Goal: Task Accomplishment & Management: Use online tool/utility

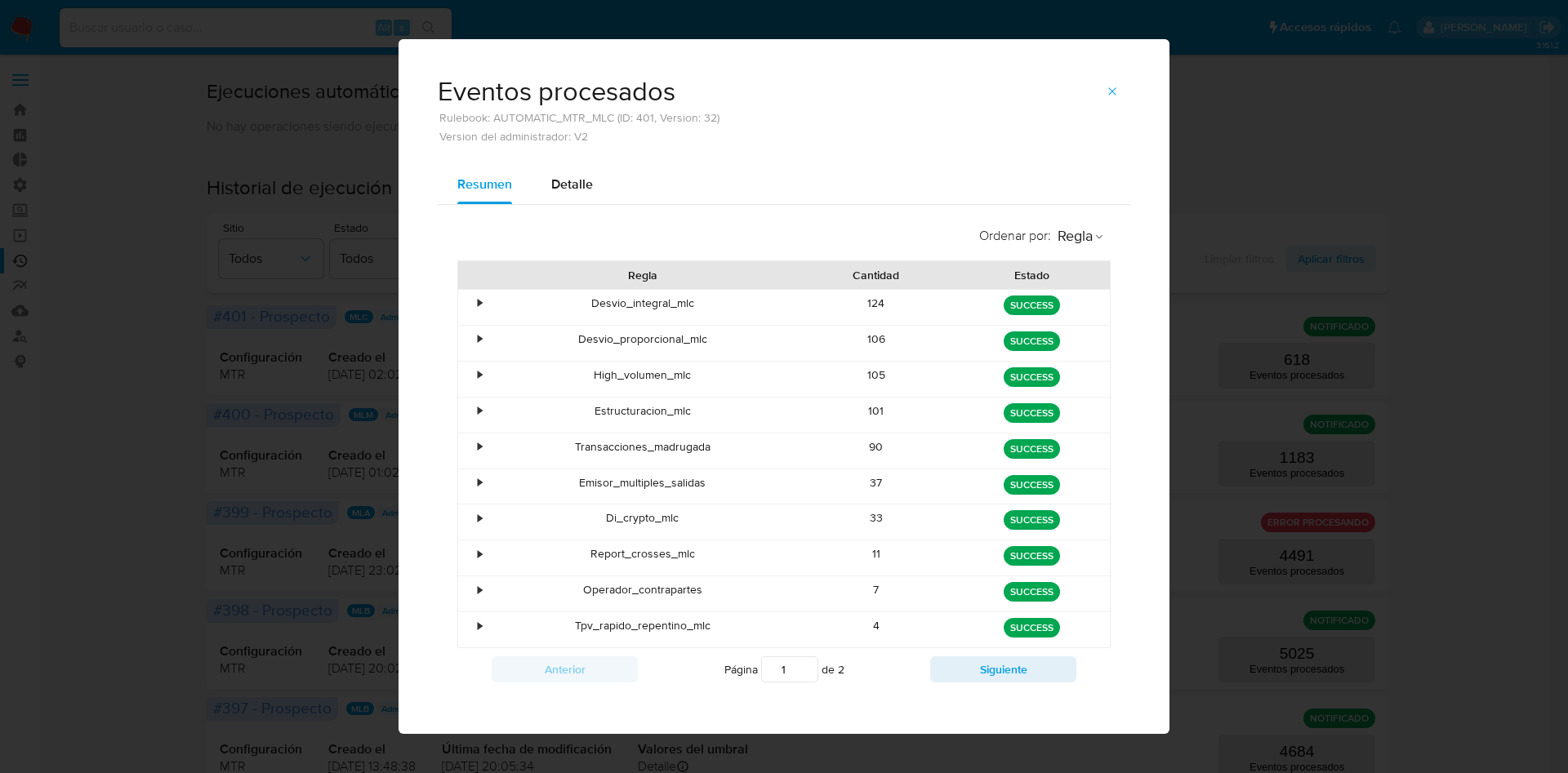
scroll to position [13, 0]
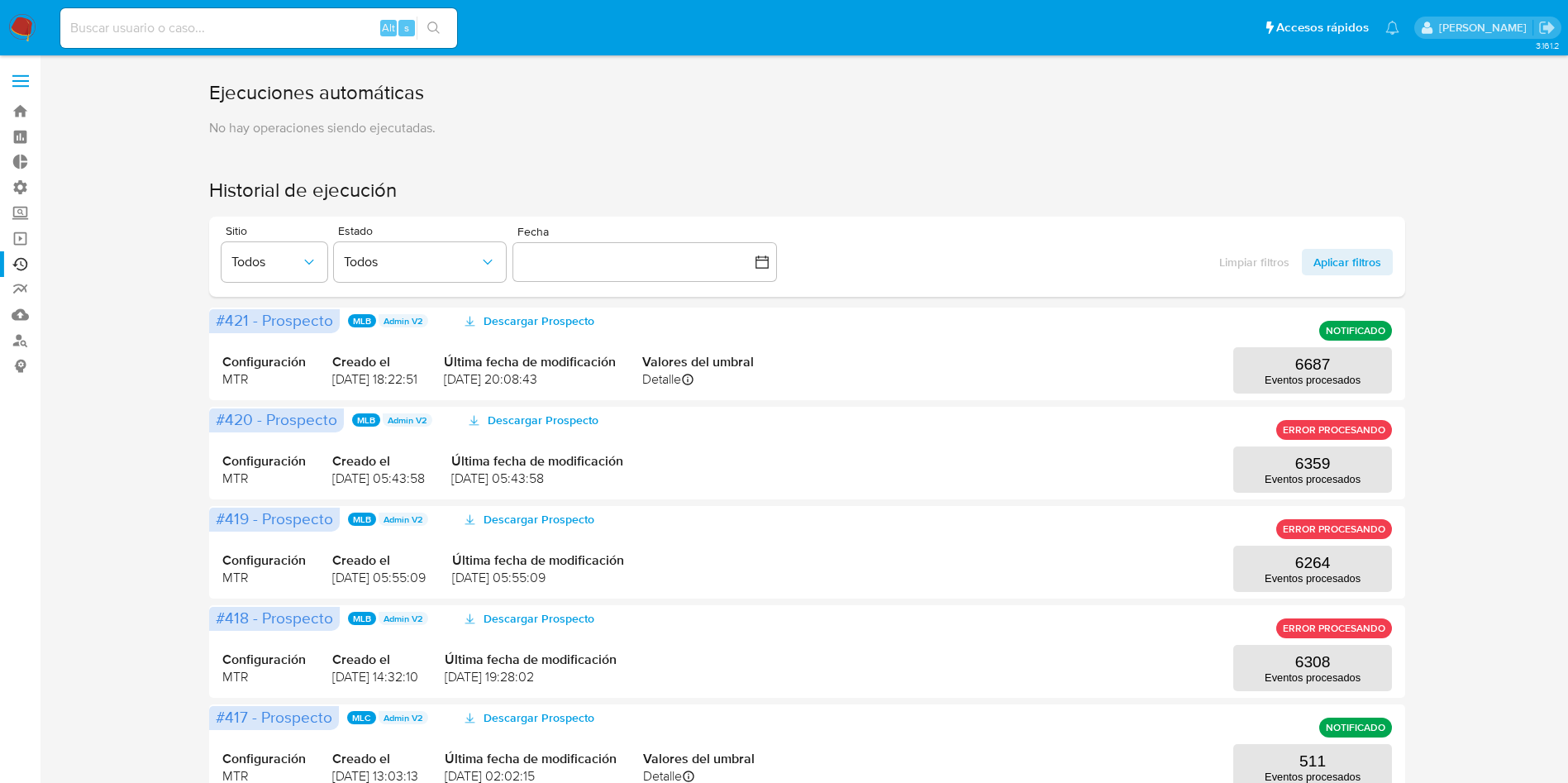
click at [23, 76] on span at bounding box center [21, 75] width 16 height 3
click at [0, 0] on input "checkbox" at bounding box center [0, 0] width 0 height 0
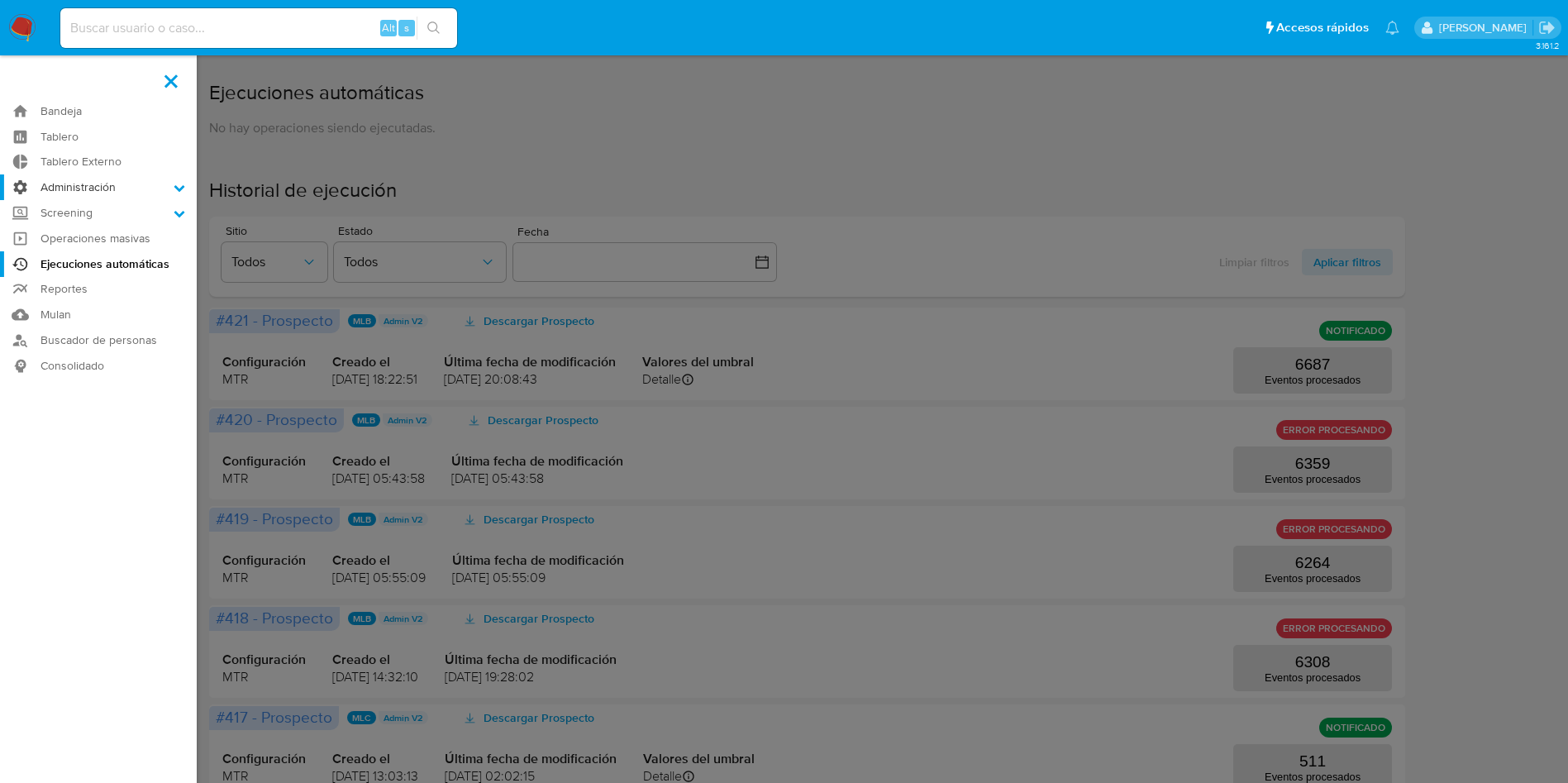
click at [98, 190] on label "Administración" at bounding box center [98, 187] width 197 height 25
click at [0, 0] on input "Administración" at bounding box center [0, 0] width 0 height 0
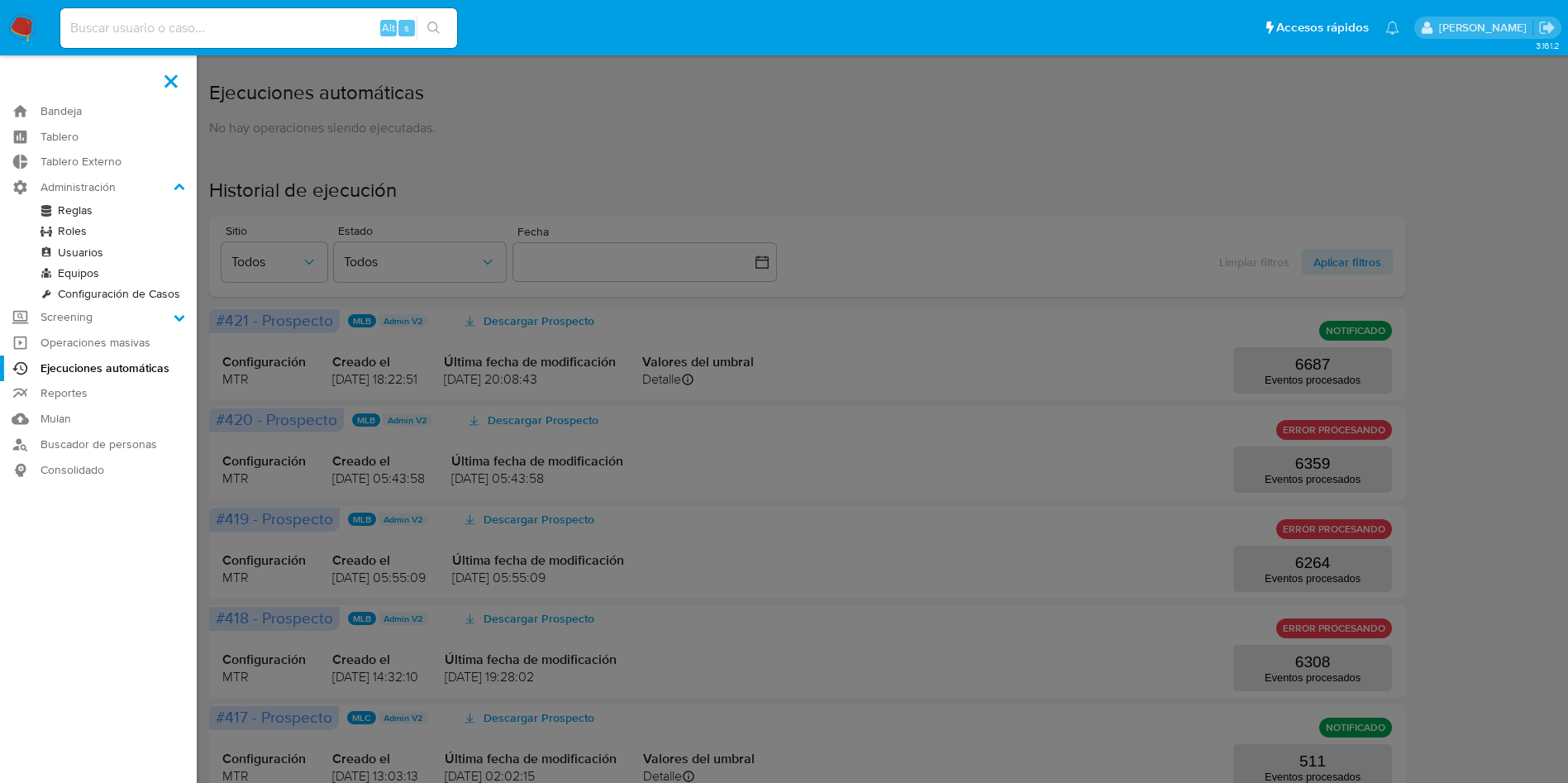
click at [78, 206] on link "Reglas" at bounding box center [98, 210] width 197 height 21
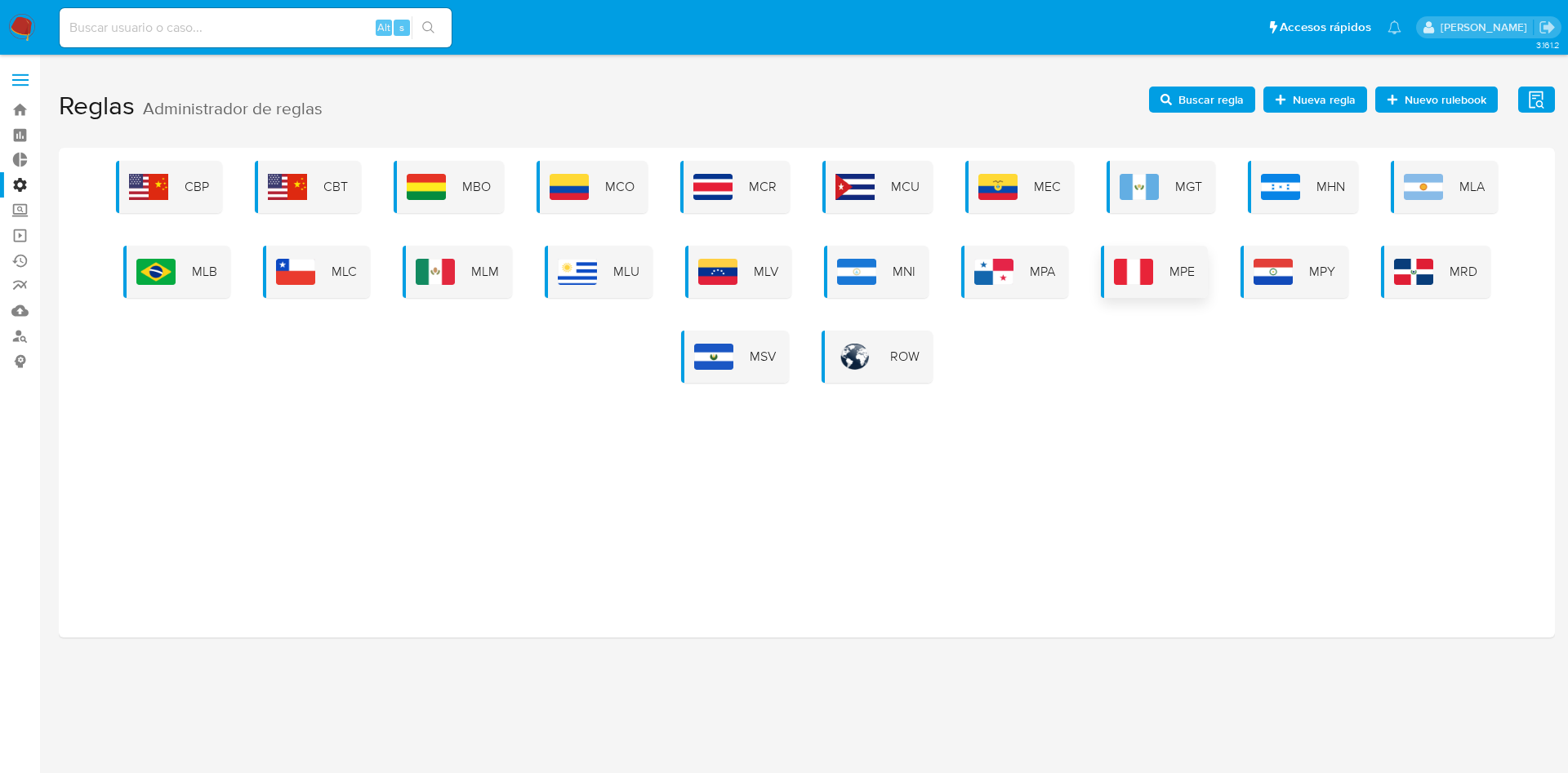
click at [1126, 269] on img at bounding box center [1134, 272] width 39 height 26
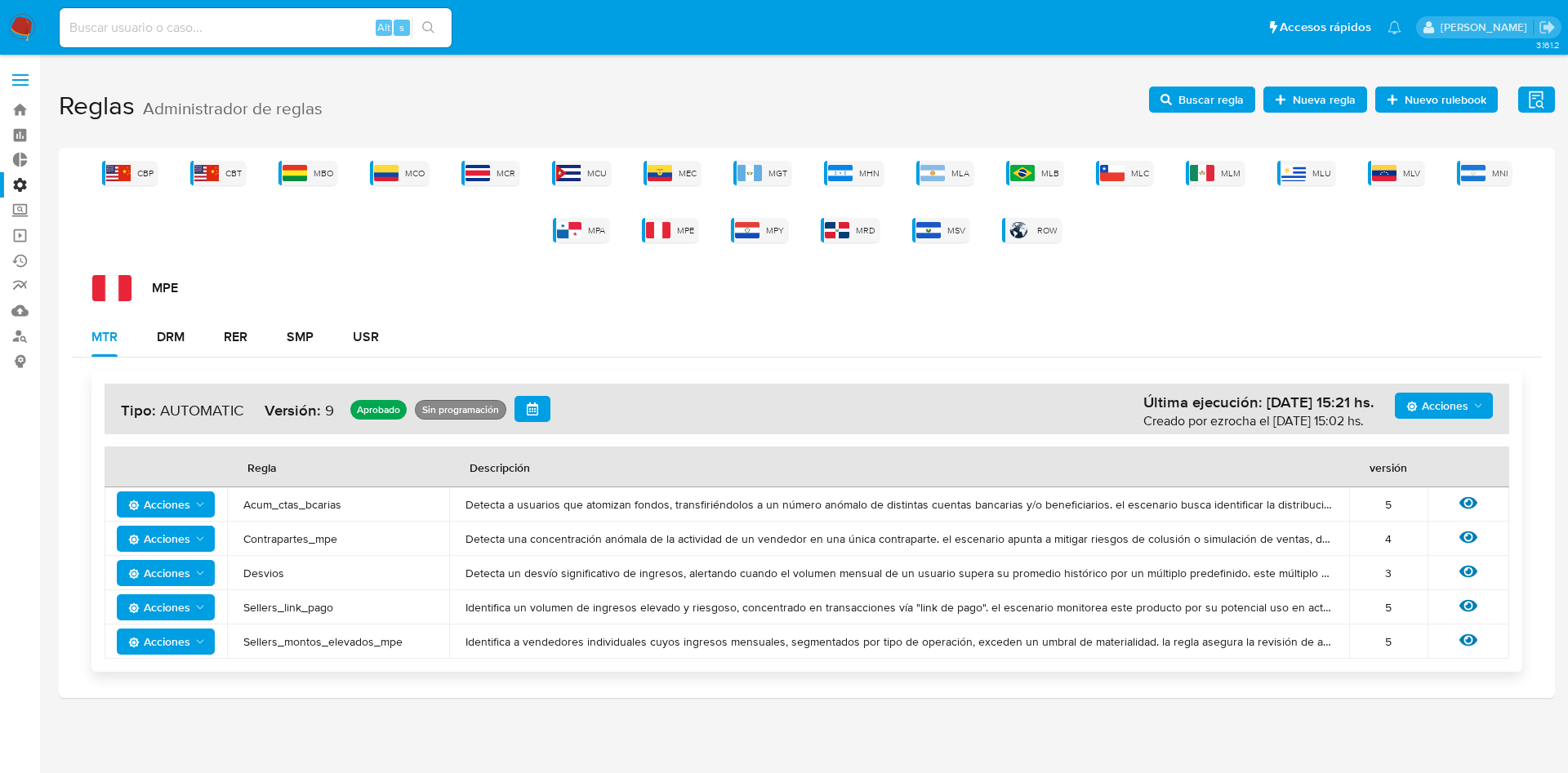
drag, startPoint x: 239, startPoint y: 503, endPoint x: 379, endPoint y: 504, distance: 140.0
click at [379, 504] on td "Acum_ctas_bcarias" at bounding box center [338, 505] width 222 height 34
click at [1215, 104] on span "Buscar regla" at bounding box center [1211, 100] width 65 height 26
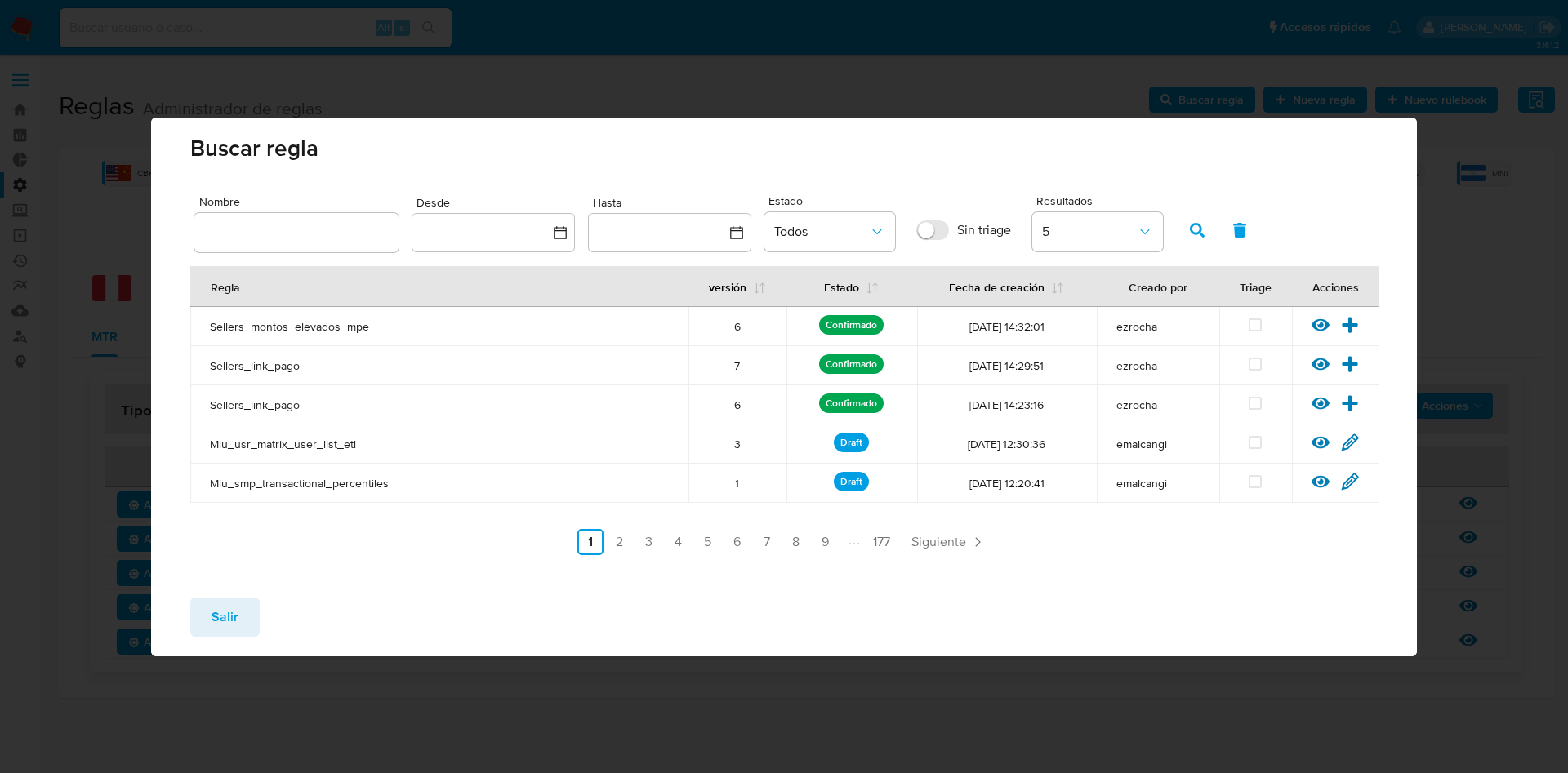
click at [322, 246] on div at bounding box center [297, 233] width 205 height 39
click at [320, 222] on input "text" at bounding box center [297, 233] width 205 height 22
type input "Acum_ctas_bcarias"
click at [1200, 233] on icon "button" at bounding box center [1198, 230] width 14 height 14
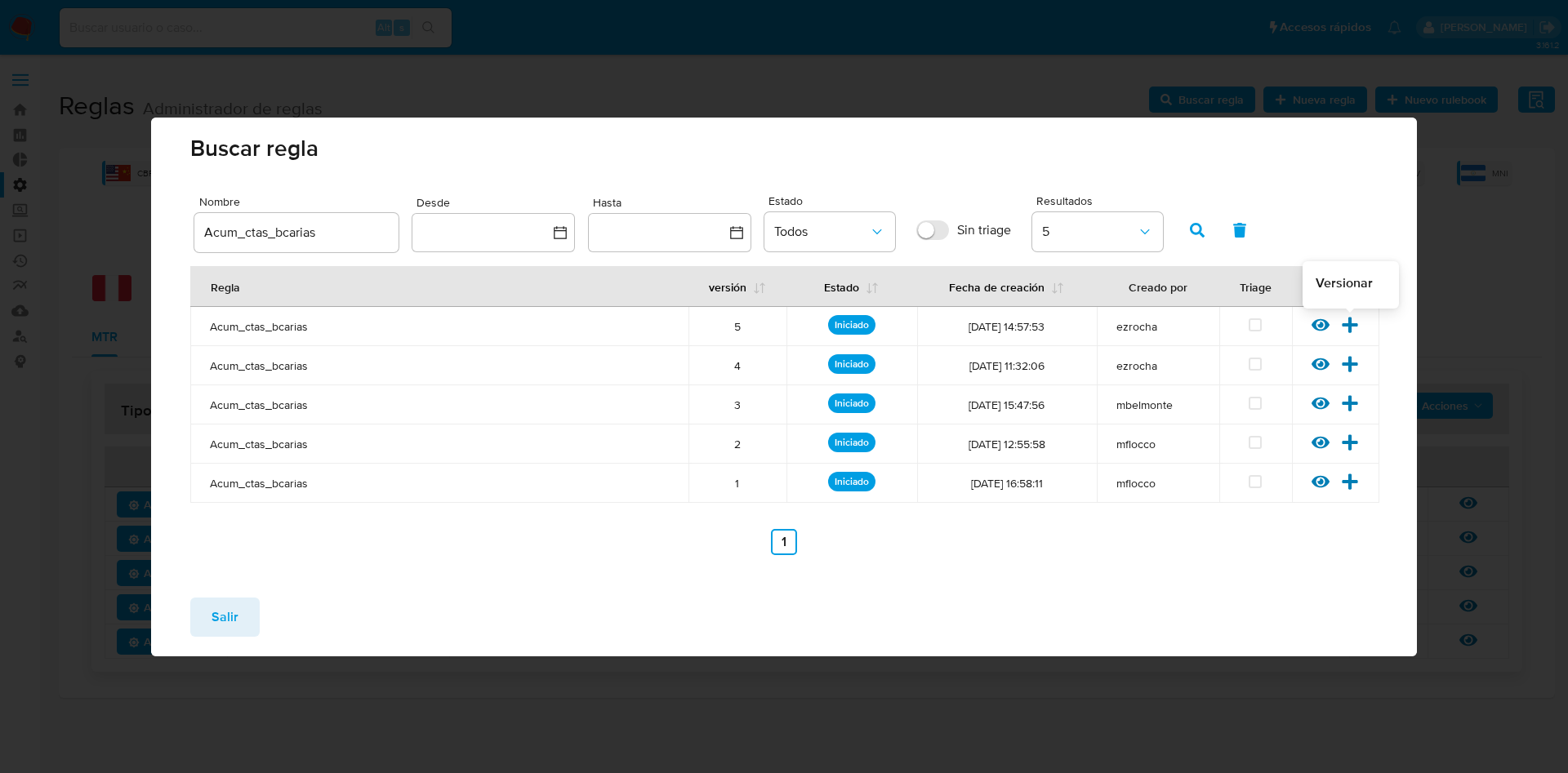
click at [1346, 324] on icon at bounding box center [1350, 324] width 15 height 15
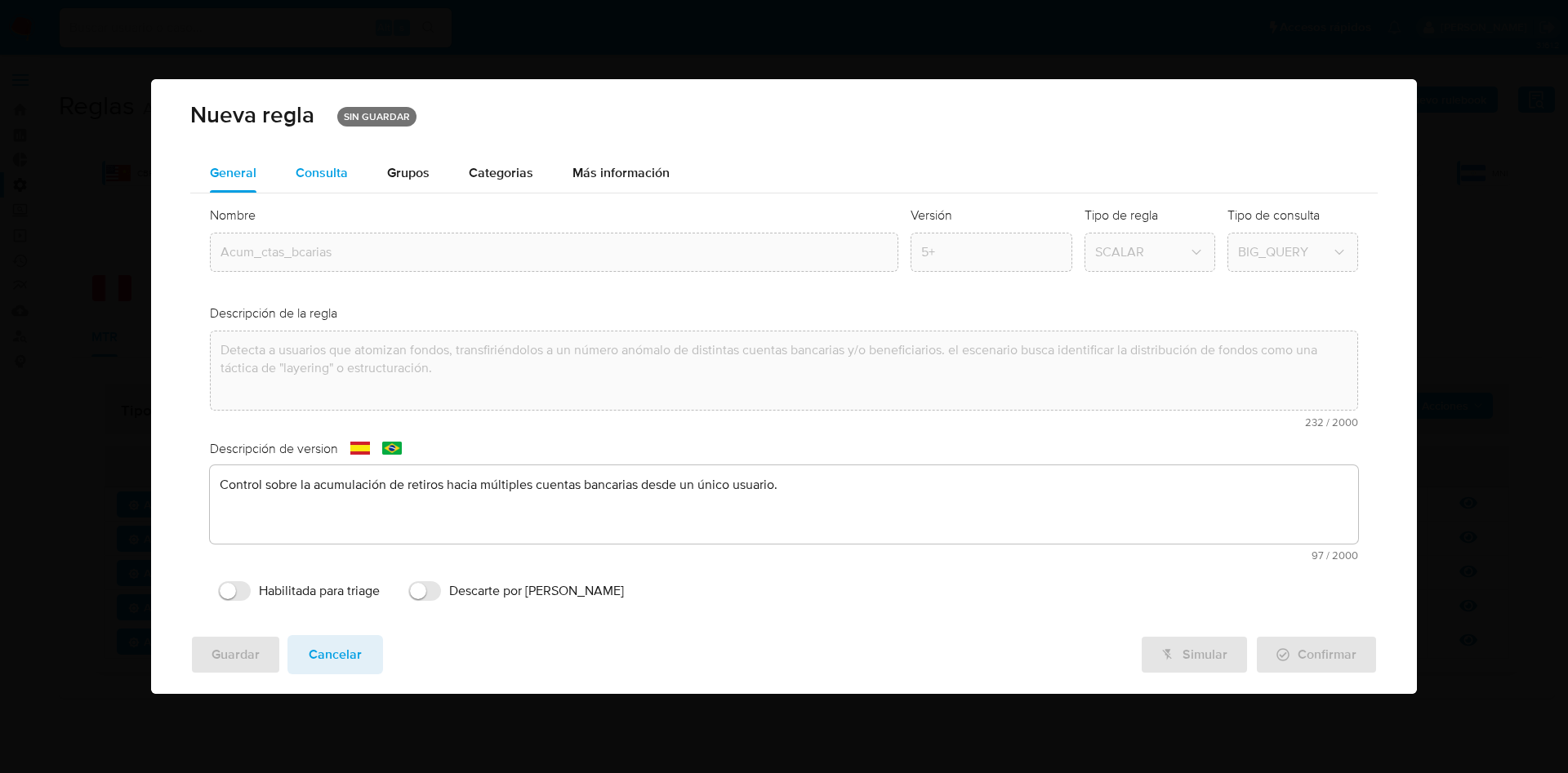
click at [314, 178] on div "Consulta" at bounding box center [322, 173] width 52 height 13
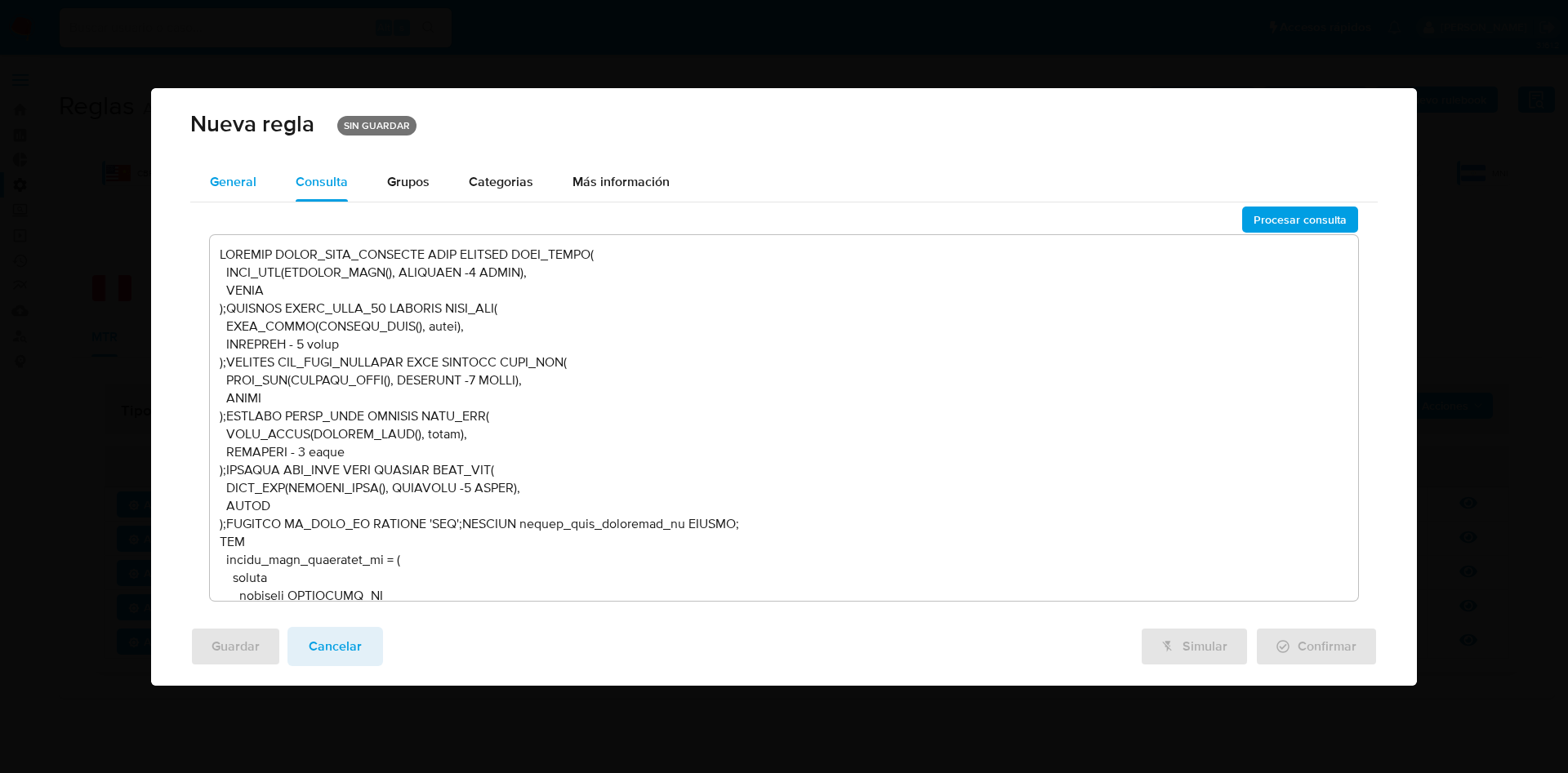
click at [211, 187] on span "General" at bounding box center [233, 181] width 47 height 19
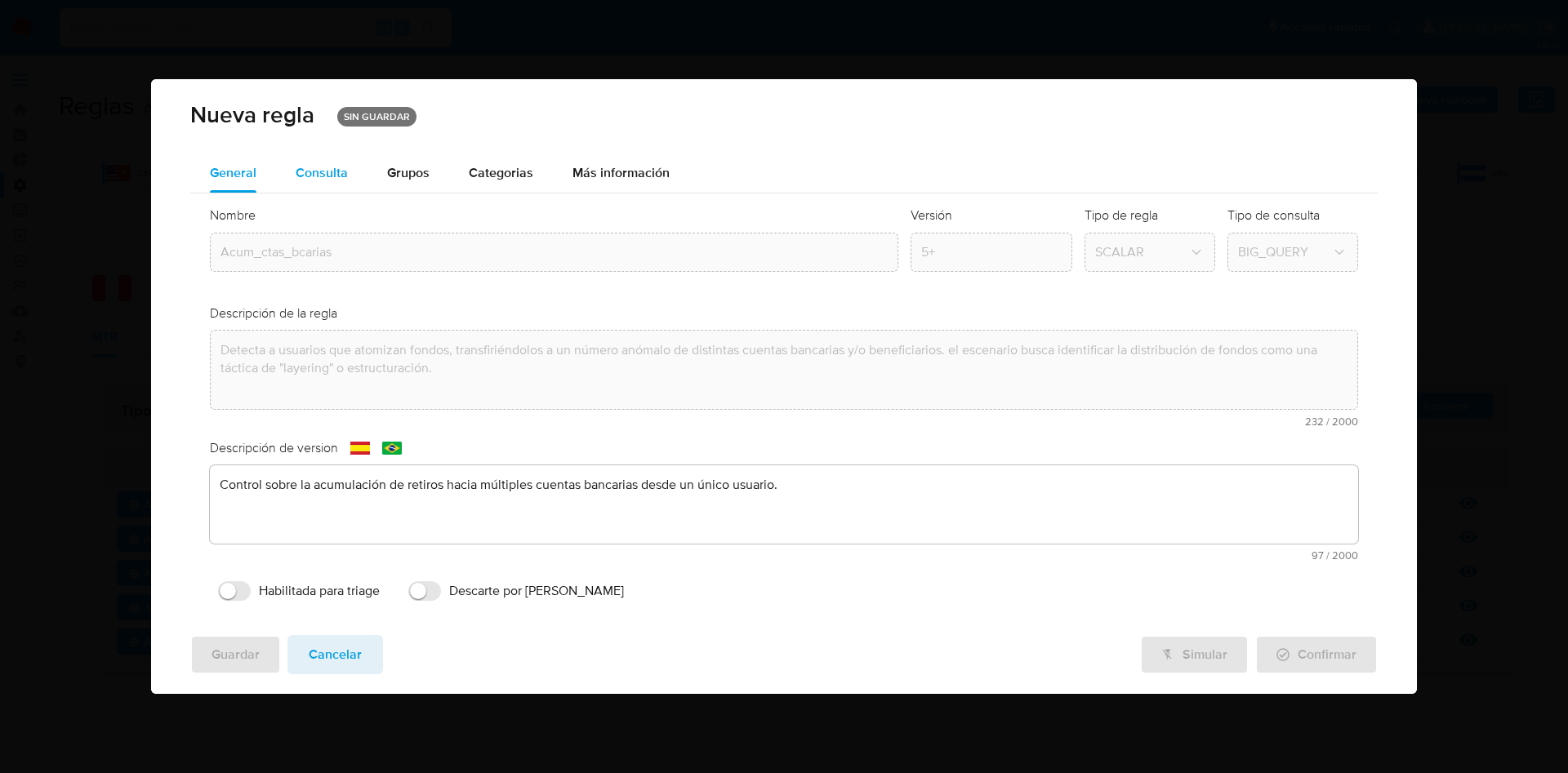
click at [296, 167] on div "Consulta" at bounding box center [322, 173] width 52 height 13
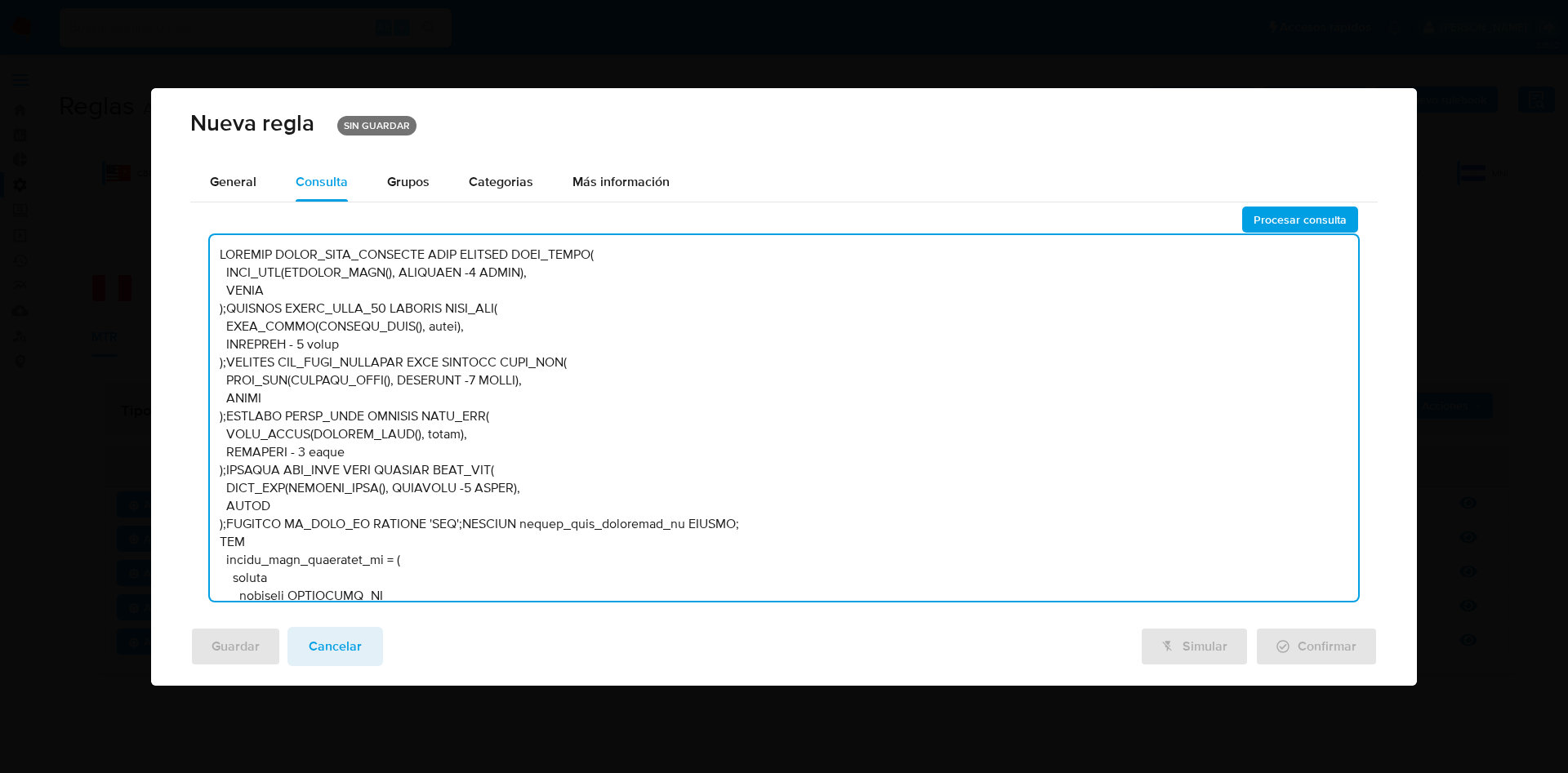
drag, startPoint x: 222, startPoint y: 252, endPoint x: 1002, endPoint y: 417, distance: 797.3
click at [1002, 417] on textarea at bounding box center [784, 418] width 1148 height 366
click at [973, 432] on textarea at bounding box center [784, 418] width 1148 height 366
drag, startPoint x: 185, startPoint y: 480, endPoint x: 87, endPoint y: 2, distance: 487.9
click at [87, 2] on div "Nueva regla SIN GUARDAR General Consulta Parametros Evidencias Grupos Categoria…" at bounding box center [784, 386] width 1568 height 773
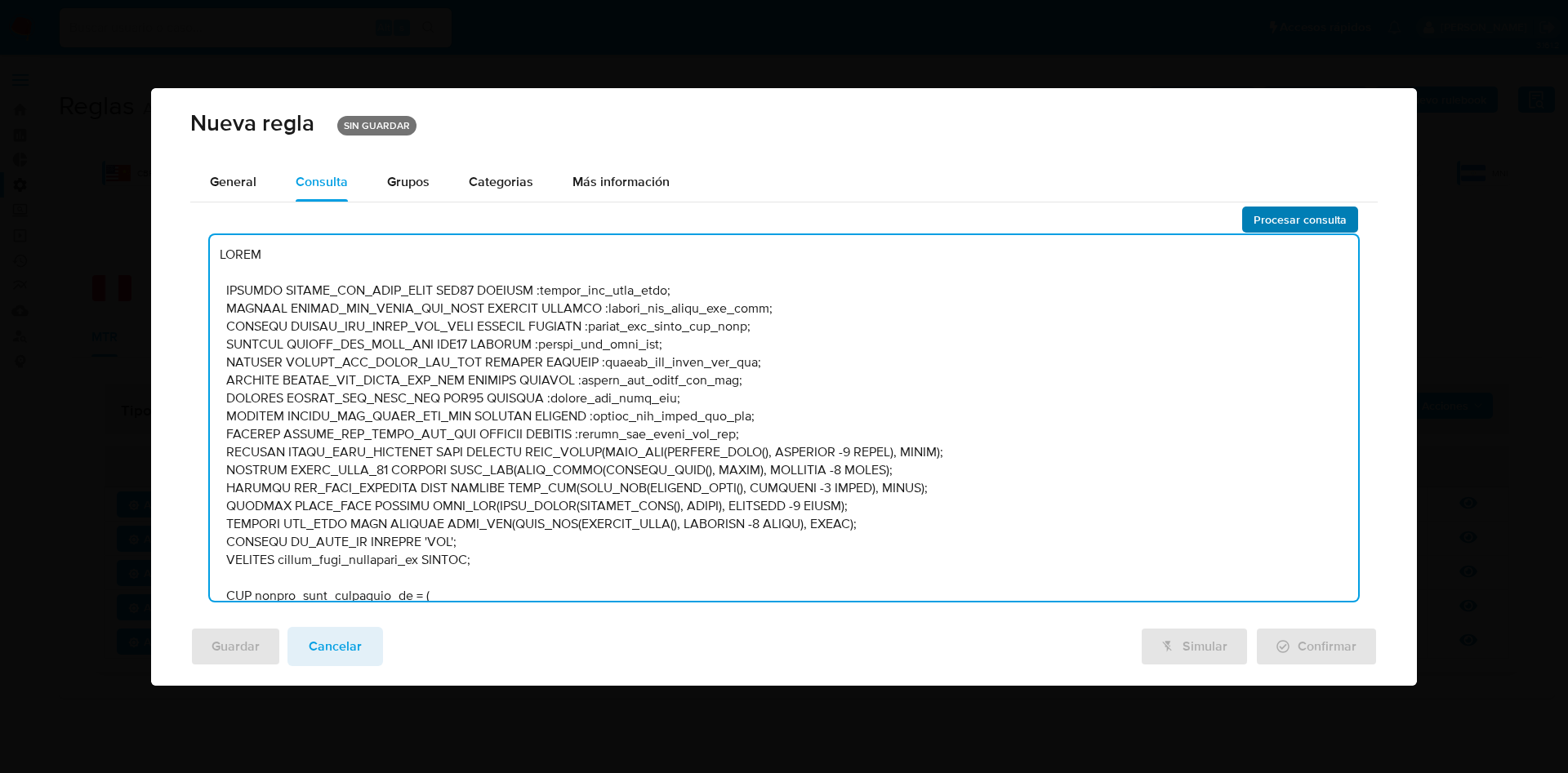
type textarea "BEGIN DECLARE UMBRAL_MIN_CTAS_HIGH INT64 DEFAULT :umbral_min_ctas_high; DECLARE…"
click at [1296, 216] on span "Procesar consulta" at bounding box center [1301, 219] width 93 height 22
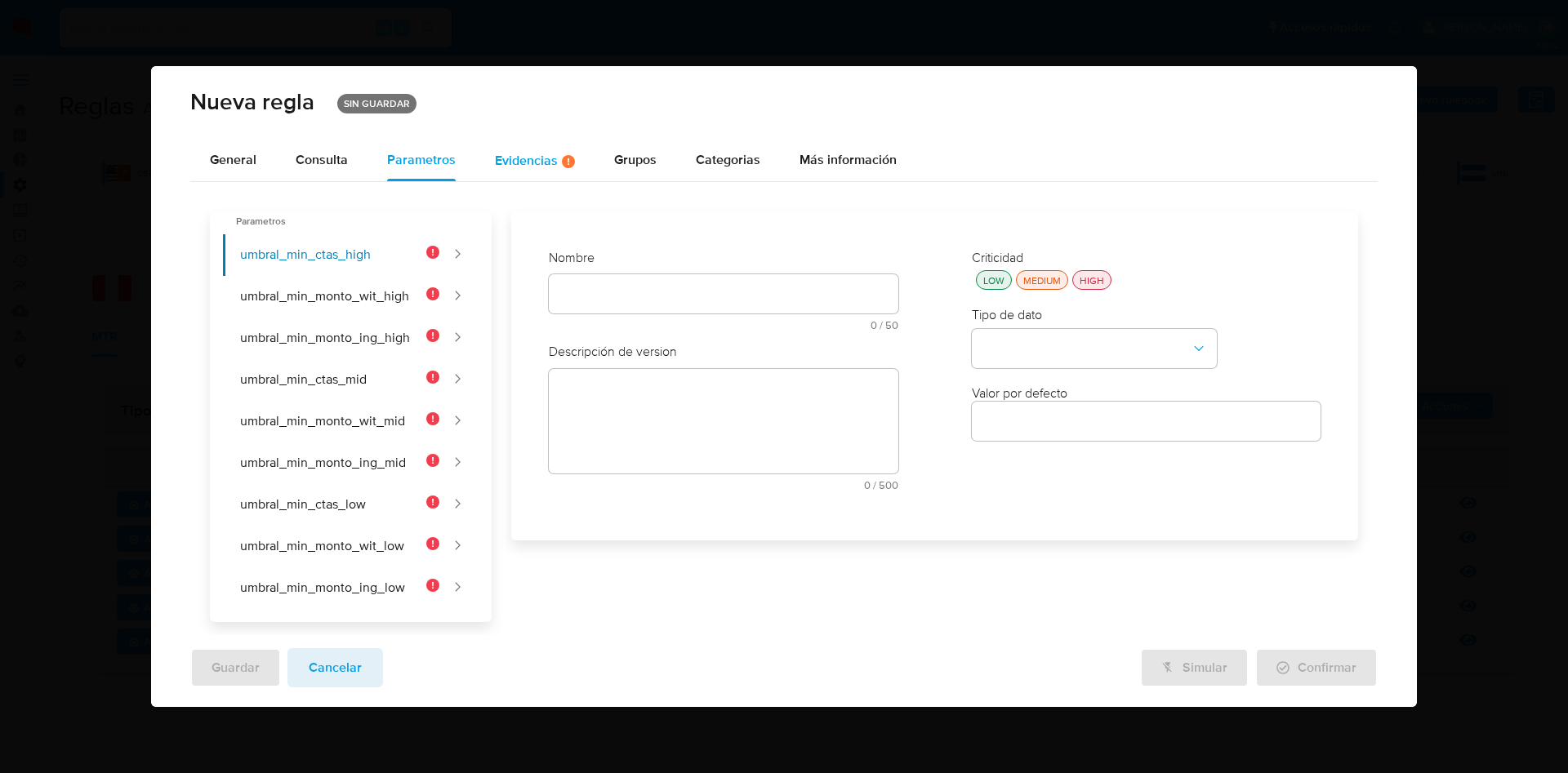
click at [547, 161] on div "Evidencias Hay evidencias faltantes ( 3 )" at bounding box center [535, 160] width 80 height 13
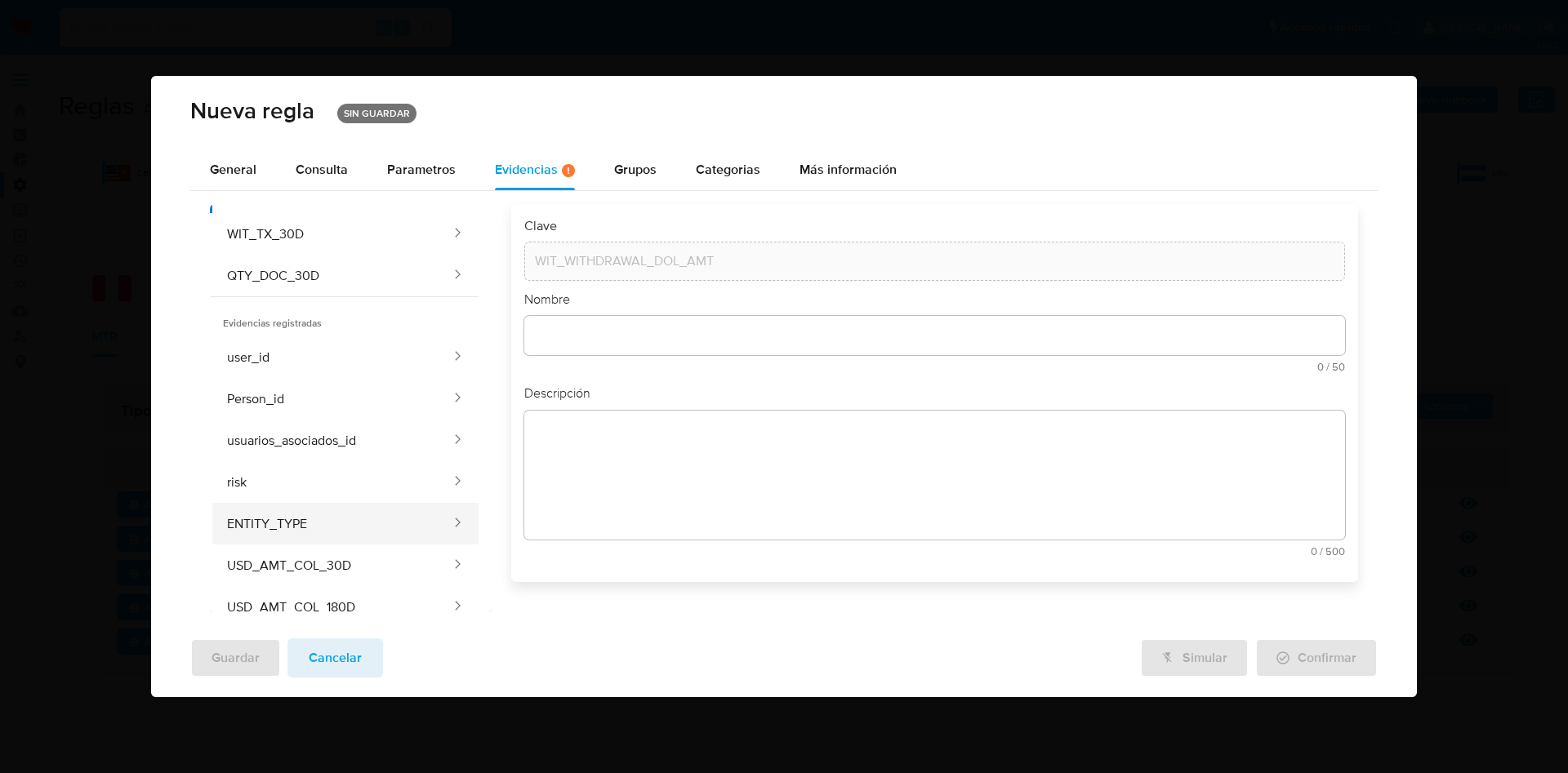
scroll to position [100, 0]
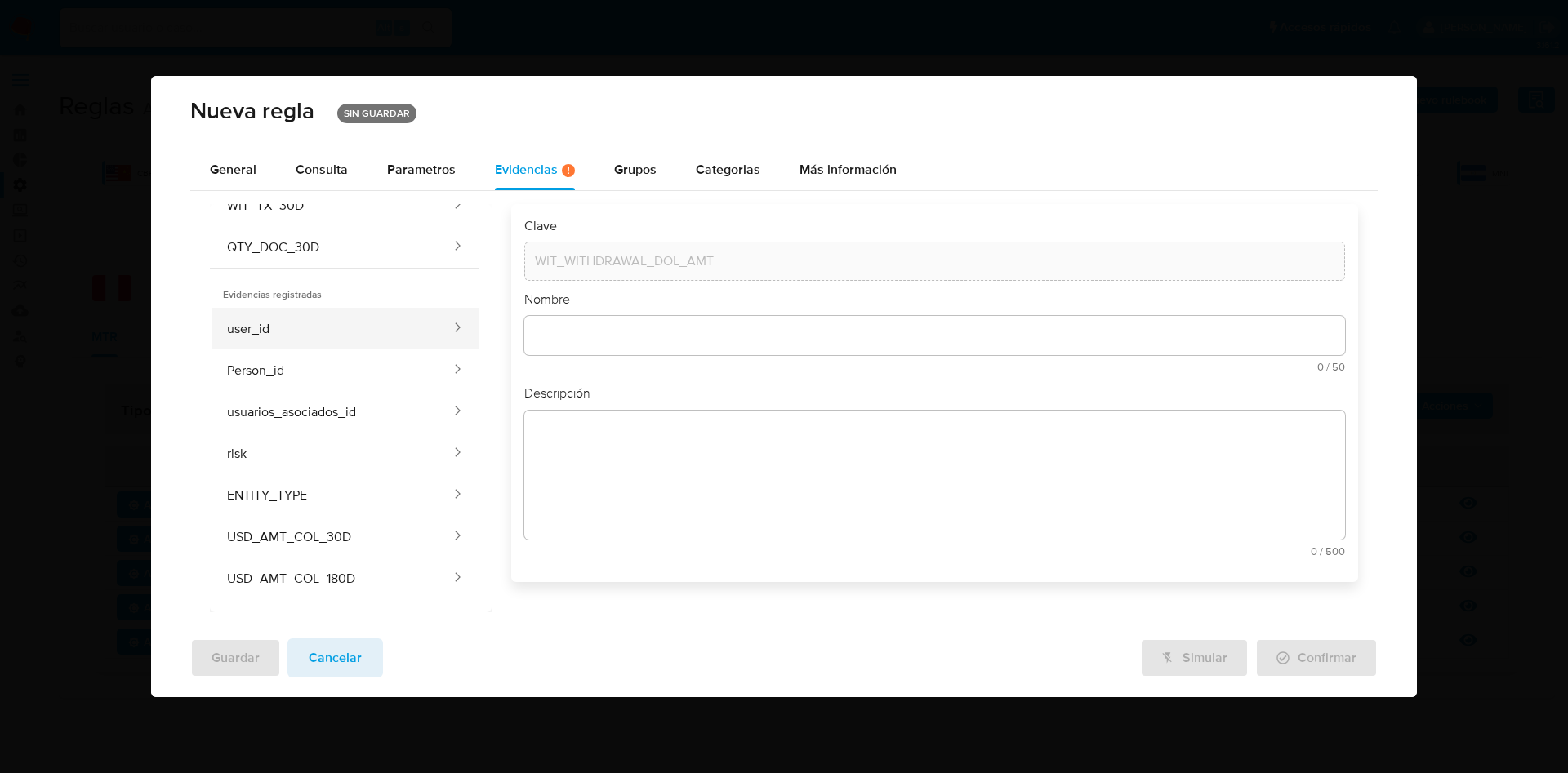
click at [315, 325] on button "user_id" at bounding box center [331, 328] width 243 height 41
type input "user_id"
type input "Id usuario"
type textarea "Identificador único asignado a un usuario."
click at [310, 359] on button "Person_id" at bounding box center [331, 370] width 243 height 41
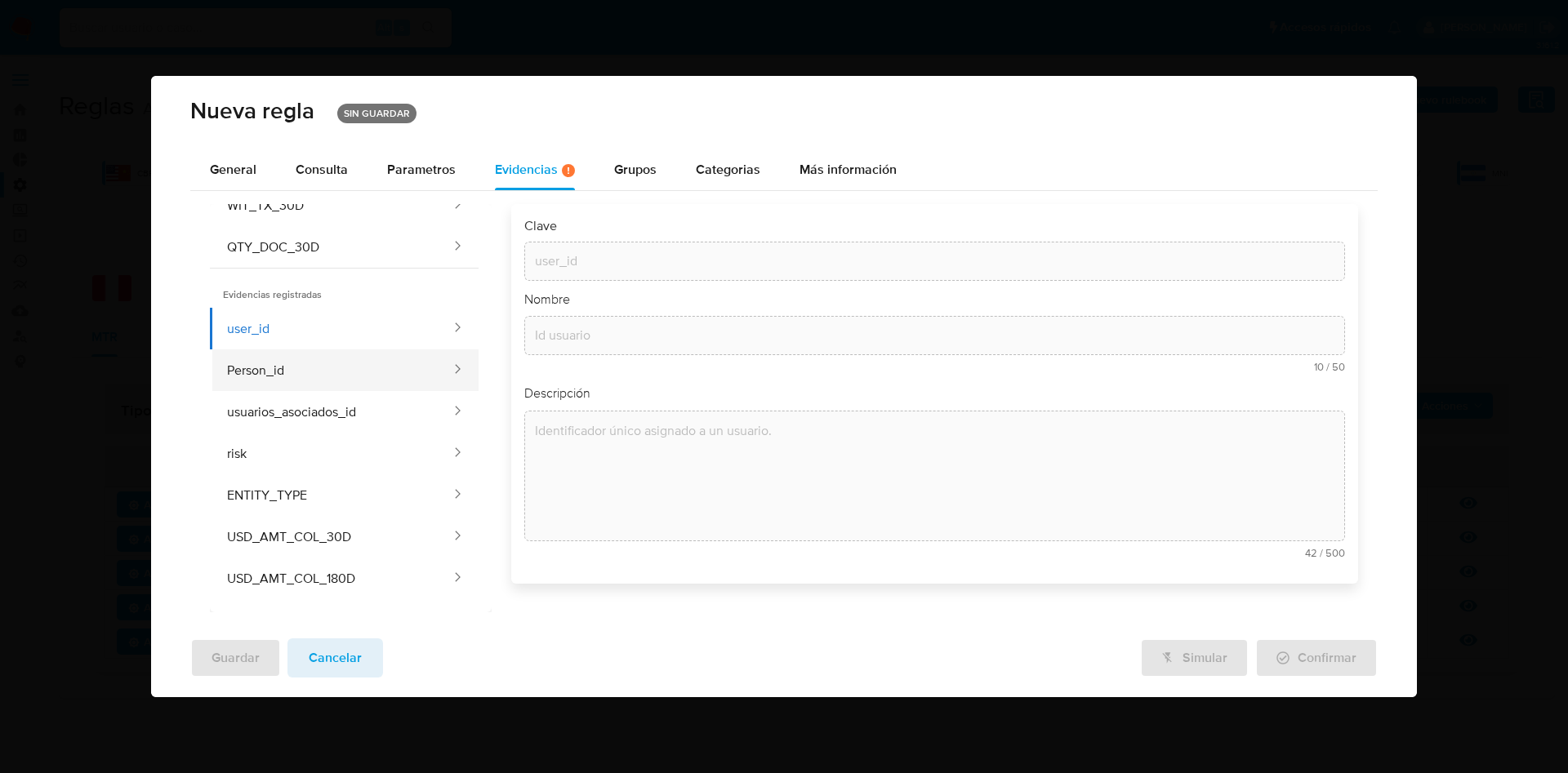
type input "Person_id"
type textarea "Identificador único que agrupa a todas las cuentas de usuario que han sido vinc…"
click at [306, 417] on button "usuarios_asociados_id" at bounding box center [331, 412] width 243 height 41
type input "usuarios_asociados_id"
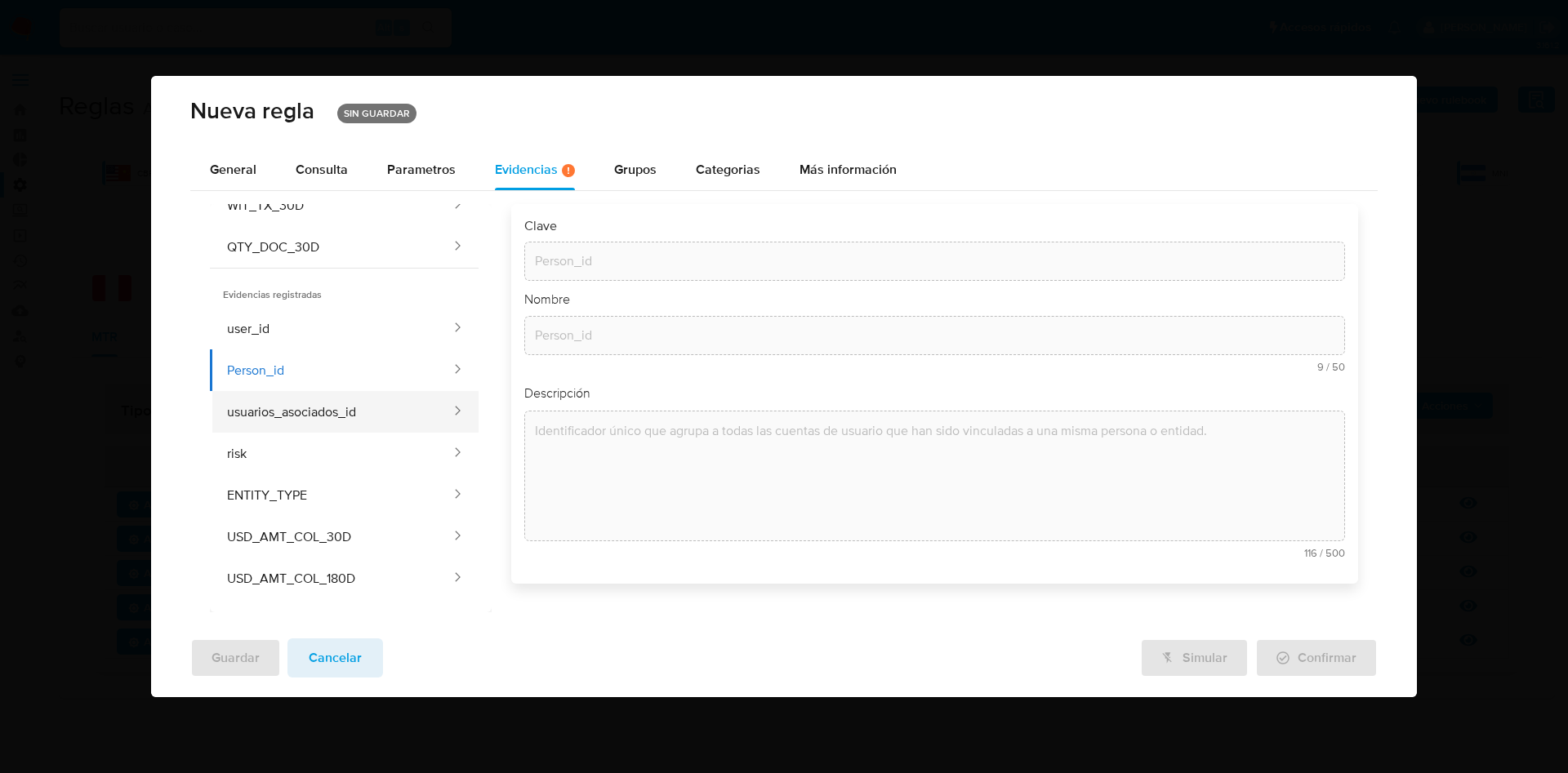
type input "Cust_id asociados"
type textarea "Cust_ids asociados a la persona"
click at [306, 464] on button "risk" at bounding box center [331, 454] width 243 height 41
type input "risk"
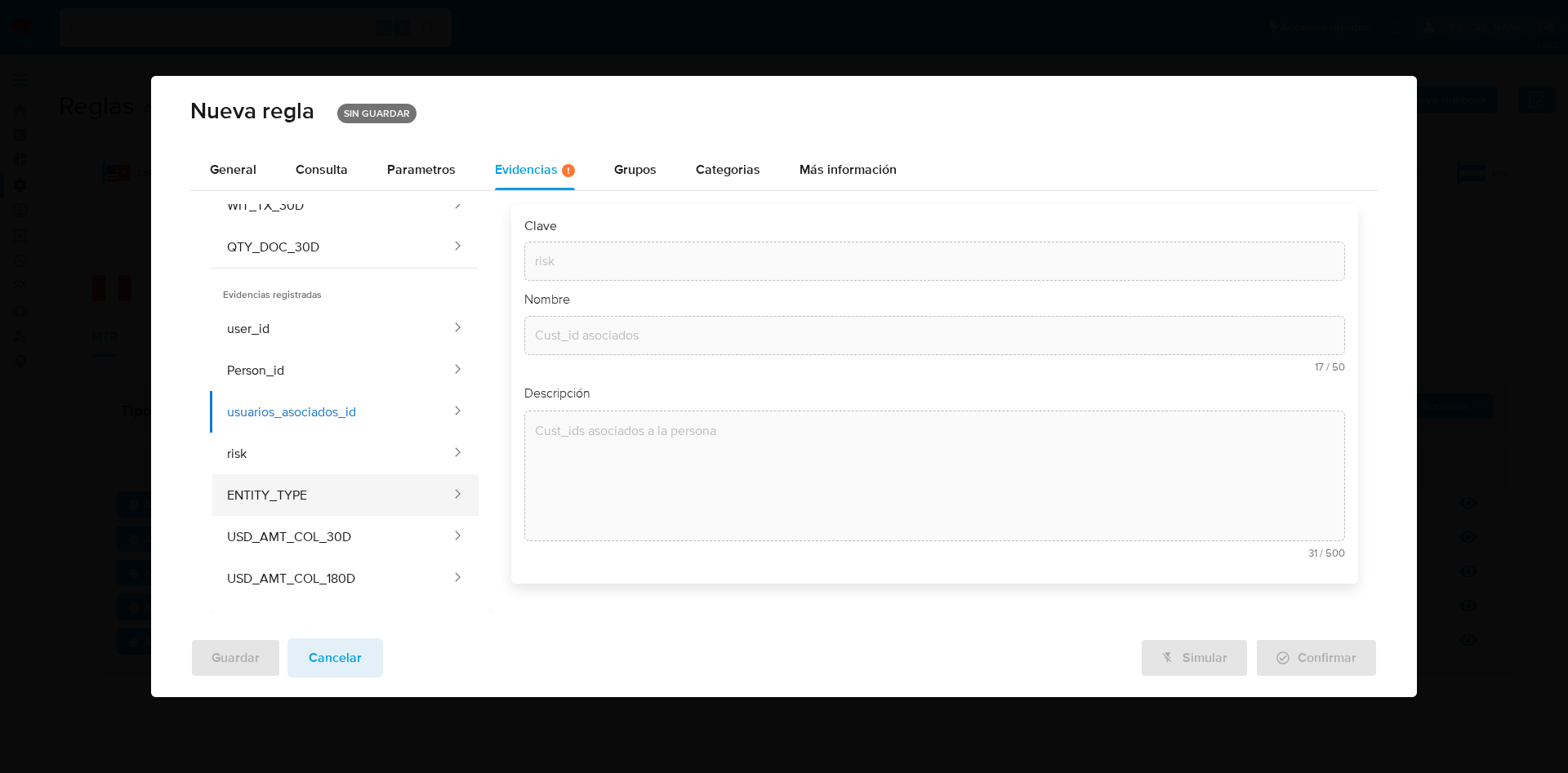
type input "Riesgo pld"
type textarea "Riesgo pld"
click at [312, 501] on button "ENTITY_TYPE" at bounding box center [331, 495] width 243 height 41
type input "ENTITY_TYPE"
type input "Personería"
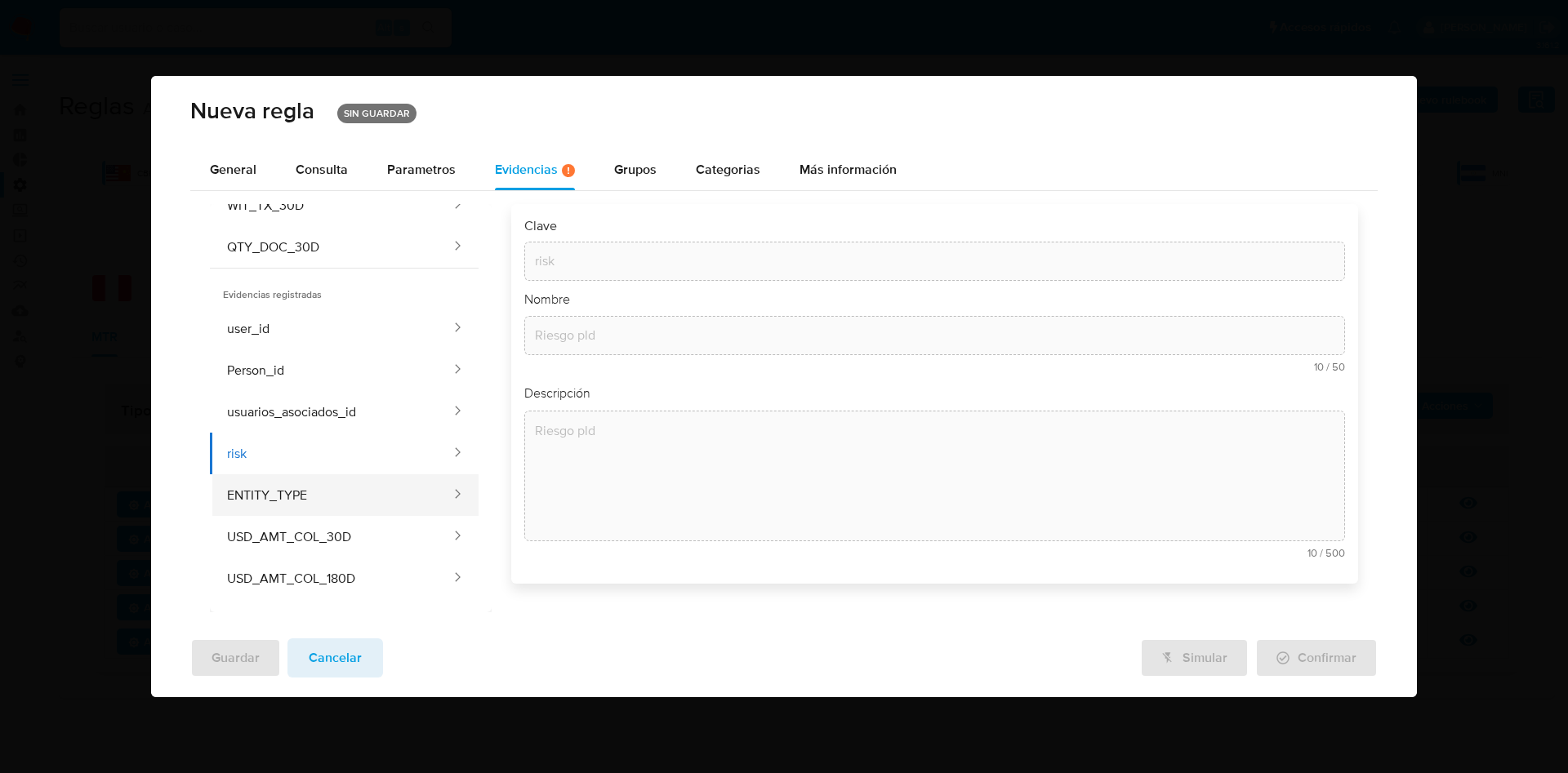
type textarea "Tipo de personería (física o jurídica)"
drag, startPoint x: 320, startPoint y: 546, endPoint x: 325, endPoint y: 581, distance: 35.4
click at [320, 547] on button "USD_AMT_COL_30D" at bounding box center [331, 536] width 243 height 41
type input "USD_AMT_COL_30D"
type input "Total cobrado en USD 30d"
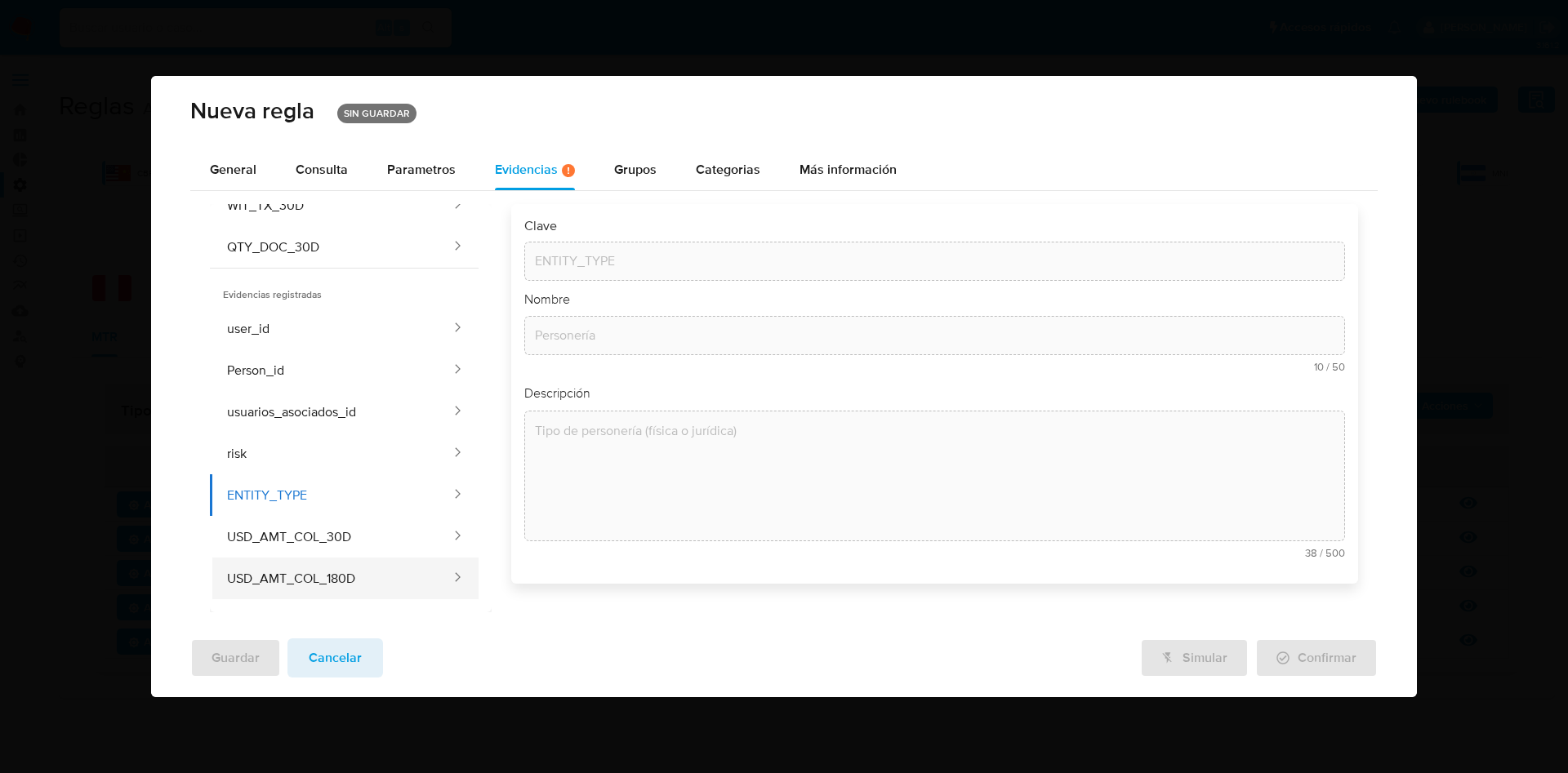
type textarea "Total de cobros en USD realizados en el último mes."
click at [325, 581] on button "USD_AMT_COL_180D" at bounding box center [331, 578] width 243 height 41
type input "USD_AMT_COL_180D"
type input "Cobros en USD 180d"
type textarea "Total de cobros en USD realizados en los seis meses anteriores"
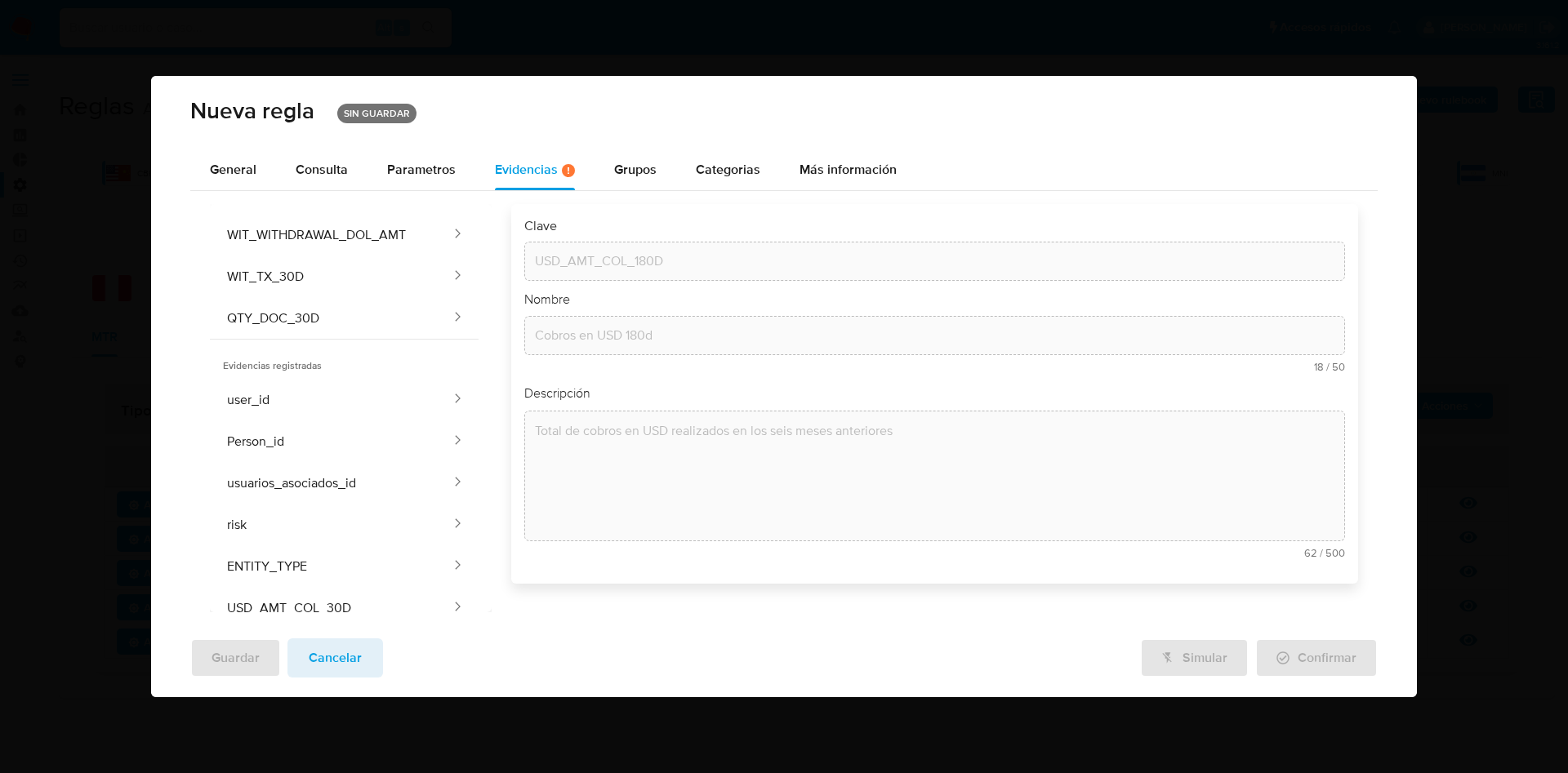
scroll to position [0, 0]
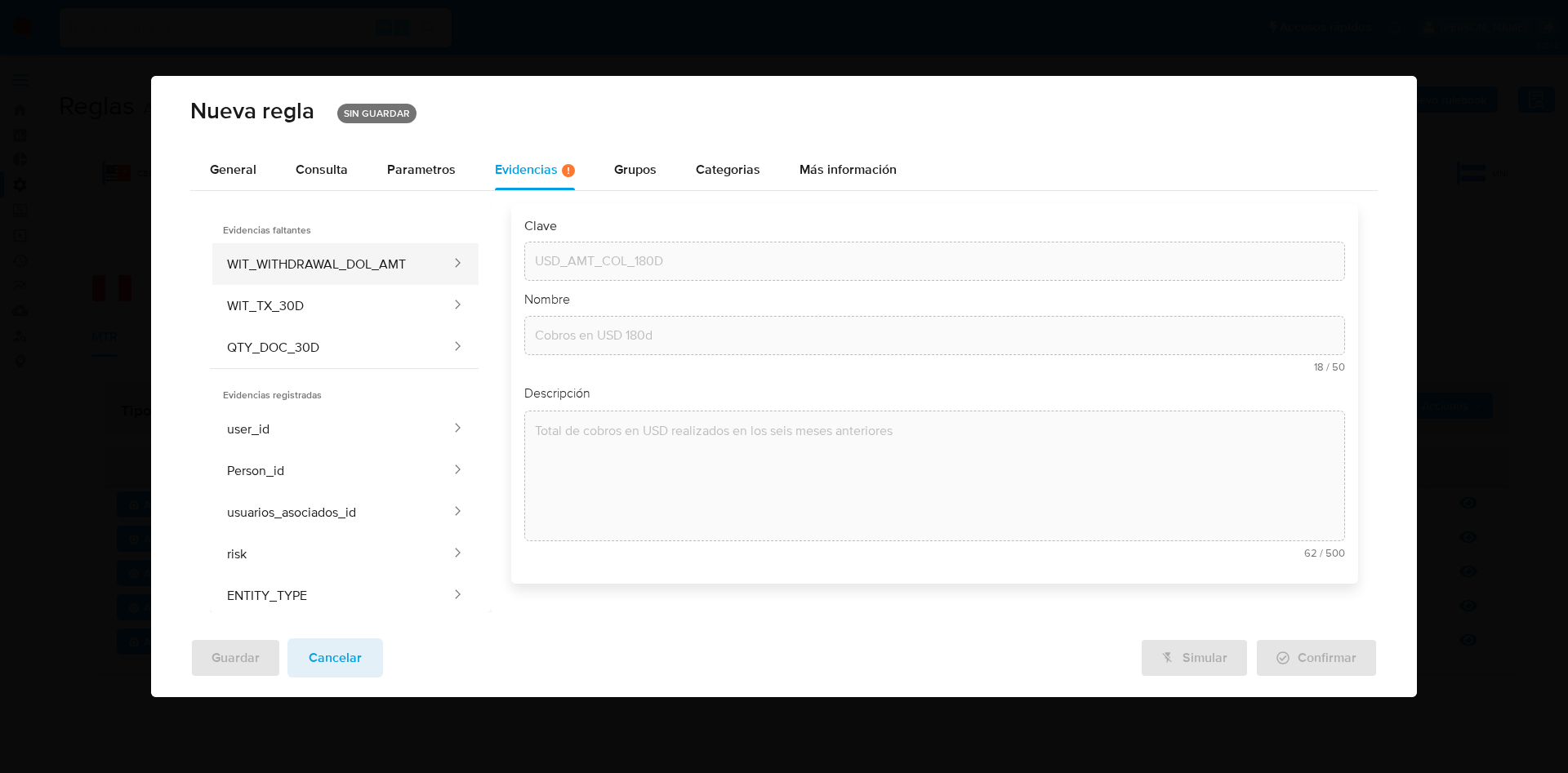
click at [307, 265] on button "WIT_WITHDRAWAL_DOL_AMT" at bounding box center [331, 264] width 243 height 41
type input "WIT_WITHDRAWAL_DOL_AMT"
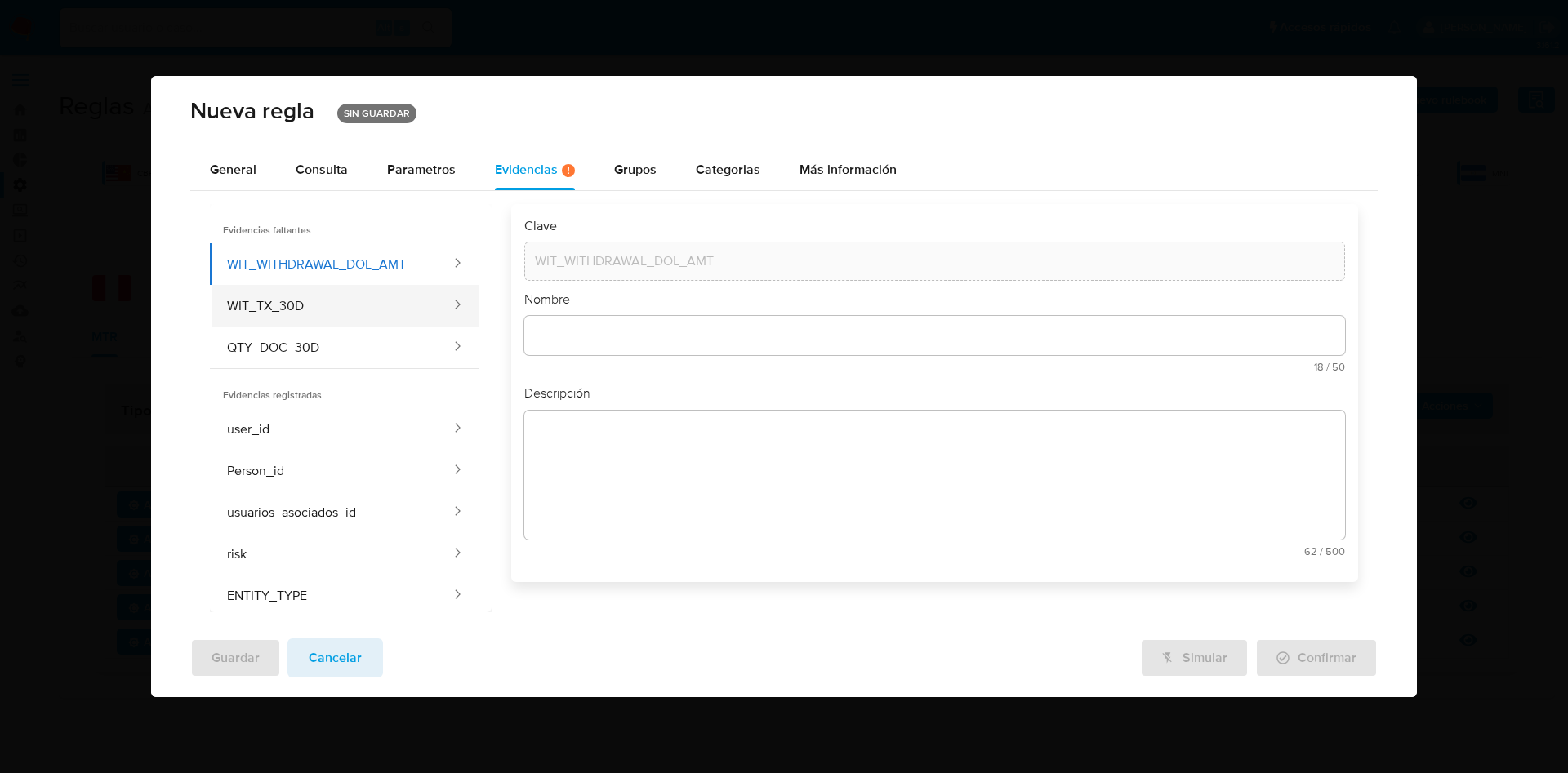
click at [298, 308] on button "WIT_TX_30D" at bounding box center [331, 306] width 243 height 41
click at [311, 343] on button "QTY_DOC_30D" at bounding box center [331, 347] width 243 height 41
click at [315, 252] on button "WIT_WITHDRAWAL_DOL_AMT" at bounding box center [331, 264] width 243 height 41
type input "WIT_WITHDRAWAL_DOL_AMT"
click at [409, 174] on span "Parametros" at bounding box center [422, 169] width 68 height 19
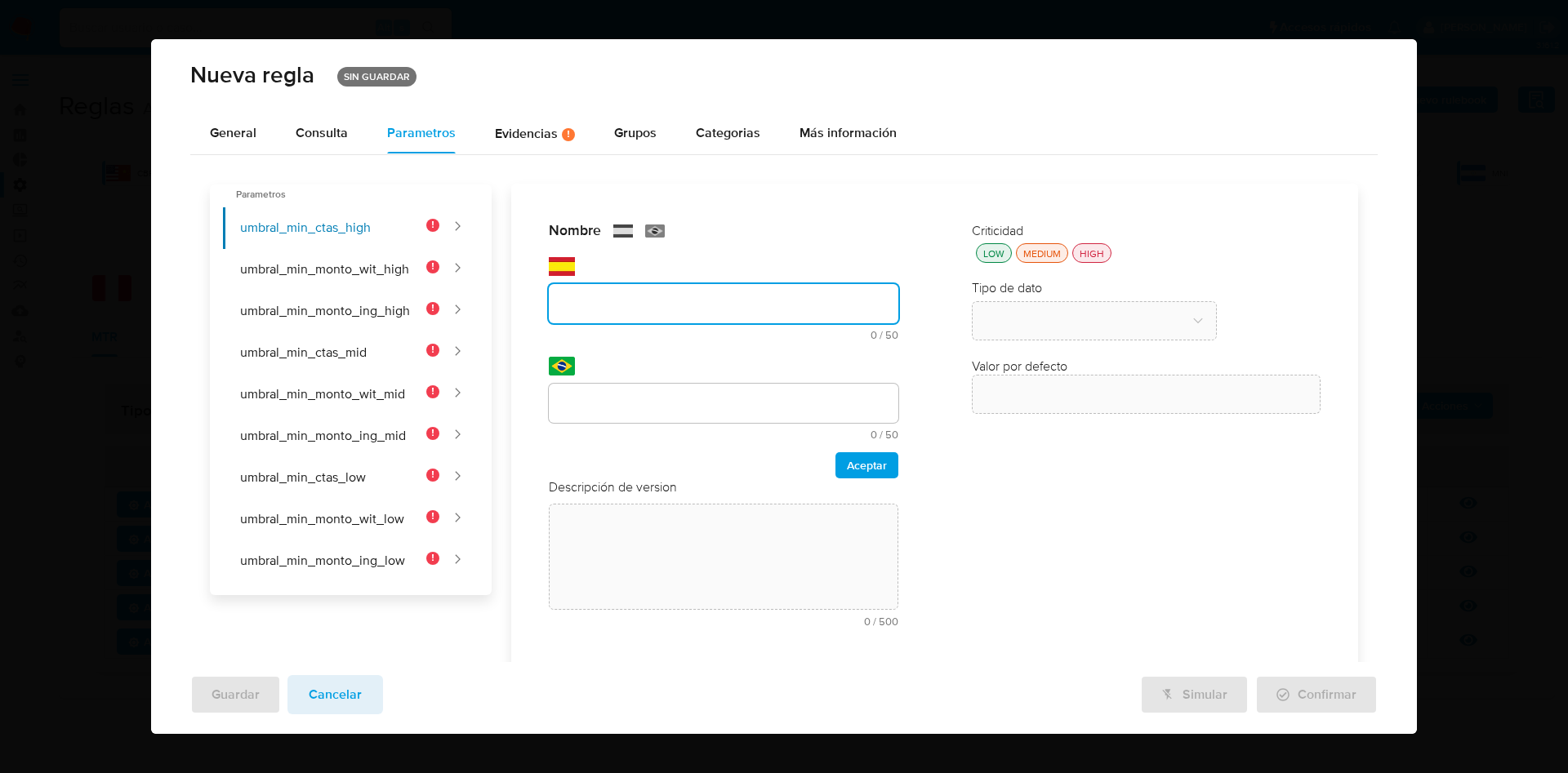
drag, startPoint x: 637, startPoint y: 287, endPoint x: 628, endPoint y: 287, distance: 9.0
click at [637, 287] on div at bounding box center [723, 304] width 349 height 39
type input "UMBRAL_MIN_CTAS_HIGH"
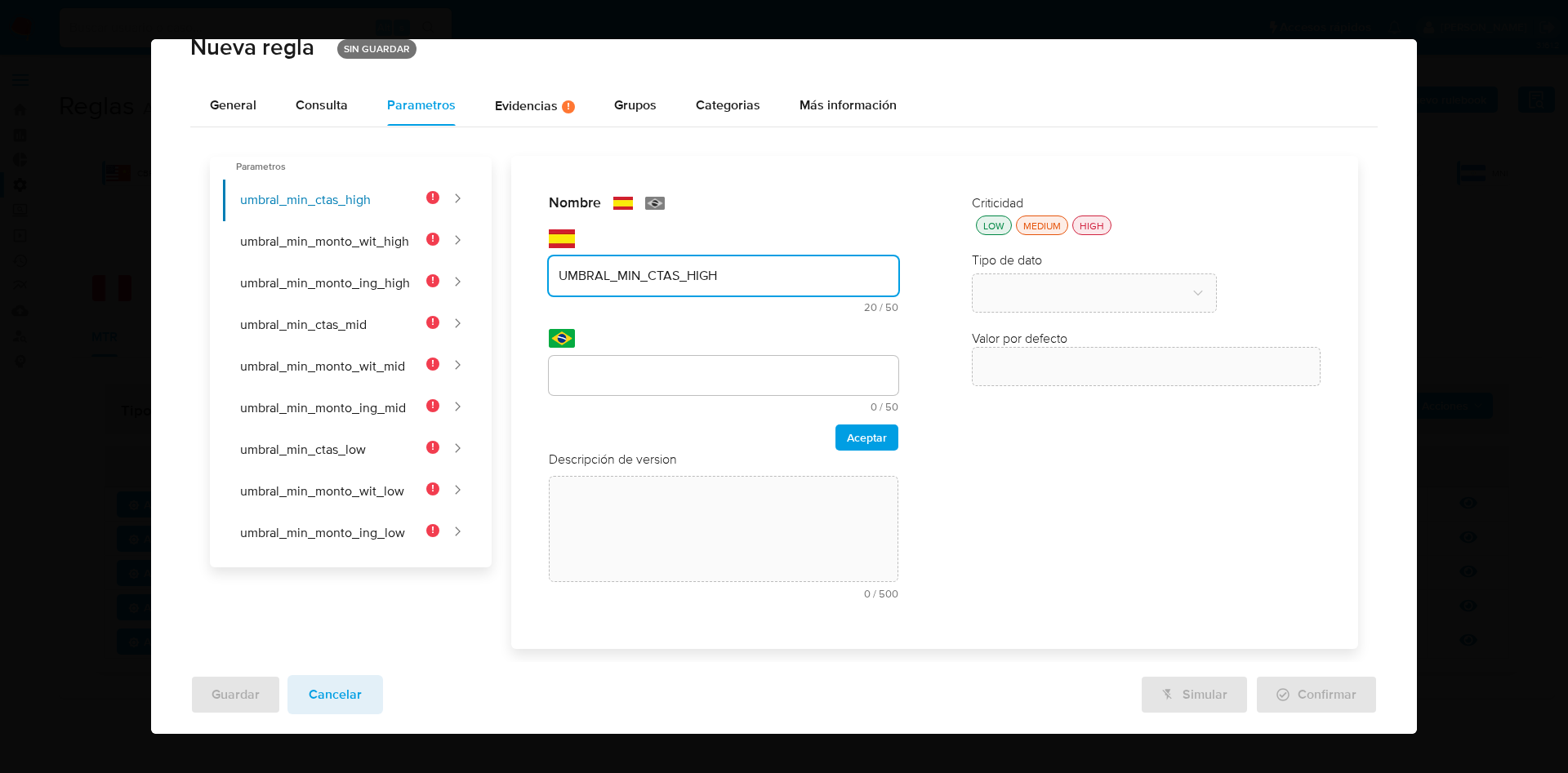
drag, startPoint x: 731, startPoint y: 268, endPoint x: 536, endPoint y: 265, distance: 195.0
click at [536, 265] on div "Nombre text-es UMBRAL_MIN_CTAS_HIGH 20 / 50 30 caracteres restantes text-pt 0 /…" at bounding box center [723, 403] width 381 height 451
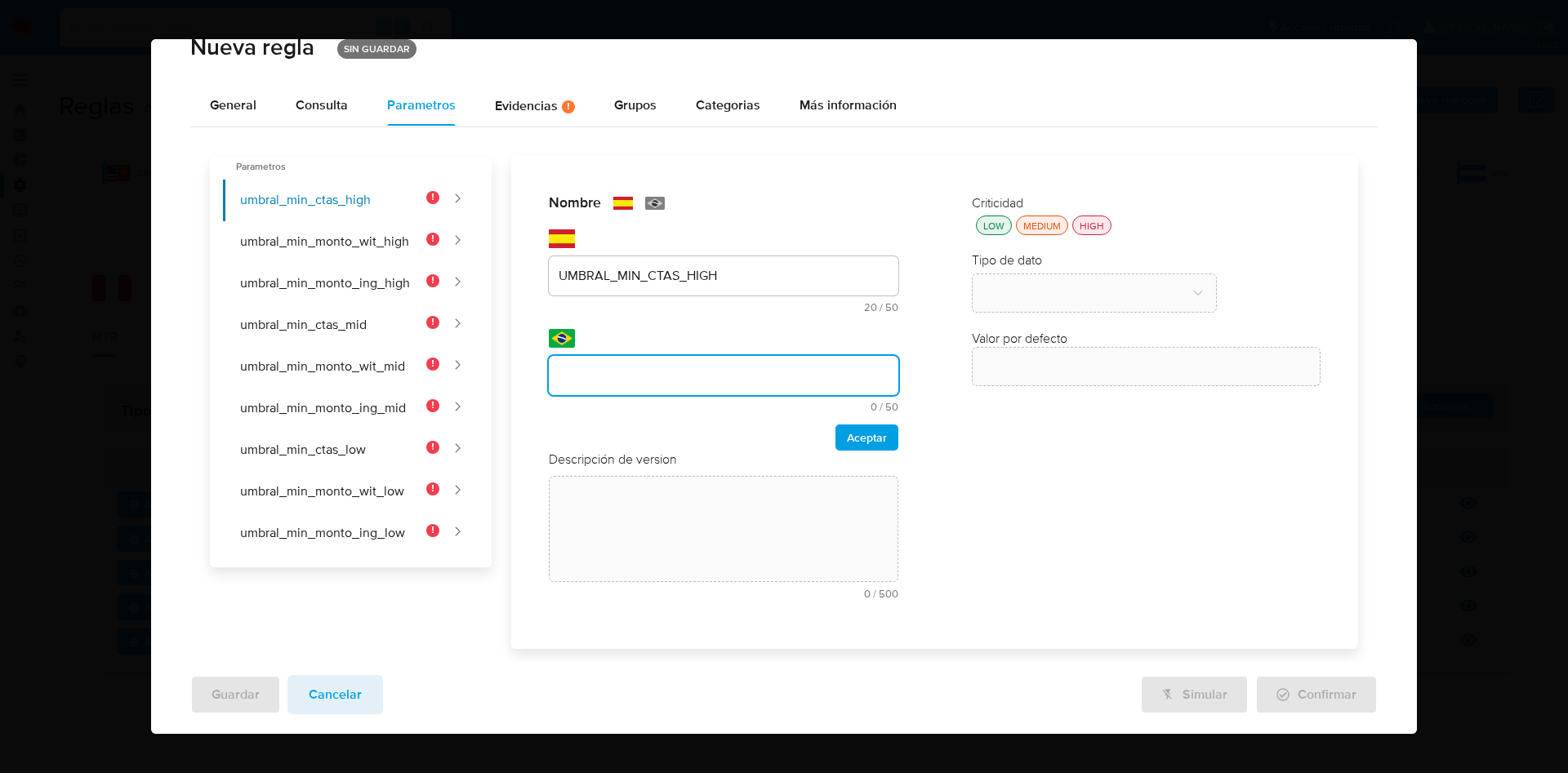
click at [652, 382] on input "text" at bounding box center [723, 376] width 349 height 22
type input "UMBRAL_MIN_CTAS_HIGH"
click at [847, 436] on span "Aceptar" at bounding box center [867, 437] width 40 height 22
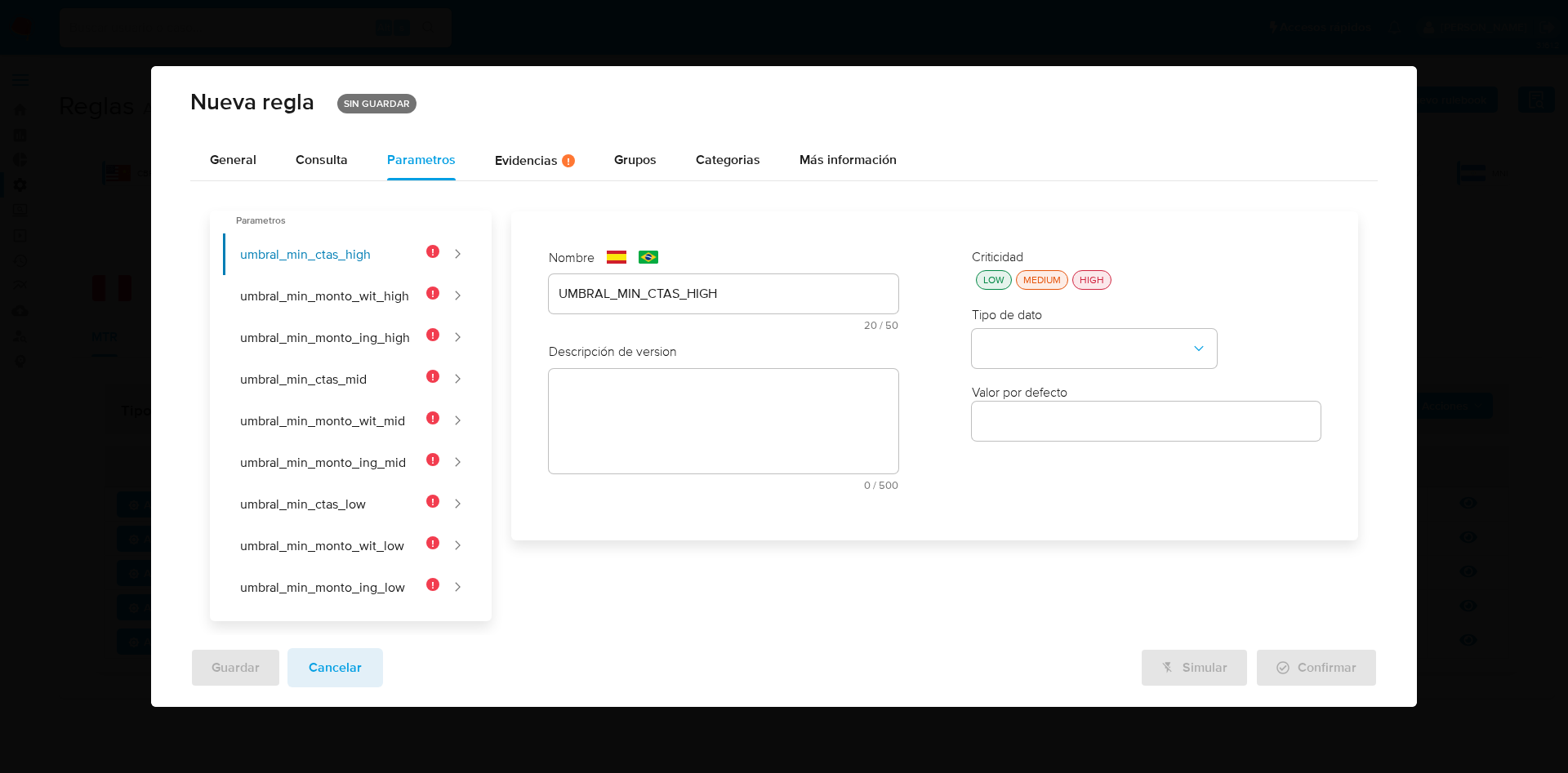
scroll to position [0, 0]
click at [700, 425] on textarea at bounding box center [723, 421] width 349 height 105
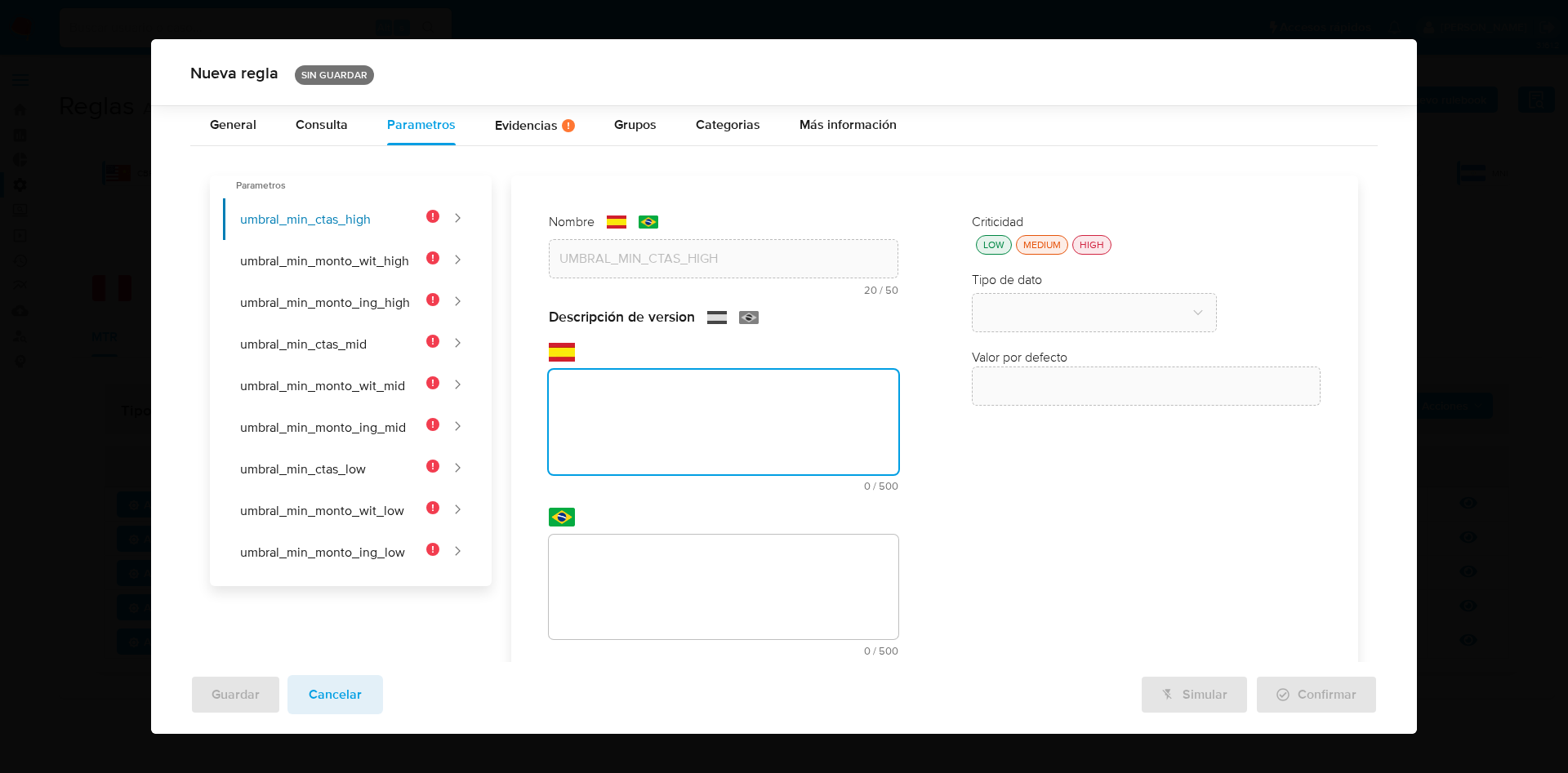
scroll to position [83, 0]
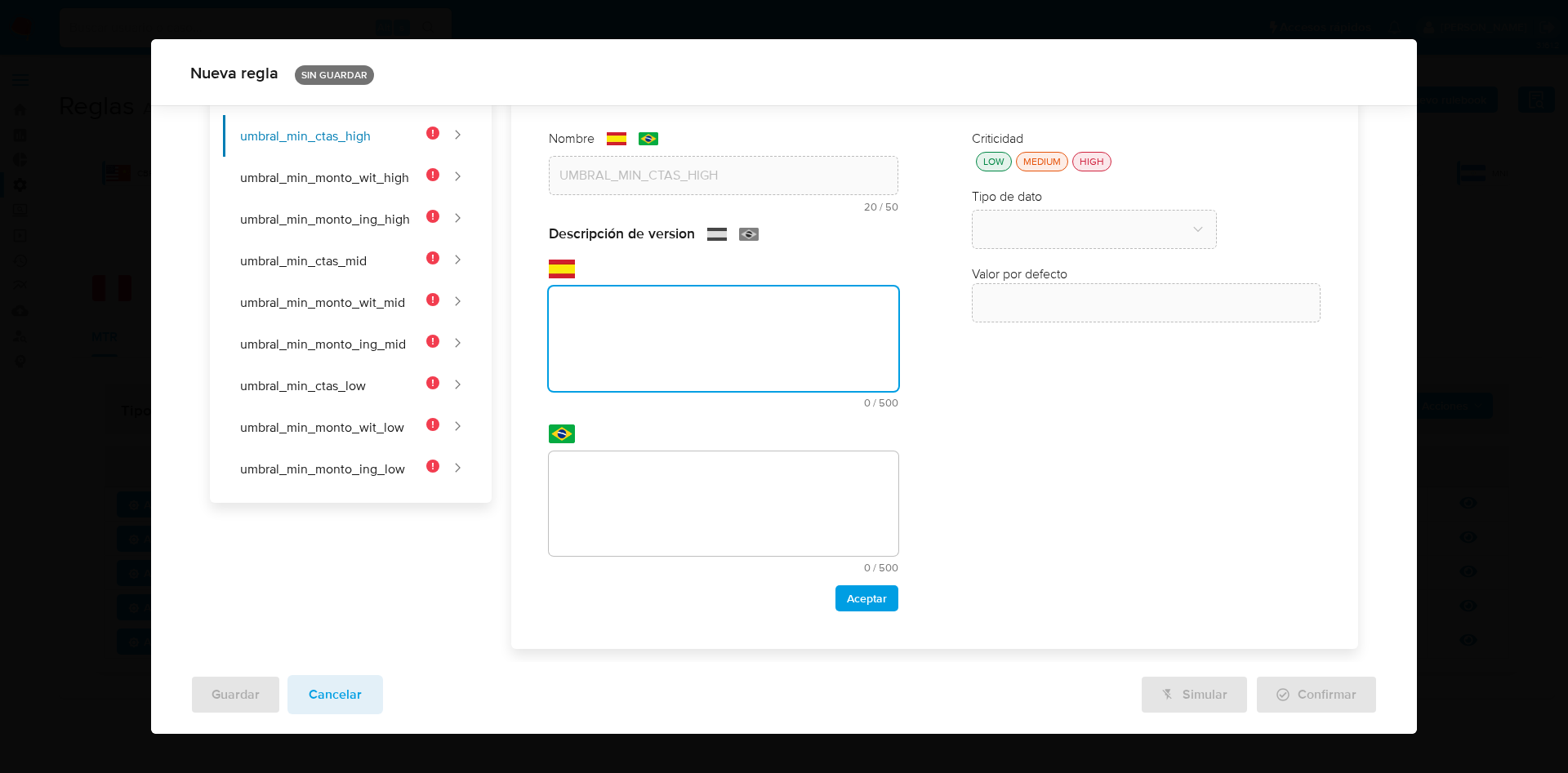
click at [653, 334] on textarea at bounding box center [723, 339] width 349 height 105
paste textarea "Número mínimo de cuentas bancarias de terceros para usuarios de alto riesgo en …"
type textarea "Número mínimo de cuentas bancarias de terceros para usuarios de alto riesgo en …"
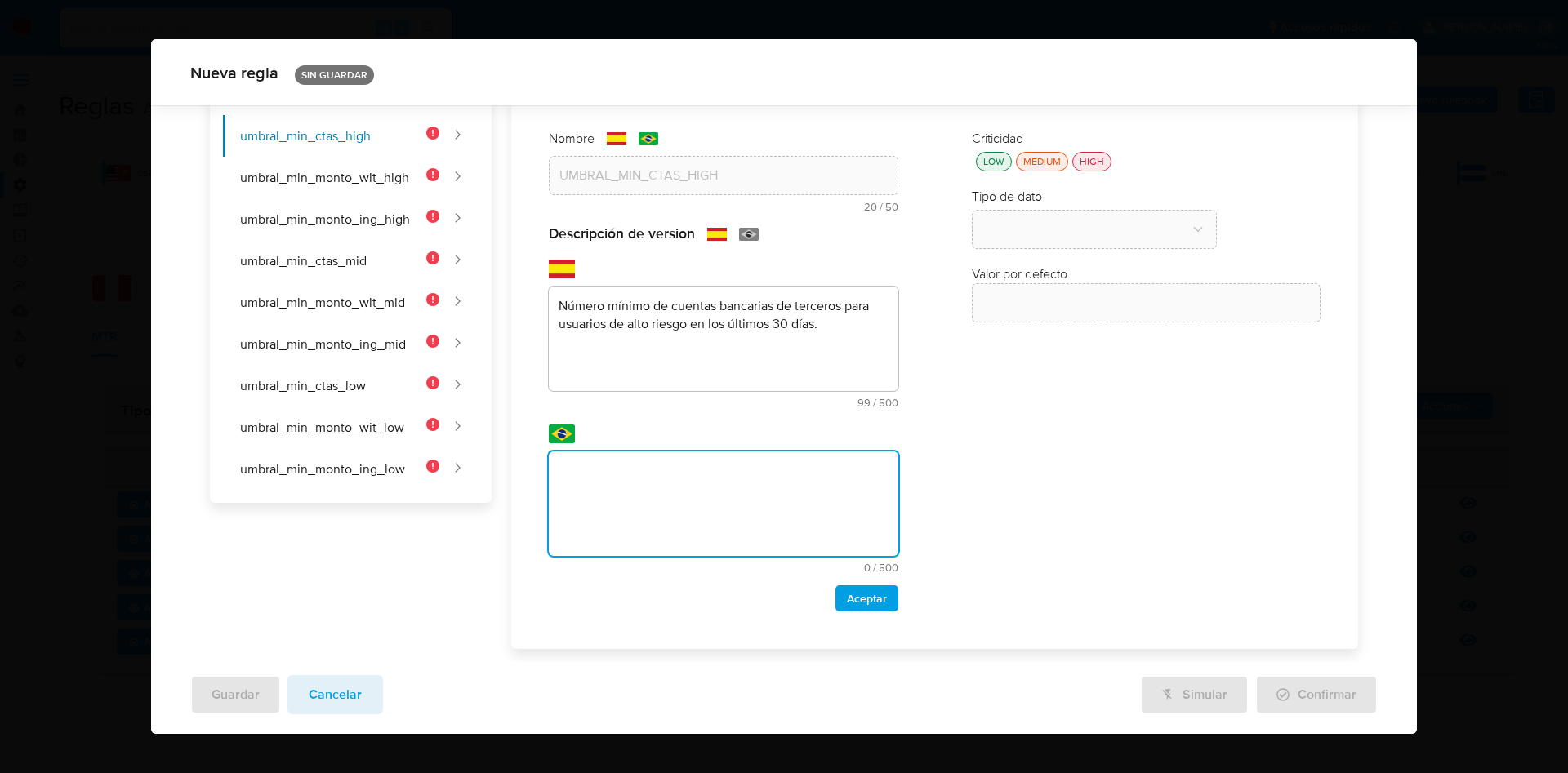
click at [673, 479] on textarea at bounding box center [723, 504] width 349 height 105
type textarea "Número mínimo de contas bancárias de terceiros para usuários de alto risco nos …"
click at [865, 602] on span "Aceptar" at bounding box center [867, 598] width 40 height 22
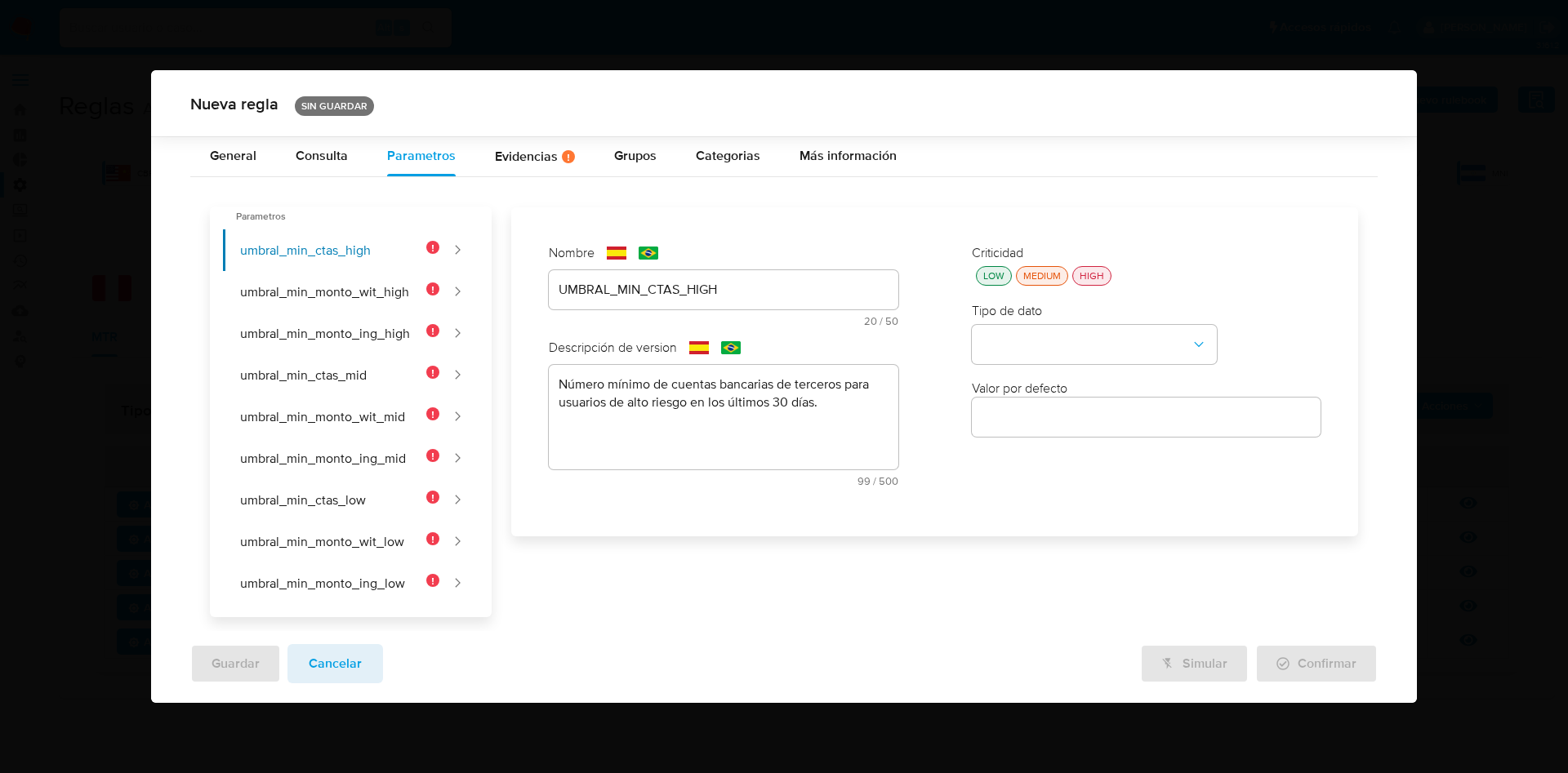
scroll to position [0, 0]
click at [993, 284] on button "LOW" at bounding box center [994, 276] width 36 height 20
click at [1039, 328] on button "type-dropdown" at bounding box center [1094, 344] width 245 height 39
click at [1039, 341] on div "NUMBER" at bounding box center [1090, 343] width 215 height 39
click at [1044, 413] on input "number" at bounding box center [1146, 418] width 349 height 22
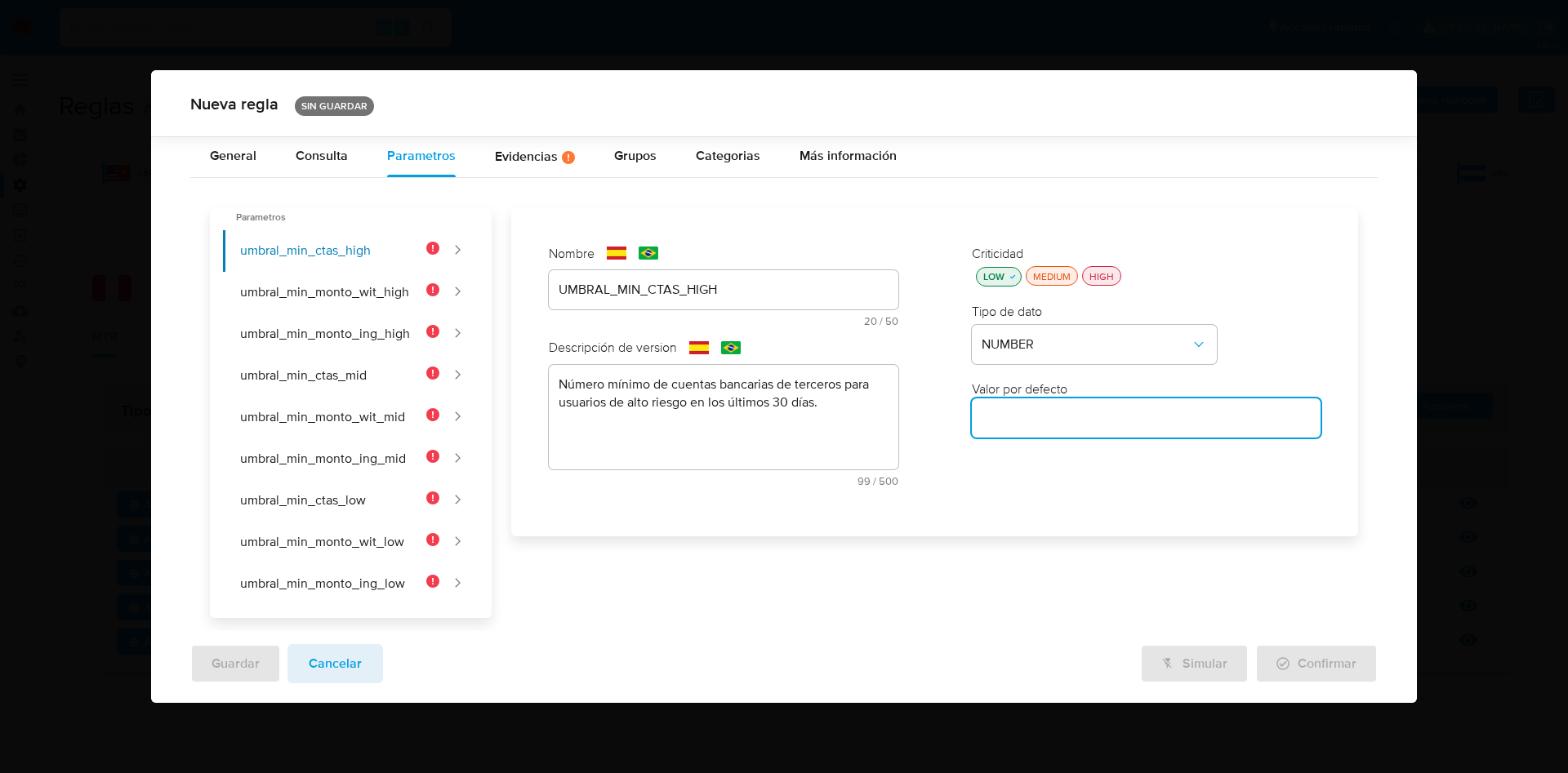
paste input "5"
type input "5"
click at [357, 305] on button "umbral_min_monto_wit_high" at bounding box center [332, 292] width 217 height 41
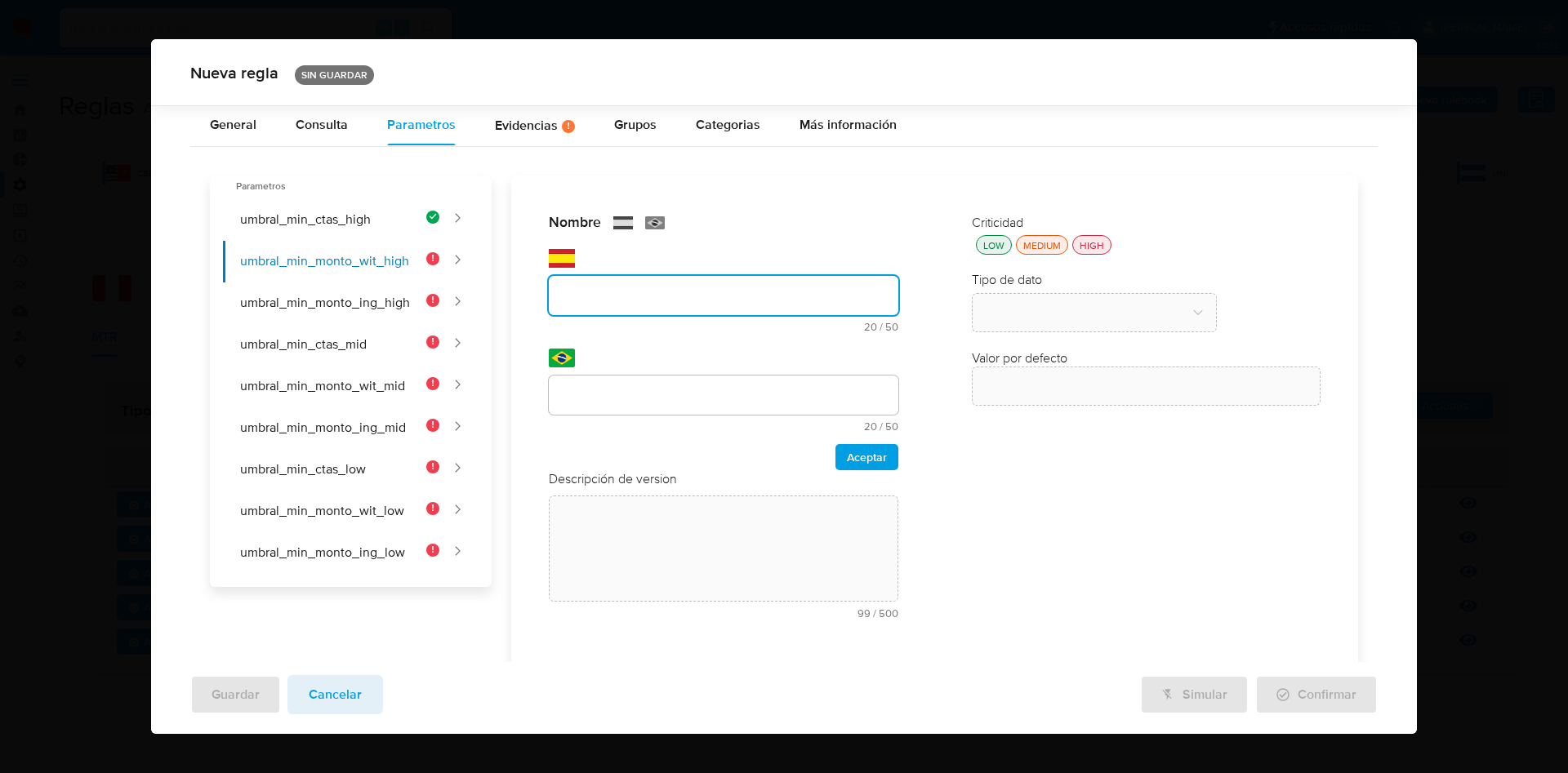
click at [624, 280] on div at bounding box center [723, 296] width 349 height 39
drag, startPoint x: 754, startPoint y: 288, endPoint x: 524, endPoint y: 284, distance: 230.0
click at [525, 284] on div "Nombre text-es UMBRAL_MIN_MONTO_WIT_HIGH 25 / 50 25 caracteres restantes text-p…" at bounding box center [935, 421] width 821 height 467
type input "UMBRAL_MIN_MONTO_WIT_HIGH"
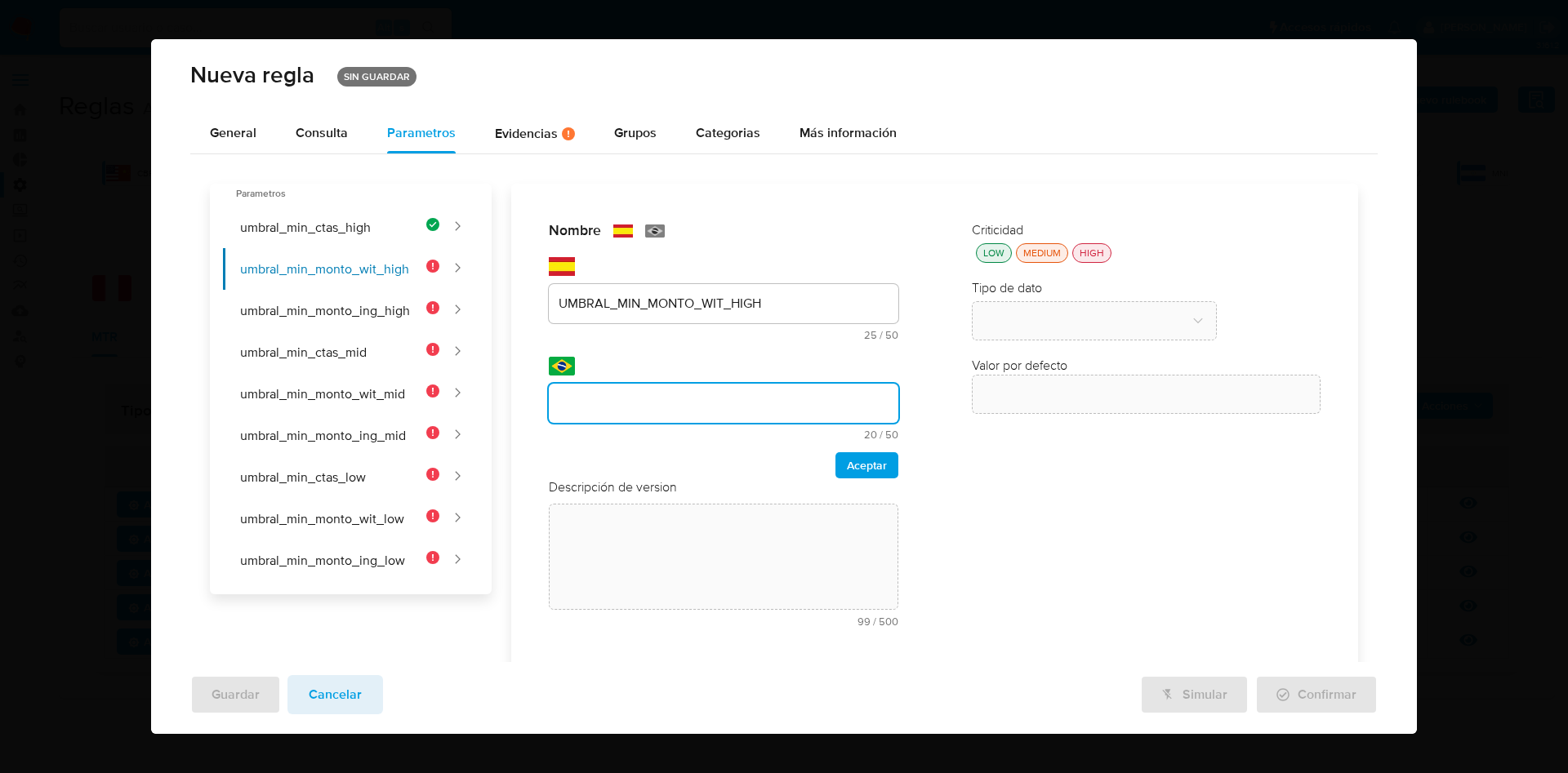
click at [675, 393] on input "text" at bounding box center [723, 404] width 349 height 22
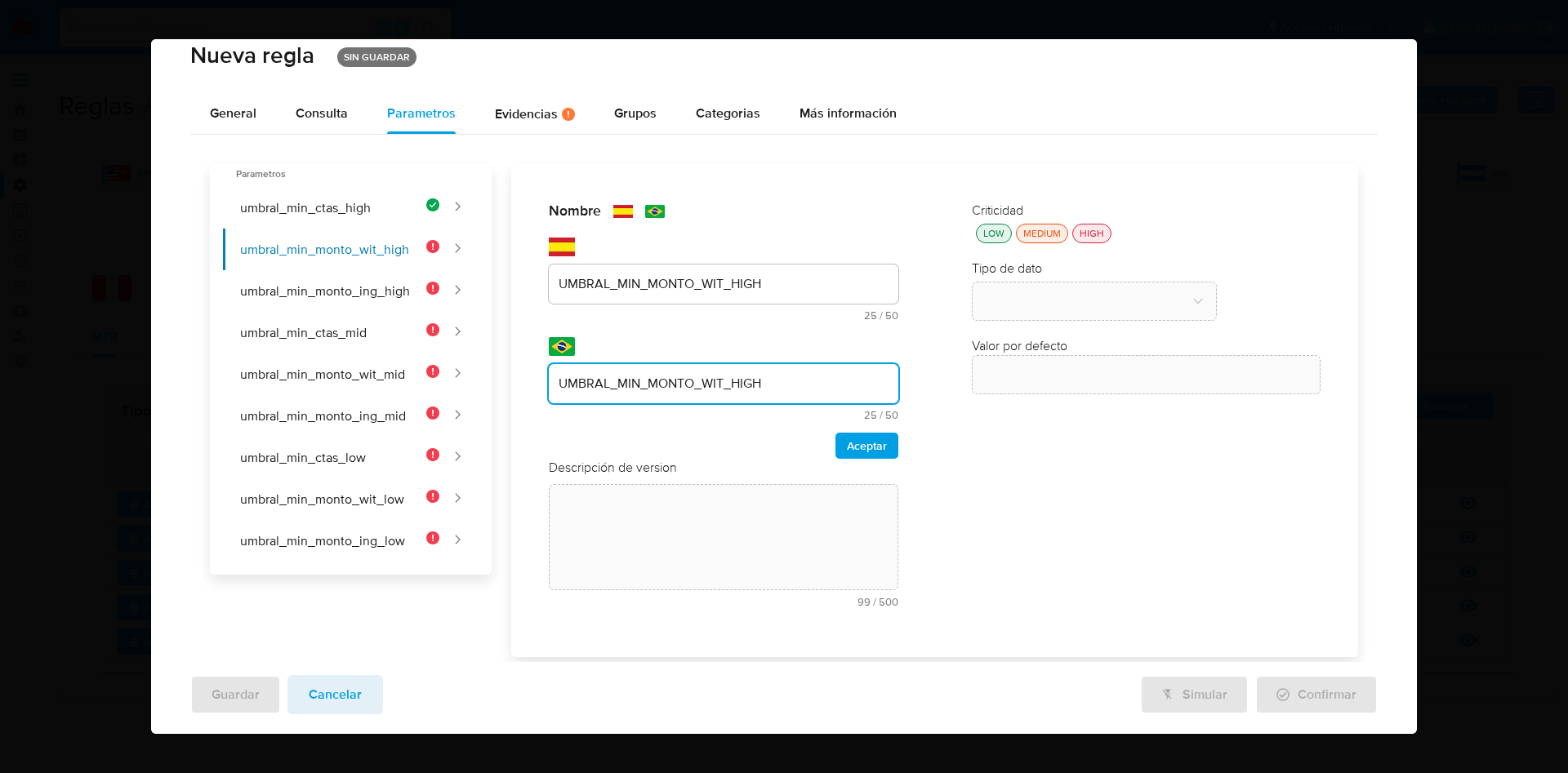
type input "UMBRAL_MIN_MONTO_WIT_HIGH"
click at [854, 438] on span "Aceptar" at bounding box center [867, 445] width 40 height 22
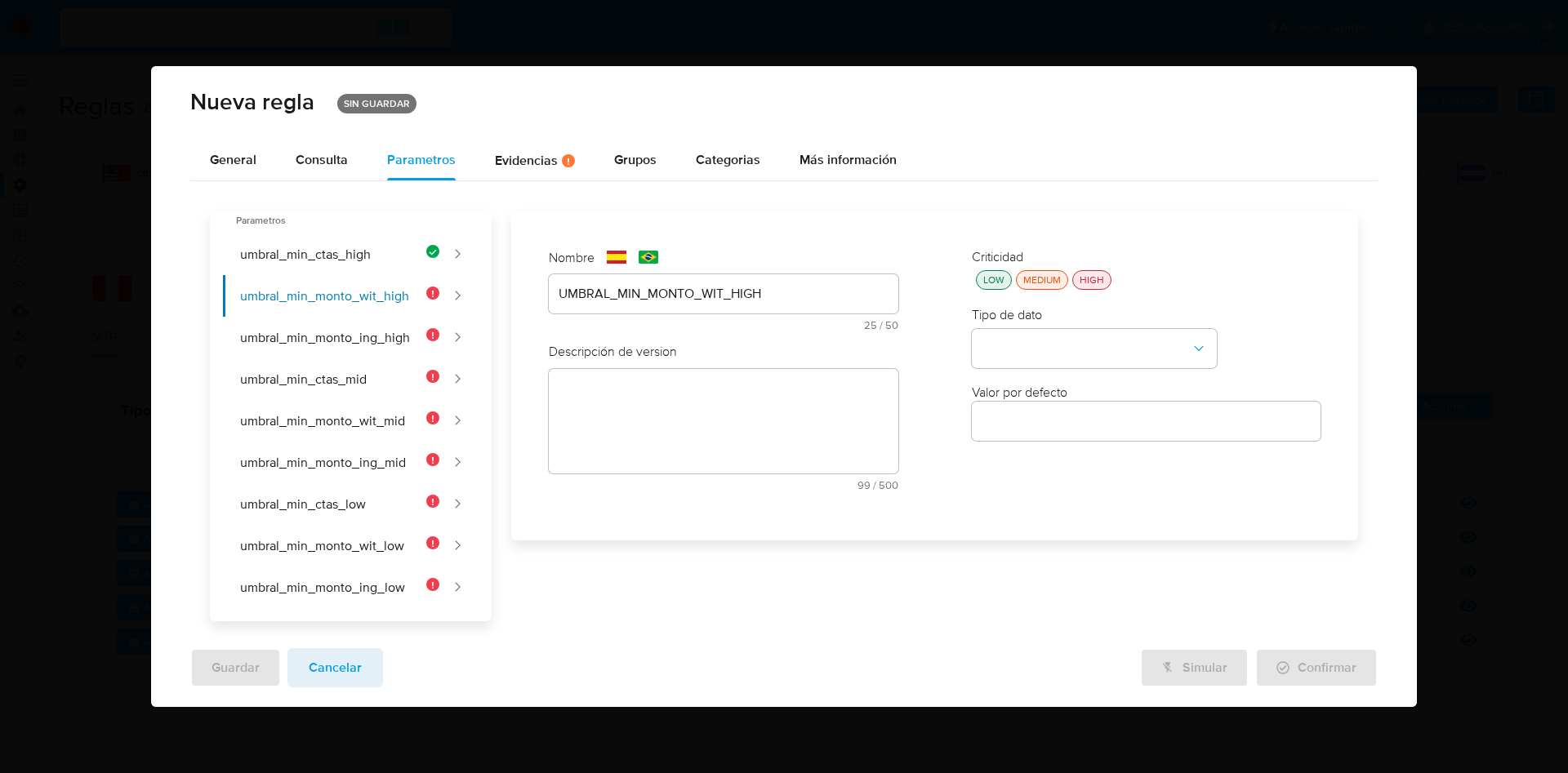
scroll to position [0, 0]
click at [718, 406] on textarea at bounding box center [723, 421] width 349 height 105
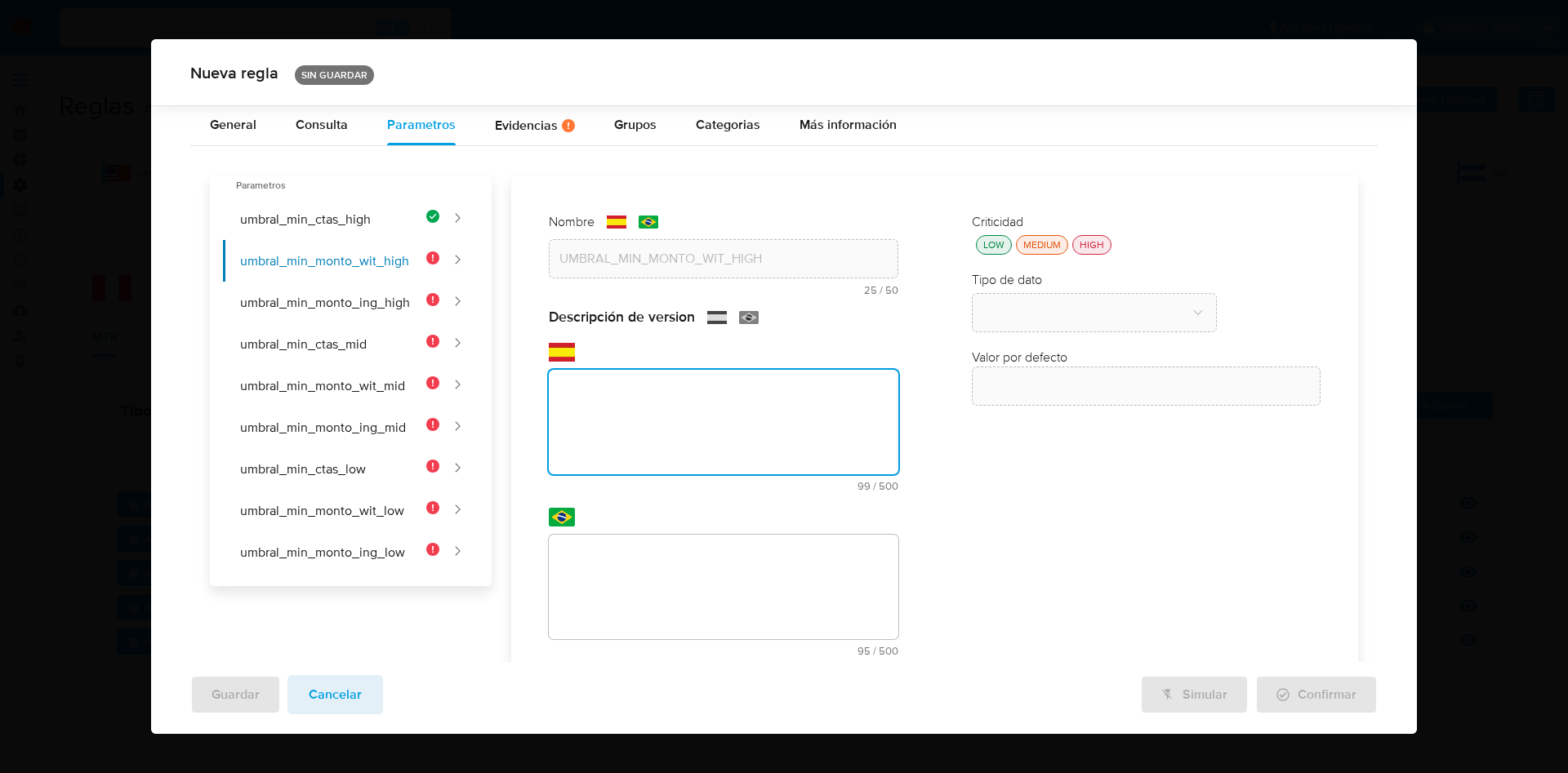
scroll to position [83, 0]
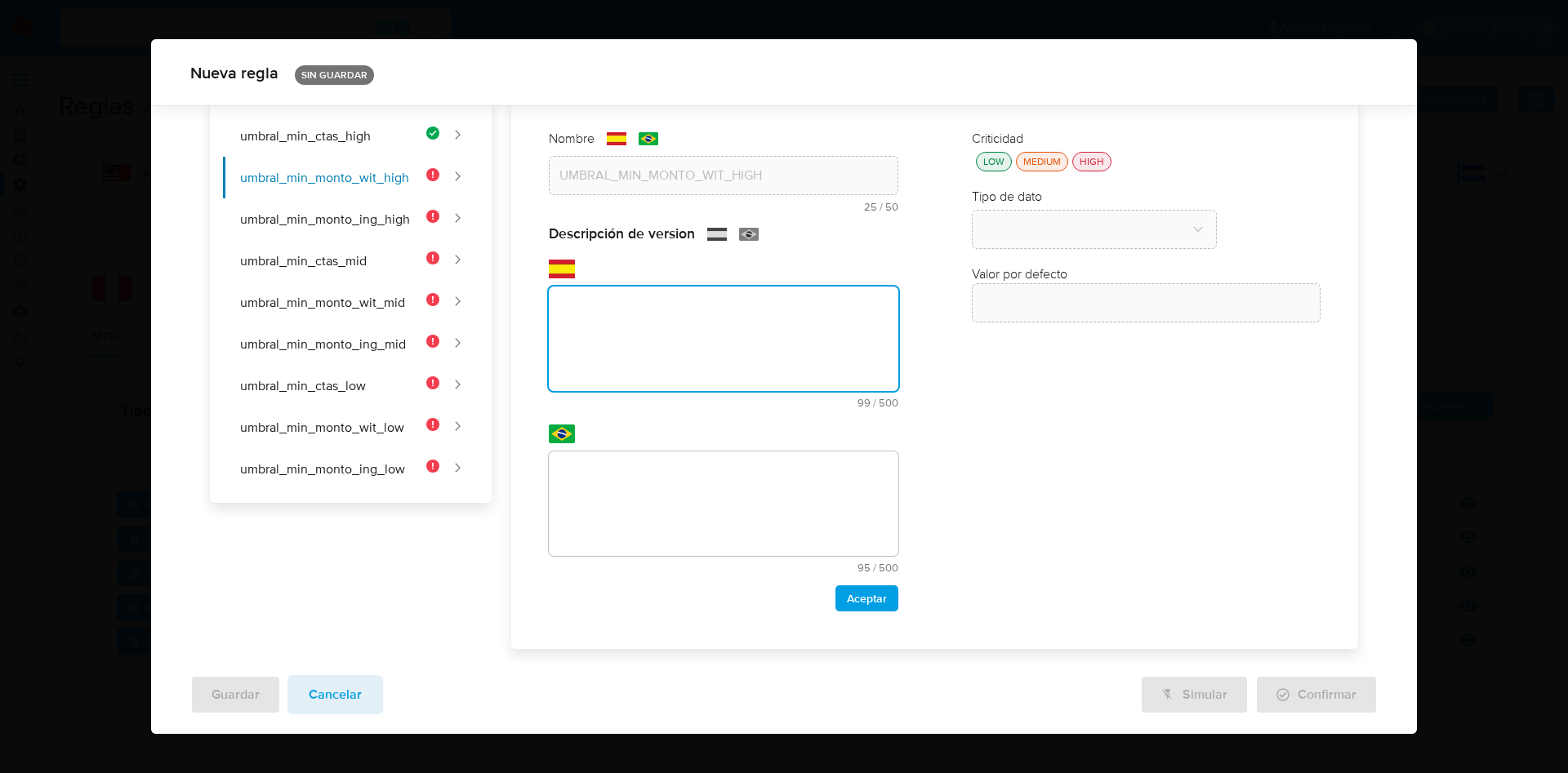
paste textarea "Monto mínimo total retirado en USD a cuentas de terceros por usuarios de alto r…"
type textarea "Monto mínimo total retirado en USD a cuentas de terceros por usuarios de alto r…"
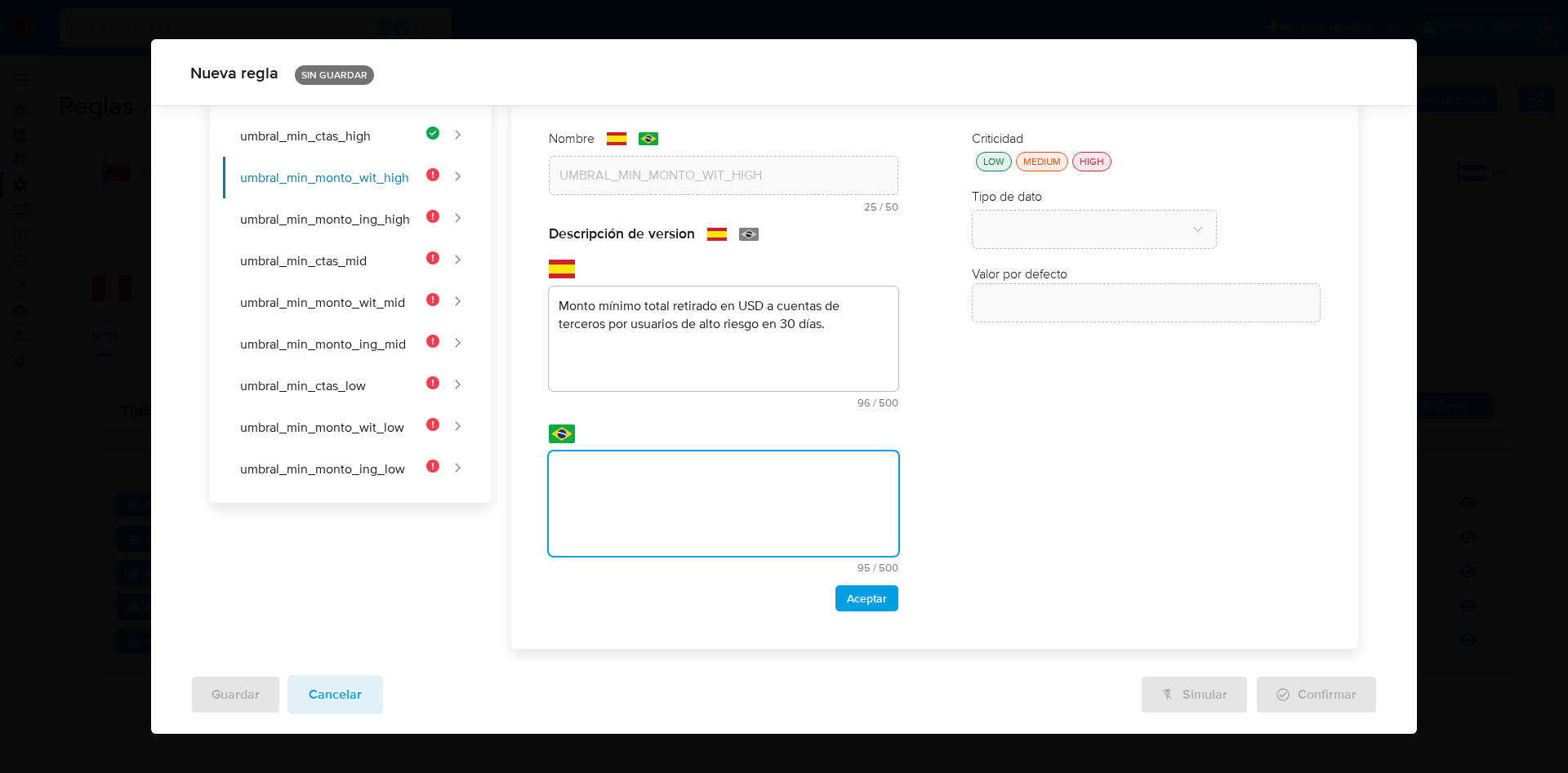
click at [636, 472] on textarea at bounding box center [723, 504] width 349 height 105
type textarea "Valor mínimo total retirado em USD para contas de terceiros por usuários de alt…"
click at [873, 595] on span "Aceptar" at bounding box center [867, 598] width 40 height 22
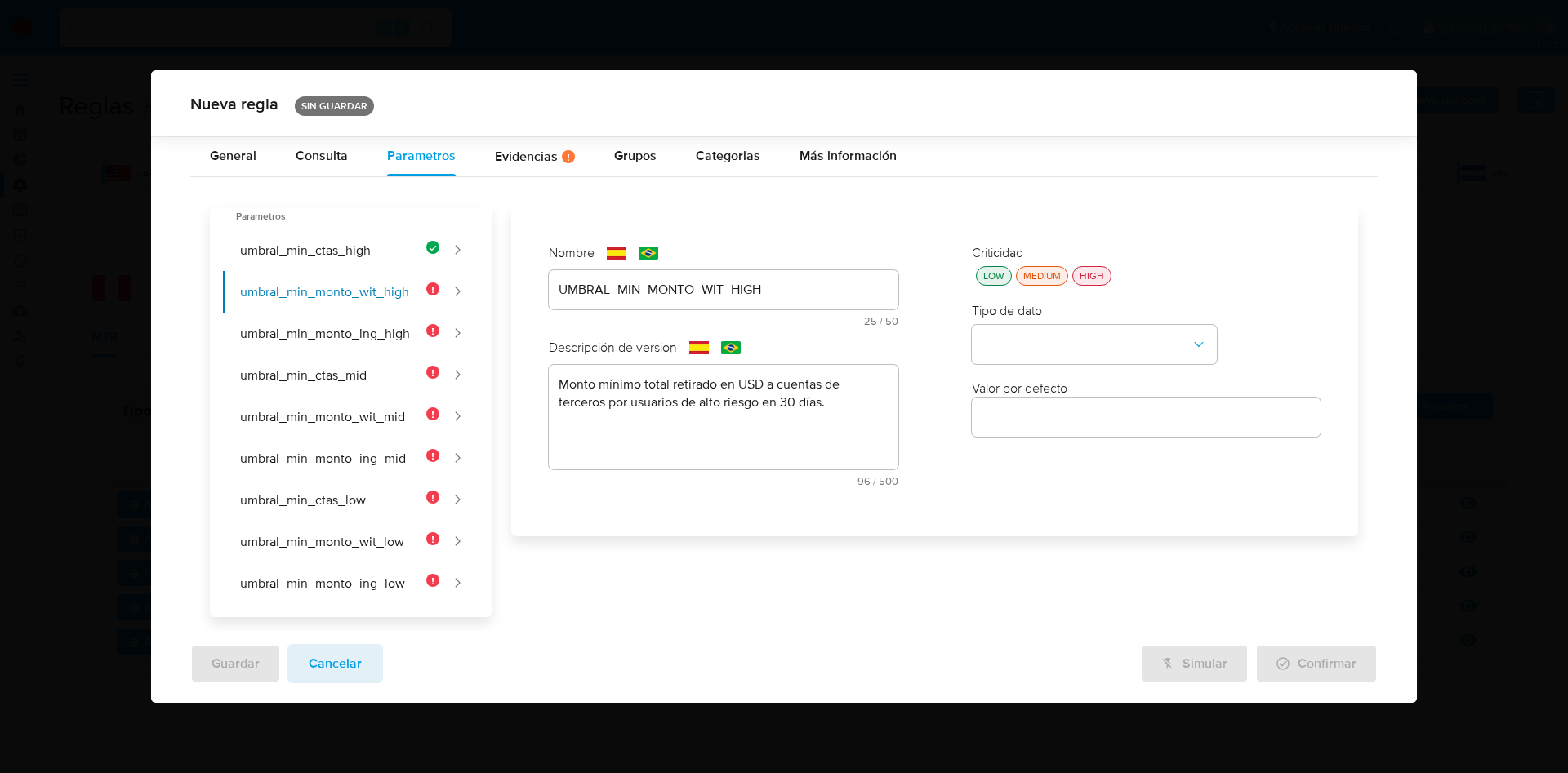
scroll to position [0, 0]
click at [997, 282] on div "LOW" at bounding box center [994, 275] width 28 height 13
click at [1032, 358] on button "type-dropdown" at bounding box center [1094, 344] width 245 height 39
click at [1033, 343] on span "NUMBER" at bounding box center [1008, 343] width 52 height 16
click at [1033, 417] on input "number" at bounding box center [1146, 418] width 349 height 22
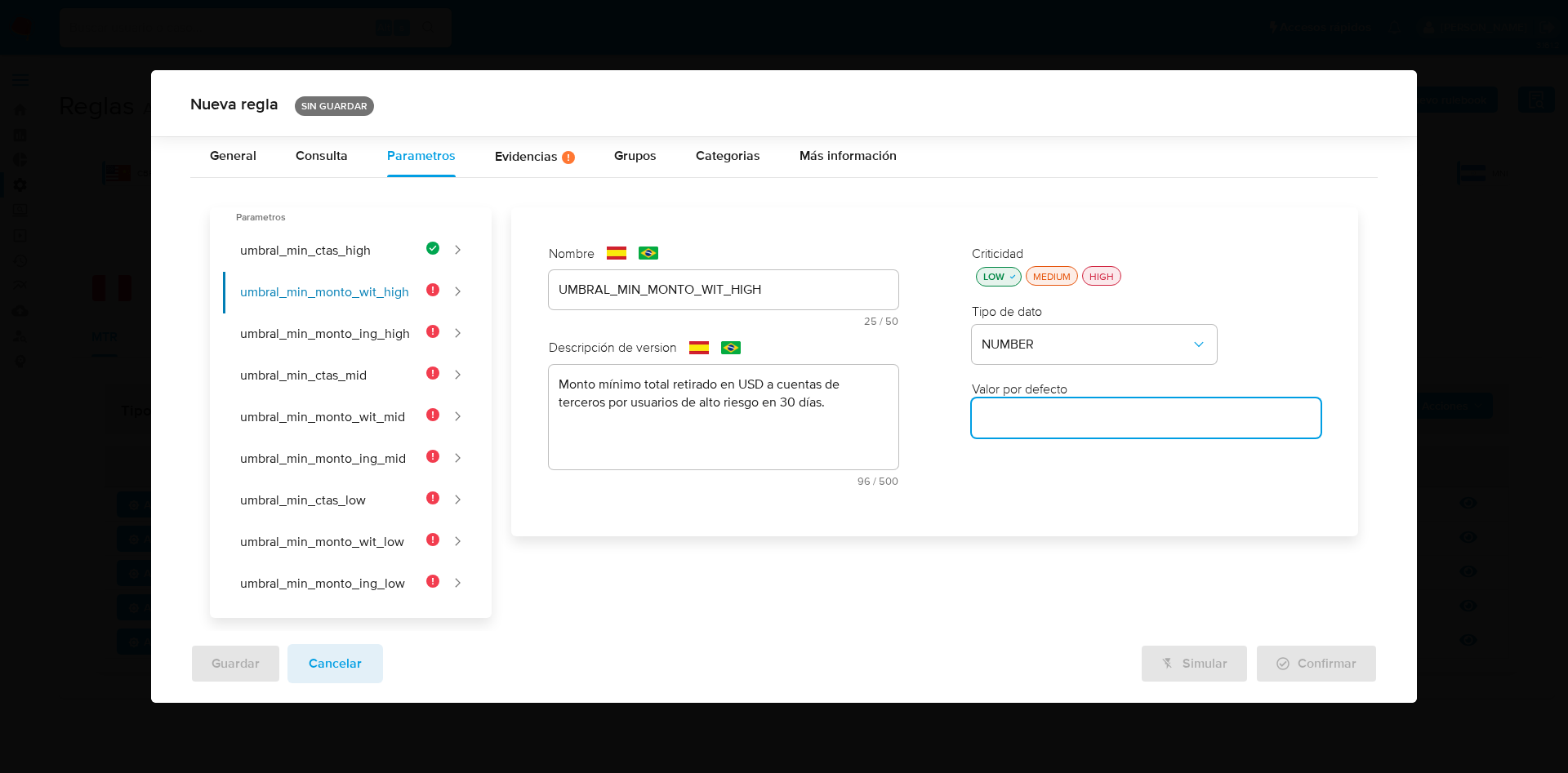
paste input "3000"
type input "3000"
click at [388, 338] on button "umbral_min_monto_ing_high" at bounding box center [332, 334] width 217 height 41
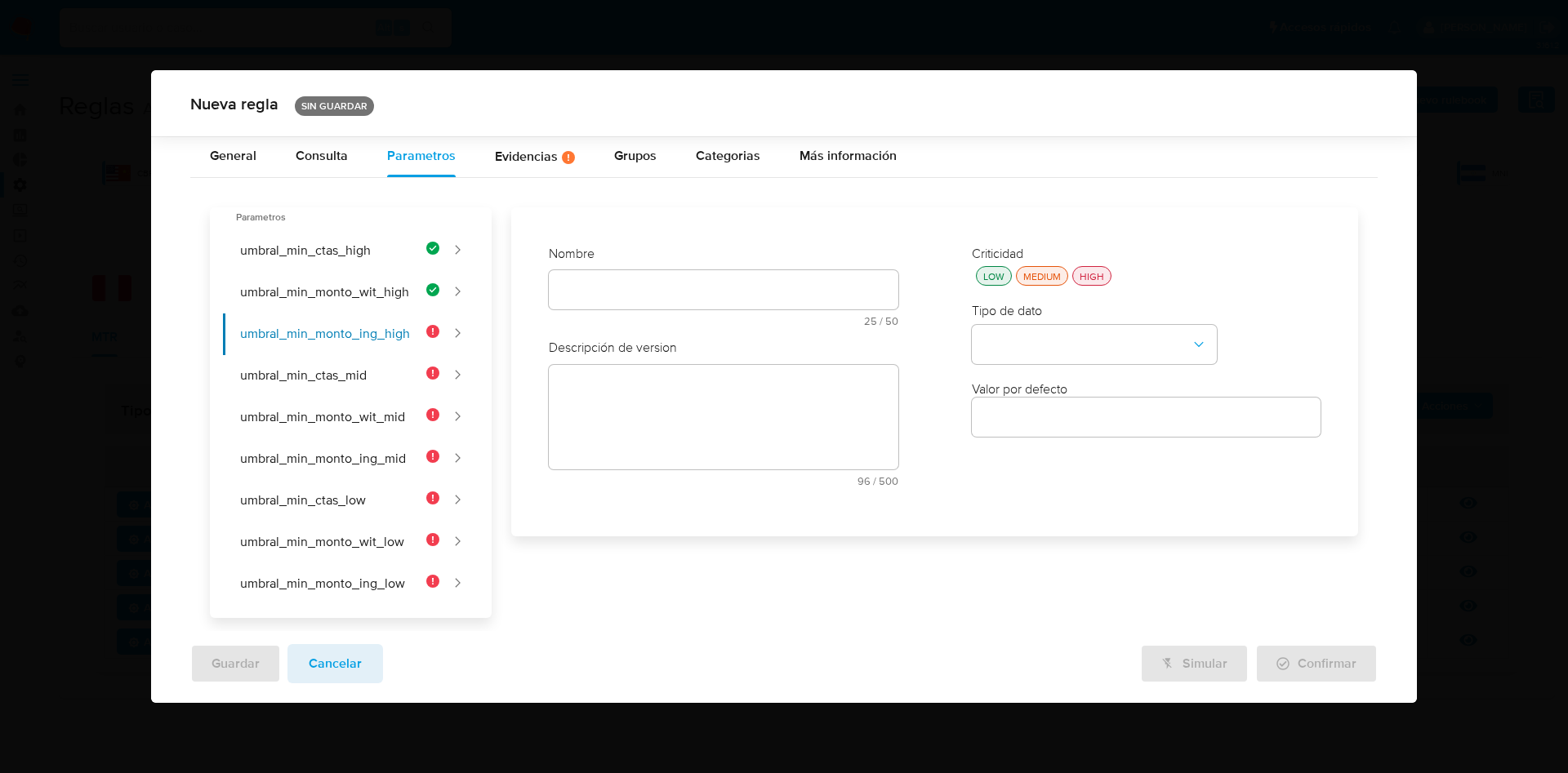
click at [613, 287] on input "text" at bounding box center [723, 290] width 349 height 22
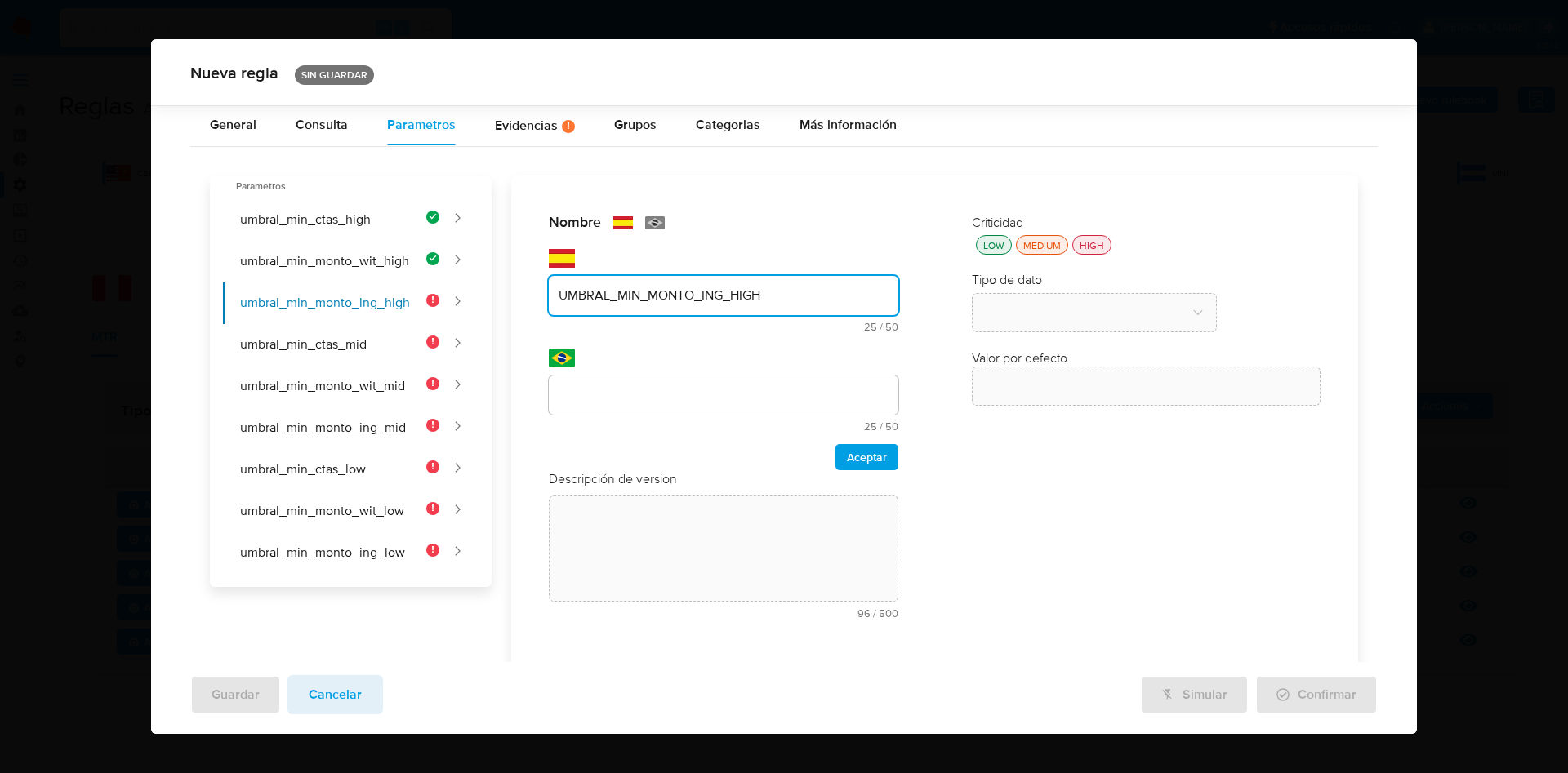
type input "UMBRAL_MIN_MONTO_ING_HIGH"
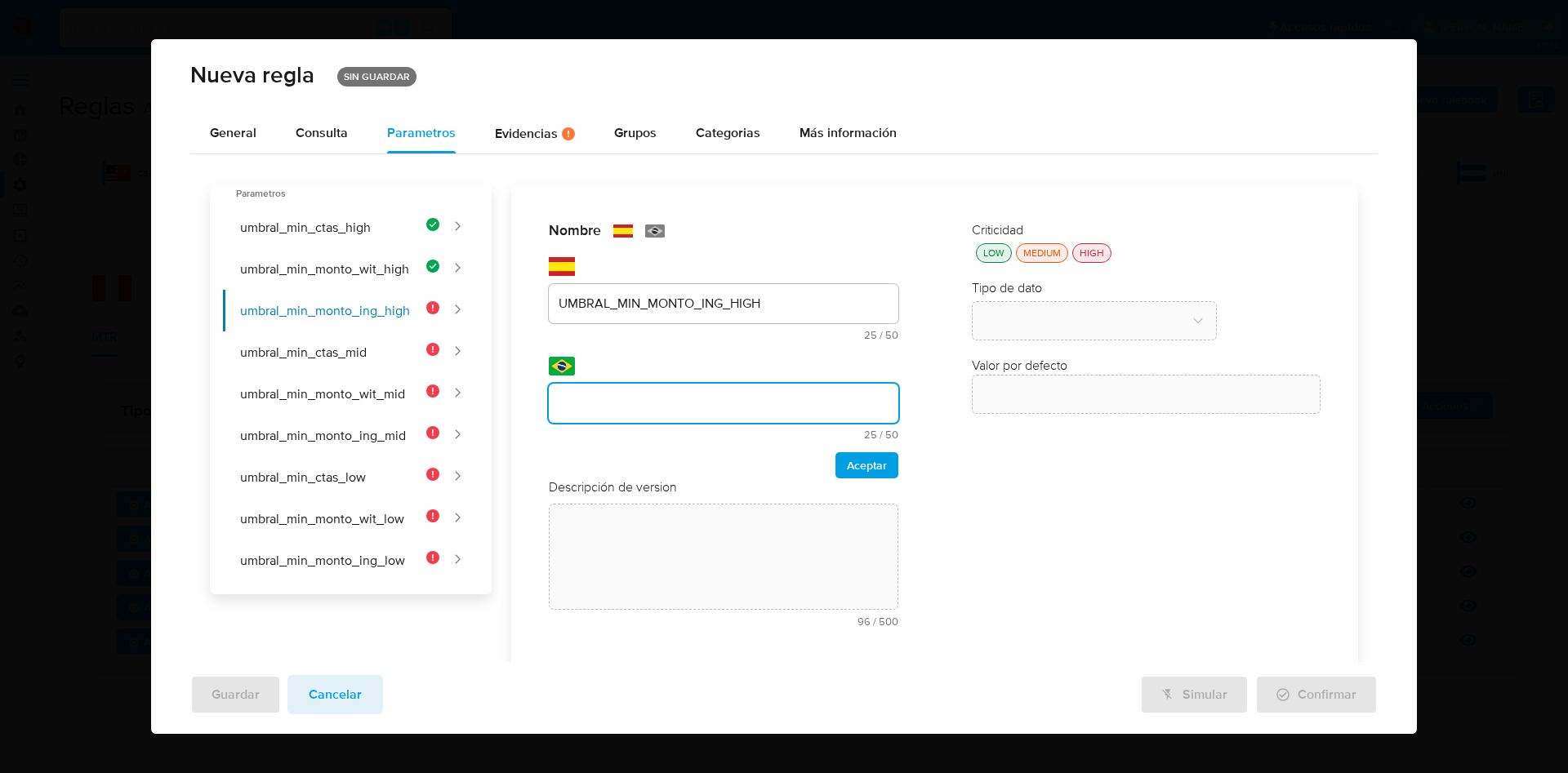
click at [685, 393] on input "text" at bounding box center [723, 404] width 349 height 22
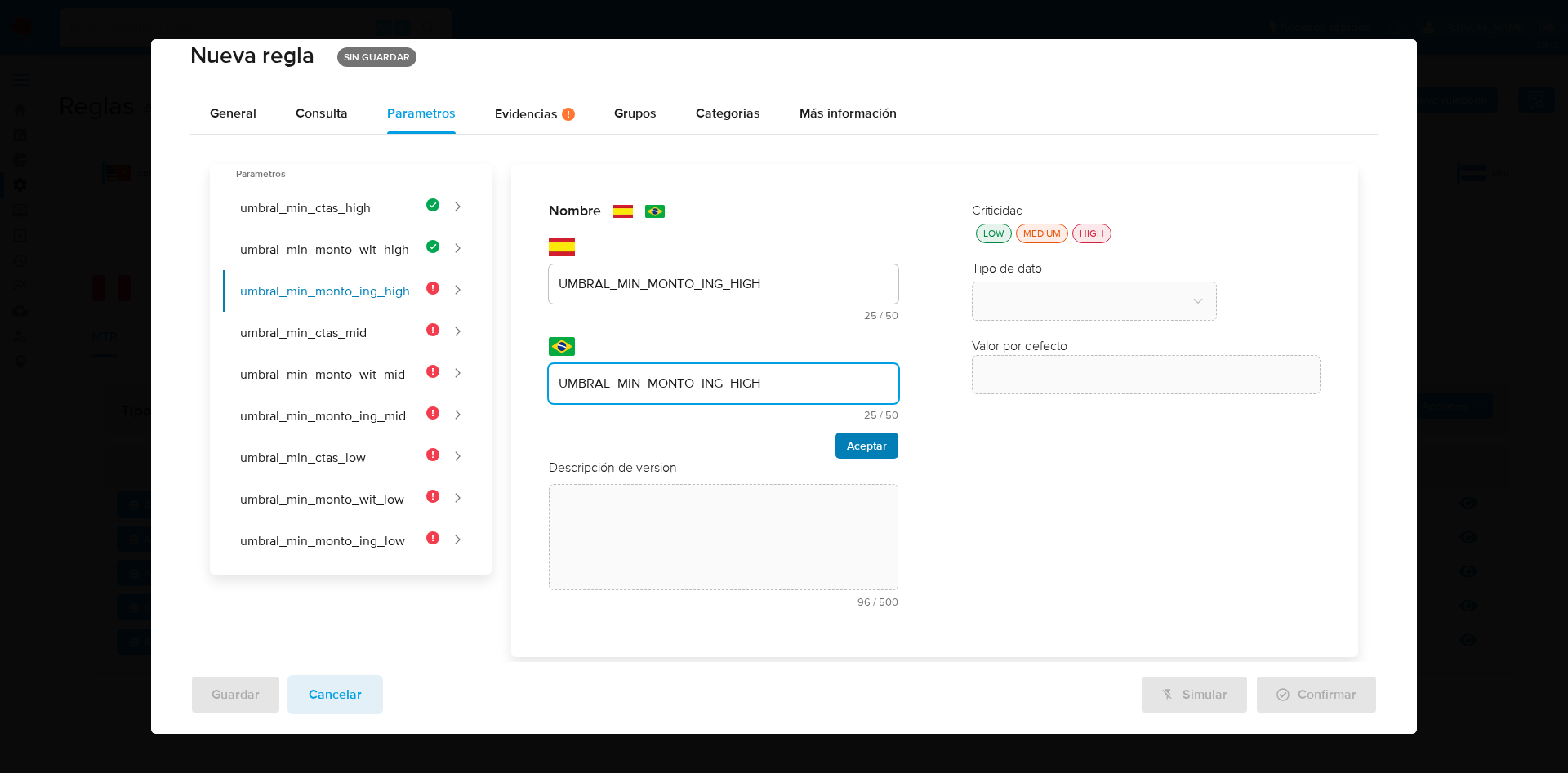
type input "UMBRAL_MIN_MONTO_ING_HIGH"
click at [861, 443] on span "Aceptar" at bounding box center [867, 445] width 40 height 22
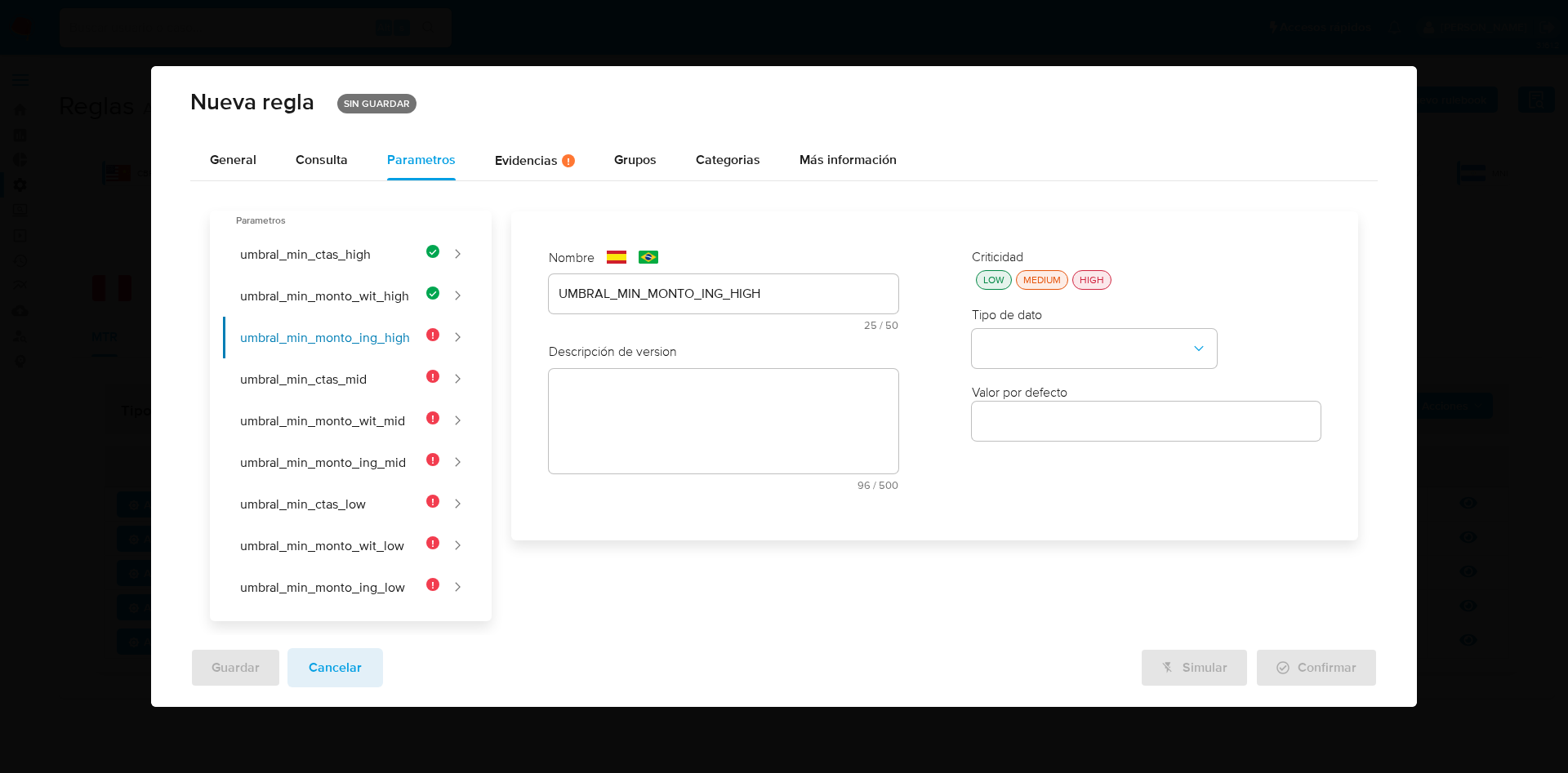
scroll to position [0, 0]
click at [649, 413] on textarea at bounding box center [723, 421] width 349 height 105
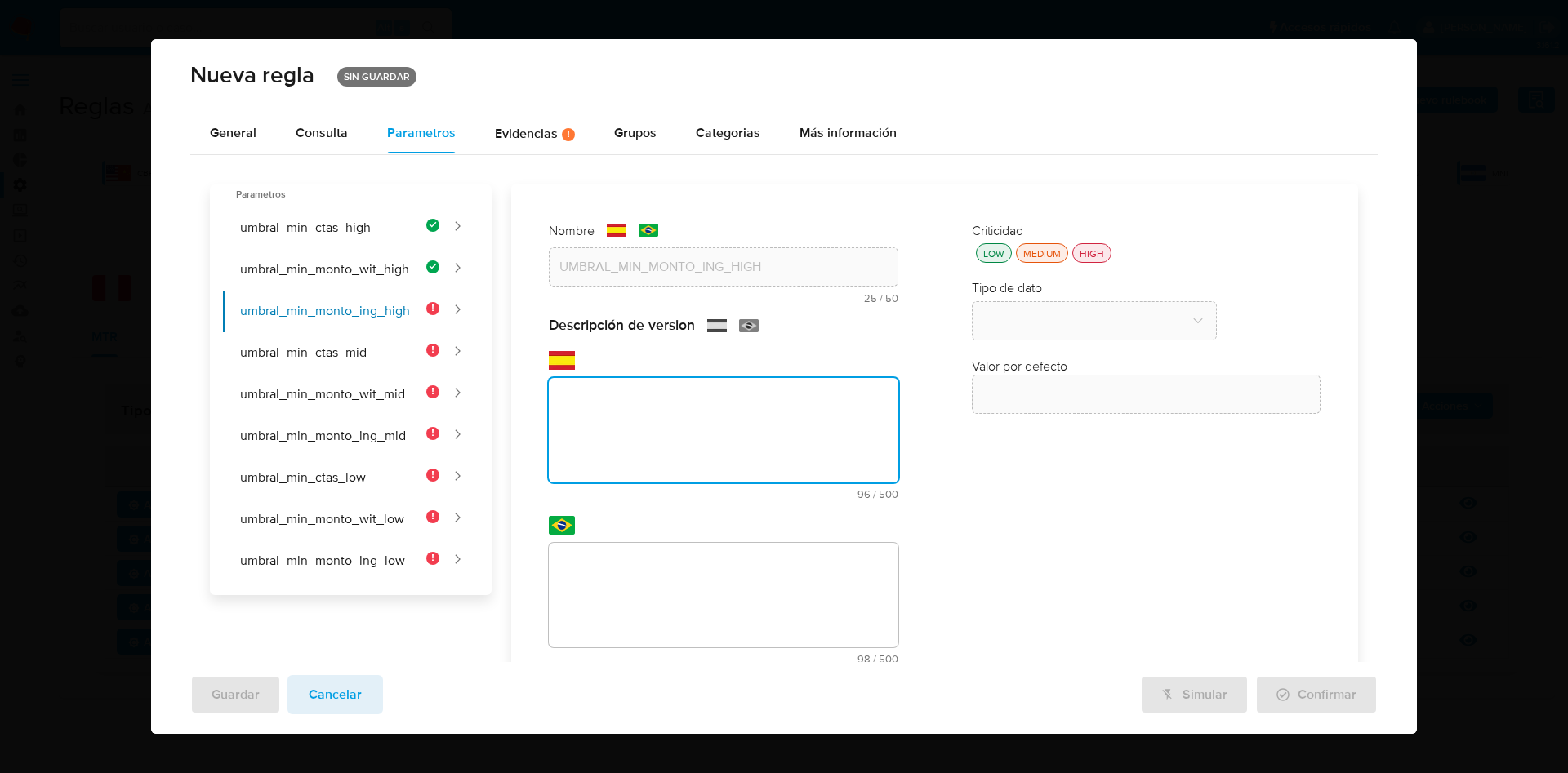
paste textarea "Monto mínimo total de ingresos en USD para usuarios de alto riesgo en los últim…"
type textarea "Monto mínimo total de ingresos en USD para usuarios de alto riesgo en los últim…"
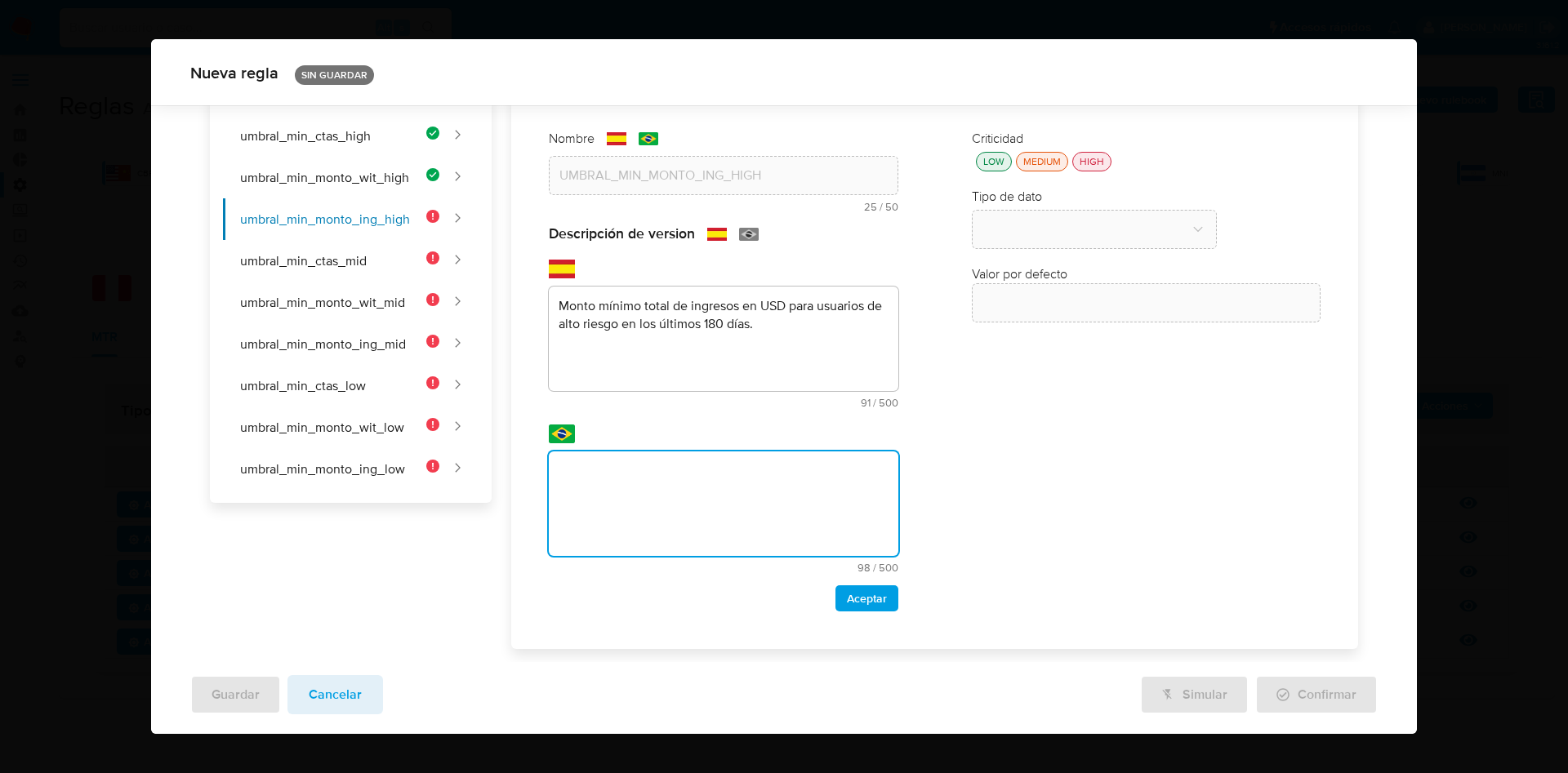
click at [690, 468] on textarea at bounding box center [723, 504] width 349 height 105
type textarea "Valor mínimo total de receita em USD para usuários de alto risco nos últimos 18…"
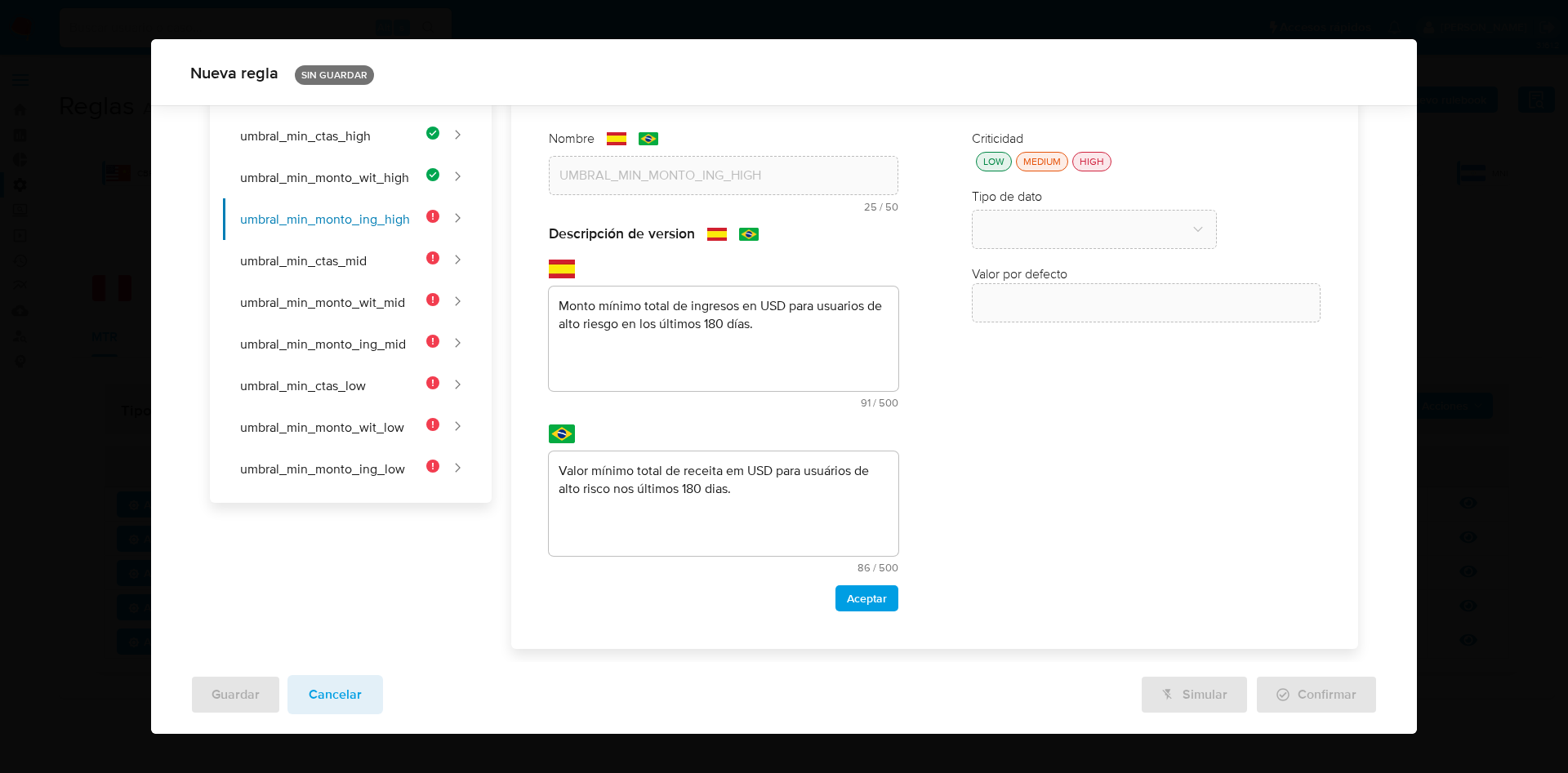
click at [817, 600] on div "Aceptar" at bounding box center [723, 598] width 349 height 26
click at [847, 598] on span "Aceptar" at bounding box center [867, 598] width 40 height 22
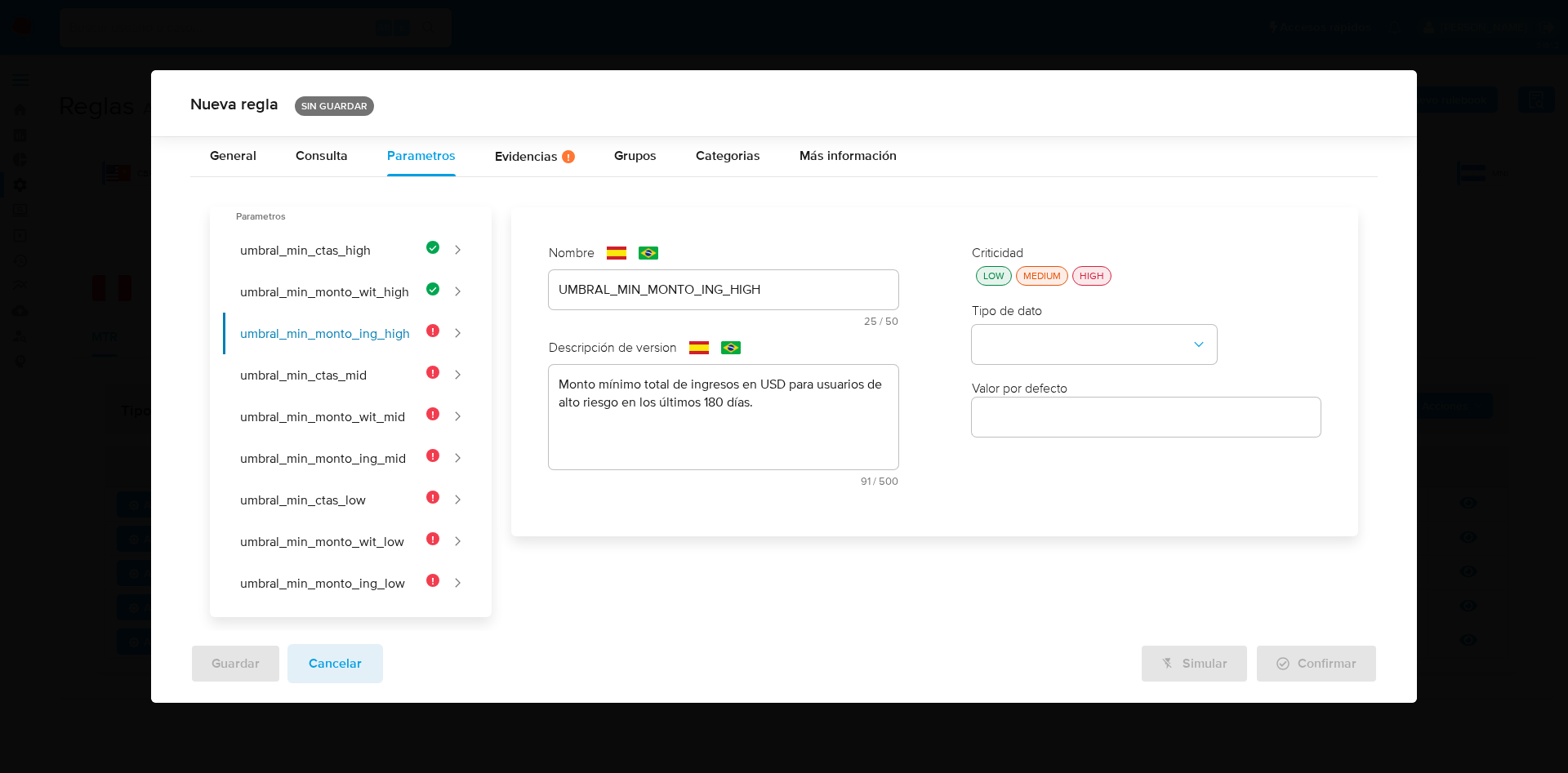
click at [986, 272] on div "LOW" at bounding box center [994, 275] width 28 height 13
click at [1029, 351] on button "type-dropdown" at bounding box center [1094, 344] width 245 height 39
drag, startPoint x: 1019, startPoint y: 343, endPoint x: 1027, endPoint y: 360, distance: 18.8
click at [1020, 343] on span "NUMBER" at bounding box center [1008, 343] width 52 height 16
click at [1033, 418] on input "number" at bounding box center [1146, 418] width 349 height 22
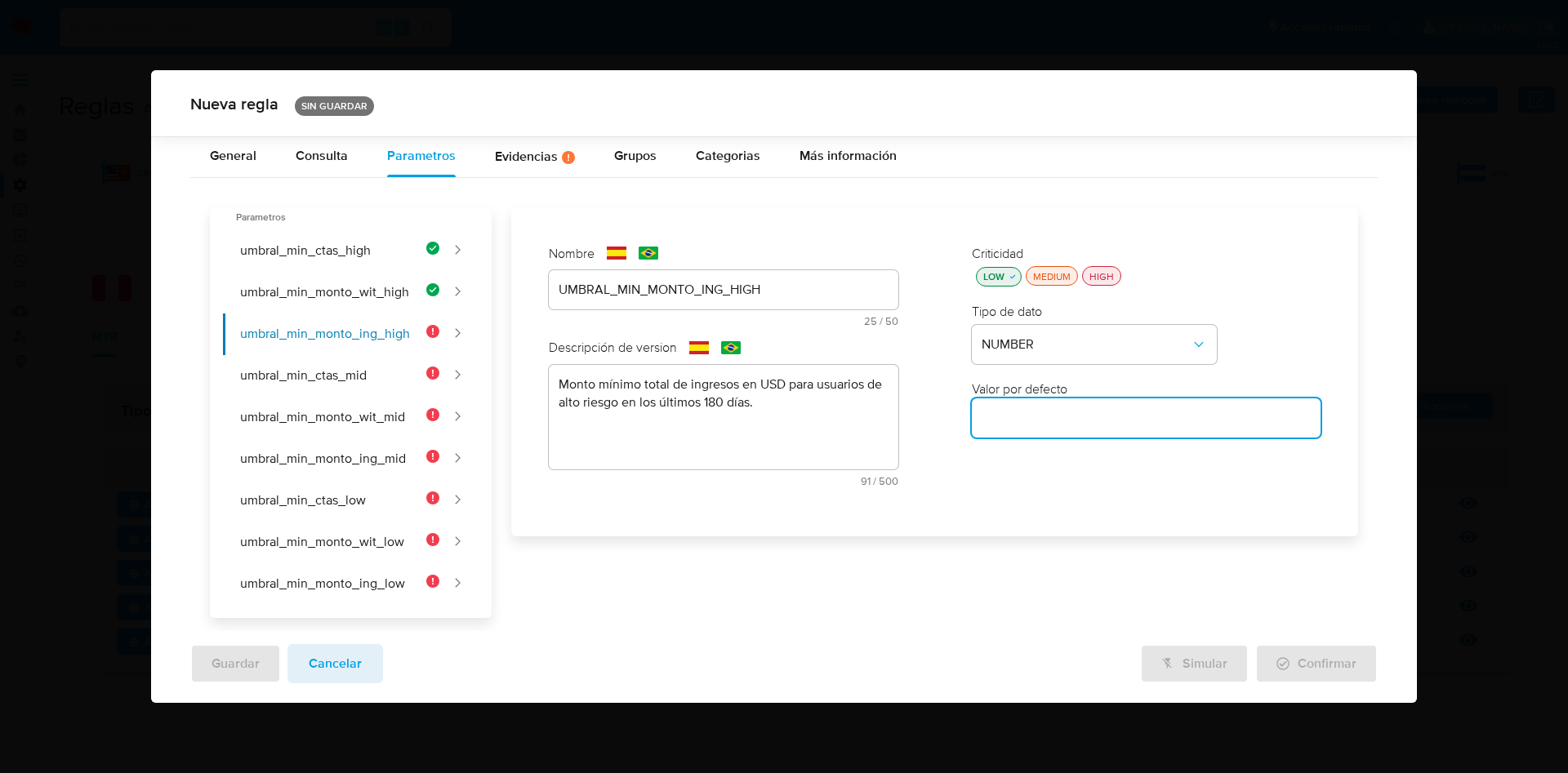
paste input "5000"
type input "5000"
click at [326, 382] on button "umbral_min_ctas_mid" at bounding box center [332, 376] width 217 height 41
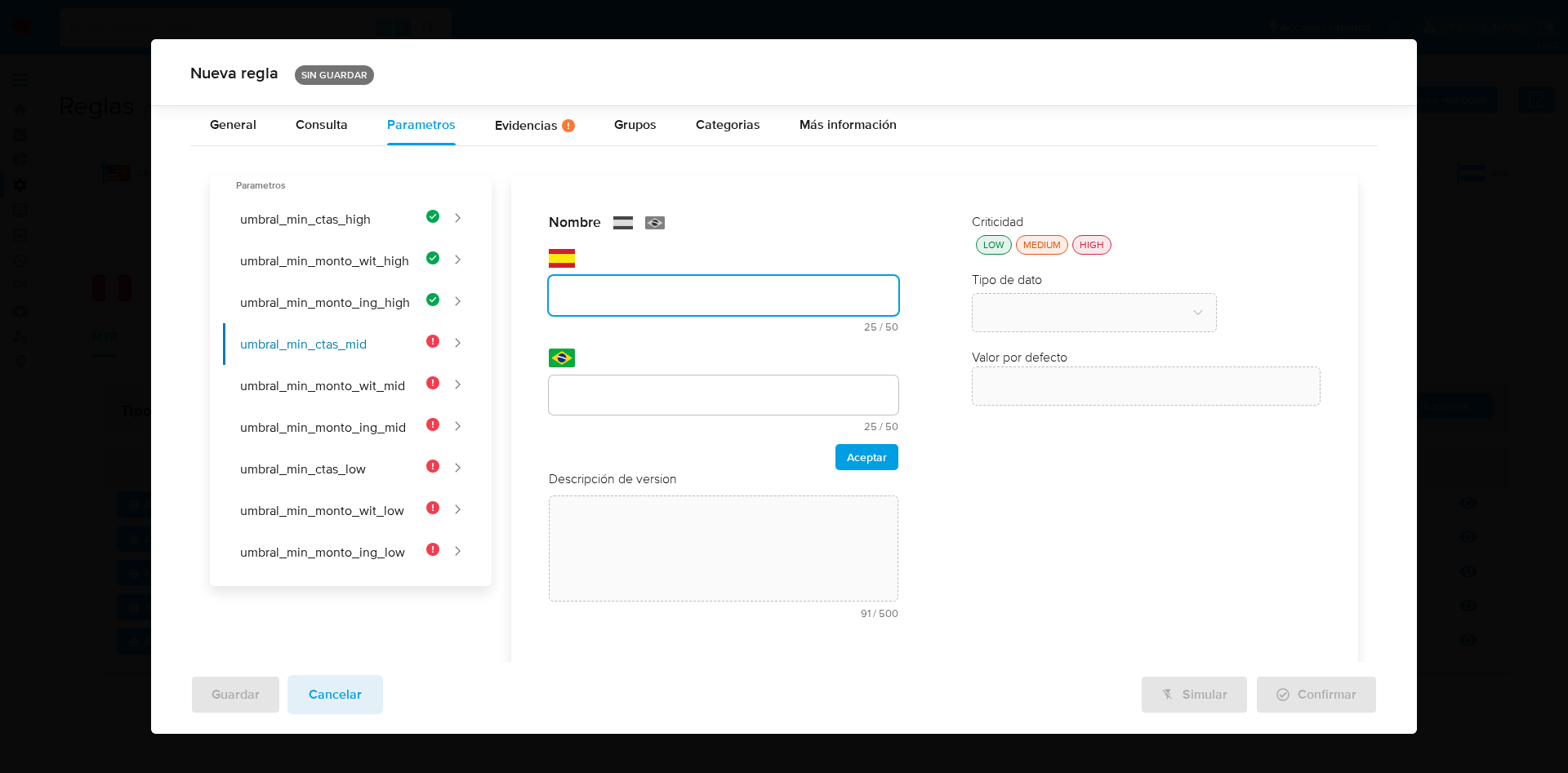
click at [649, 281] on div at bounding box center [723, 296] width 349 height 39
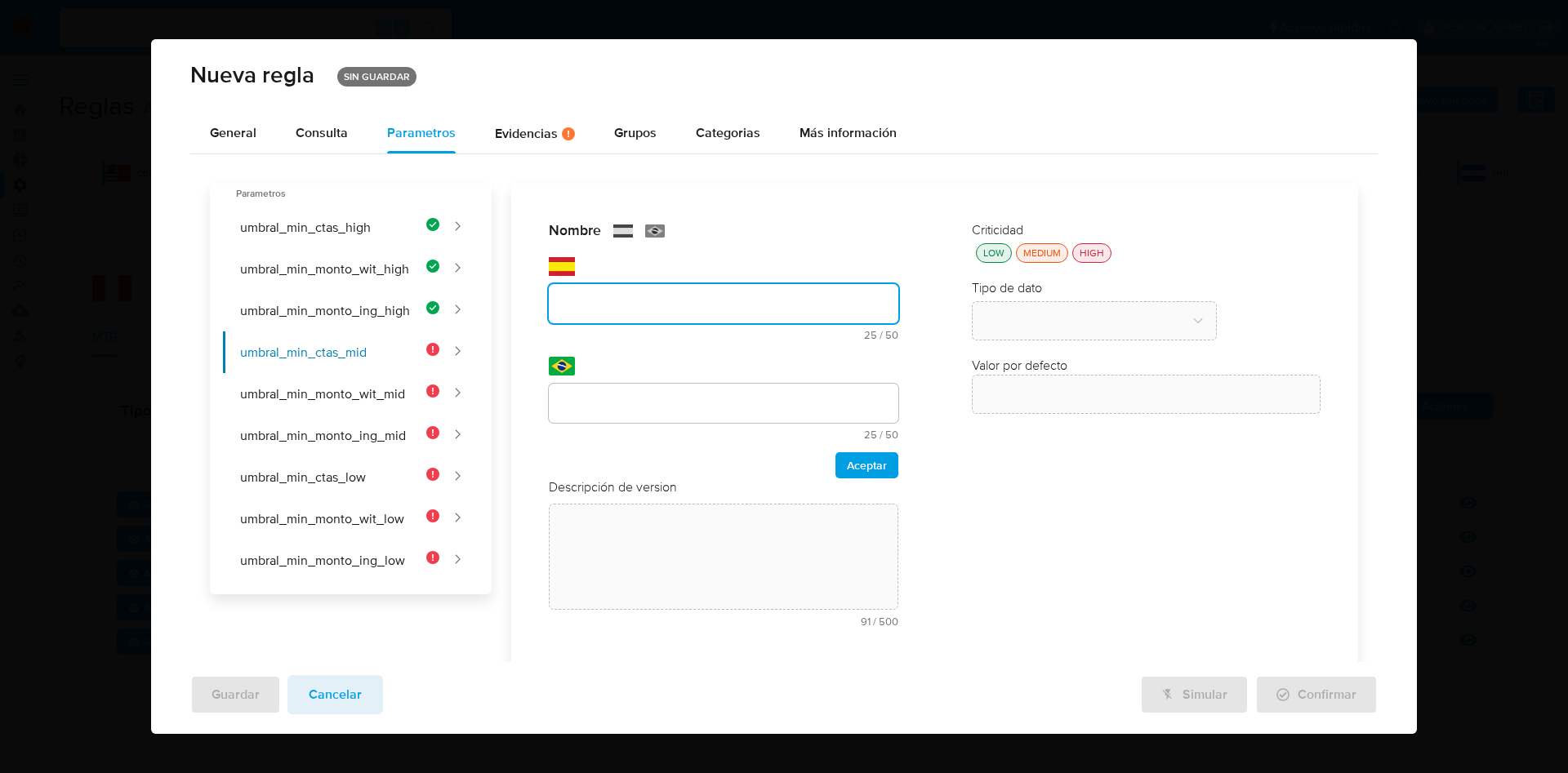
scroll to position [20, 0]
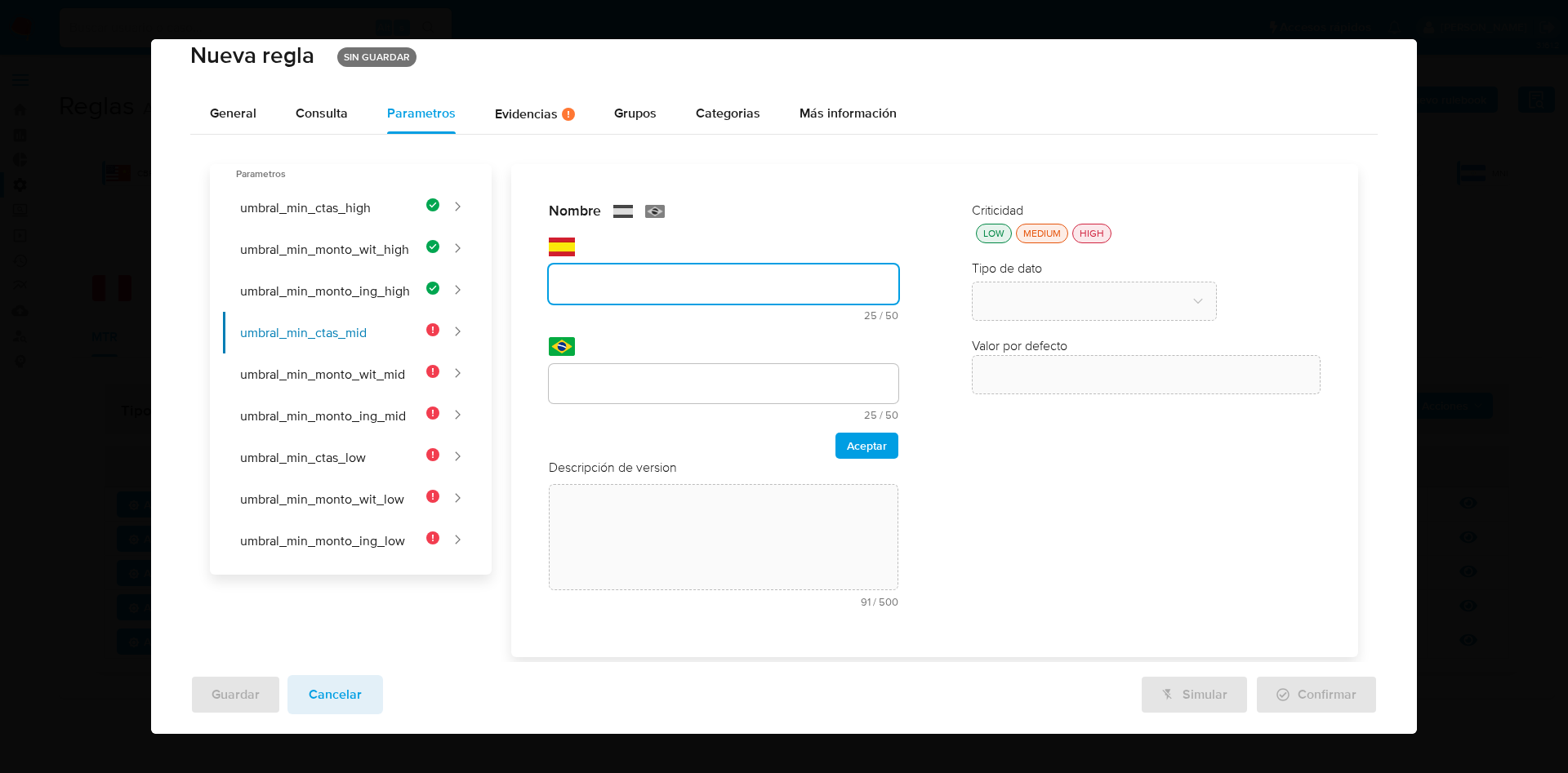
drag, startPoint x: 622, startPoint y: 281, endPoint x: 632, endPoint y: 302, distance: 23.3
click at [622, 280] on input "text" at bounding box center [723, 284] width 349 height 22
paste input "UMBRAL_MIN_CTAS_MID"
type input "UMBRAL_MIN_CTAS_MID"
click at [633, 391] on div at bounding box center [723, 384] width 349 height 39
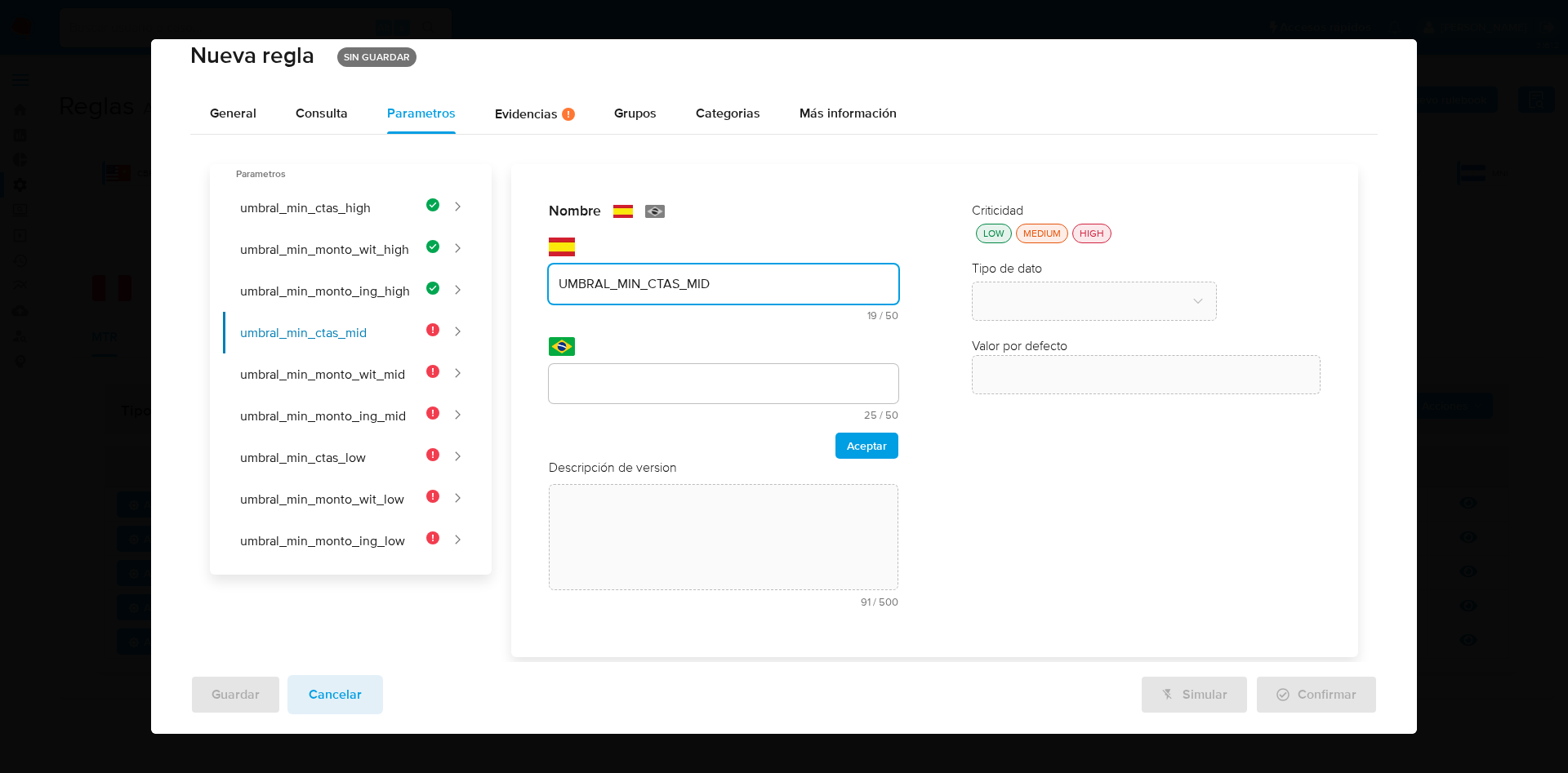
scroll to position [28, 0]
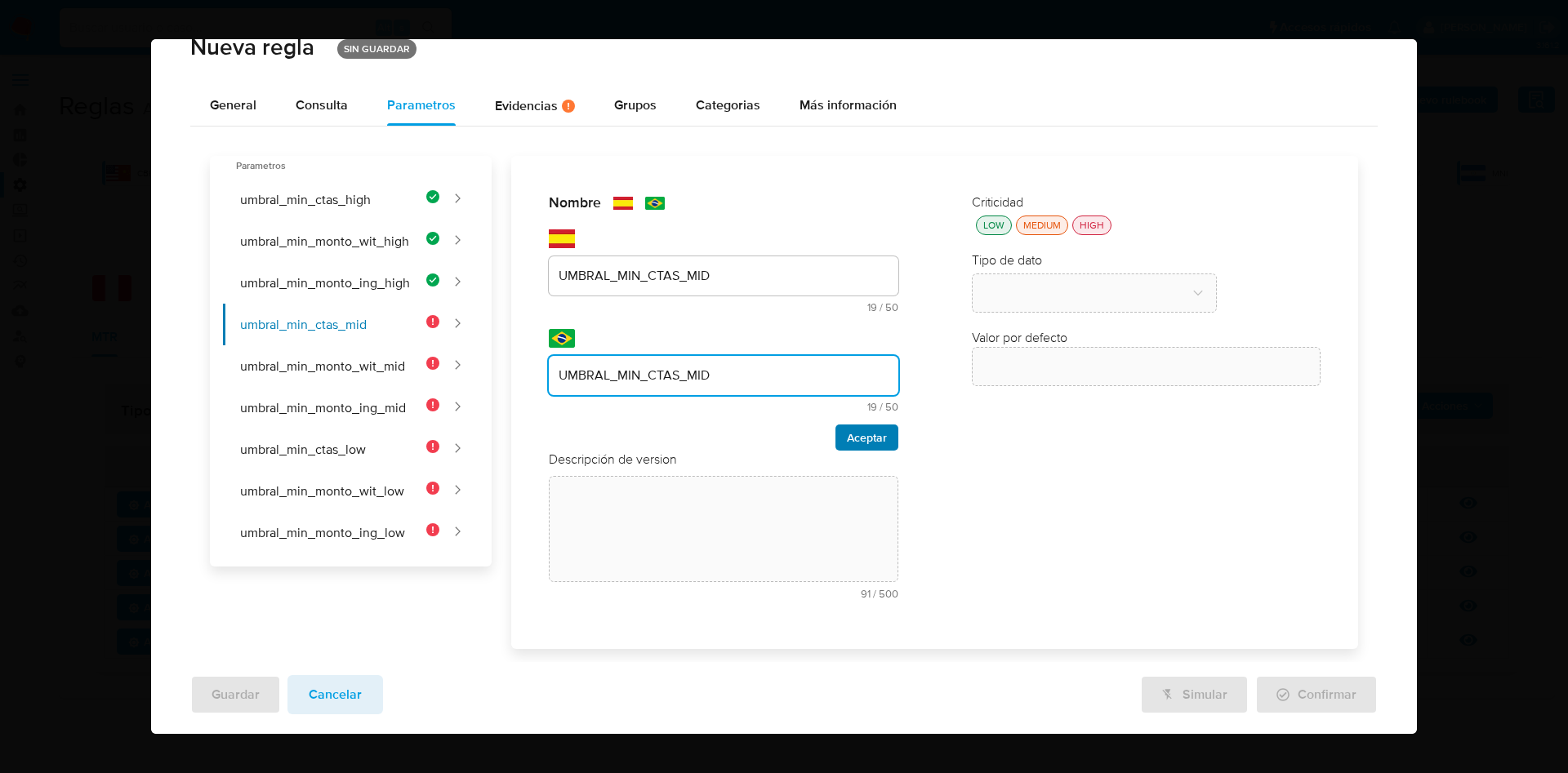
type input "UMBRAL_MIN_CTAS_MID"
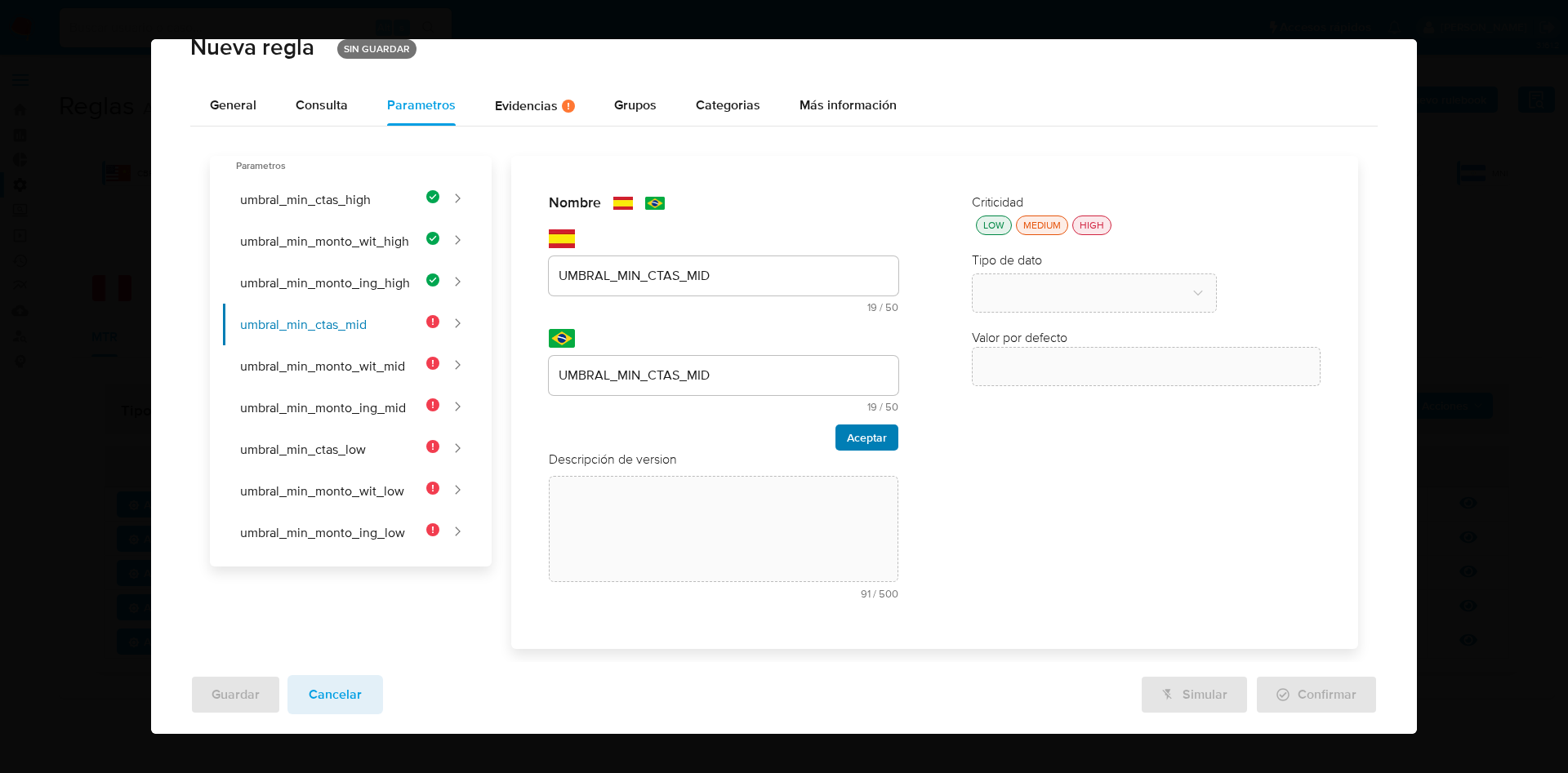
click at [853, 442] on span "Aceptar" at bounding box center [867, 437] width 40 height 22
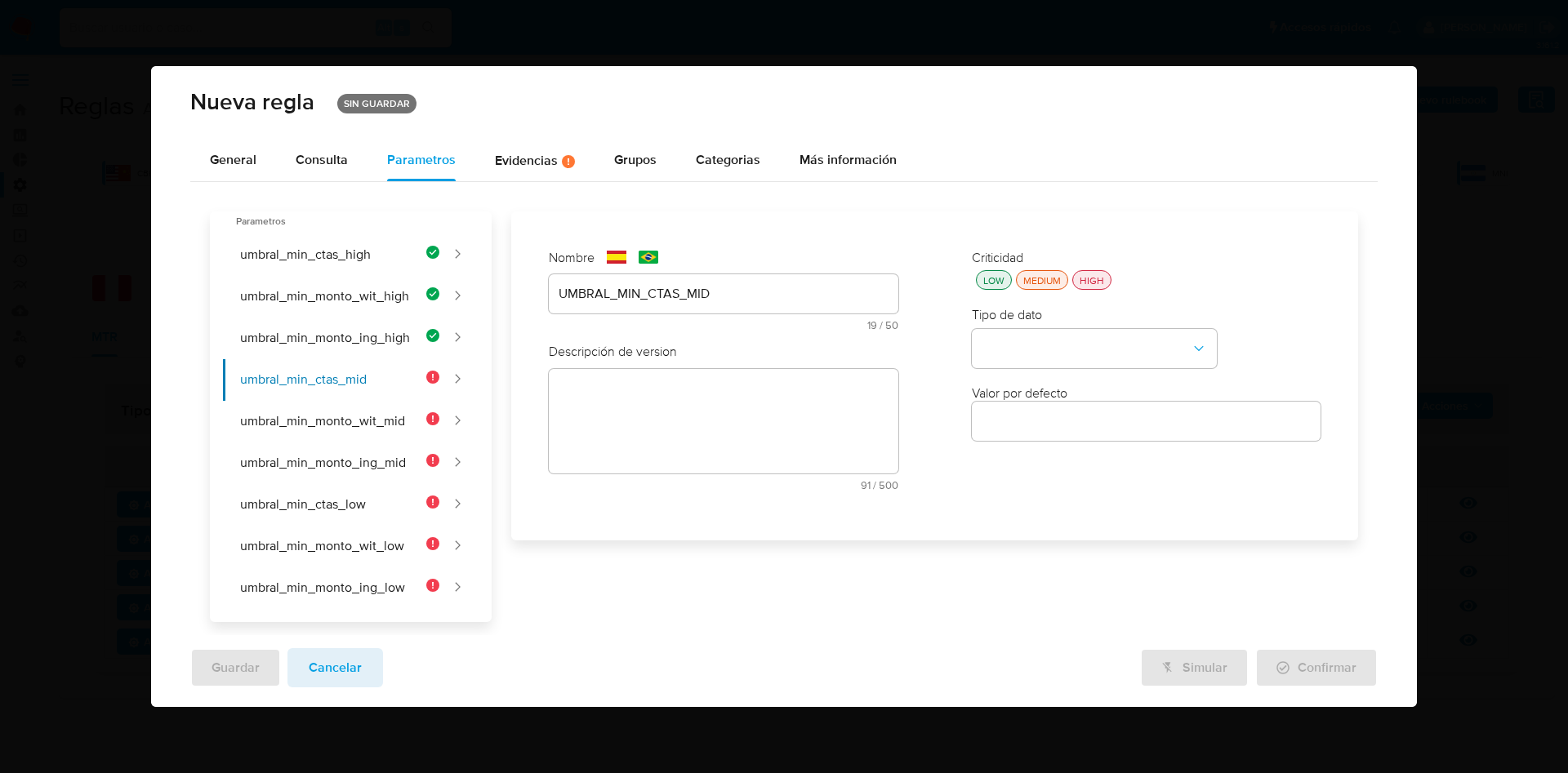
click at [735, 420] on textarea at bounding box center [723, 421] width 349 height 105
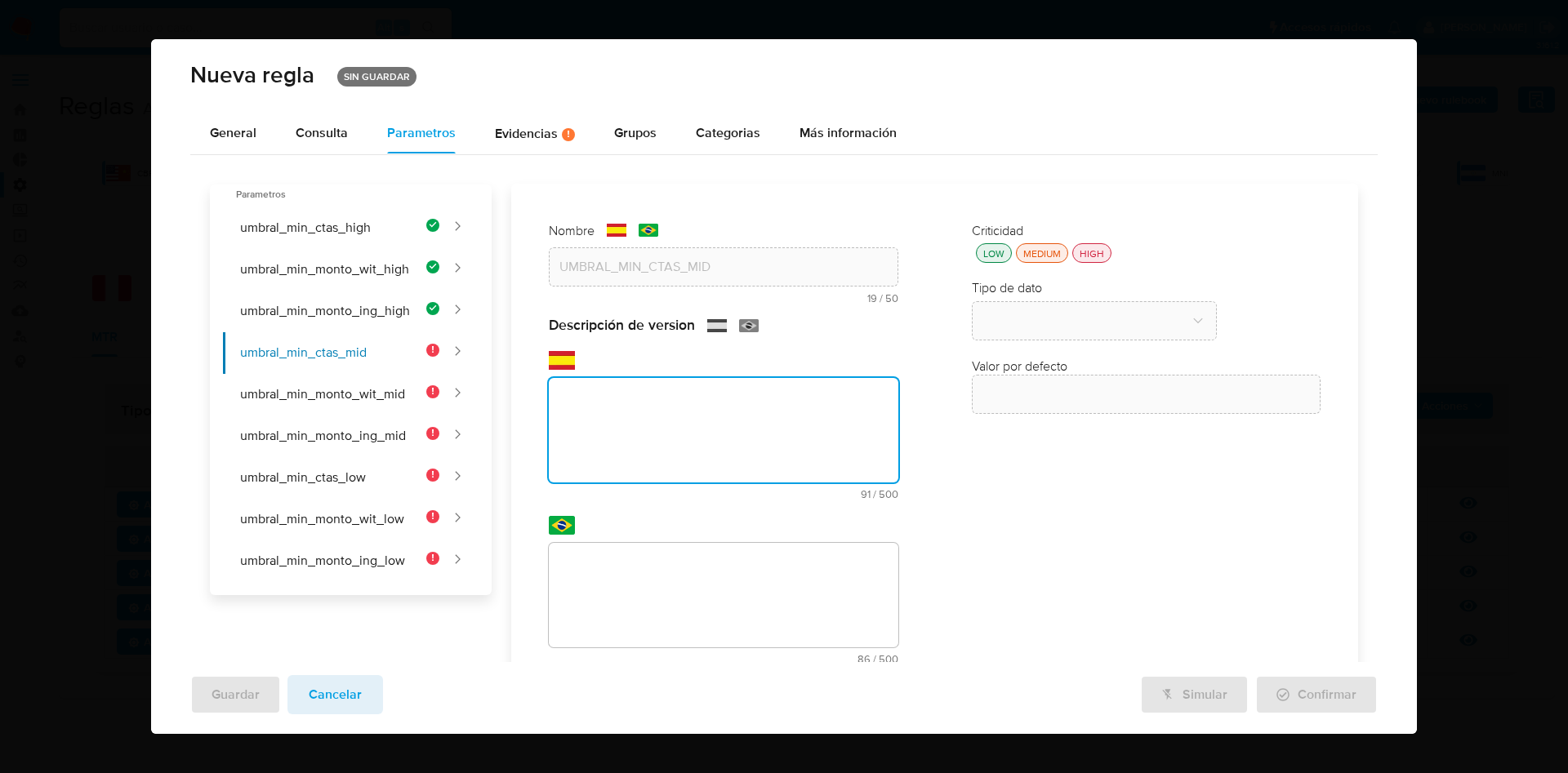
paste textarea "Número mínimo de cuentas bancarias de terceros para usuarios de riesgo medio en…"
type textarea "Número mínimo de cuentas bancarias de terceros para usuarios de riesgo medio en…"
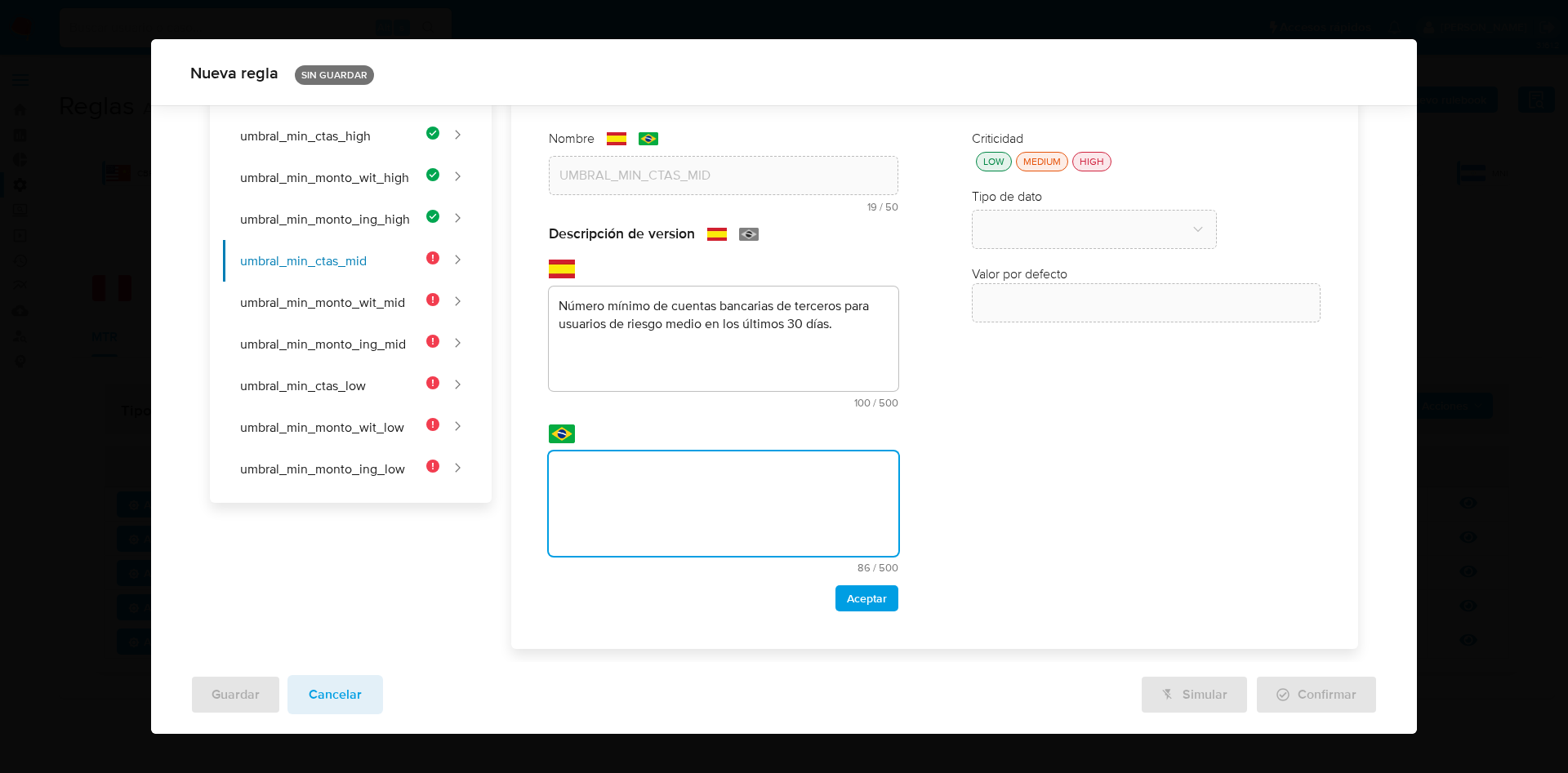
click at [686, 478] on textarea at bounding box center [723, 504] width 349 height 105
type textarea "Número mínimo de contas bancárias de terceiros para usuários de risco médio nos…"
click at [847, 598] on span "Aceptar" at bounding box center [867, 598] width 40 height 22
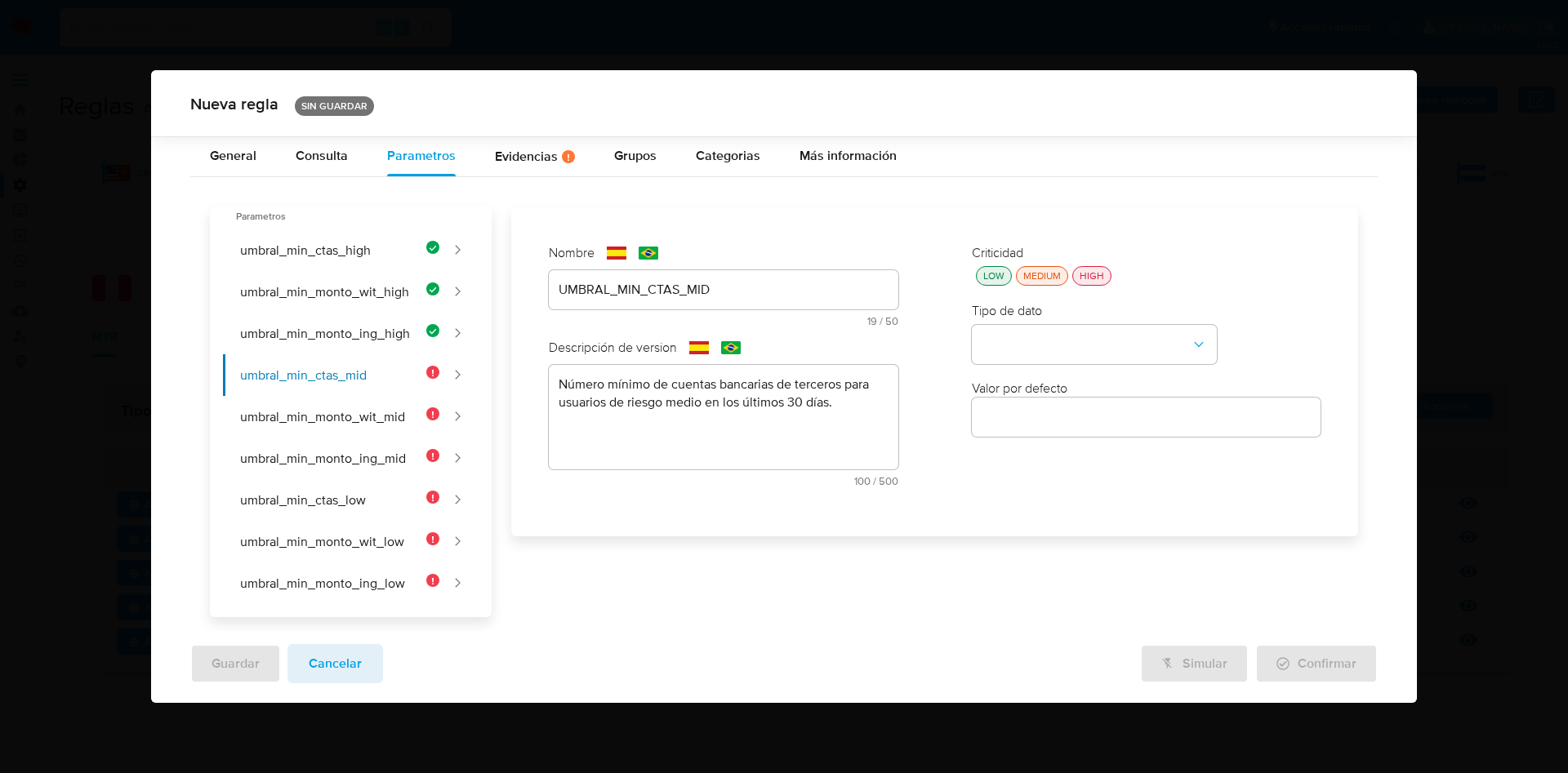
scroll to position [0, 0]
click at [995, 273] on div "LOW" at bounding box center [994, 275] width 28 height 13
click at [1013, 346] on button "type-dropdown" at bounding box center [1094, 344] width 245 height 39
drag, startPoint x: 1023, startPoint y: 350, endPoint x: 1026, endPoint y: 373, distance: 23.2
click at [1024, 349] on span "NUMBER" at bounding box center [1008, 343] width 52 height 16
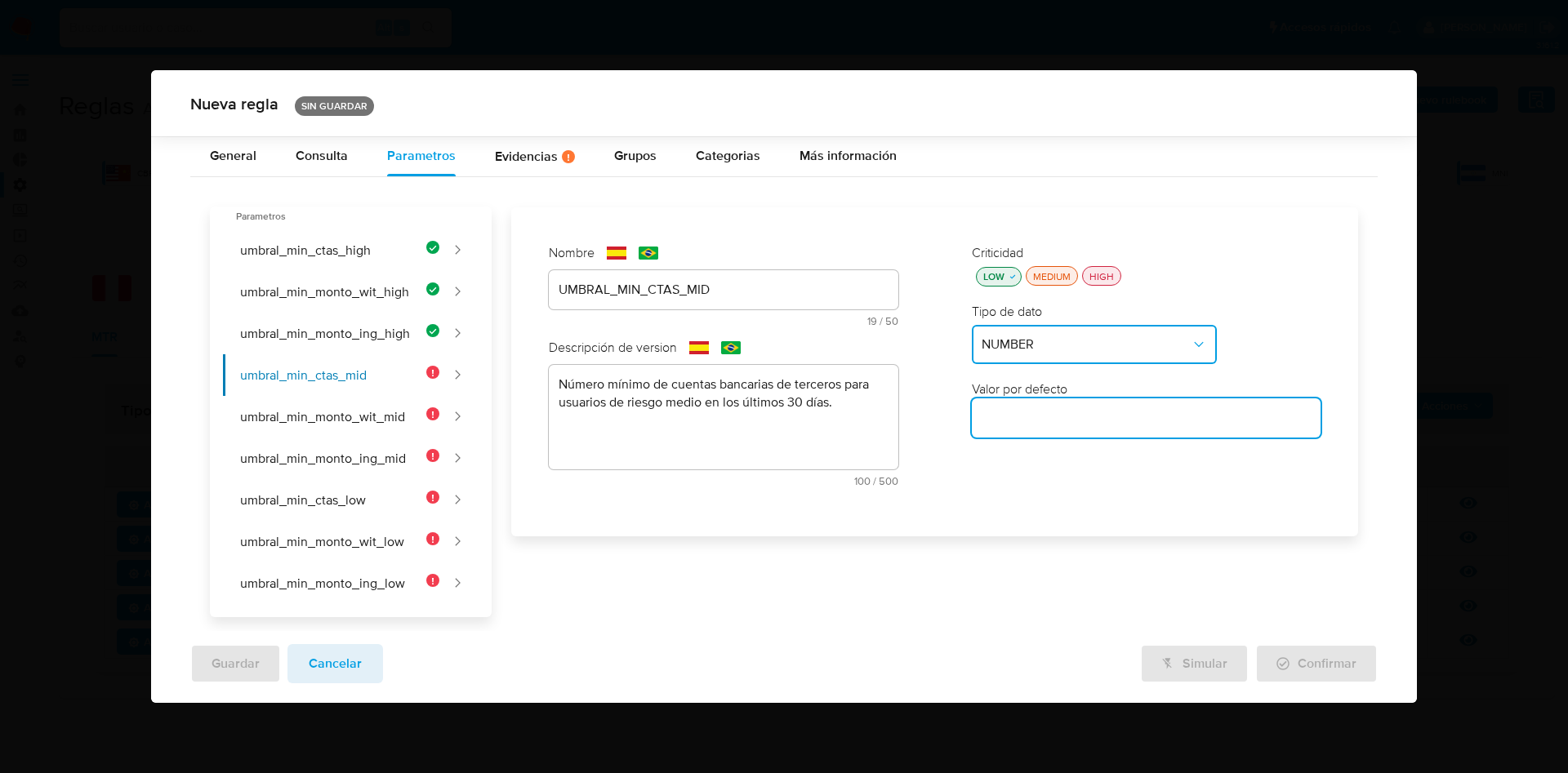
click at [1032, 409] on input "number" at bounding box center [1146, 418] width 349 height 22
paste input "10"
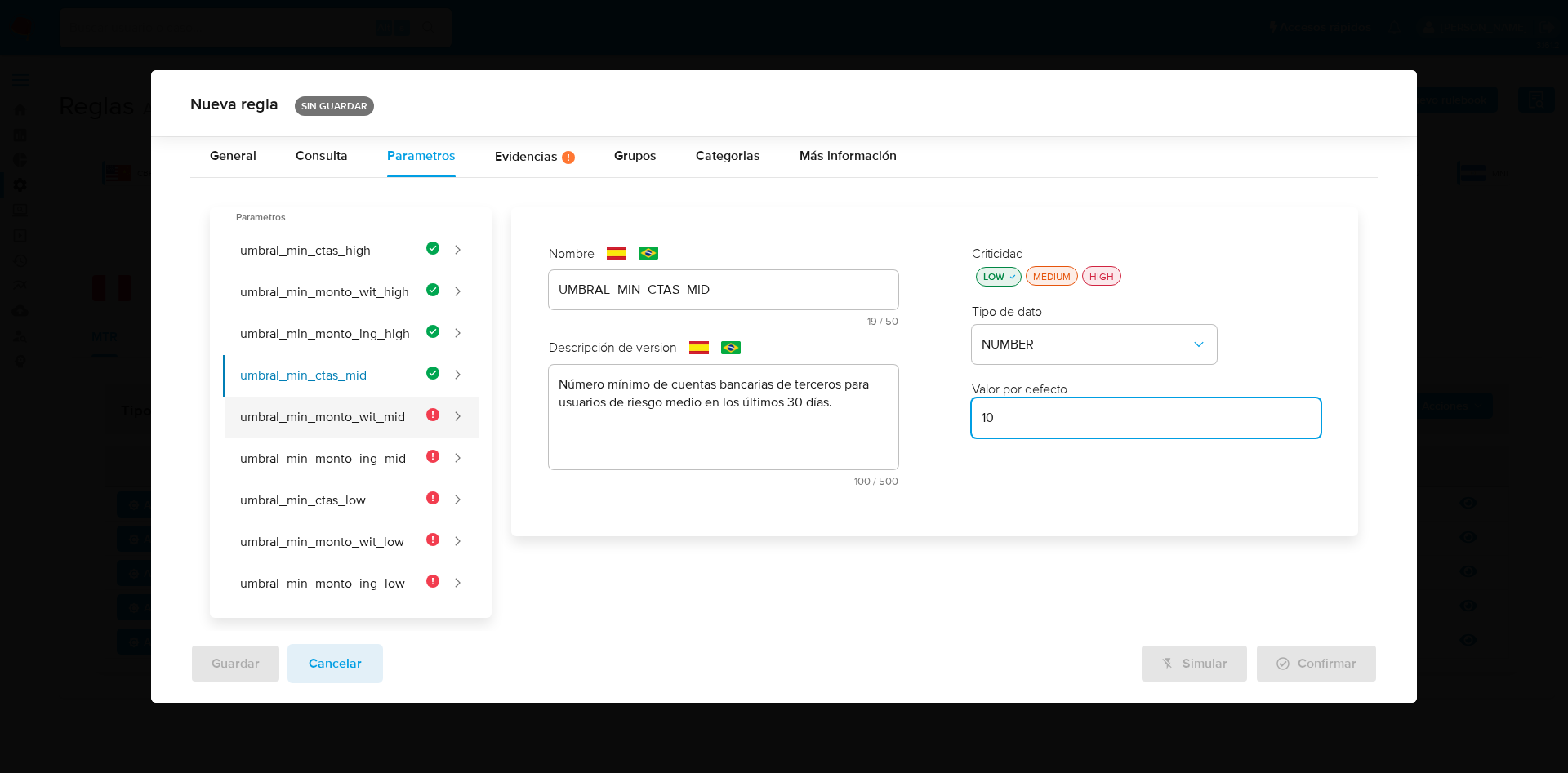
type input "10"
click at [350, 417] on button "umbral_min_monto_wit_mid" at bounding box center [332, 418] width 217 height 41
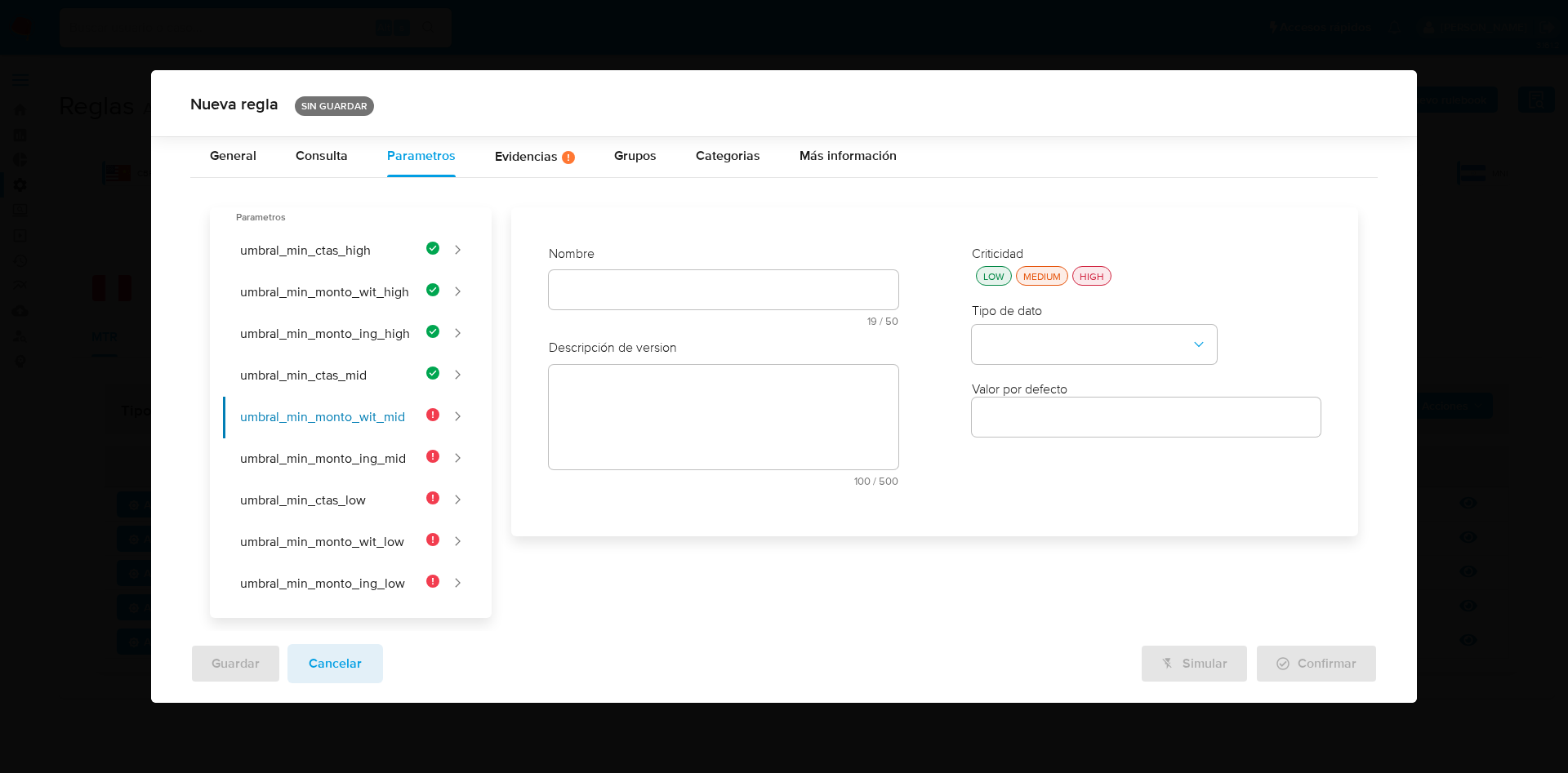
click at [656, 288] on input "text" at bounding box center [723, 290] width 349 height 22
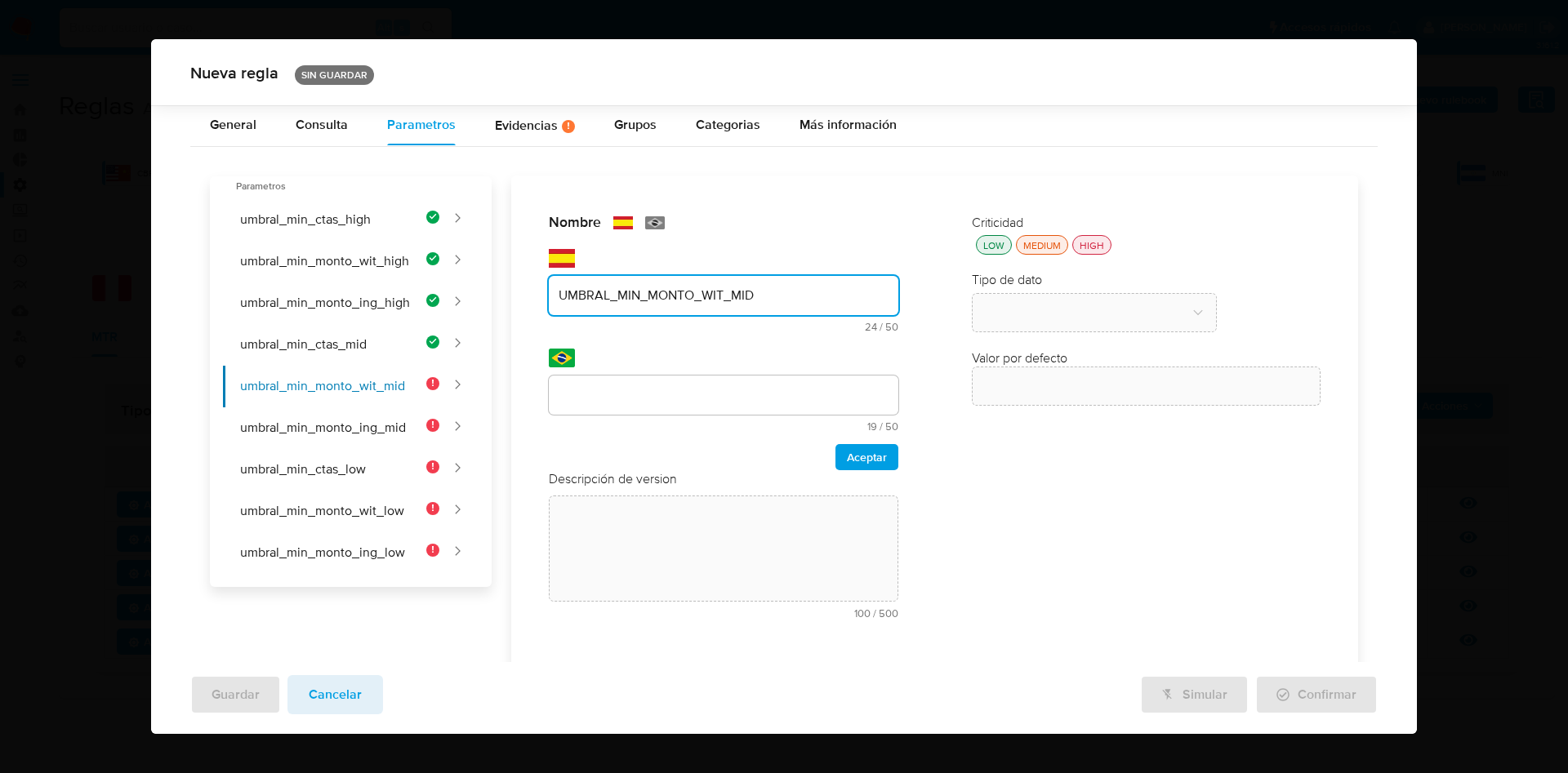
type input "UMBRAL_MIN_MONTO_WIT_MID"
click at [638, 408] on div at bounding box center [723, 395] width 349 height 39
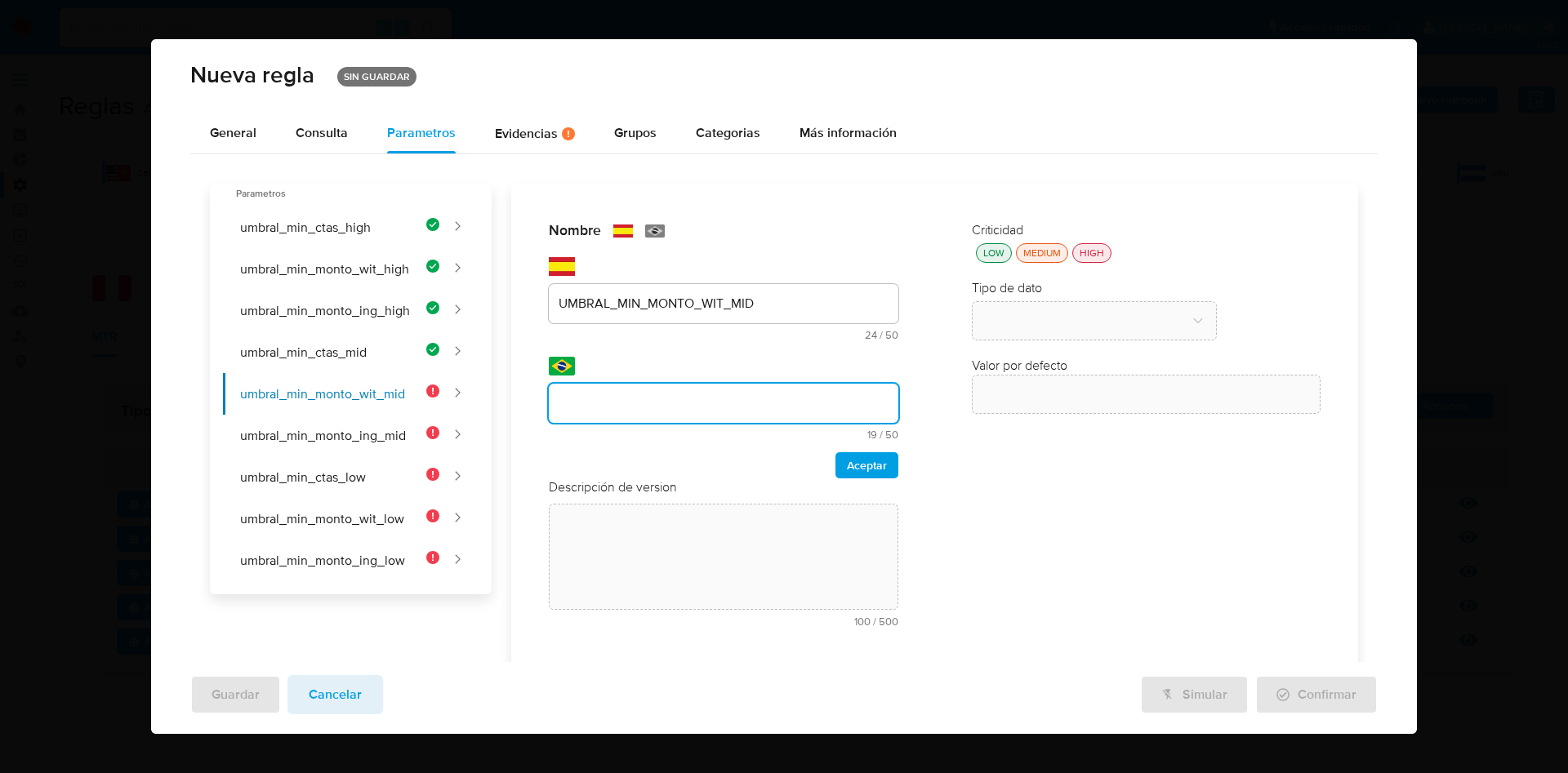
drag, startPoint x: 640, startPoint y: 401, endPoint x: 659, endPoint y: 409, distance: 20.6
click at [640, 401] on div at bounding box center [723, 404] width 349 height 39
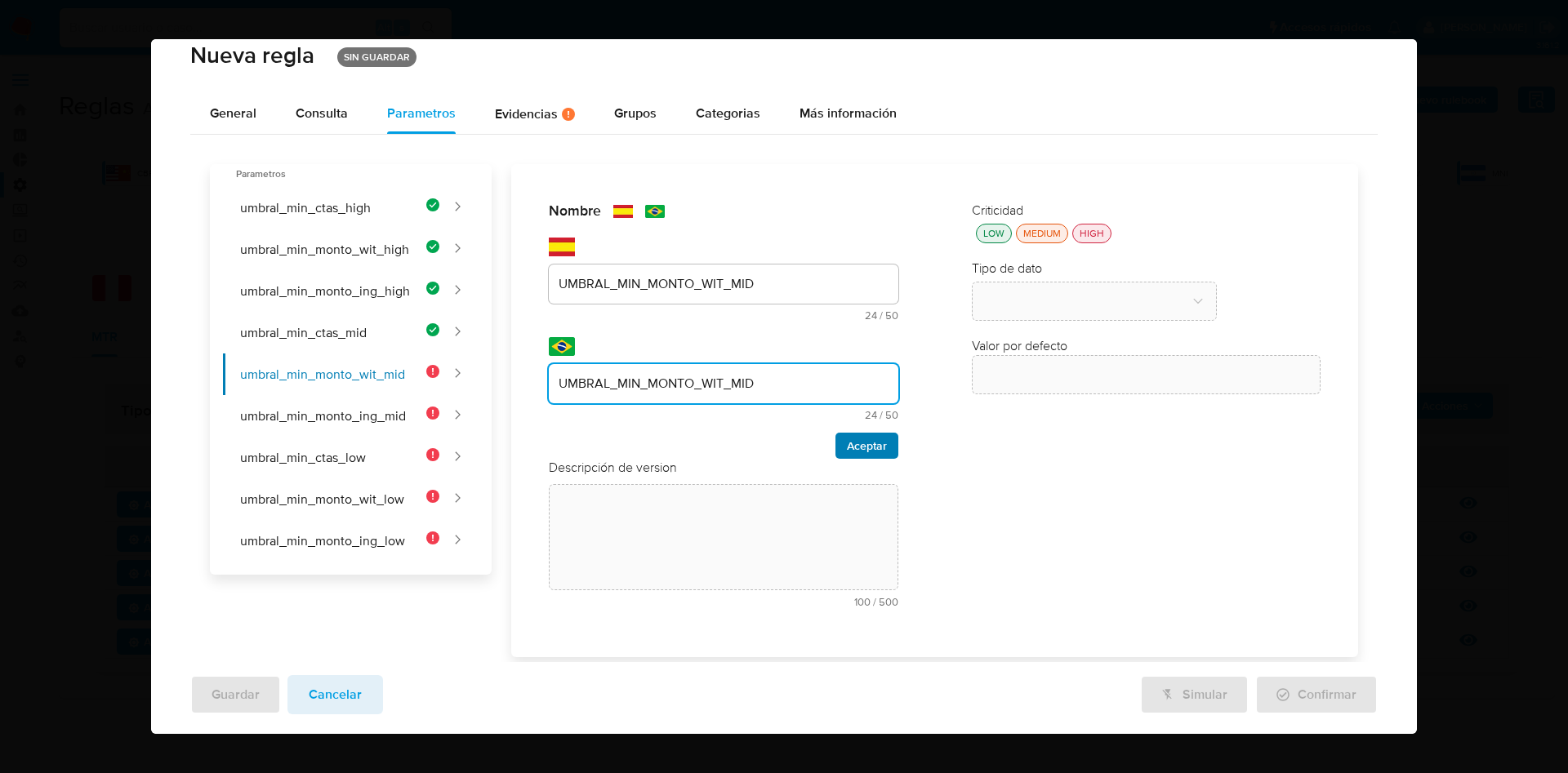
type input "UMBRAL_MIN_MONTO_WIT_MID"
click at [850, 441] on span "Aceptar" at bounding box center [867, 445] width 40 height 22
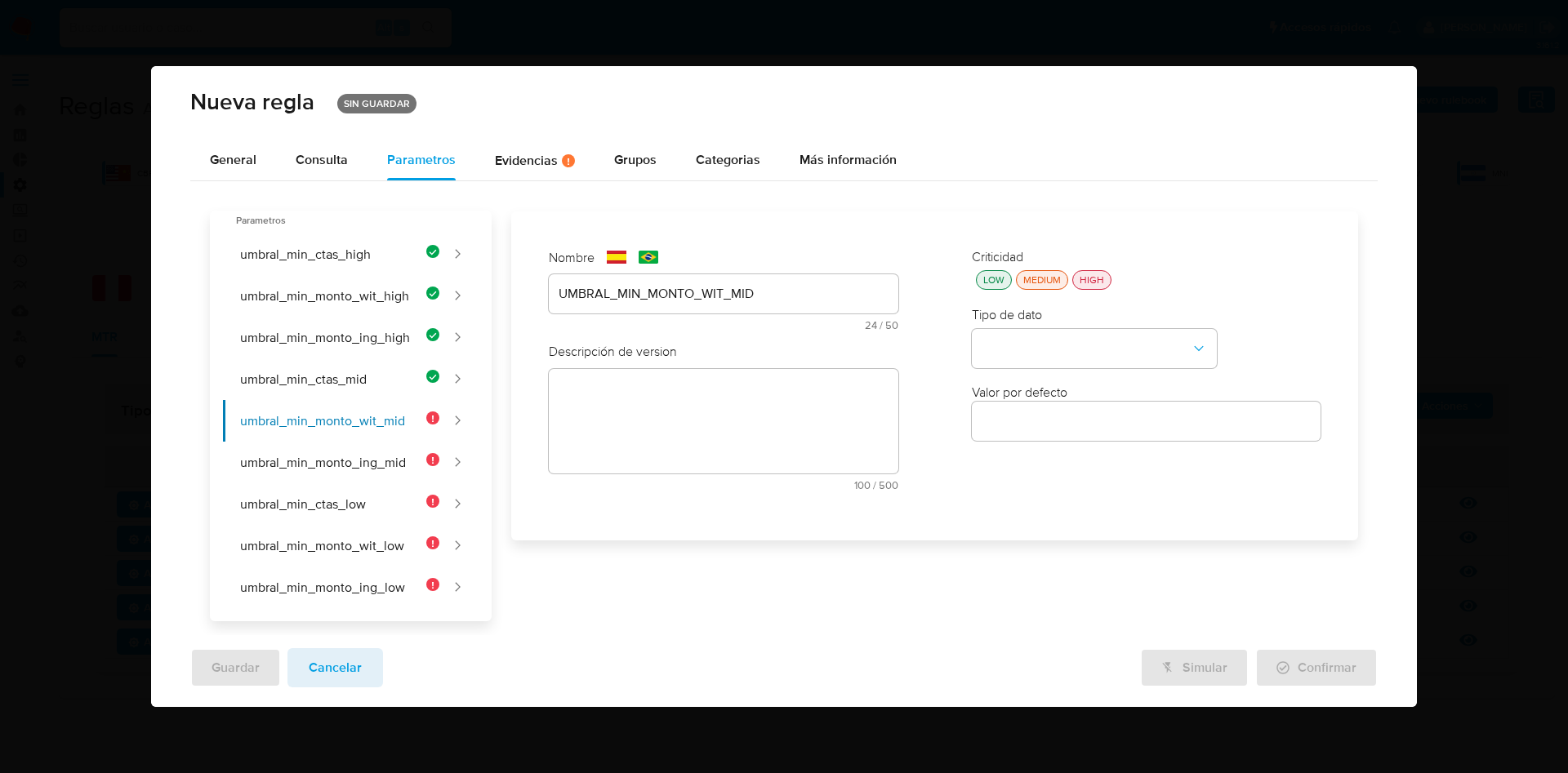
scroll to position [0, 0]
click at [702, 418] on textarea at bounding box center [723, 421] width 349 height 105
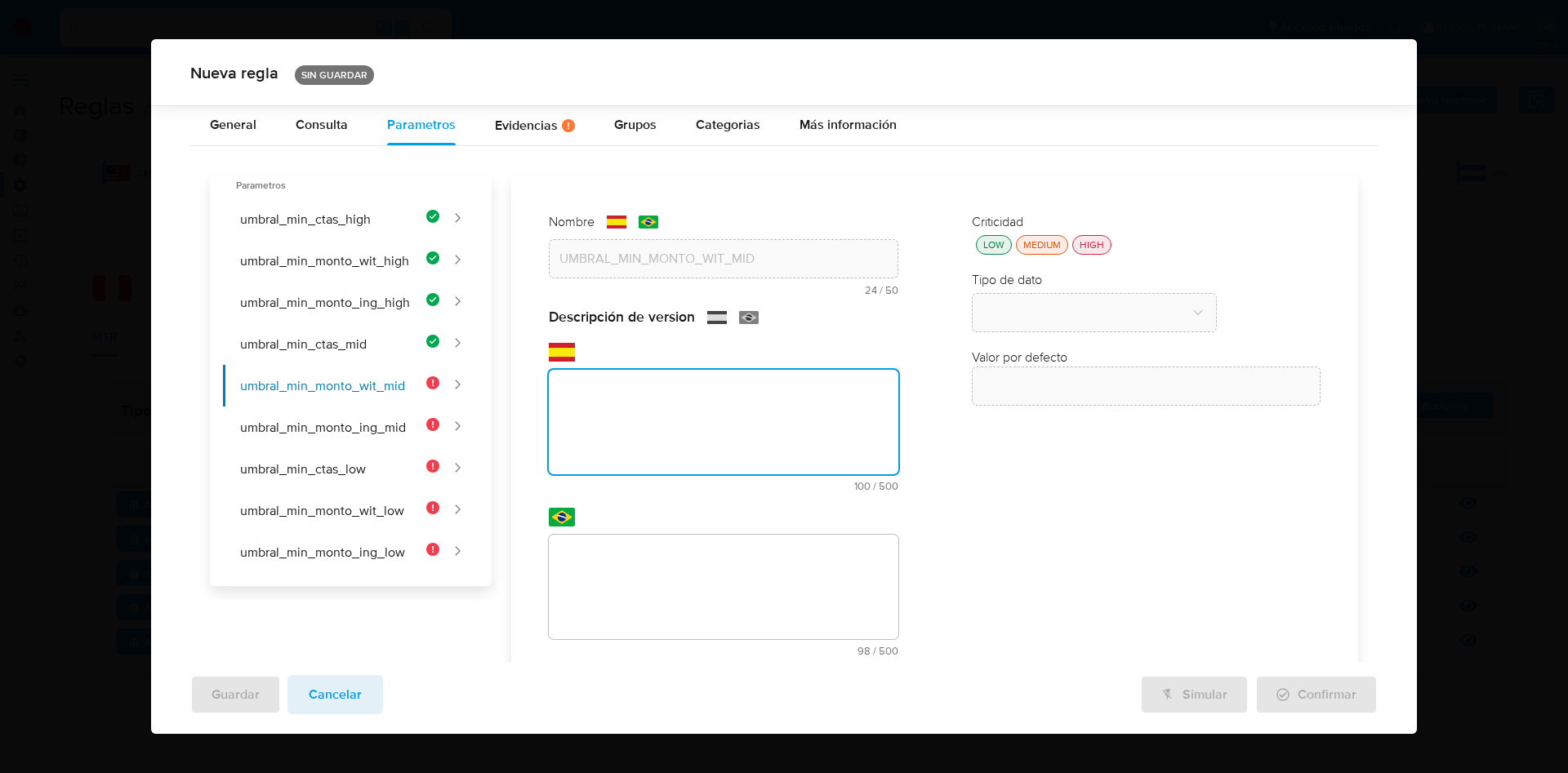
scroll to position [83, 0]
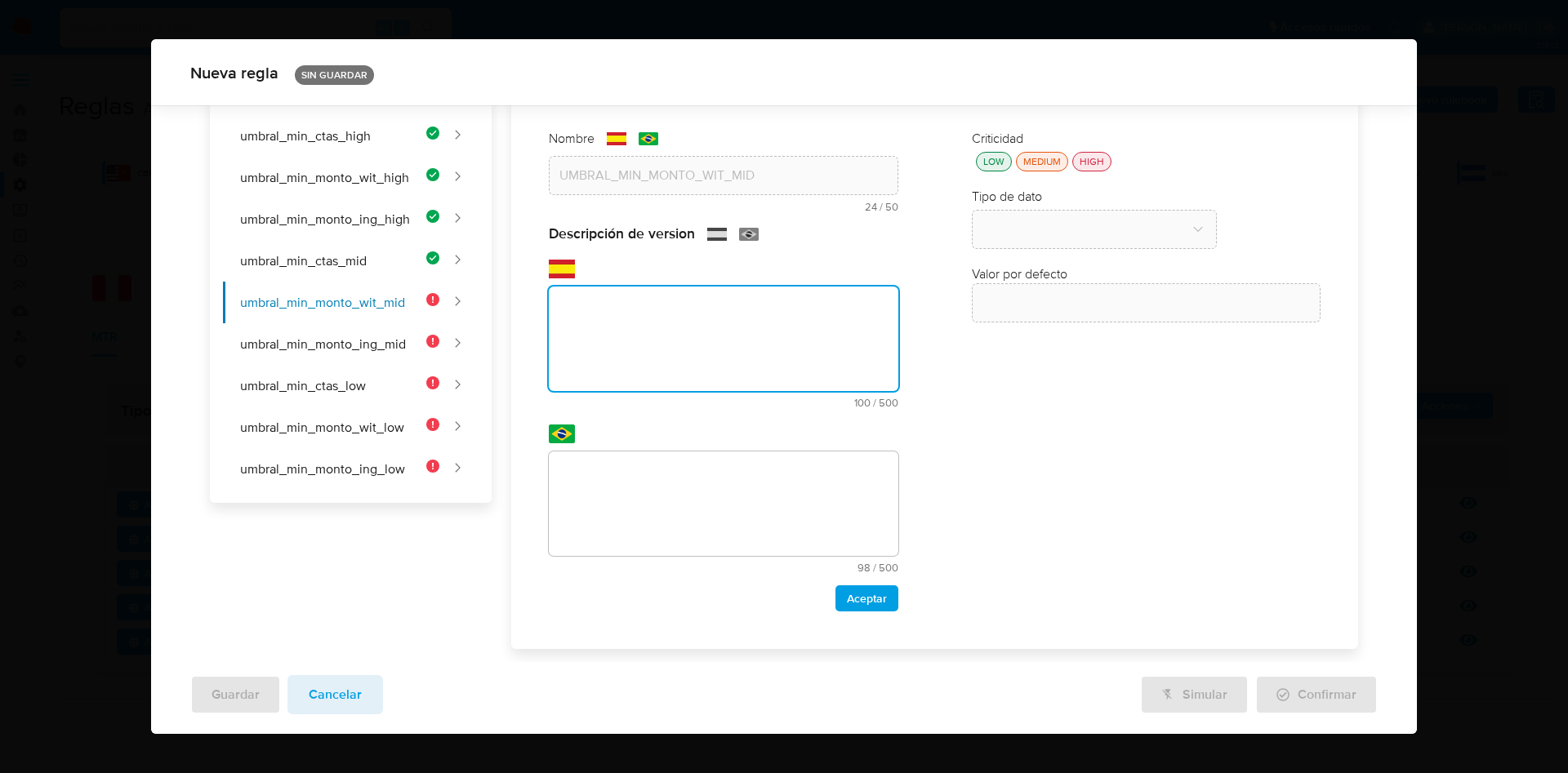
click at [593, 360] on textarea at bounding box center [723, 339] width 349 height 105
paste textarea "Monto mínimo total retirado en USD a cuentas de terceros por usuarios de riesgo…"
type textarea "Monto mínimo total retirado en USD a cuentas de terceros por usuarios de riesgo…"
click at [668, 503] on textarea at bounding box center [723, 504] width 349 height 105
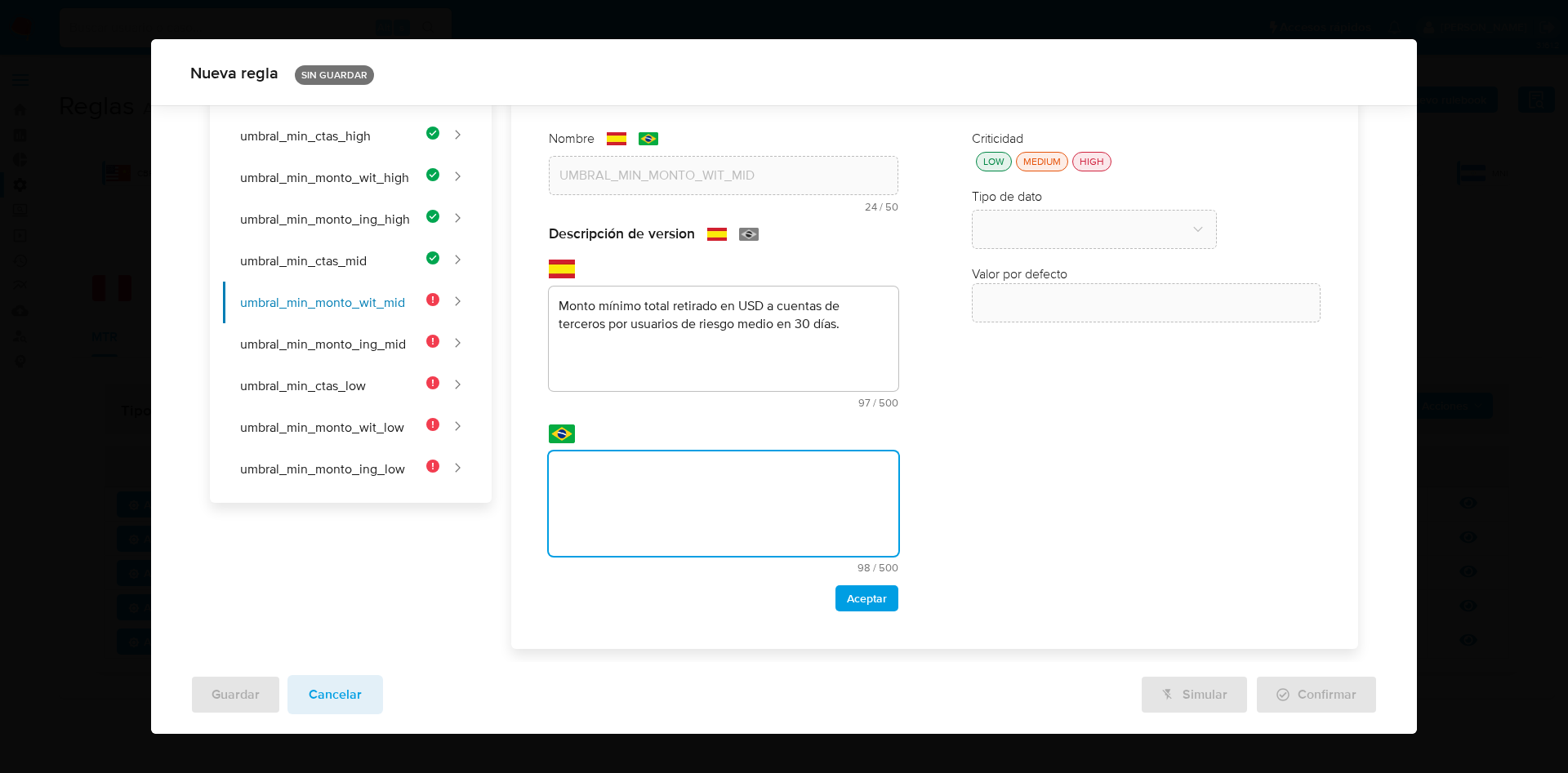
paste textarea "Valor mínimo total retirado em USD para contas de terceiros por usuários de ris…"
type textarea "Valor mínimo total retirado em USD para contas de terceiros por usuários de ris…"
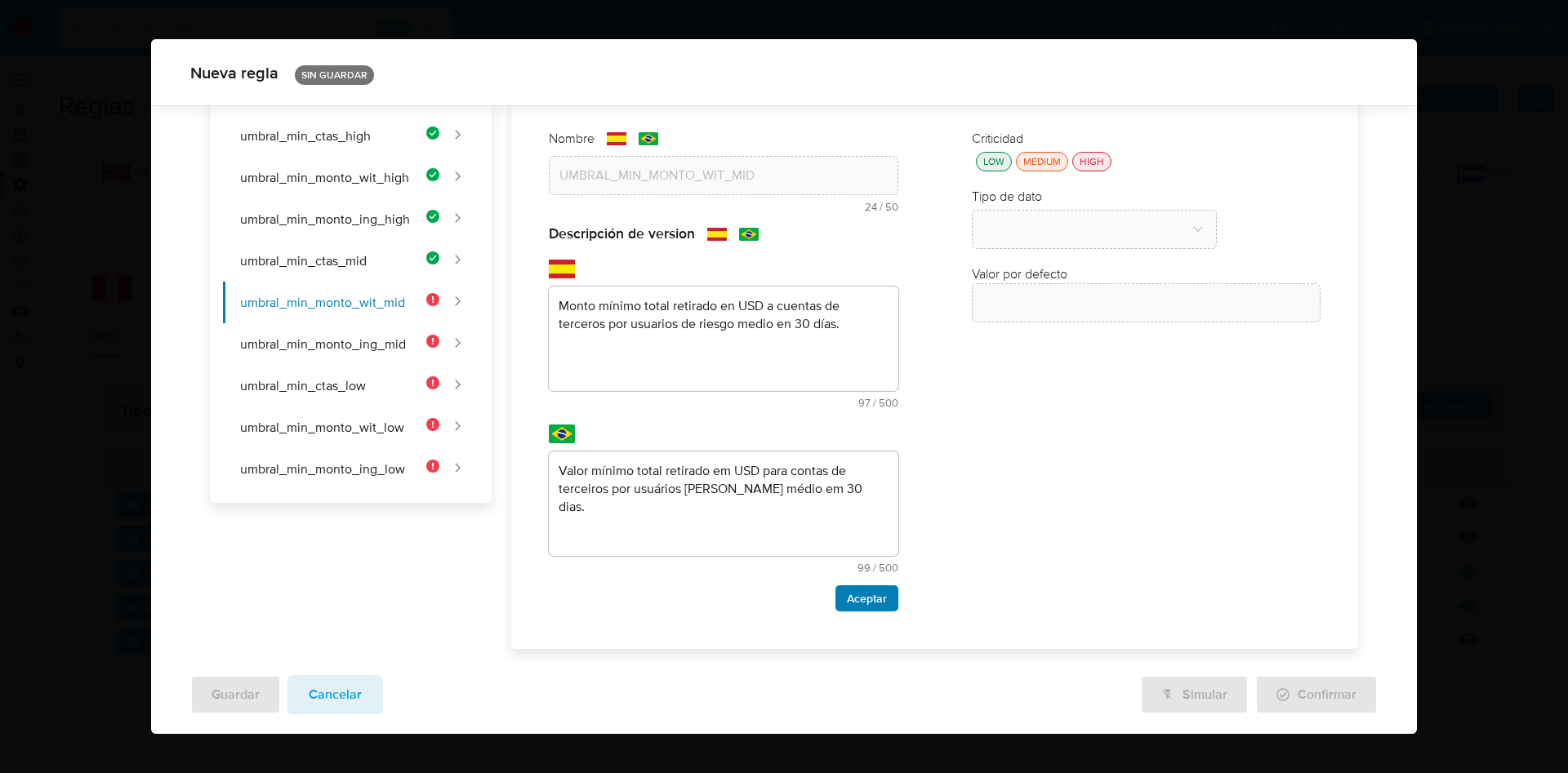
click at [883, 598] on button "Aceptar" at bounding box center [867, 598] width 63 height 26
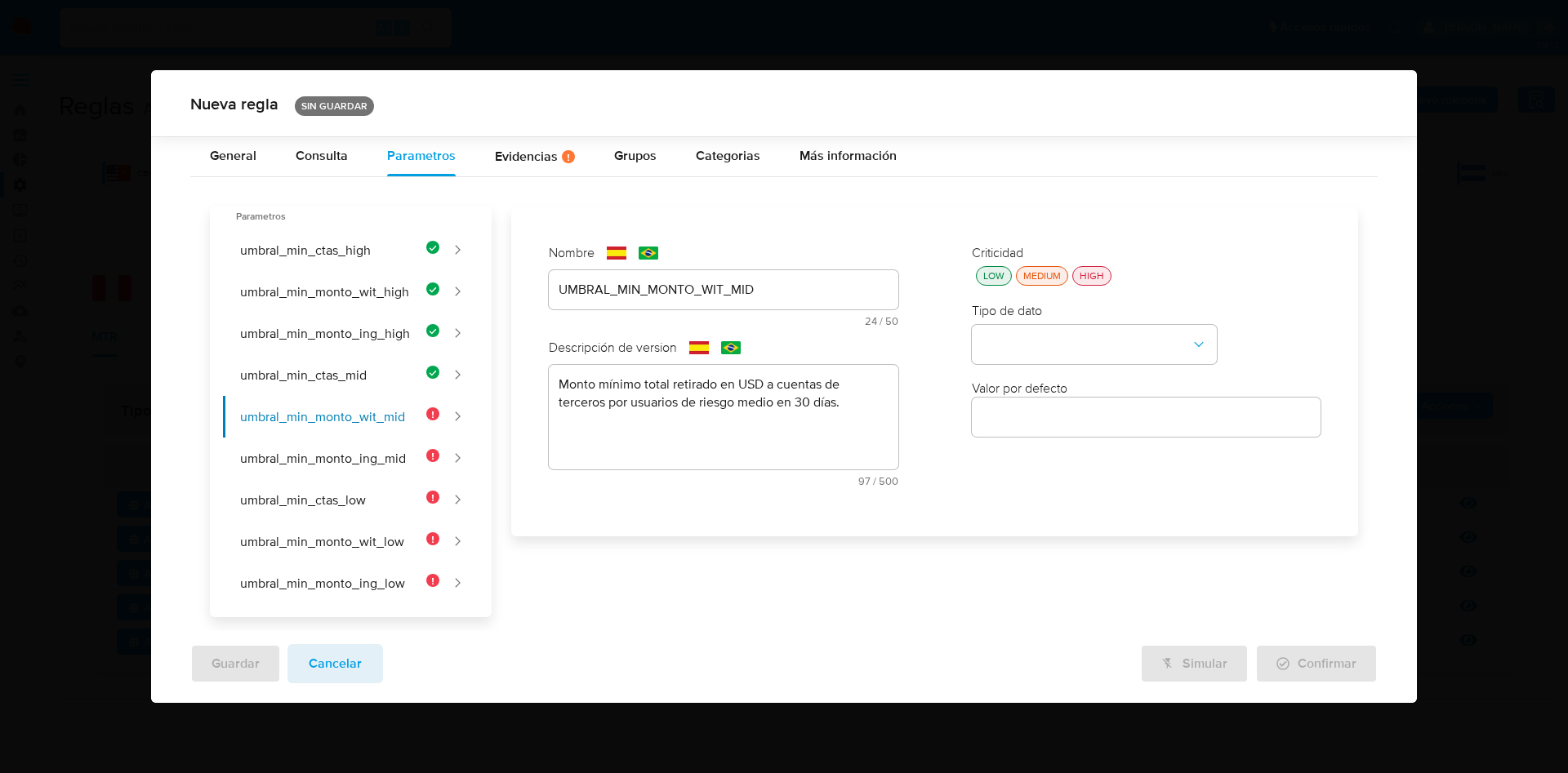
click at [994, 271] on div "LOW" at bounding box center [994, 275] width 28 height 13
click at [1048, 344] on button "type-dropdown" at bounding box center [1094, 344] width 245 height 39
click at [1020, 339] on span "NUMBER" at bounding box center [1008, 343] width 52 height 16
click at [1046, 413] on input "number" at bounding box center [1146, 418] width 349 height 22
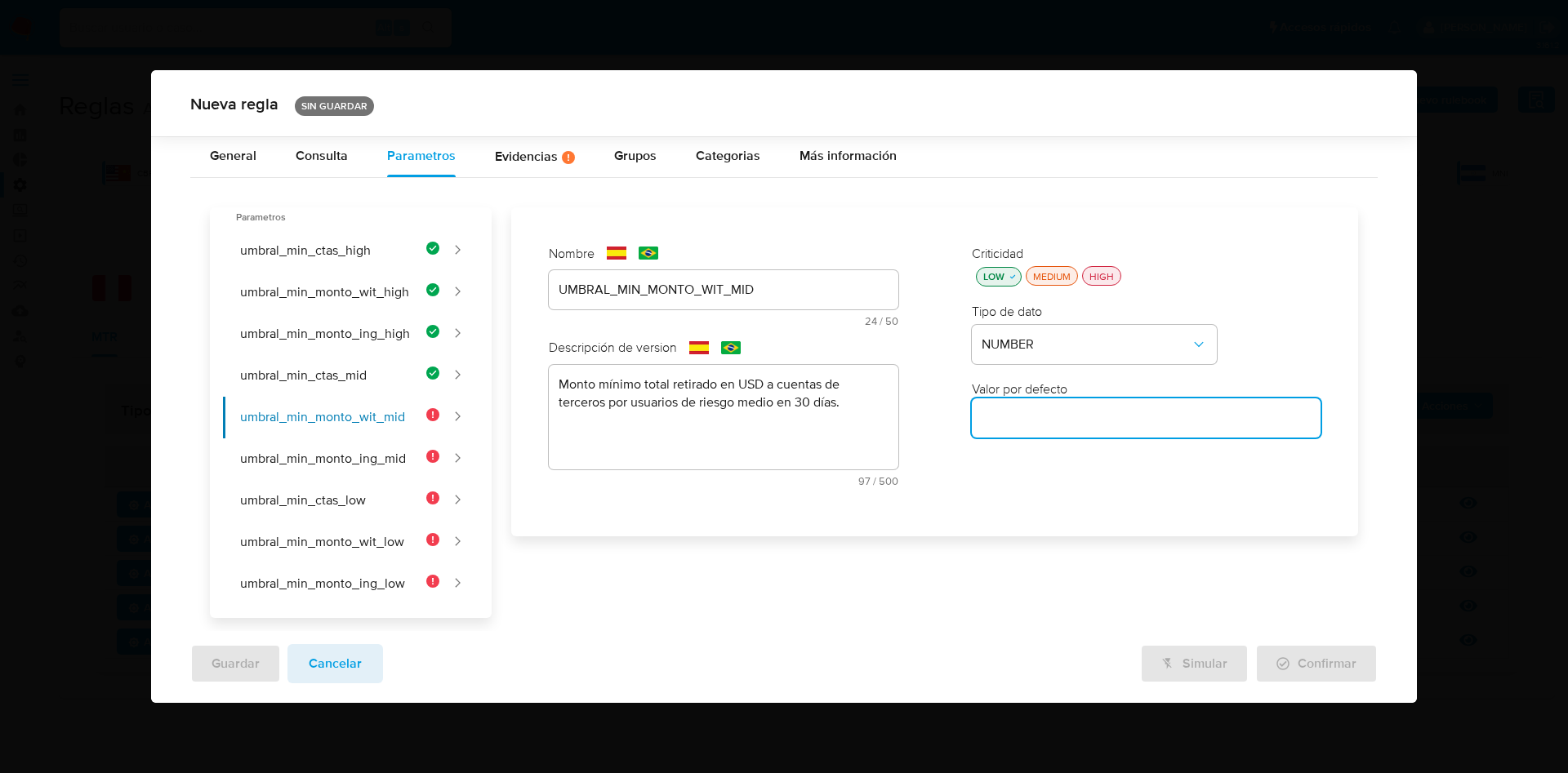
paste input "5000"
type input "5000"
click at [380, 462] on button "umbral_min_monto_ing_mid" at bounding box center [332, 459] width 217 height 41
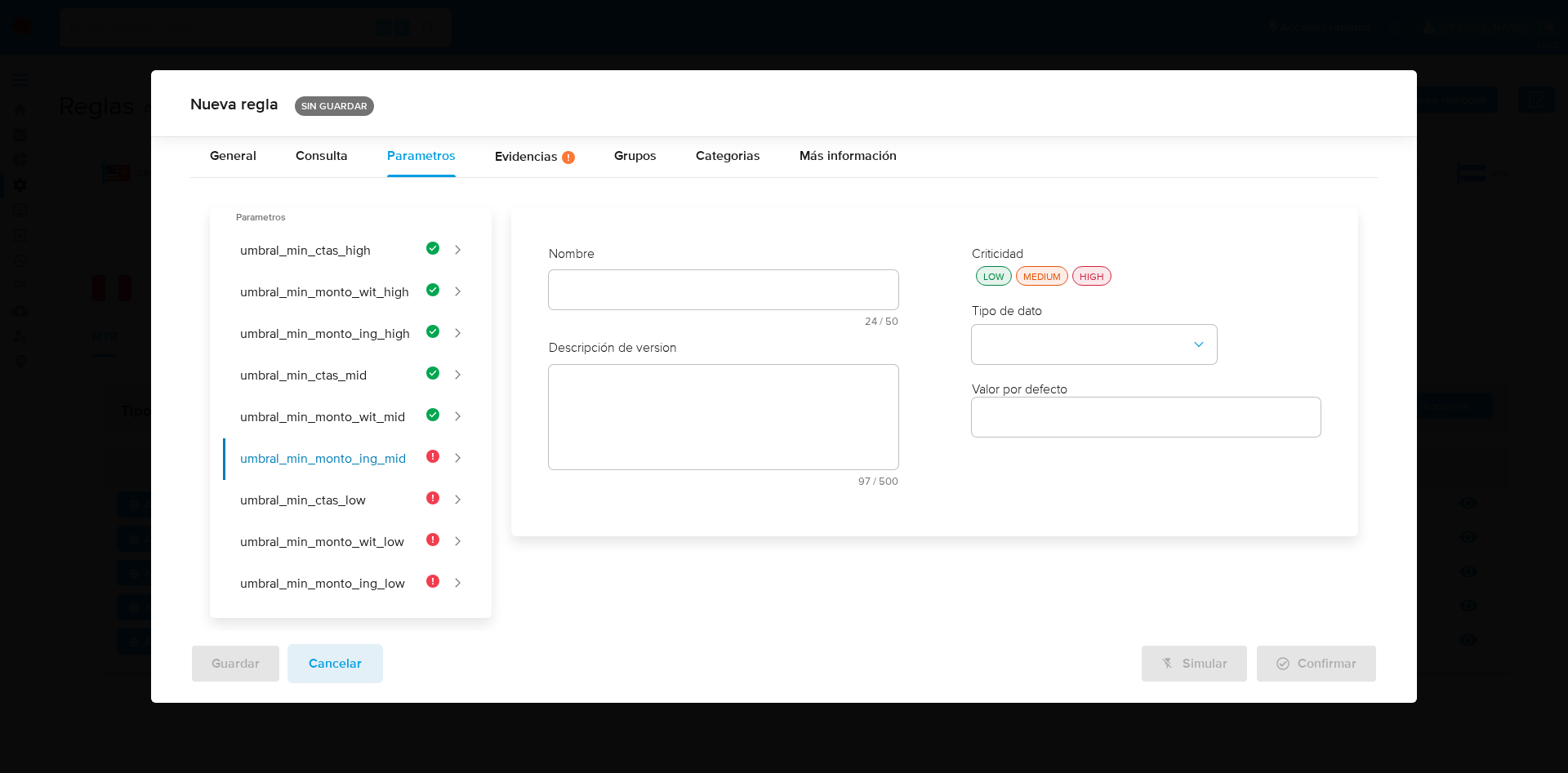
click at [620, 284] on input "text" at bounding box center [723, 290] width 349 height 22
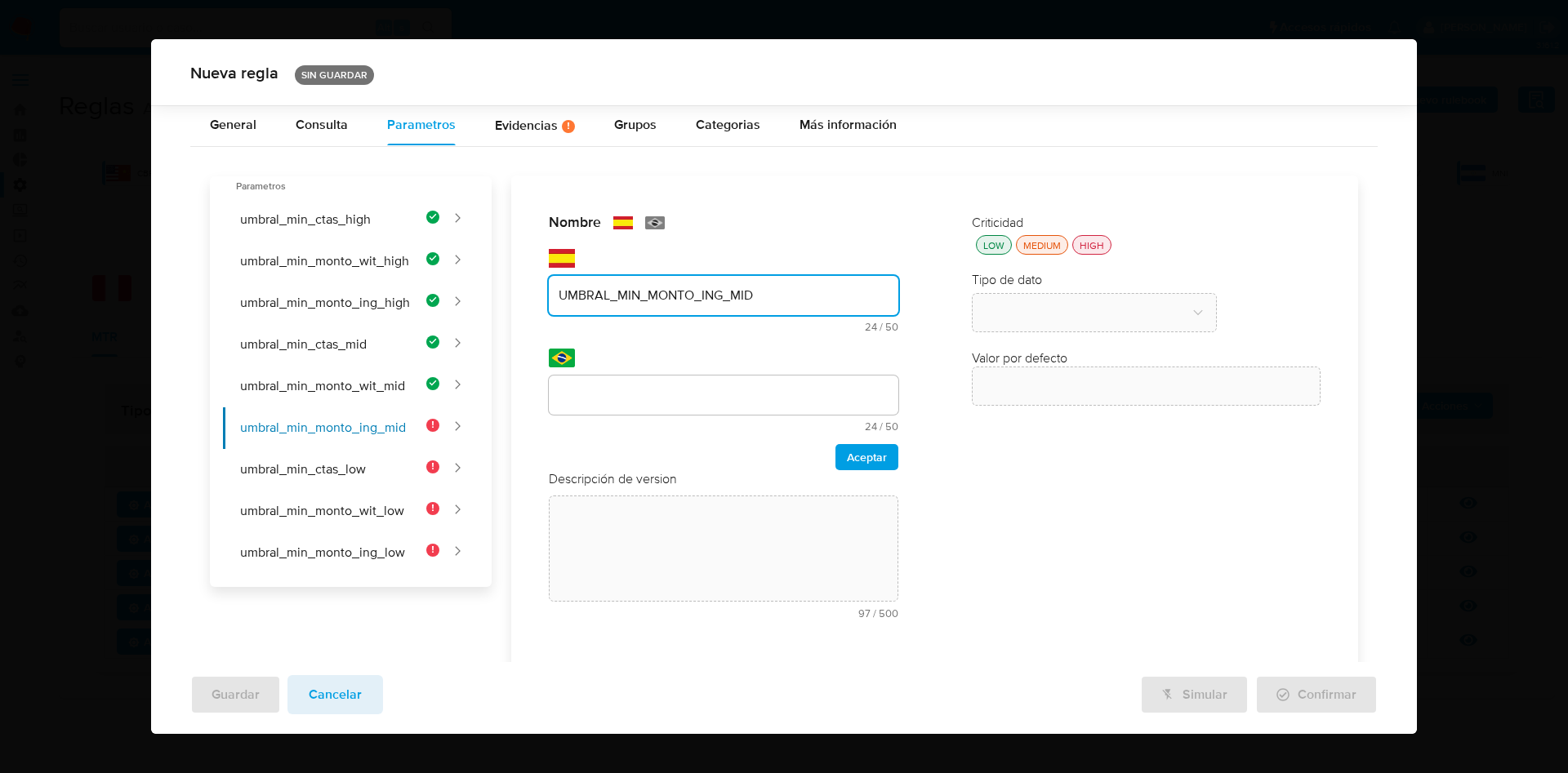
type input "UMBRAL_MIN_MONTO_ING_MID"
drag, startPoint x: 614, startPoint y: 383, endPoint x: 657, endPoint y: 397, distance: 45.2
click at [614, 385] on input "text" at bounding box center [723, 395] width 349 height 22
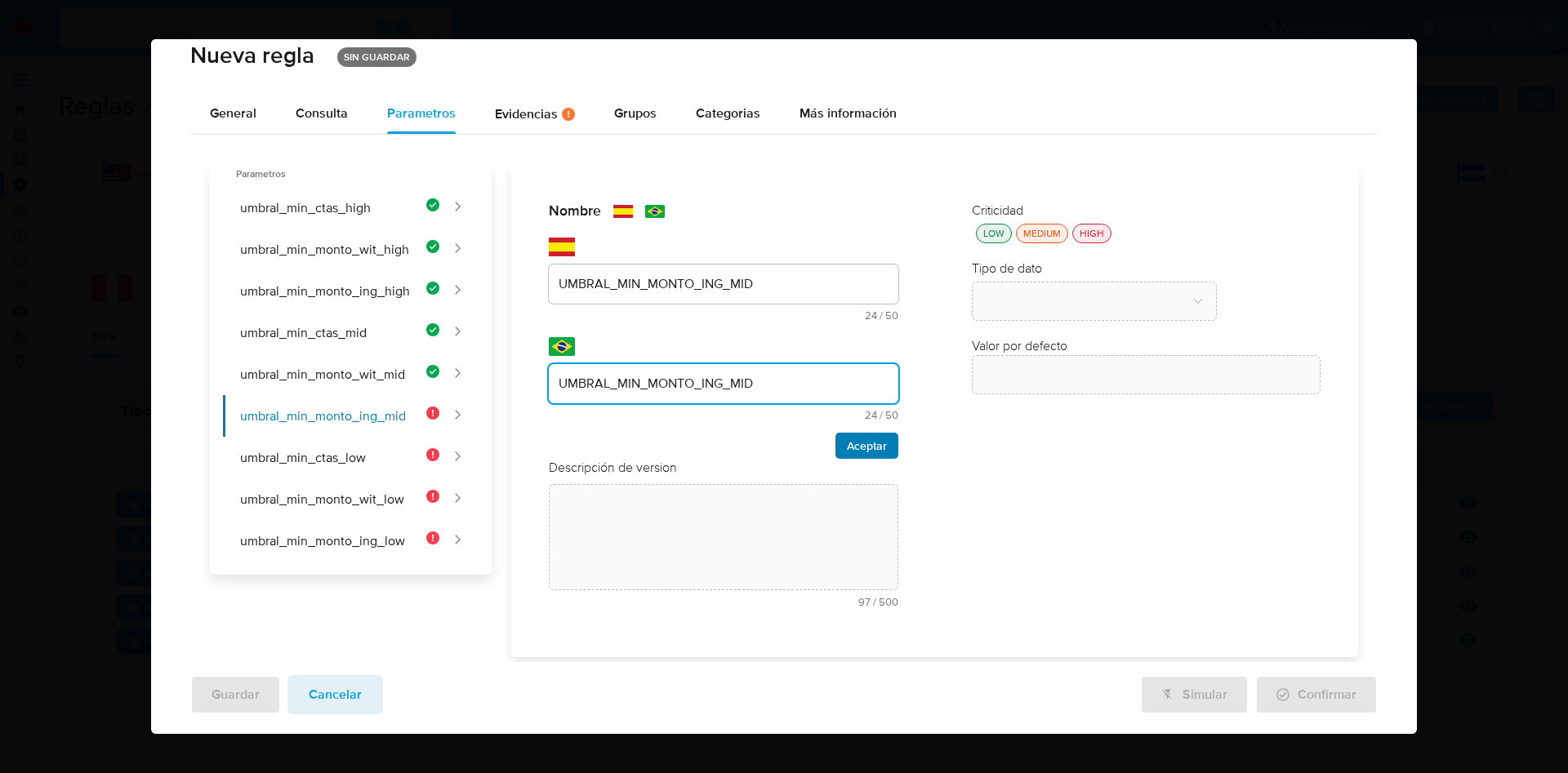
type input "UMBRAL_MIN_MONTO_ING_MID"
click at [859, 446] on span "Aceptar" at bounding box center [867, 445] width 40 height 22
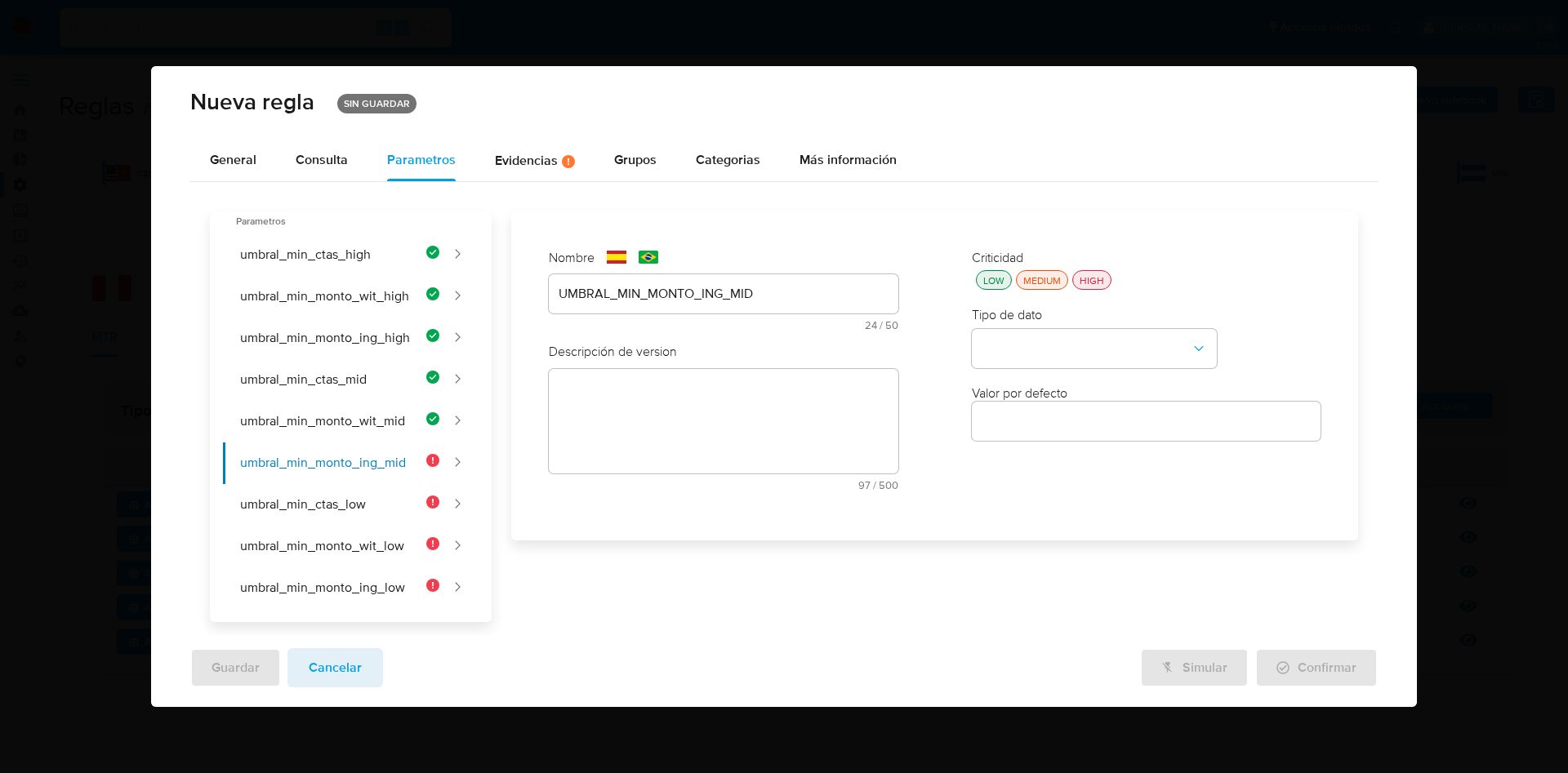
click at [660, 415] on textarea at bounding box center [723, 421] width 349 height 105
paste textarea "Monto mínimo total de ingresos en USD para usuarios de riesgo medio en los últi…"
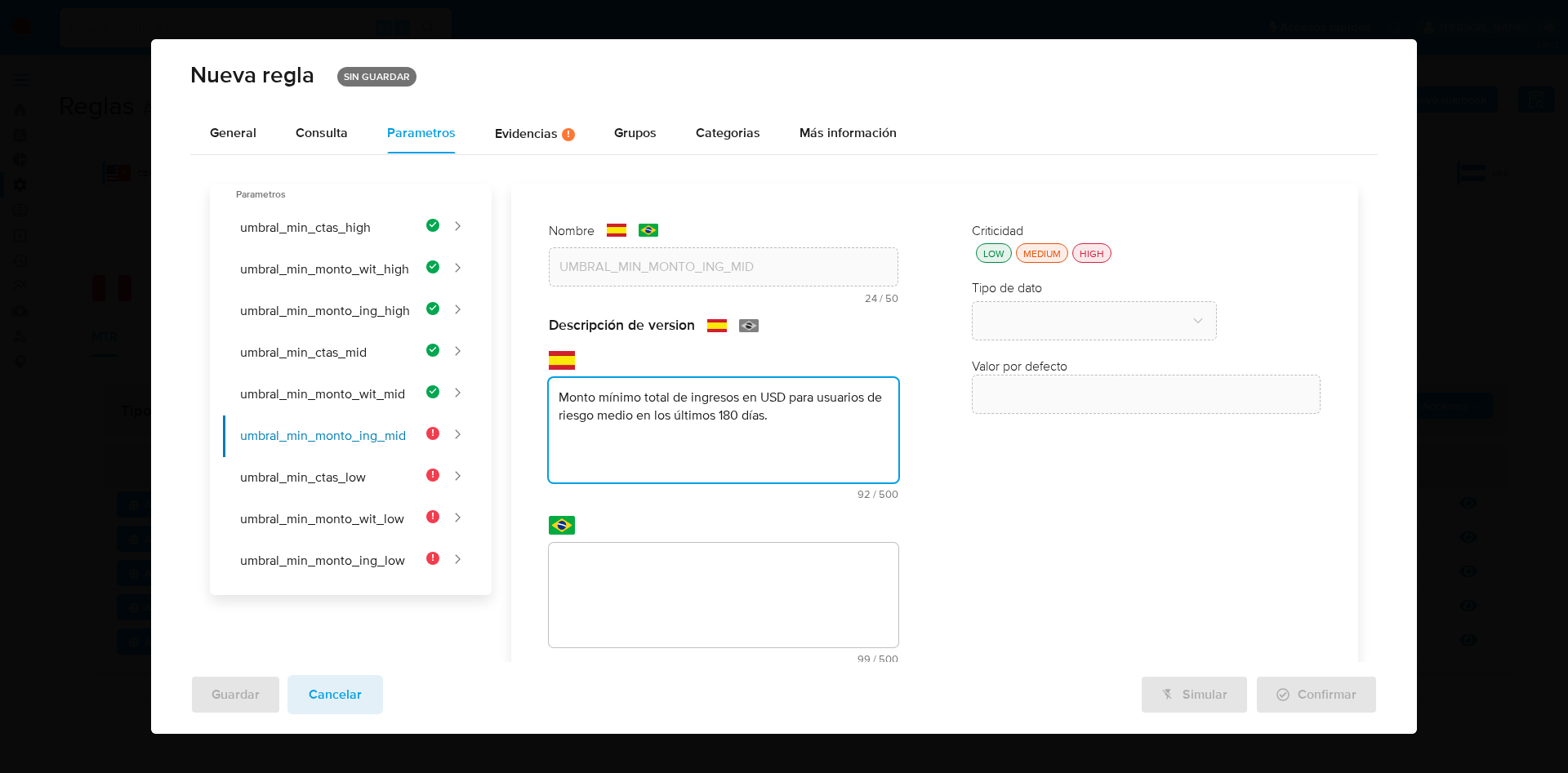
type textarea "Monto mínimo total de ingresos en USD para usuarios de riesgo medio en los últi…"
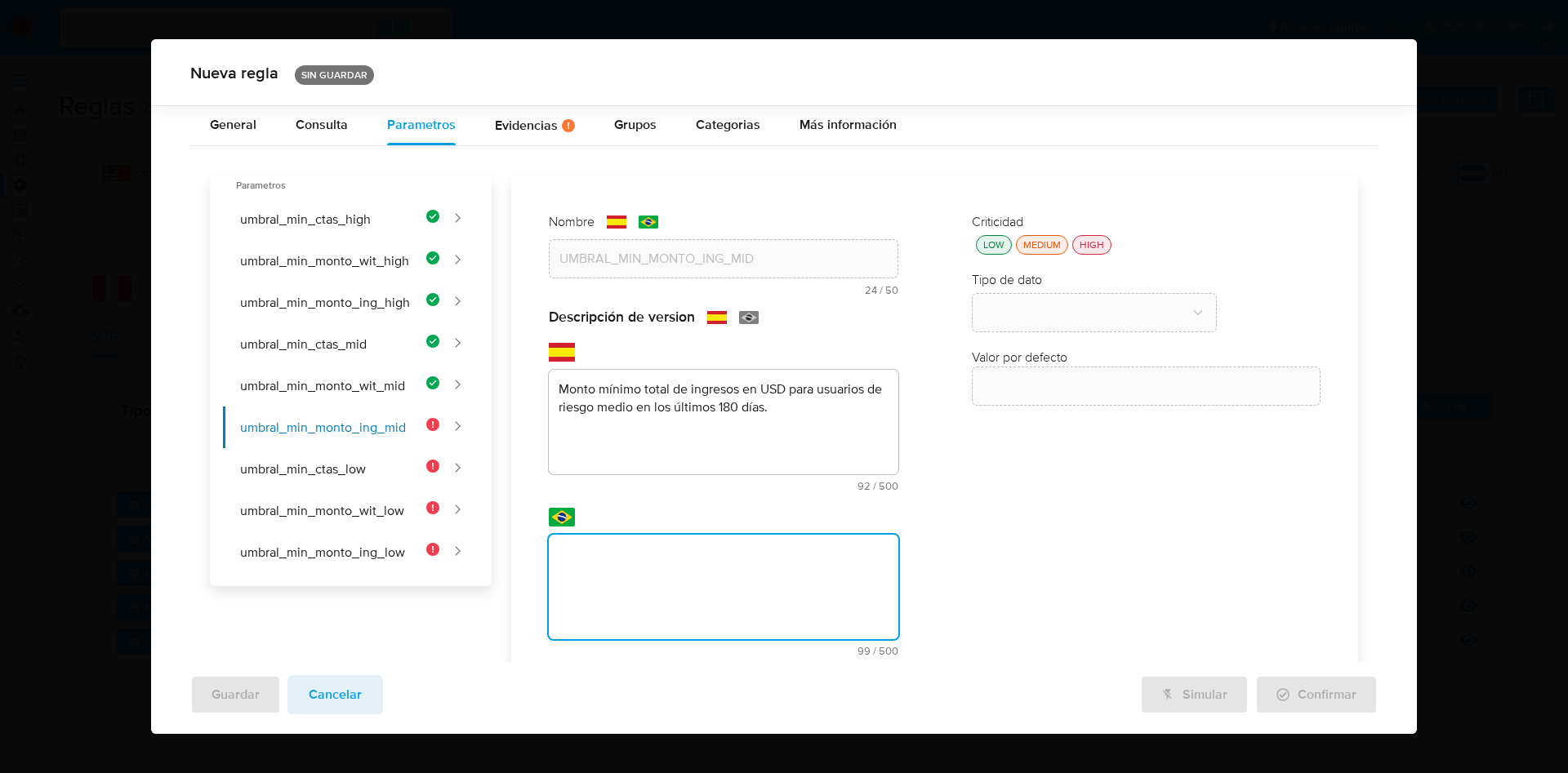
scroll to position [83, 0]
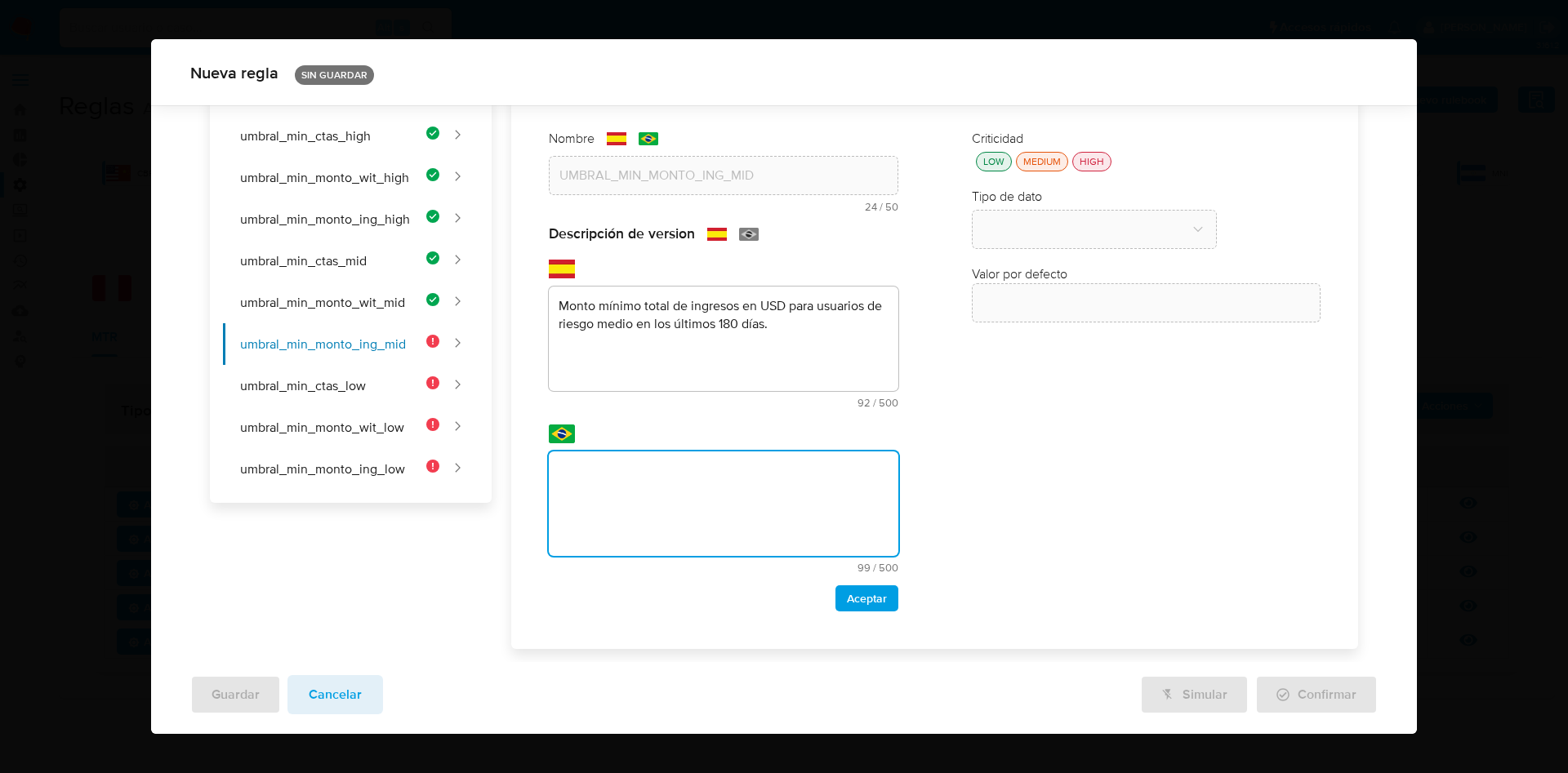
click at [745, 555] on textarea at bounding box center [723, 504] width 349 height 105
paste textarea "Valor mínimo total de receita em USD para usuários de risco médio nos últimos 1…"
type textarea "Valor mínimo total de receita em USD para usuários de risco médio nos últimos 1…"
click at [853, 591] on span "Aceptar" at bounding box center [867, 598] width 40 height 22
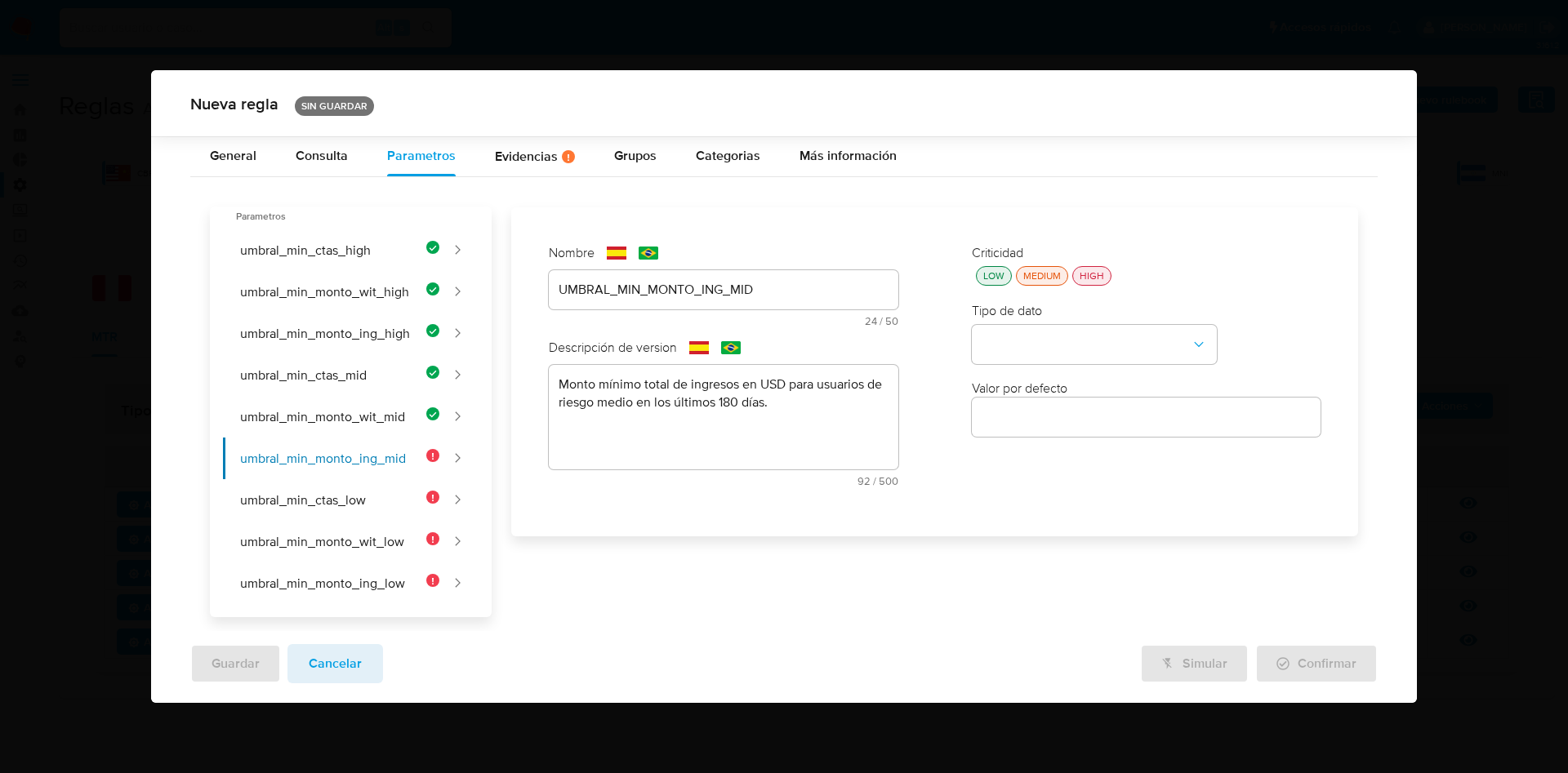
scroll to position [0, 0]
click at [989, 281] on div "LOW" at bounding box center [994, 275] width 28 height 13
click at [1013, 339] on button "type-dropdown" at bounding box center [1094, 344] width 245 height 39
drag, startPoint x: 1017, startPoint y: 337, endPoint x: 1018, endPoint y: 391, distance: 54.0
click at [1019, 337] on span "NUMBER" at bounding box center [1008, 343] width 52 height 16
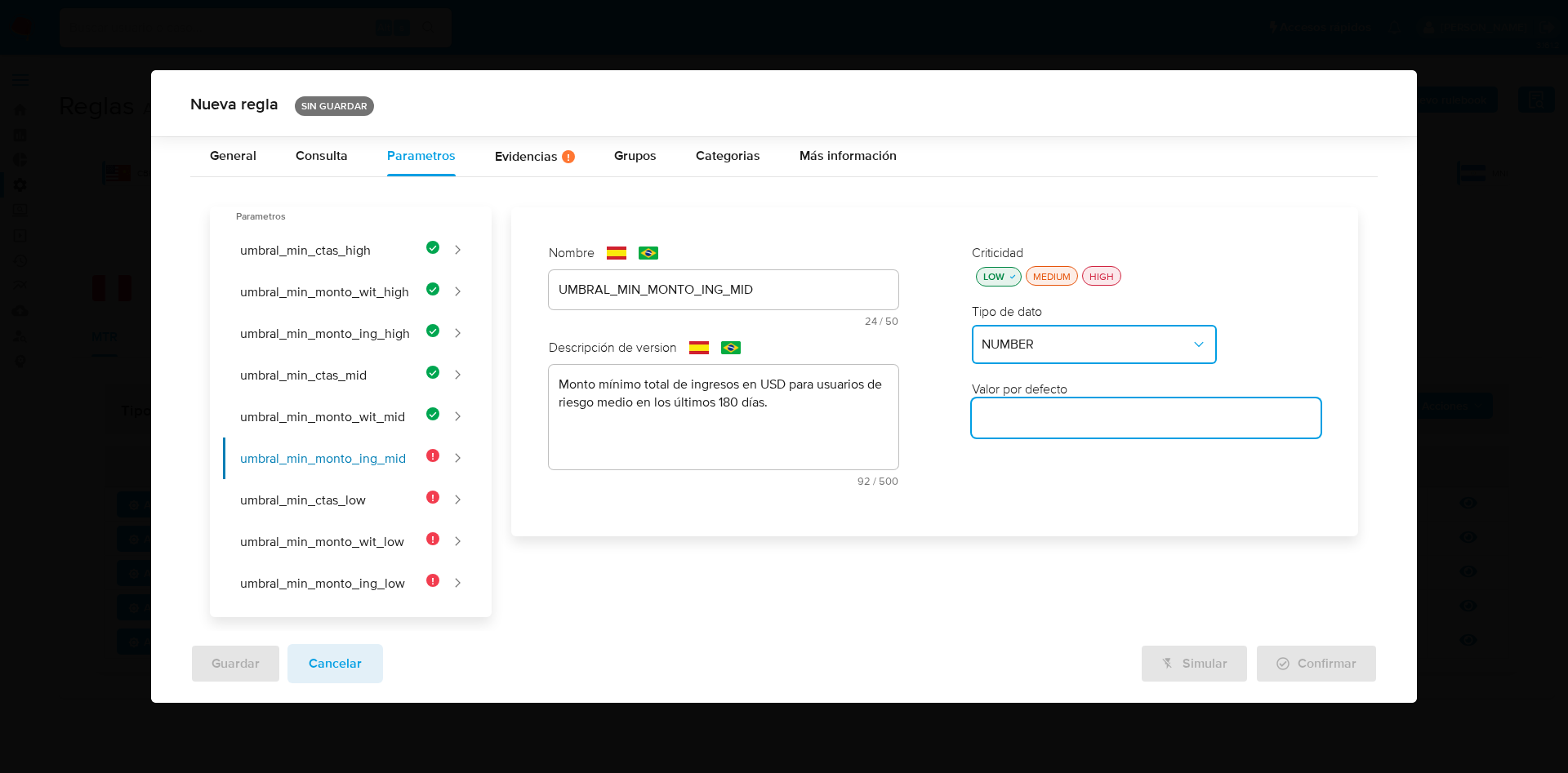
click at [1014, 413] on input "number" at bounding box center [1146, 418] width 349 height 22
paste input "7500"
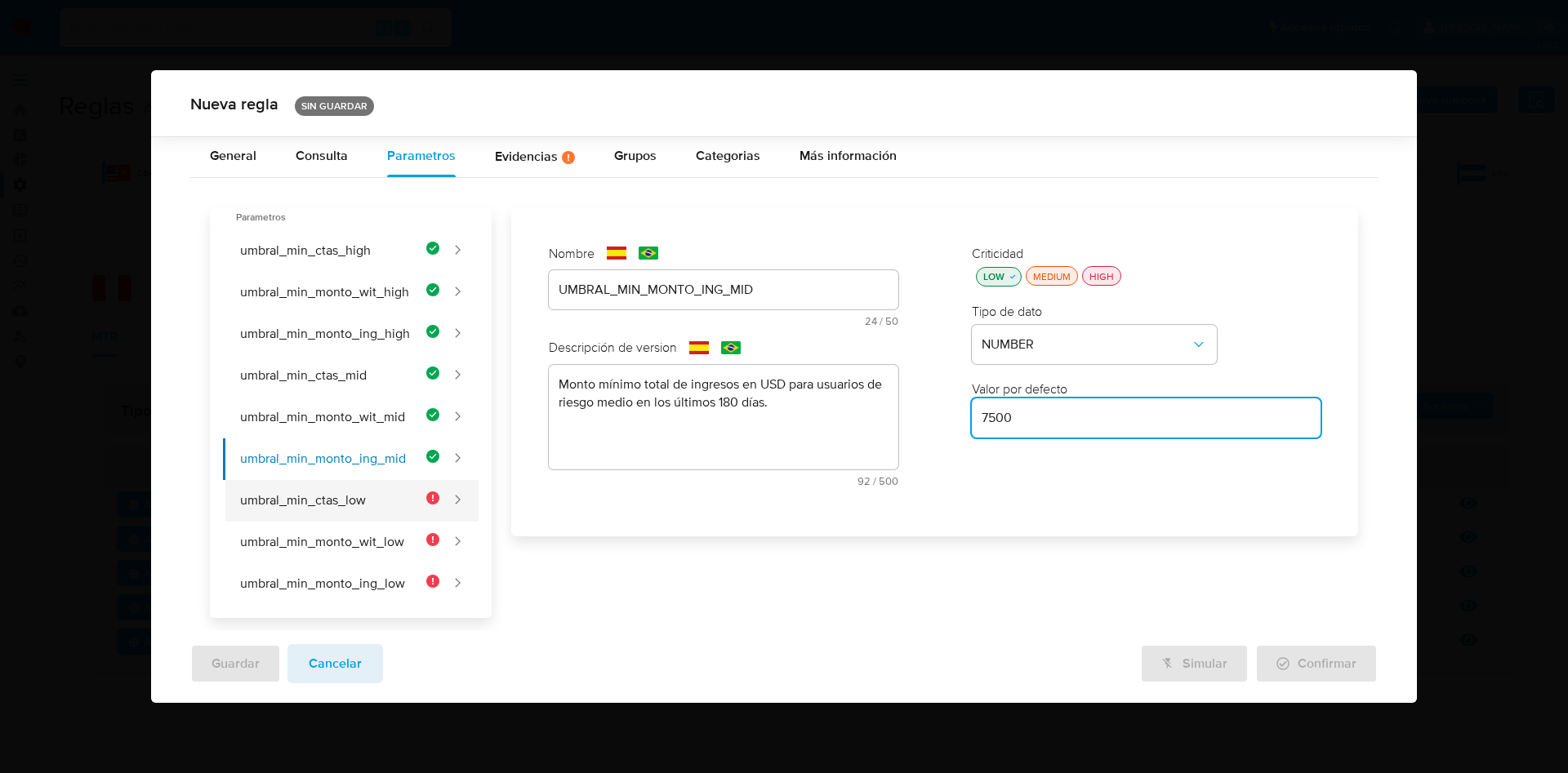
type input "7500"
click at [326, 489] on button "umbral_min_ctas_low" at bounding box center [332, 500] width 217 height 41
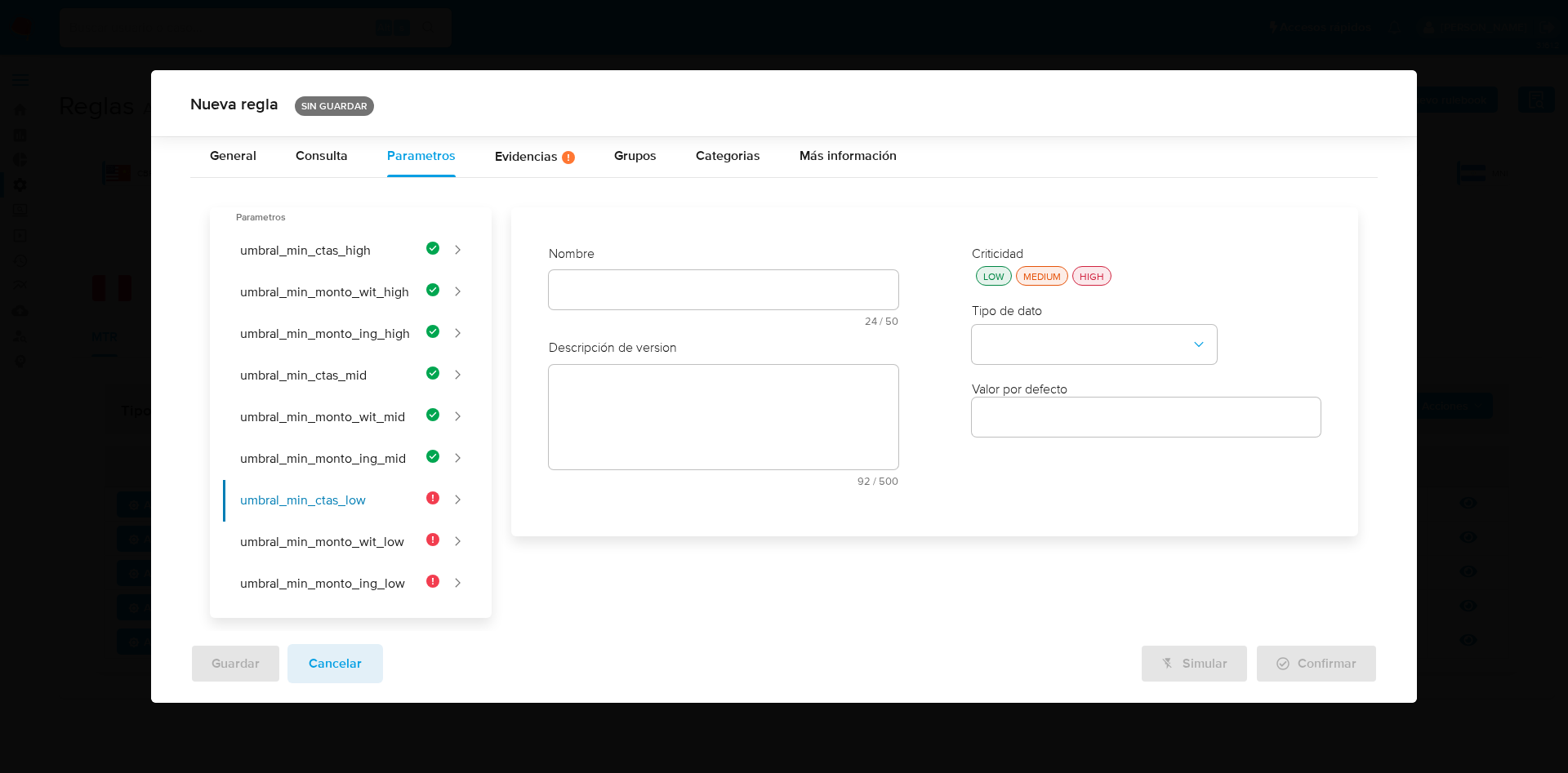
click at [637, 289] on input "text" at bounding box center [723, 290] width 349 height 22
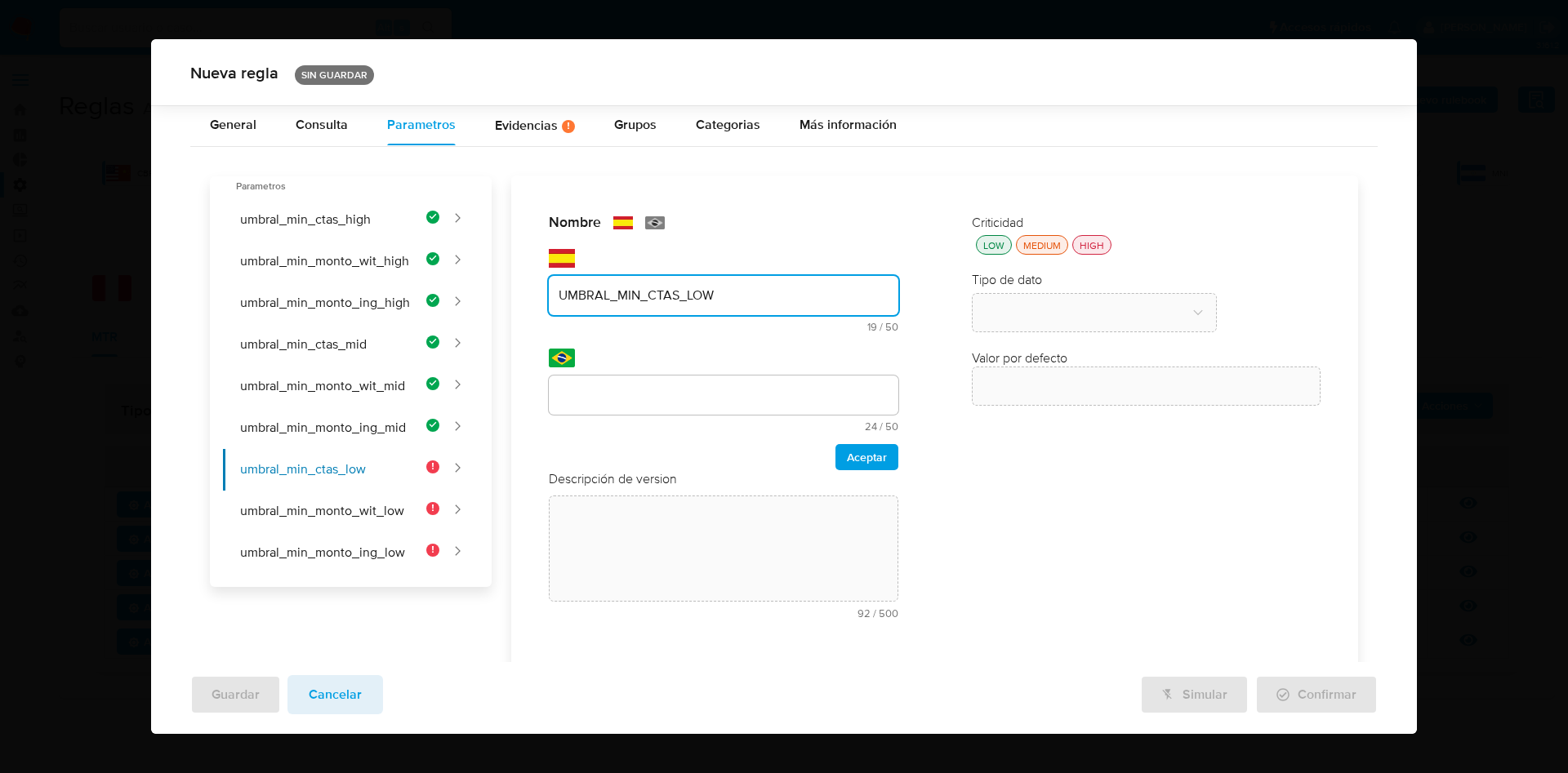
type input "UMBRAL_MIN_CTAS_LOW"
drag, startPoint x: 638, startPoint y: 389, endPoint x: 658, endPoint y: 403, distance: 24.4
click at [638, 389] on input "text" at bounding box center [723, 395] width 349 height 22
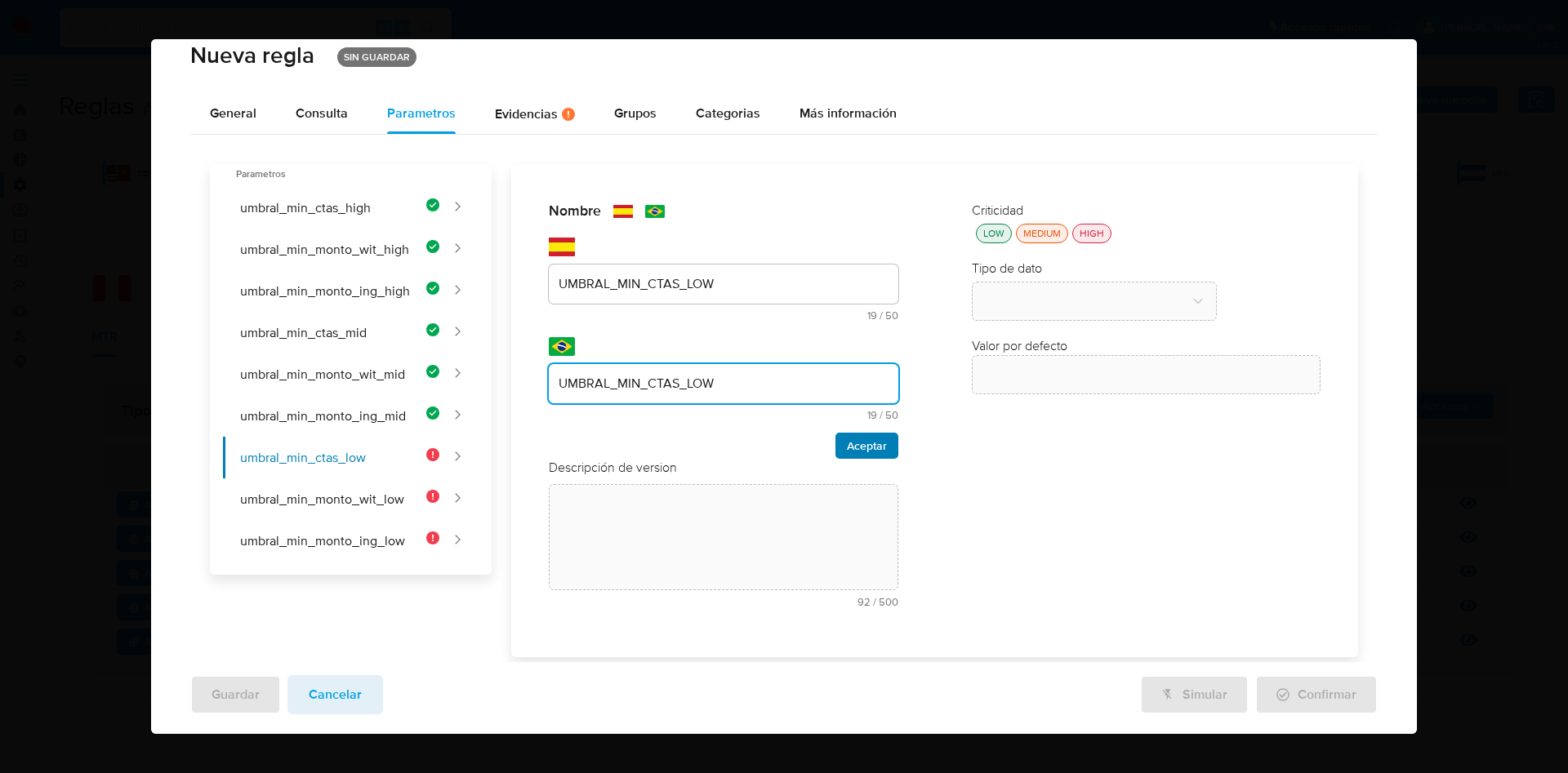
type input "UMBRAL_MIN_CTAS_LOW"
click at [853, 443] on span "Aceptar" at bounding box center [867, 445] width 40 height 22
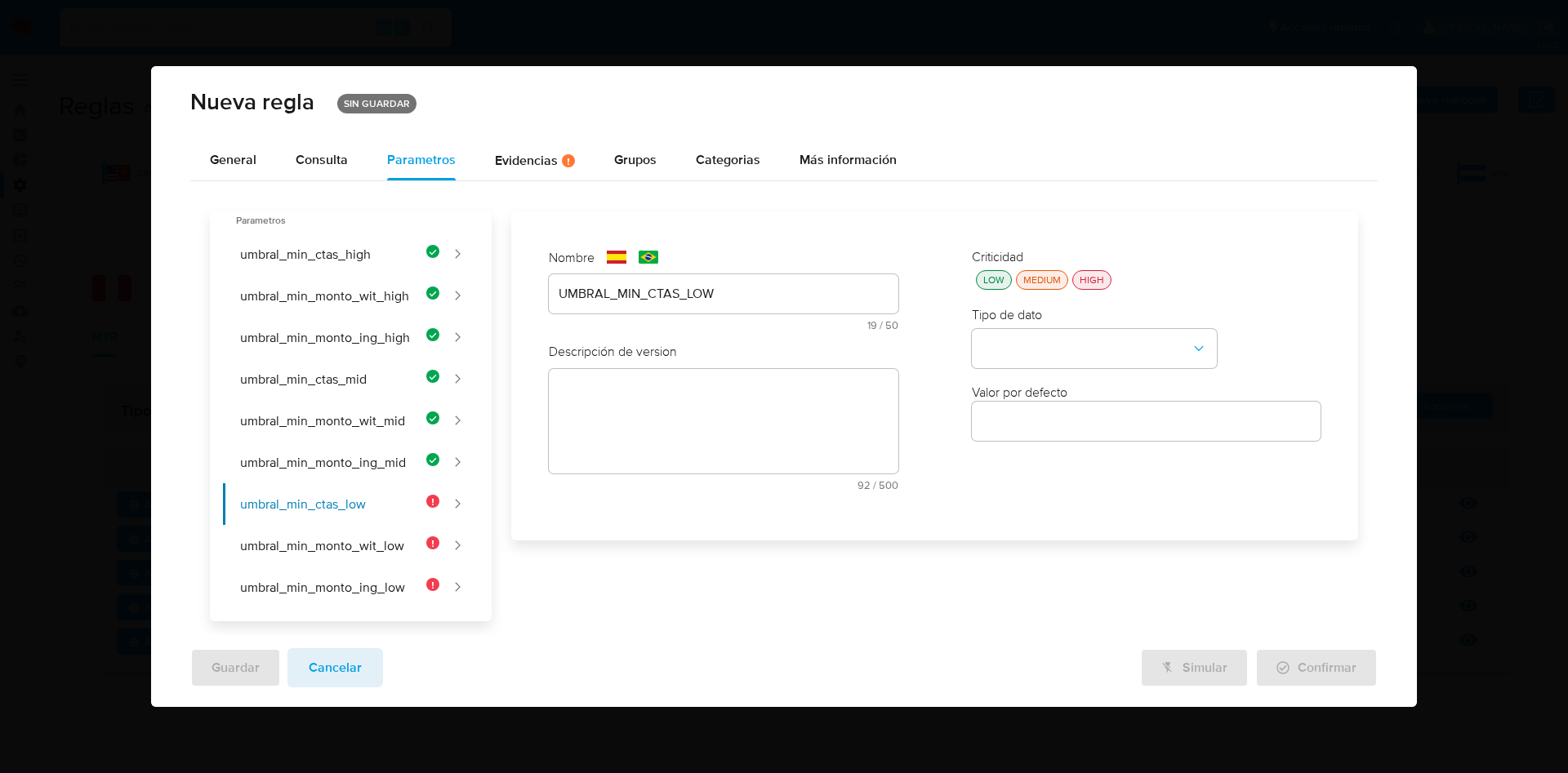
scroll to position [0, 0]
click at [638, 437] on textarea at bounding box center [723, 421] width 349 height 105
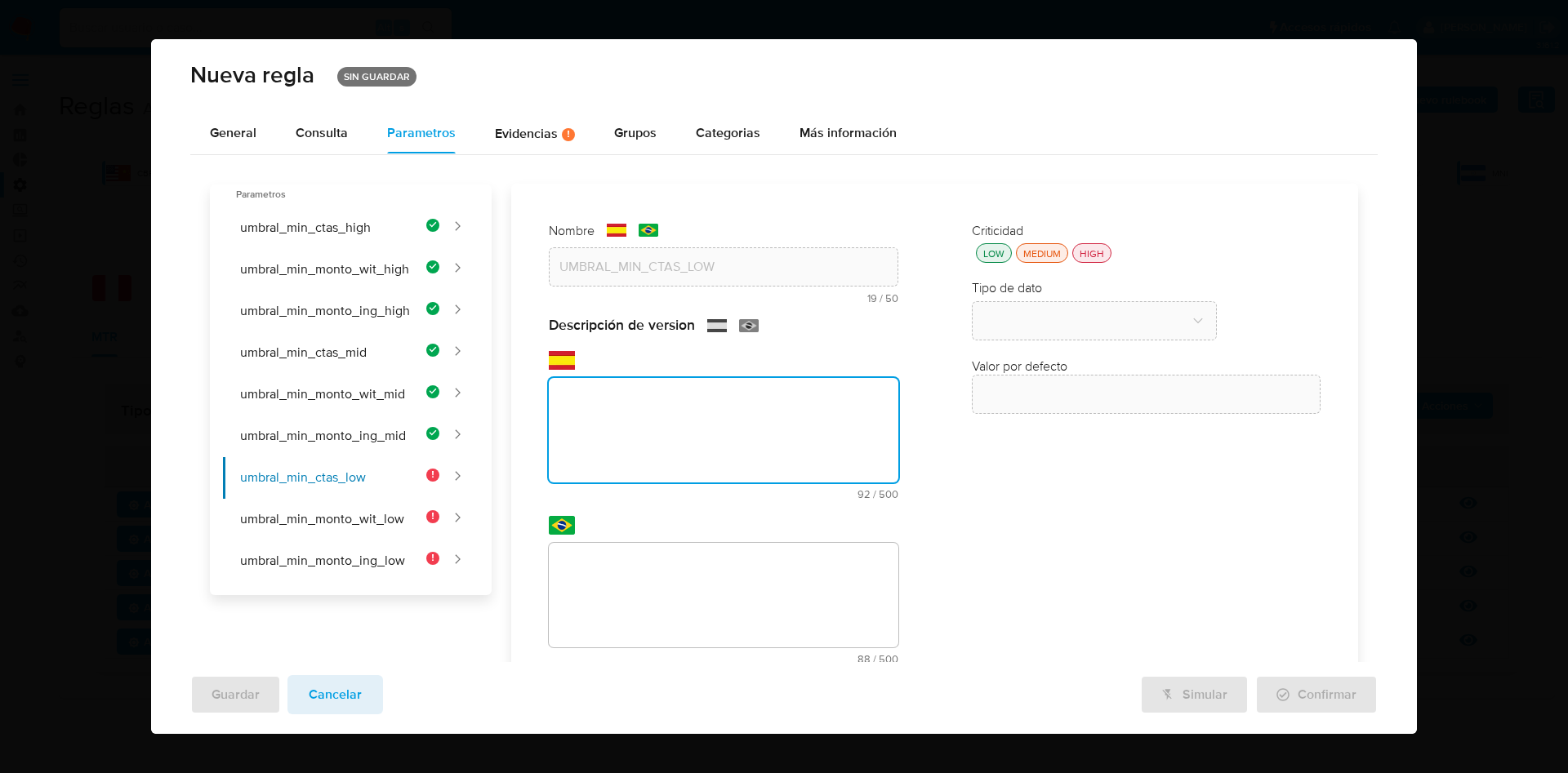
paste textarea "Número mínimo de cuentas bancarias de terceros para usuarios de bajo riesgo en …"
type textarea "Número mínimo de cuentas bancarias de terceros para usuarios de bajo riesgo en …"
click at [658, 571] on div "text-pt 88 / 500 412 caracteres restantes" at bounding box center [723, 604] width 349 height 122
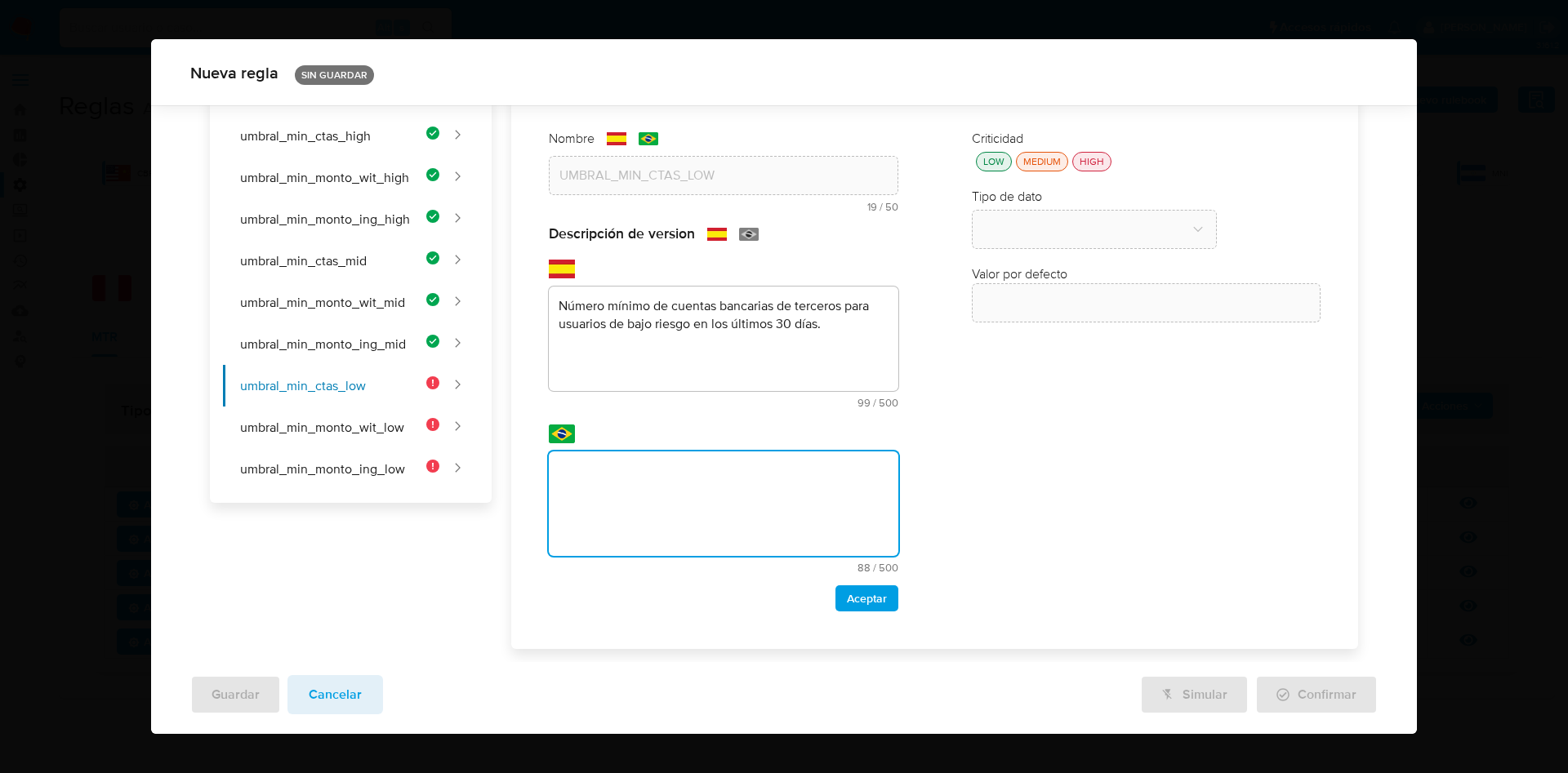
click at [681, 503] on textarea at bounding box center [723, 504] width 349 height 105
paste textarea "Número mínimo de contas bancárias de terceiros para usuários de baixo risco nos…"
type textarea "Número mínimo de contas bancárias de terceiros para usuários de baixo risco nos…"
click at [847, 603] on span "Aceptar" at bounding box center [867, 598] width 40 height 22
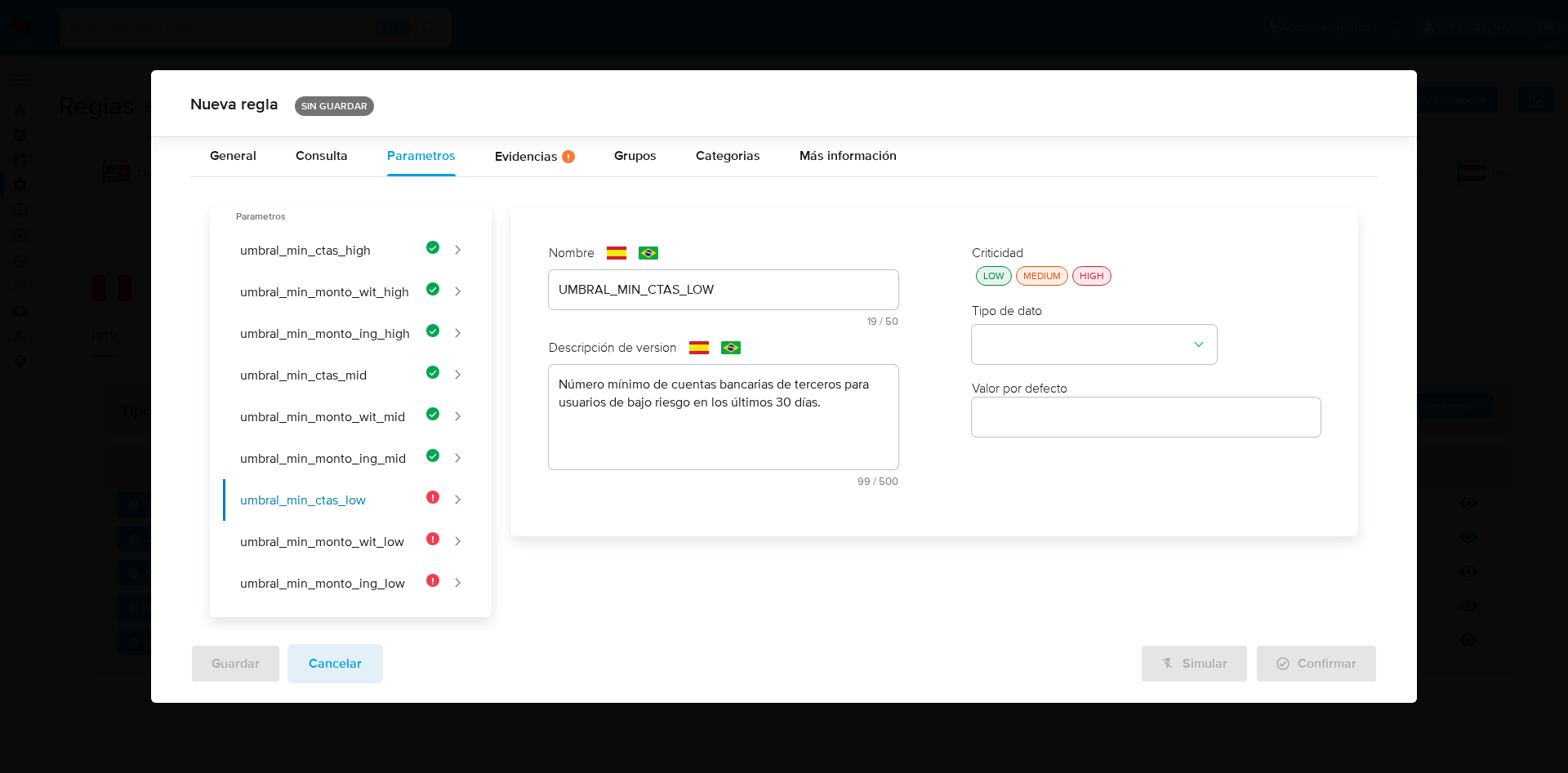
scroll to position [0, 0]
click at [979, 268] on button "LOW" at bounding box center [994, 276] width 36 height 20
drag, startPoint x: 1021, startPoint y: 334, endPoint x: 1024, endPoint y: 345, distance: 11.4
click at [1023, 342] on button "type-dropdown" at bounding box center [1094, 344] width 245 height 39
click at [1025, 343] on span "NUMBER" at bounding box center [1008, 343] width 52 height 16
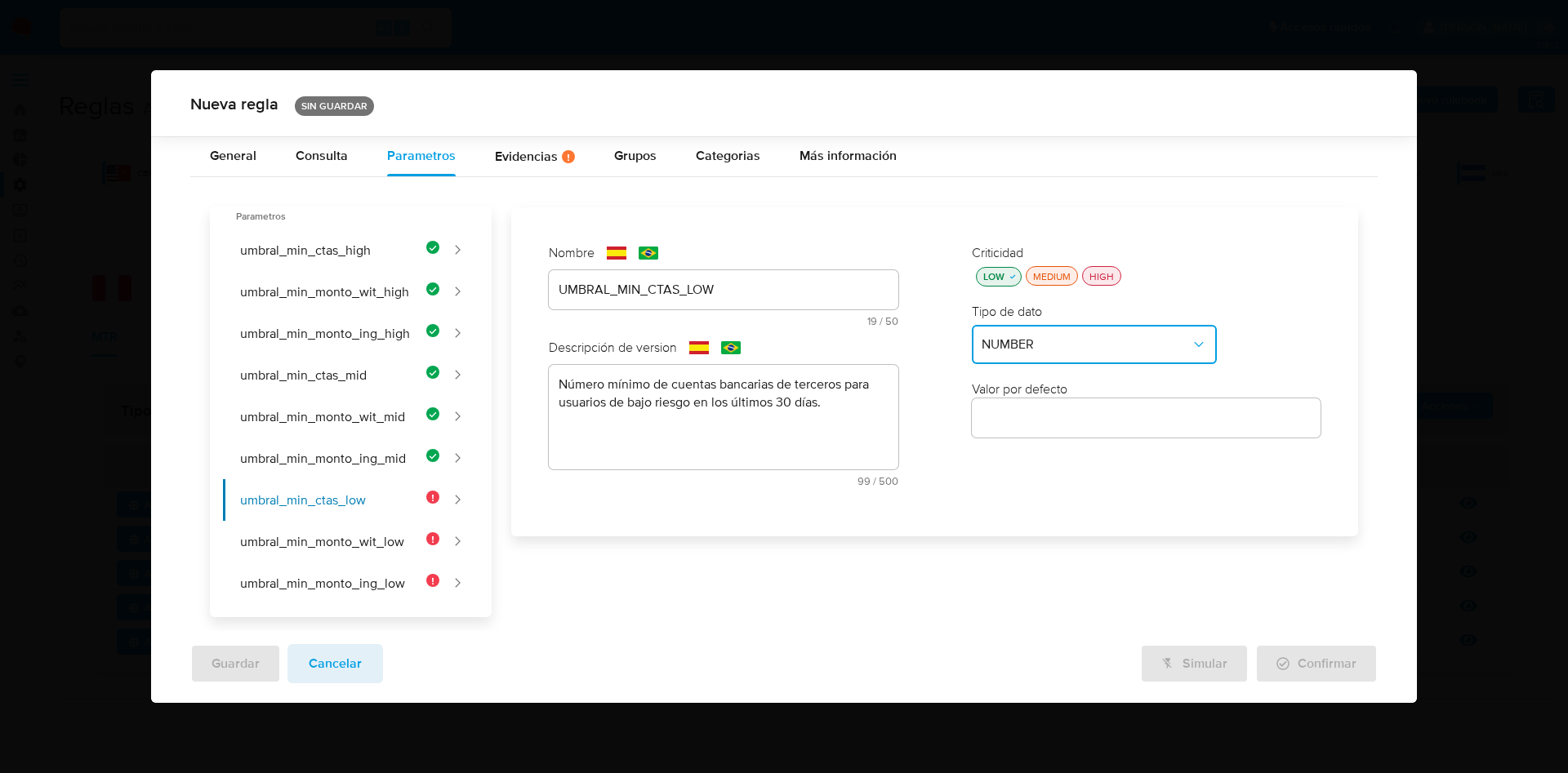
click at [1032, 413] on input "number" at bounding box center [1146, 418] width 349 height 22
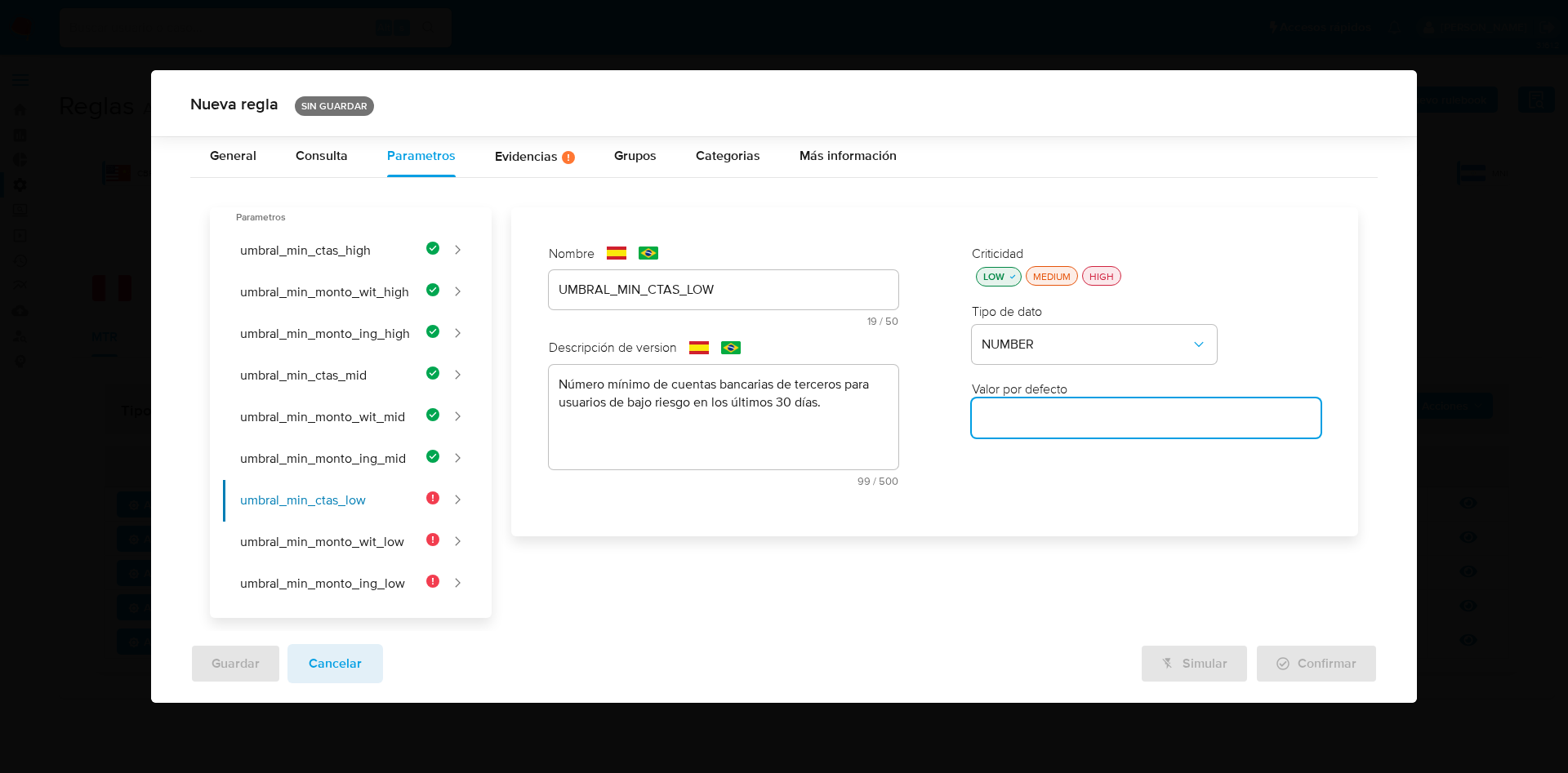
paste input "15"
type input "15"
click at [366, 529] on button "umbral_min_monto_wit_low" at bounding box center [332, 543] width 217 height 41
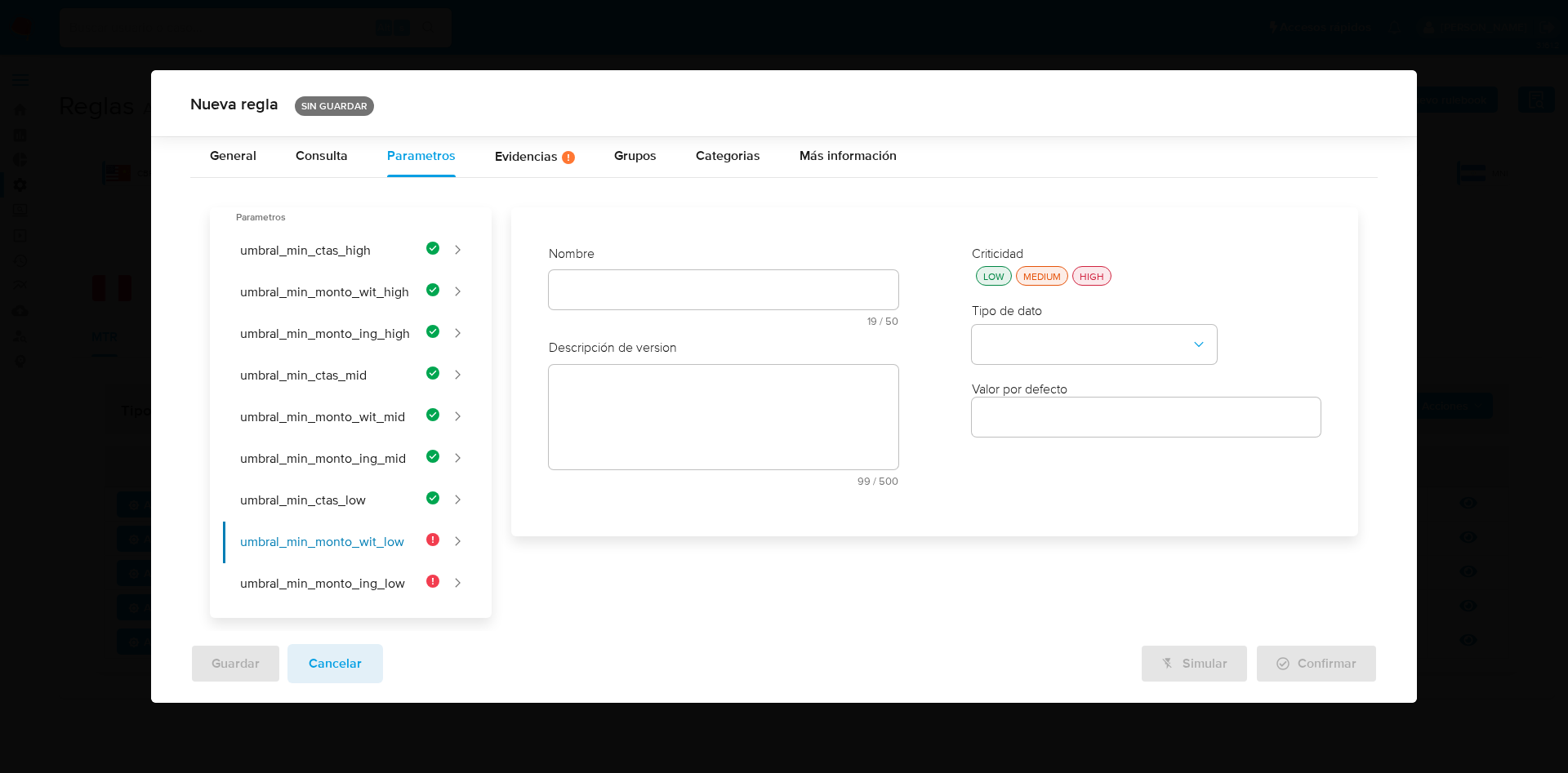
click at [608, 299] on input "text" at bounding box center [723, 290] width 349 height 22
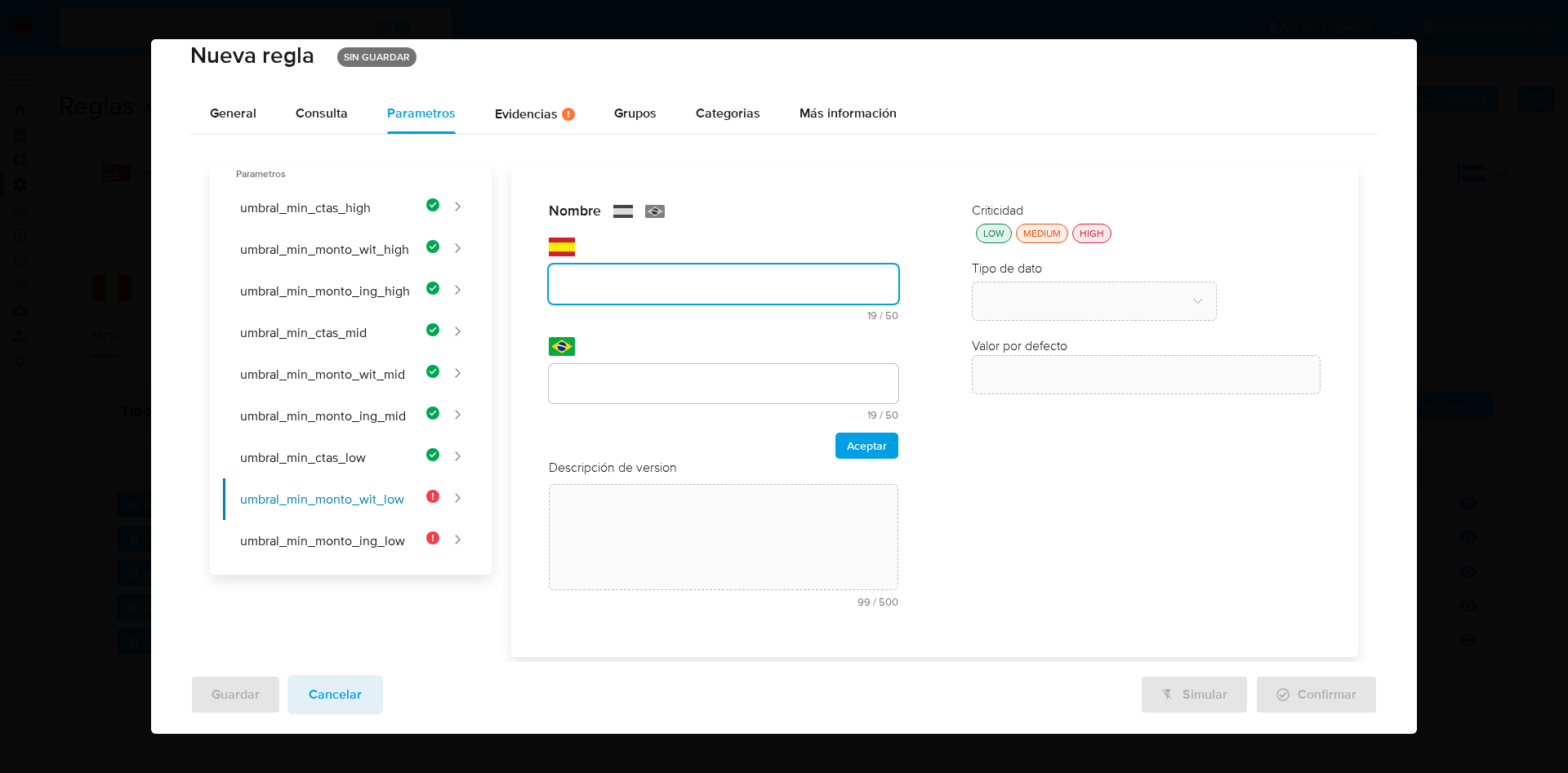
paste input "UMBRAL_MIN_MONTO_WIT_LOW"
type input "UMBRAL_MIN_MONTO_WIT_LOW"
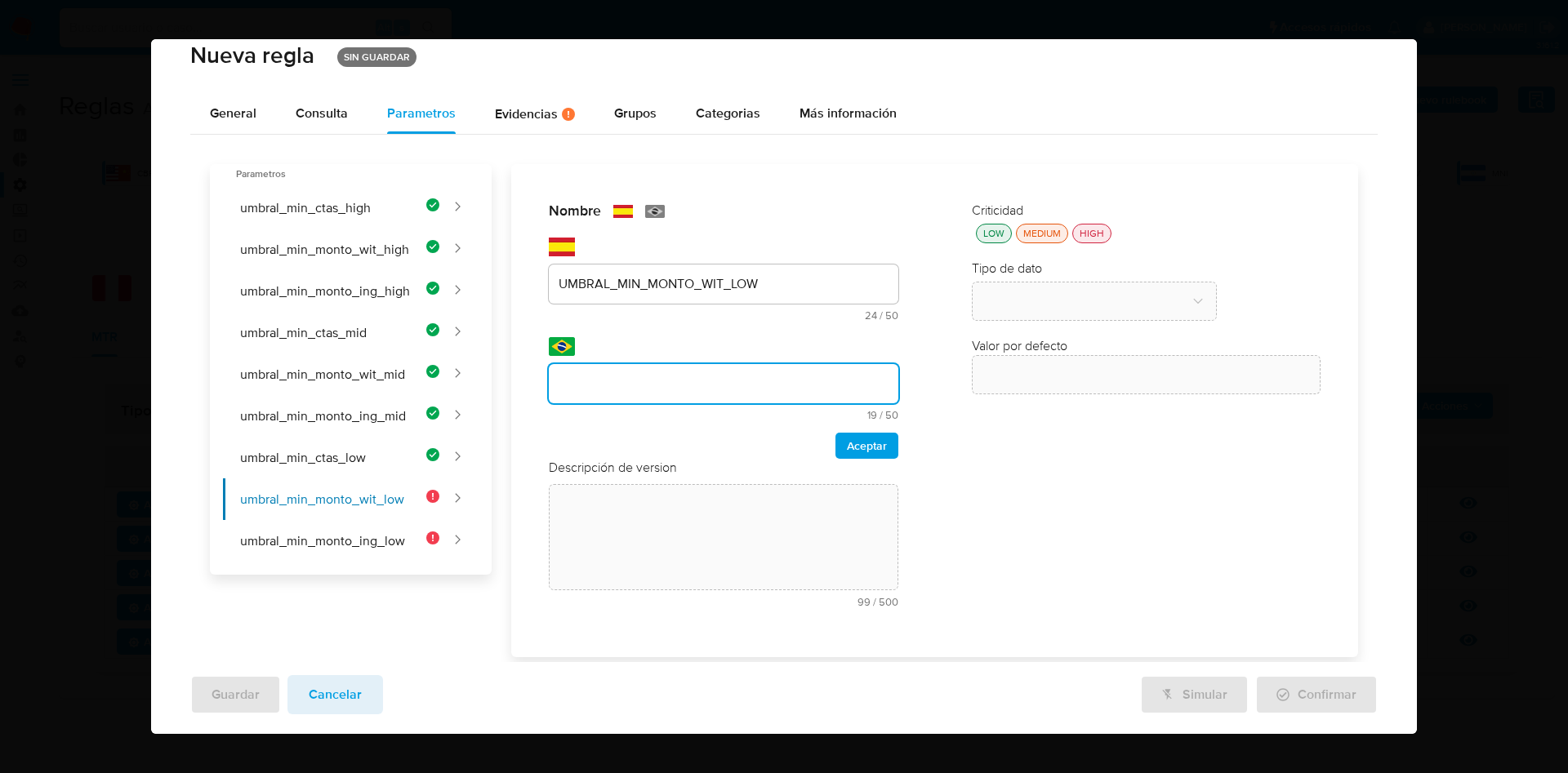
click at [647, 379] on input "text" at bounding box center [723, 384] width 349 height 22
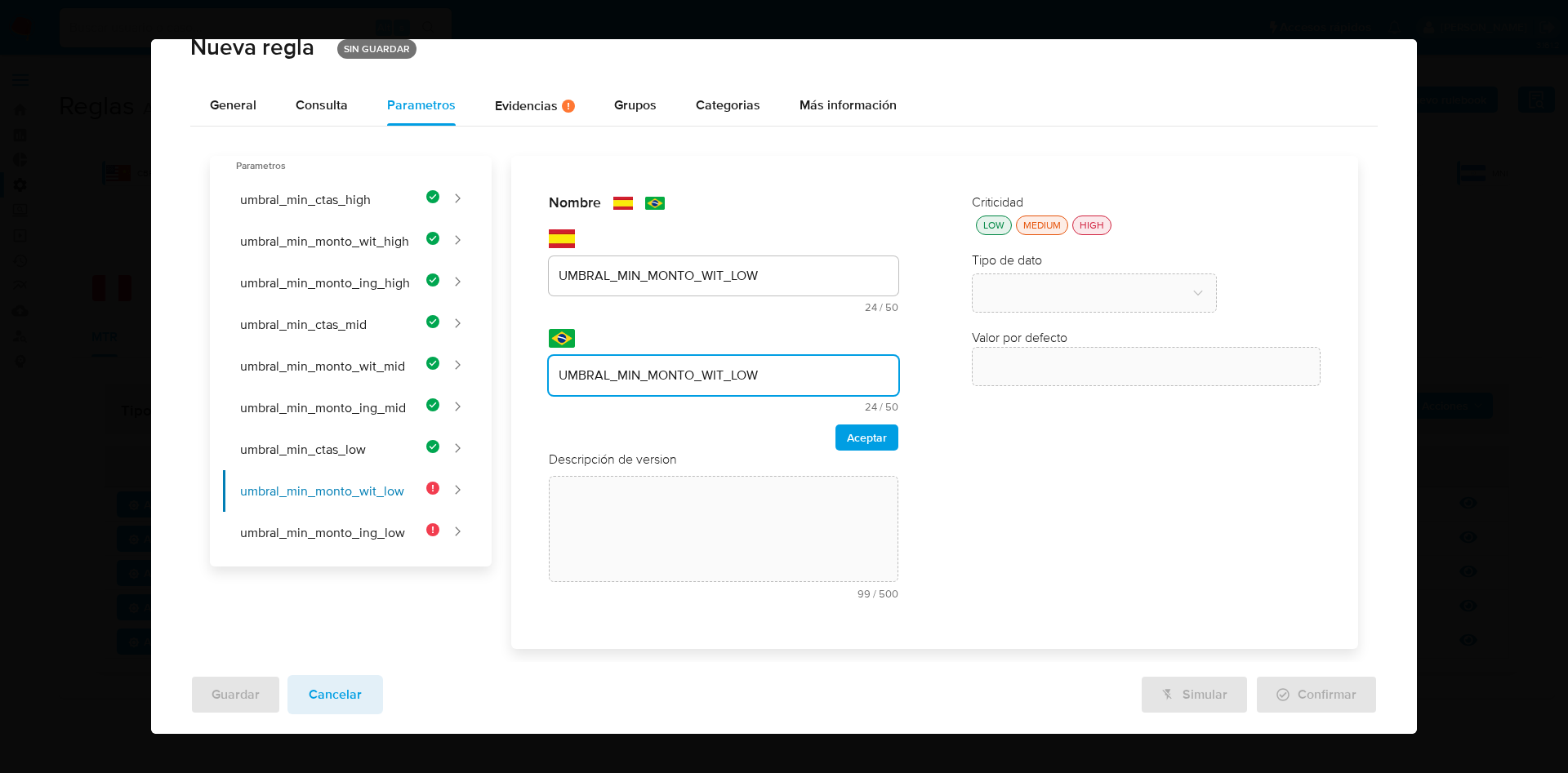
type input "UMBRAL_MIN_MONTO_WIT_LOW"
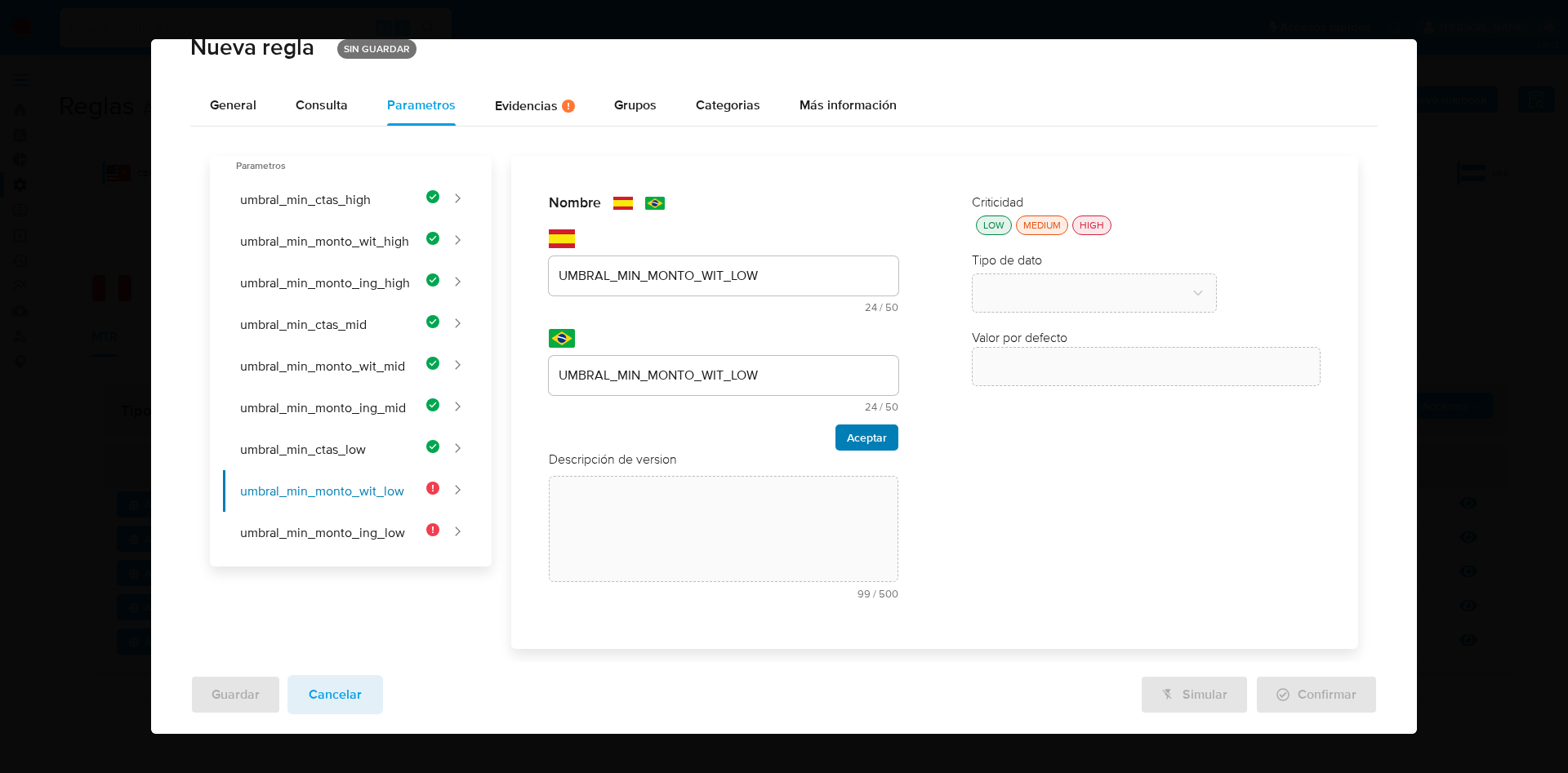
click at [847, 439] on span "Aceptar" at bounding box center [867, 437] width 40 height 22
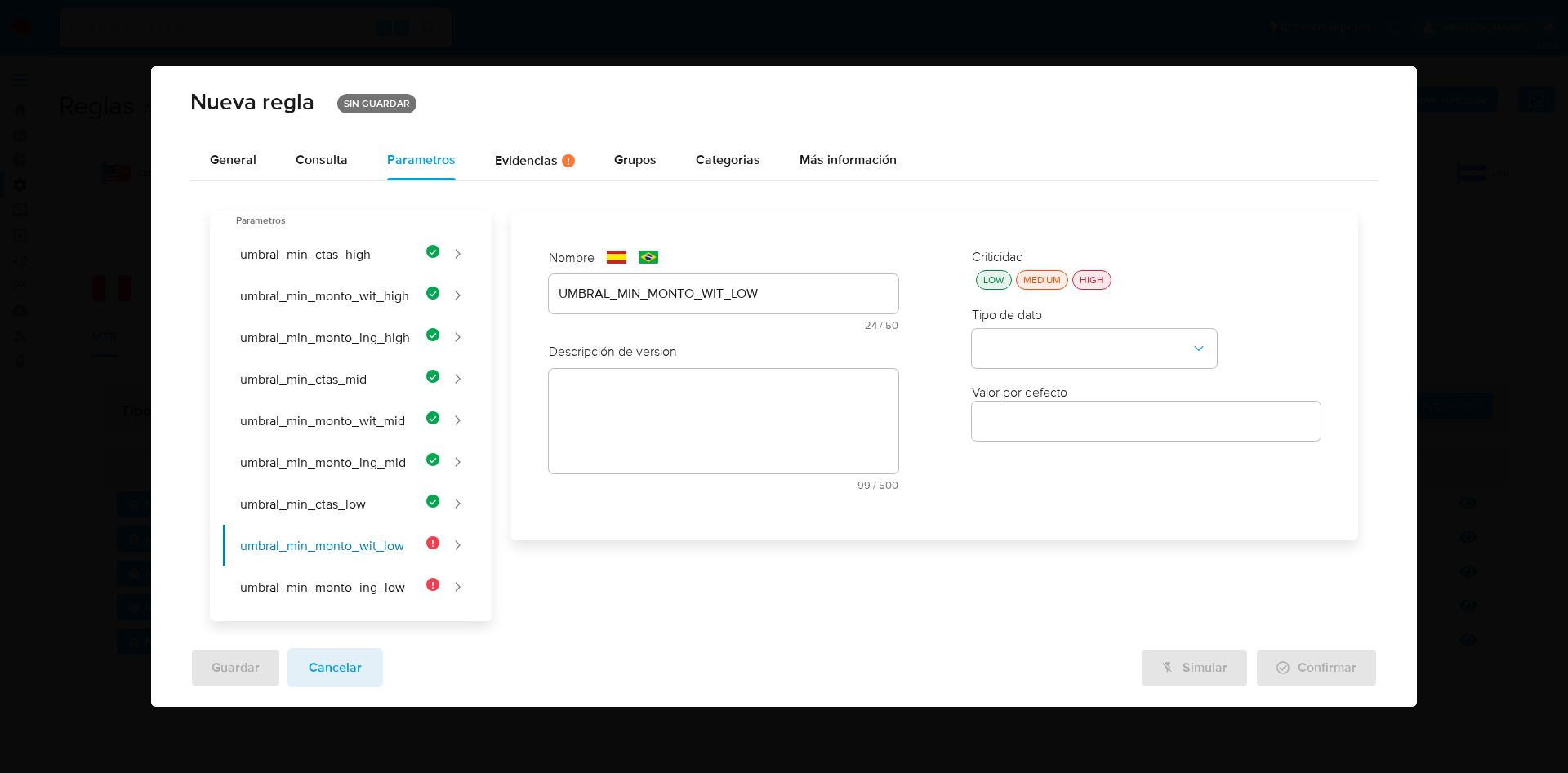
click at [708, 401] on textarea at bounding box center [723, 421] width 349 height 105
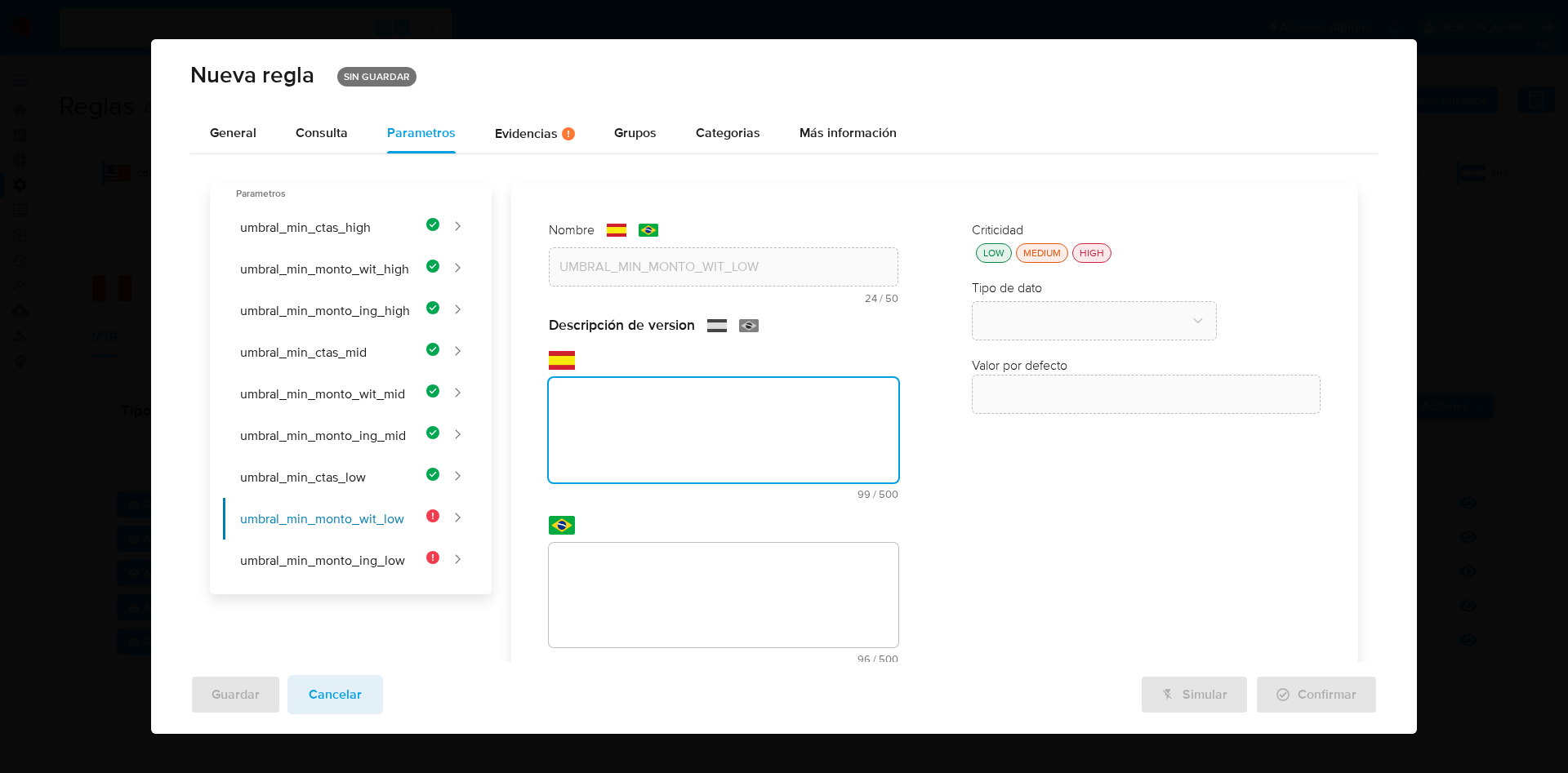
scroll to position [83, 0]
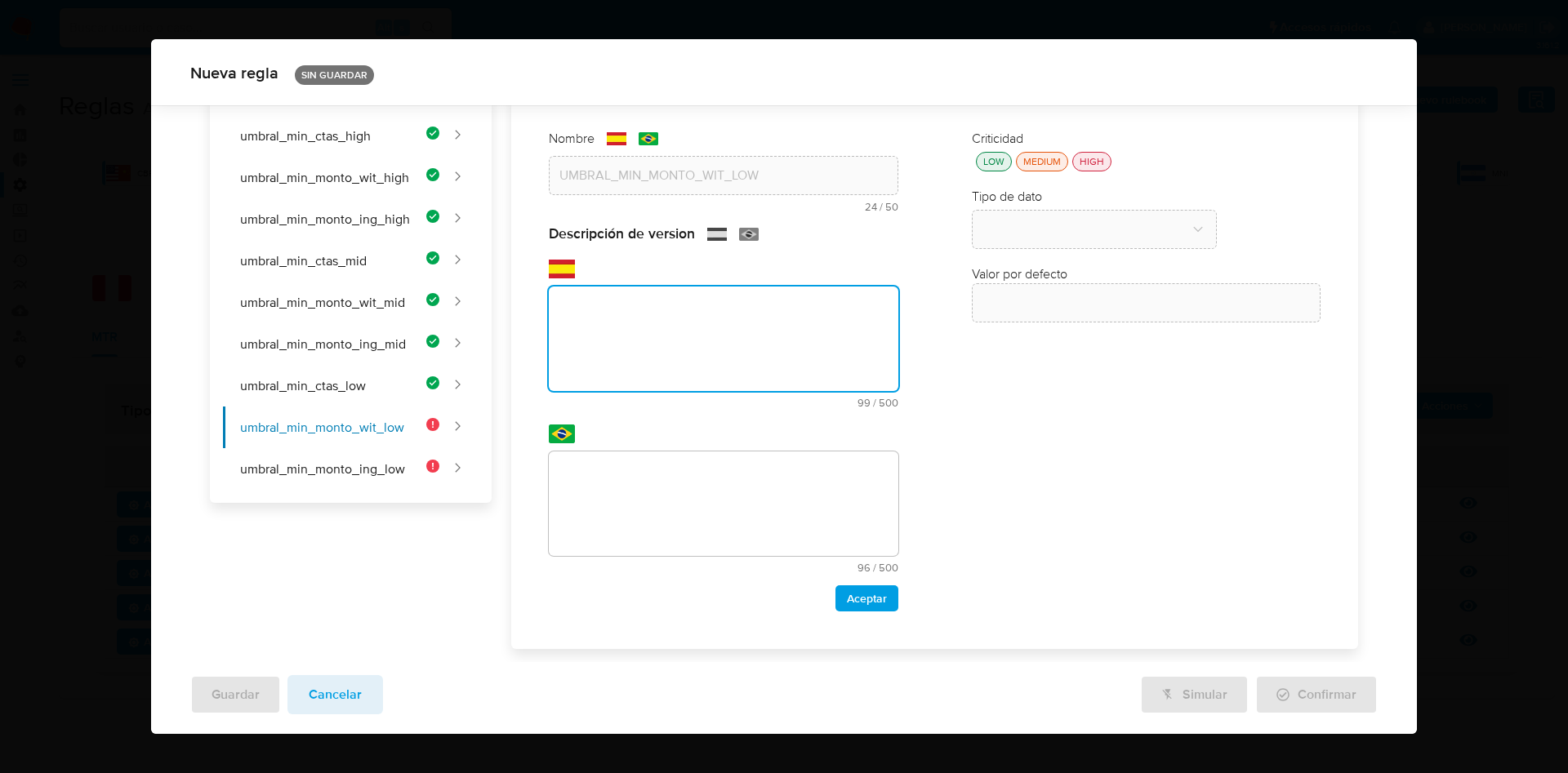
paste textarea "Monto mínimo total retirado en USD a cuentas de terceros por usuarios de bajo r…"
type textarea "Monto mínimo total retirado en USD a cuentas de terceros por usuarios de bajo r…"
drag, startPoint x: 708, startPoint y: 372, endPoint x: 713, endPoint y: 414, distance: 42.3
click at [708, 373] on textarea "Monto mínimo total retirado en USD a cuentas de terceros por usuarios de bajo r…" at bounding box center [723, 339] width 349 height 105
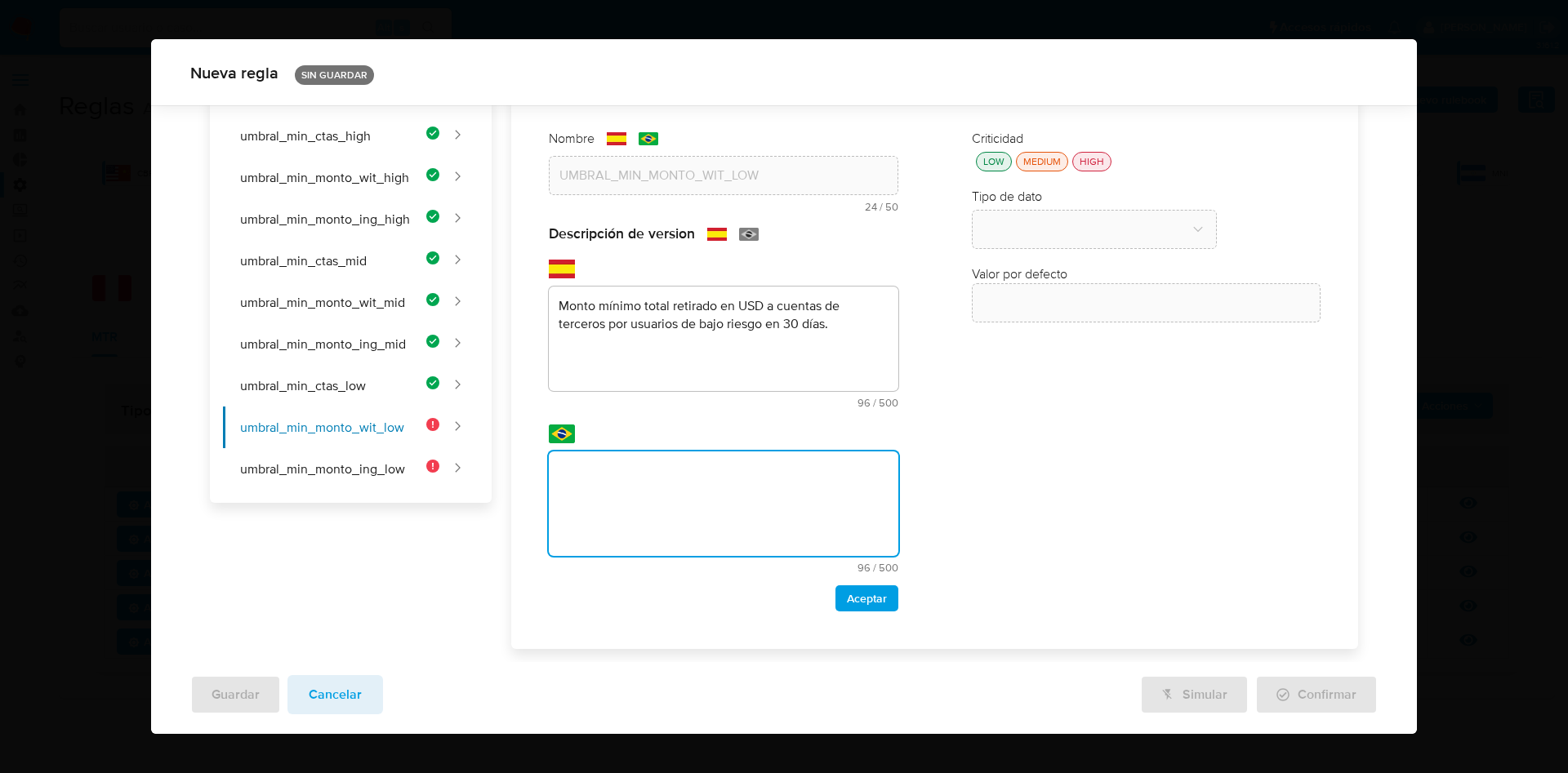
click at [694, 483] on textarea at bounding box center [723, 504] width 349 height 105
type textarea "Valor mínimo total retirado em USD para contas de terceiros por usuários de bai…"
click at [873, 598] on span "Aceptar" at bounding box center [867, 598] width 40 height 22
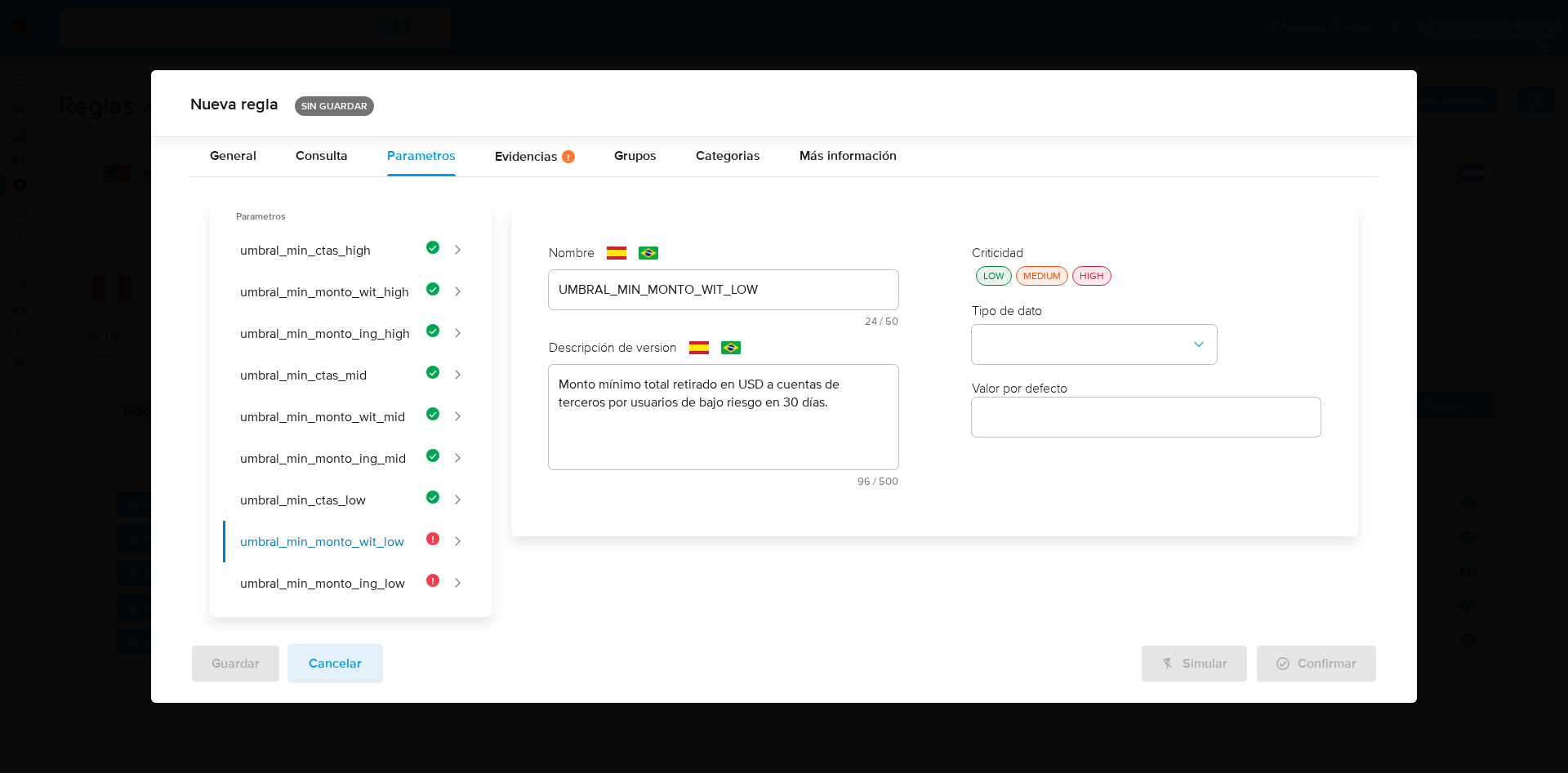
click at [992, 264] on div "Criticidad LOW MEDIUM HIGH" at bounding box center [1146, 265] width 349 height 41
drag, startPoint x: 1011, startPoint y: 289, endPoint x: 997, endPoint y: 277, distance: 18.4
click at [1009, 288] on div "Criticidad LOW MEDIUM HIGH Tipo de dato Valor por defecto Valor por defecto" at bounding box center [1146, 372] width 381 height 287
click at [997, 277] on div "LOW" at bounding box center [994, 275] width 28 height 13
click at [1048, 369] on div "Criticidad LOW MEDIUM HIGH Tipo de dato Valor por defecto Valor por defecto" at bounding box center [1146, 372] width 381 height 287
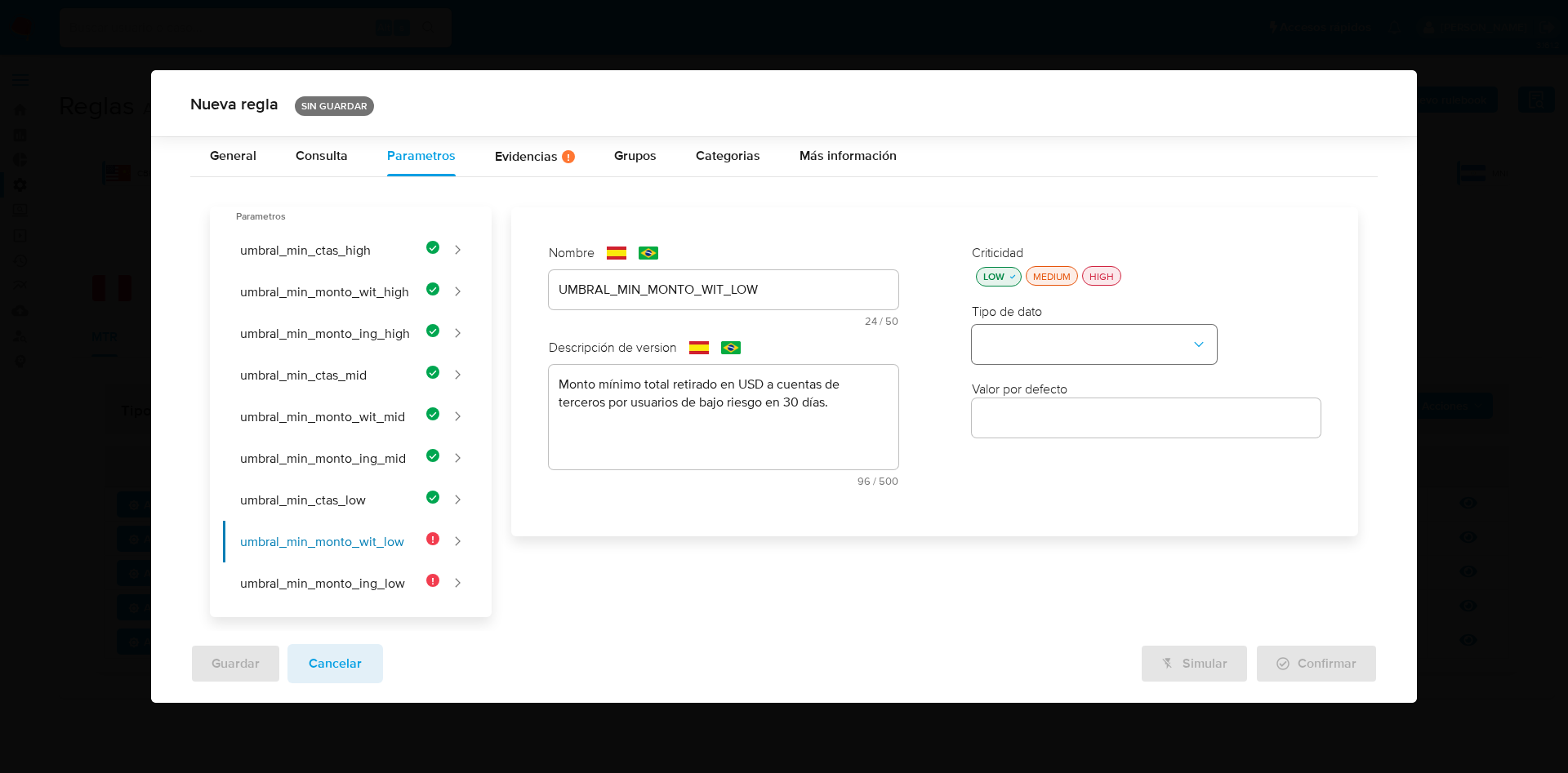
click at [1051, 348] on button "type-dropdown" at bounding box center [1094, 344] width 245 height 39
click at [1044, 342] on div "NUMBER" at bounding box center [1090, 343] width 215 height 39
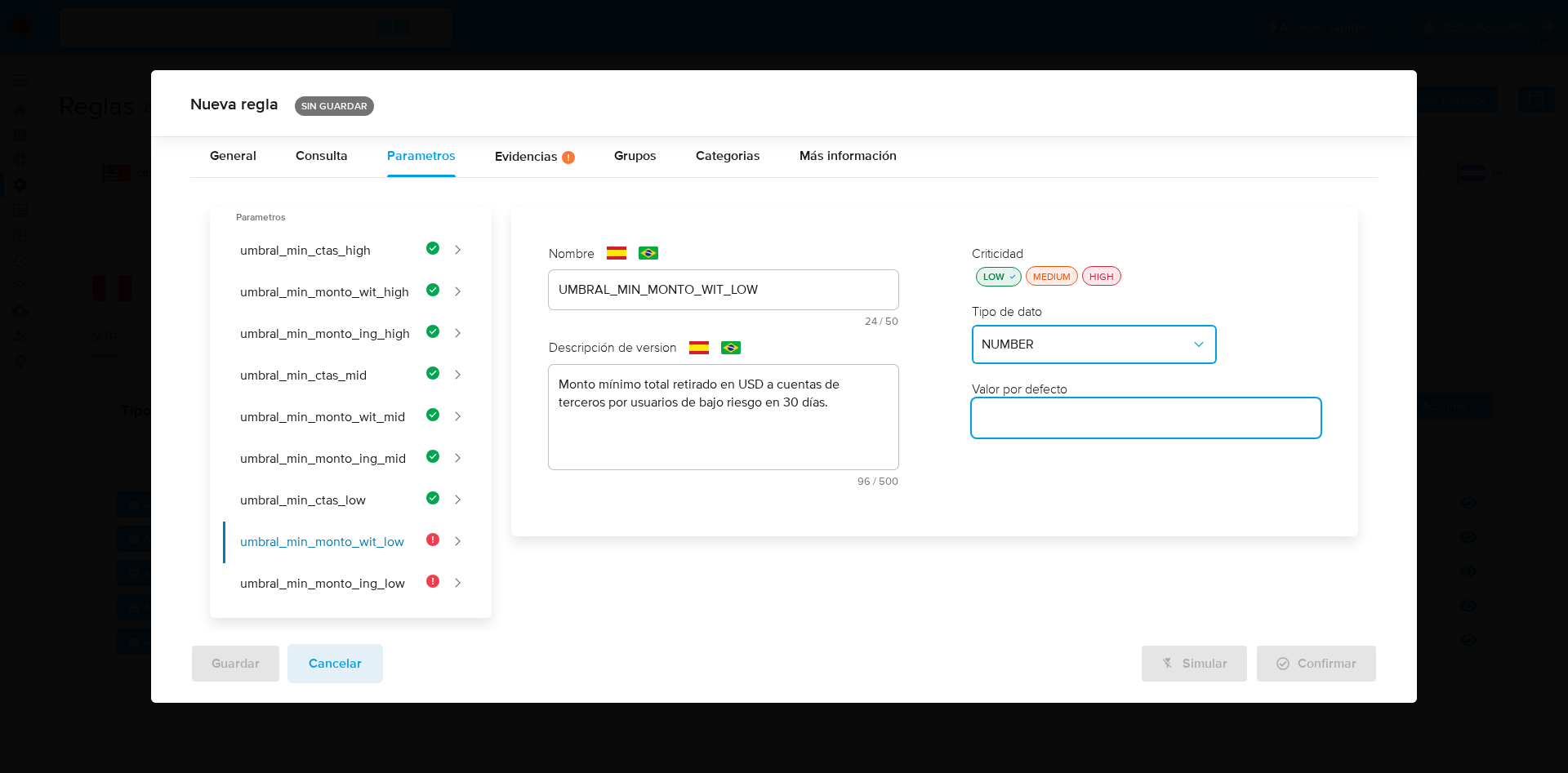
click at [1043, 421] on input "number" at bounding box center [1146, 418] width 349 height 22
paste input "8000"
type input "8000"
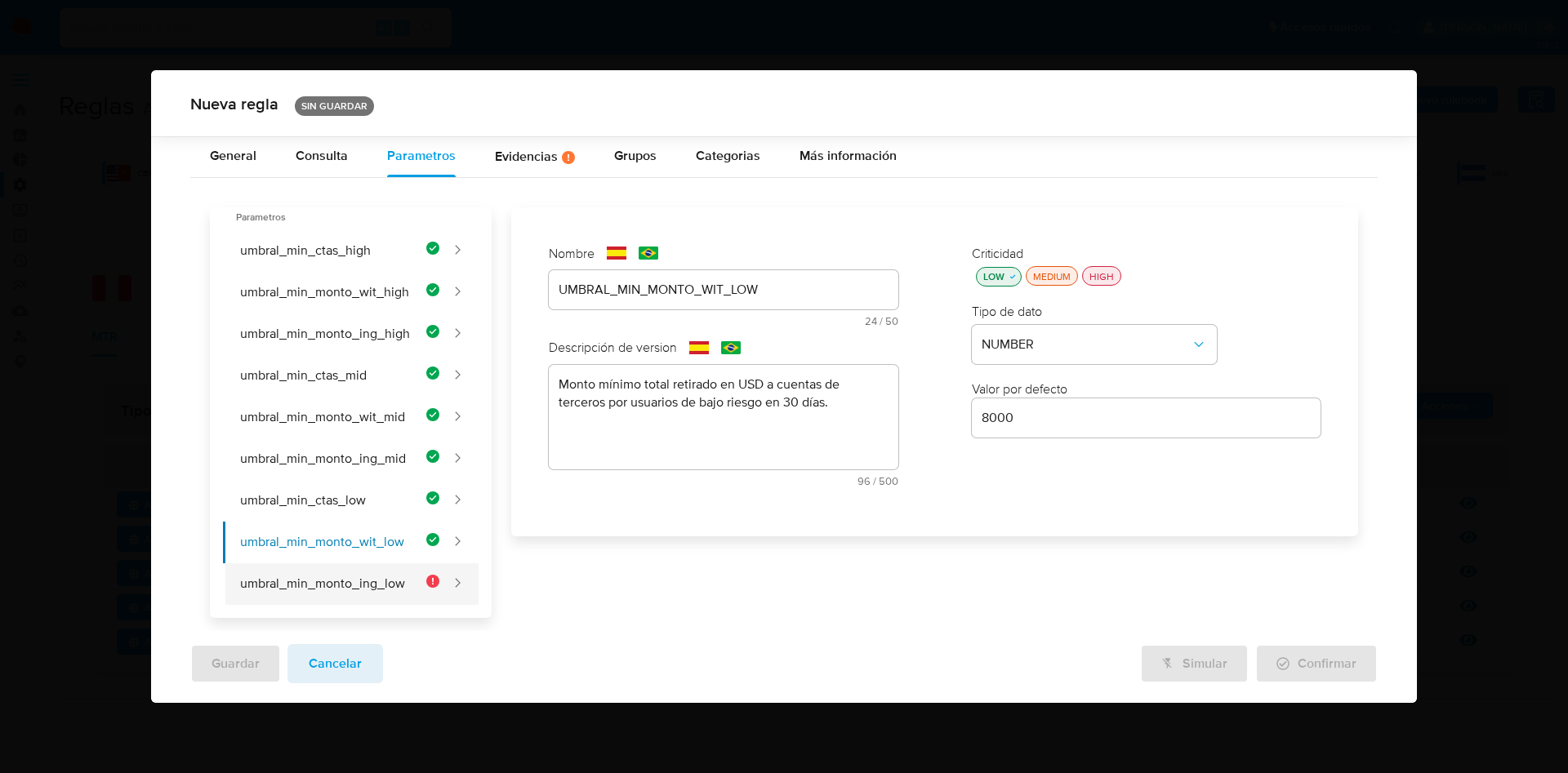
click at [361, 574] on button "umbral_min_monto_ing_low" at bounding box center [332, 584] width 217 height 41
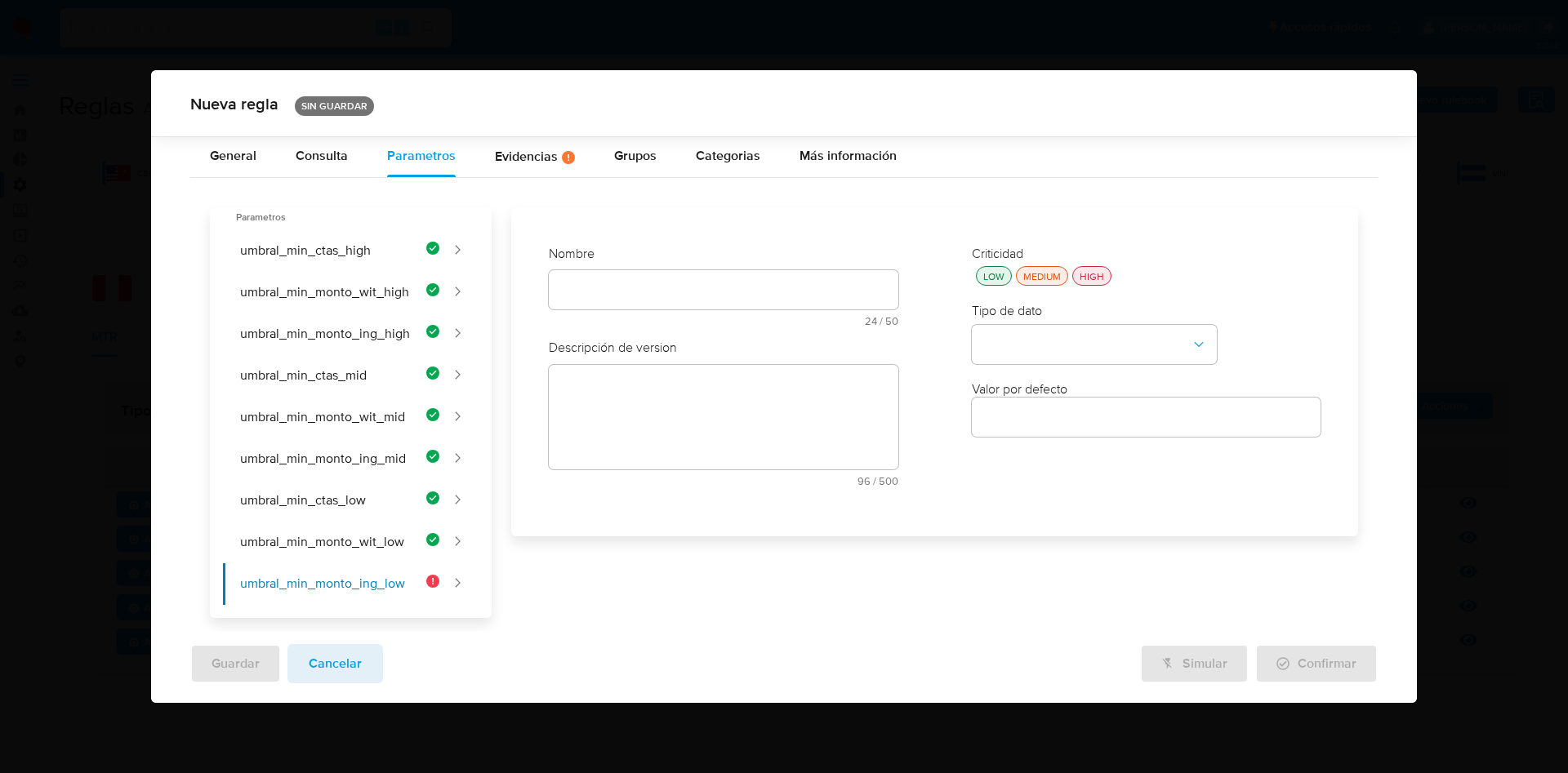
drag, startPoint x: 643, startPoint y: 282, endPoint x: 644, endPoint y: 290, distance: 8.1
click at [643, 282] on div at bounding box center [723, 290] width 349 height 39
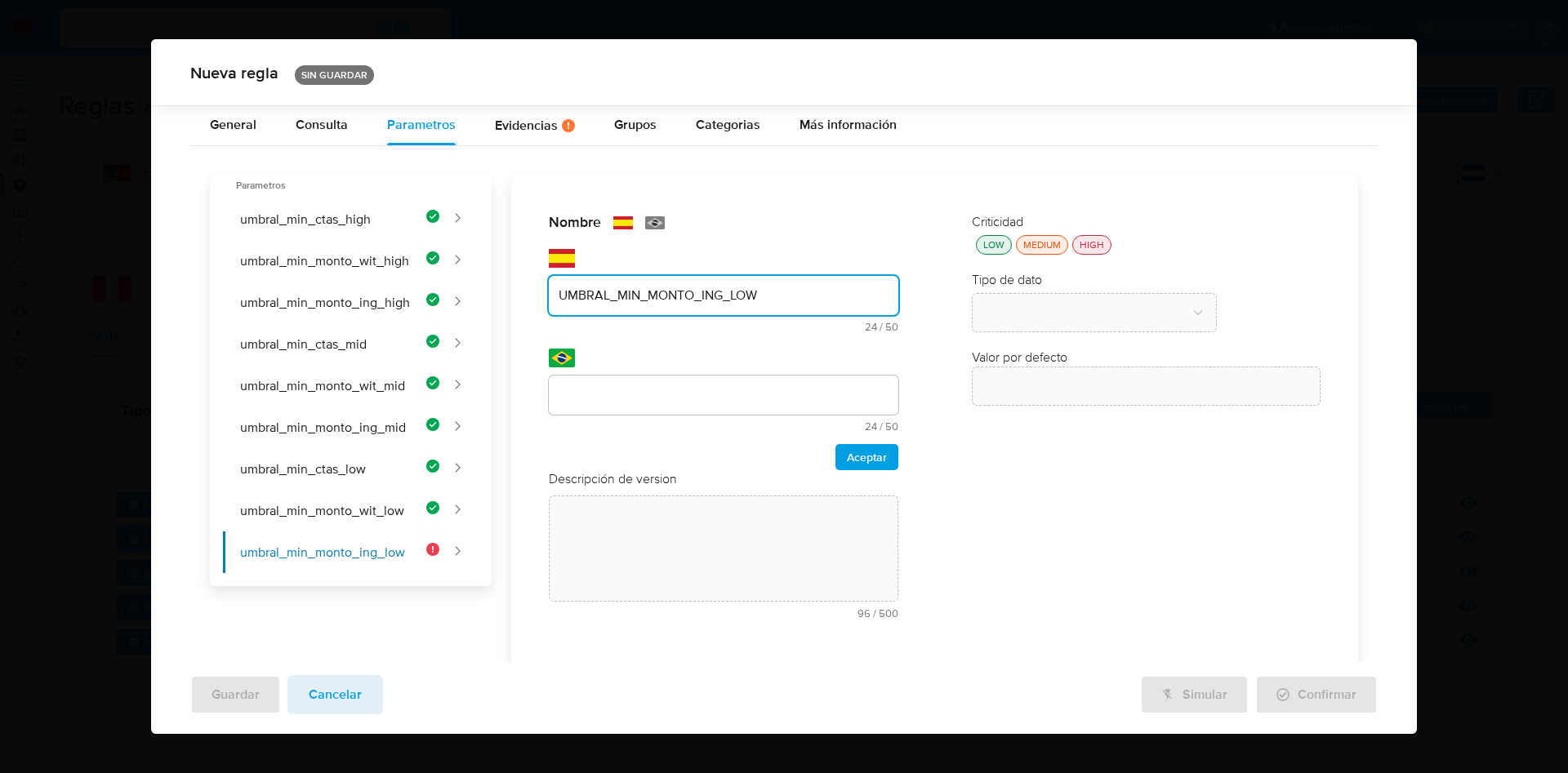
type input "UMBRAL_MIN_MONTO_ING_LOW"
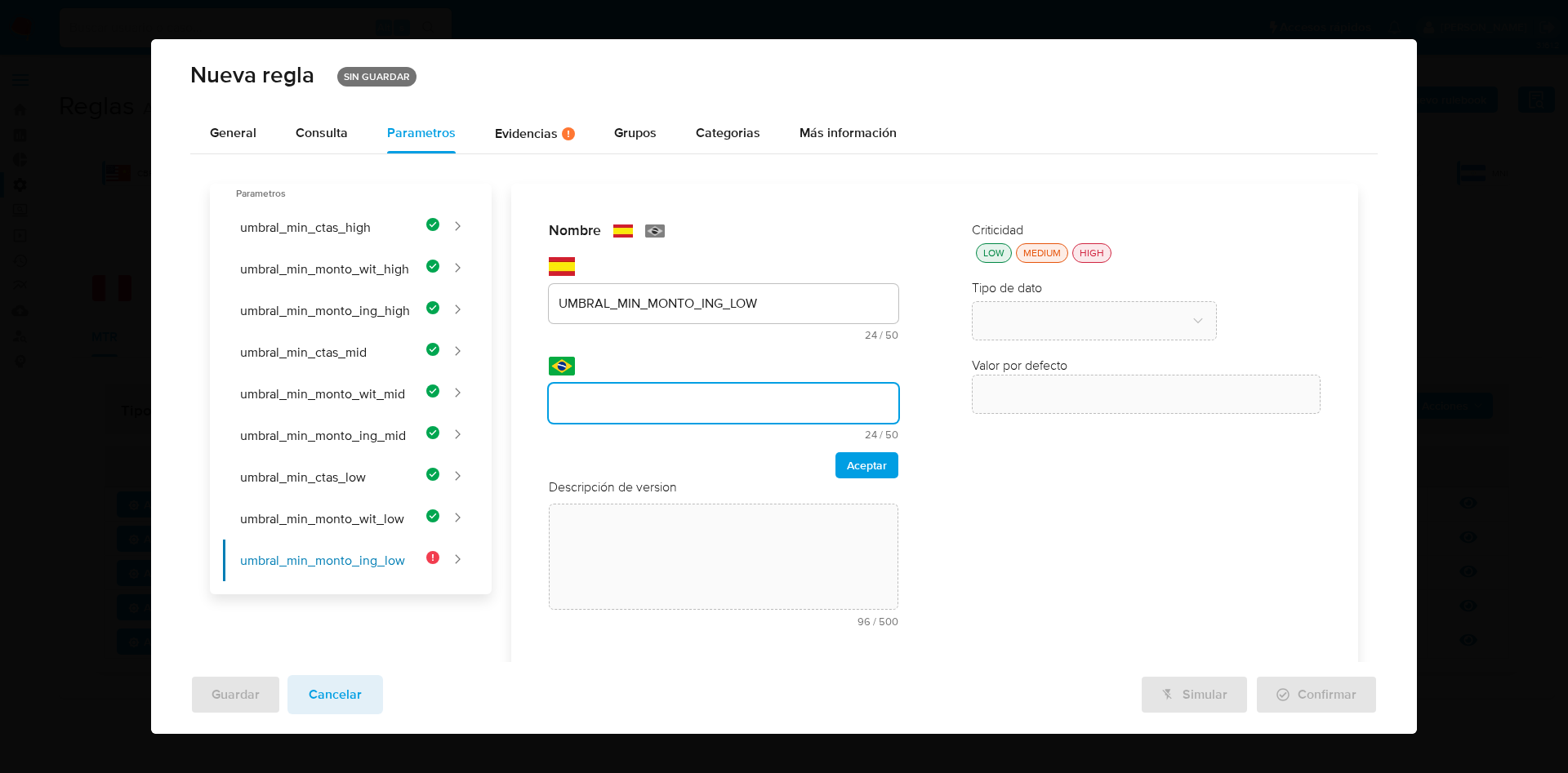
click at [727, 393] on input "text" at bounding box center [723, 404] width 349 height 22
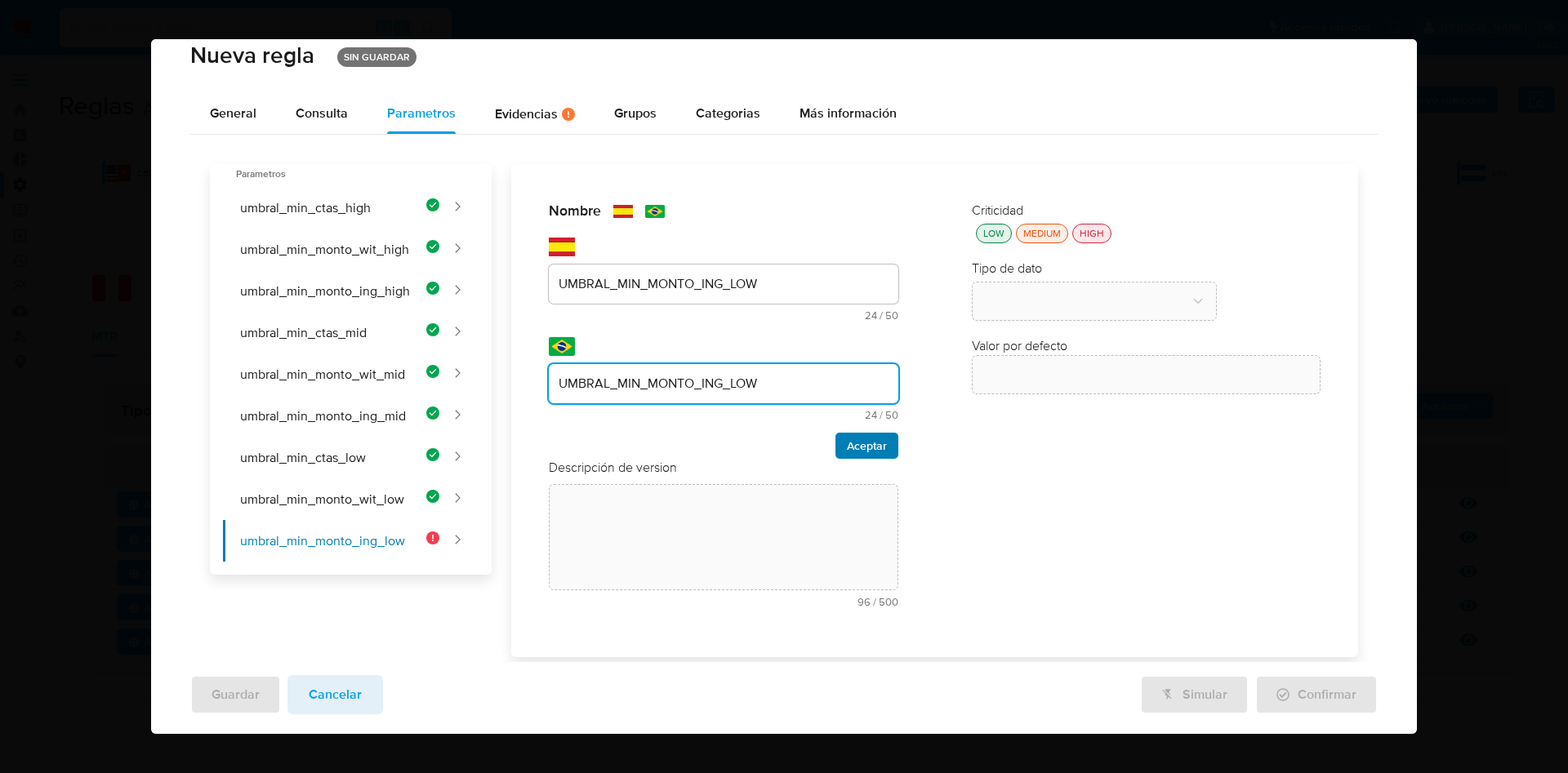
type input "UMBRAL_MIN_MONTO_ING_LOW"
drag, startPoint x: 838, startPoint y: 443, endPoint x: 819, endPoint y: 455, distance: 22.5
click at [847, 443] on span "Aceptar" at bounding box center [867, 445] width 40 height 22
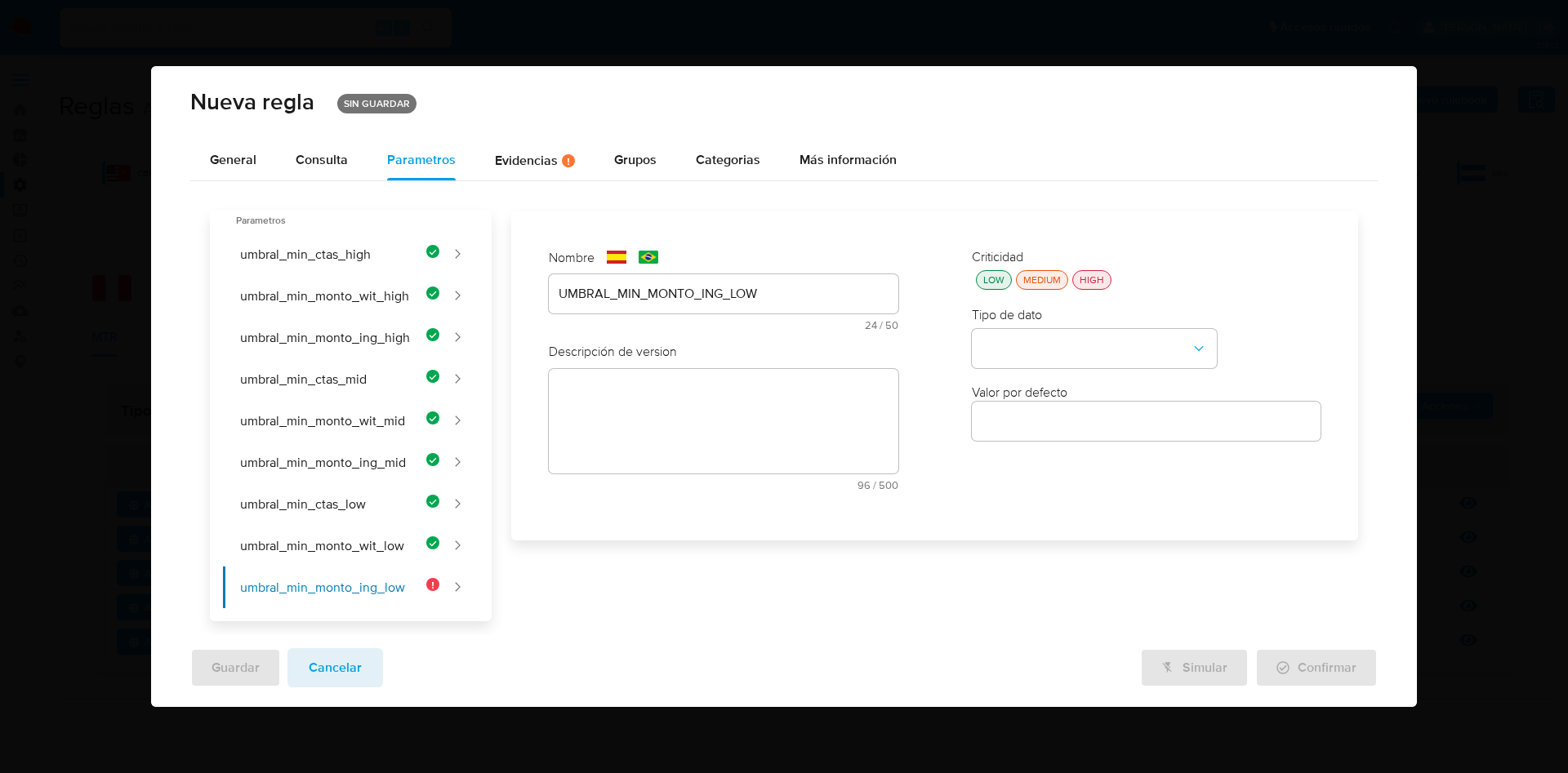
click at [671, 428] on textarea at bounding box center [723, 421] width 349 height 105
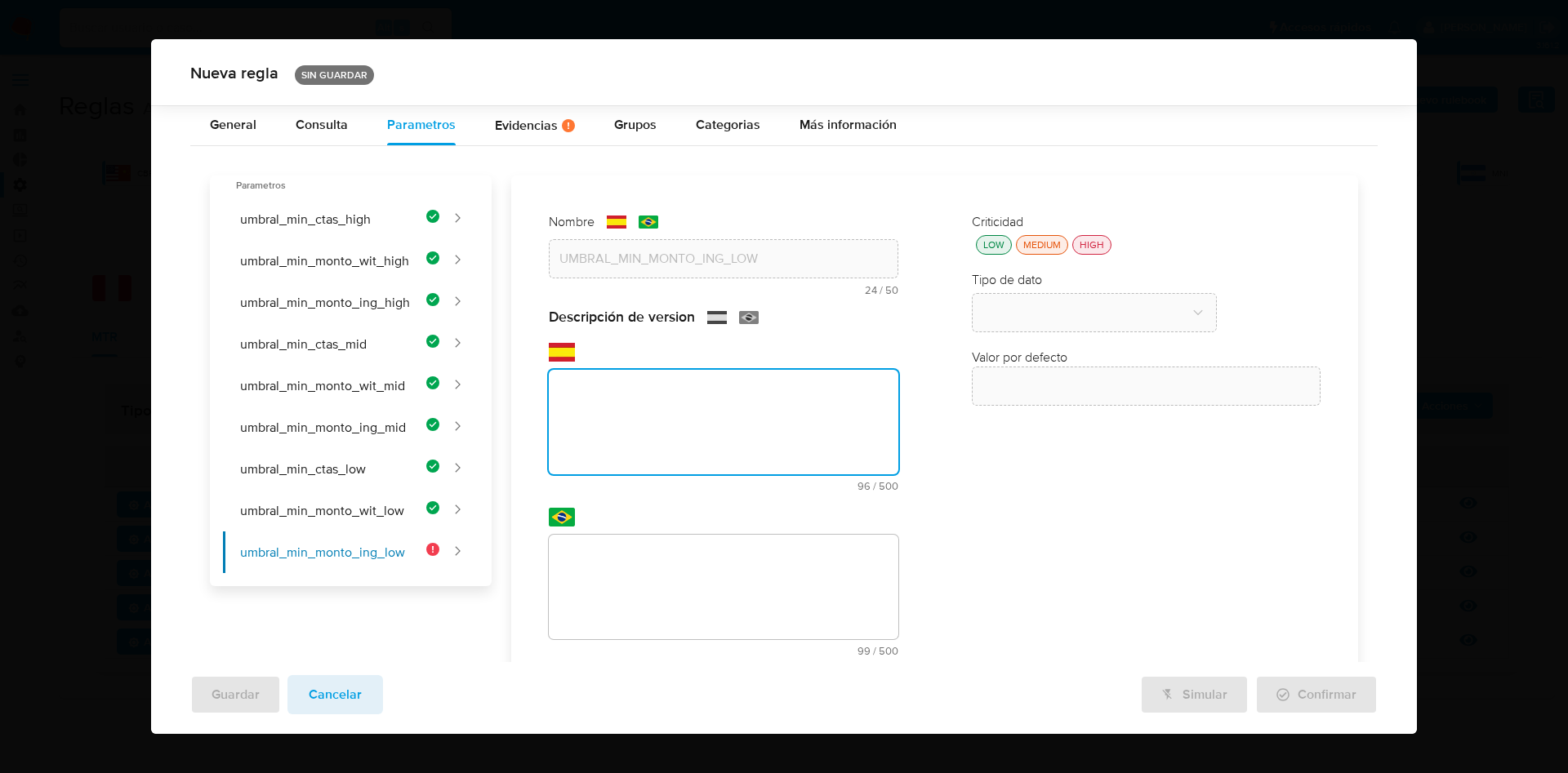
scroll to position [83, 0]
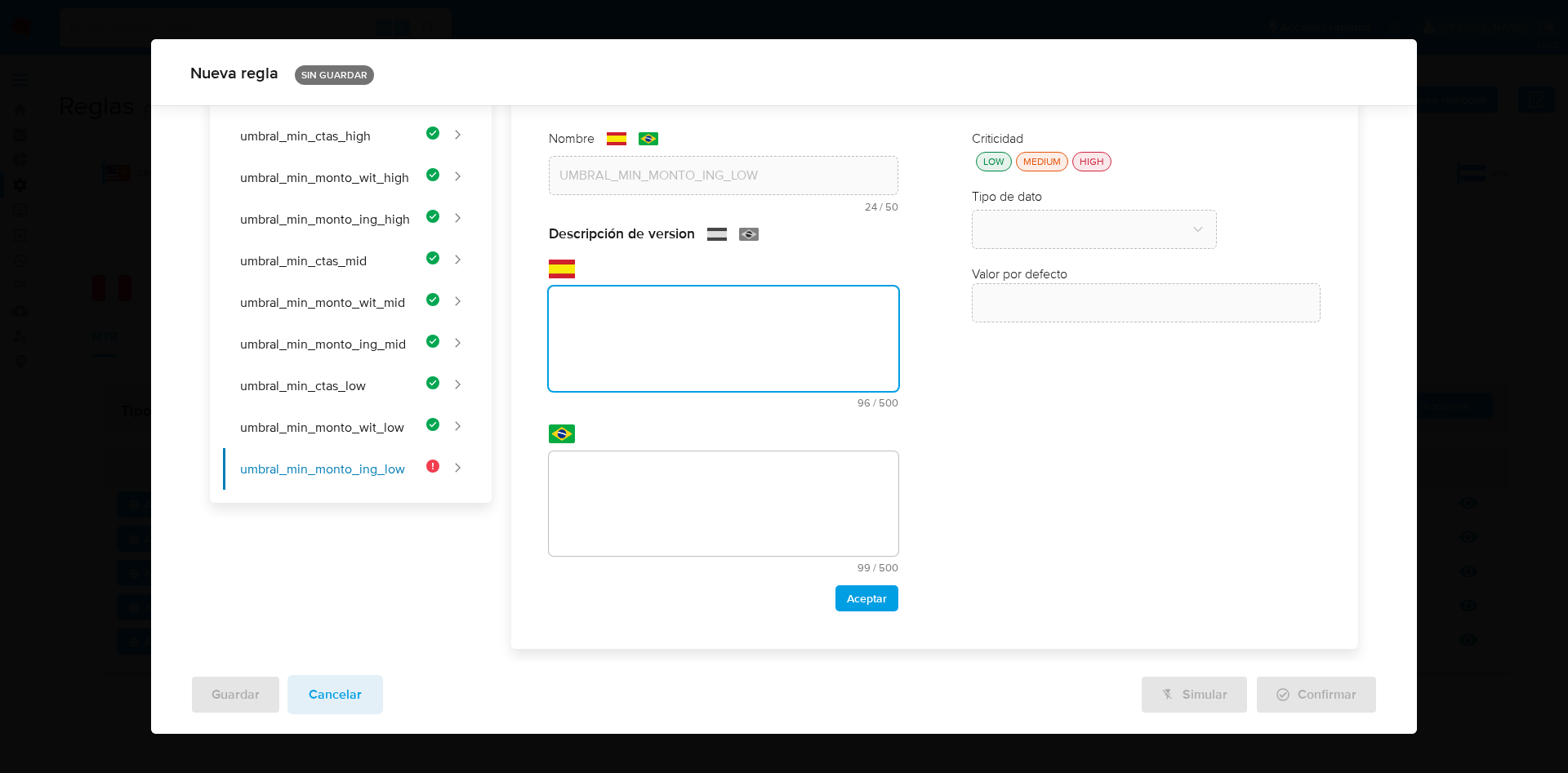
paste textarea "Monto mínimo total de ingresos en USD para usuarios de bajo riesgo en los últim…"
type textarea "Monto mínimo total de ingresos en USD para usuarios de bajo riesgo en los últim…"
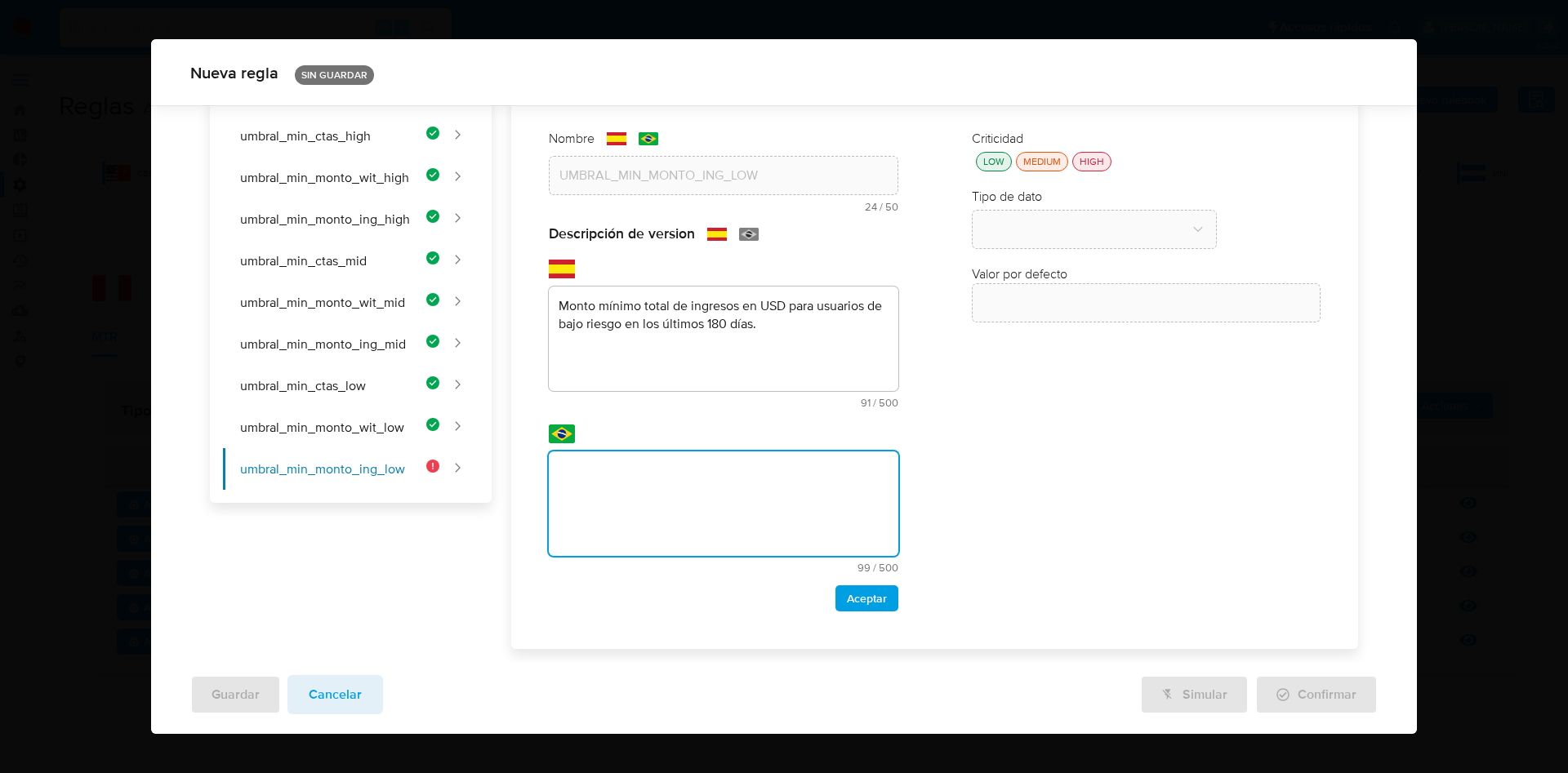
click at [658, 496] on textarea at bounding box center [723, 504] width 349 height 105
paste textarea "Valor mínimo total de receita em USD para usuários de baixo risco nos últimos 1…"
type textarea "Valor mínimo total de receita em USD para usuários de baixo risco nos últimos 1…"
click at [848, 599] on span "Aceptar" at bounding box center [867, 598] width 40 height 22
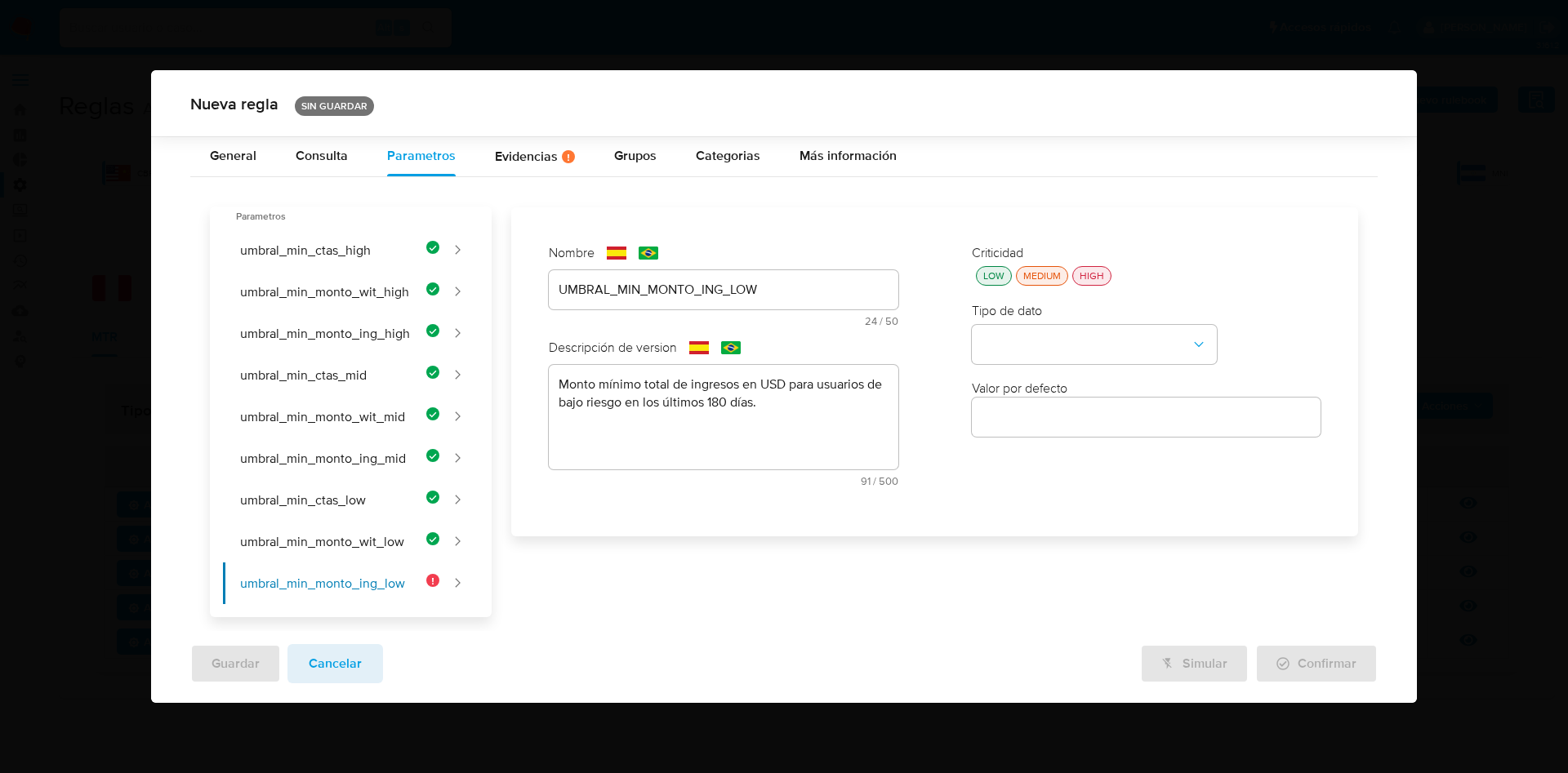
scroll to position [0, 0]
click at [1009, 284] on div "LOW MEDIUM HIGH" at bounding box center [1146, 276] width 349 height 20
click at [996, 275] on div "LOW" at bounding box center [994, 275] width 28 height 13
click at [1043, 352] on button "type-dropdown" at bounding box center [1094, 344] width 245 height 39
click at [1028, 347] on span "NUMBER" at bounding box center [1008, 343] width 52 height 16
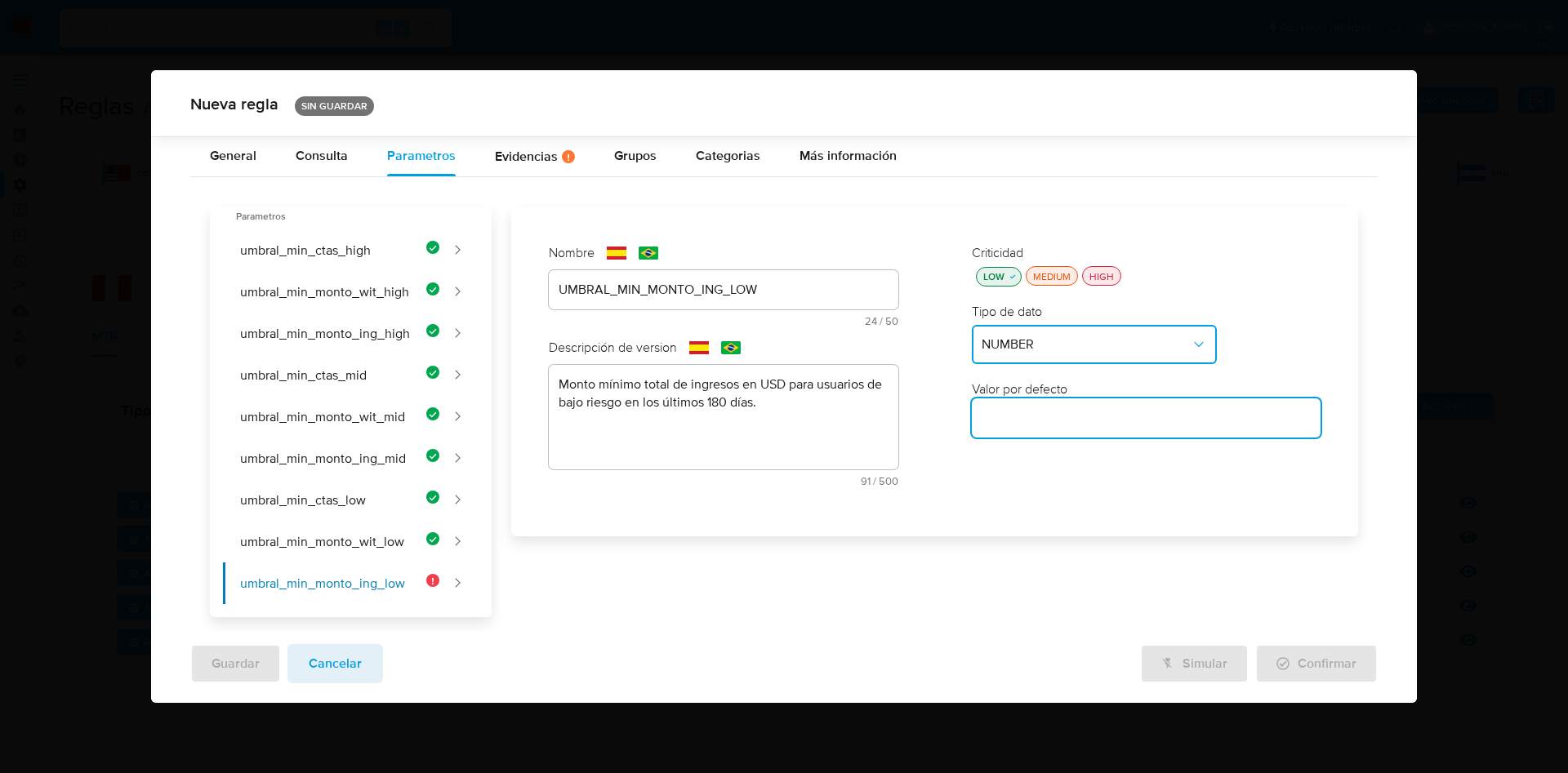
click at [1028, 418] on input "number" at bounding box center [1146, 418] width 349 height 22
paste input "10000"
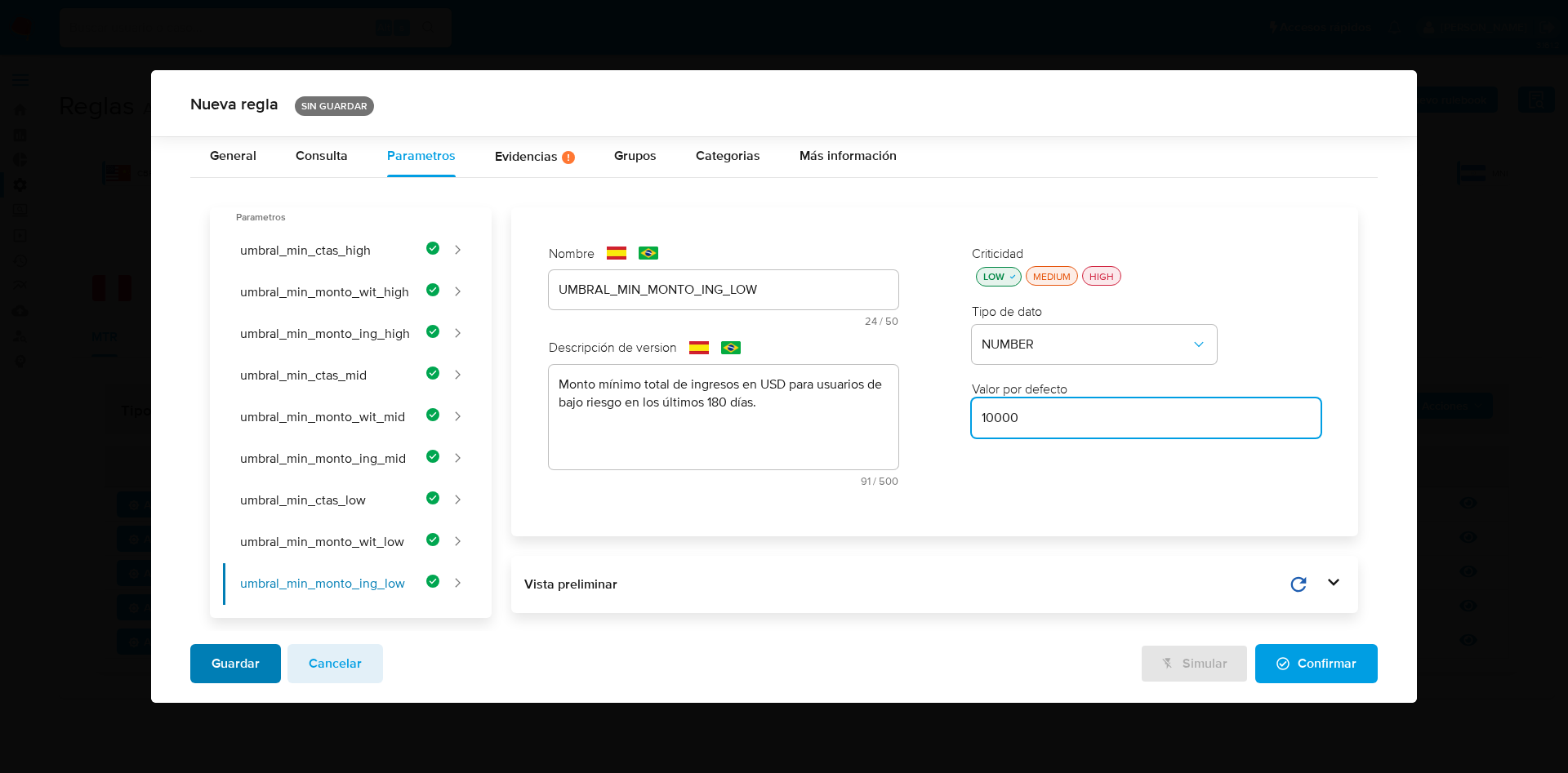
type input "10000"
click at [259, 657] on button "Guardar" at bounding box center [235, 664] width 91 height 39
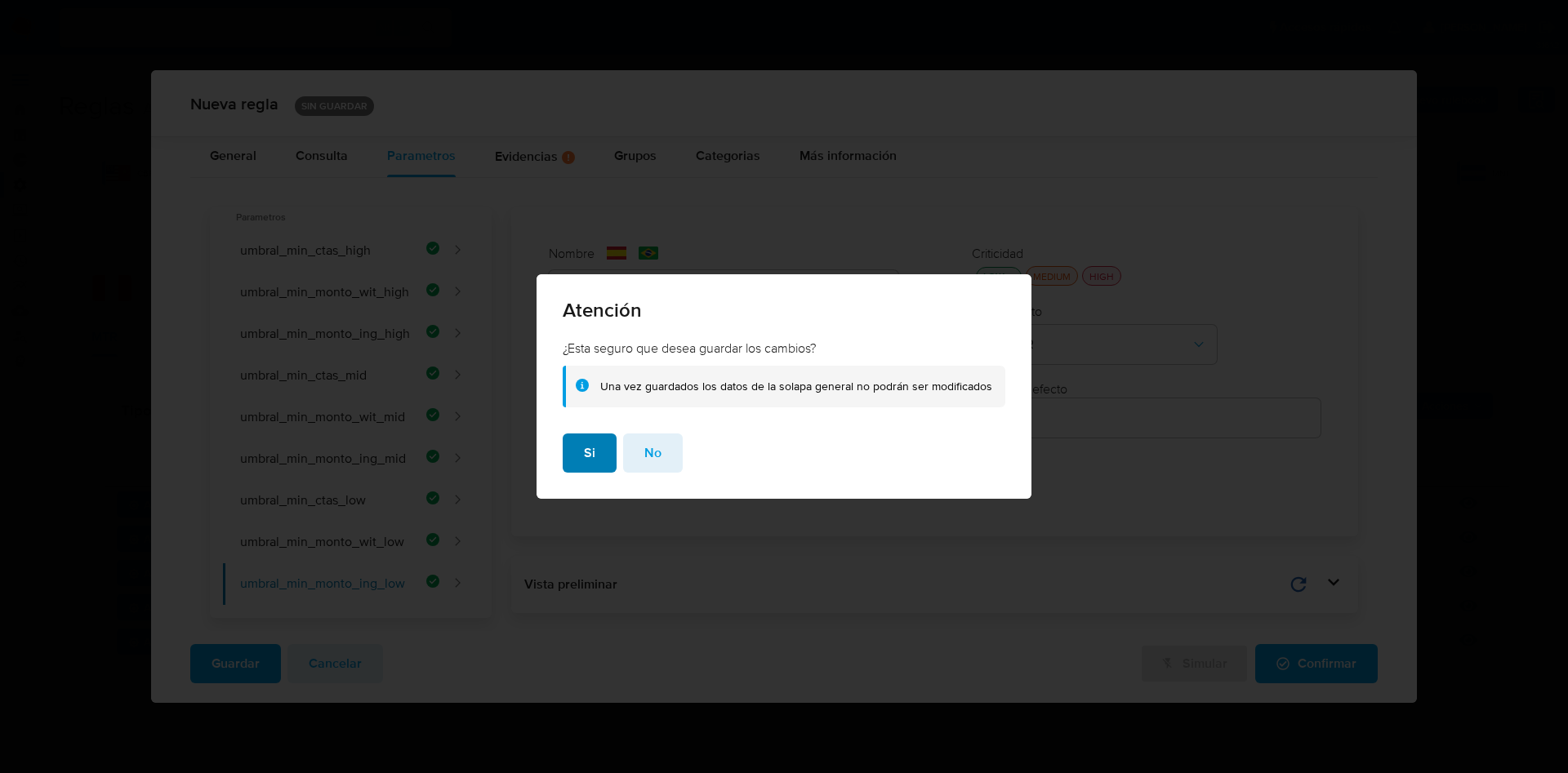
click at [588, 450] on span "Si" at bounding box center [589, 453] width 12 height 36
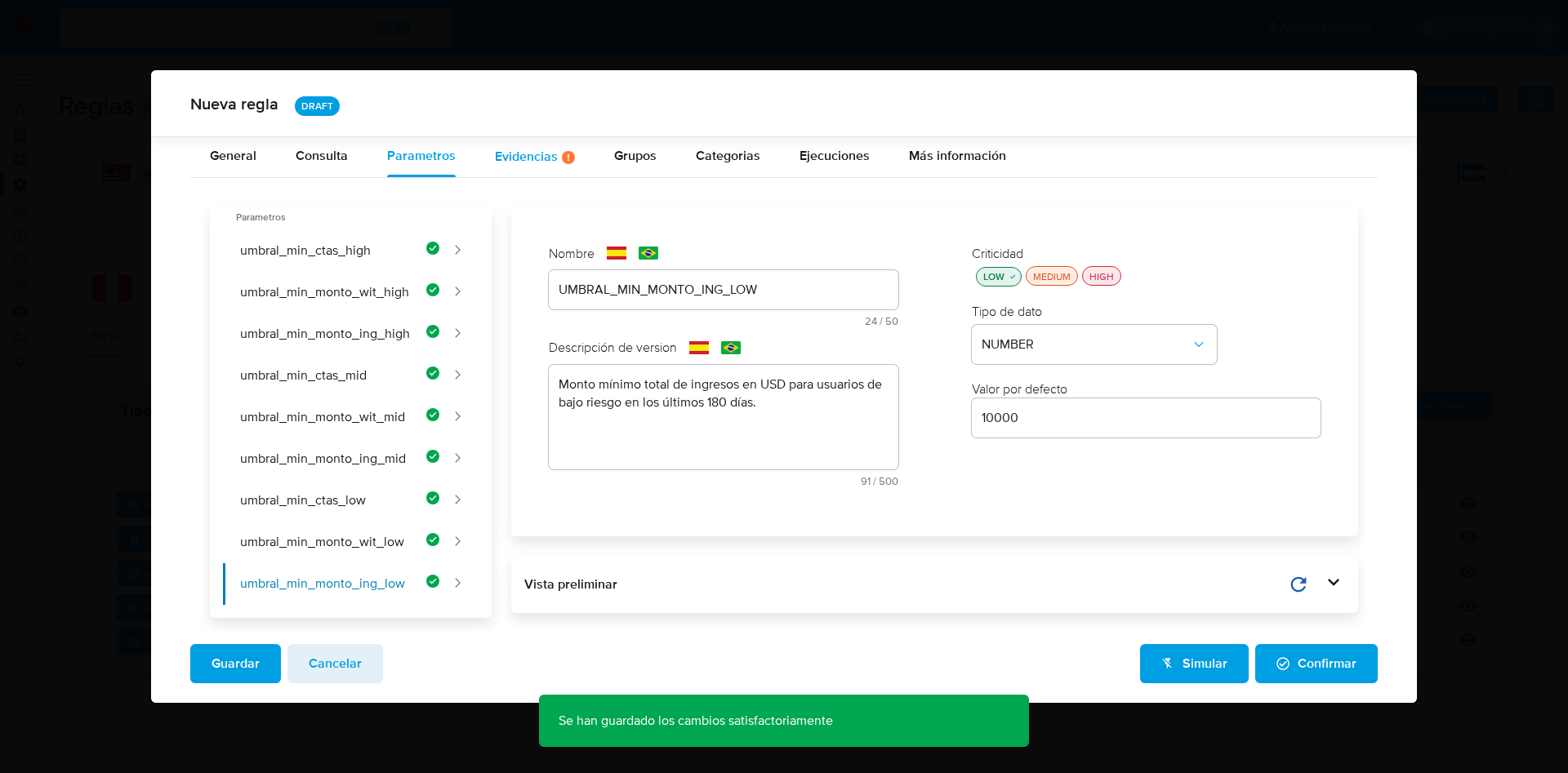
click at [542, 152] on div "Evidencias Hay evidencias faltantes ( 3 )" at bounding box center [535, 156] width 80 height 13
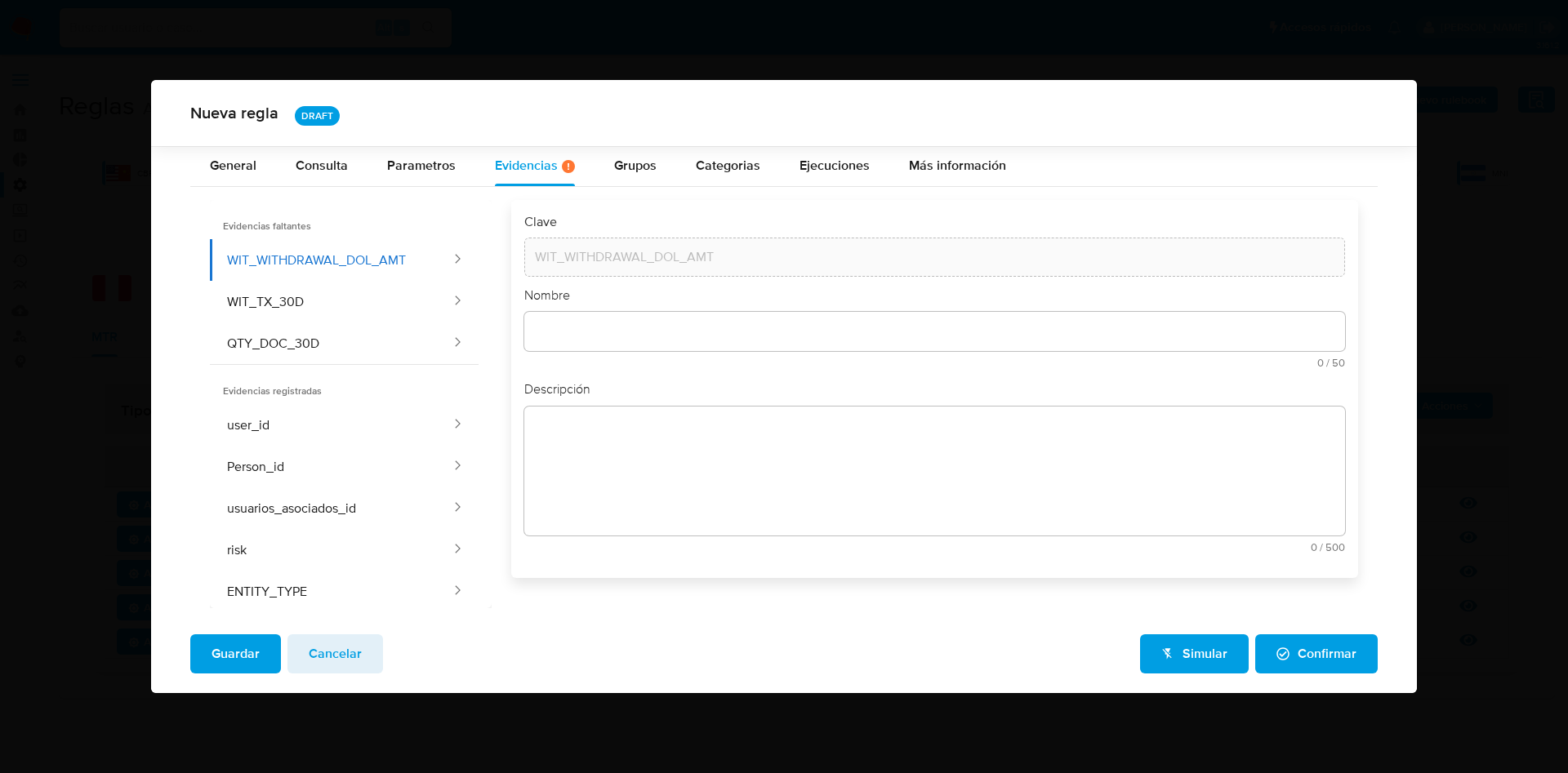
click at [656, 325] on input "text" at bounding box center [935, 332] width 821 height 22
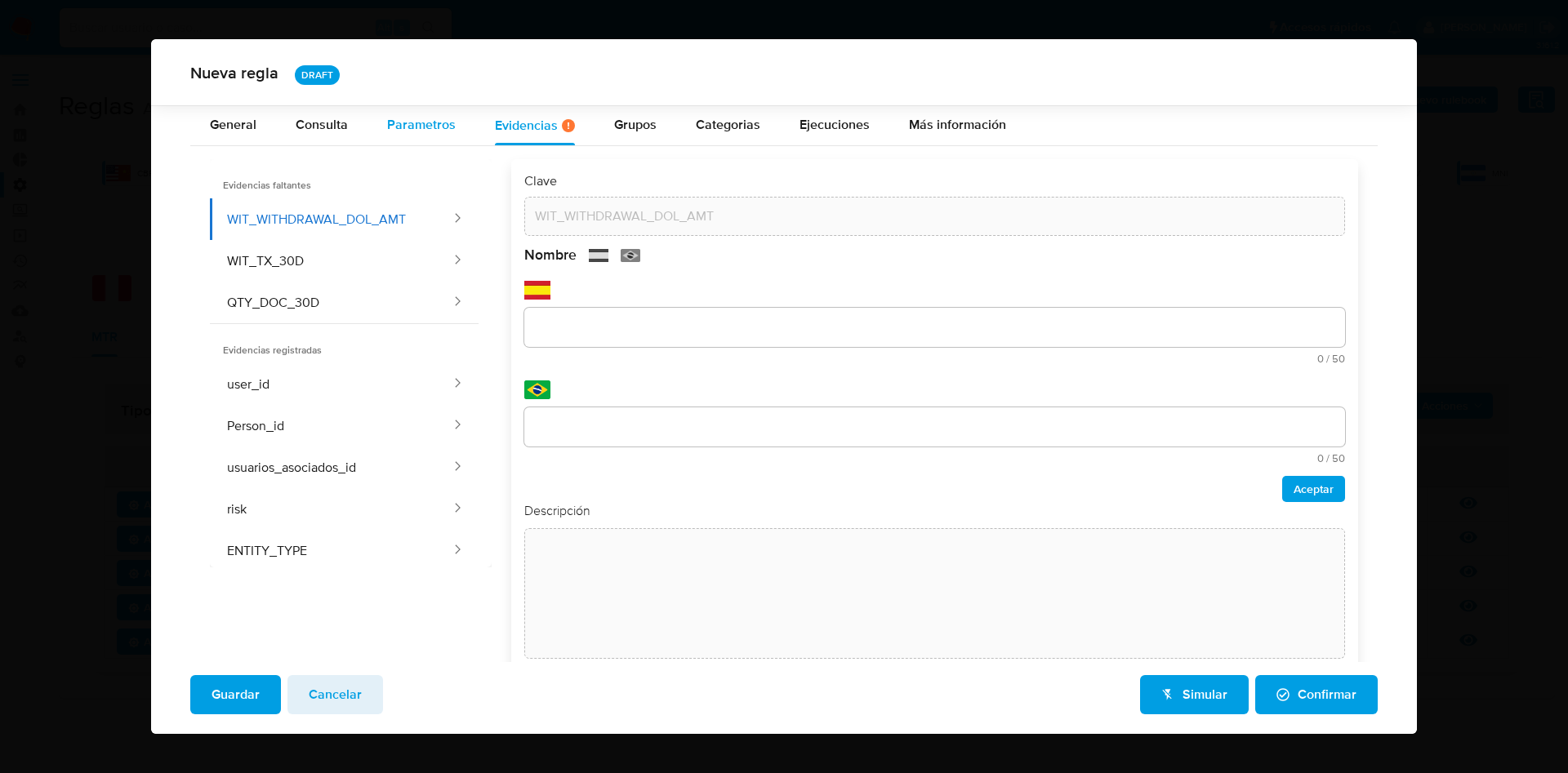
click at [404, 125] on span "Parametros" at bounding box center [422, 124] width 68 height 19
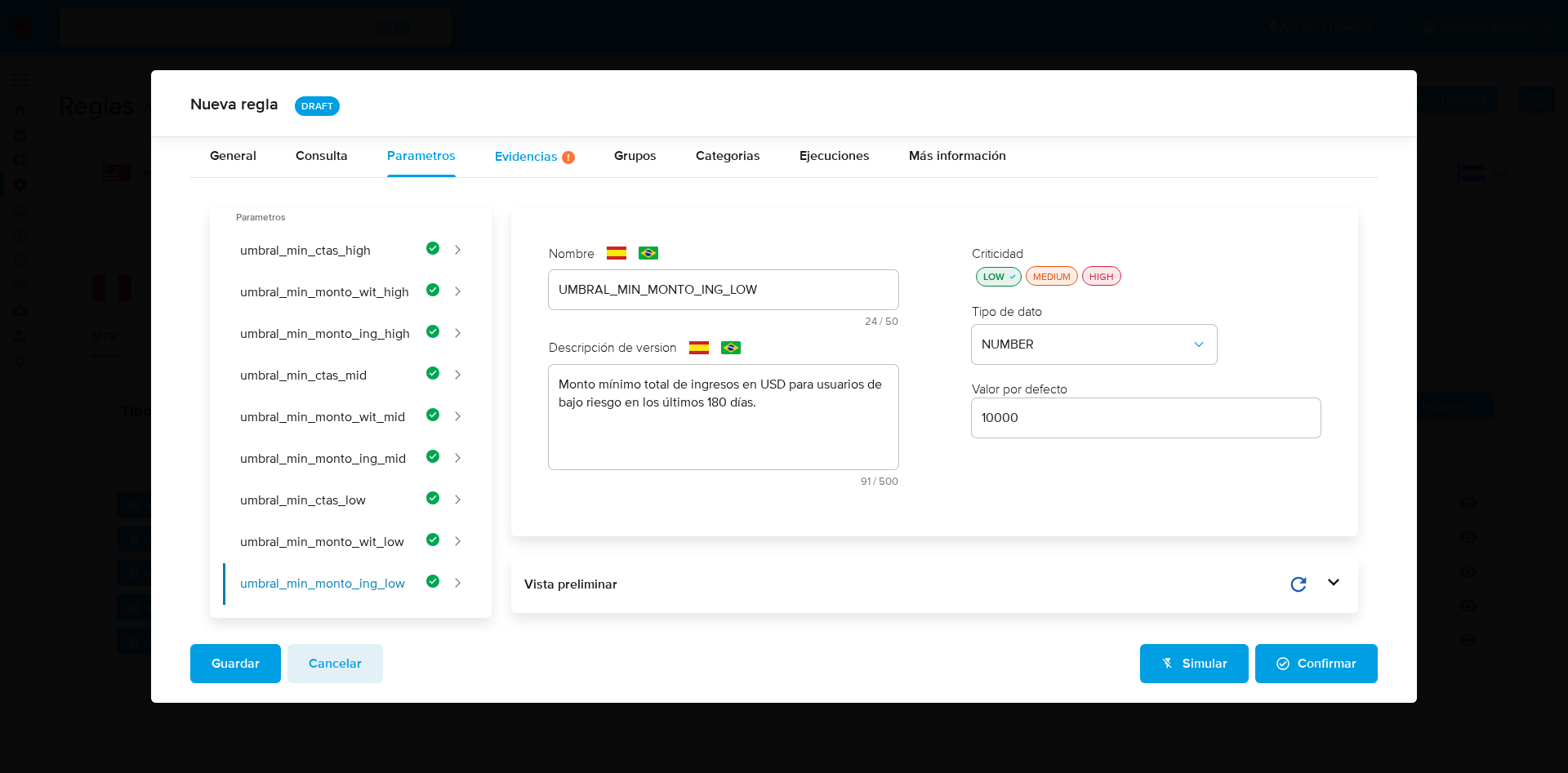
click at [542, 157] on div "Evidencias Hay evidencias faltantes ( 3 )" at bounding box center [535, 156] width 80 height 13
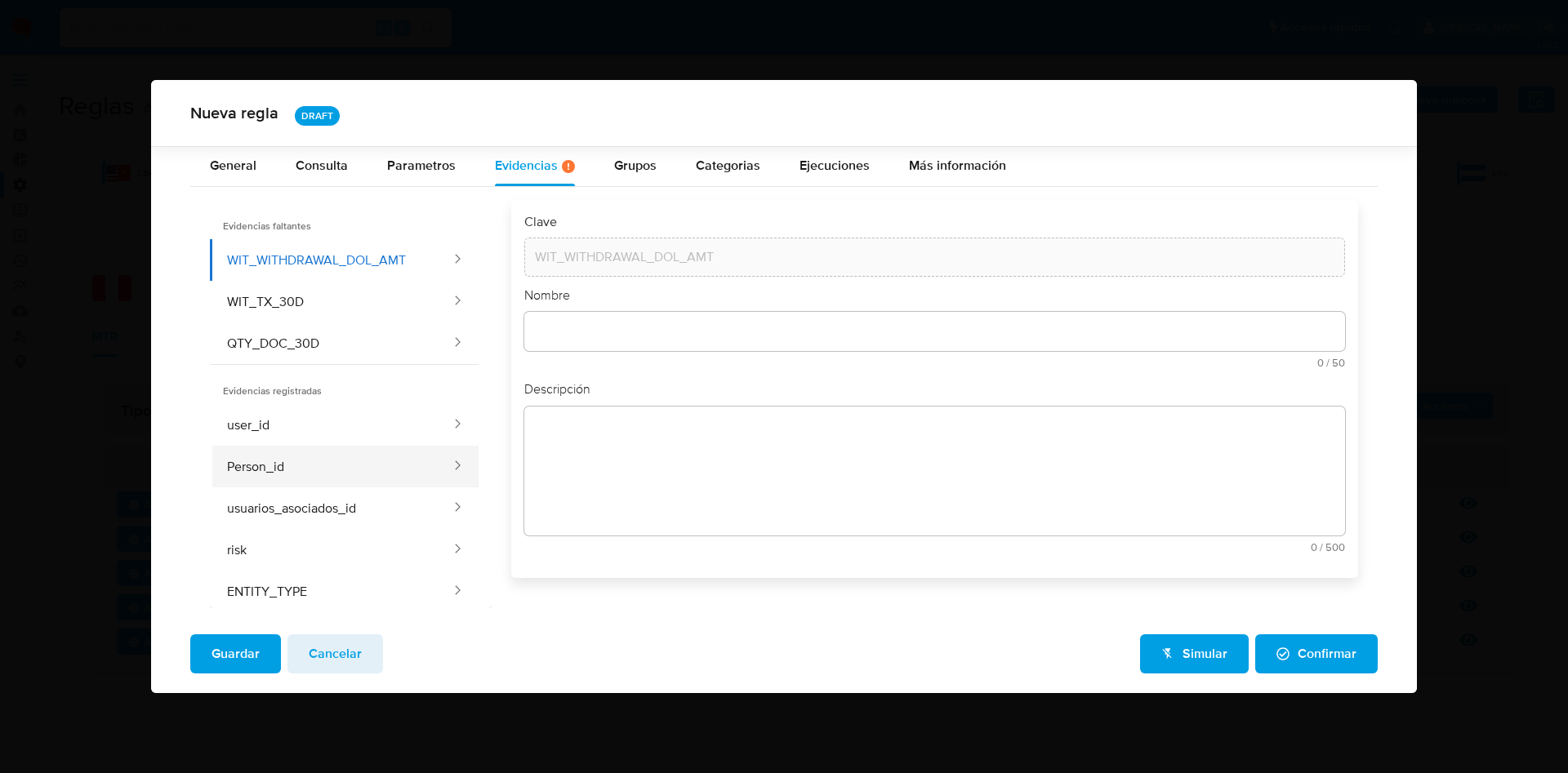
click at [294, 450] on button "Person_id" at bounding box center [331, 466] width 243 height 41
type input "Person_id"
type textarea "Identificador único que agrupa a todas las cuentas de usuario que han sido vinc…"
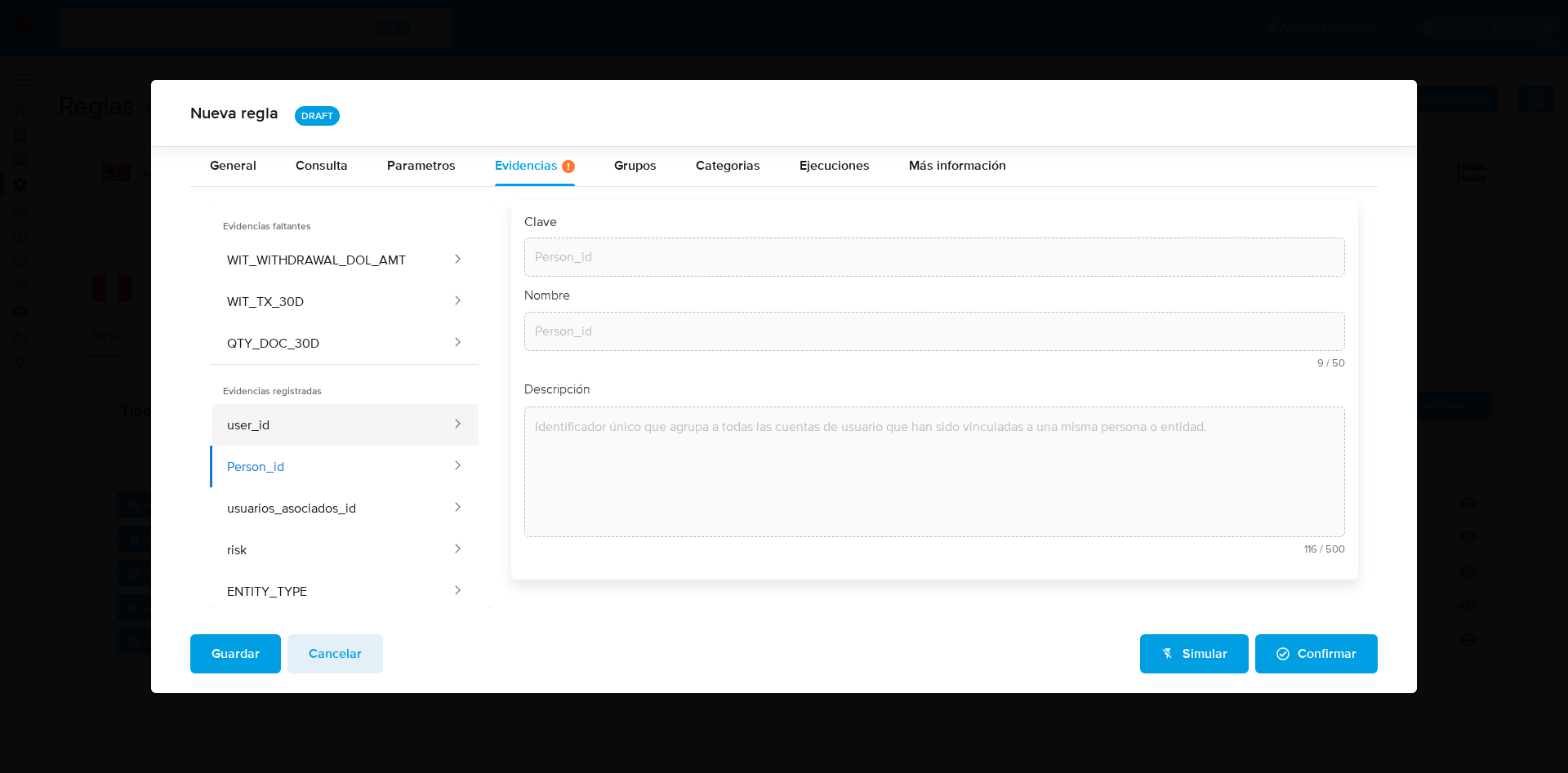
click at [291, 421] on button "user_id" at bounding box center [331, 425] width 243 height 41
type input "user_id"
type input "Id usuario"
type textarea "Identificador único asignado a un usuario."
click at [318, 530] on button "risk" at bounding box center [331, 550] width 243 height 41
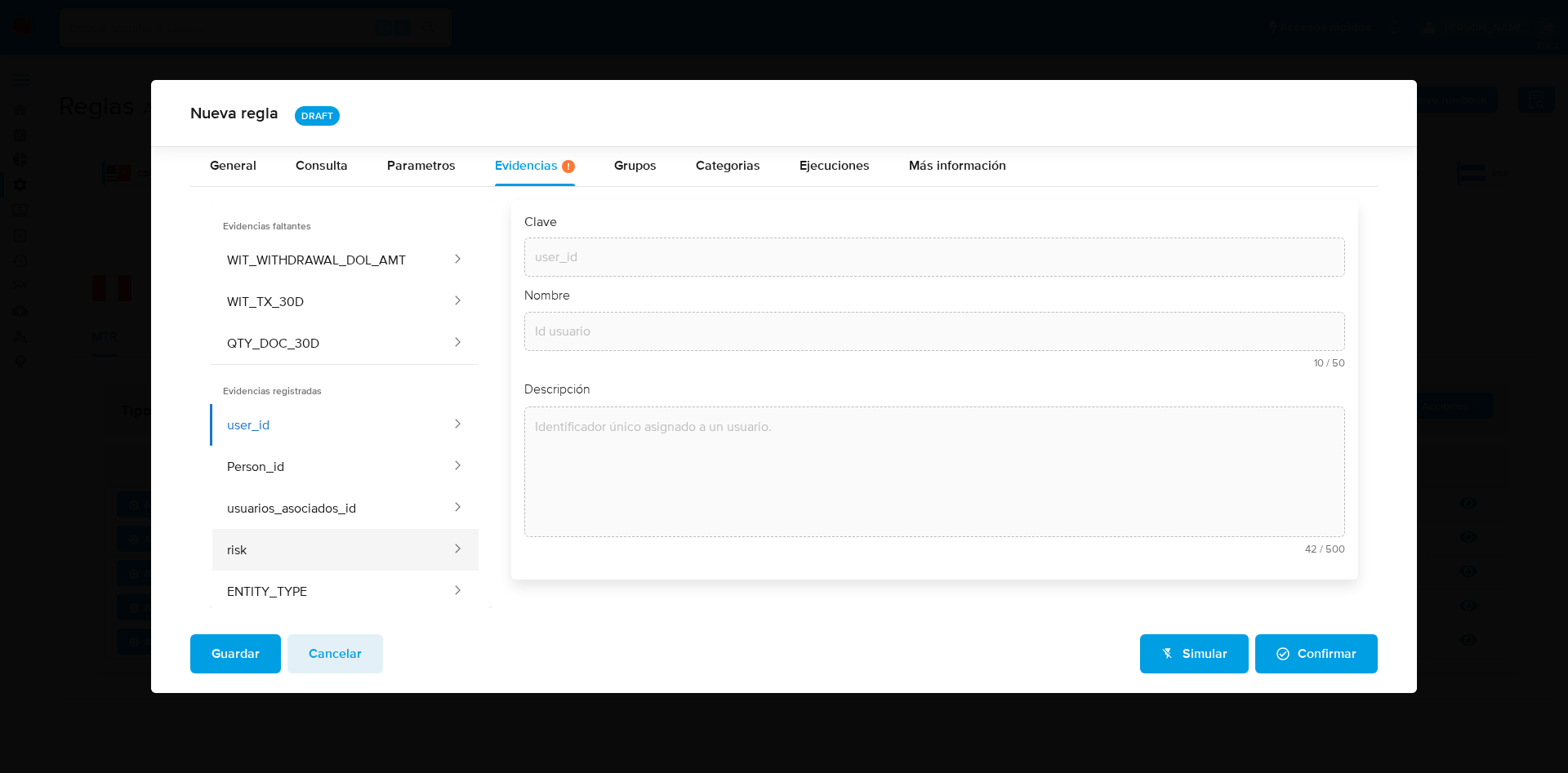
type input "risk"
type input "Riesgo pld"
type textarea "Riesgo pld"
click at [309, 495] on button "usuarios_asociados_id" at bounding box center [331, 508] width 243 height 41
type input "usuarios_asociados_id"
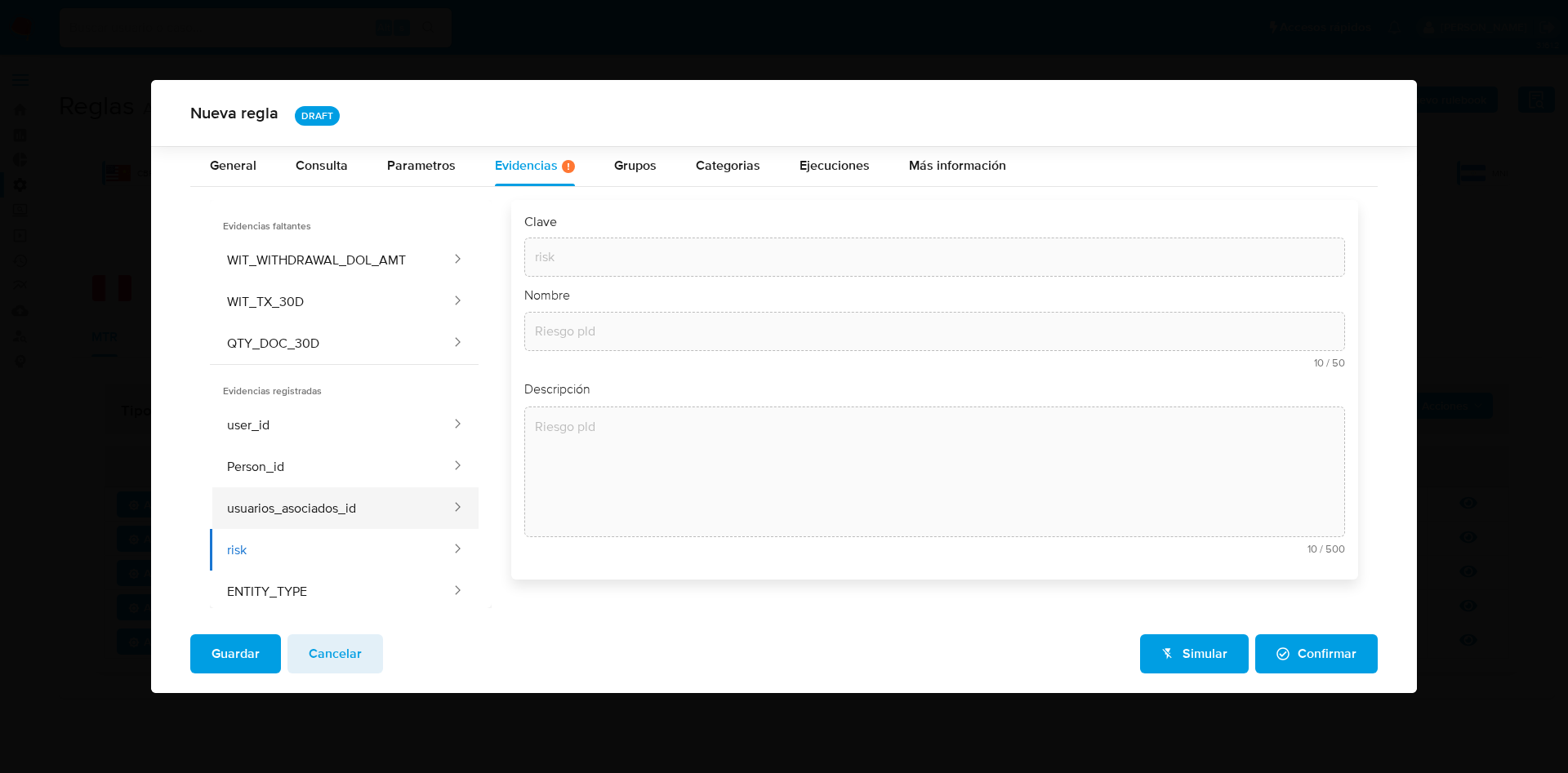
type input "Cust_id asociados"
type textarea "Cust_ids asociados a la persona"
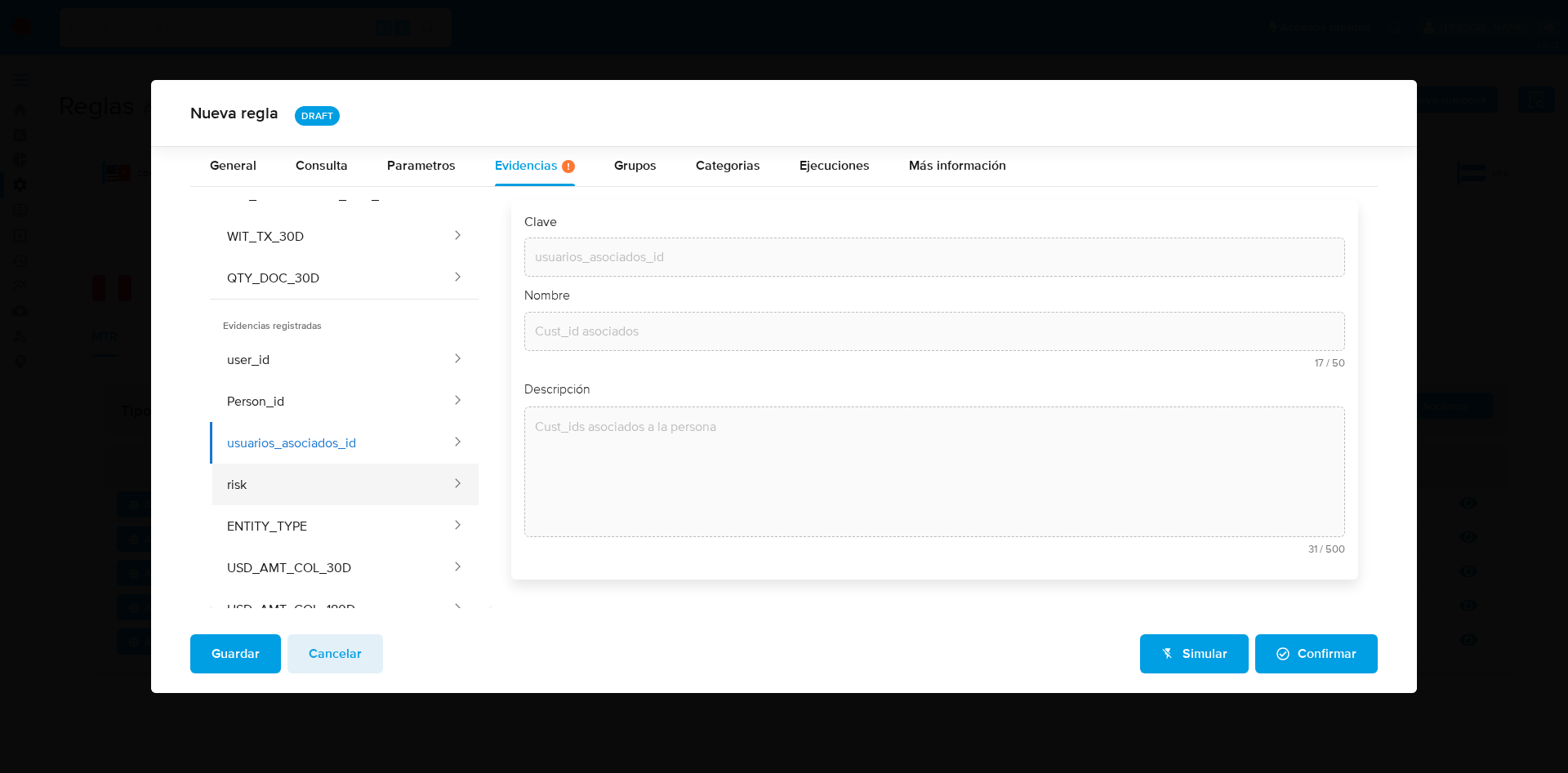
scroll to position [100, 0]
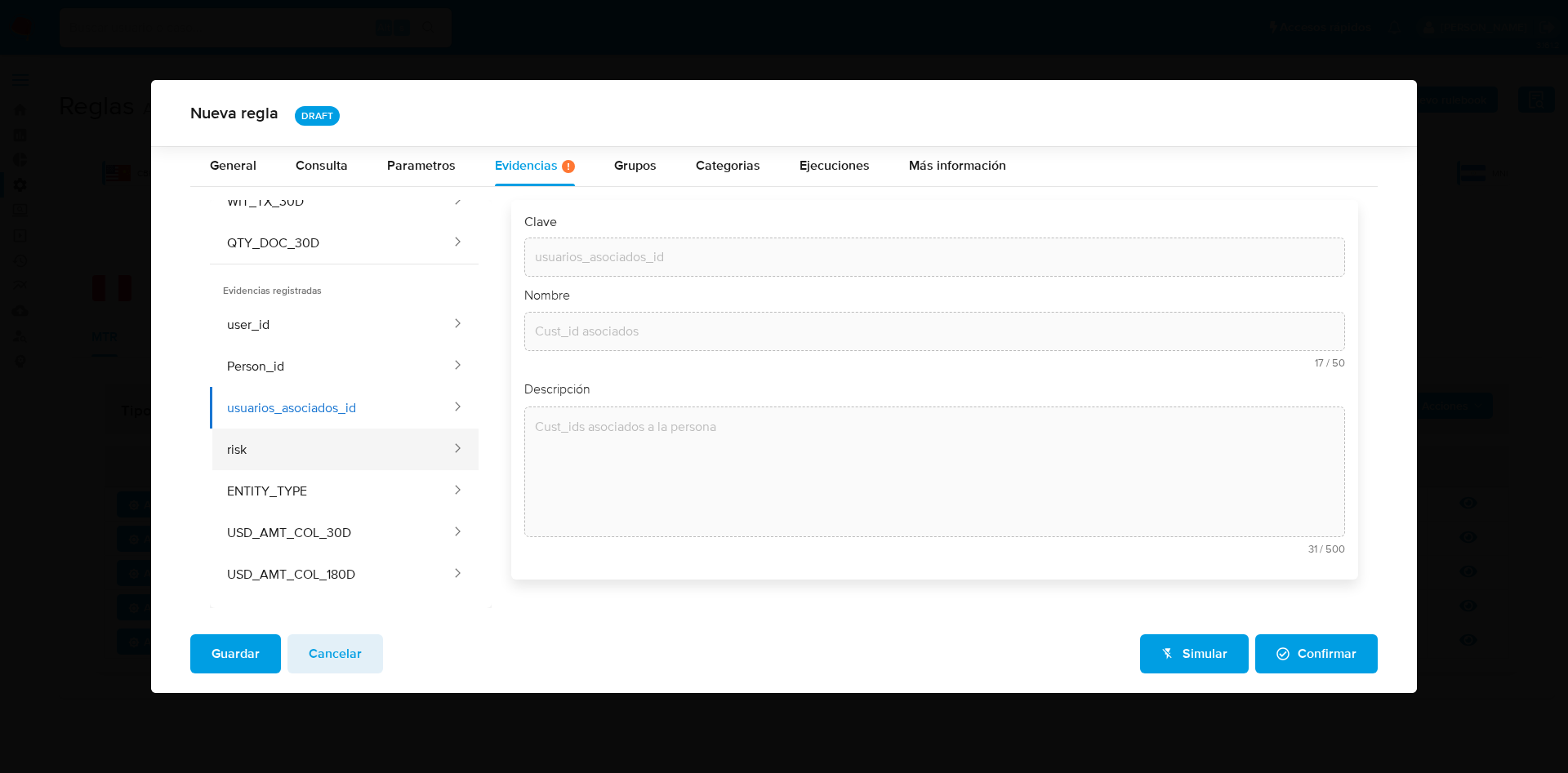
click at [290, 448] on button "risk" at bounding box center [331, 449] width 243 height 41
type input "risk"
type input "Riesgo pld"
type textarea "Riesgo pld"
click at [305, 489] on button "ENTITY_TYPE" at bounding box center [331, 491] width 243 height 41
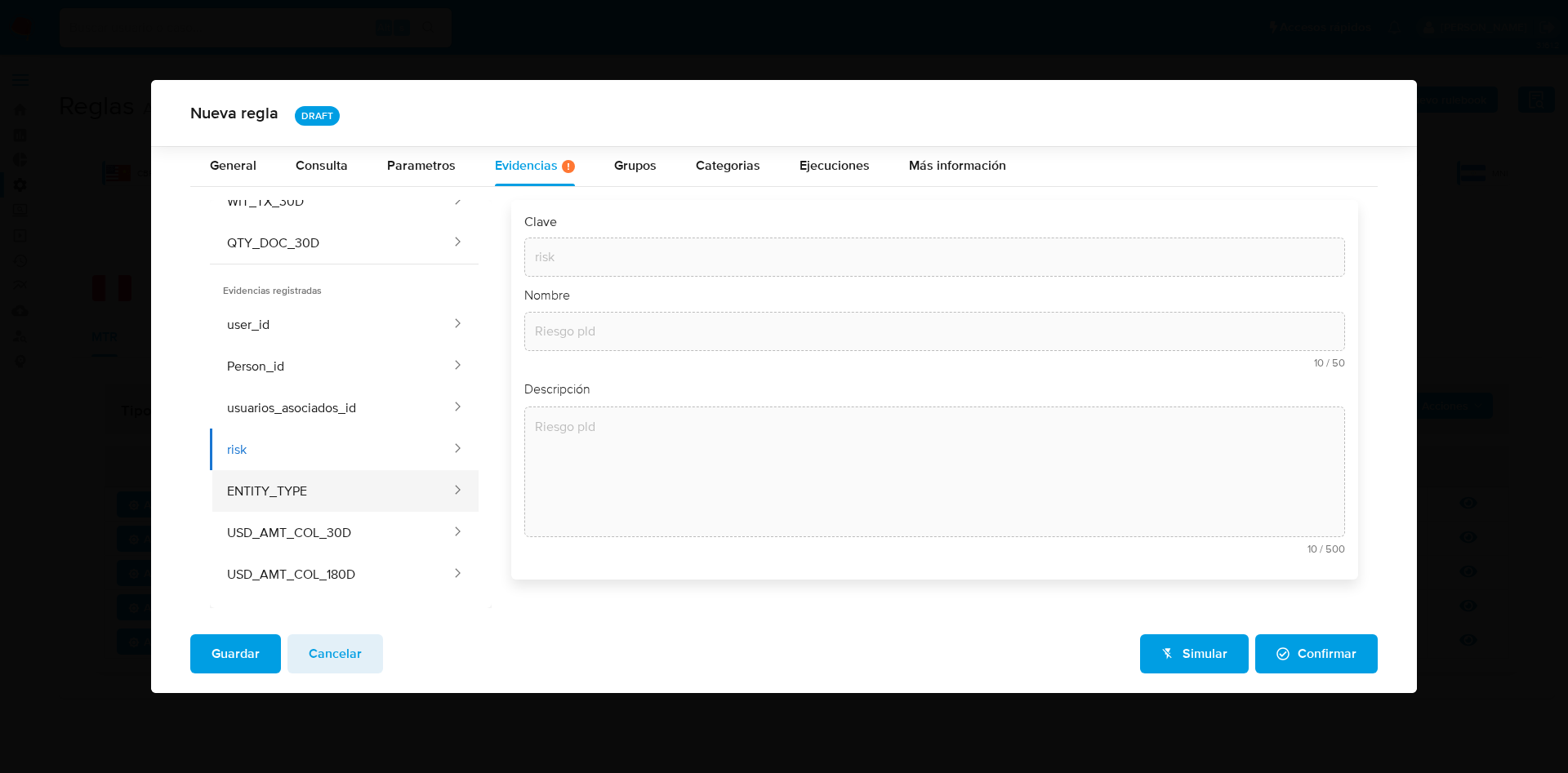
type input "ENTITY_TYPE"
type input "Personería"
type textarea "Tipo de personería (física o jurídica)"
click at [314, 534] on button "USD_AMT_COL_30D" at bounding box center [331, 533] width 243 height 41
type input "USD_AMT_COL_30D"
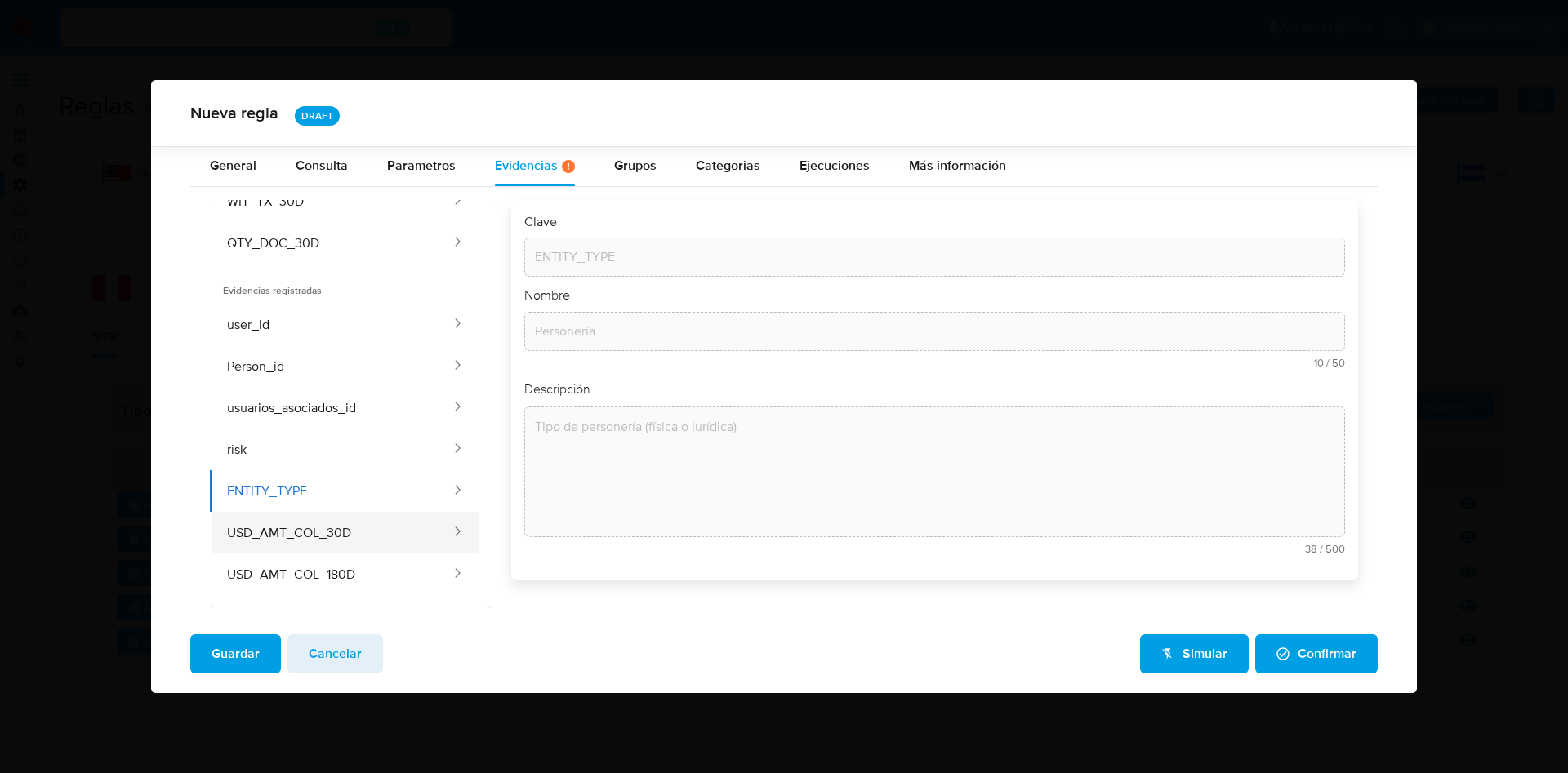
type input "Total cobrado en USD 30d"
type textarea "Total de cobros en USD realizados en el último mes."
click at [311, 567] on button "USD_AMT_COL_180D" at bounding box center [331, 574] width 243 height 41
type input "USD_AMT_COL_180D"
type input "Cobros en USD 180d"
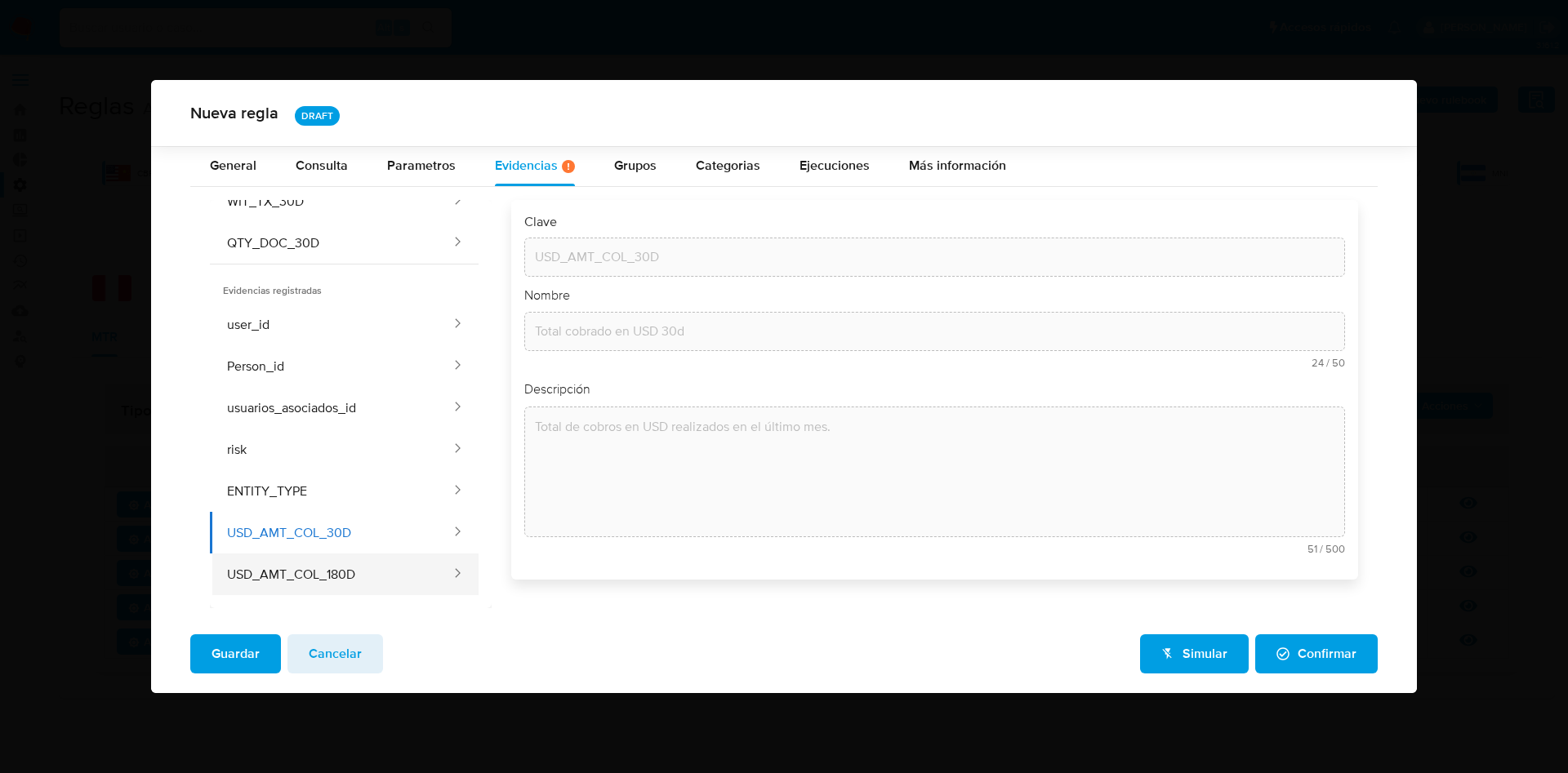
type textarea "Total de cobros en USD realizados en los seis meses anteriores"
click at [298, 532] on button "USD_AMT_COL_30D" at bounding box center [331, 533] width 243 height 41
type input "USD_AMT_COL_30D"
type input "Total cobrado en USD 30d"
type textarea "Total de cobros en USD realizados en el último mes."
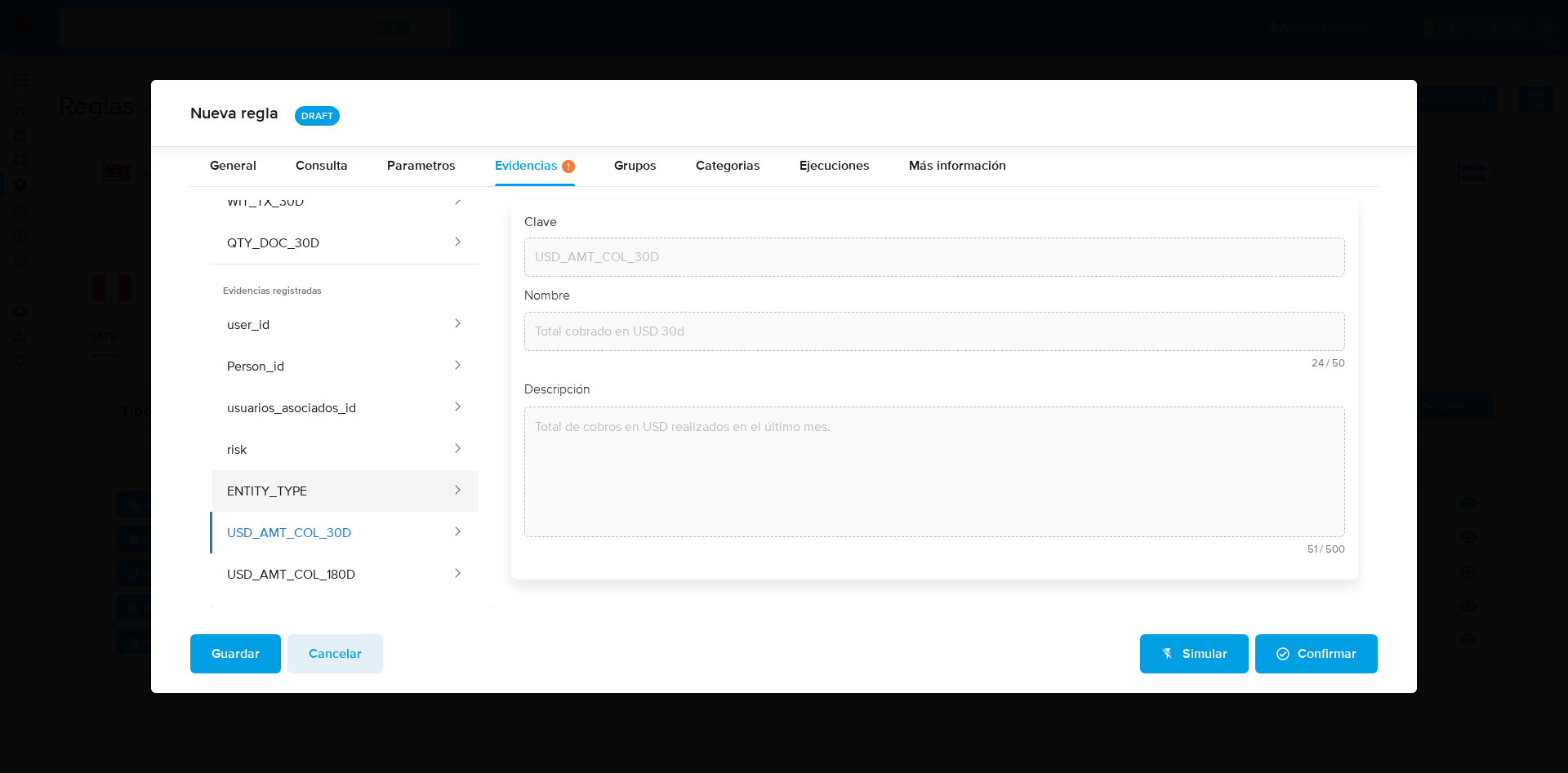
click at [299, 488] on button "ENTITY_TYPE" at bounding box center [331, 491] width 243 height 41
type input "ENTITY_TYPE"
type input "Personería"
type textarea "Tipo de personería (física o jurídica)"
click at [297, 451] on button "risk" at bounding box center [331, 449] width 243 height 41
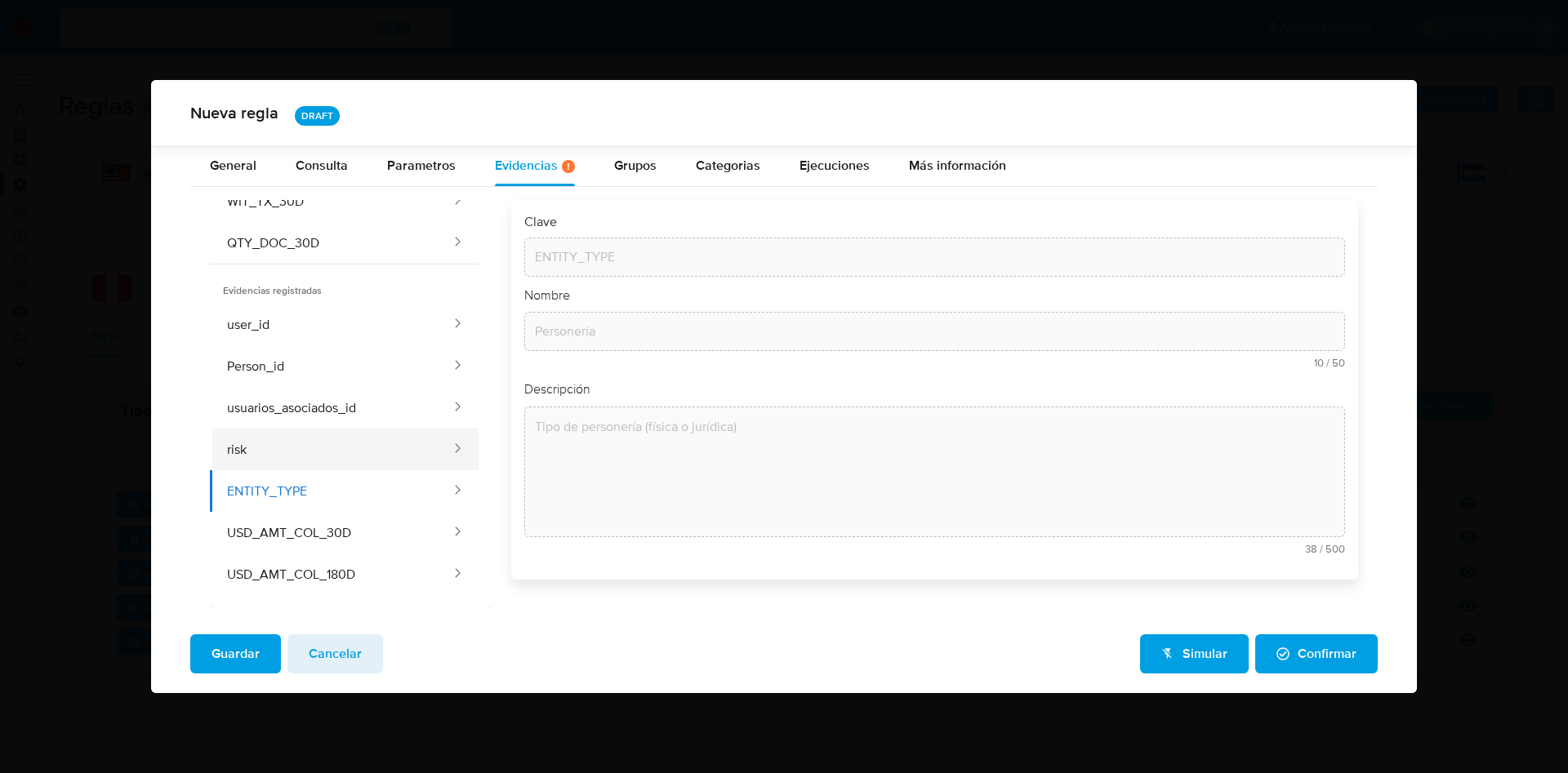
type input "risk"
type input "Riesgo pld"
type textarea "Riesgo pld"
click at [308, 408] on button "usuarios_asociados_id" at bounding box center [331, 408] width 243 height 41
type input "usuarios_asociados_id"
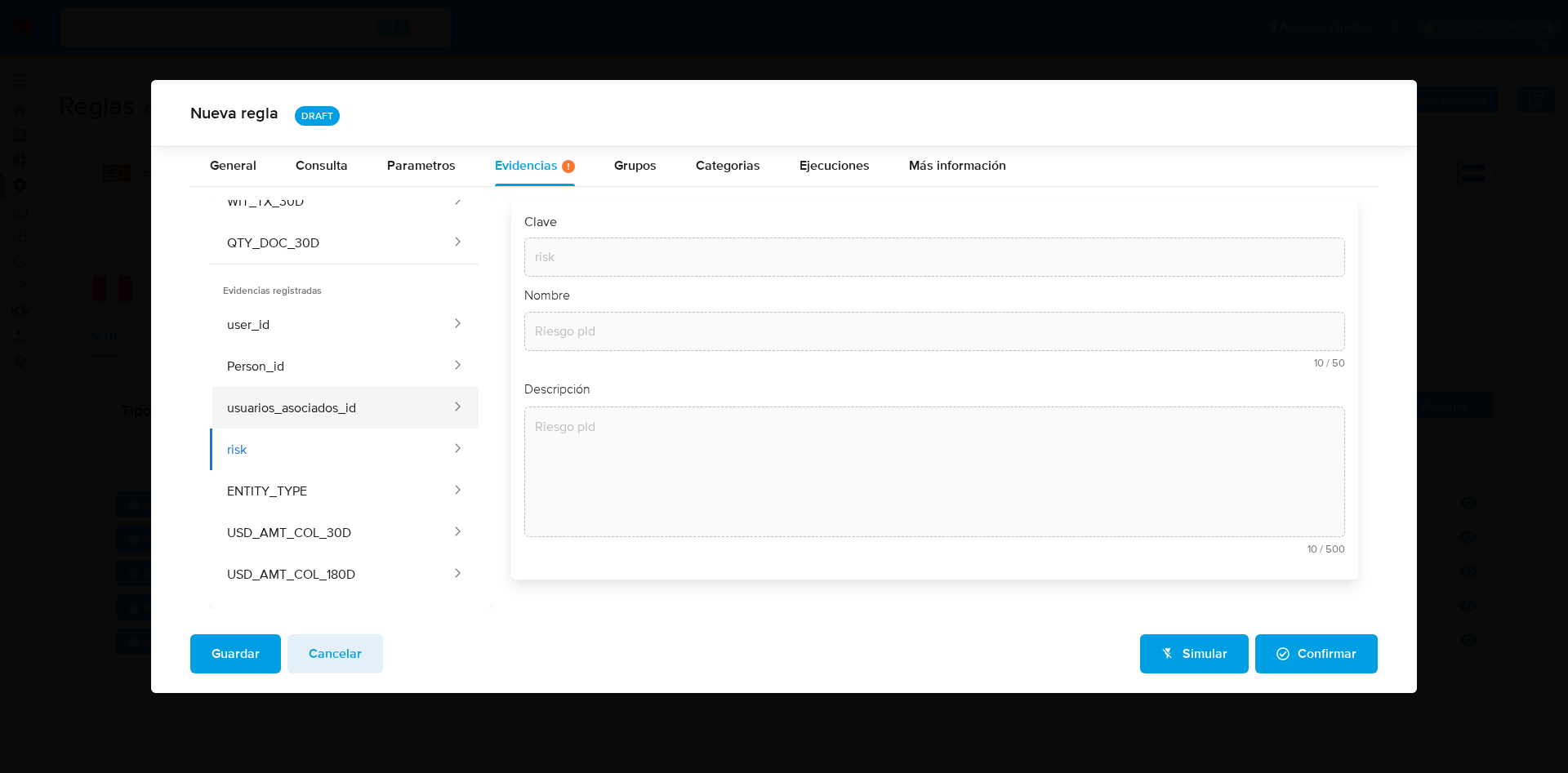
type input "Cust_id asociados"
type textarea "Cust_ids asociados a la persona"
click at [318, 326] on button "user_id" at bounding box center [331, 325] width 243 height 41
type input "user_id"
type input "Id usuario"
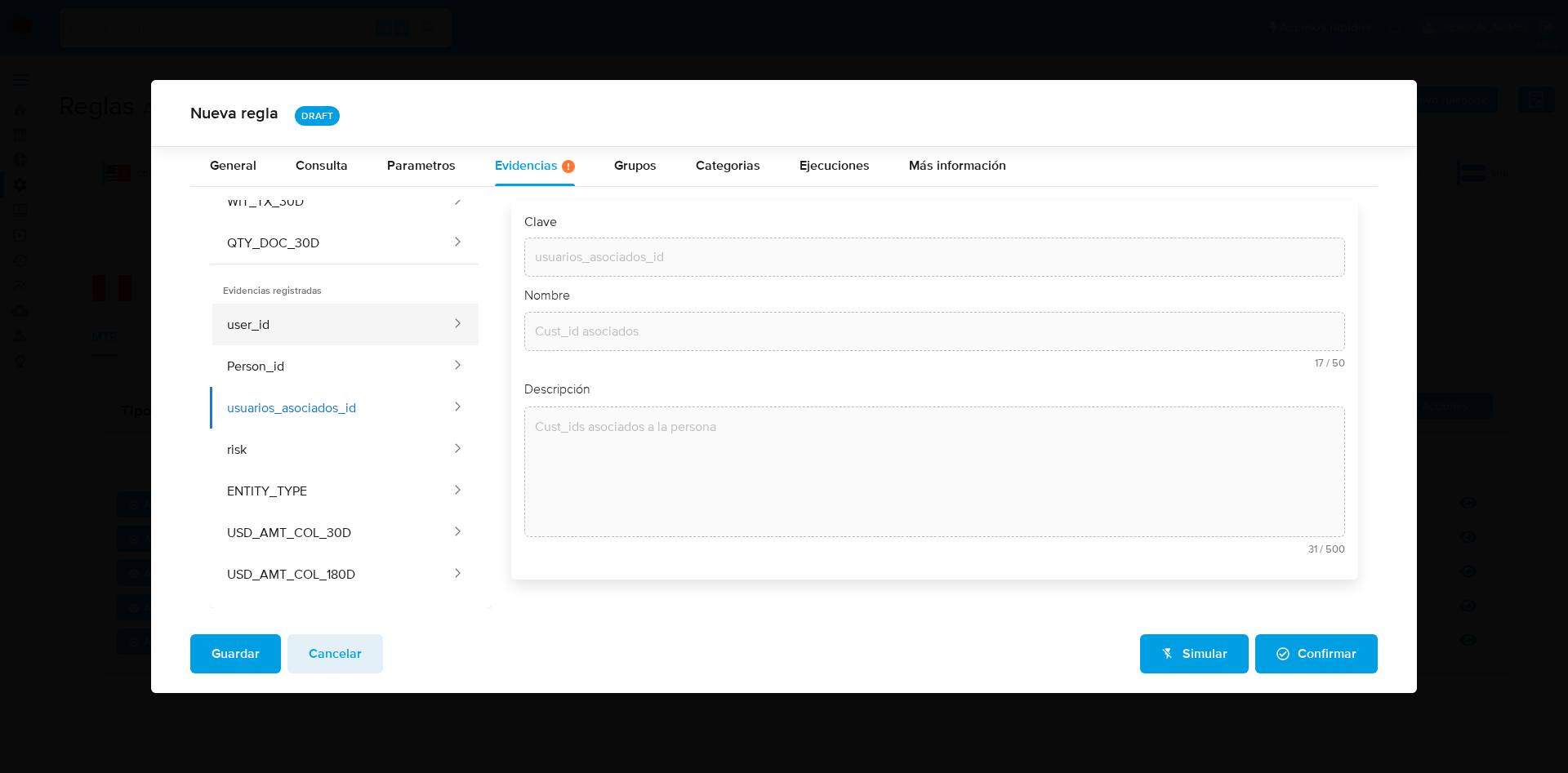
type textarea "Identificador único asignado a un usuario."
click at [312, 358] on button "Person_id" at bounding box center [331, 366] width 243 height 41
type input "Person_id"
type textarea "Identificador único que agrupa a todas las cuentas de usuario que han sido vinc…"
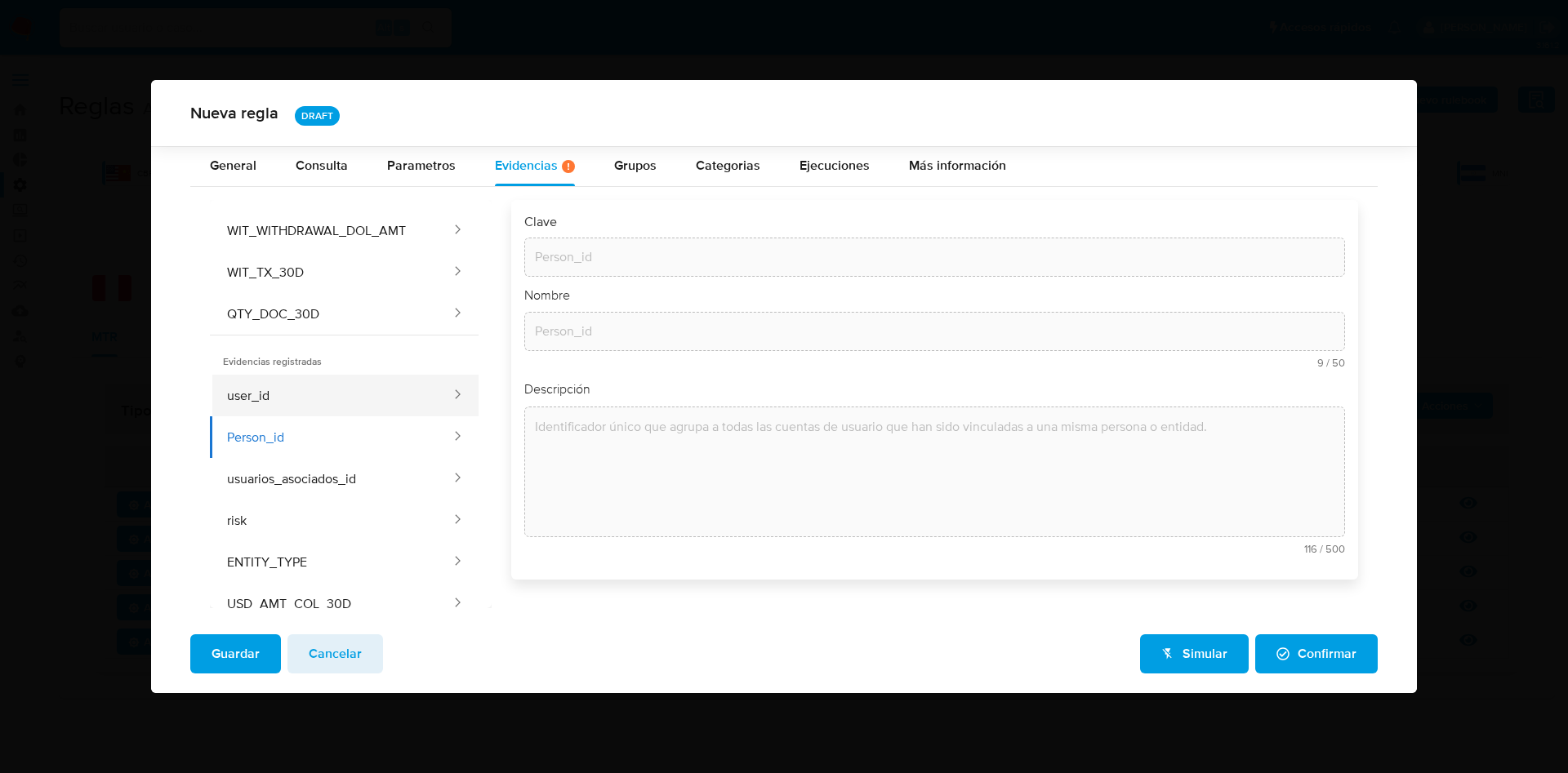
scroll to position [0, 0]
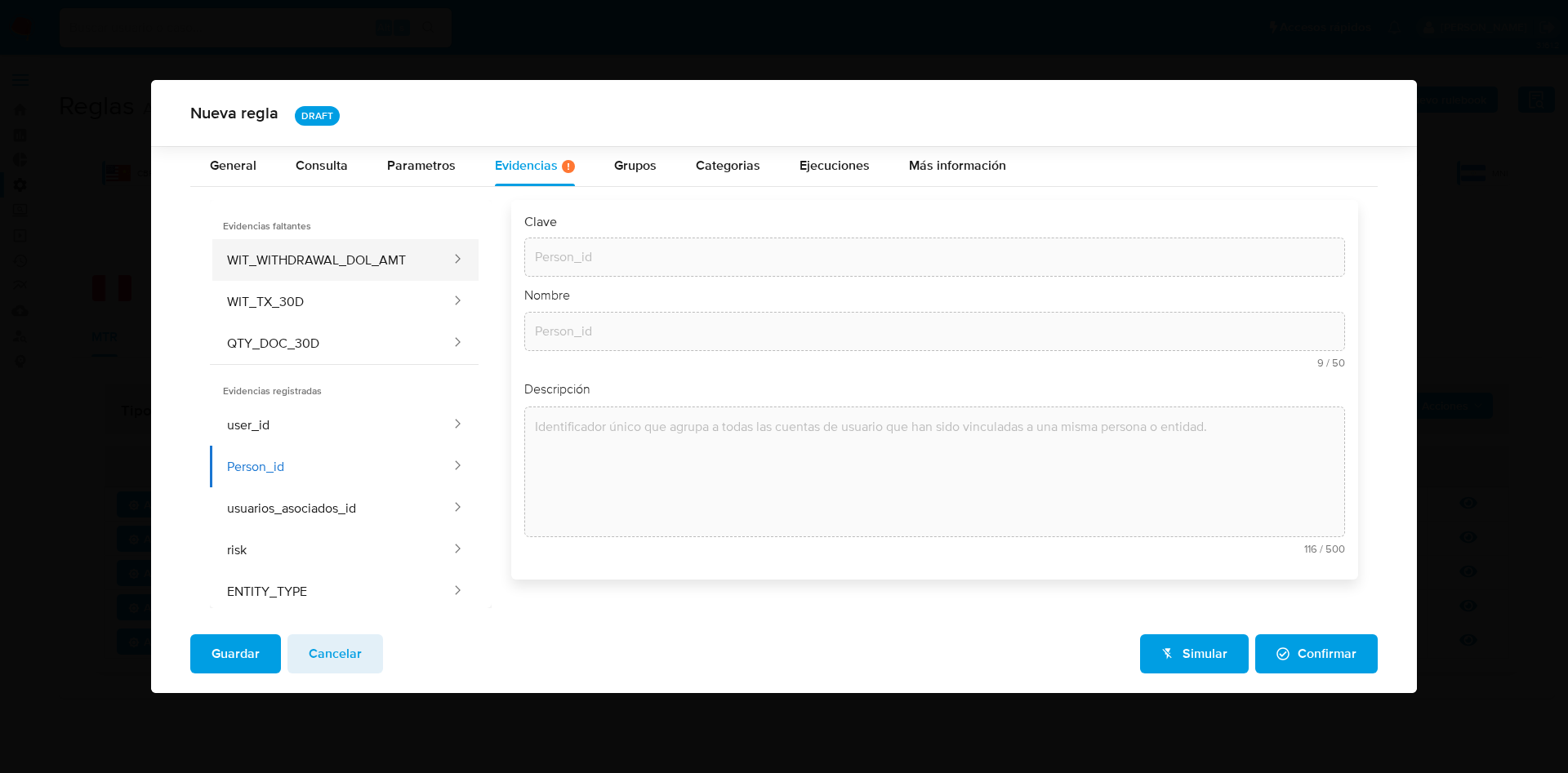
click at [325, 251] on button "WIT_WITHDRAWAL_DOL_AMT" at bounding box center [331, 260] width 243 height 41
type input "WIT_WITHDRAWAL_DOL_AMT"
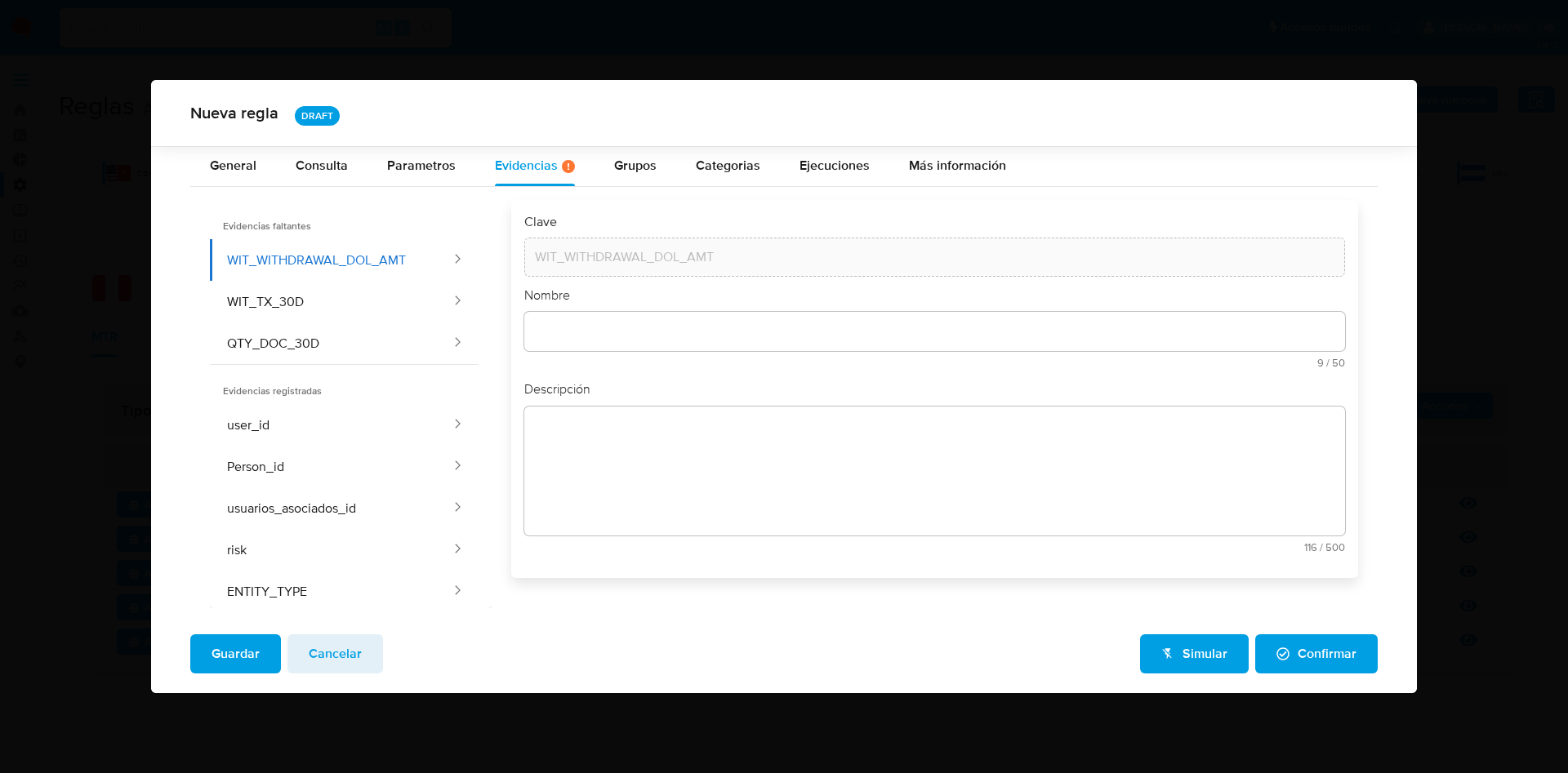
click at [667, 448] on textarea at bounding box center [935, 471] width 821 height 129
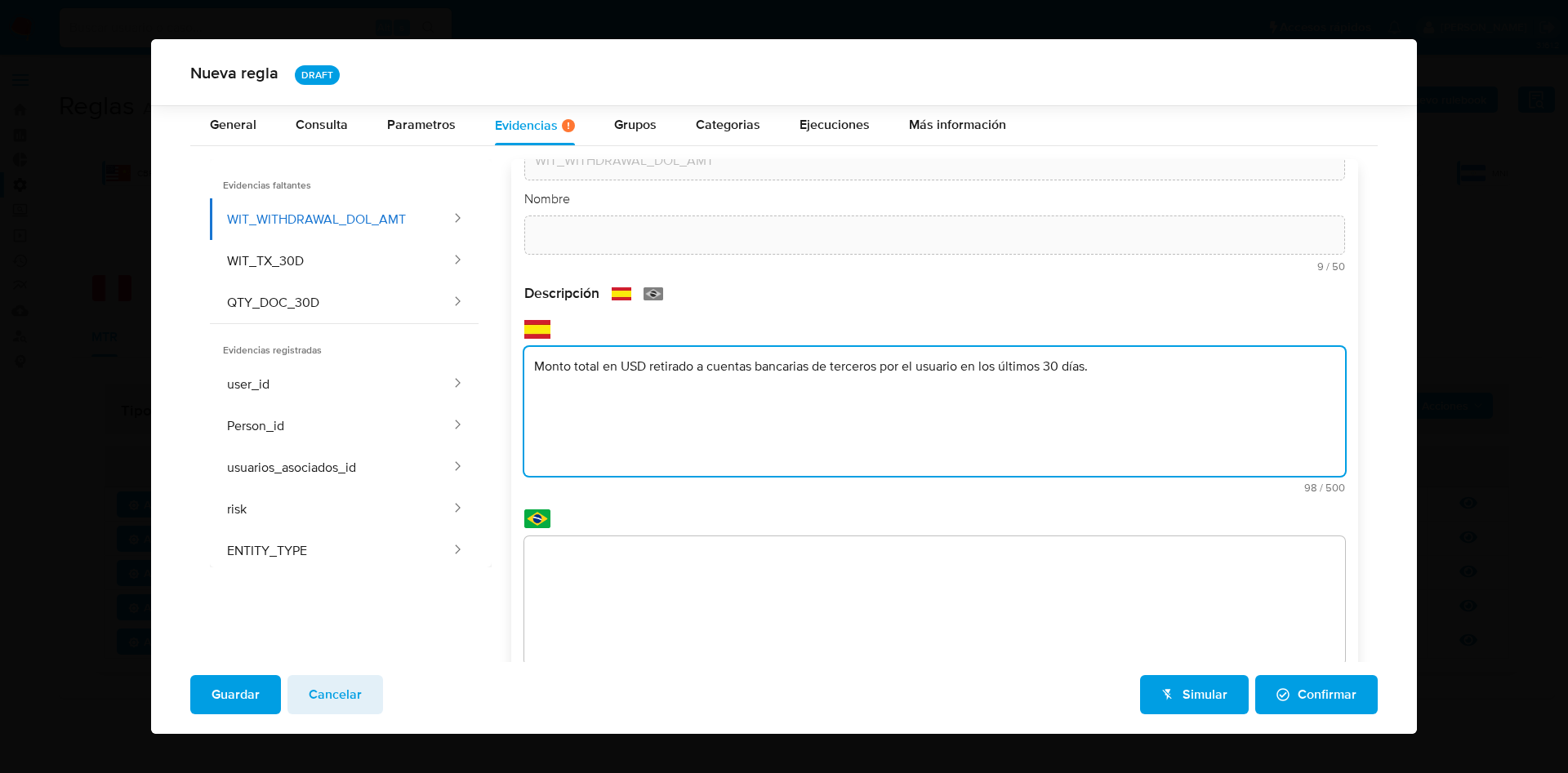
scroll to position [86, 0]
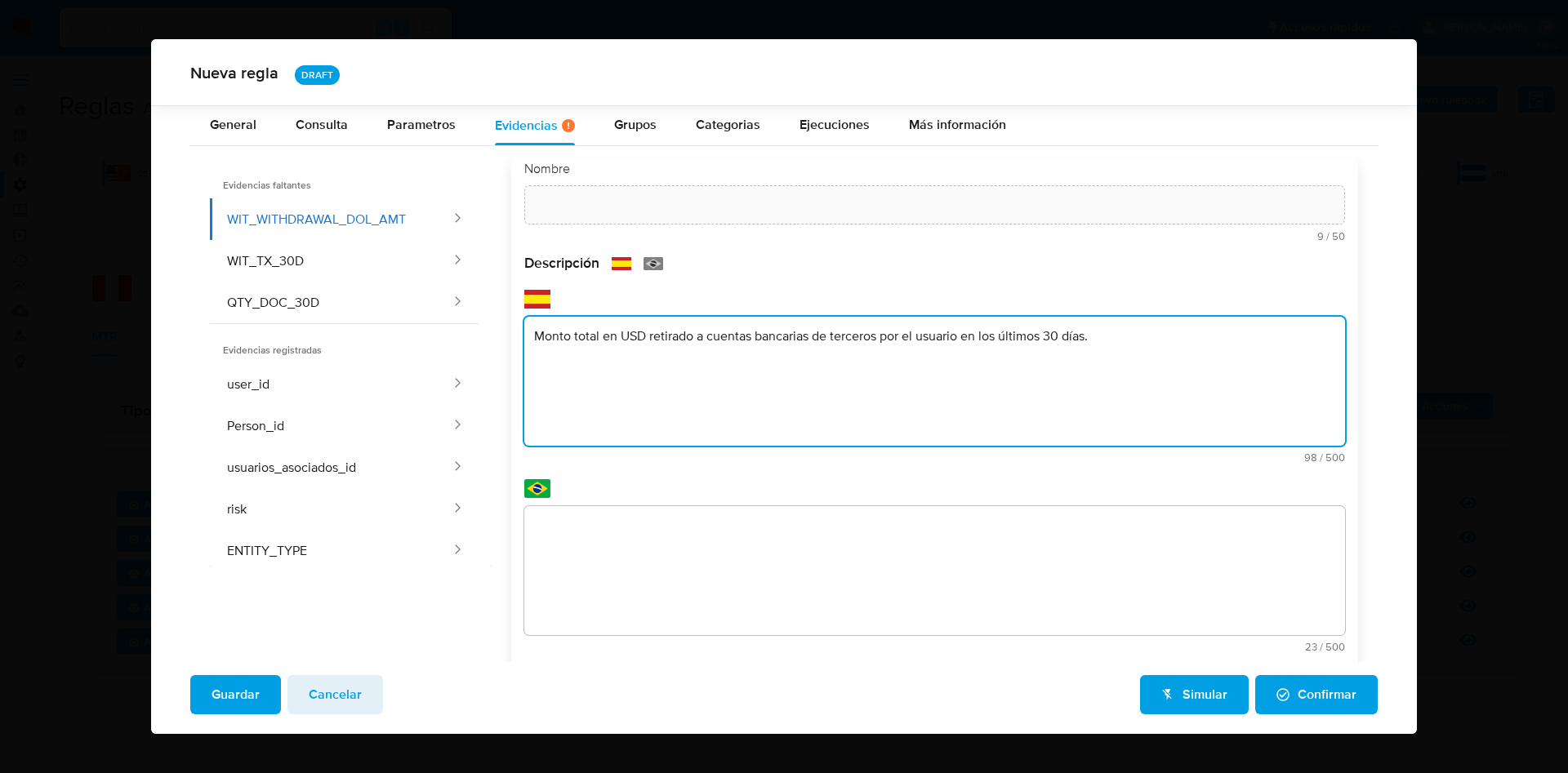
type textarea "Monto total en USD retirado a cuentas bancarias de terceros por el usuario en l…"
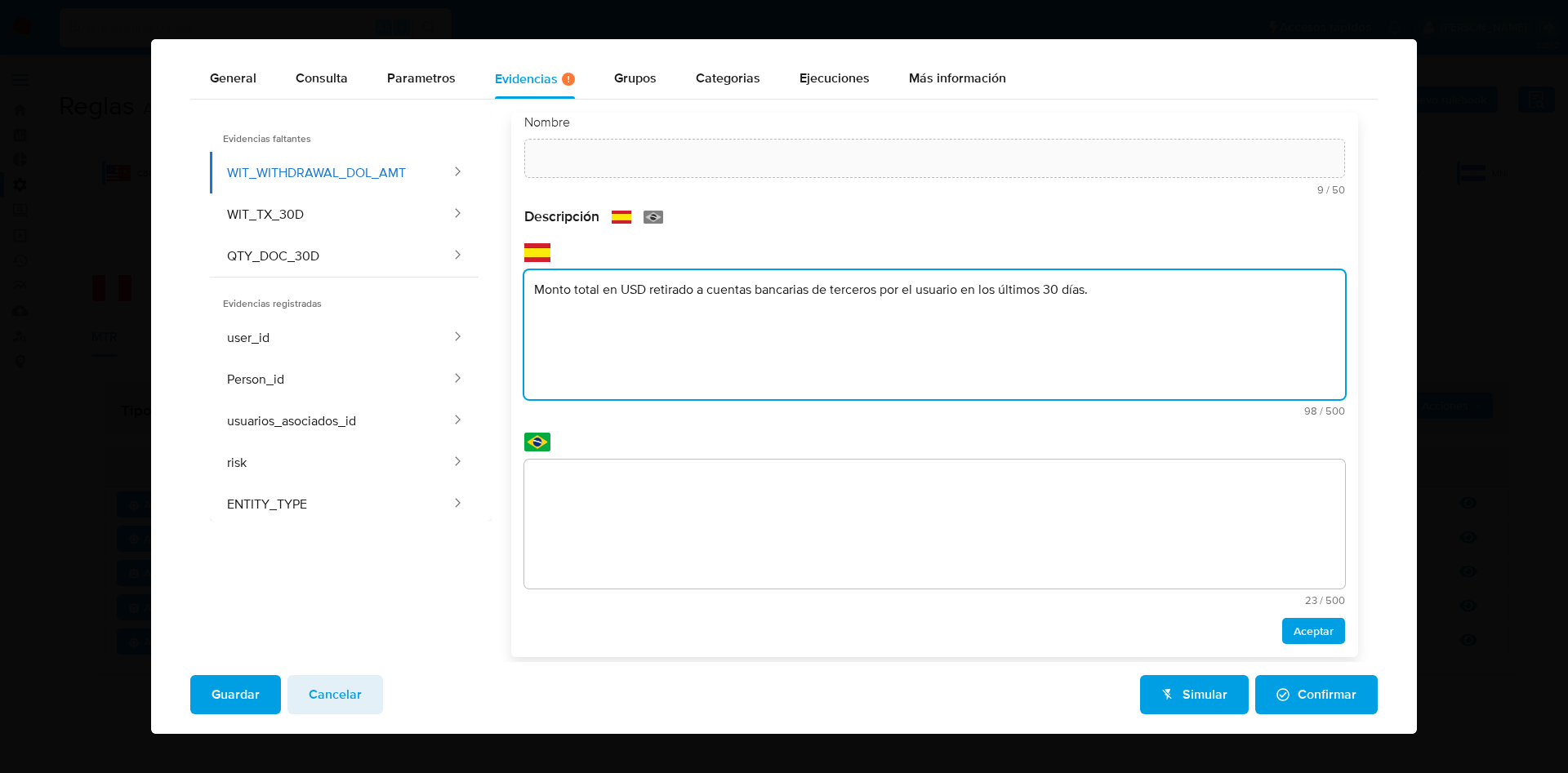
click at [759, 507] on textarea at bounding box center [935, 525] width 821 height 129
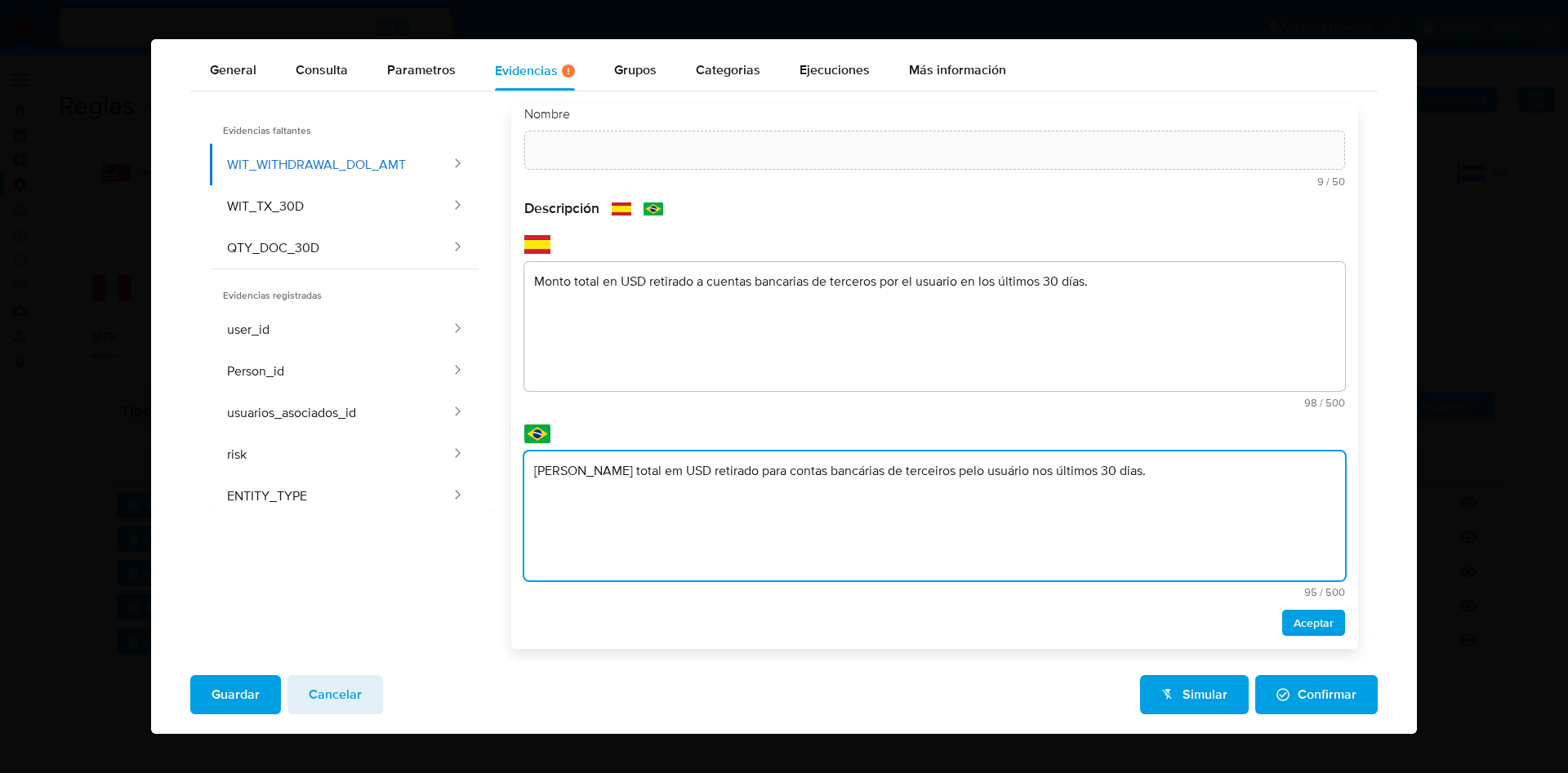
drag, startPoint x: 1097, startPoint y: 479, endPoint x: 477, endPoint y: 466, distance: 620.1
click at [477, 466] on div "Evidencias faltantes WIT_WITHDRAWAL_DOL_AMT WIT_TX_30D QTY_DOC_30D Evidencias r…" at bounding box center [784, 377] width 1148 height 544
paste textarea "V"
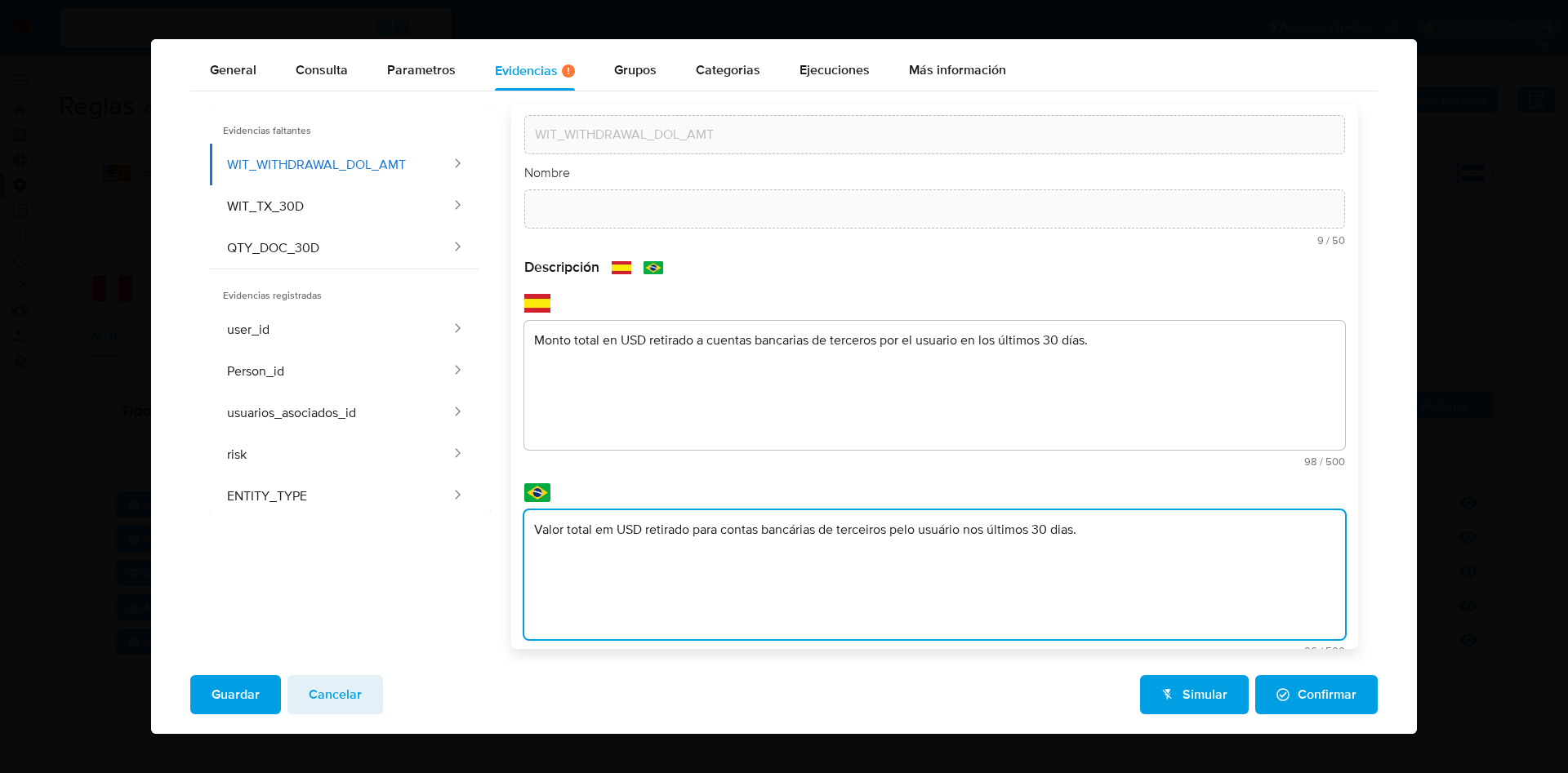
scroll to position [0, 0]
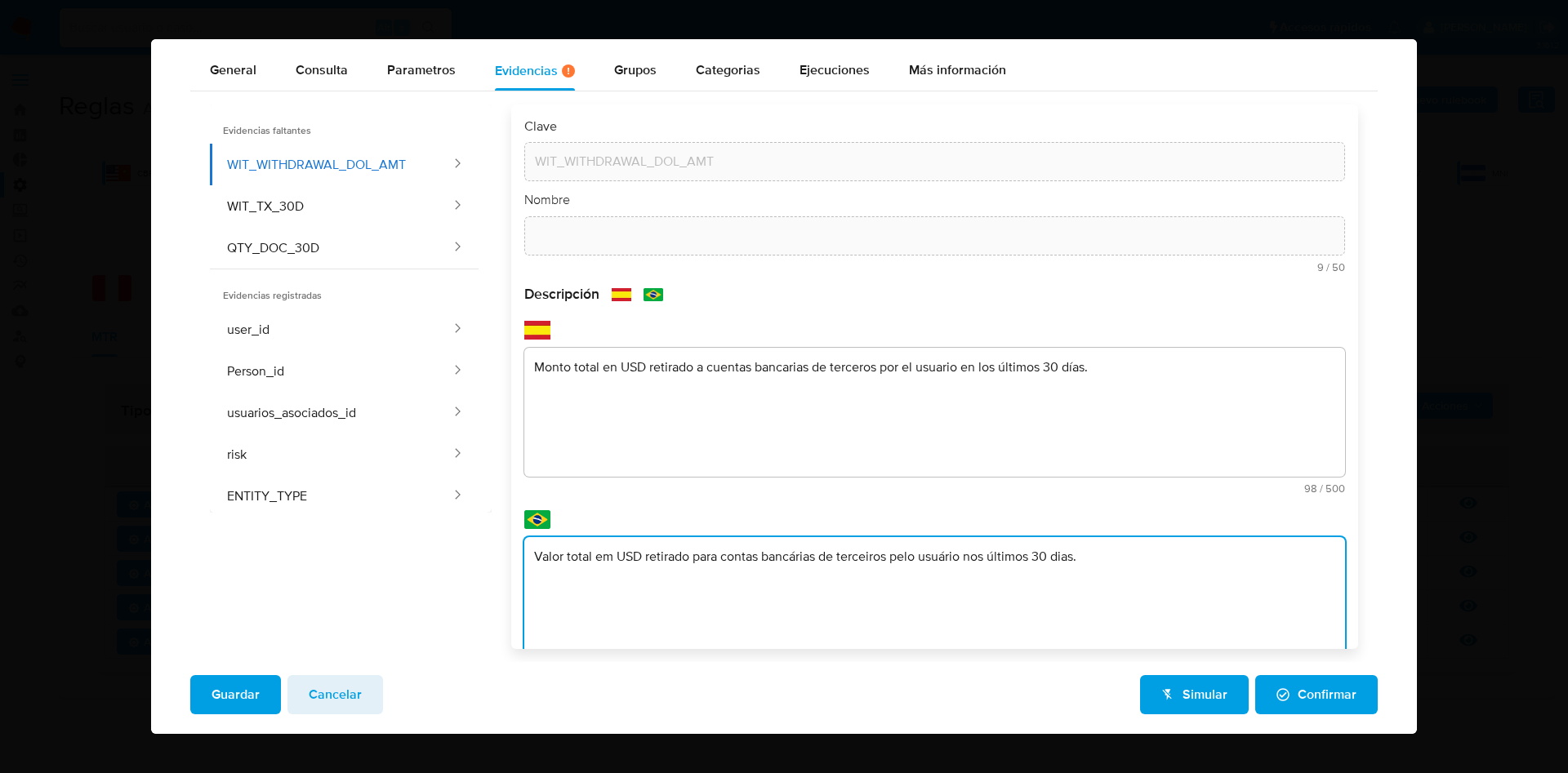
type textarea "Valor total em USD retirado para contas bancárias de terceiros pelo usuário nos…"
click at [614, 252] on div at bounding box center [935, 236] width 821 height 39
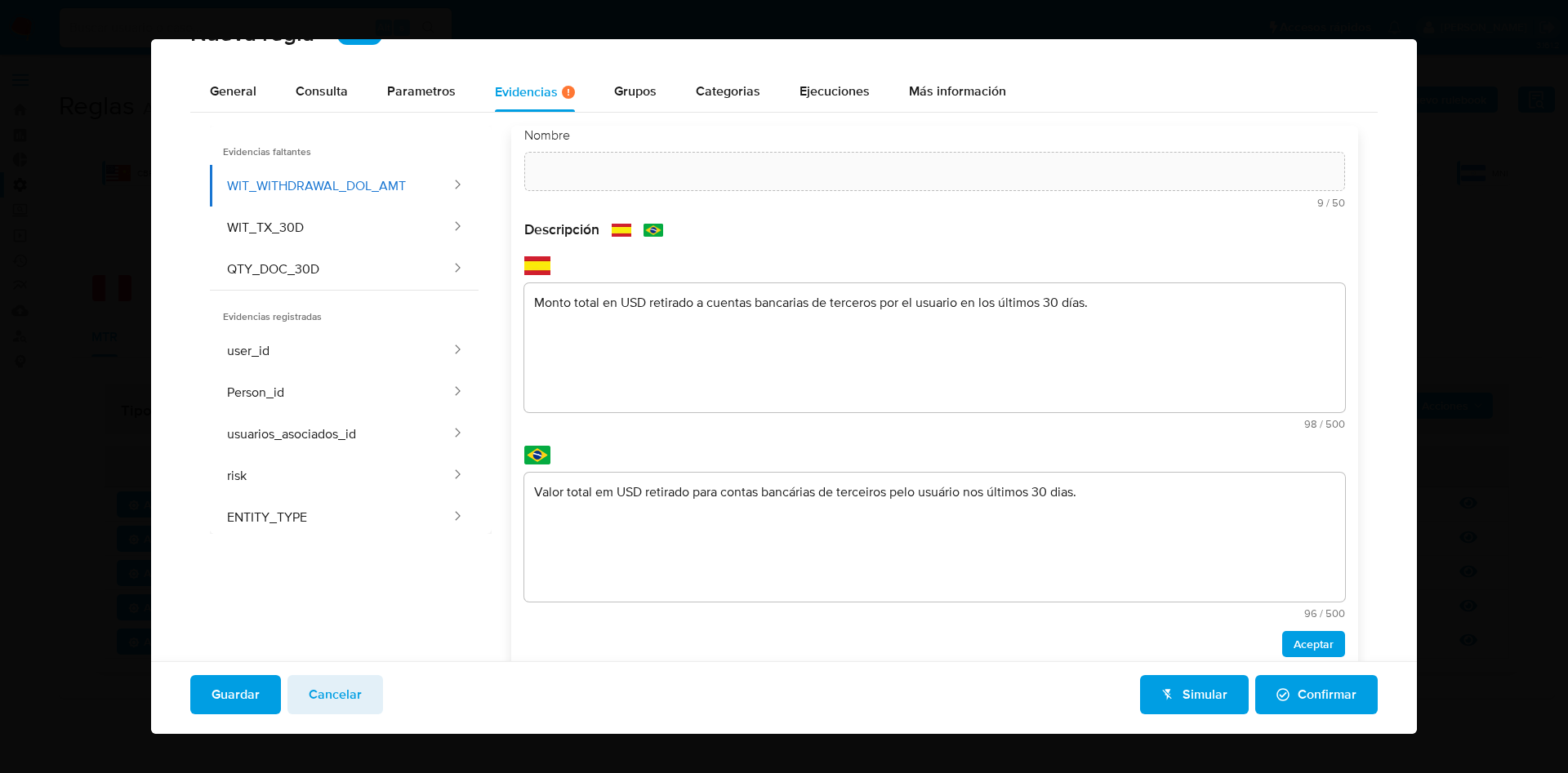
scroll to position [63, 0]
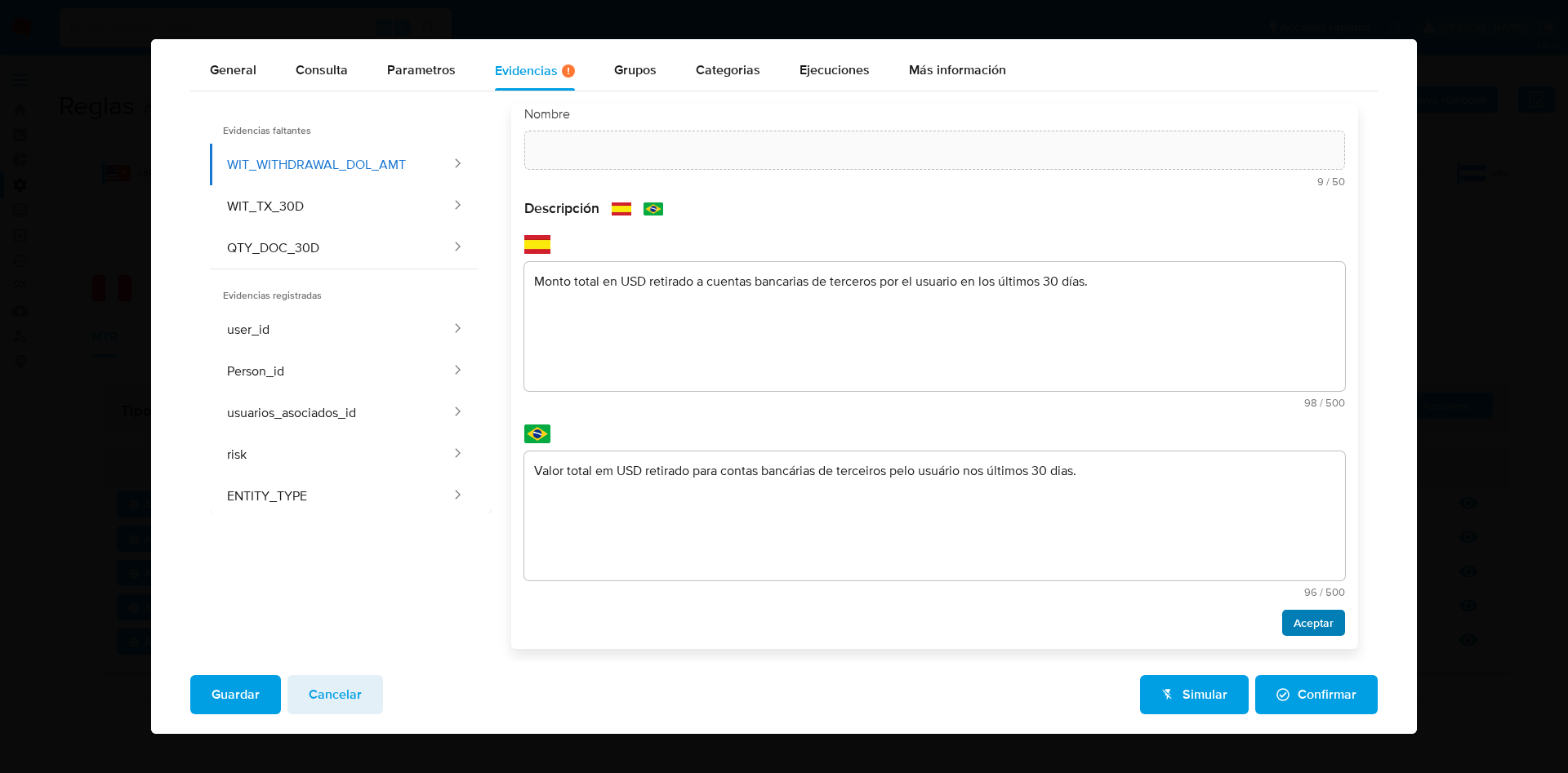
click at [1294, 614] on span "Aceptar" at bounding box center [1313, 622] width 40 height 22
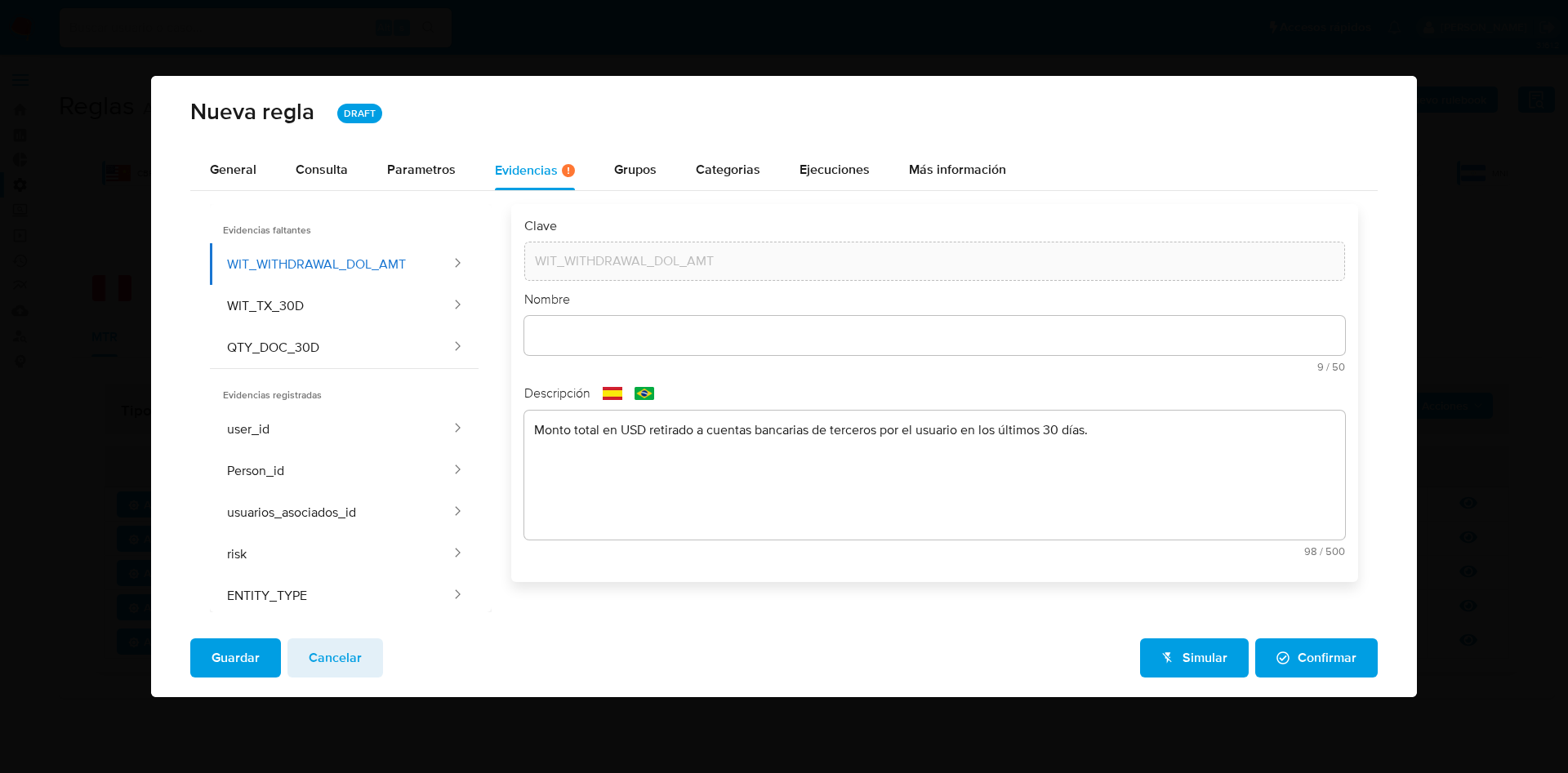
scroll to position [0, 0]
click at [794, 326] on input "text" at bounding box center [935, 335] width 821 height 22
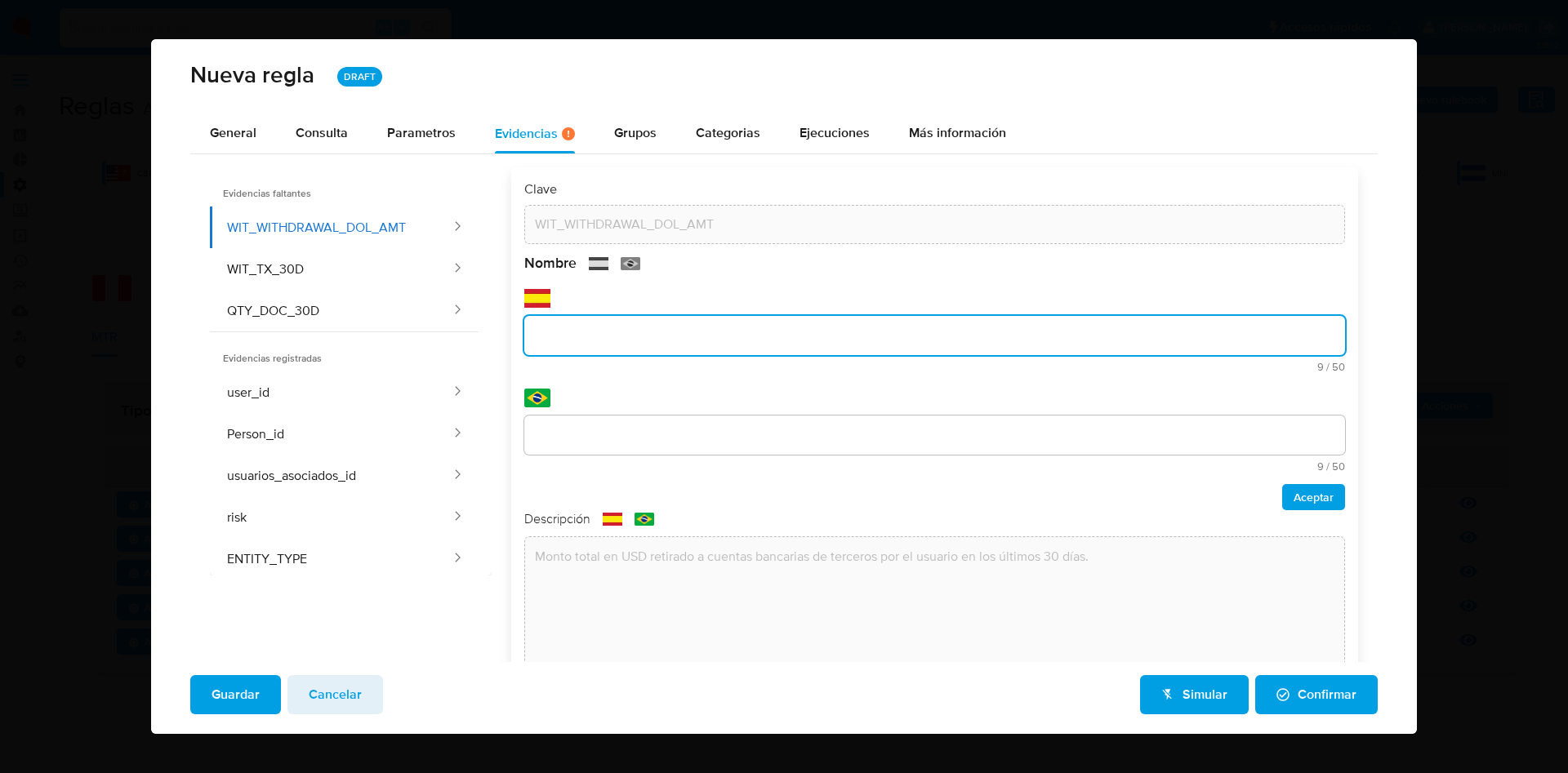
scroll to position [60, 0]
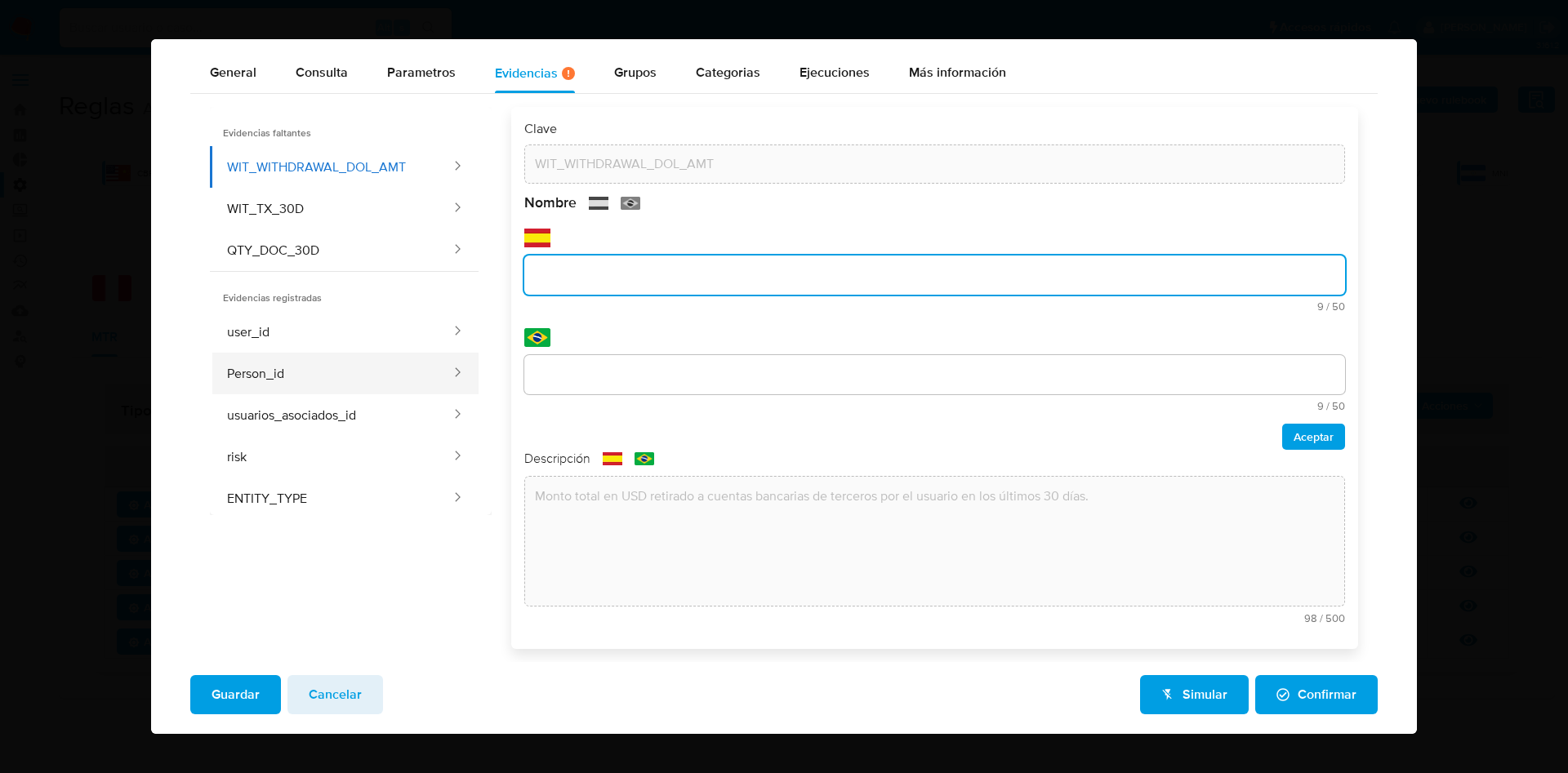
click at [269, 378] on button "Person_id" at bounding box center [331, 373] width 243 height 41
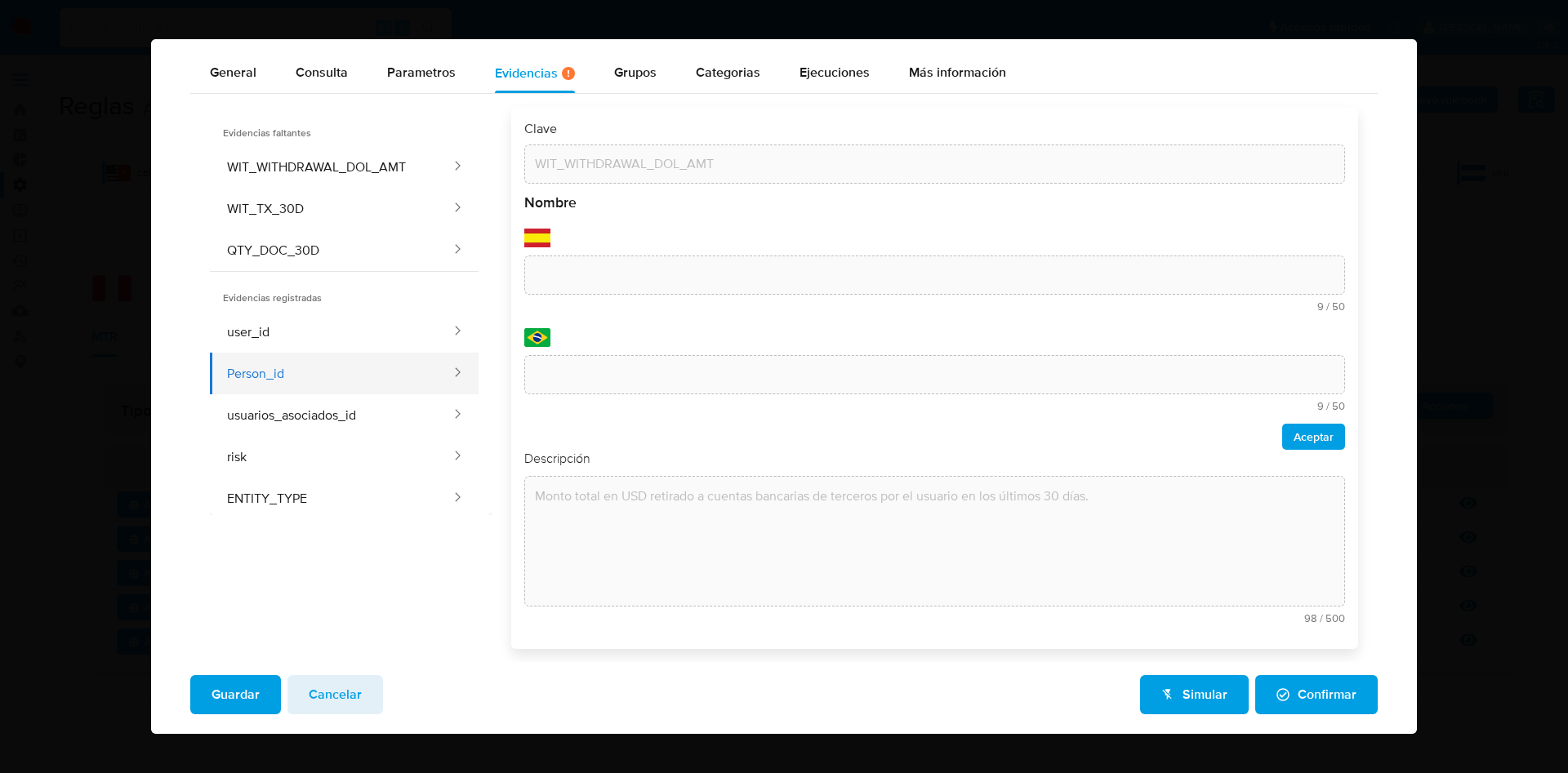
type input "Person_id"
type input "Id pessoa"
type textarea "Identificador único que agrupa a todas las cuentas de usuario que han sido vinc…"
click at [281, 318] on button "user_id" at bounding box center [331, 332] width 243 height 41
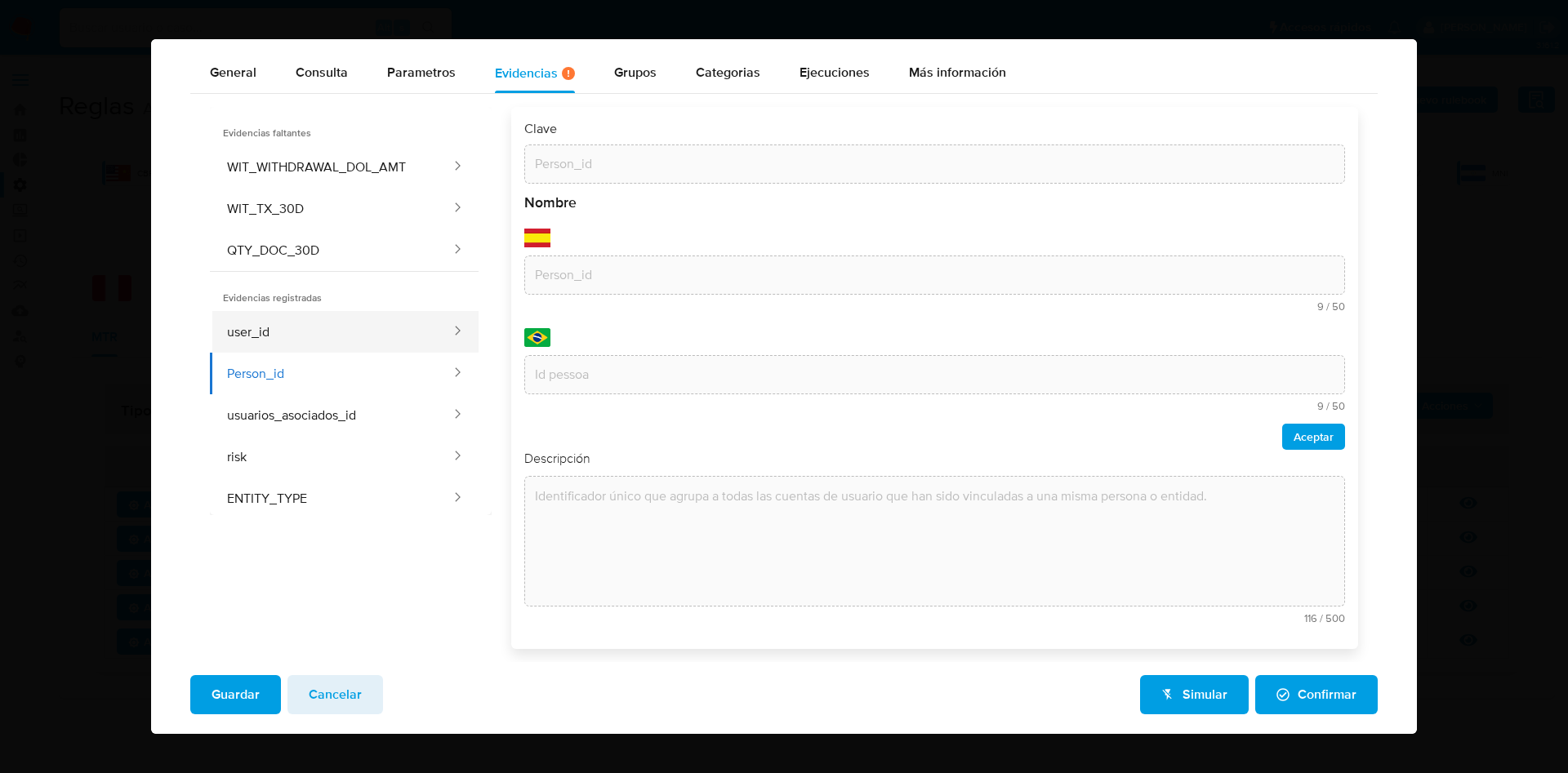
type input "user_id"
type input "Id usuario"
type input "Id usuário"
type textarea "Identificador único asignado a un usuario."
click at [292, 360] on button "Person_id" at bounding box center [331, 373] width 243 height 41
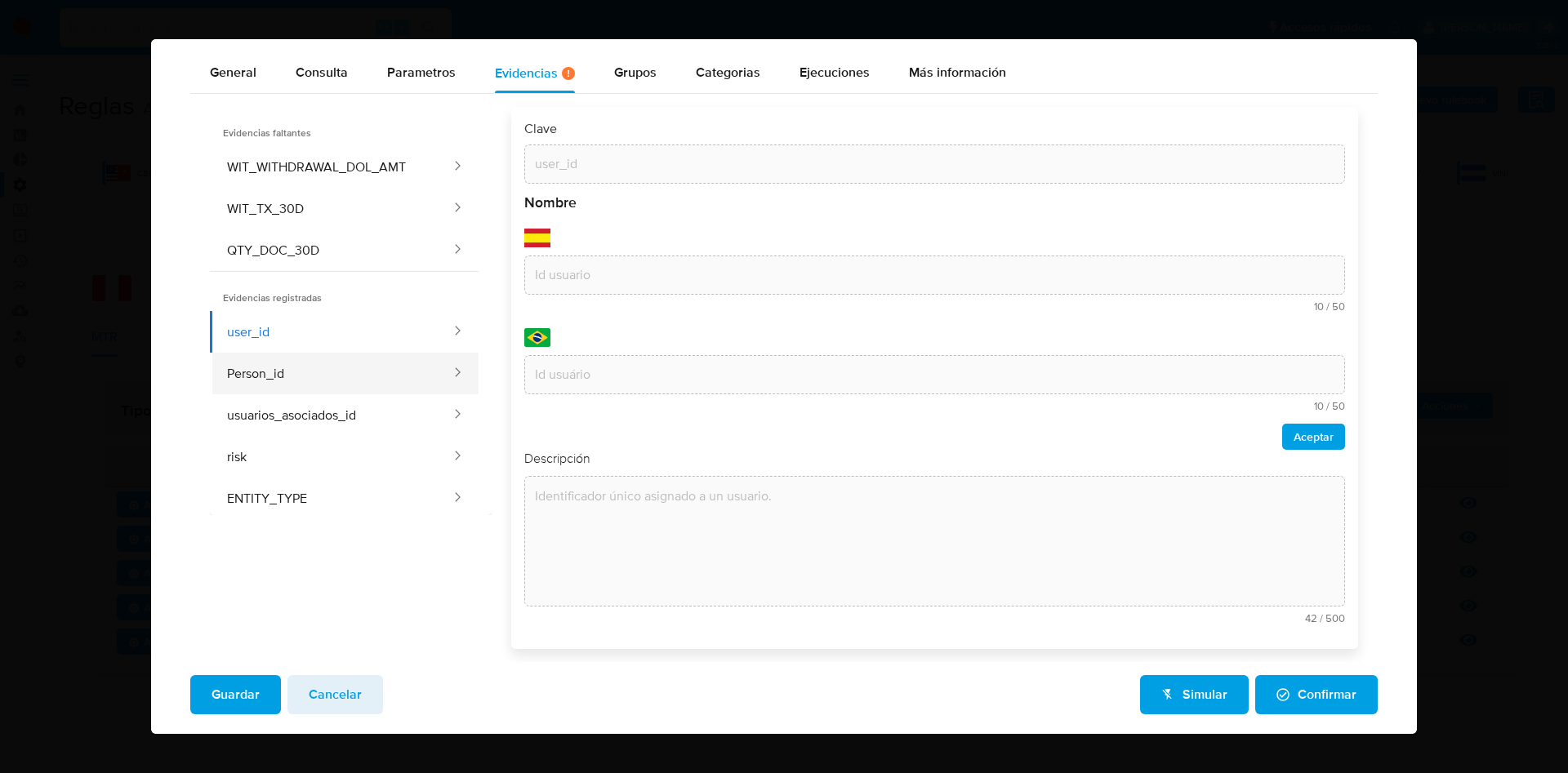
type input "Person_id"
type input "Id pessoa"
type textarea "Identificador único que agrupa a todas las cuentas de usuario que han sido vinc…"
click at [365, 408] on button "usuarios_asociados_id" at bounding box center [331, 415] width 243 height 41
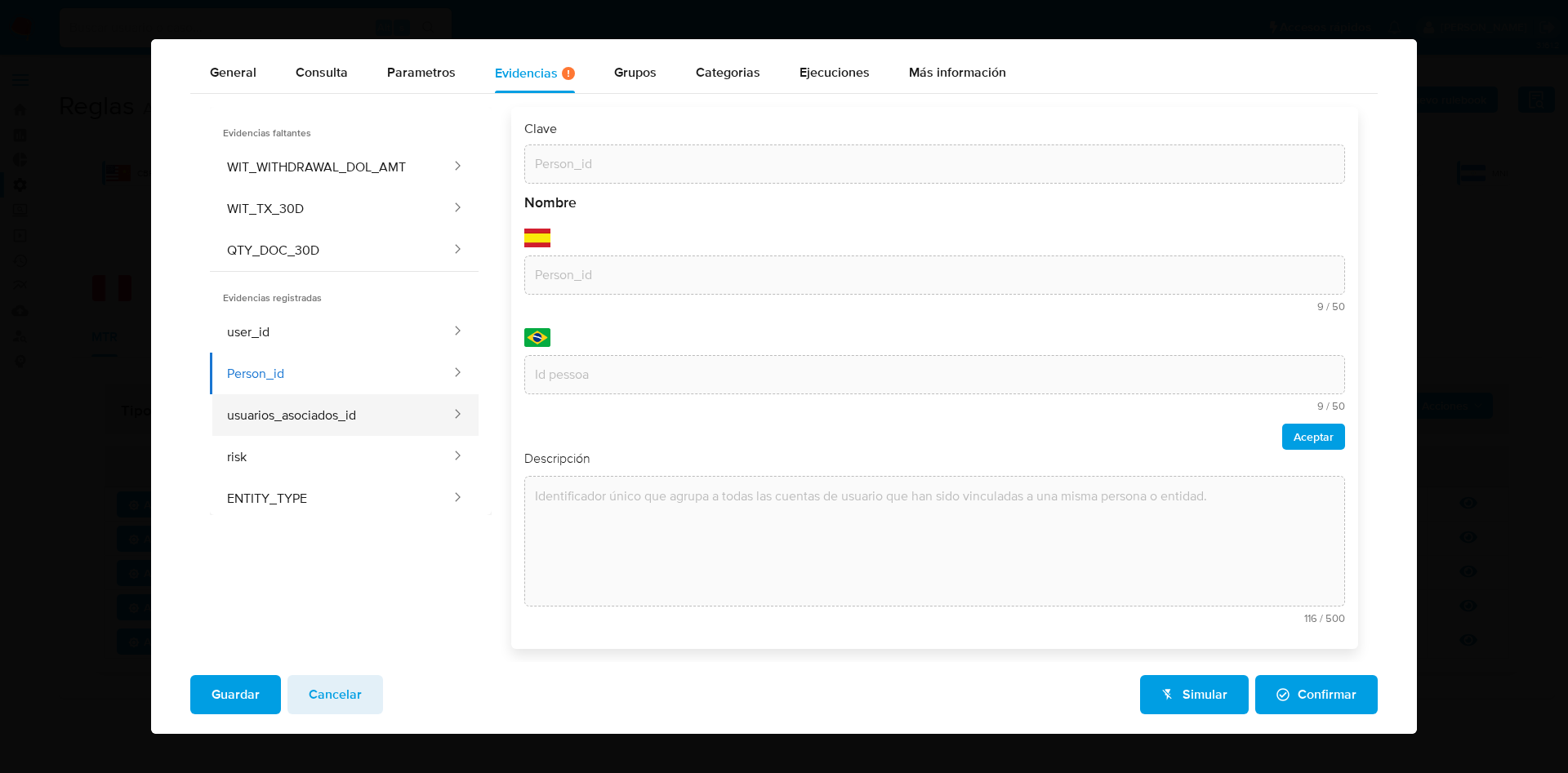
type input "usuarios_asociados_id"
type input "Cust_id asociados"
type input "Id usuário(s) por documento"
type textarea "Cust_ids asociados a la persona"
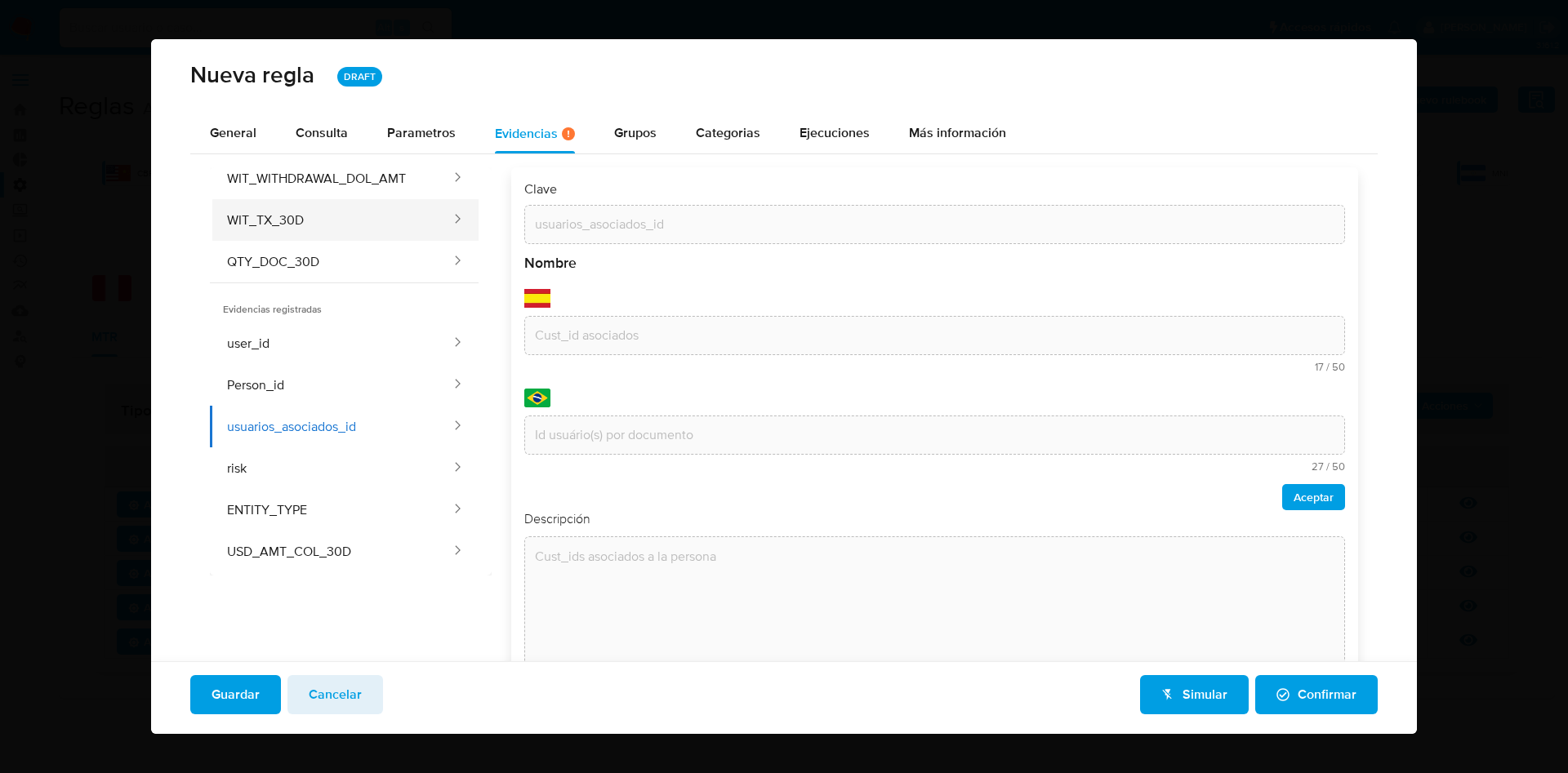
scroll to position [0, 0]
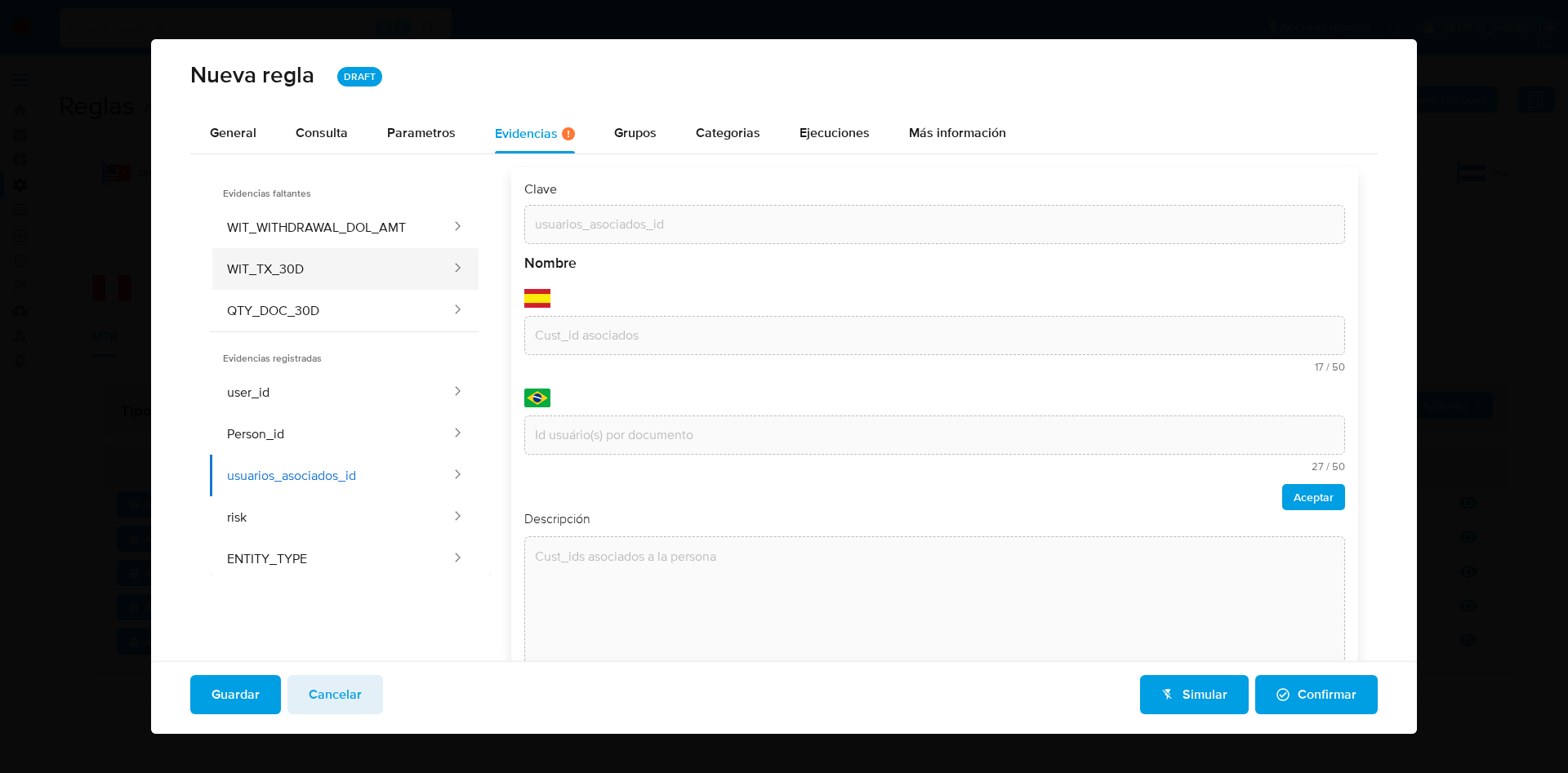
click at [324, 231] on button "WIT_WITHDRAWAL_DOL_AMT" at bounding box center [331, 227] width 243 height 41
type input "WIT_WITHDRAWAL_DOL_AMT"
type textarea "Monto total en USD retirado a cuentas bancarias de terceros por el usuario en l…"
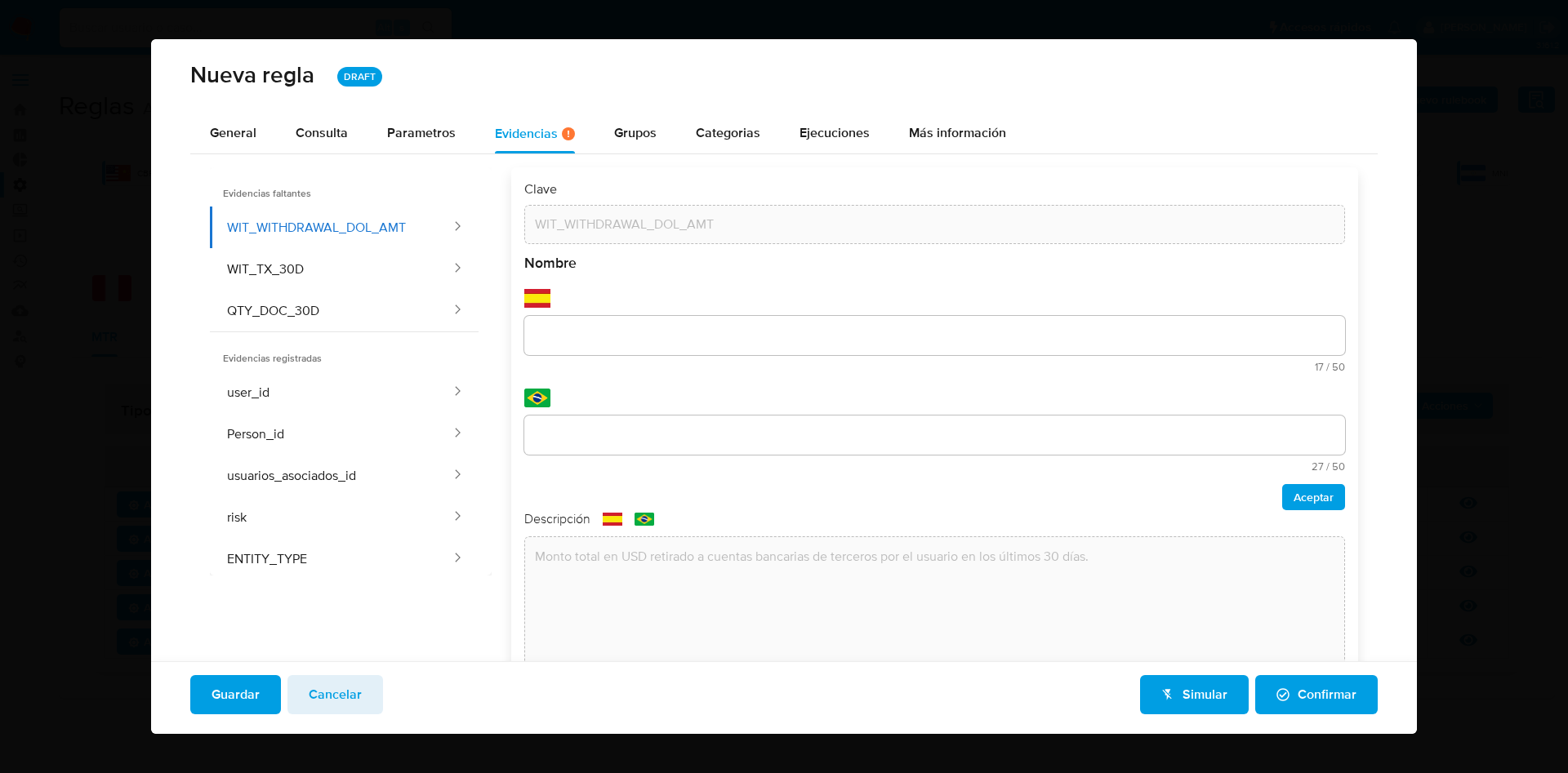
click at [584, 334] on div "Nombre text-es 17 / 50 33 caracteres restantes text-pt 27 / 50 23 caracteres re…" at bounding box center [935, 382] width 821 height 256
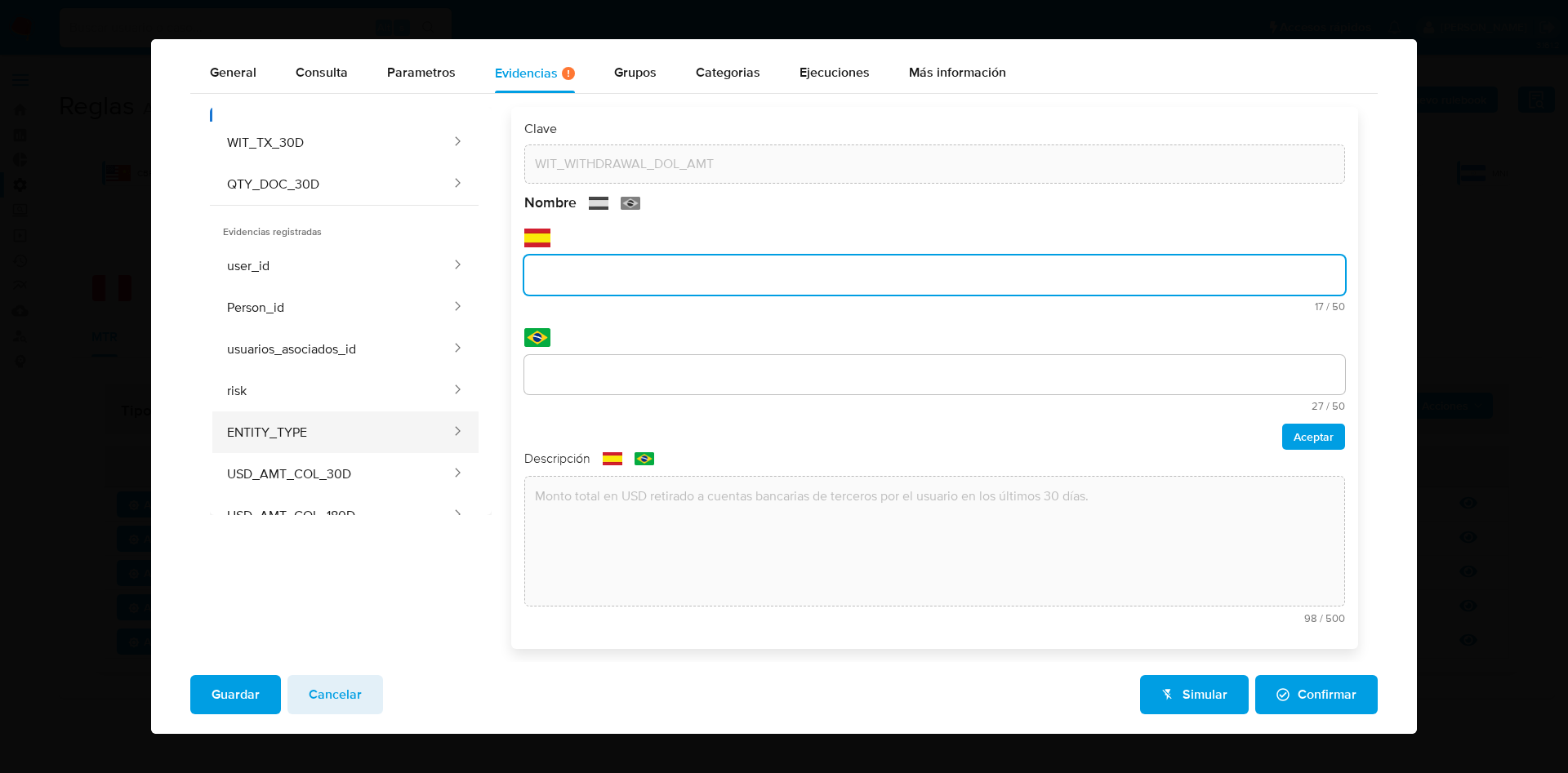
scroll to position [100, 0]
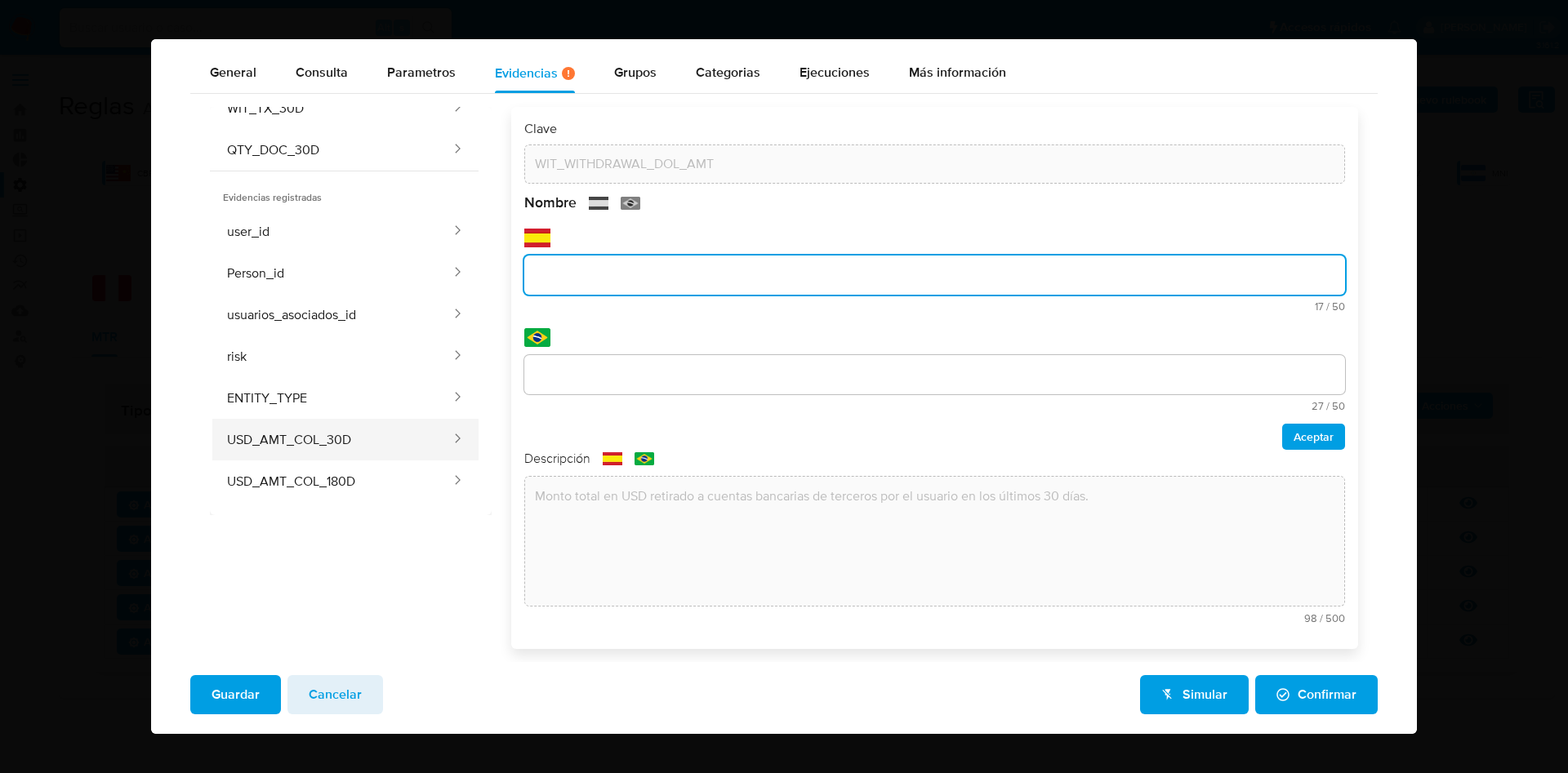
click at [293, 430] on button "USD_AMT_COL_30D" at bounding box center [331, 439] width 243 height 41
type input "USD_AMT_COL_30D"
type input "Total cobrado en USD 30d"
type input "Total cobrado em US $ 30D"
type textarea "Total de cobros en USD realizados en el último mes."
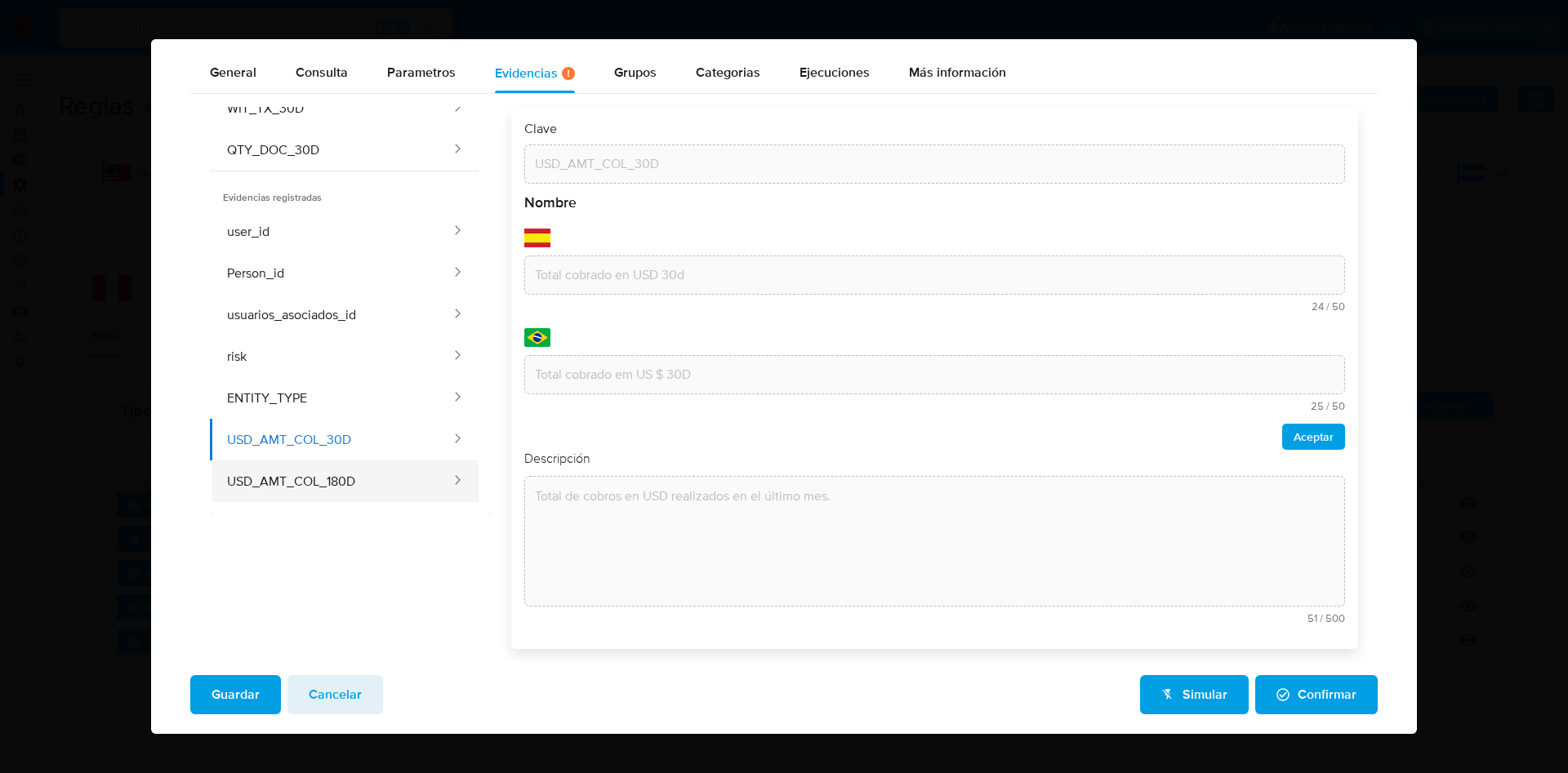
click at [306, 463] on button "USD_AMT_COL_180D" at bounding box center [331, 482] width 243 height 41
type input "USD_AMT_COL_180D"
type input "Cobros en USD 180d"
type input "Cobranças em US $ 180d"
type textarea "Total de cobros en USD realizados en los seis meses anteriores"
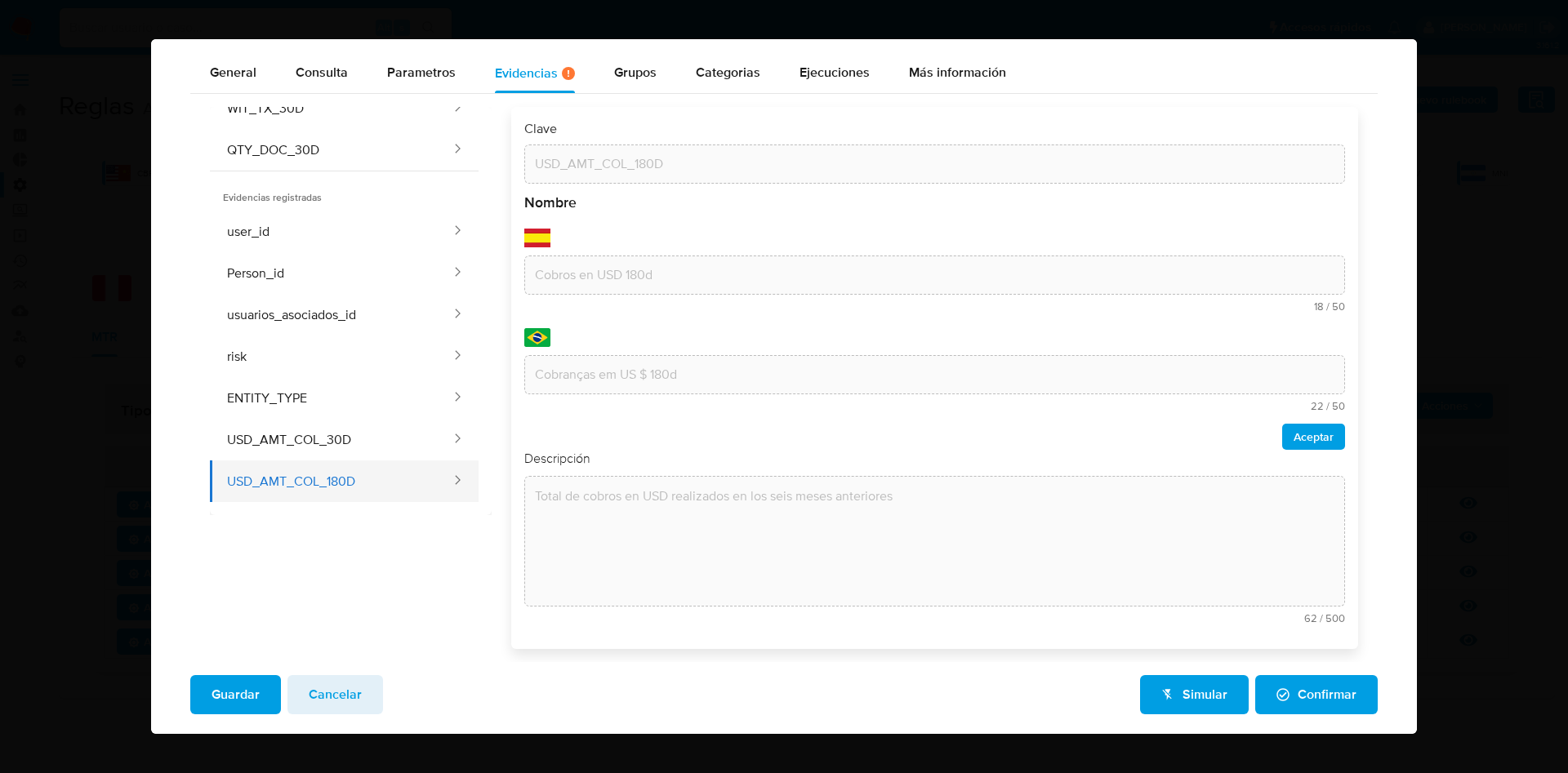
scroll to position [0, 0]
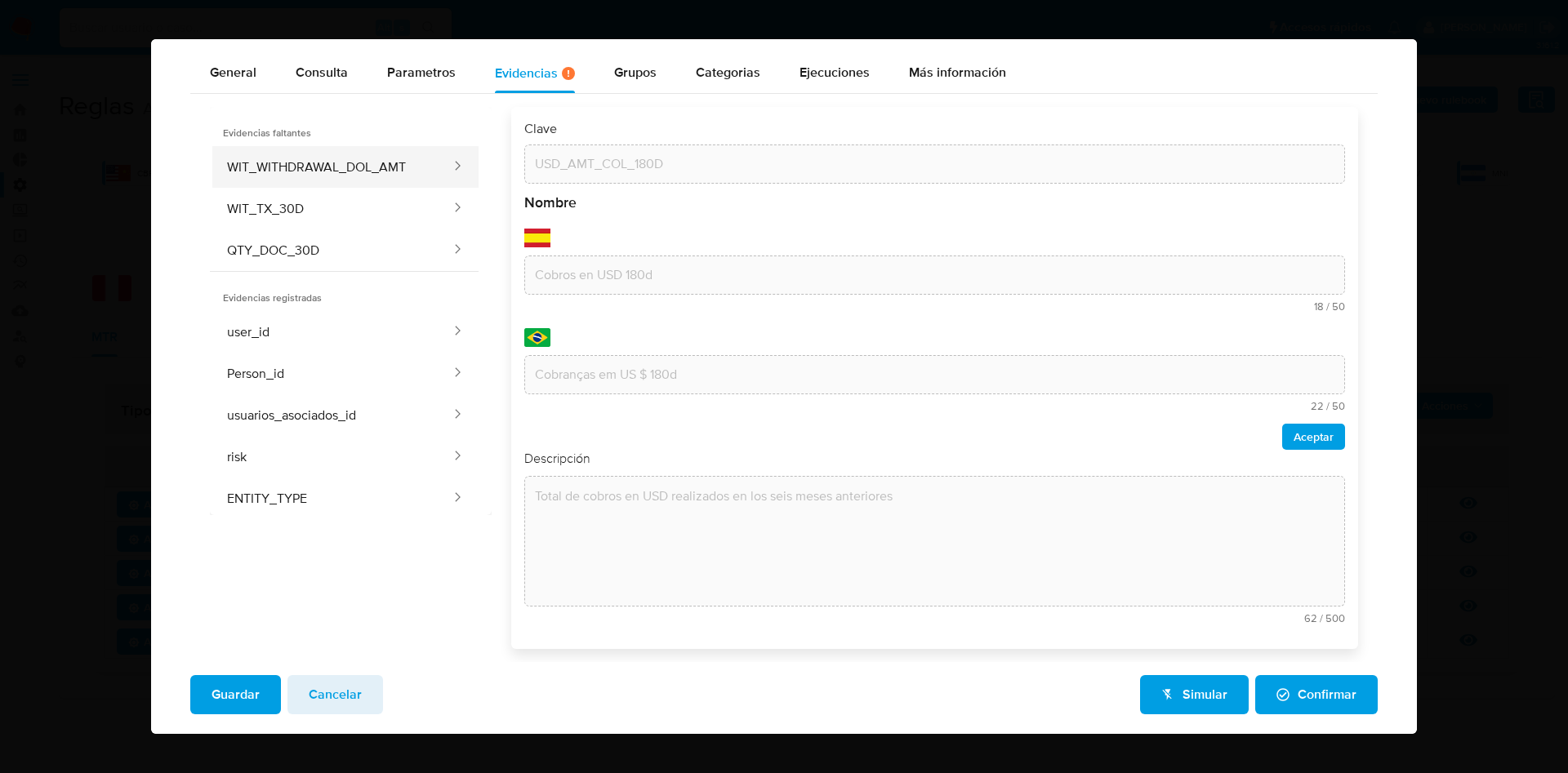
click at [293, 168] on button "WIT_WITHDRAWAL_DOL_AMT" at bounding box center [331, 167] width 243 height 41
type input "WIT_WITHDRAWAL_DOL_AMT"
type textarea "Monto total en USD retirado a cuentas bancarias de terceros por el usuario en l…"
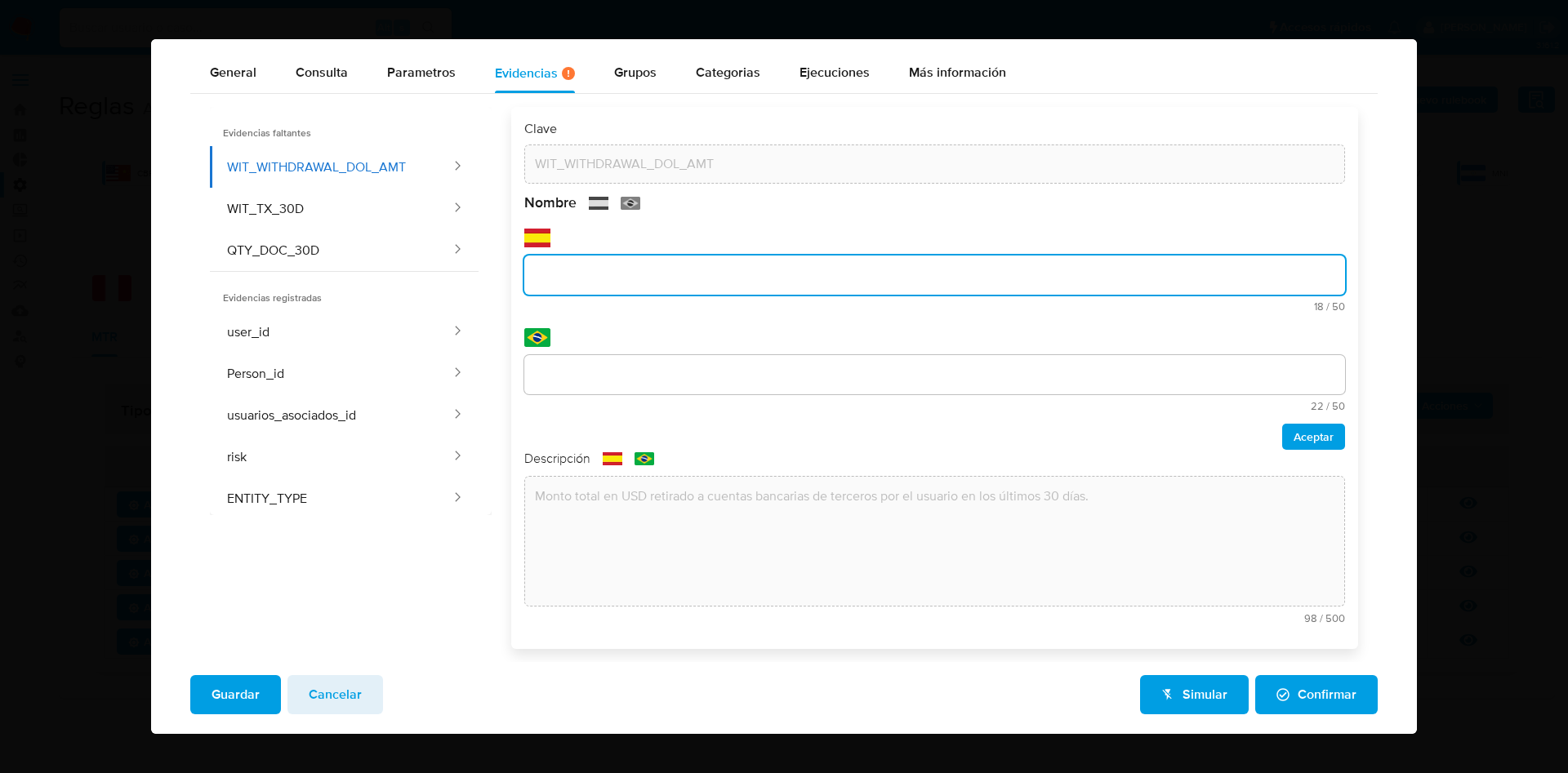
click at [698, 265] on input "text" at bounding box center [935, 275] width 821 height 22
drag, startPoint x: 739, startPoint y: 269, endPoint x: 776, endPoint y: 273, distance: 37.2
click at [776, 273] on input "Monto en USD retirado ultimos 30 d" at bounding box center [935, 275] width 821 height 22
drag, startPoint x: 790, startPoint y: 266, endPoint x: 506, endPoint y: 288, distance: 284.9
click at [506, 288] on div "Clave WIT_WITHDRAWAL_DOL_AMT Nombre text-es Monto en USD retirado ultimos 30 di…" at bounding box center [925, 378] width 867 height 543
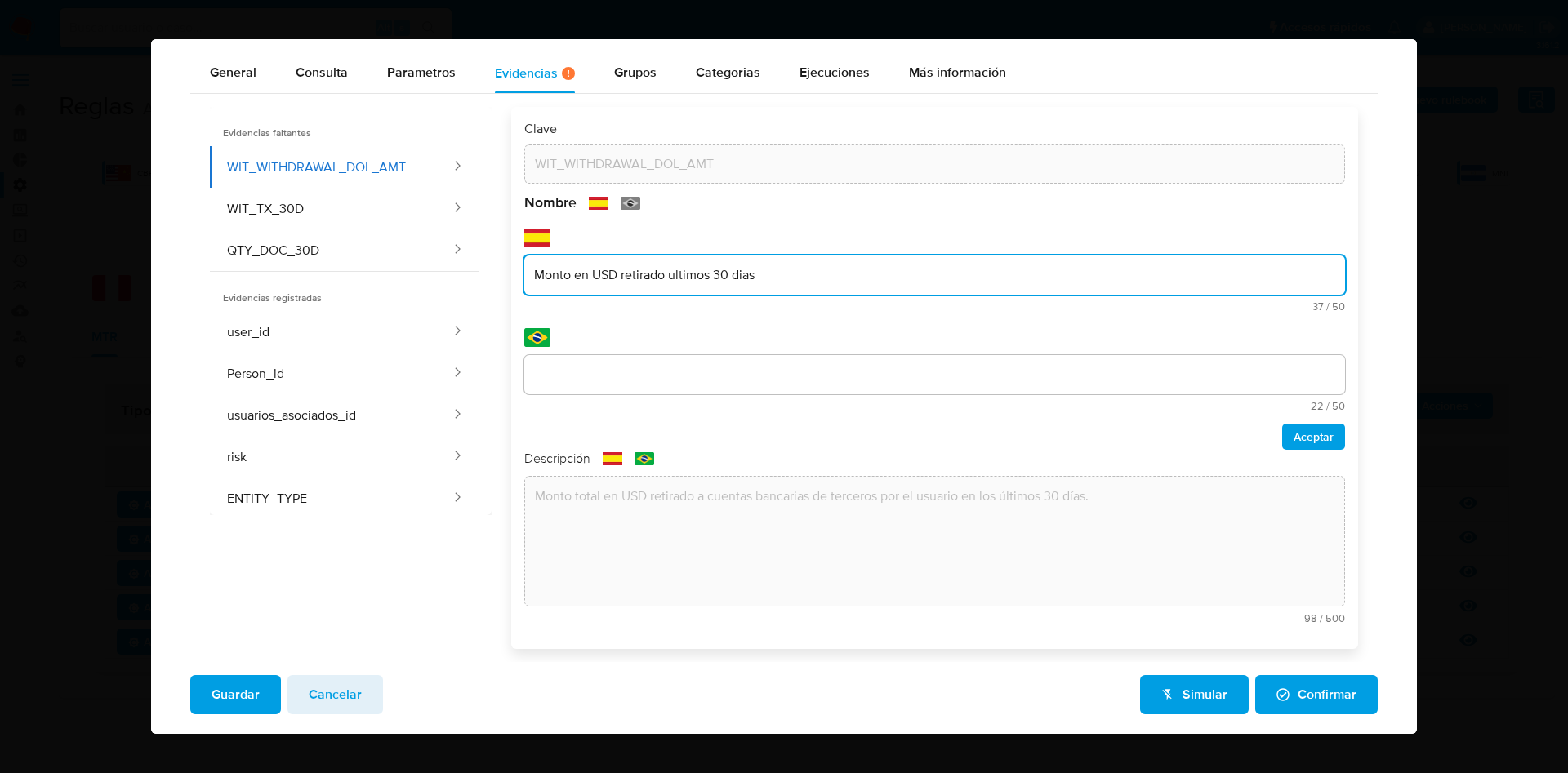
type input "Monto en USD retirado ultimos 30 dias"
drag, startPoint x: 641, startPoint y: 378, endPoint x: 649, endPoint y: 379, distance: 8.1
click at [641, 378] on input "text" at bounding box center [935, 375] width 821 height 22
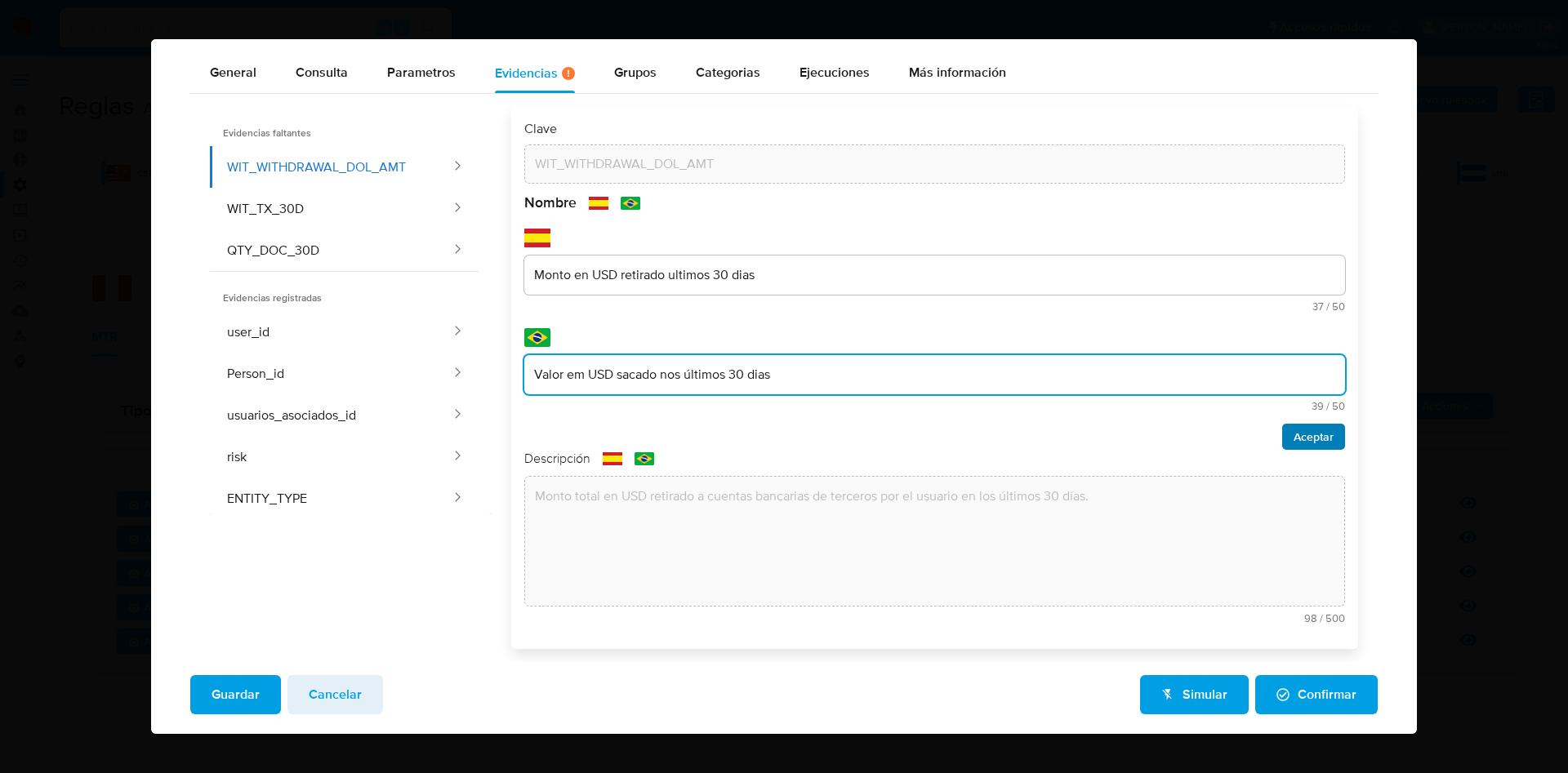
type input "Valor em USD sacado nos últimos 30 dias"
click at [1294, 439] on span "Aceptar" at bounding box center [1313, 436] width 40 height 22
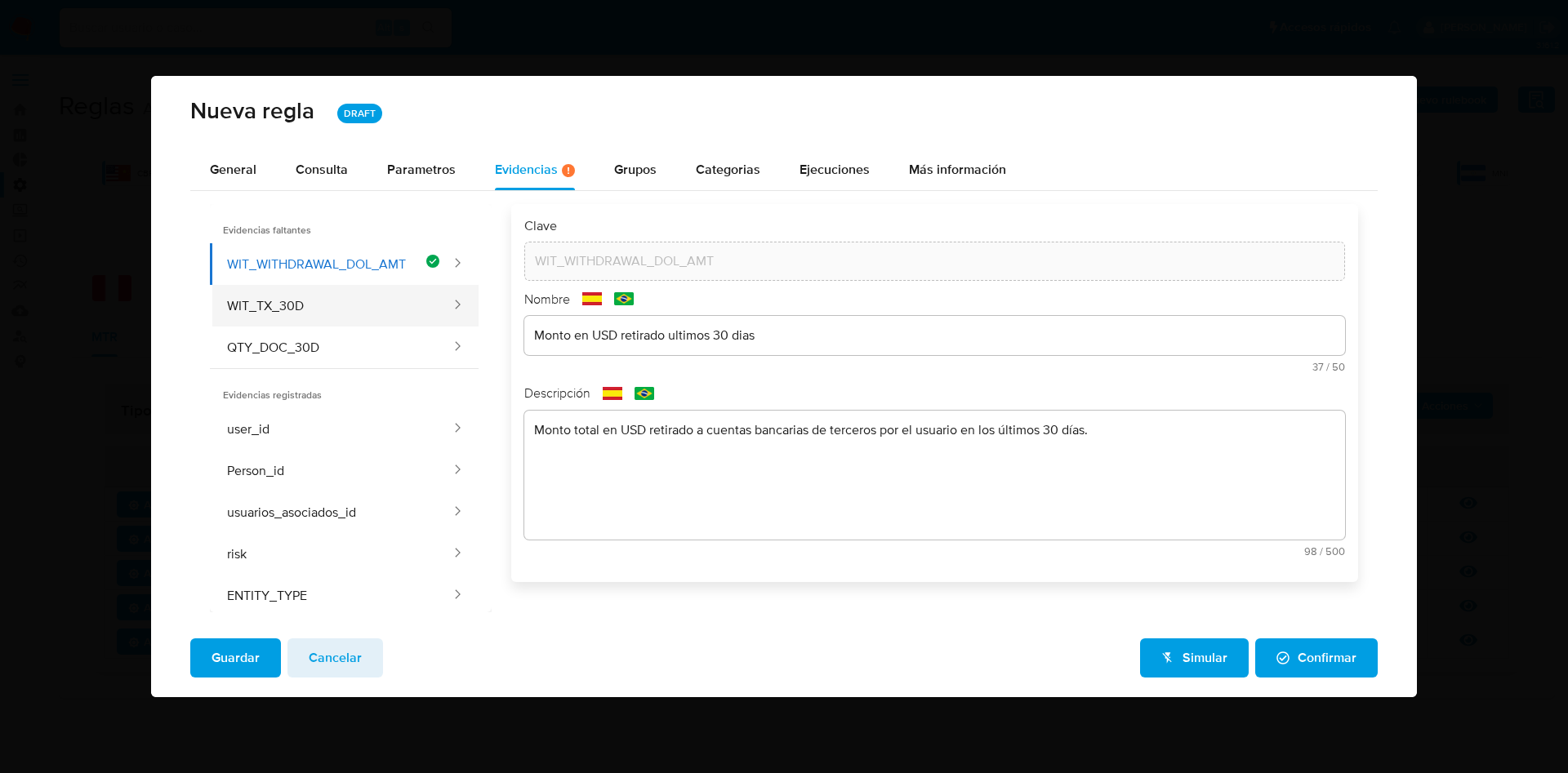
click at [309, 303] on button "WIT_TX_30D" at bounding box center [331, 306] width 243 height 41
type input "WIT_TX_30D"
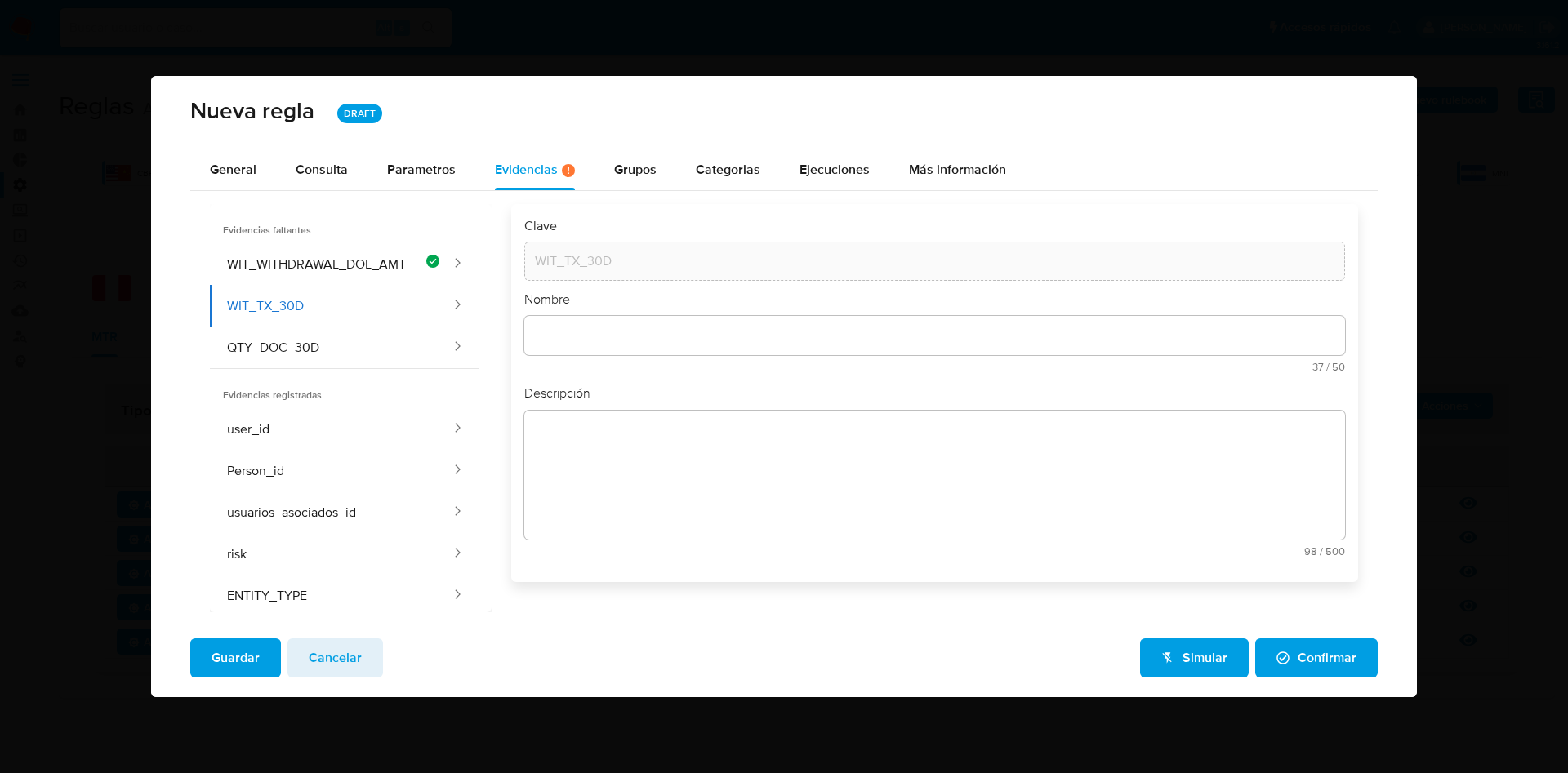
click at [708, 444] on textarea at bounding box center [935, 475] width 821 height 129
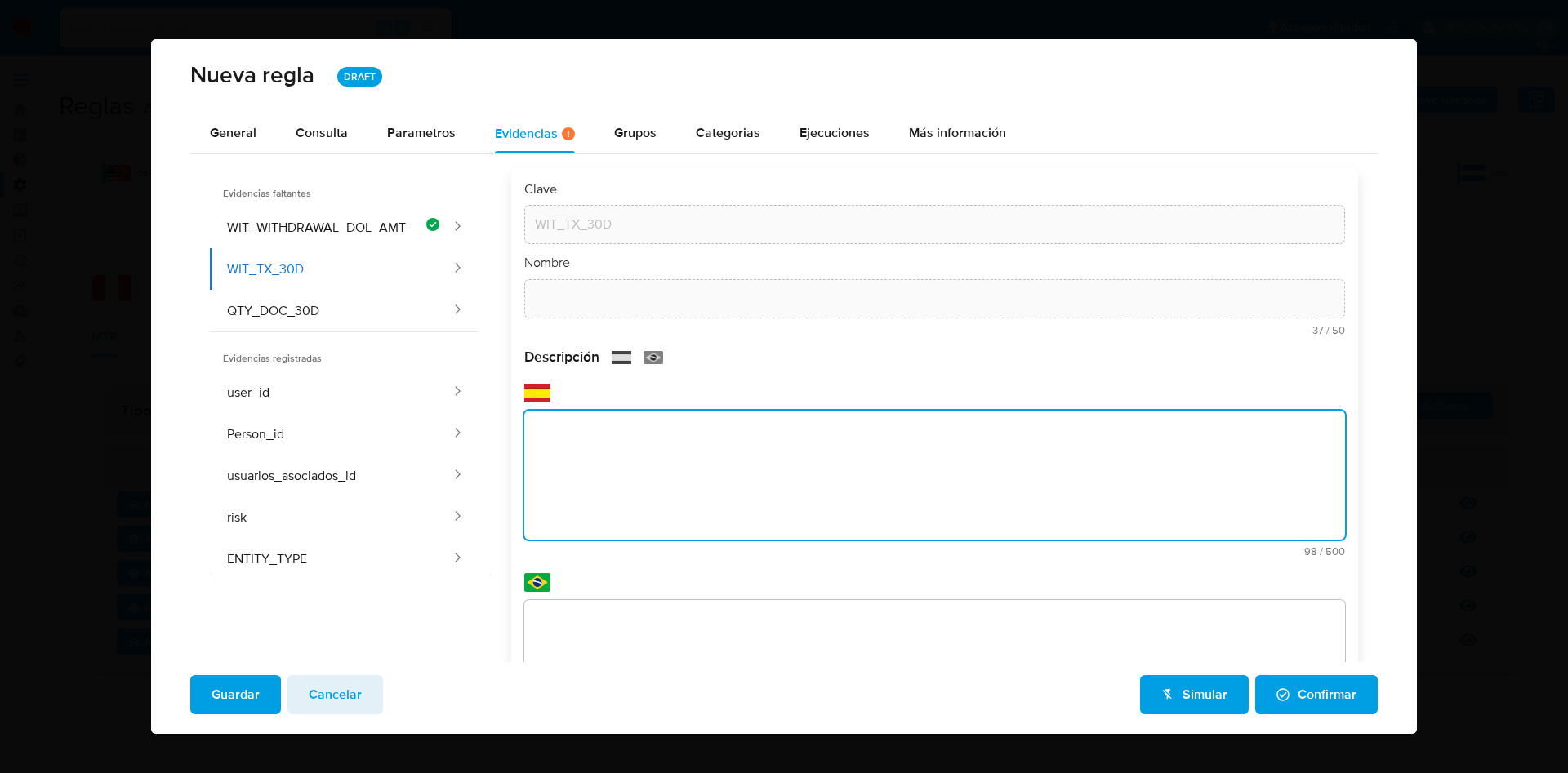
scroll to position [63, 0]
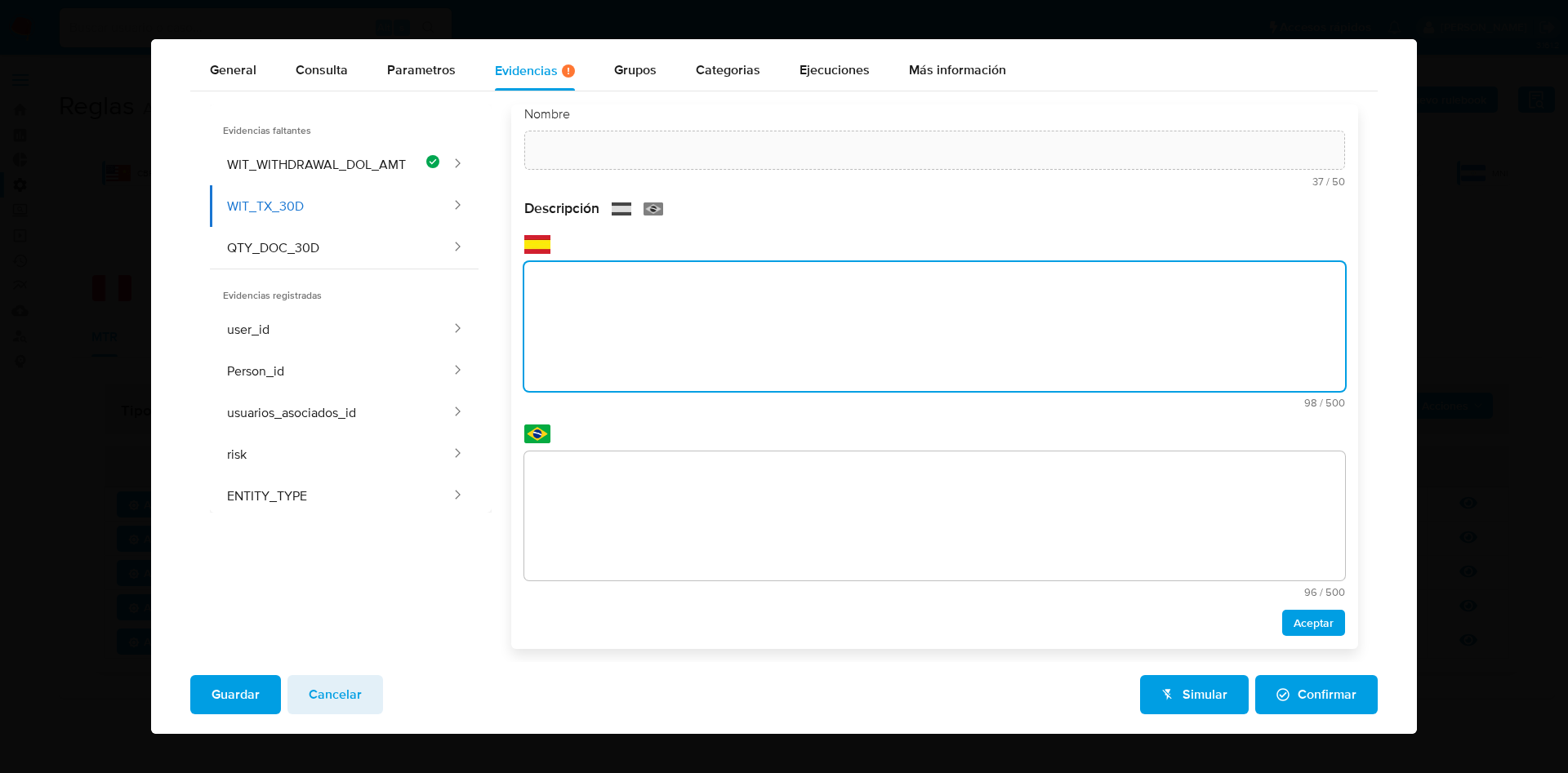
click at [620, 294] on textarea at bounding box center [935, 326] width 821 height 129
paste textarea "Cantidad total de transacciones de retiro a cuentas de terceros realizadas por …"
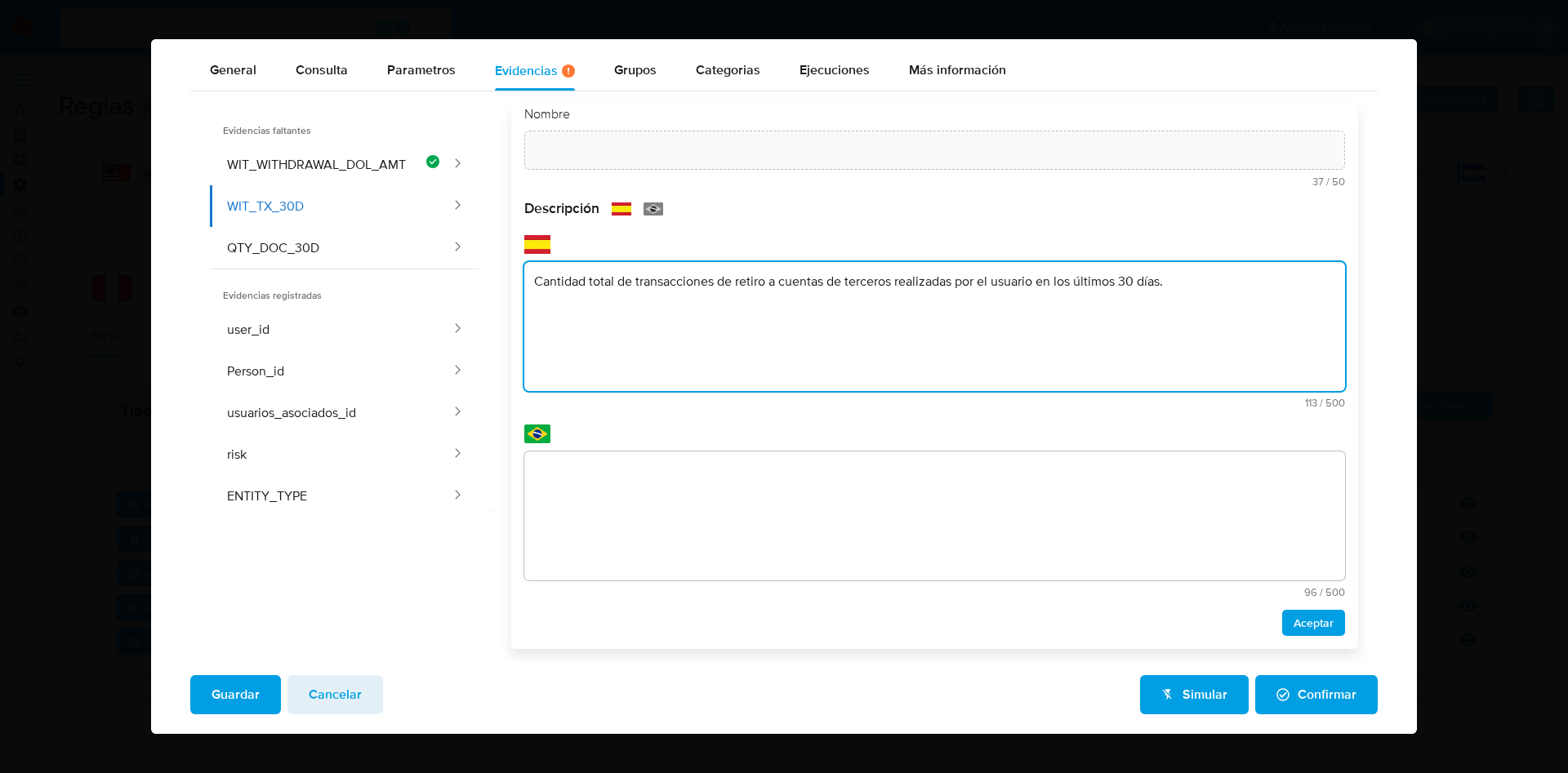
type textarea "Cantidad total de transacciones de retiro a cuentas de terceros realizadas por …"
click at [659, 502] on textarea at bounding box center [935, 517] width 821 height 129
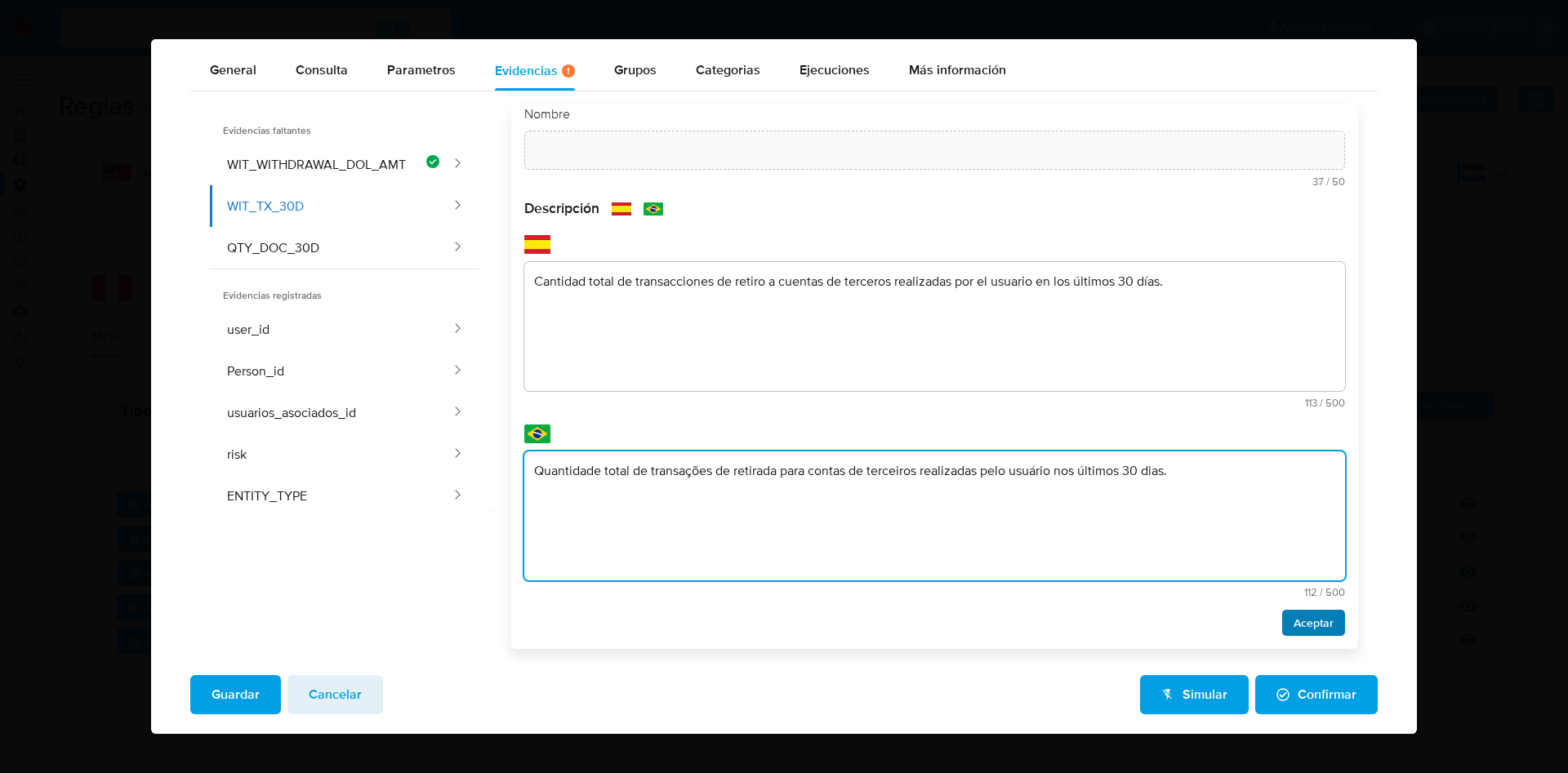
type textarea "Quantidade total de transações de retirada para contas de terceiros realizadas …"
click at [1294, 621] on span "Aceptar" at bounding box center [1313, 622] width 40 height 22
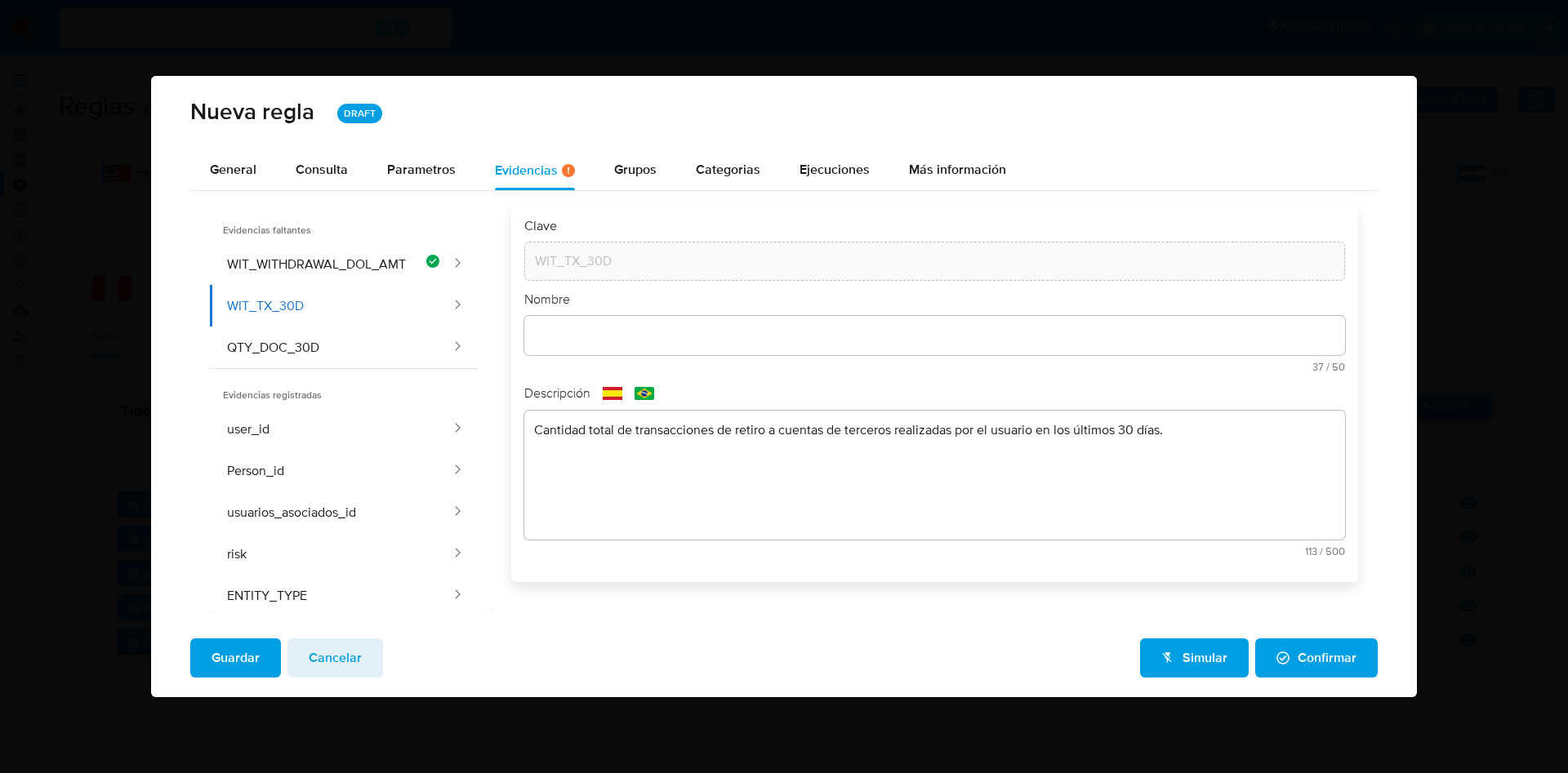
scroll to position [0, 0]
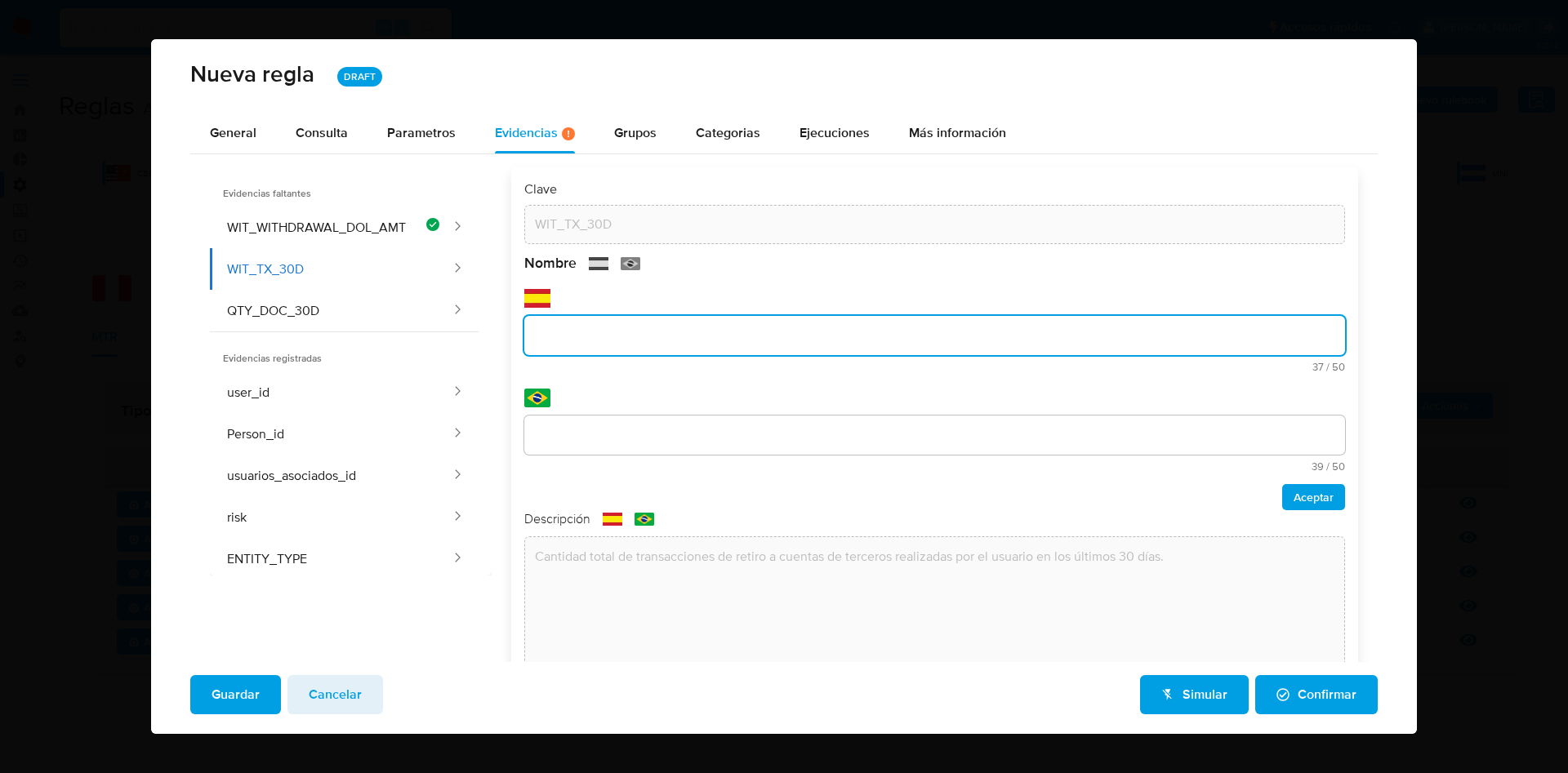
click at [662, 333] on input "text" at bounding box center [935, 335] width 821 height 22
drag, startPoint x: 678, startPoint y: 328, endPoint x: 473, endPoint y: 330, distance: 205.0
click at [471, 330] on div "Evidencias faltantes WIT_WITHDRAWAL_DOL_AMT WIT_TX_30D QTY_DOC_30D Evidencias r…" at bounding box center [784, 439] width 1148 height 543
click at [771, 340] on input "Cantidad de retiros ulitmos 30 dias" at bounding box center [935, 335] width 821 height 22
click at [687, 330] on input "Cantidad de retiros ulitmos 30 dias" at bounding box center [935, 335] width 821 height 22
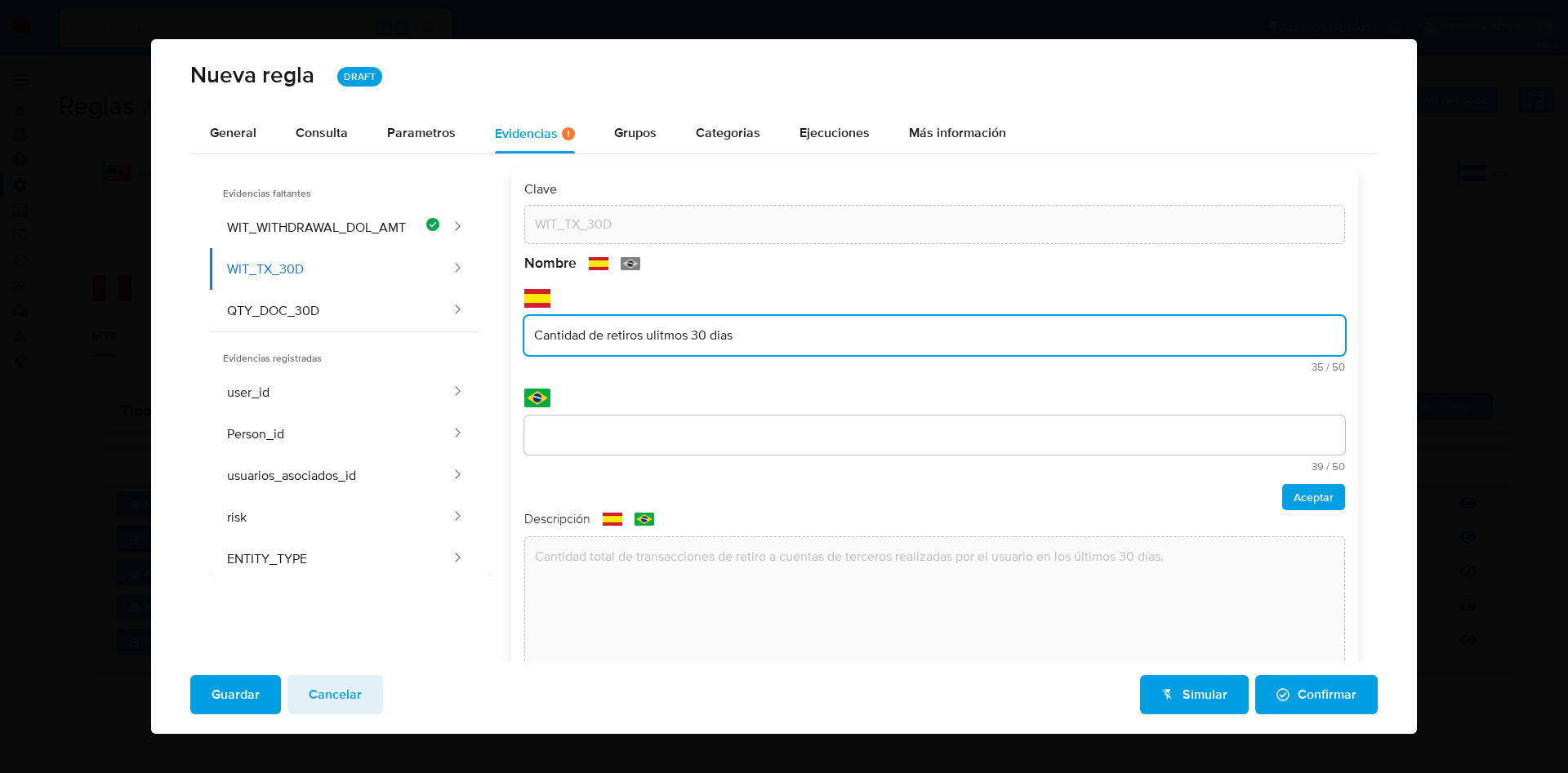
drag, startPoint x: 684, startPoint y: 343, endPoint x: 729, endPoint y: 327, distance: 47.8
click at [649, 334] on input "Cantidad de retiros ulitmos 30 dias" at bounding box center [935, 335] width 821 height 22
type input "Cantidad de retiros ultimos 30 dias"
drag, startPoint x: 745, startPoint y: 350, endPoint x: 727, endPoint y: 343, distance: 19.3
click at [727, 343] on div "Cantidad de retiros ultimos 30 dias" at bounding box center [935, 335] width 821 height 39
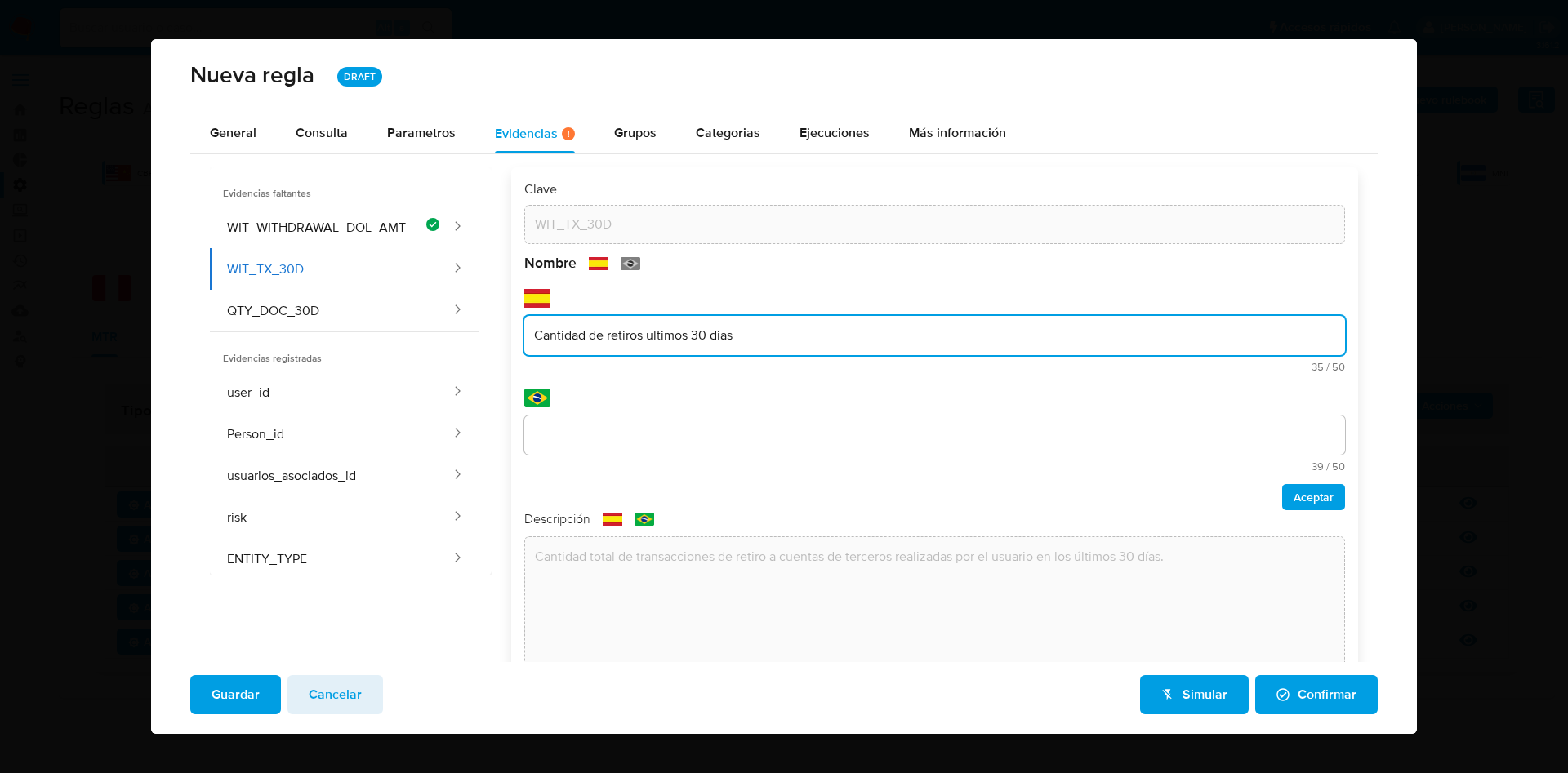
scroll to position [60, 0]
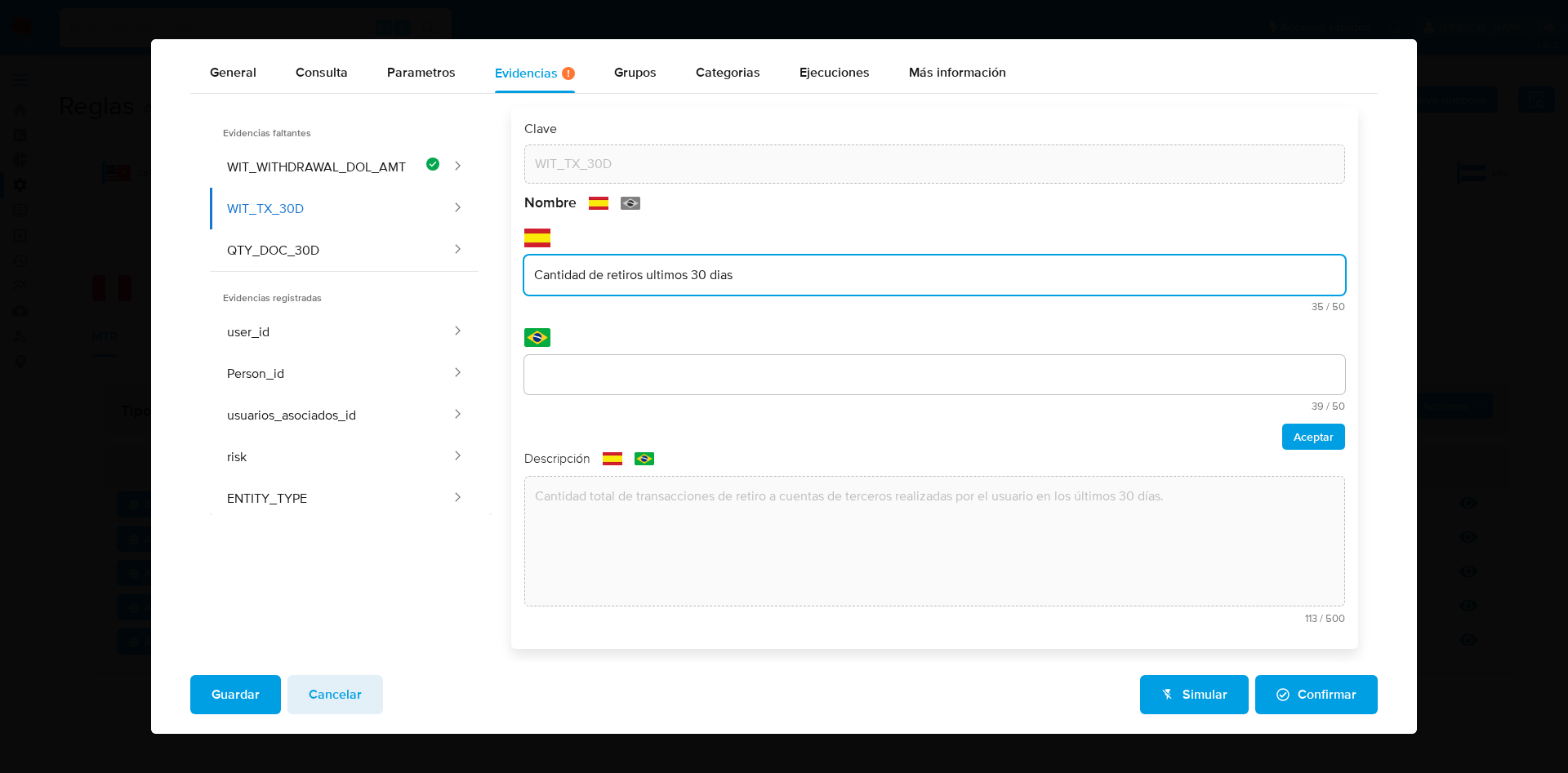
drag, startPoint x: 751, startPoint y: 326, endPoint x: 470, endPoint y: 306, distance: 281.7
click at [470, 306] on div "Evidencias faltantes WIT_WITHDRAWAL_DOL_AMT WIT_TX_30D QTY_DOC_30D Evidencias r…" at bounding box center [784, 378] width 1148 height 543
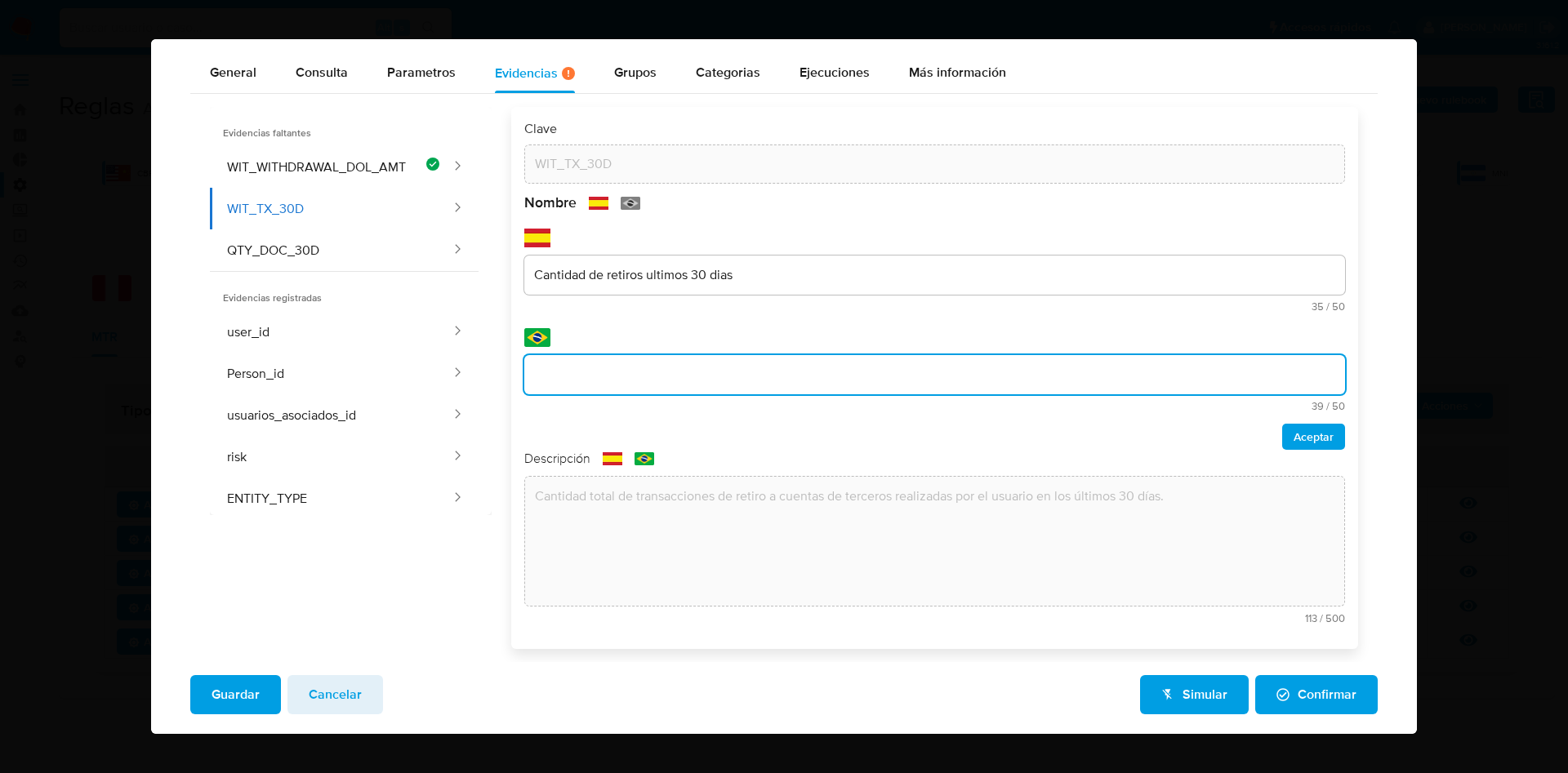
click at [699, 369] on input "text" at bounding box center [935, 375] width 821 height 22
paste input "Número de retiradas nos últimos 30 dias"
type input "Número de retiradas nos últimos 30 dias"
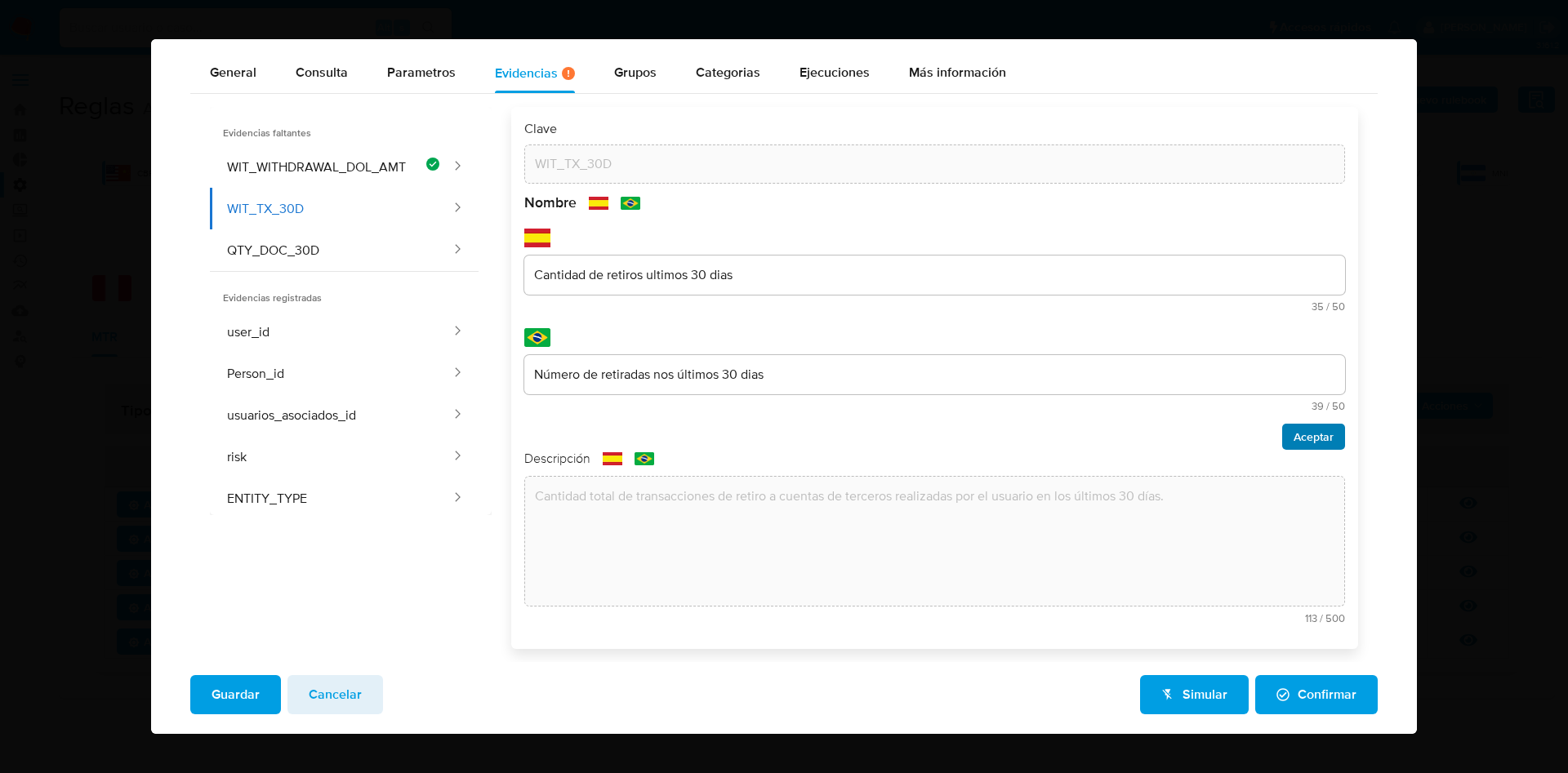
click at [1294, 433] on span "Aceptar" at bounding box center [1313, 436] width 40 height 22
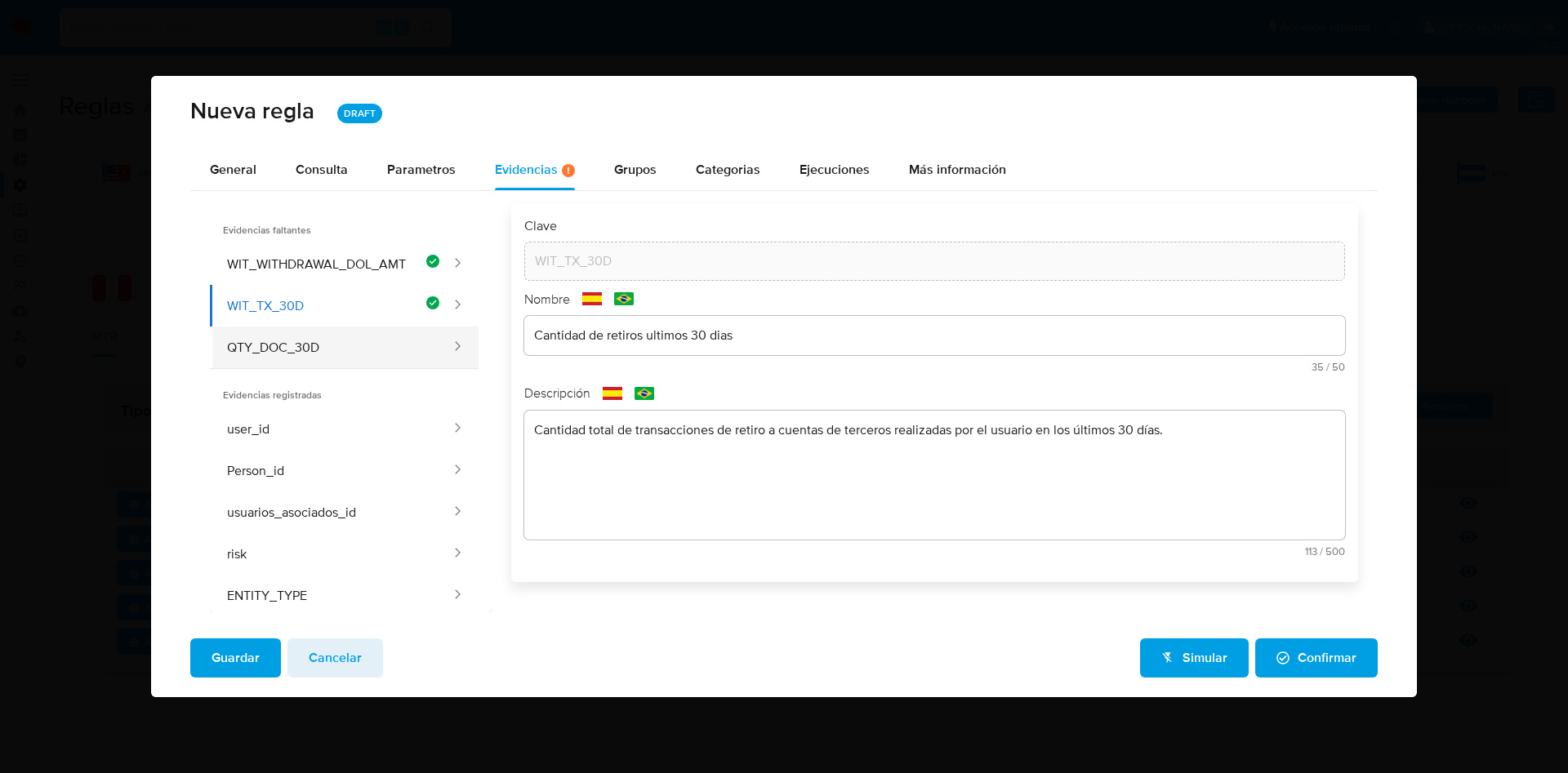
click at [291, 345] on button "QTY_DOC_30D" at bounding box center [331, 347] width 243 height 41
type input "QTY_DOC_30D"
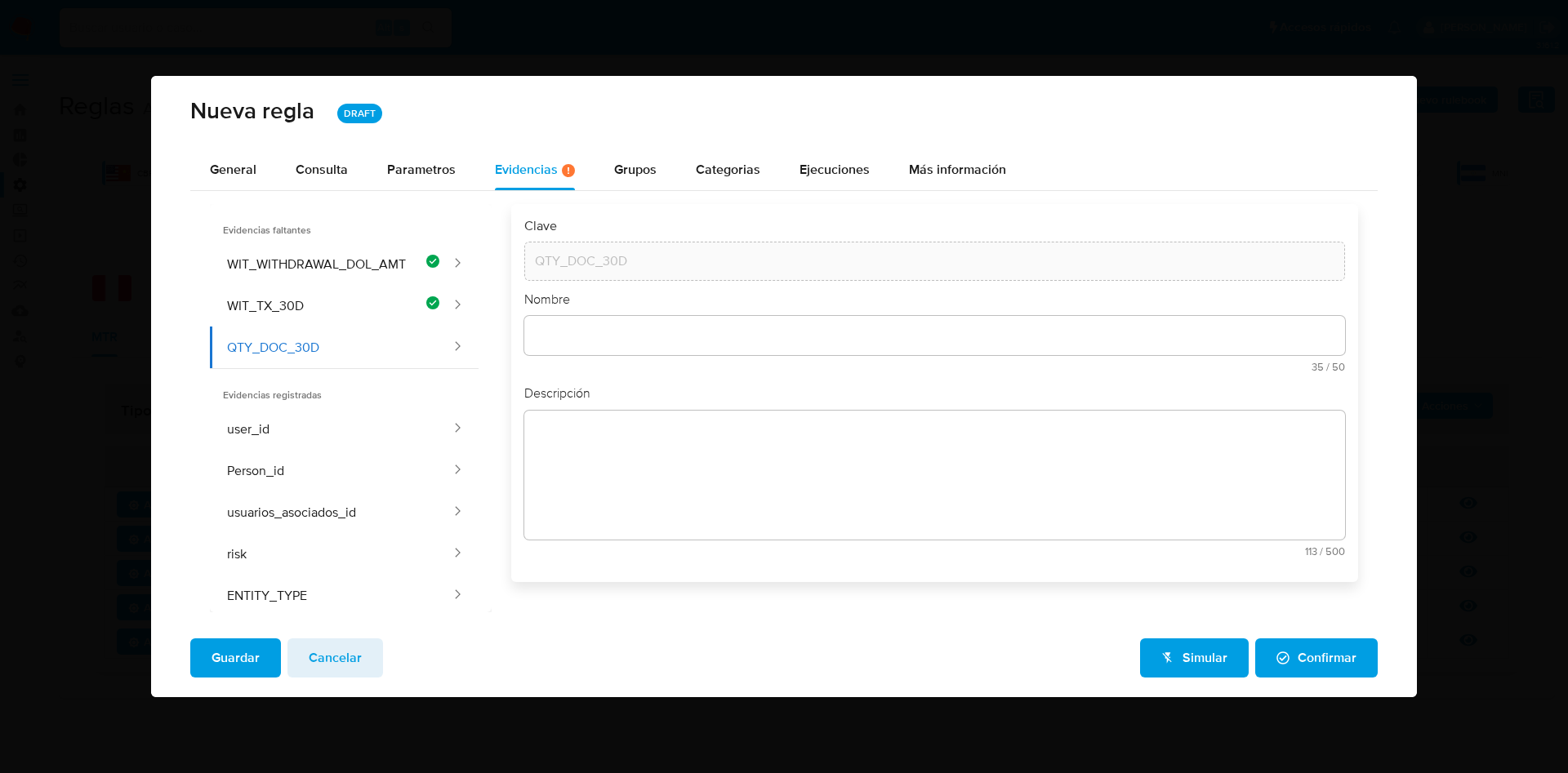
click at [647, 349] on div at bounding box center [935, 335] width 821 height 39
click at [649, 449] on textarea at bounding box center [935, 475] width 821 height 129
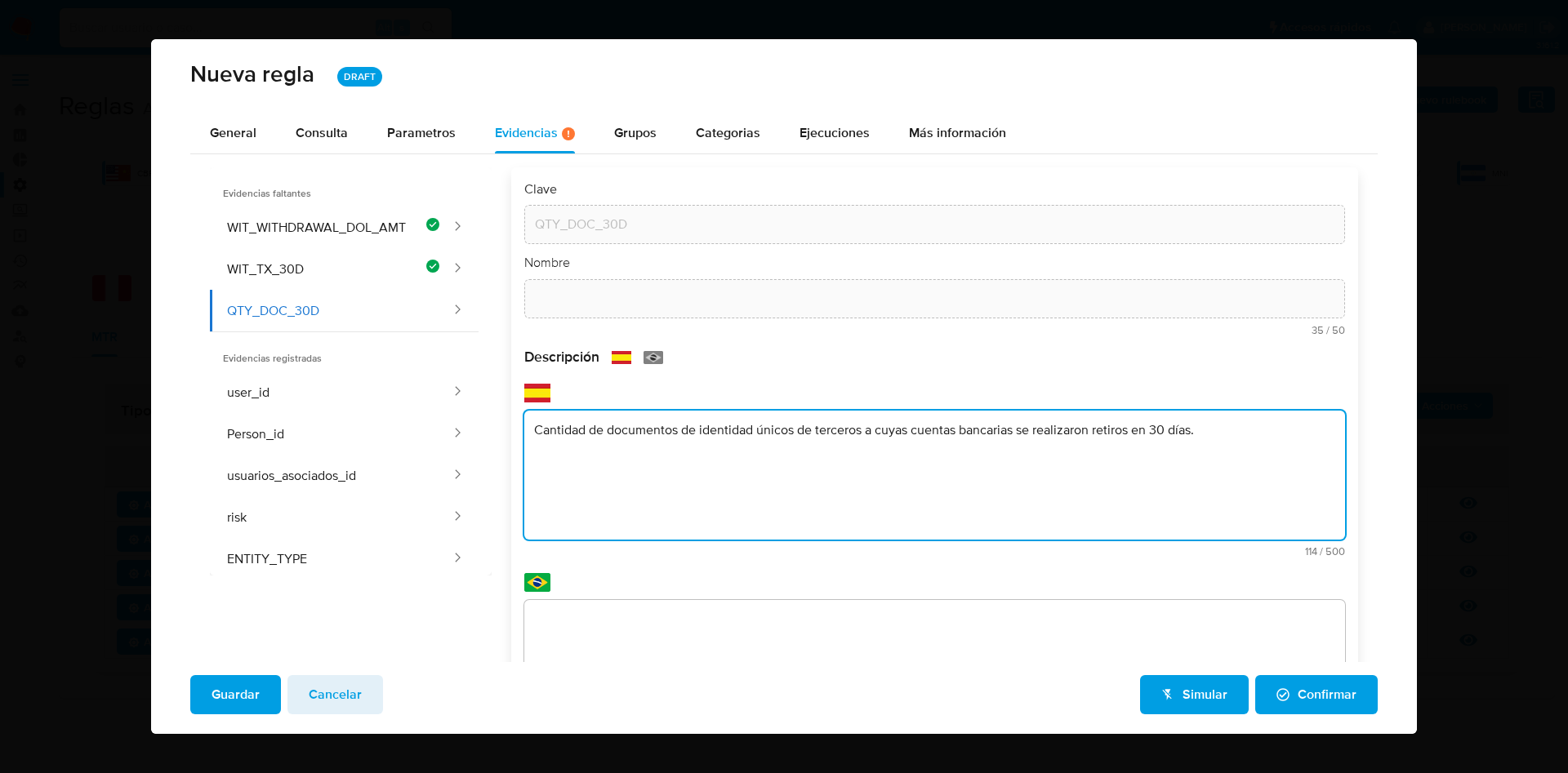
type textarea "Cantidad de documentos de identidad únicos de terceros a cuyas cuentas bancaria…"
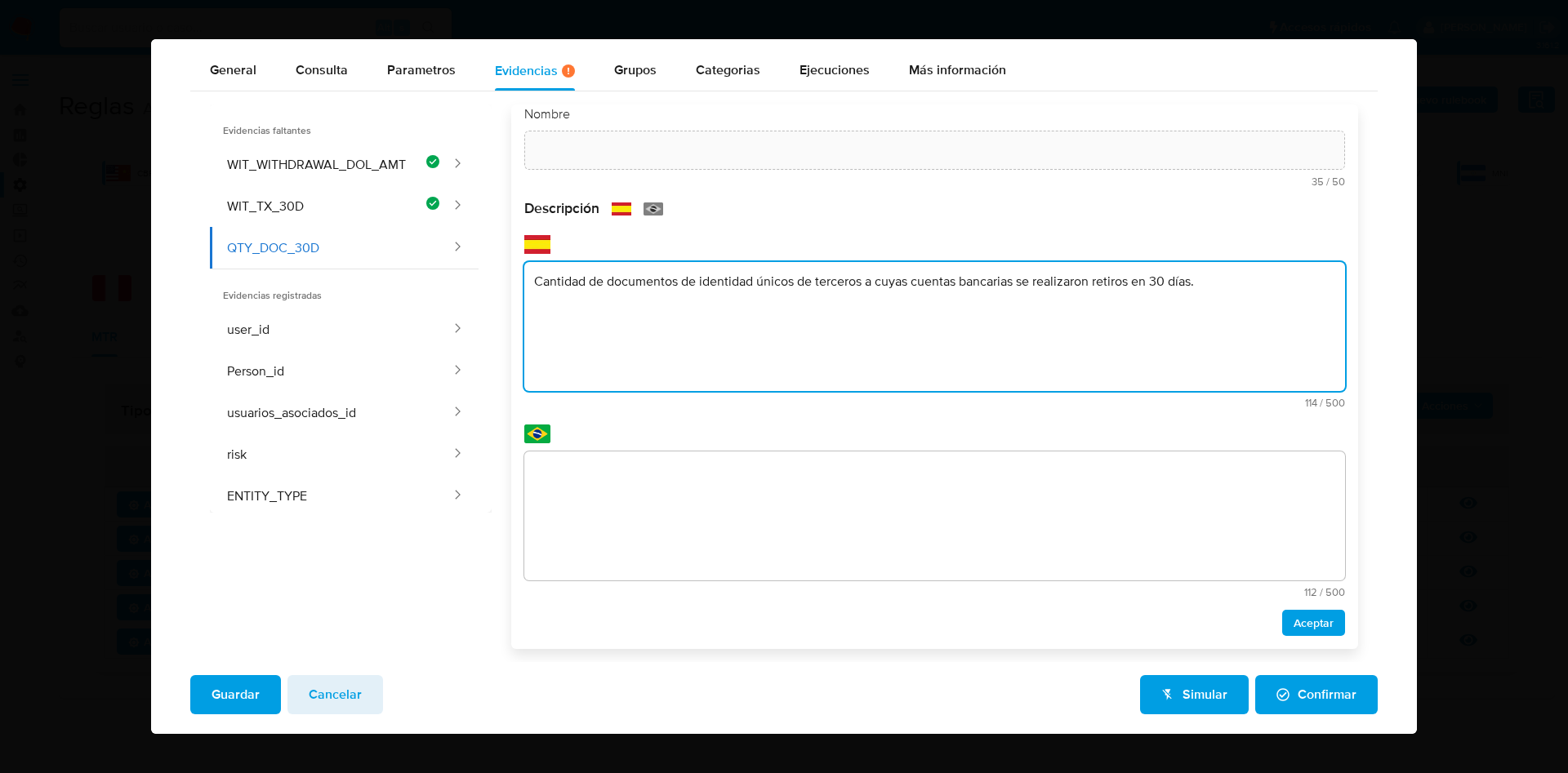
click at [635, 481] on textarea at bounding box center [935, 517] width 821 height 129
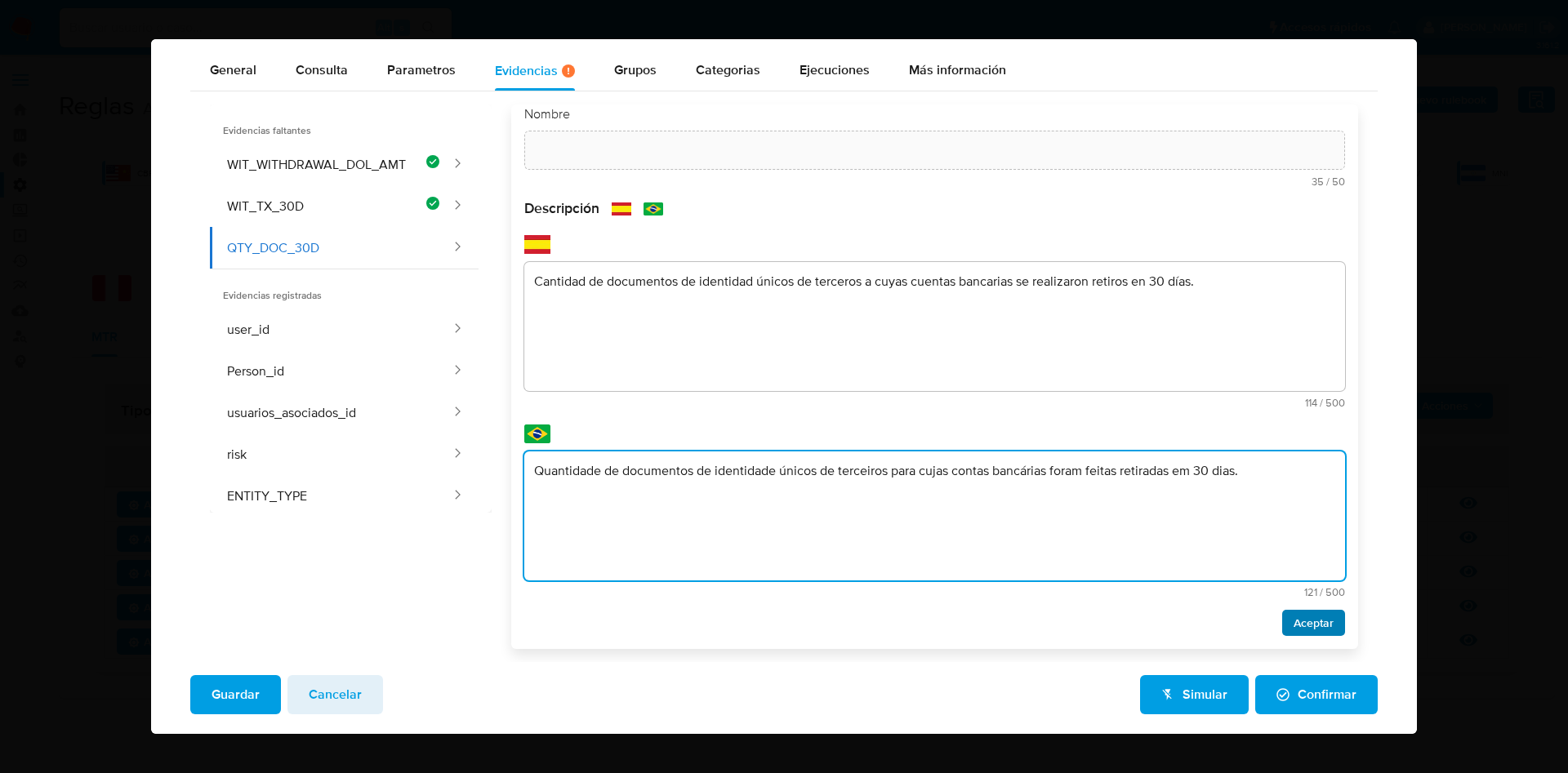
type textarea "Quantidade de documentos de identidade únicos de terceiros para cujas contas ba…"
click at [1294, 627] on span "Aceptar" at bounding box center [1313, 622] width 40 height 22
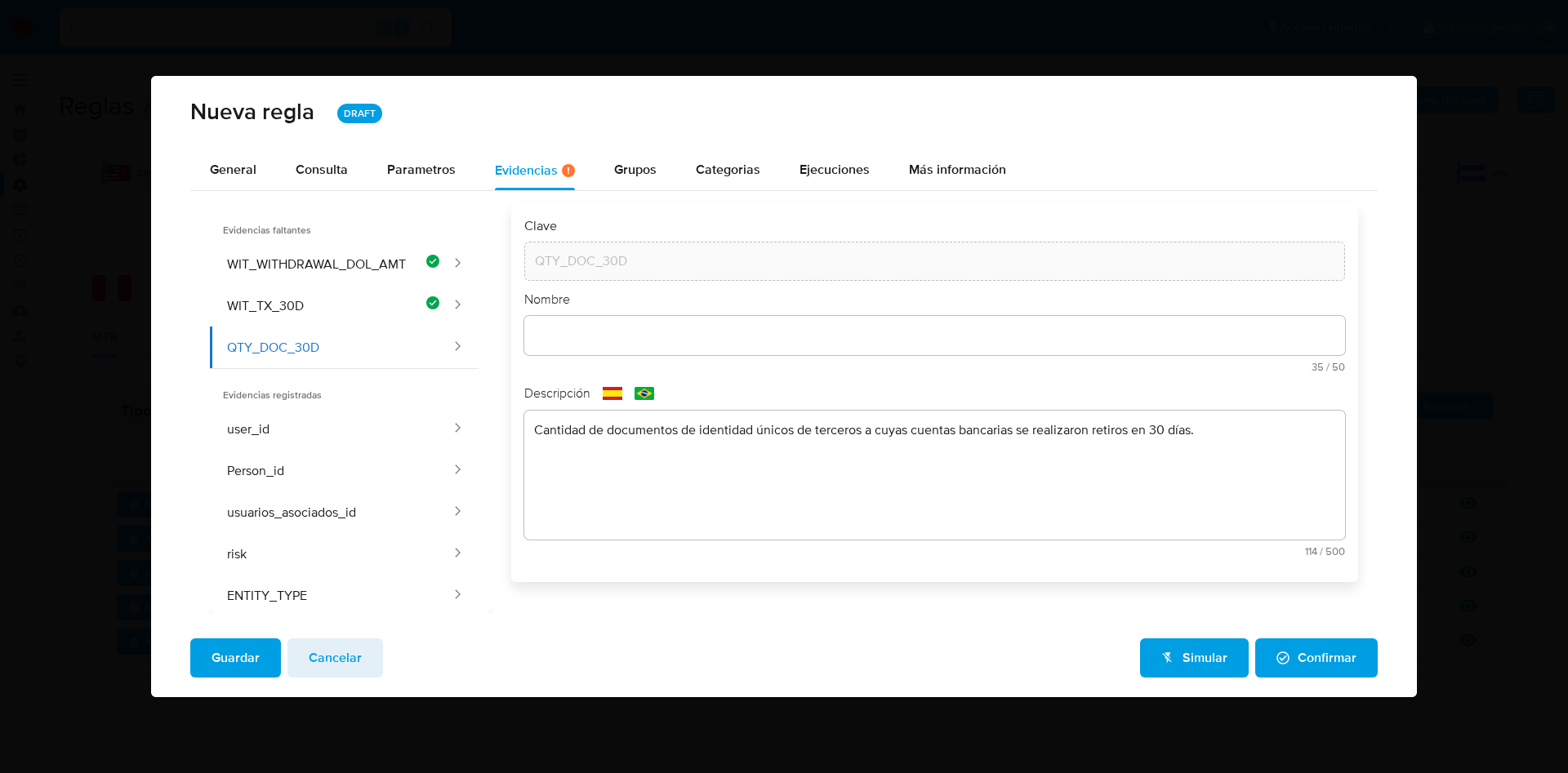
scroll to position [0, 0]
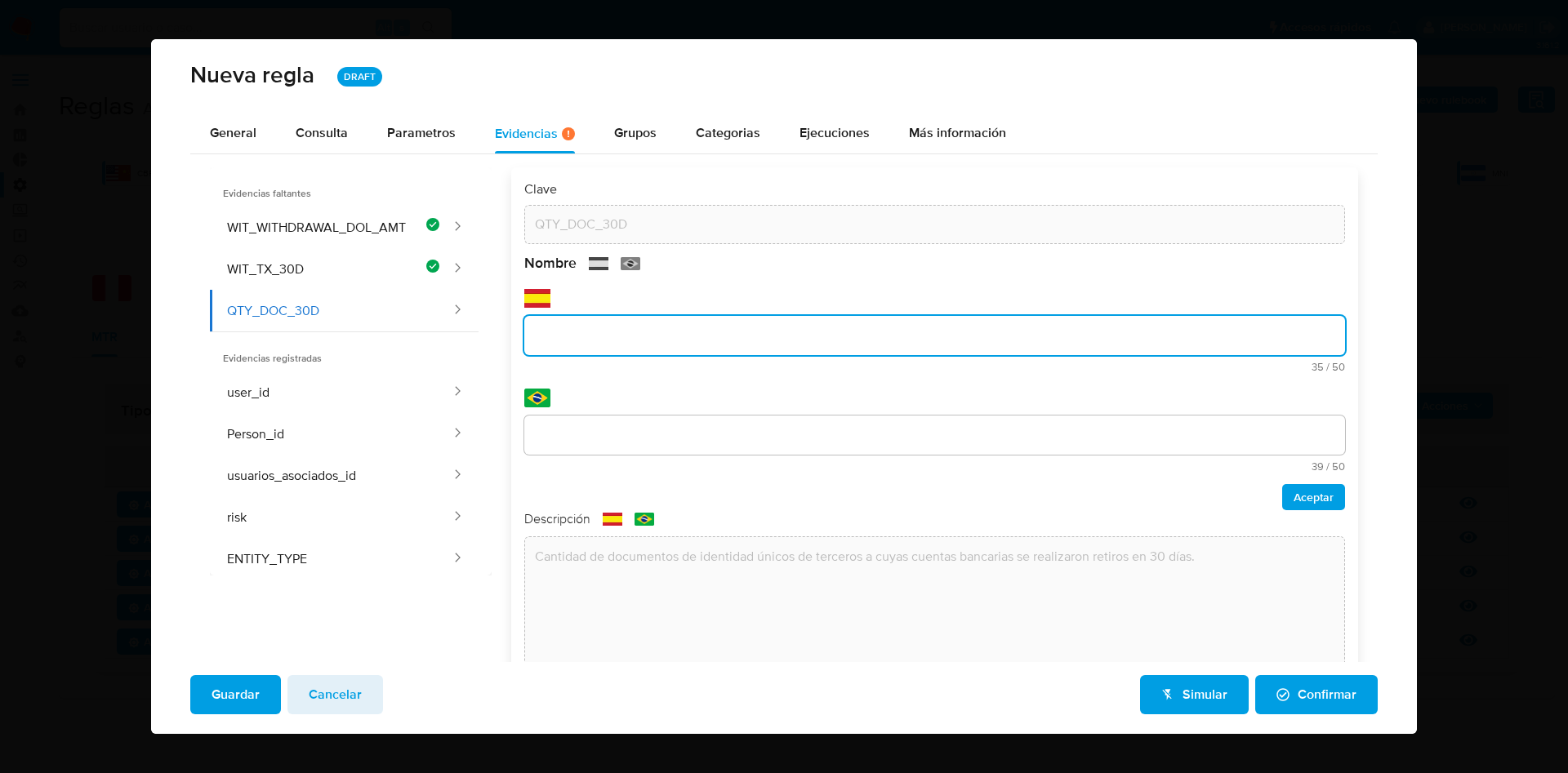
click at [698, 340] on input "text" at bounding box center [935, 335] width 821 height 22
click at [982, 380] on div "Nombre text-es 35 / 50 15 caracteres restantes text-pt 39 / 50 11 caracteres re…" at bounding box center [935, 382] width 821 height 256
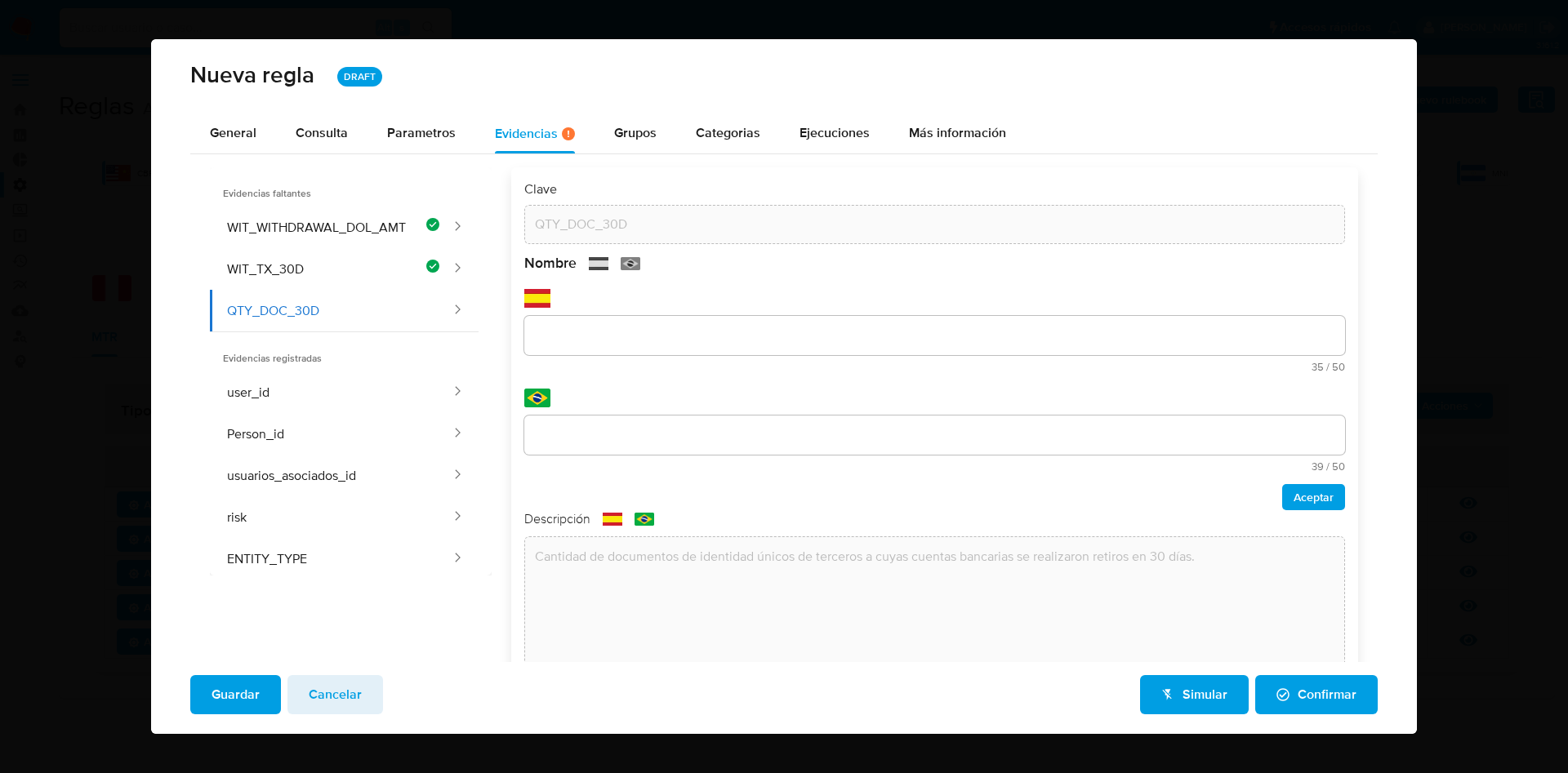
click at [919, 325] on div "Nombre text-es 35 / 50 15 caracteres restantes text-pt 39 / 50 11 caracteres re…" at bounding box center [935, 382] width 821 height 256
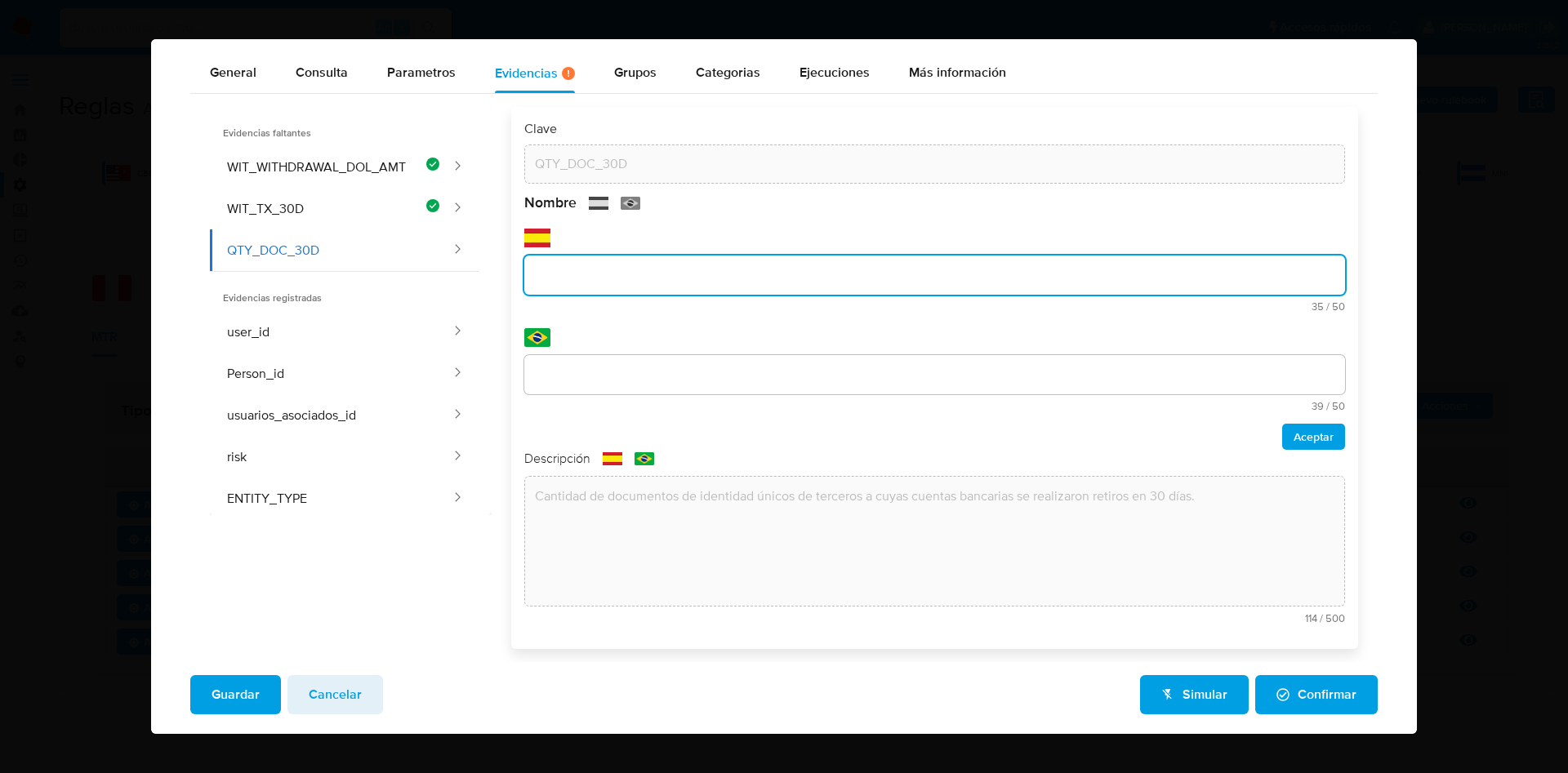
type input "c"
drag, startPoint x: 885, startPoint y: 281, endPoint x: 484, endPoint y: 269, distance: 401.2
click at [484, 269] on div "Evidencias faltantes WIT_WITHDRAWAL_DOL_AMT WIT_TX_30D QTY_DOC_30D Evidencias r…" at bounding box center [784, 378] width 1148 height 543
type input "Cantidad de documentos de retiros de fondos"
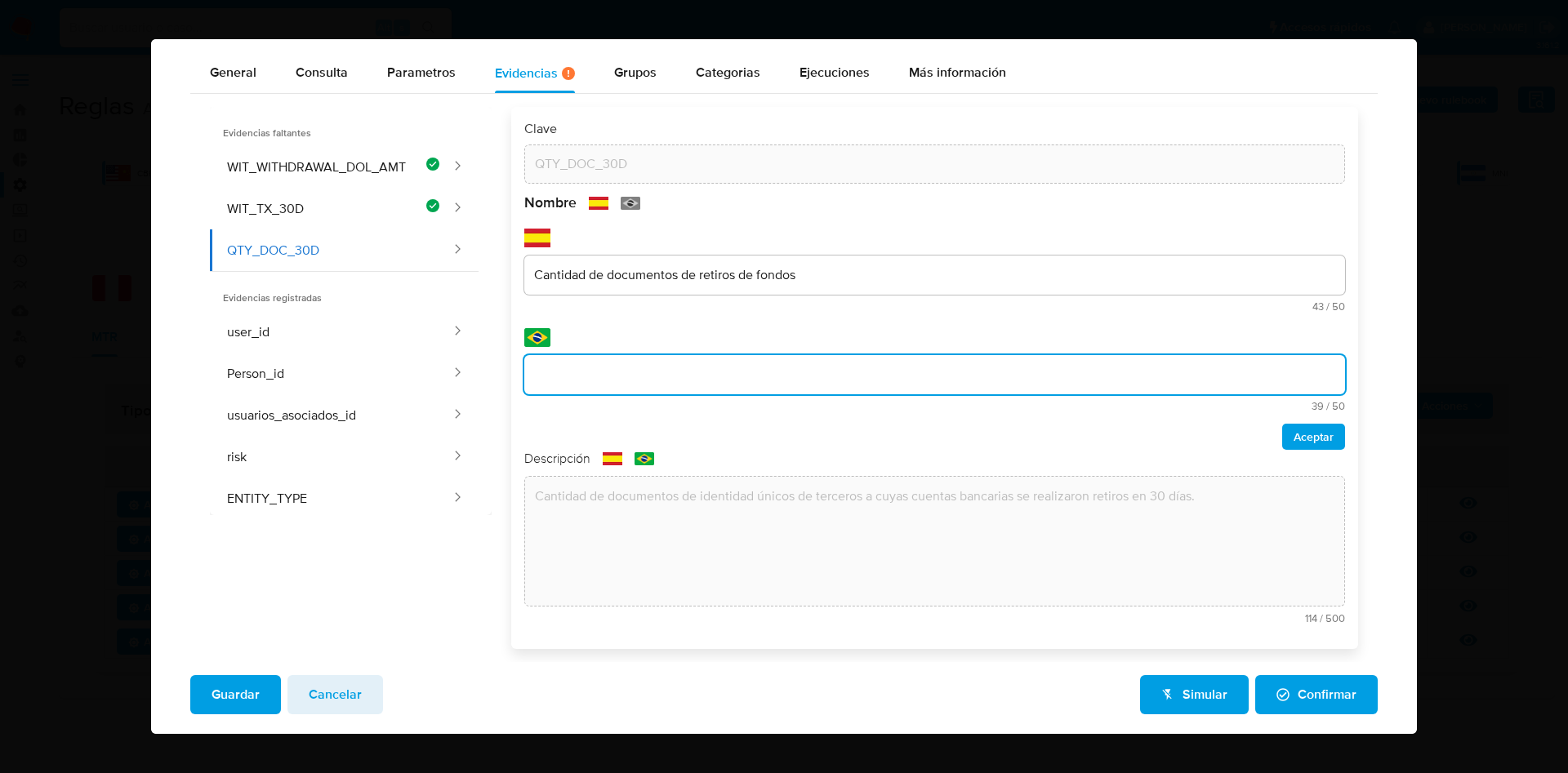
click at [701, 366] on input "text" at bounding box center [935, 375] width 821 height 22
type input "Número de documentos de retirada de fundos"
click at [1312, 435] on span "Aceptar" at bounding box center [1313, 436] width 40 height 22
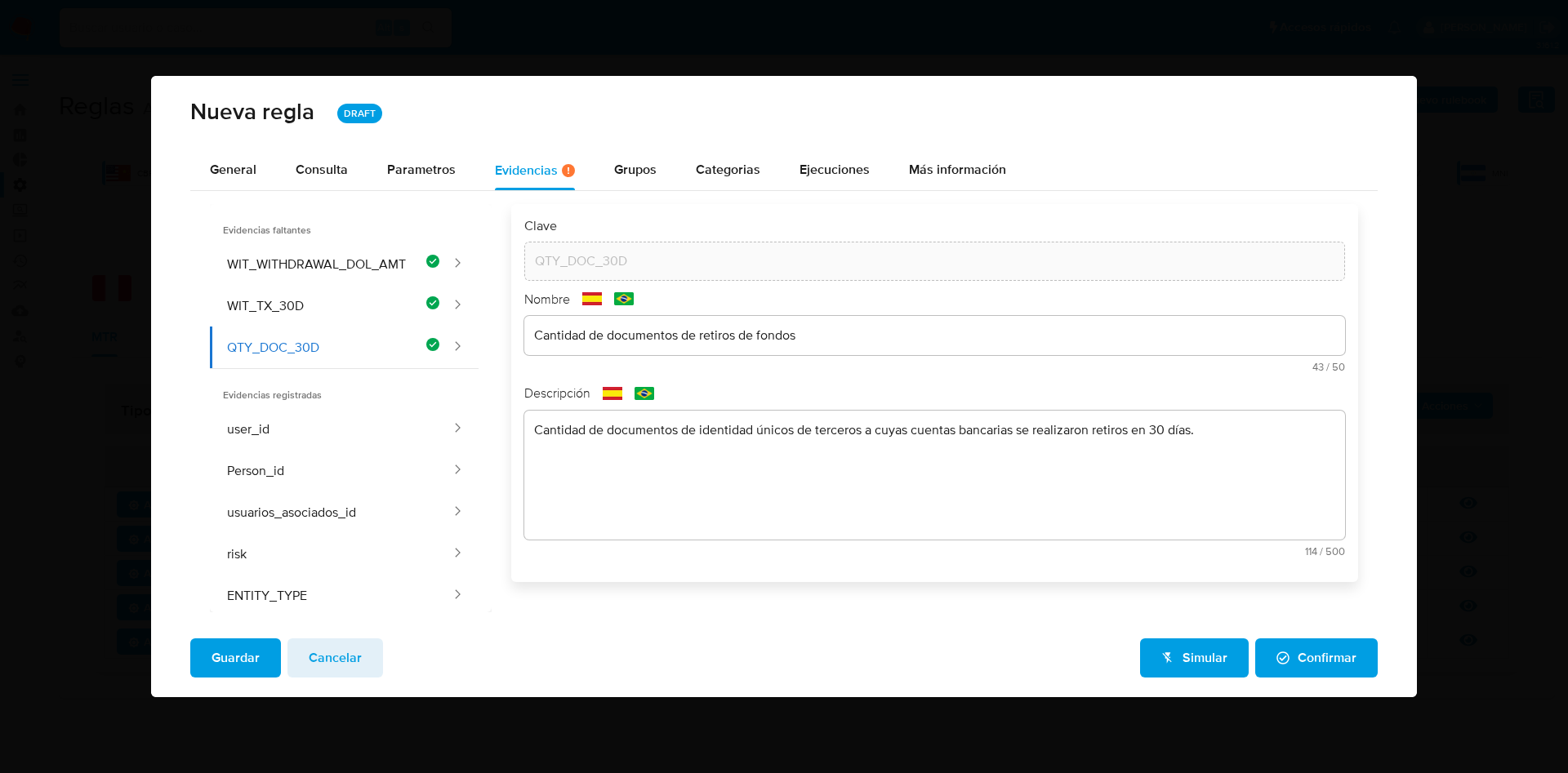
scroll to position [0, 0]
click at [233, 668] on span "Guardar" at bounding box center [236, 658] width 48 height 36
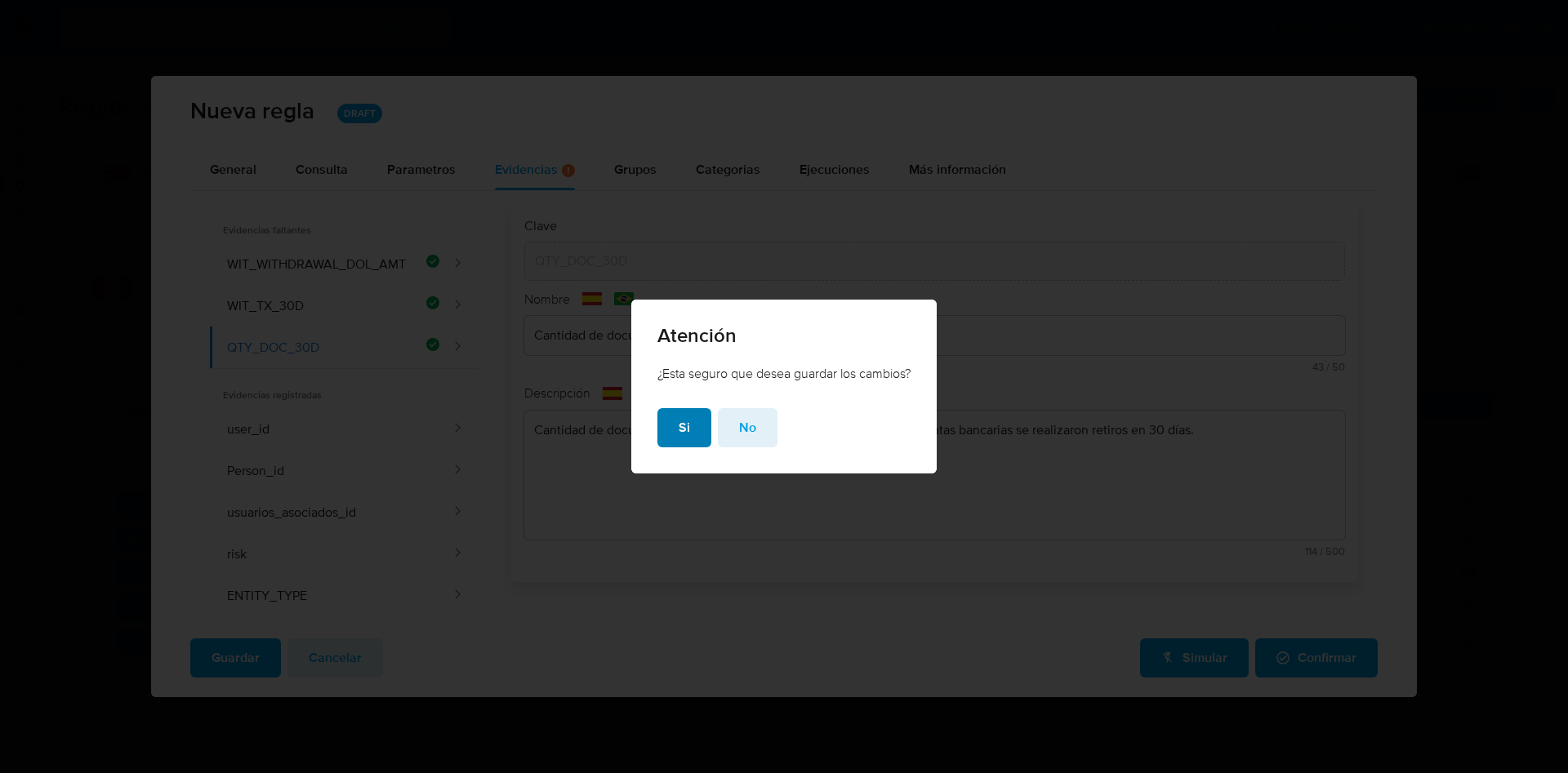
click at [687, 432] on span "Si" at bounding box center [684, 428] width 12 height 36
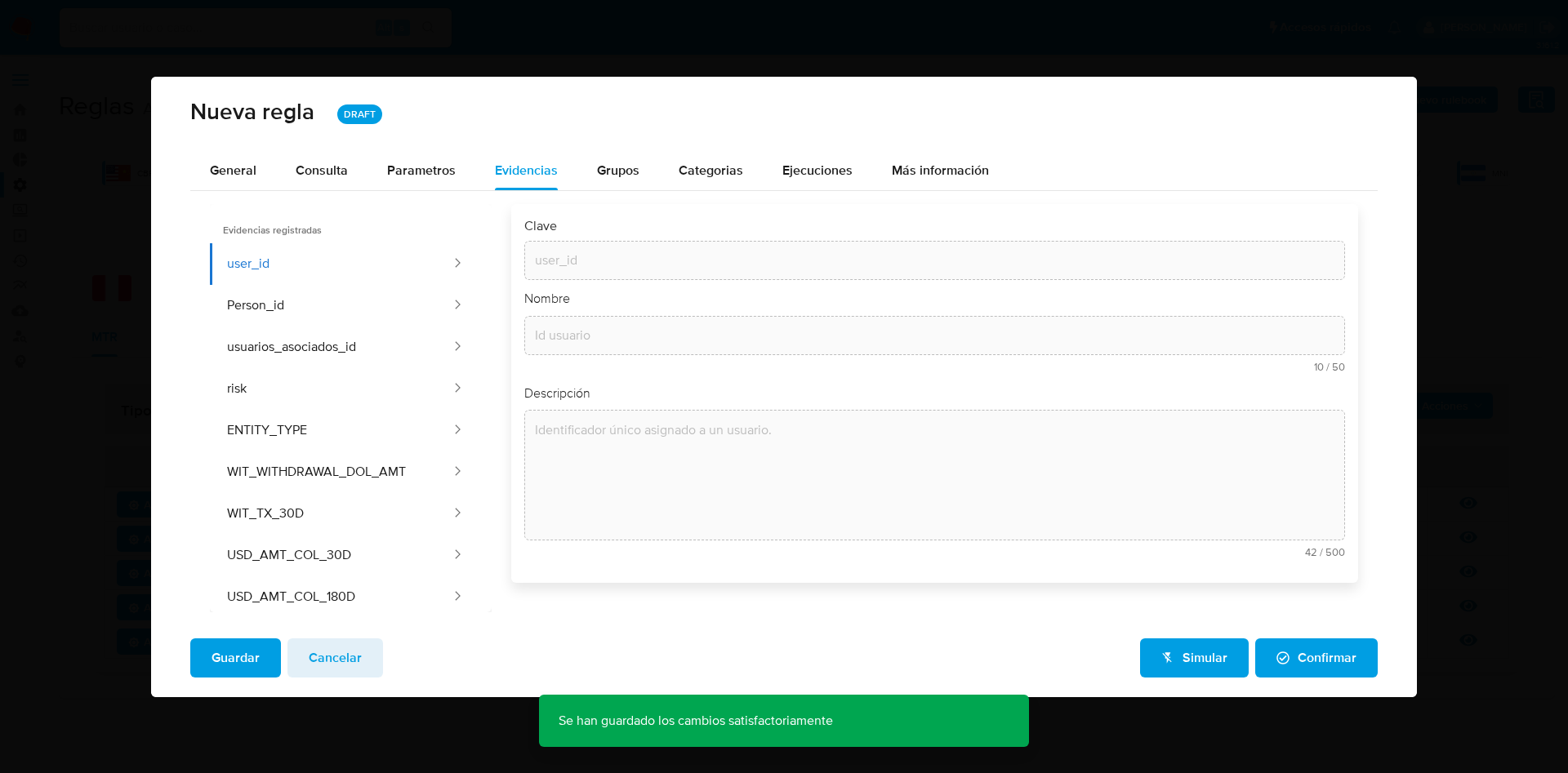
click at [1347, 663] on span "Confirmar" at bounding box center [1316, 658] width 80 height 36
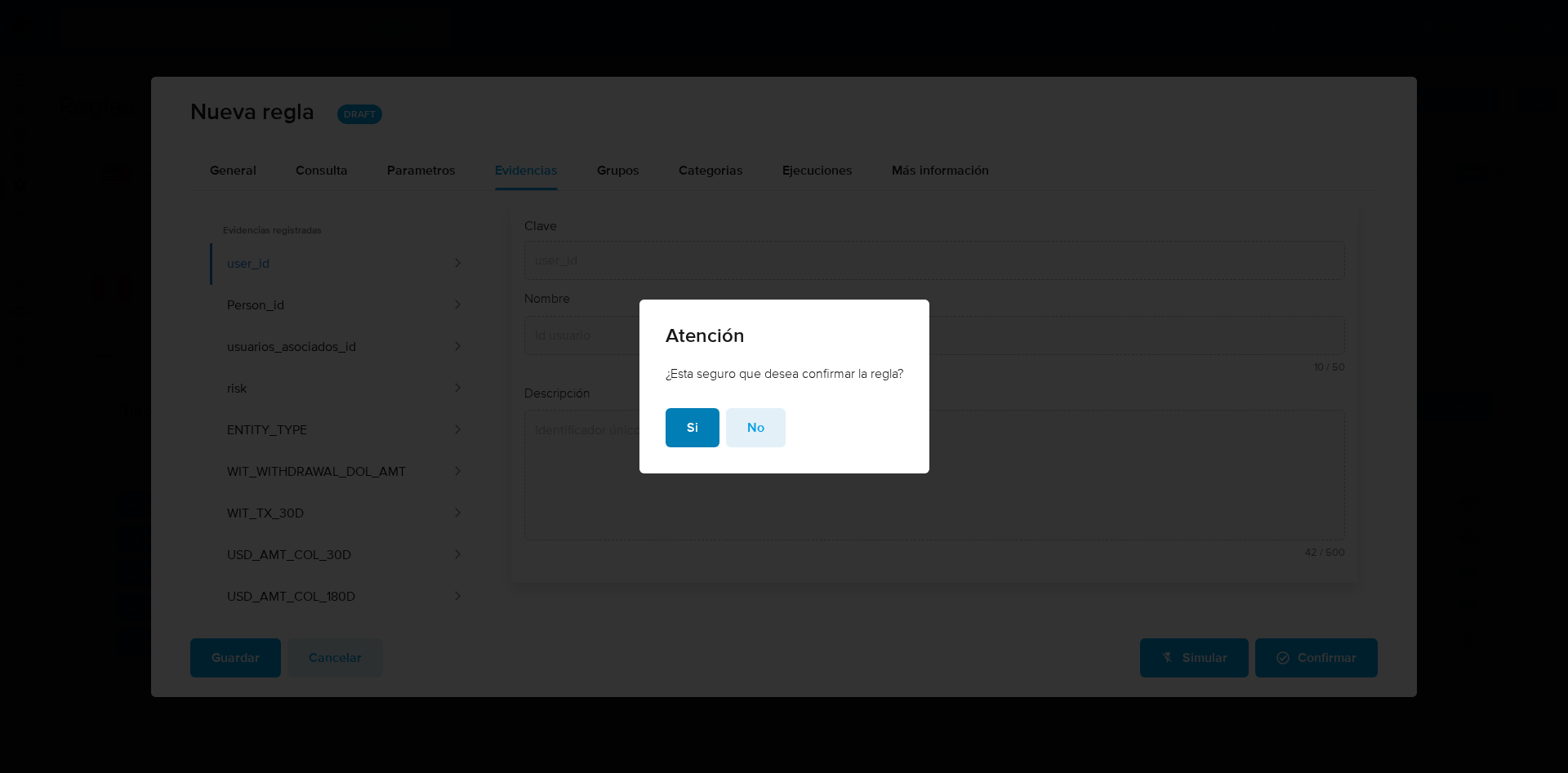
click at [693, 434] on span "Si" at bounding box center [693, 428] width 12 height 36
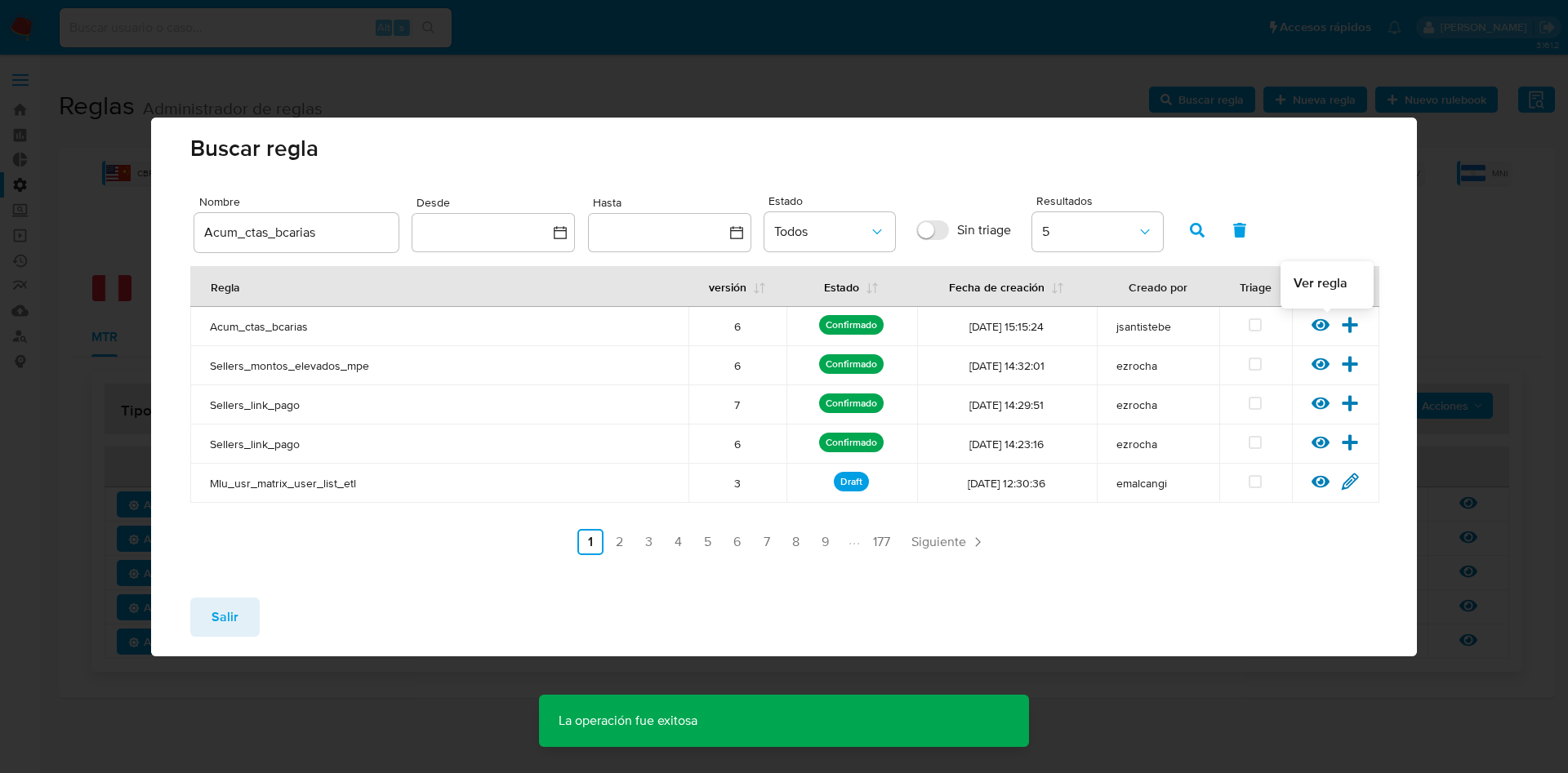
click at [1322, 331] on icon at bounding box center [1320, 325] width 18 height 18
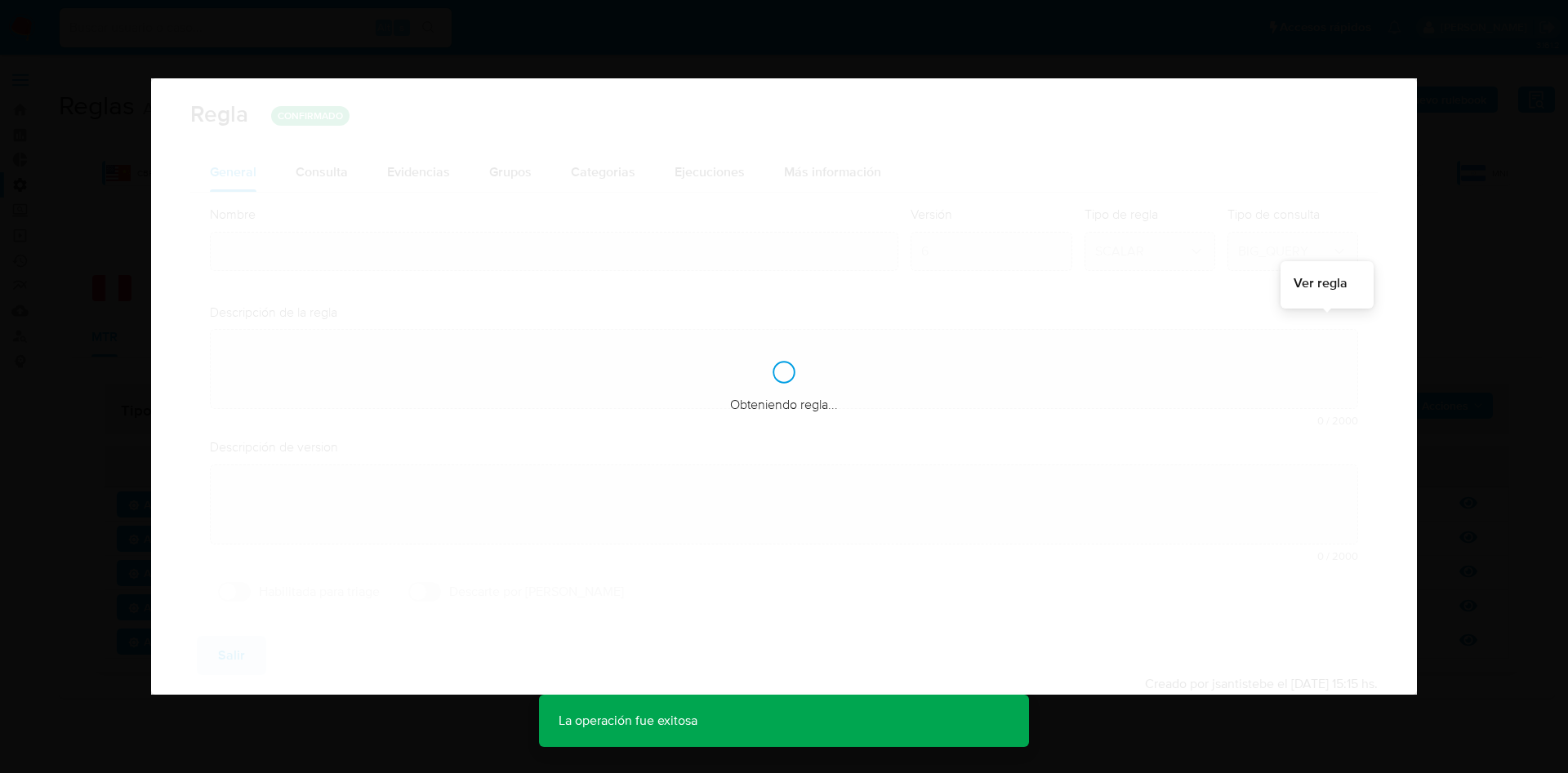
type input "Acum_ctas_bcarias"
type textarea "Detecta a usuarios que atomizan fondos, transfiriéndolos a un número anómalo de…"
type textarea "Control sobre la acumulación de retiros hacia múltiples cuentas bancarias desde…"
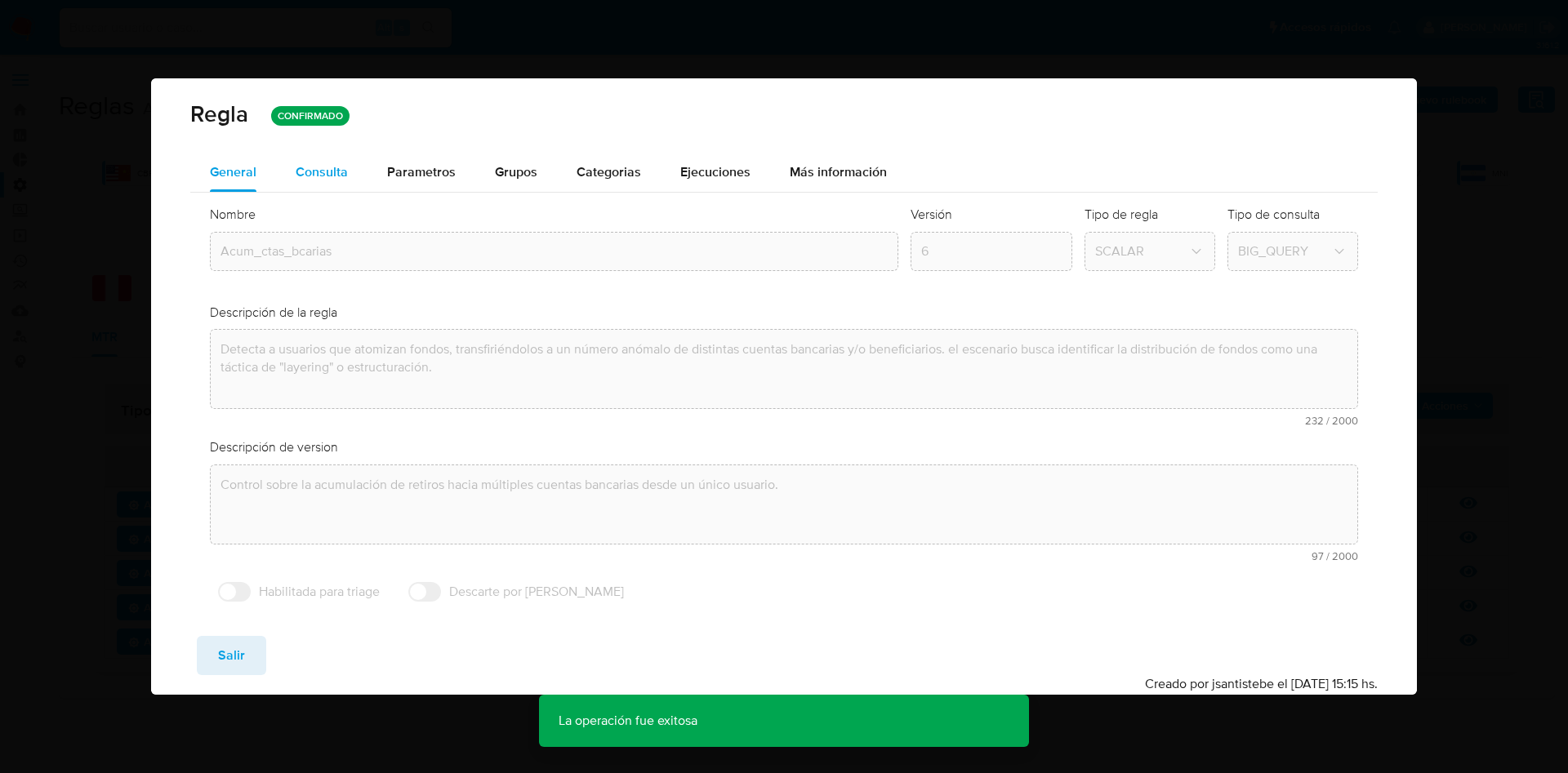
click at [318, 167] on div "Consulta" at bounding box center [322, 172] width 52 height 13
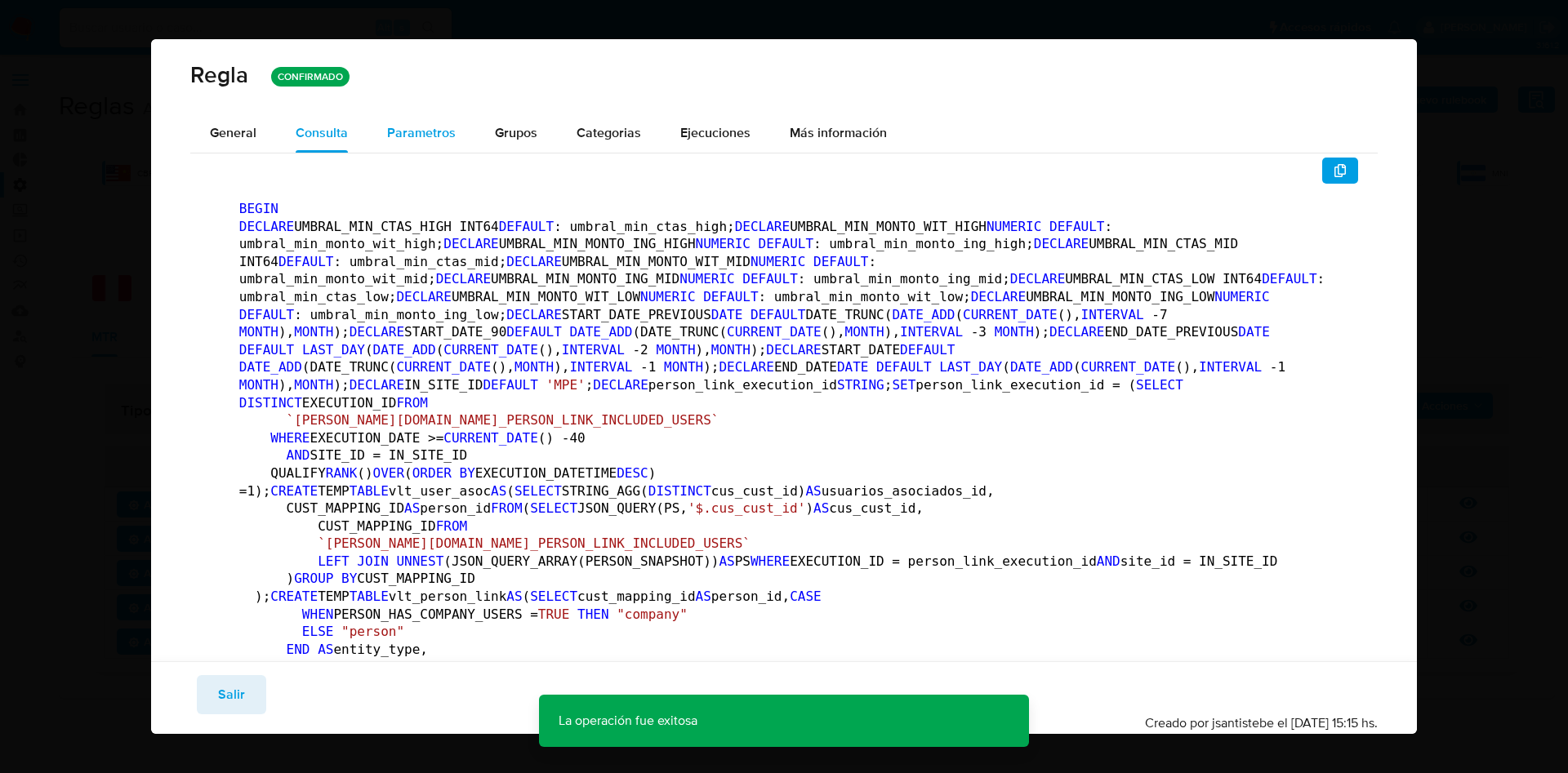
click at [453, 138] on button "Parametros" at bounding box center [422, 134] width 108 height 39
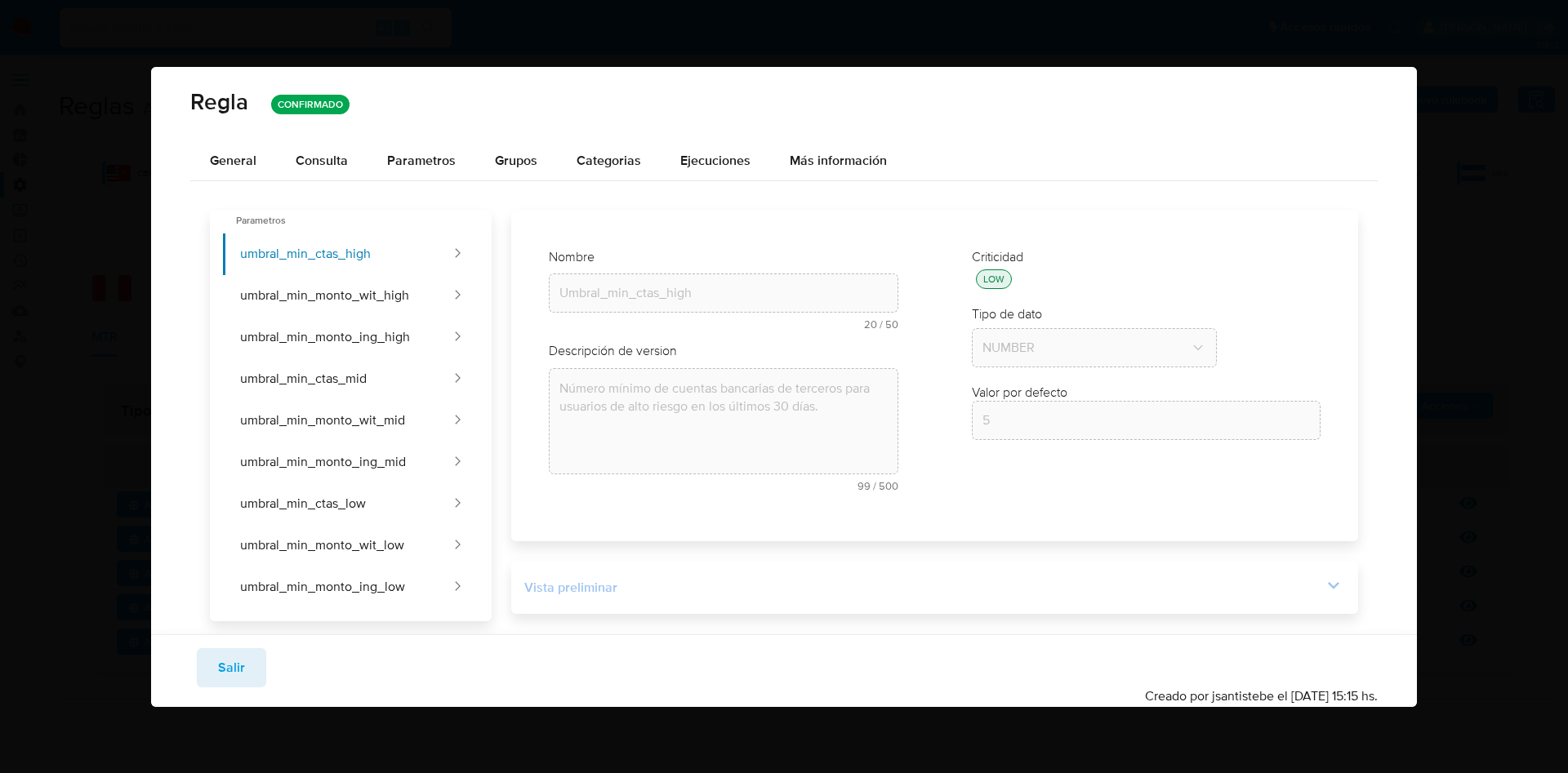
click at [1324, 579] on icon at bounding box center [1333, 585] width 22 height 22
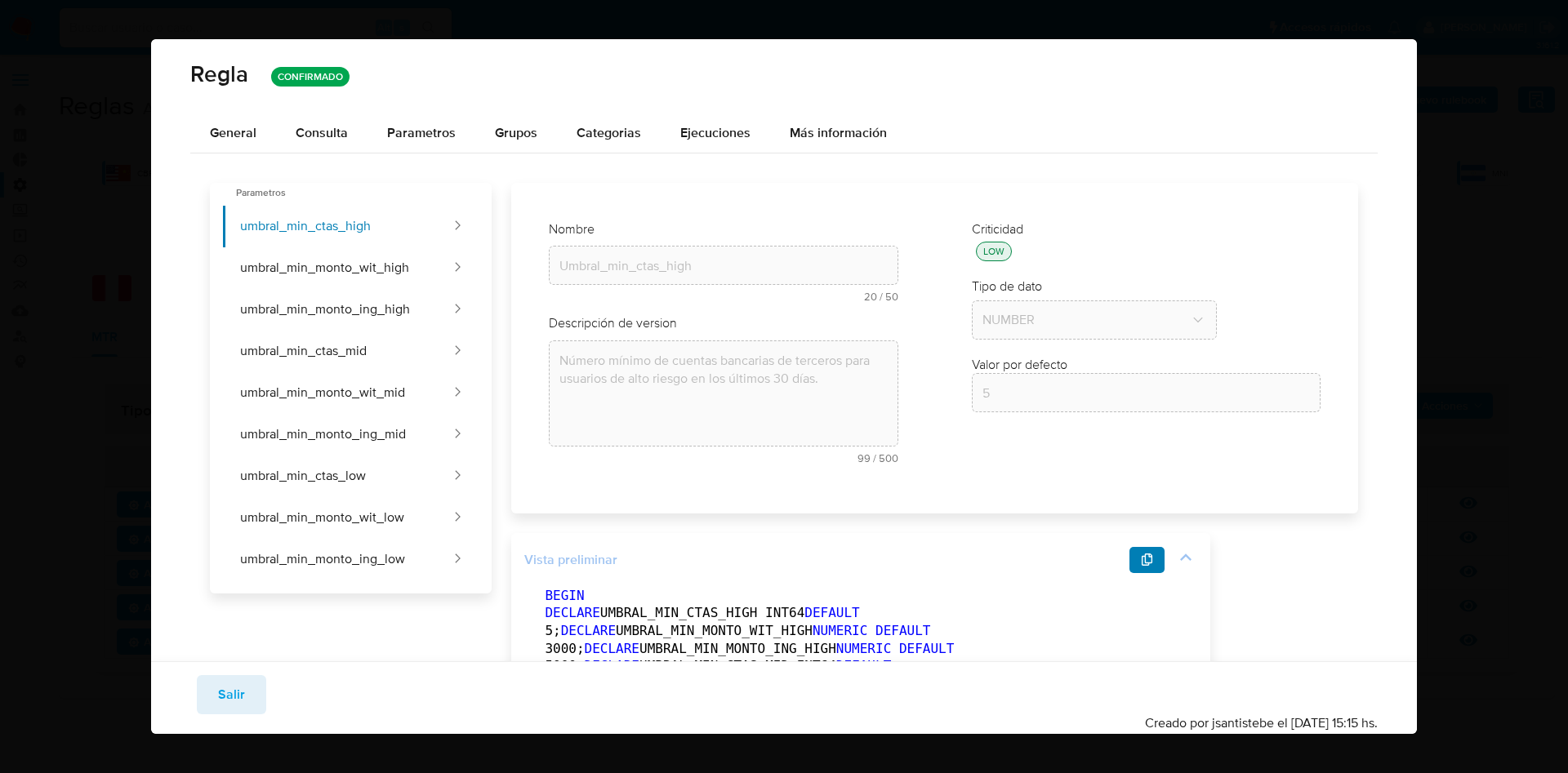
click at [1143, 554] on icon "button" at bounding box center [1147, 560] width 12 height 13
click at [231, 691] on span "Salir" at bounding box center [231, 695] width 27 height 36
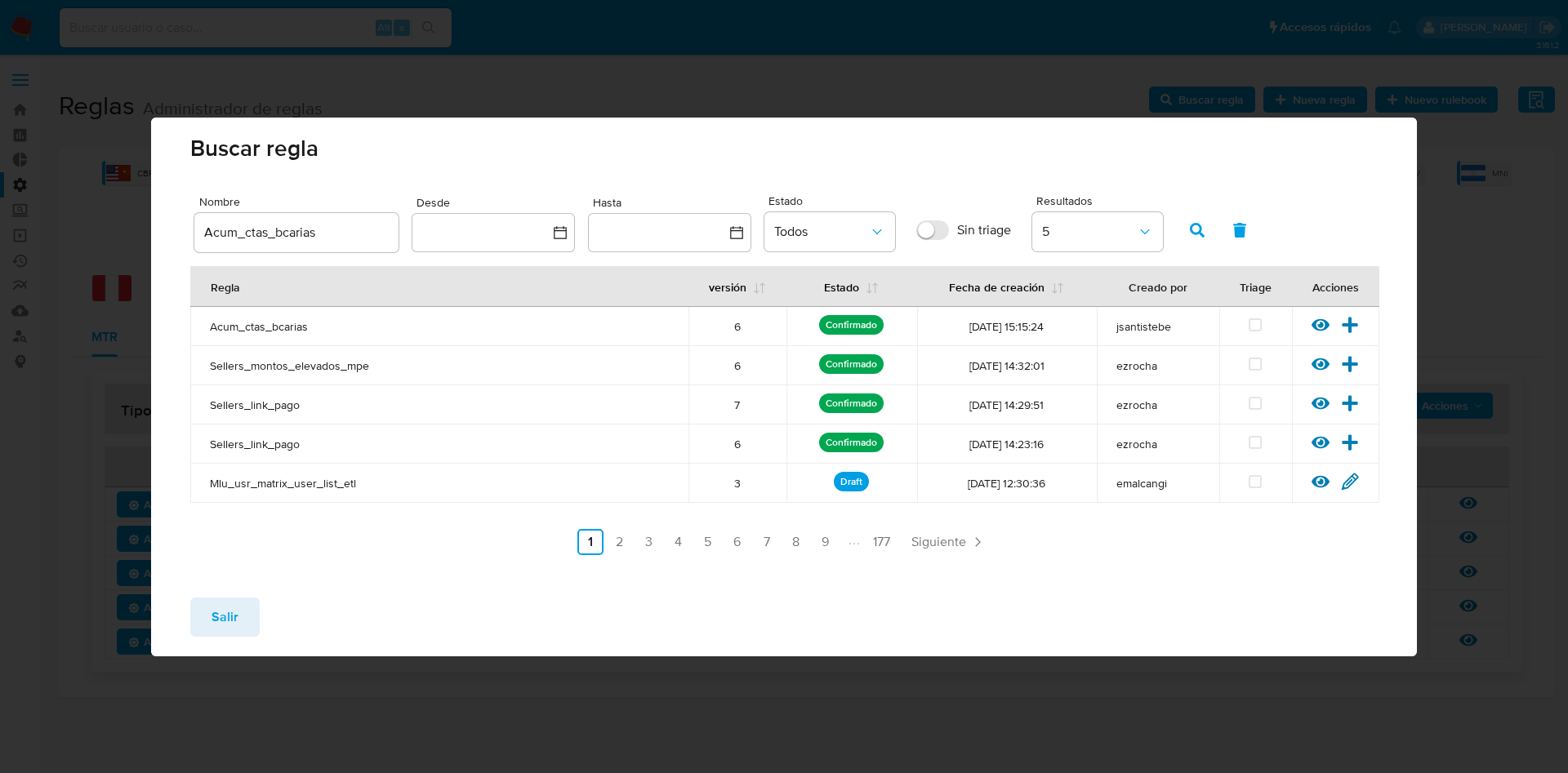
click at [223, 607] on span "Salir" at bounding box center [225, 617] width 27 height 36
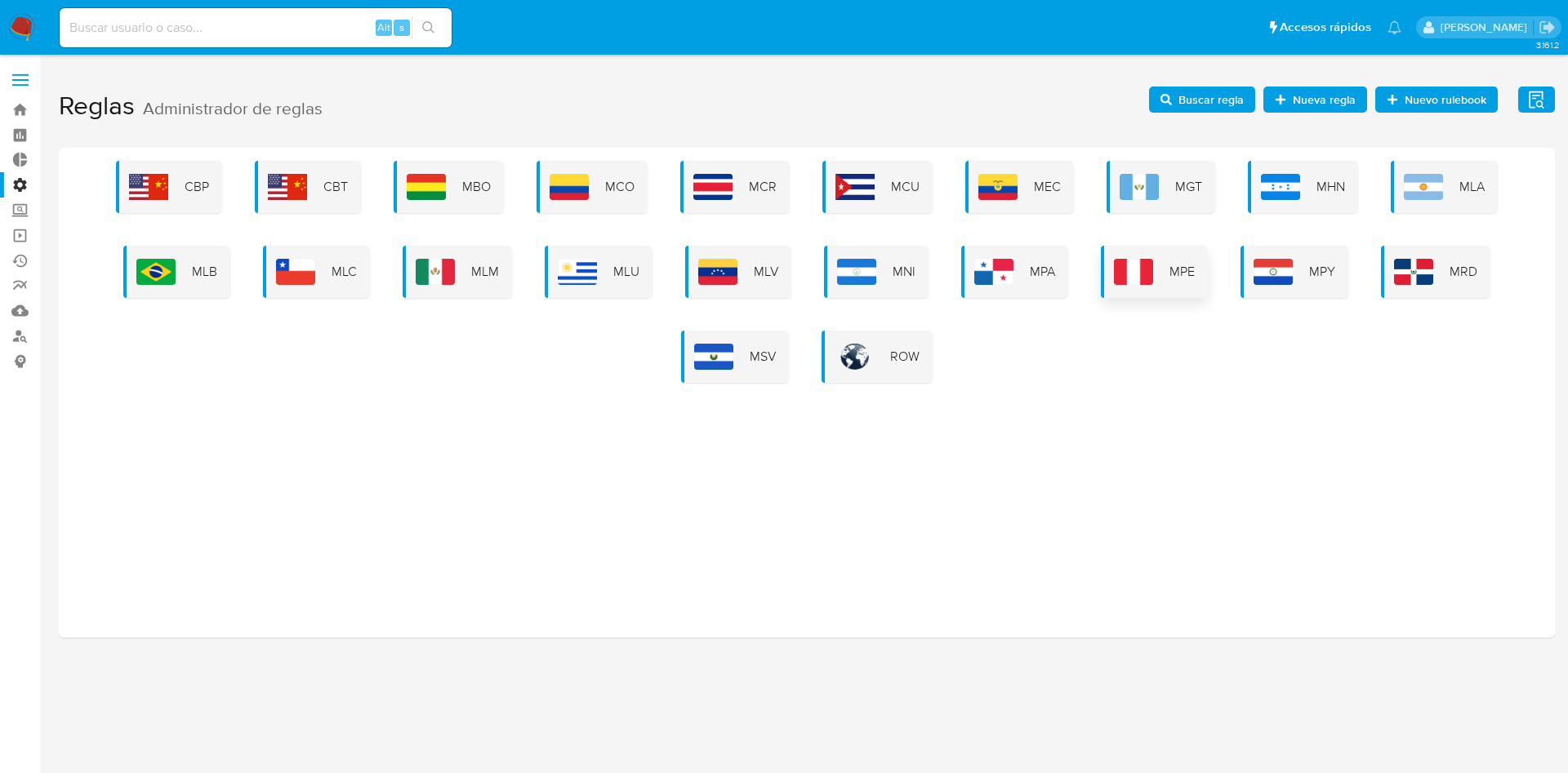
click at [1116, 264] on img at bounding box center [1134, 272] width 39 height 26
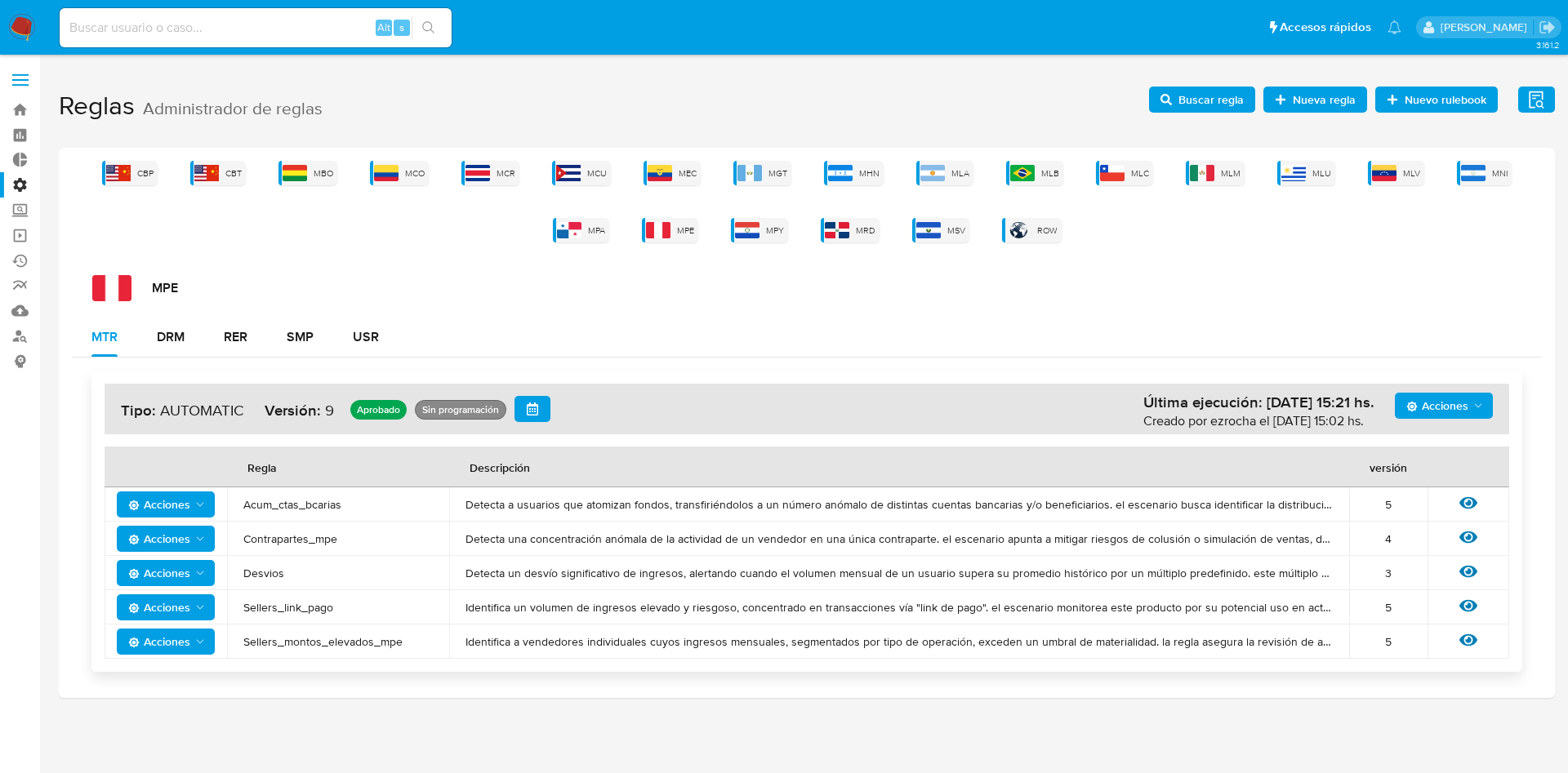
drag, startPoint x: 352, startPoint y: 516, endPoint x: 346, endPoint y: 525, distance: 10.8
click at [347, 523] on tbody "Acciones Acum_ctas_bcarias Detecta a usuarios que atomizan fondos, transfiriénd…" at bounding box center [807, 573] width 1405 height 171
click at [342, 543] on span "Contrapartes_mpe" at bounding box center [337, 539] width 189 height 14
drag, startPoint x: 352, startPoint y: 537, endPoint x: 196, endPoint y: 538, distance: 156.0
click at [196, 538] on tr "Acciones Contrapartes_mpe Detecta una concentración anómala de la actividad de …" at bounding box center [807, 539] width 1405 height 34
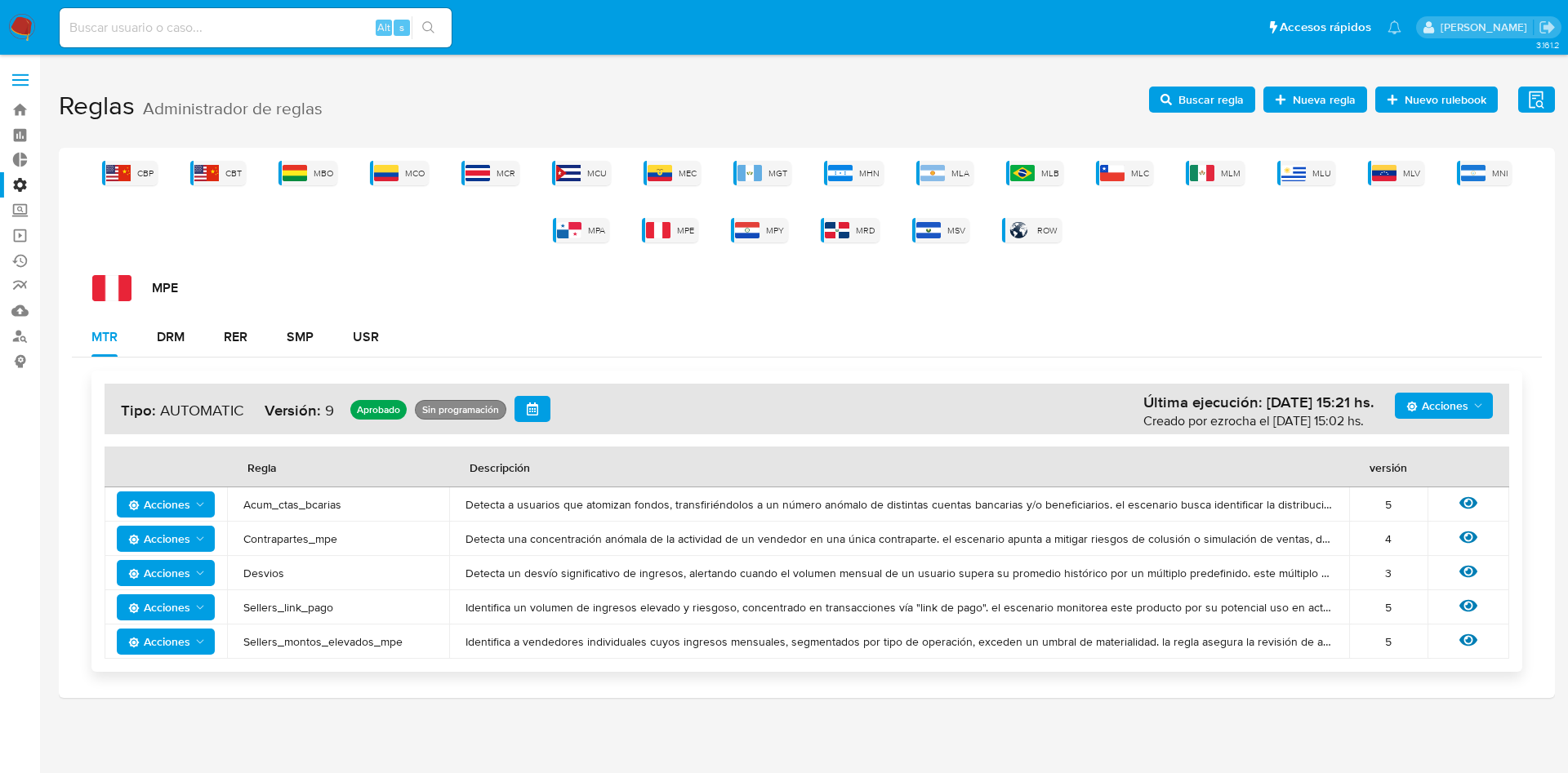
click at [1217, 84] on h1 "Reglas Administrador de reglas Evidencias Nuevo rulebook Nueva regla Buscar reg…" at bounding box center [807, 106] width 1496 height 56
click at [1207, 89] on span "Buscar regla" at bounding box center [1211, 100] width 65 height 26
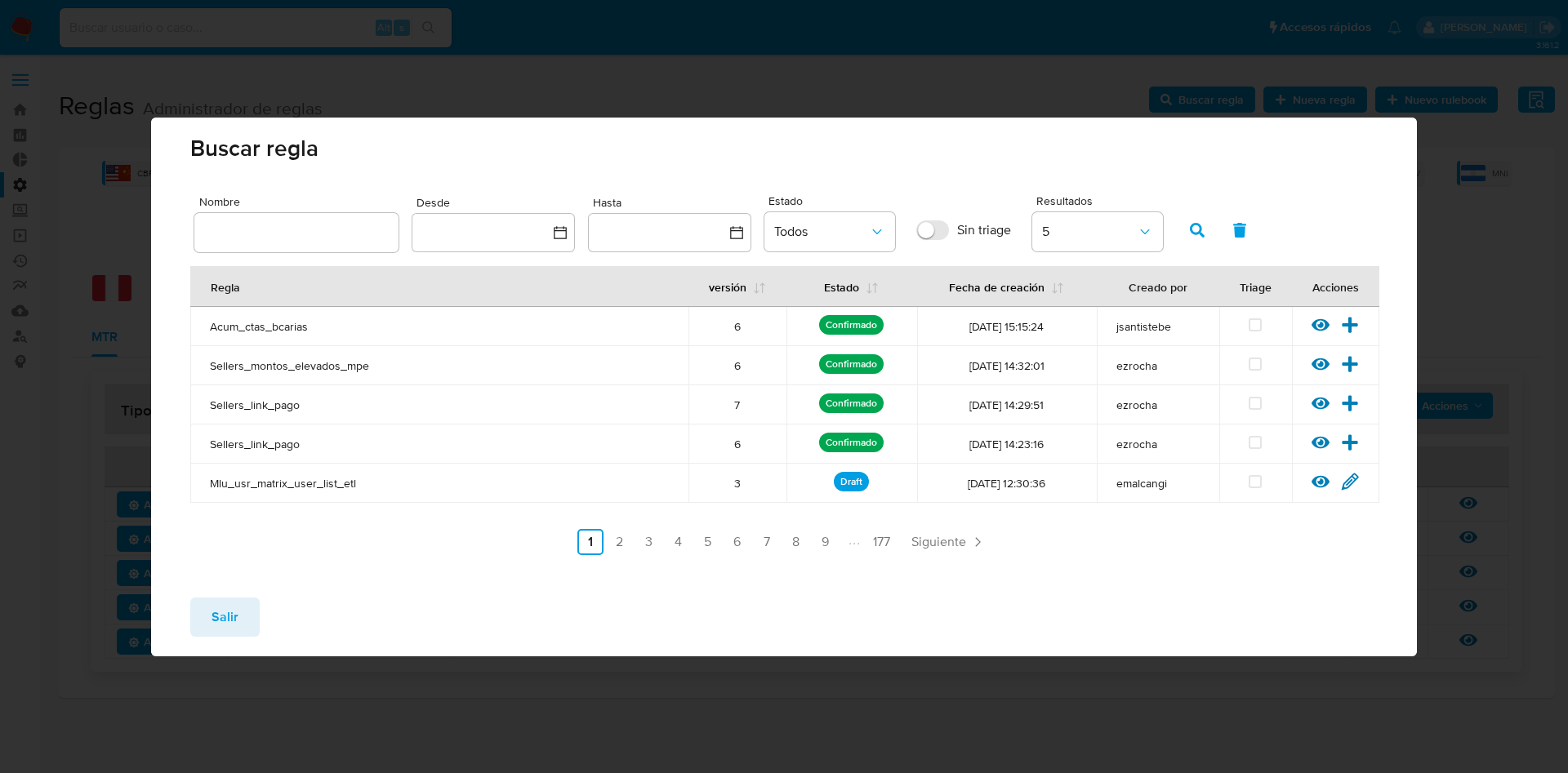
drag, startPoint x: 311, startPoint y: 232, endPoint x: 321, endPoint y: 228, distance: 10.8
click at [311, 232] on input "text" at bounding box center [297, 233] width 205 height 22
click at [1199, 221] on span "button" at bounding box center [1198, 230] width 14 height 28
drag, startPoint x: 267, startPoint y: 239, endPoint x: 276, endPoint y: 239, distance: 9.0
click at [267, 239] on input "text" at bounding box center [297, 233] width 205 height 22
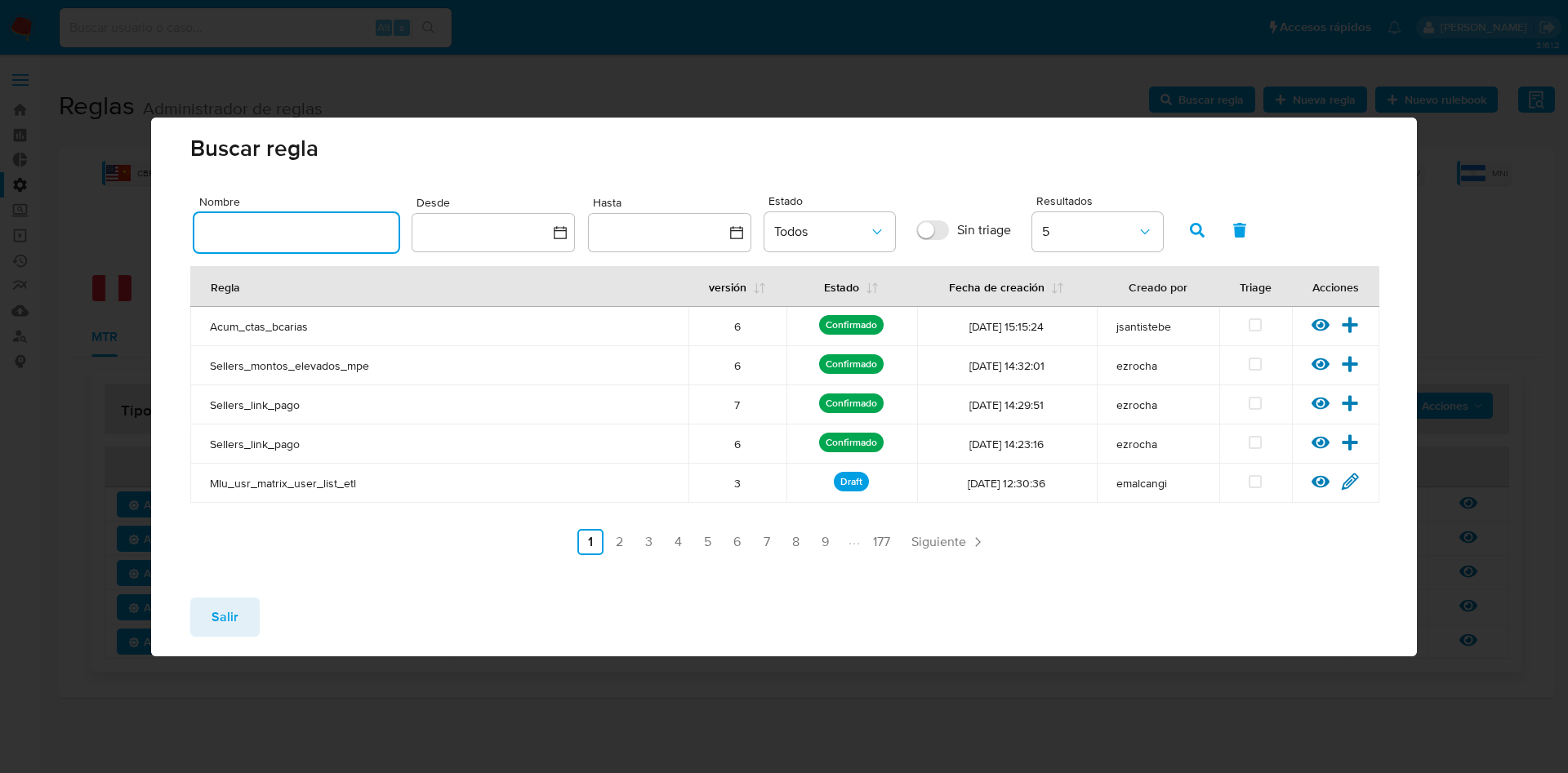
click at [456, 669] on div "Buscar regla Nombre Desde Hasta Estado Todos Sin triage Resultados 5 Regla vers…" at bounding box center [784, 386] width 1568 height 773
click at [190, 614] on button "Salir" at bounding box center [224, 618] width 69 height 39
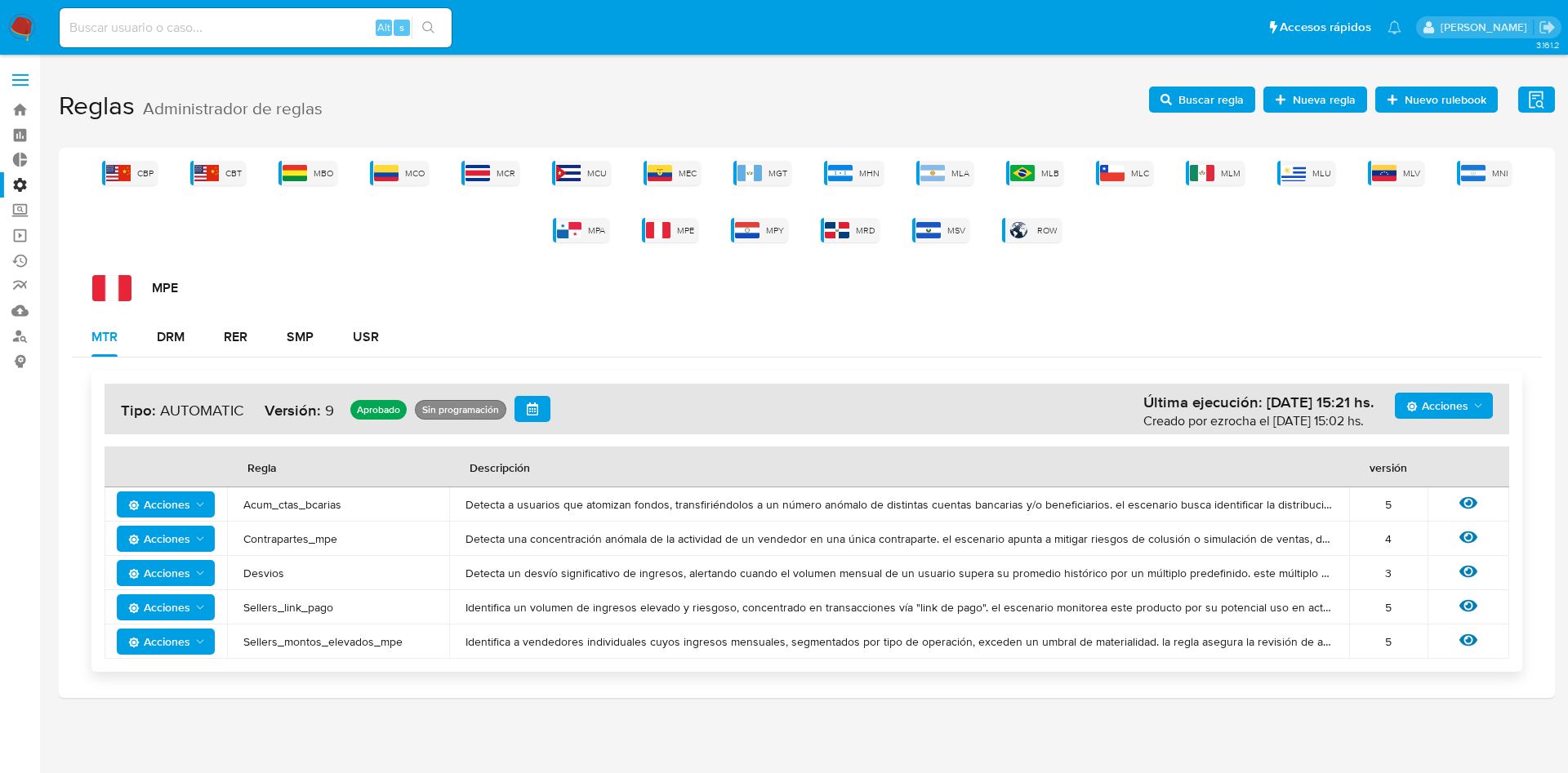
click at [296, 543] on span "Contrapartes_mpe" at bounding box center [337, 539] width 189 height 14
drag, startPoint x: 353, startPoint y: 543, endPoint x: 219, endPoint y: 543, distance: 134.0
click at [219, 543] on tr "Acciones Contrapartes_mpe Detecta una concentración anómala de la actividad de …" at bounding box center [807, 539] width 1405 height 34
click at [1233, 108] on span "Buscar regla" at bounding box center [1211, 100] width 65 height 26
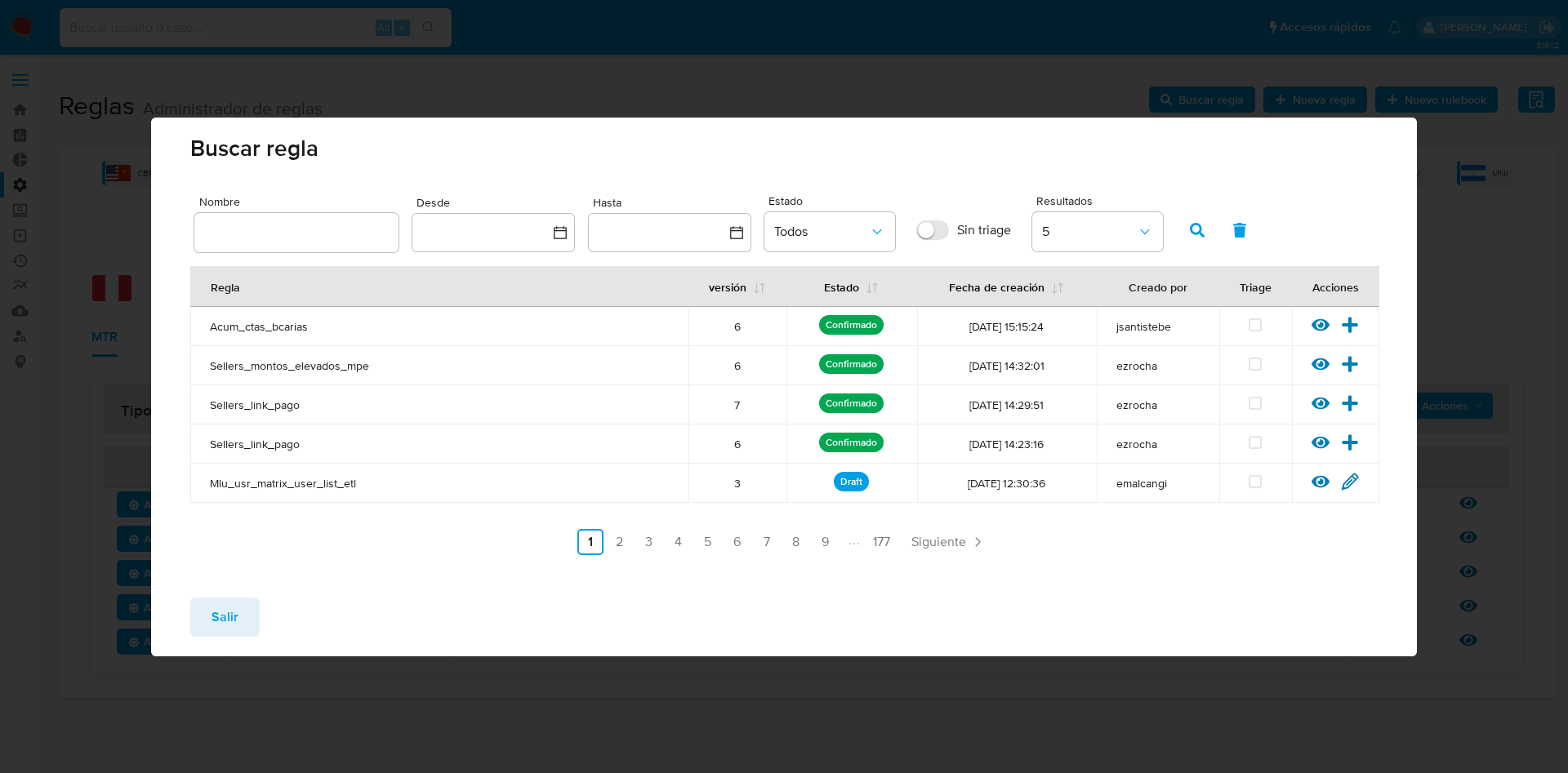
click at [309, 224] on input "text" at bounding box center [297, 233] width 205 height 22
type input "v"
click at [248, 613] on button "Salir" at bounding box center [224, 618] width 69 height 39
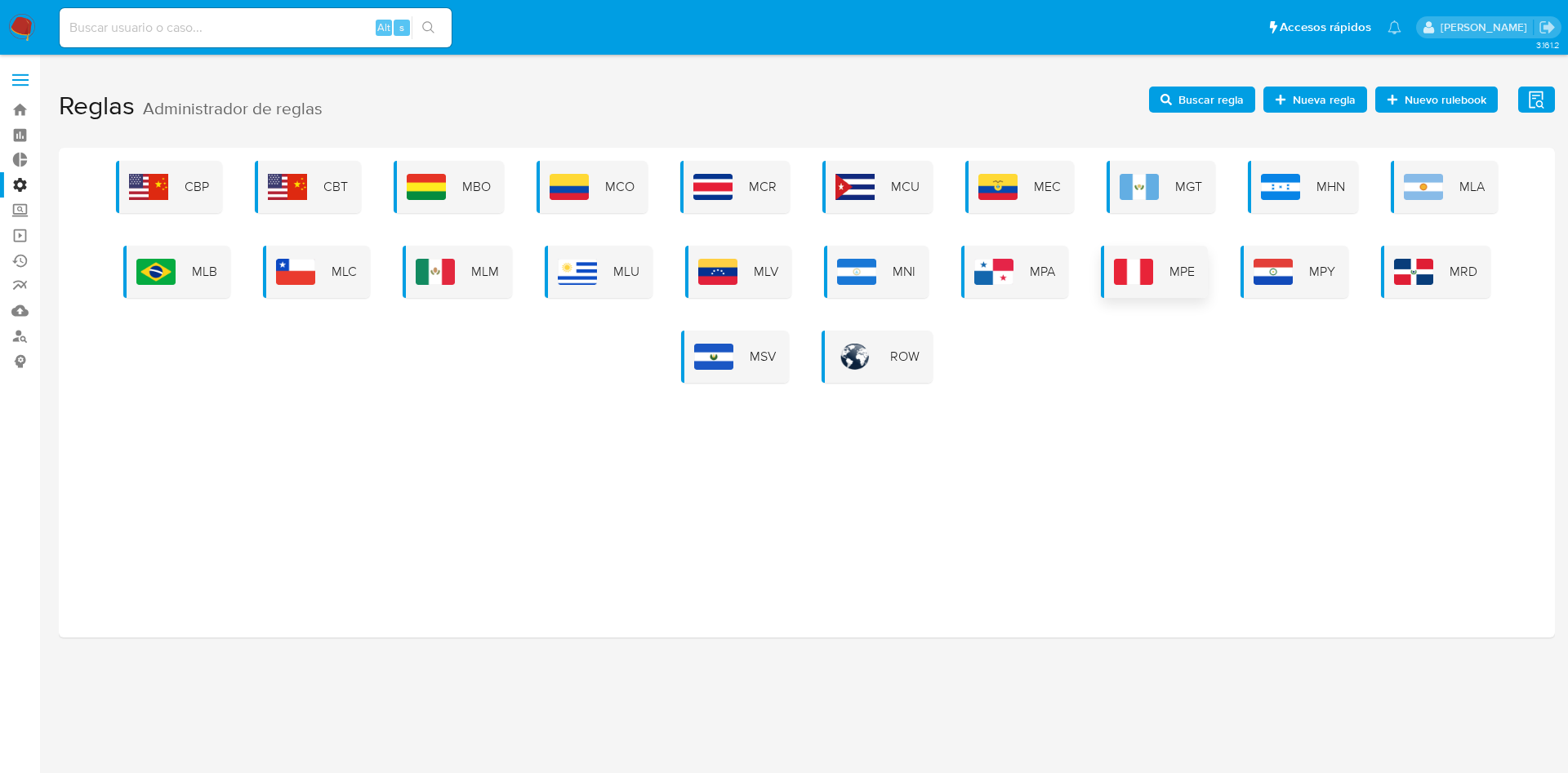
click at [1147, 281] on img at bounding box center [1134, 272] width 39 height 26
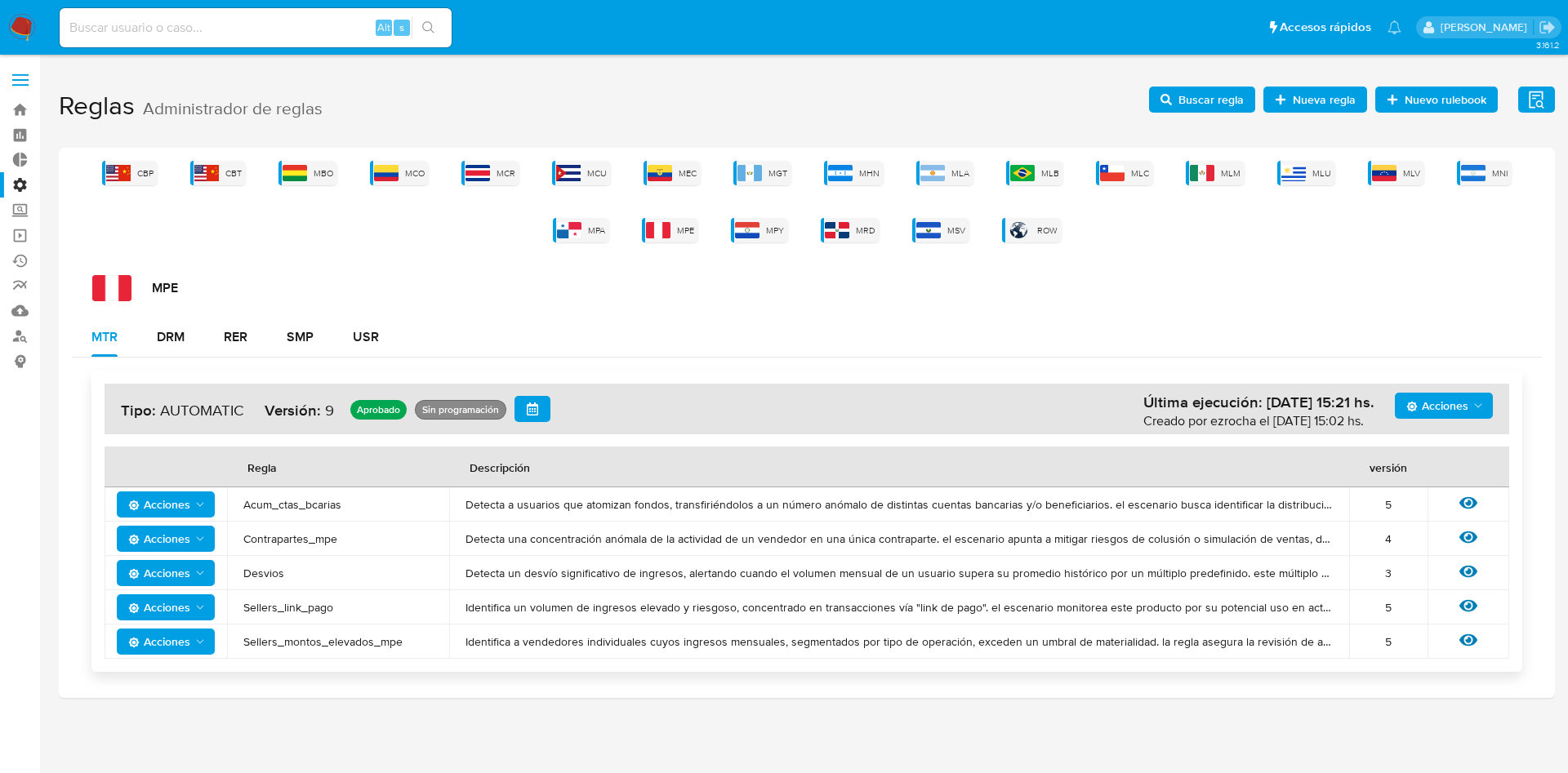
drag, startPoint x: 334, startPoint y: 536, endPoint x: 236, endPoint y: 542, distance: 98.2
click at [236, 542] on td "Contrapartes_mpe" at bounding box center [338, 539] width 222 height 34
click at [254, 527] on td "Contrapartes_mpe" at bounding box center [338, 539] width 222 height 34
drag, startPoint x: 239, startPoint y: 543, endPoint x: 383, endPoint y: 530, distance: 144.6
click at [383, 530] on td "Contrapartes_mpe" at bounding box center [338, 539] width 222 height 34
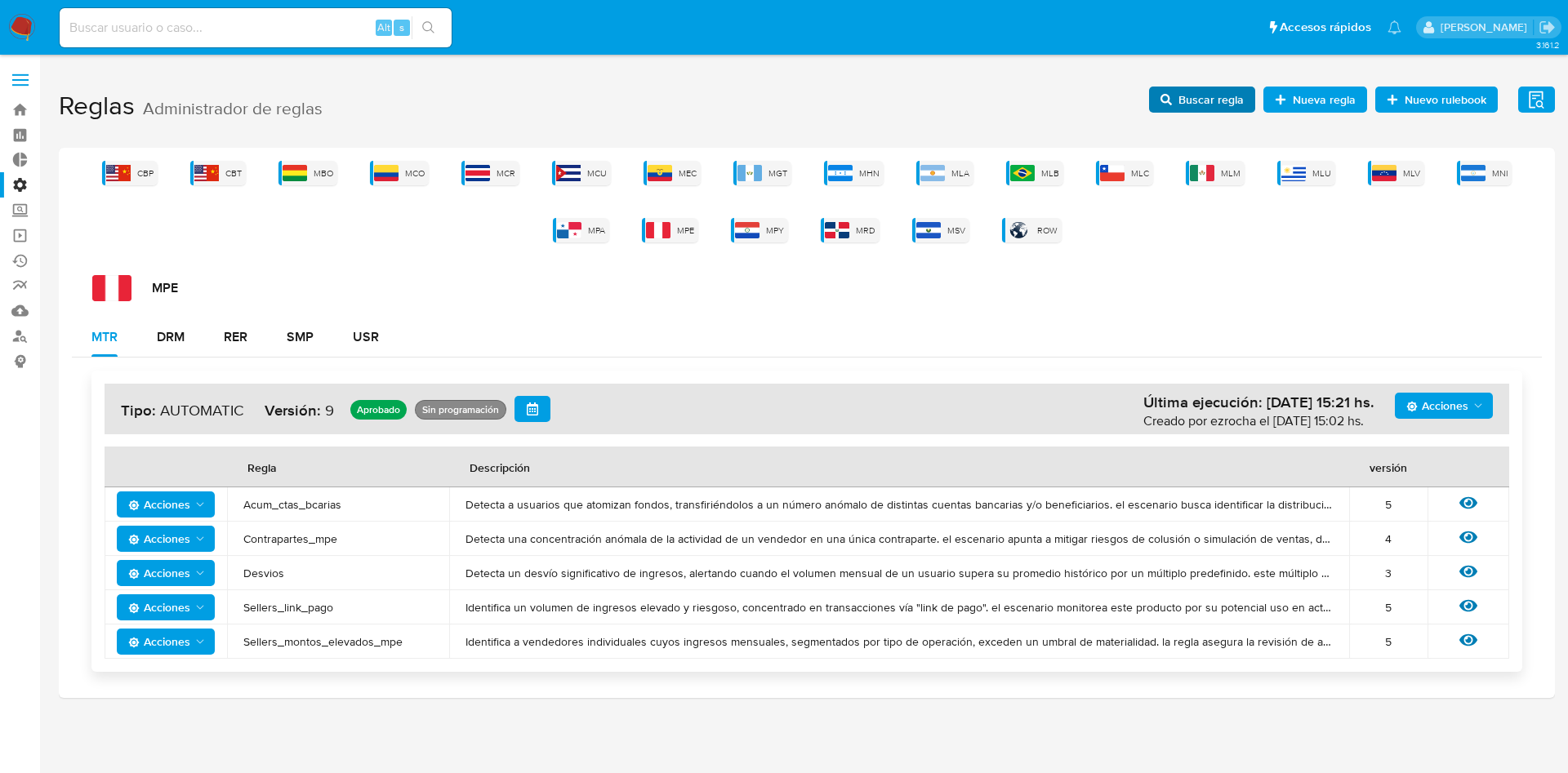
click at [1202, 89] on span "Buscar regla" at bounding box center [1211, 100] width 65 height 26
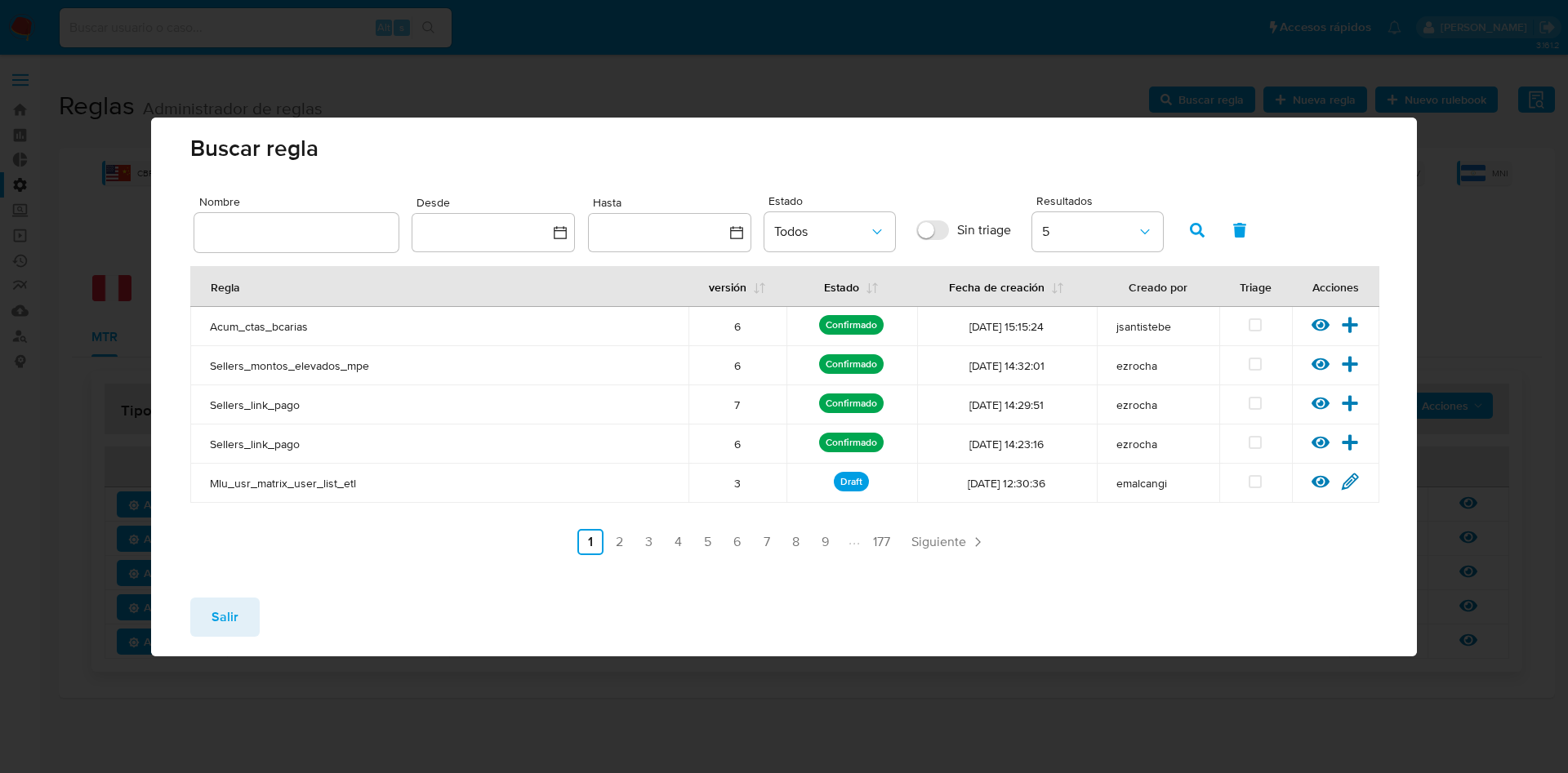
click at [275, 245] on div at bounding box center [297, 233] width 205 height 39
drag, startPoint x: 289, startPoint y: 226, endPoint x: 298, endPoint y: 223, distance: 9.5
click at [294, 224] on input "text" at bounding box center [297, 233] width 205 height 22
type input "Contrapartes_mpe"
click at [1190, 231] on icon "button" at bounding box center [1198, 230] width 14 height 14
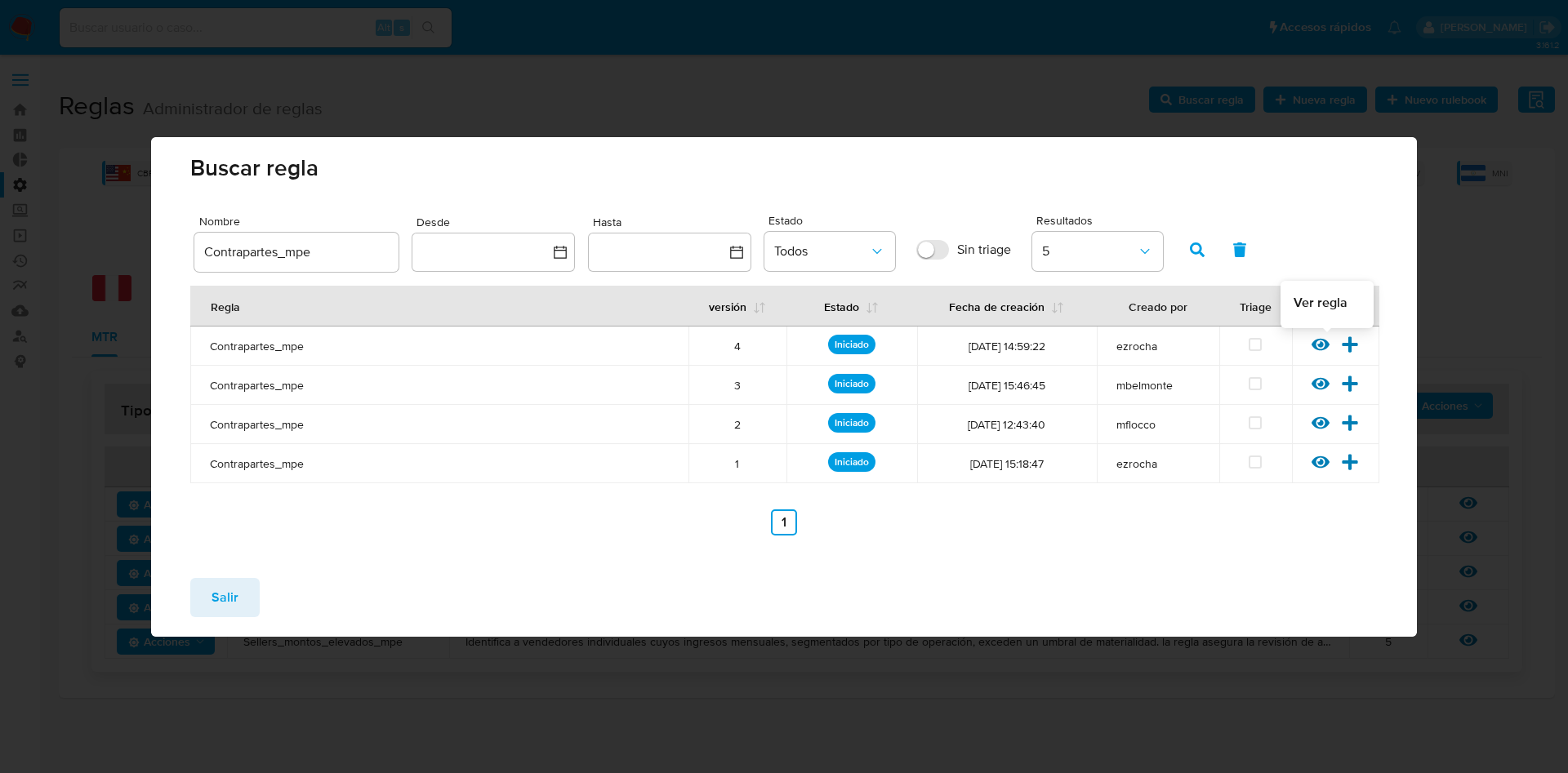
click at [1321, 340] on icon at bounding box center [1320, 344] width 18 height 18
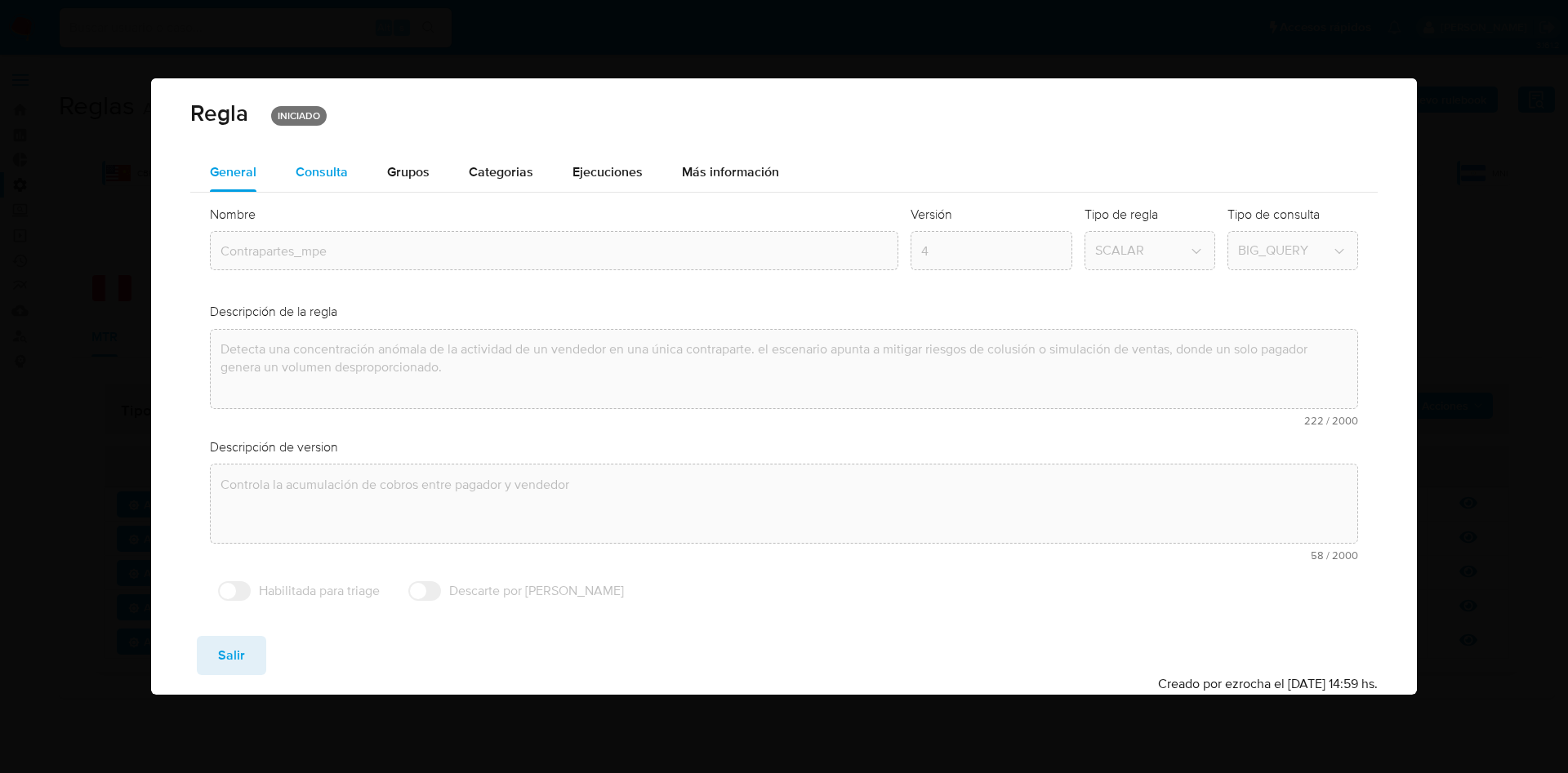
click at [330, 168] on div "Consulta" at bounding box center [322, 172] width 52 height 13
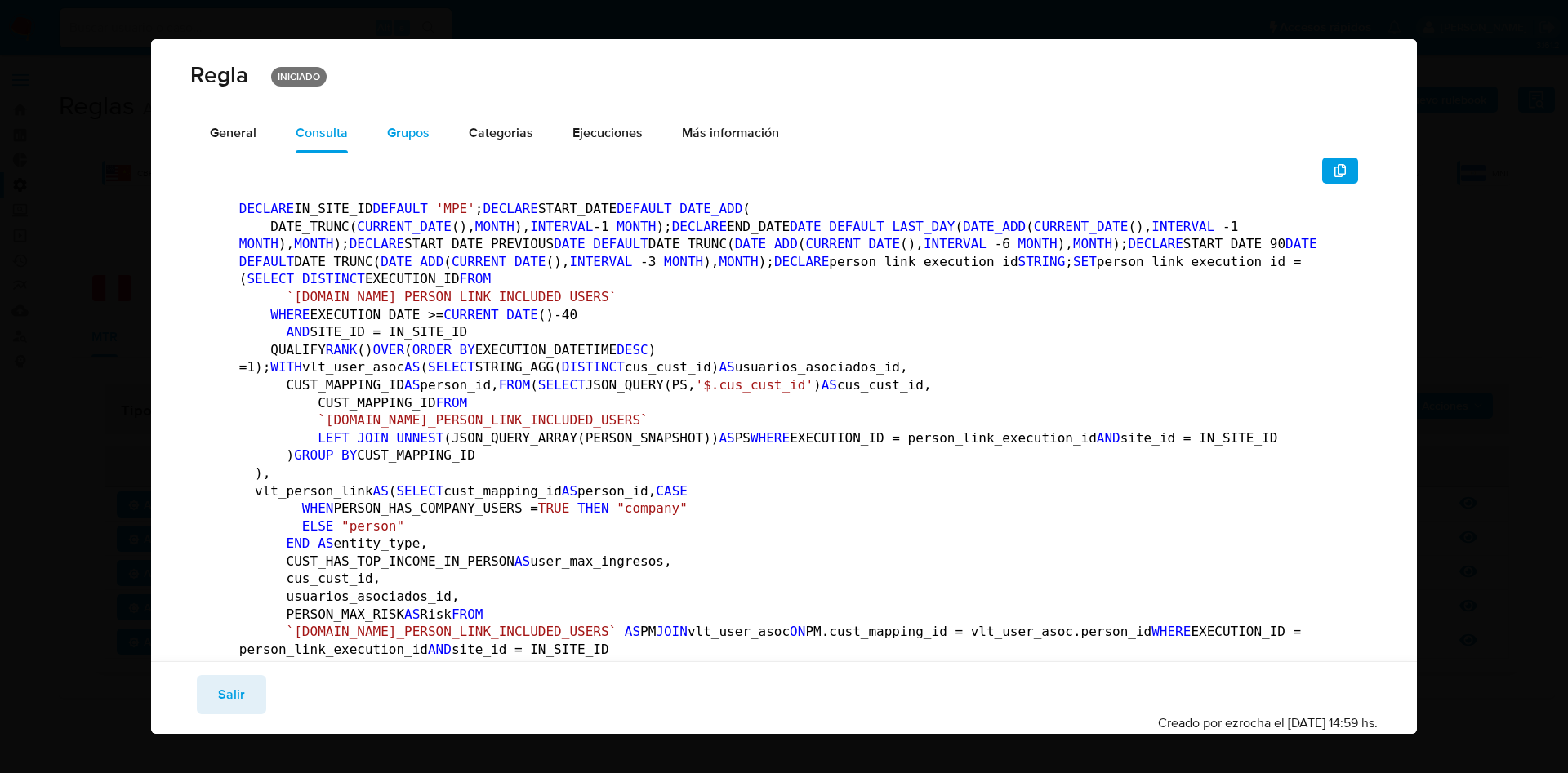
click at [409, 133] on span "Grupos" at bounding box center [408, 132] width 42 height 19
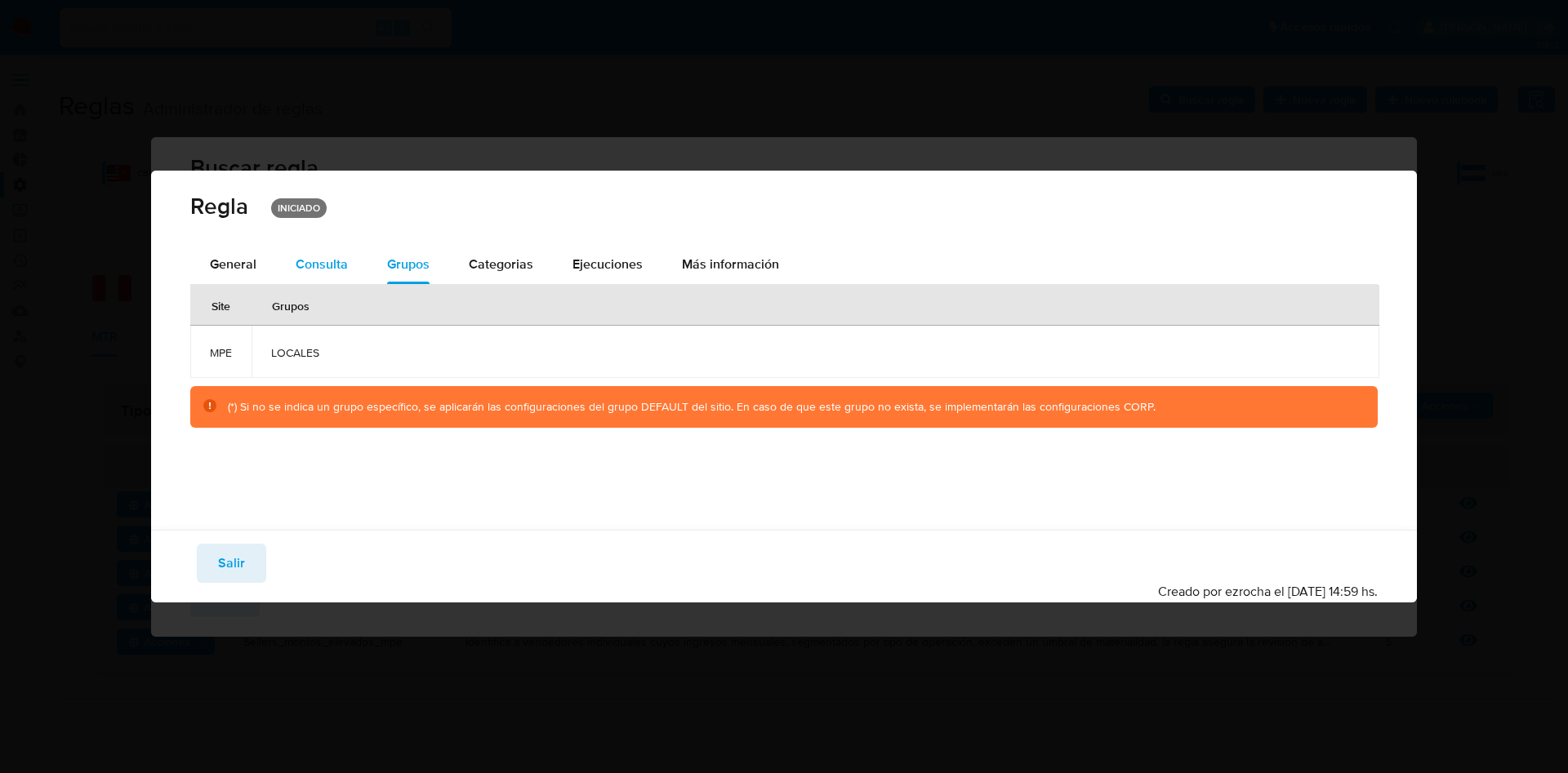
click at [310, 260] on div "Consulta" at bounding box center [322, 265] width 52 height 13
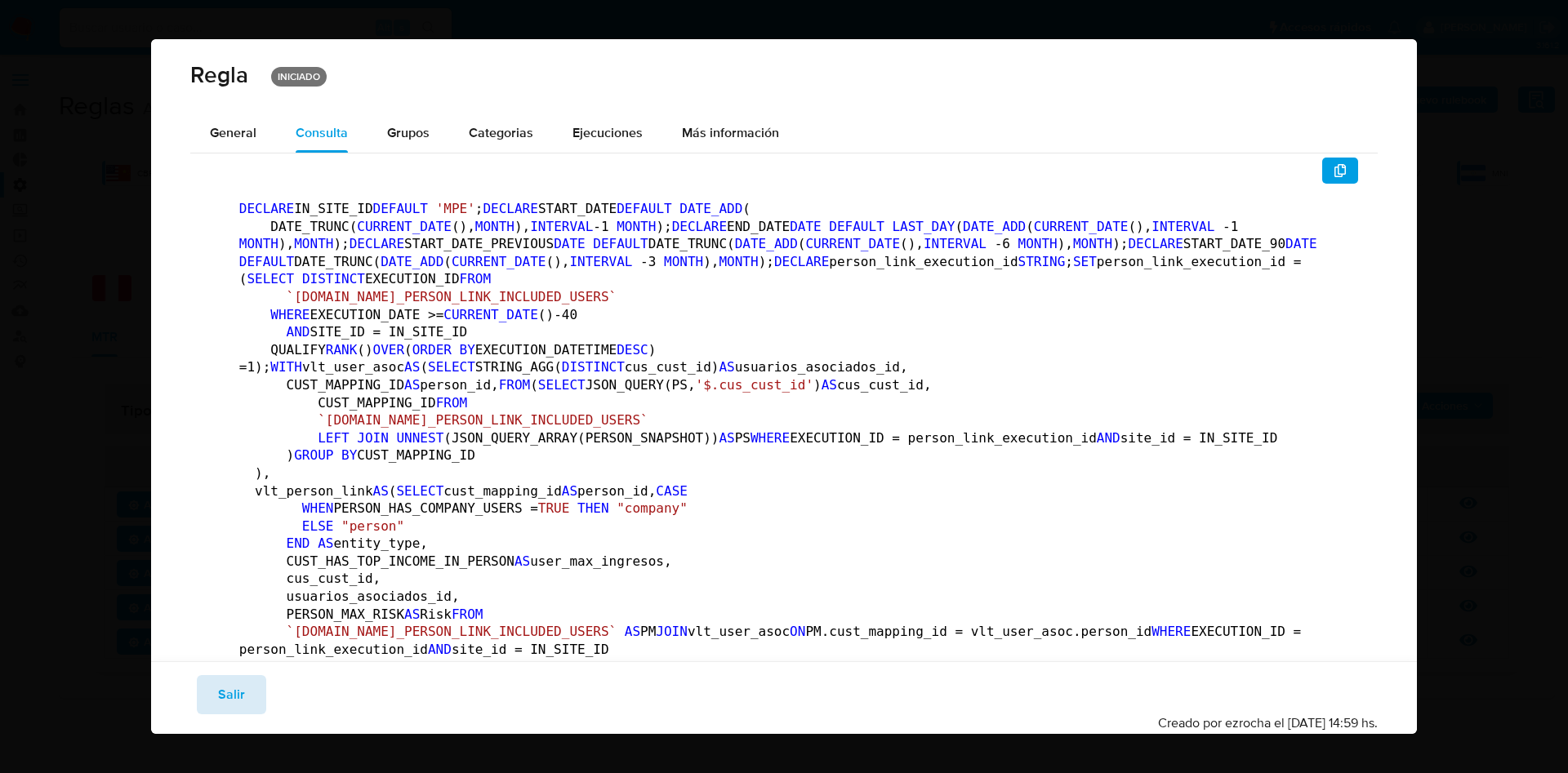
click at [250, 701] on button "Salir" at bounding box center [231, 695] width 69 height 39
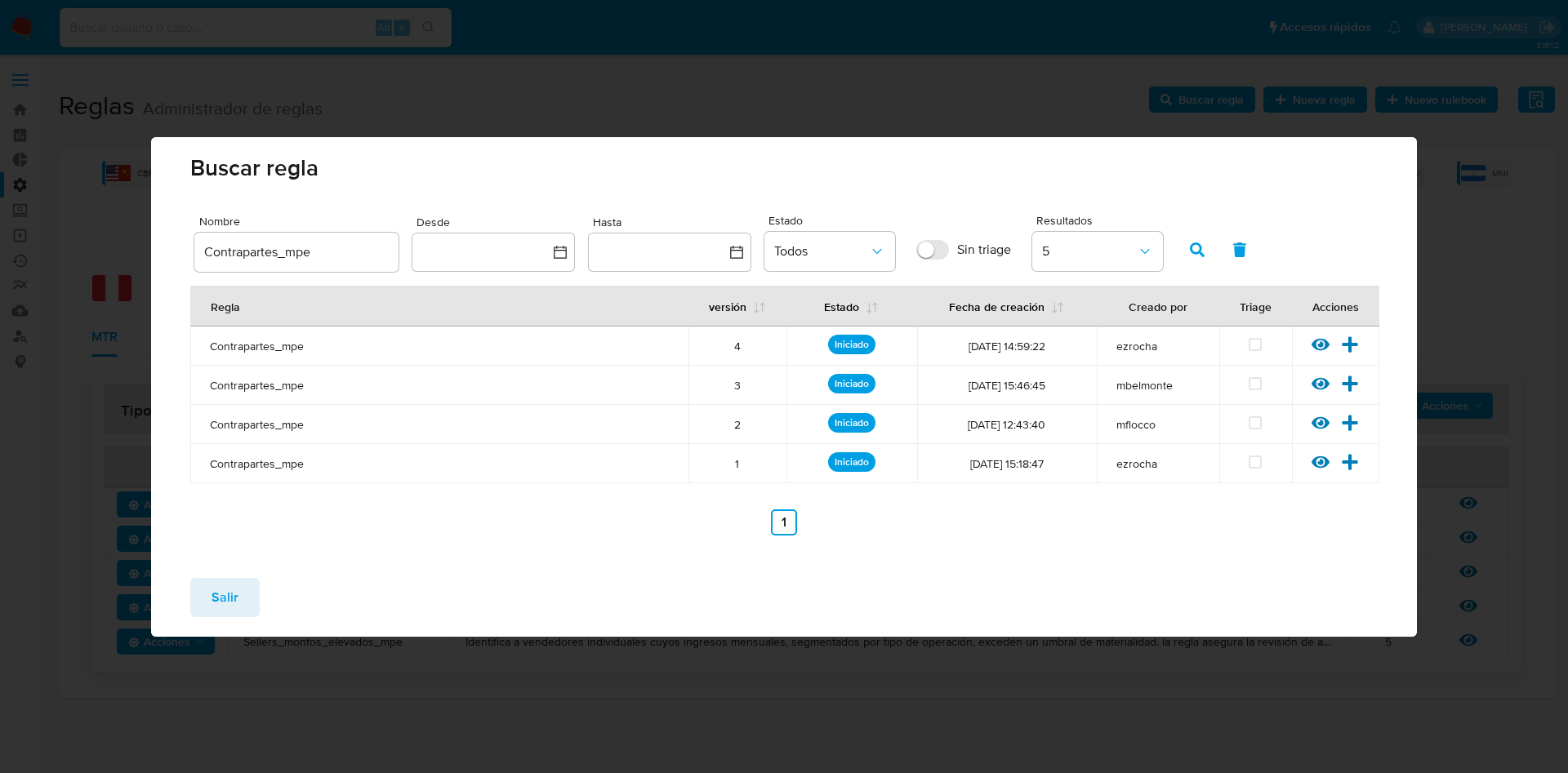
drag, startPoint x: 963, startPoint y: 343, endPoint x: 1092, endPoint y: 352, distance: 129.3
click at [1093, 348] on td "04/10/2024 14:59:22" at bounding box center [1007, 346] width 179 height 39
click at [1071, 344] on span "04/10/2024 14:59:22" at bounding box center [1007, 346] width 160 height 14
click at [1351, 345] on icon at bounding box center [1350, 343] width 15 height 15
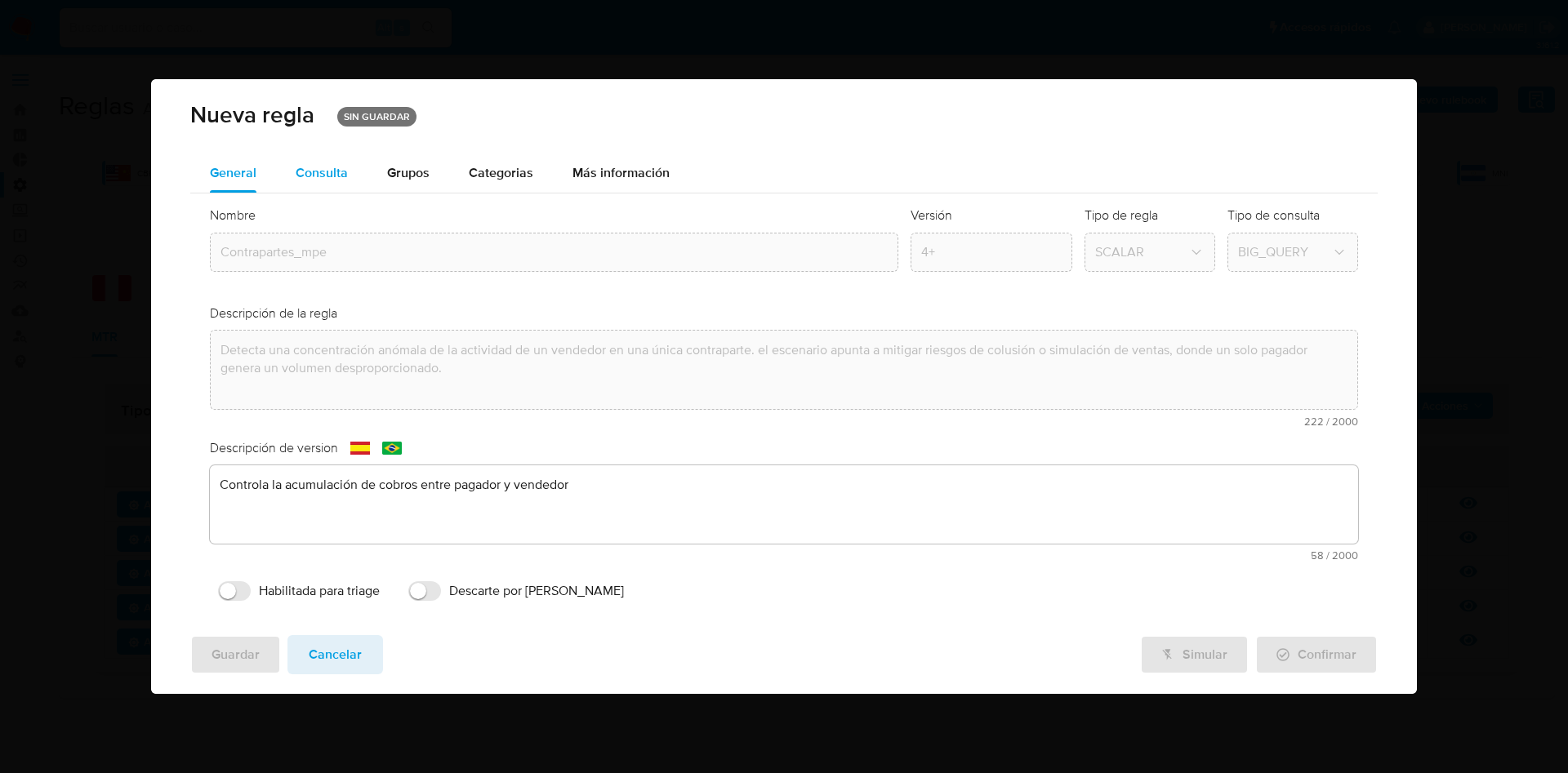
click at [327, 178] on div "Consulta" at bounding box center [322, 173] width 52 height 13
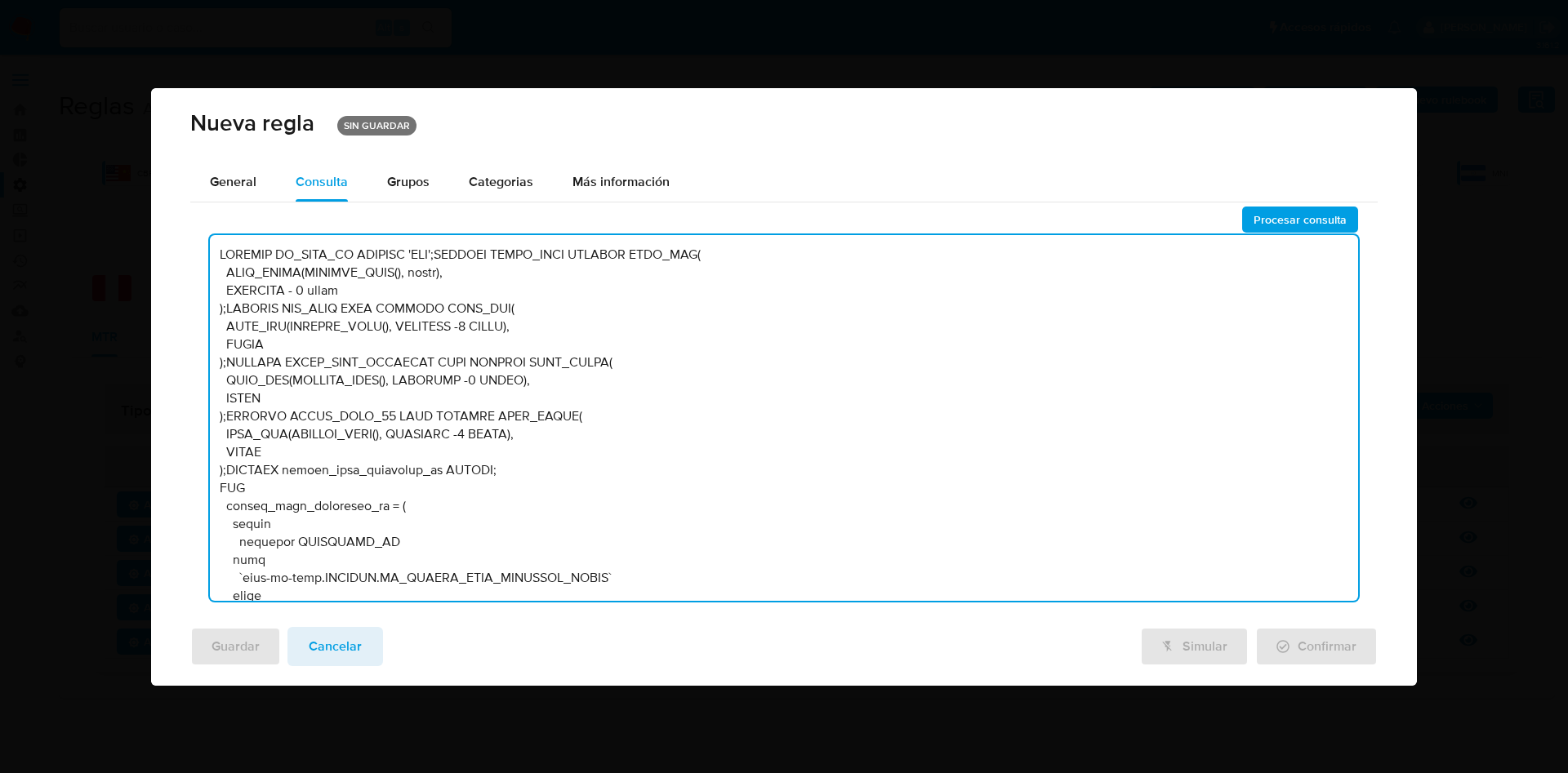
drag, startPoint x: 1349, startPoint y: 286, endPoint x: 1289, endPoint y: 516, distance: 237.7
click at [1293, 569] on textarea at bounding box center [784, 418] width 1148 height 366
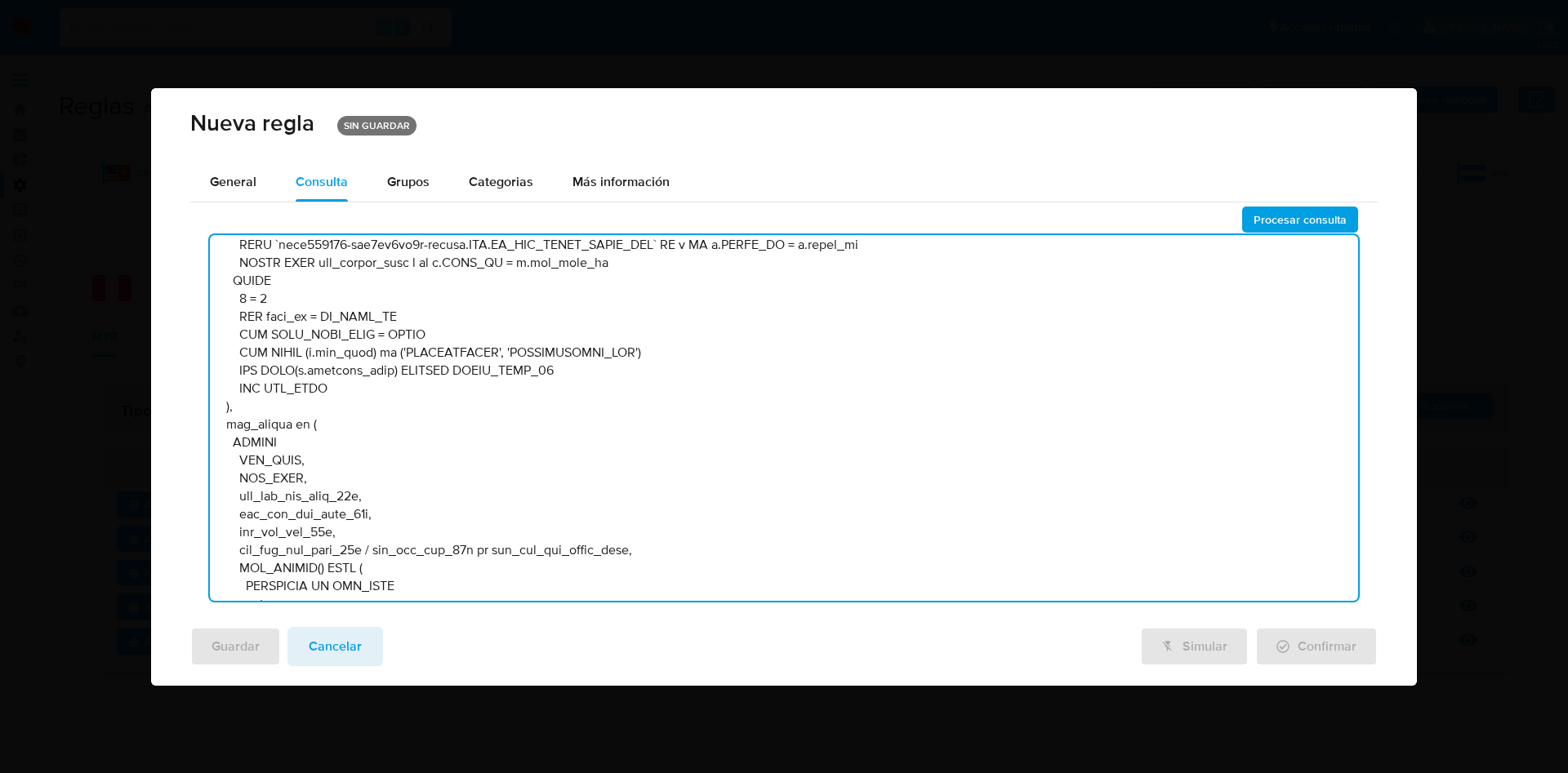
scroll to position [2404, 0]
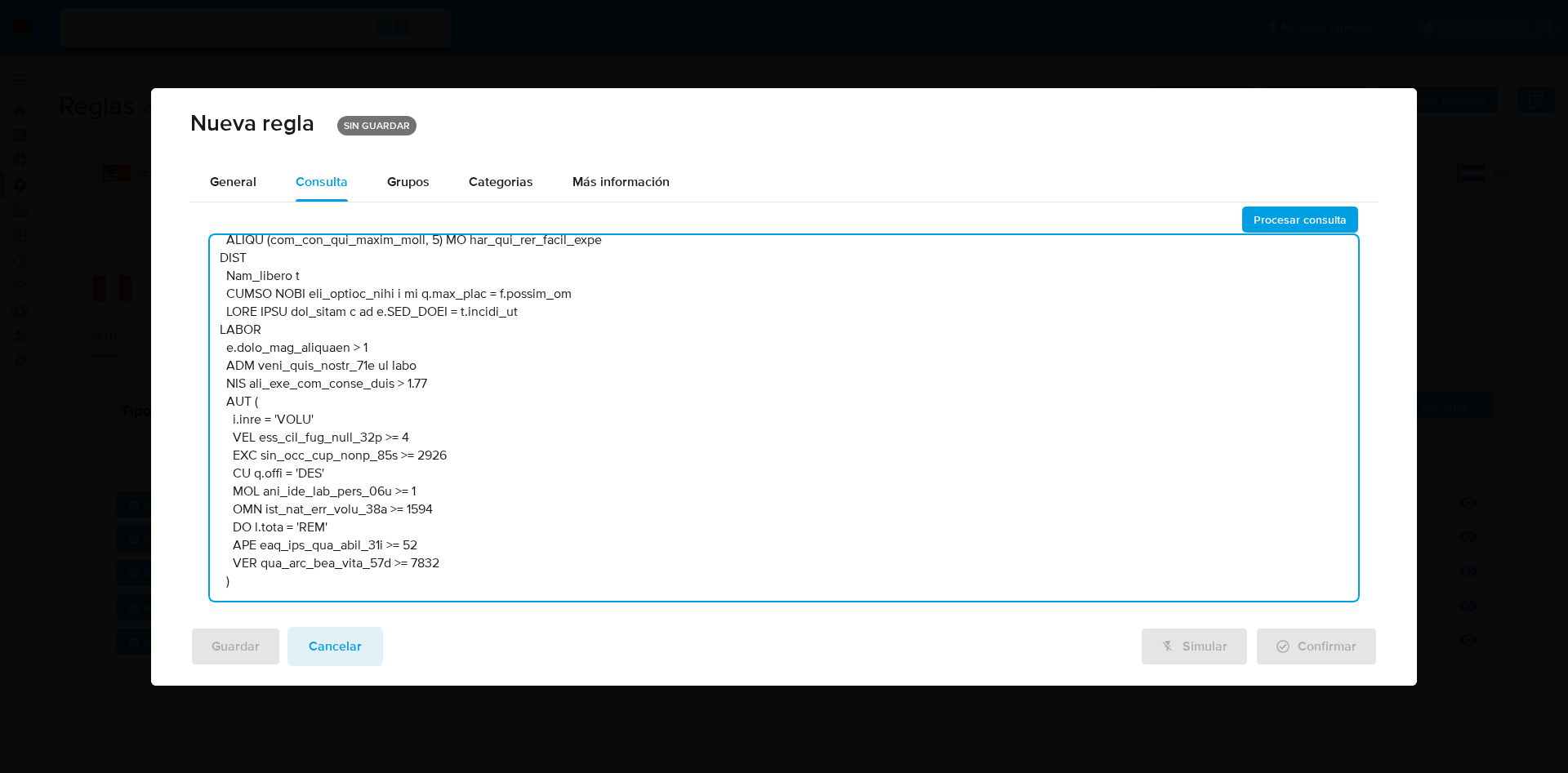
drag, startPoint x: 215, startPoint y: 255, endPoint x: 771, endPoint y: 673, distance: 695.6
click at [771, 673] on div "Nueva regla SIN GUARDAR General Consulta Parametros Evidencias Grupos Categoria…" at bounding box center [783, 386] width 1266 height 598
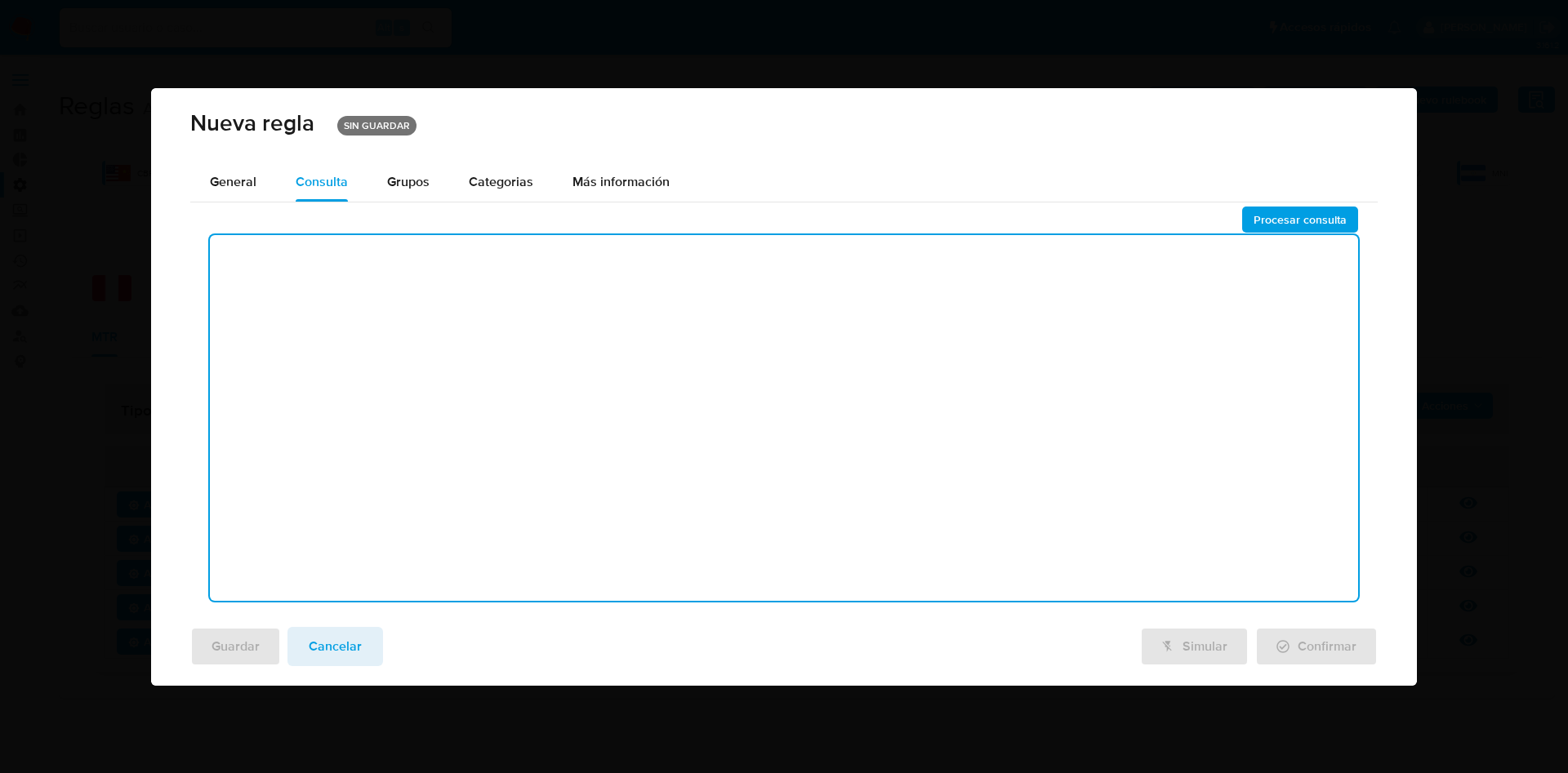
scroll to position [0, 0]
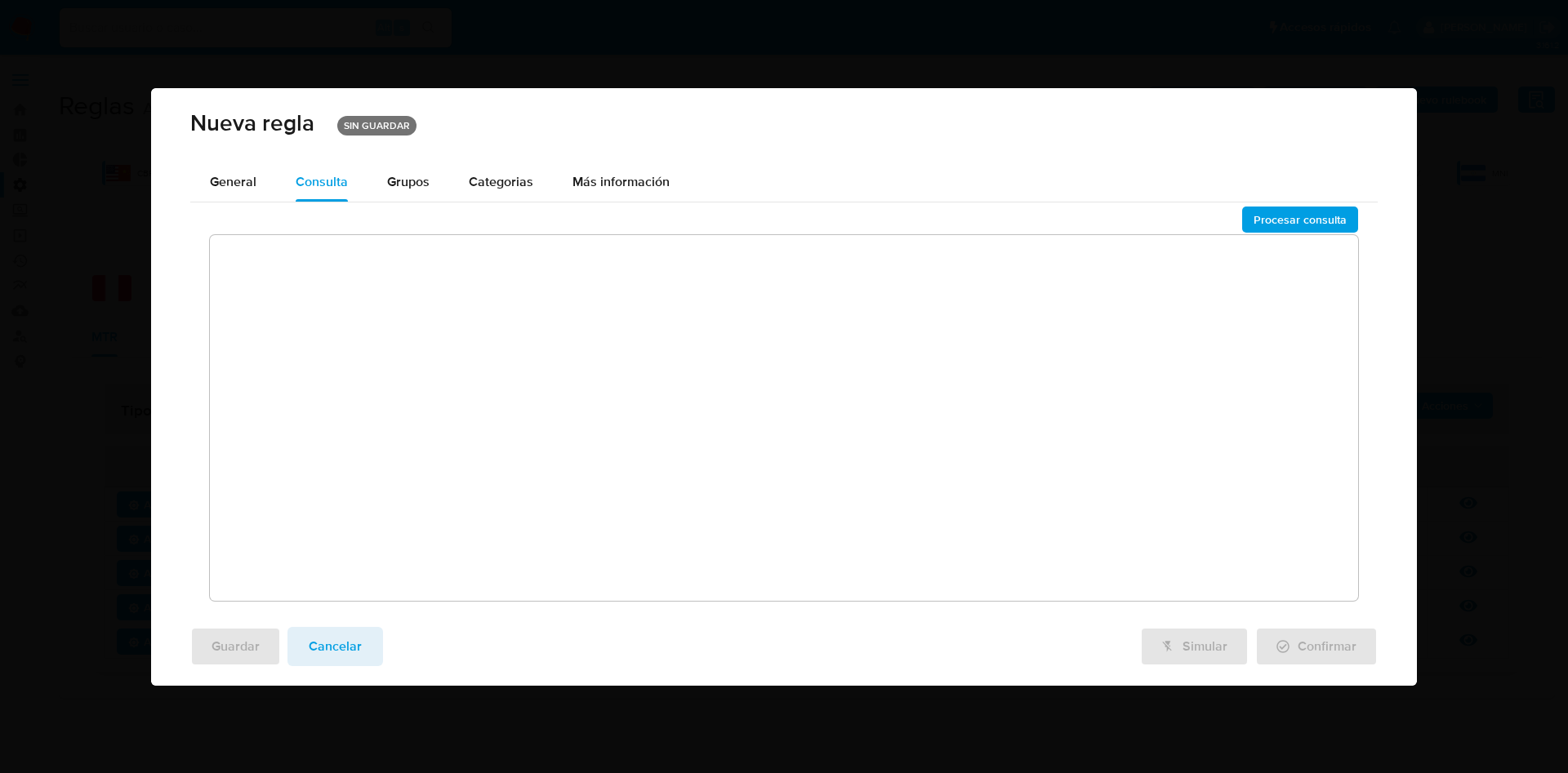
click at [617, 352] on textarea at bounding box center [784, 418] width 1148 height 366
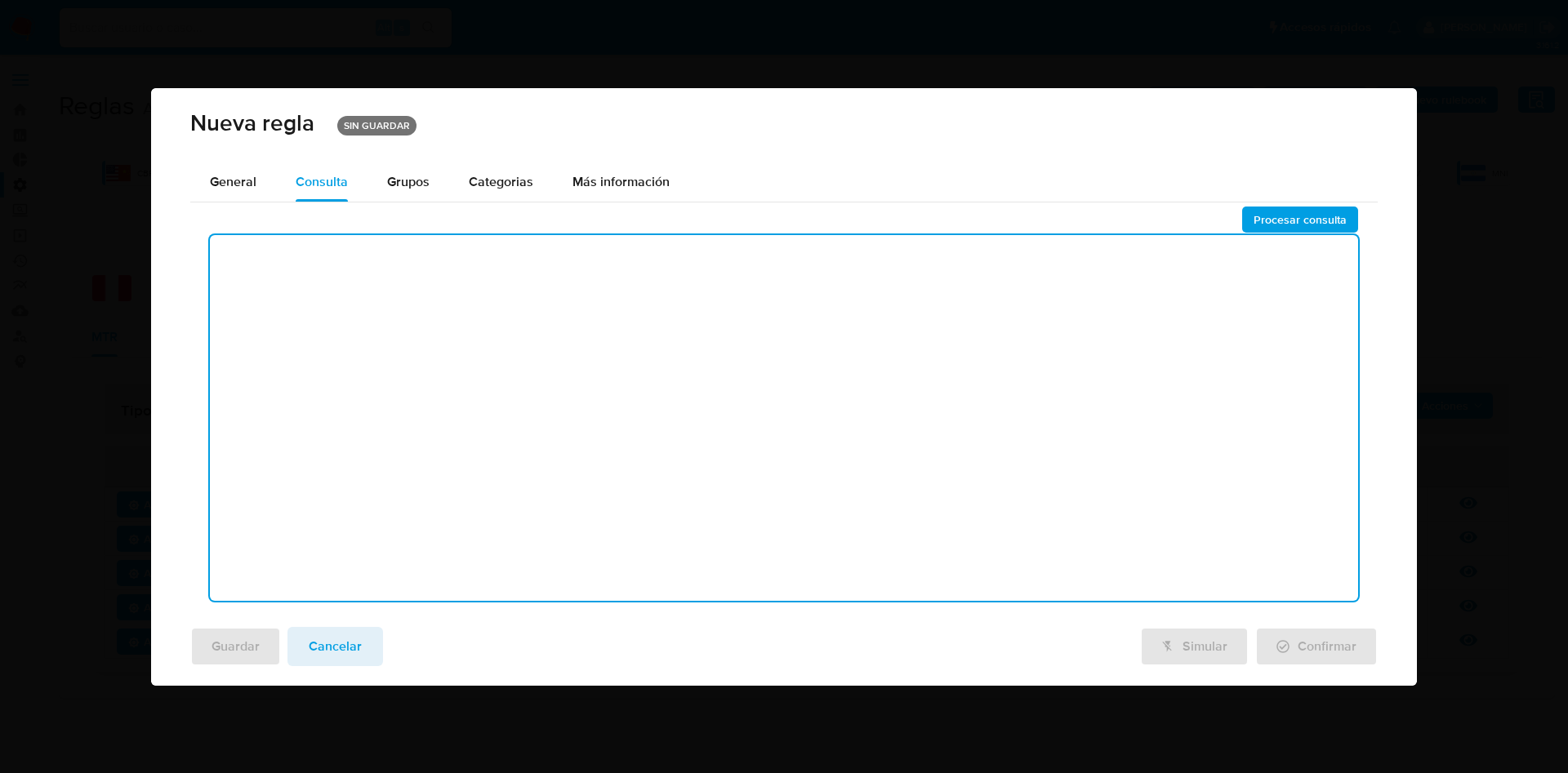
paste textarea "BEGIN DECLARE IN_SITE_ID DEFAULT 'MPE'; DECLARE START_DATE DEFAULT DATE_ADD(DAT…"
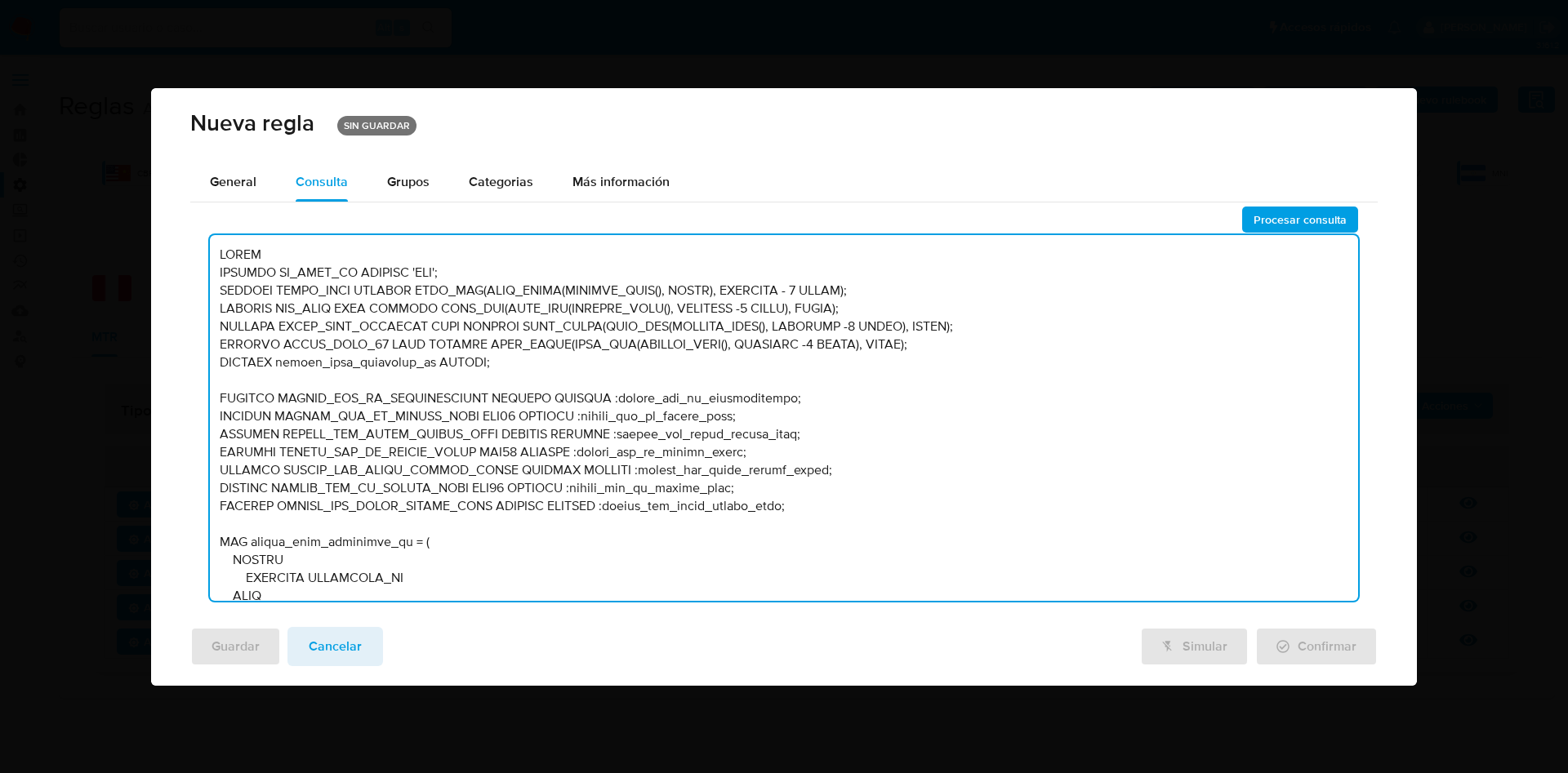
scroll to position [2574, 0]
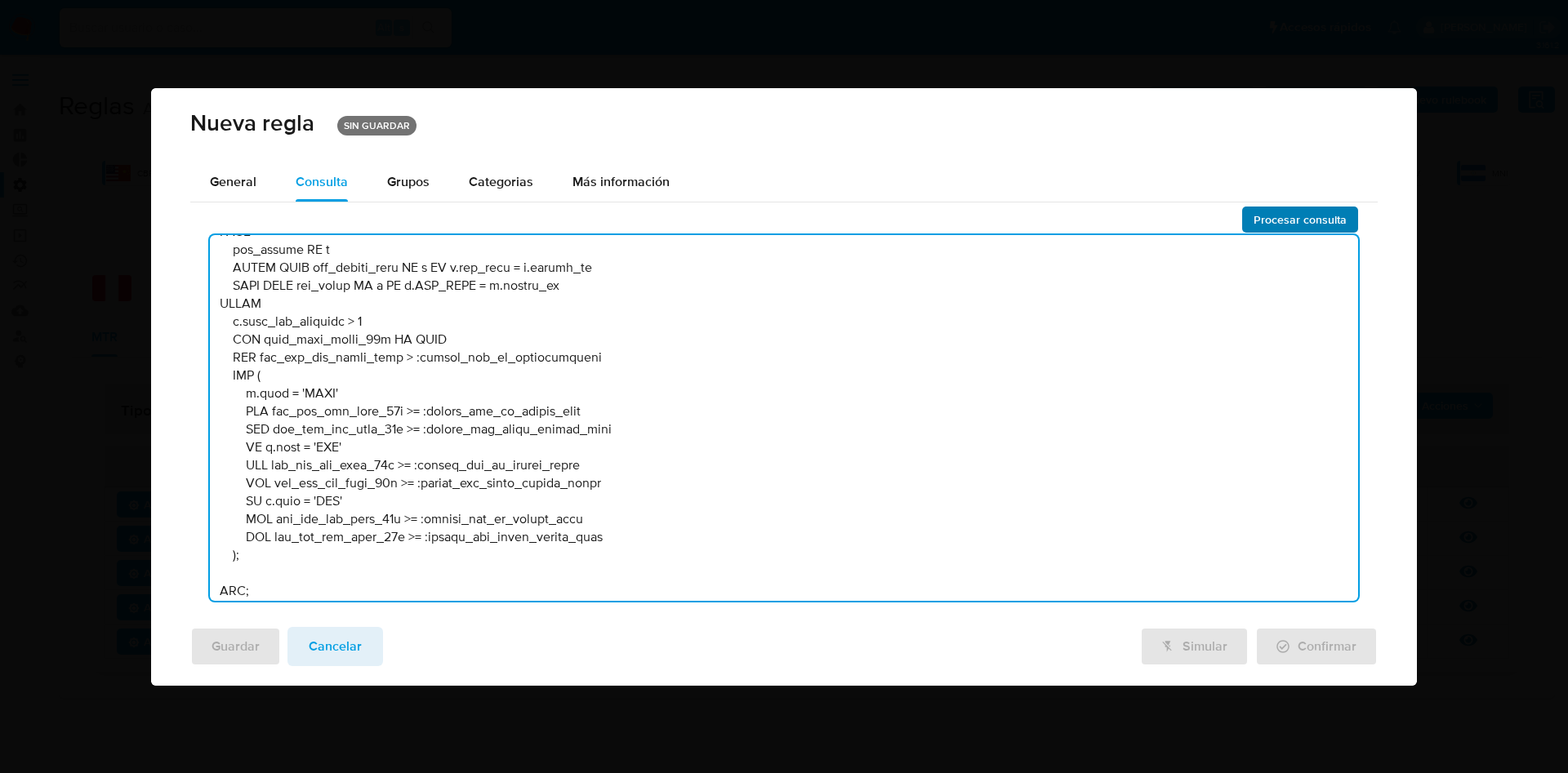
type textarea "BEGIN DECLARE IN_SITE_ID DEFAULT 'MPE'; DECLARE START_DATE DEFAULT DATE_ADD(DAT…"
click at [1296, 223] on span "Procesar consulta" at bounding box center [1301, 219] width 93 height 22
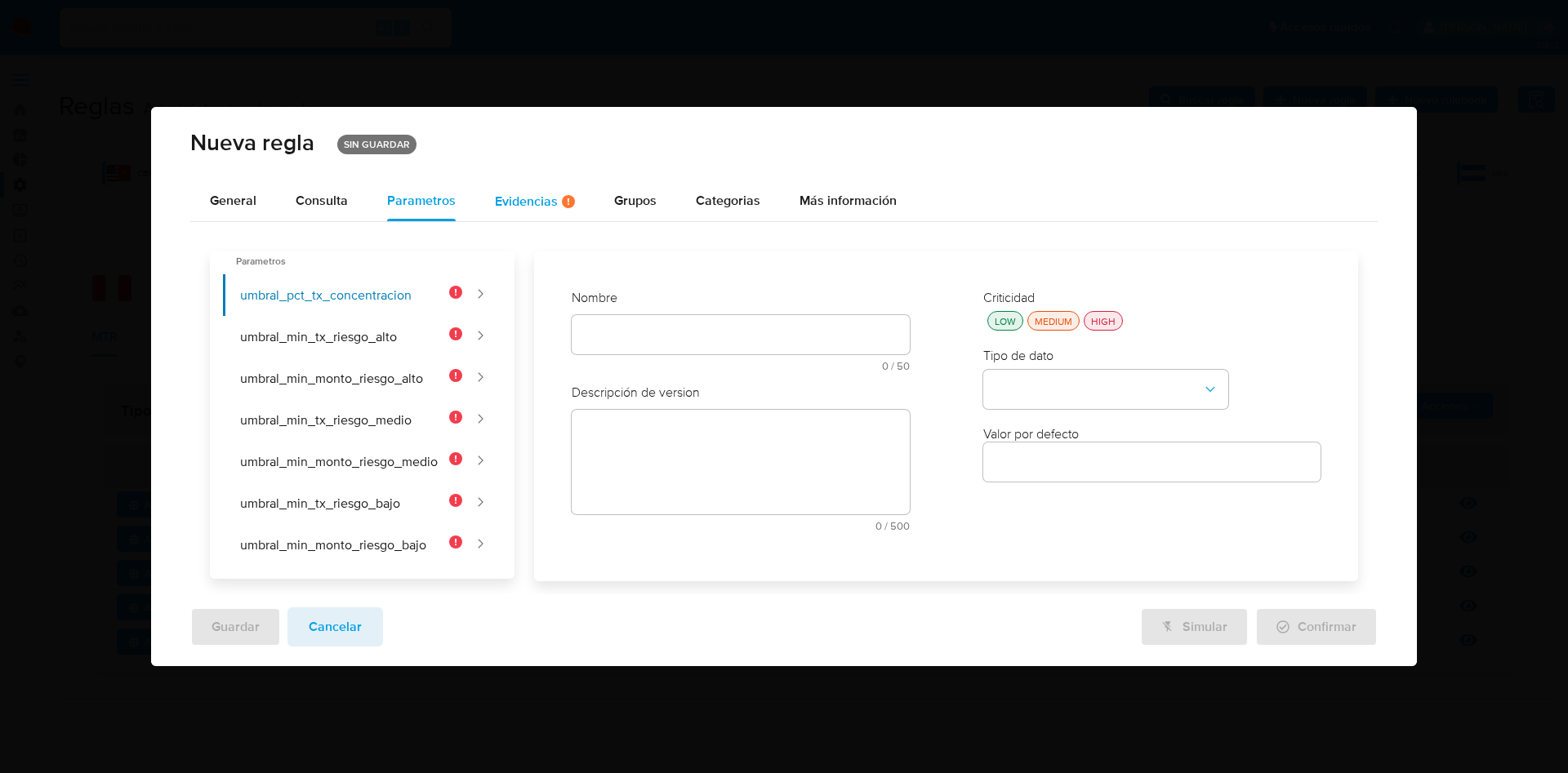
click at [544, 200] on div "Evidencias Hay evidencias faltantes ( 1 )" at bounding box center [535, 201] width 80 height 13
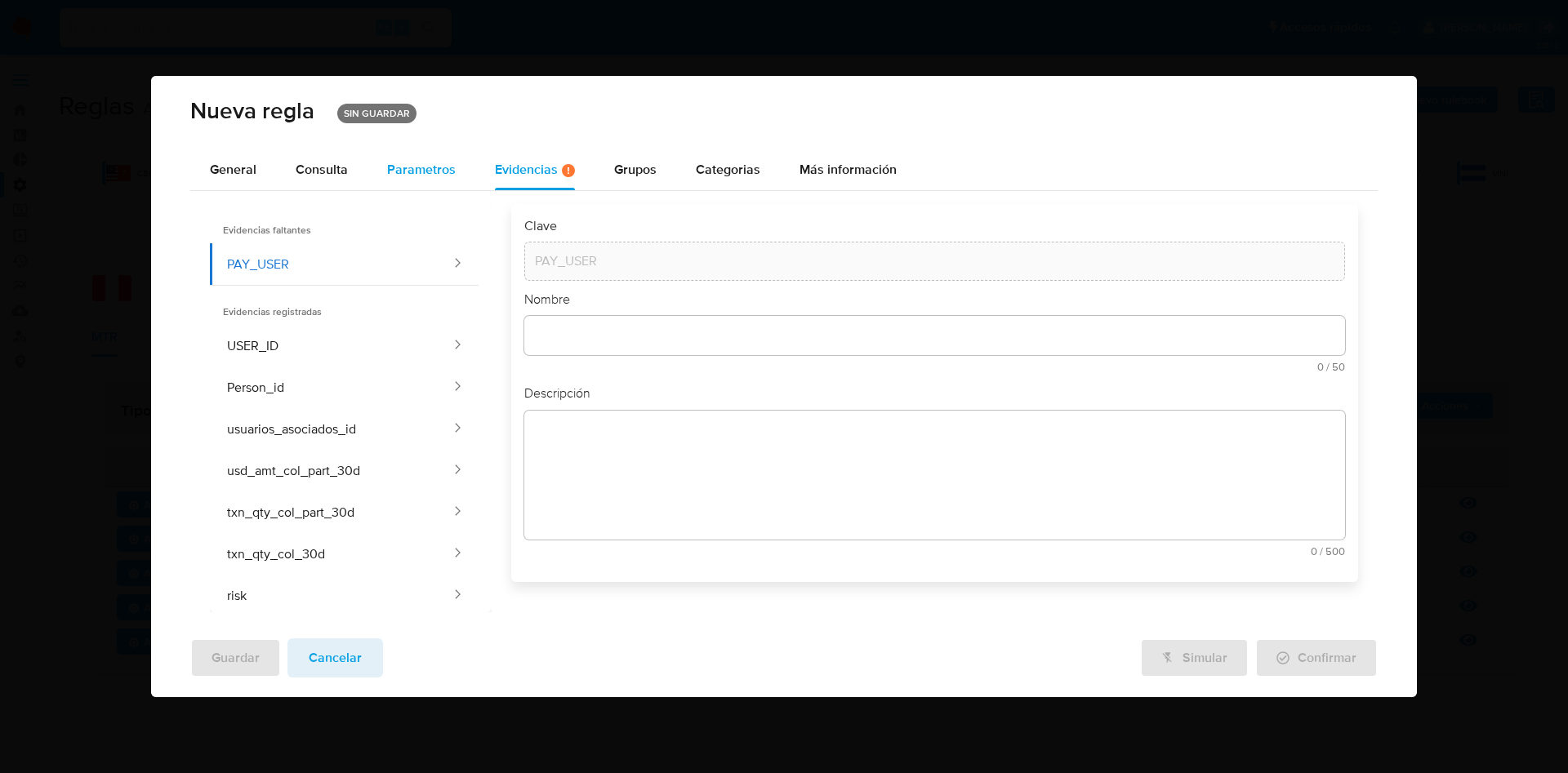
click at [405, 162] on span "Parametros" at bounding box center [422, 169] width 68 height 19
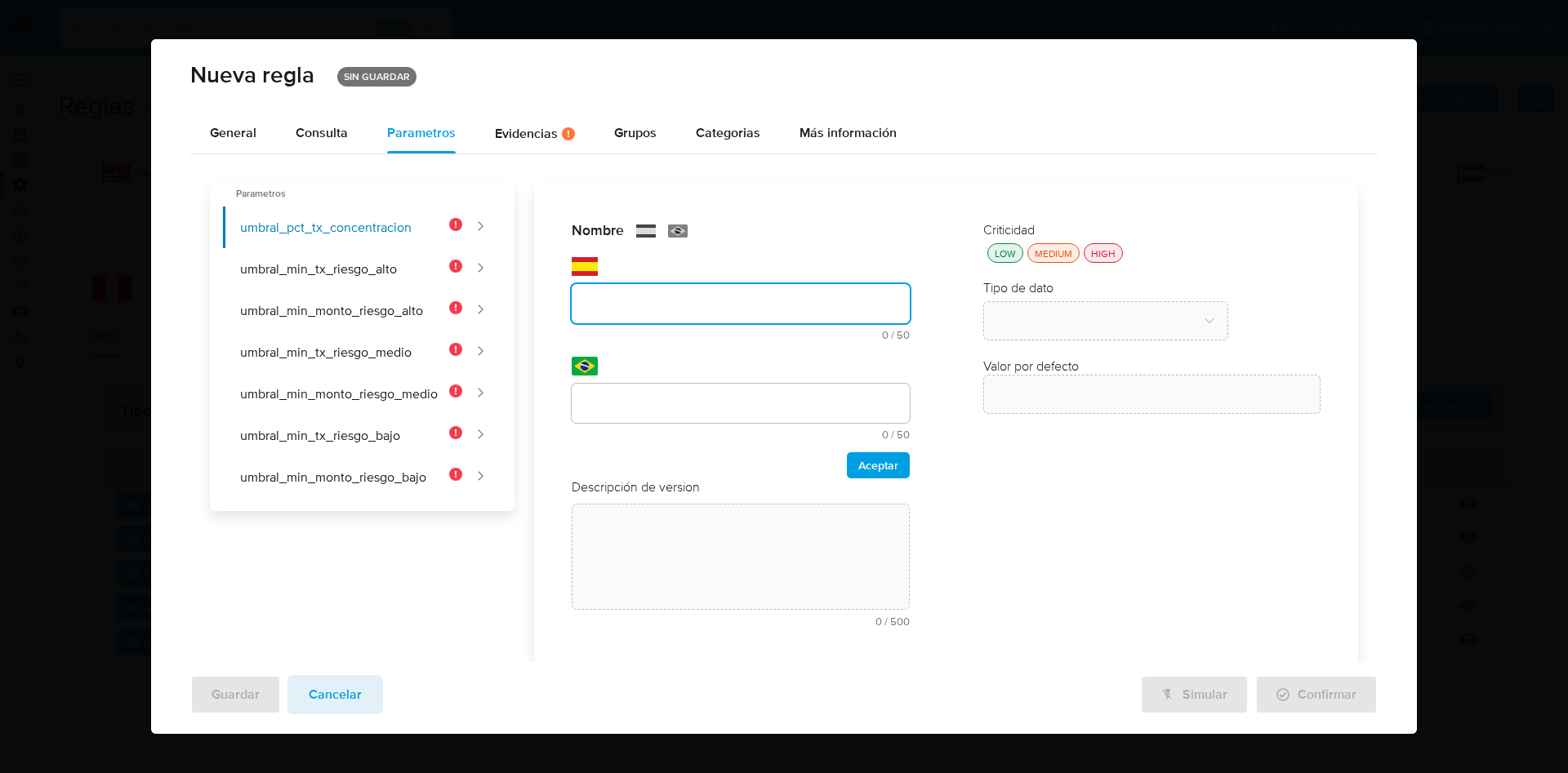
drag, startPoint x: 663, startPoint y: 324, endPoint x: 668, endPoint y: 336, distance: 13.0
click at [663, 324] on div "text-es 0 / 50 50 caracteres restantes" at bounding box center [740, 312] width 338 height 56
type input "UMBRAL_PCT_TX_CONCENTRACION"
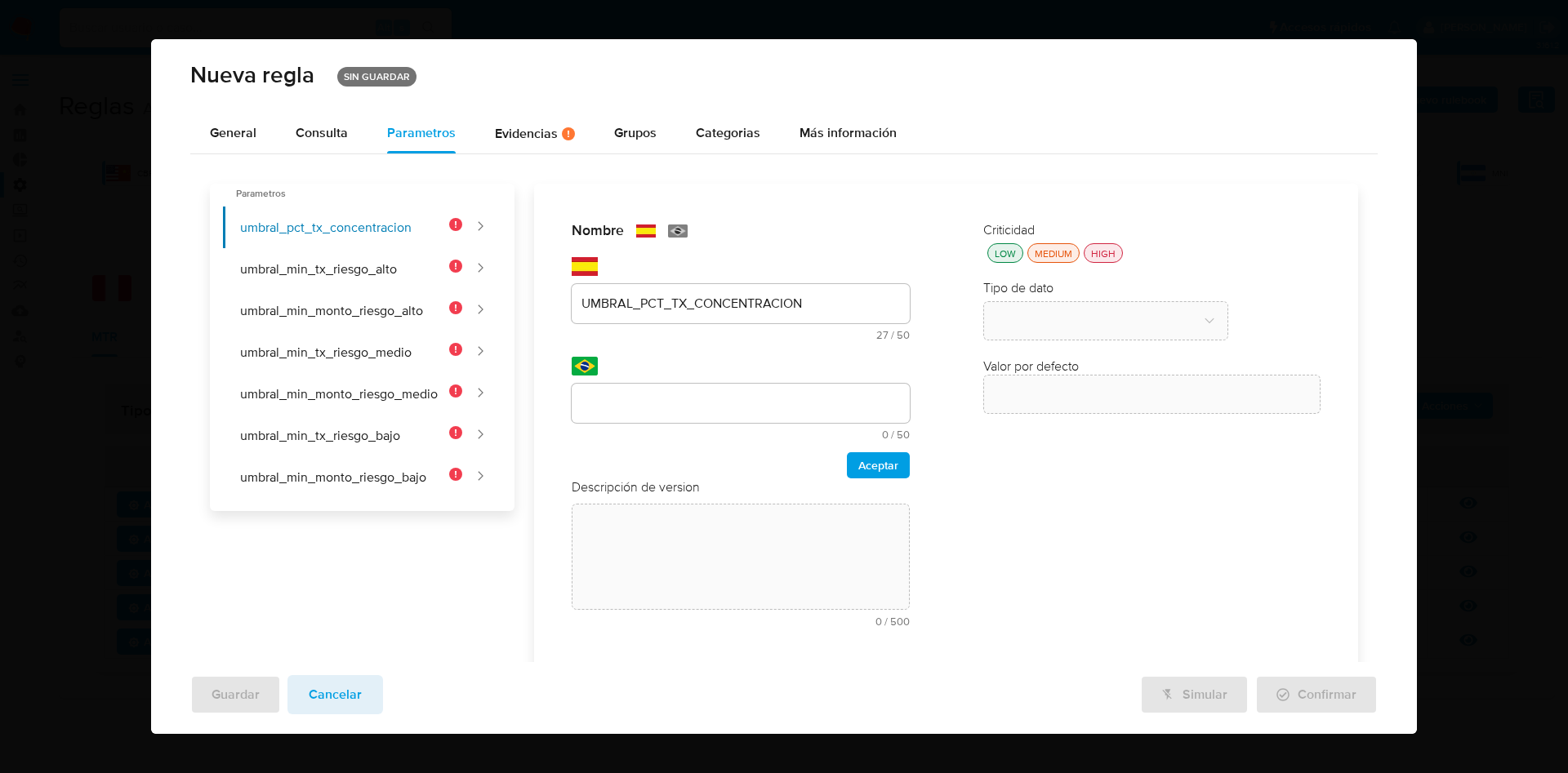
click at [632, 378] on div "text-pt 0 / 50 50 caracteres restantes" at bounding box center [740, 398] width 338 height 83
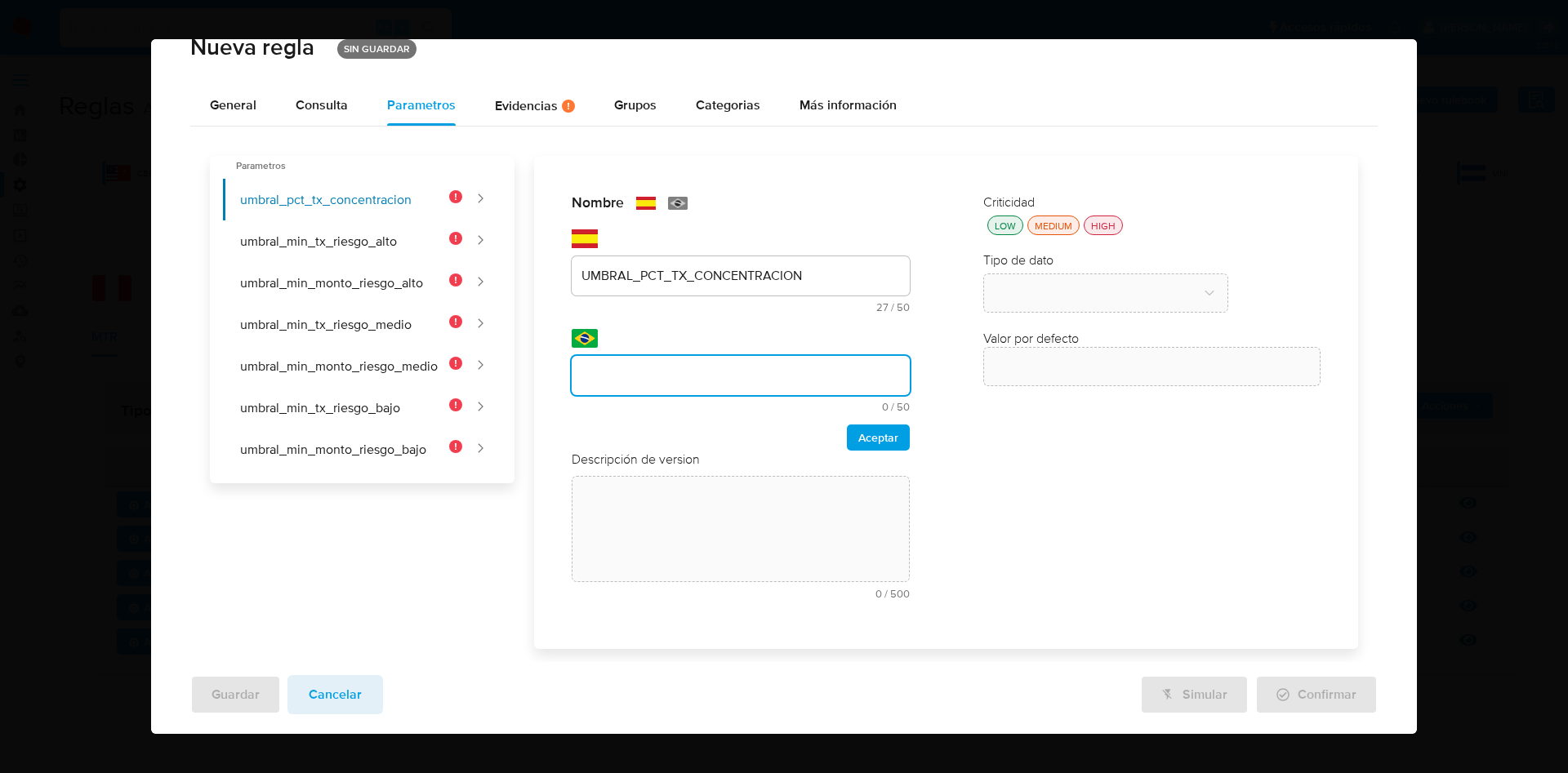
click at [640, 393] on div at bounding box center [740, 376] width 338 height 39
type input "UMBRAL_PCT_TX_CONCENTRACION"
click at [881, 429] on span "Aceptar" at bounding box center [878, 437] width 40 height 22
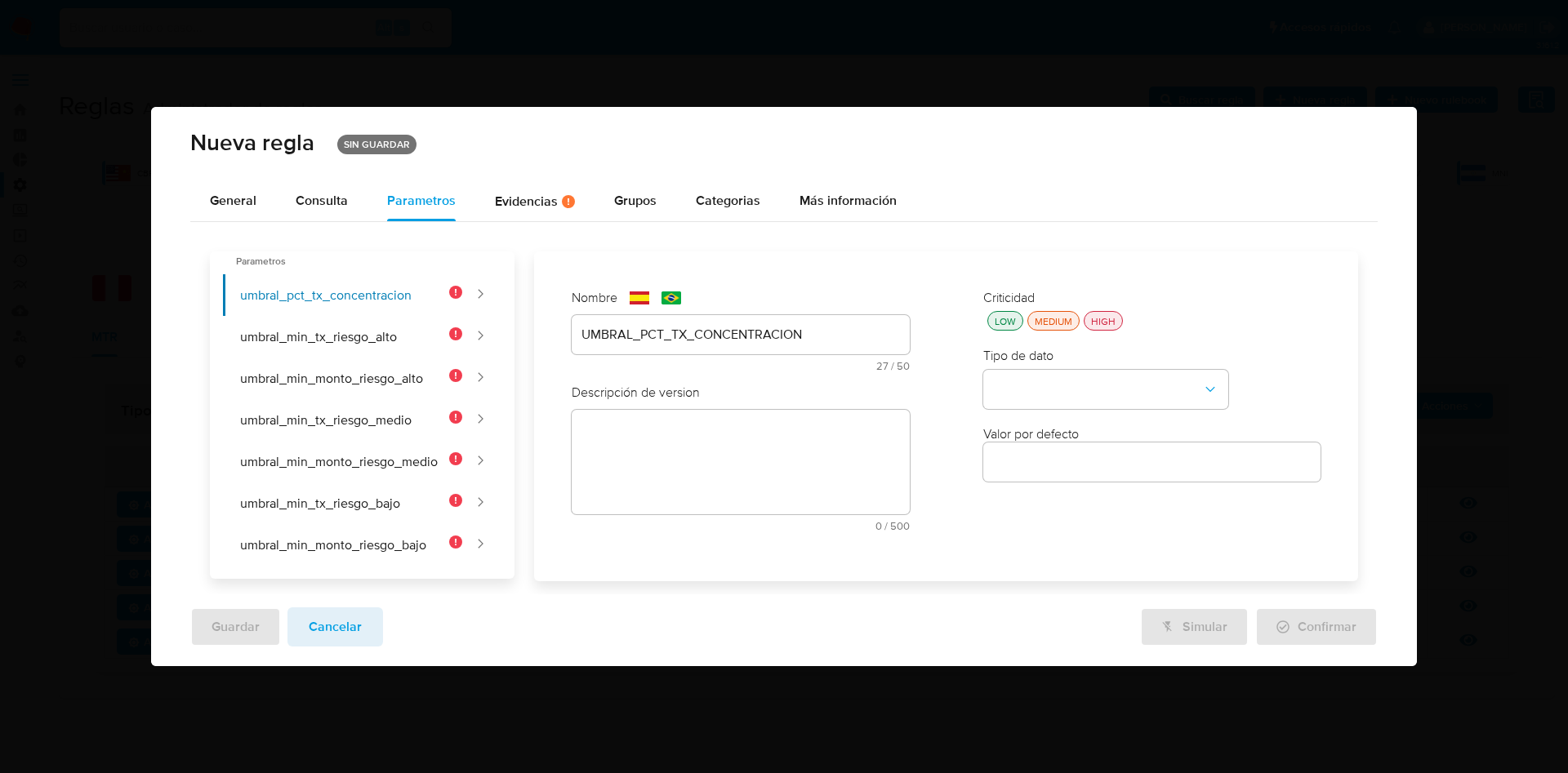
click at [698, 413] on textarea at bounding box center [740, 462] width 338 height 105
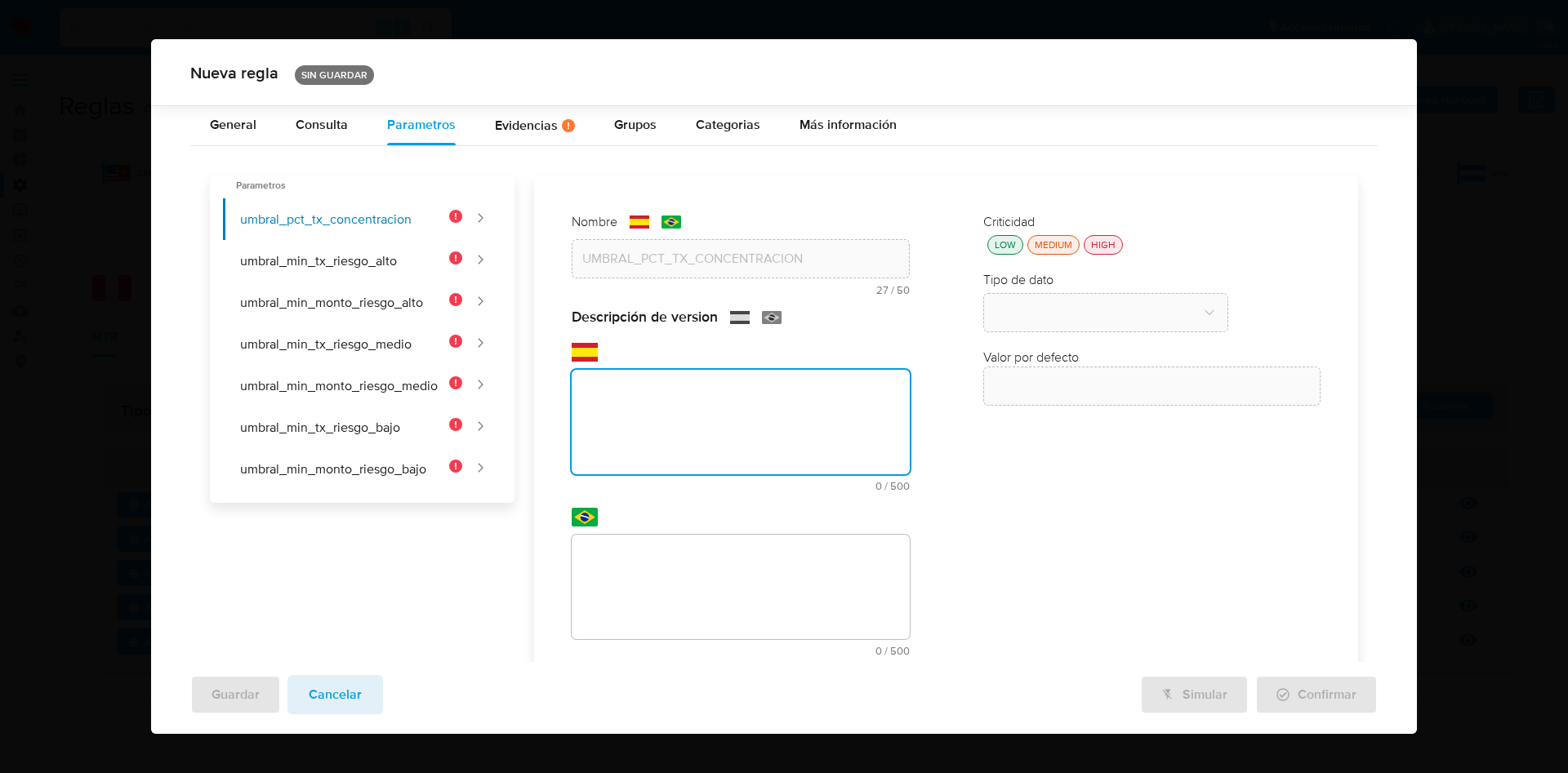
scroll to position [83, 0]
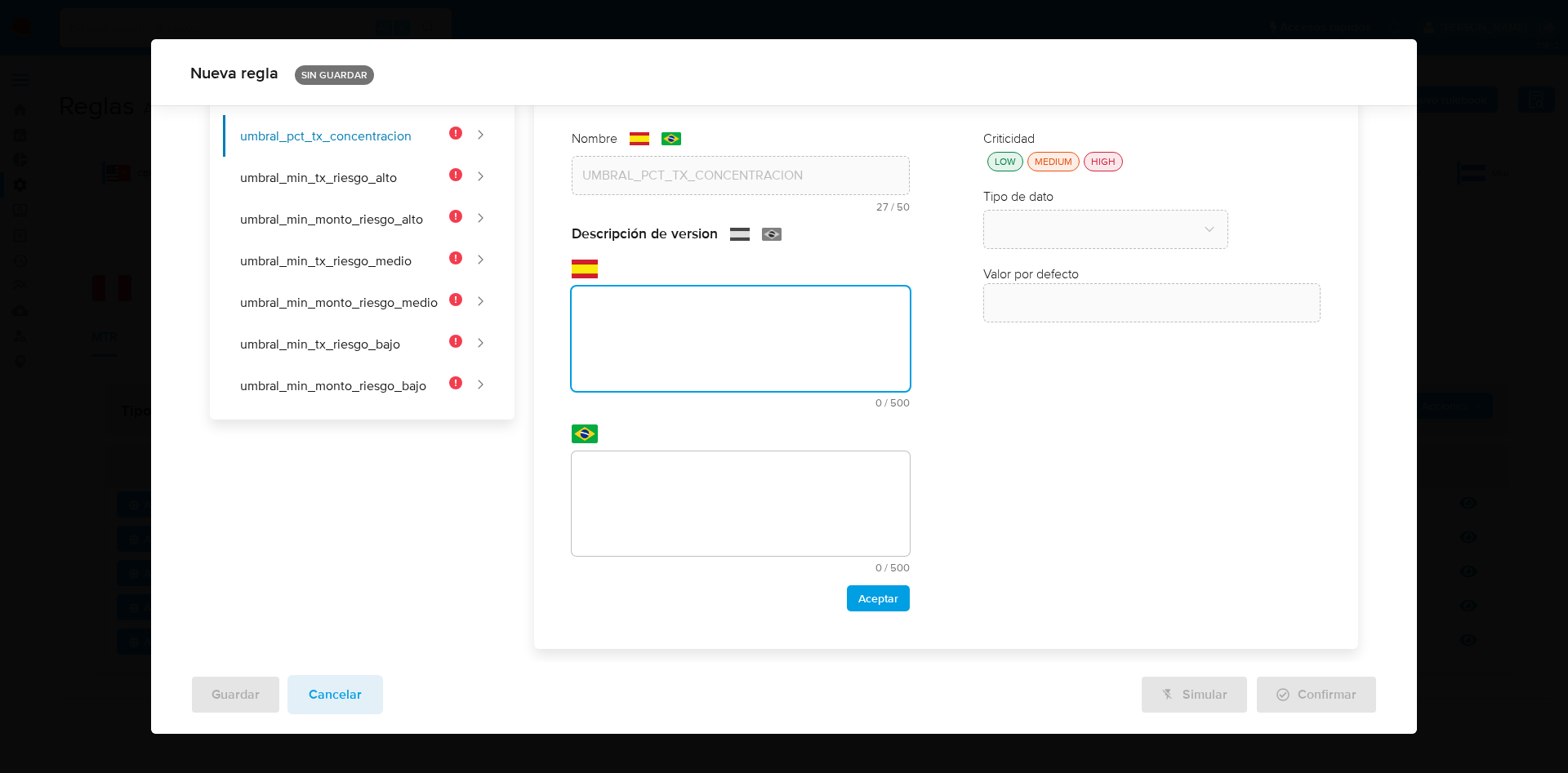
click at [665, 316] on textarea at bounding box center [740, 339] width 338 height 105
paste textarea "Porcentaje mínimo de transacciones de un pagador sobre el total del vendedor pa…"
type textarea "Porcentaje mínimo de transacciones de un pagador sobre el total del vendedor pa…"
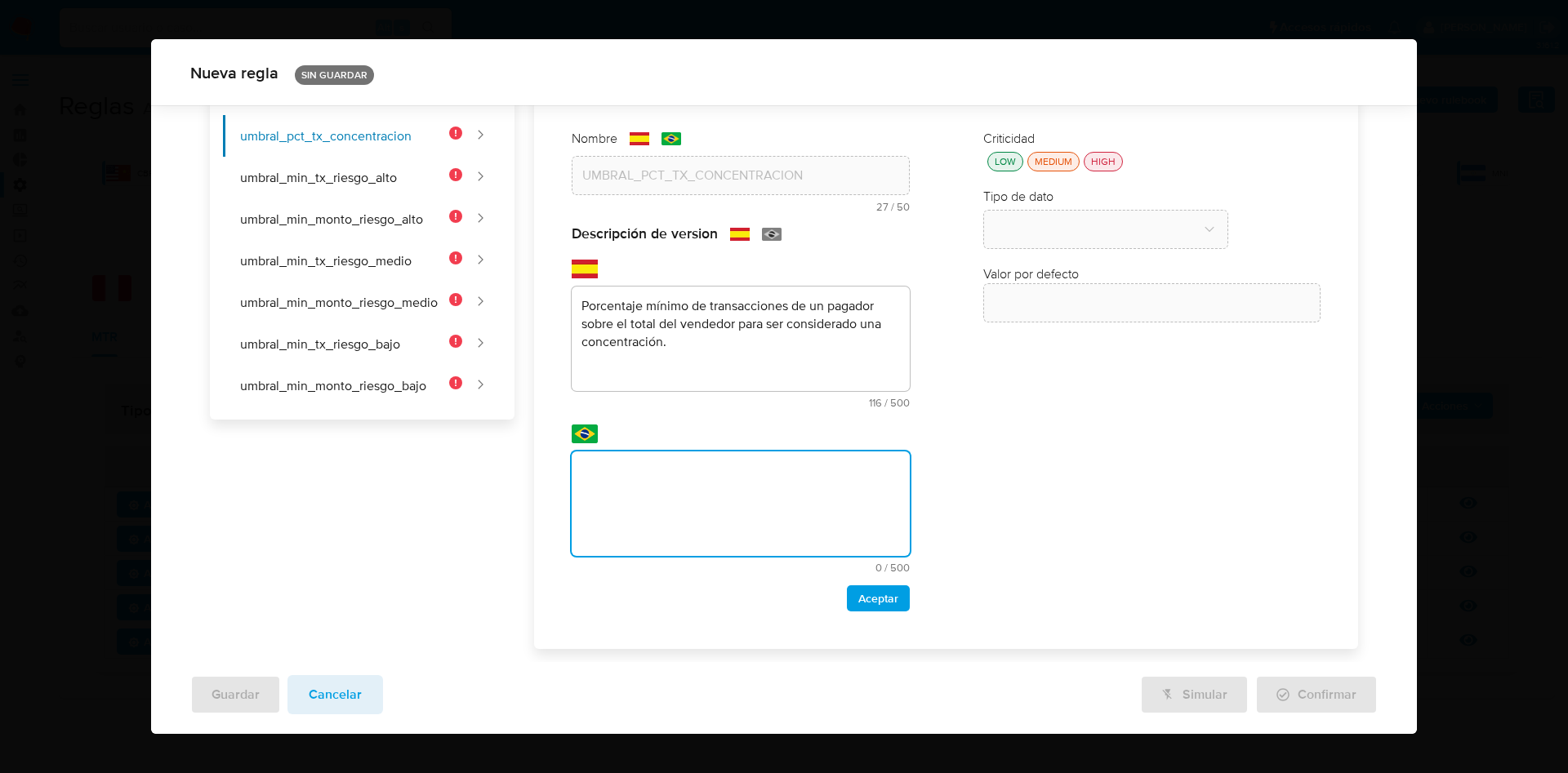
drag, startPoint x: 752, startPoint y: 472, endPoint x: 721, endPoint y: 421, distance: 59.7
click at [754, 472] on textarea at bounding box center [740, 504] width 338 height 105
paste textarea "Percentual mínimo de transações de um pagador sobre o total do vendedor para se…"
type textarea "Percentual mínimo de transações de um pagador sobre o total do vendedor para se…"
click at [868, 594] on span "Aceptar" at bounding box center [878, 598] width 40 height 22
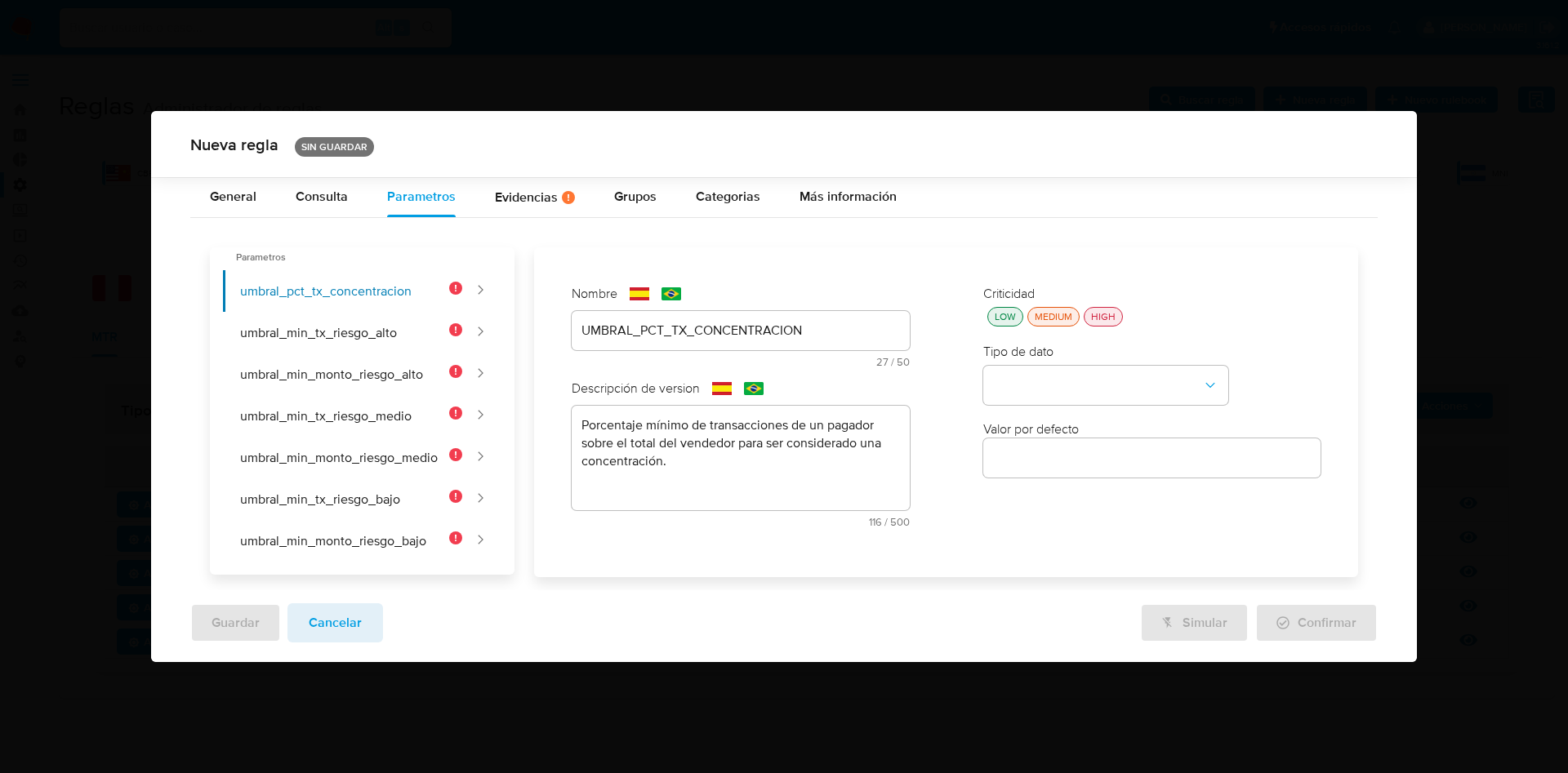
scroll to position [0, 0]
click at [1006, 308] on button "LOW" at bounding box center [1006, 317] width 36 height 20
click at [1043, 382] on button "type-dropdown" at bounding box center [1105, 386] width 245 height 39
click at [1041, 382] on span "NUMBER" at bounding box center [1019, 384] width 52 height 16
drag, startPoint x: 1041, startPoint y: 461, endPoint x: 1034, endPoint y: 431, distance: 30.8
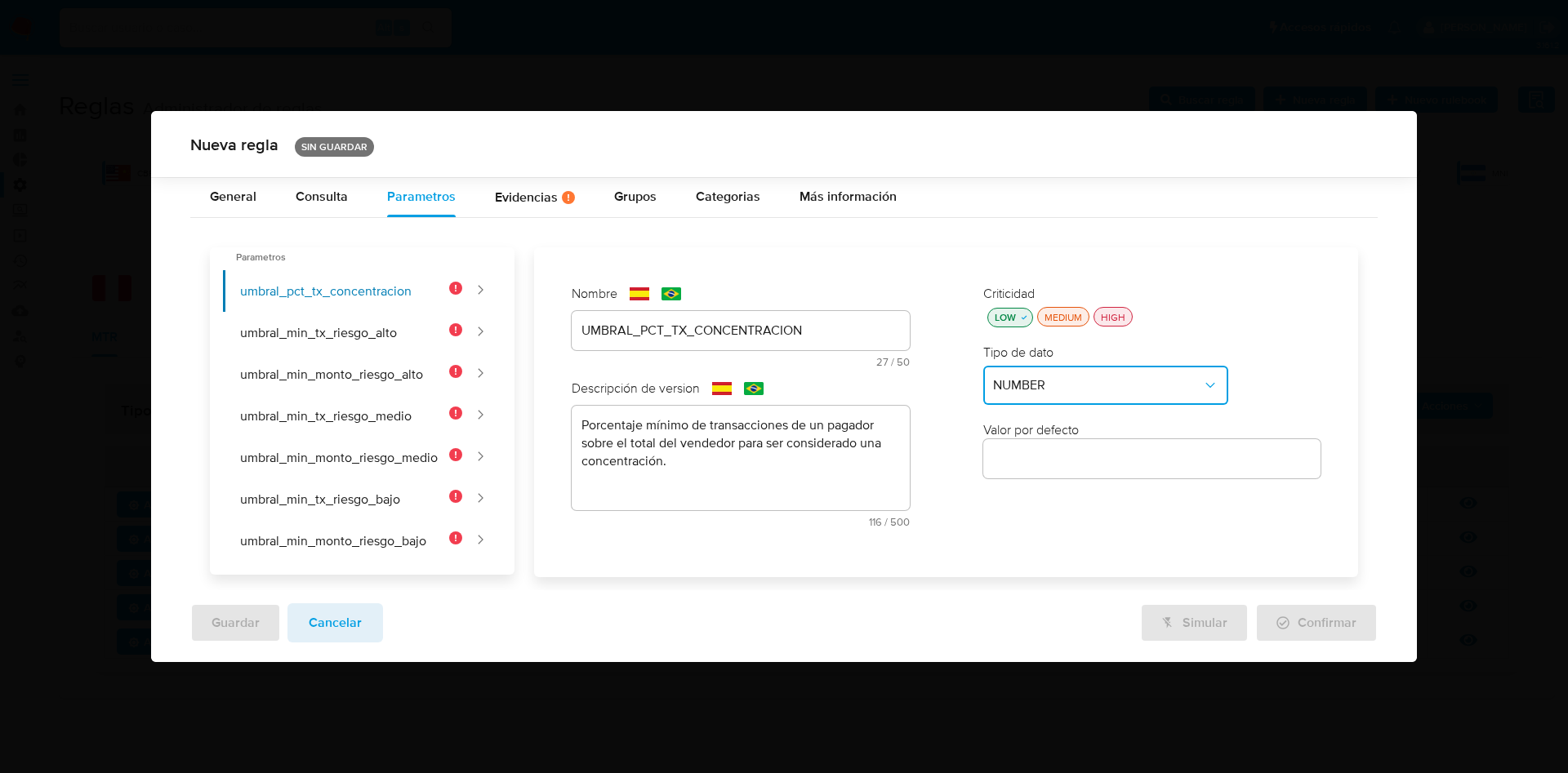
click at [1041, 459] on input "number" at bounding box center [1152, 459] width 338 height 22
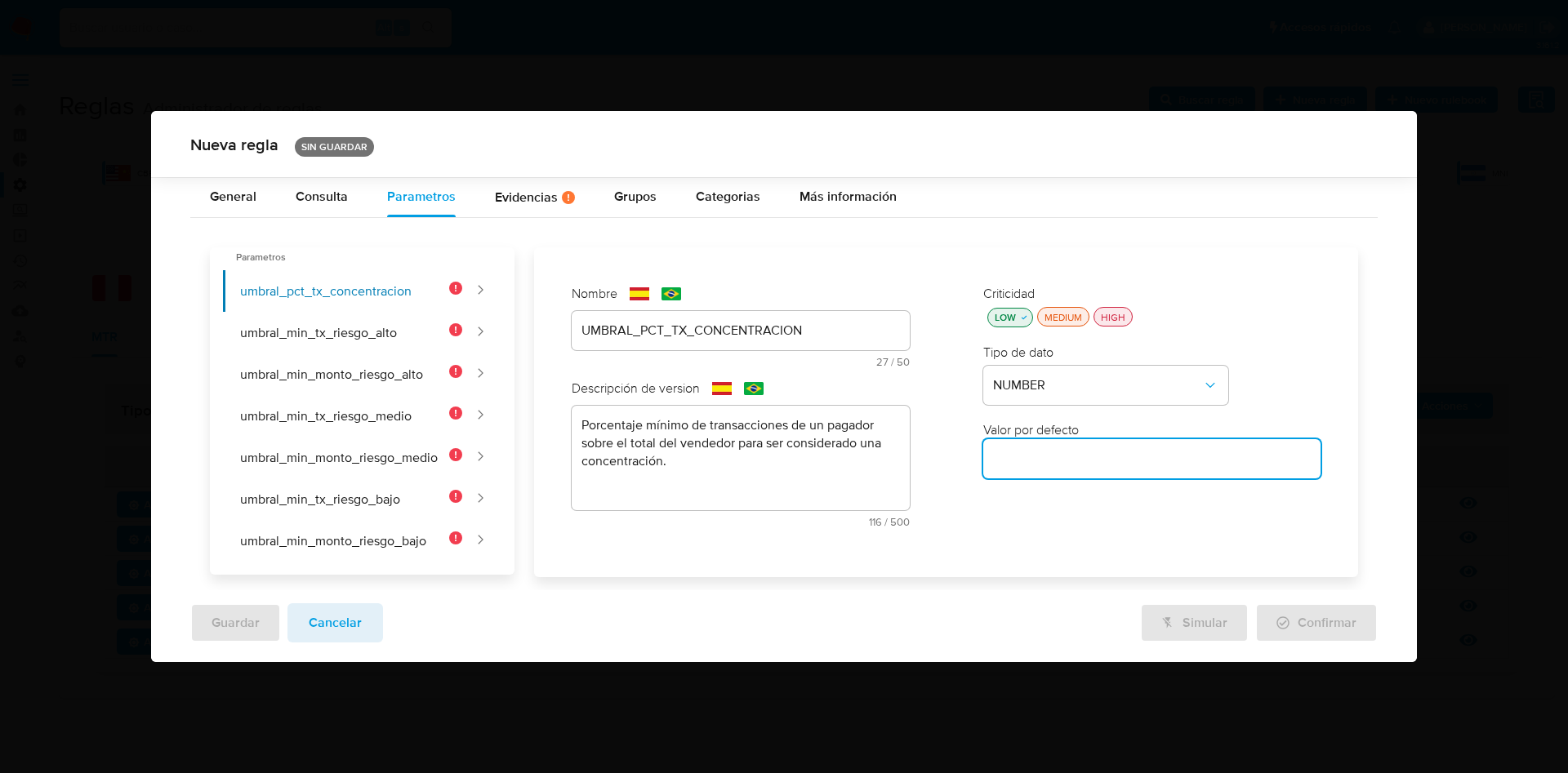
paste input "0.30"
type input "0.30"
click at [388, 326] on button "umbral_min_tx_riesgo_alto" at bounding box center [343, 333] width 240 height 41
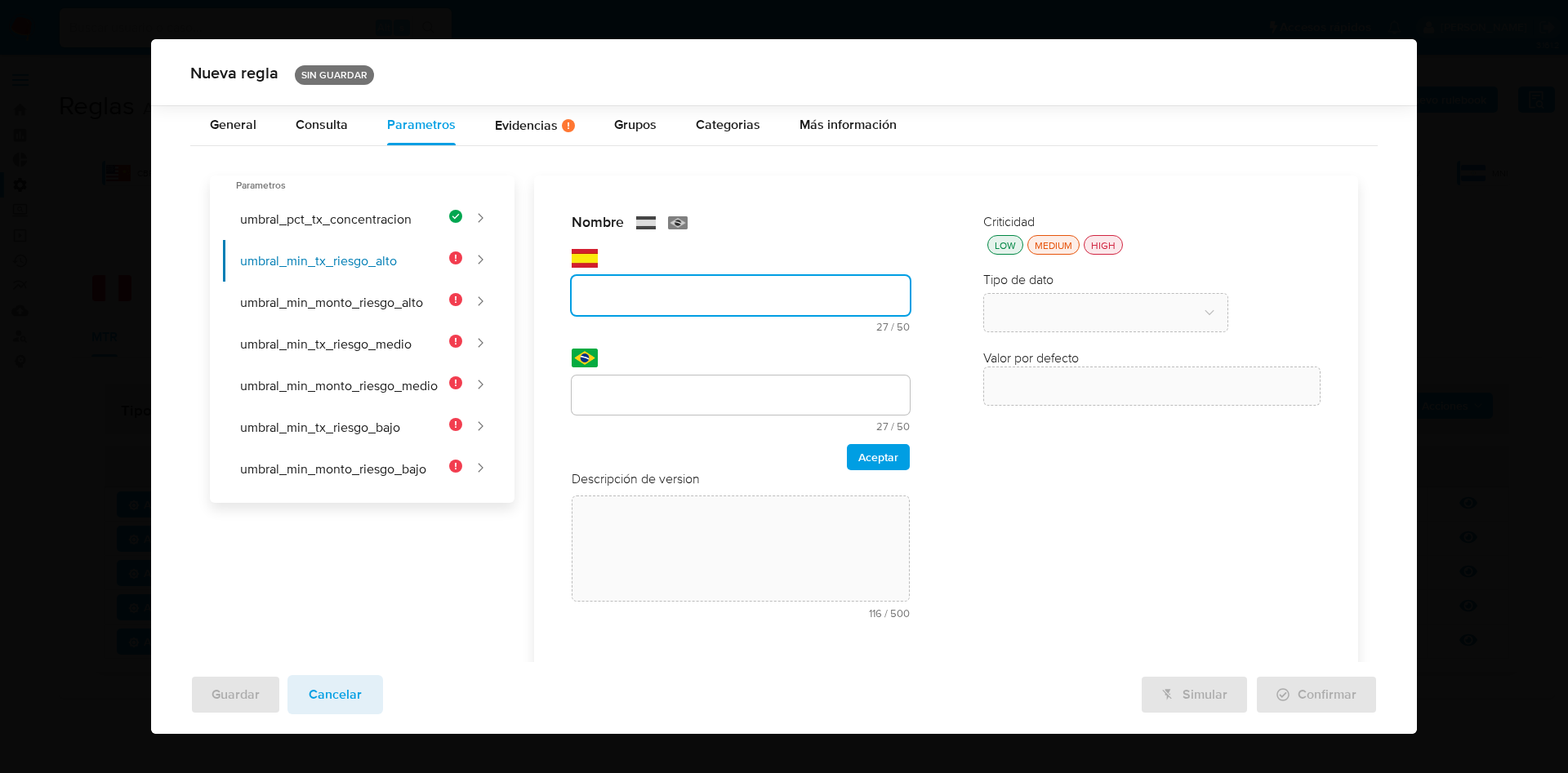
click at [619, 340] on div "Nombre text-es 27 / 50 23 caracteres restantes text-pt 27 / 50 23 caracteres re…" at bounding box center [740, 342] width 338 height 256
type input "UMBRAL_MIN_TX_RIESGO_ALTO"
click at [637, 387] on input "text" at bounding box center [740, 395] width 338 height 22
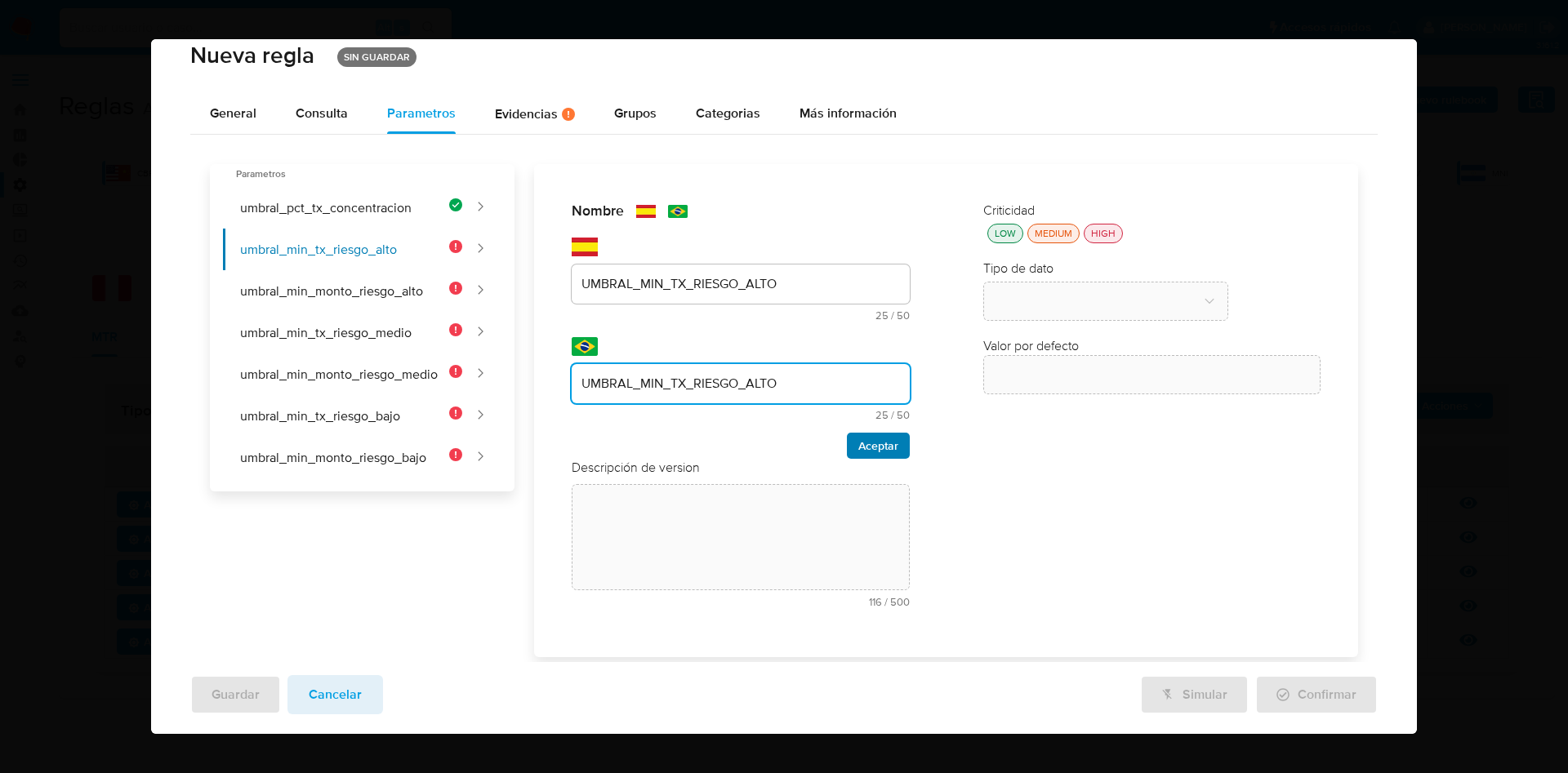
type input "UMBRAL_MIN_TX_RIESGO_ALTO"
click at [860, 450] on span "Aceptar" at bounding box center [878, 445] width 40 height 22
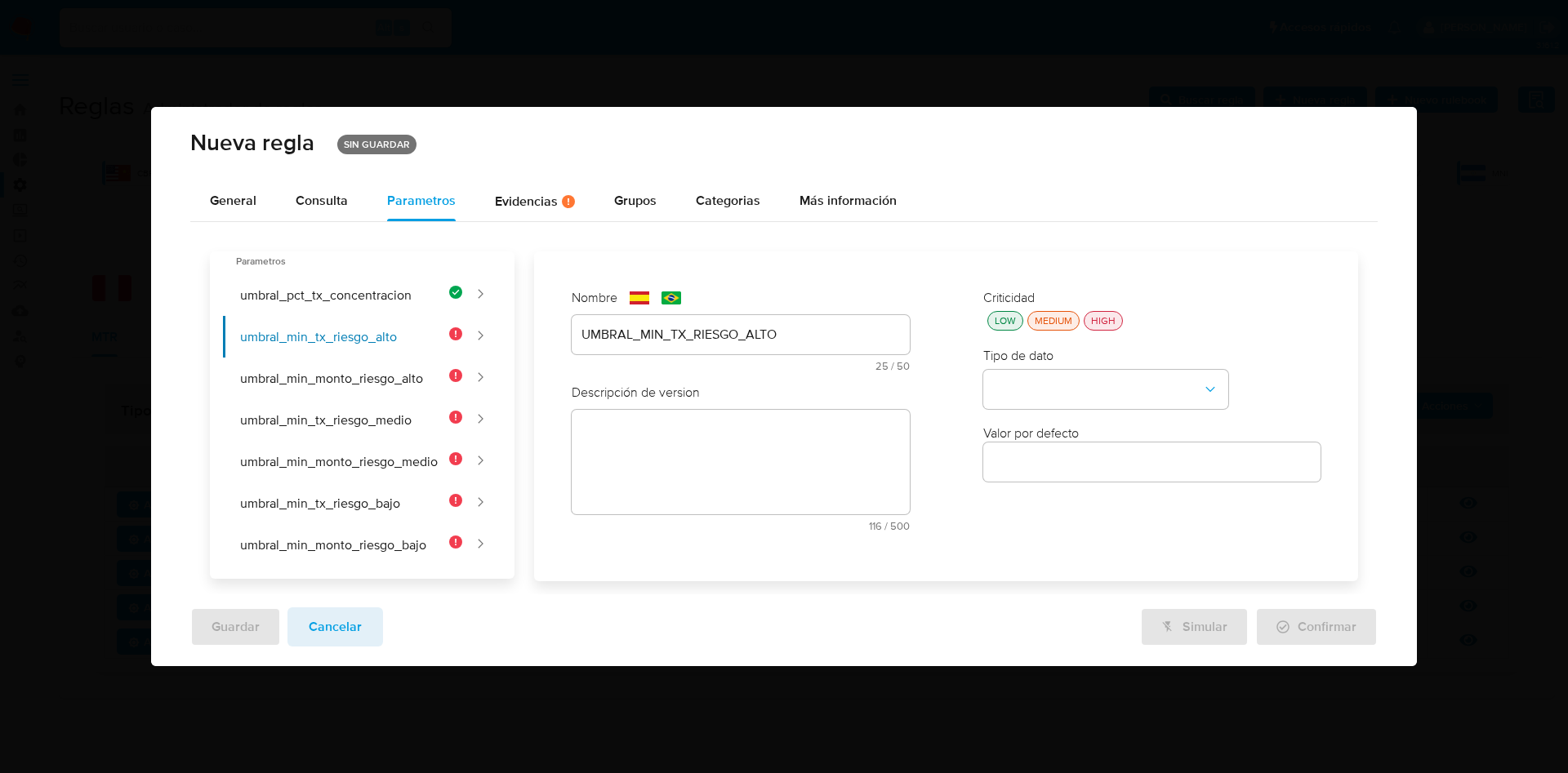
scroll to position [0, 0]
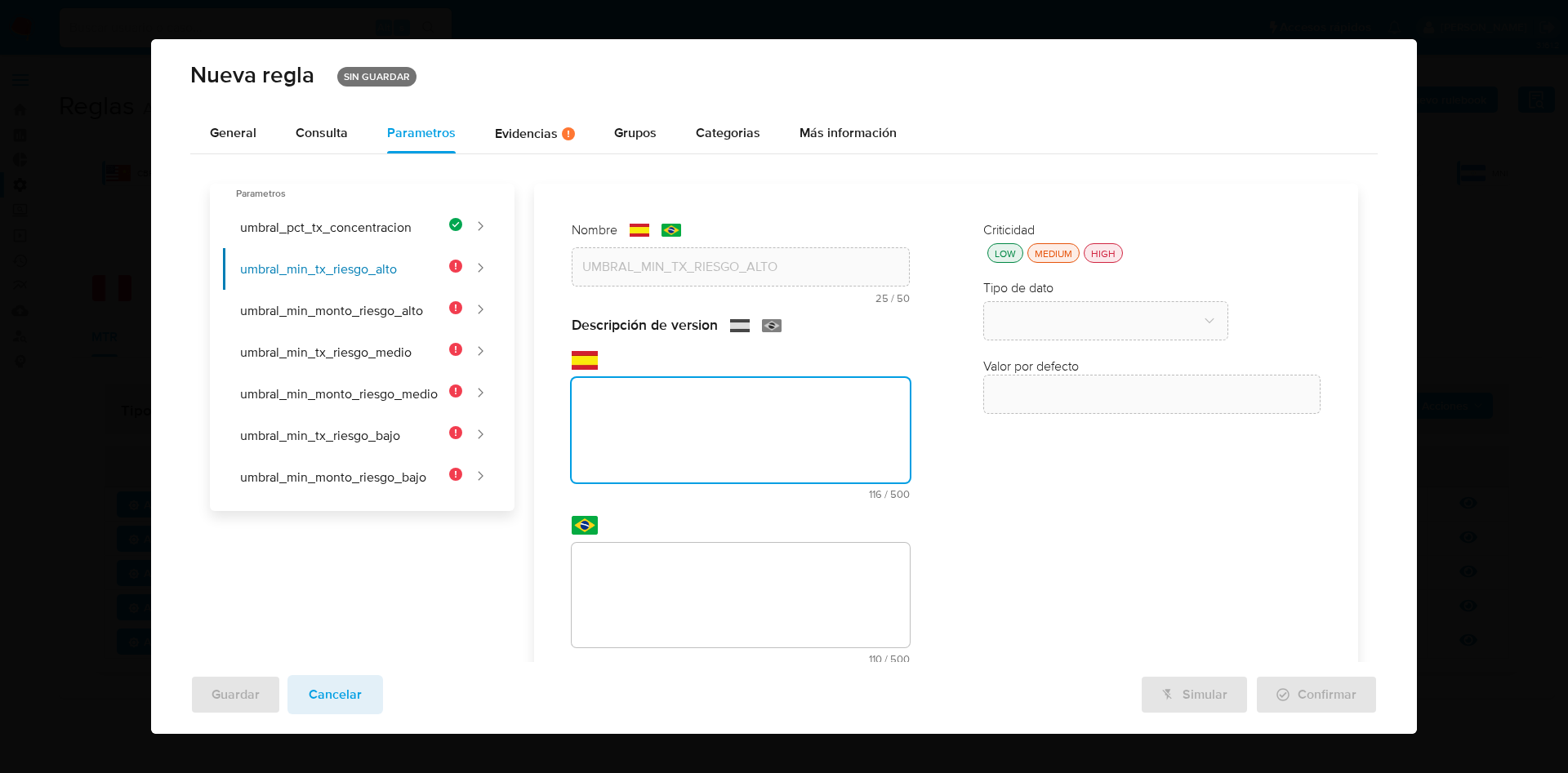
click at [690, 428] on textarea at bounding box center [740, 430] width 338 height 105
paste textarea "Cantidad mínima de transacciones de la contraparte para alertar a un vendedor d…"
type textarea "Cantidad mínima de transacciones de la contraparte para alertar a un vendedor d…"
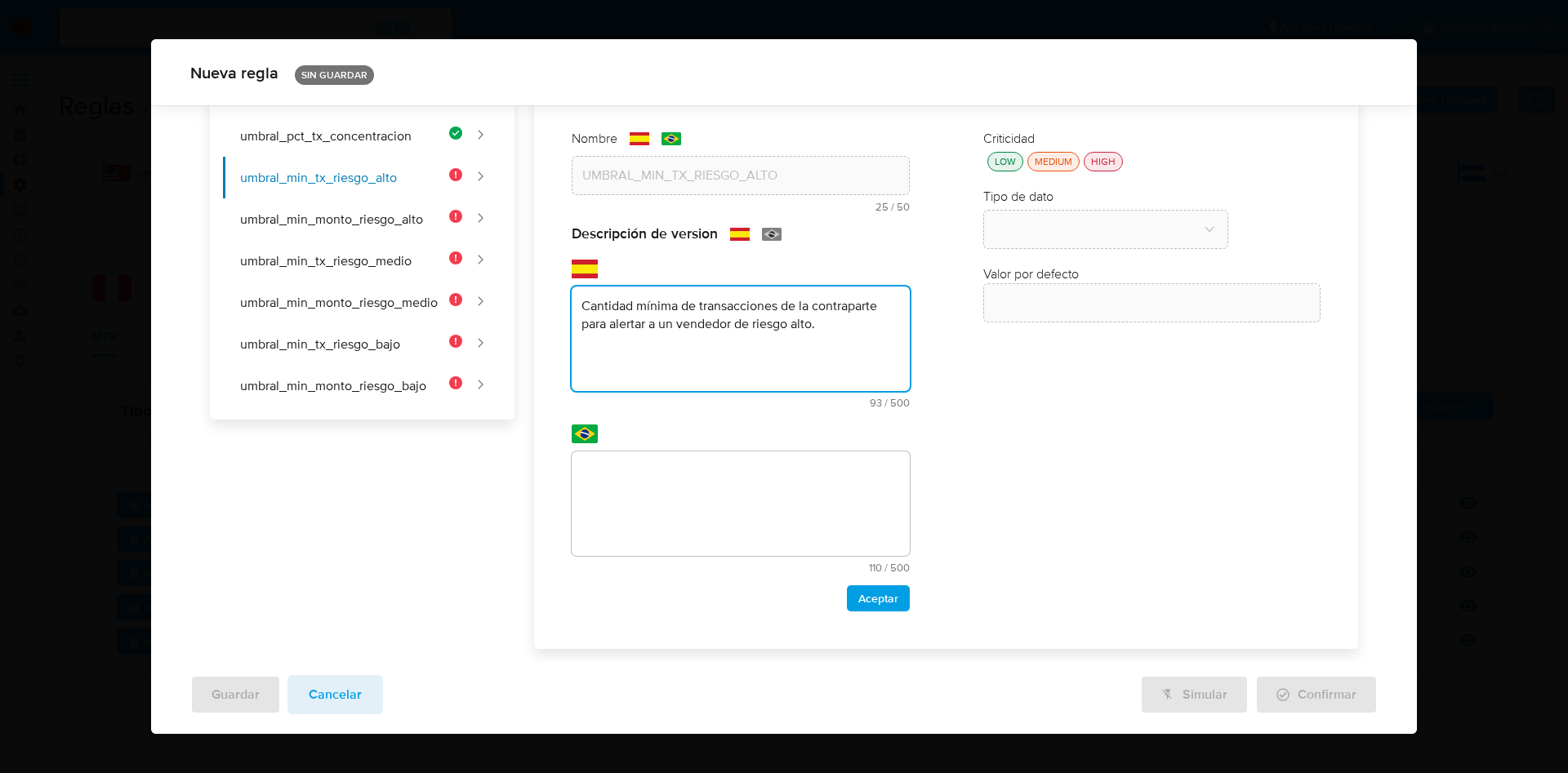
click at [673, 472] on textarea at bounding box center [740, 504] width 338 height 105
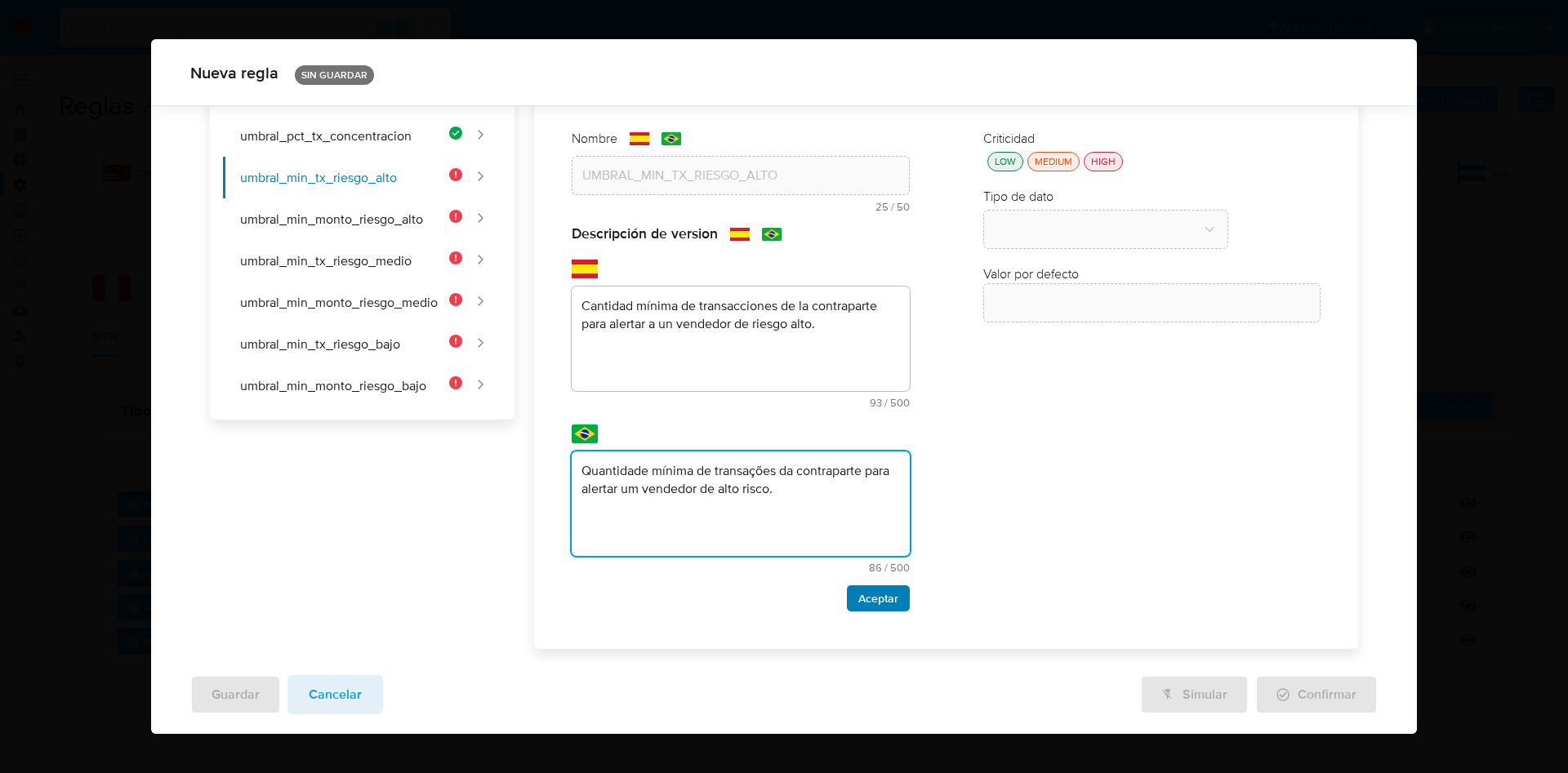
type textarea "Quantidade mínima de transações da contraparte para alertar um vendedor de alto…"
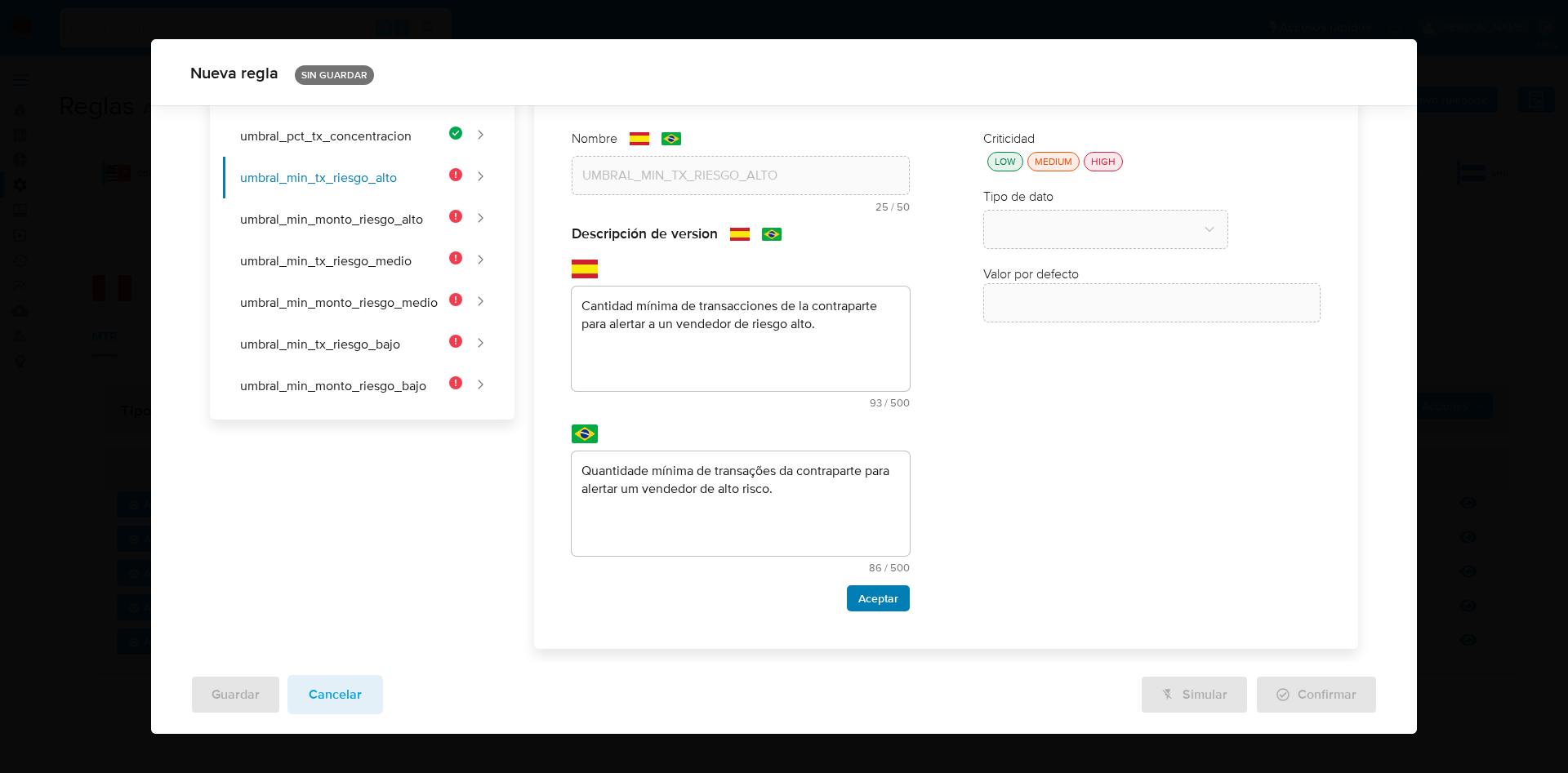
click at [858, 603] on span "Aceptar" at bounding box center [878, 598] width 40 height 22
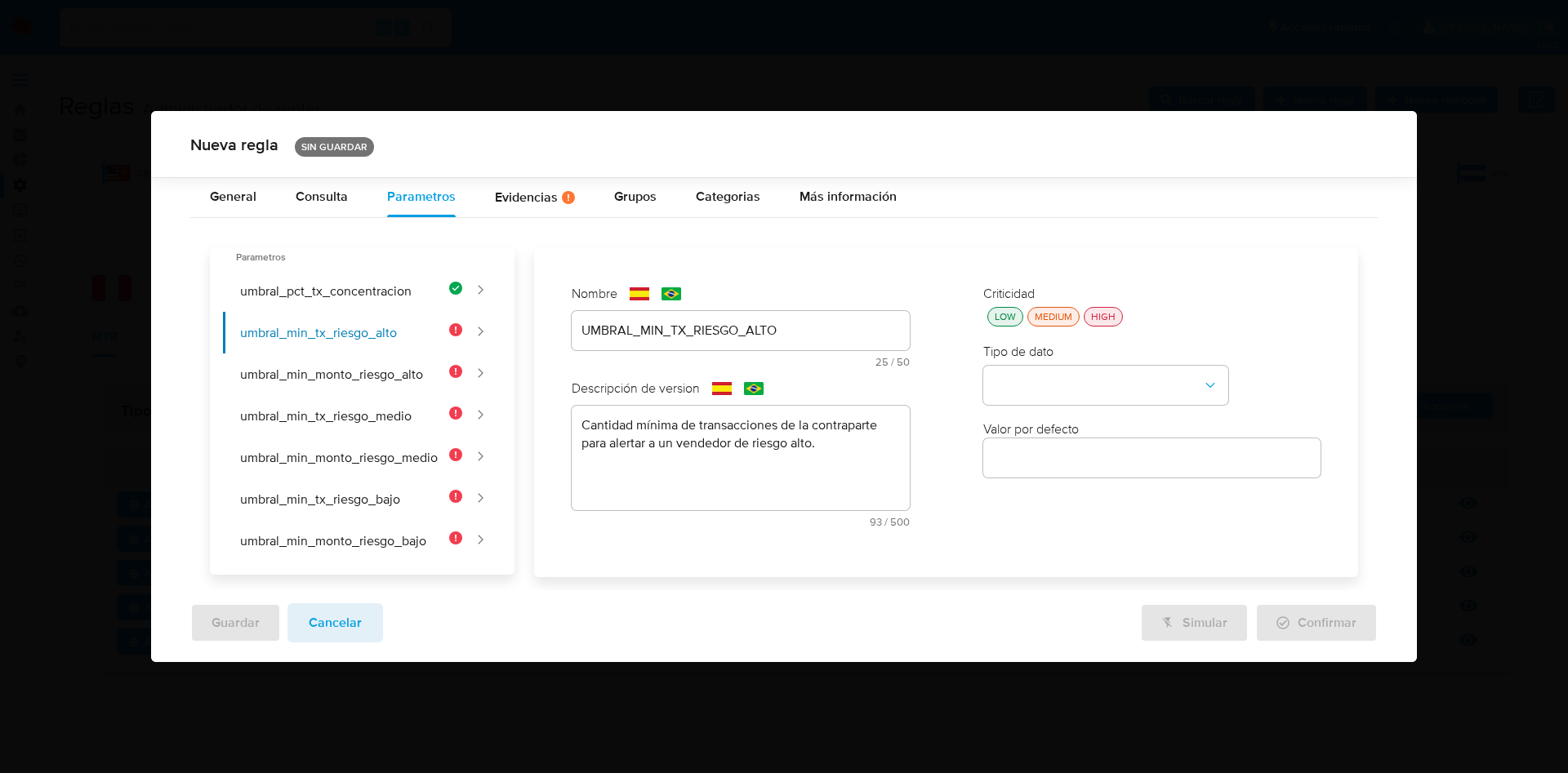
click at [1003, 316] on div "LOW" at bounding box center [1005, 317] width 28 height 13
click at [1037, 397] on button "type-dropdown" at bounding box center [1105, 386] width 245 height 39
click at [1041, 378] on span "NUMBER" at bounding box center [1019, 384] width 52 height 16
click at [1048, 470] on div at bounding box center [1152, 459] width 338 height 39
drag, startPoint x: 1010, startPoint y: 456, endPoint x: 1006, endPoint y: 443, distance: 13.6
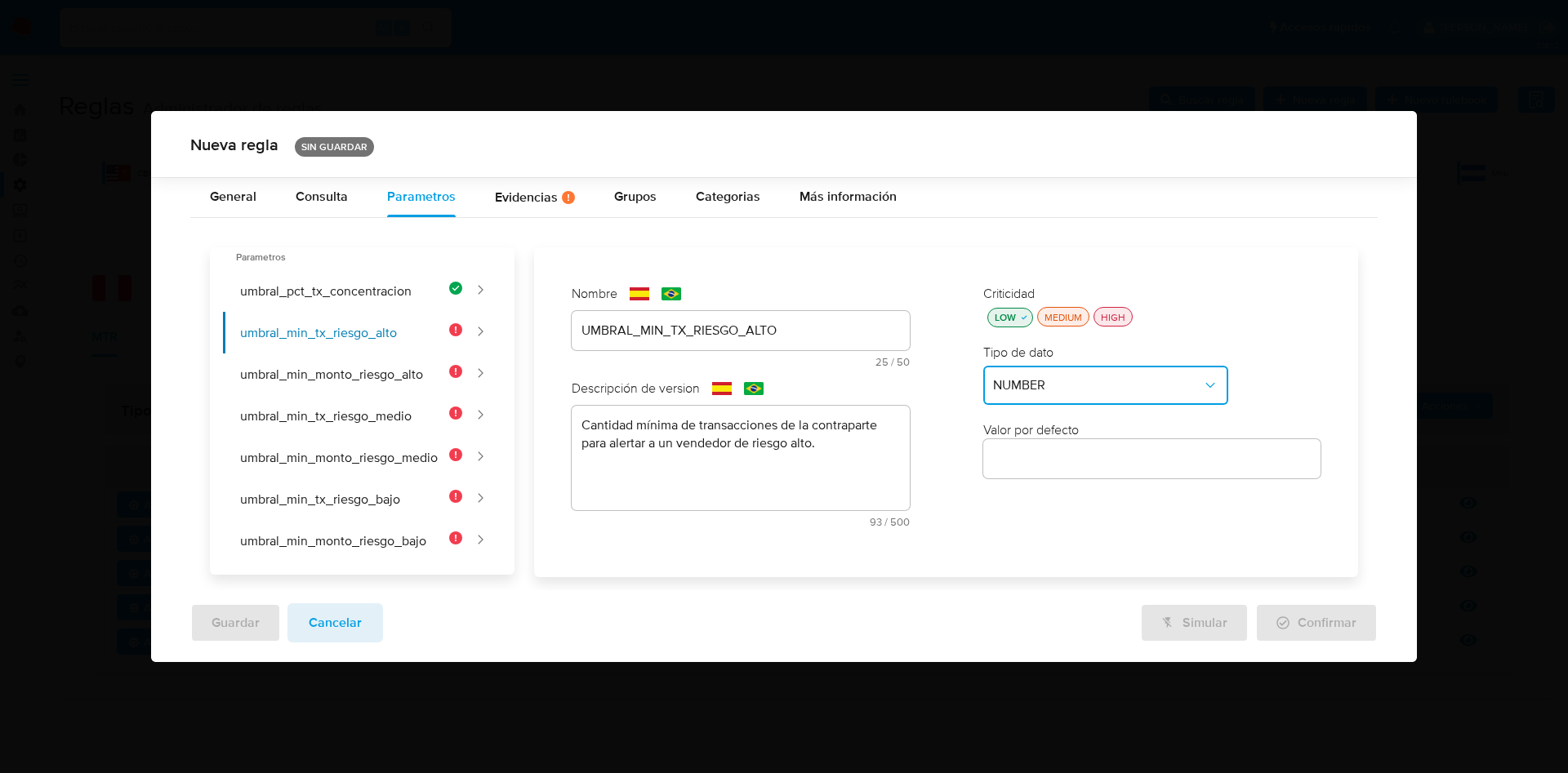
click at [1010, 457] on input "number" at bounding box center [1152, 459] width 338 height 22
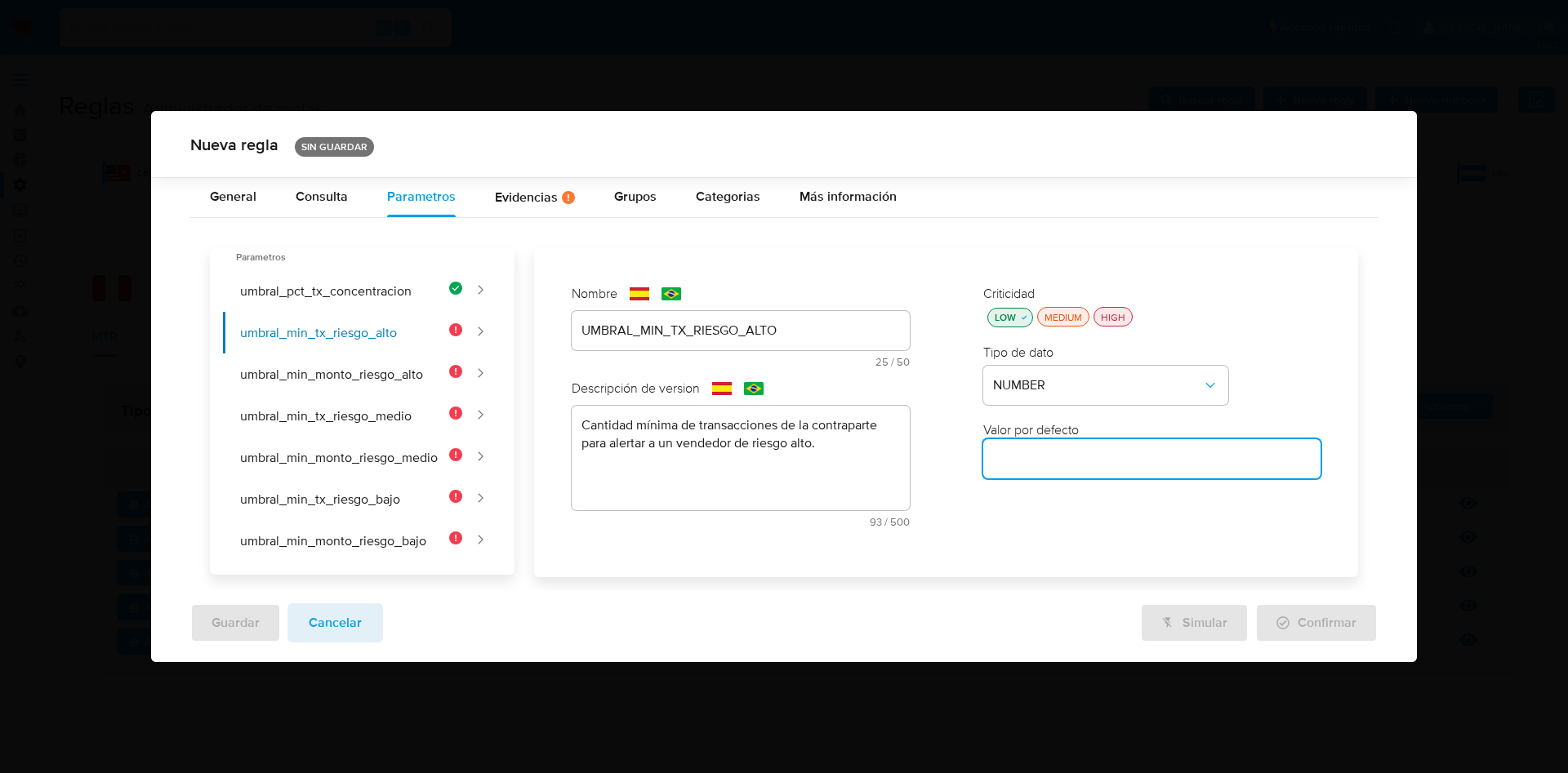
paste input "3"
type input "3"
click at [364, 379] on button "umbral_min_monto_riesgo_alto" at bounding box center [343, 374] width 240 height 41
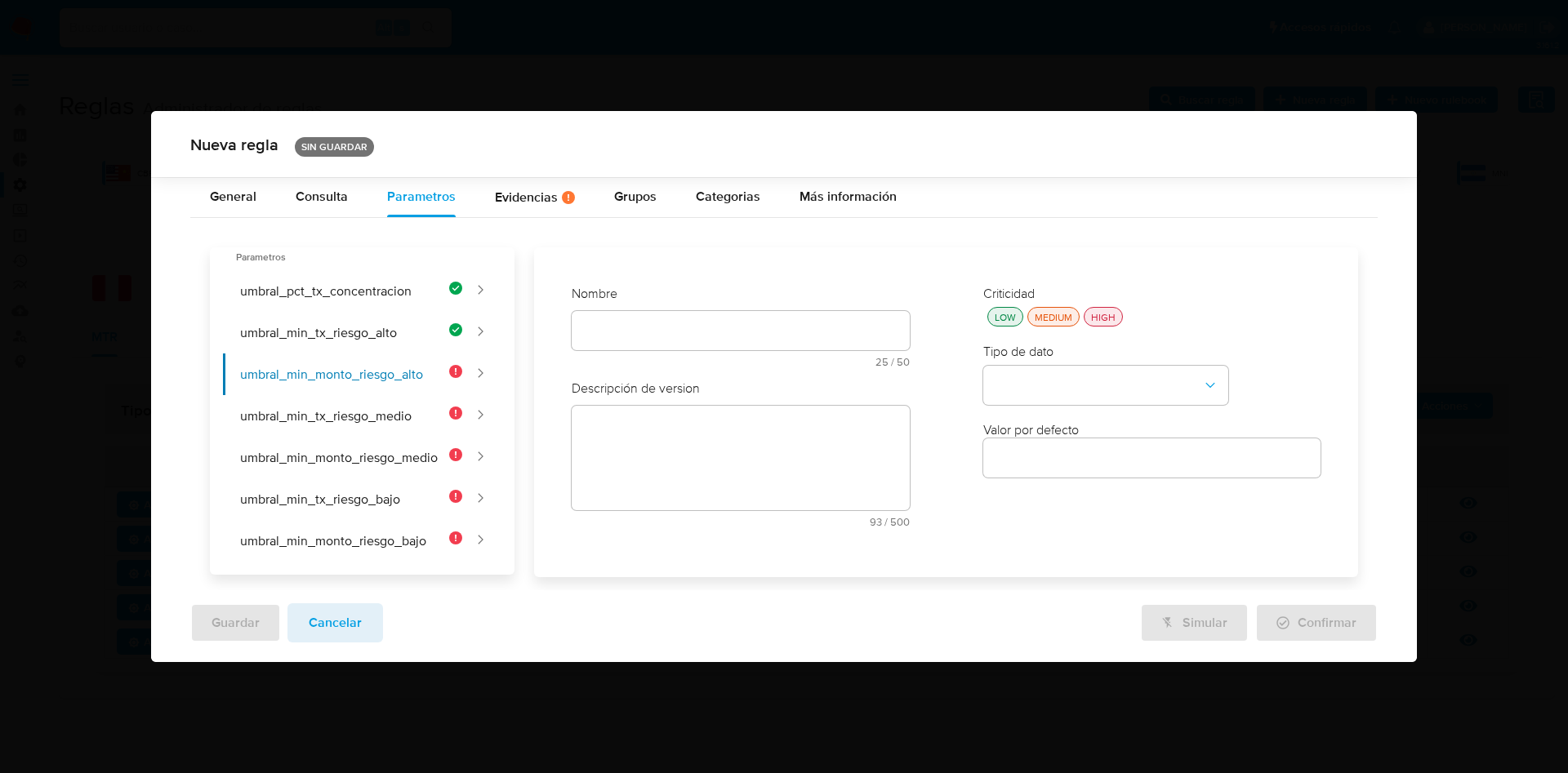
click at [694, 334] on div "Nombre text-es 25 / 50 25 caracteres restantes text-pt 25 / 50 25 caracteres re…" at bounding box center [740, 333] width 338 height 95
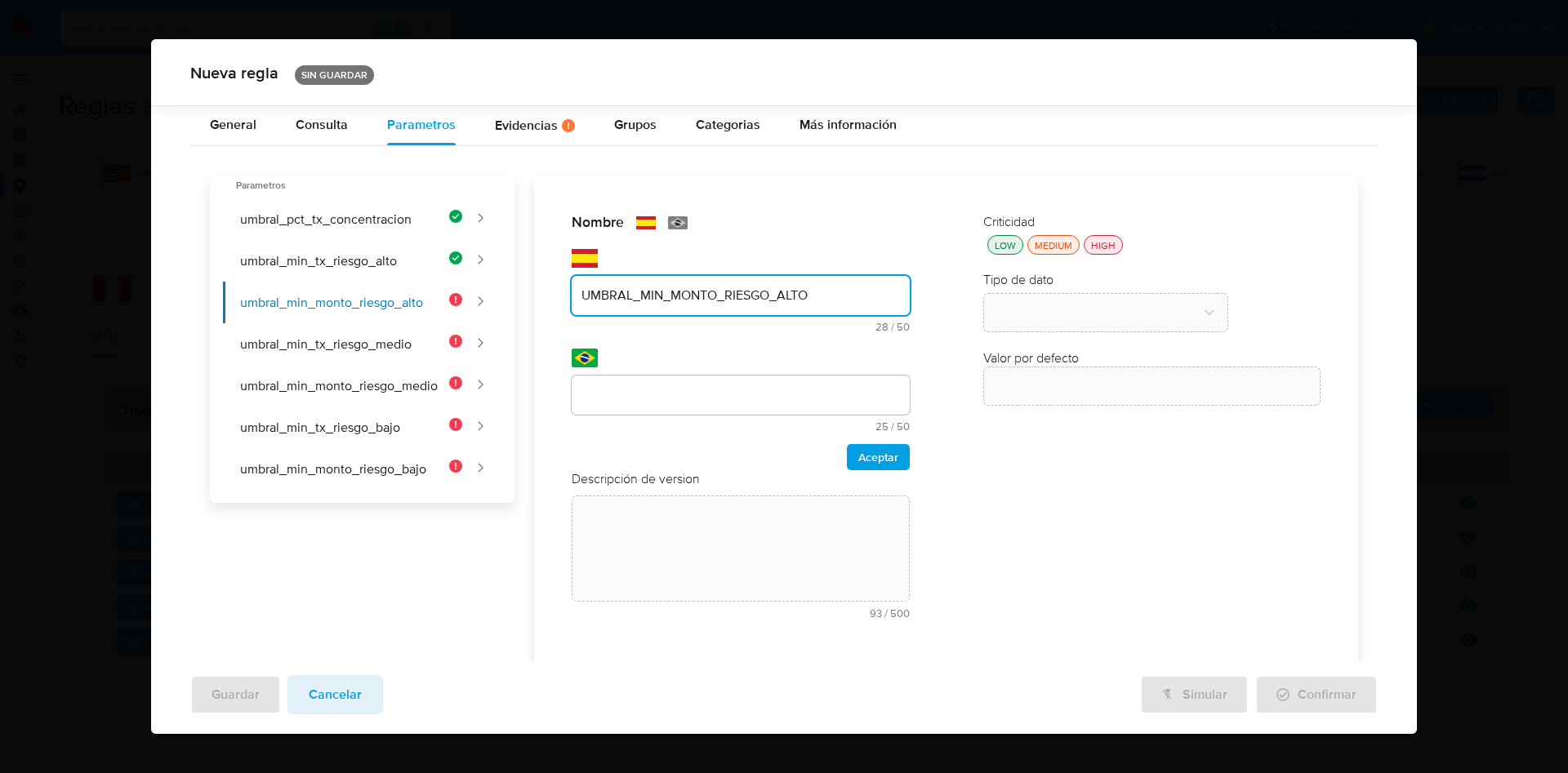
type input "UMBRAL_MIN_MONTO_RIESGO_ALTO"
click at [640, 379] on div at bounding box center [740, 395] width 338 height 39
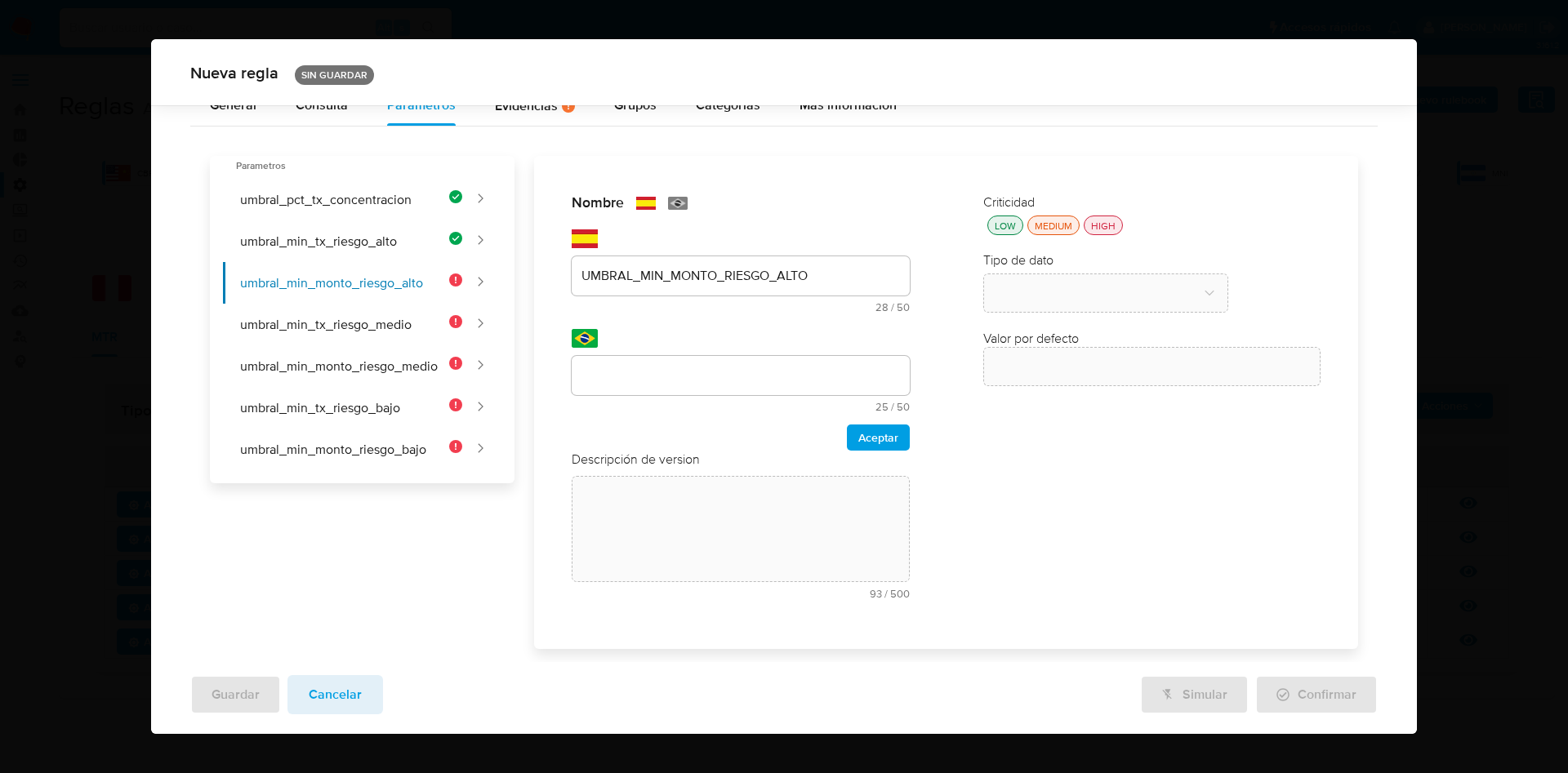
click at [657, 395] on div at bounding box center [740, 376] width 338 height 39
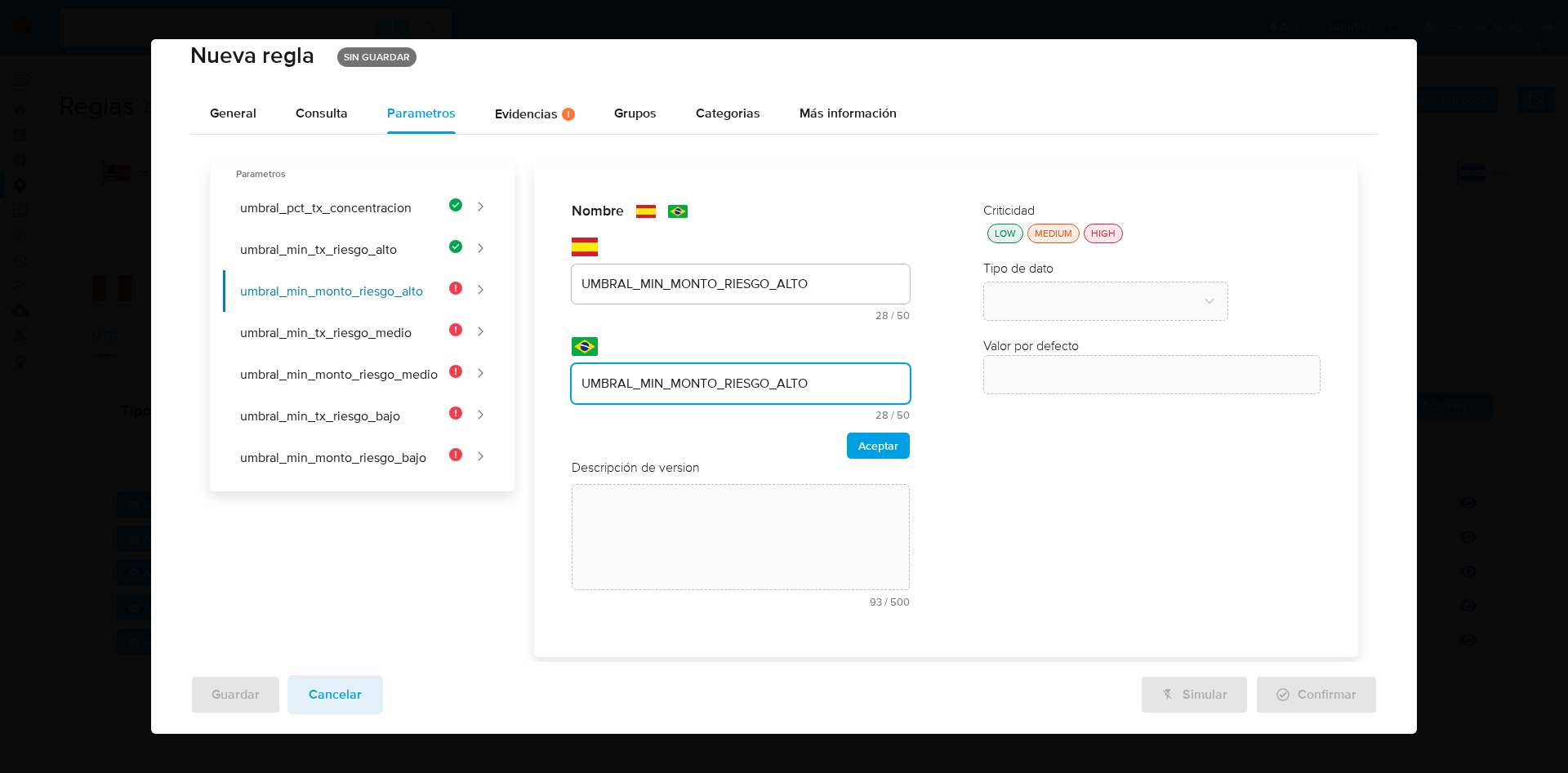
type input "UMBRAL_MIN_MONTO_RIESGO_ALTO"
click at [869, 443] on span "Aceptar" at bounding box center [878, 445] width 40 height 22
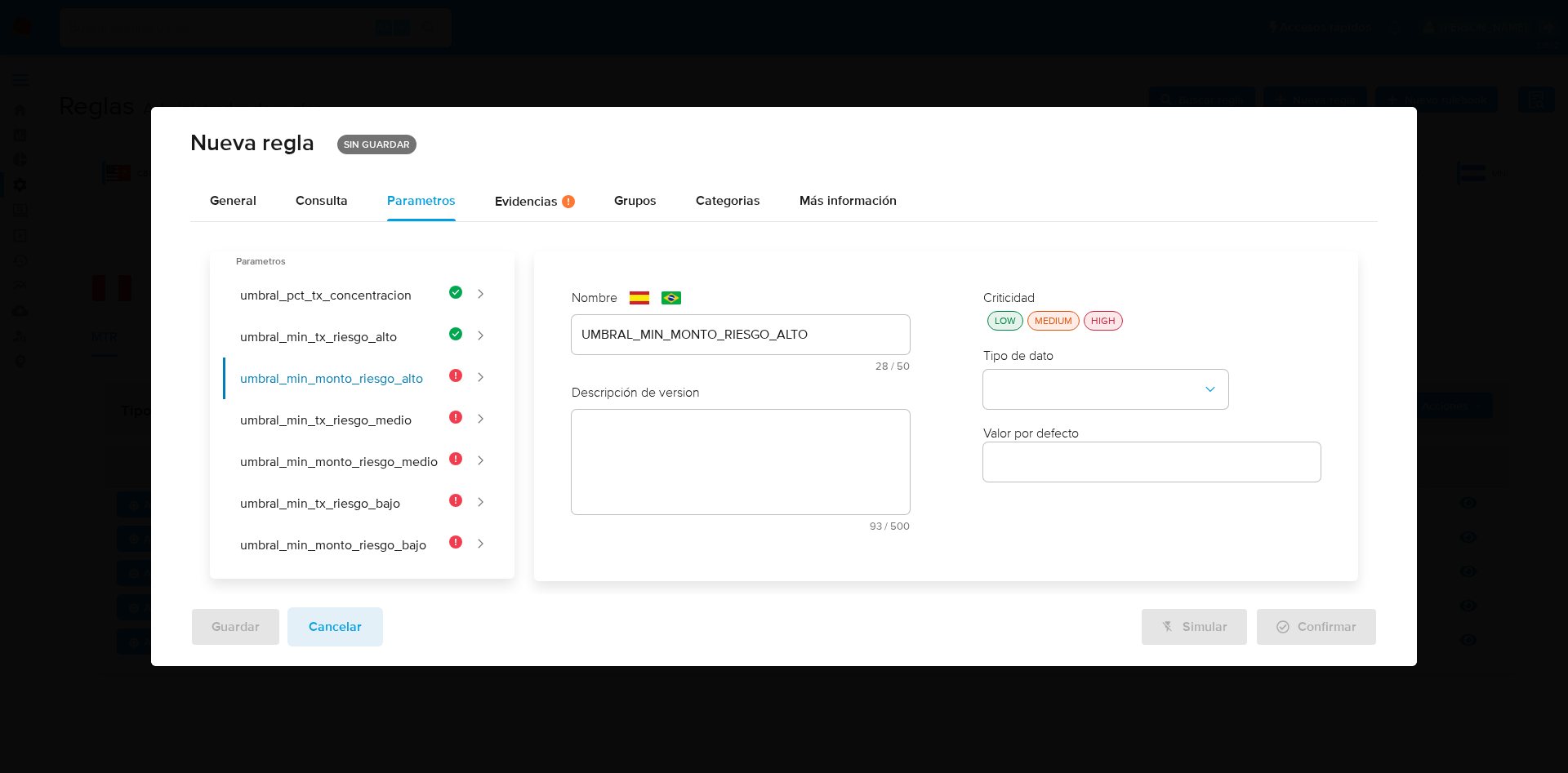
scroll to position [0, 0]
click at [727, 469] on textarea at bounding box center [740, 462] width 338 height 105
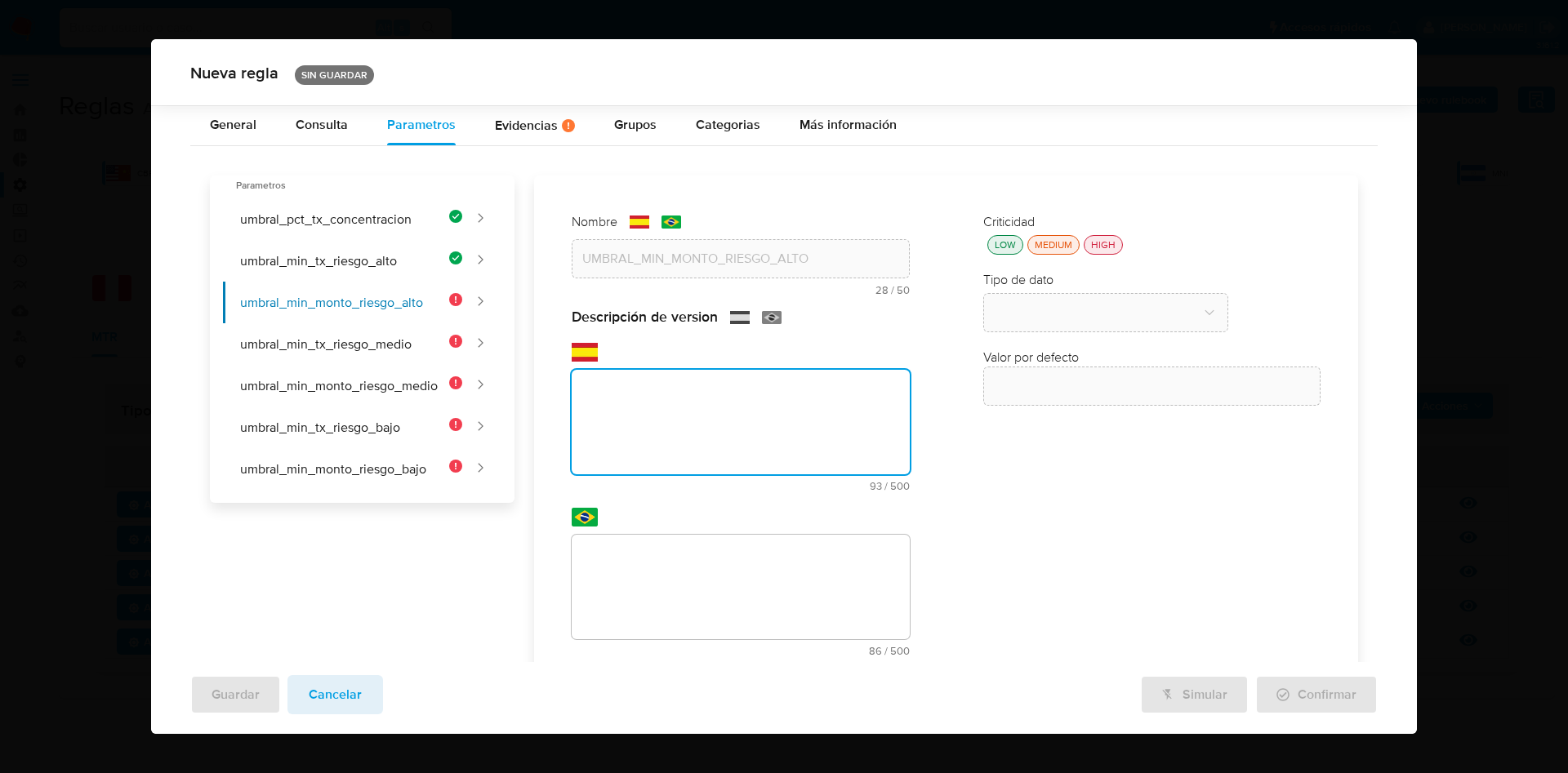
scroll to position [83, 0]
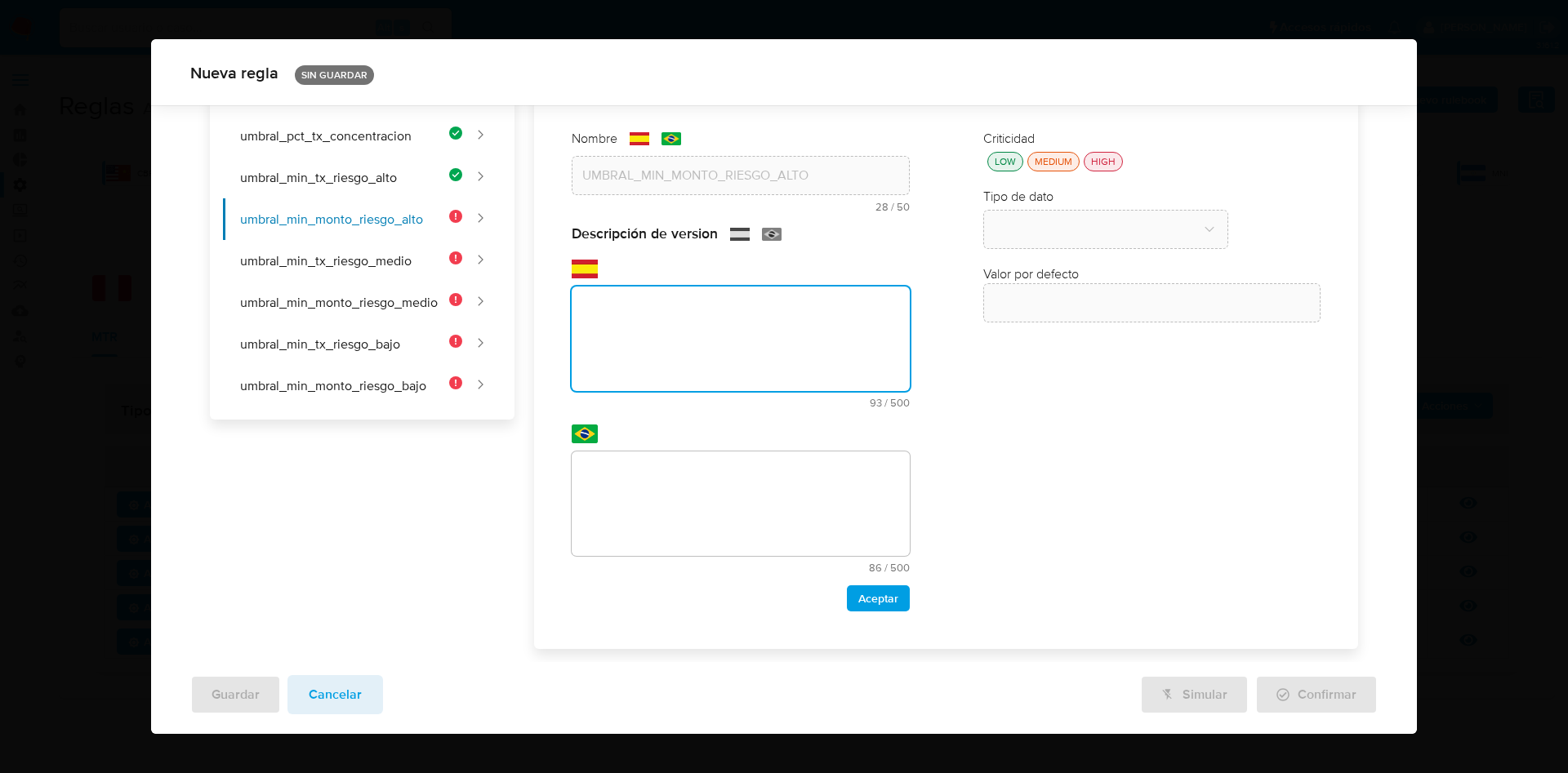
paste textarea "Monto mínimo en USD transaccionado por la contraparte para alertar a un vendedo…"
type textarea "Monto mínimo en USD transaccionado por la contraparte para alertar a un vendedo…"
click at [687, 491] on textarea at bounding box center [740, 504] width 338 height 105
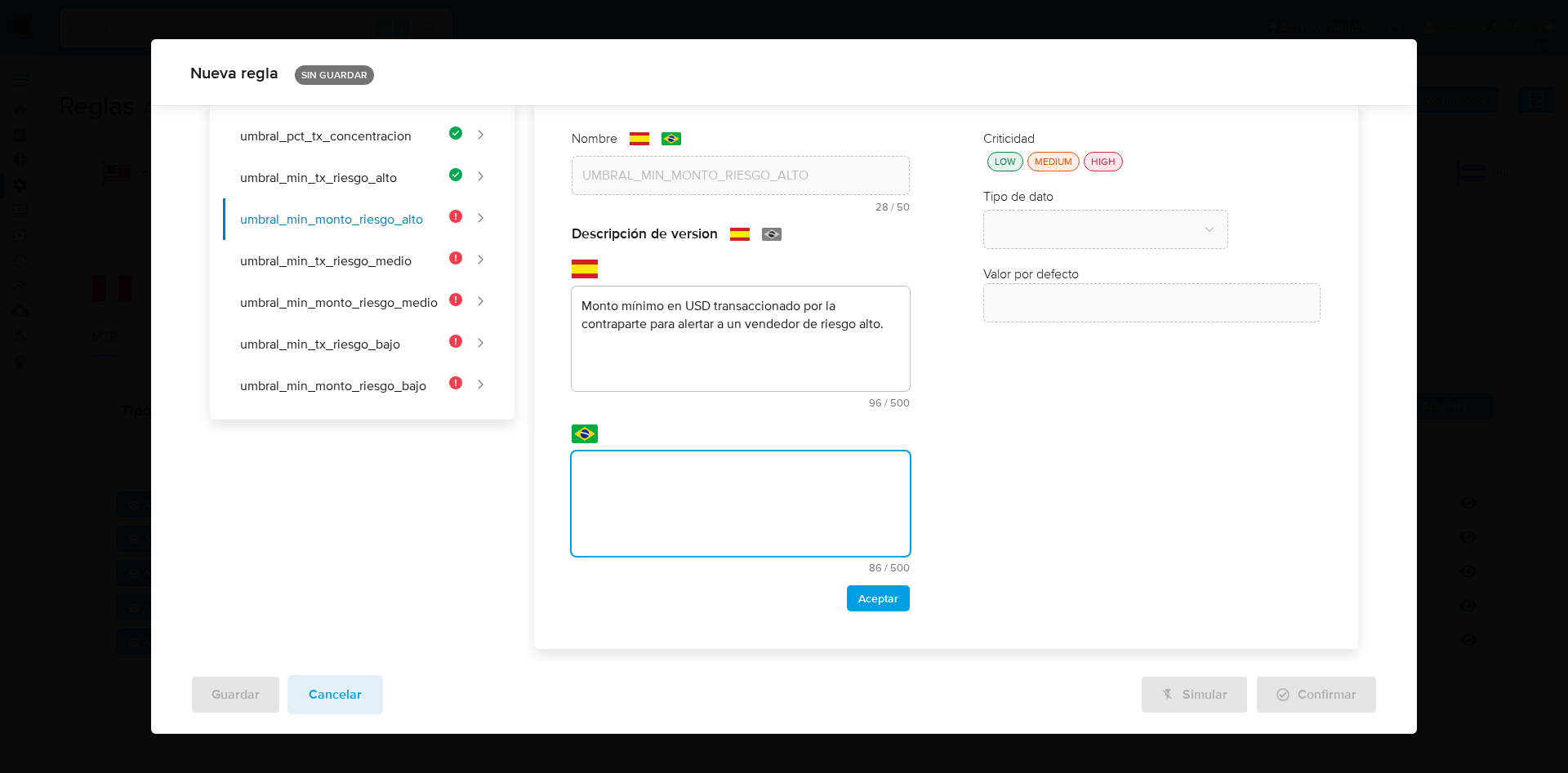
click at [717, 481] on textarea at bounding box center [740, 504] width 338 height 105
paste textarea "Valor mínimo em USD transacionado pela contraparte para alertar um vendedor de …"
type textarea "Valor mínimo em USD transacionado pela contraparte para alertar um vendedor de …"
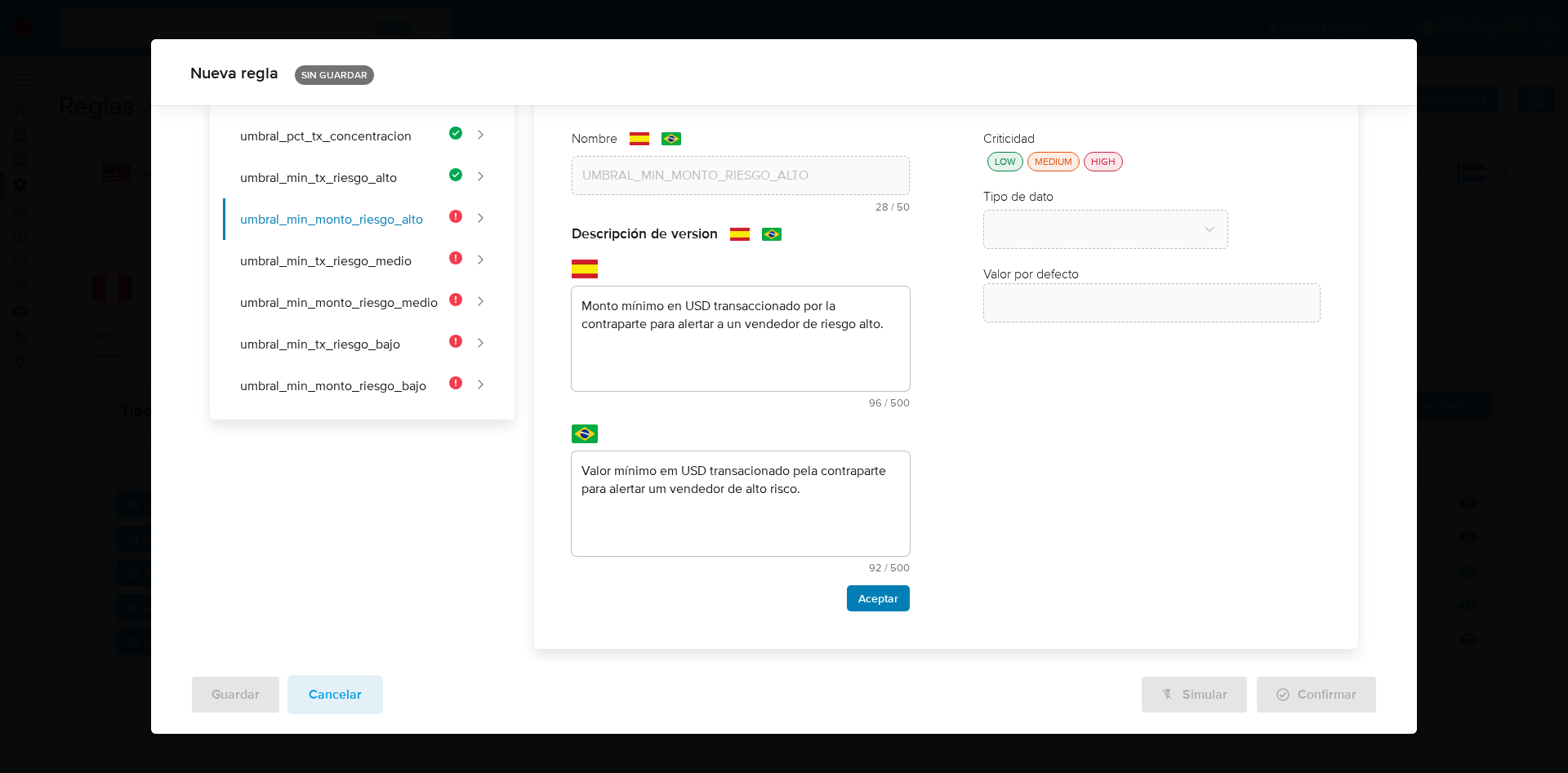
click at [867, 599] on span "Aceptar" at bounding box center [878, 598] width 40 height 22
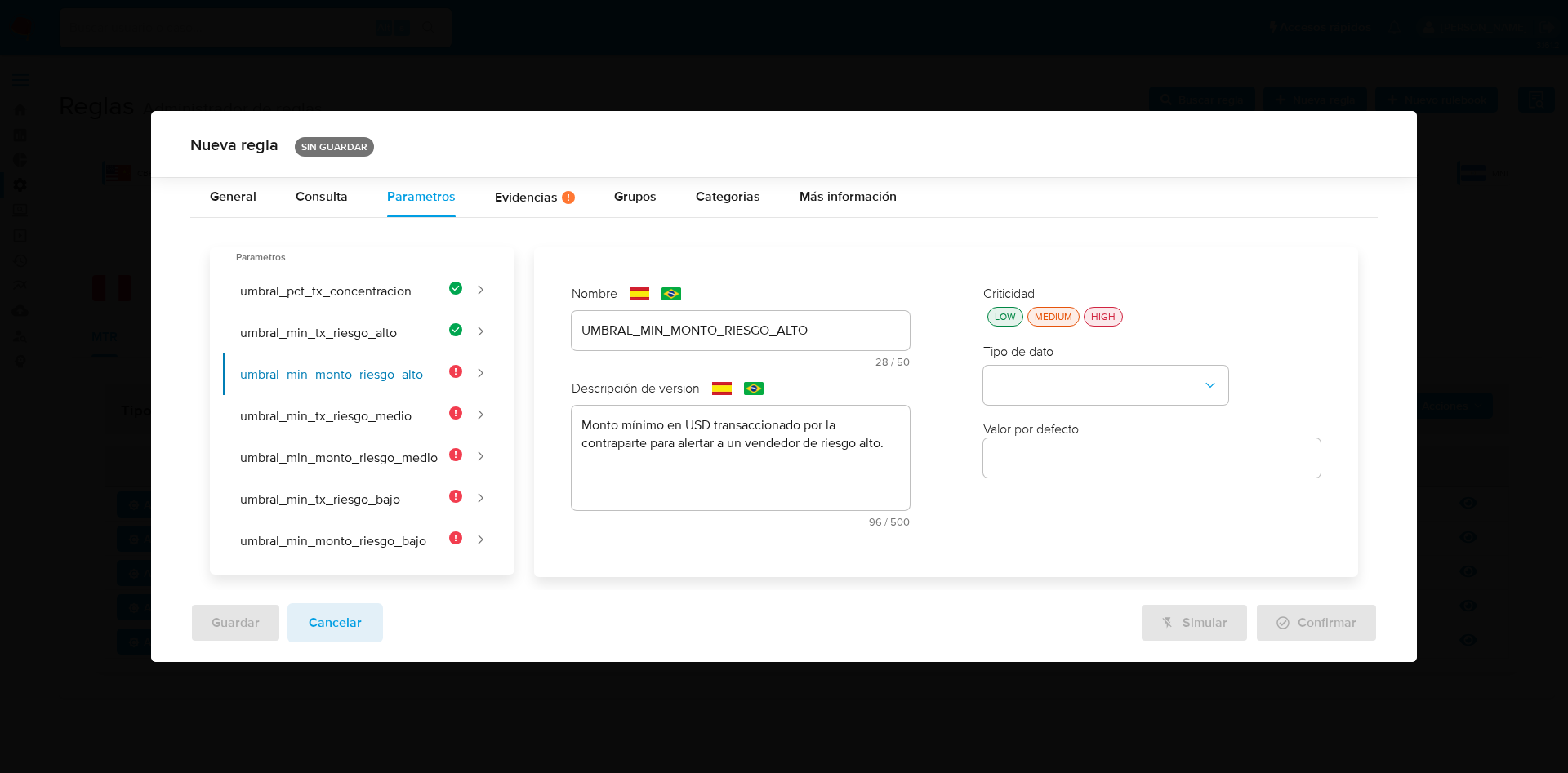
click at [999, 321] on div "LOW" at bounding box center [1005, 317] width 28 height 13
click at [1032, 394] on button "type-dropdown" at bounding box center [1105, 386] width 245 height 39
drag, startPoint x: 1056, startPoint y: 385, endPoint x: 1056, endPoint y: 410, distance: 25.0
click at [1056, 386] on div "NUMBER" at bounding box center [1101, 384] width 215 height 39
click at [1064, 471] on div at bounding box center [1152, 459] width 338 height 39
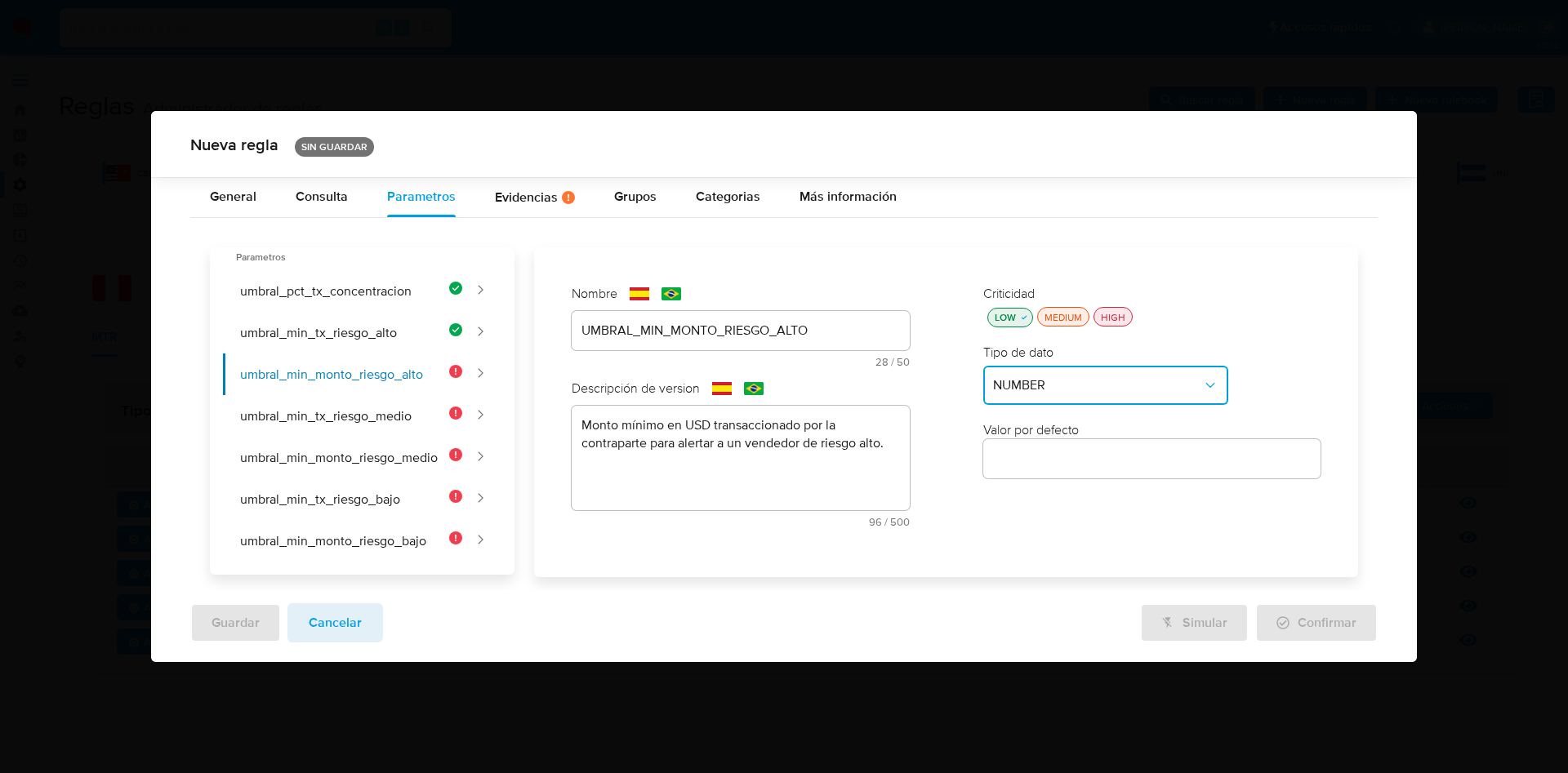
drag, startPoint x: 1065, startPoint y: 463, endPoint x: 1026, endPoint y: 420, distance: 58.1
click at [1065, 463] on input "number" at bounding box center [1152, 459] width 338 height 22
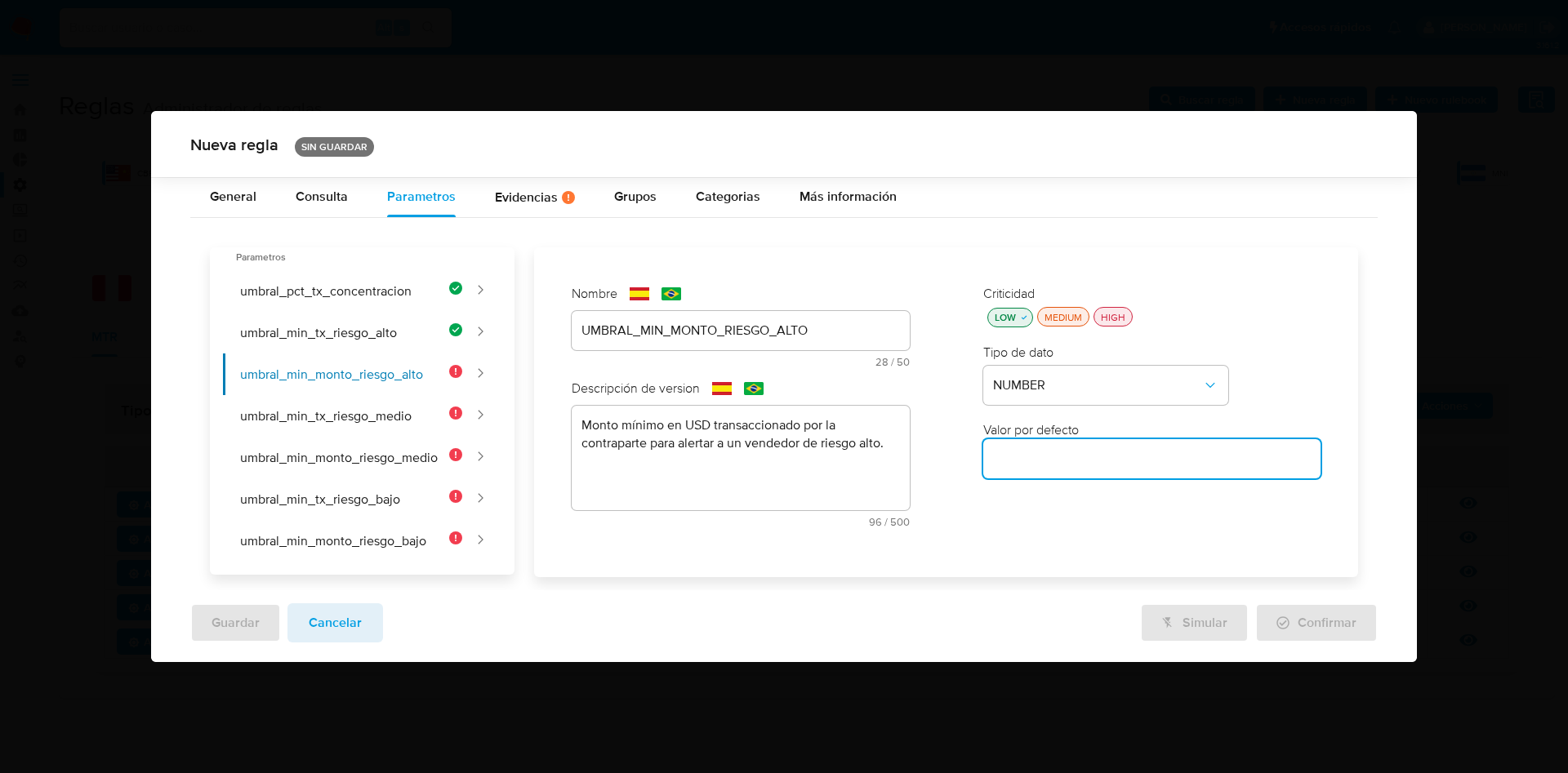
paste input "3000"
type input "3000"
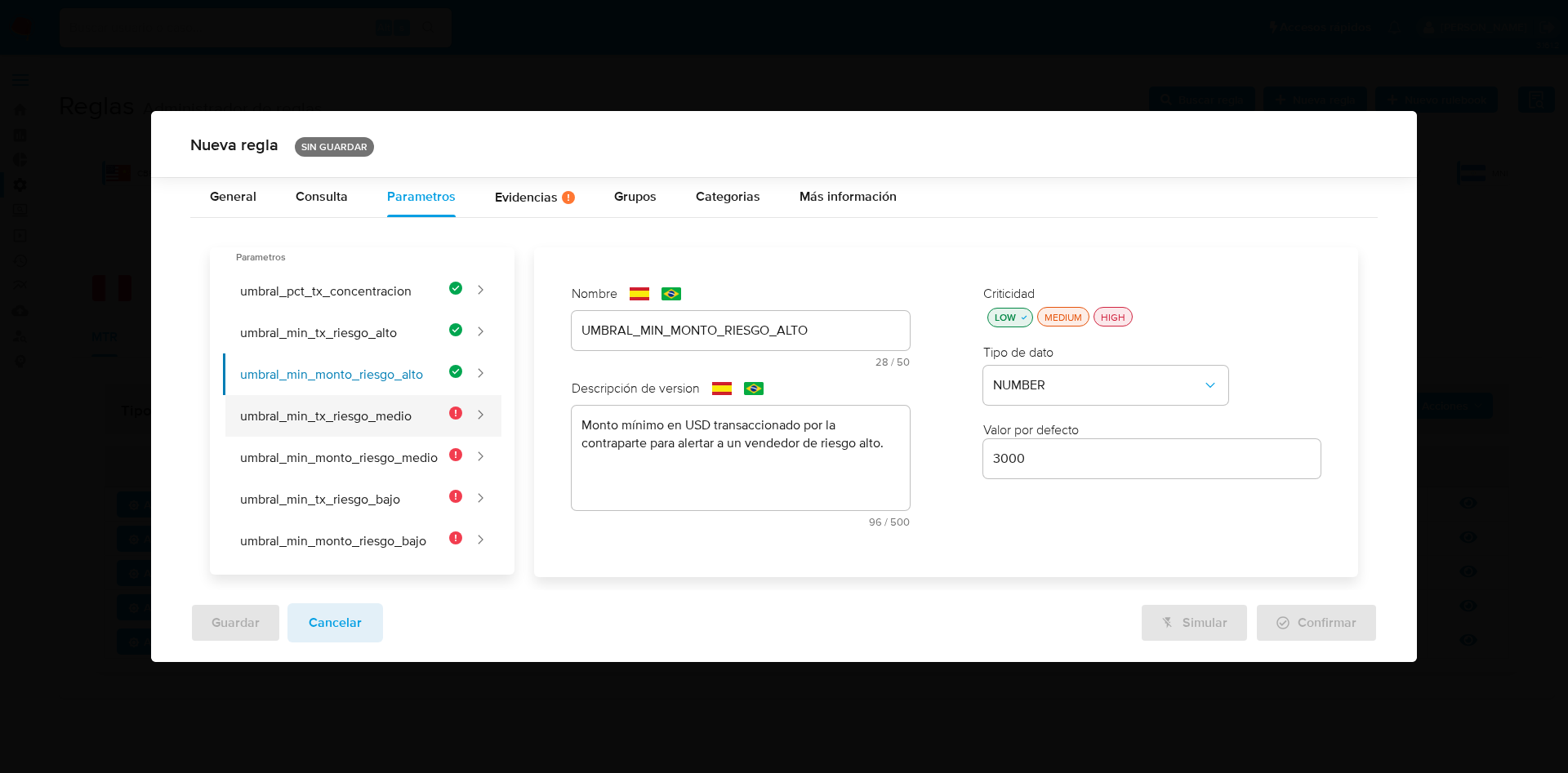
click at [388, 406] on button "umbral_min_tx_riesgo_medio" at bounding box center [343, 416] width 240 height 41
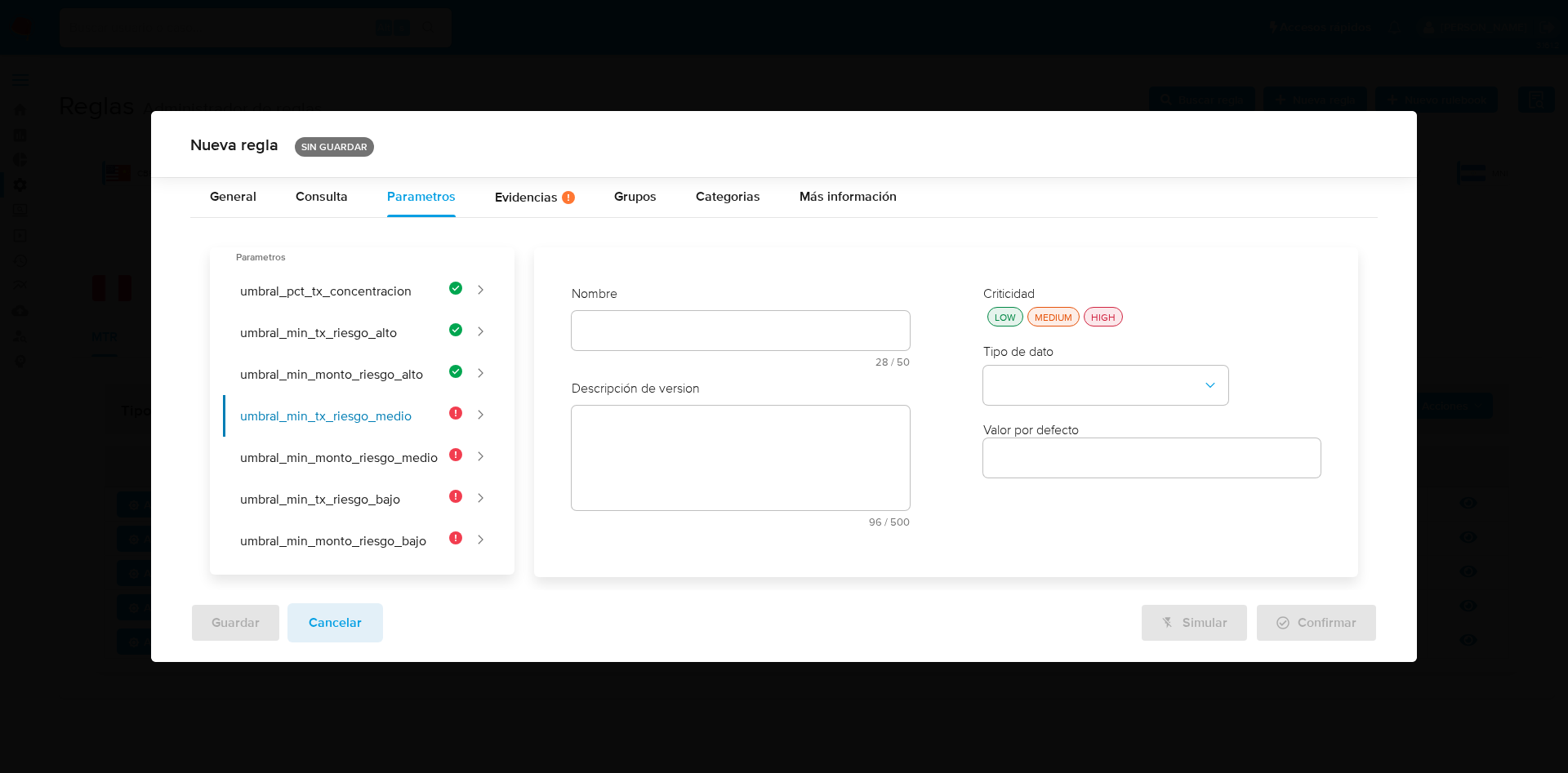
click at [644, 318] on div at bounding box center [740, 331] width 338 height 39
click at [638, 337] on div "Nombre text-es 28 / 50 22 caracteres restantes text-pt 28 / 50 22 caracteres re…" at bounding box center [740, 333] width 338 height 95
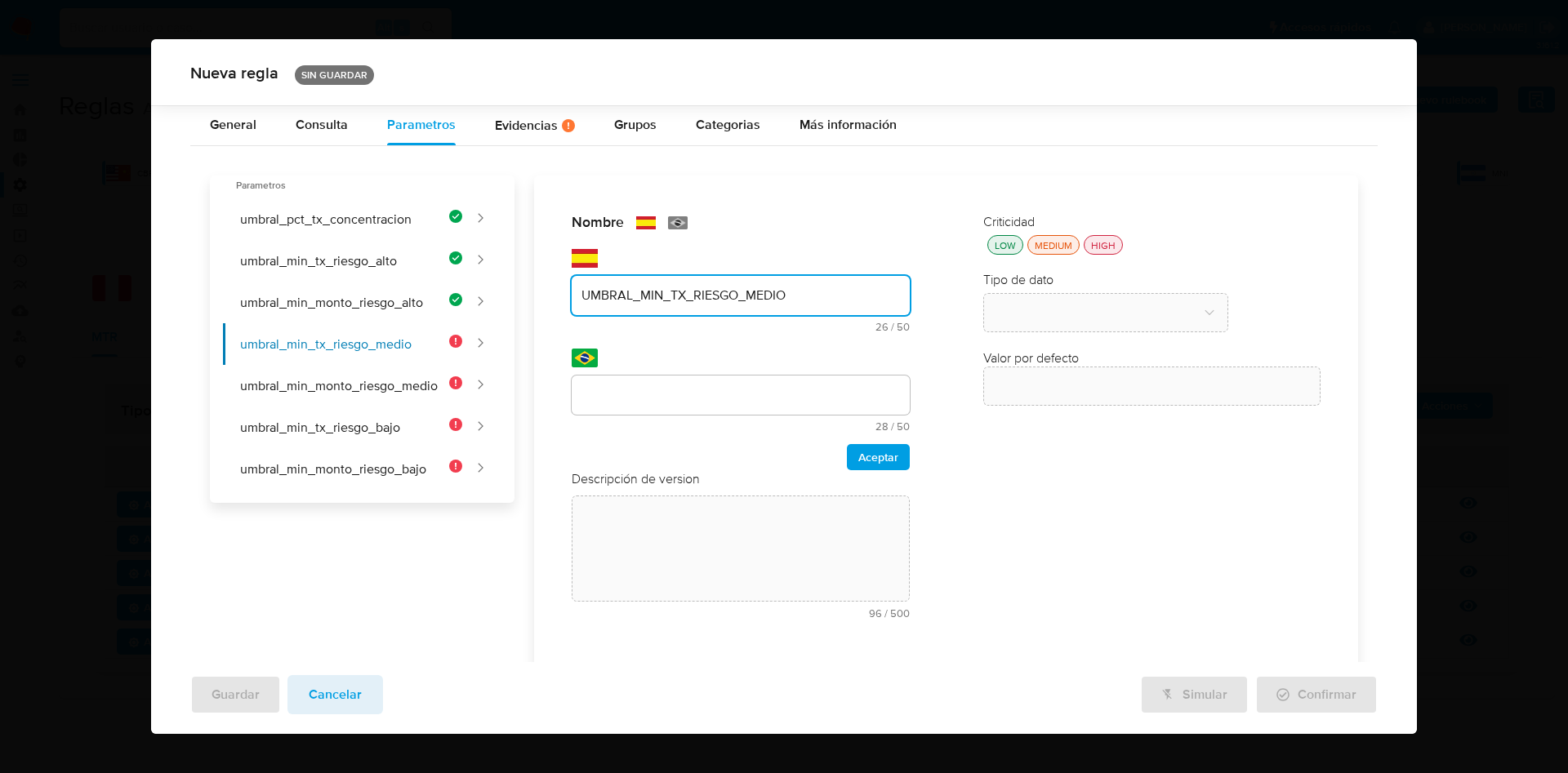
type input "UMBRAL_MIN_TX_RIESGO_MEDIO"
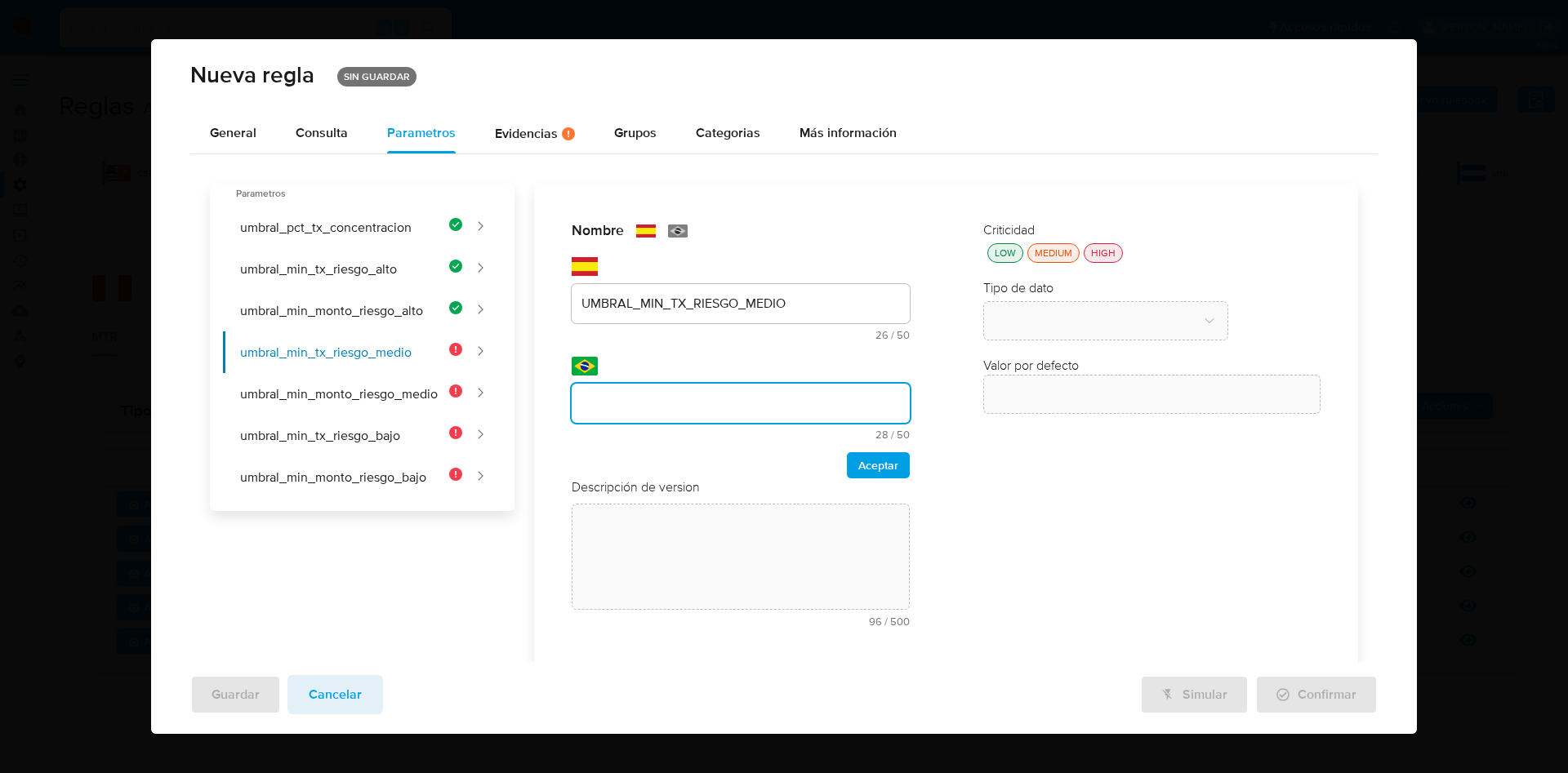
click at [657, 395] on div at bounding box center [740, 404] width 338 height 39
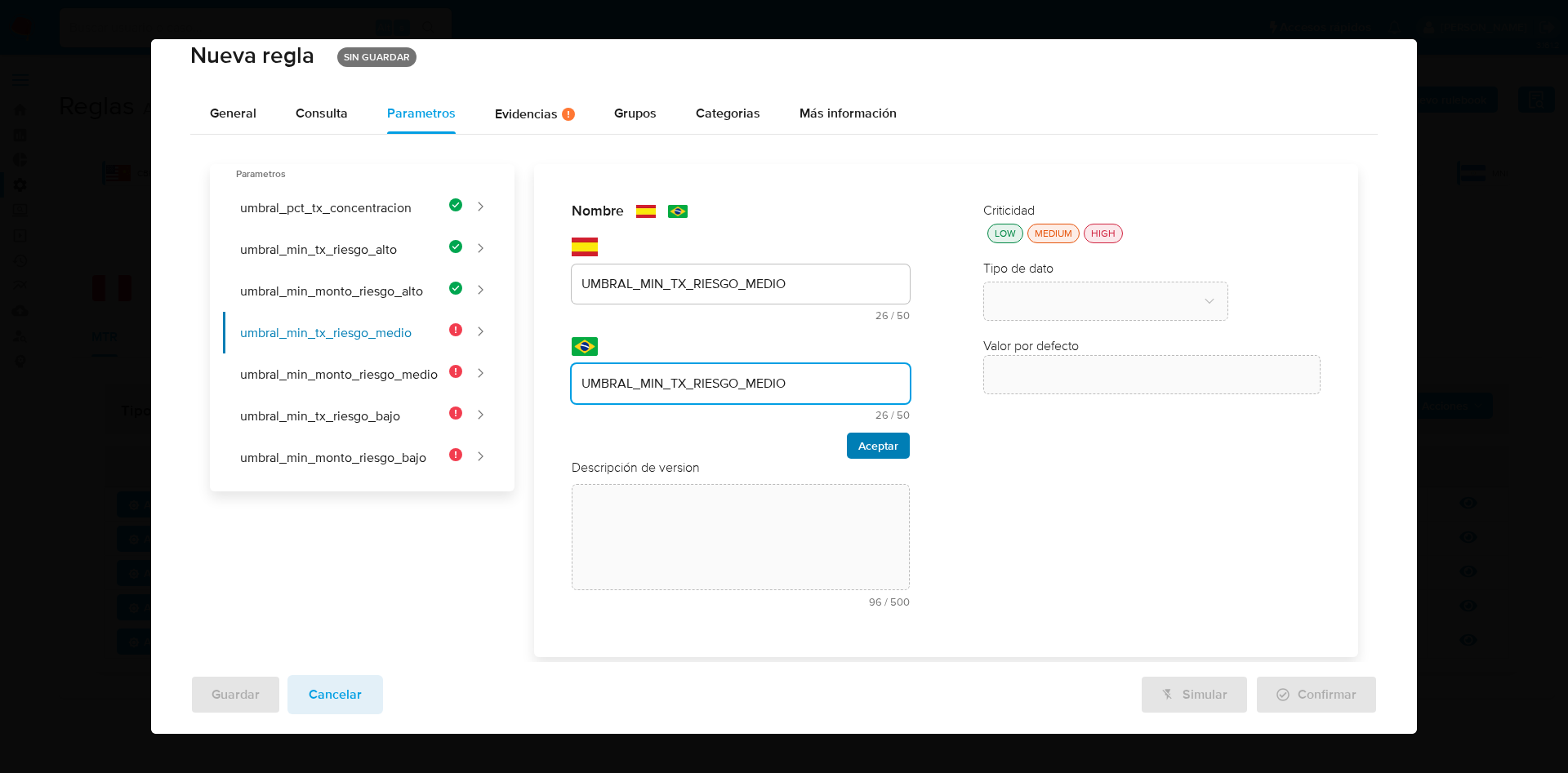
type input "UMBRAL_MIN_TX_RIESGO_MEDIO"
drag, startPoint x: 854, startPoint y: 447, endPoint x: 815, endPoint y: 434, distance: 41.1
click at [858, 447] on span "Aceptar" at bounding box center [878, 445] width 40 height 22
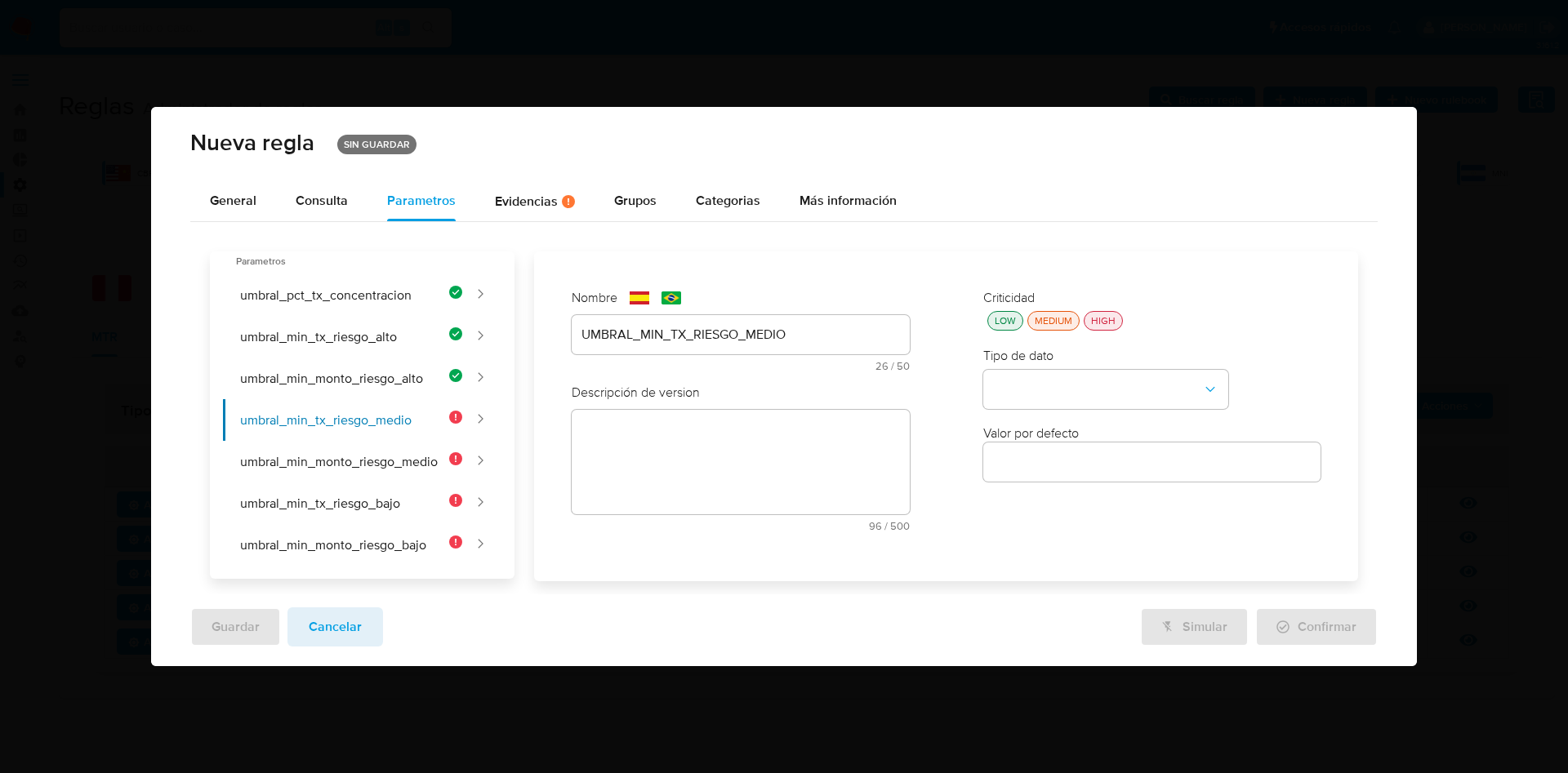
scroll to position [0, 0]
click at [734, 410] on textarea at bounding box center [740, 462] width 338 height 105
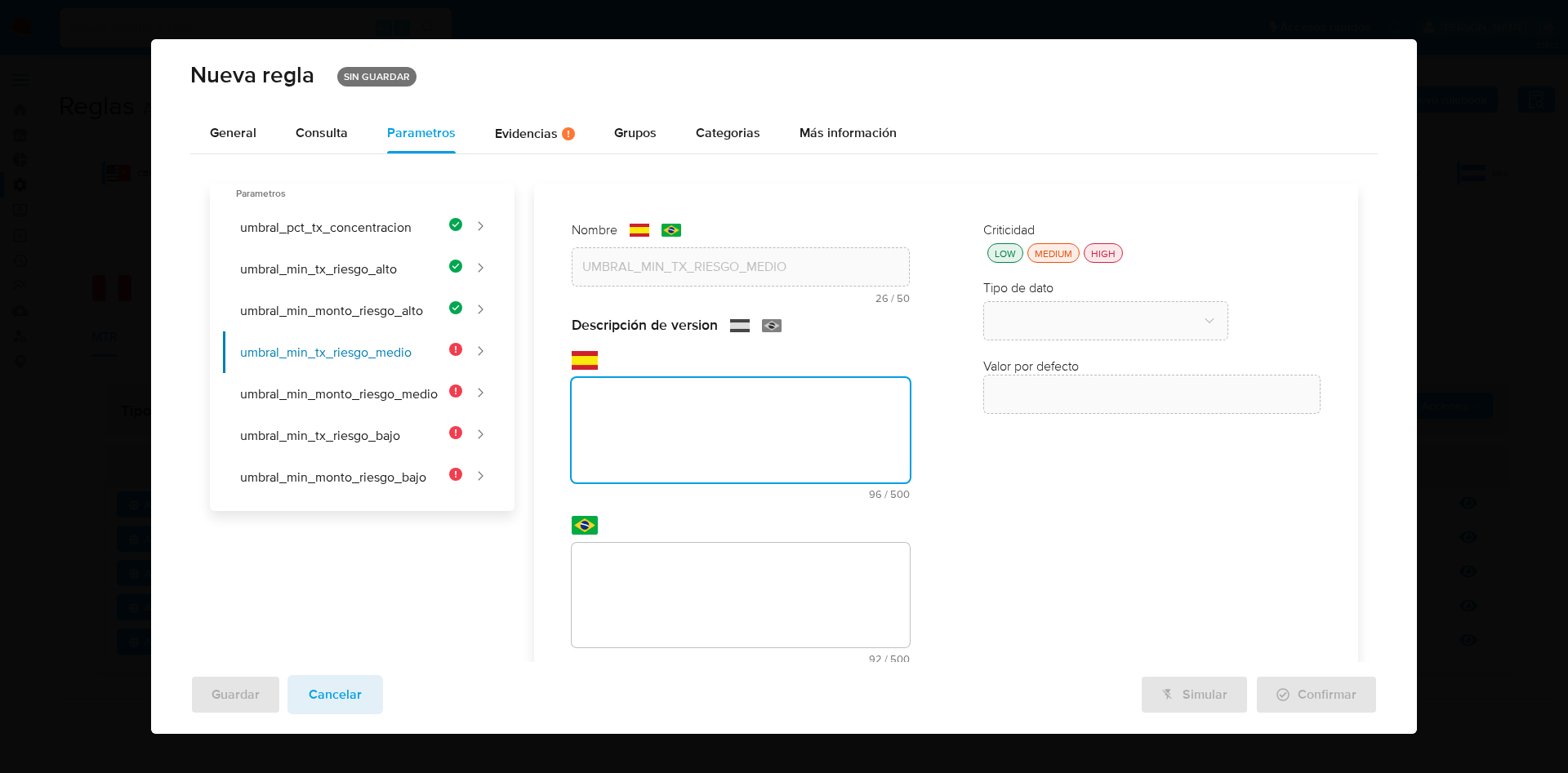
paste textarea "Cantidad mínima de transacciones de la contraparte para alertar a un vendedor d…"
type textarea "Cantidad mínima de transacciones de la contraparte para alertar a un vendedor d…"
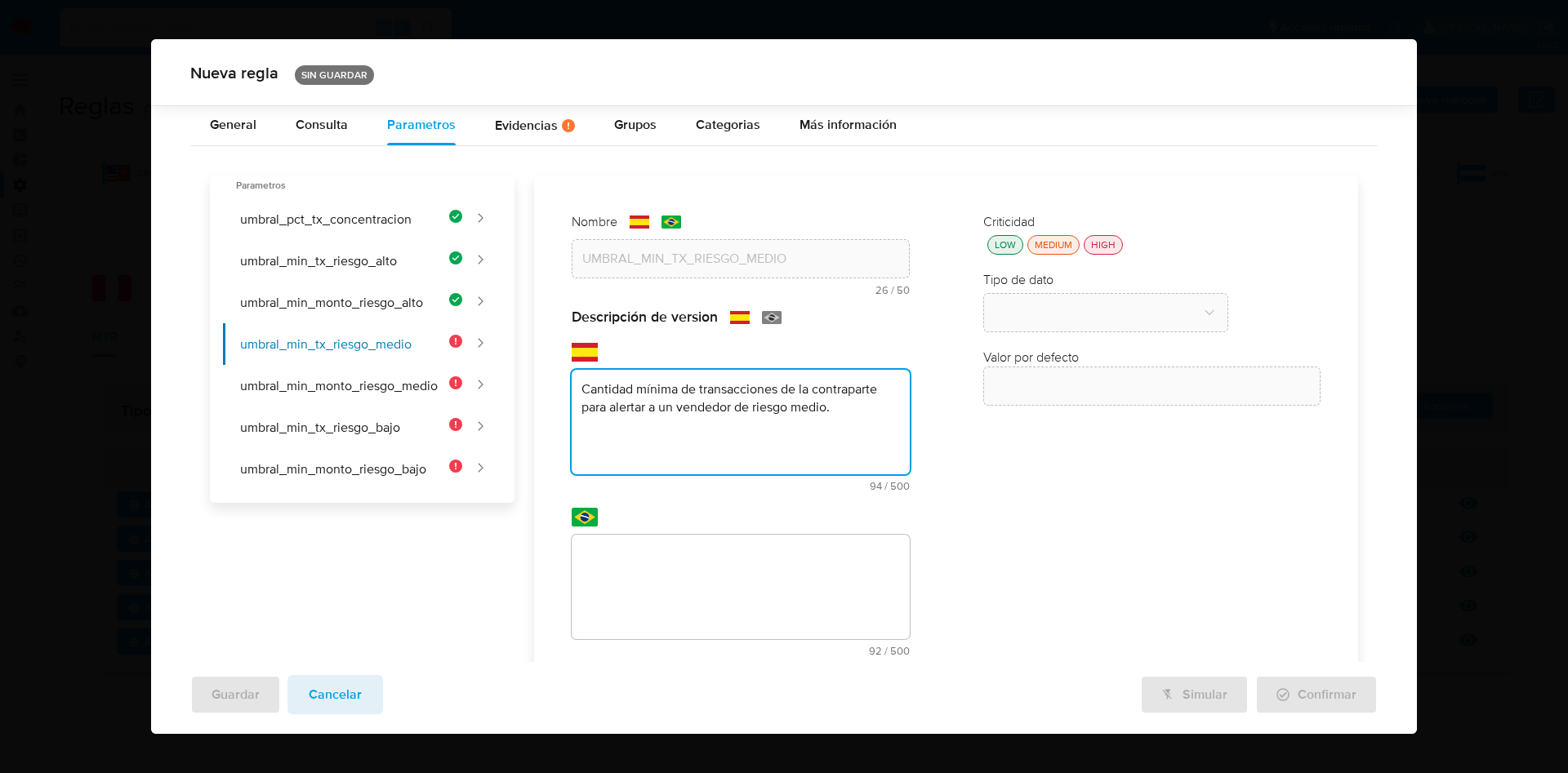
scroll to position [83, 0]
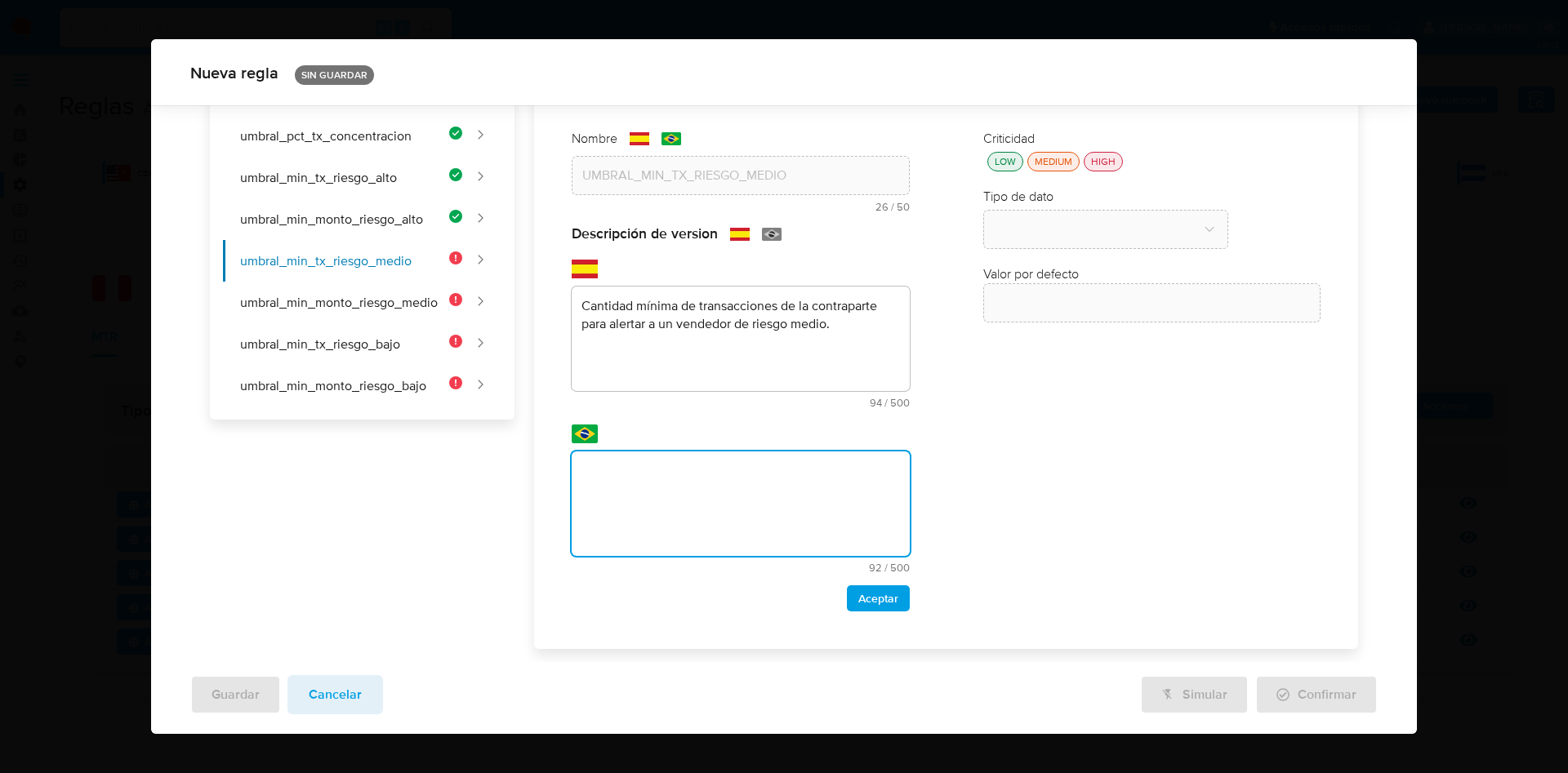
click at [691, 489] on textarea at bounding box center [740, 504] width 338 height 105
type textarea "Quantidade mínima de transações da contraparte para alertar um vendedor de risc…"
click at [867, 597] on span "Aceptar" at bounding box center [878, 598] width 40 height 22
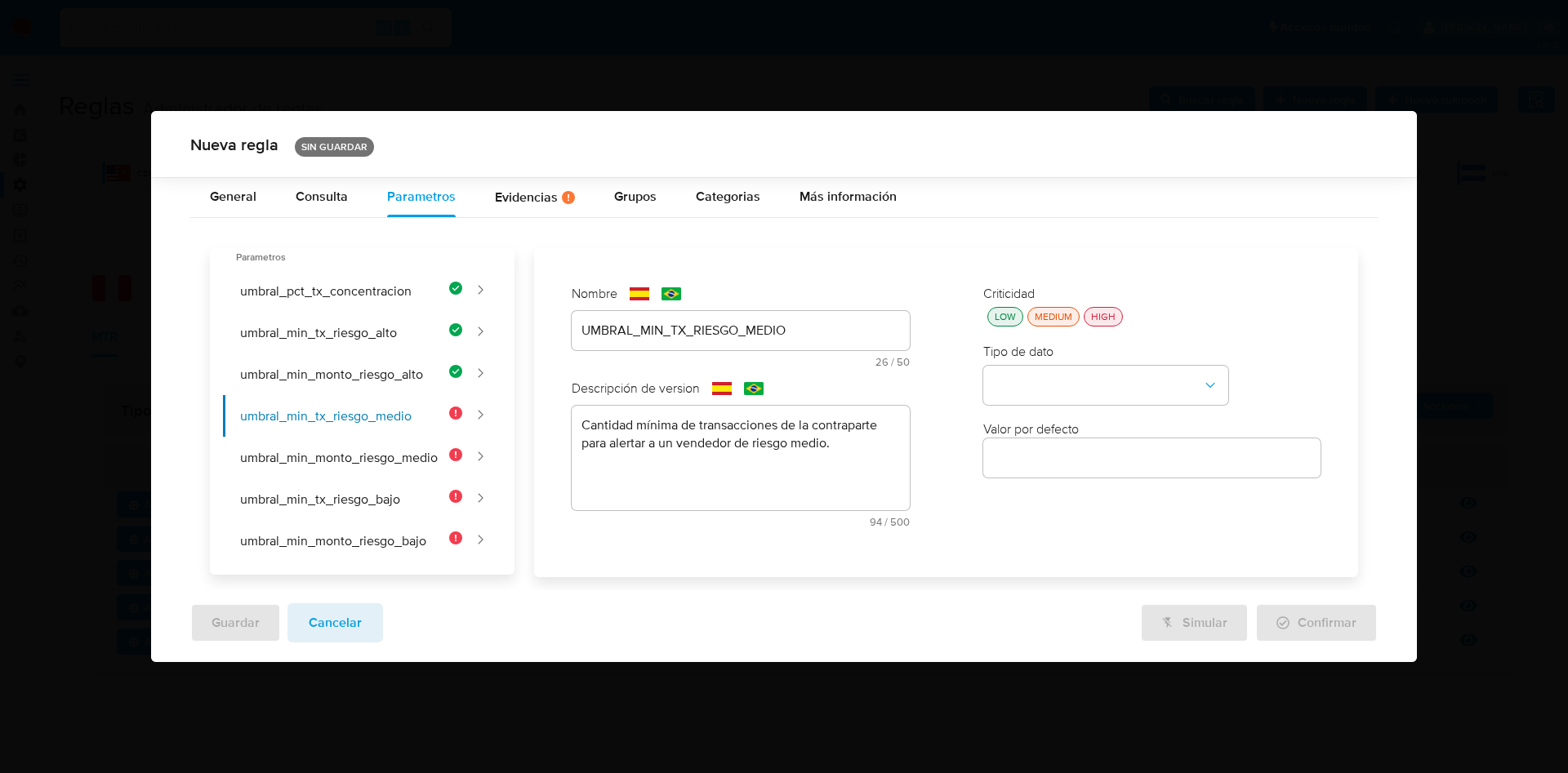
click at [1017, 318] on div "LOW" at bounding box center [1005, 317] width 28 height 13
click at [1045, 391] on button "type-dropdown" at bounding box center [1105, 386] width 245 height 39
click at [1053, 386] on div "NUMBER" at bounding box center [1101, 384] width 215 height 39
click at [1067, 477] on div at bounding box center [1152, 459] width 338 height 39
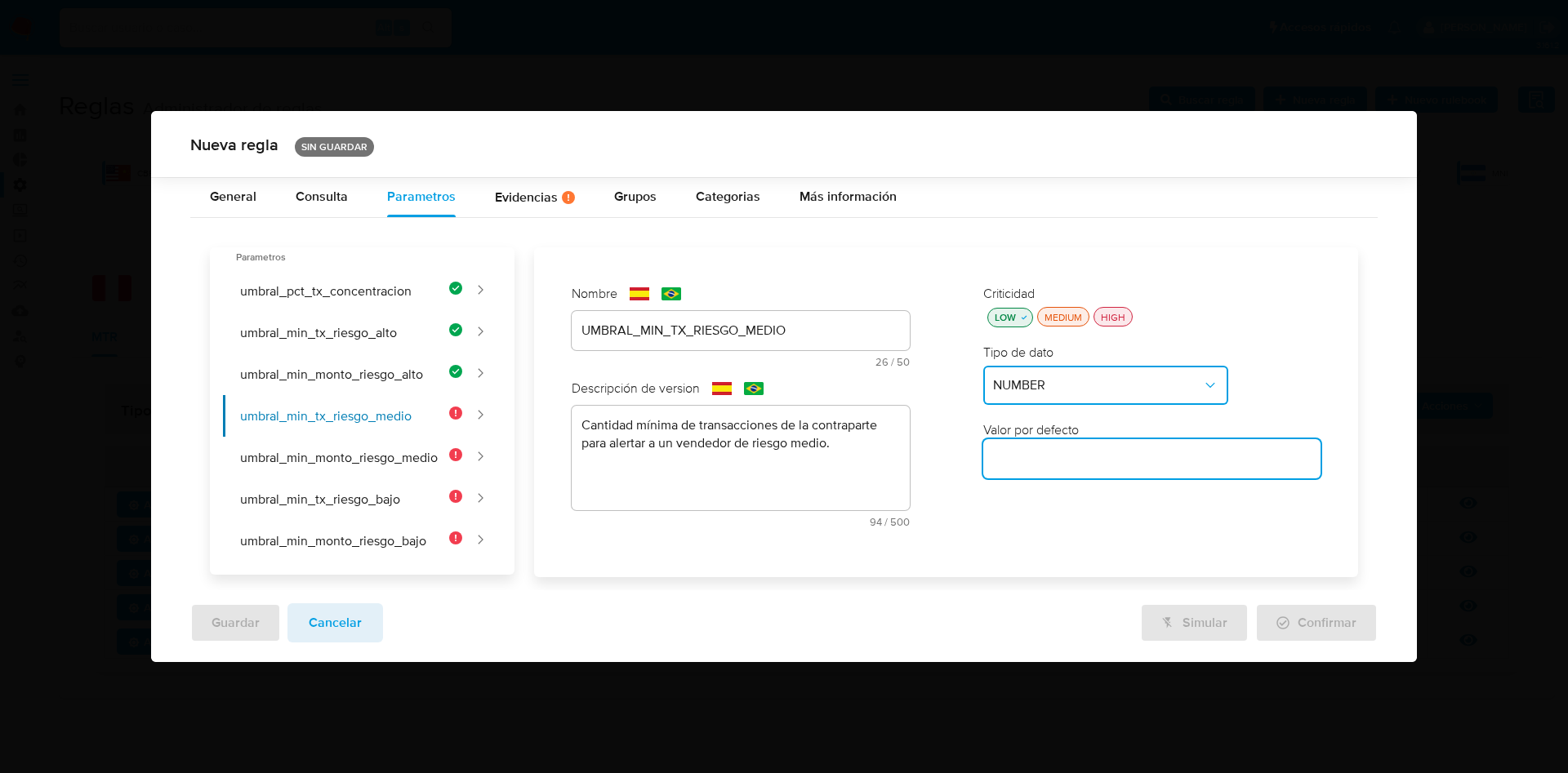
drag, startPoint x: 1067, startPoint y: 462, endPoint x: 889, endPoint y: 291, distance: 246.8
click at [1067, 461] on input "number" at bounding box center [1152, 459] width 338 height 22
paste input "6"
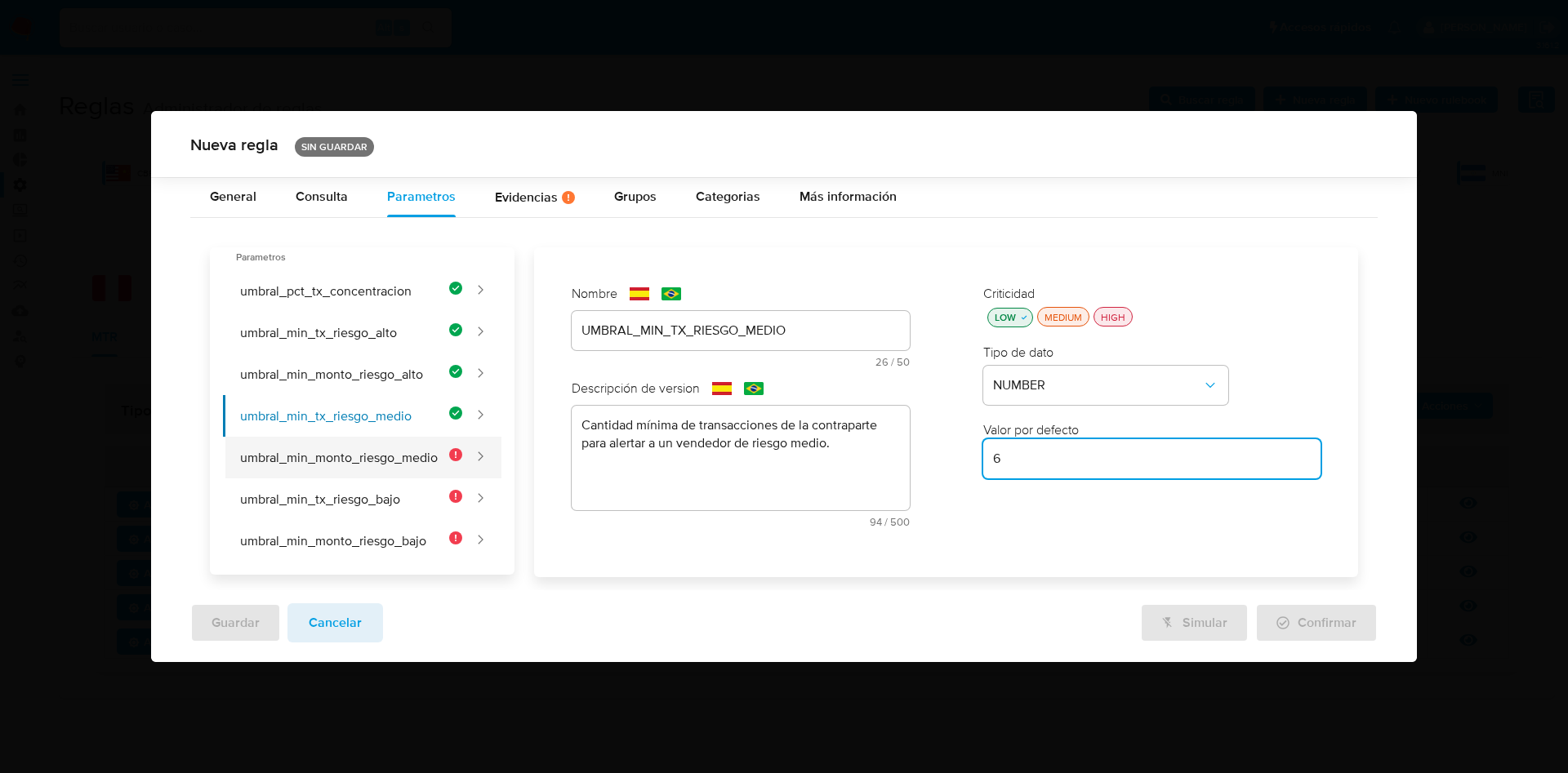
type input "6"
click at [327, 462] on button "umbral_min_monto_riesgo_medio" at bounding box center [343, 457] width 240 height 41
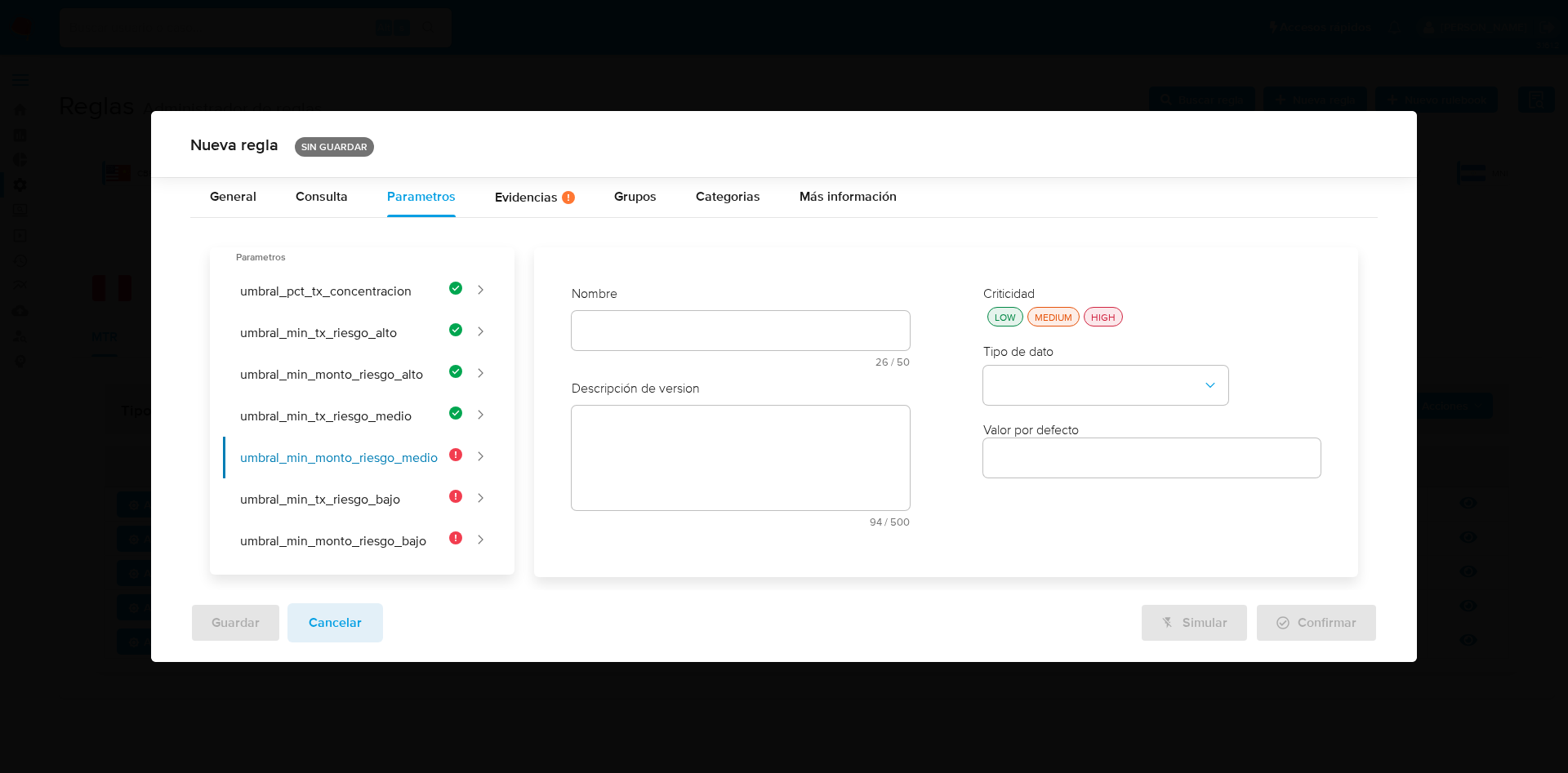
click at [624, 335] on div "Nombre text-es 26 / 50 24 caracteres restantes text-pt 26 / 50 24 caracteres re…" at bounding box center [740, 333] width 338 height 95
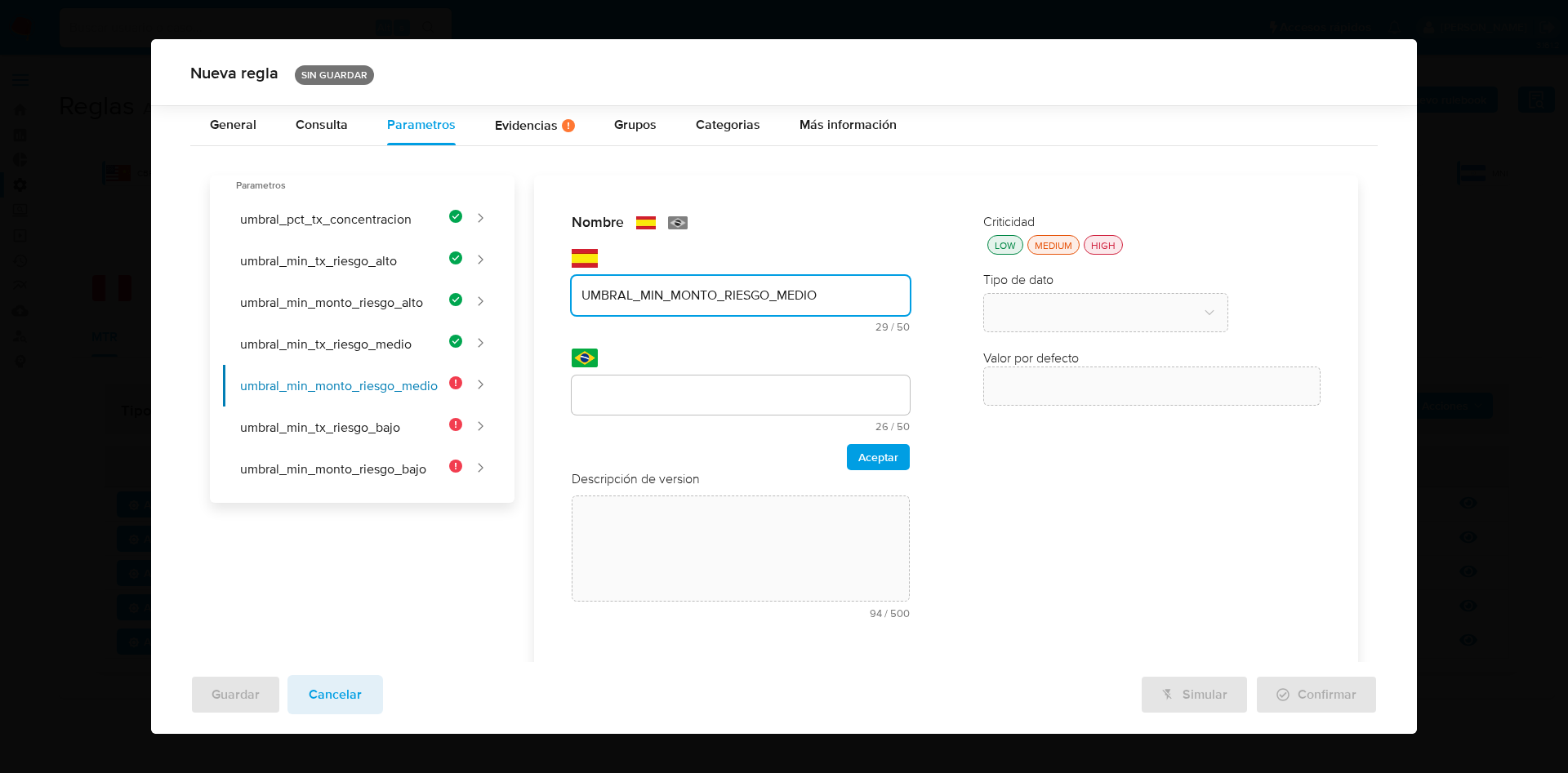
type input "UMBRAL_MIN_MONTO_RIESGO_MEDIO"
drag, startPoint x: 644, startPoint y: 395, endPoint x: 661, endPoint y: 397, distance: 17.1
click at [644, 396] on div at bounding box center [740, 395] width 338 height 39
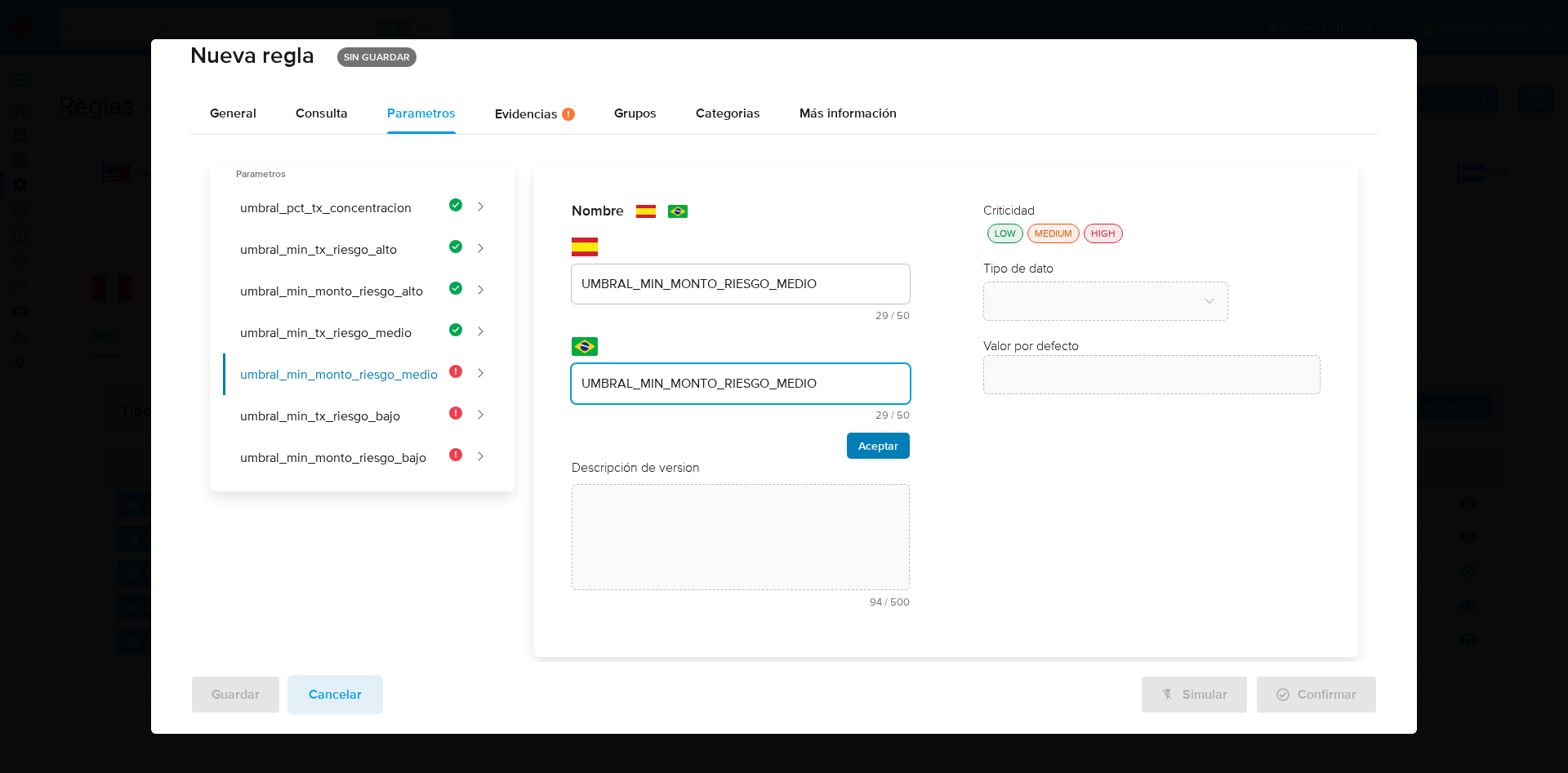
type input "UMBRAL_MIN_MONTO_RIESGO_MEDIO"
click at [858, 447] on span "Aceptar" at bounding box center [878, 445] width 40 height 22
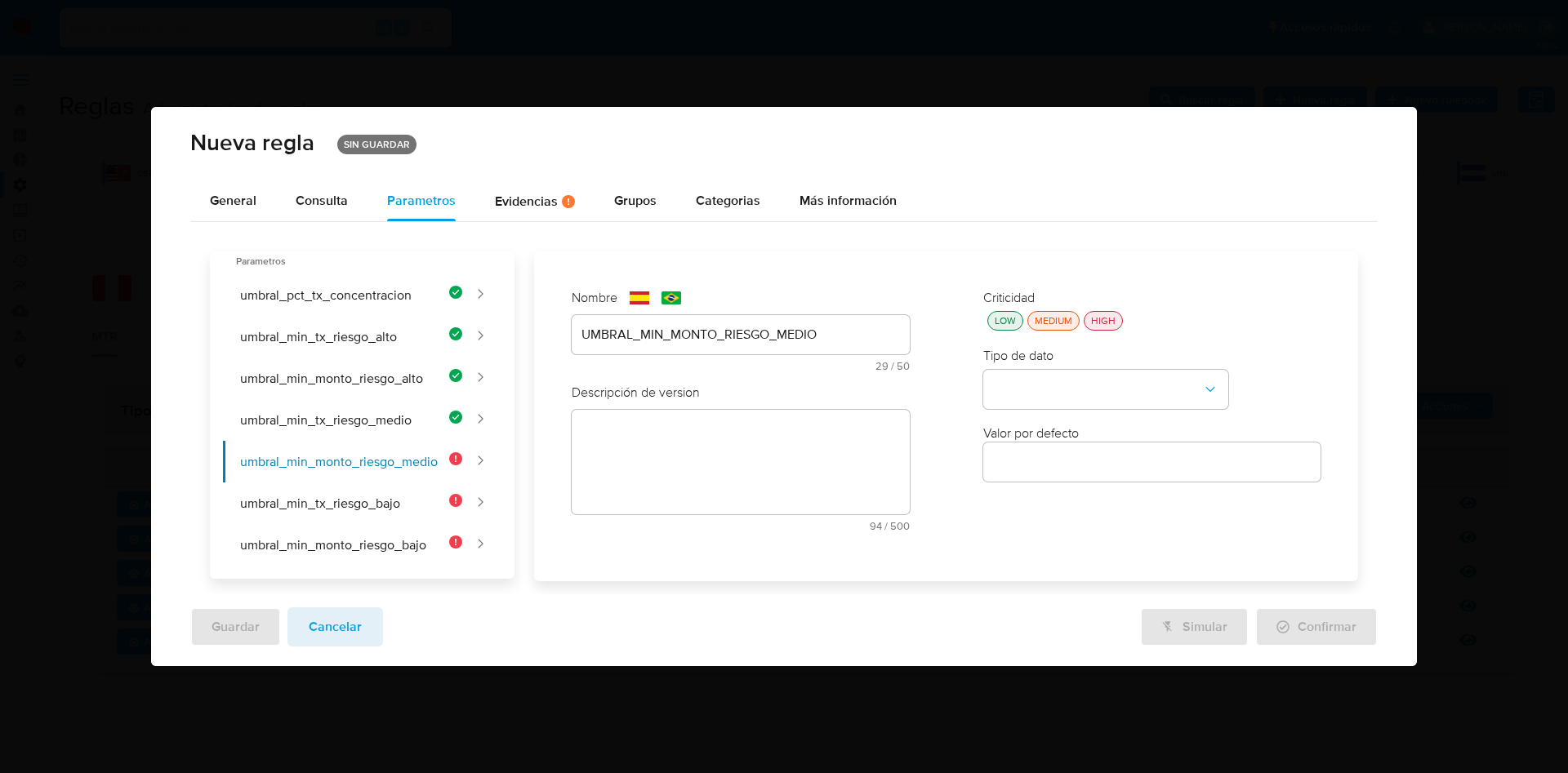
scroll to position [0, 0]
click at [643, 427] on textarea at bounding box center [740, 462] width 338 height 105
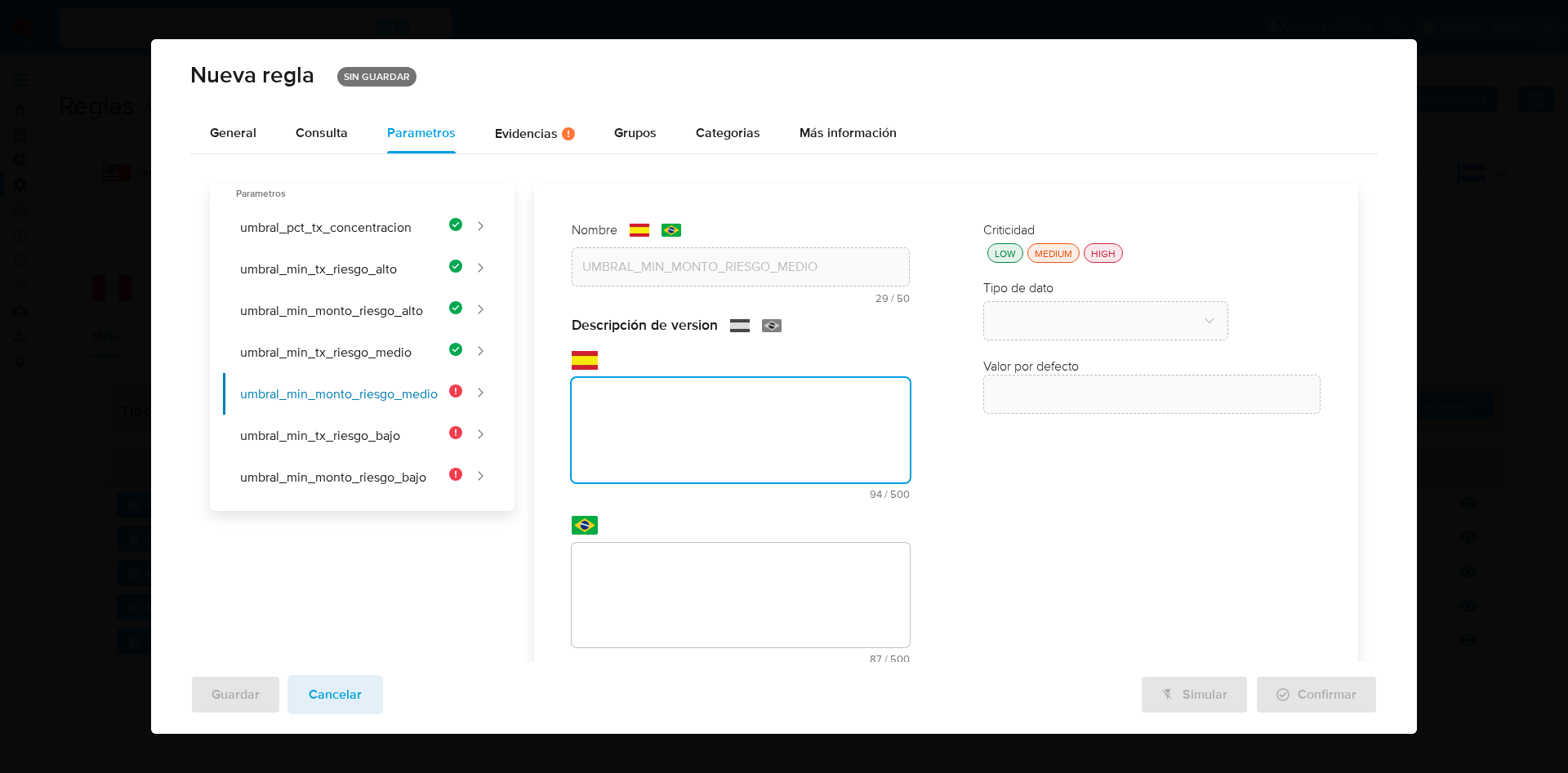
click at [650, 604] on div "Descripción de version text-es 94 / 500 406 caracteres restantes text-pt 87 / 5…" at bounding box center [740, 509] width 338 height 387
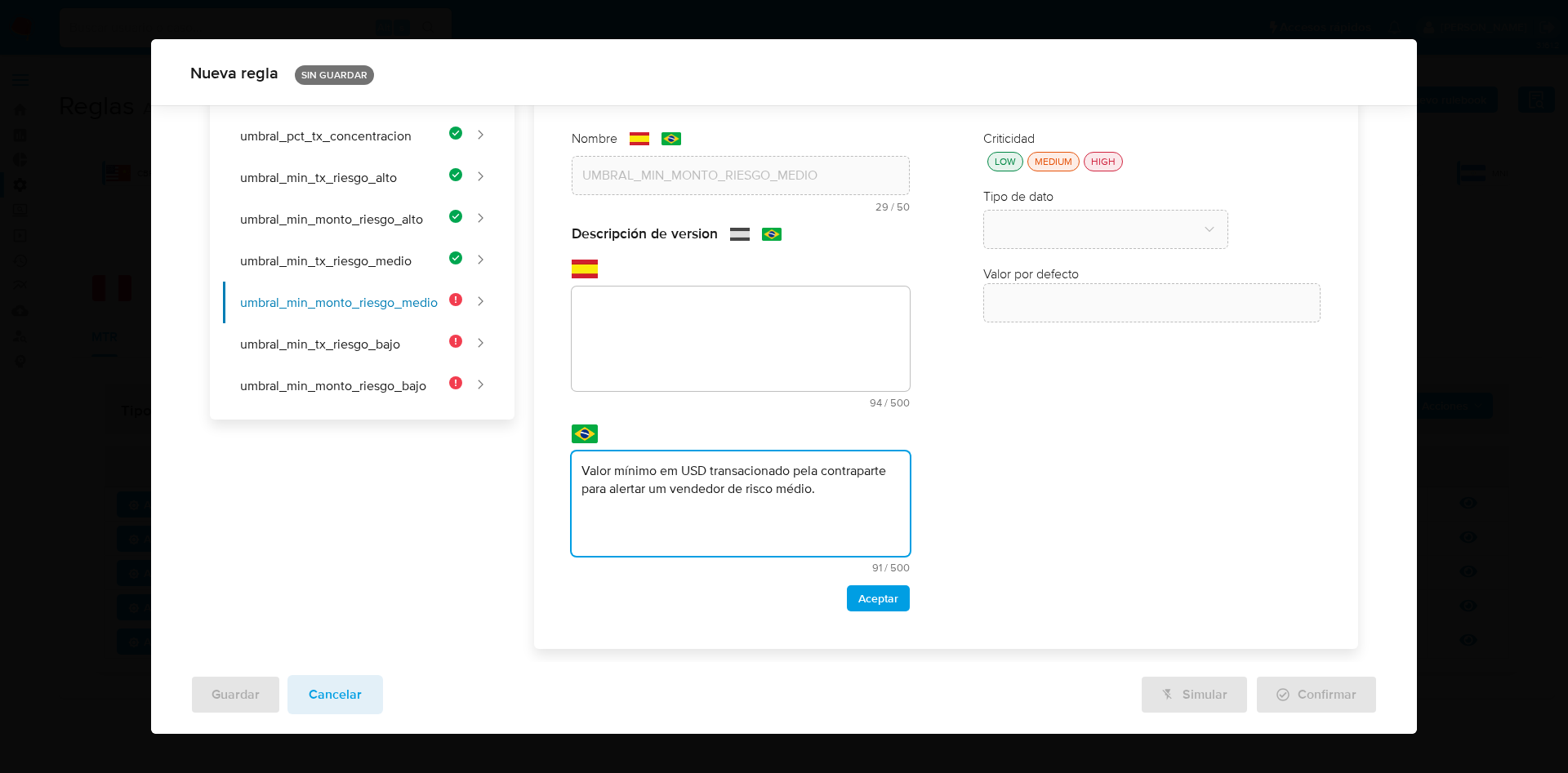
type textarea "Valor mínimo em USD transacionado pela contraparte para alertar um vendedor de …"
click at [718, 316] on textarea at bounding box center [740, 339] width 338 height 105
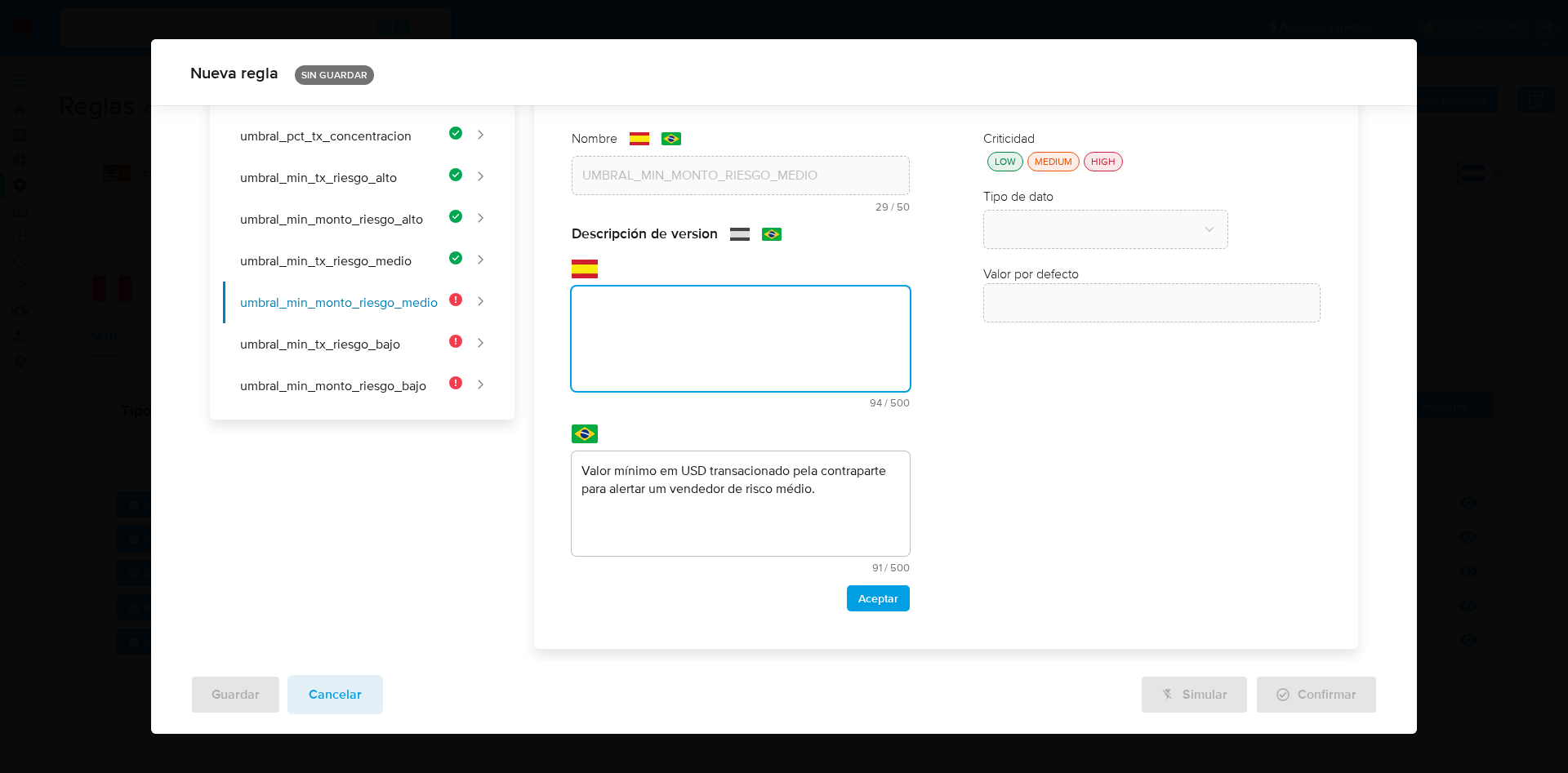
click at [726, 328] on textarea at bounding box center [740, 339] width 338 height 105
paste textarea "Monto mínimo en USD transaccionado por la contraparte para alertar a un vendedo…"
type textarea "Monto mínimo en USD transaccionado por la contraparte para alertar a un vendedo…"
click at [863, 594] on span "Aceptar" at bounding box center [878, 598] width 40 height 22
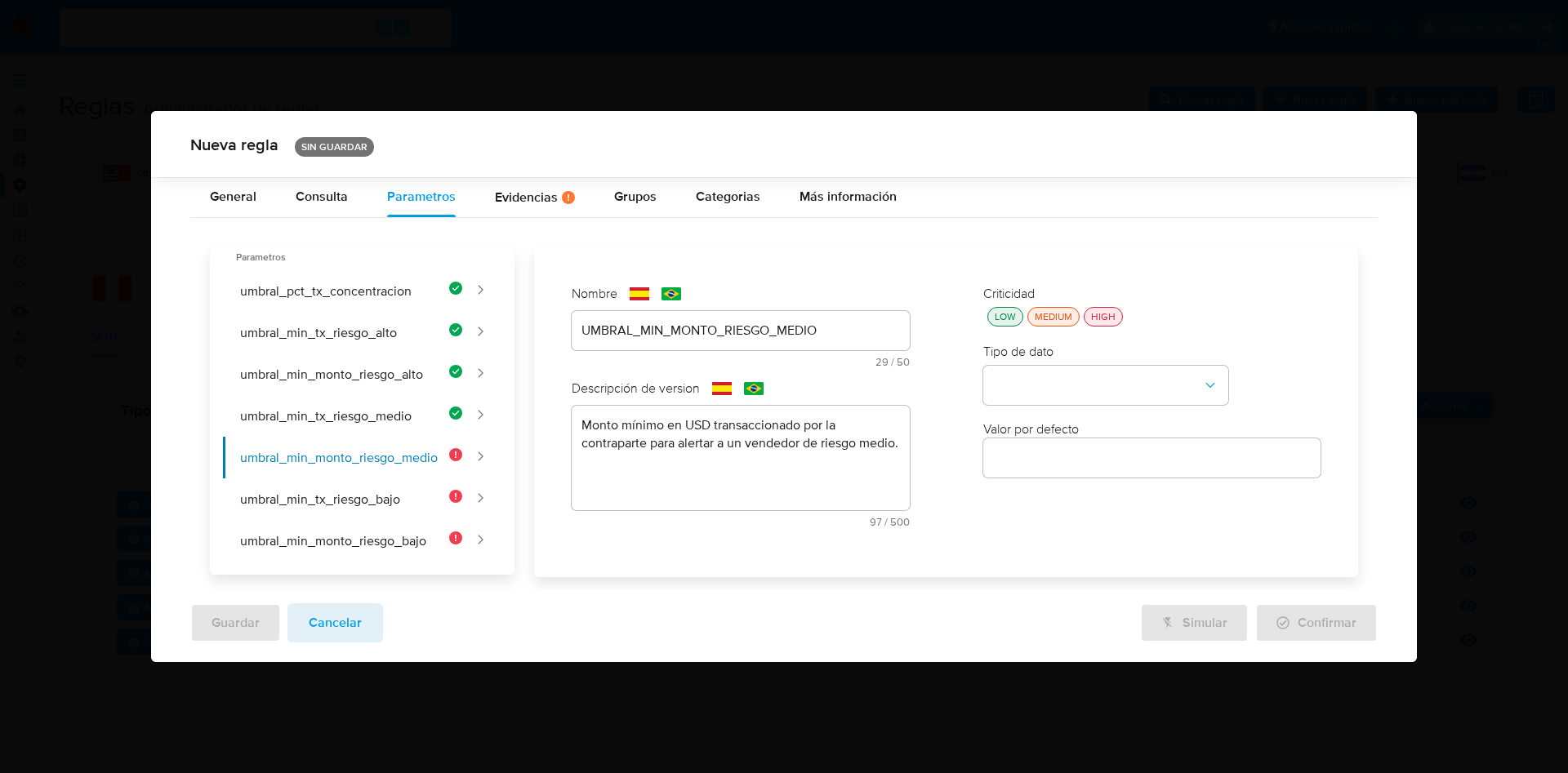
scroll to position [0, 0]
click at [1000, 324] on div "LOW" at bounding box center [1005, 317] width 28 height 13
click at [1040, 397] on button "type-dropdown" at bounding box center [1105, 386] width 245 height 39
click at [1041, 394] on div "NUMBER" at bounding box center [1101, 384] width 215 height 39
click at [1038, 458] on input "number" at bounding box center [1152, 459] width 338 height 22
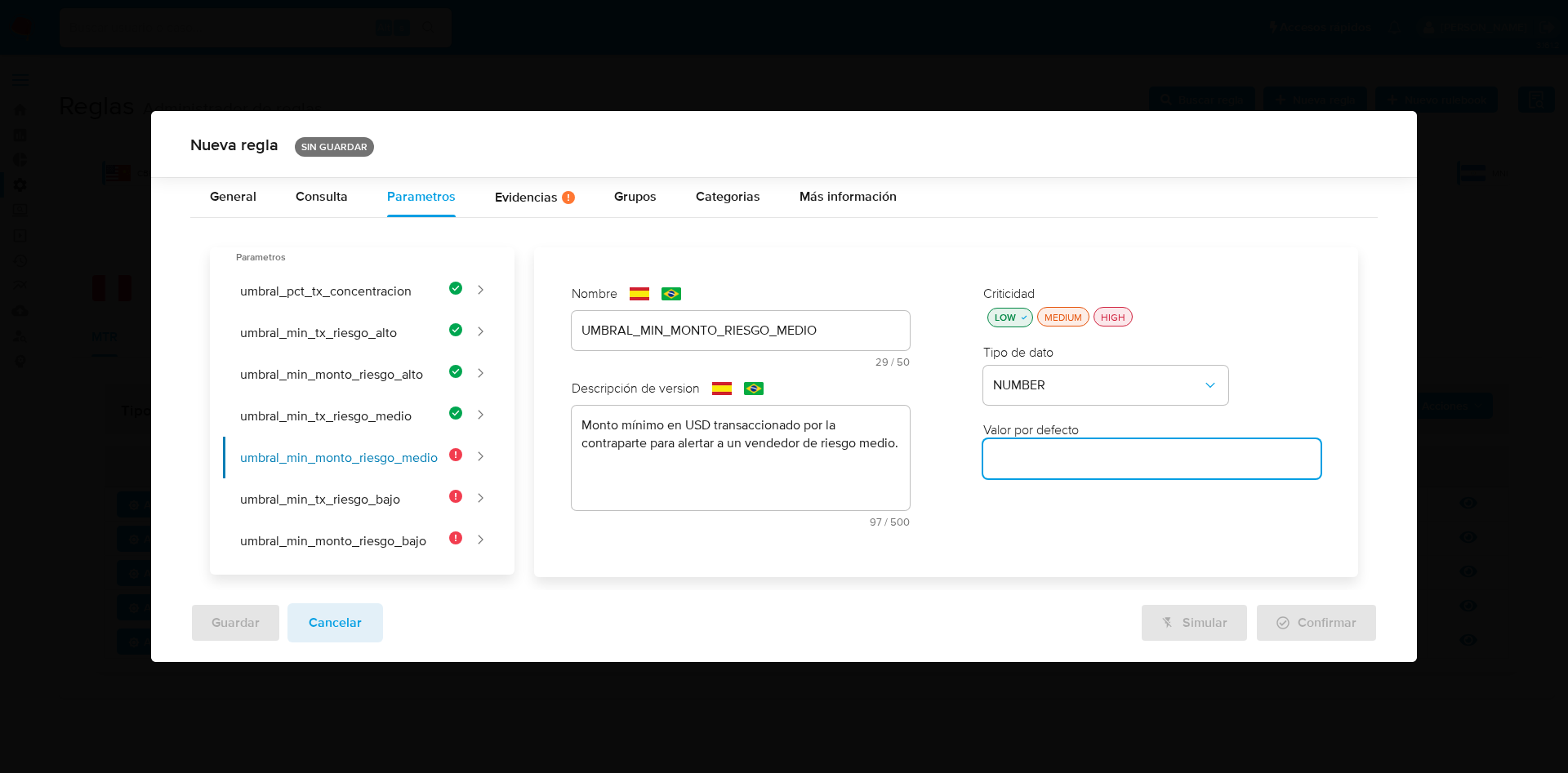
paste input "5000"
type input "5000"
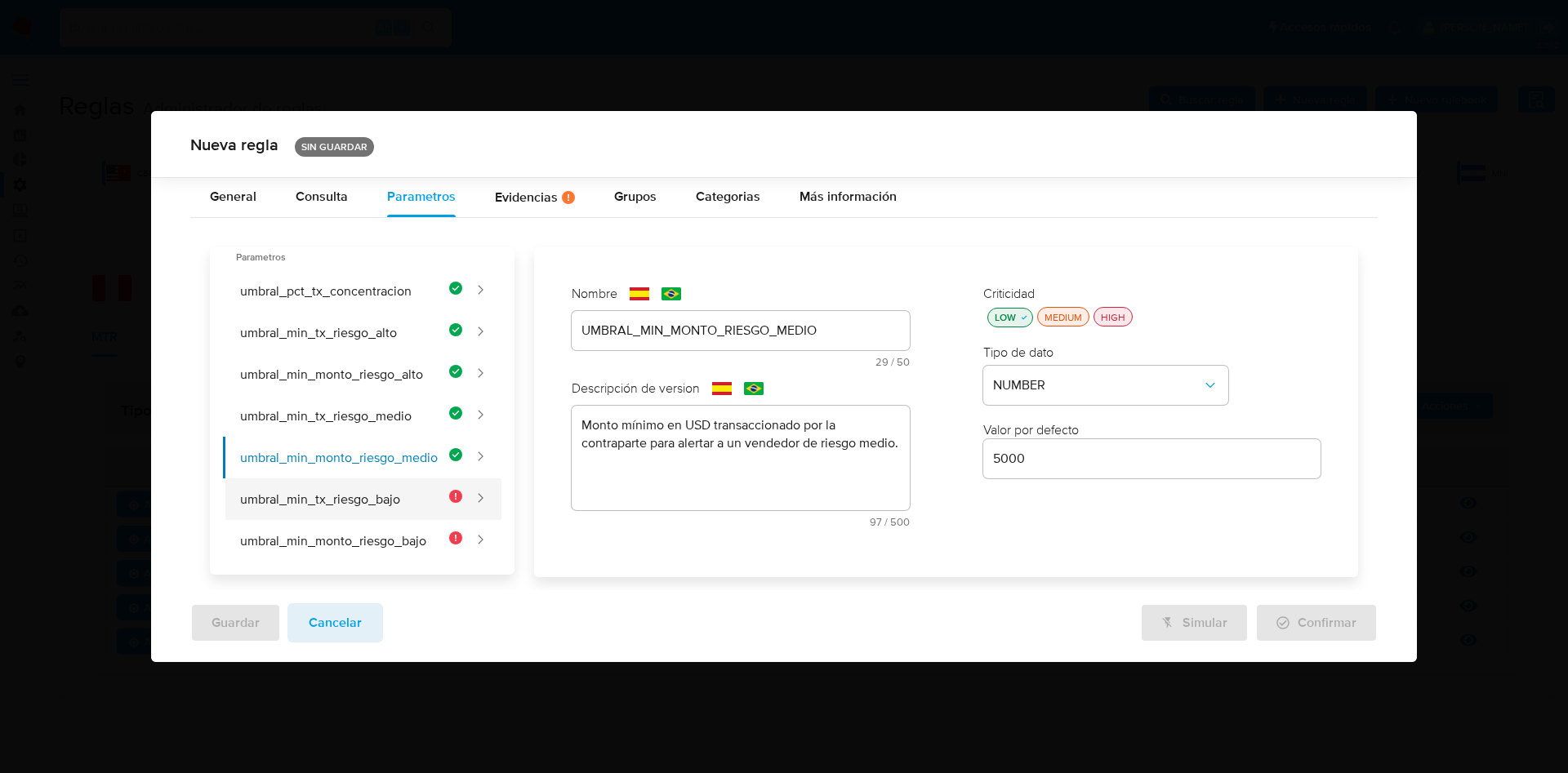
click at [363, 505] on button "umbral_min_tx_riesgo_bajo" at bounding box center [343, 499] width 240 height 41
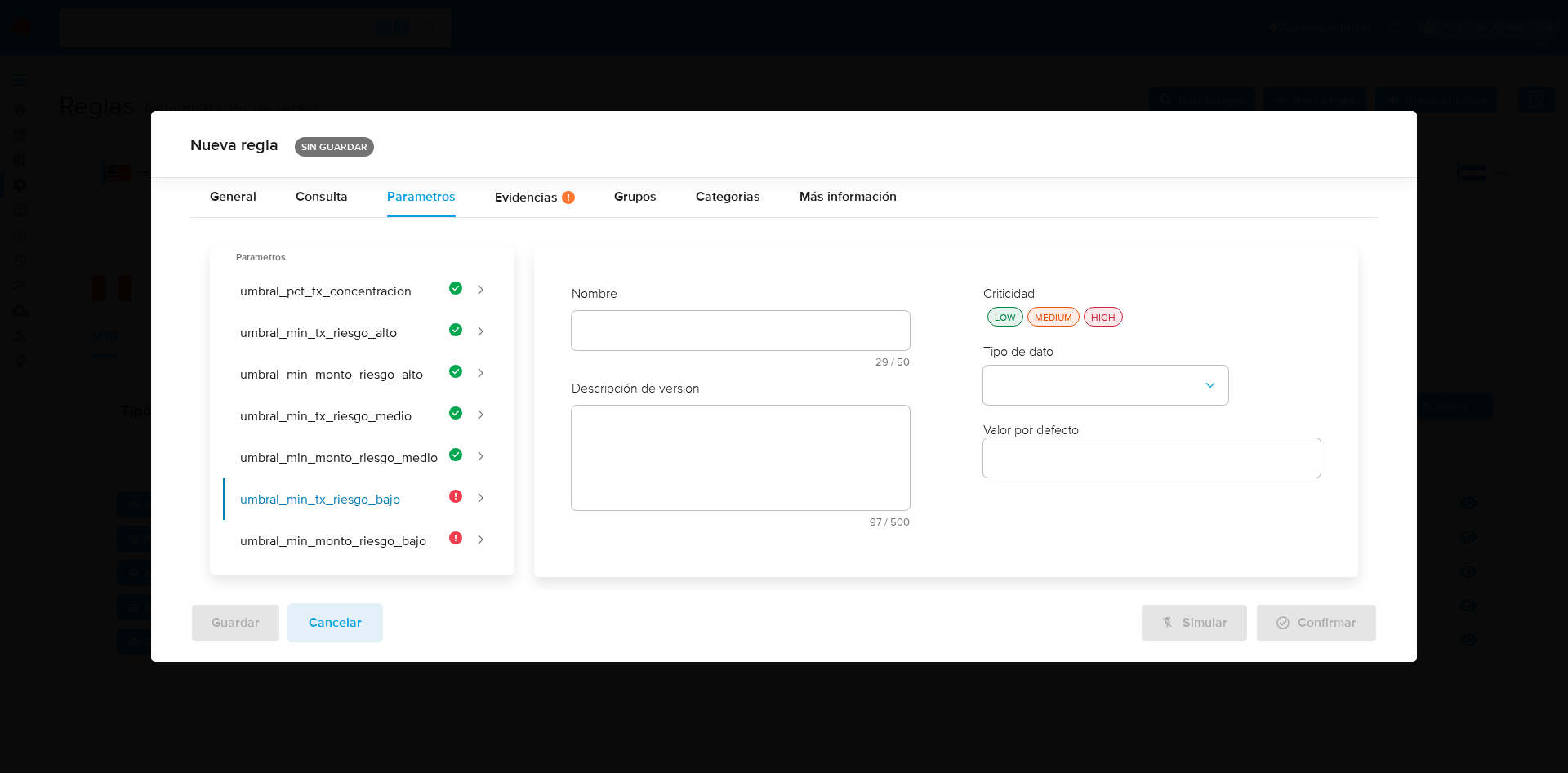
click at [609, 317] on div at bounding box center [740, 331] width 338 height 39
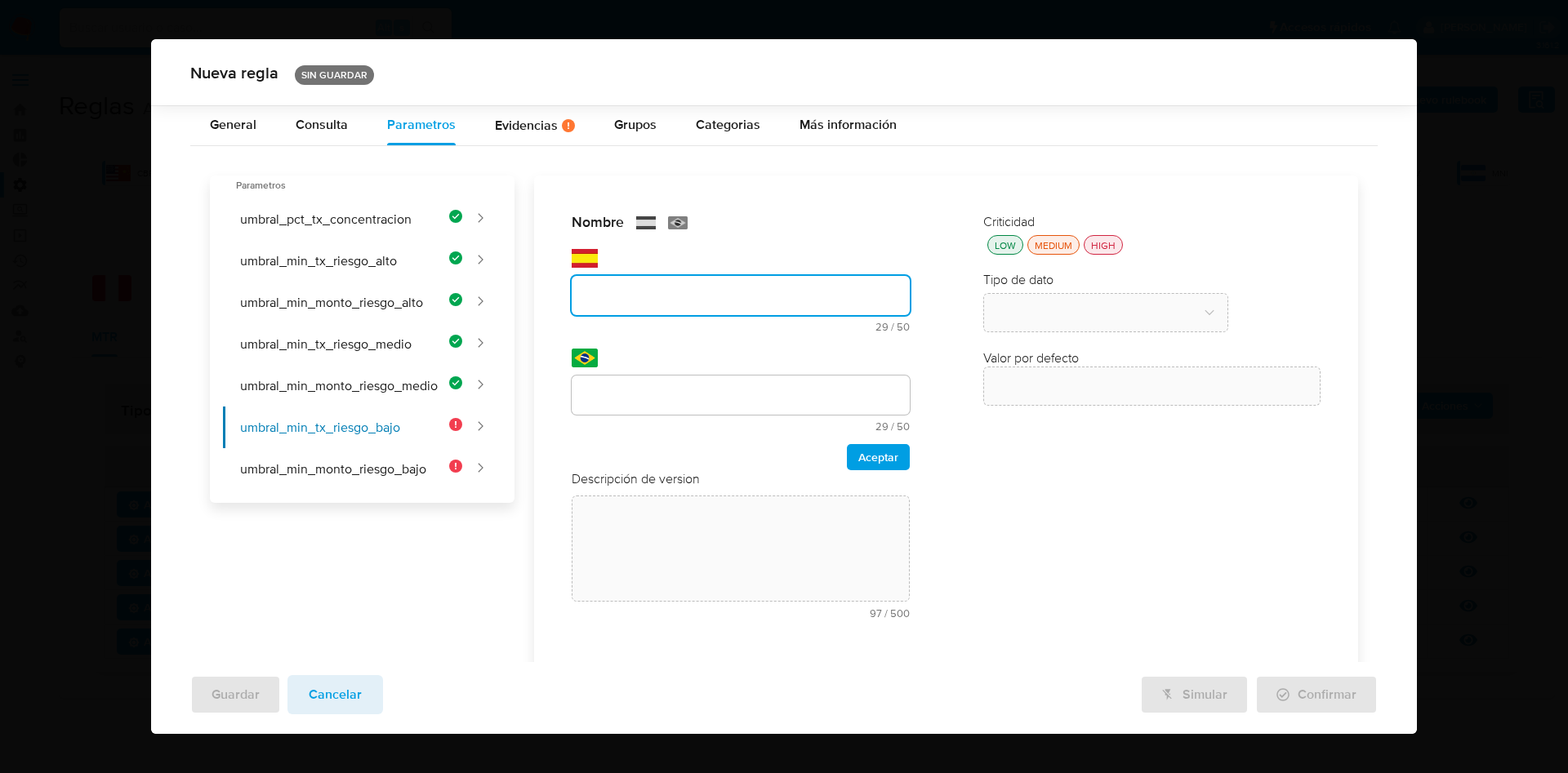
click at [614, 327] on div "text-es 29 / 50 21 caracteres restantes" at bounding box center [740, 304] width 338 height 56
type input "UMBRAL_MIN_TX_RIESGO_BAJO"
click at [649, 406] on div at bounding box center [740, 395] width 338 height 39
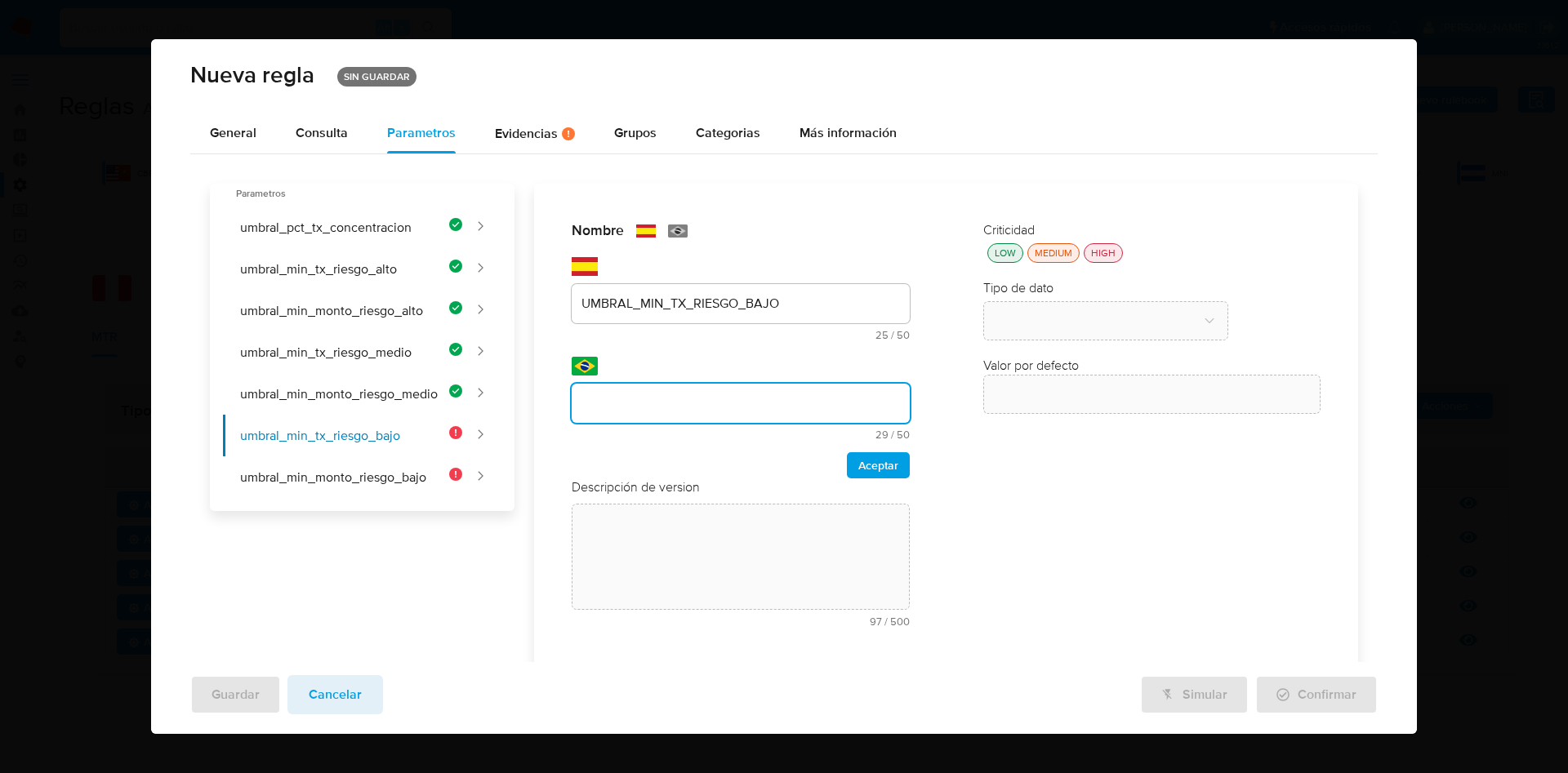
click at [694, 404] on div "text-pt 29 / 50 21 caracteres restantes" at bounding box center [740, 412] width 338 height 56
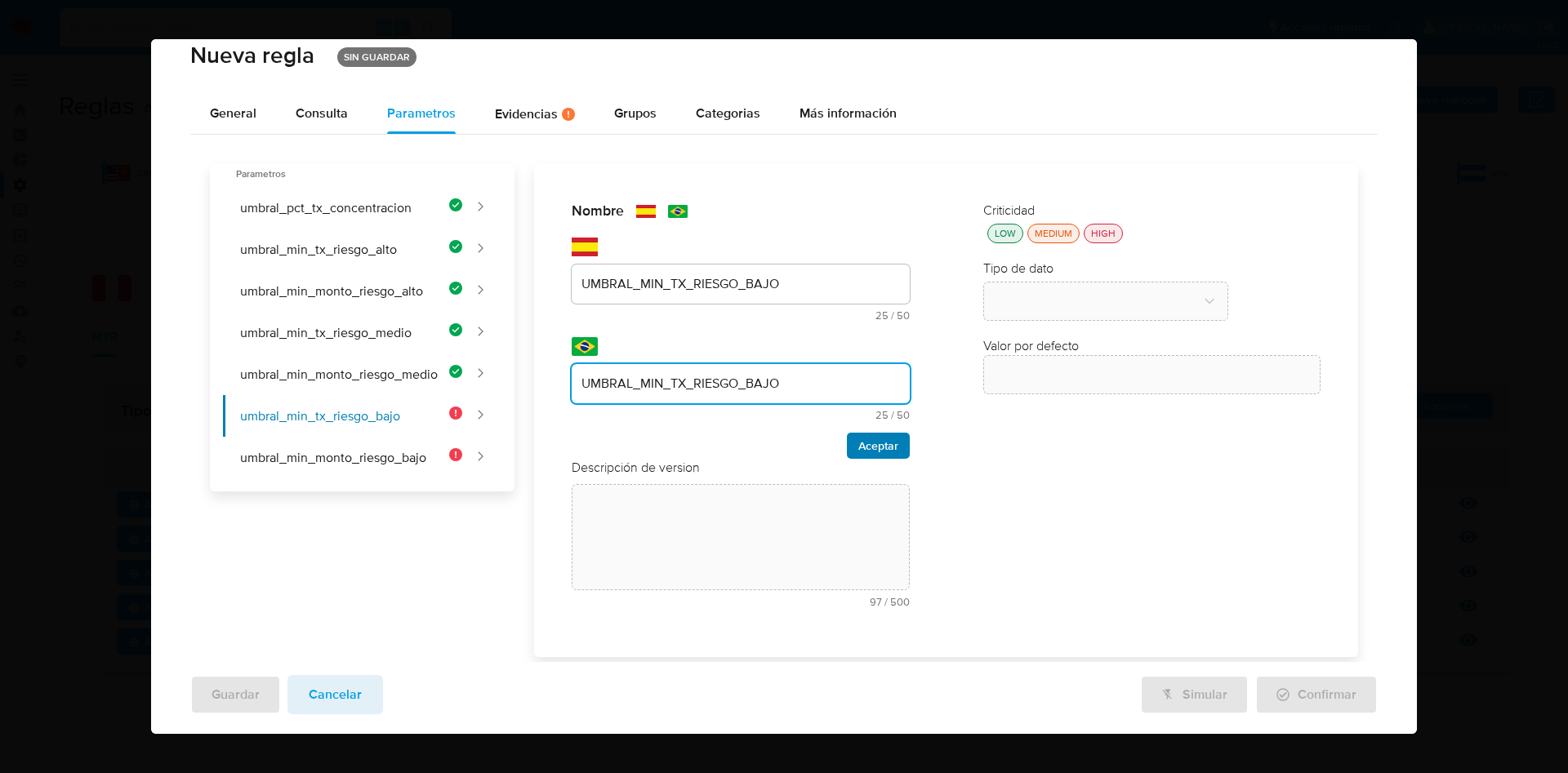
type input "UMBRAL_MIN_TX_RIESGO_BAJO"
click at [876, 449] on span "Aceptar" at bounding box center [878, 445] width 40 height 22
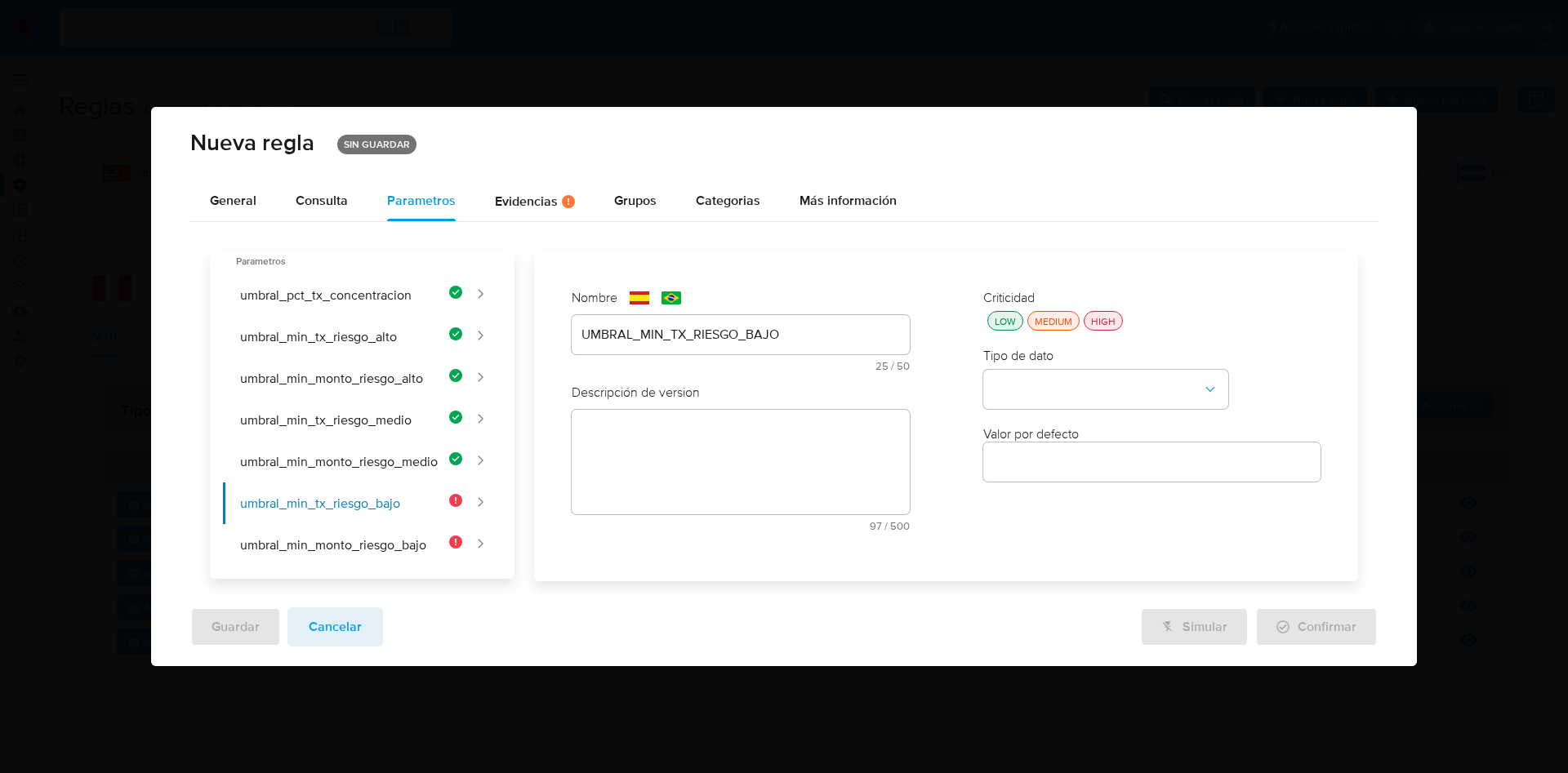
click at [661, 412] on textarea at bounding box center [740, 462] width 338 height 105
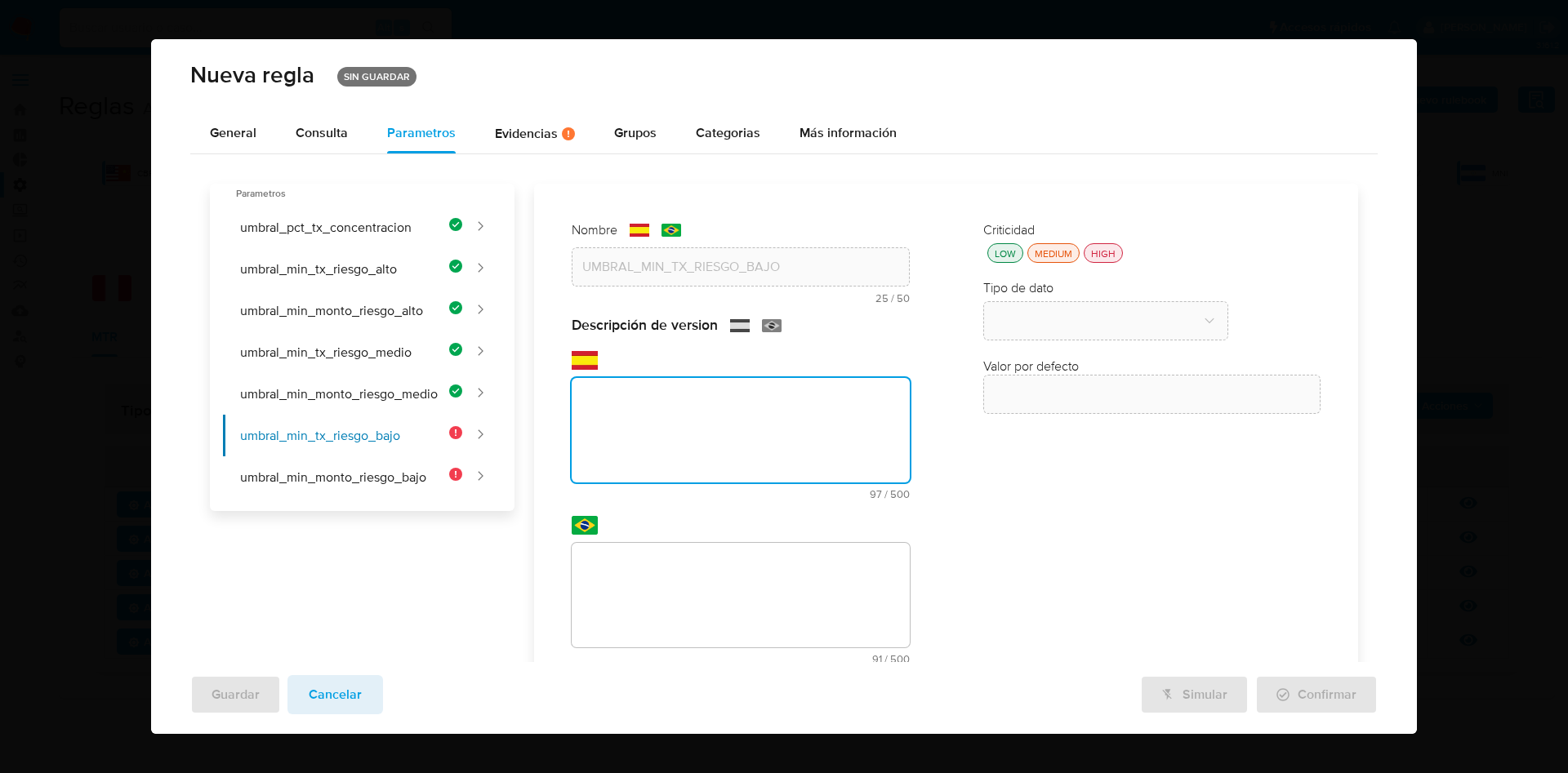
paste textarea "Cantidad mínima de transacciones de la contraparte para alertar a un vendedor d…"
type textarea "Cantidad mínima de transacciones de la contraparte para alertar a un vendedor d…"
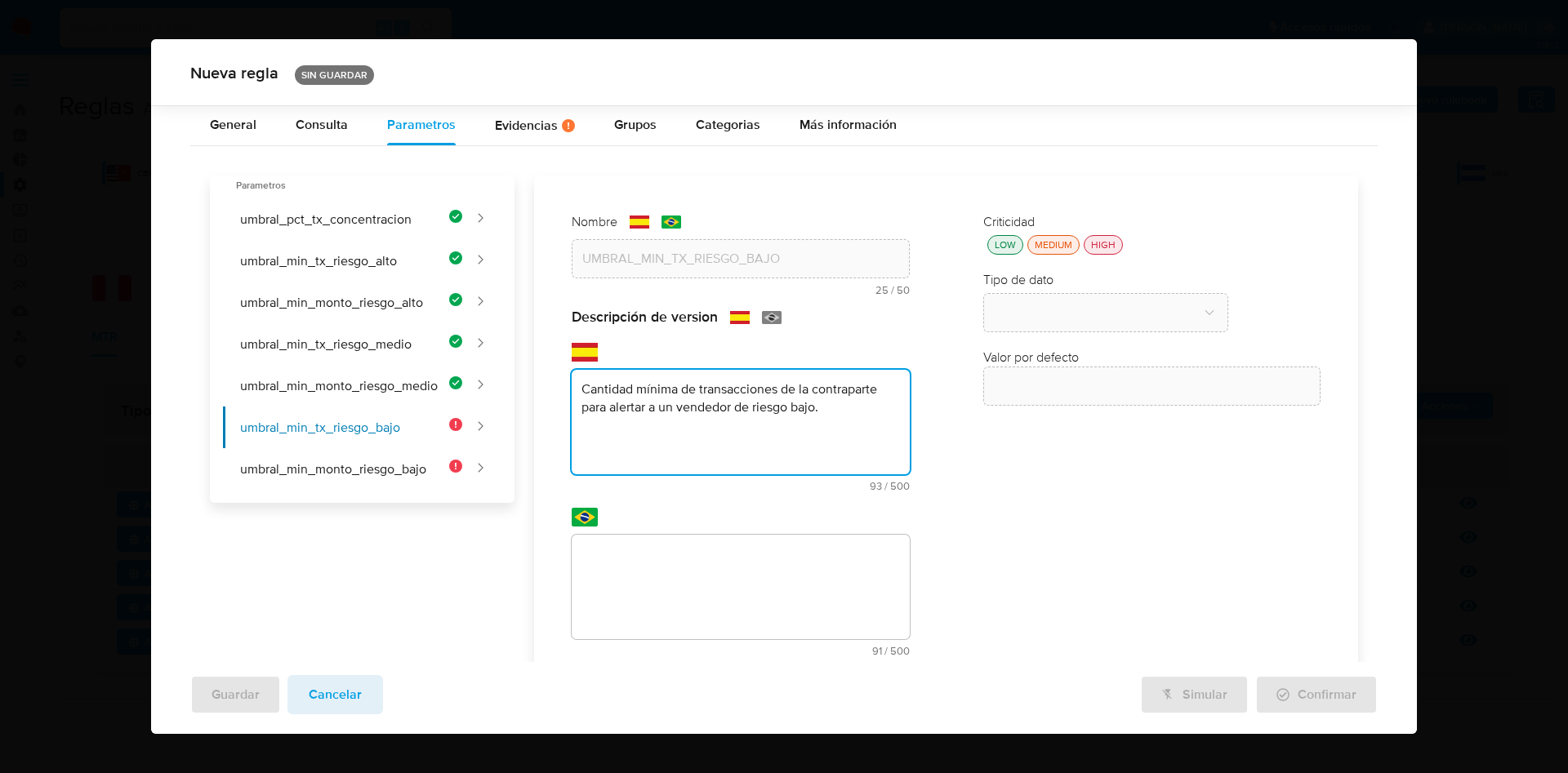
scroll to position [83, 0]
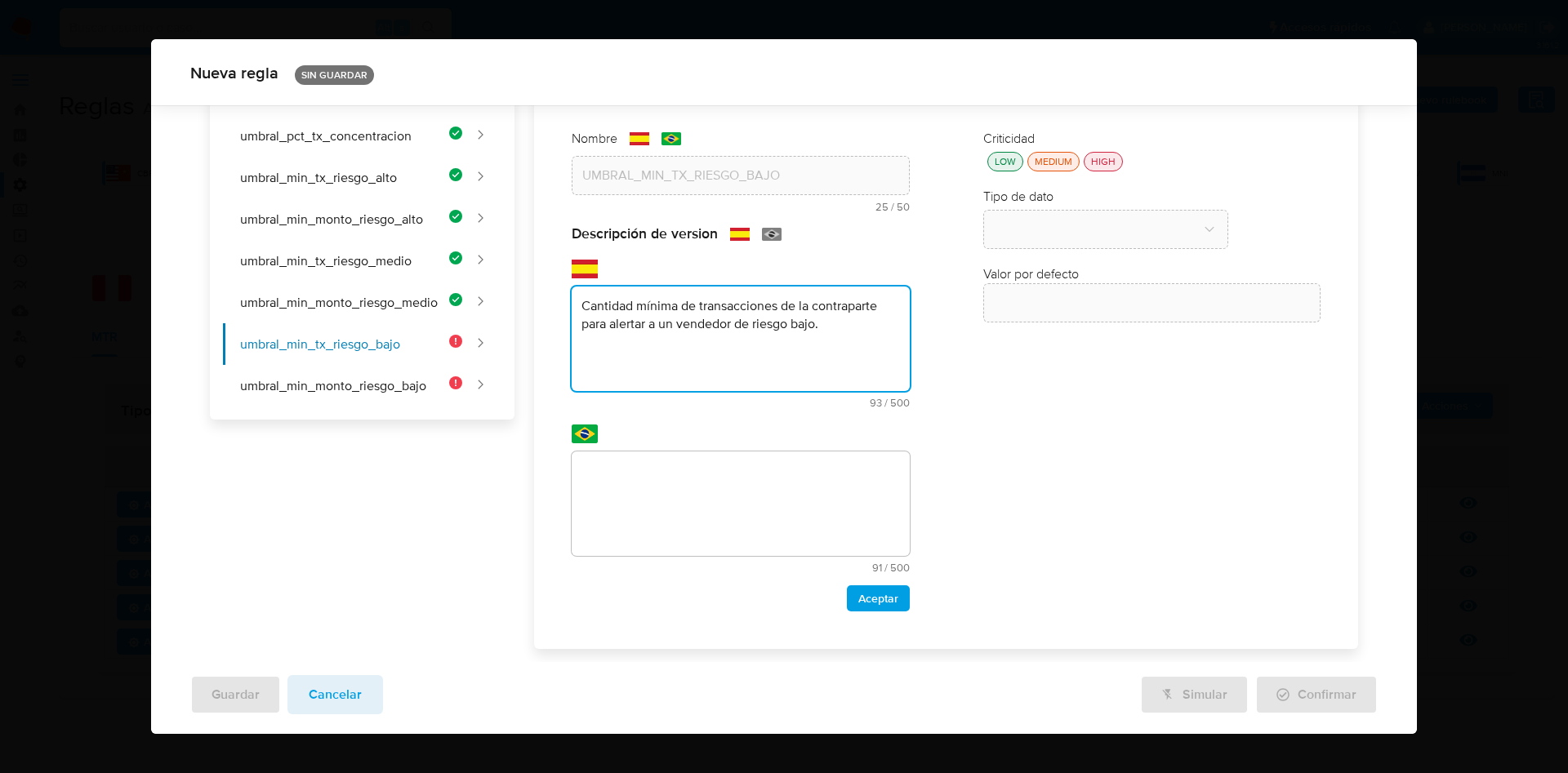
click at [692, 475] on textarea at bounding box center [740, 504] width 338 height 105
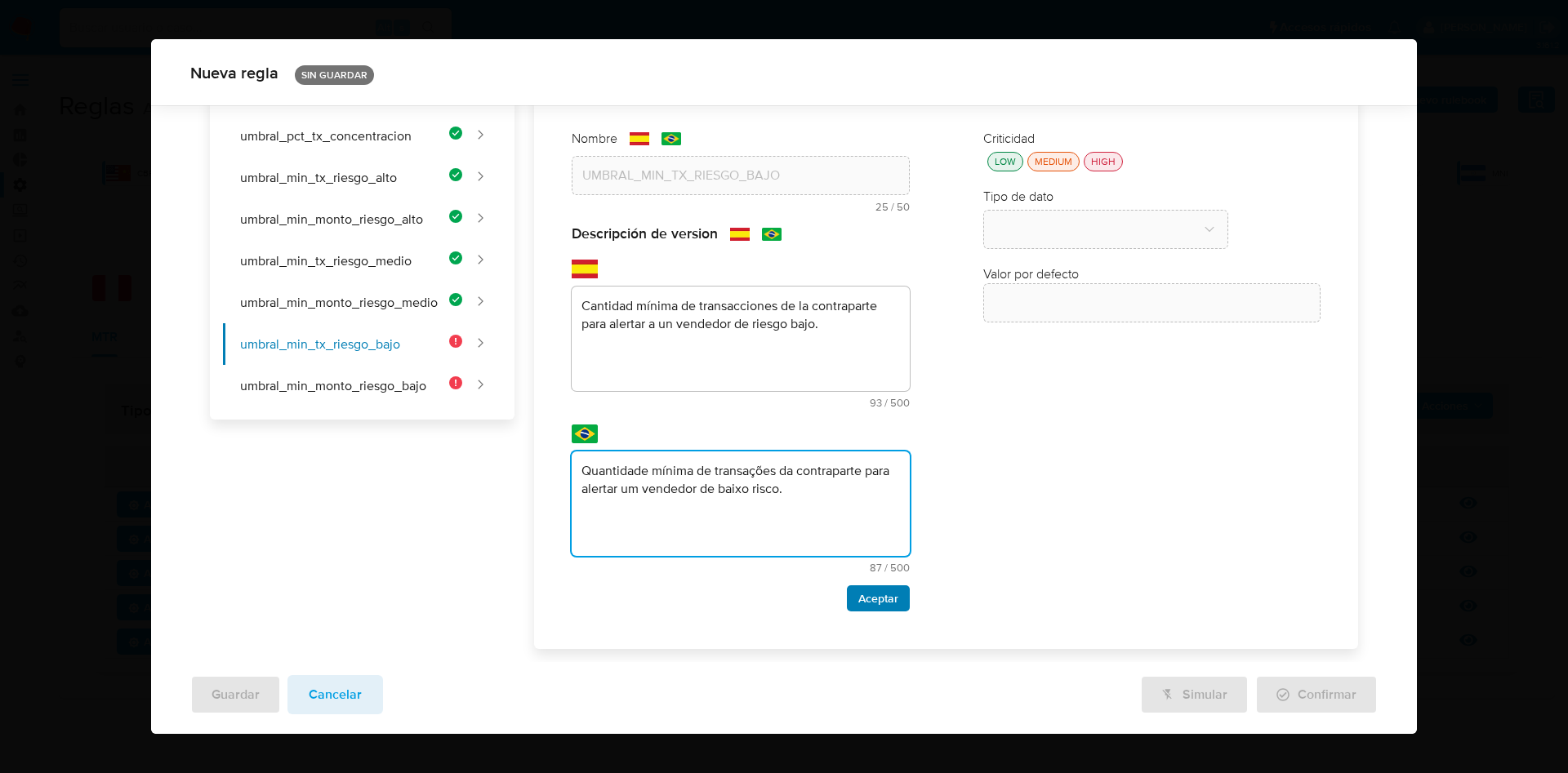
type textarea "Quantidade mínima de transações da contraparte para alertar um vendedor de baix…"
click at [887, 595] on span "Aceptar" at bounding box center [878, 598] width 40 height 22
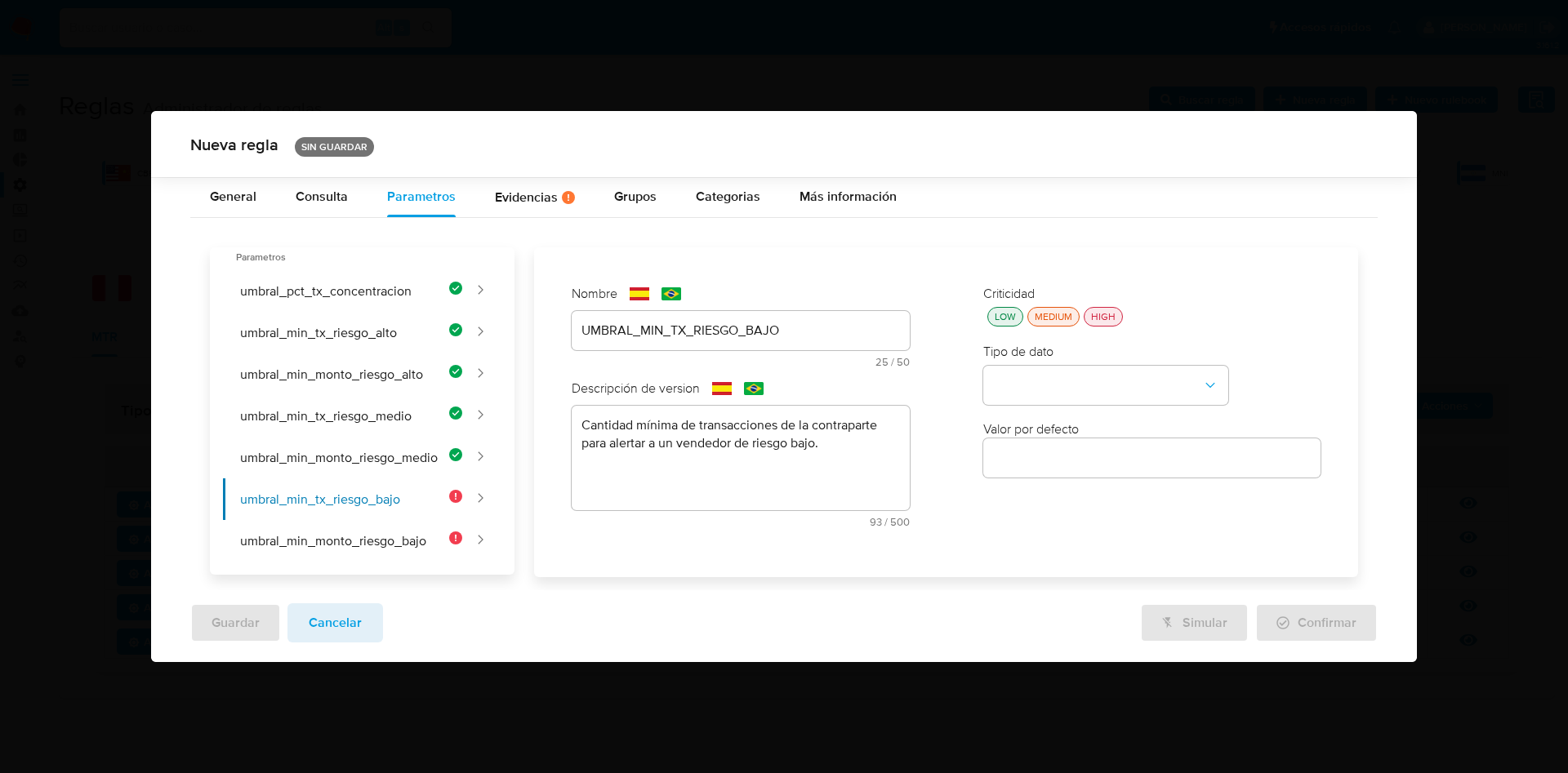
click at [998, 315] on div "LOW" at bounding box center [1005, 317] width 28 height 13
click at [1032, 379] on button "type-dropdown" at bounding box center [1105, 386] width 245 height 39
click at [1041, 386] on span "NUMBER" at bounding box center [1019, 384] width 52 height 16
click at [1050, 484] on div "Criticidad LOW MEDIUM HIGH Tipo de dato NUMBER Valor por defecto" at bounding box center [1152, 413] width 370 height 287
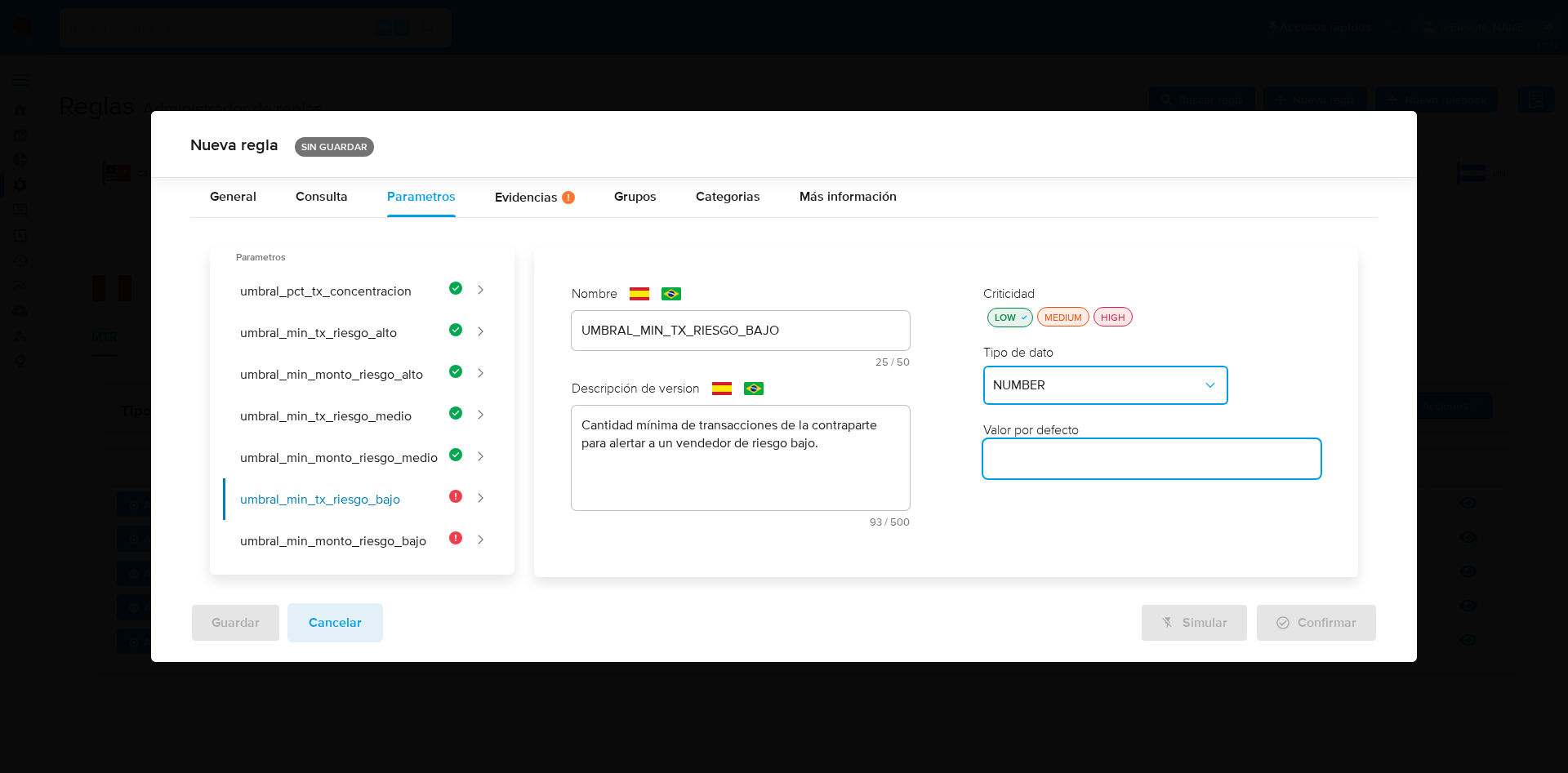
drag, startPoint x: 1050, startPoint y: 463, endPoint x: 1015, endPoint y: 432, distance: 46.8
click at [1050, 463] on input "number" at bounding box center [1152, 459] width 338 height 22
paste input "15"
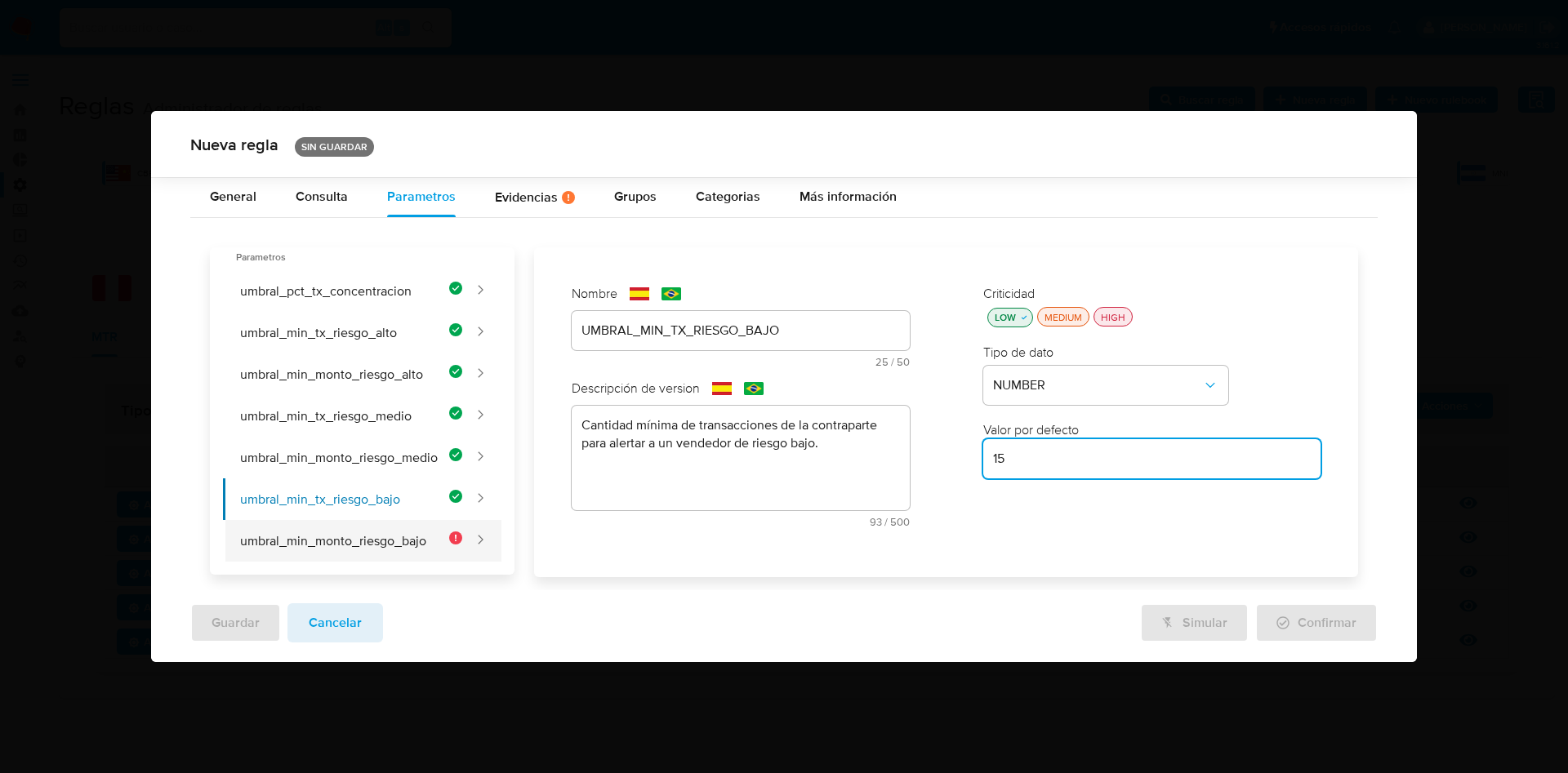
type input "15"
click at [385, 543] on button "umbral_min_monto_riesgo_bajo" at bounding box center [343, 541] width 240 height 41
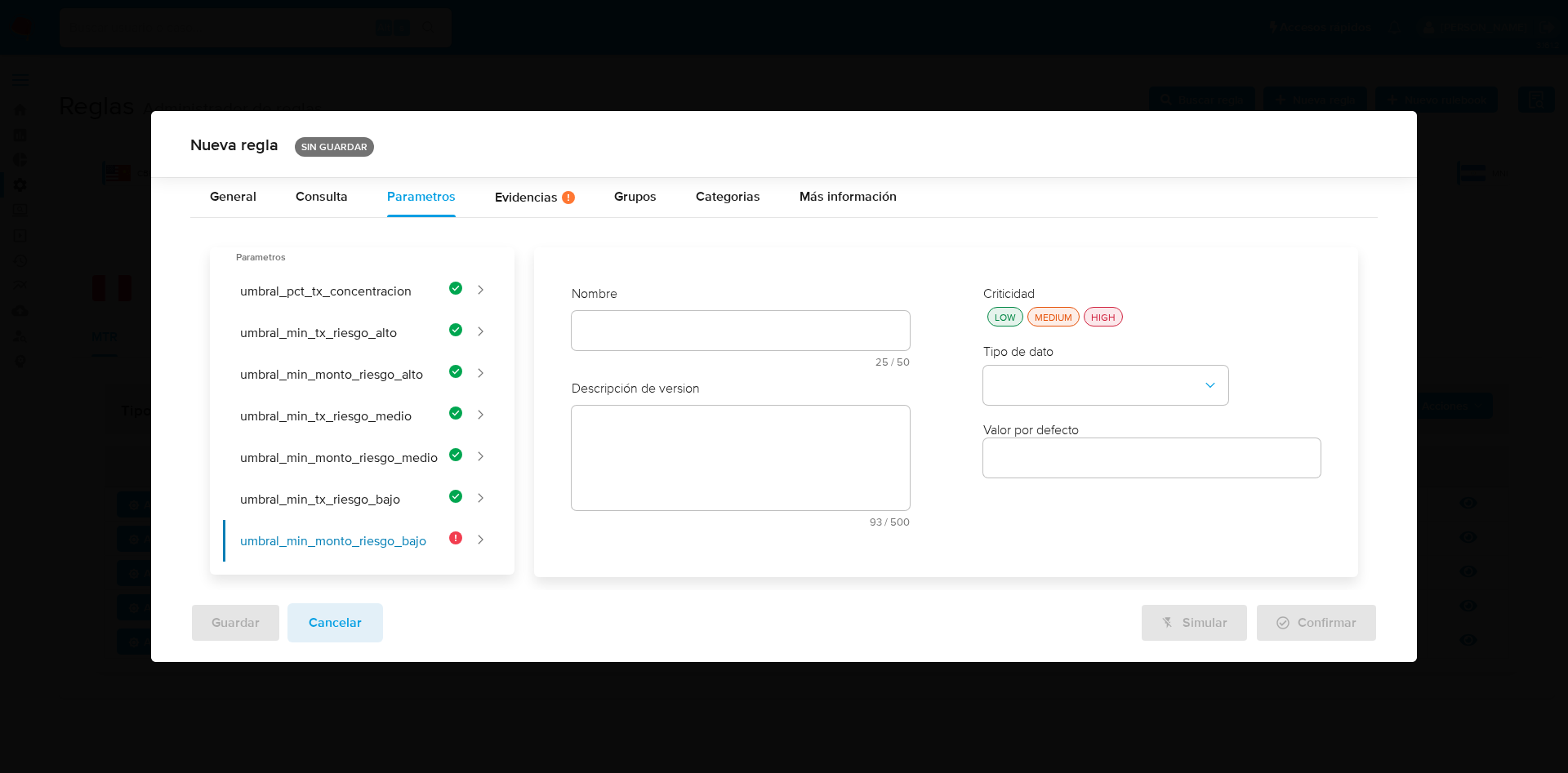
click at [688, 334] on div "Nombre text-es 25 / 50 25 caracteres restantes text-pt 25 / 50 25 caracteres re…" at bounding box center [740, 333] width 338 height 95
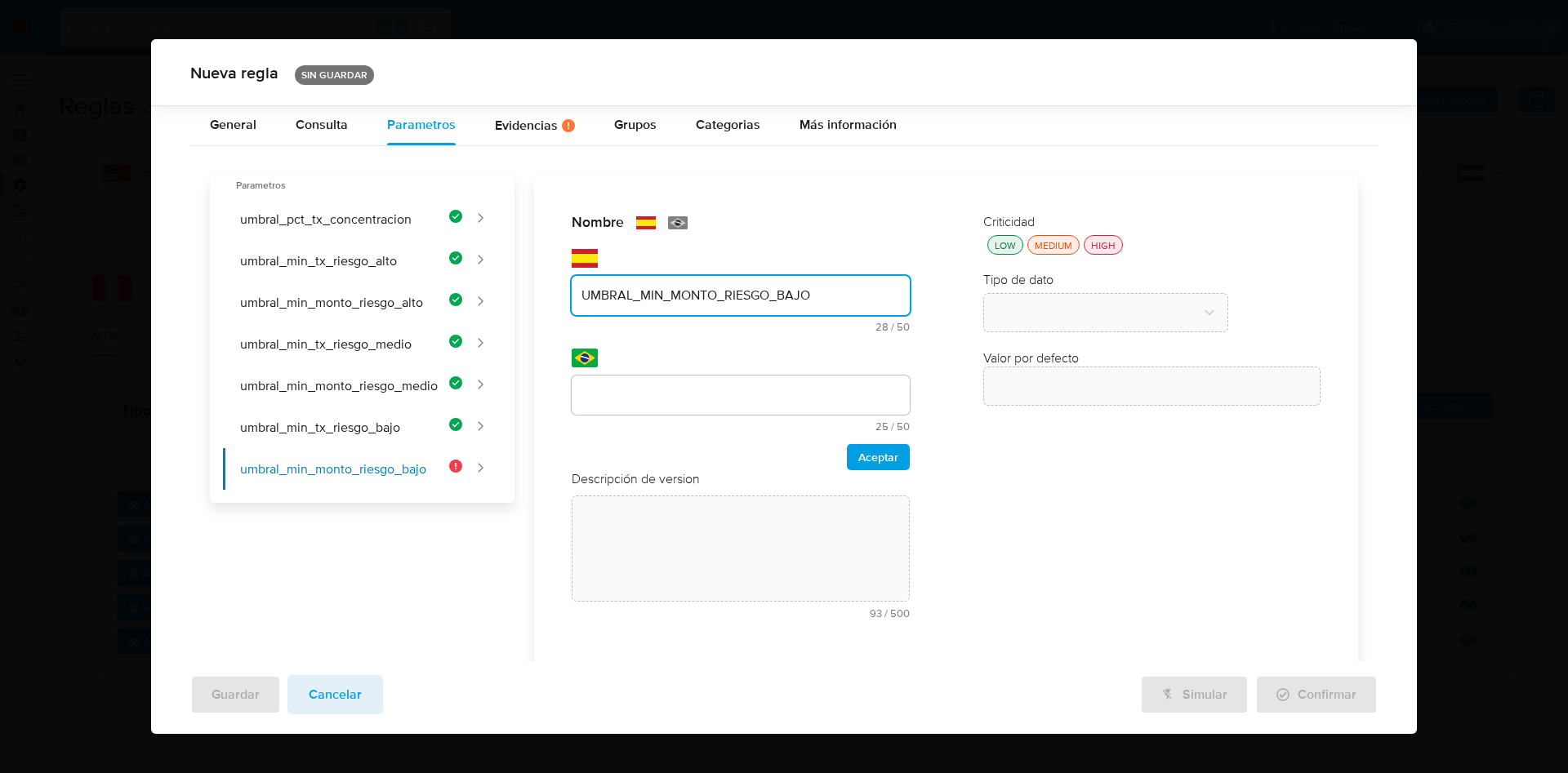
type input "UMBRAL_MIN_MONTO_RIESGO_BAJO"
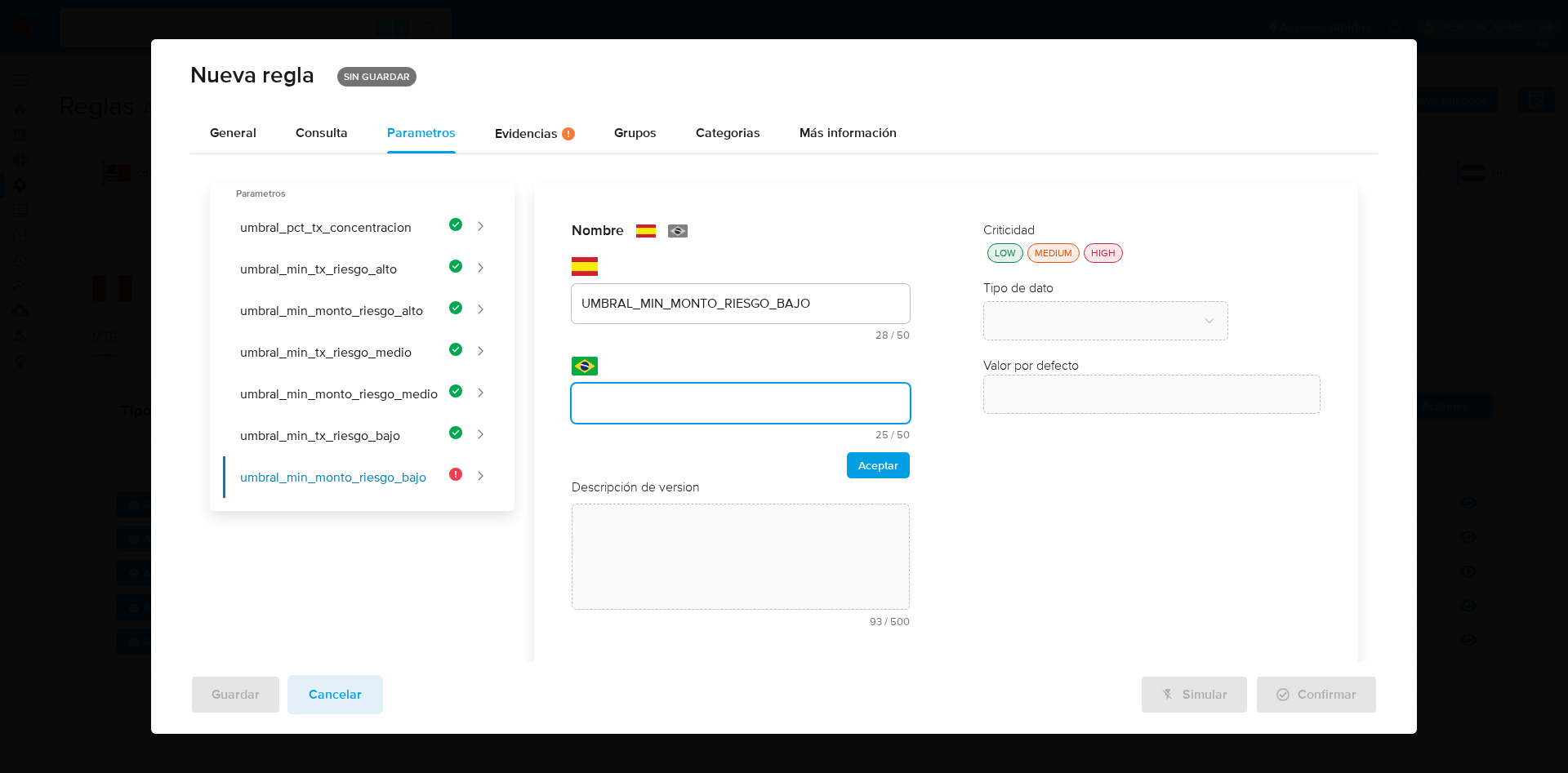
scroll to position [20, 0]
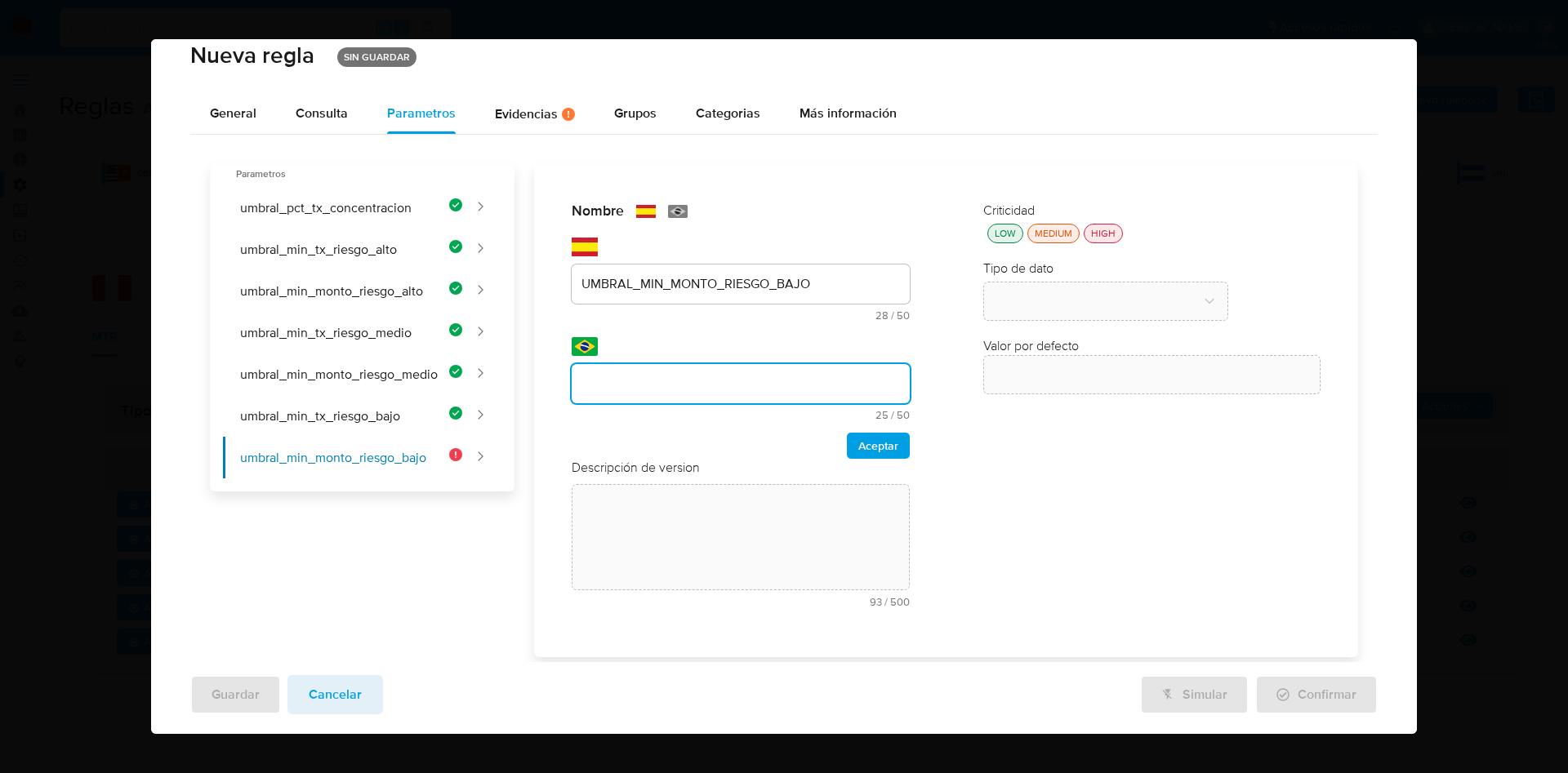
click at [621, 403] on div at bounding box center [740, 384] width 338 height 39
type input "UMBRAL_MIN_MONTO_RIESGO_BAJO"
click at [858, 443] on span "Aceptar" at bounding box center [878, 445] width 40 height 22
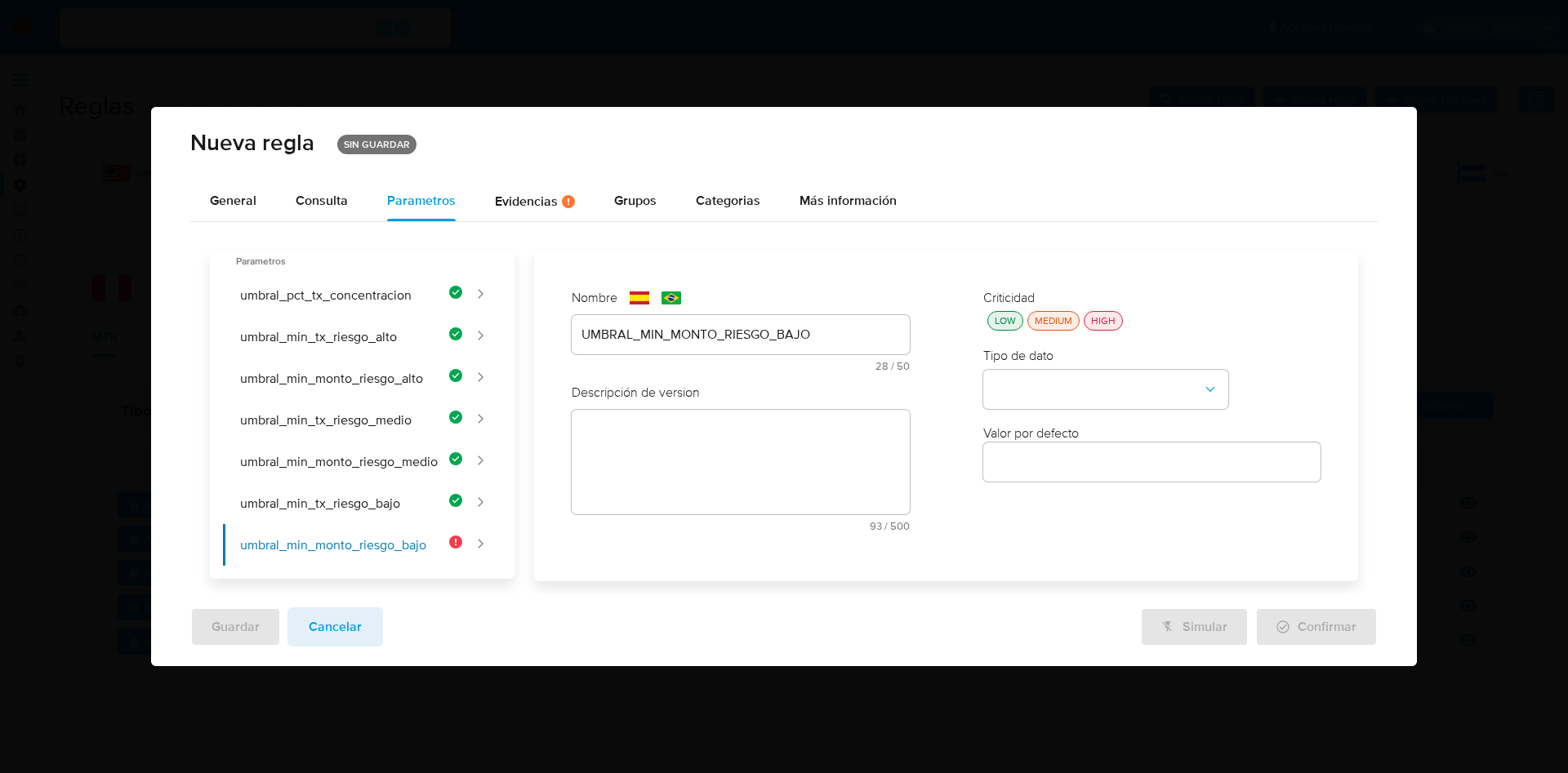
scroll to position [0, 0]
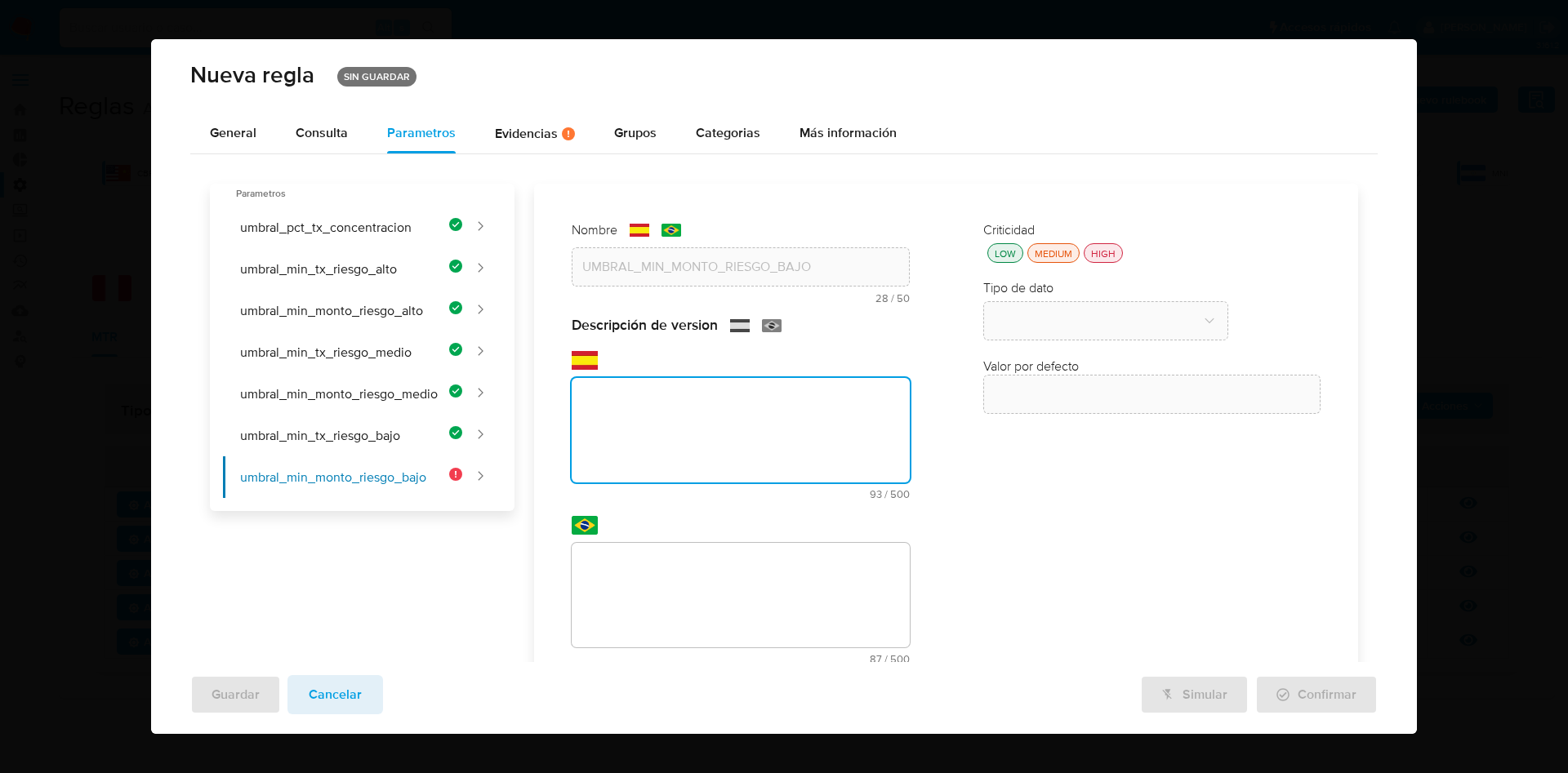
click at [740, 438] on textarea at bounding box center [740, 430] width 338 height 105
paste textarea "Monto mínimo en USD transaccionado por la contraparte para alertar a un vendedo…"
type textarea "Monto mínimo en USD transaccionado por la contraparte para alertar a un vendedo…"
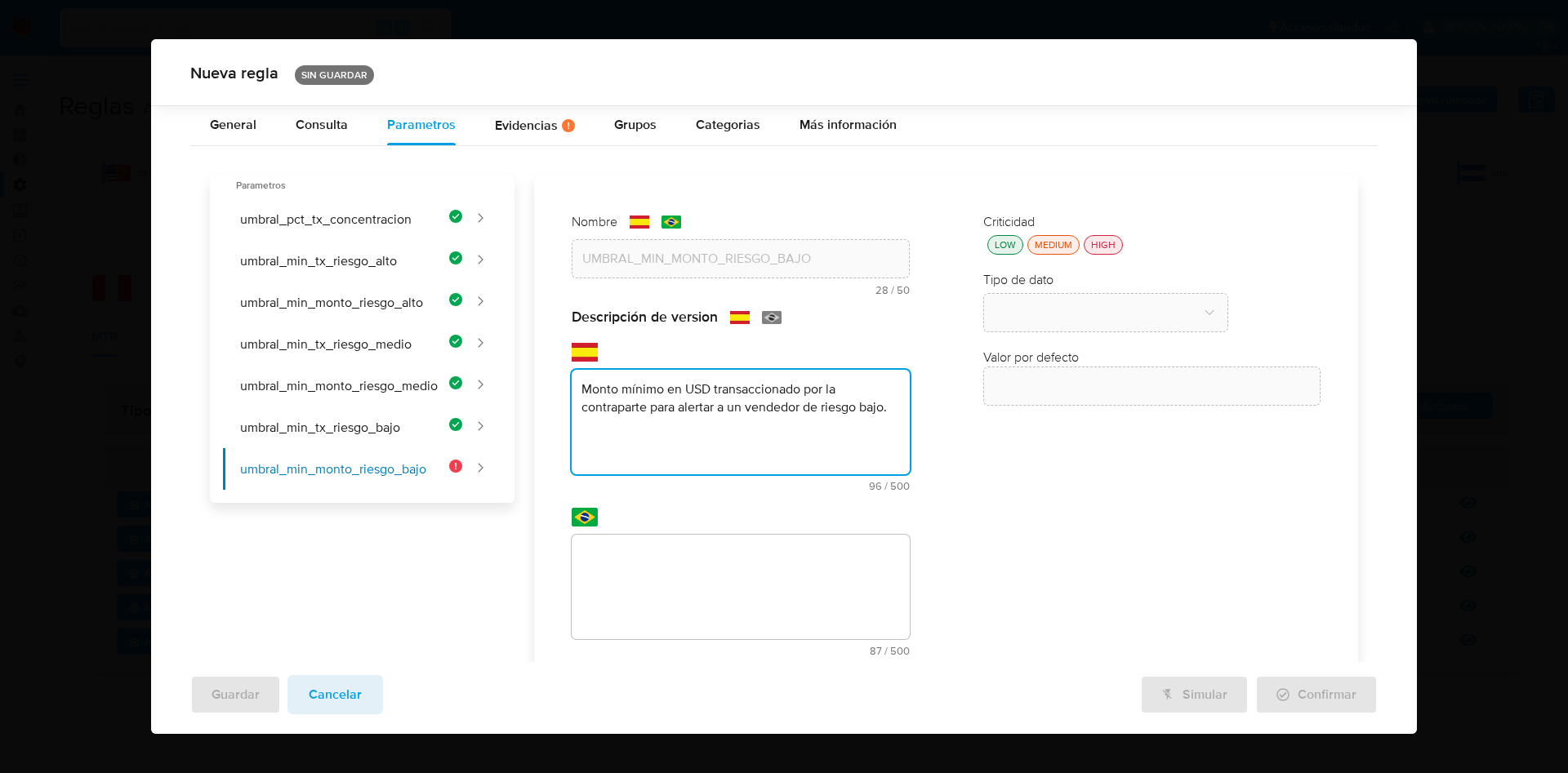
scroll to position [83, 0]
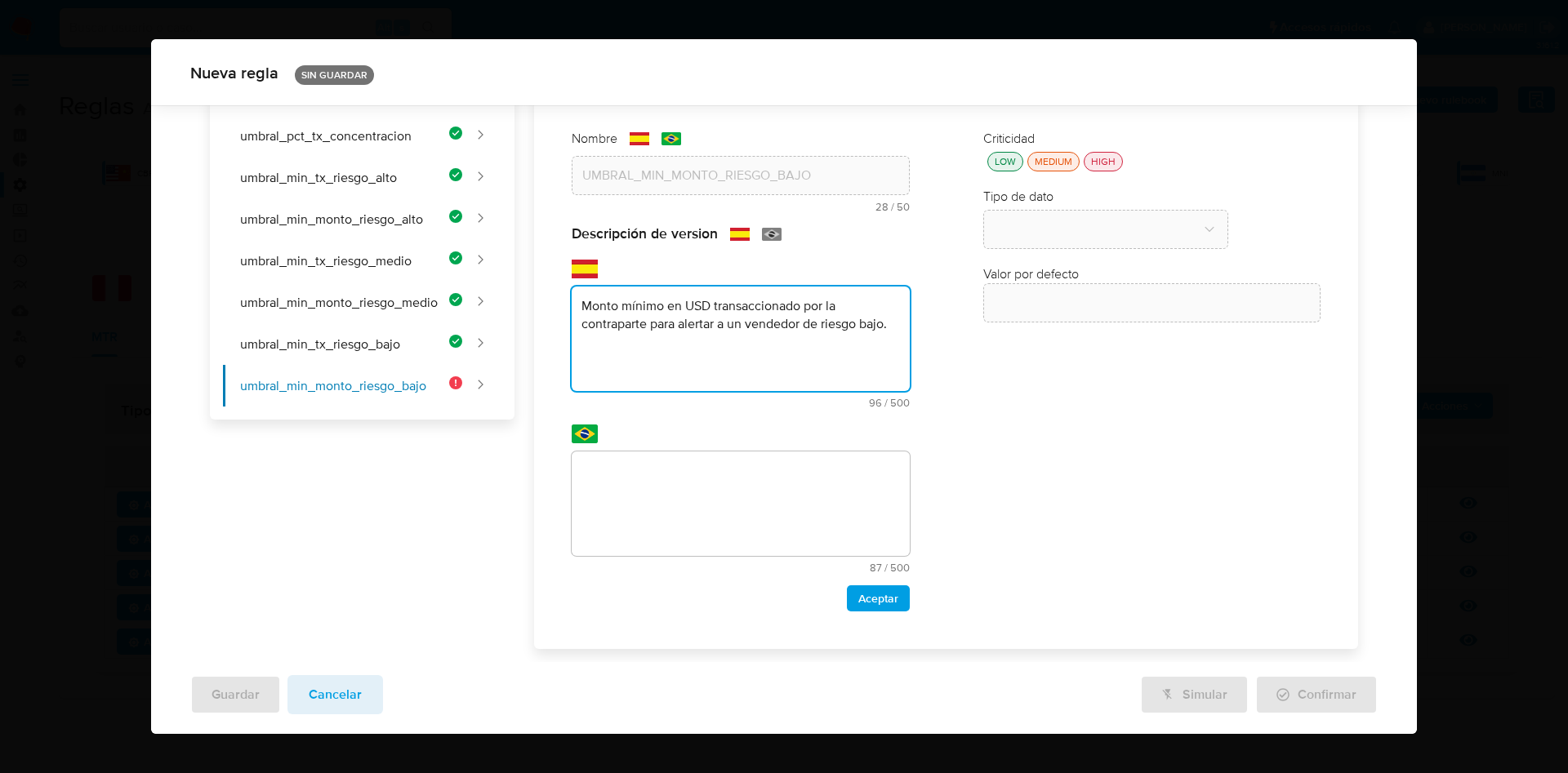
click at [671, 480] on textarea at bounding box center [740, 504] width 338 height 105
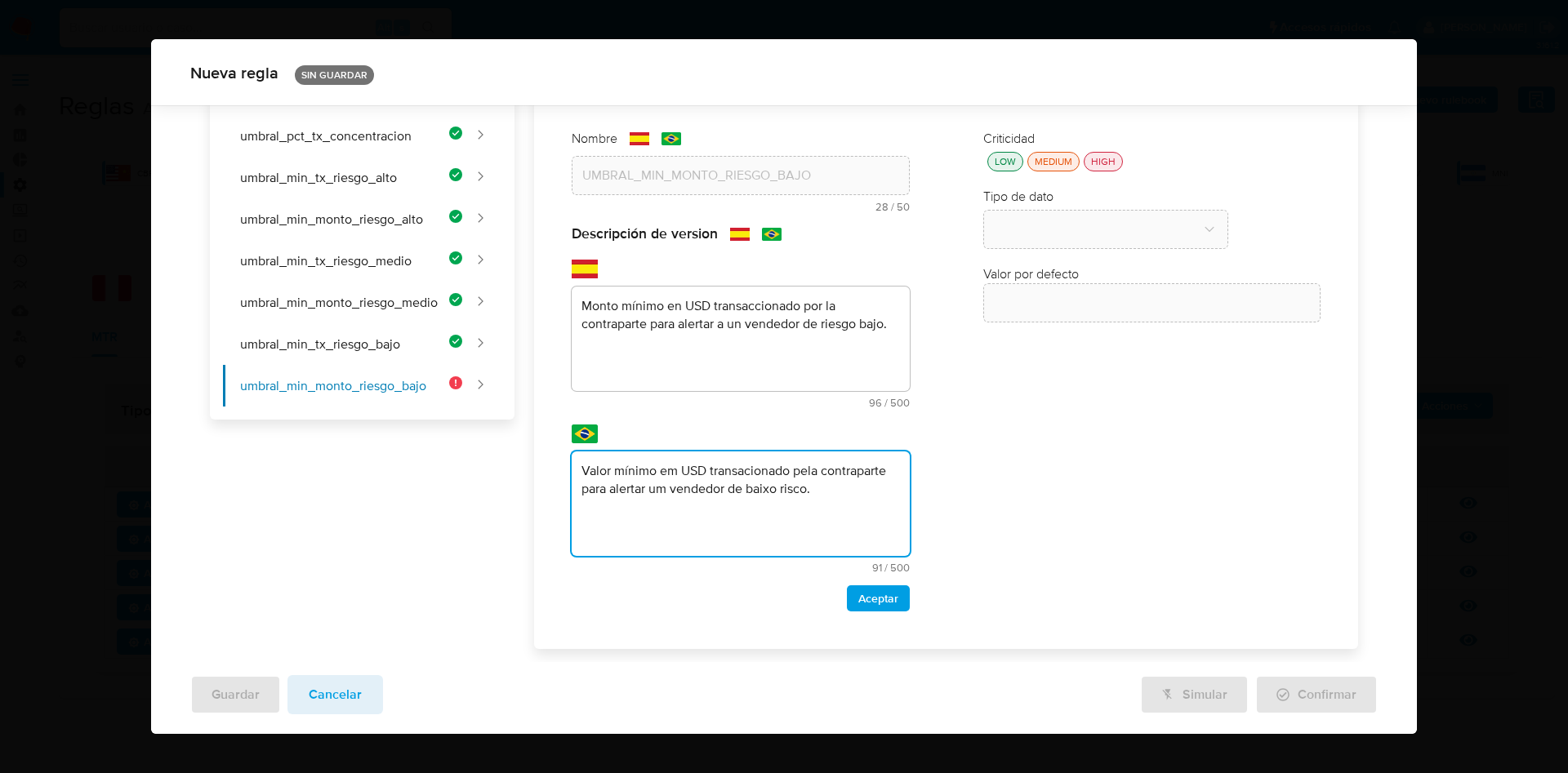
type textarea "Valor mínimo em USD transacionado pela contraparte para alertar um vendedor de …"
click at [858, 600] on span "Aceptar" at bounding box center [878, 598] width 40 height 22
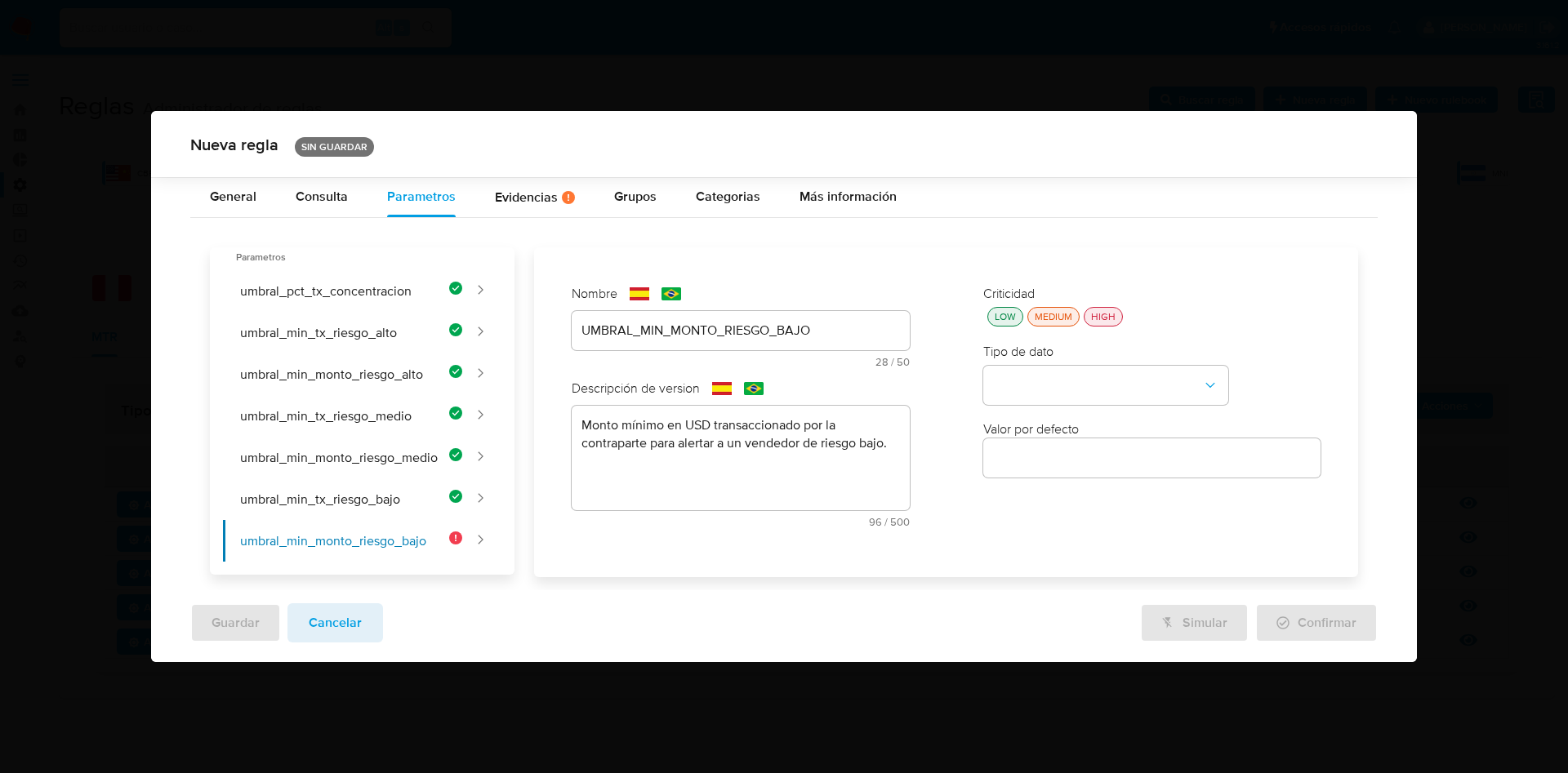
scroll to position [0, 0]
click at [1000, 315] on div "LOW" at bounding box center [1005, 317] width 28 height 13
click at [1034, 376] on button "type-dropdown" at bounding box center [1105, 386] width 245 height 39
click at [1049, 377] on div "NUMBER" at bounding box center [1101, 384] width 215 height 39
drag, startPoint x: 1041, startPoint y: 463, endPoint x: 919, endPoint y: 334, distance: 177.6
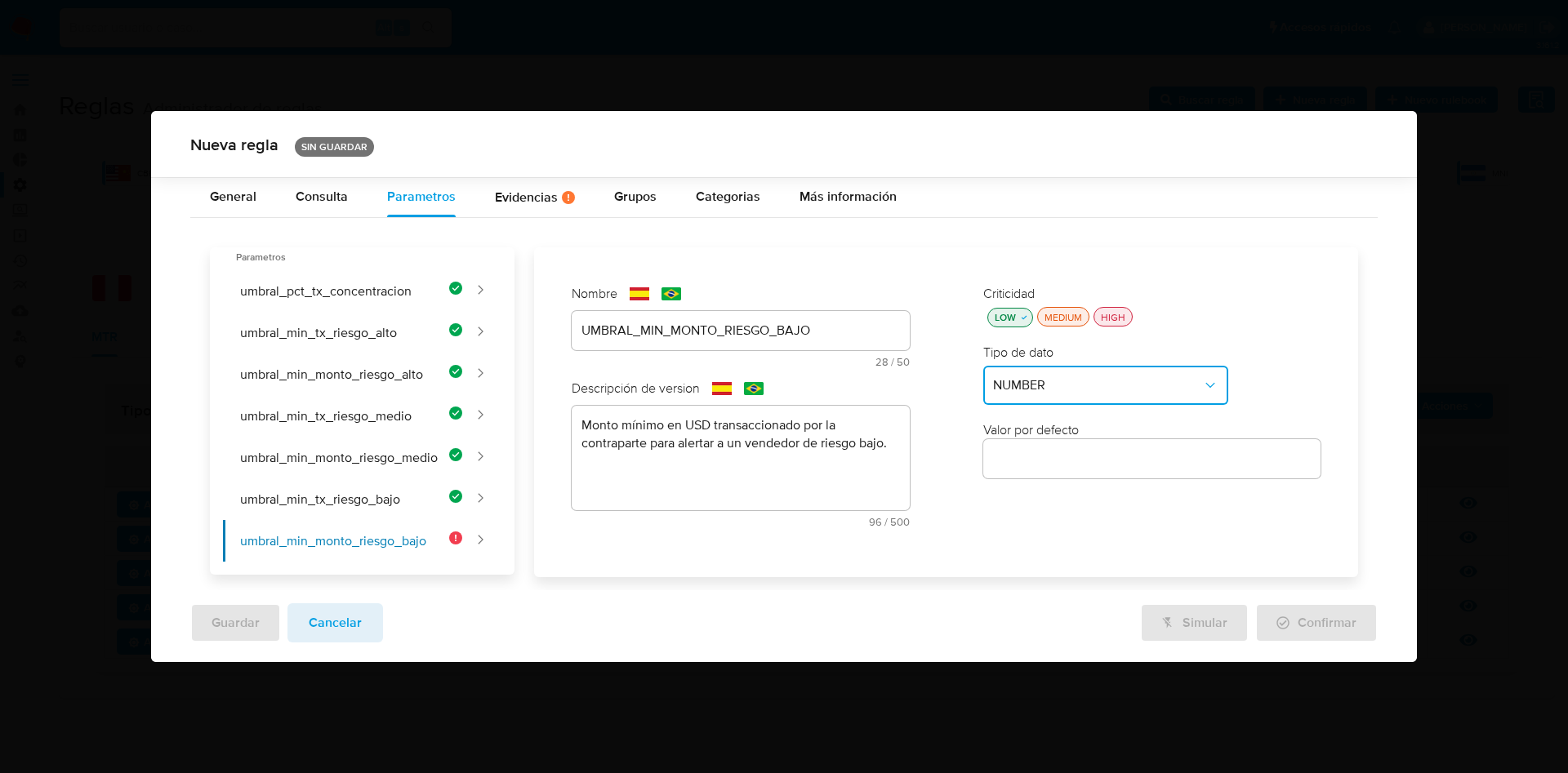
click at [1041, 463] on input "number" at bounding box center [1152, 459] width 338 height 22
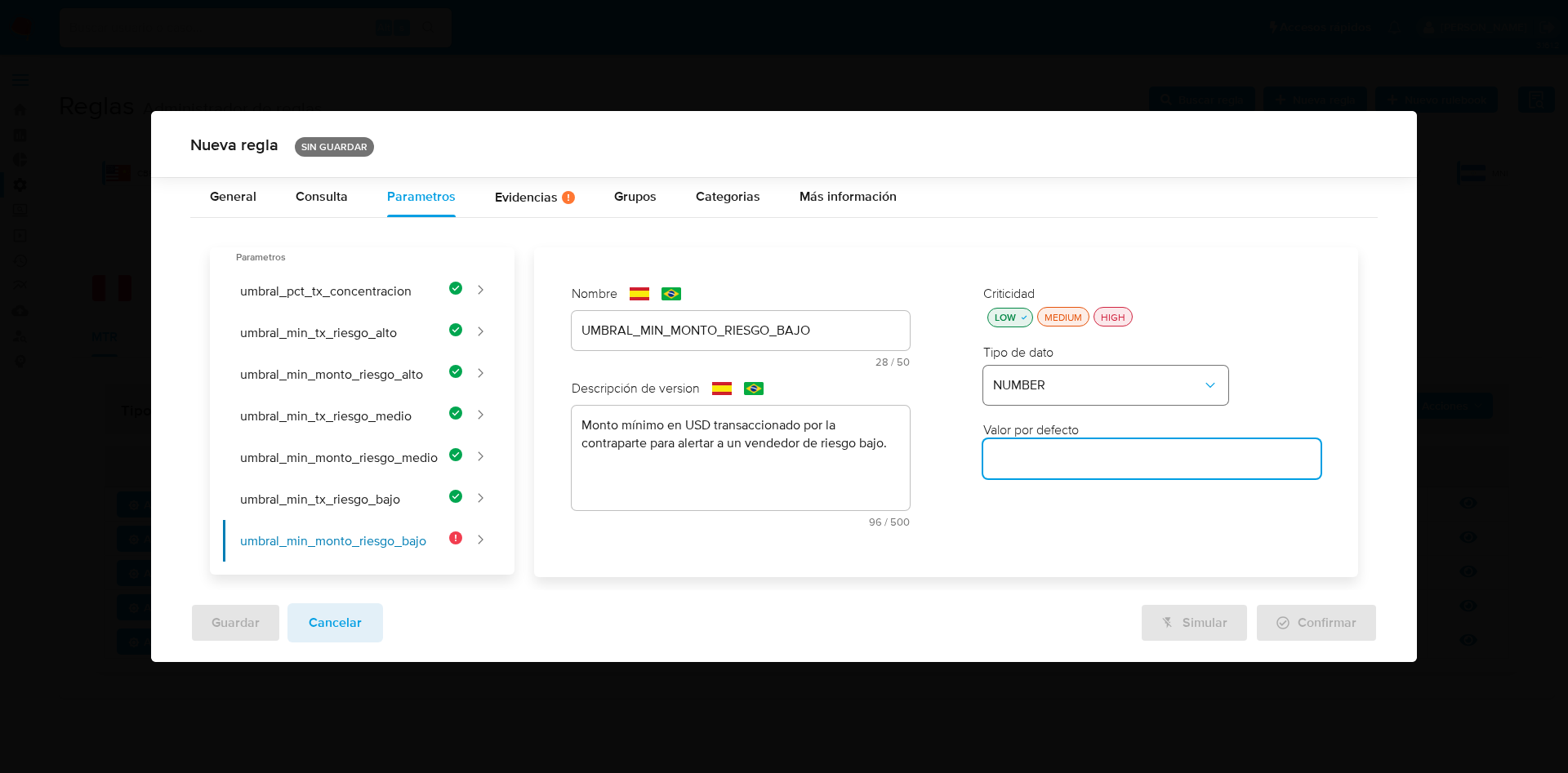
paste input "8000"
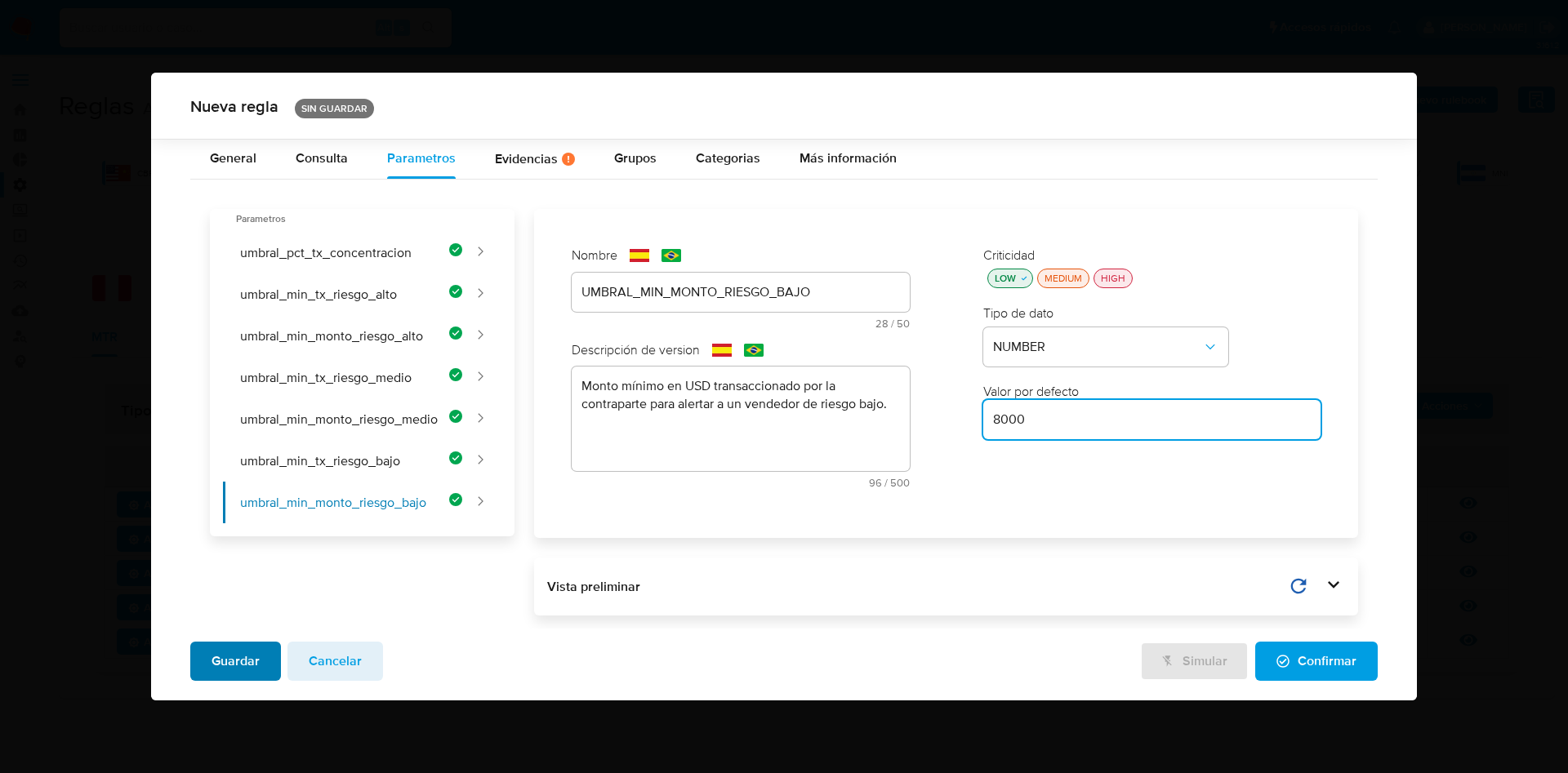
type input "8000"
click at [246, 659] on span "Guardar" at bounding box center [236, 662] width 48 height 36
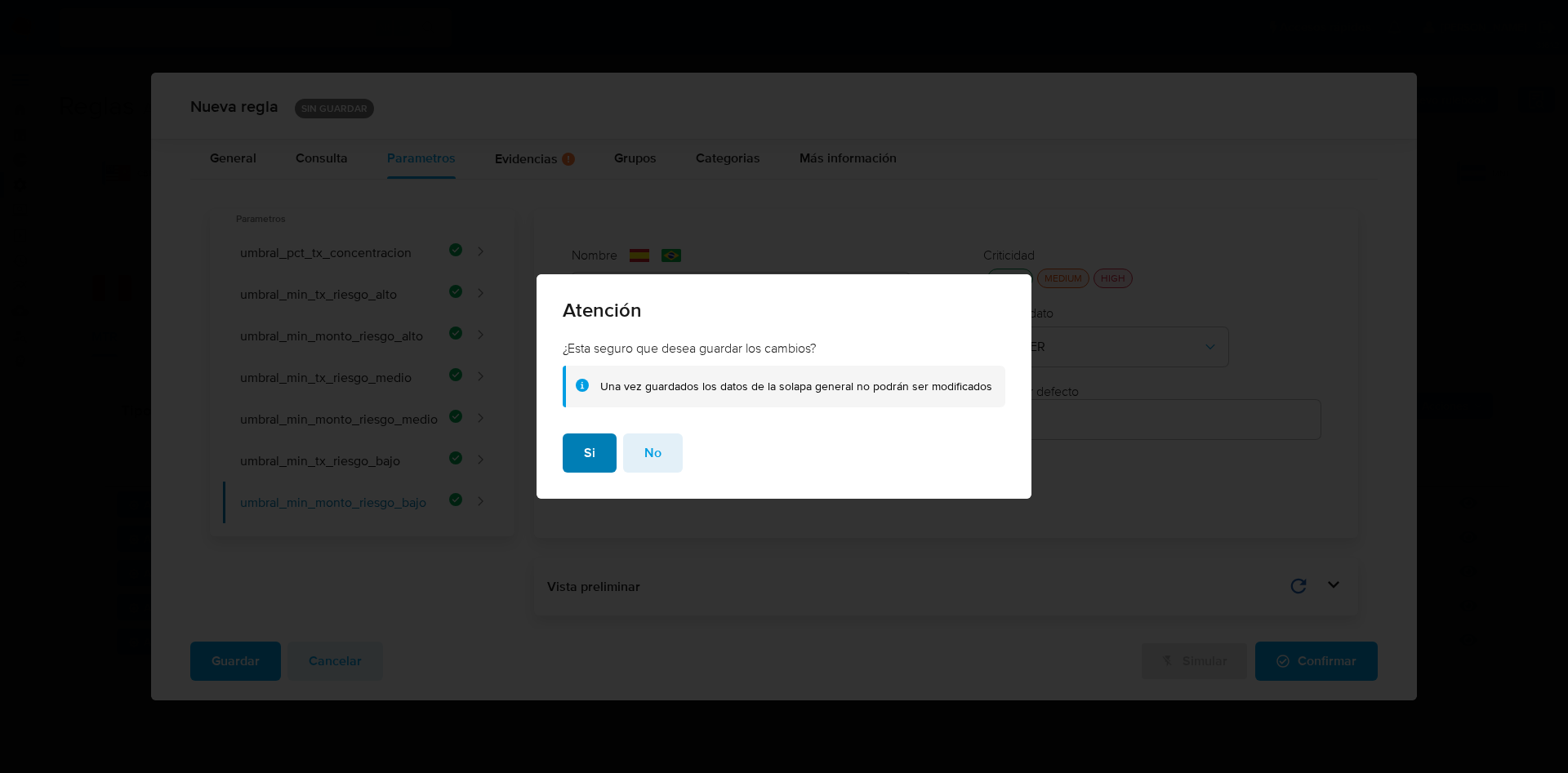
click at [605, 461] on button "Si" at bounding box center [589, 454] width 54 height 39
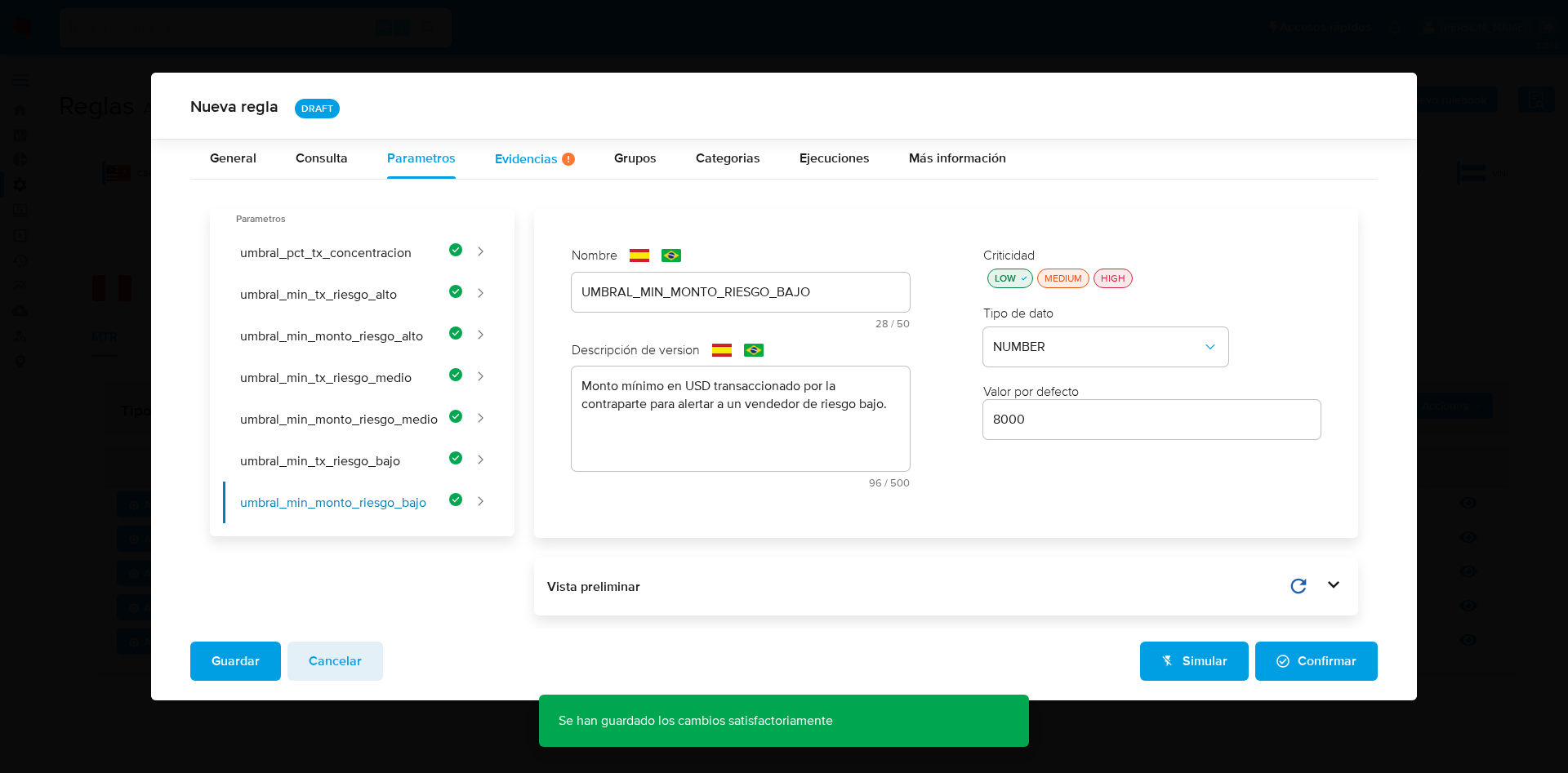
click at [520, 155] on div "Evidencias Hay evidencias faltantes ( 1 )" at bounding box center [535, 158] width 80 height 13
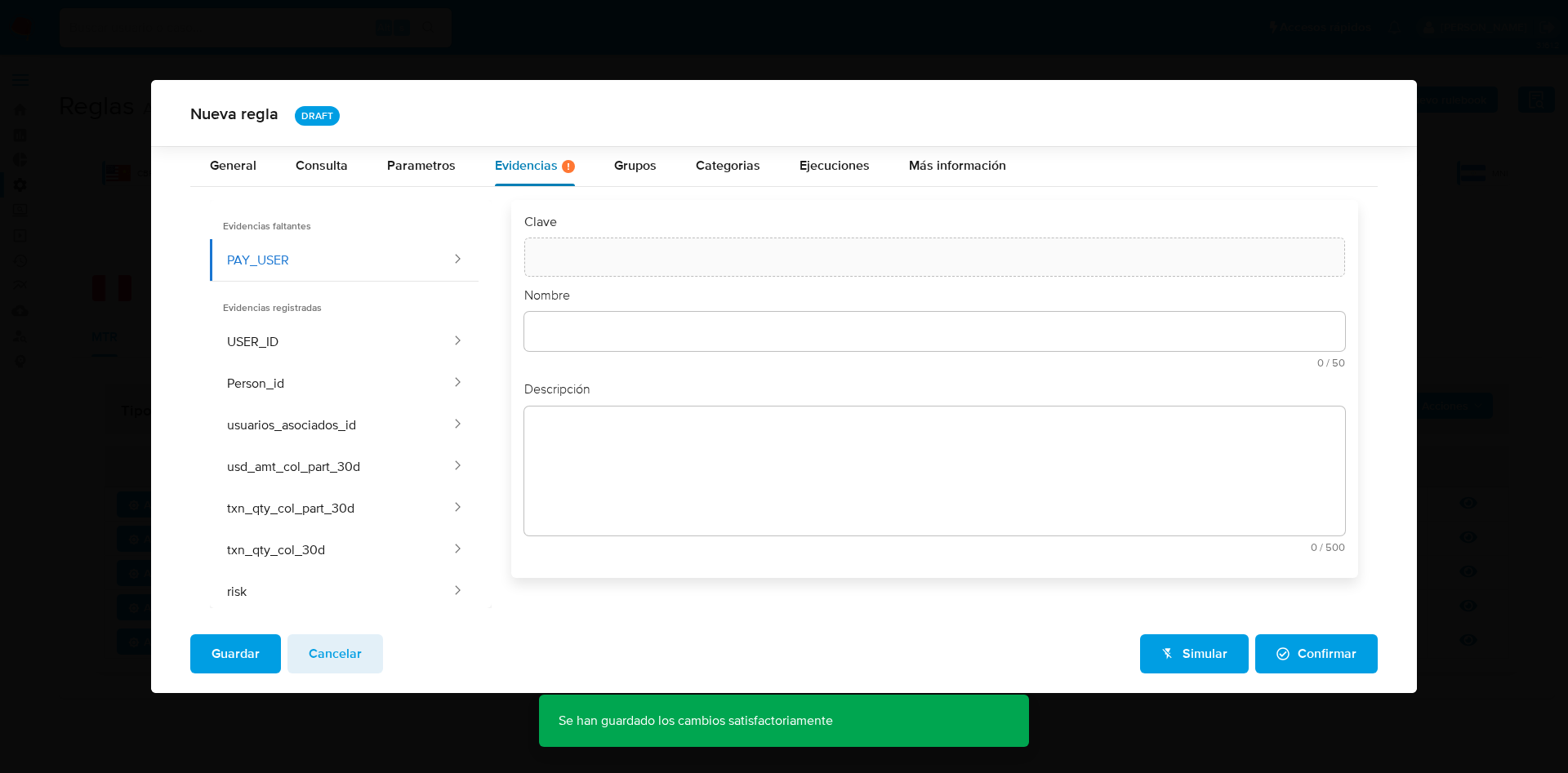
type input "PAY_USER"
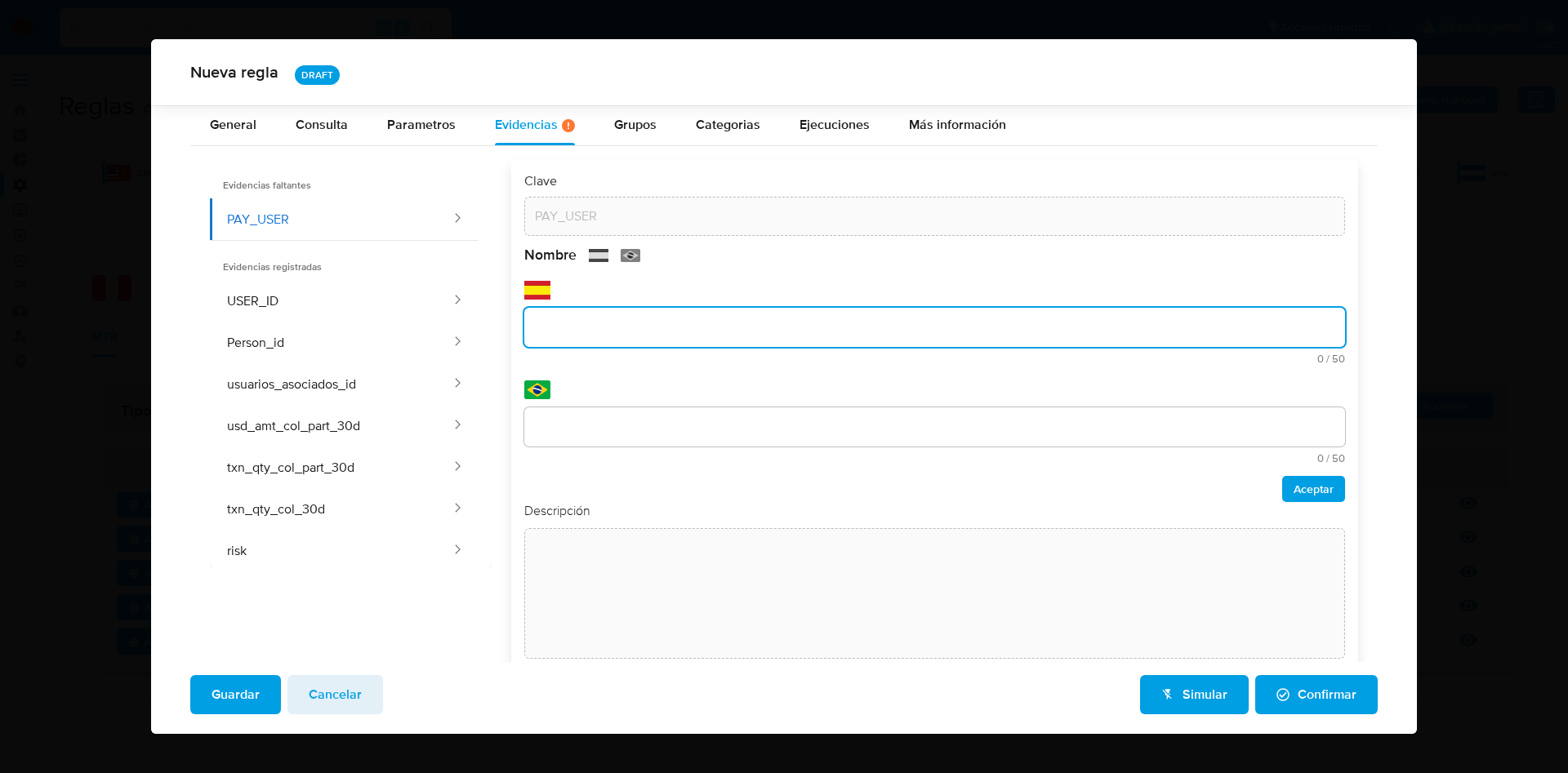
click at [653, 328] on input "text" at bounding box center [935, 327] width 821 height 22
click at [593, 447] on div "text-pt 0 / 50 50 caracteres restantes" at bounding box center [935, 435] width 821 height 56
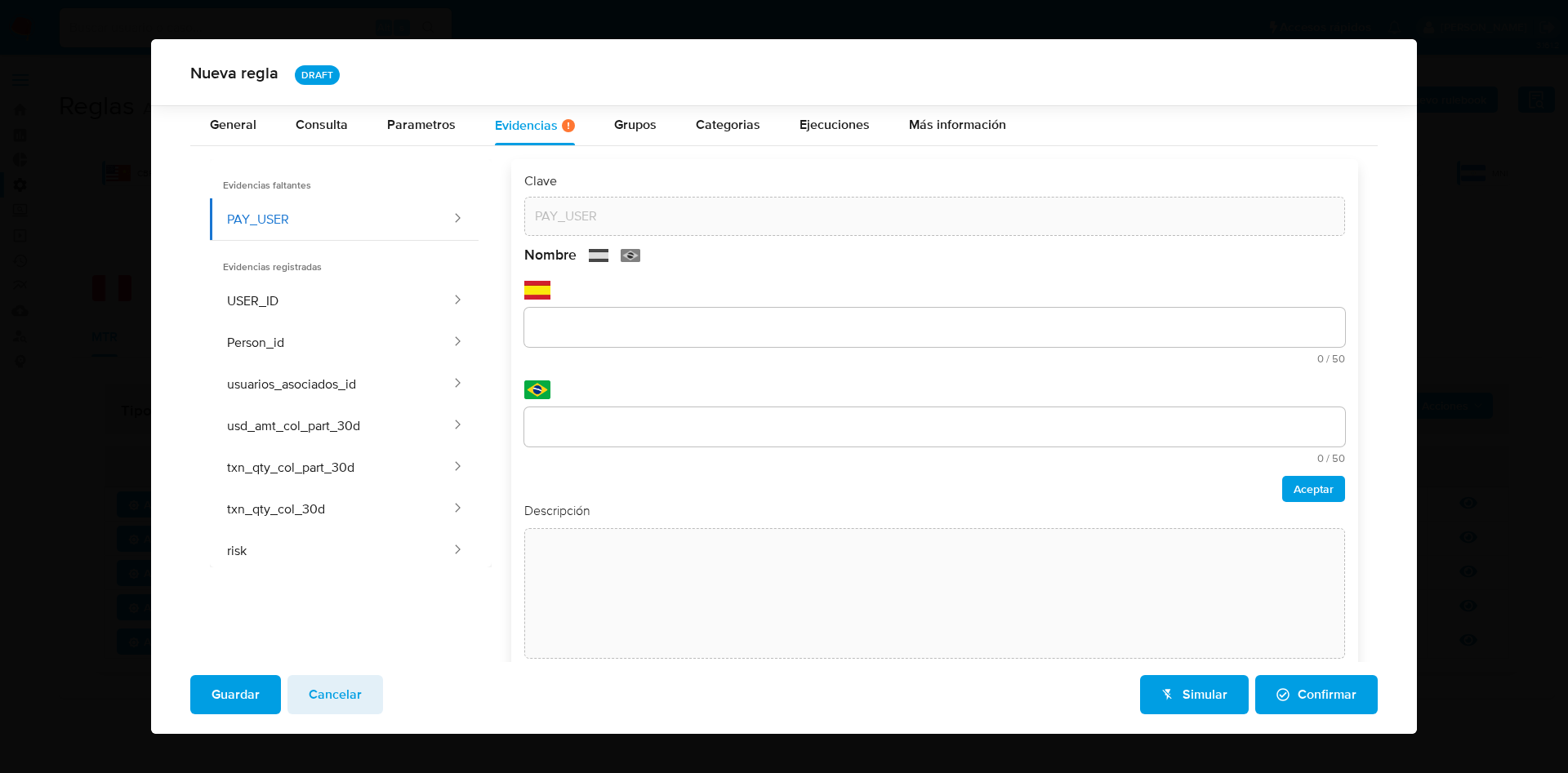
click at [658, 319] on div "text-es 0 / 50 50 caracteres restantes" at bounding box center [935, 335] width 821 height 56
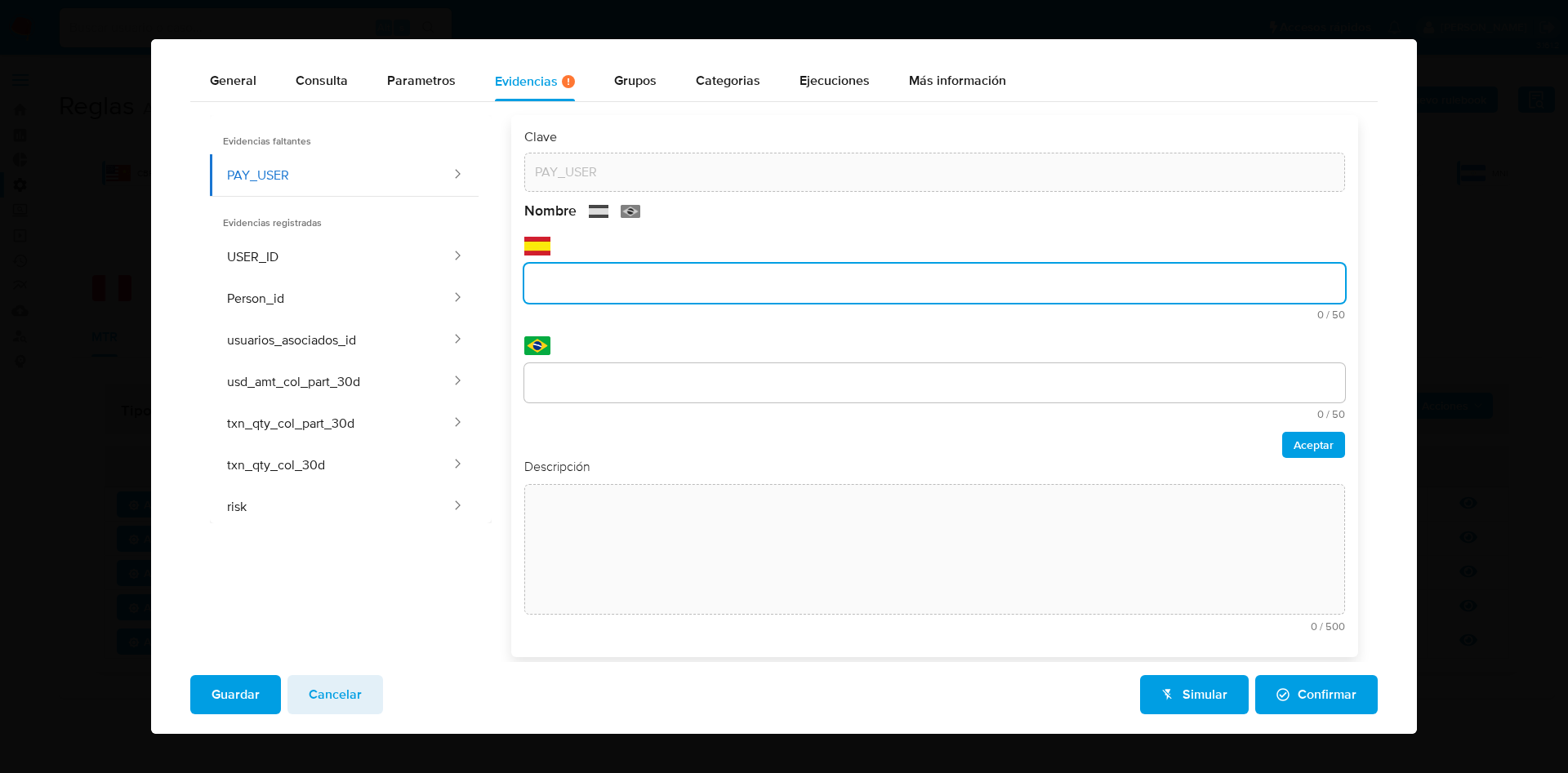
scroll to position [60, 0]
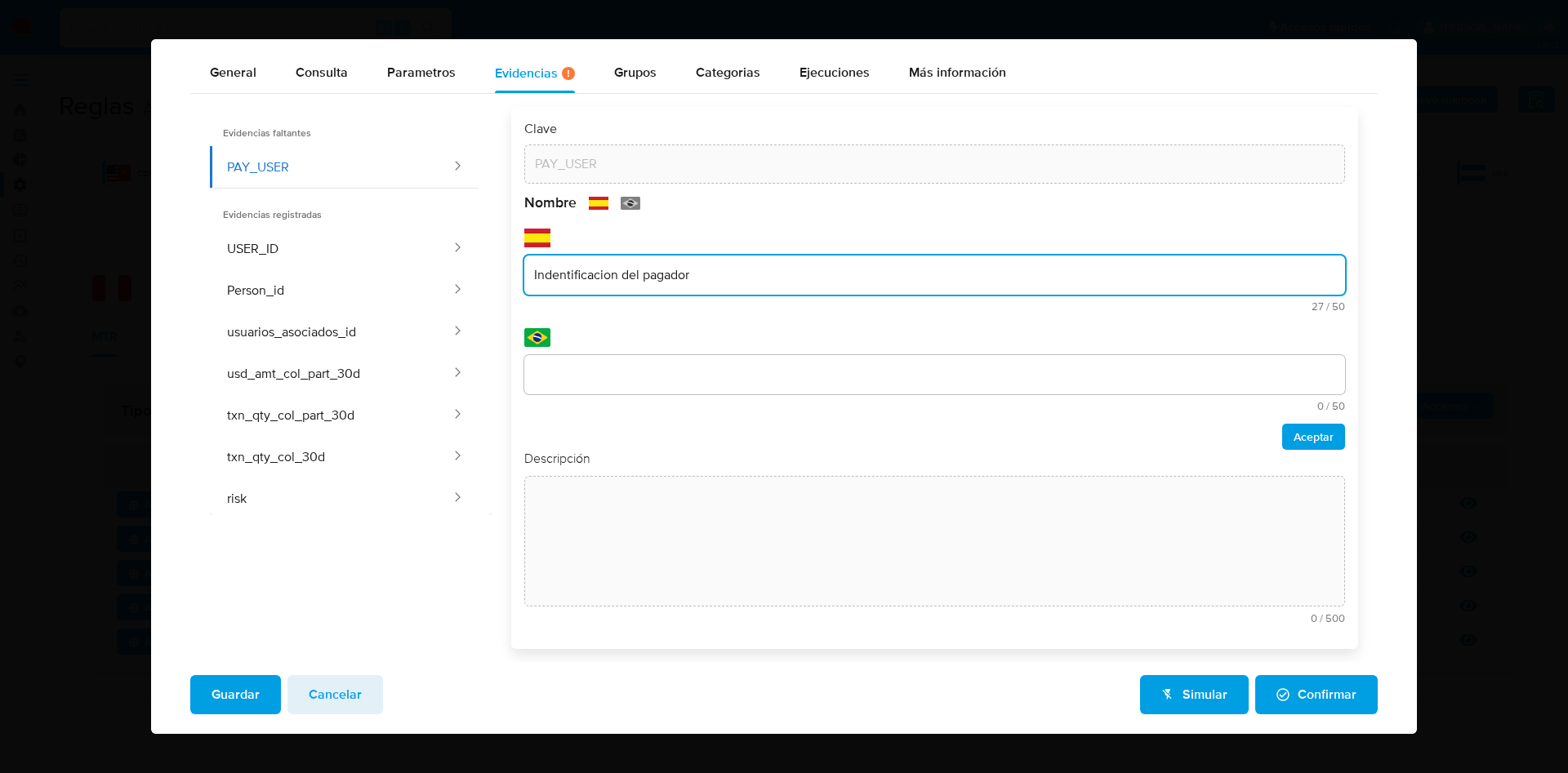
drag, startPoint x: 733, startPoint y: 277, endPoint x: 502, endPoint y: 266, distance: 231.3
click at [500, 267] on div "Clave PAY_USER Nombre text-es Indentificacion del pagador 27 / 50 23 caracteres…" at bounding box center [925, 378] width 867 height 543
type input "Indentificacion del pagador"
click at [665, 368] on input "text" at bounding box center [935, 375] width 821 height 22
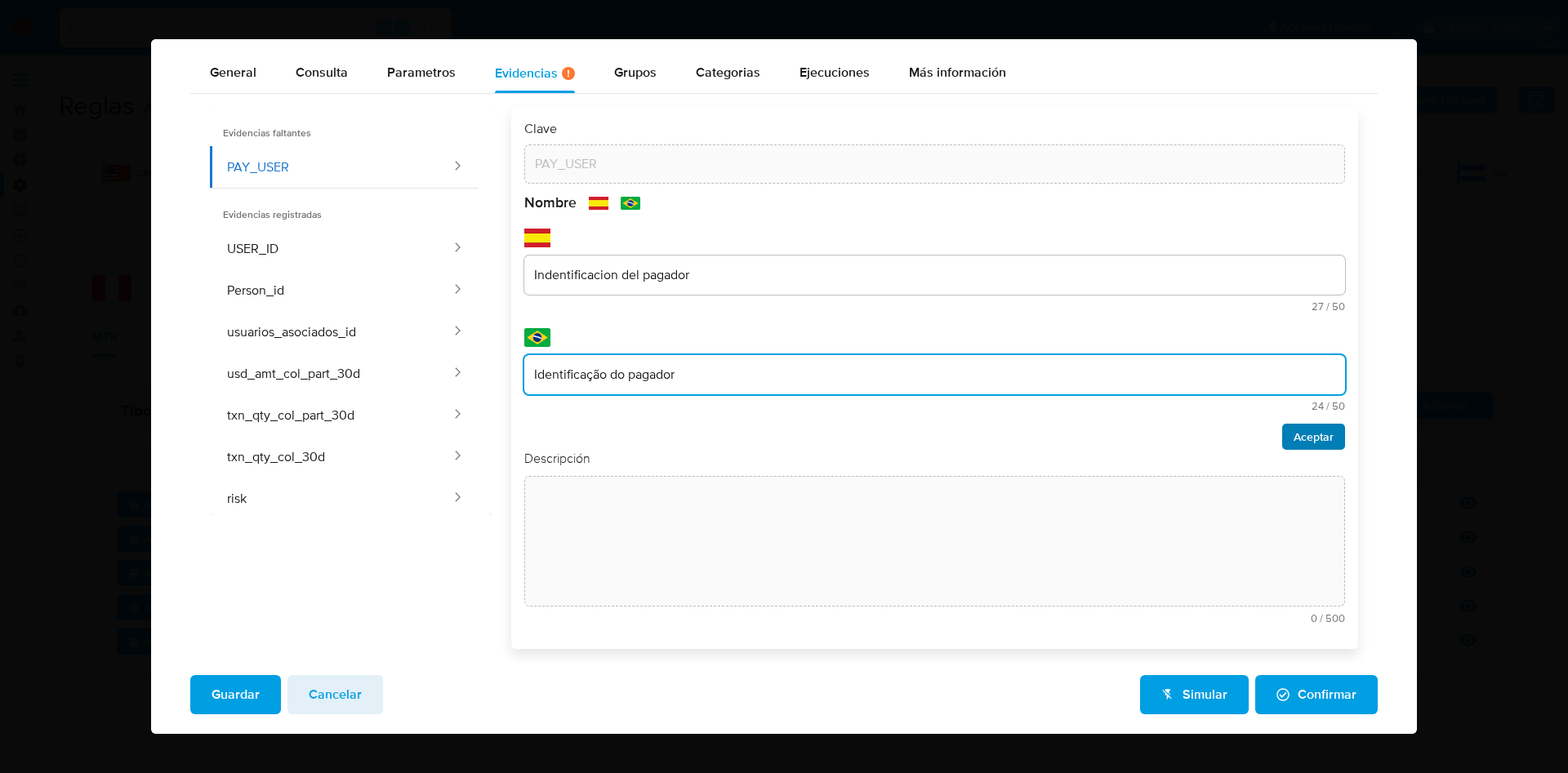
type input "Identificação do pagador"
click at [1294, 441] on span "Aceptar" at bounding box center [1313, 436] width 40 height 22
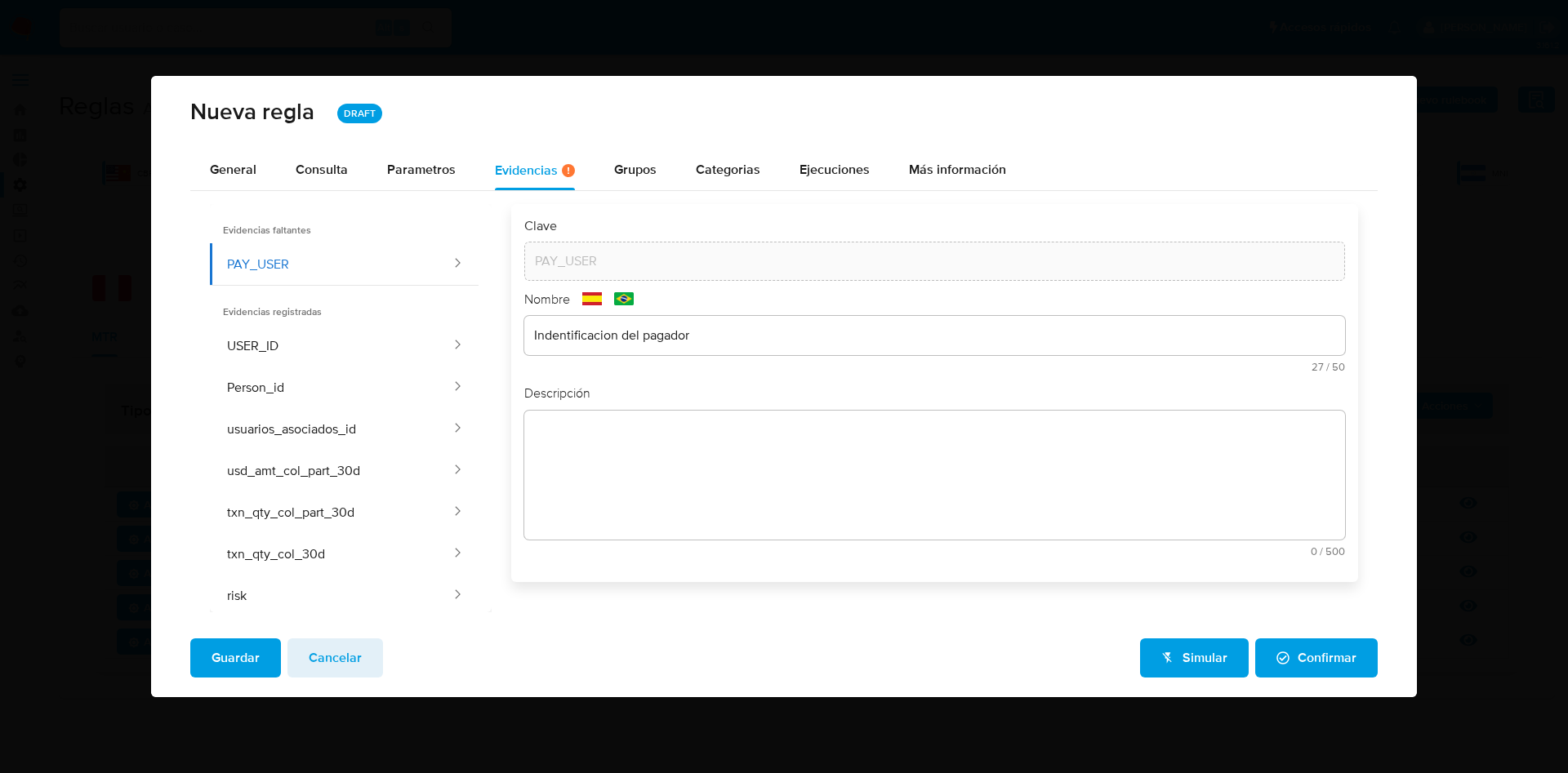
scroll to position [0, 0]
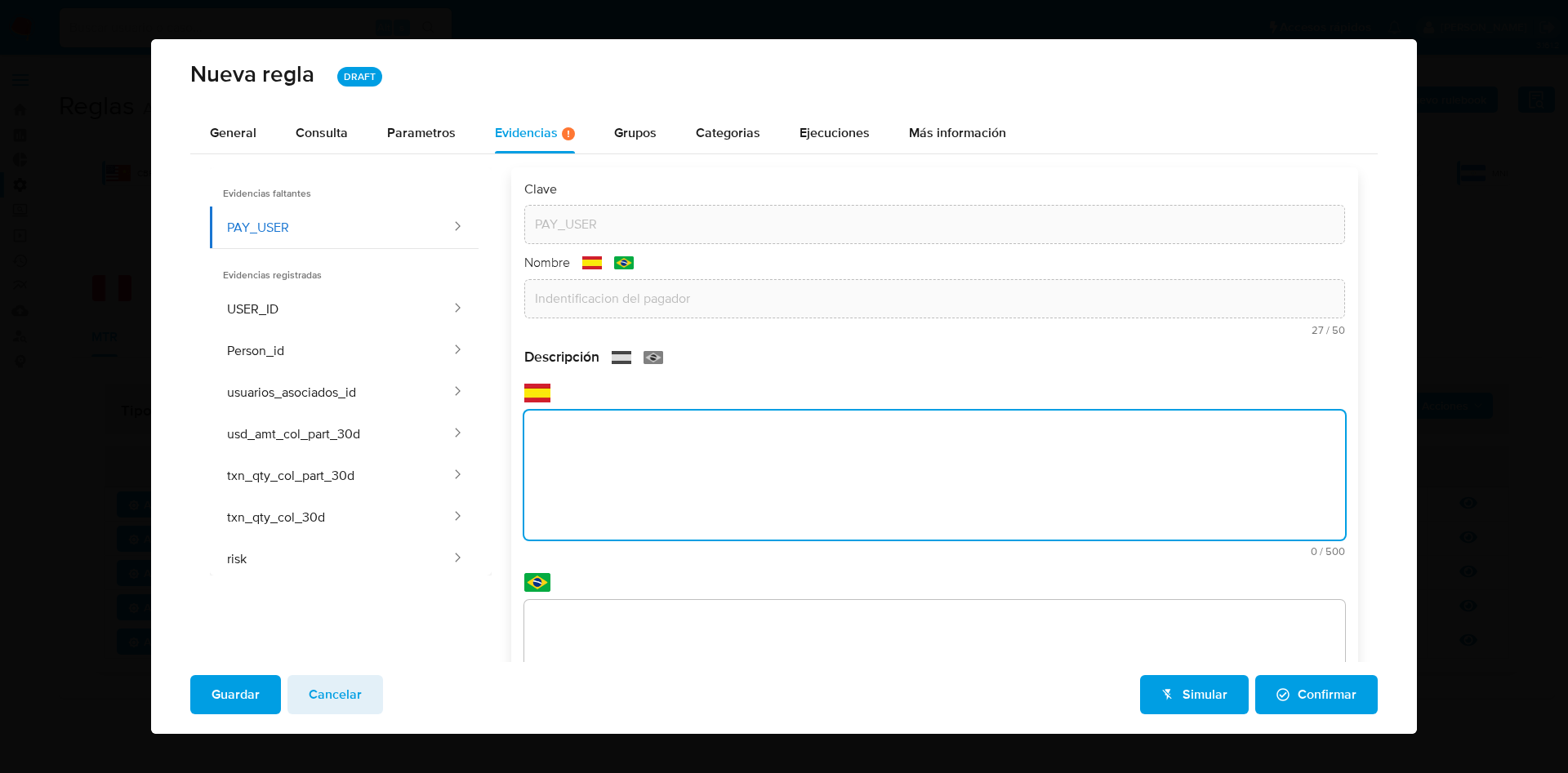
click at [852, 443] on textarea at bounding box center [935, 475] width 821 height 129
paste textarea "Identificador de la contraparte (pagador) que concentra un alto volumen de tran…"
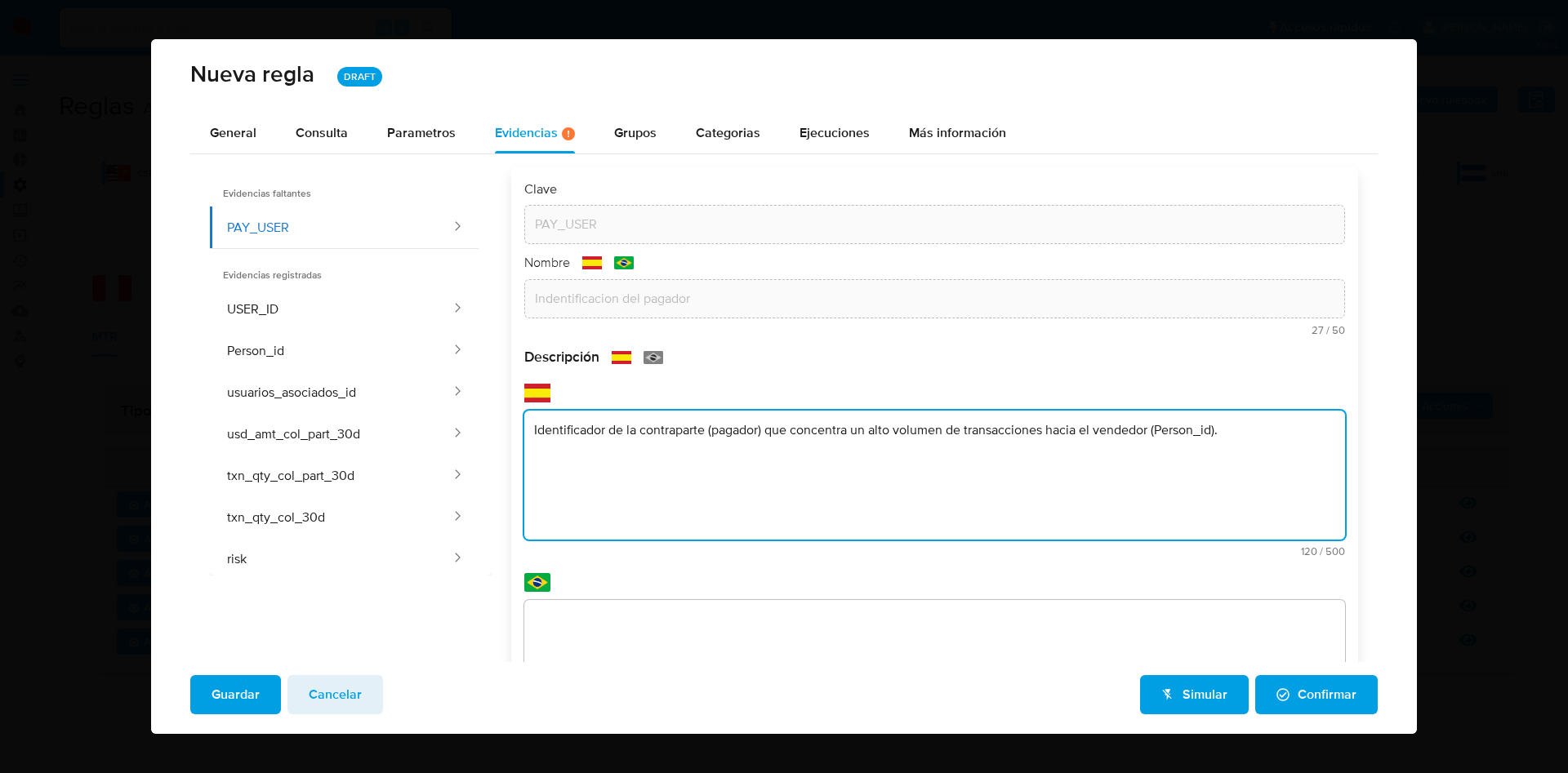
type textarea "Identificador de la contraparte (pagador) que concentra un alto volumen de tran…"
click at [745, 612] on div "Descripción text-es Identificador de la contraparte (pagador) que concentra un …" at bounding box center [935, 566] width 821 height 436
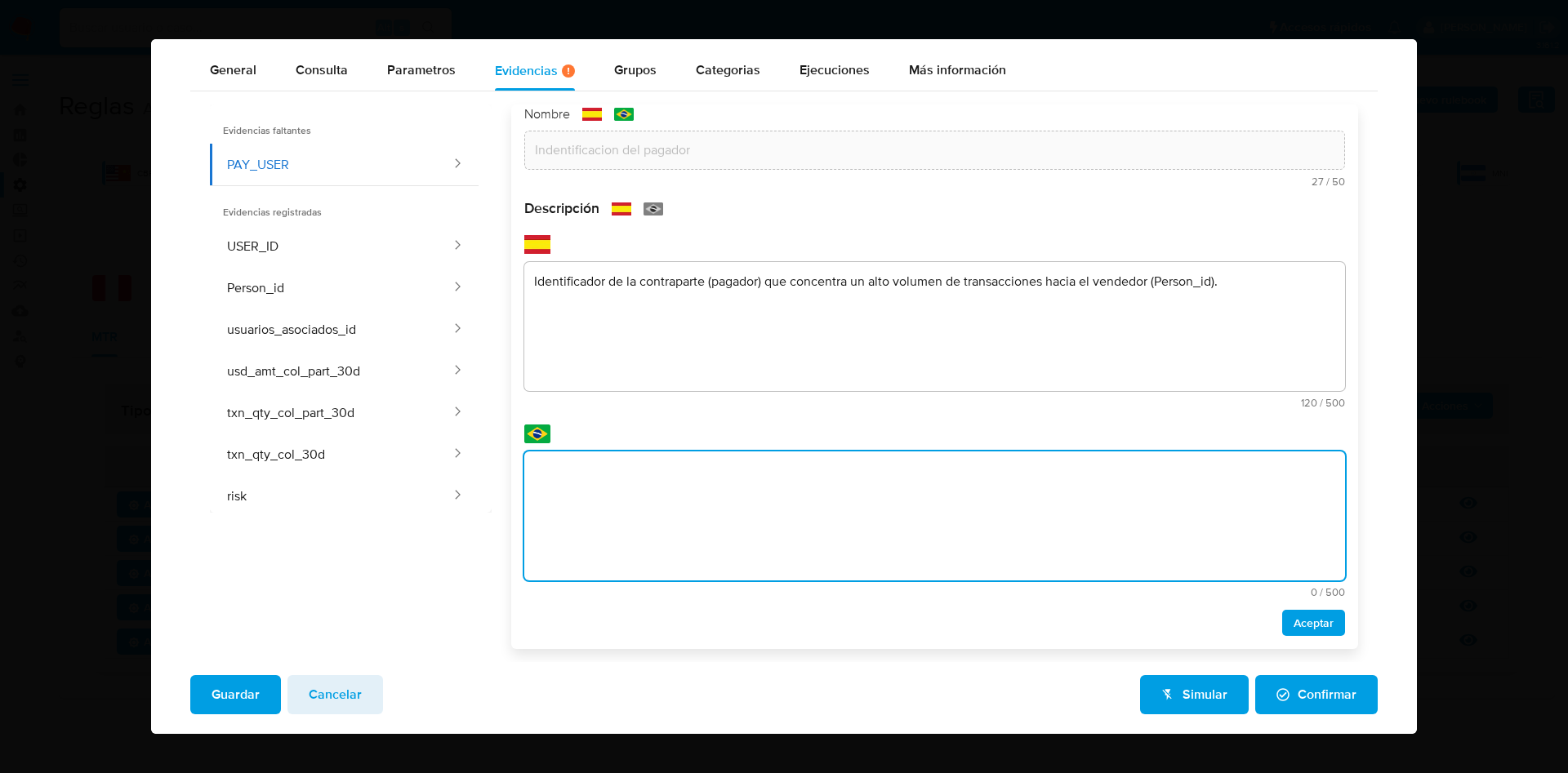
paste textarea "Identificador da contraparte (pagador) que concentra um alto volume de transaçõ…"
type textarea "Identificador da contraparte (pagador) que concentra um alto volume de transaçõ…"
click at [1294, 622] on span "Aceptar" at bounding box center [1313, 622] width 40 height 22
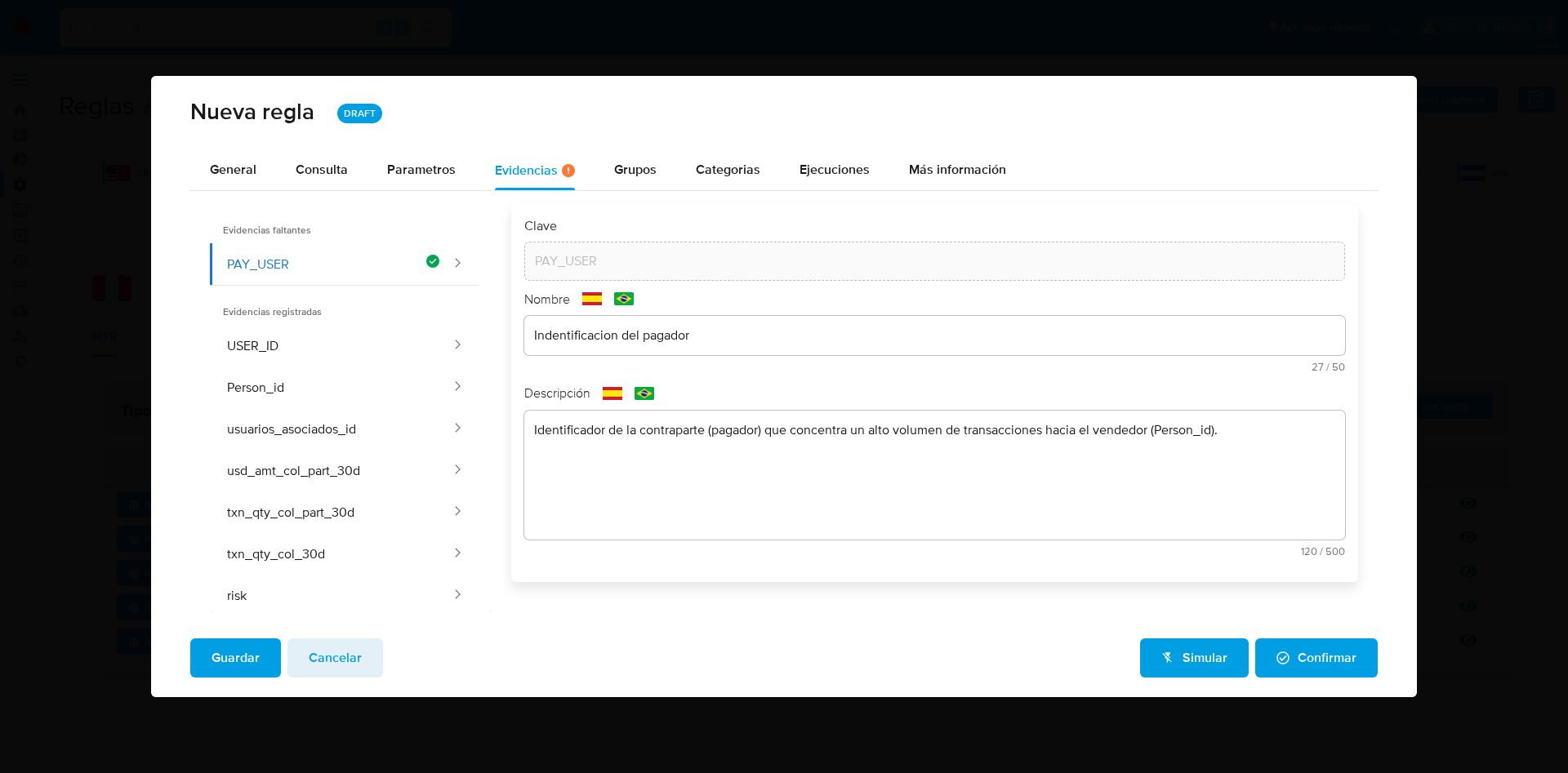
click at [245, 653] on span "Guardar" at bounding box center [236, 658] width 48 height 36
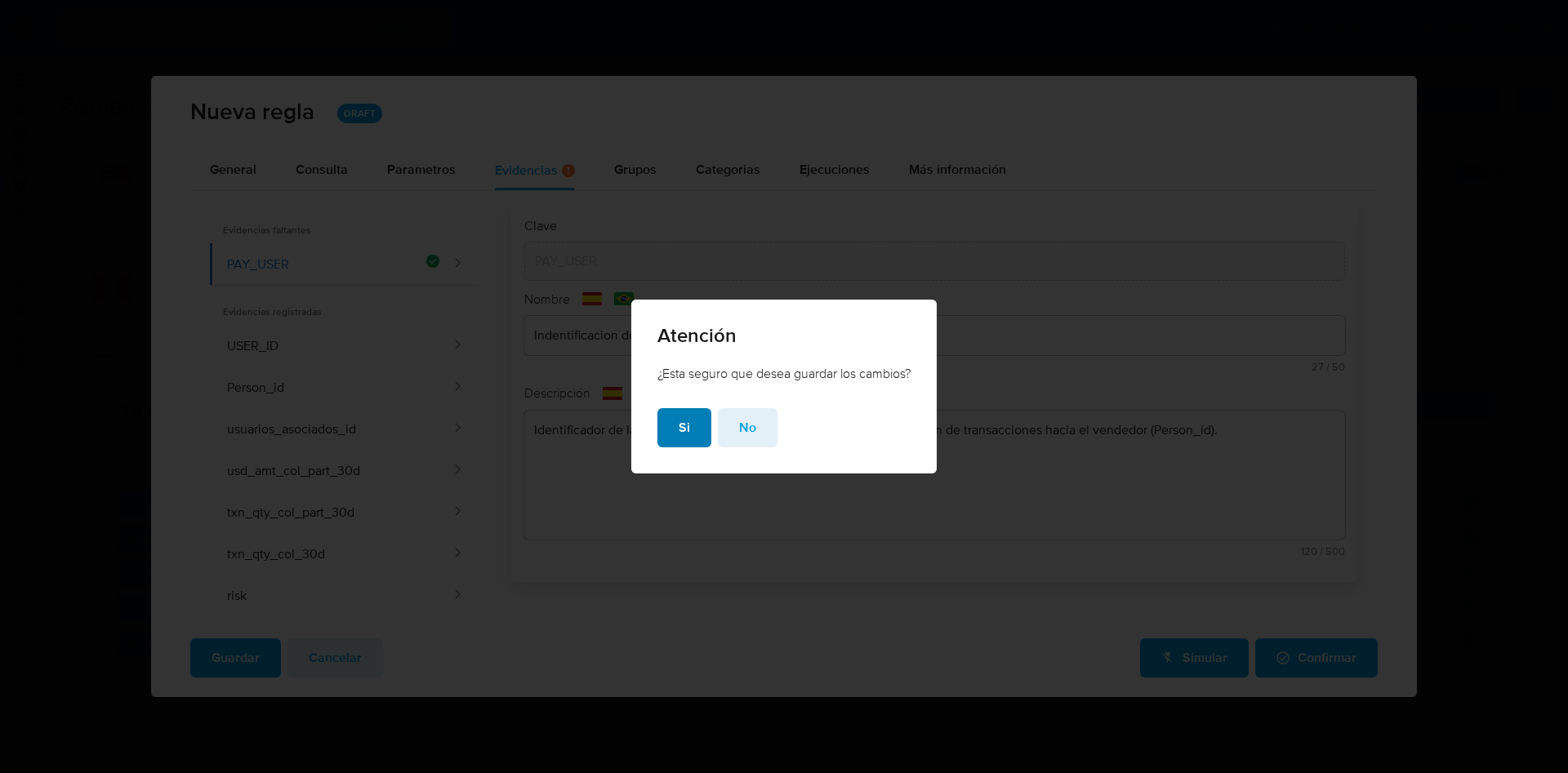
click at [669, 429] on button "Si" at bounding box center [684, 428] width 54 height 39
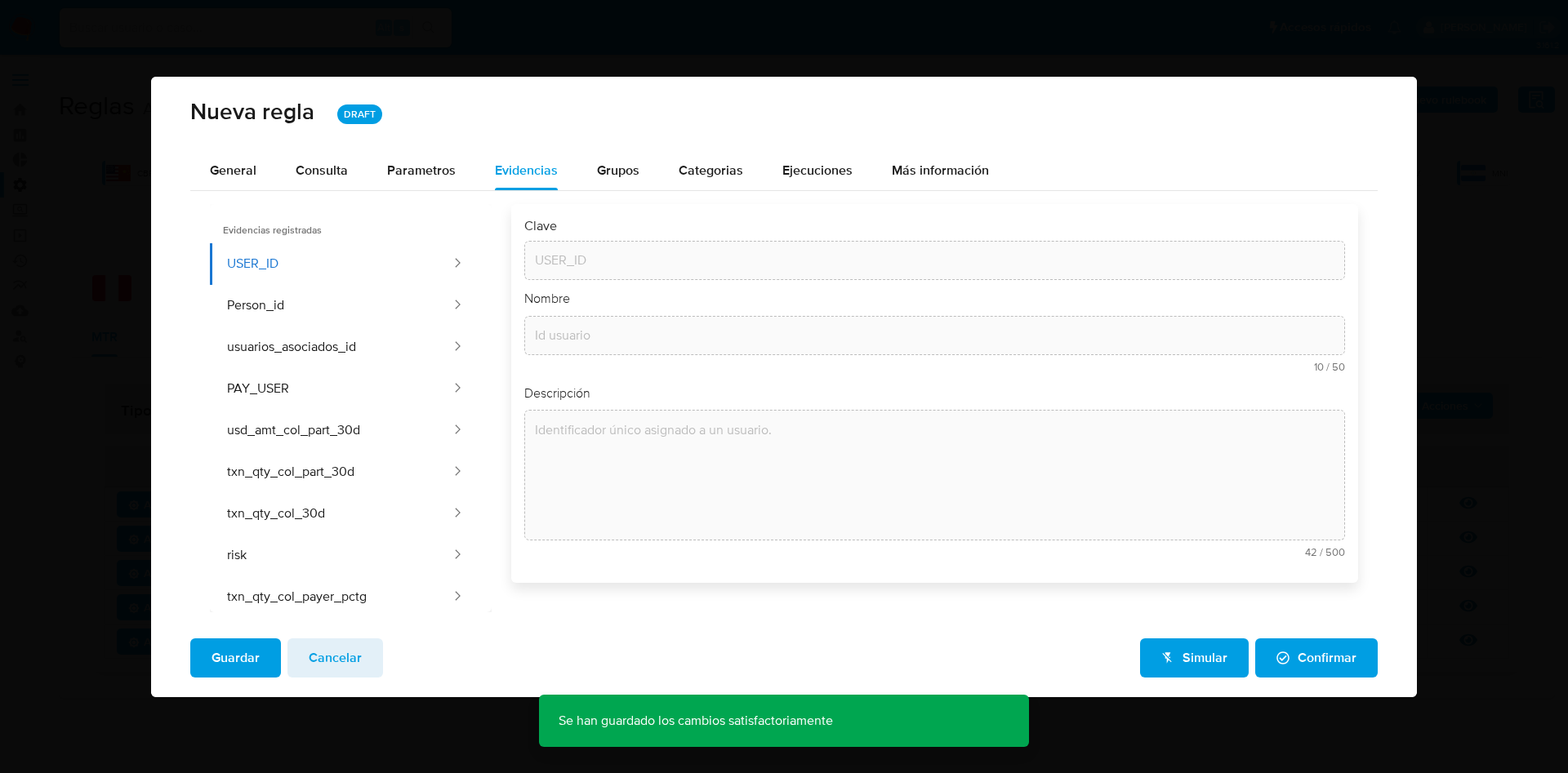
click at [239, 663] on span "Guardar" at bounding box center [236, 658] width 48 height 36
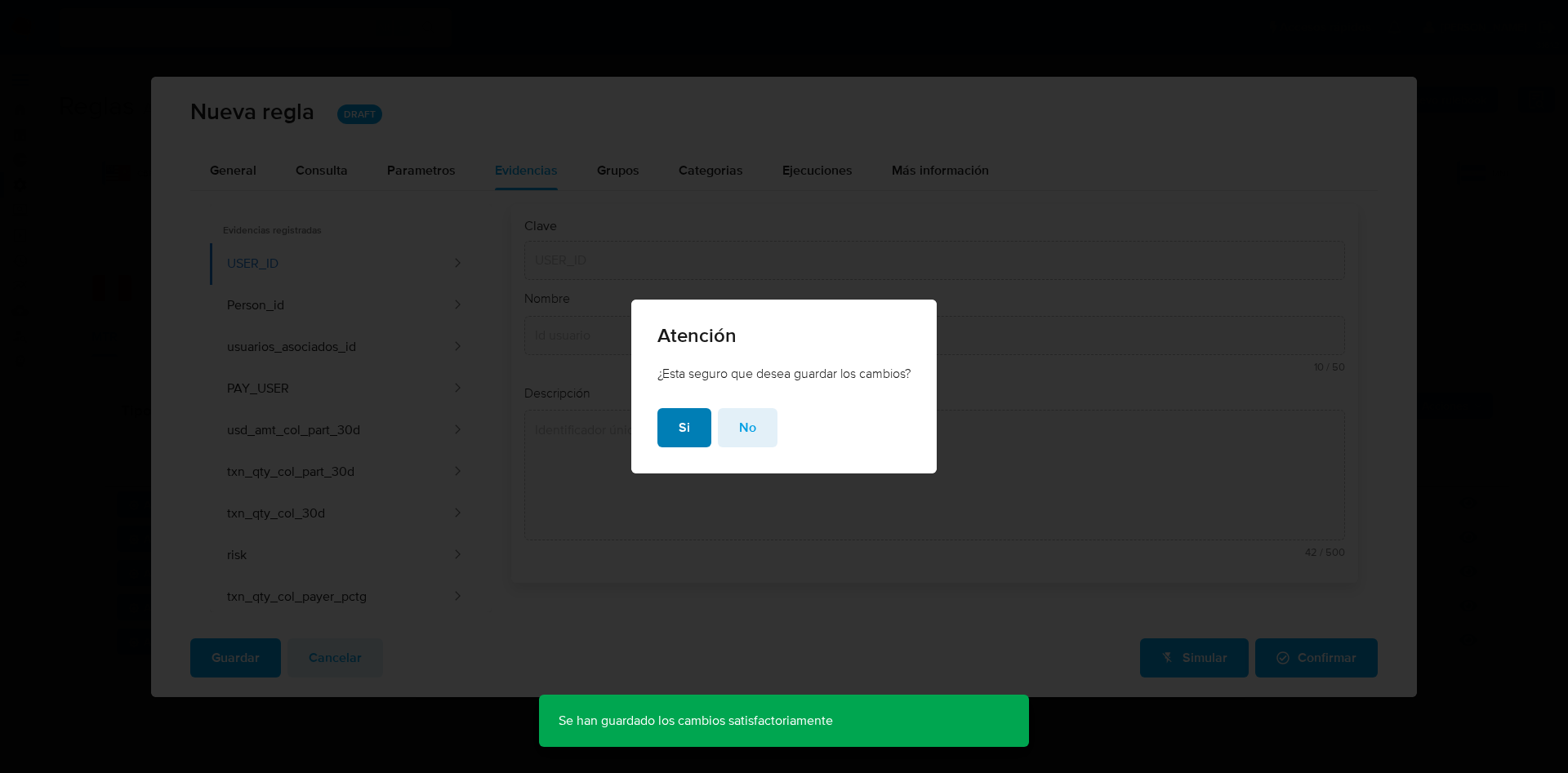
click at [679, 416] on span "Si" at bounding box center [684, 428] width 12 height 36
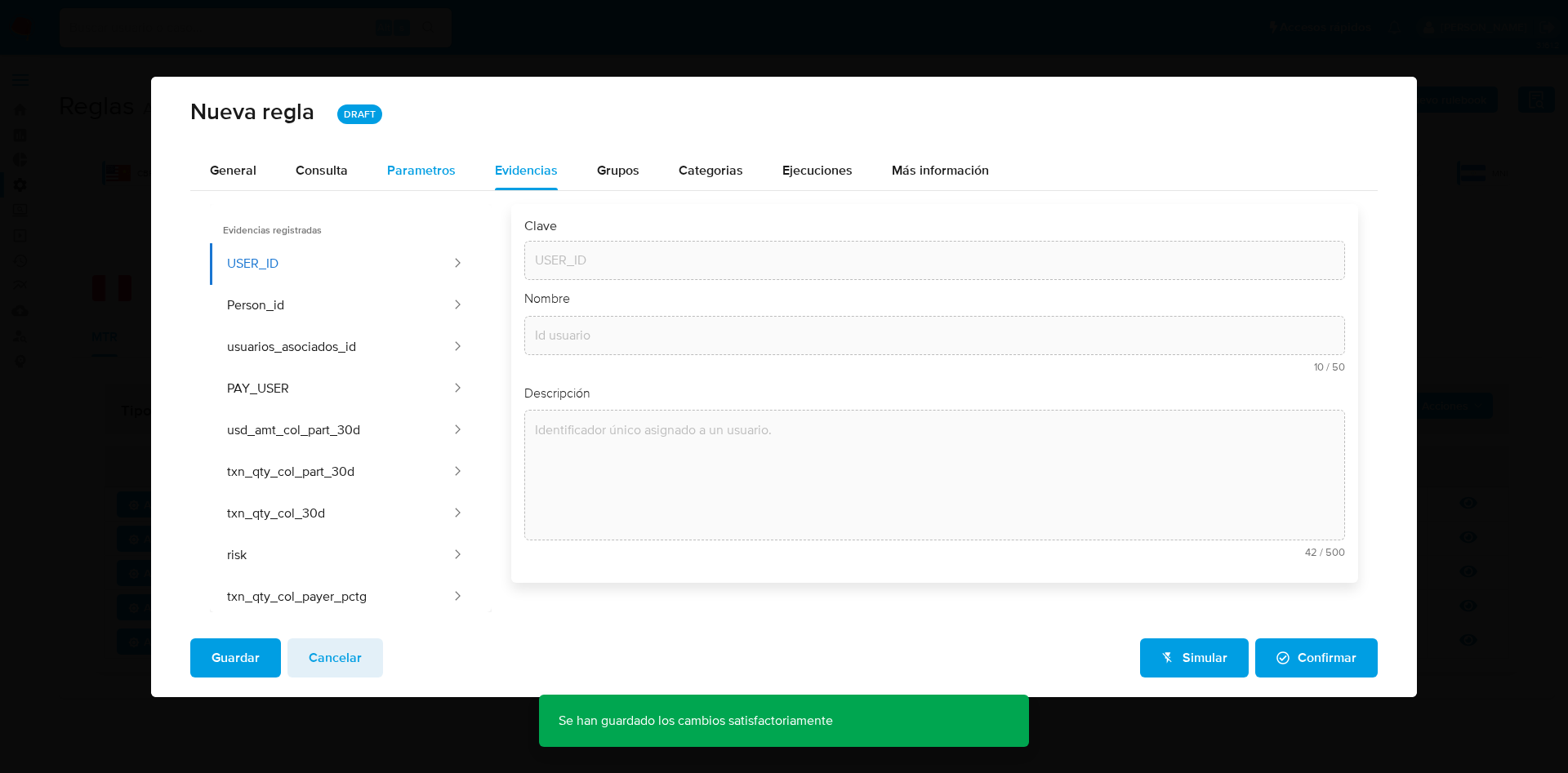
click at [414, 185] on div "Parametros" at bounding box center [422, 170] width 68 height 39
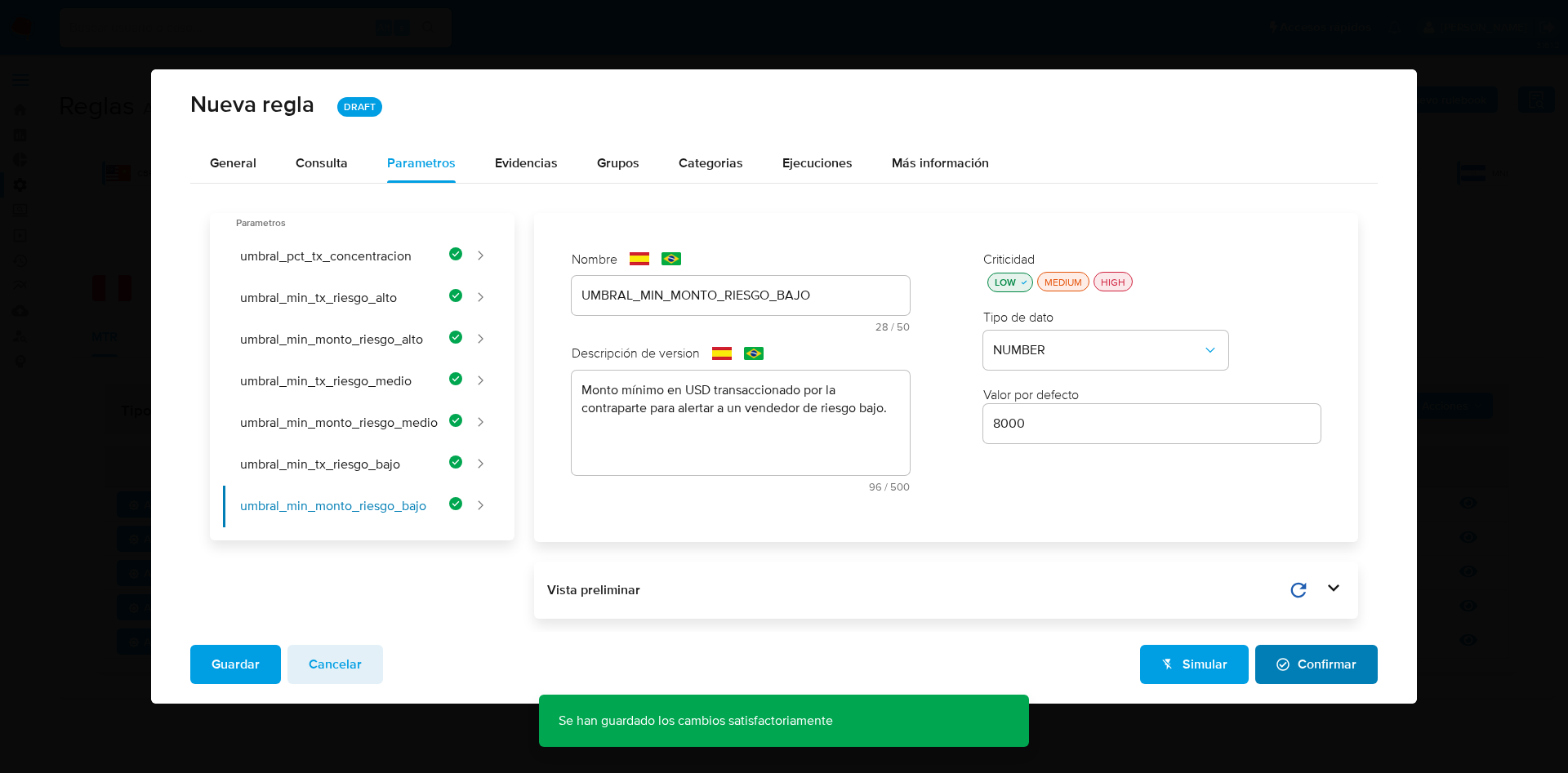
click at [1329, 657] on span "Confirmar" at bounding box center [1316, 664] width 80 height 36
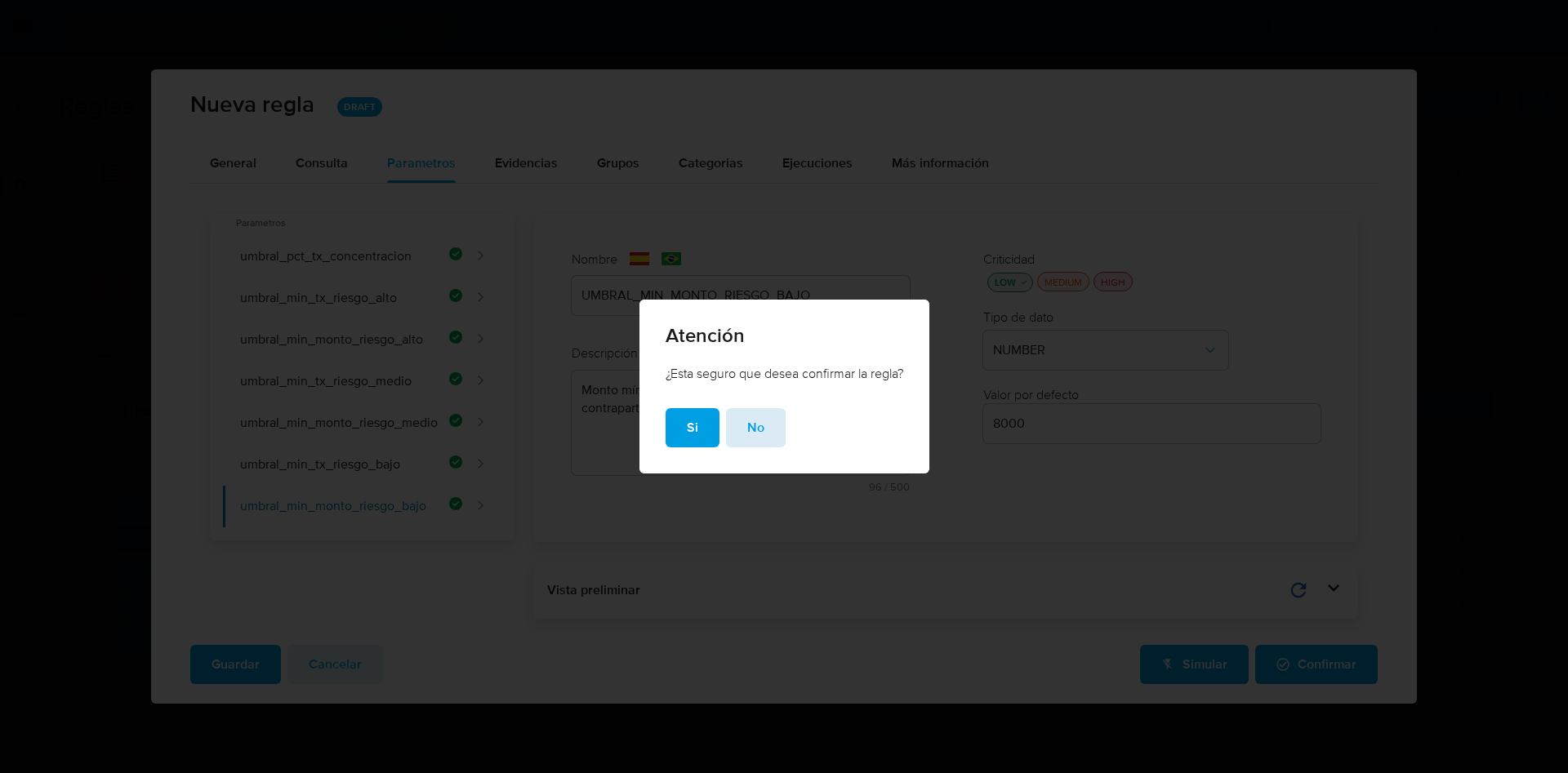
click at [740, 437] on button "No" at bounding box center [756, 428] width 59 height 39
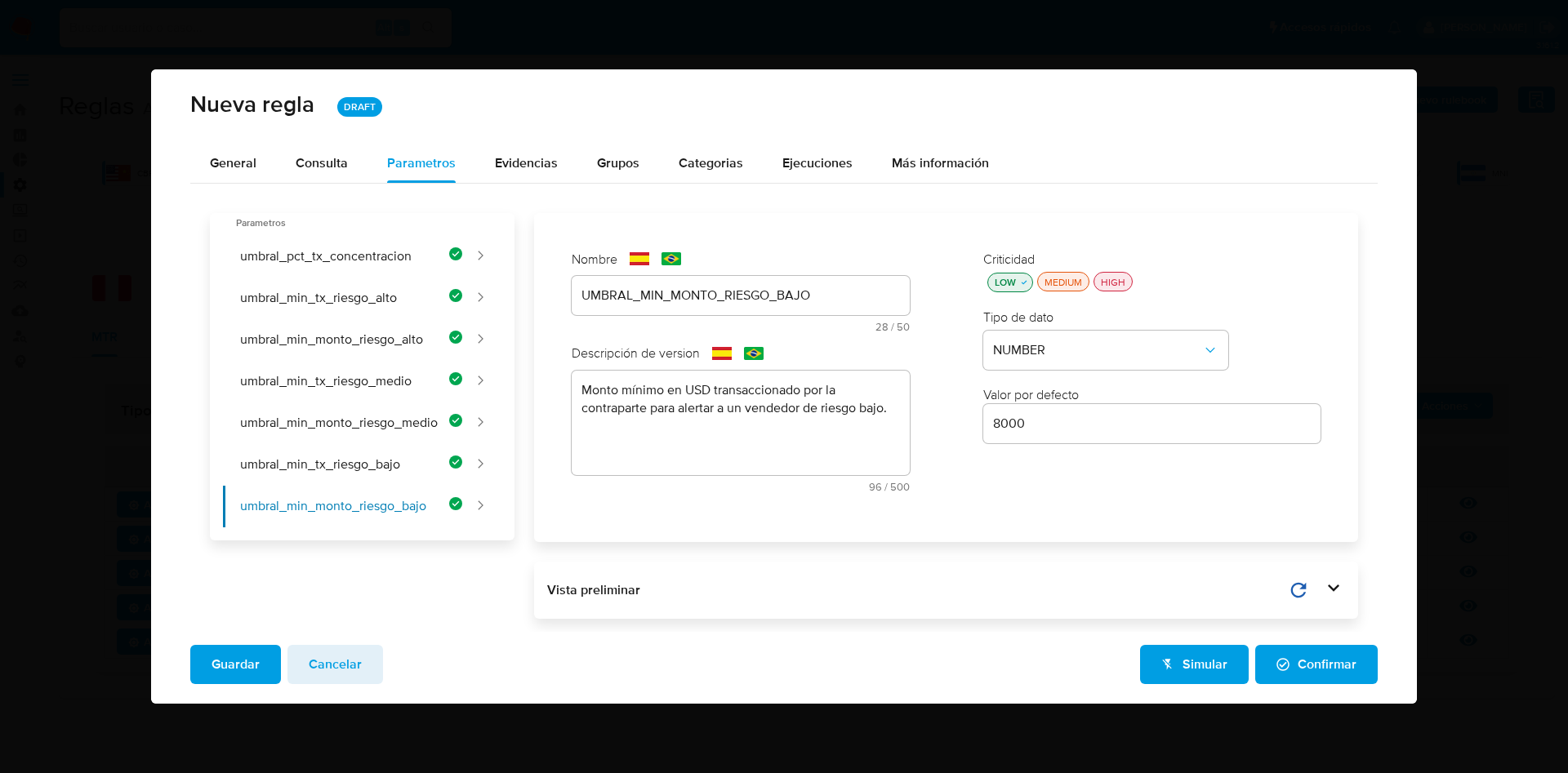
click at [242, 662] on span "Guardar" at bounding box center [236, 664] width 48 height 36
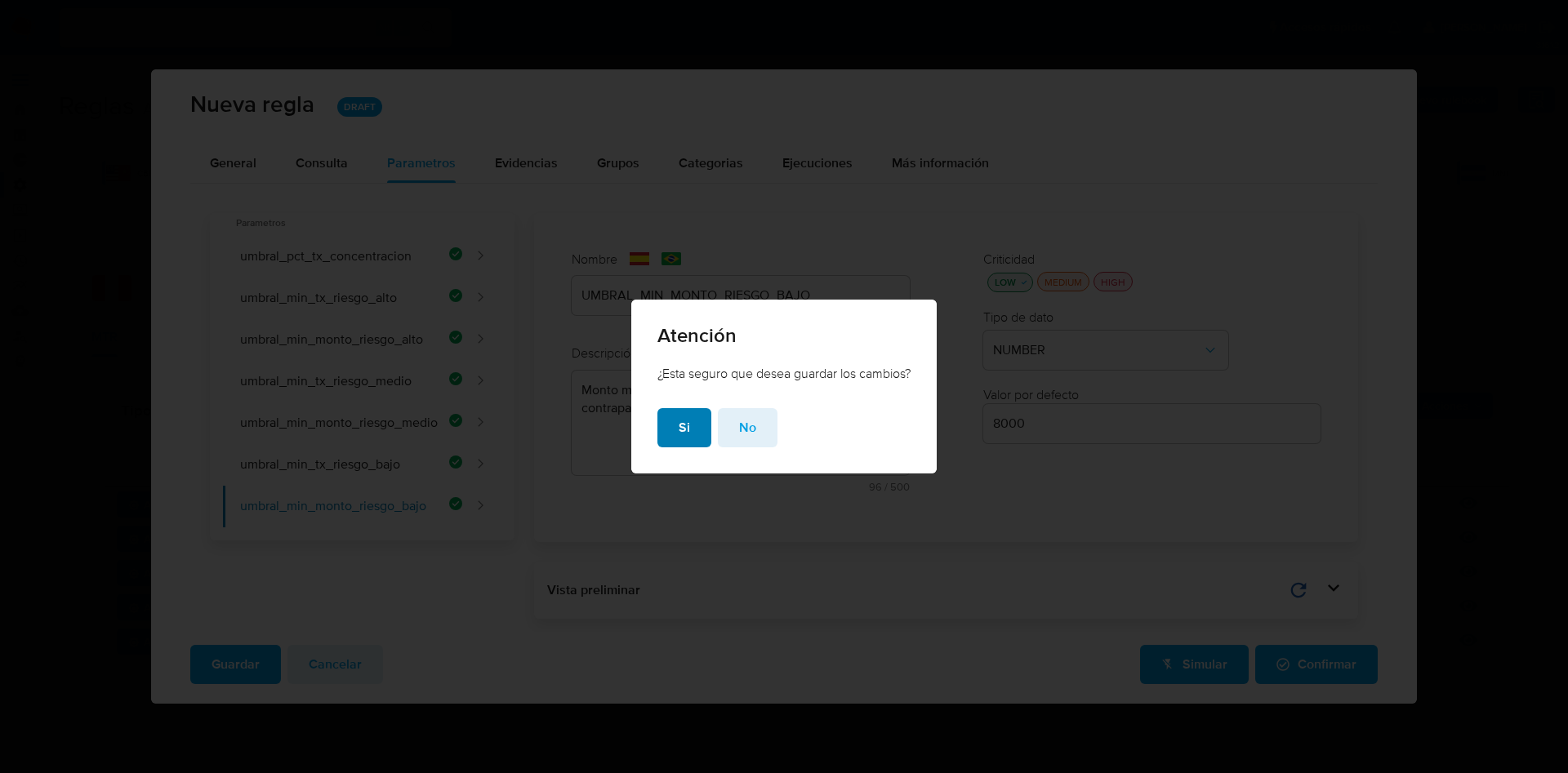
click at [667, 439] on button "Si" at bounding box center [684, 428] width 54 height 39
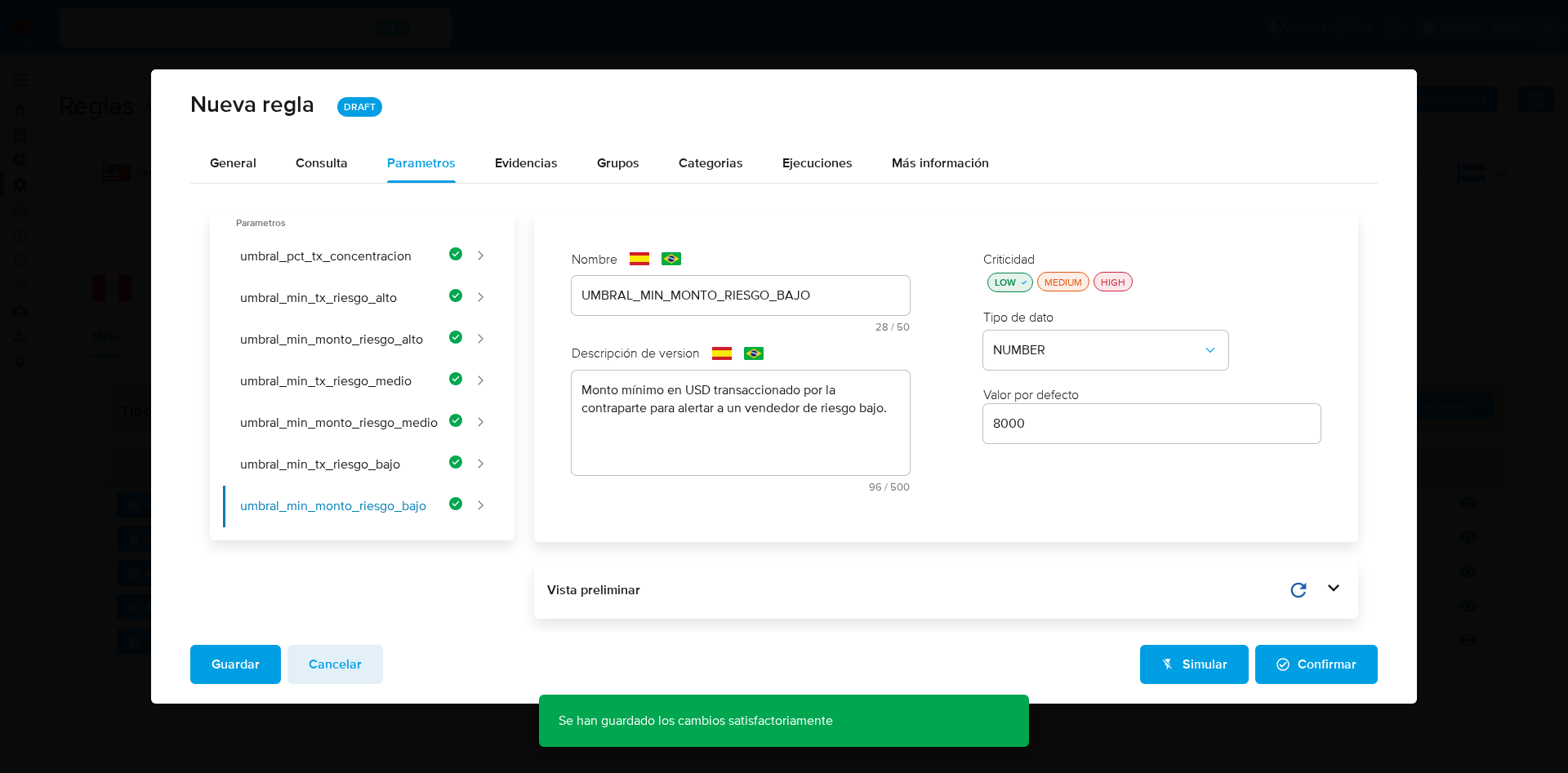
click at [1311, 653] on span "Confirmar" at bounding box center [1316, 664] width 80 height 36
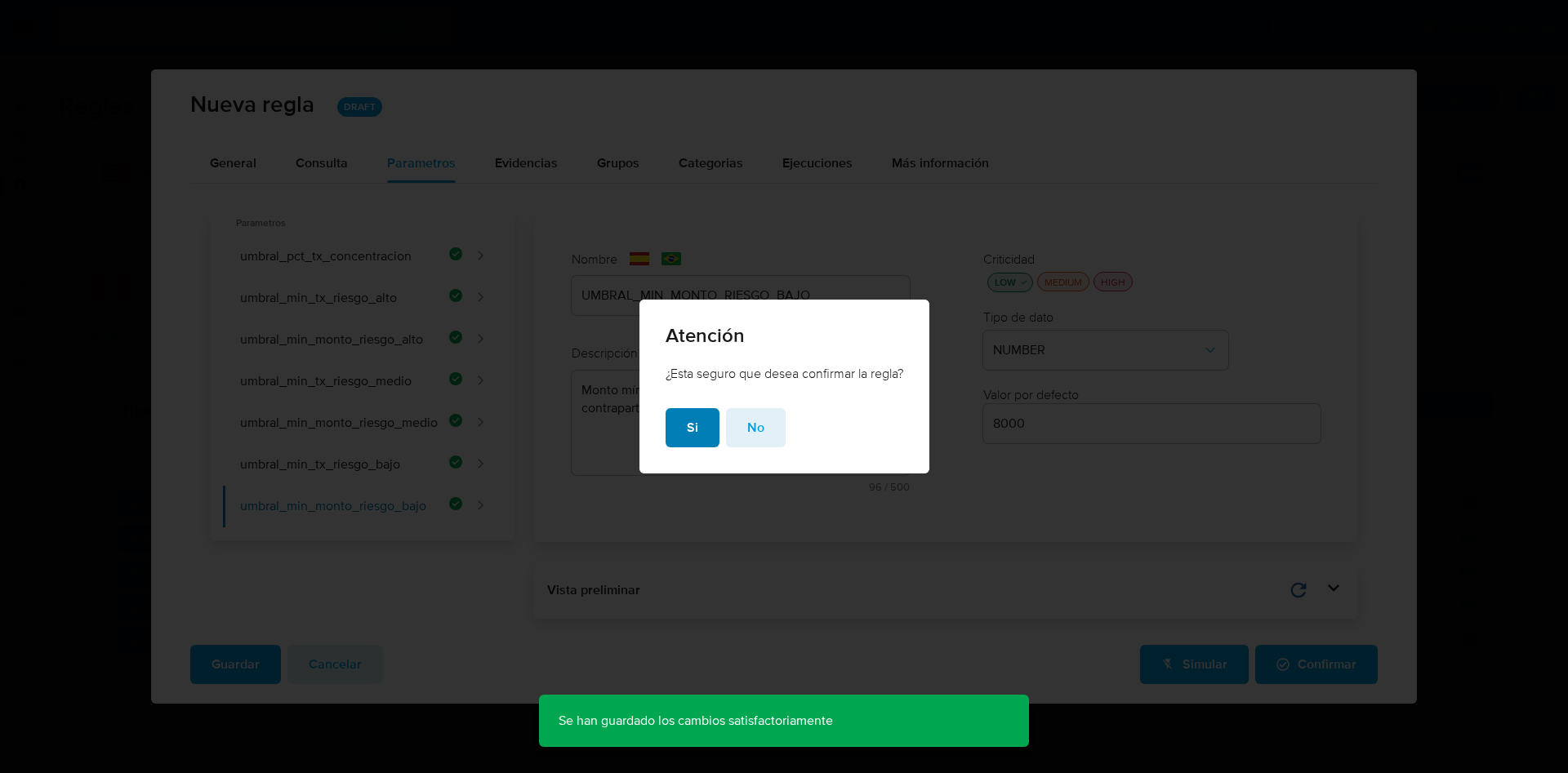
click at [689, 420] on span "Si" at bounding box center [693, 428] width 12 height 36
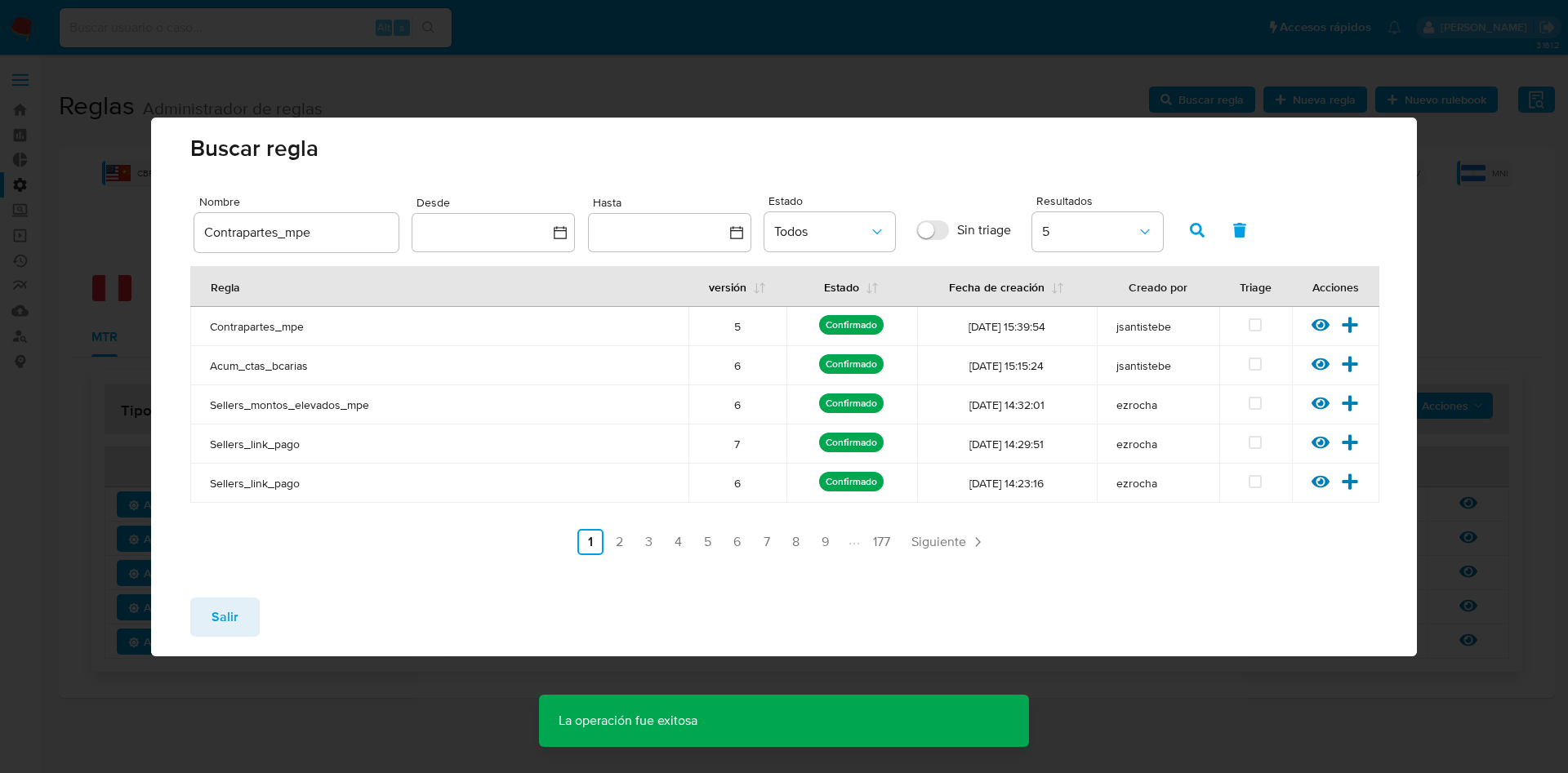
click at [1320, 330] on icon at bounding box center [1320, 325] width 18 height 13
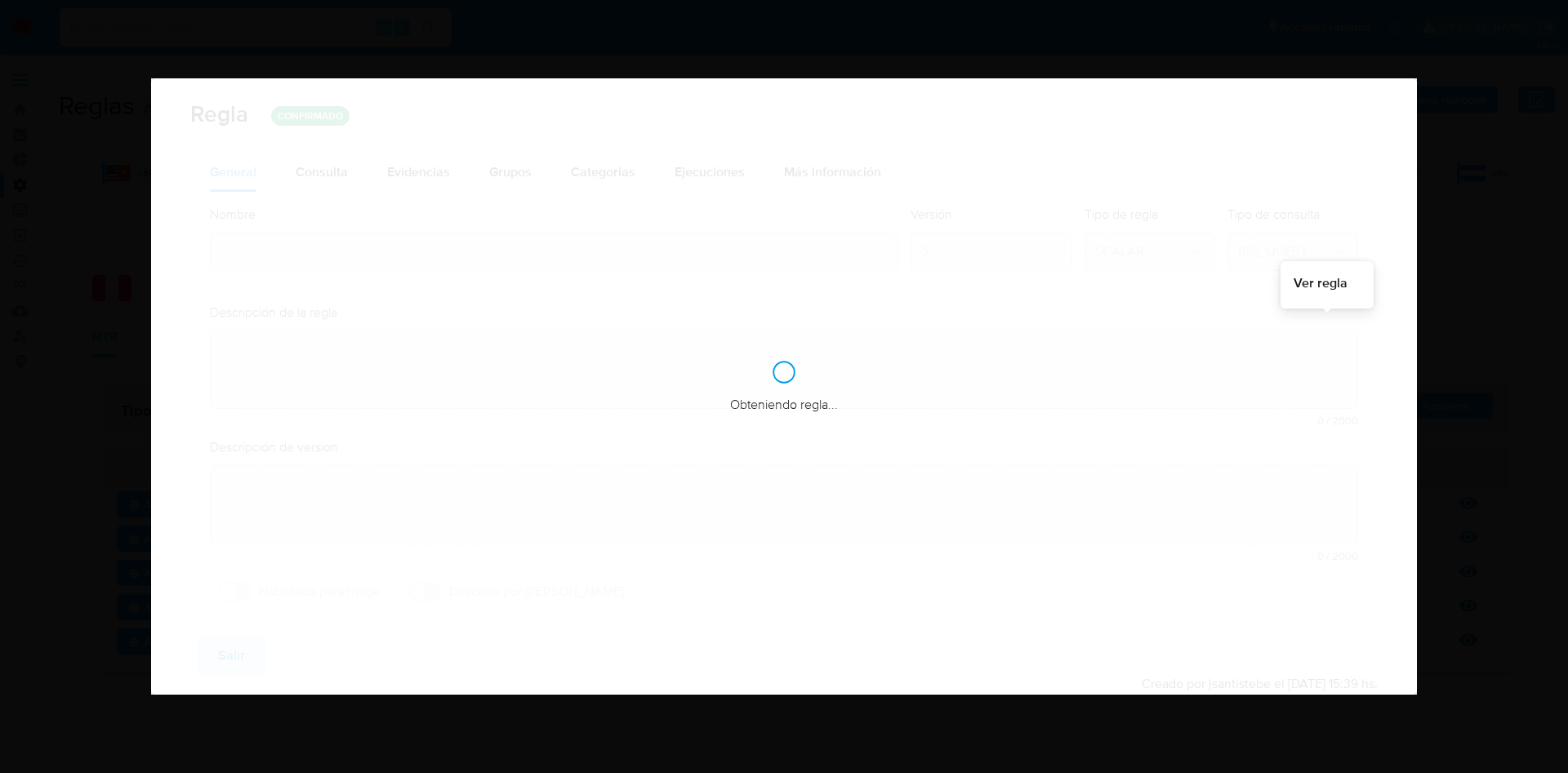
type input "Contrapartes_mpe"
type textarea "Detecta una concentración anómala de la actividad de un vendedor en una única c…"
type textarea "Controla la acumulación de cobros entre pagador y vendedor"
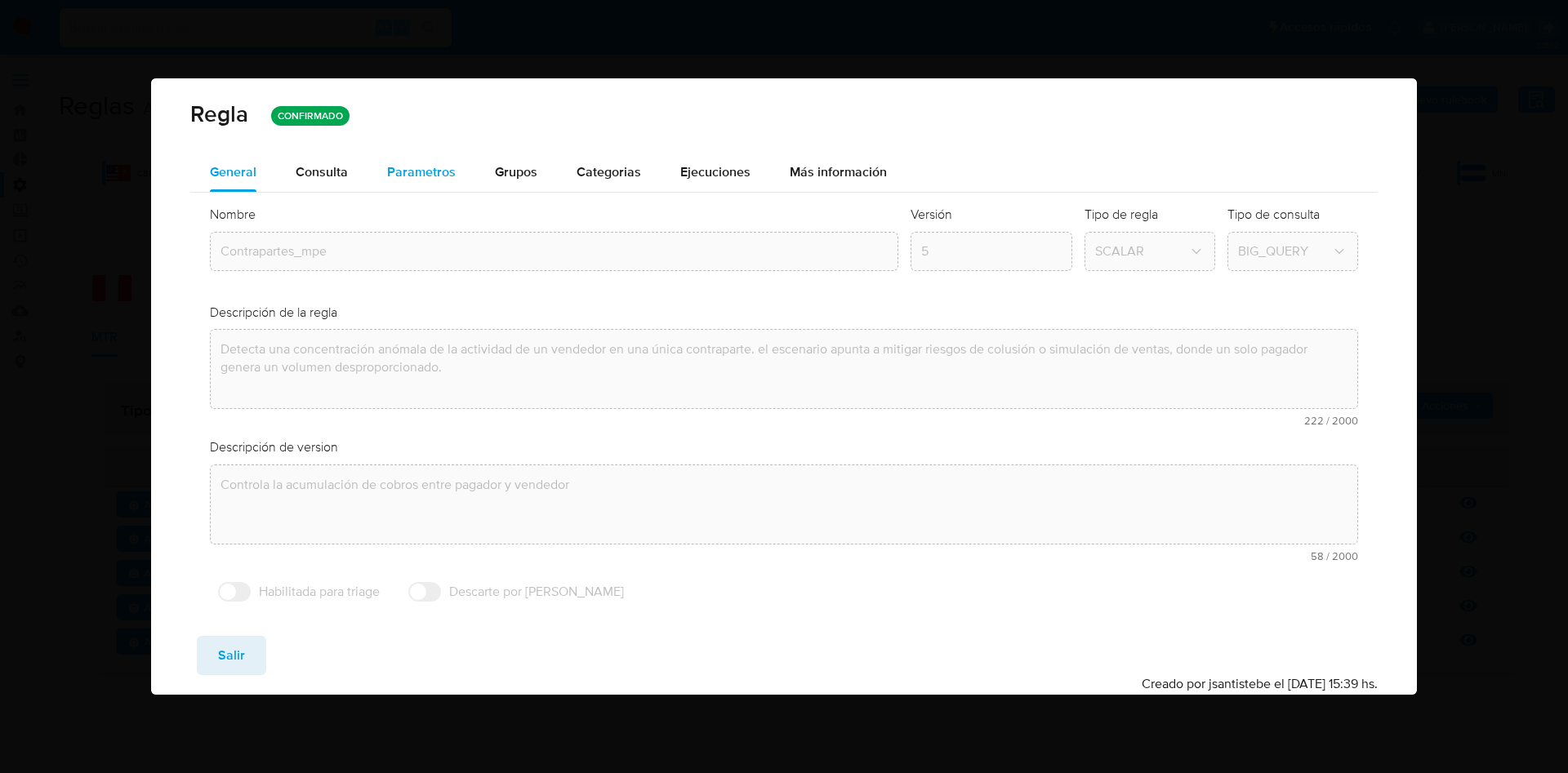
click at [416, 184] on div "Parametros" at bounding box center [422, 172] width 68 height 39
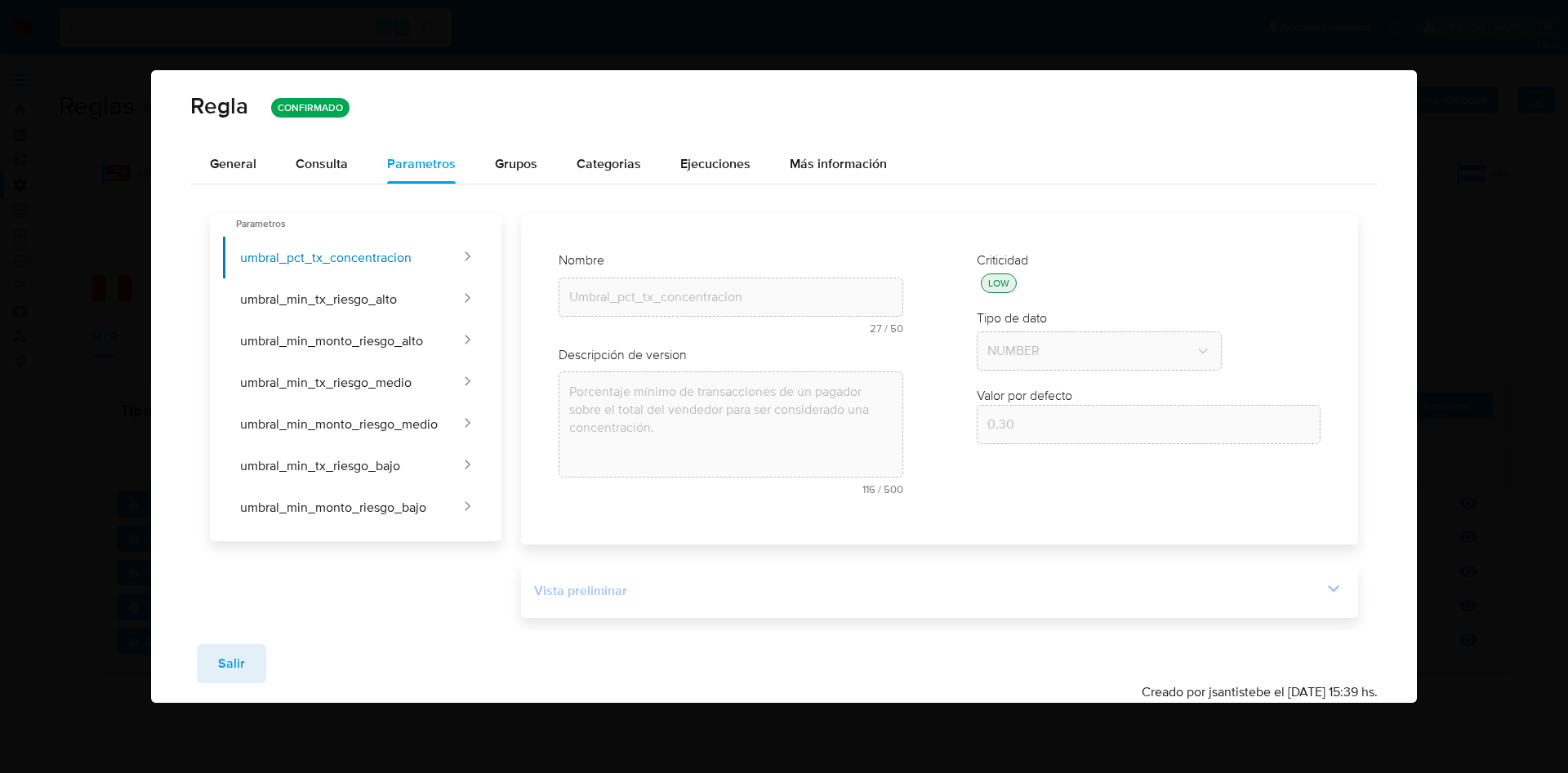
click at [1335, 592] on icon at bounding box center [1333, 588] width 22 height 22
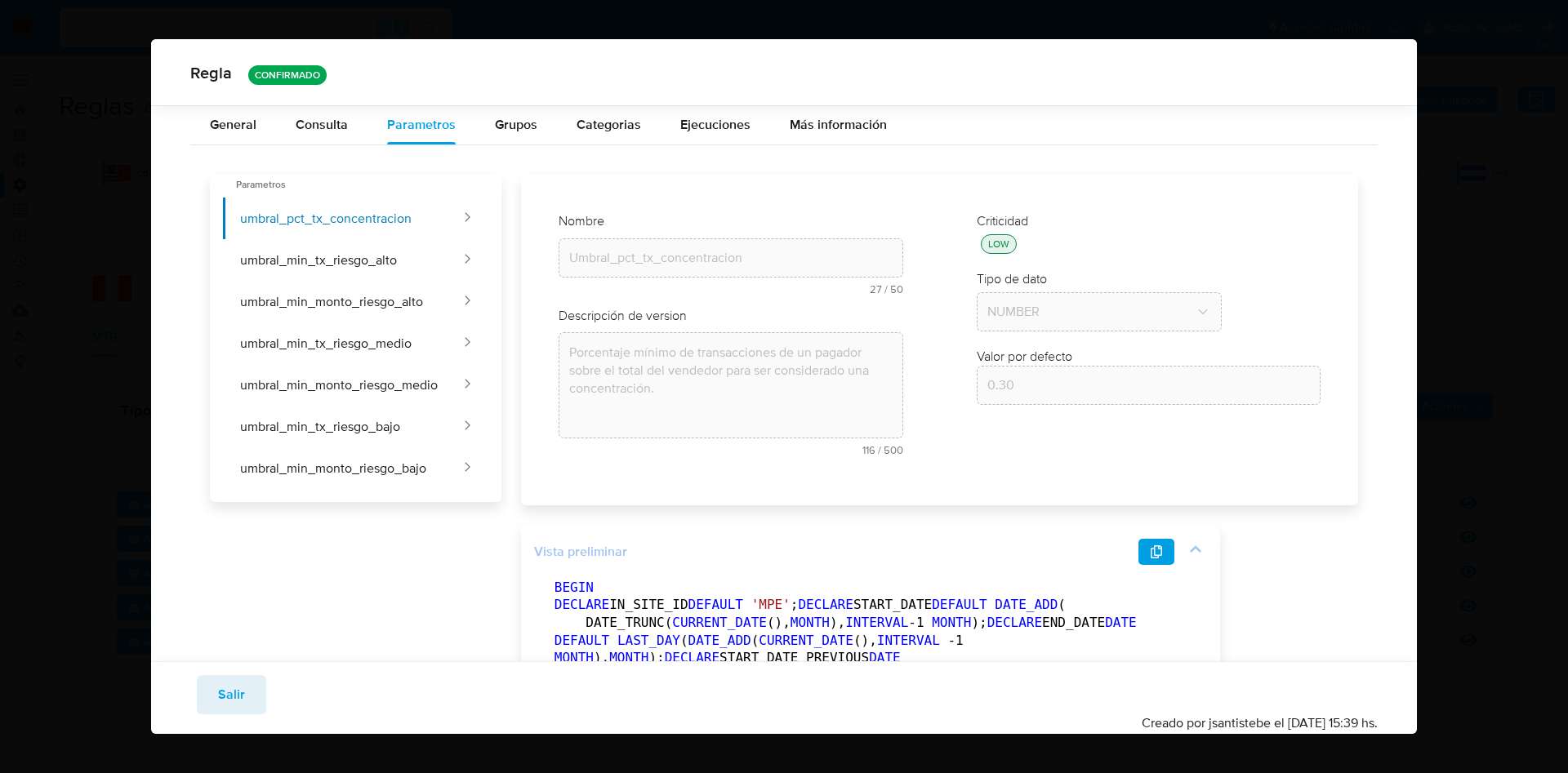
scroll to position [360, 0]
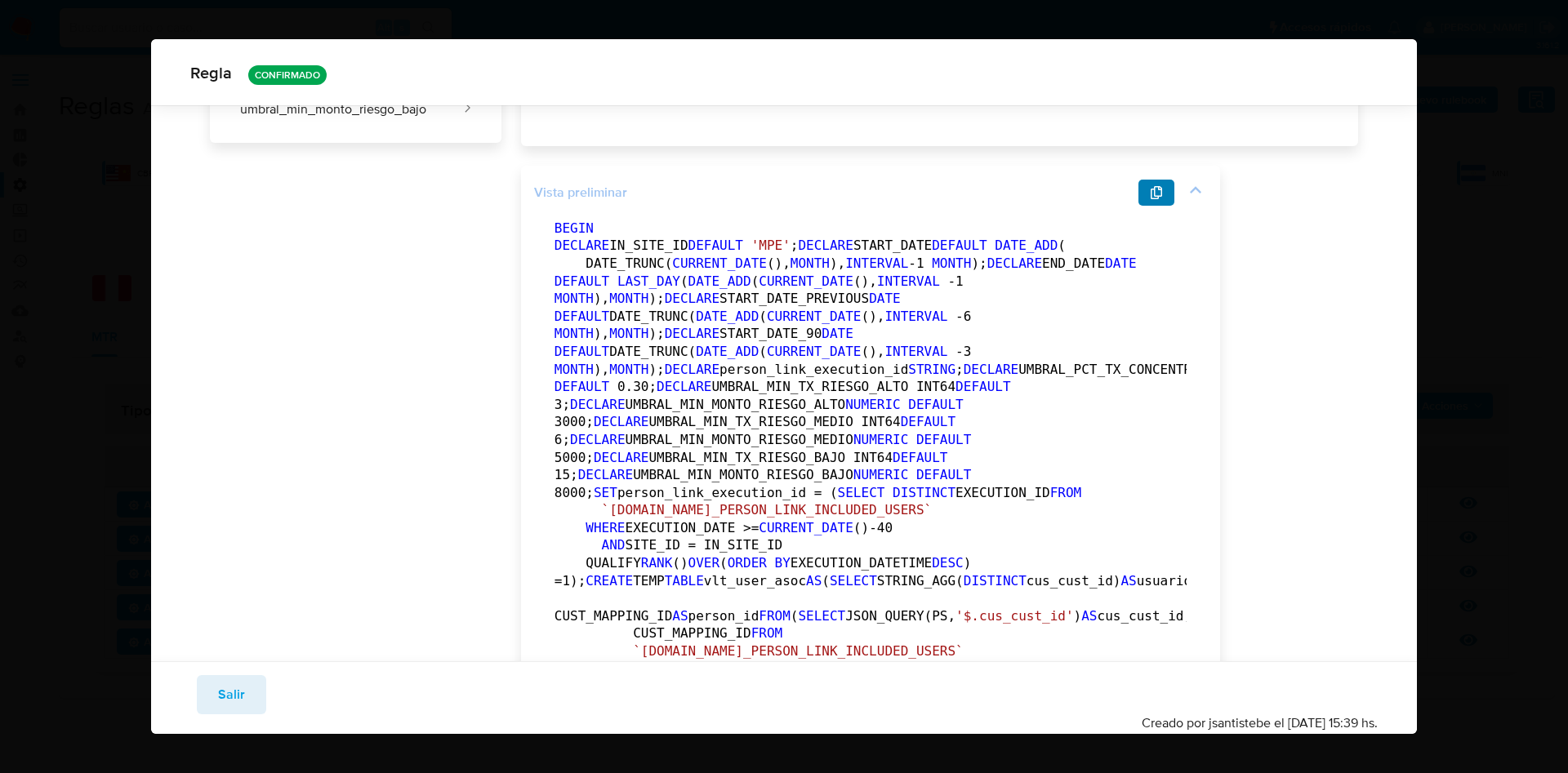
click at [1146, 186] on button "button" at bounding box center [1156, 192] width 36 height 26
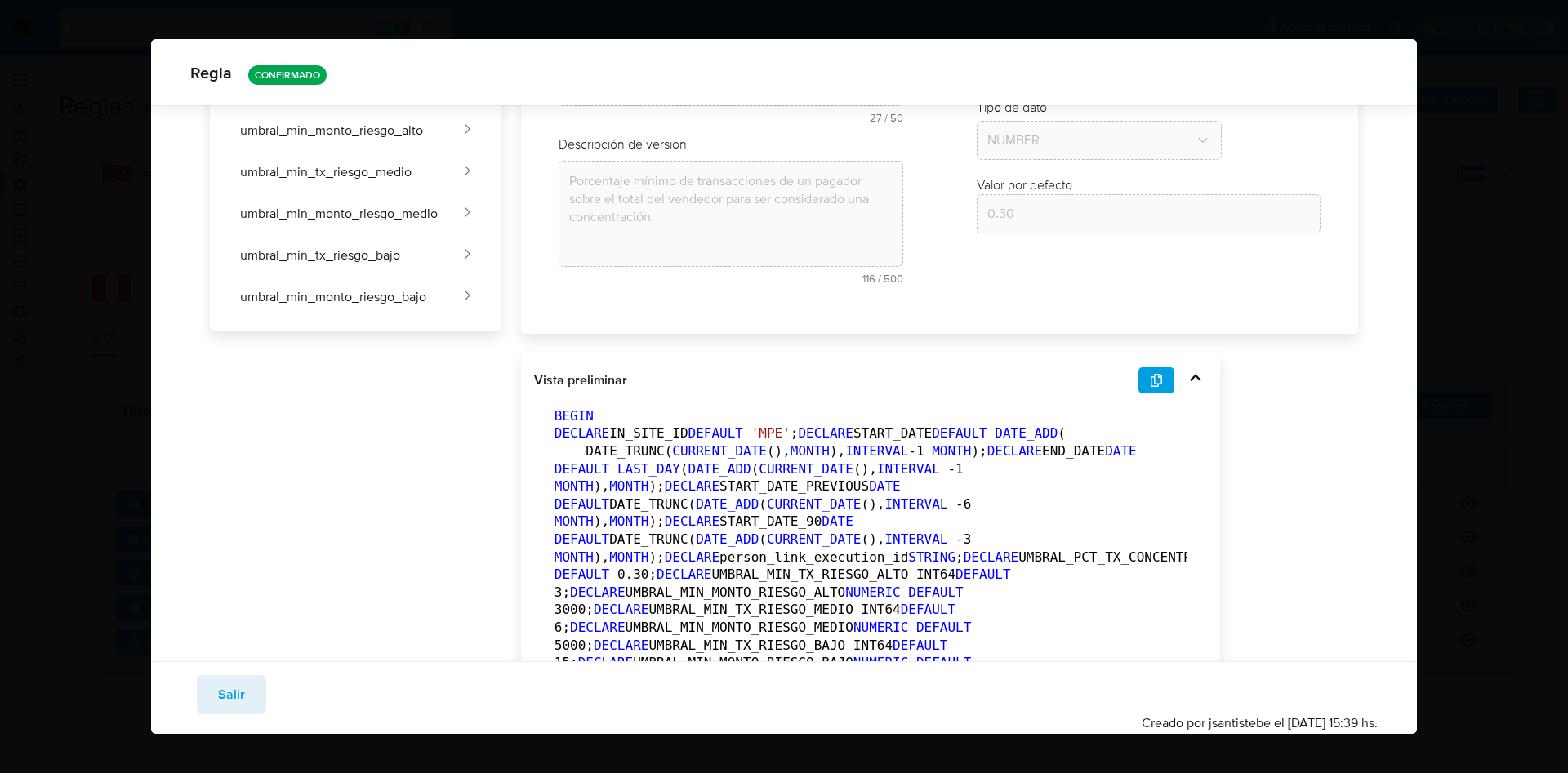
scroll to position [0, 0]
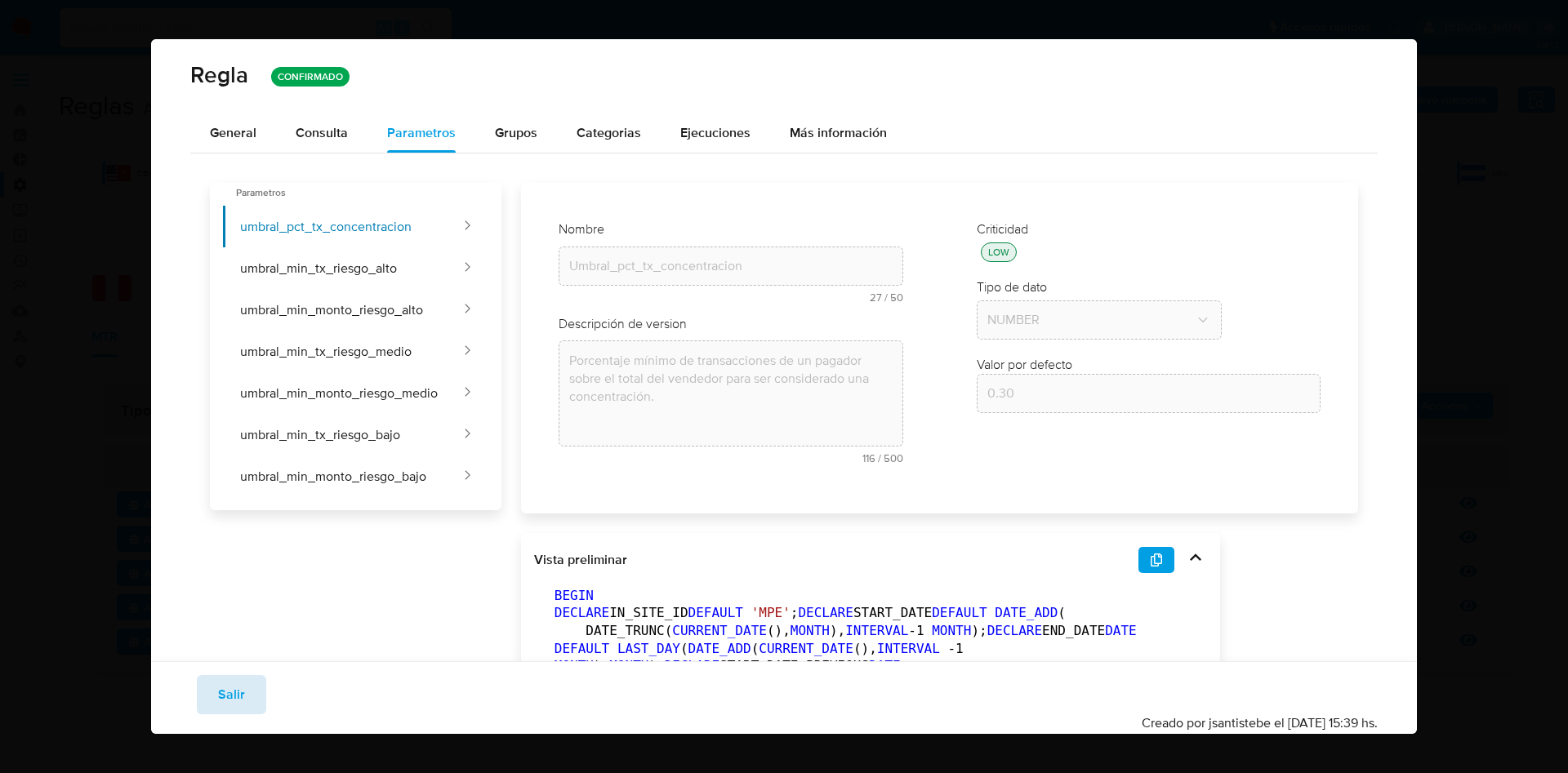
click at [249, 699] on button "Salir" at bounding box center [231, 695] width 69 height 39
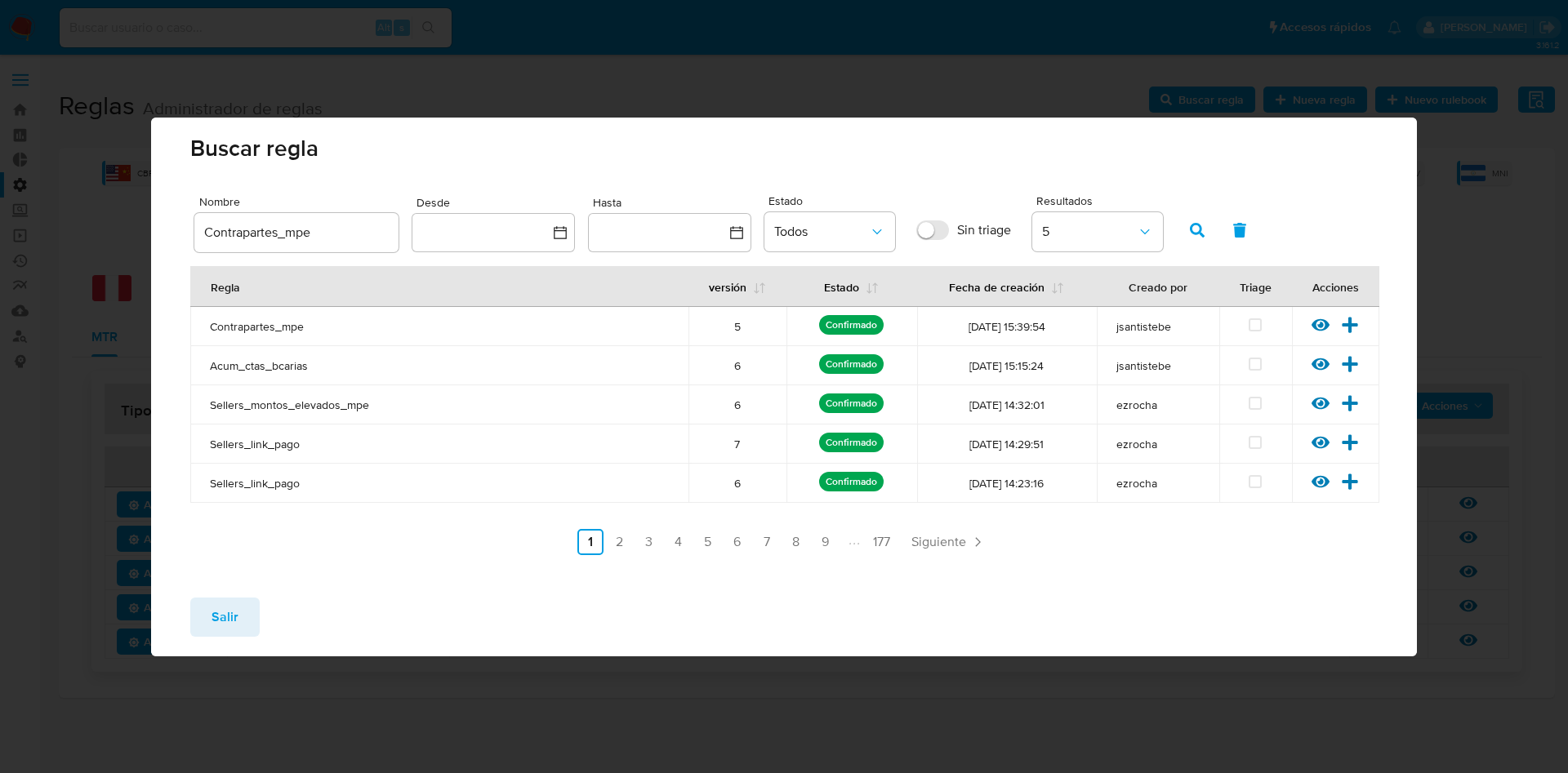
click at [212, 609] on span "Salir" at bounding box center [225, 617] width 27 height 36
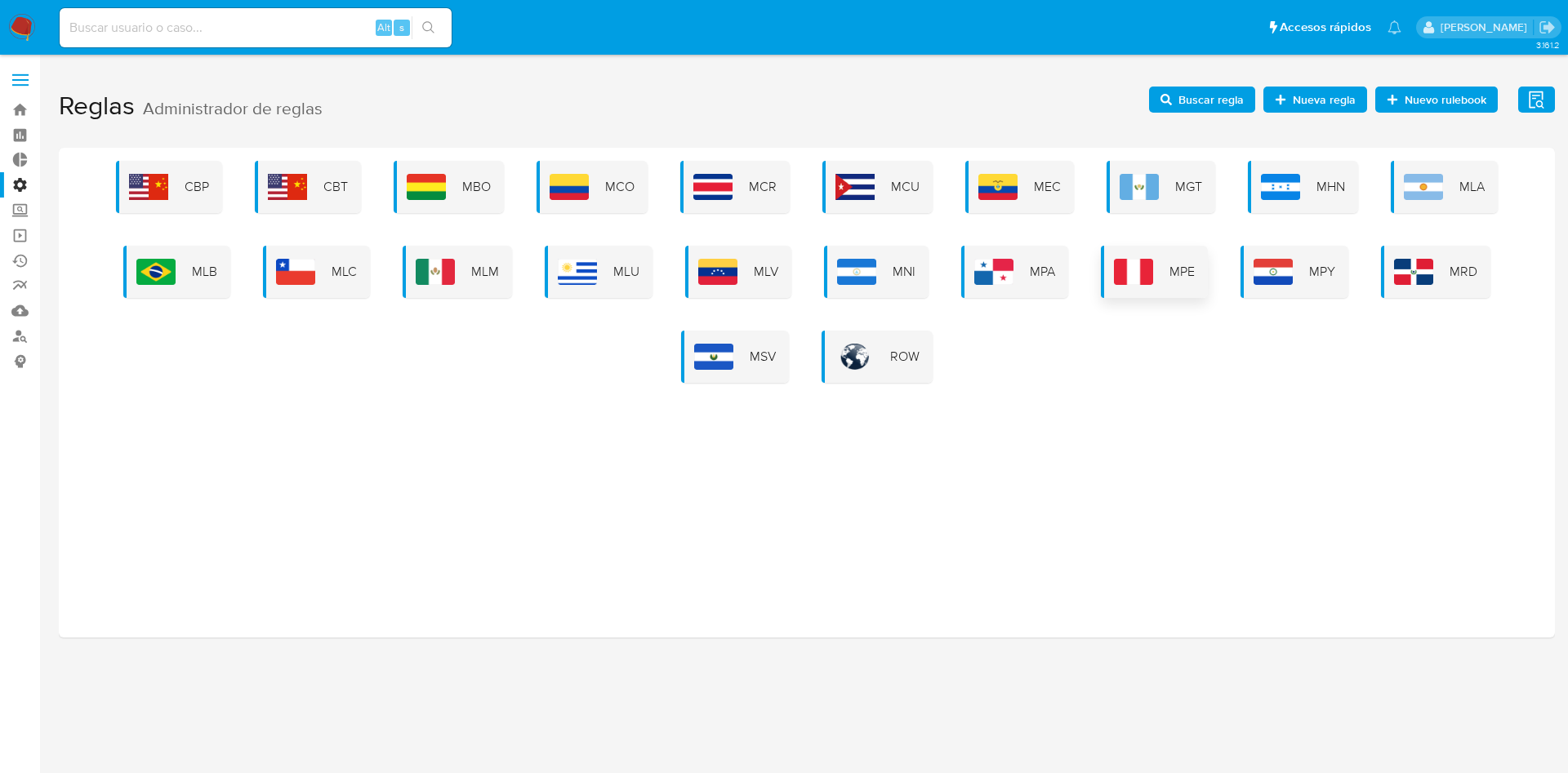
click at [1205, 269] on div "MPE" at bounding box center [1154, 272] width 107 height 52
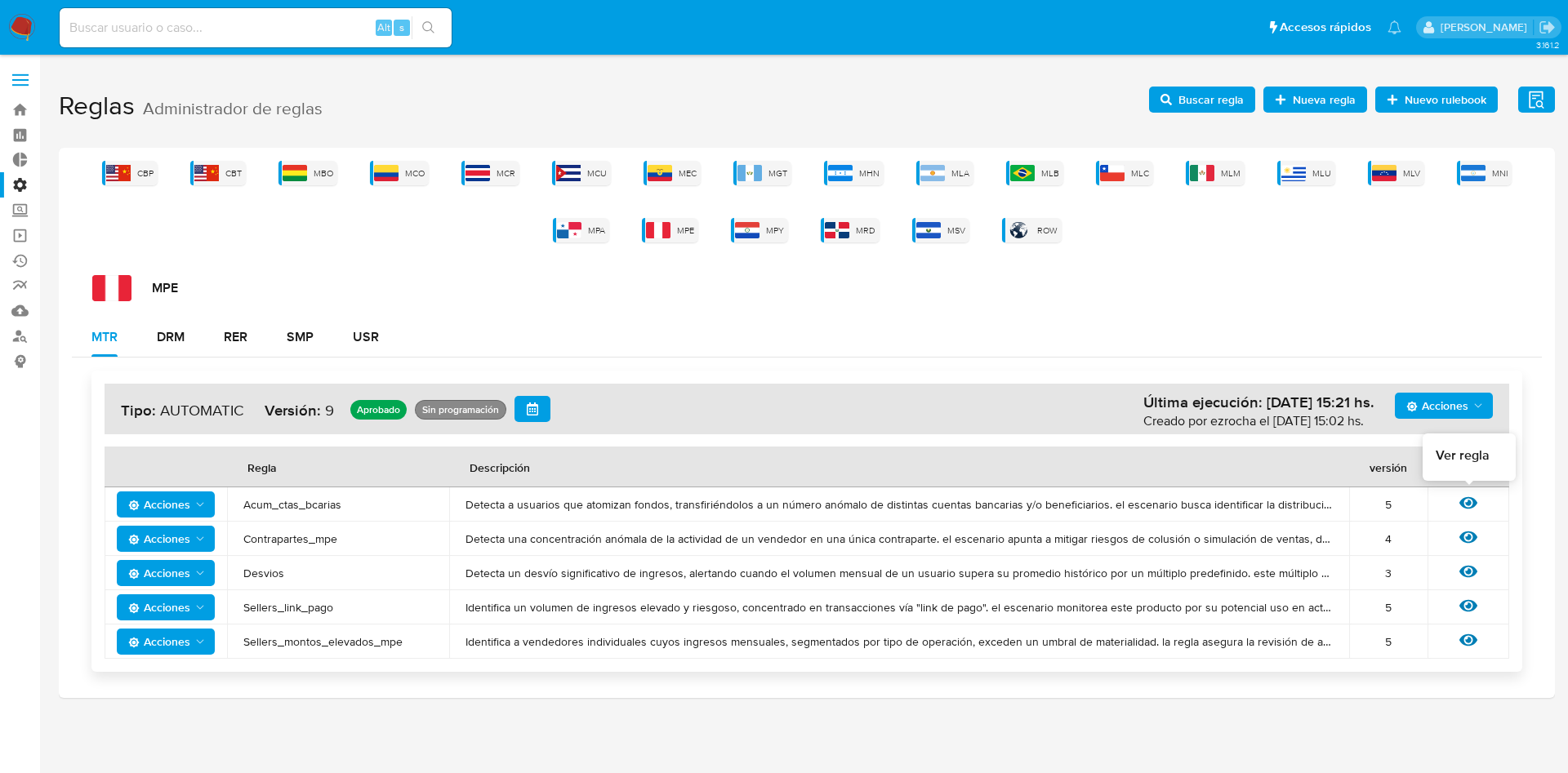
click at [1467, 495] on icon at bounding box center [1468, 503] width 18 height 18
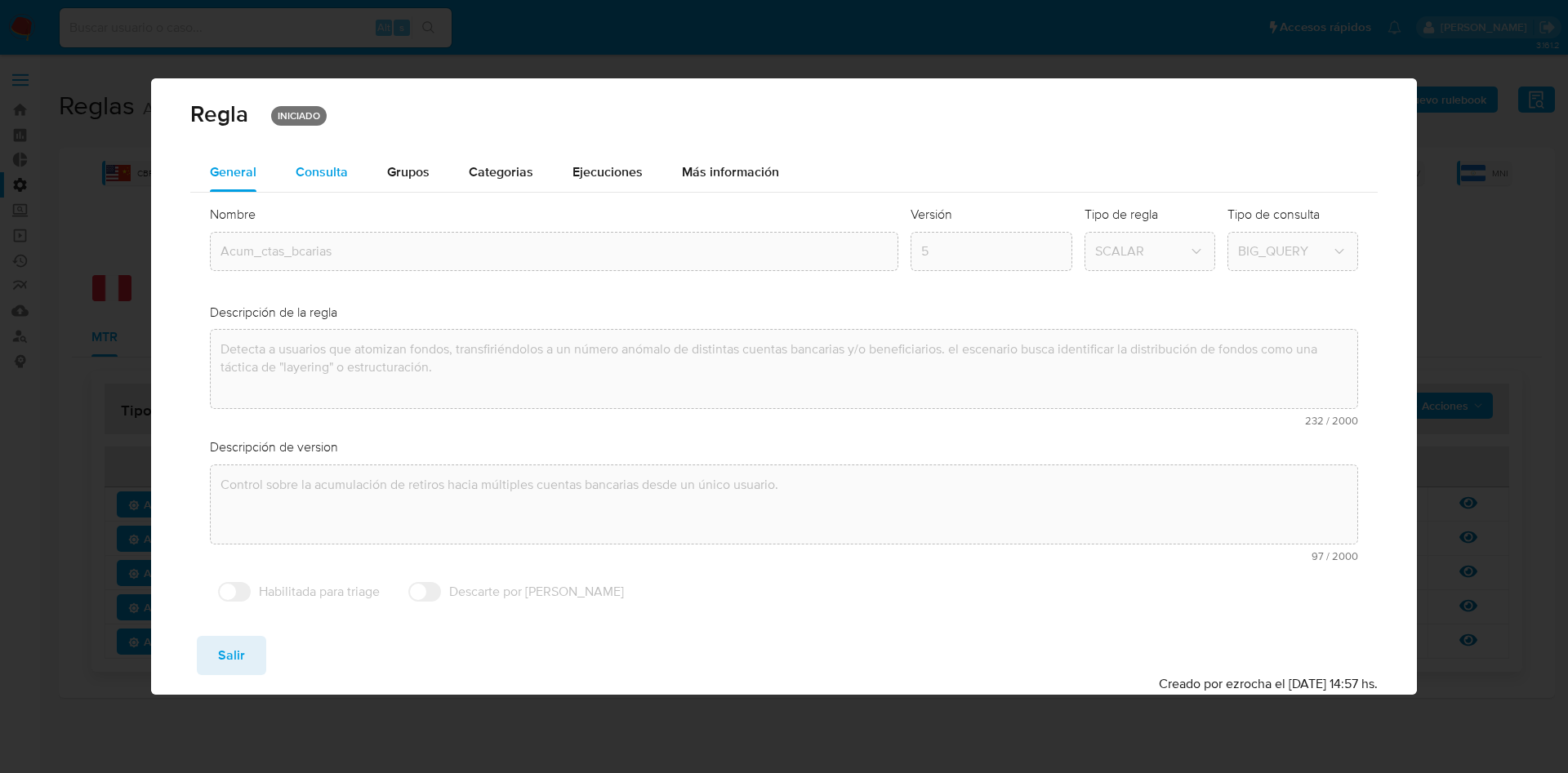
click at [342, 170] on div "Consulta" at bounding box center [322, 172] width 52 height 13
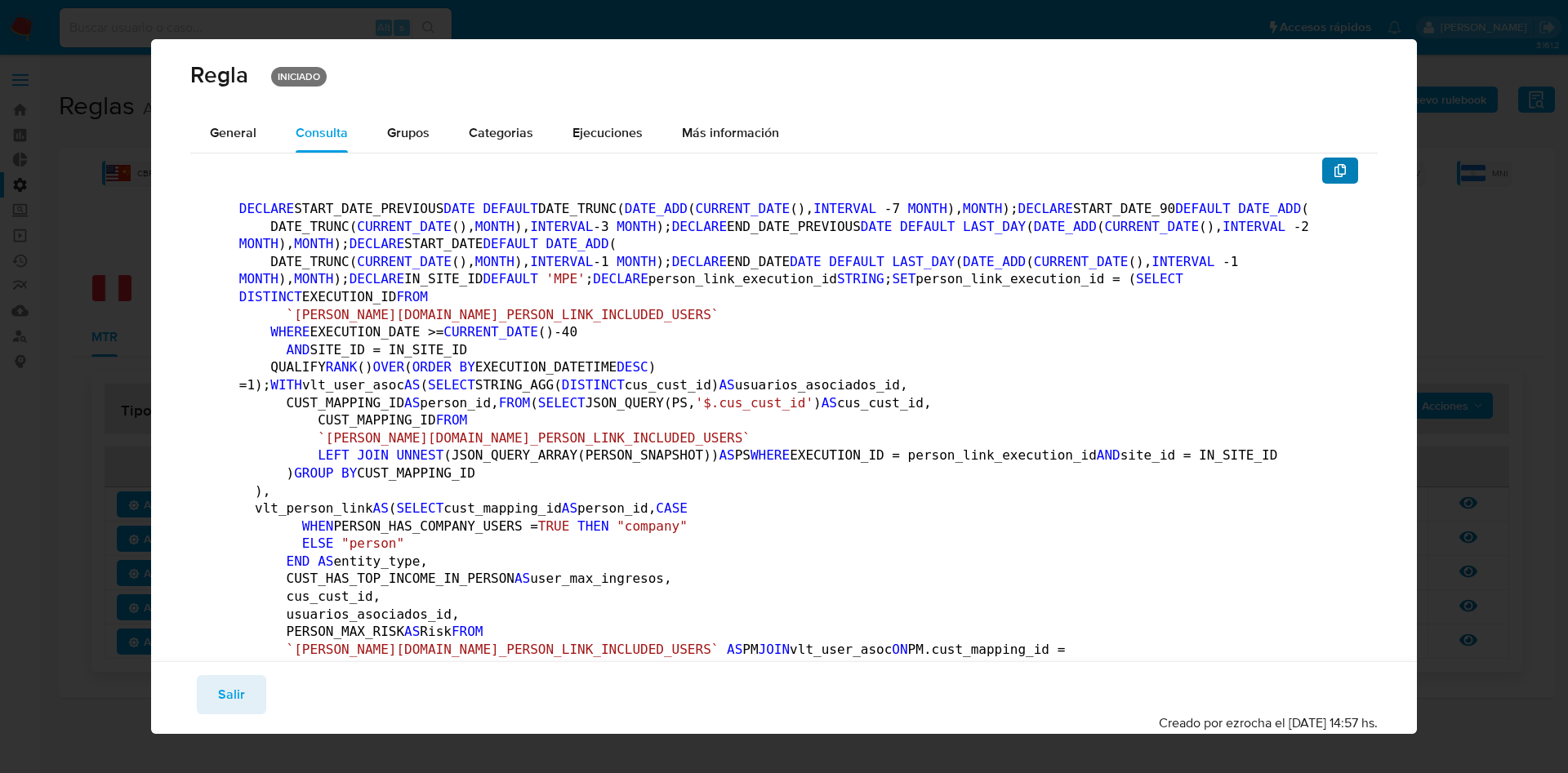
click at [1329, 176] on button "button" at bounding box center [1340, 170] width 36 height 26
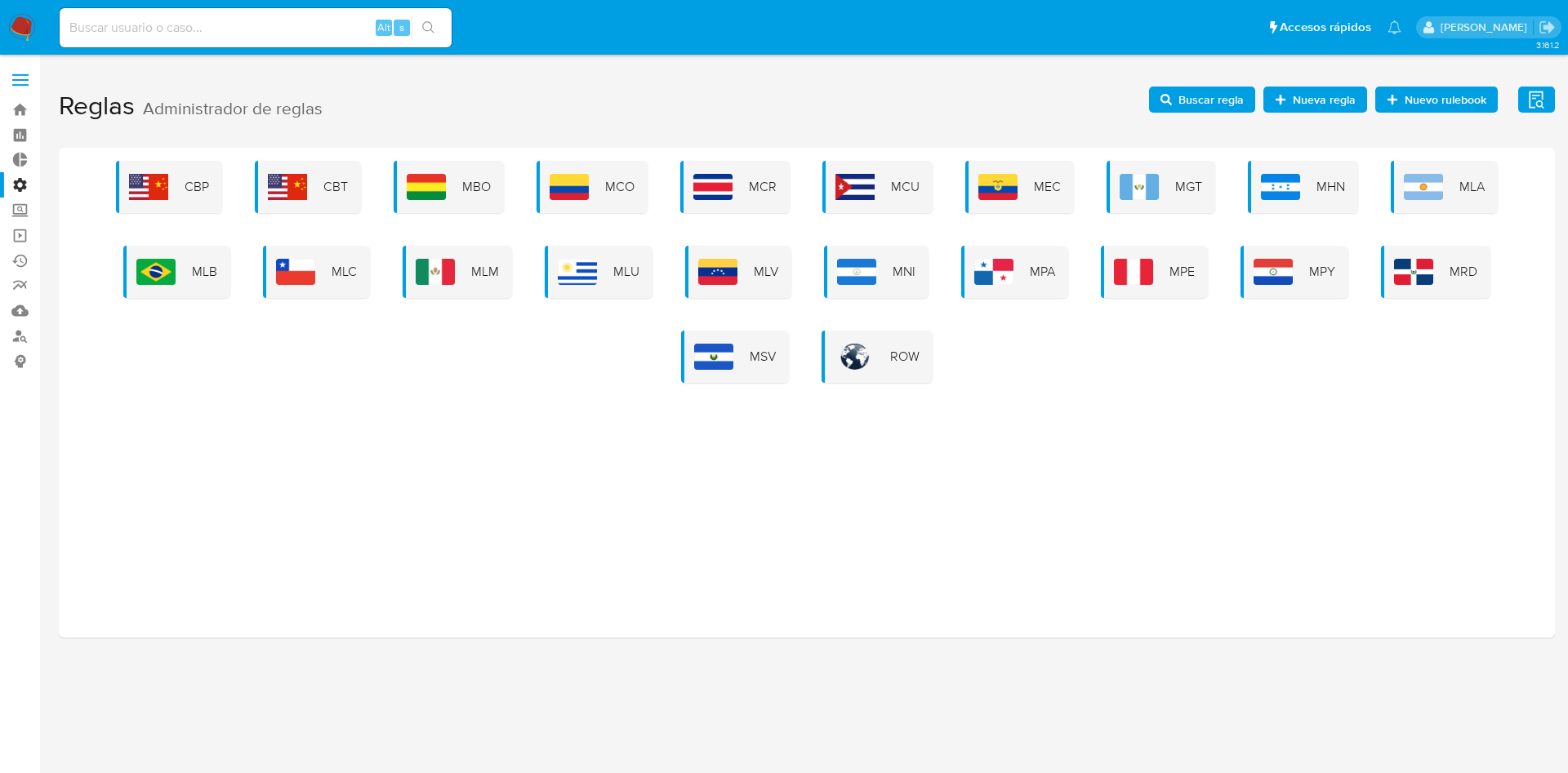
click at [467, 265] on div "MLM" at bounding box center [457, 272] width 109 height 52
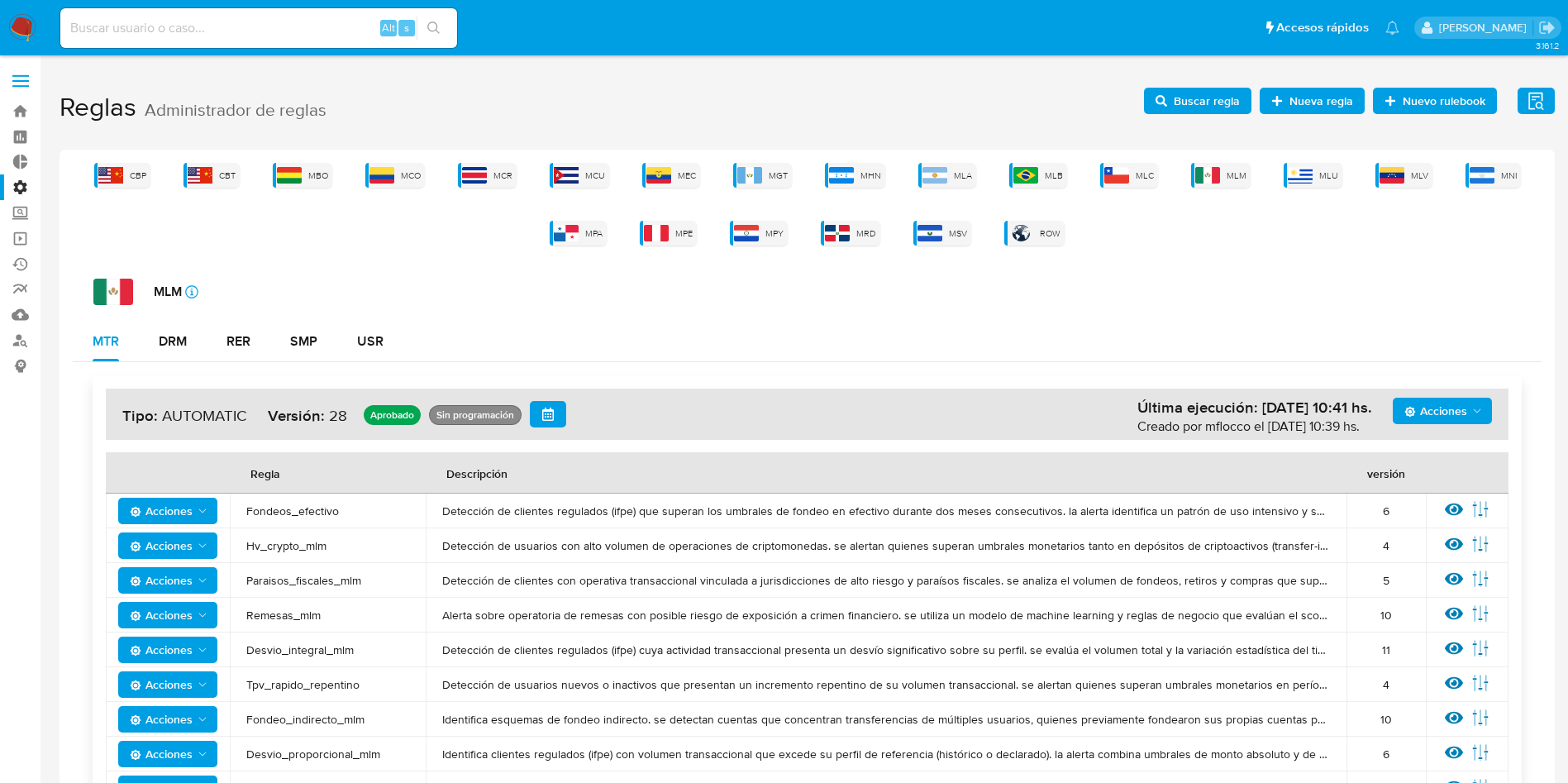
scroll to position [248, 0]
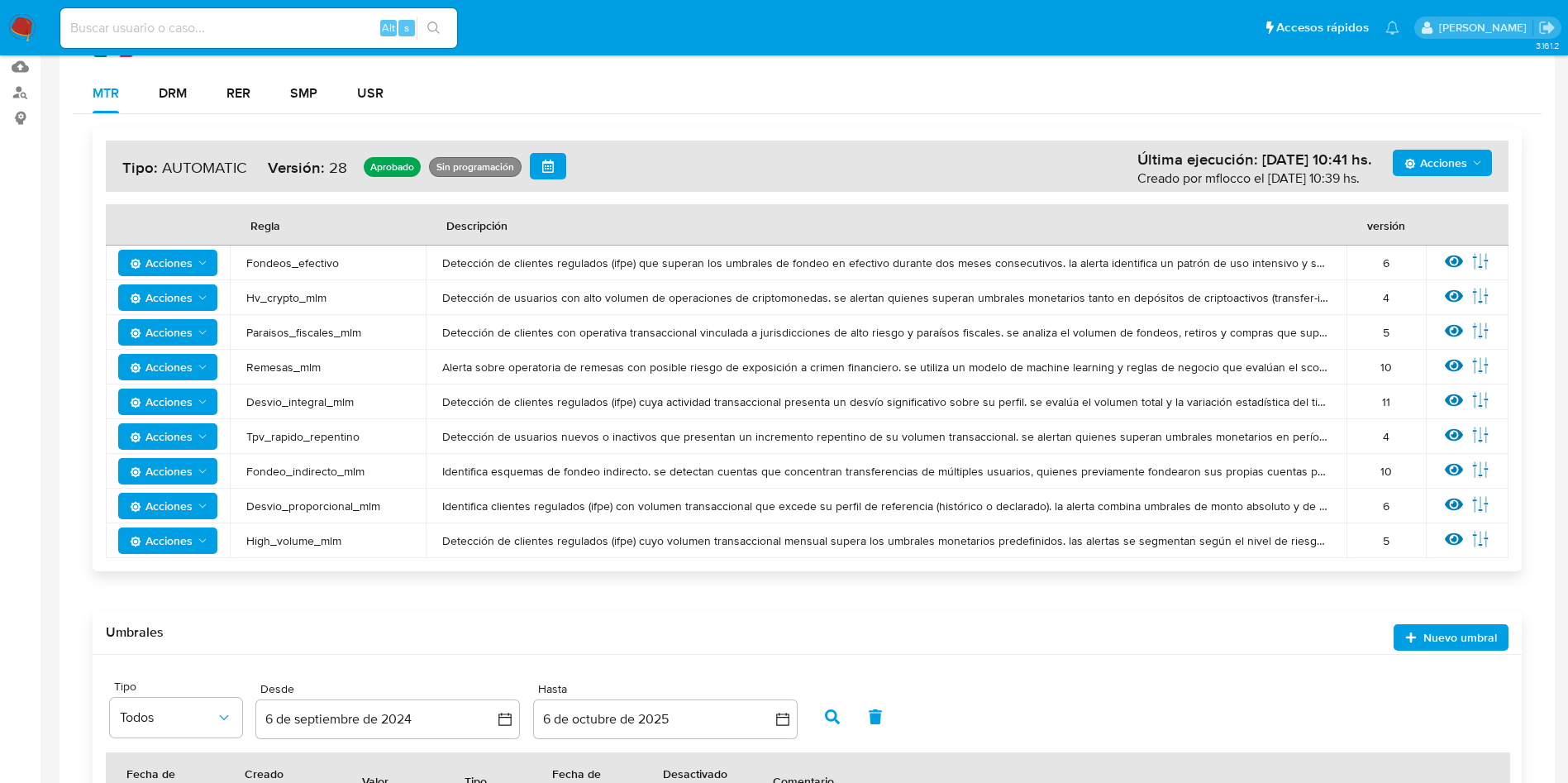
drag, startPoint x: 246, startPoint y: 403, endPoint x: 362, endPoint y: 396, distance: 116.2
click at [356, 401] on td "Desvio_integral_mlm" at bounding box center [328, 401] width 196 height 35
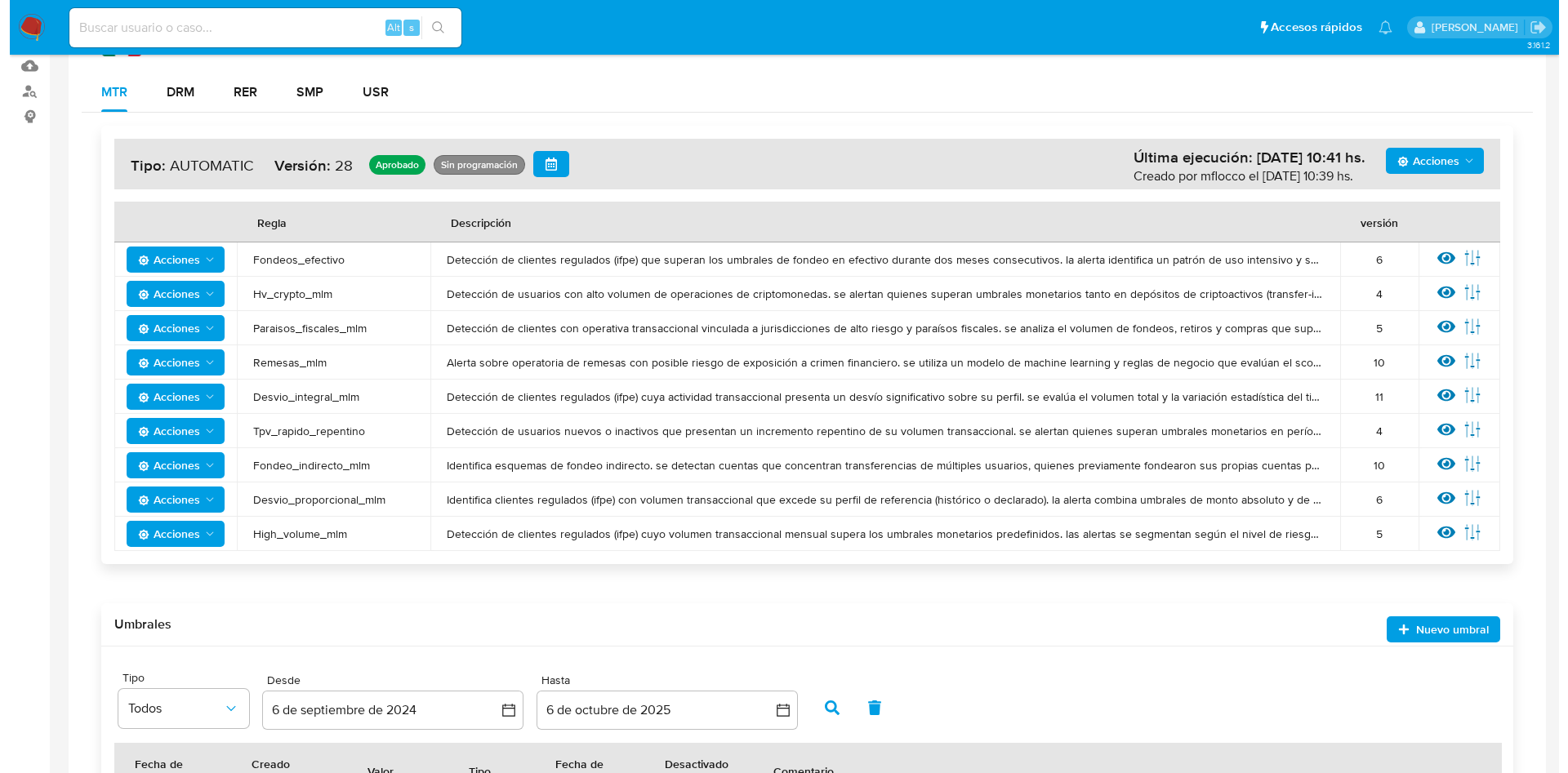
scroll to position [0, 0]
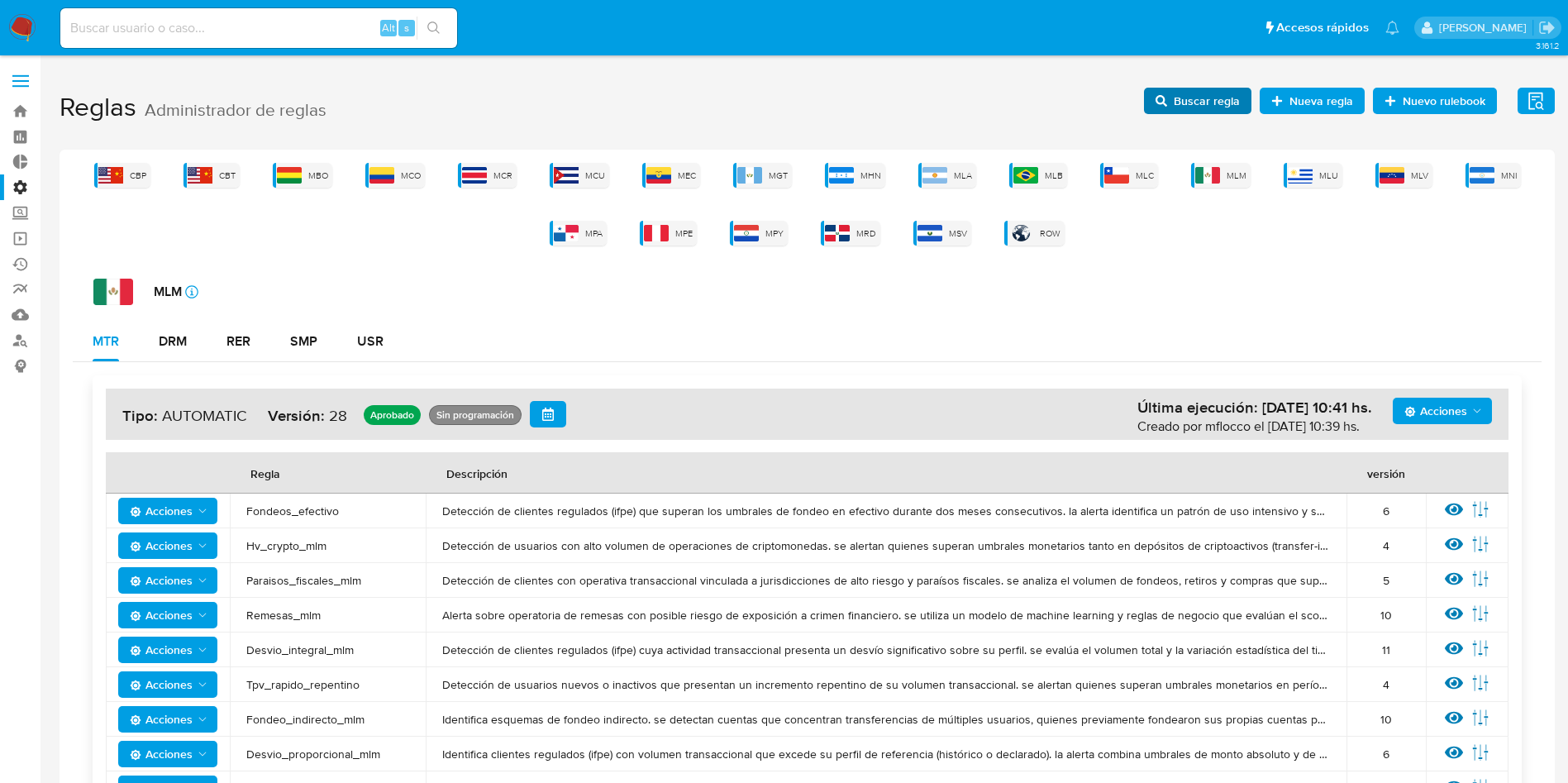
click at [1216, 105] on span "Buscar regla" at bounding box center [1207, 101] width 66 height 26
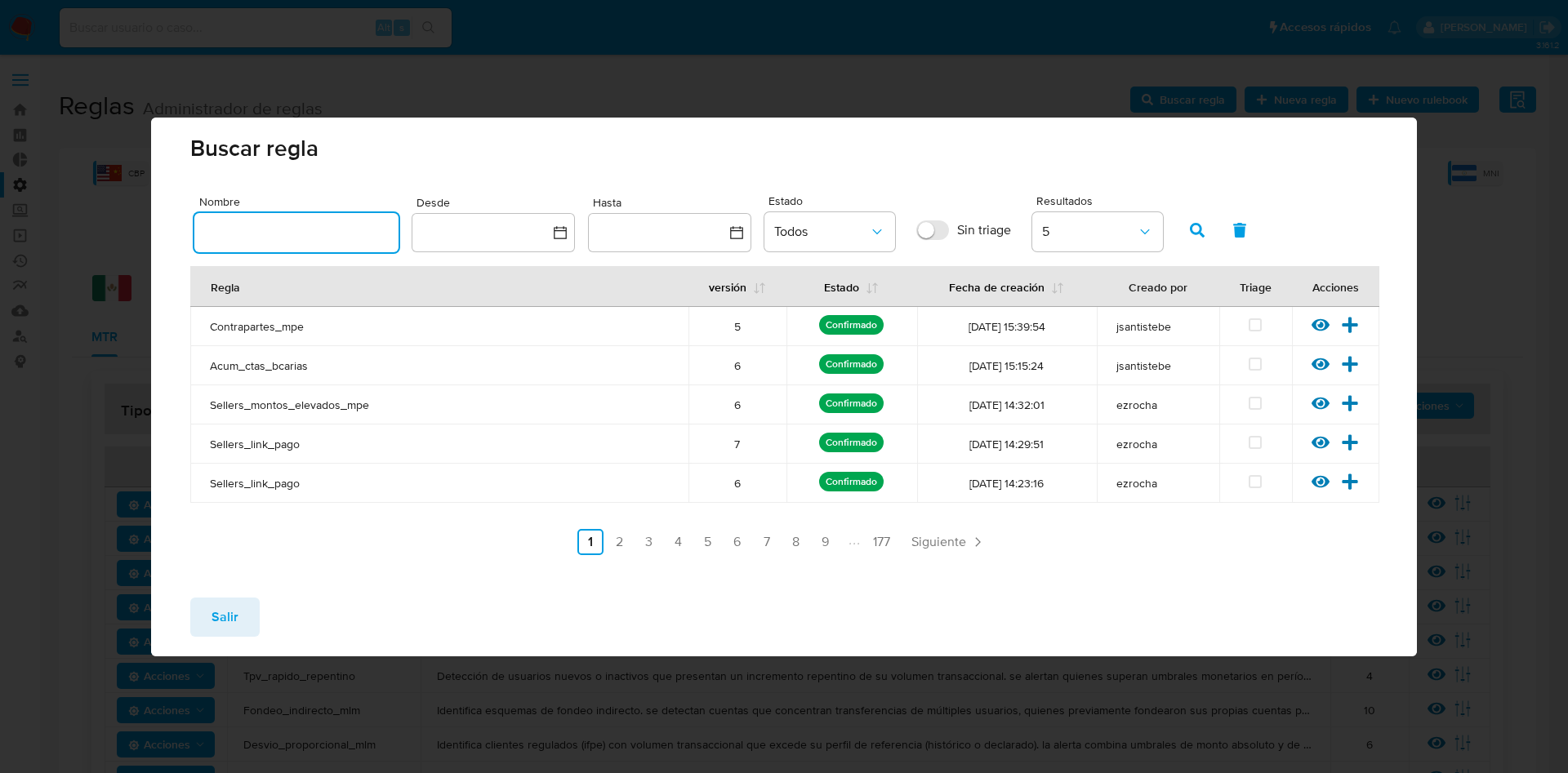
click at [285, 227] on input "text" at bounding box center [297, 233] width 205 height 22
type input "Desvio_integral_mlm"
click at [1192, 231] on icon "button" at bounding box center [1198, 230] width 14 height 14
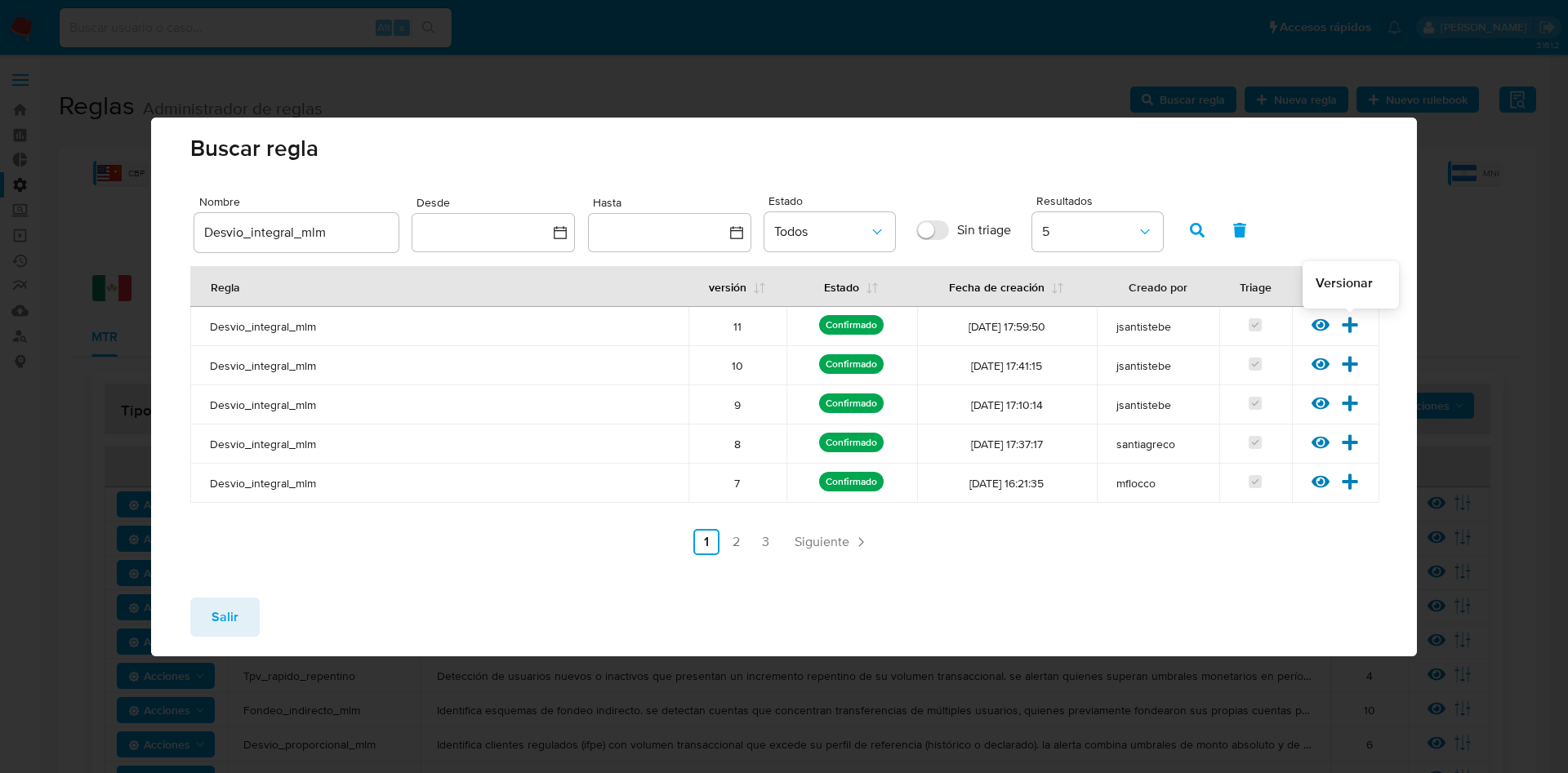
click at [1353, 321] on icon at bounding box center [1350, 325] width 18 height 18
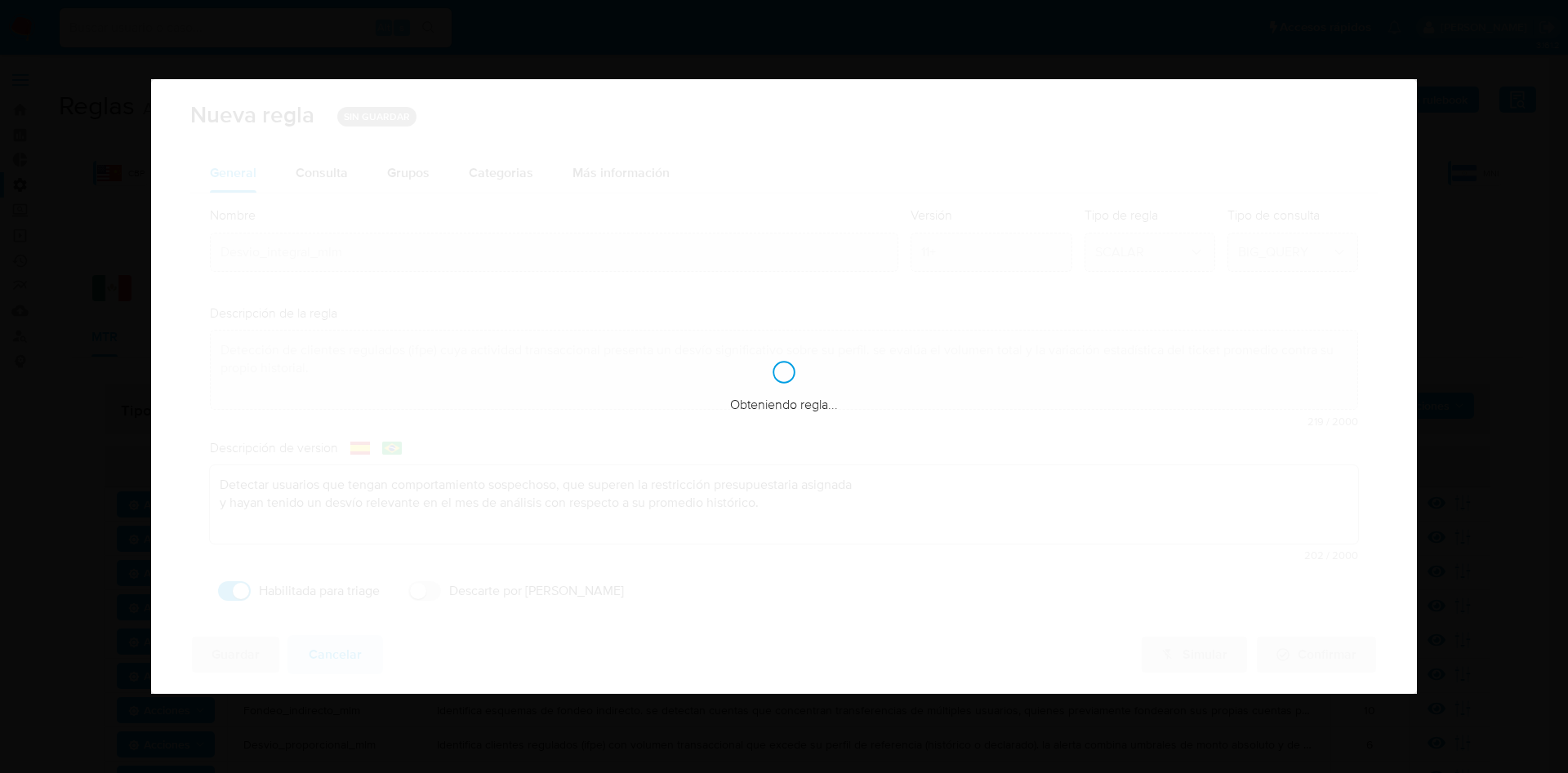
checkbox input "true"
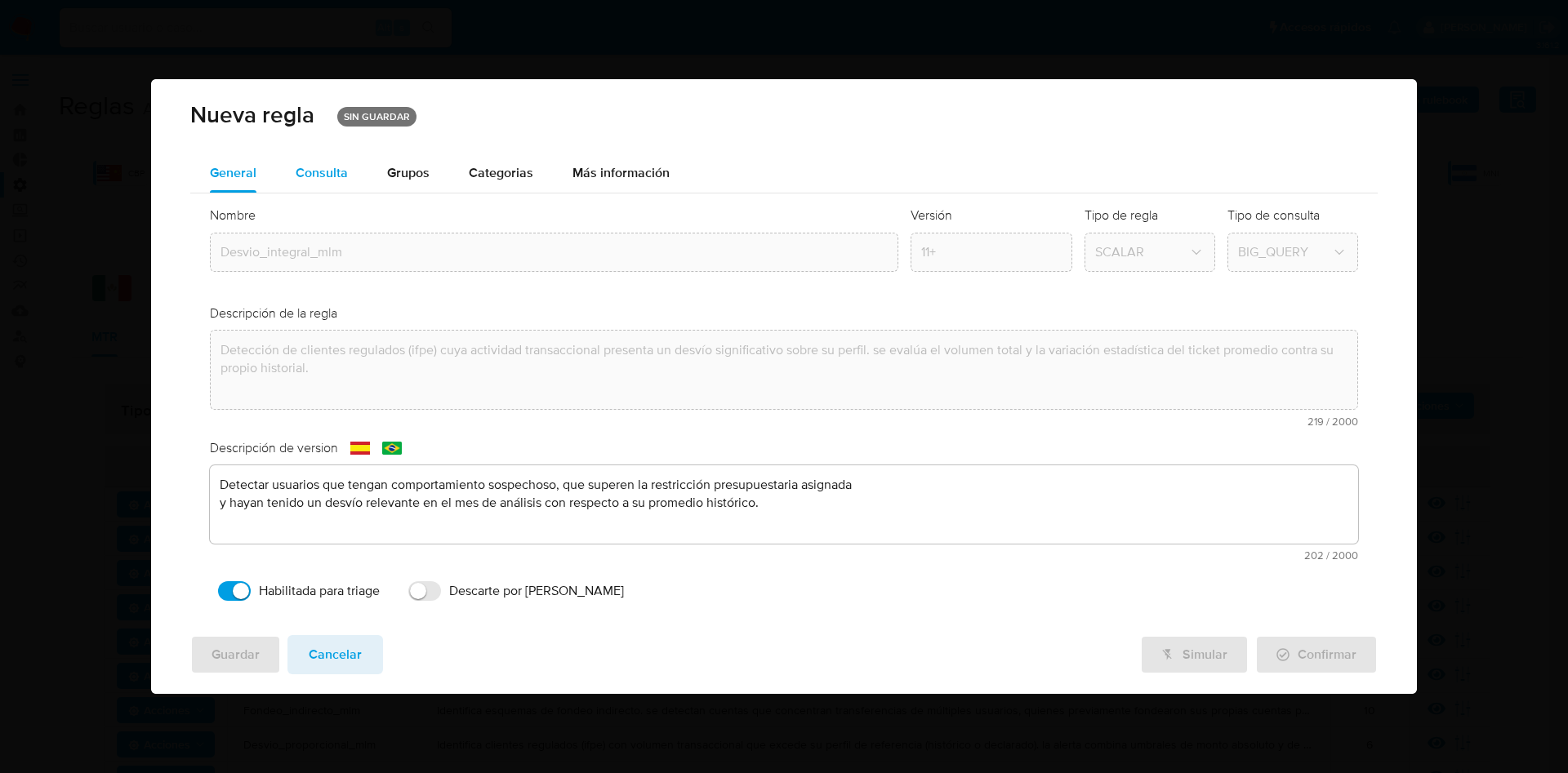
click at [324, 186] on div "Consulta" at bounding box center [322, 173] width 52 height 39
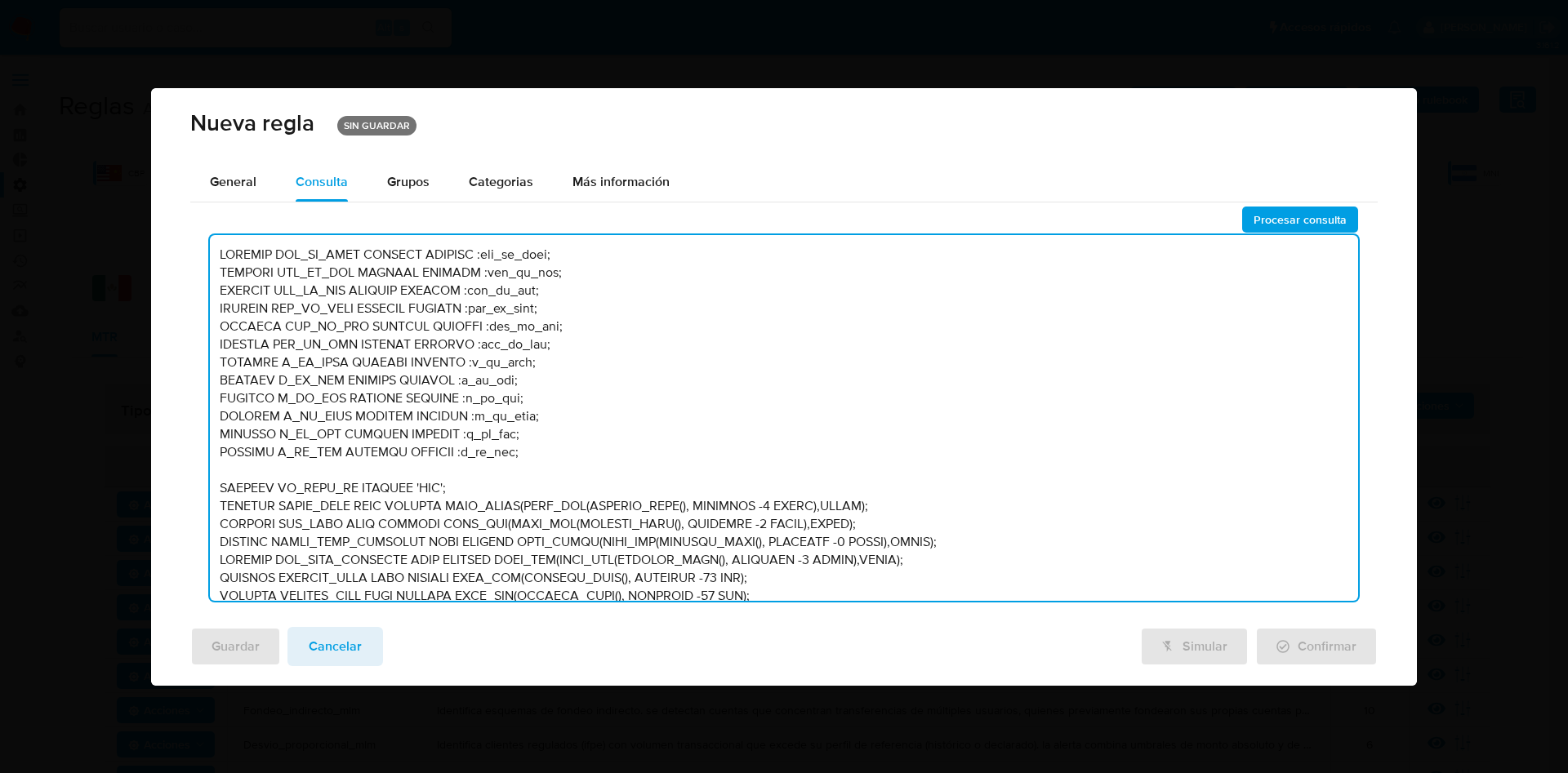
drag, startPoint x: 219, startPoint y: 252, endPoint x: 806, endPoint y: 456, distance: 621.4
click at [806, 456] on textarea at bounding box center [784, 418] width 1148 height 366
click at [575, 322] on textarea at bounding box center [784, 418] width 1148 height 366
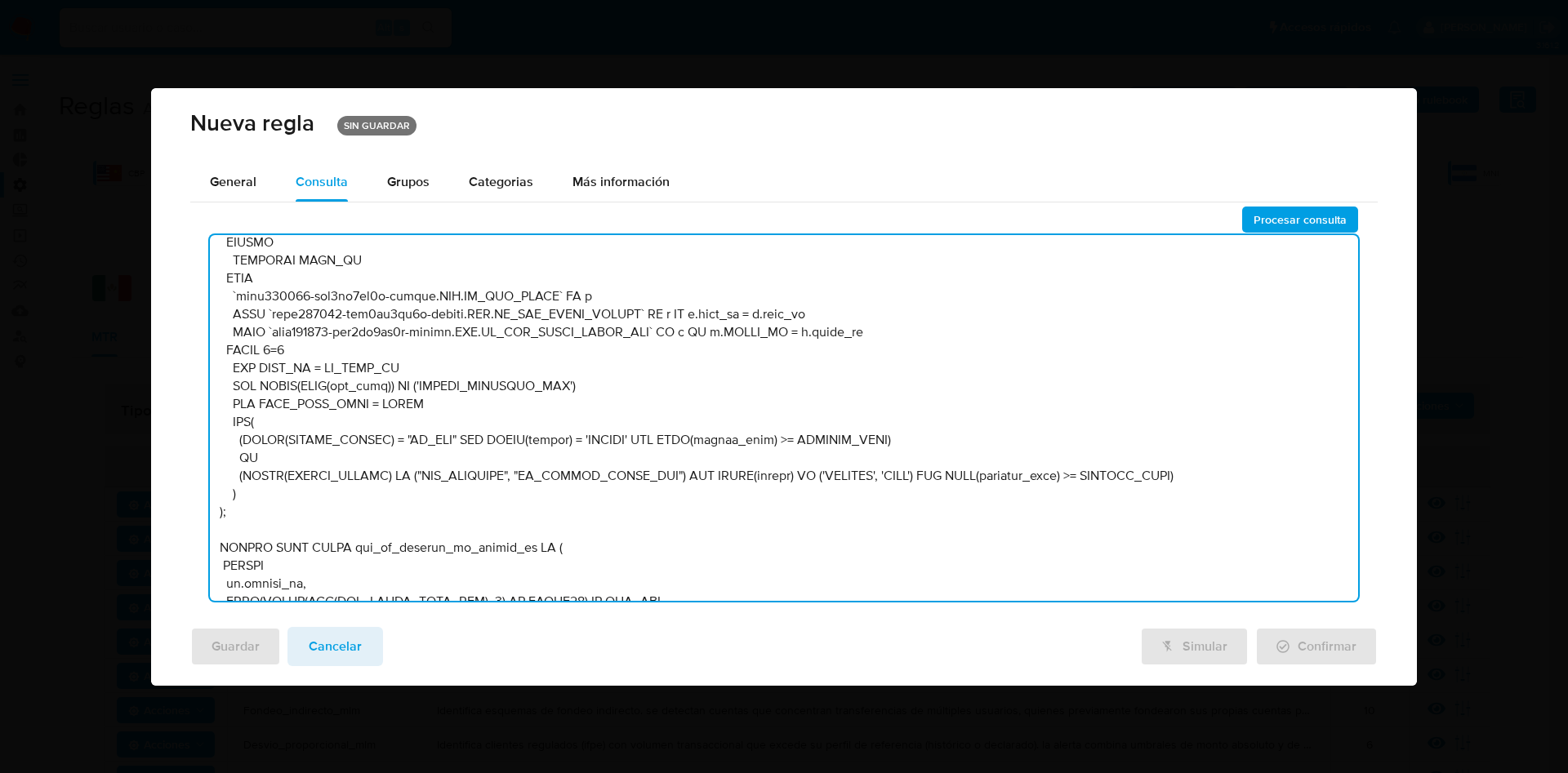
scroll to position [5099, 0]
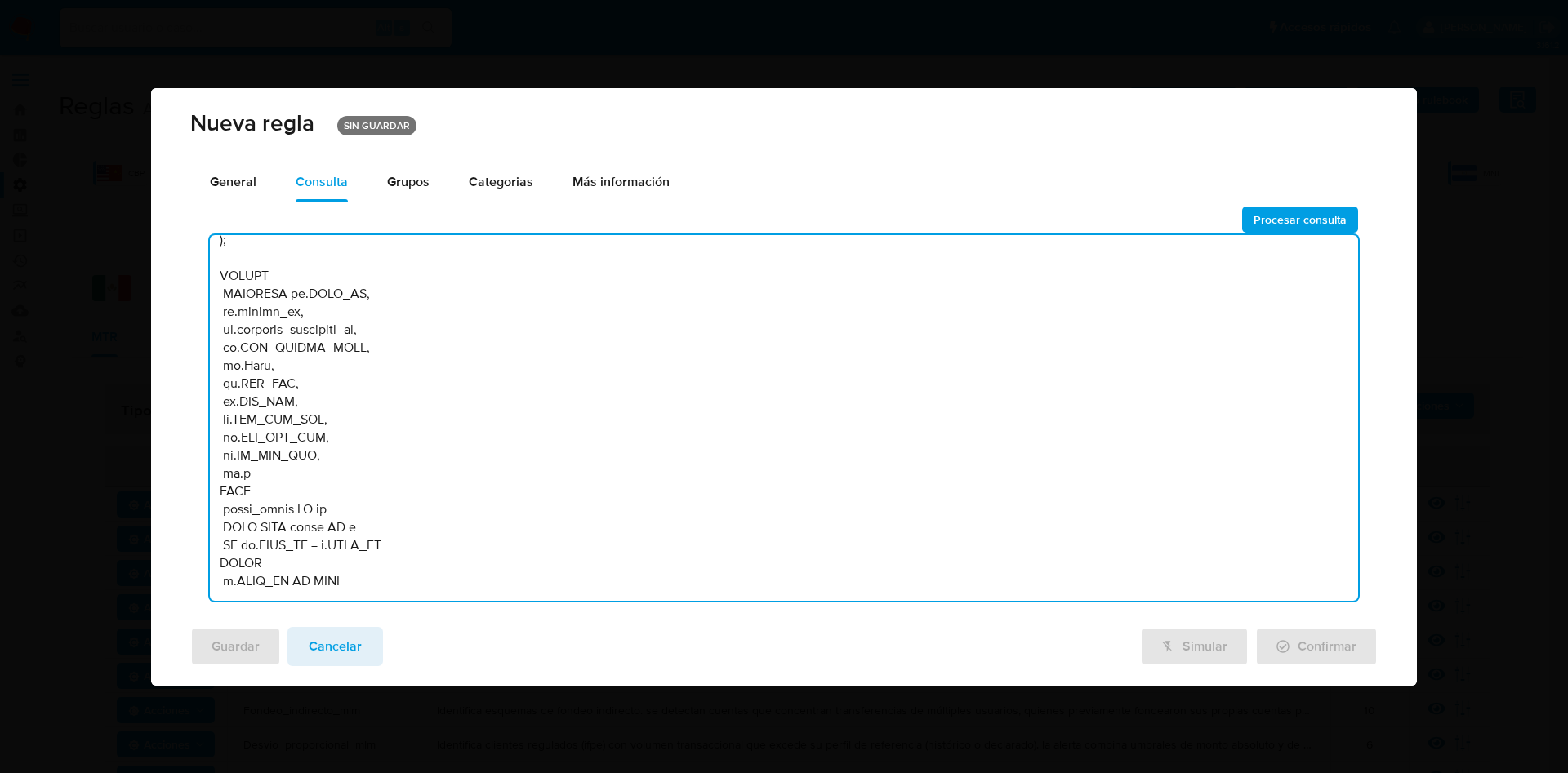
drag, startPoint x: 222, startPoint y: 251, endPoint x: 623, endPoint y: 574, distance: 514.9
click at [623, 574] on textarea at bounding box center [784, 418] width 1148 height 366
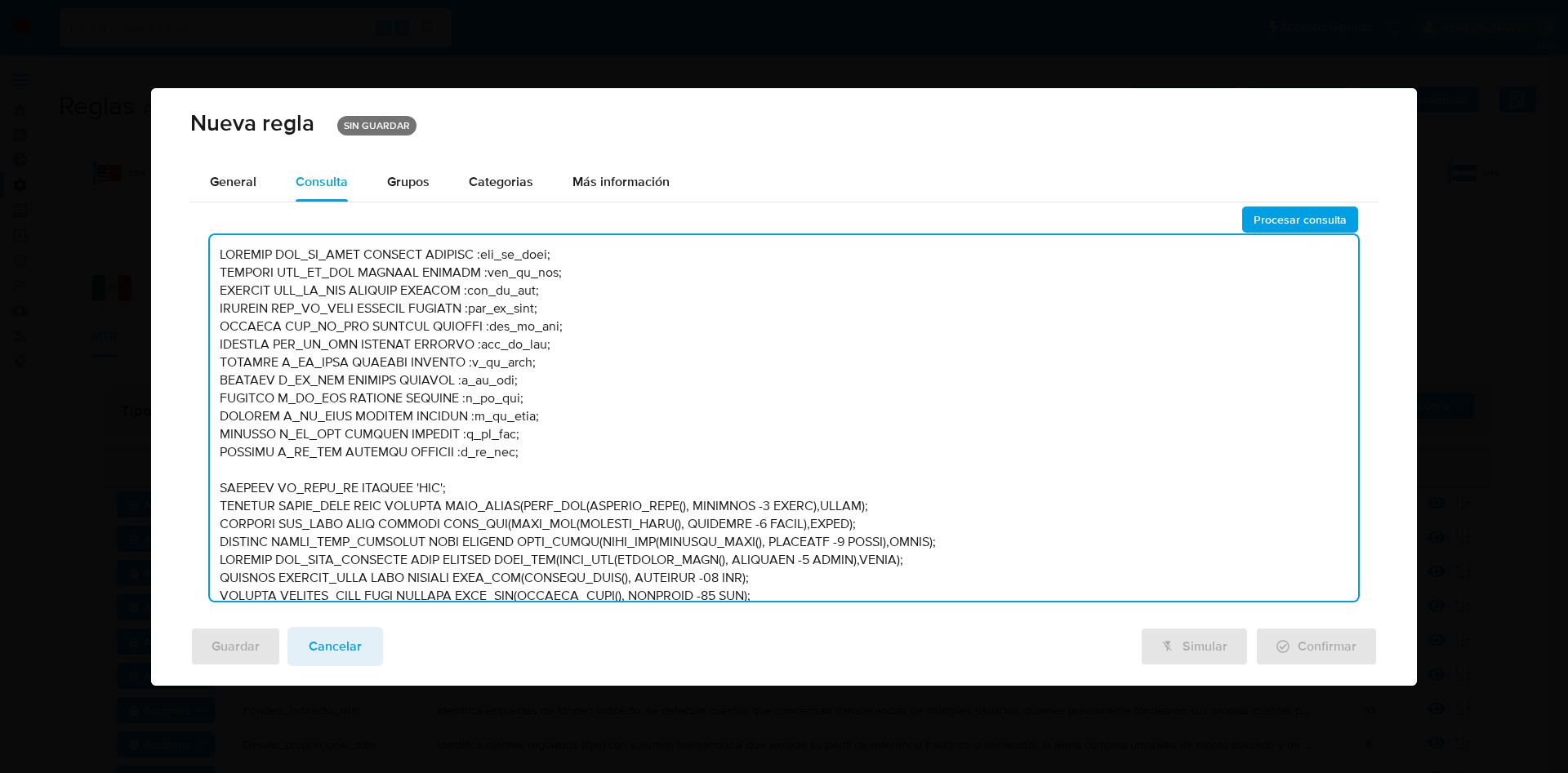
scroll to position [5089, 0]
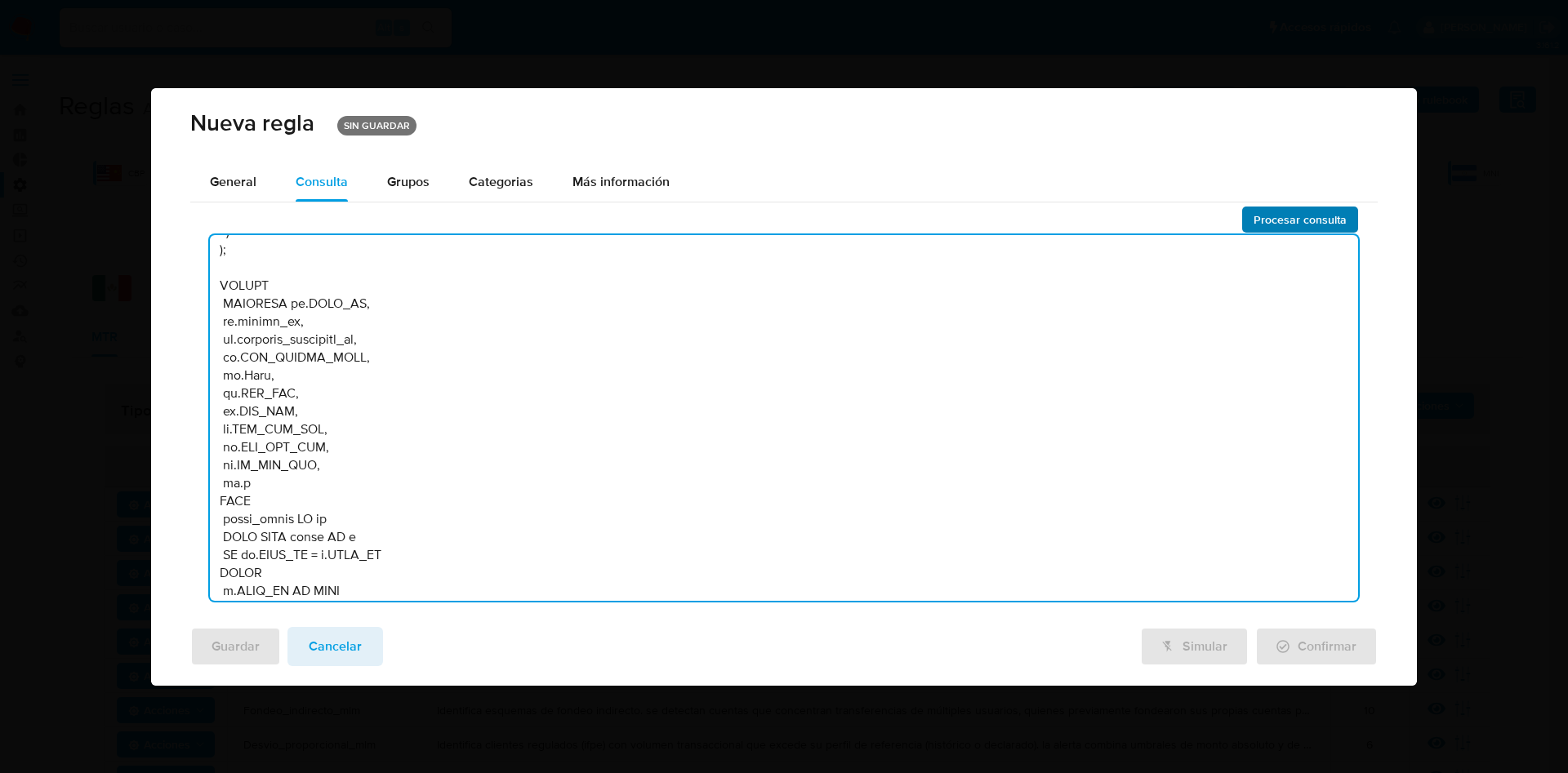
type textarea "DECLARE MAT_PJ_HIGH NUMERIC DEFAULT :mat_pj_high; DECLARE MAT_PJ_MID NUMERIC DE…"
click at [1282, 210] on span "Procesar consulta" at bounding box center [1301, 219] width 93 height 22
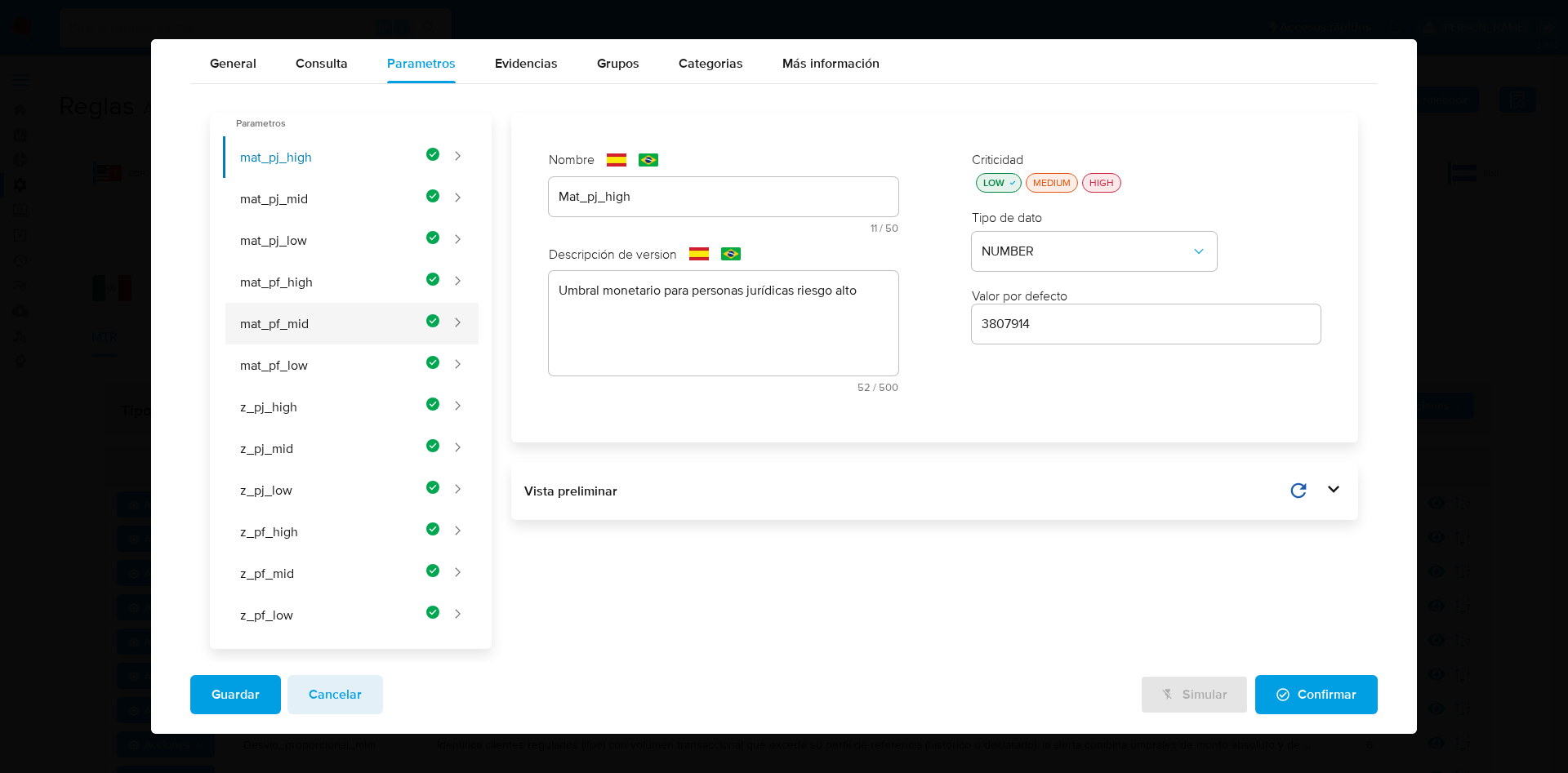
scroll to position [0, 0]
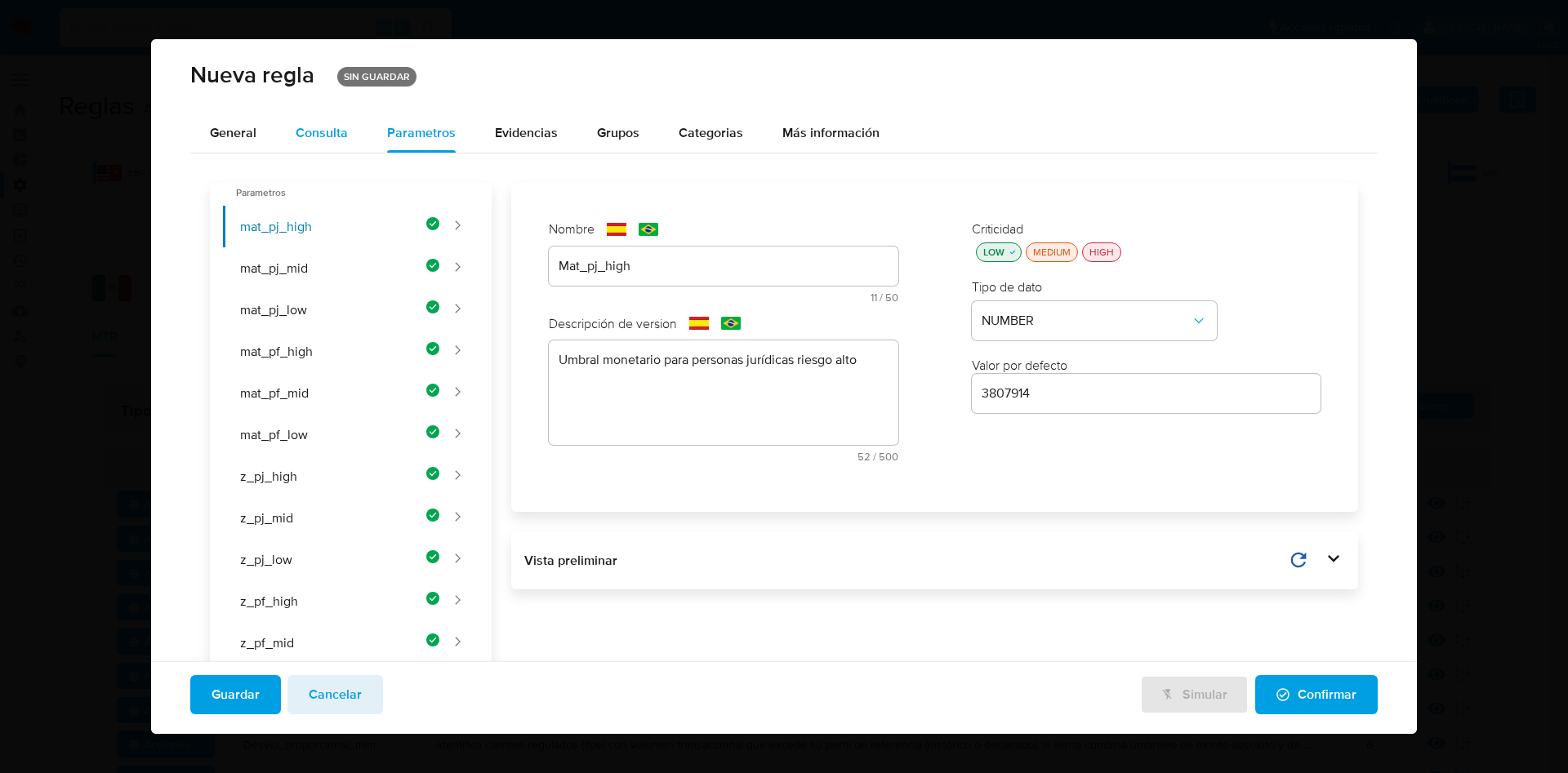
click at [312, 135] on div "Consulta" at bounding box center [322, 133] width 52 height 13
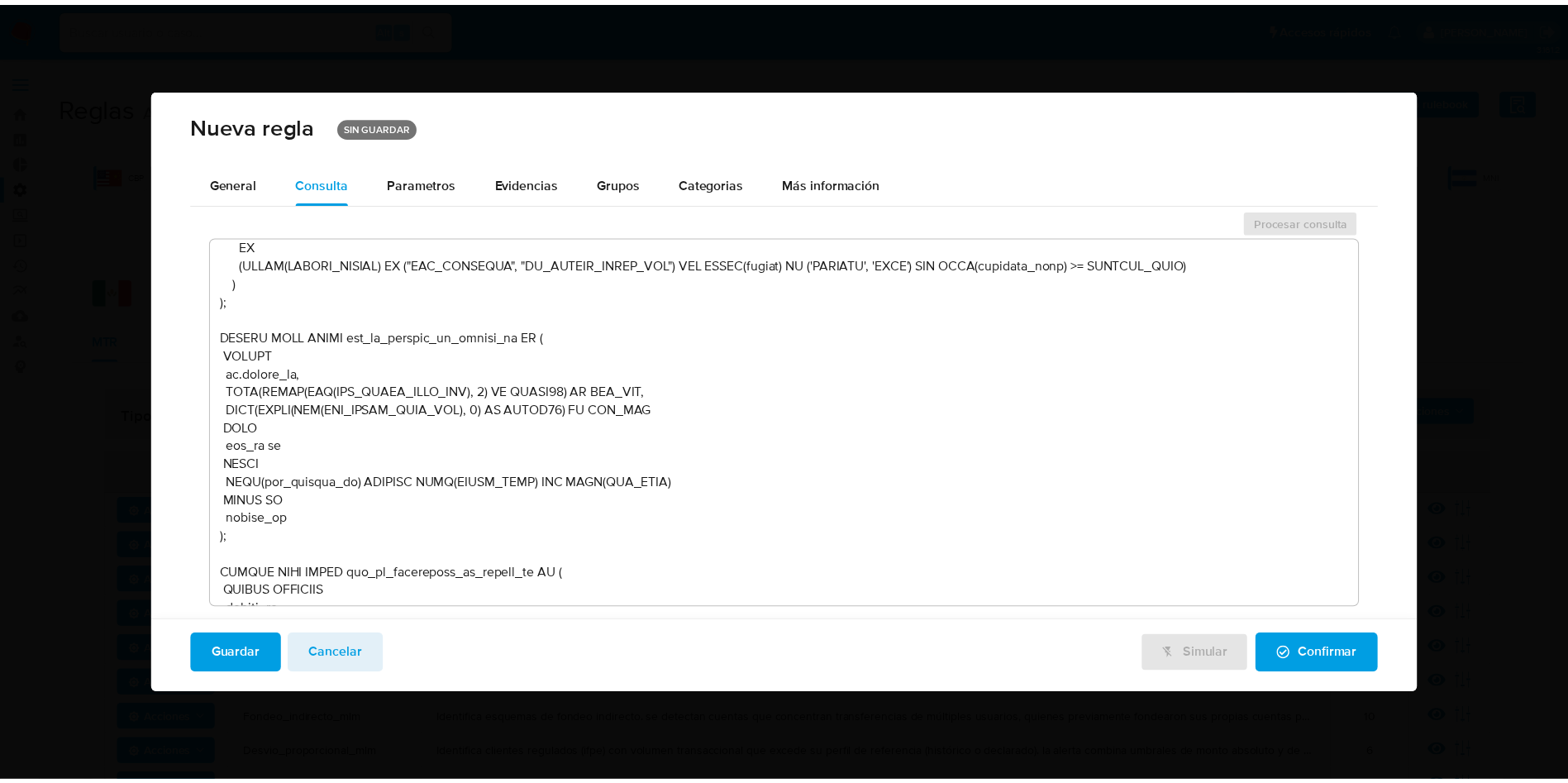
scroll to position [2683, 0]
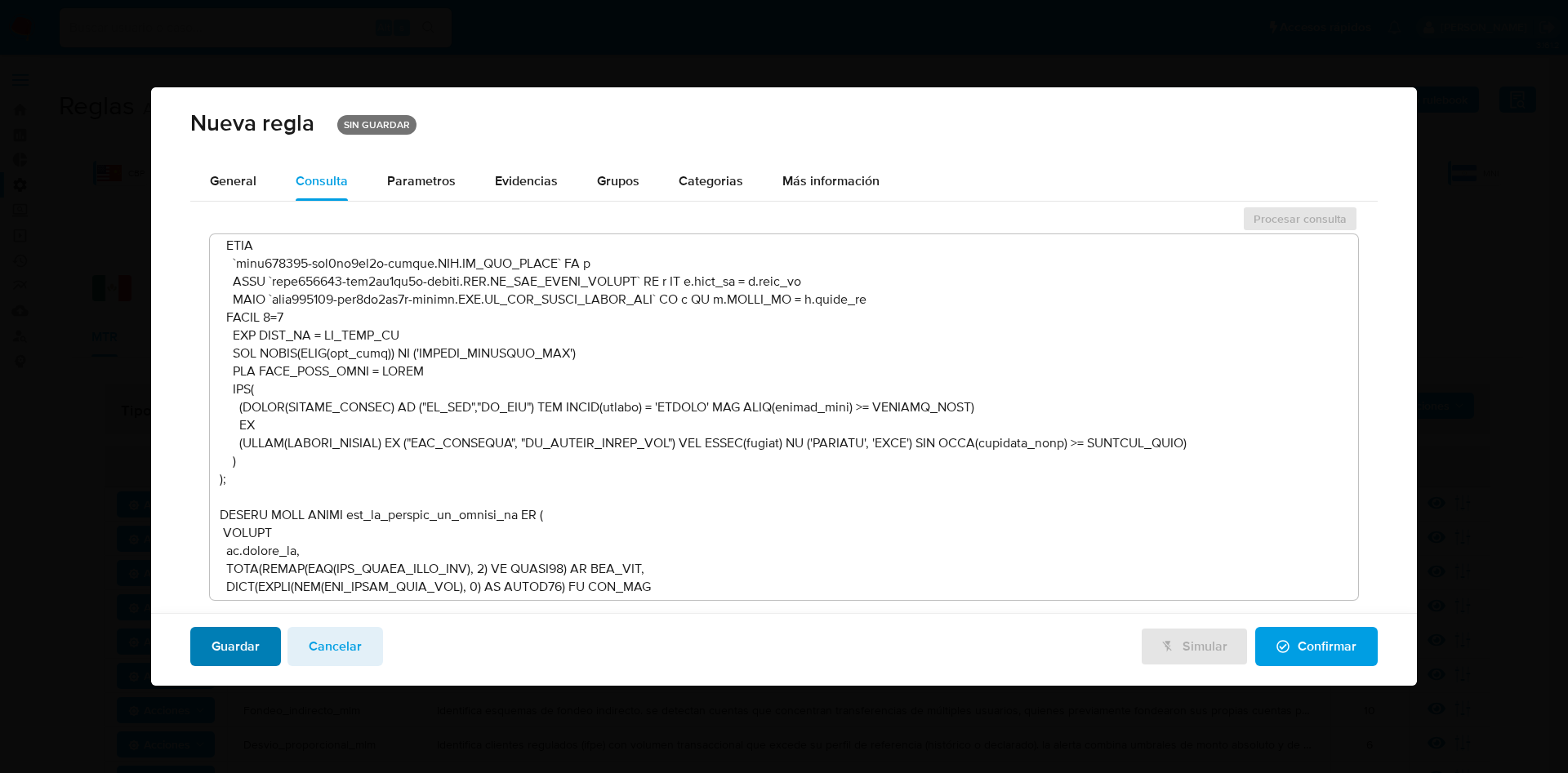
click at [204, 637] on button "Guardar" at bounding box center [235, 647] width 91 height 39
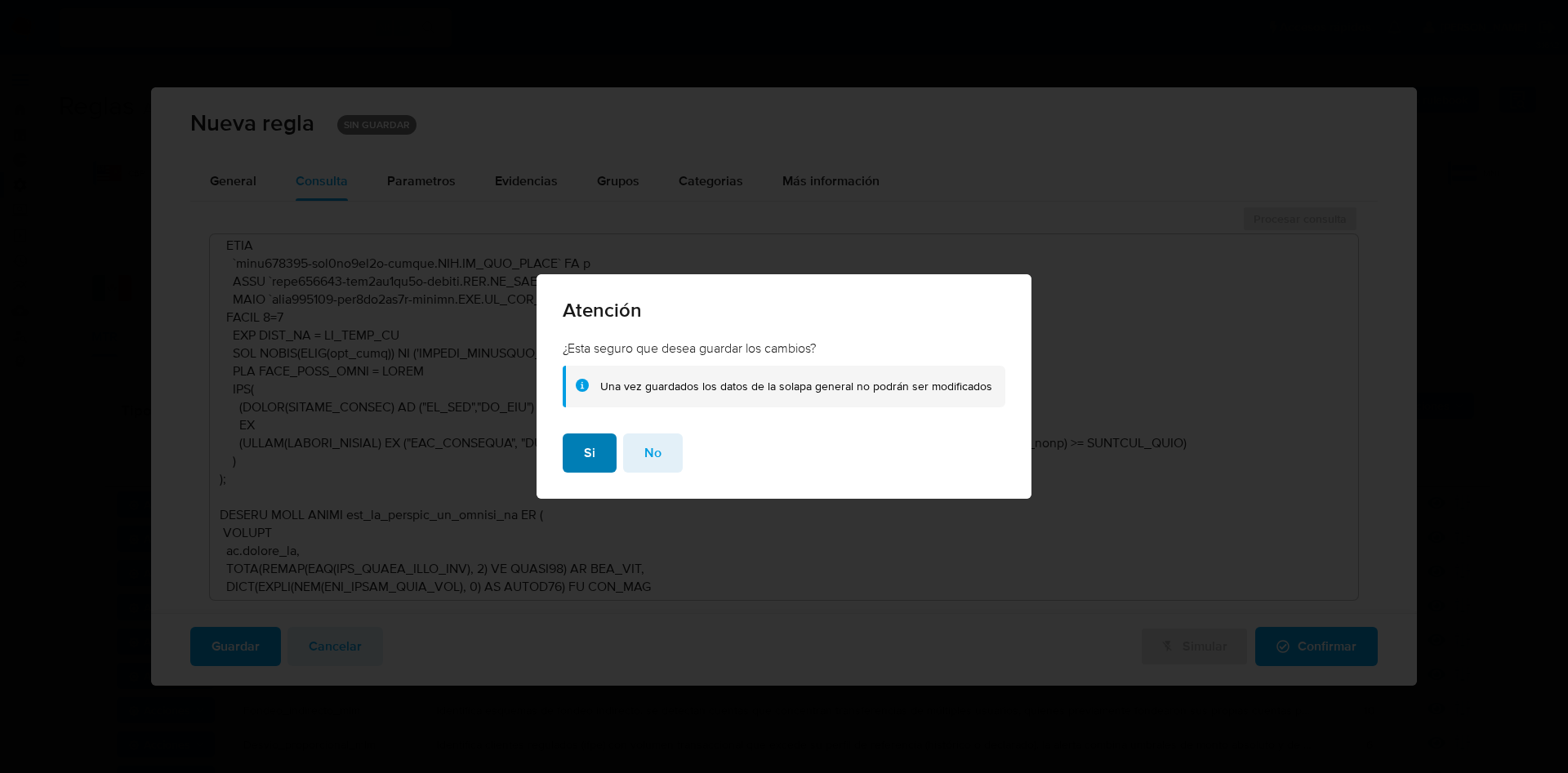
click at [585, 449] on button "Si" at bounding box center [589, 454] width 54 height 39
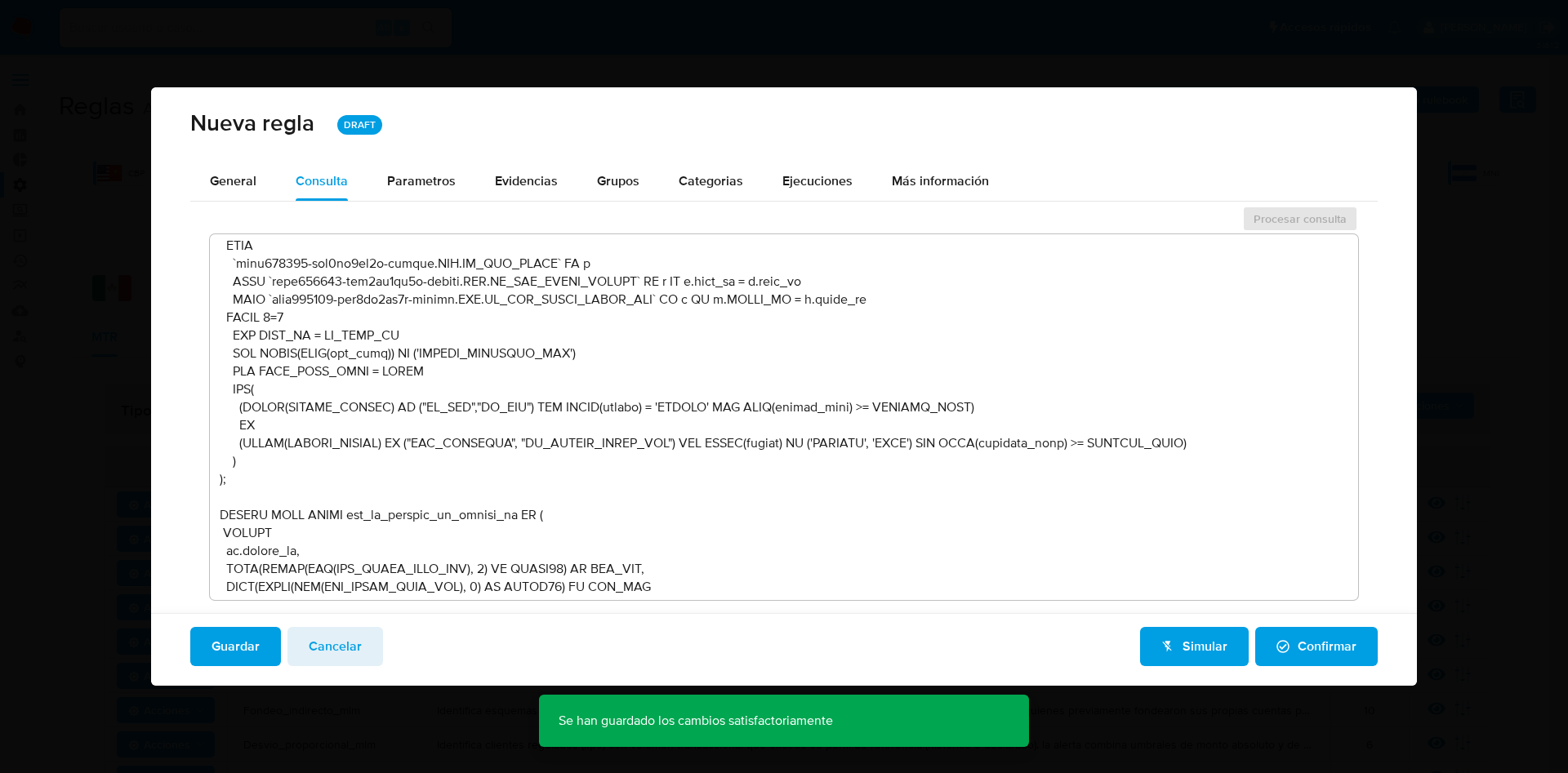
click at [1328, 647] on span "Confirmar" at bounding box center [1316, 647] width 80 height 36
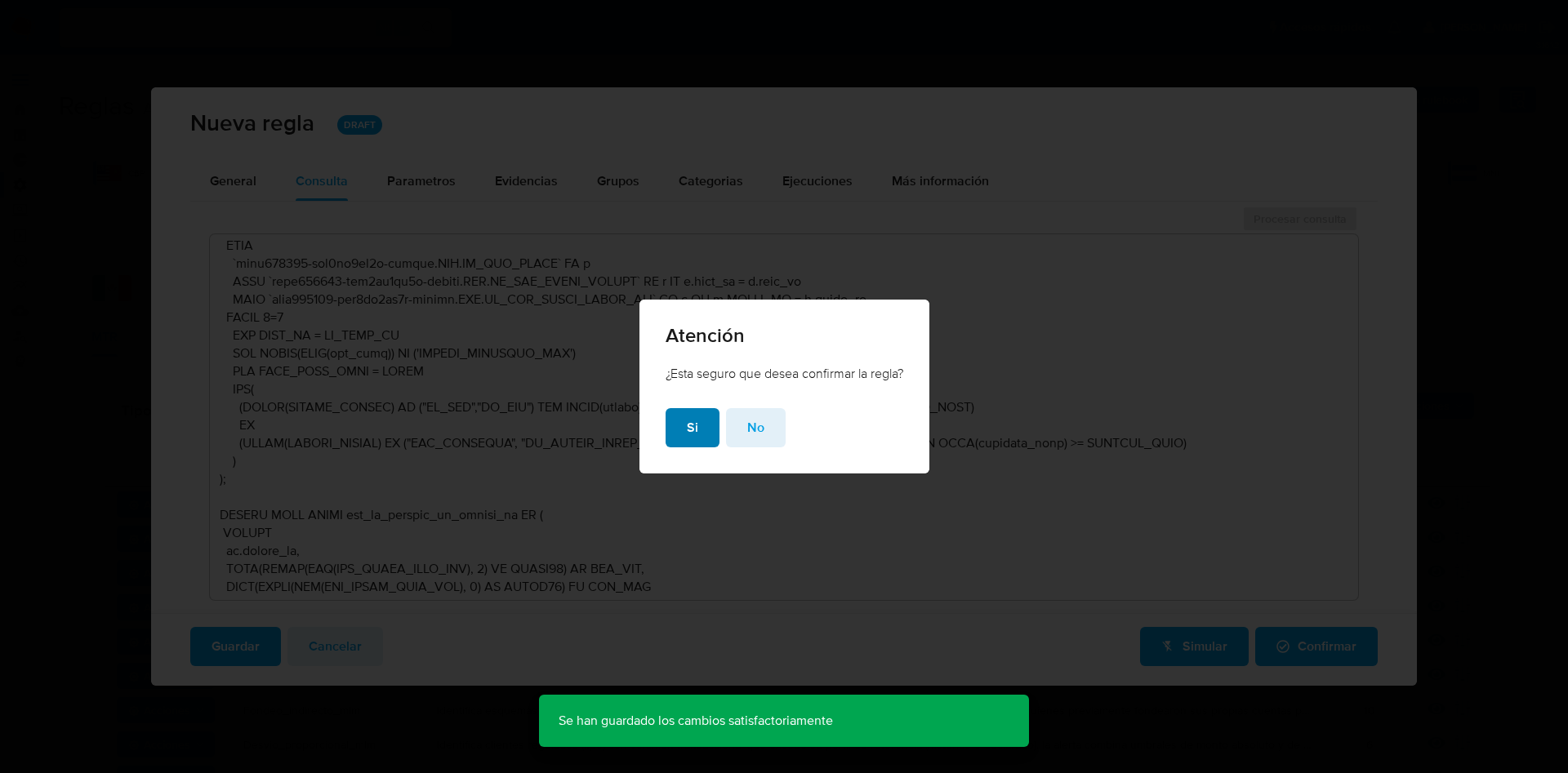
click at [679, 434] on button "Si" at bounding box center [693, 428] width 54 height 39
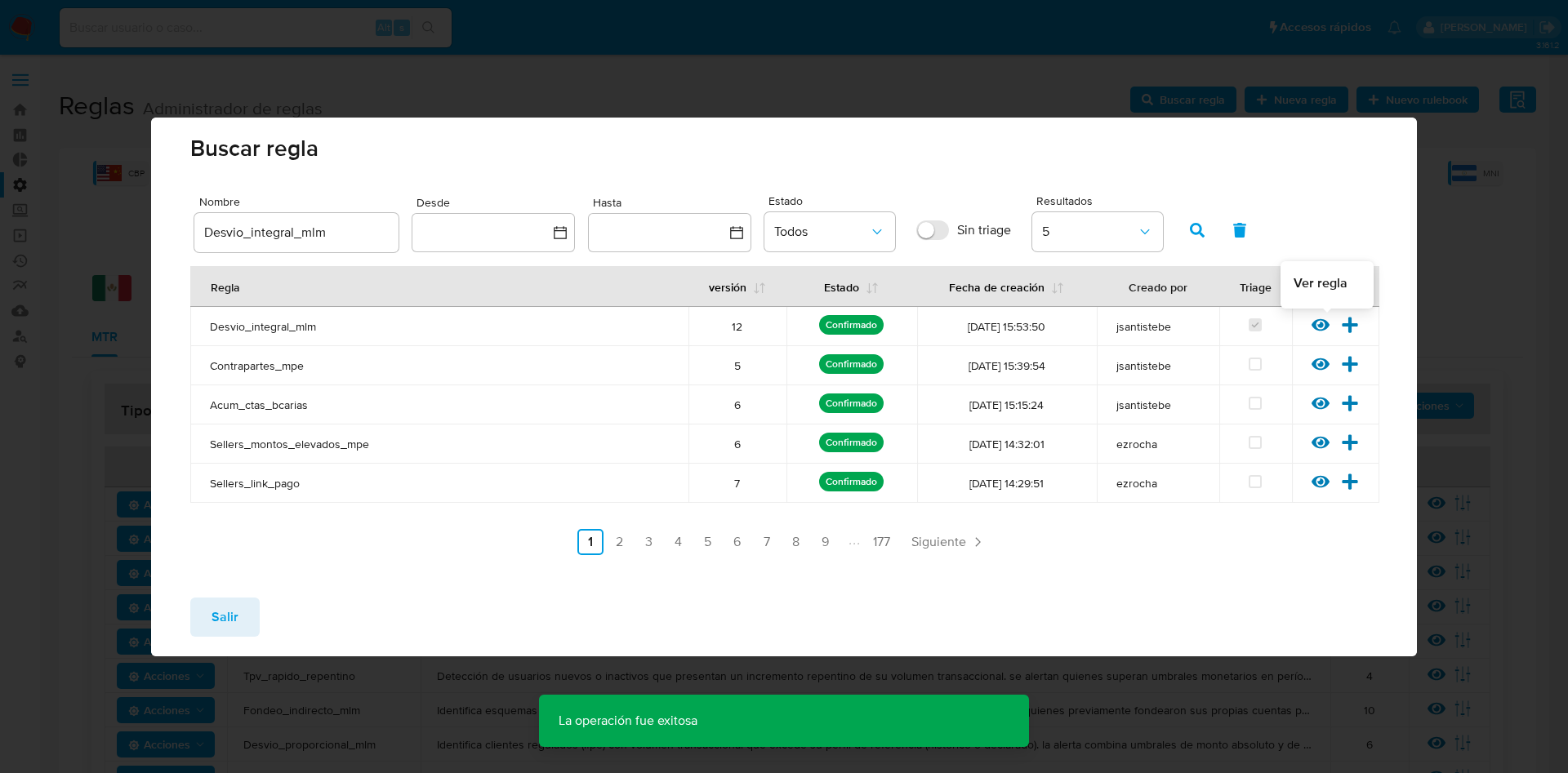
click at [1322, 325] on icon at bounding box center [1320, 325] width 18 height 13
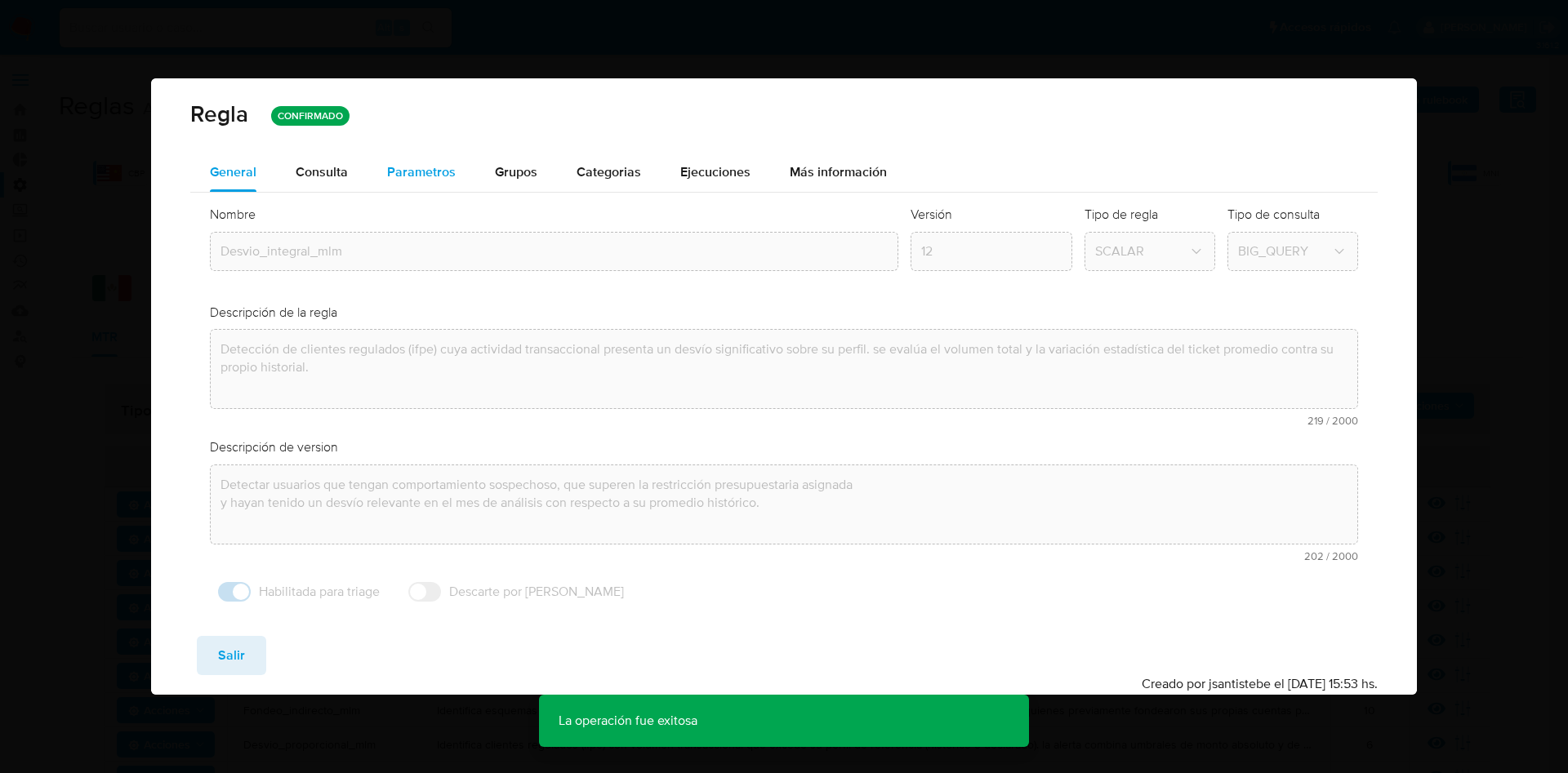
click at [409, 170] on span "Parametros" at bounding box center [422, 171] width 68 height 19
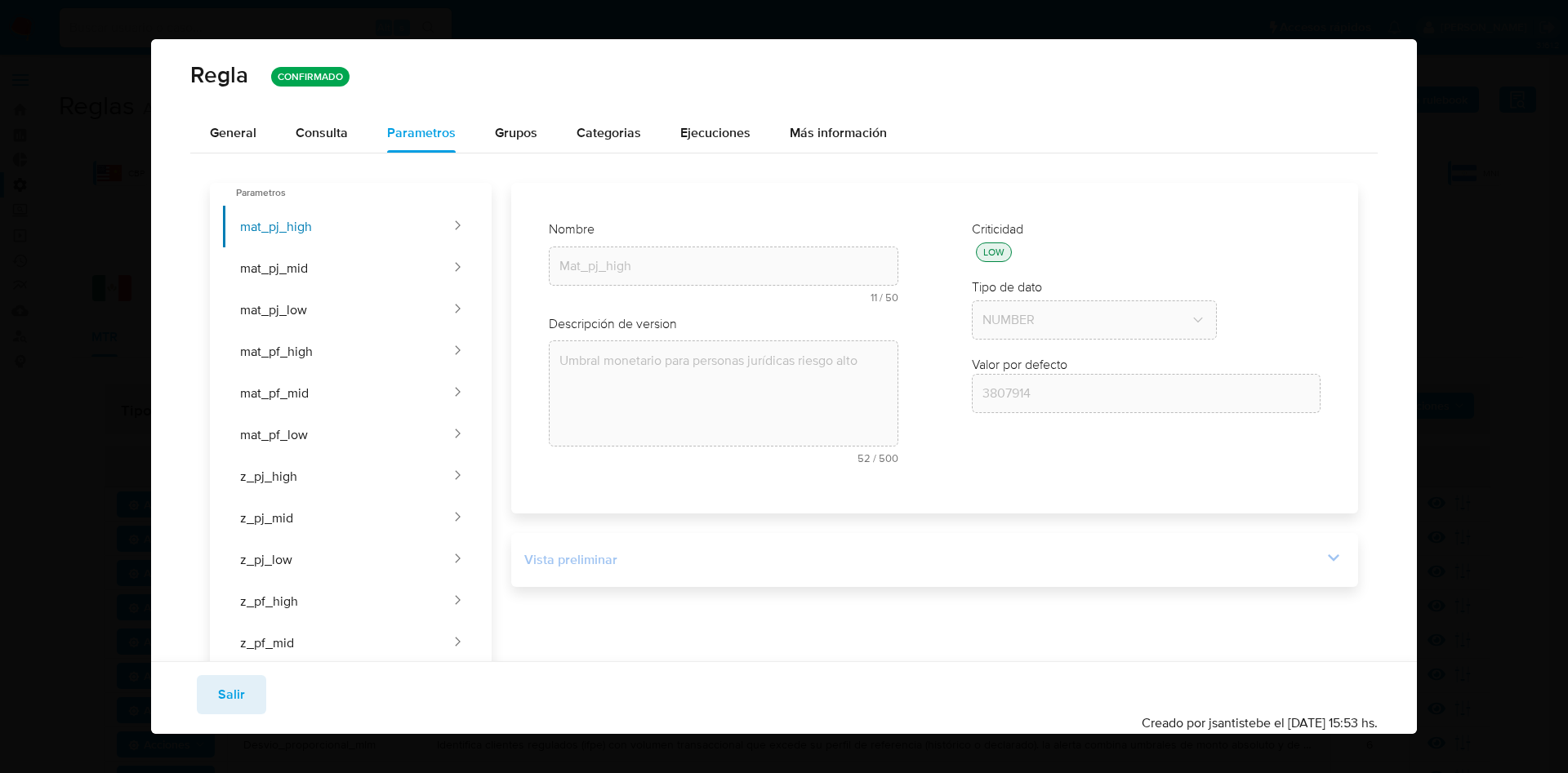
click at [1302, 567] on div "Vista preliminar" at bounding box center [924, 560] width 798 height 18
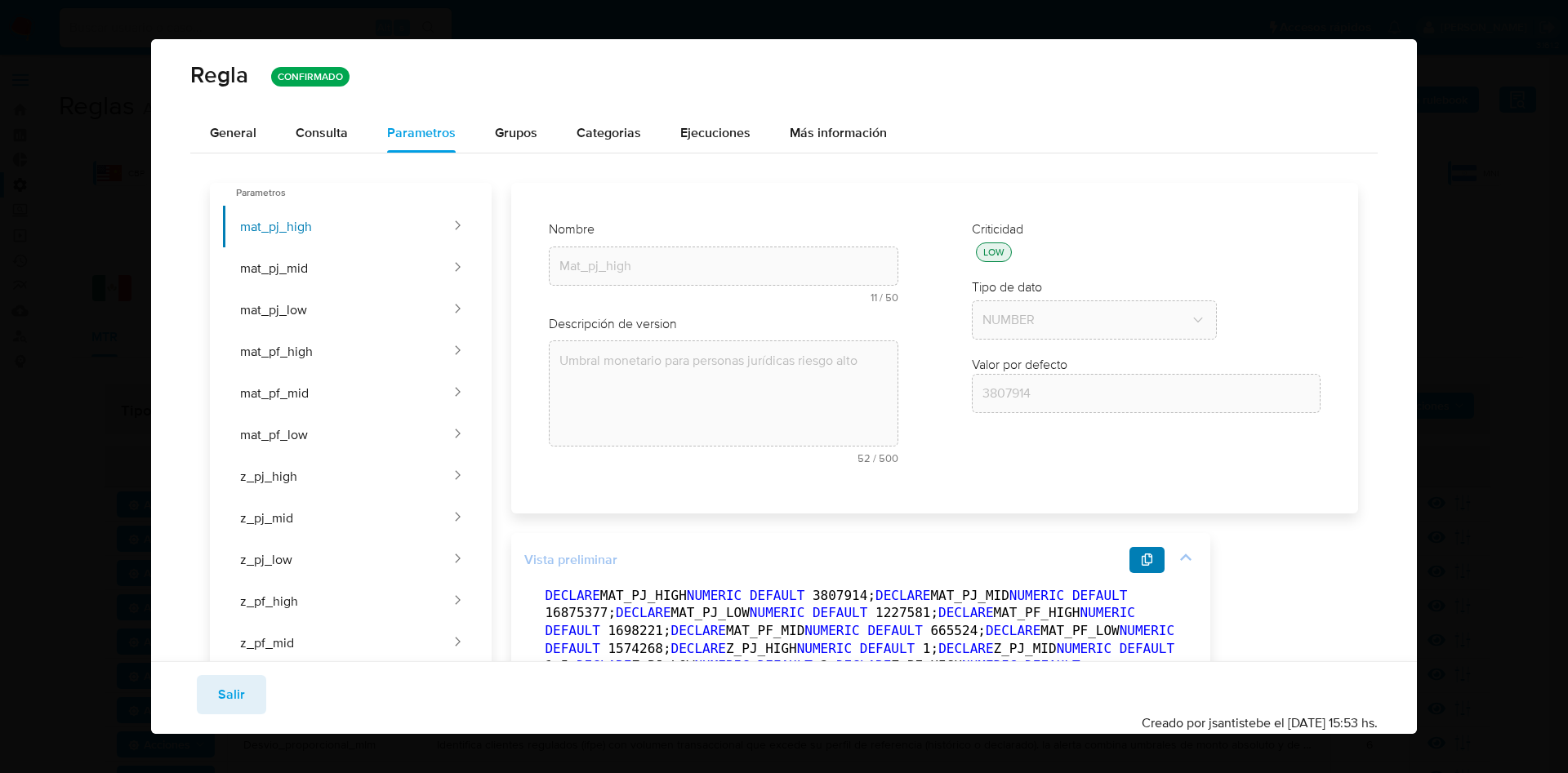
click at [1147, 560] on icon "button" at bounding box center [1147, 560] width 12 height 13
click at [227, 695] on span "Salir" at bounding box center [231, 695] width 27 height 36
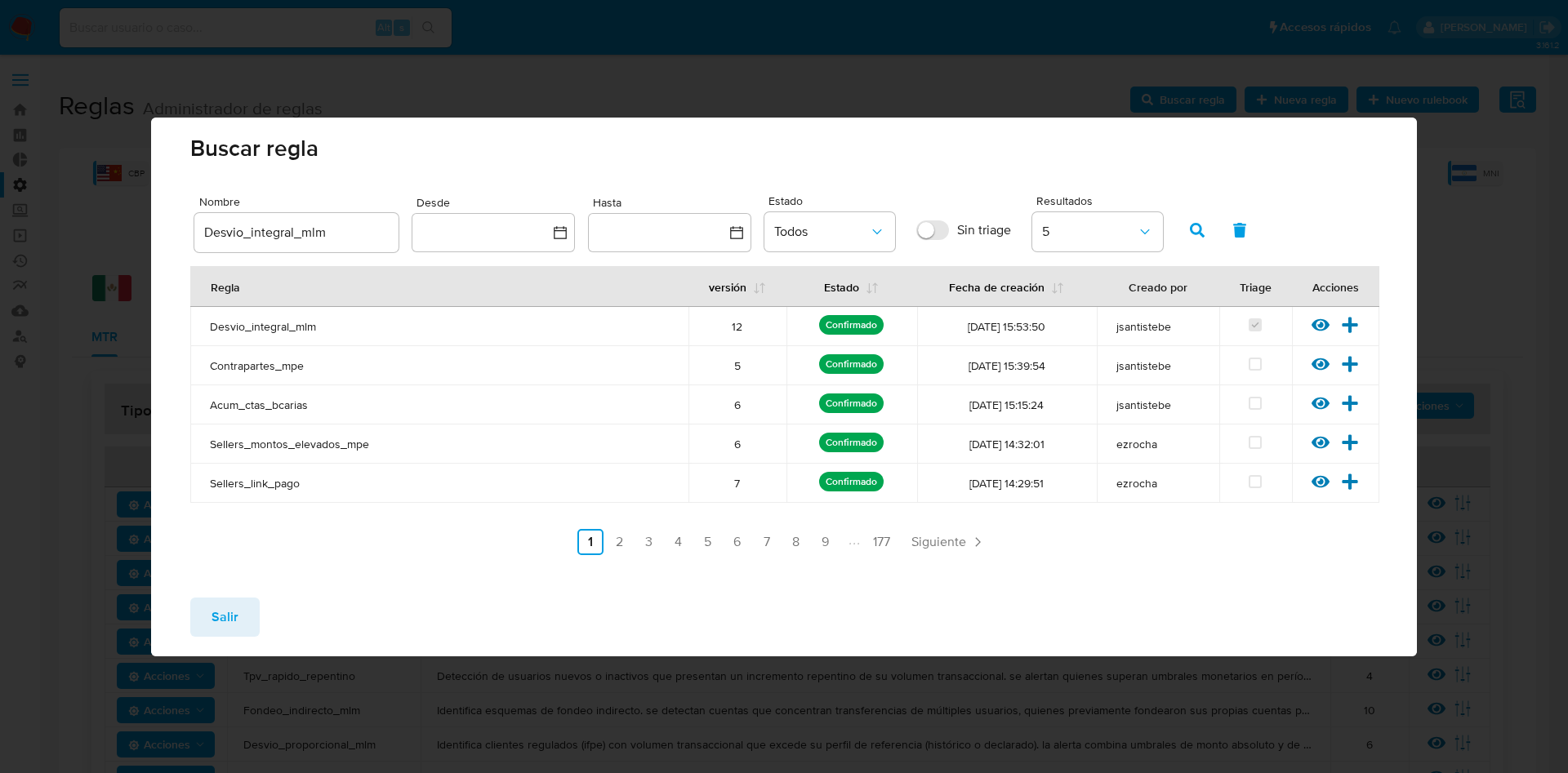
click at [223, 622] on span "Salir" at bounding box center [225, 617] width 27 height 36
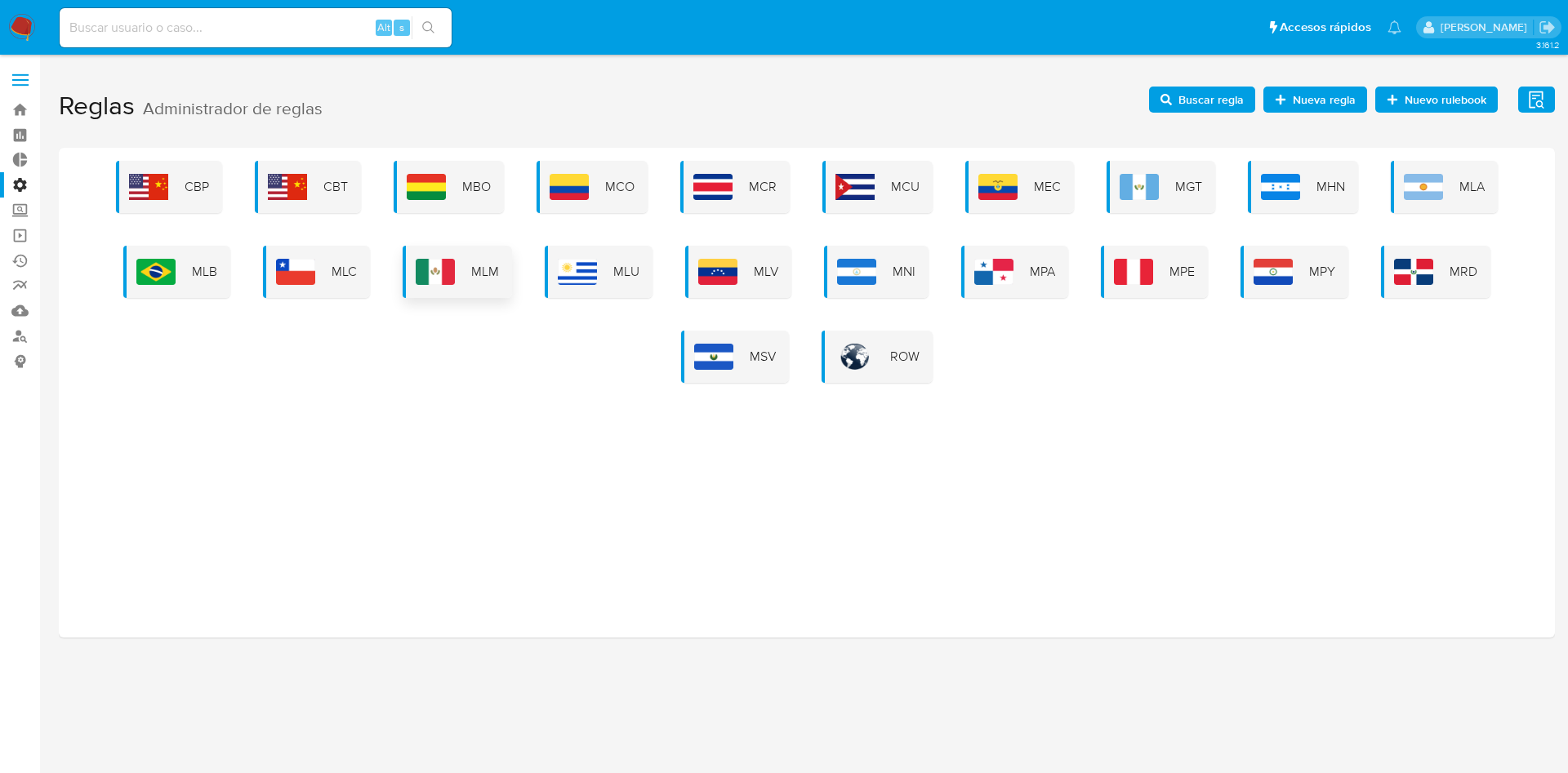
click at [462, 268] on div "MLM" at bounding box center [457, 272] width 109 height 52
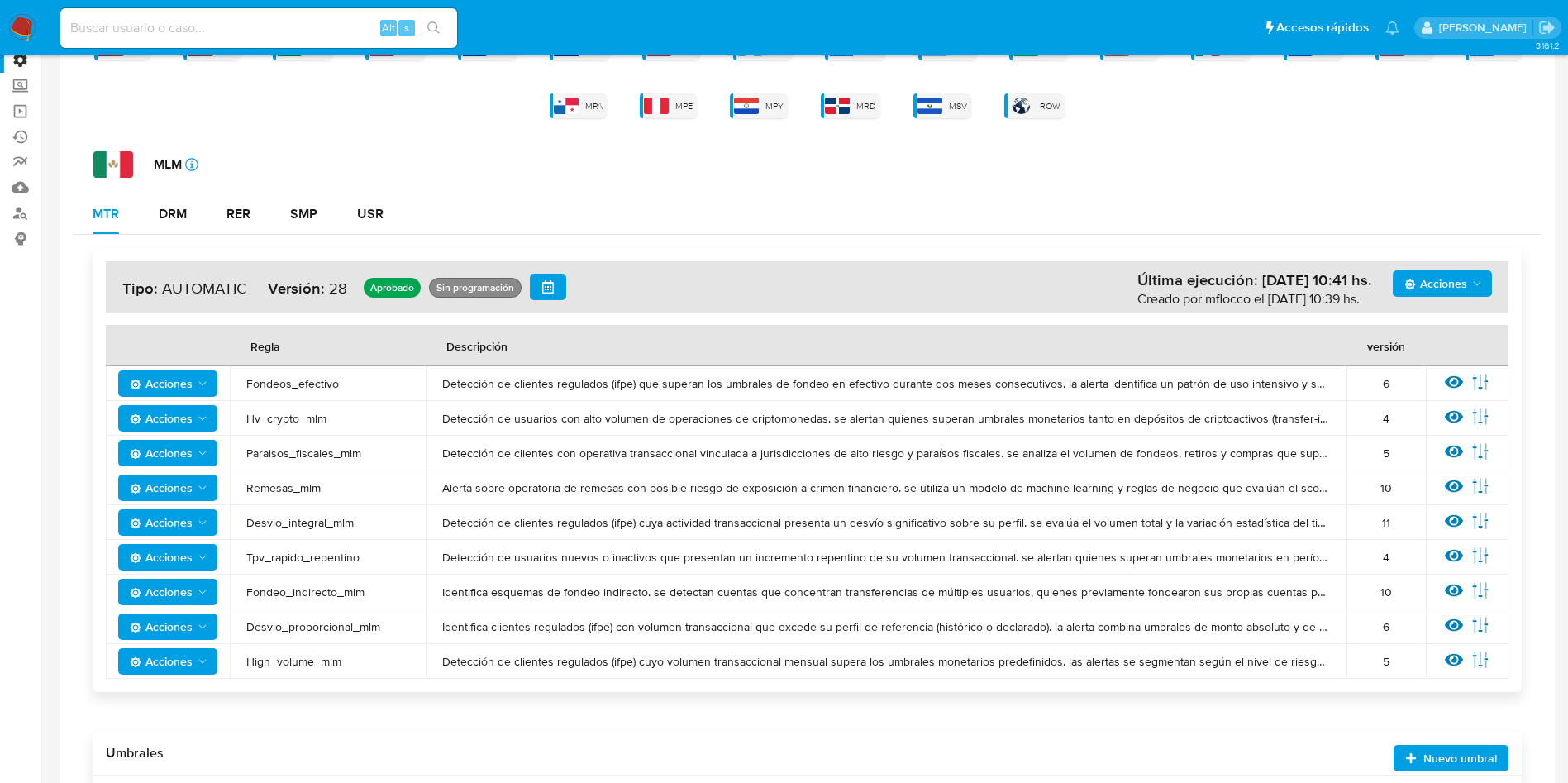
scroll to position [248, 0]
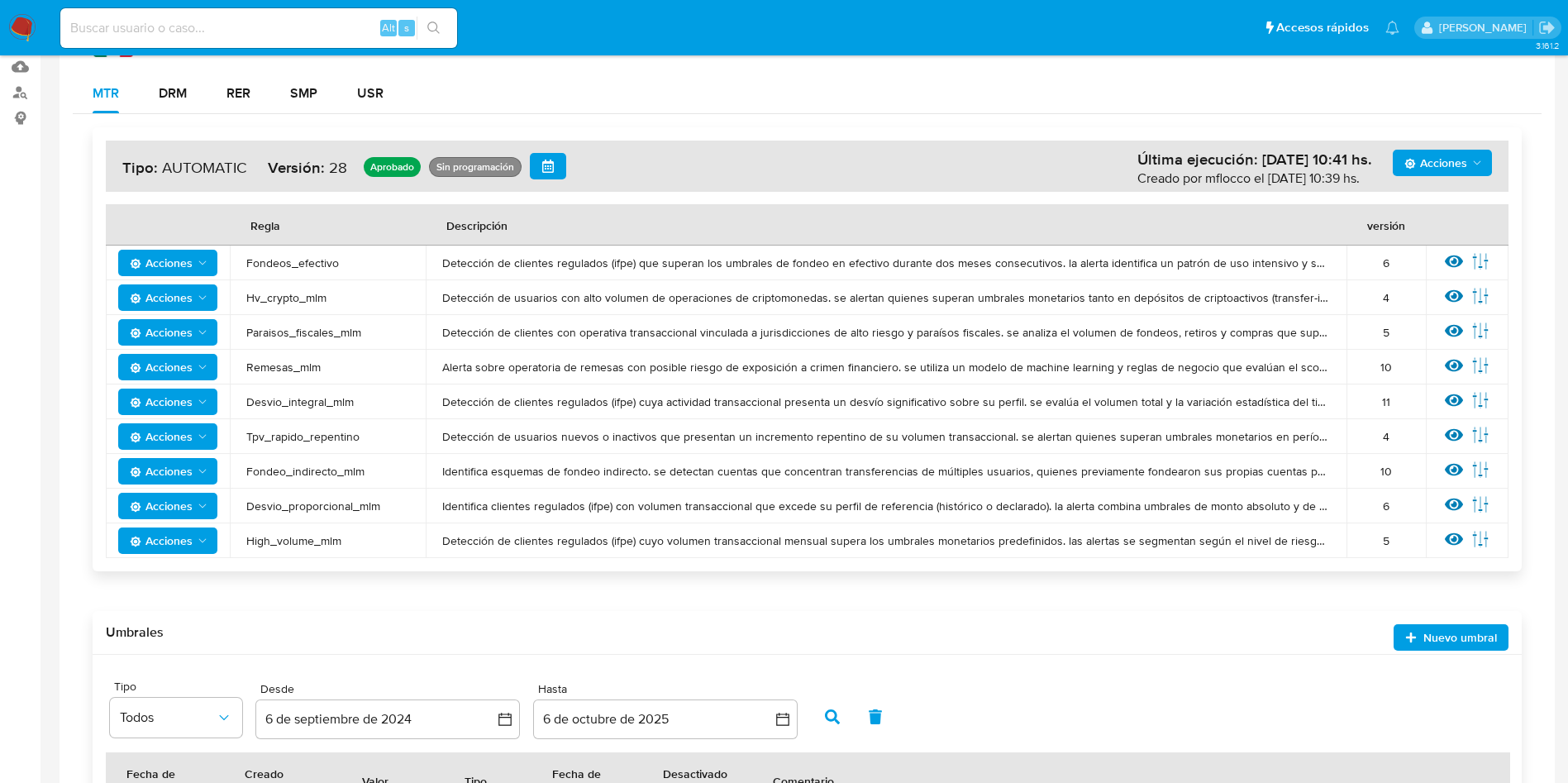
drag, startPoint x: 247, startPoint y: 505, endPoint x: 401, endPoint y: 505, distance: 154.0
click at [399, 510] on span "Desvio_proporcional_mlm" at bounding box center [327, 506] width 163 height 15
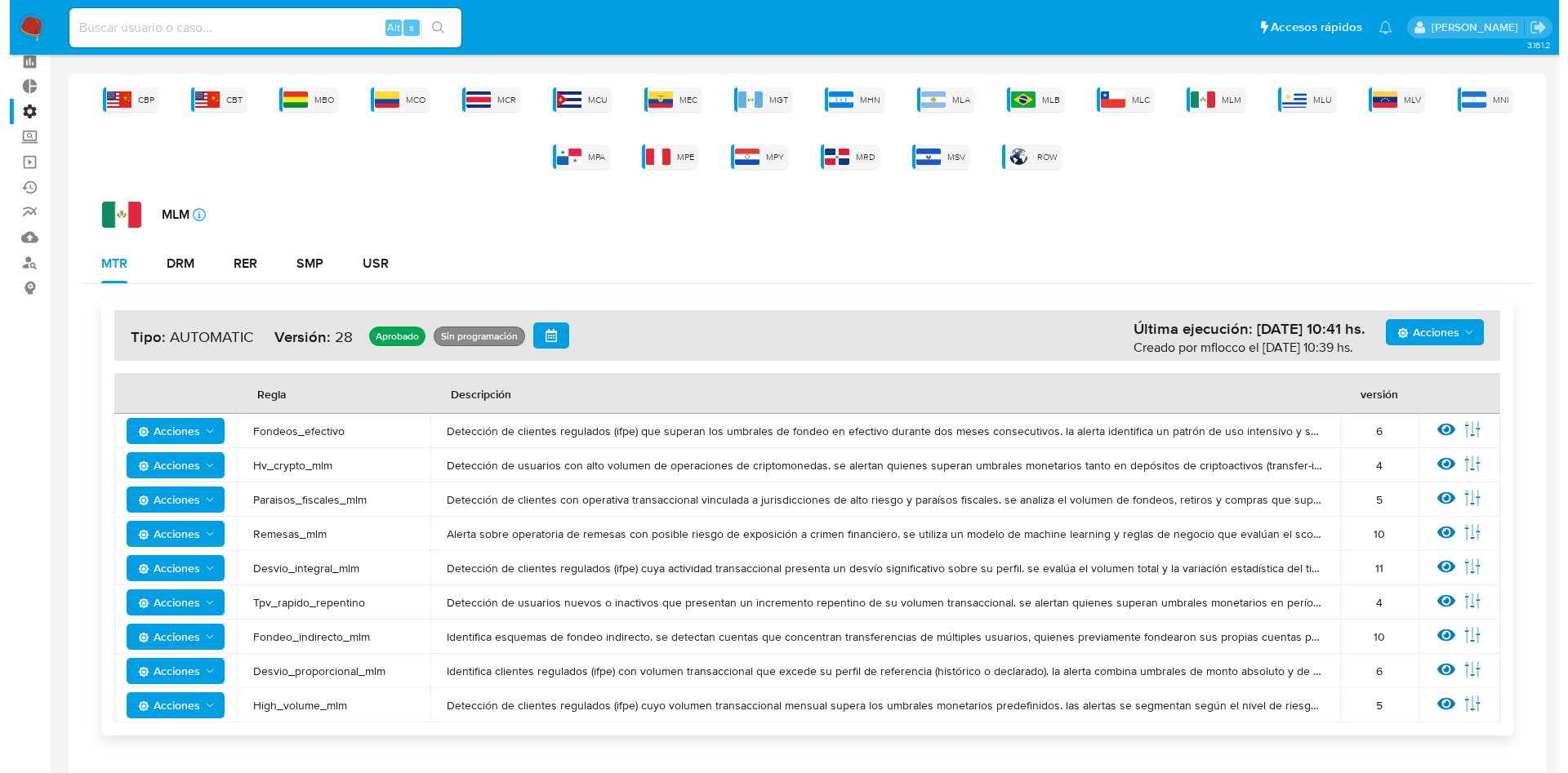
scroll to position [0, 0]
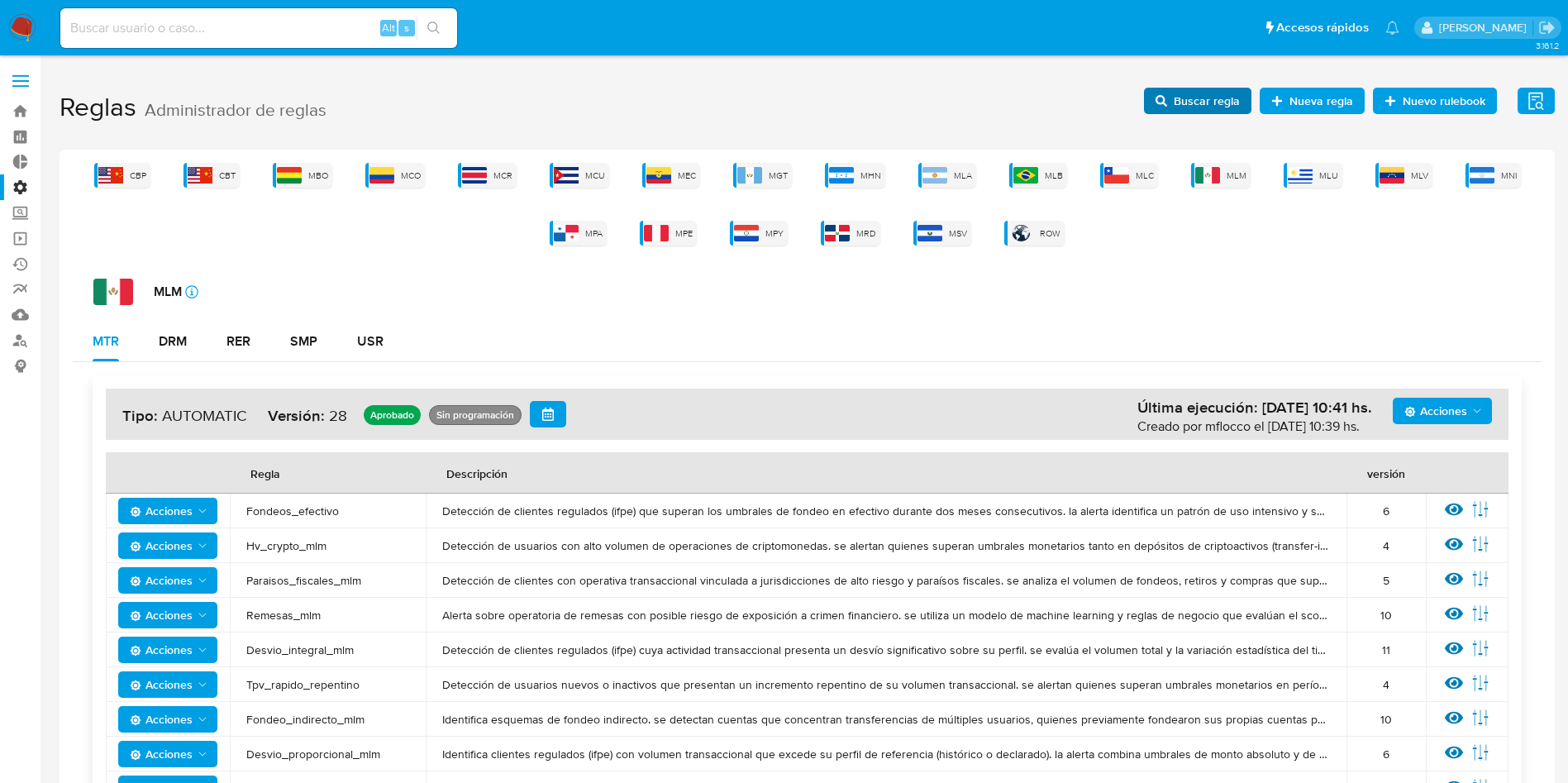
click at [1170, 97] on span "Buscar regla" at bounding box center [1198, 100] width 84 height 23
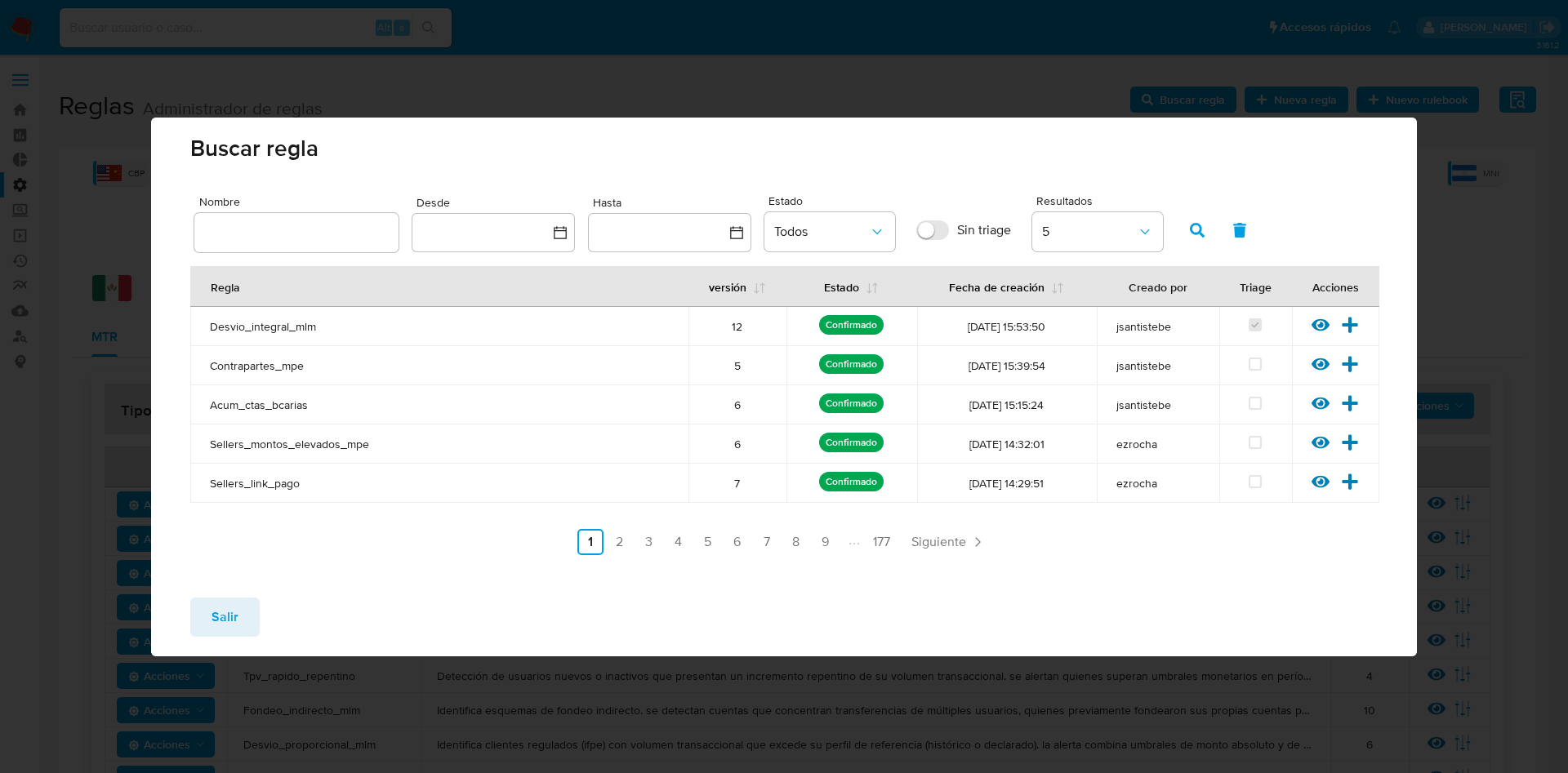
drag, startPoint x: 303, startPoint y: 223, endPoint x: 364, endPoint y: 224, distance: 61.0
click at [303, 223] on input "text" at bounding box center [297, 233] width 205 height 22
type input "Desvio_proporcional_mlm"
click at [1198, 230] on icon "button" at bounding box center [1198, 230] width 14 height 14
click at [1314, 325] on icon at bounding box center [1320, 325] width 18 height 13
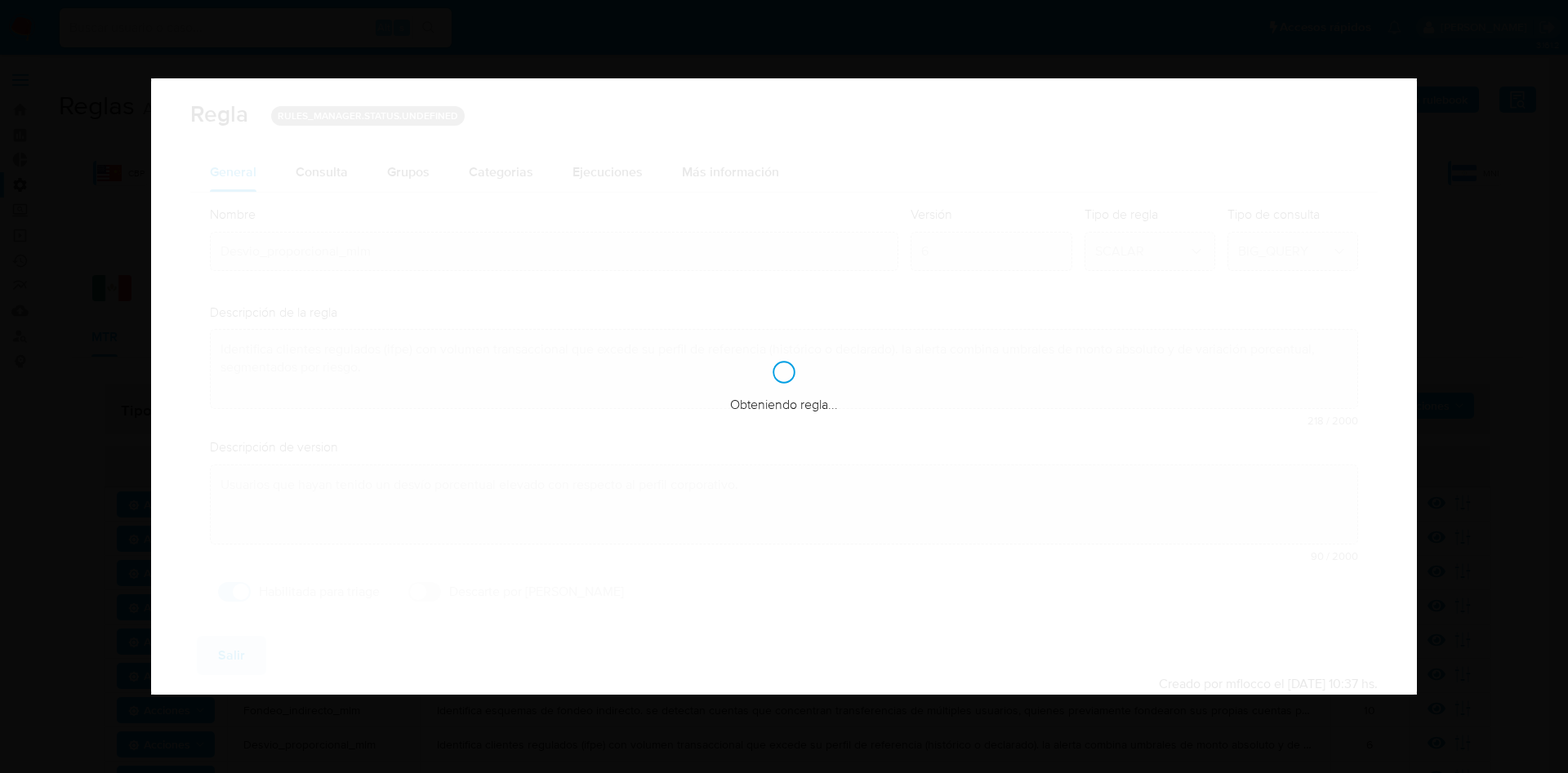
checkbox input "true"
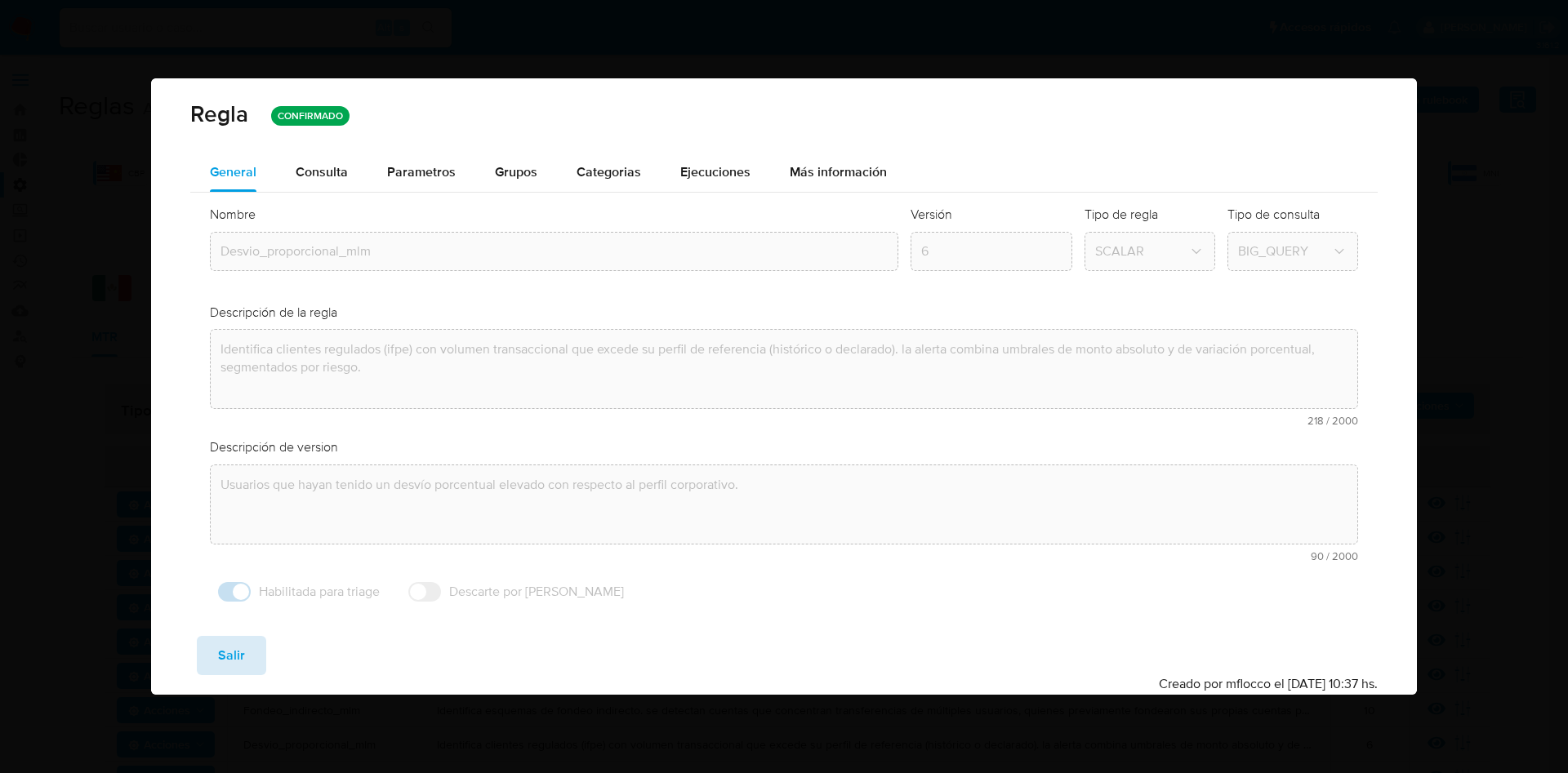
click at [262, 655] on button "Salir" at bounding box center [231, 656] width 69 height 39
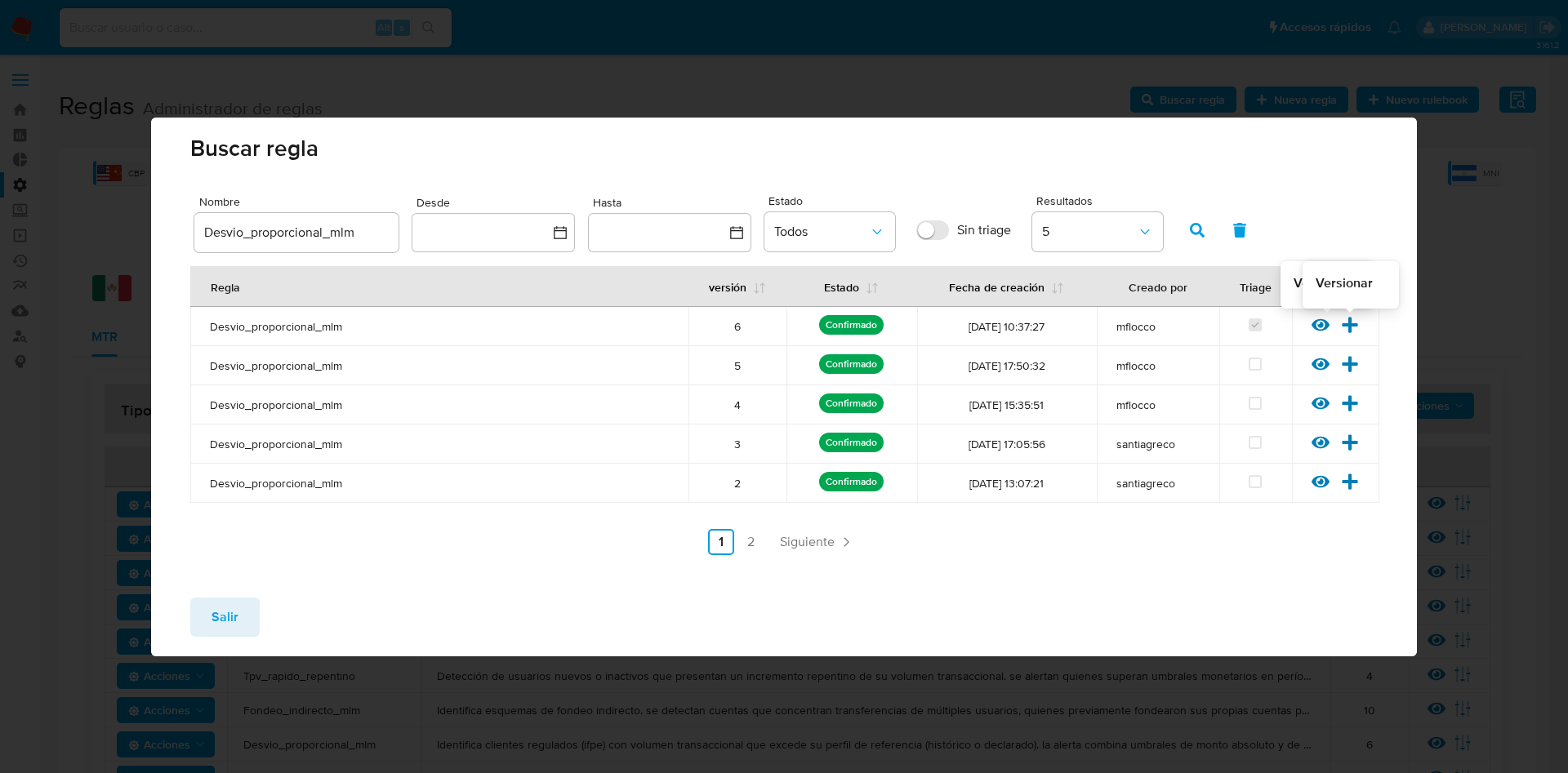
click at [1361, 319] on div "Ver regla Versionar" at bounding box center [1336, 326] width 87 height 22
click at [1349, 322] on icon at bounding box center [1350, 324] width 15 height 15
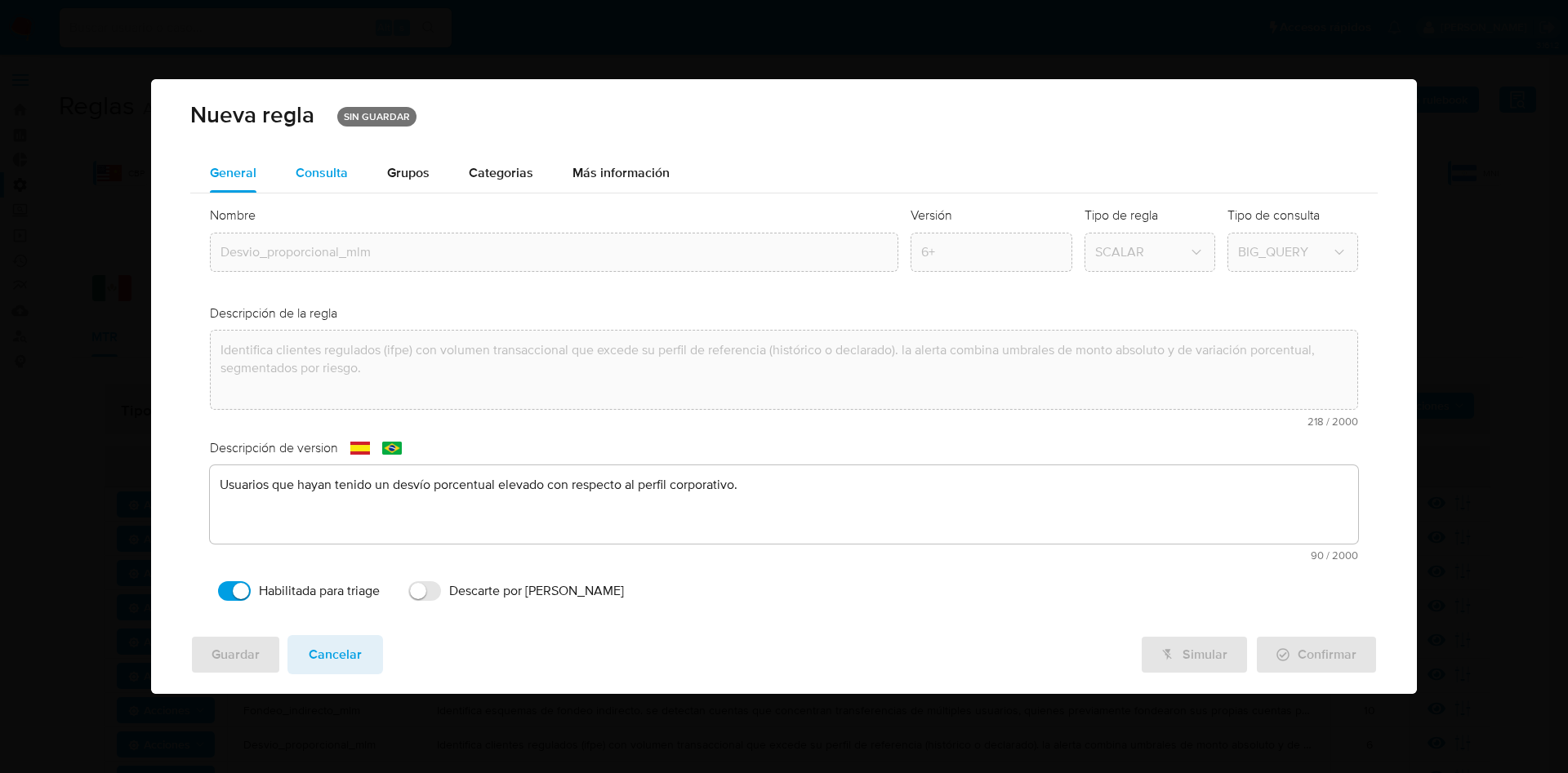
click at [343, 169] on div "Consulta" at bounding box center [322, 173] width 52 height 13
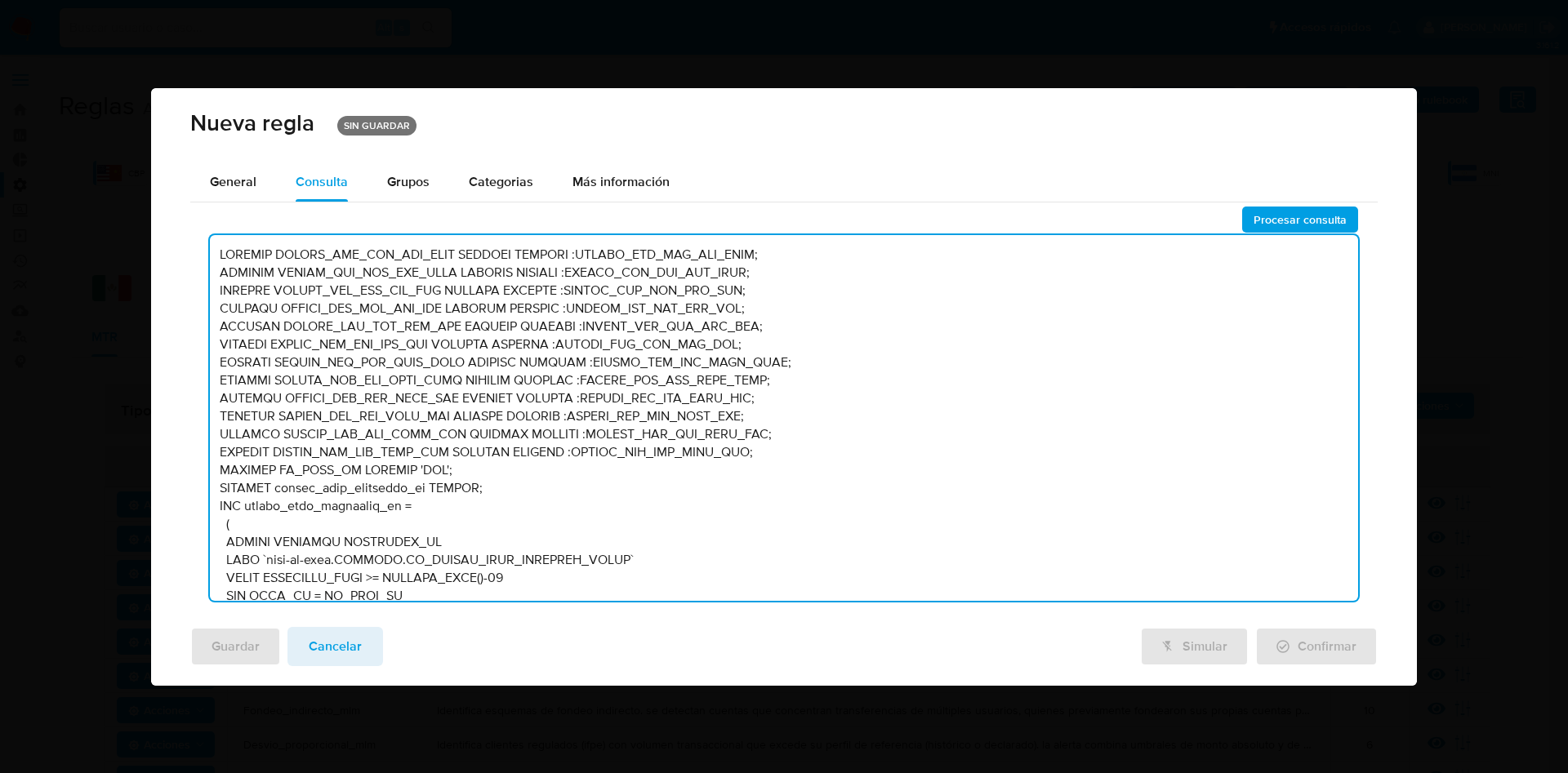
drag, startPoint x: 221, startPoint y: 254, endPoint x: 856, endPoint y: 620, distance: 732.9
click at [856, 622] on div "Nueva regla SIN GUARDAR General Consulta Parametros Evidencias Grupos Categoria…" at bounding box center [783, 386] width 1266 height 598
click at [707, 410] on textarea at bounding box center [784, 418] width 1148 height 366
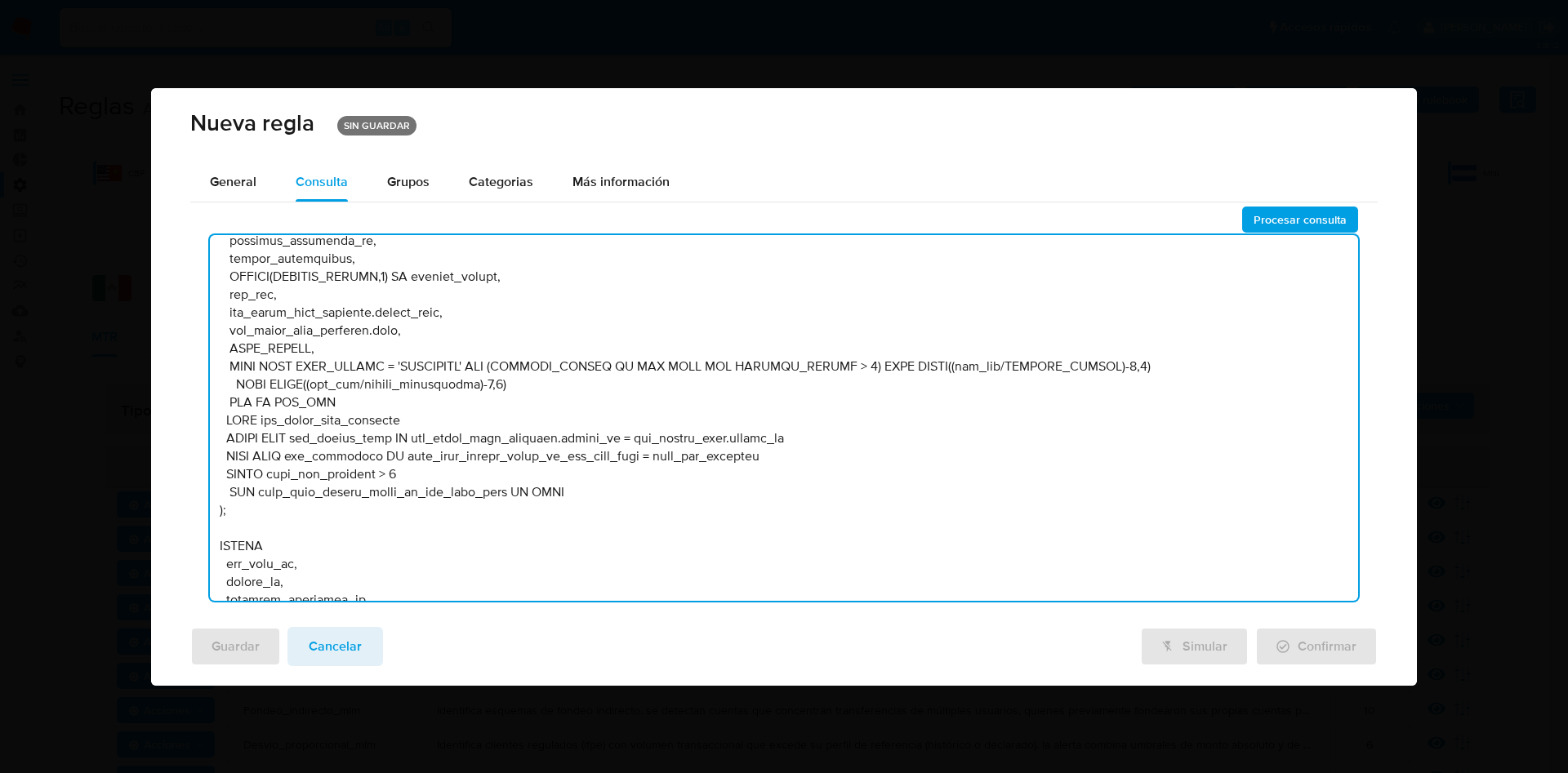
scroll to position [5422, 0]
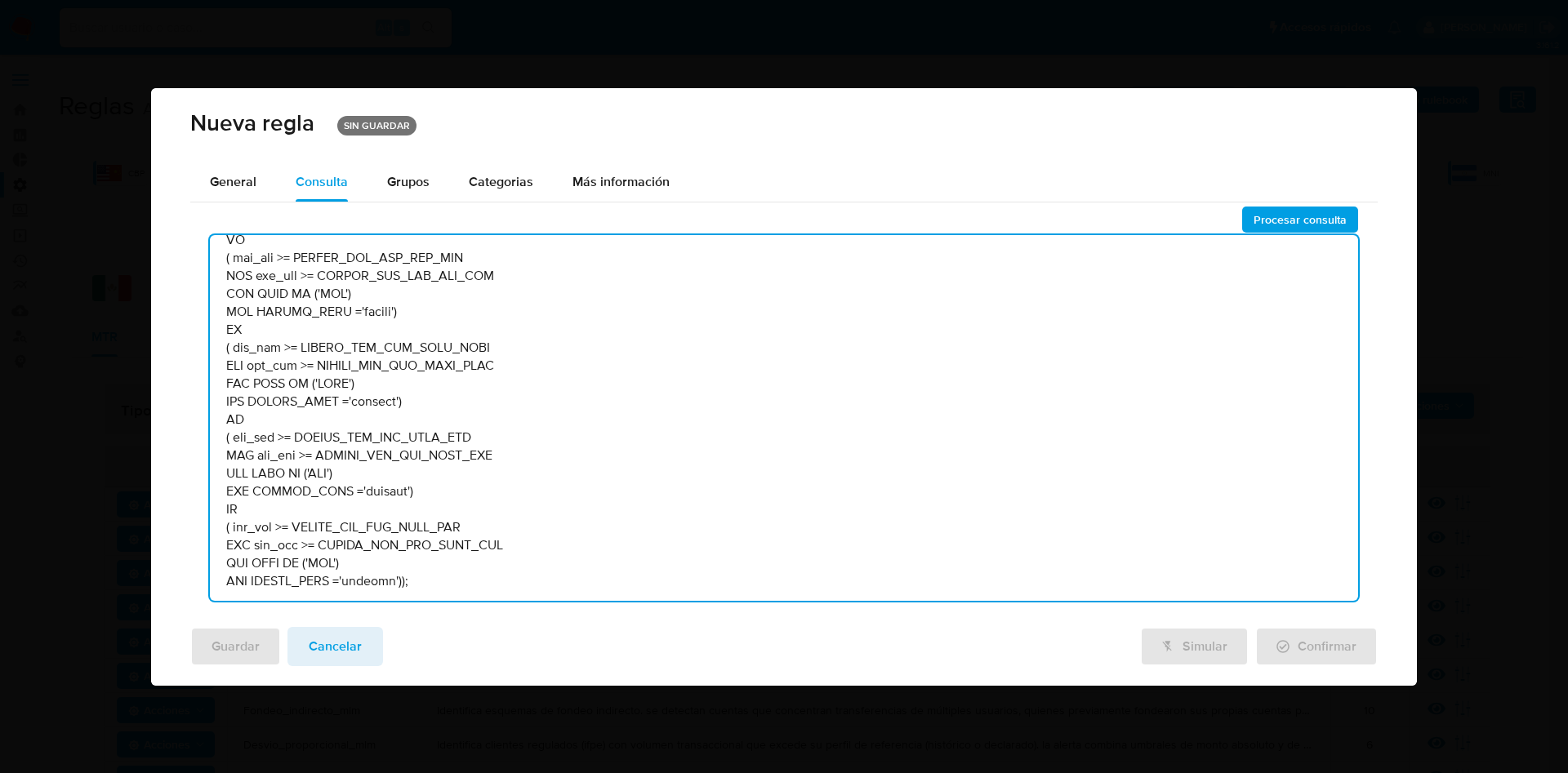
drag, startPoint x: 219, startPoint y: 251, endPoint x: 769, endPoint y: 793, distance: 772.2
click at [769, 772] on html "Pausado Ver notificaciones Alt s Accesos rápidos Presiona las siguientes teclas…" at bounding box center [784, 600] width 1568 height 1201
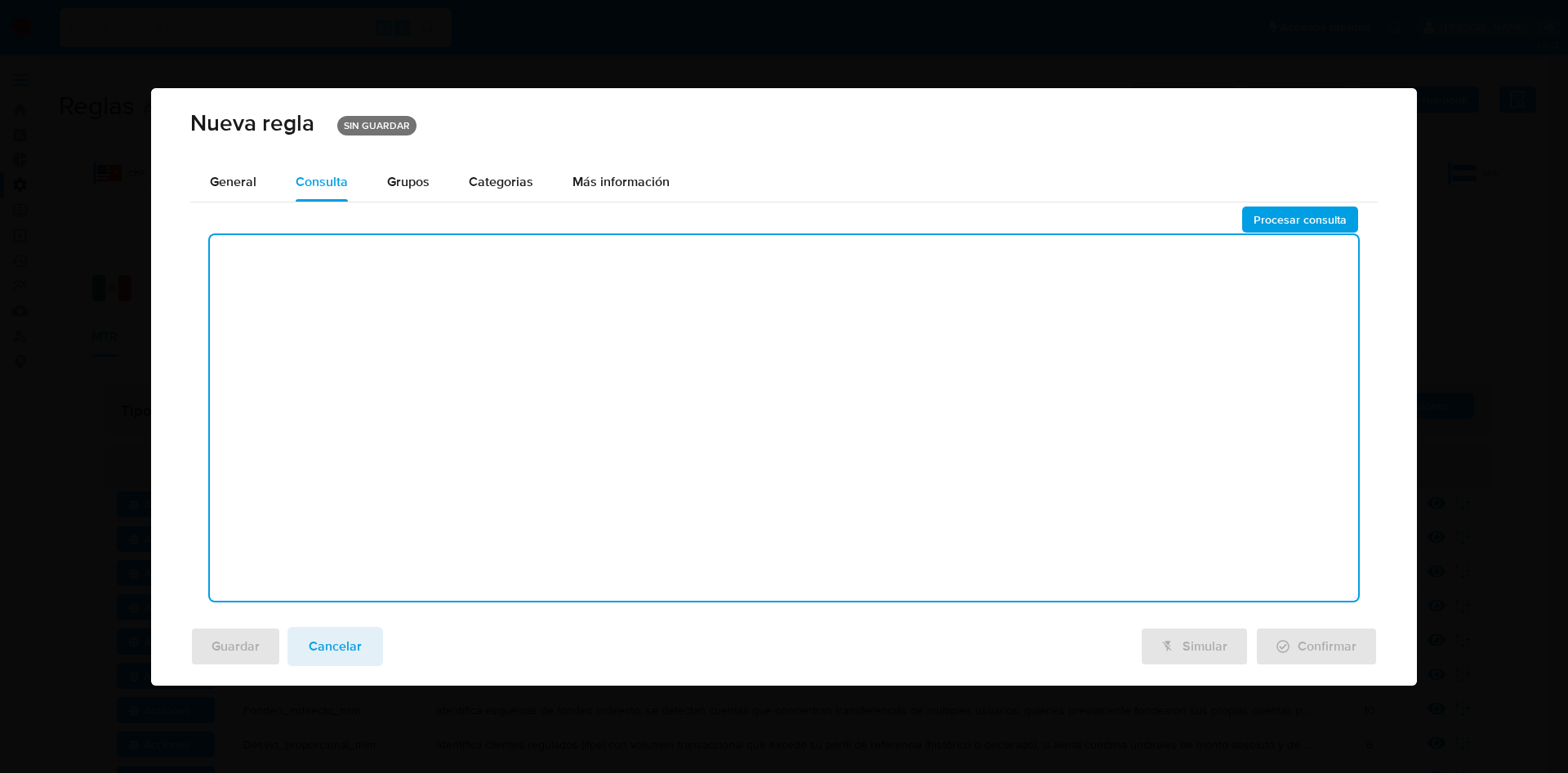
scroll to position [0, 0]
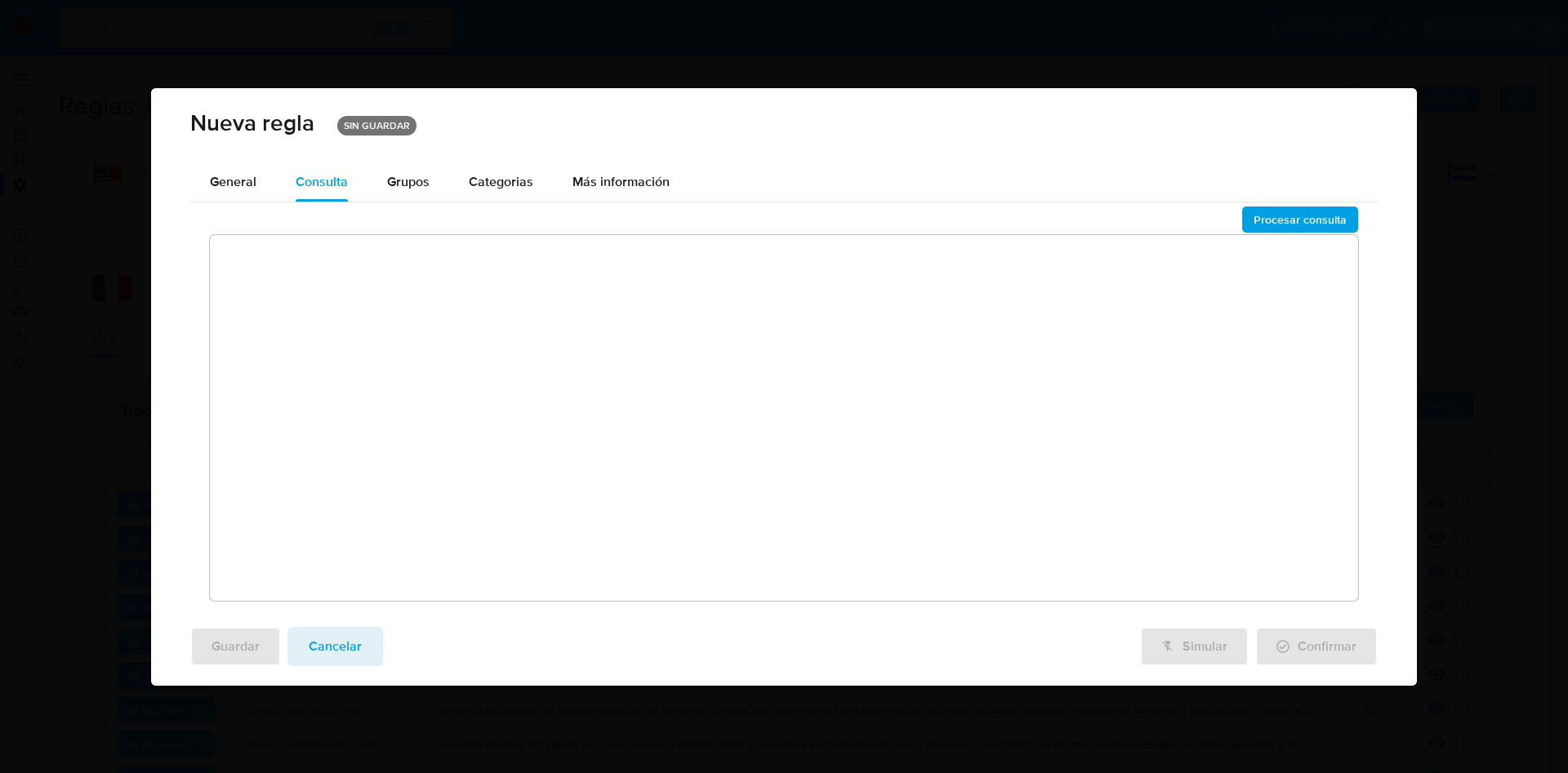
click at [362, 264] on textarea at bounding box center [784, 418] width 1148 height 366
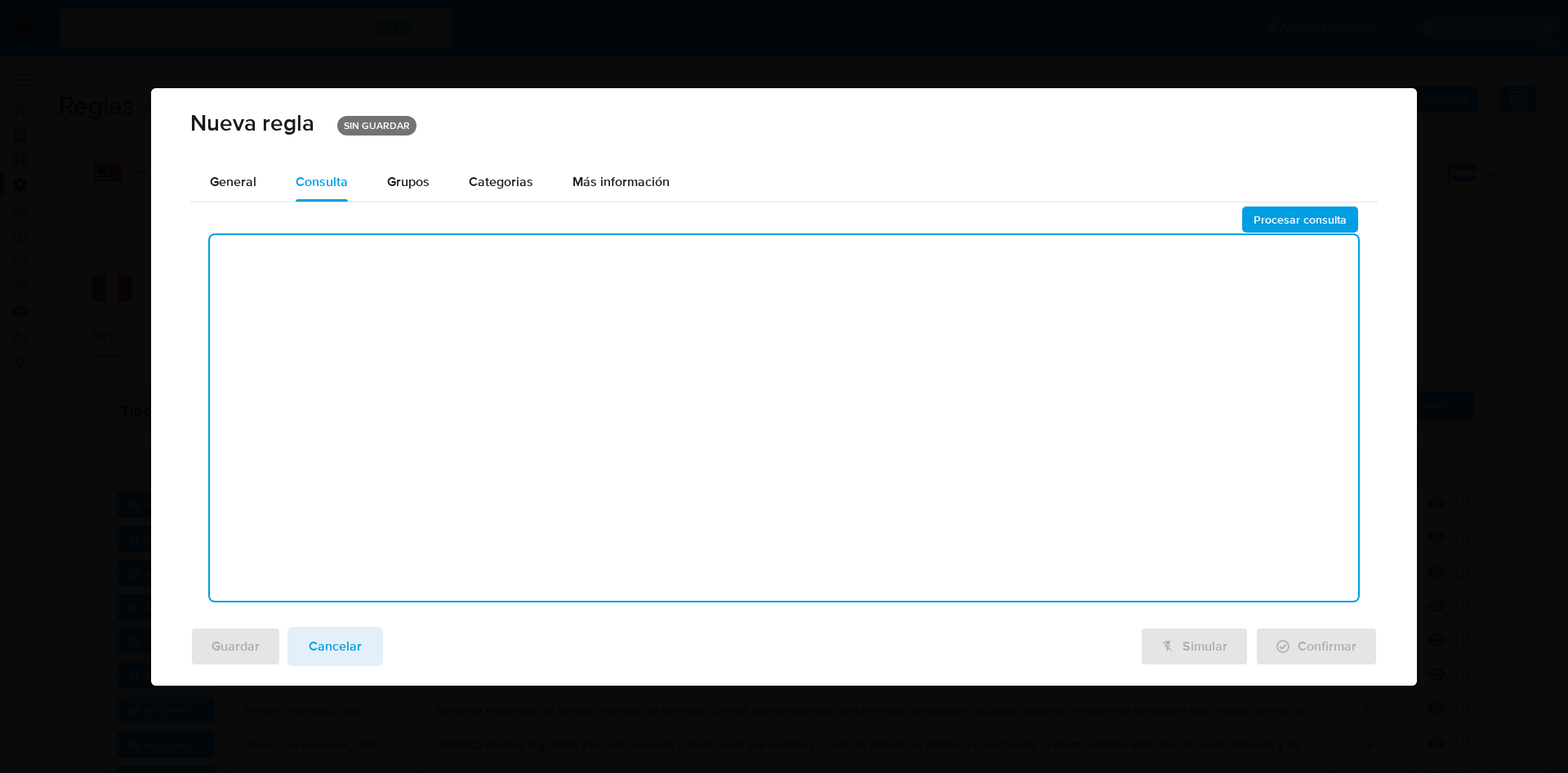
paste textarea "DECLARE UMBRAL_AMT_SEL_PER_HIGH NUMERIC DEFAULT :UMBRAL_AMT_SEL_PER_HIGH; DECLA…"
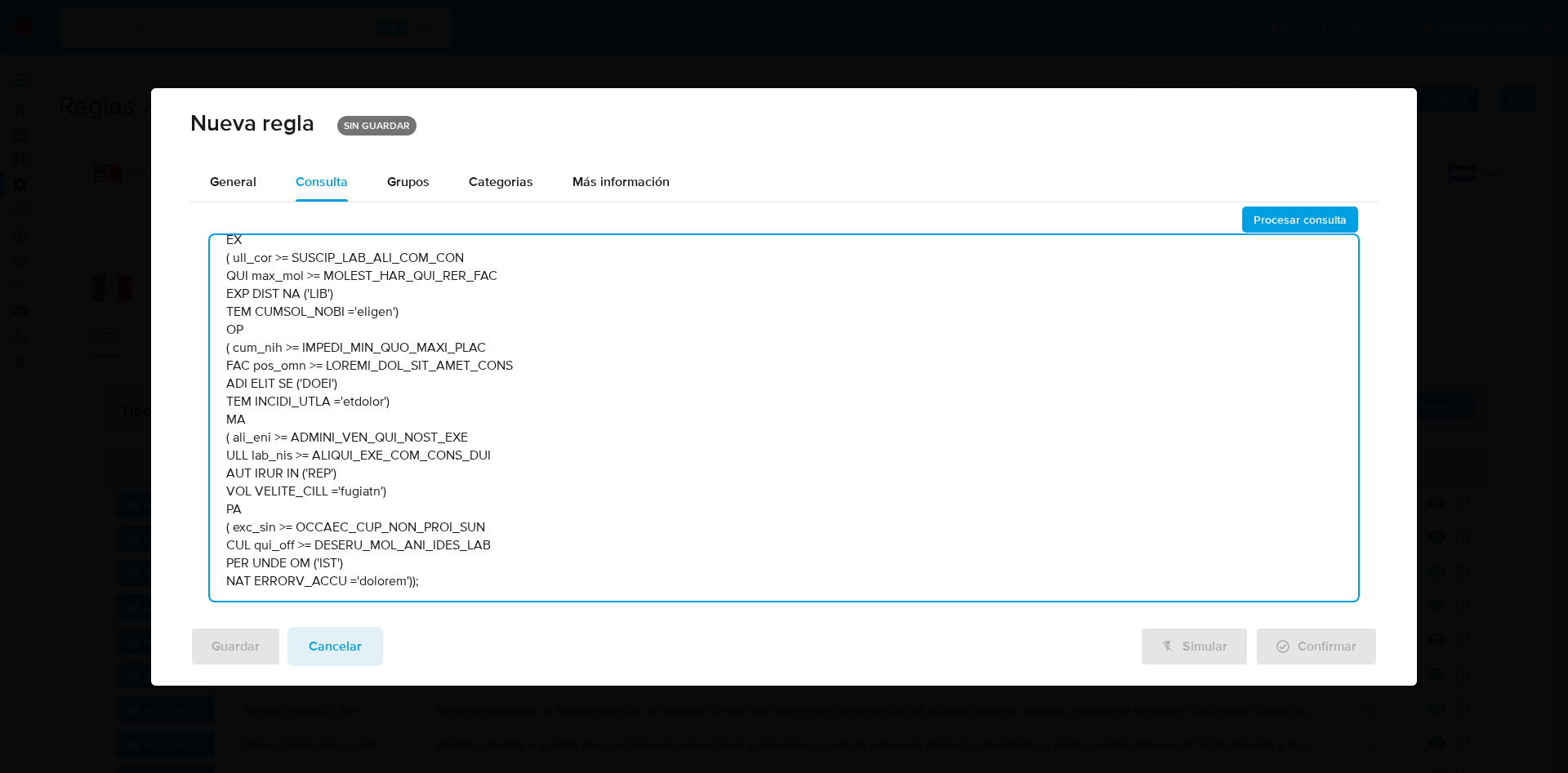
scroll to position [5422, 0]
type textarea "DECLARE UMBRAL_AMT_SEL_PER_HIGH NUMERIC DEFAULT :UMBRAL_AMT_SEL_PER_HIGH; DECLA…"
click at [1292, 221] on span "Procesar consulta" at bounding box center [1301, 219] width 93 height 22
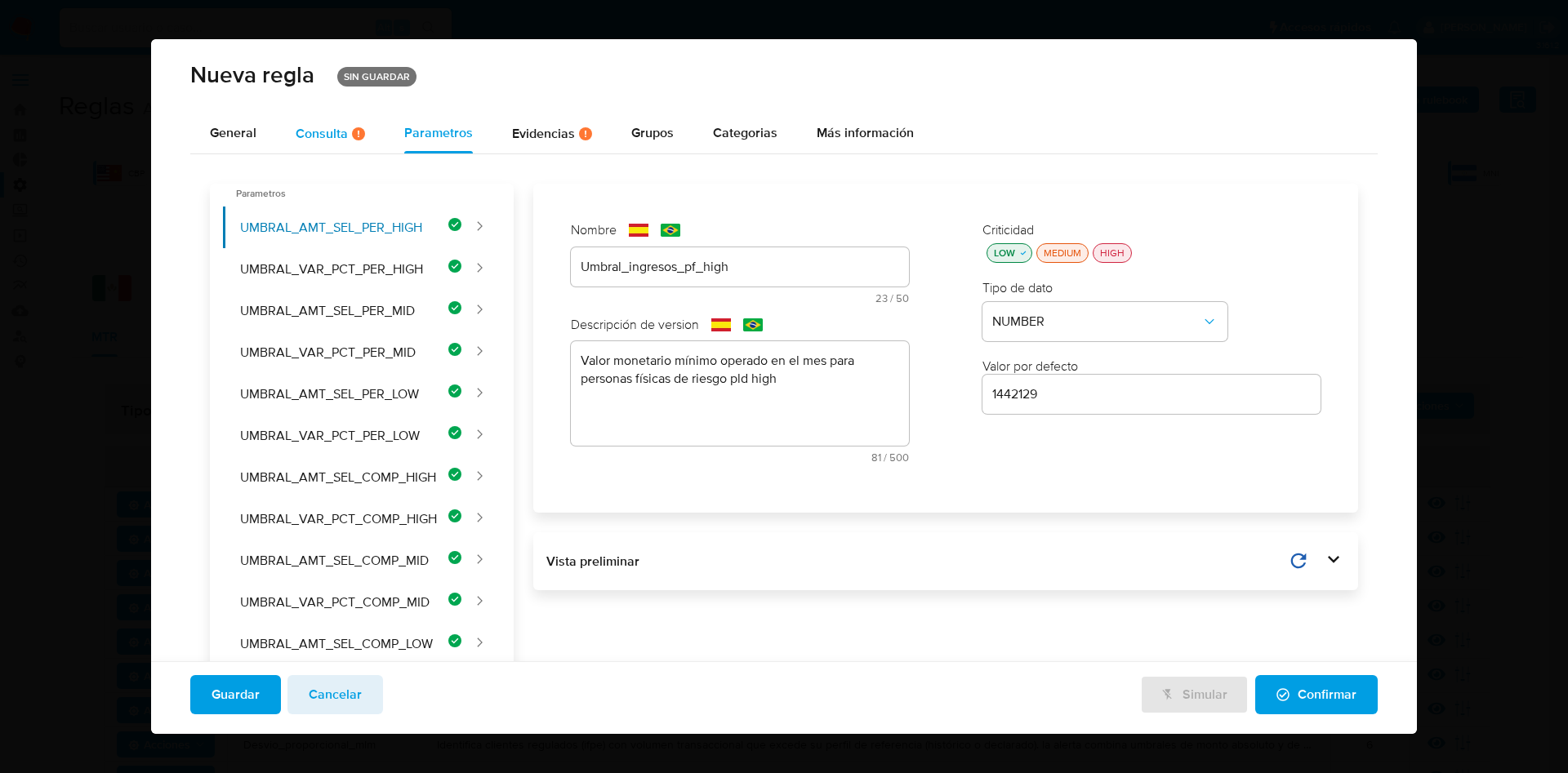
click at [327, 127] on div "Consulta Hay posibles errores en la consulta ( 1 )" at bounding box center [330, 133] width 69 height 13
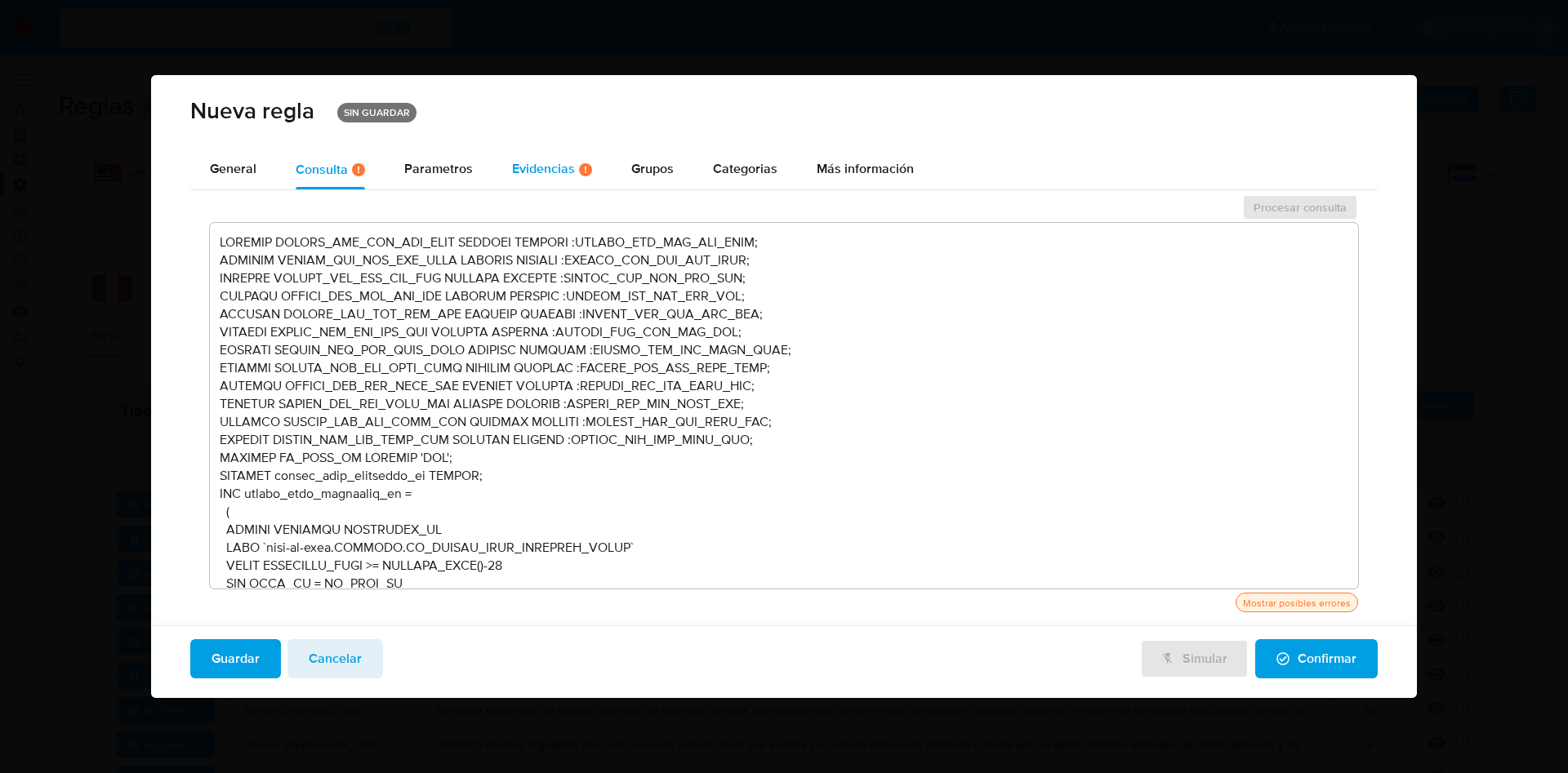
click at [566, 182] on div "Evidencias Hay evidencias faltantes ( 3 )" at bounding box center [552, 169] width 80 height 40
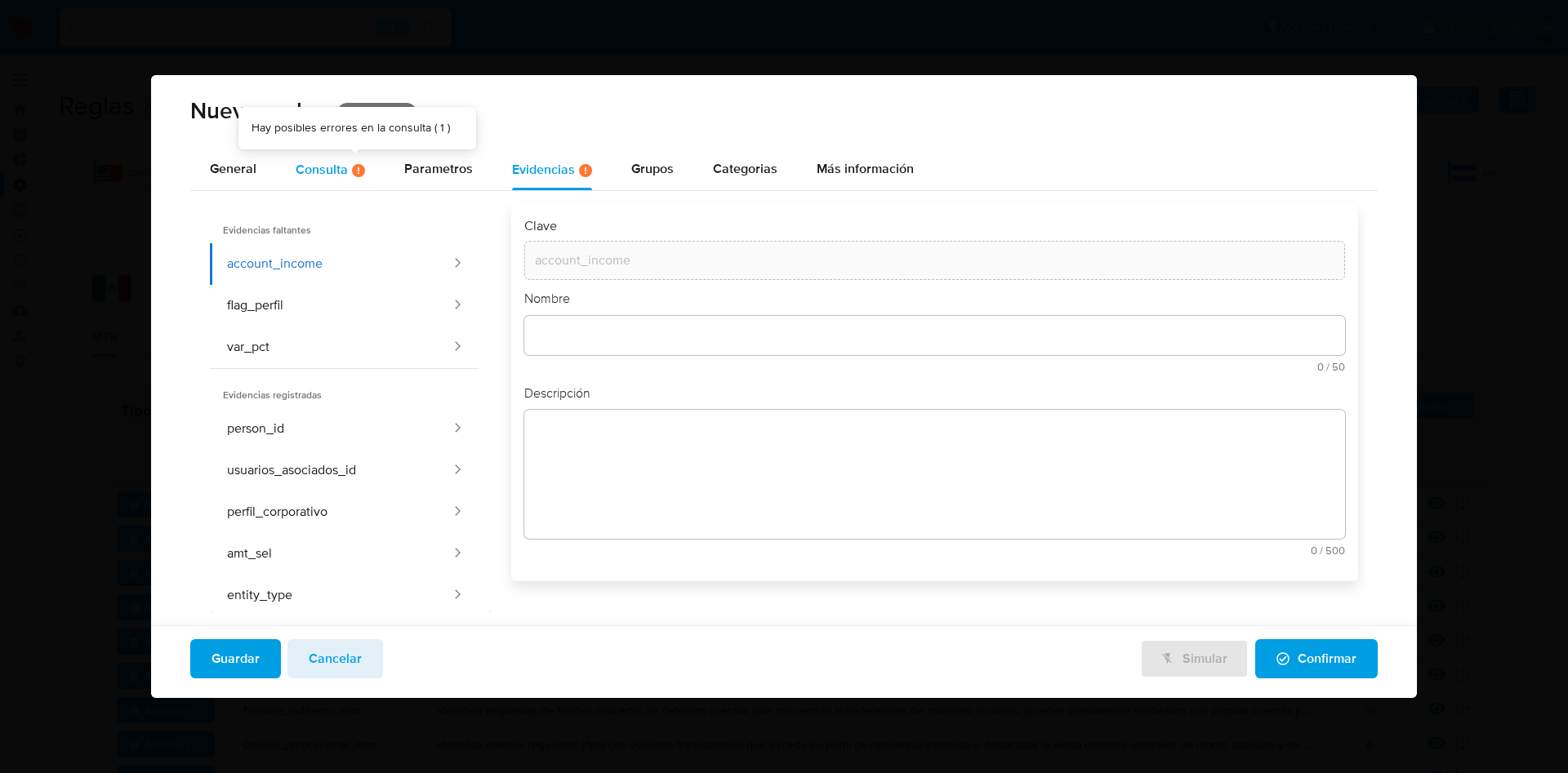
click at [358, 169] on icon at bounding box center [359, 169] width 2 height 4
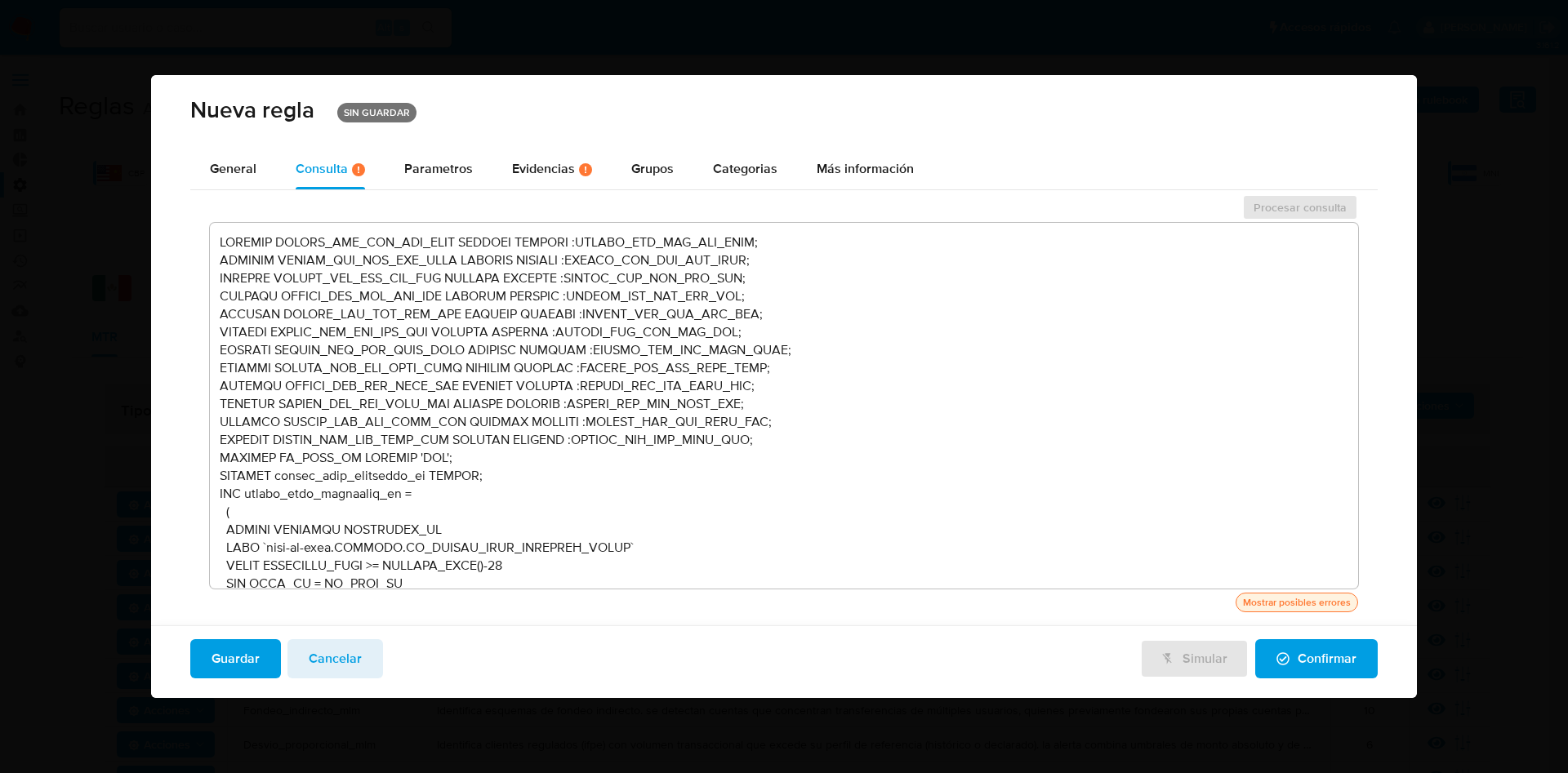
click at [1328, 603] on div "Mostrar posibles errores" at bounding box center [1296, 603] width 114 height 14
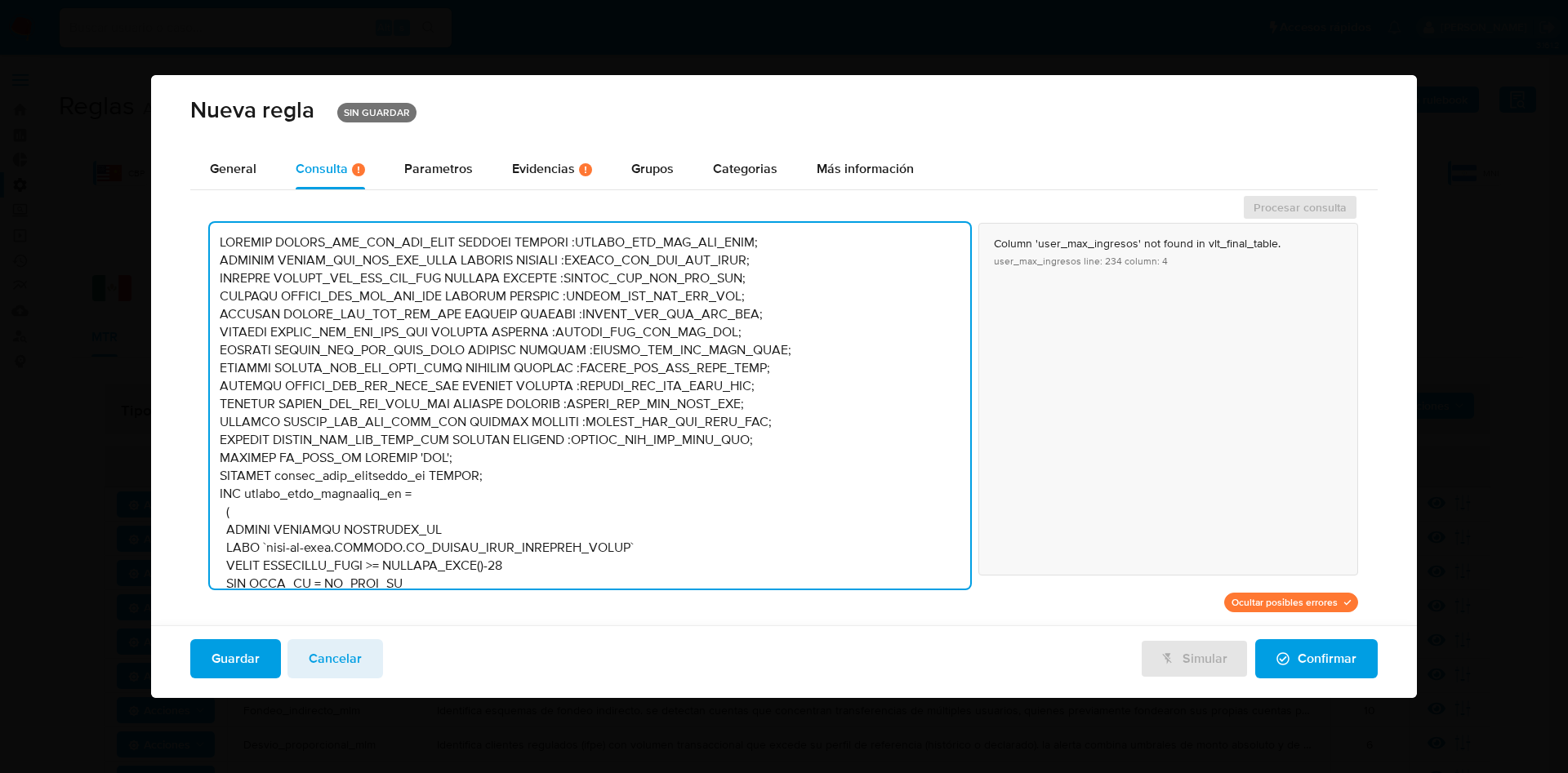
drag, startPoint x: 960, startPoint y: 251, endPoint x: 960, endPoint y: 221, distance: 30.0
click at [960, 221] on div "Procesar consulta Column 'user_max_ingresos' not found in vlt_final_table. user…" at bounding box center [784, 410] width 1188 height 431
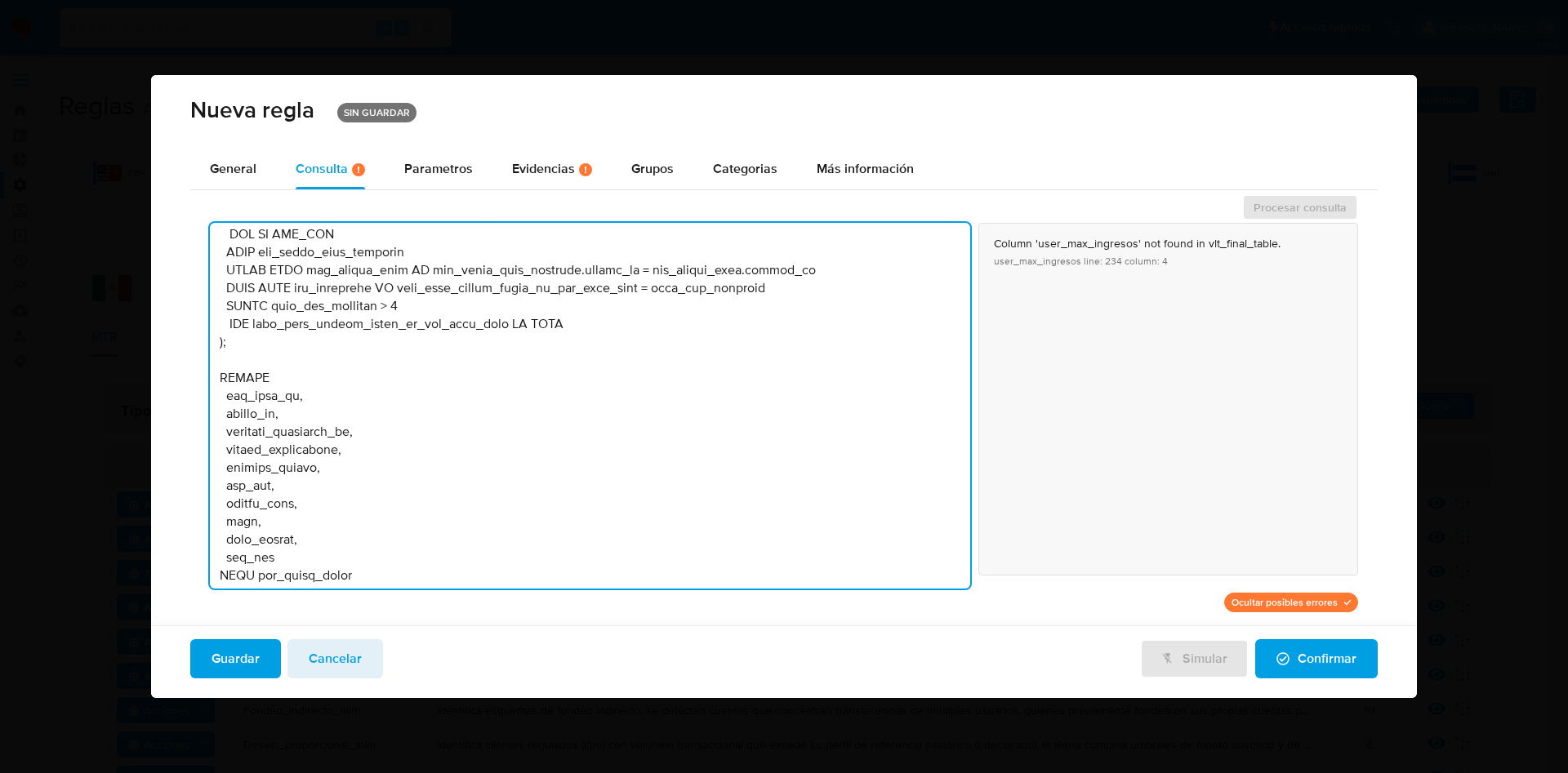
scroll to position [4582, 0]
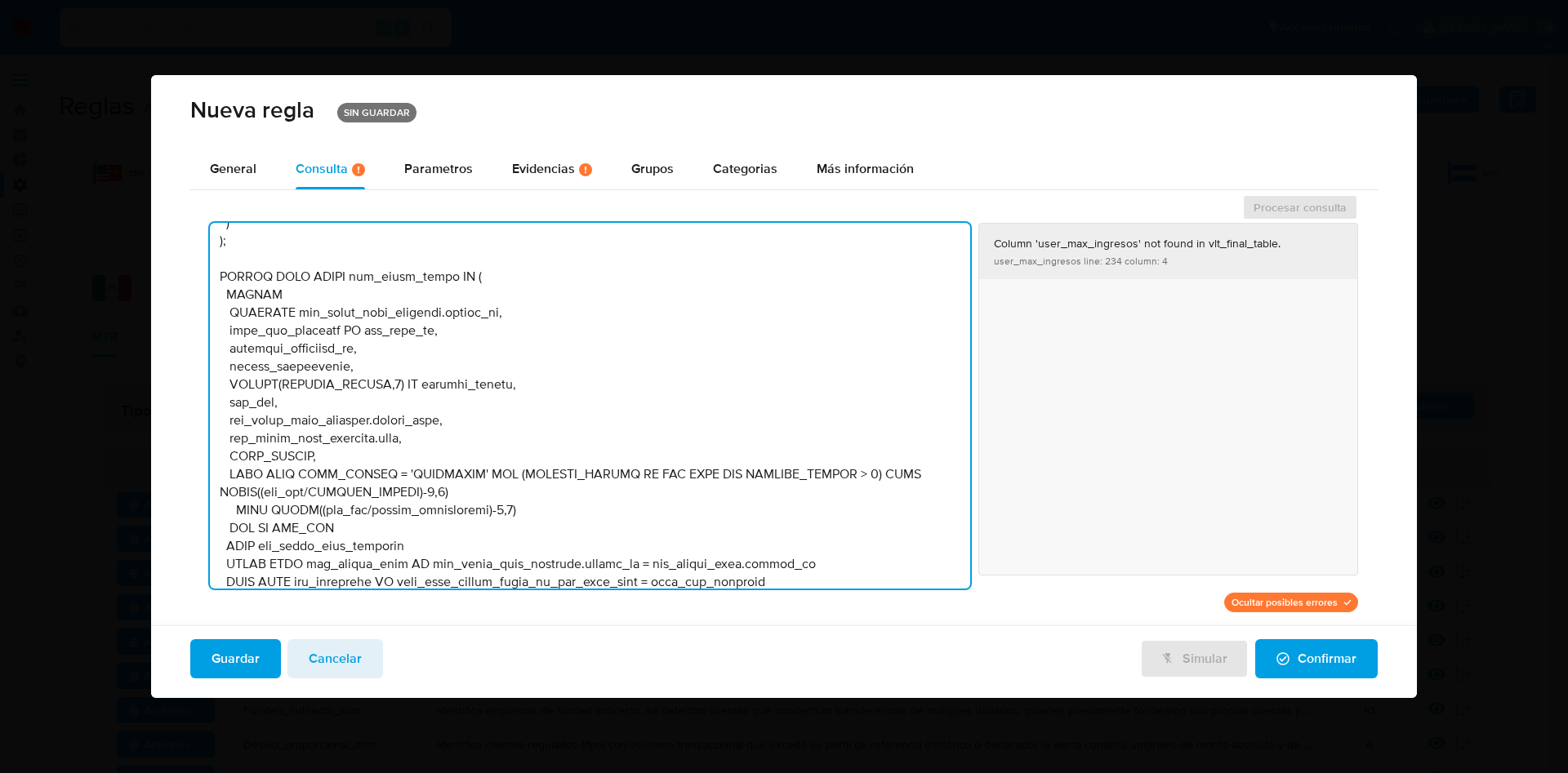
click at [1171, 259] on button "Column 'user_max_ingresos' not found in vlt_final_table. user_max_ingresos line…" at bounding box center [1169, 252] width 379 height 56
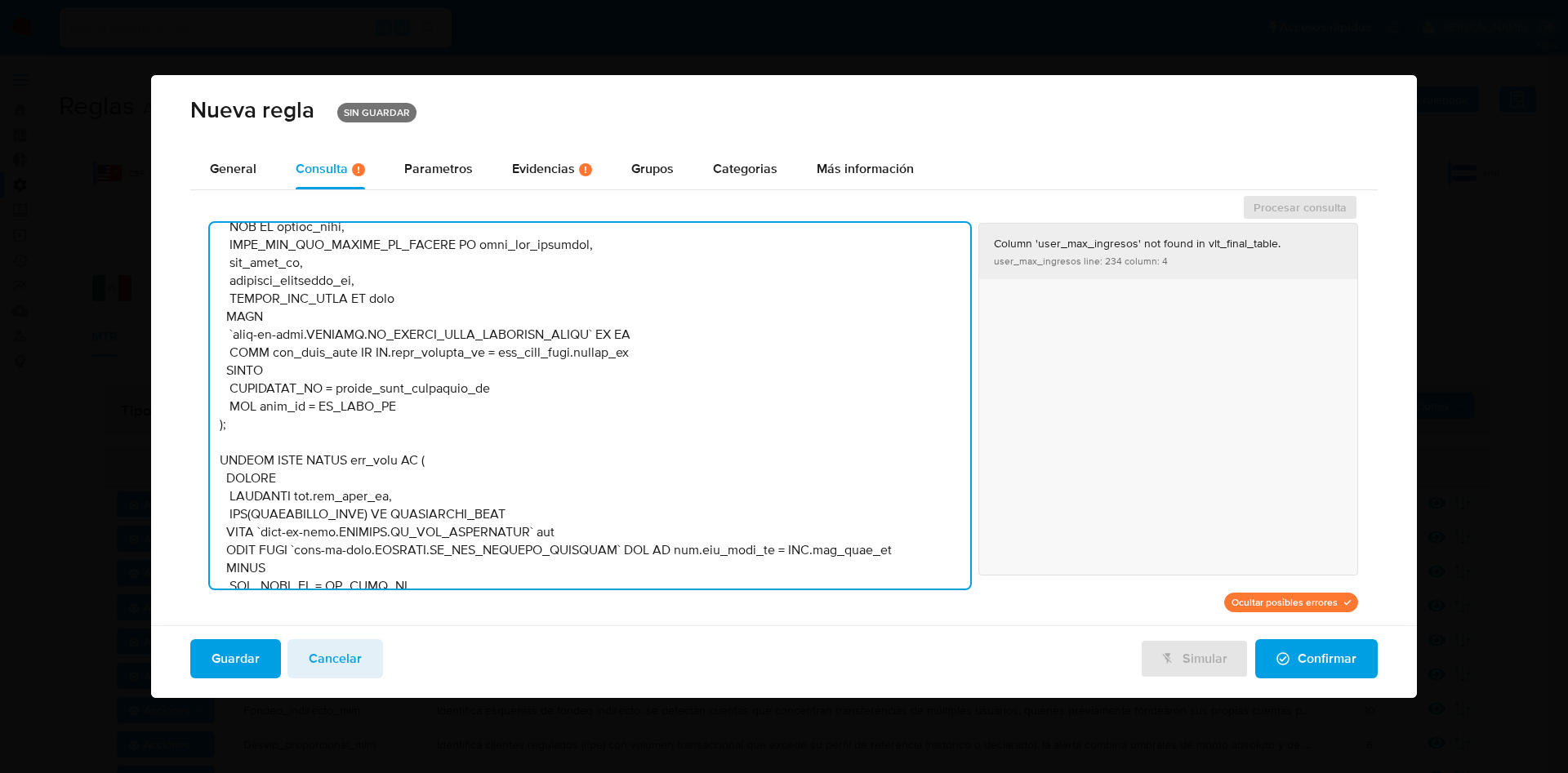
scroll to position [897, 0]
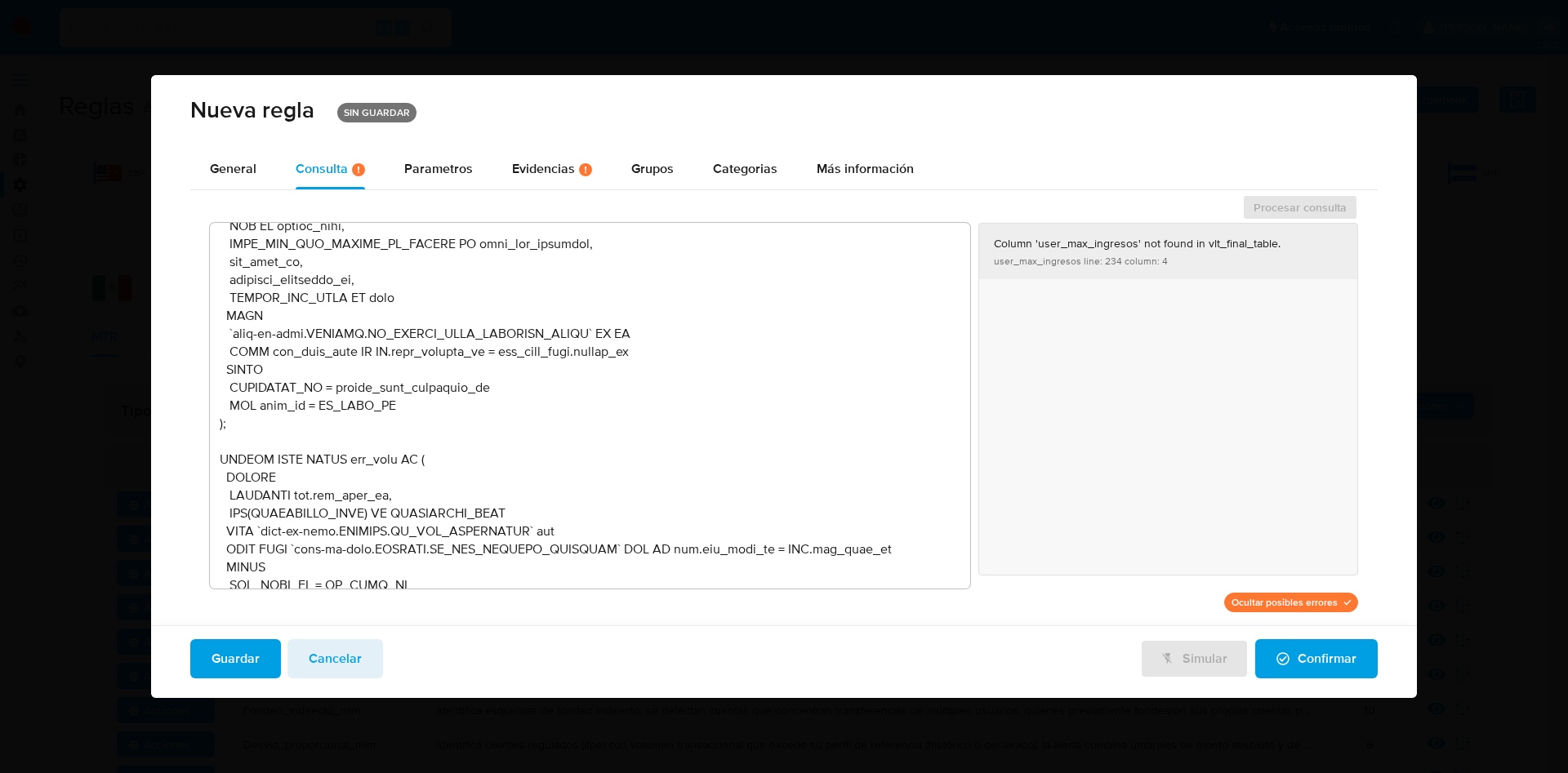
drag, startPoint x: 988, startPoint y: 246, endPoint x: 1206, endPoint y: 274, distance: 219.8
click at [1206, 274] on button "Column 'user_max_ingresos' not found in vlt_final_table. user_max_ingresos line…" at bounding box center [1169, 252] width 379 height 56
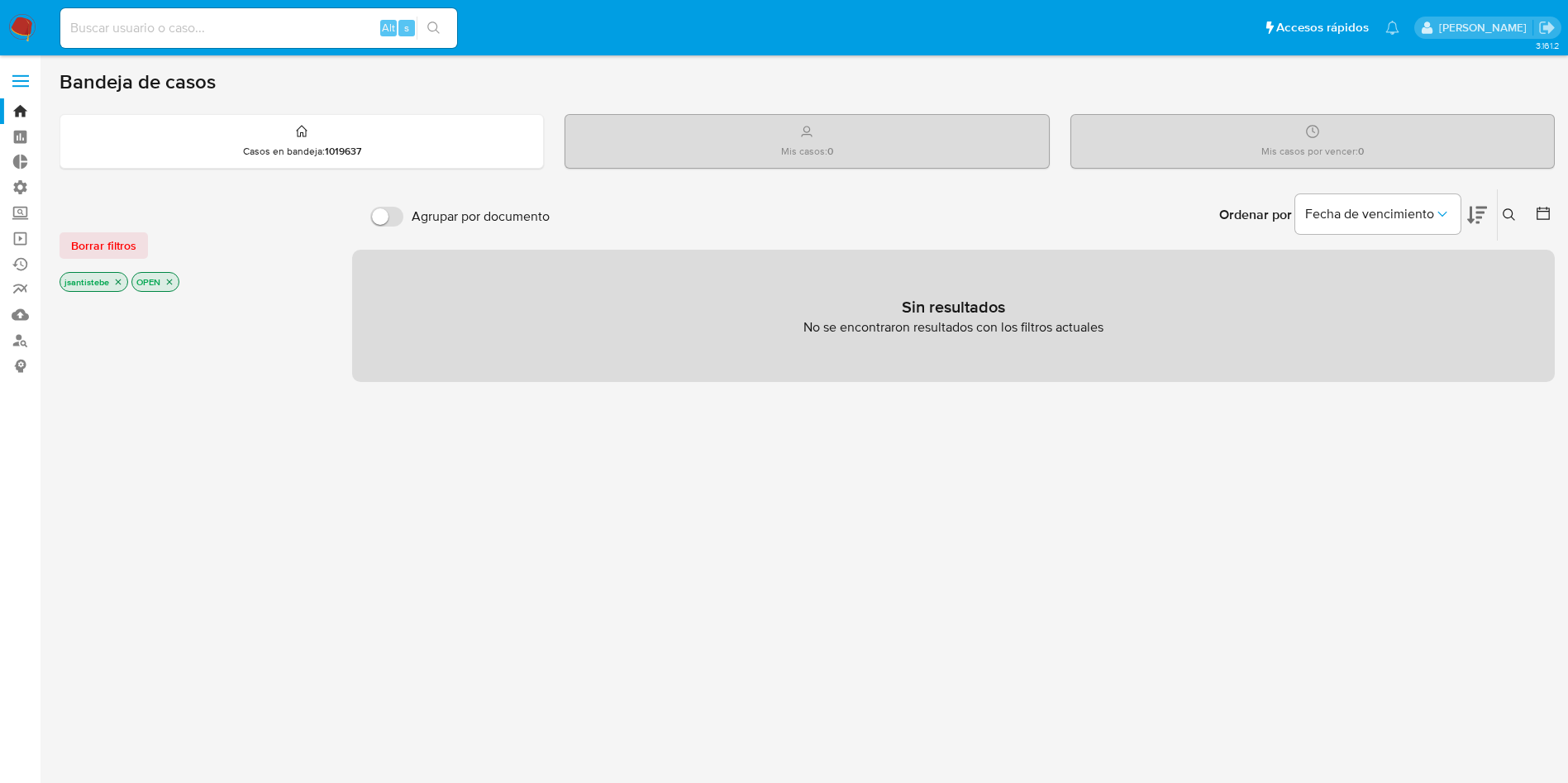
click at [14, 80] on span at bounding box center [21, 81] width 16 height 3
click at [0, 0] on input "checkbox" at bounding box center [0, 0] width 0 height 0
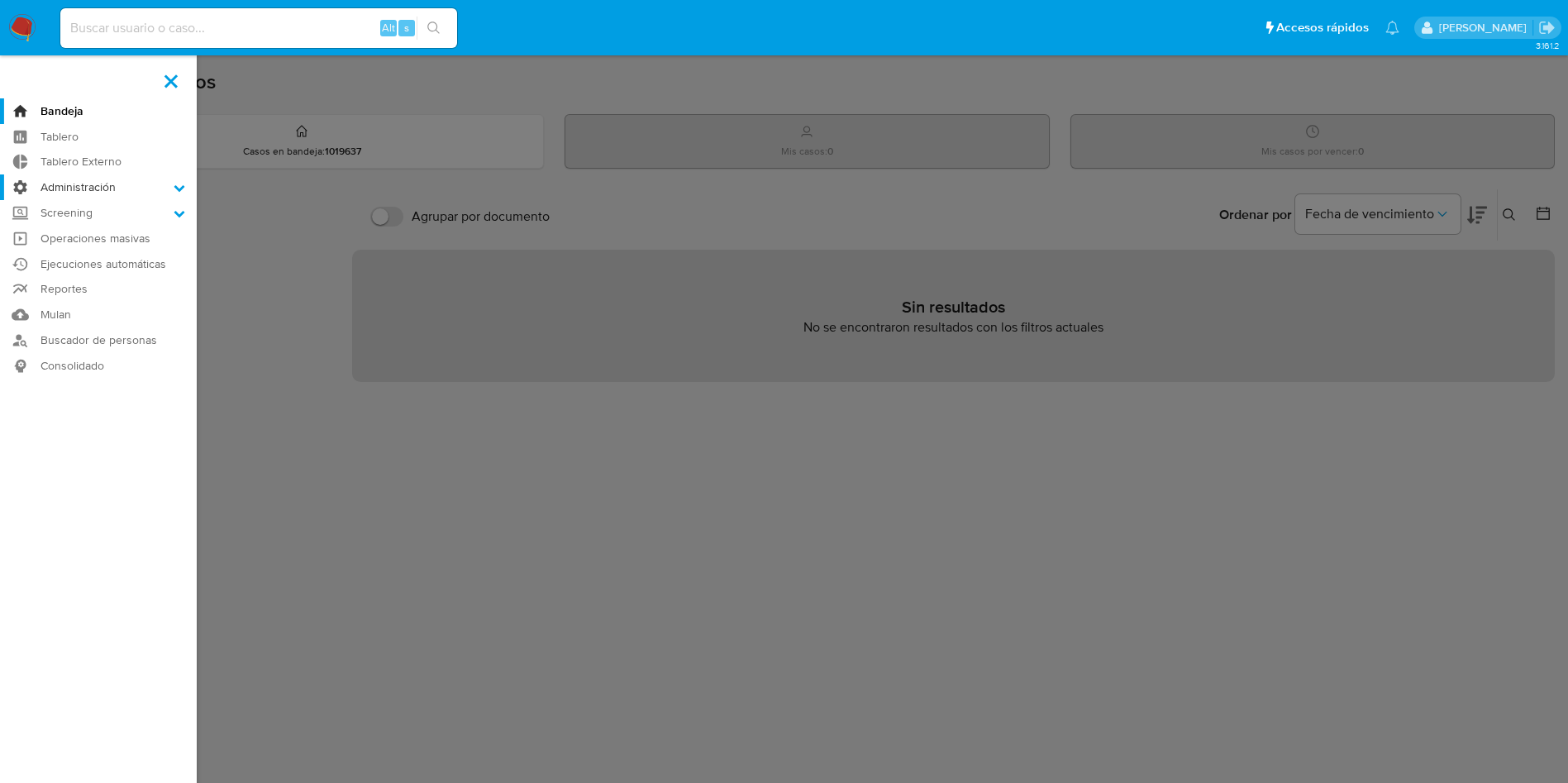
click at [120, 188] on label "Administración" at bounding box center [98, 187] width 197 height 25
click at [0, 0] on input "Administración" at bounding box center [0, 0] width 0 height 0
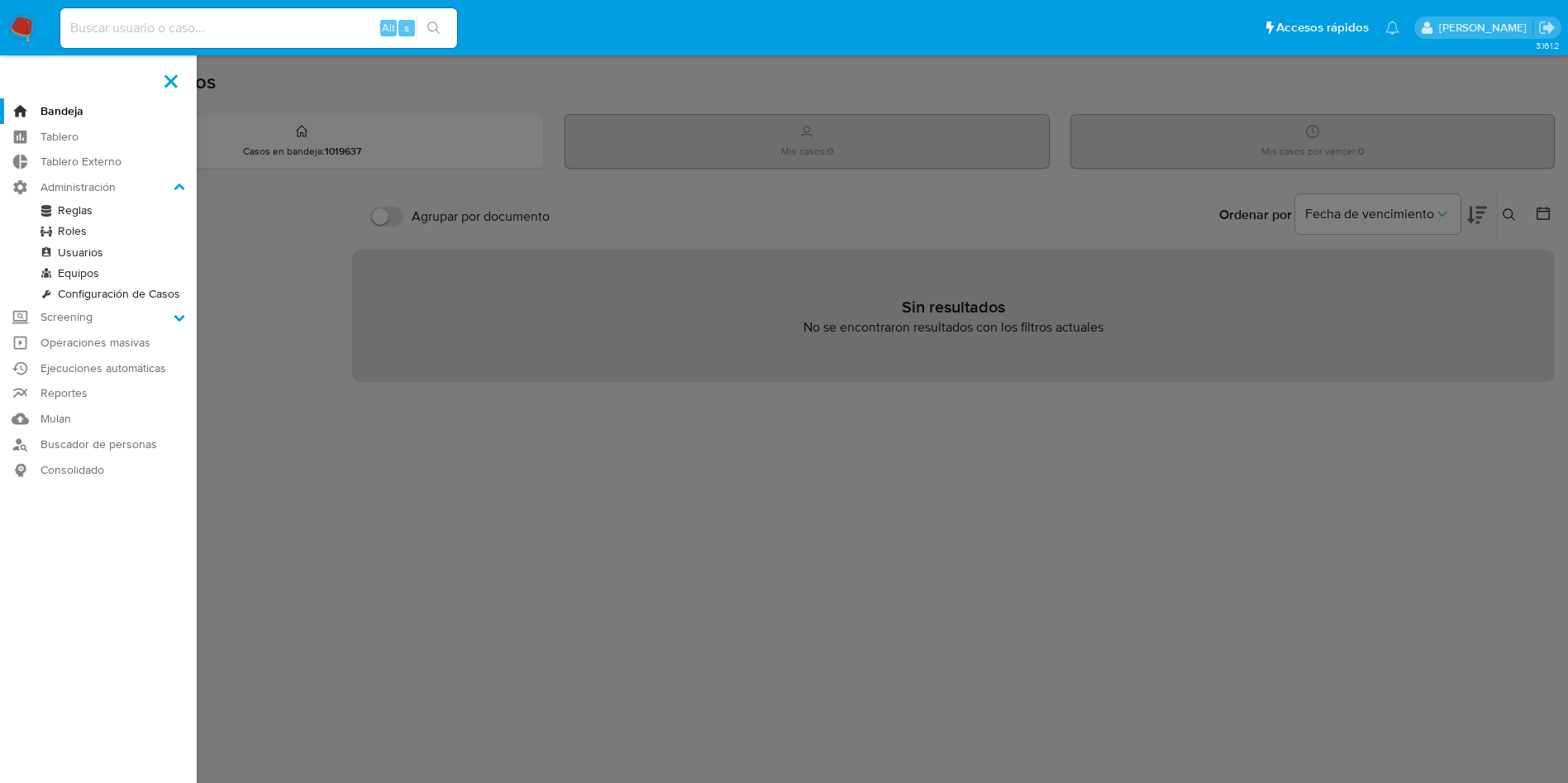
click at [66, 215] on link "Reglas" at bounding box center [98, 210] width 197 height 21
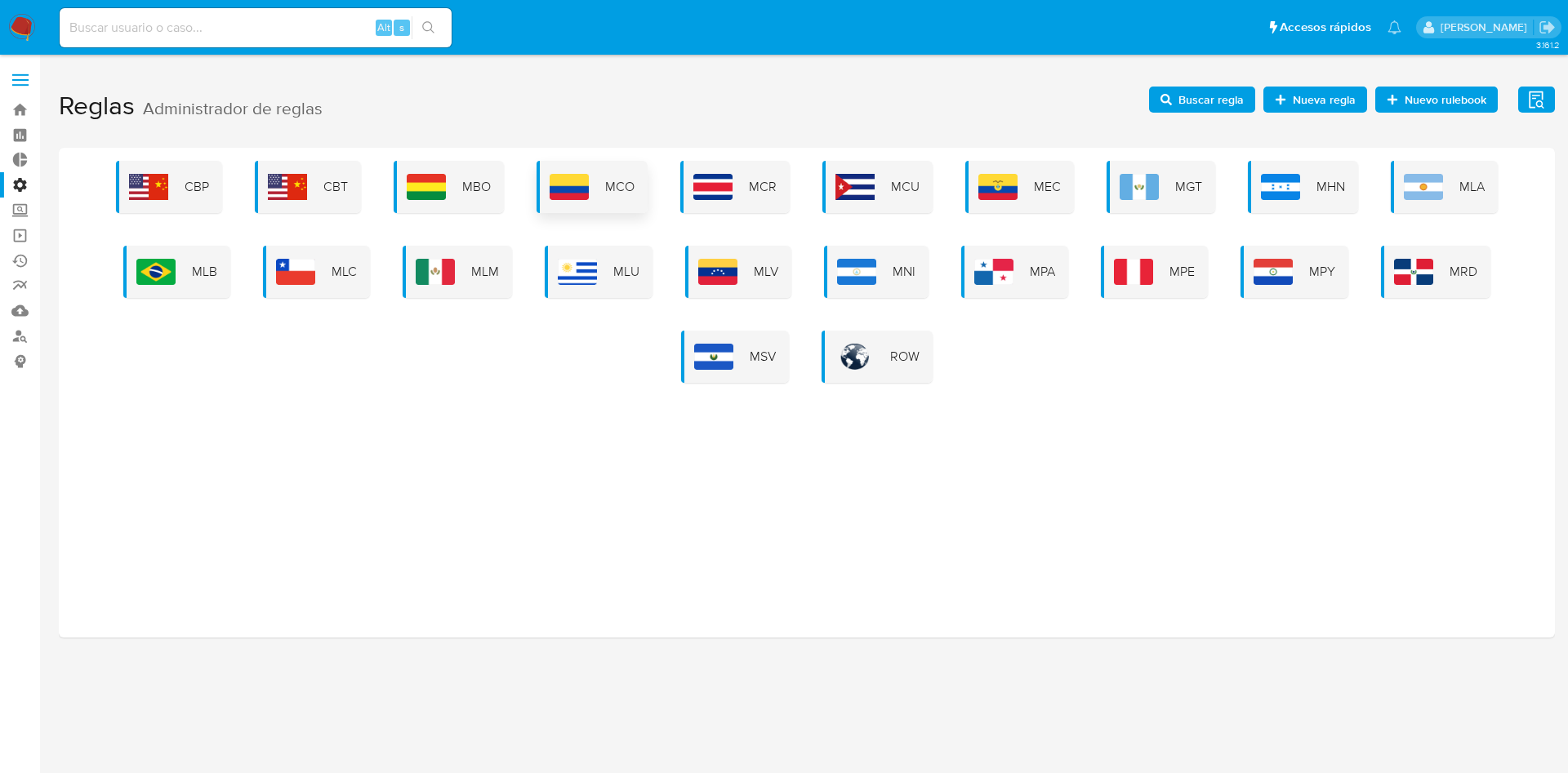
click at [617, 179] on span "MCO" at bounding box center [620, 187] width 30 height 18
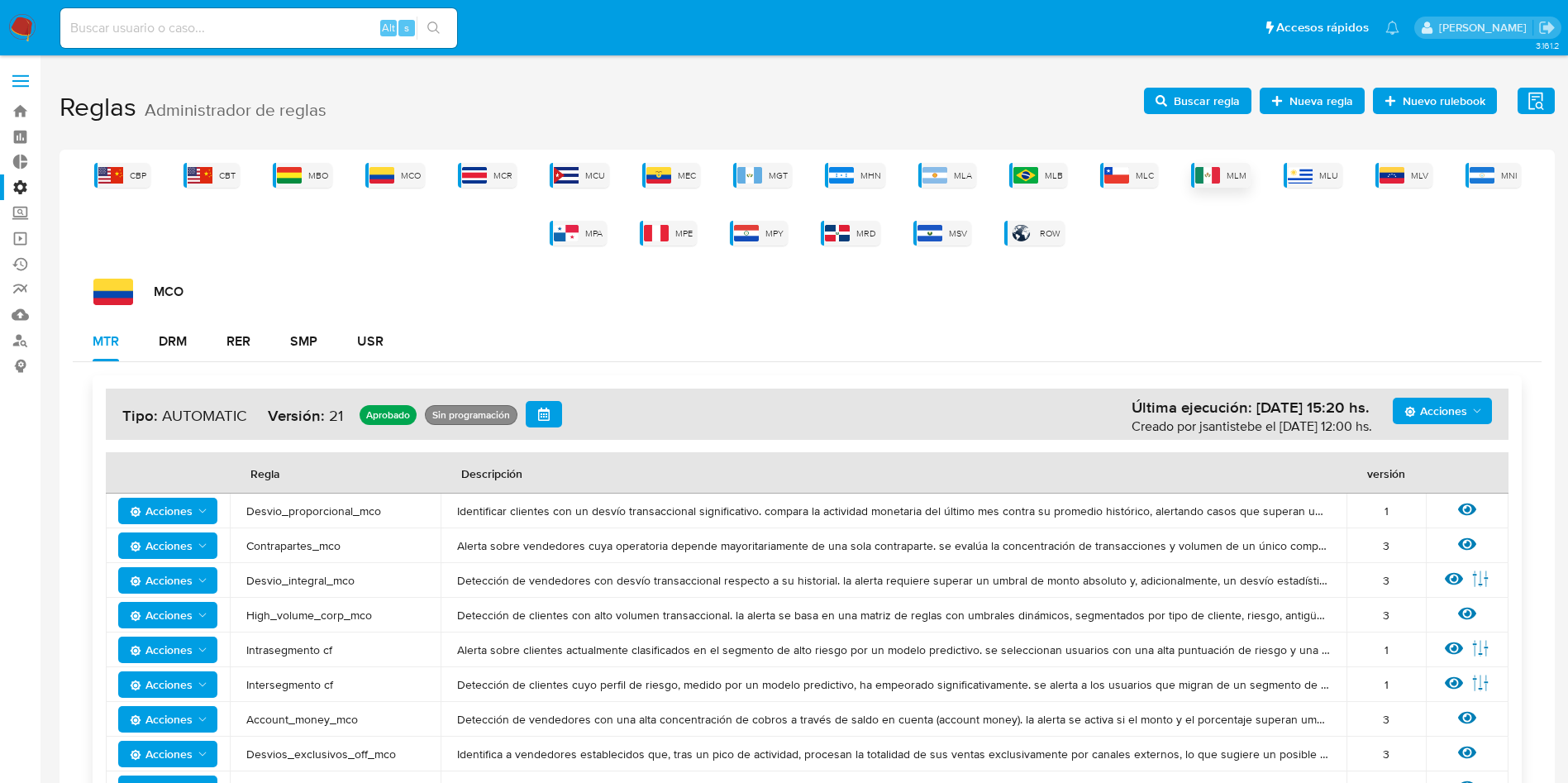
click at [1221, 173] on div "MLM" at bounding box center [1221, 174] width 60 height 25
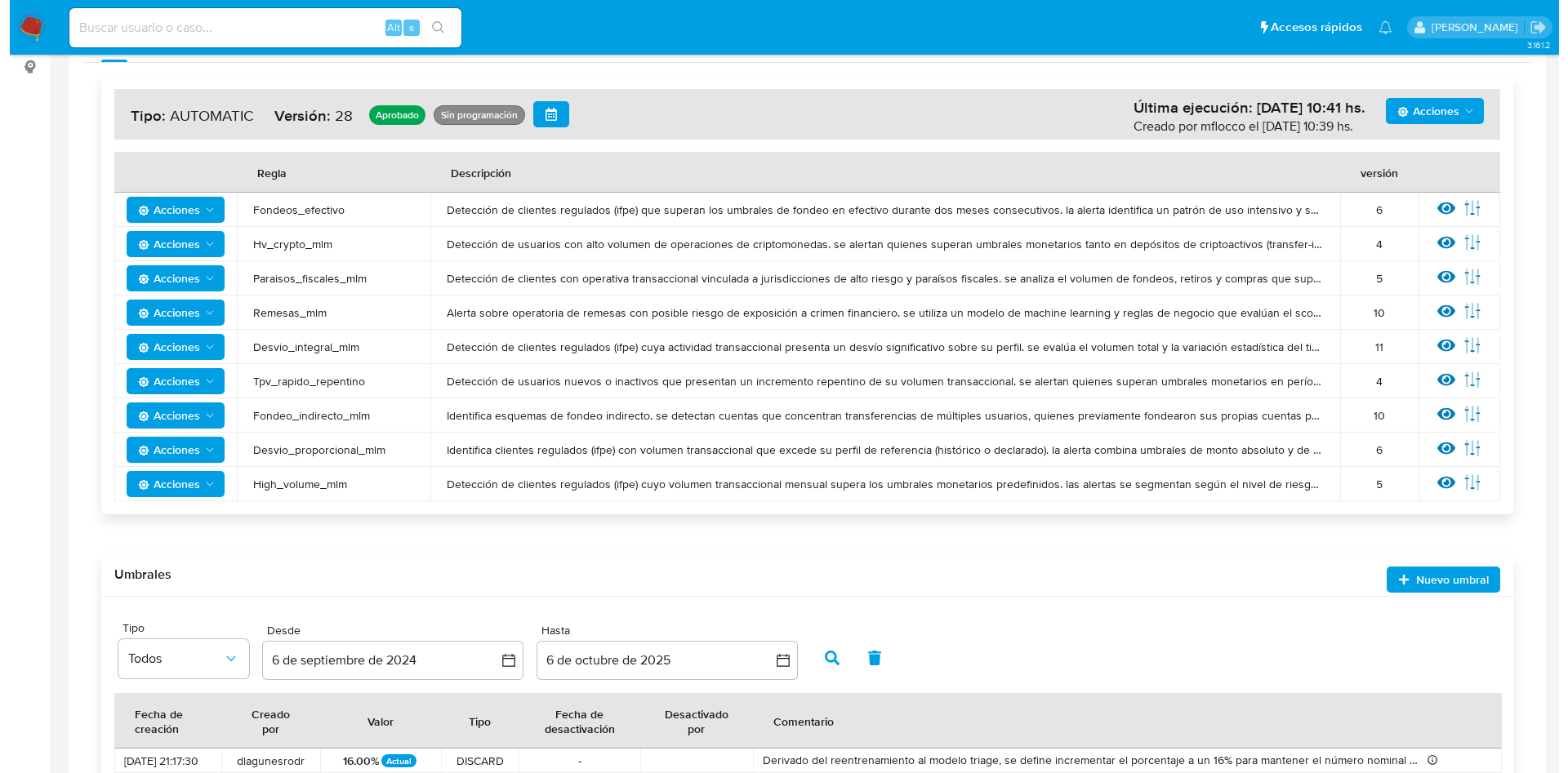
scroll to position [368, 0]
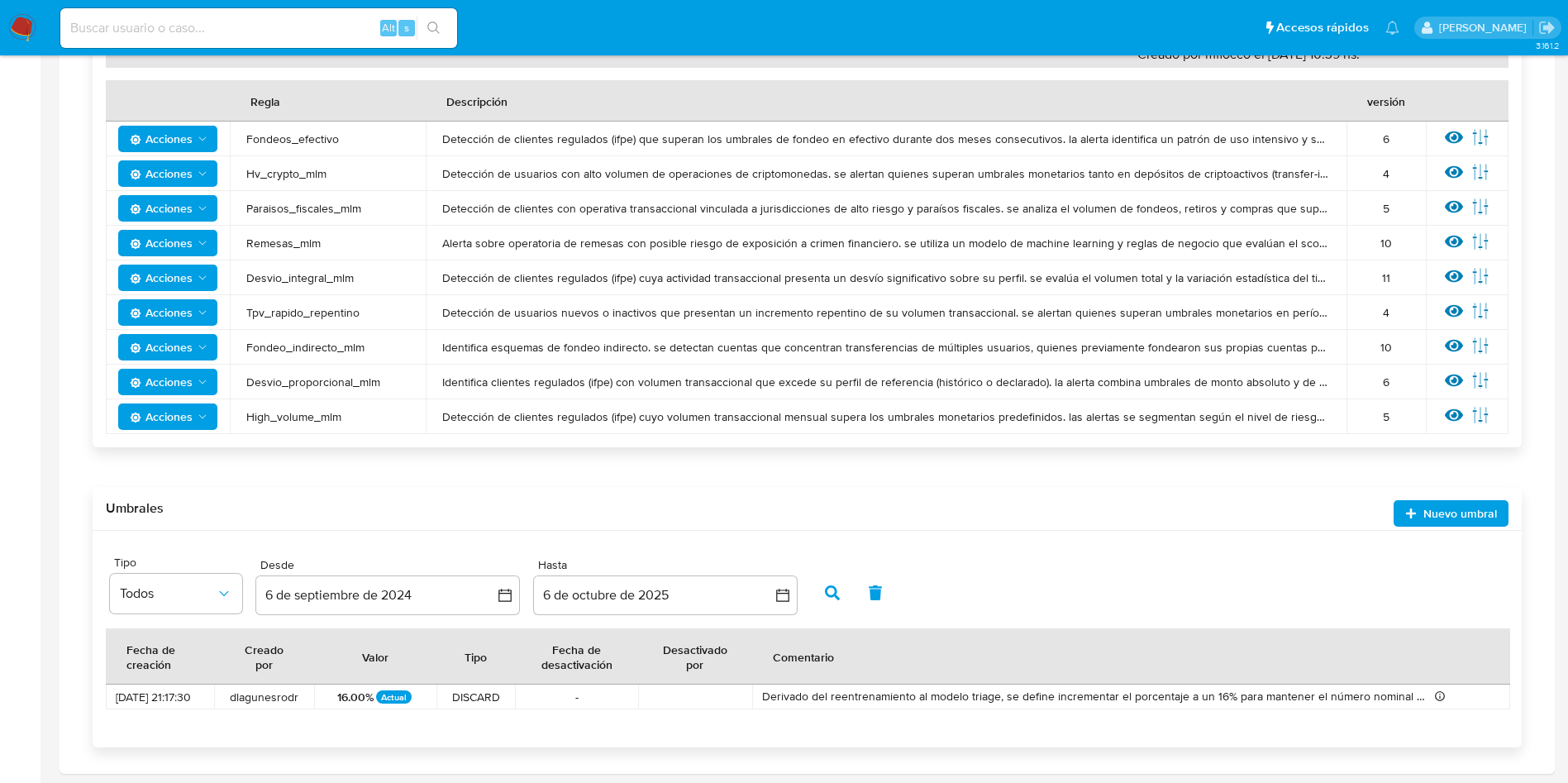
click at [1452, 381] on icon at bounding box center [1455, 381] width 18 height 13
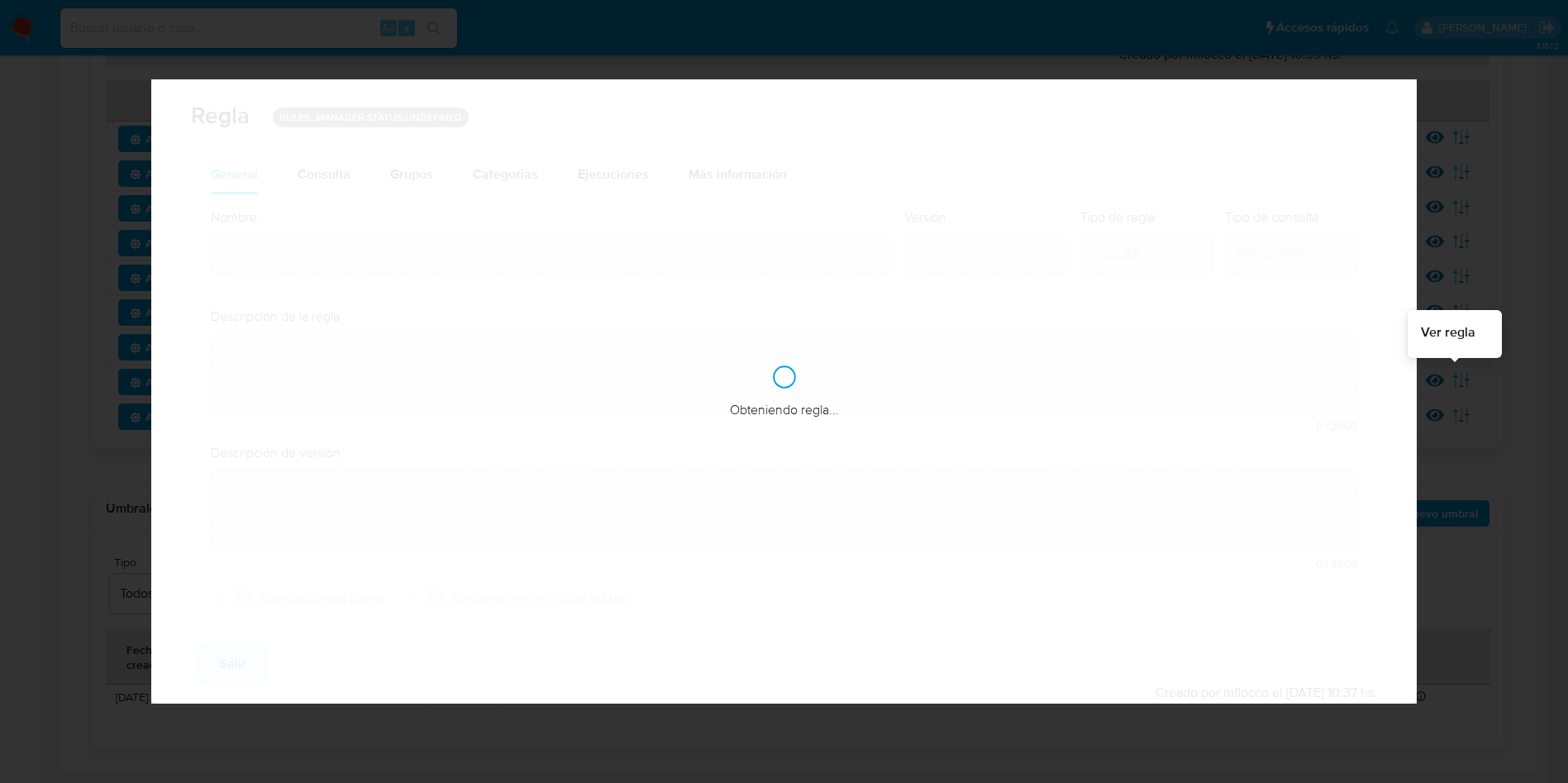
type input "Desvio_proporcional_mlm"
type textarea "Identifica clientes regulados (ifpe) con volumen transaccional que excede su pe…"
type textarea "Usuarios que hayan tenido un desvío porcentual elevado con respecto al perfil c…"
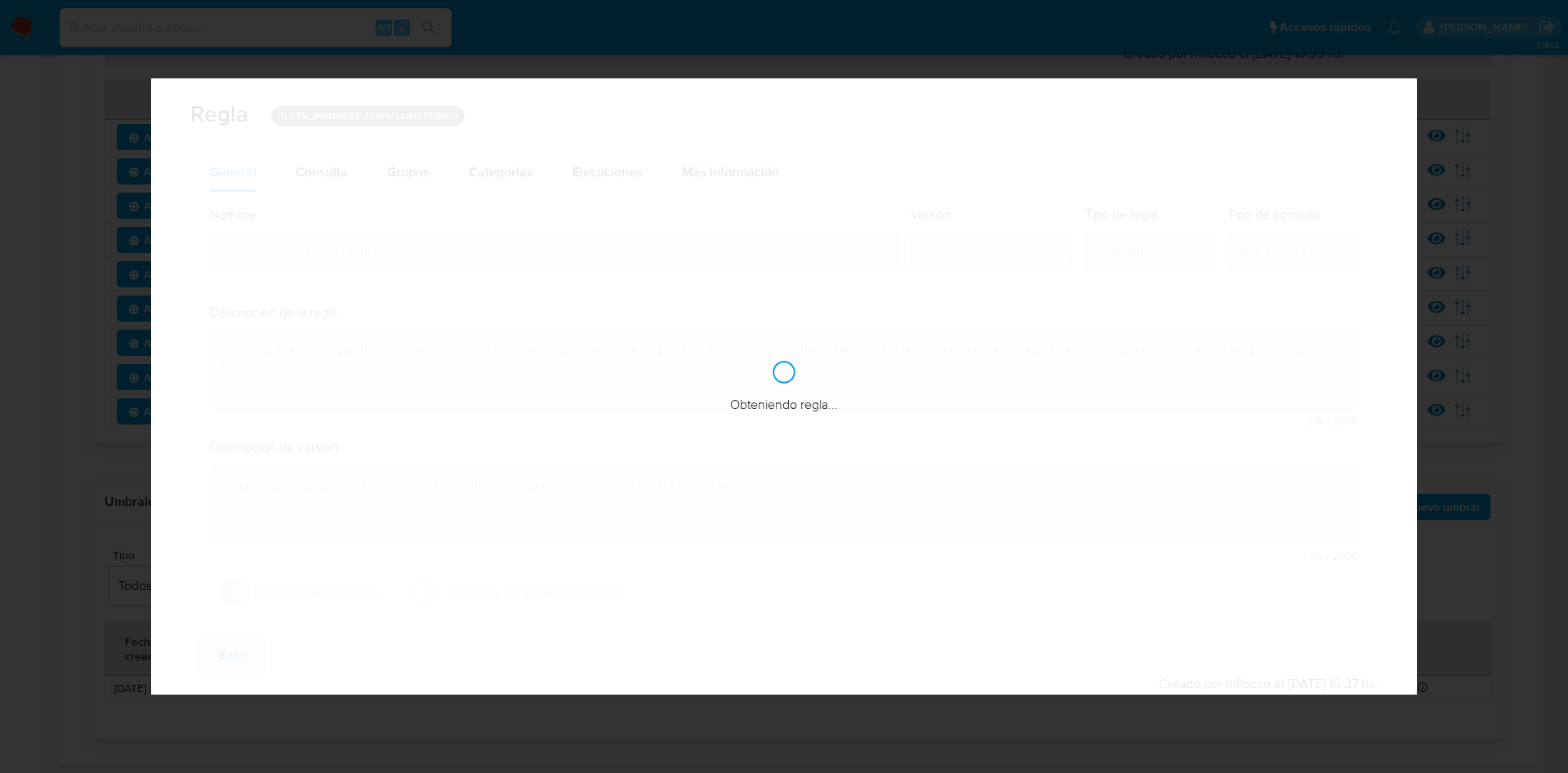
checkbox input "true"
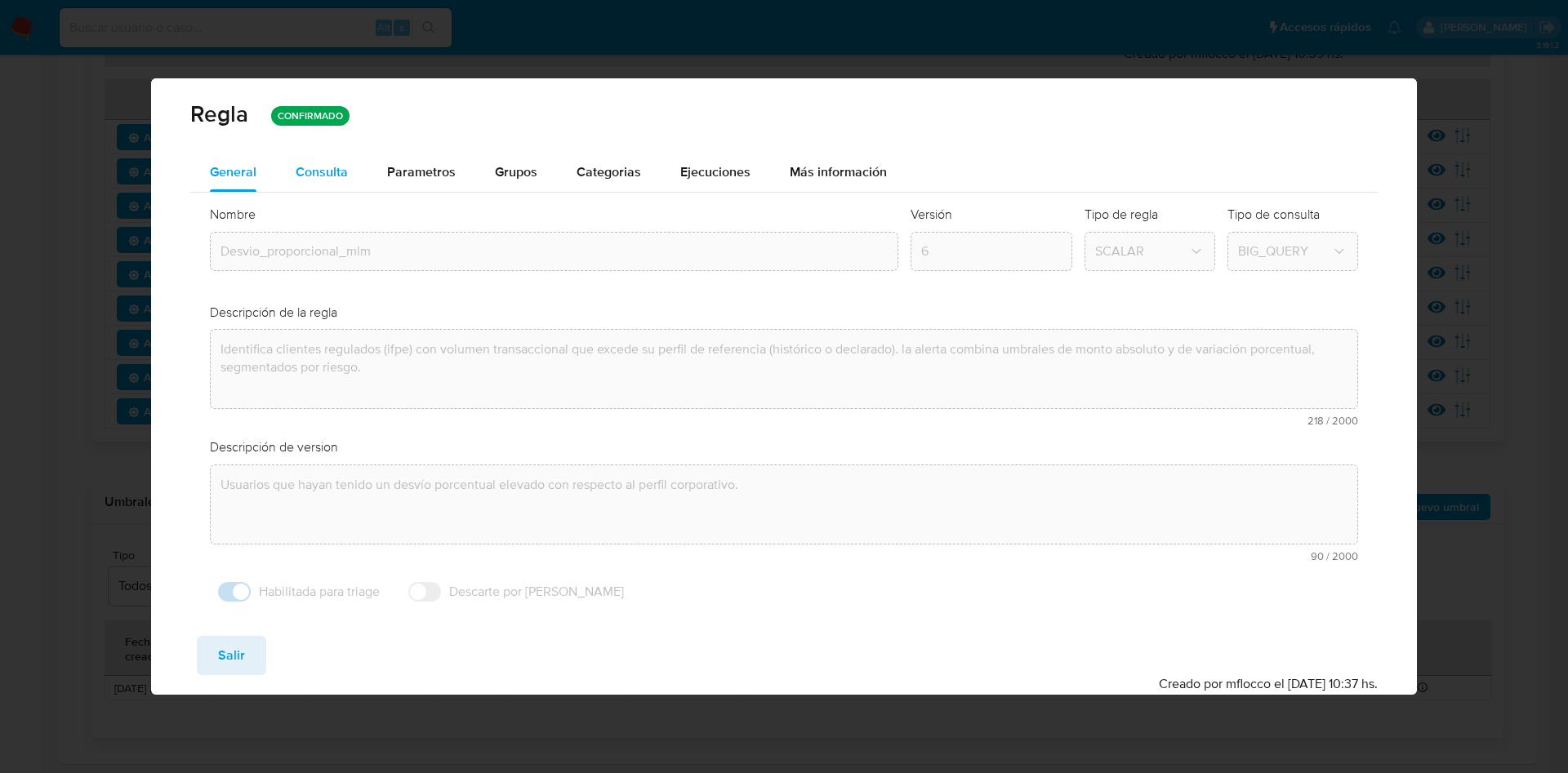
click at [324, 172] on div "Consulta" at bounding box center [322, 172] width 52 height 13
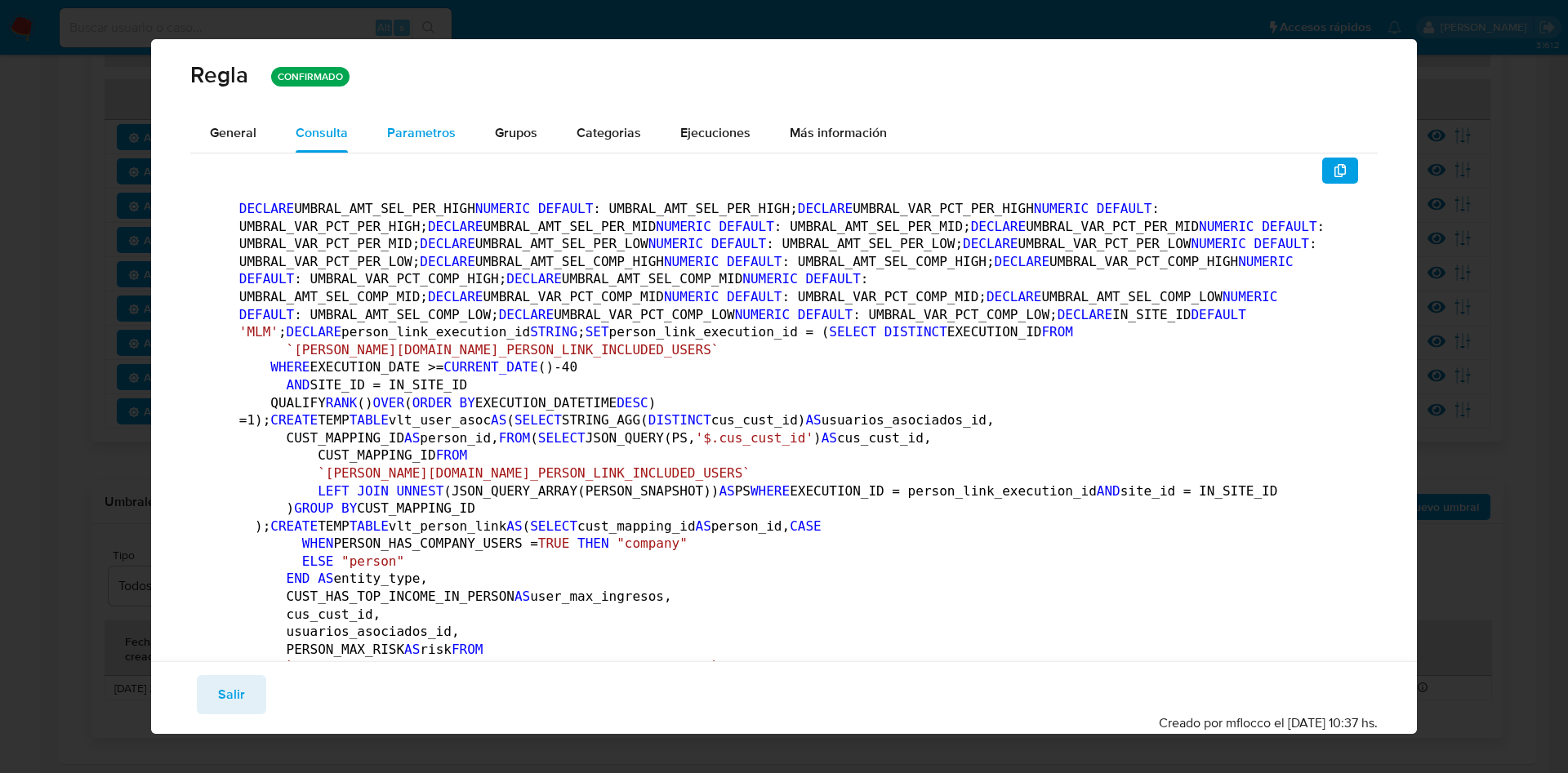
click at [385, 123] on button "Parametros" at bounding box center [422, 134] width 108 height 39
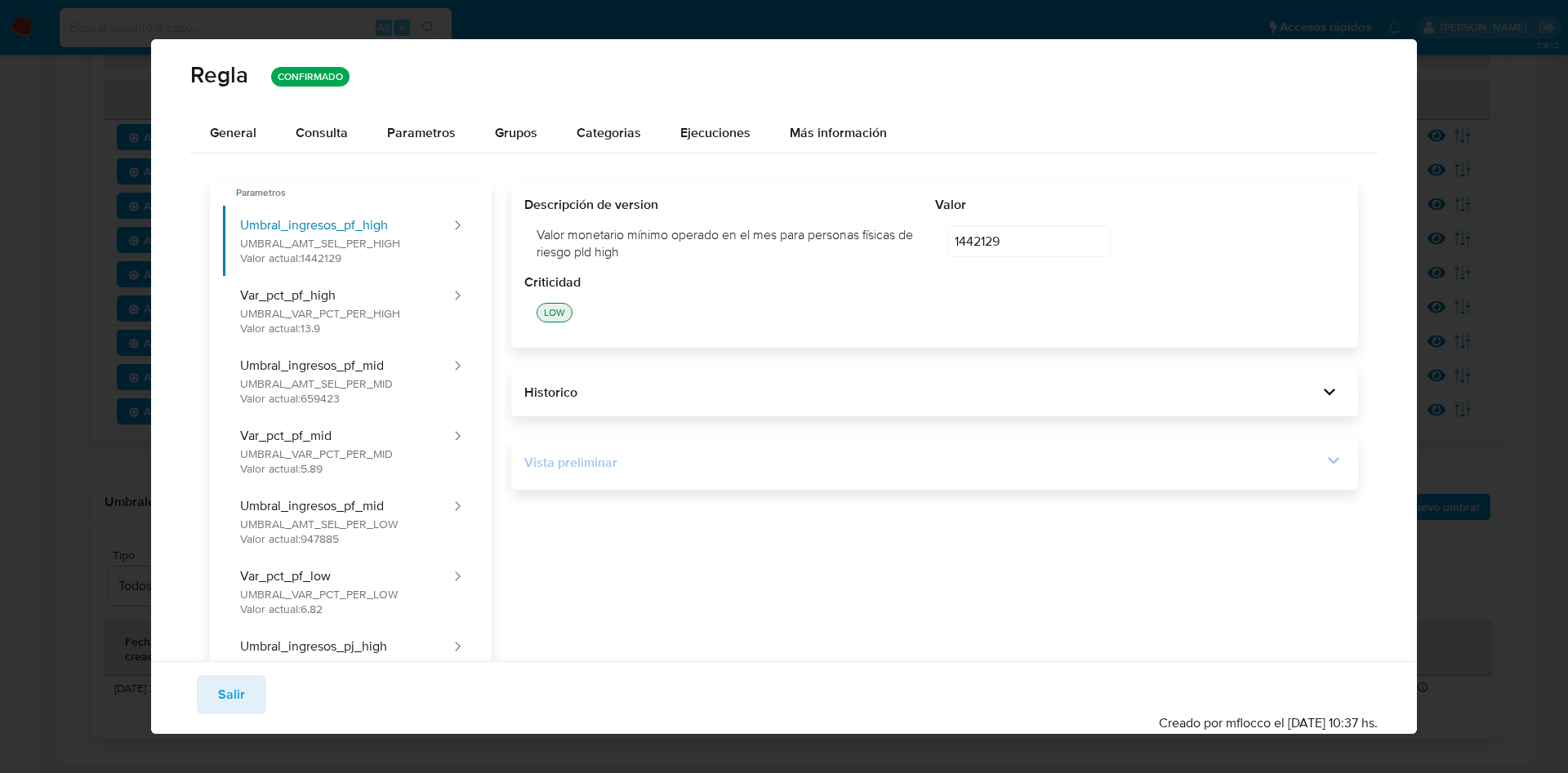
click at [1328, 460] on icon at bounding box center [1334, 461] width 12 height 7
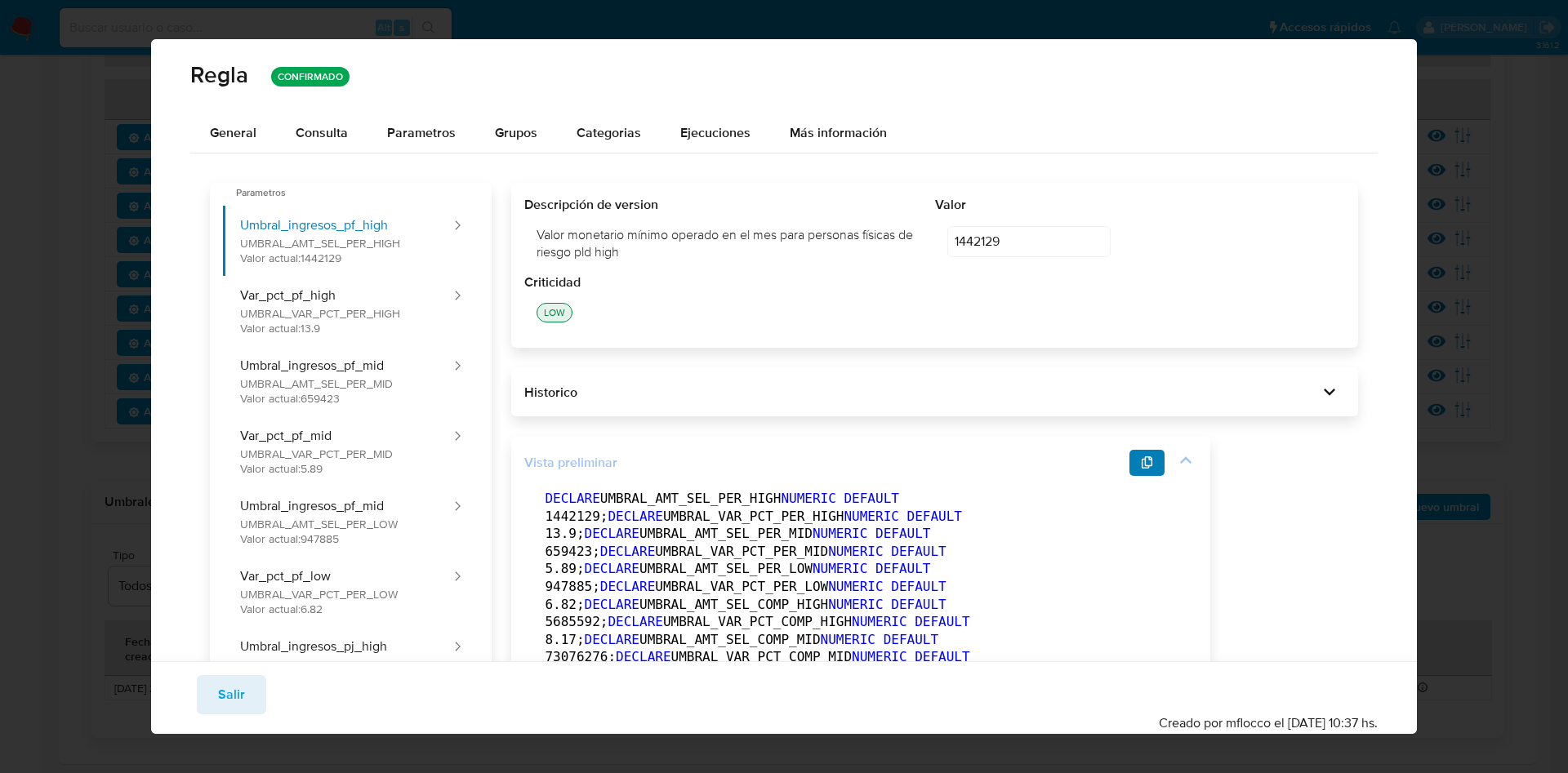
click at [1133, 458] on button "button" at bounding box center [1147, 463] width 36 height 26
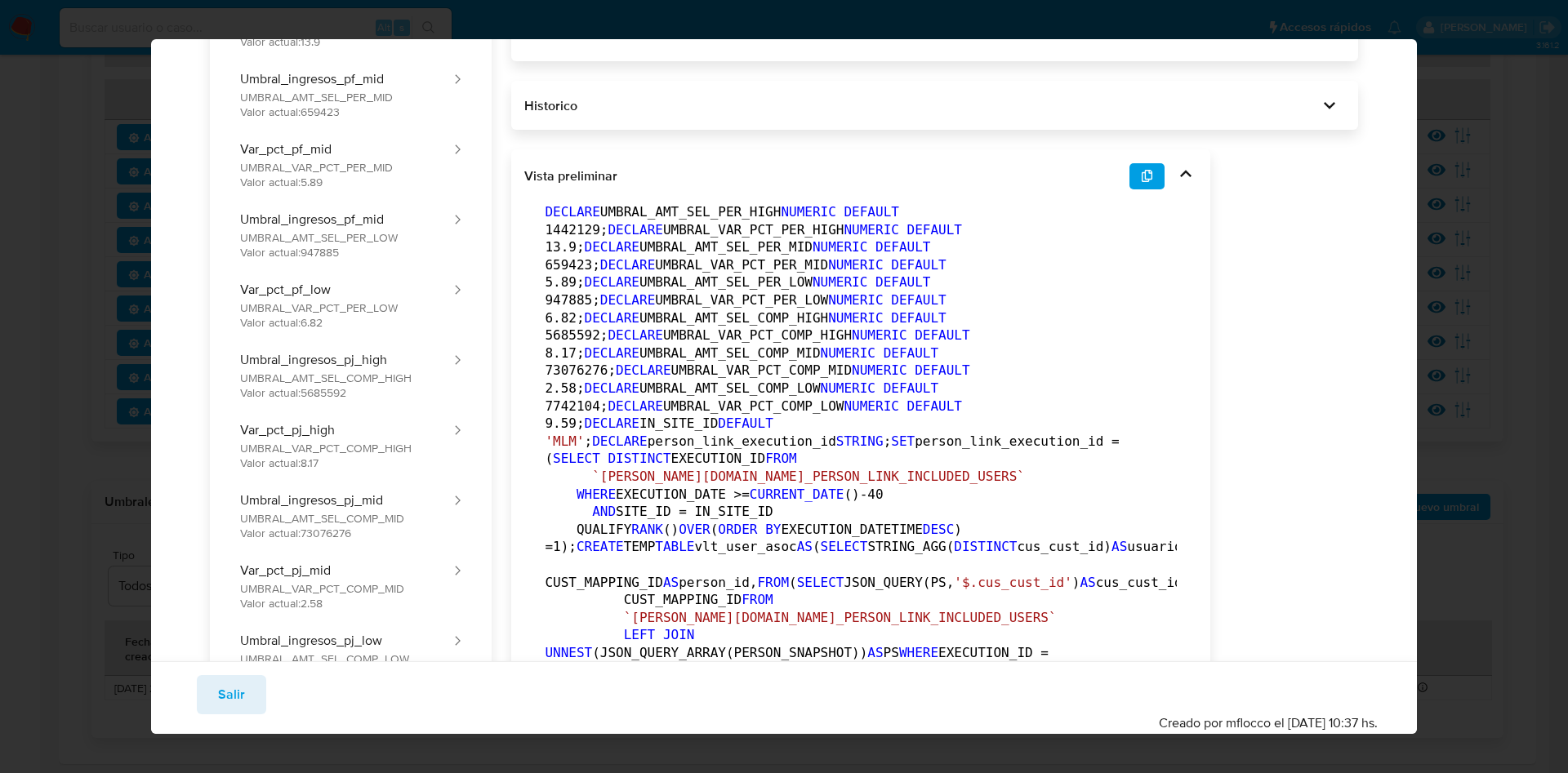
scroll to position [0, 0]
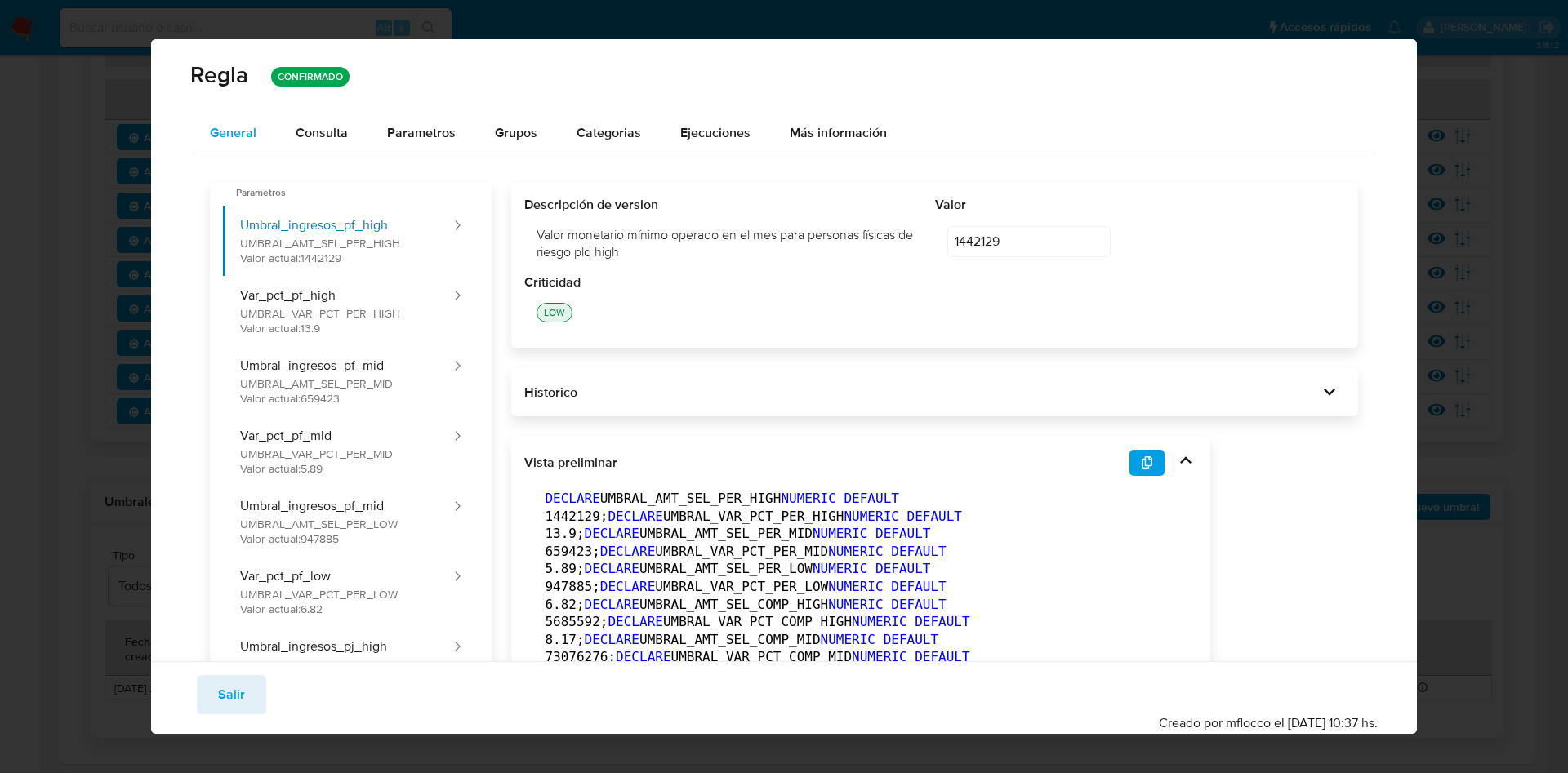
click at [218, 144] on div "General" at bounding box center [233, 134] width 47 height 39
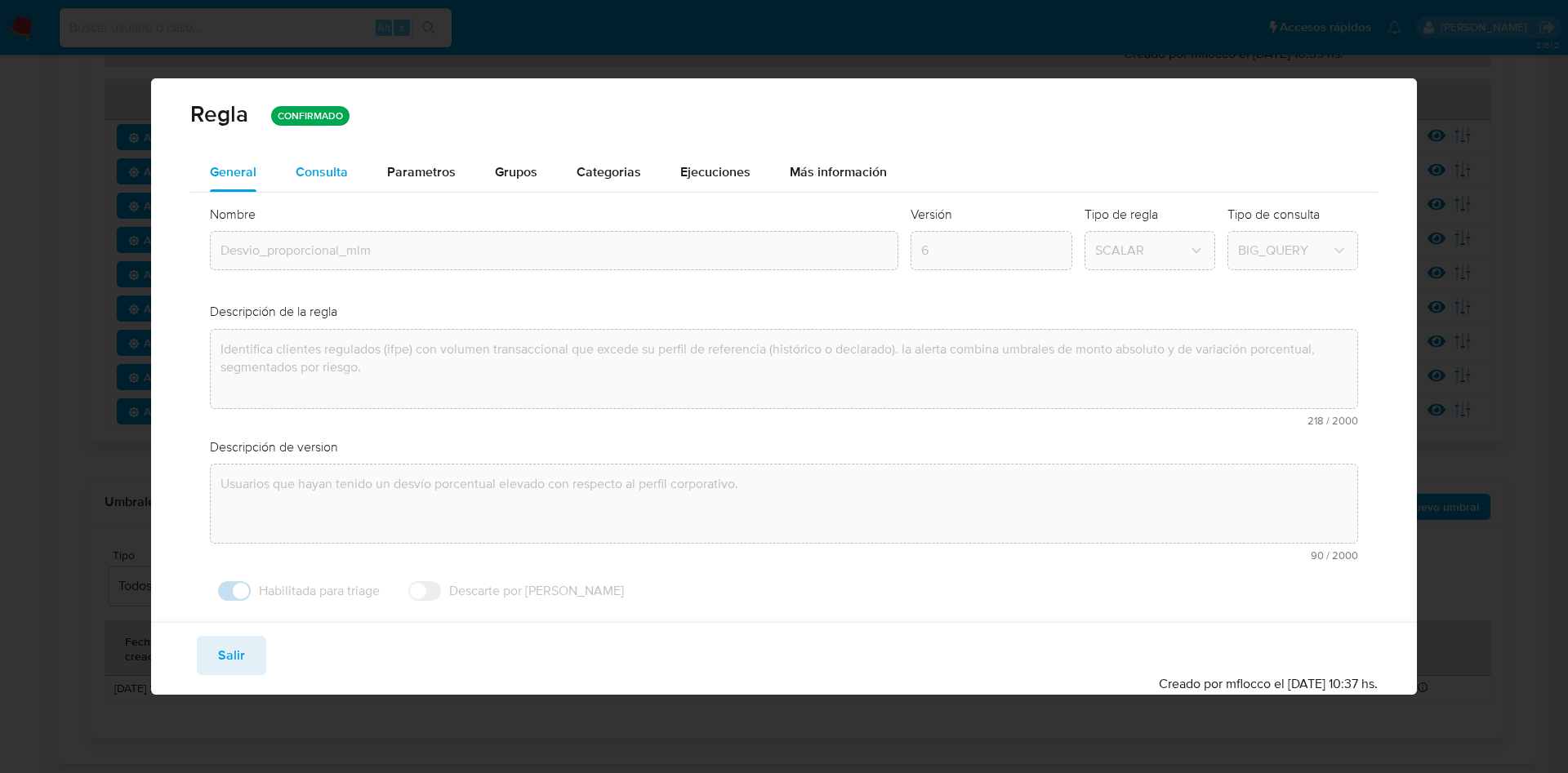
click at [303, 166] on div "Consulta" at bounding box center [322, 172] width 52 height 13
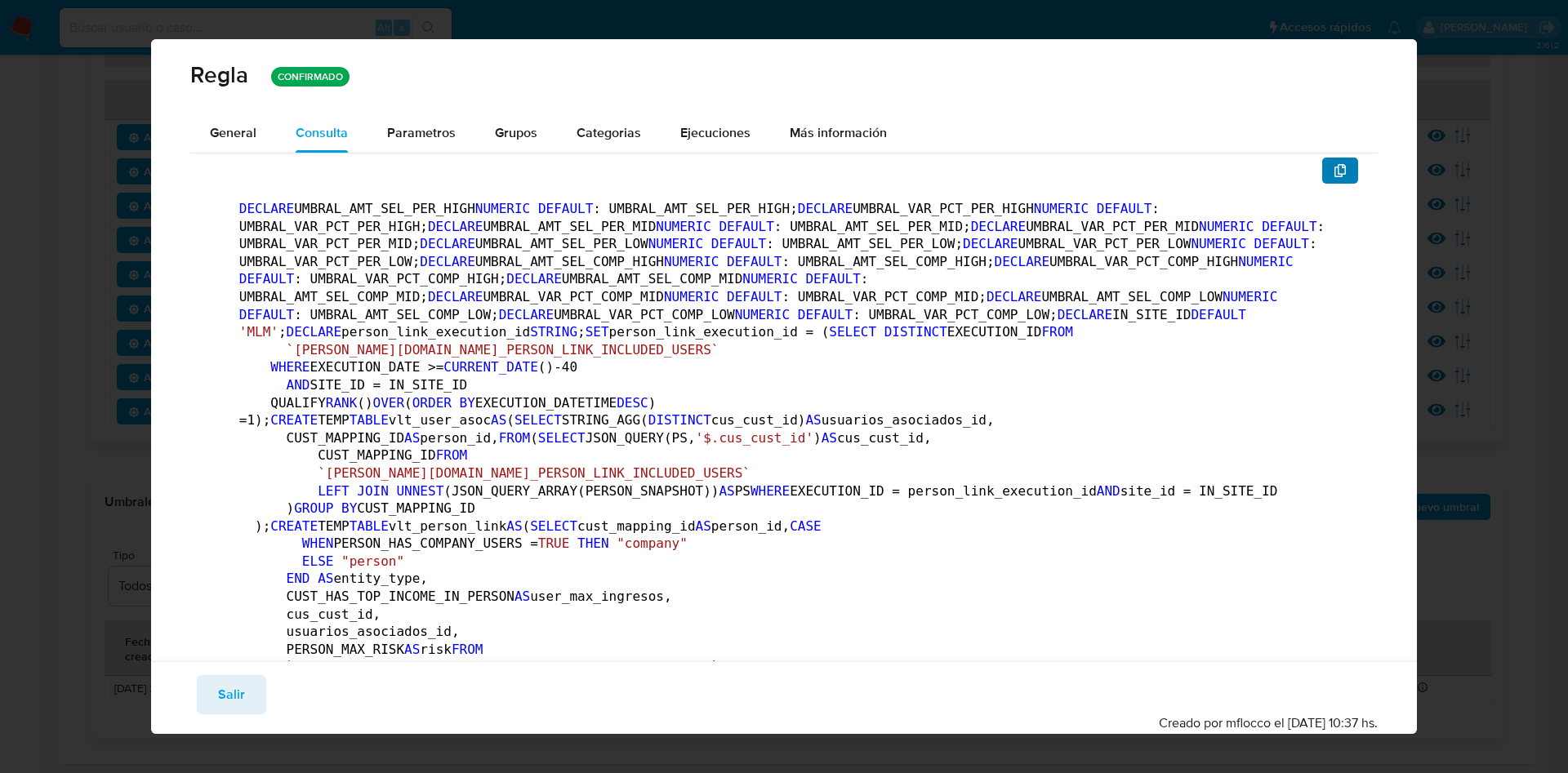
click at [1335, 173] on icon "button" at bounding box center [1340, 170] width 12 height 13
click at [252, 685] on button "Salir" at bounding box center [231, 695] width 69 height 39
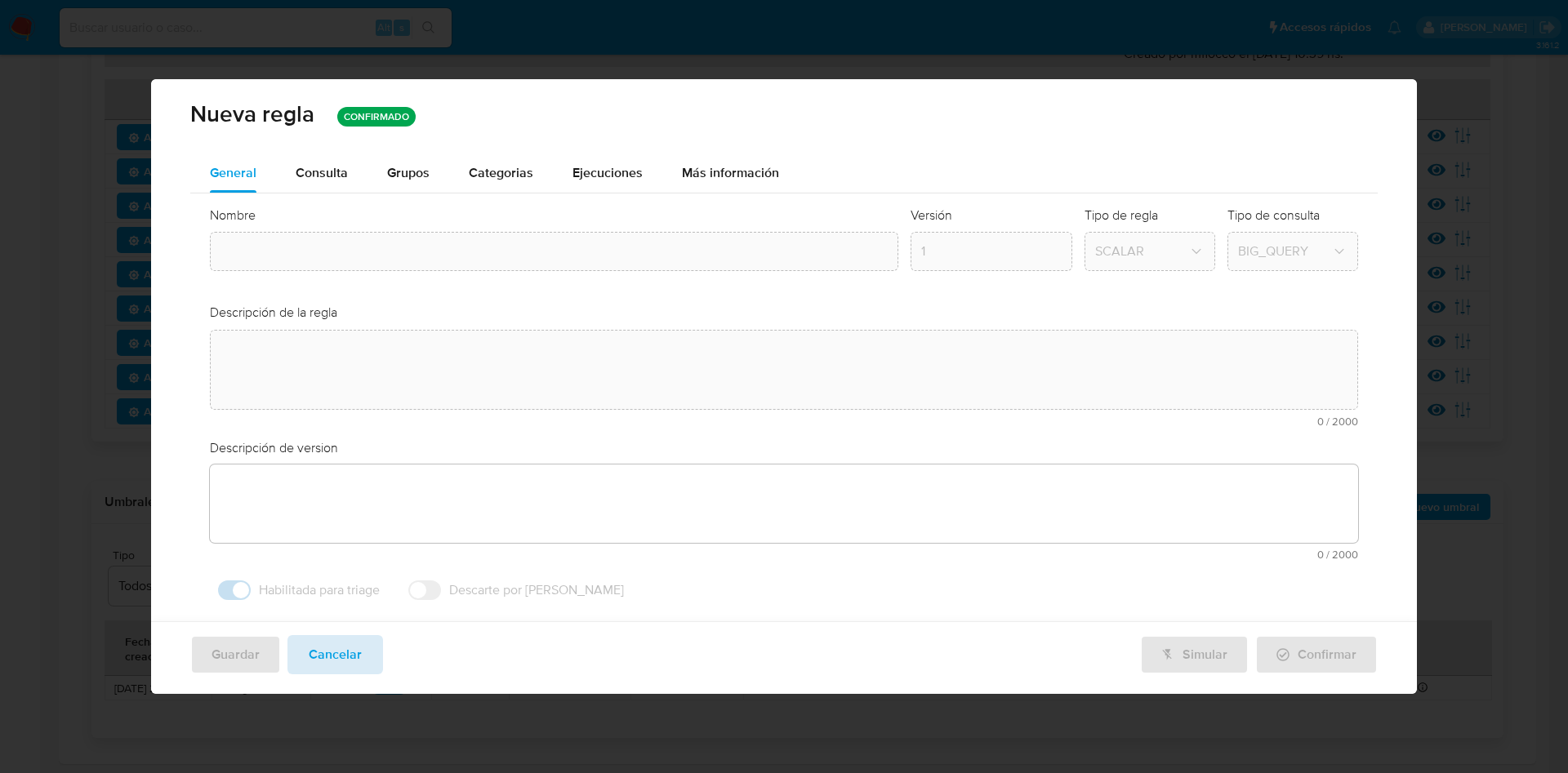
type input "Desvio_proporcional_mlm"
type textarea "Identifica clientes regulados (ifpe) con volumen transaccional que excede su pe…"
type textarea "Usuarios que hayan tenido un desvío porcentual elevado con respecto al perfil c…"
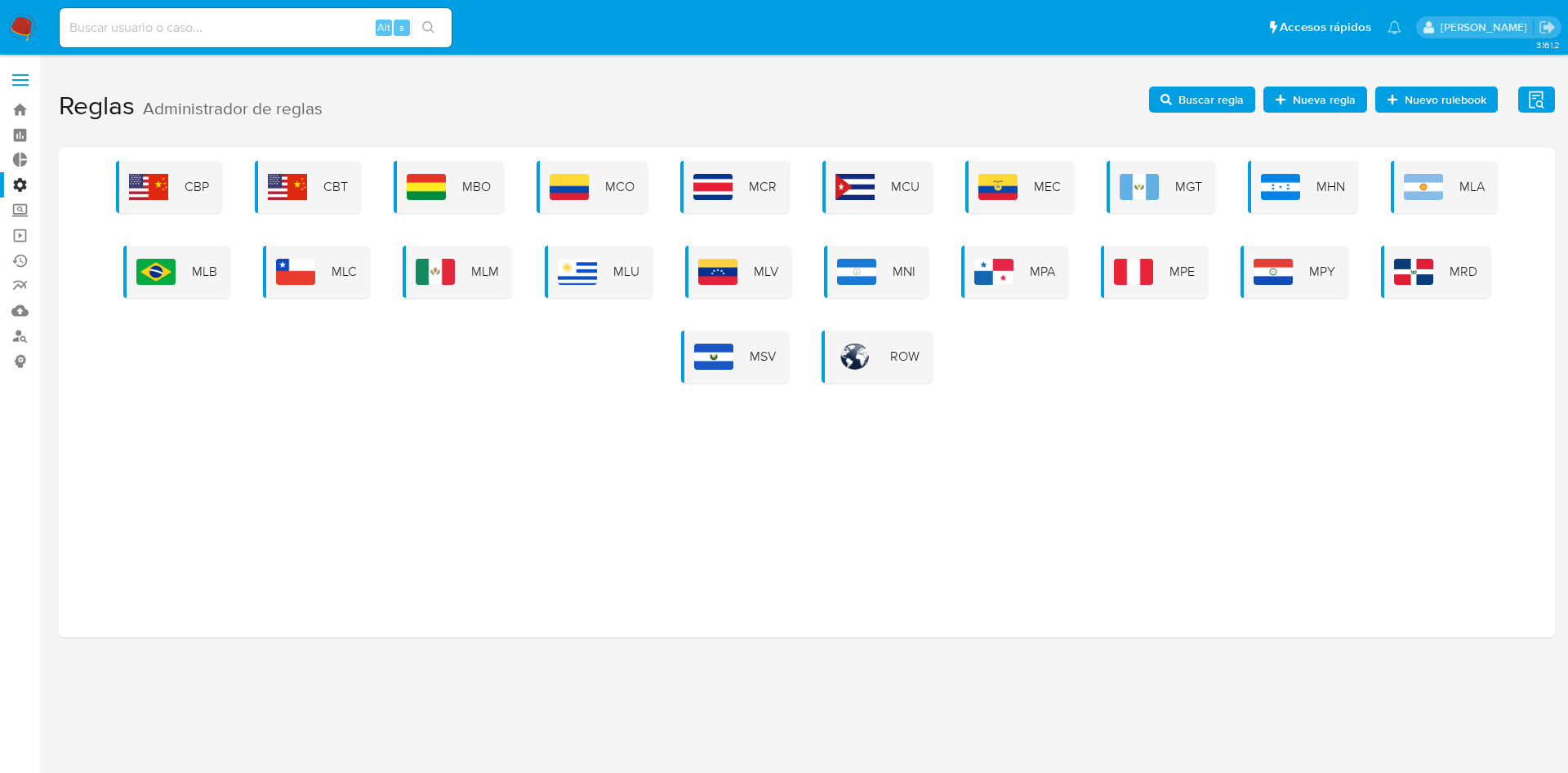
click at [519, 280] on div "CBP CBT MBO MCO MCR MCU MEC MGT MHN MLA MLB MLC MLM MLU MLV MNI MPA MPE MPY MRD…" at bounding box center [806, 272] width 1470 height 222
click at [453, 281] on img at bounding box center [435, 272] width 39 height 26
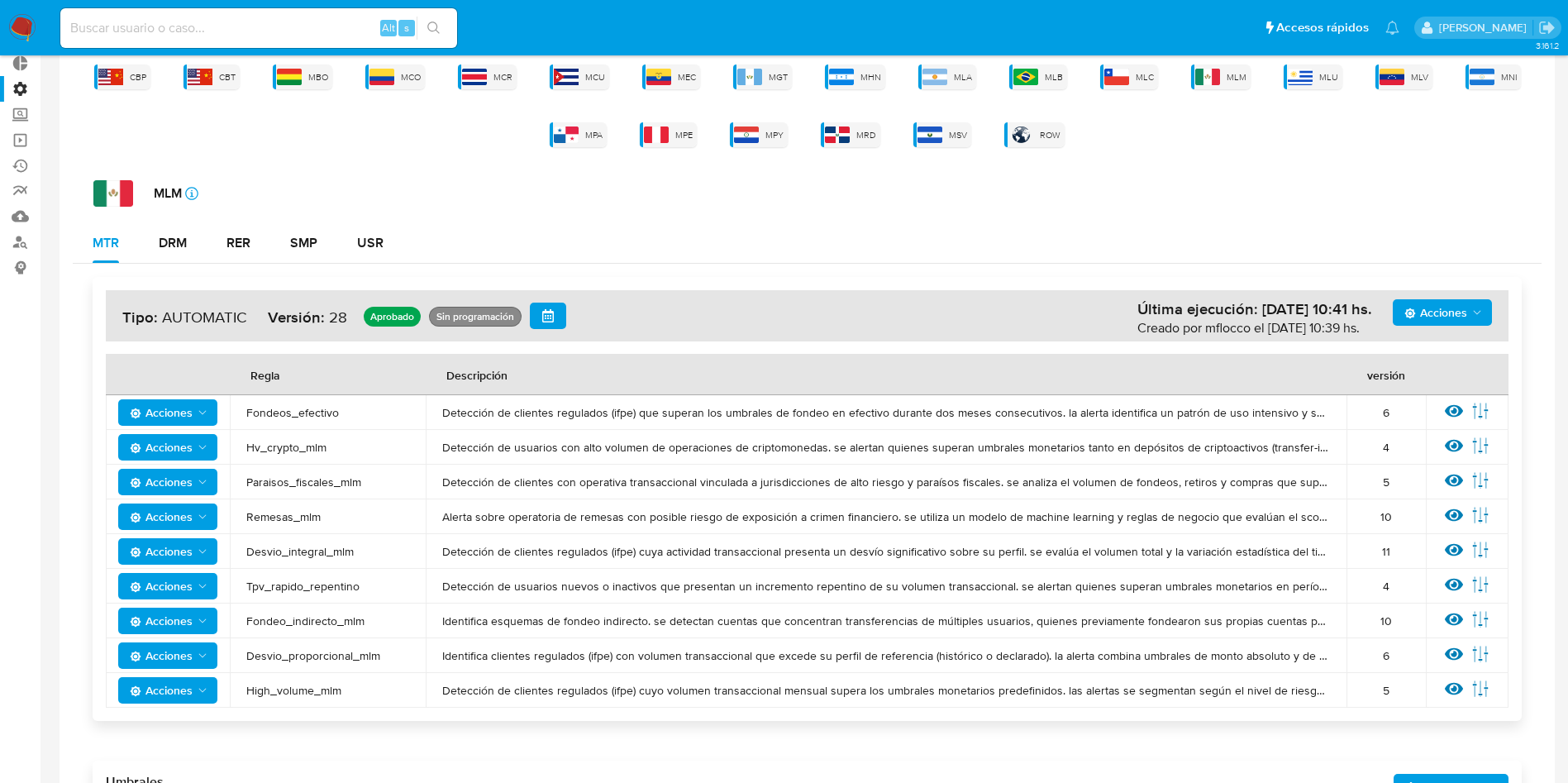
scroll to position [372, 0]
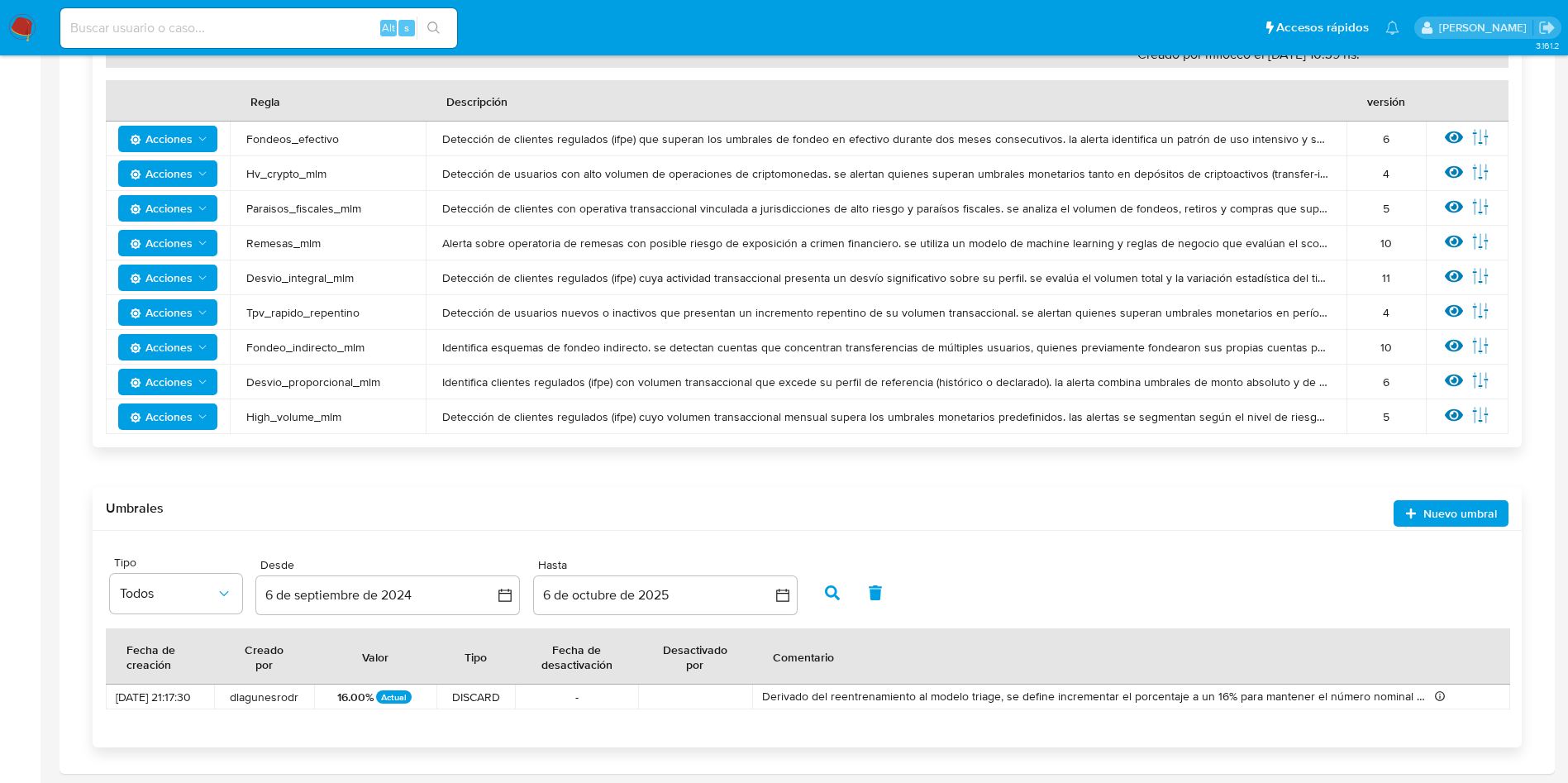
click at [251, 381] on span "Desvio_proporcional_mlm" at bounding box center [327, 382] width 163 height 15
drag, startPoint x: 246, startPoint y: 382, endPoint x: 393, endPoint y: 377, distance: 147.1
click at [393, 377] on td "Desvio_proporcional_mlm" at bounding box center [328, 382] width 196 height 35
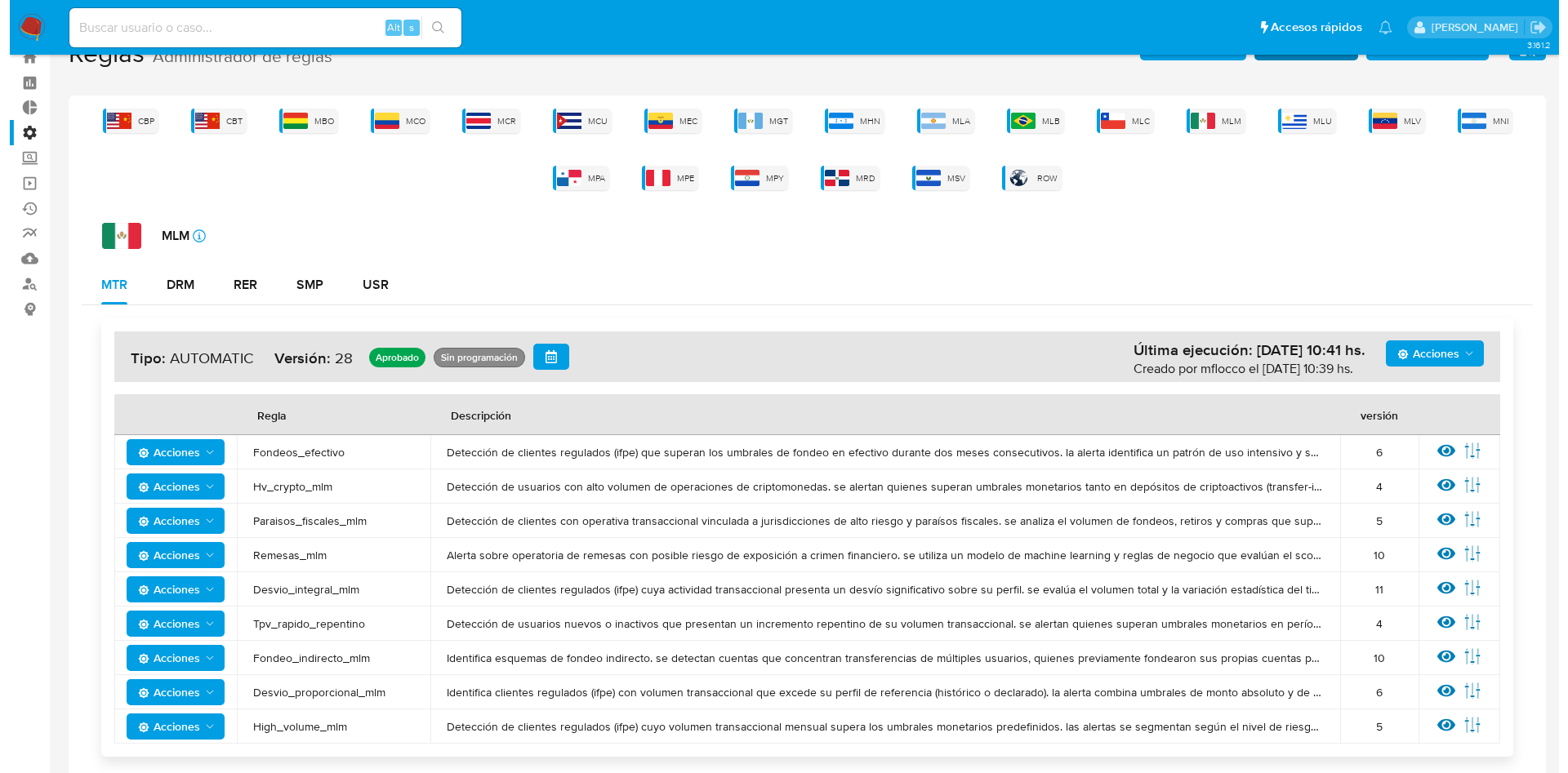
scroll to position [0, 0]
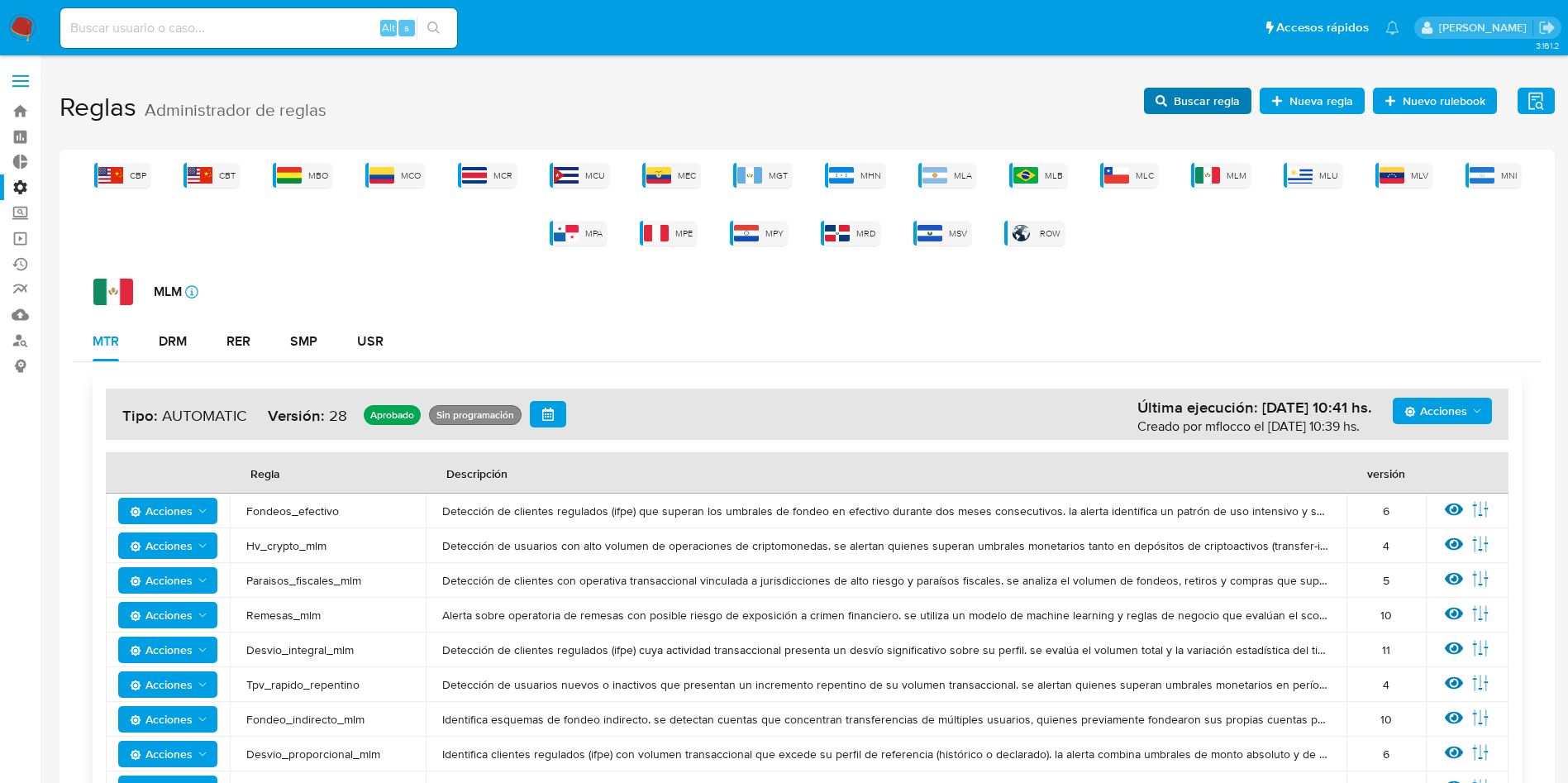
click at [1179, 98] on span "Buscar regla" at bounding box center [1207, 101] width 66 height 26
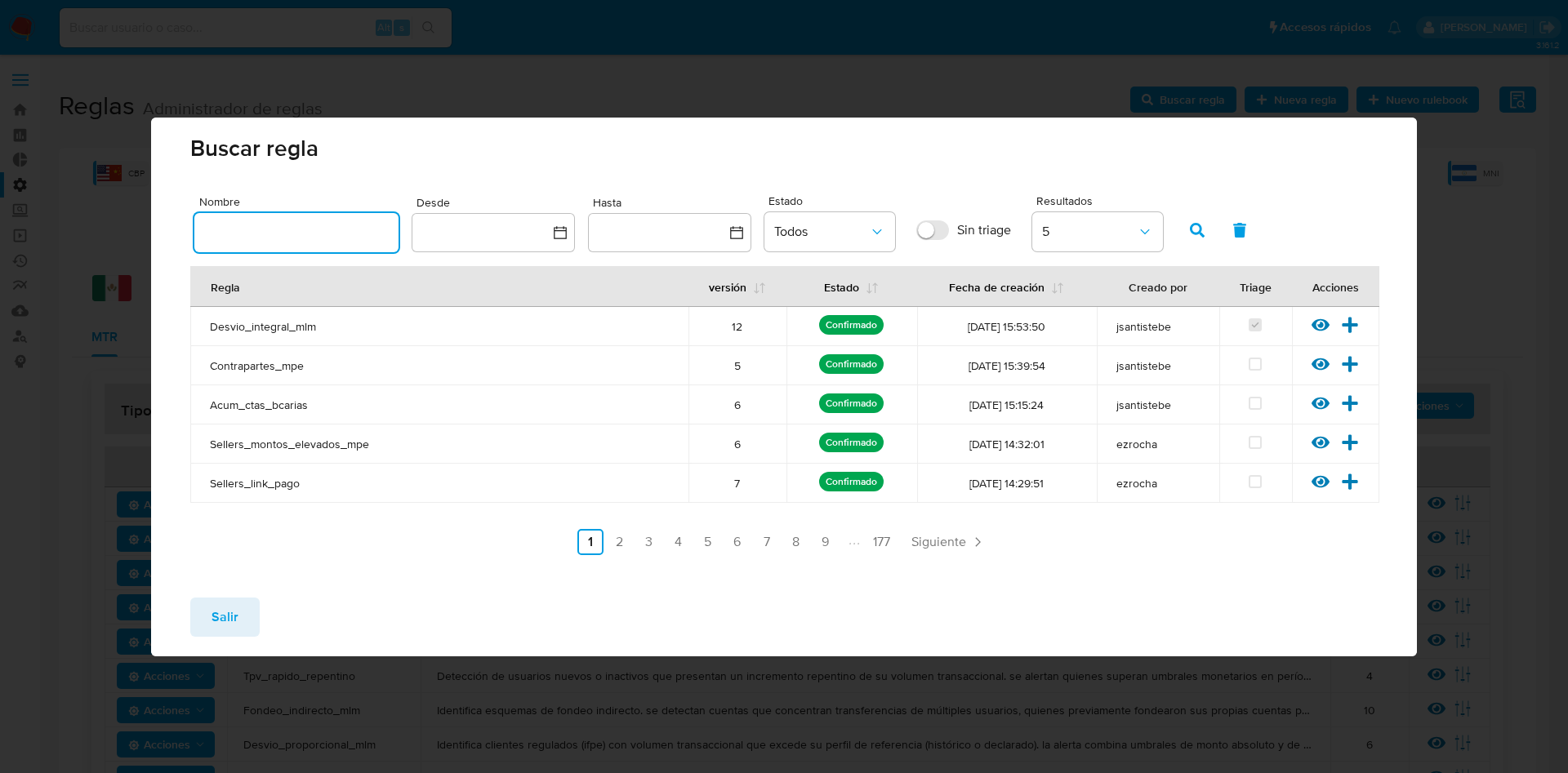
click at [281, 232] on input "text" at bounding box center [297, 233] width 205 height 22
type input "Desvio_proporcional_mlm"
click at [1195, 227] on icon "button" at bounding box center [1198, 230] width 14 height 14
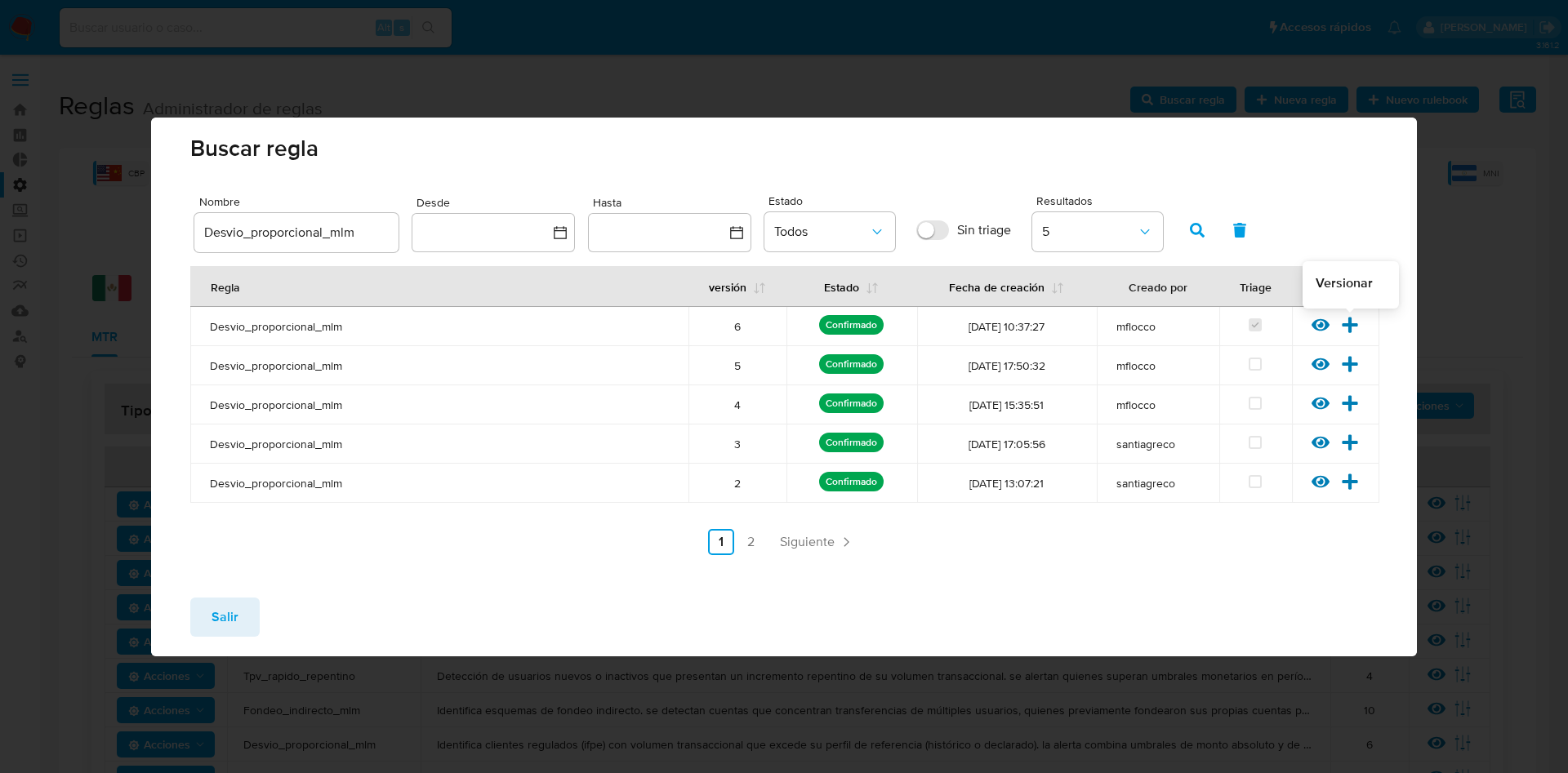
click at [1354, 323] on icon at bounding box center [1350, 324] width 15 height 15
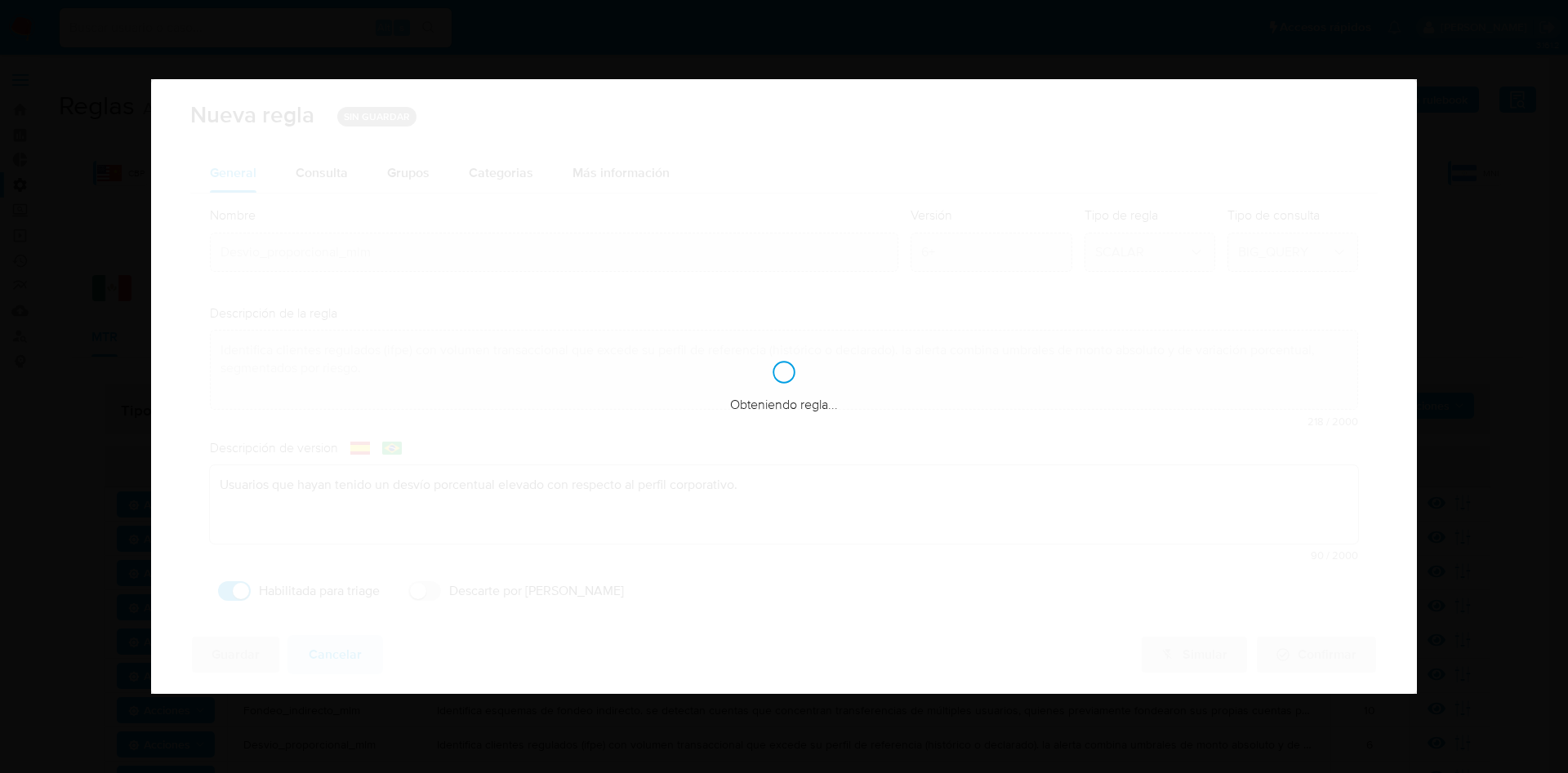
checkbox input "true"
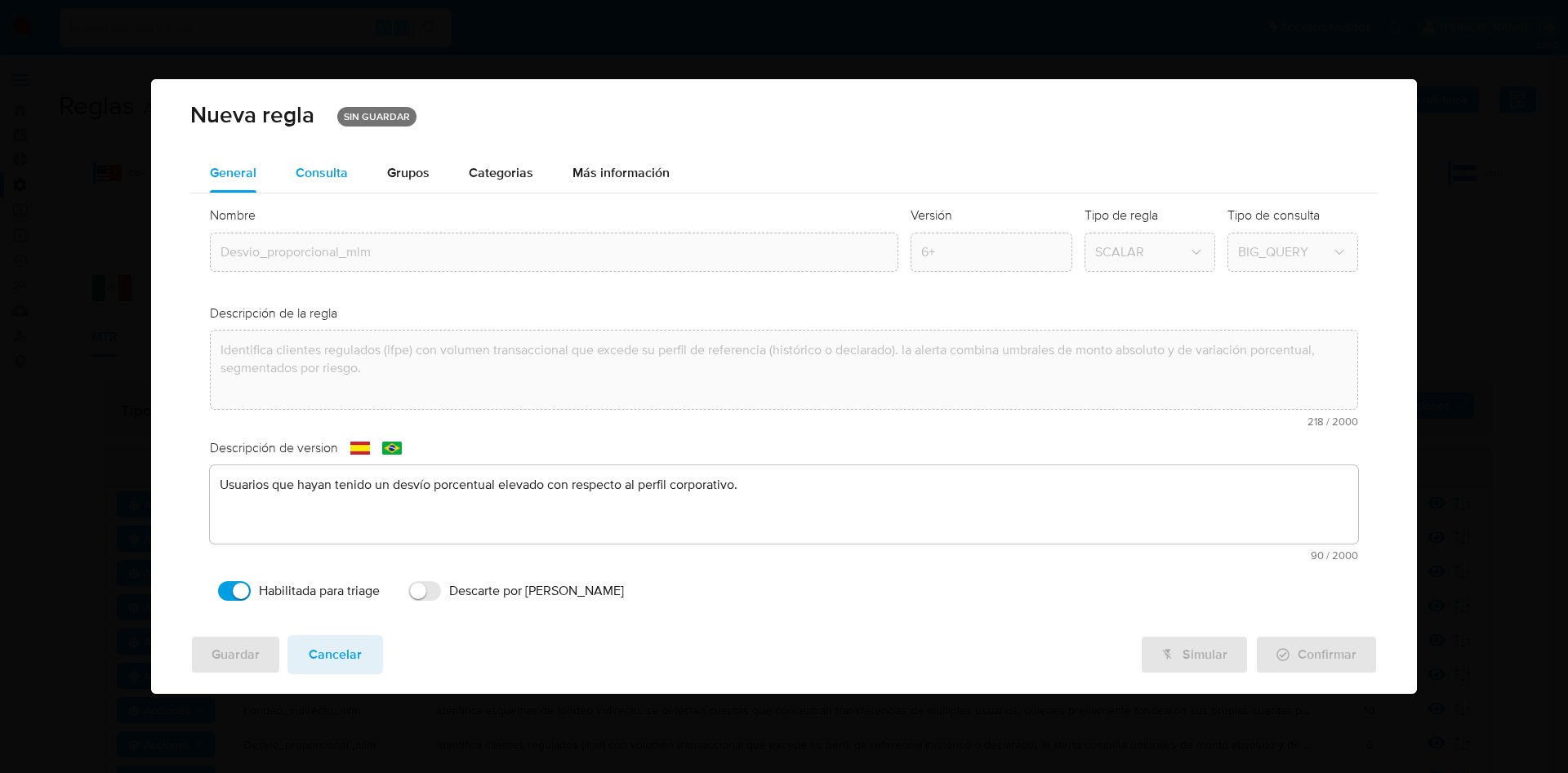
click at [340, 187] on div "Consulta" at bounding box center [322, 173] width 52 height 39
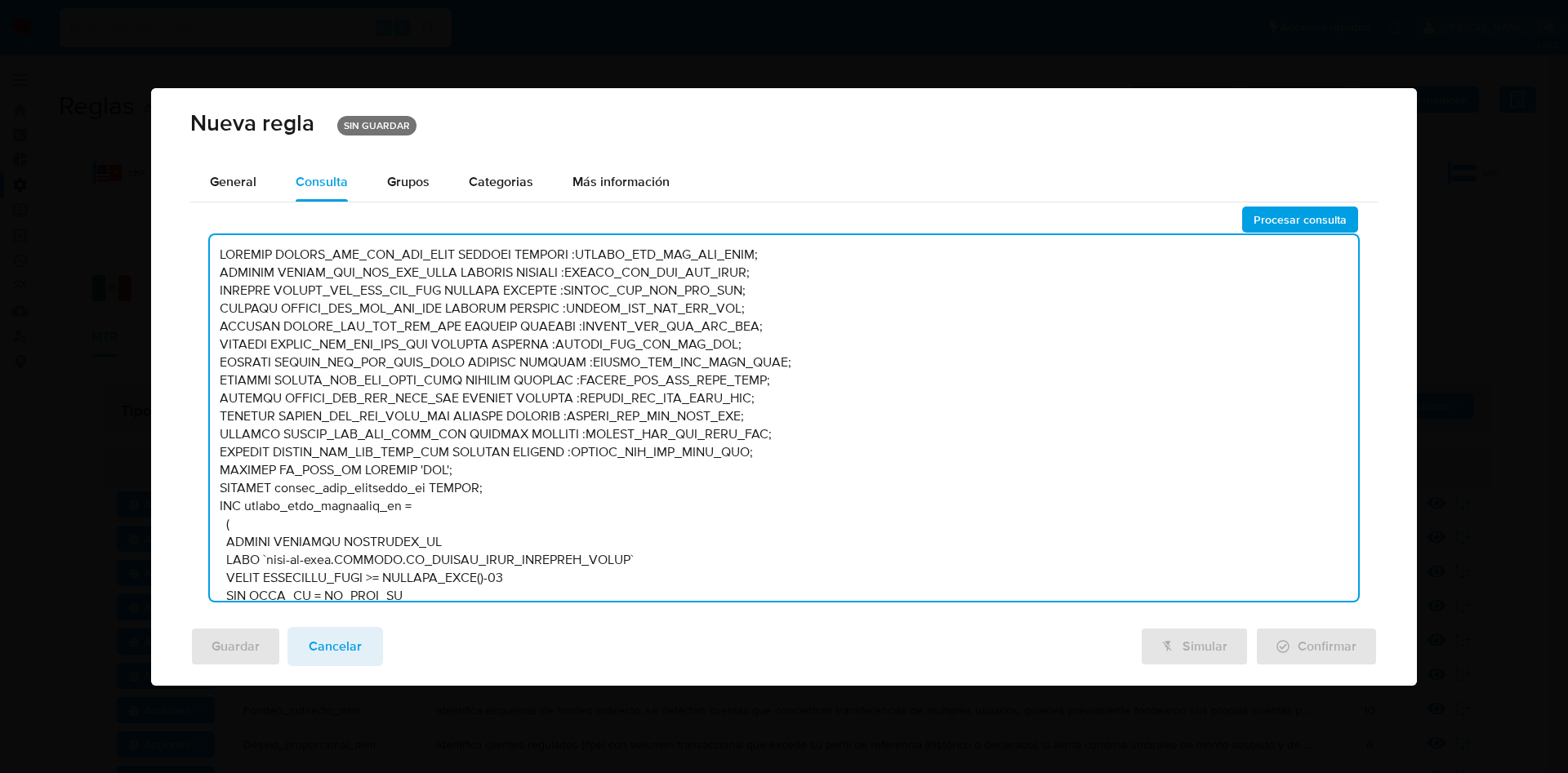
drag, startPoint x: 224, startPoint y: 251, endPoint x: 754, endPoint y: 405, distance: 551.9
click at [754, 405] on textarea at bounding box center [784, 418] width 1148 height 366
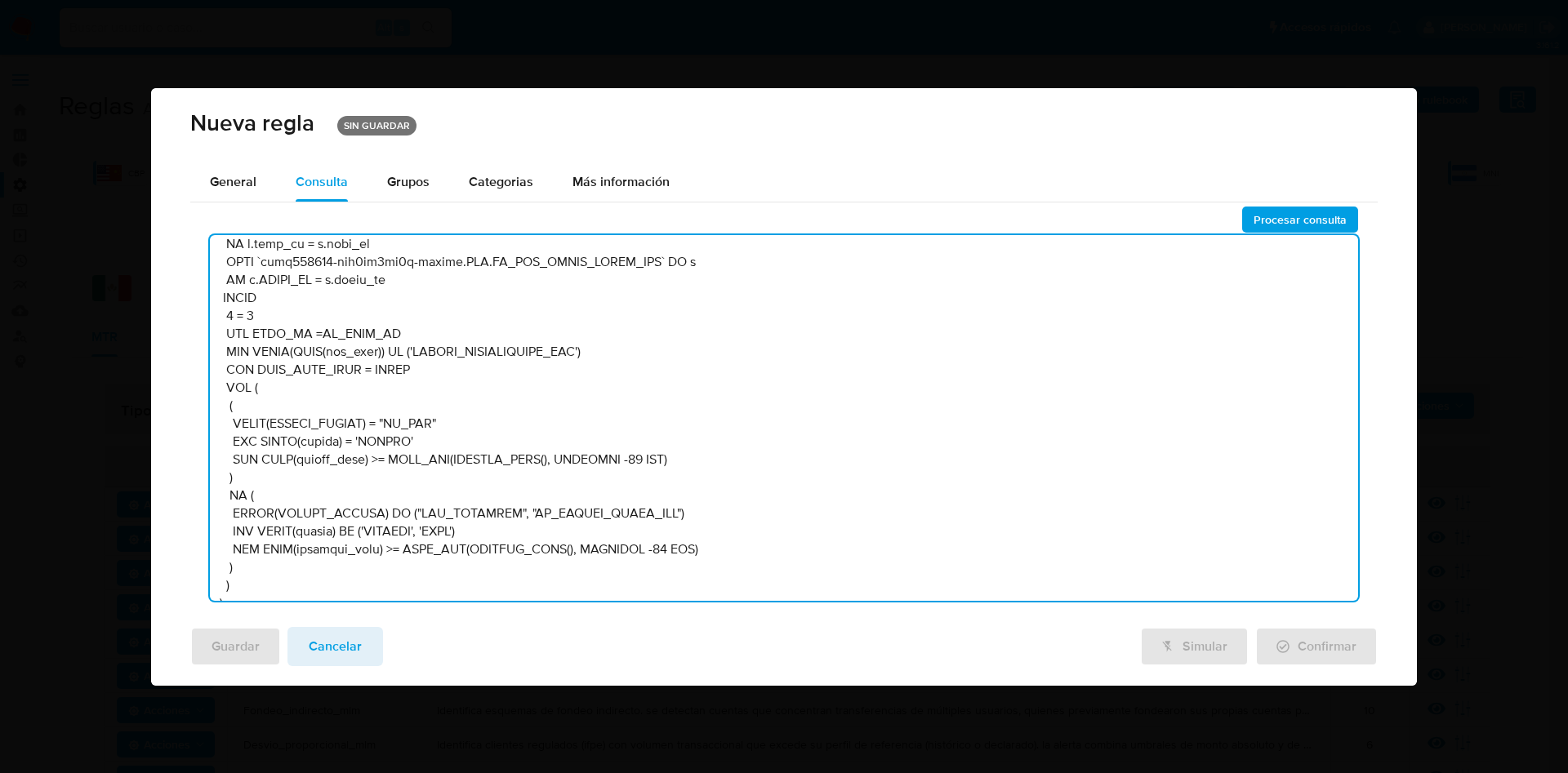
scroll to position [5422, 0]
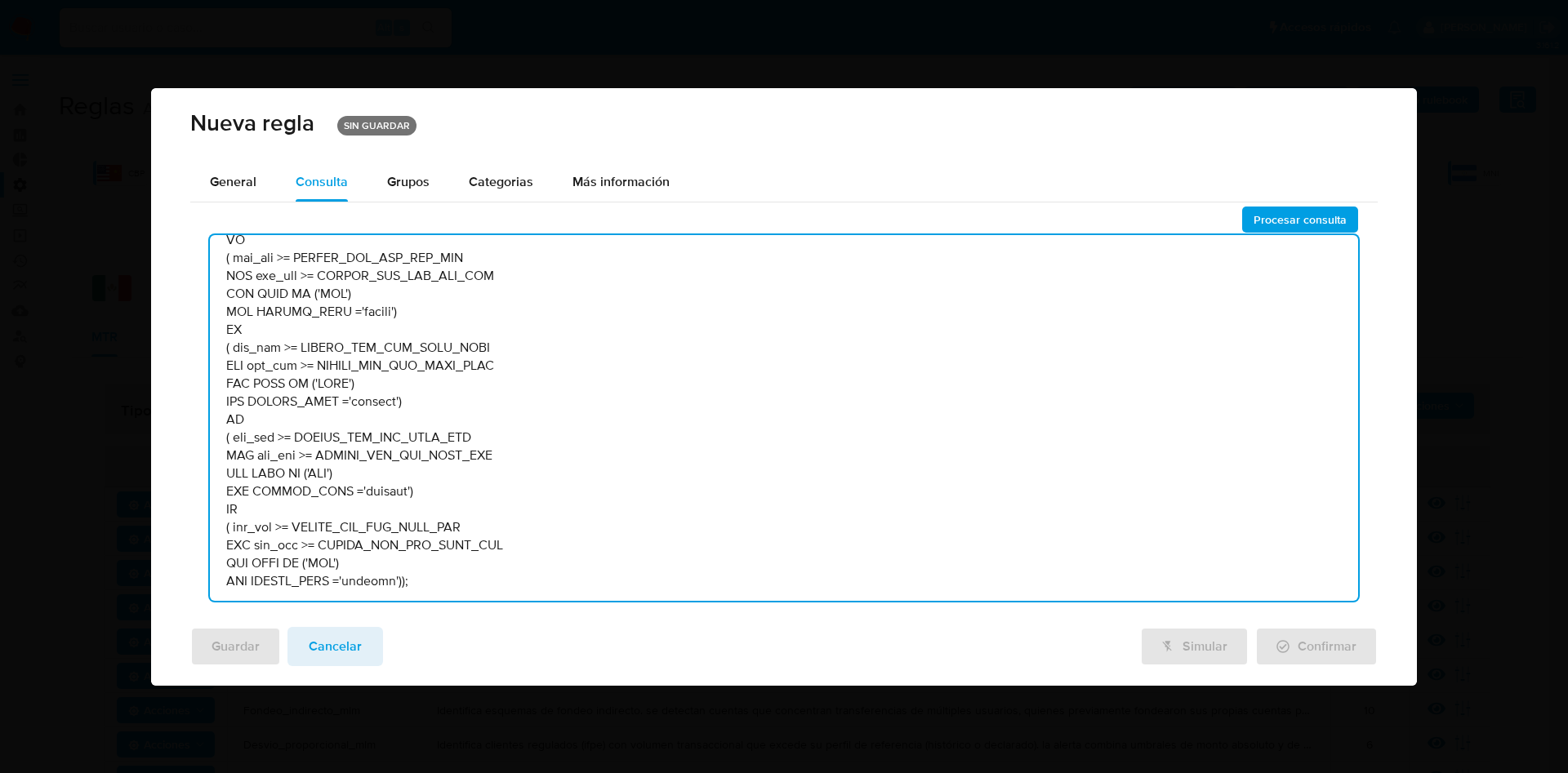
drag, startPoint x: 223, startPoint y: 256, endPoint x: 514, endPoint y: 695, distance: 526.7
click at [514, 695] on div "Nueva regla SIN GUARDAR General Consulta Parametros Evidencias Grupos Categoria…" at bounding box center [784, 386] width 1568 height 773
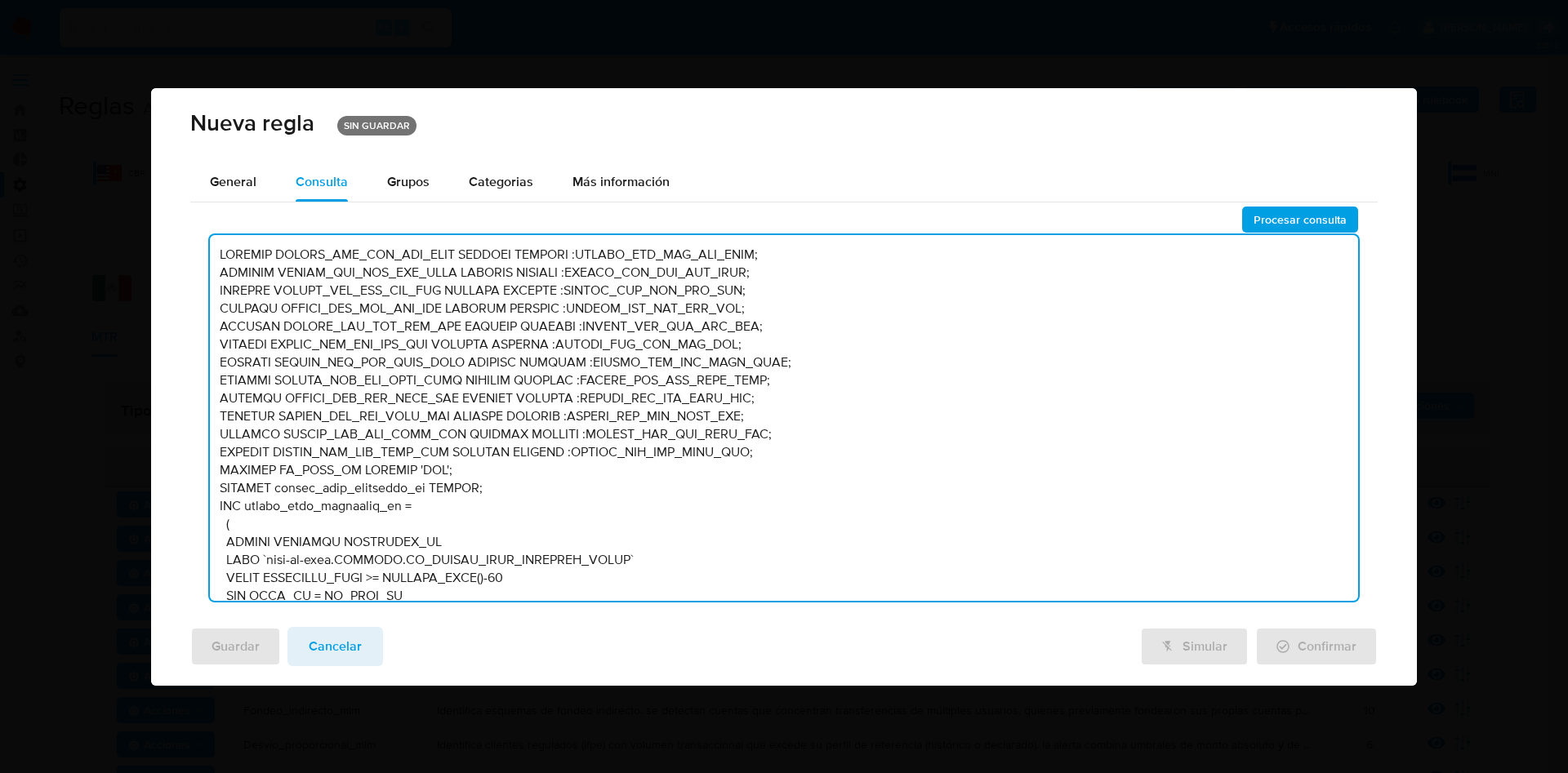
scroll to position [5412, 0]
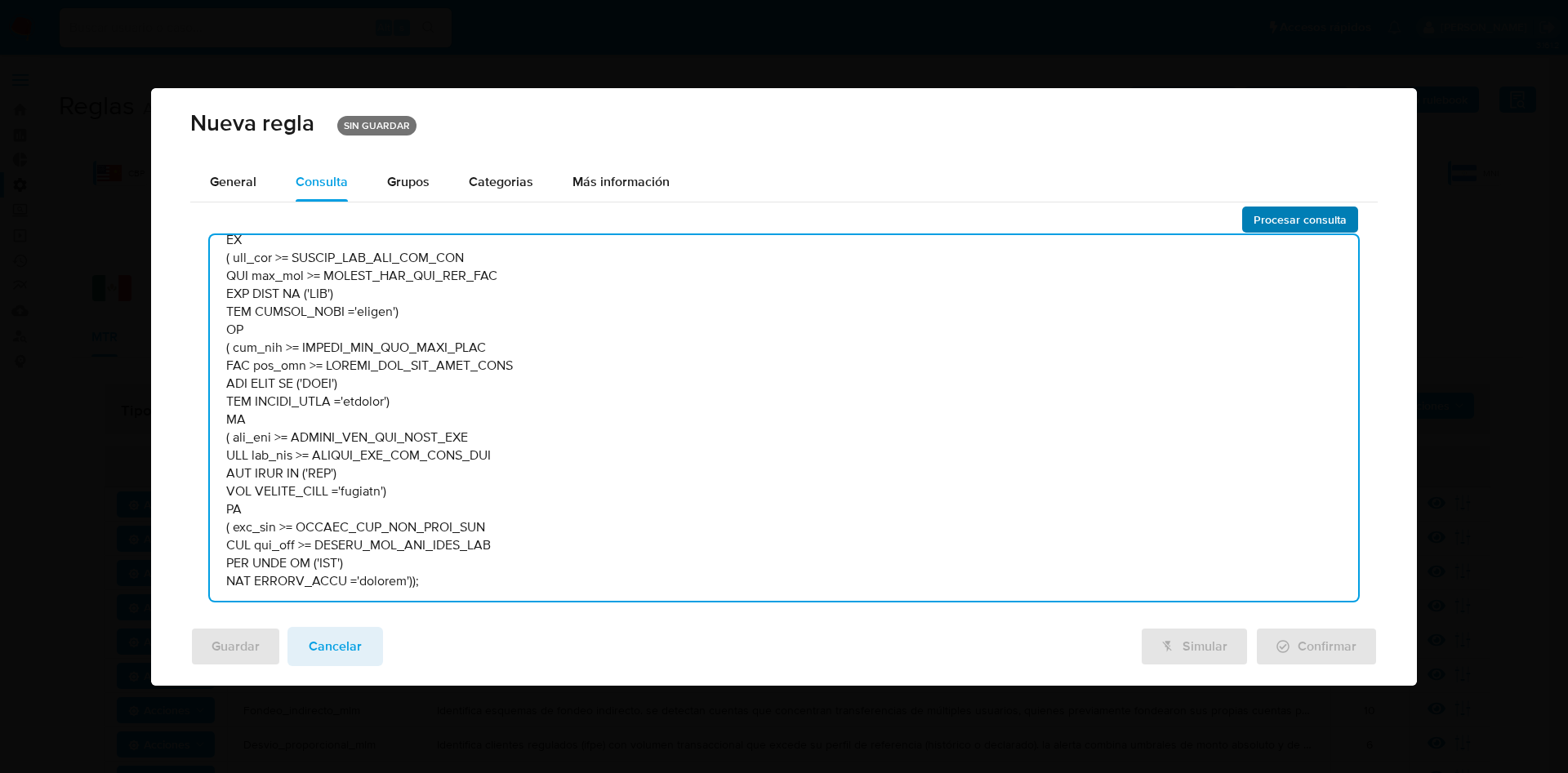
type textarea "DECLARE UMBRAL_AMT_SEL_PER_HIGH NUMERIC DEFAULT :UMBRAL_AMT_SEL_PER_HIGH; DECLA…"
click at [1274, 209] on span "Procesar consulta" at bounding box center [1301, 219] width 93 height 22
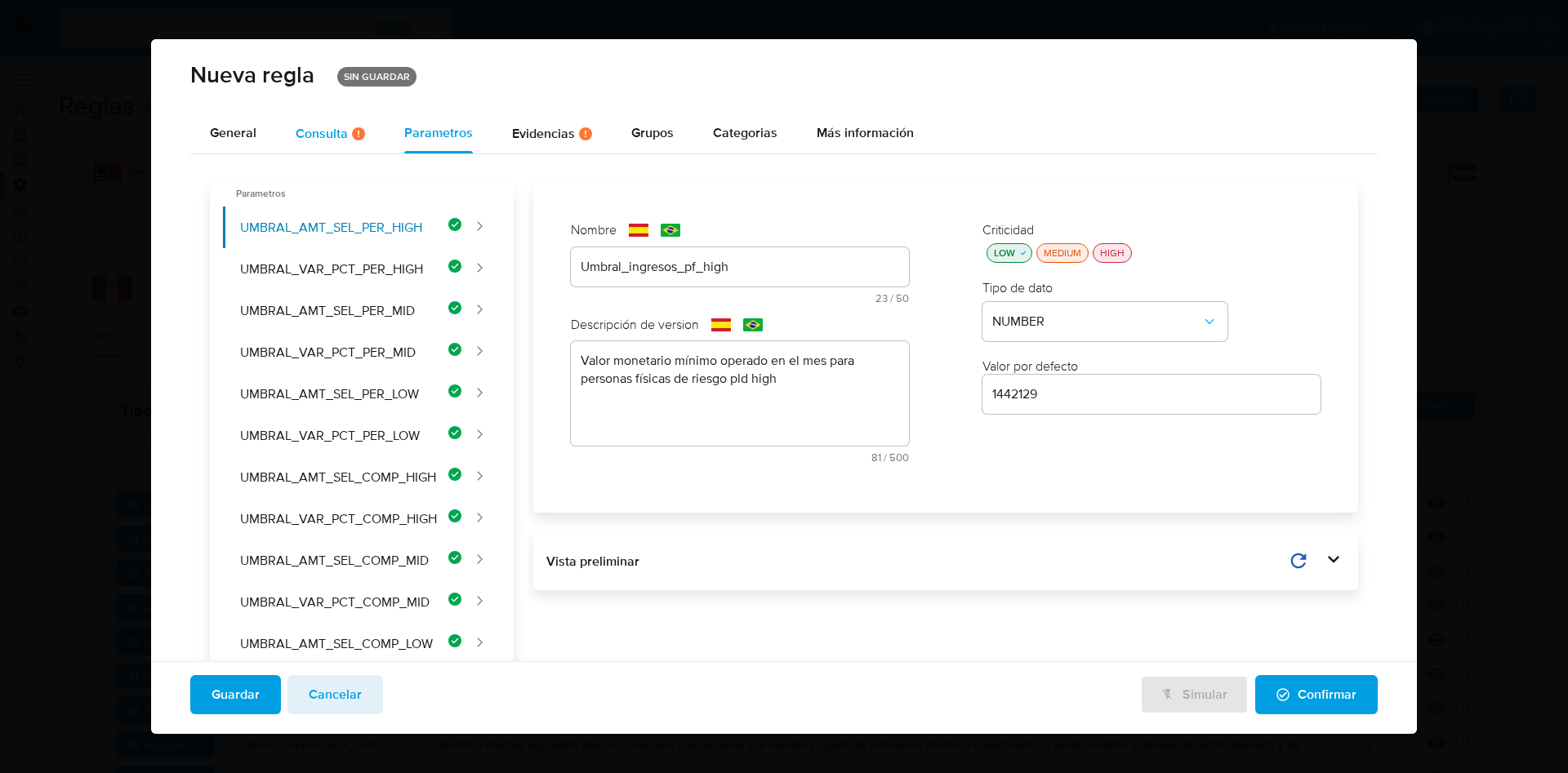
click at [307, 132] on div "Consulta Hay posibles errores en la consulta ( 1 )" at bounding box center [330, 133] width 69 height 13
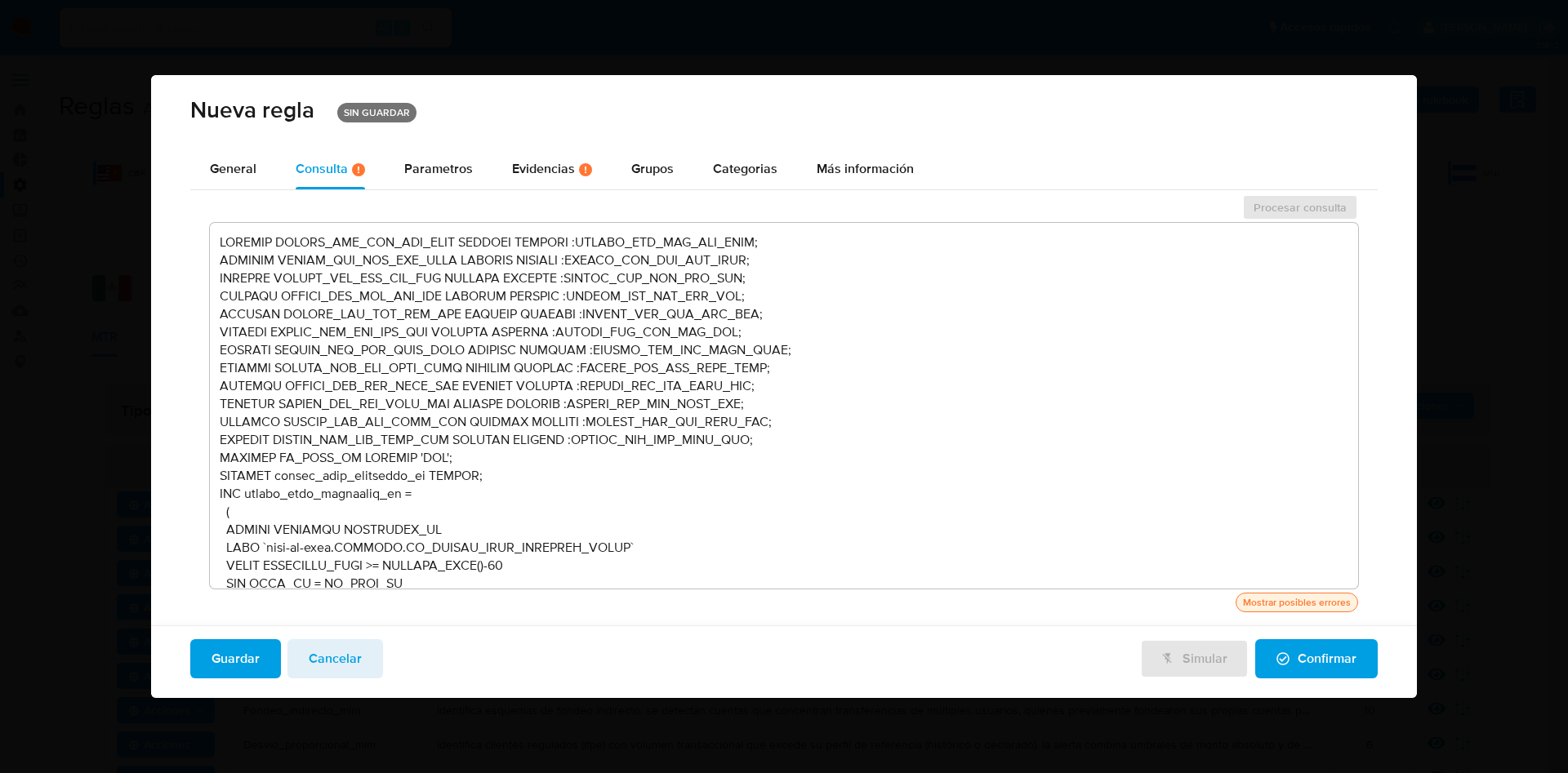
click at [1312, 602] on div "Mostrar posibles errores" at bounding box center [1296, 603] width 114 height 14
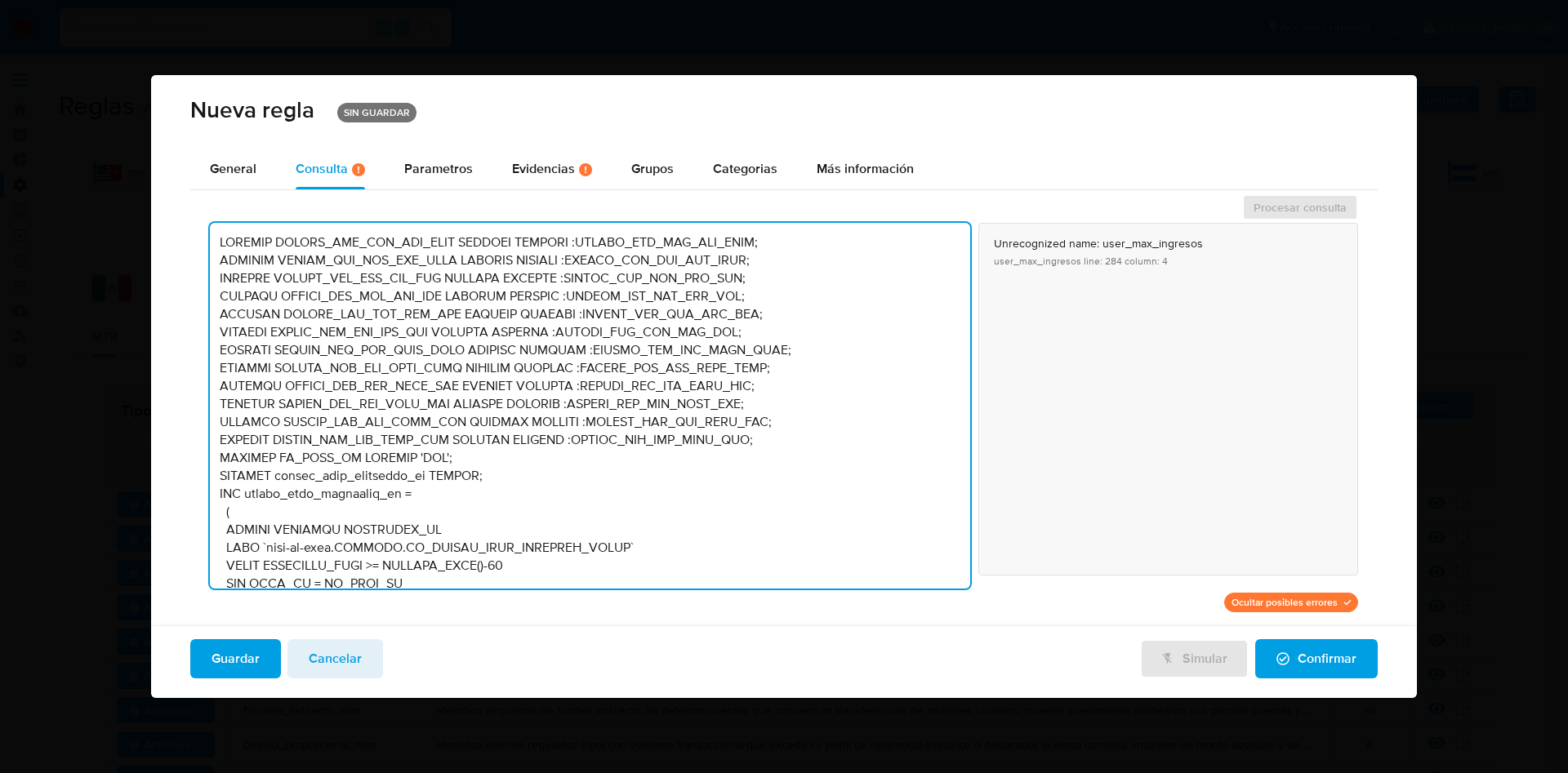
scroll to position [568, 0]
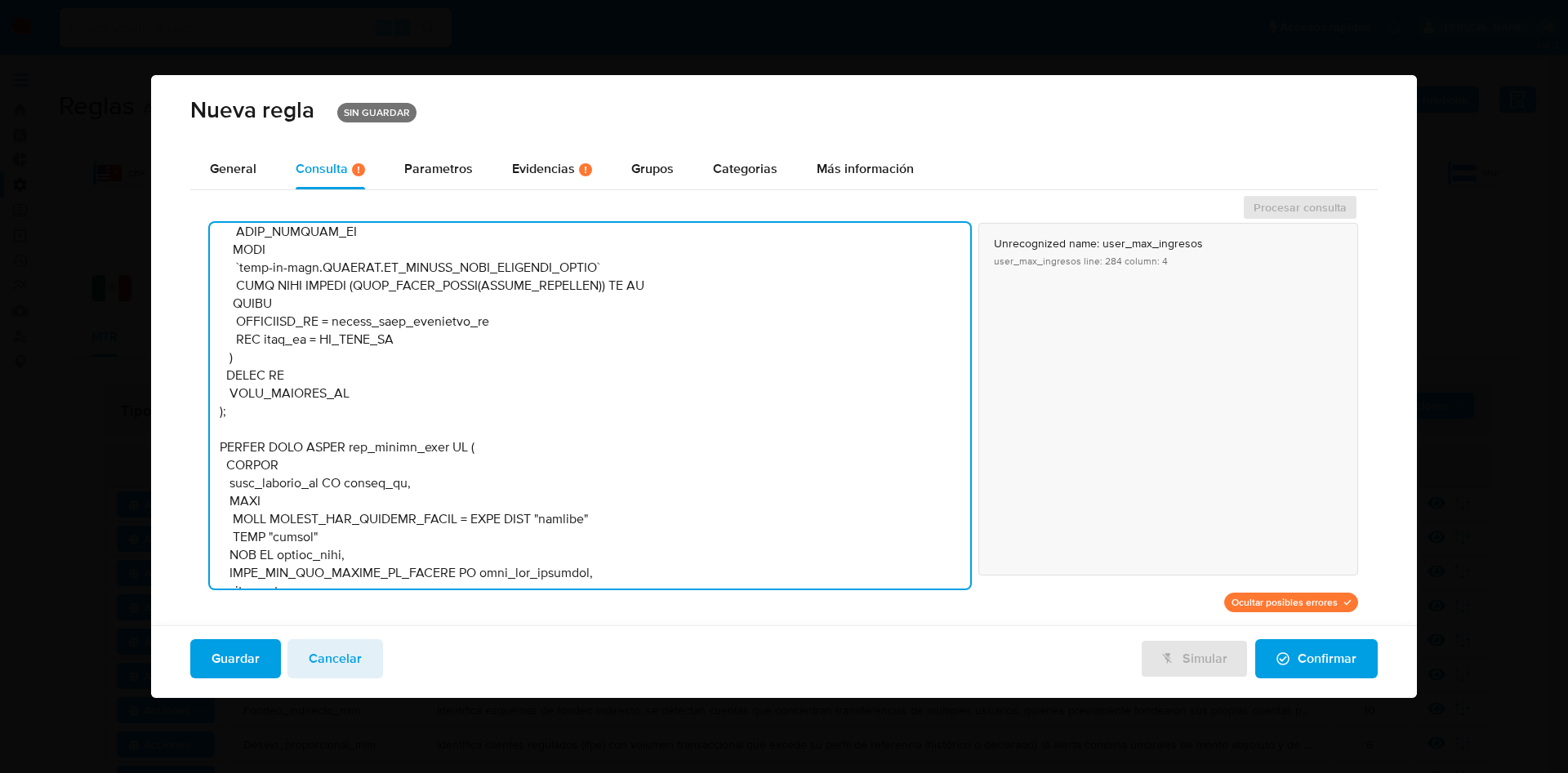
drag, startPoint x: 954, startPoint y: 258, endPoint x: 971, endPoint y: 513, distance: 255.6
click at [971, 513] on div "Unrecognized name: user_max_ingresos user_max_ingresos line: 284 column: 4" at bounding box center [784, 406] width 1148 height 366
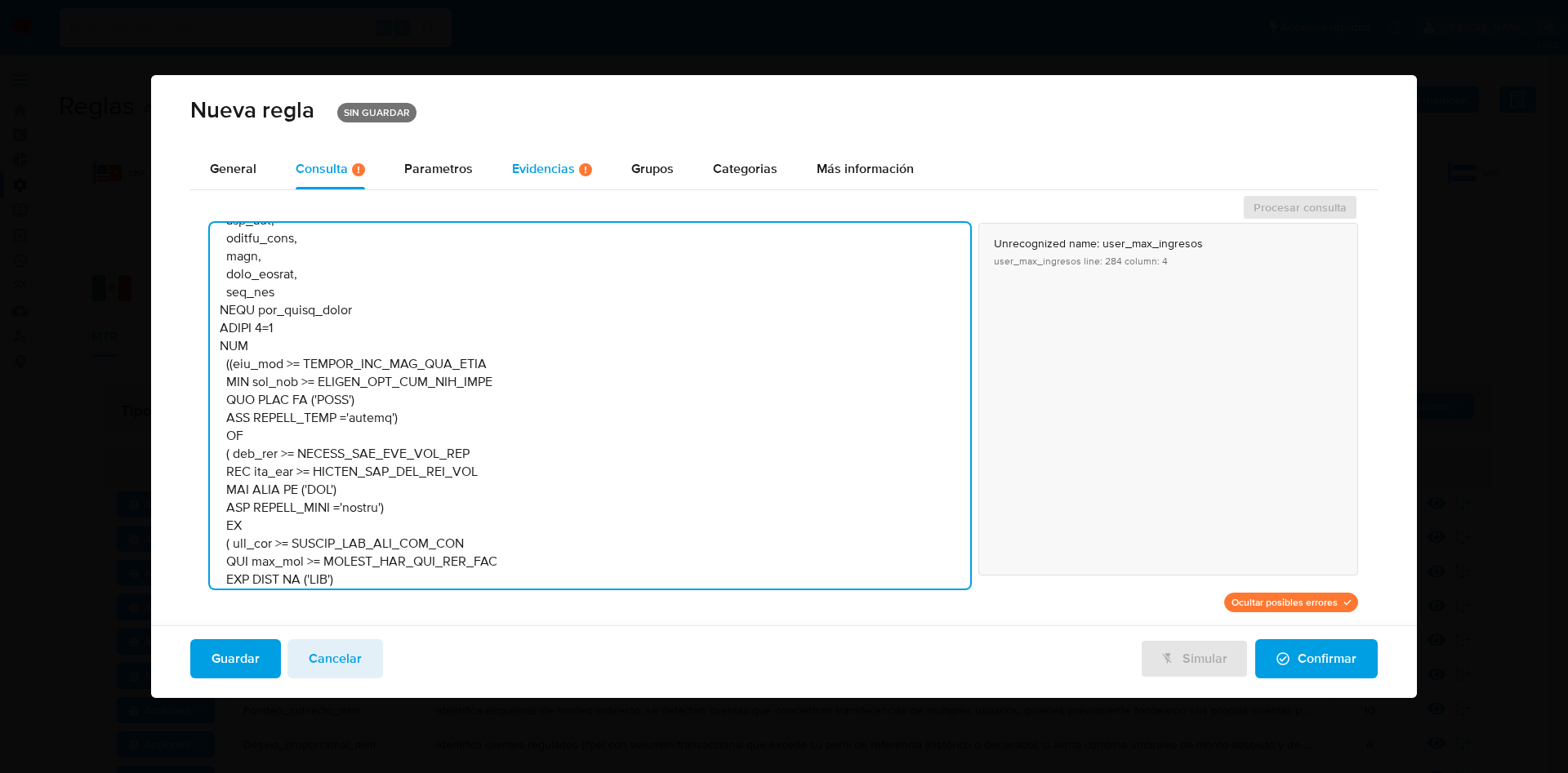
scroll to position [5073, 0]
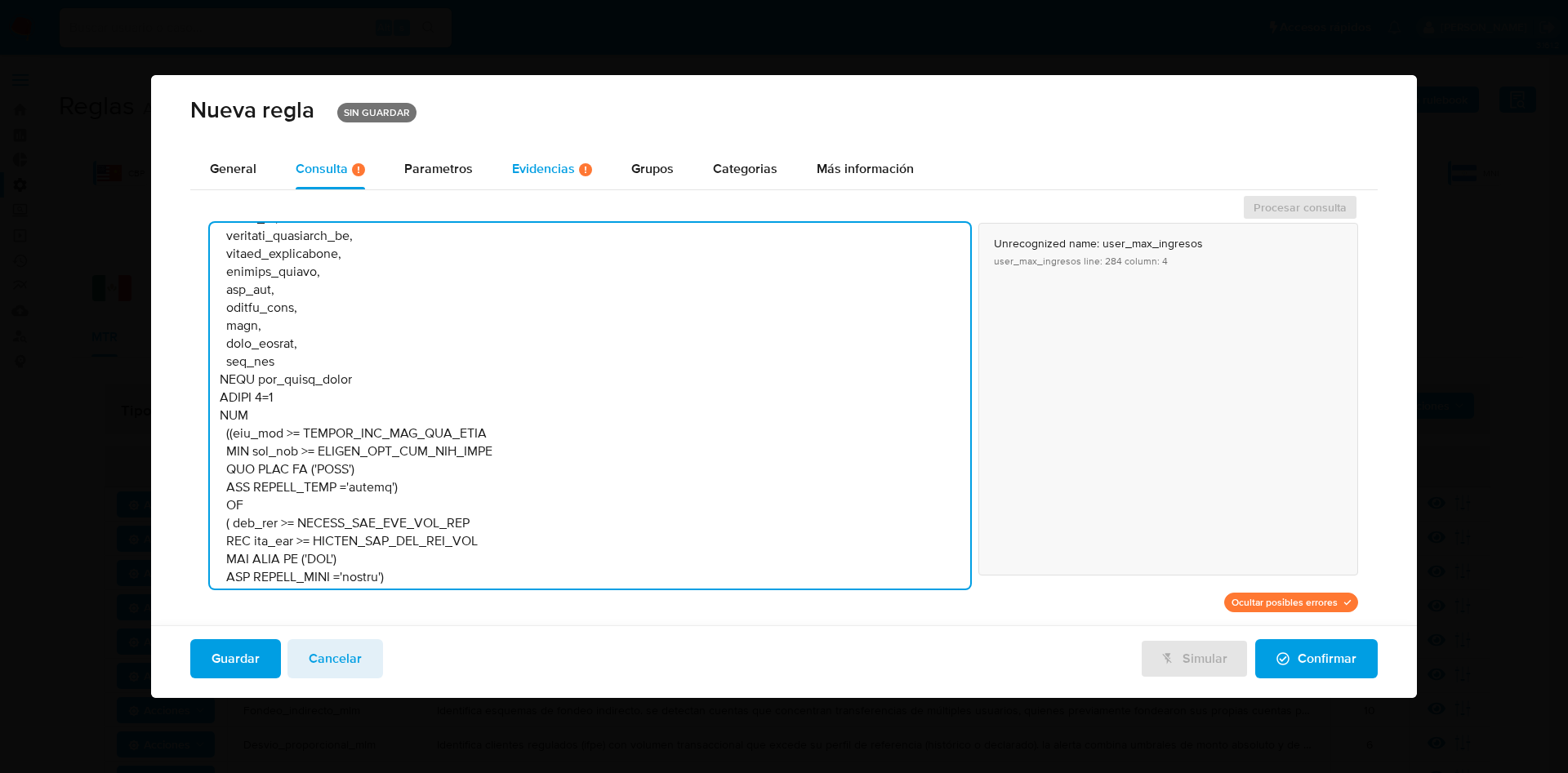
click at [537, 169] on div "Evidencias Hay evidencias faltantes ( 3 )" at bounding box center [552, 169] width 80 height 13
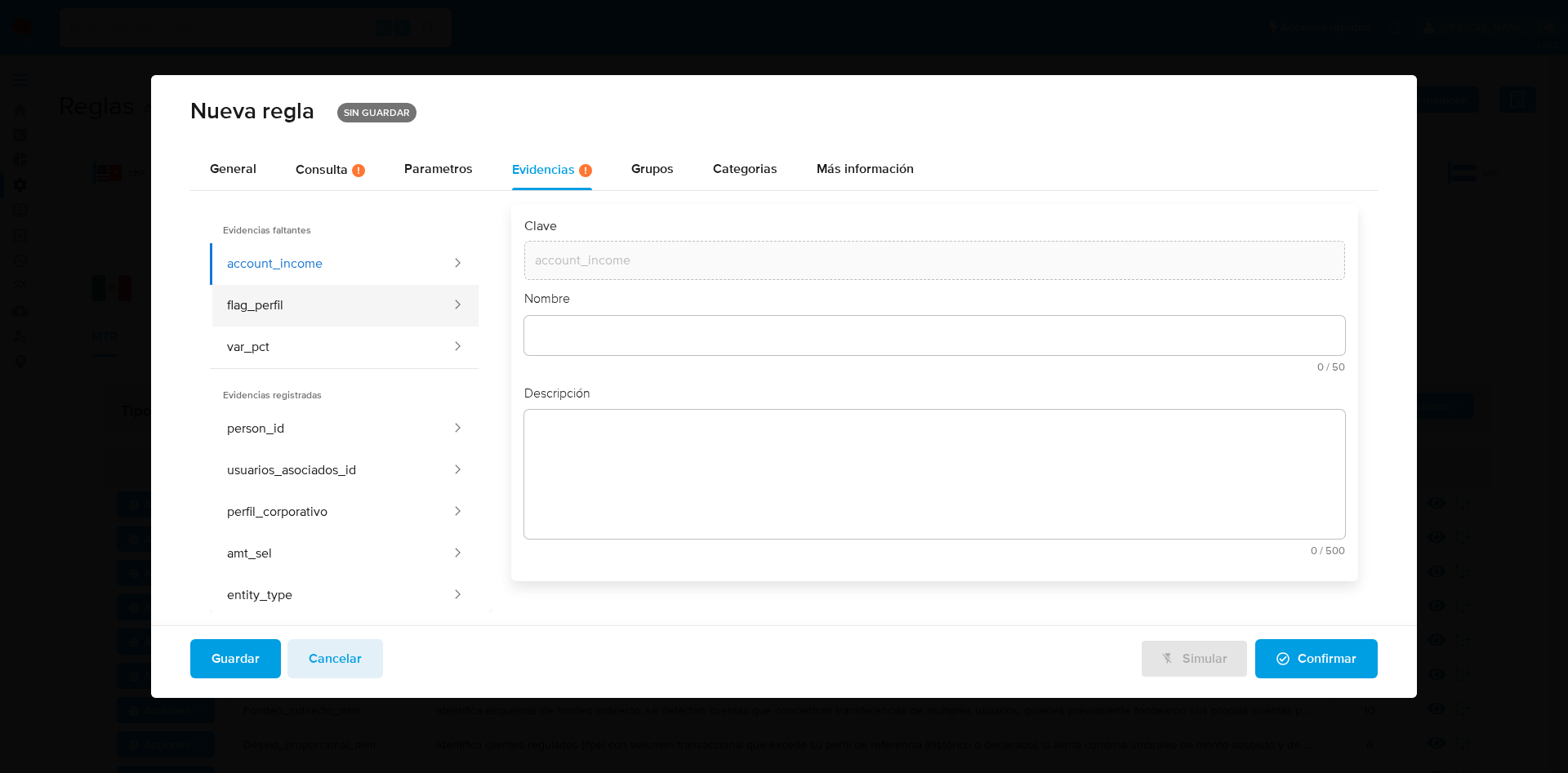
click at [337, 300] on button "flag_perfil" at bounding box center [331, 306] width 243 height 41
click at [343, 344] on button "var_pct" at bounding box center [331, 347] width 243 height 41
click at [342, 254] on button "account_income" at bounding box center [331, 264] width 243 height 41
click at [352, 300] on button "flag_perfil" at bounding box center [331, 306] width 243 height 41
click at [331, 348] on button "var_pct" at bounding box center [331, 347] width 243 height 41
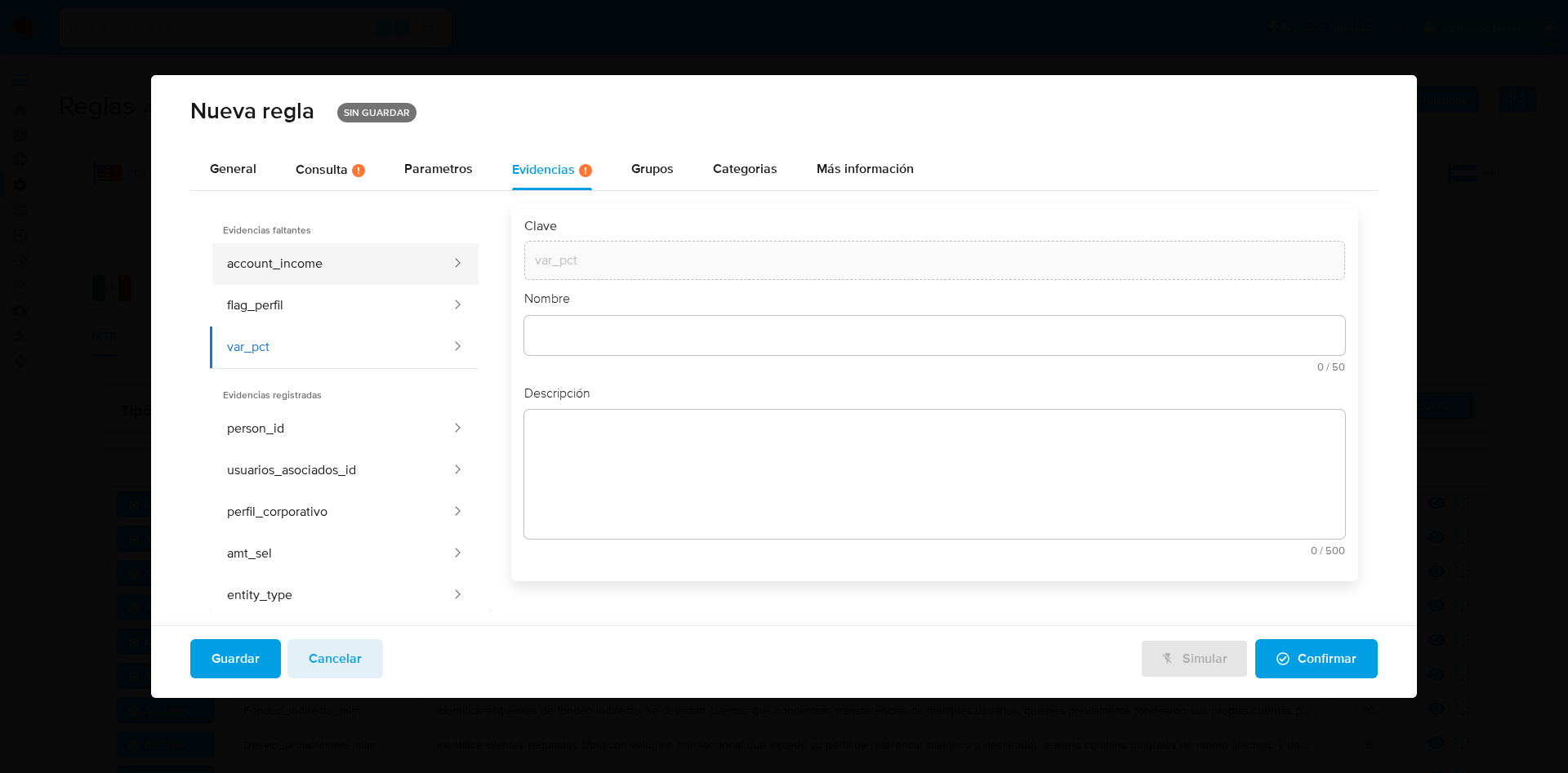
click at [294, 245] on button "account_income" at bounding box center [331, 264] width 243 height 41
type input "account_income"
click at [308, 171] on div "Consulta Hay posibles errores en la consulta ( 1 )" at bounding box center [330, 169] width 69 height 13
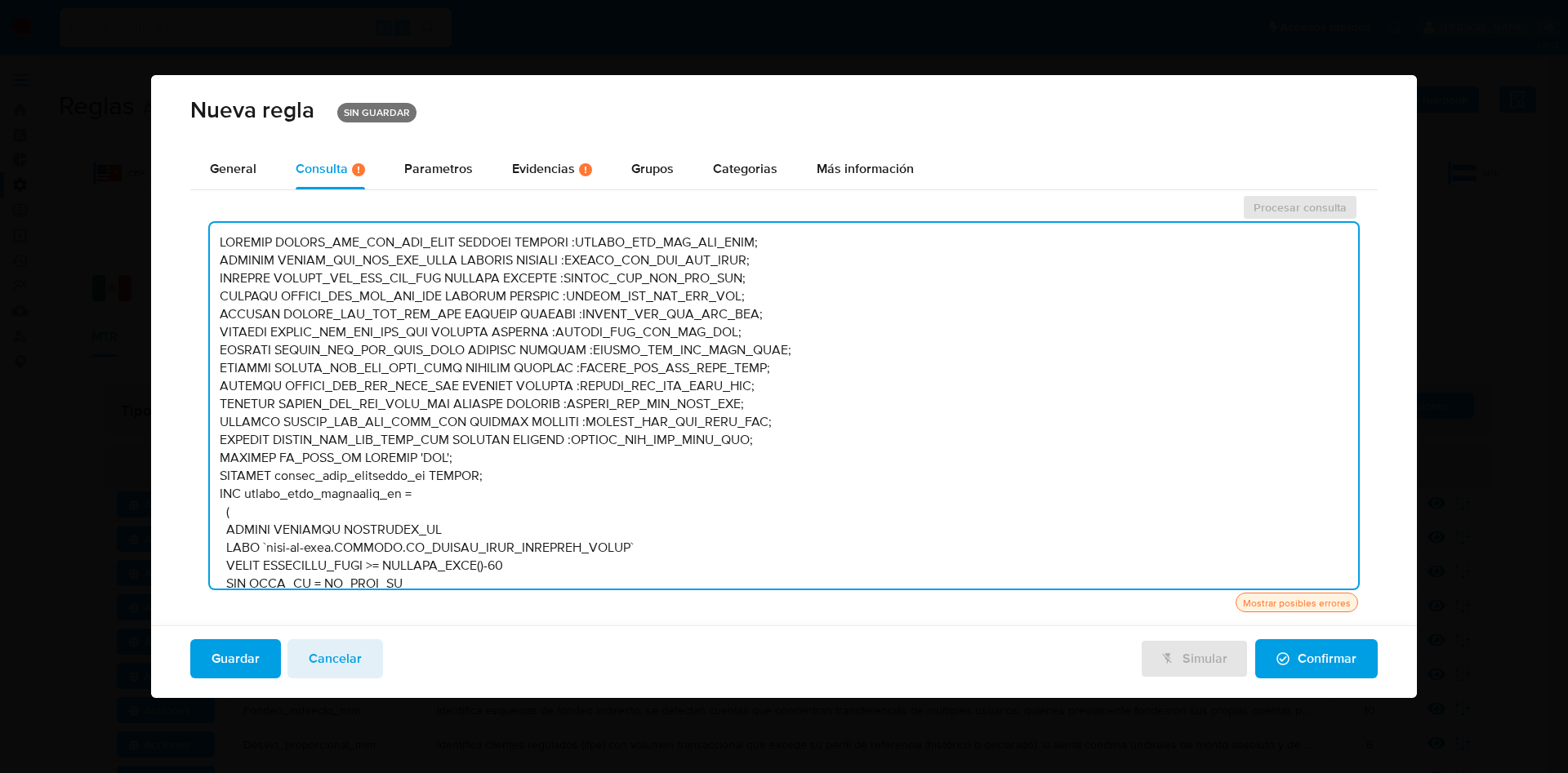
drag, startPoint x: 1344, startPoint y: 251, endPoint x: 1345, endPoint y: 237, distance: 14.0
click at [1345, 237] on textarea at bounding box center [784, 406] width 1148 height 366
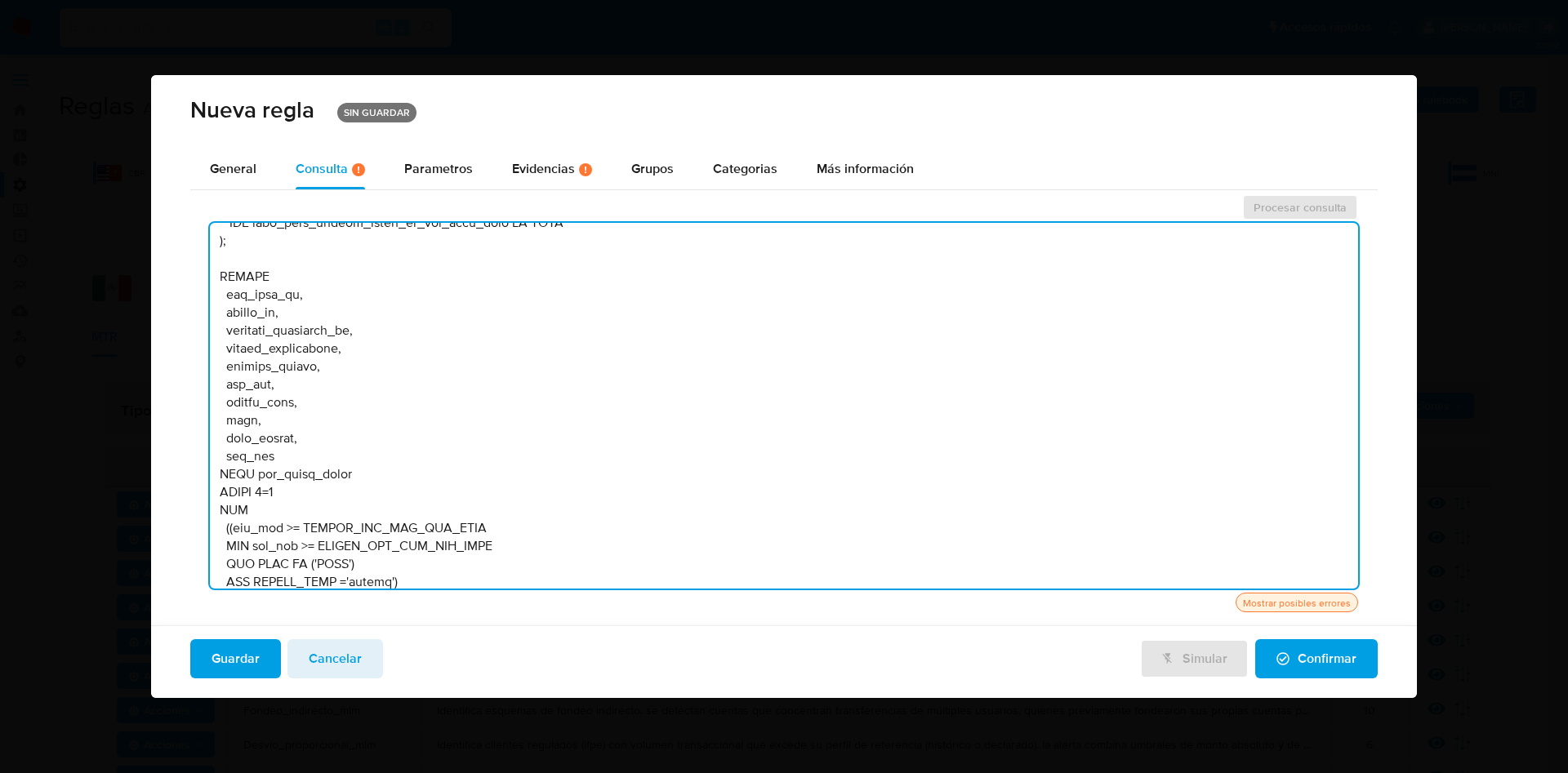
scroll to position [5422, 0]
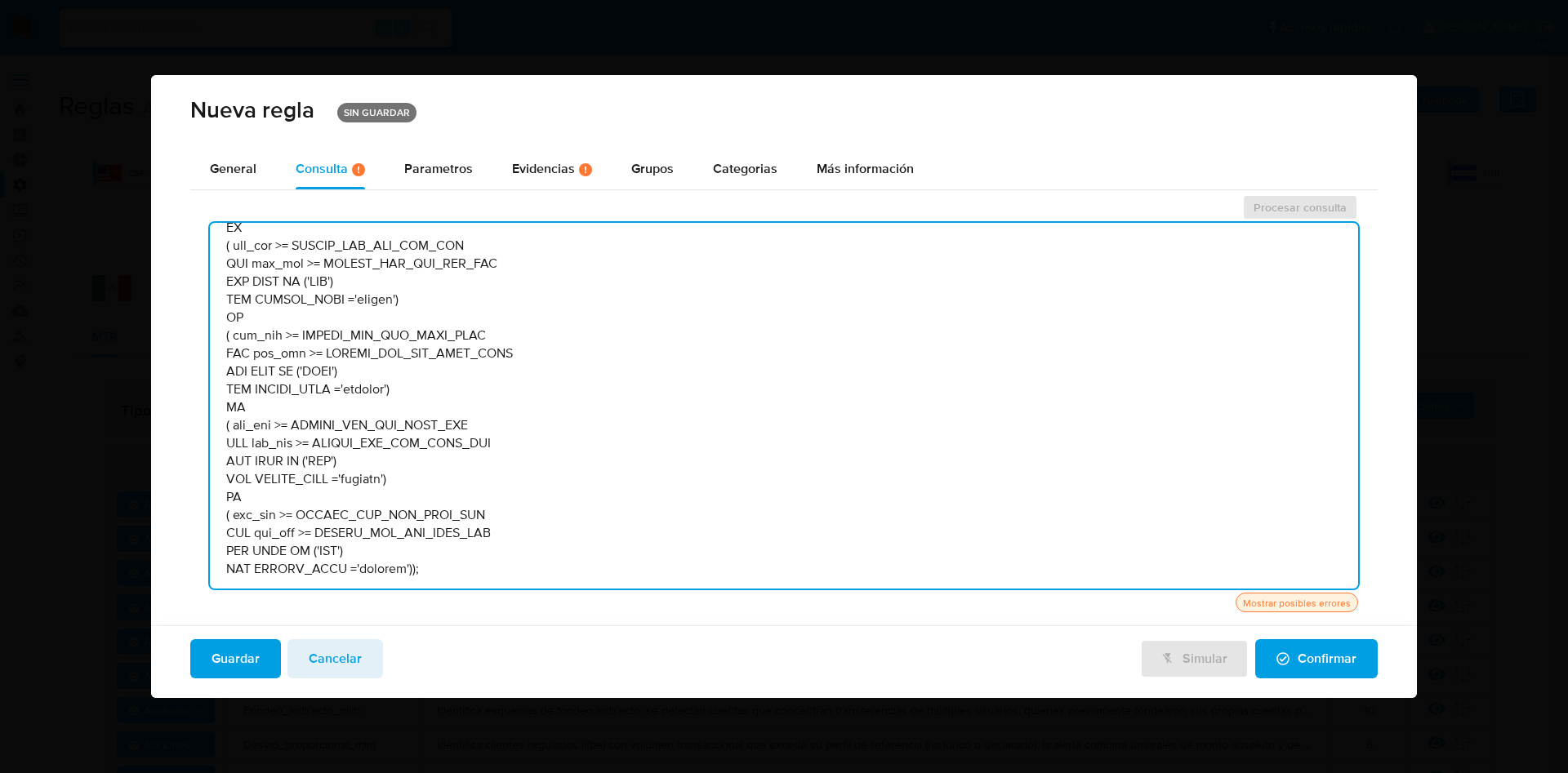
drag, startPoint x: 220, startPoint y: 246, endPoint x: 757, endPoint y: 678, distance: 689.2
click at [757, 678] on div "Nueva regla SIN GUARDAR General Consulta Hay posibles errores en la consulta ( …" at bounding box center [783, 386] width 1266 height 623
click at [678, 607] on div "Mostrar posibles errores" at bounding box center [784, 603] width 1148 height 20
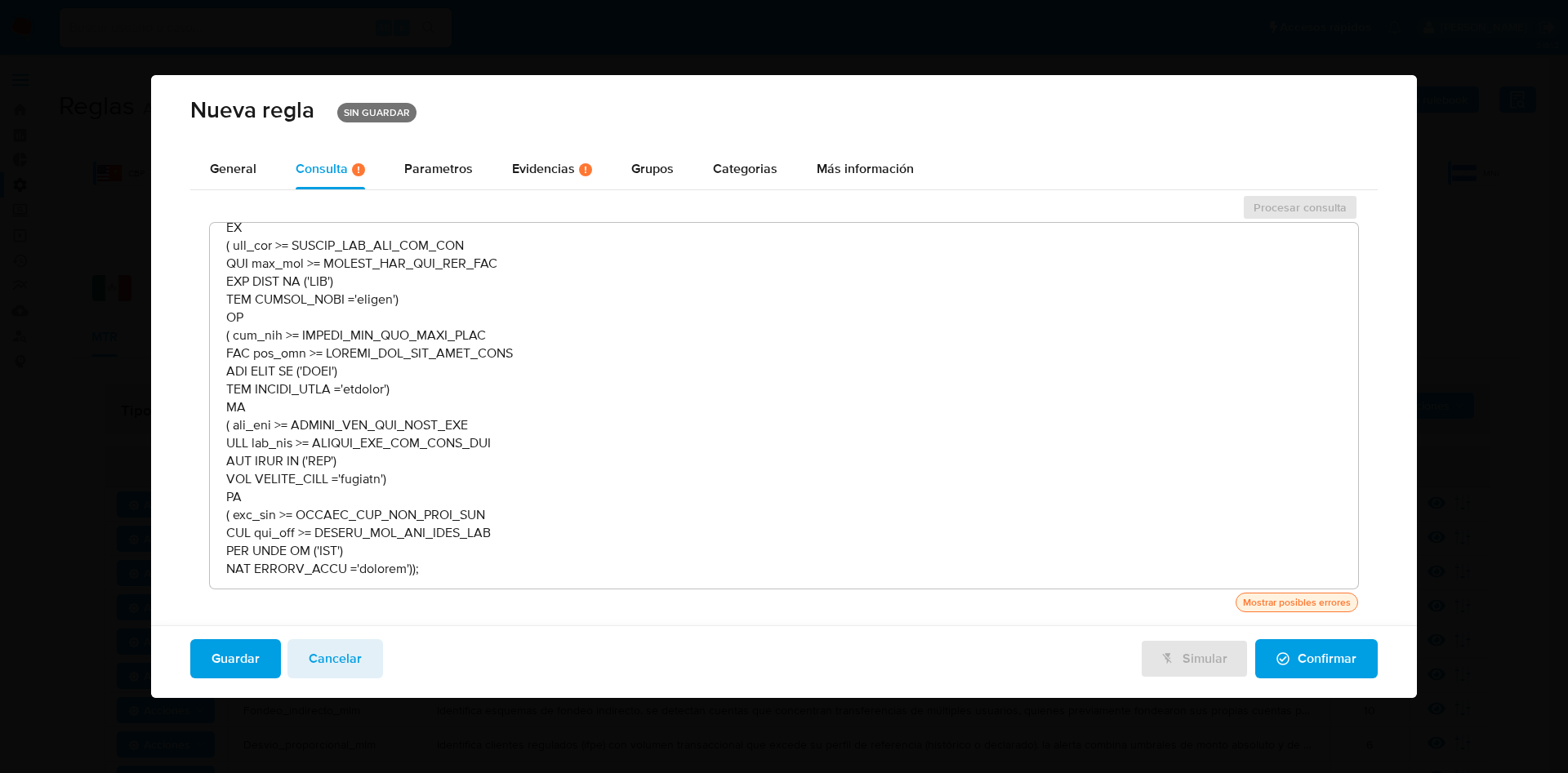
click at [1260, 598] on div "Mostrar posibles errores" at bounding box center [1296, 603] width 114 height 14
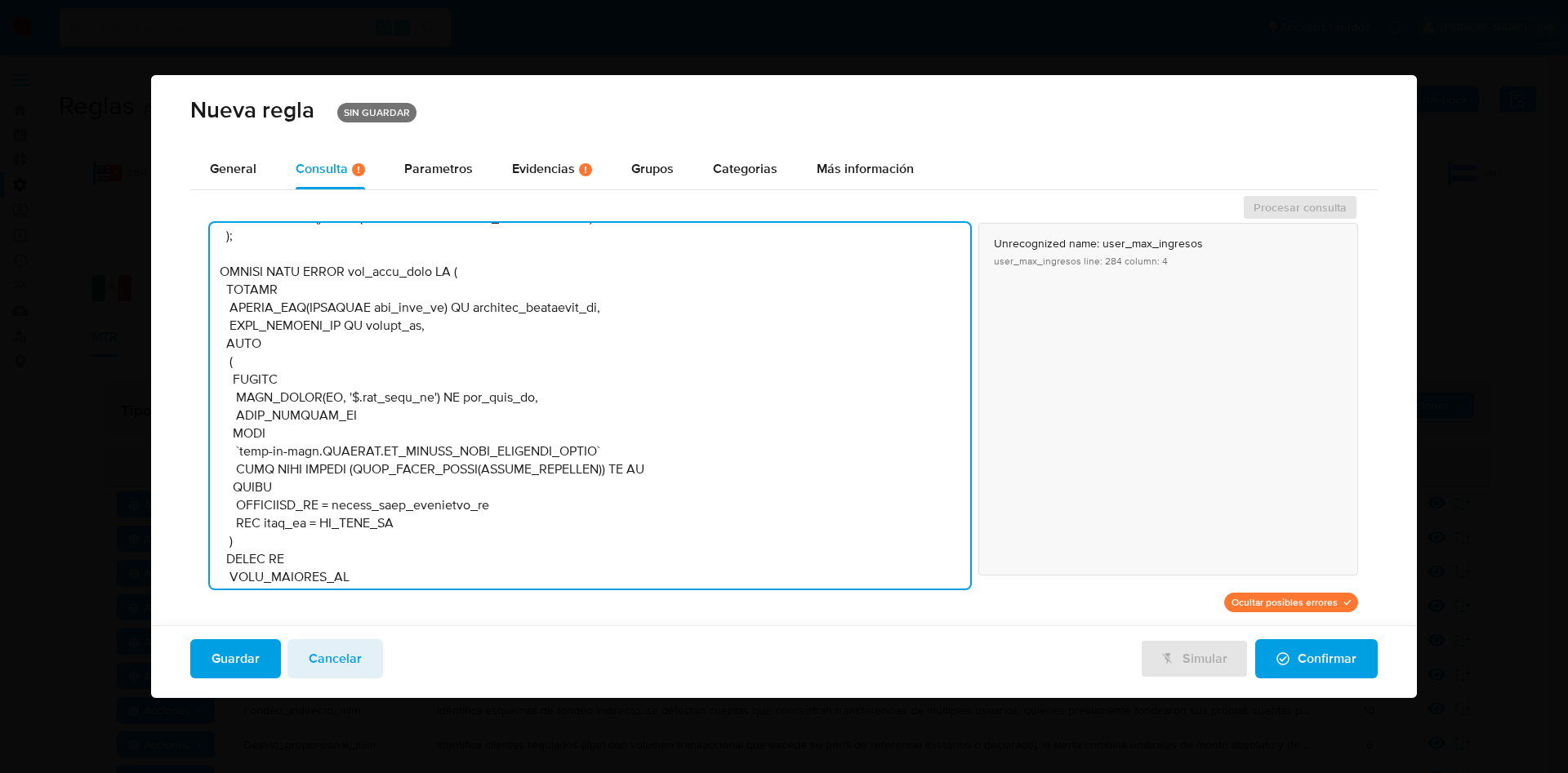
scroll to position [0, 0]
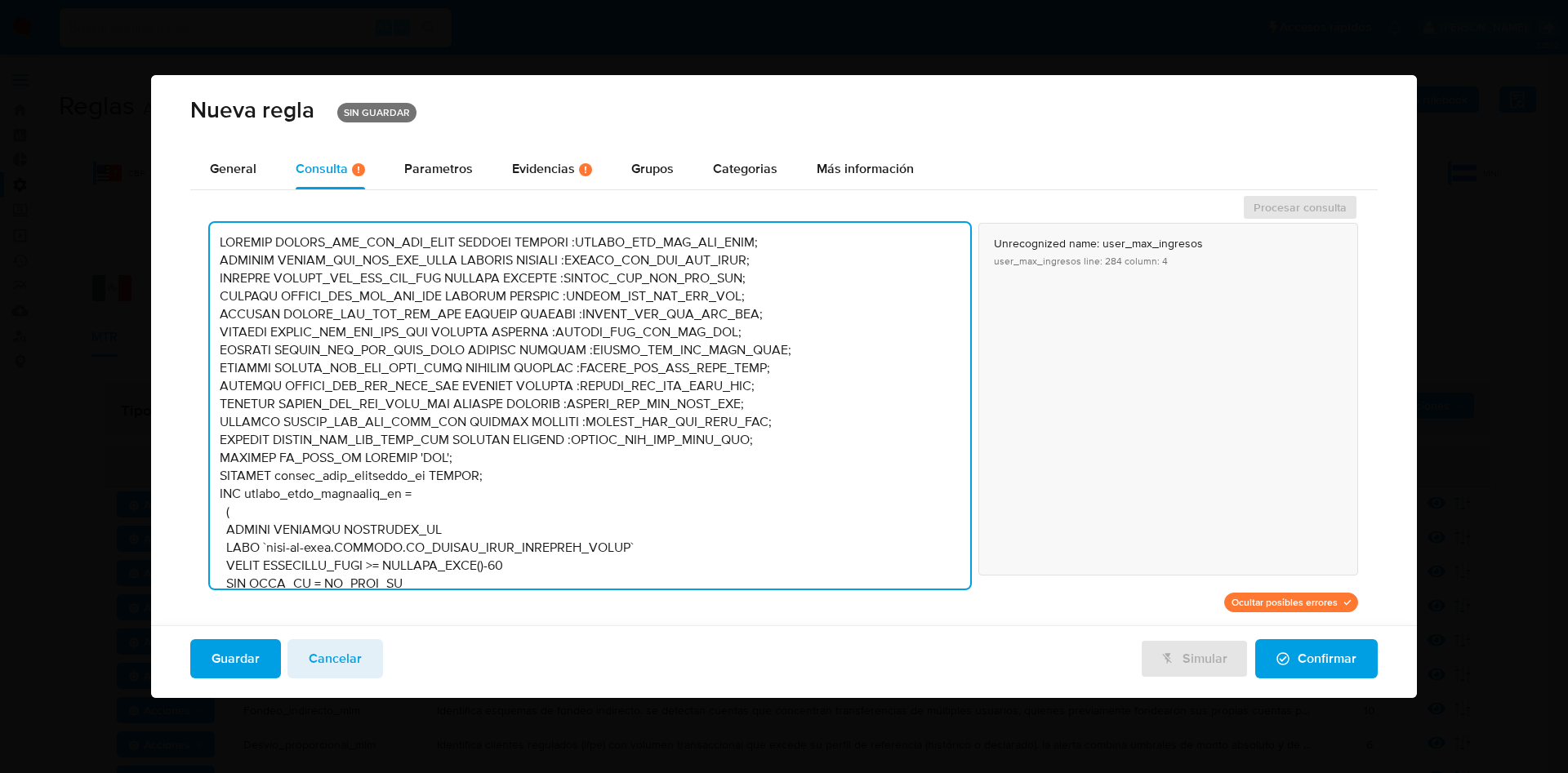
click at [305, 278] on textarea at bounding box center [590, 406] width 761 height 366
click at [776, 138] on div "Nueva regla SIN GUARDAR" at bounding box center [783, 112] width 1266 height 74
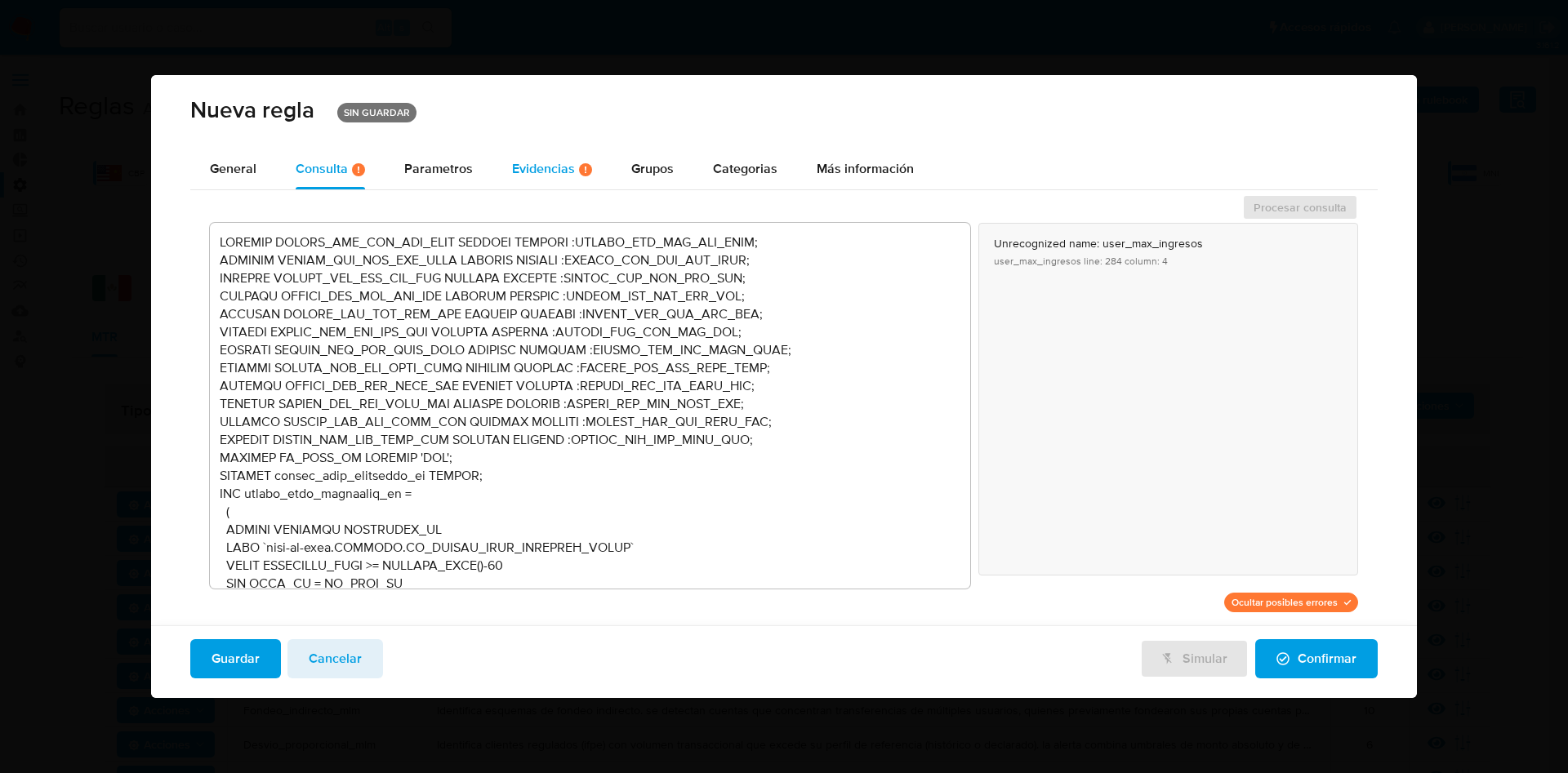
click at [519, 174] on div "Evidencias Hay evidencias faltantes ( 3 )" at bounding box center [552, 169] width 80 height 13
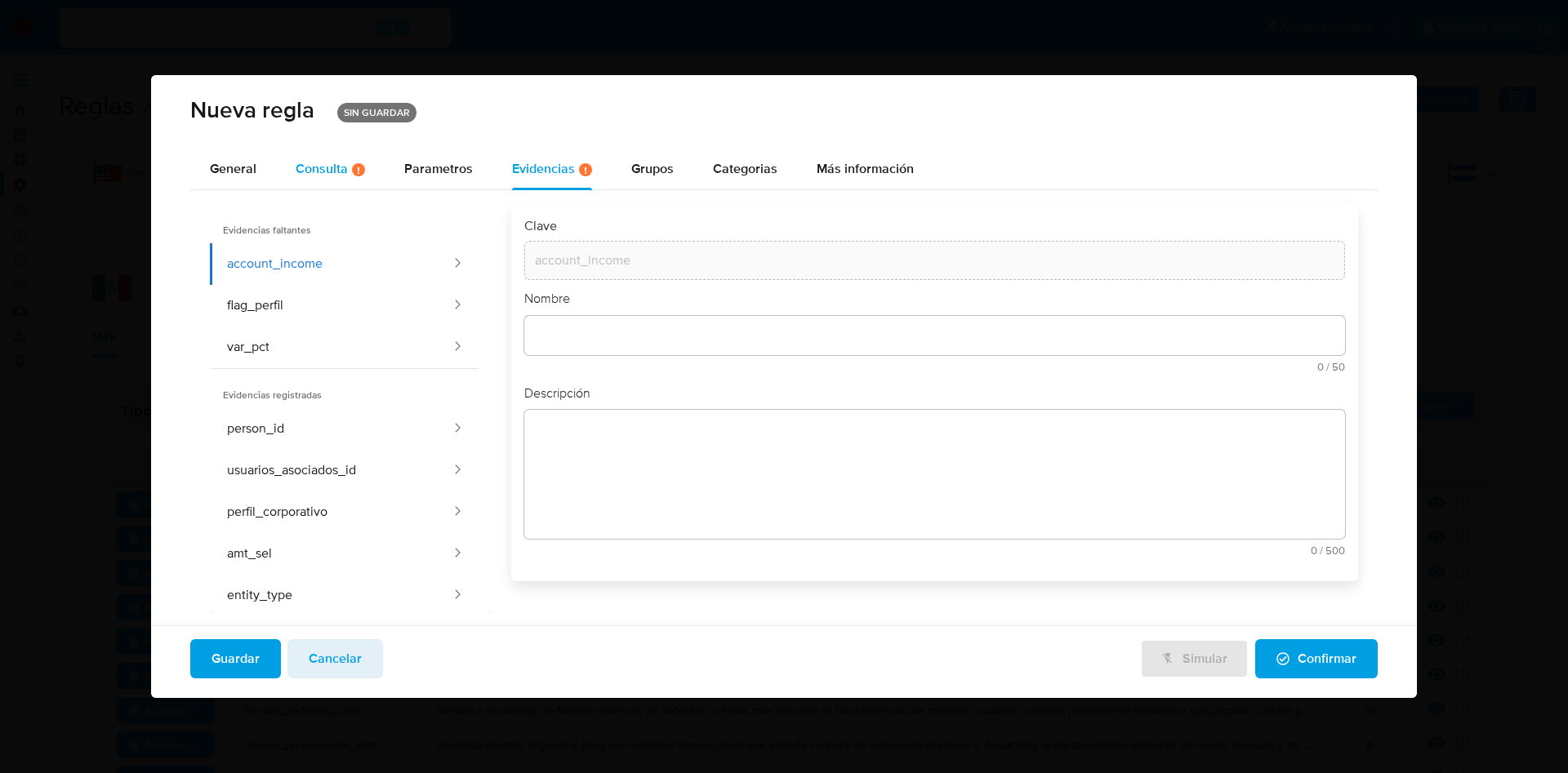
click at [315, 172] on div "Consulta Hay posibles errores en la consulta ( 1 )" at bounding box center [330, 169] width 69 height 13
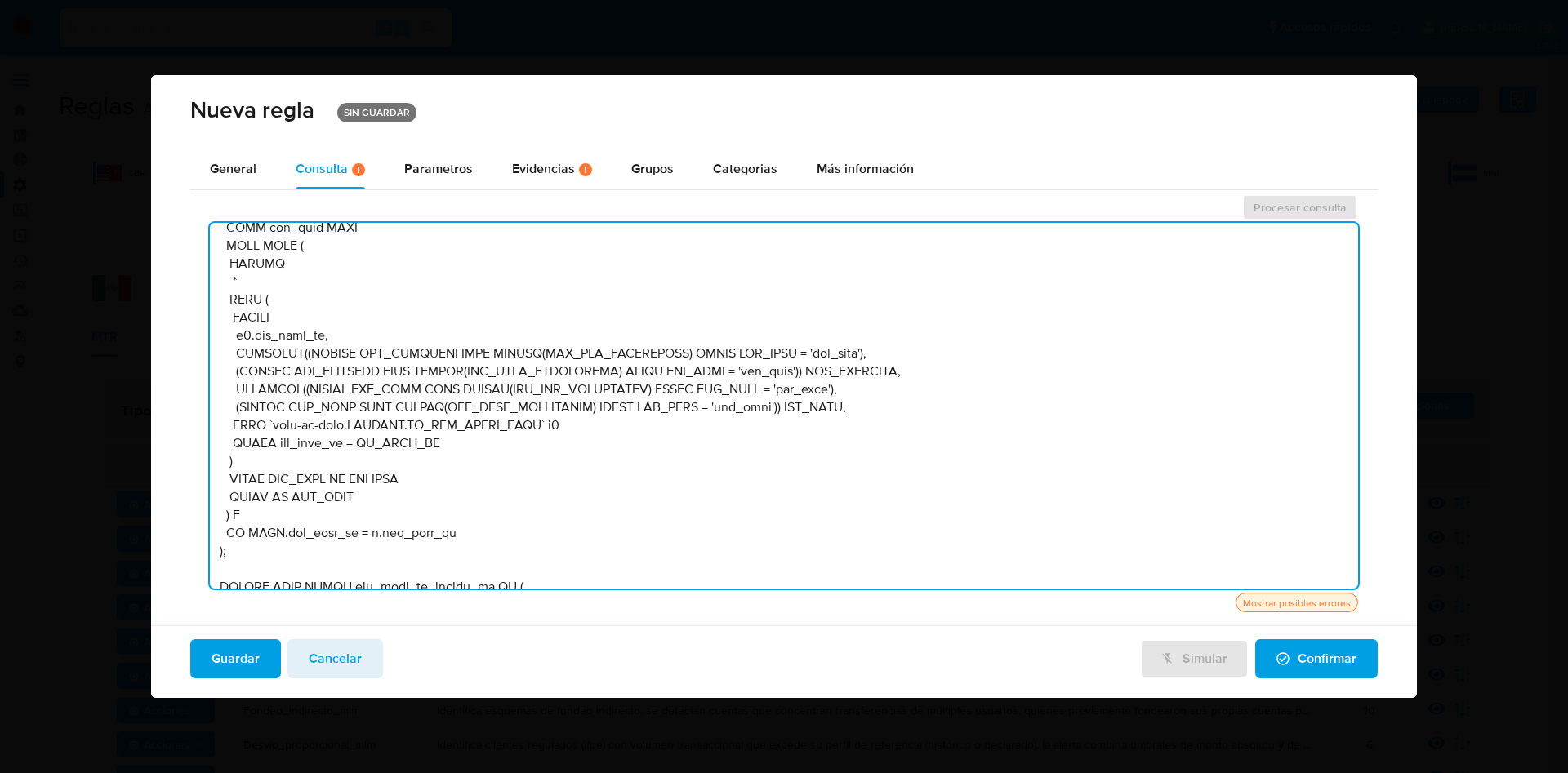
scroll to position [1801, 0]
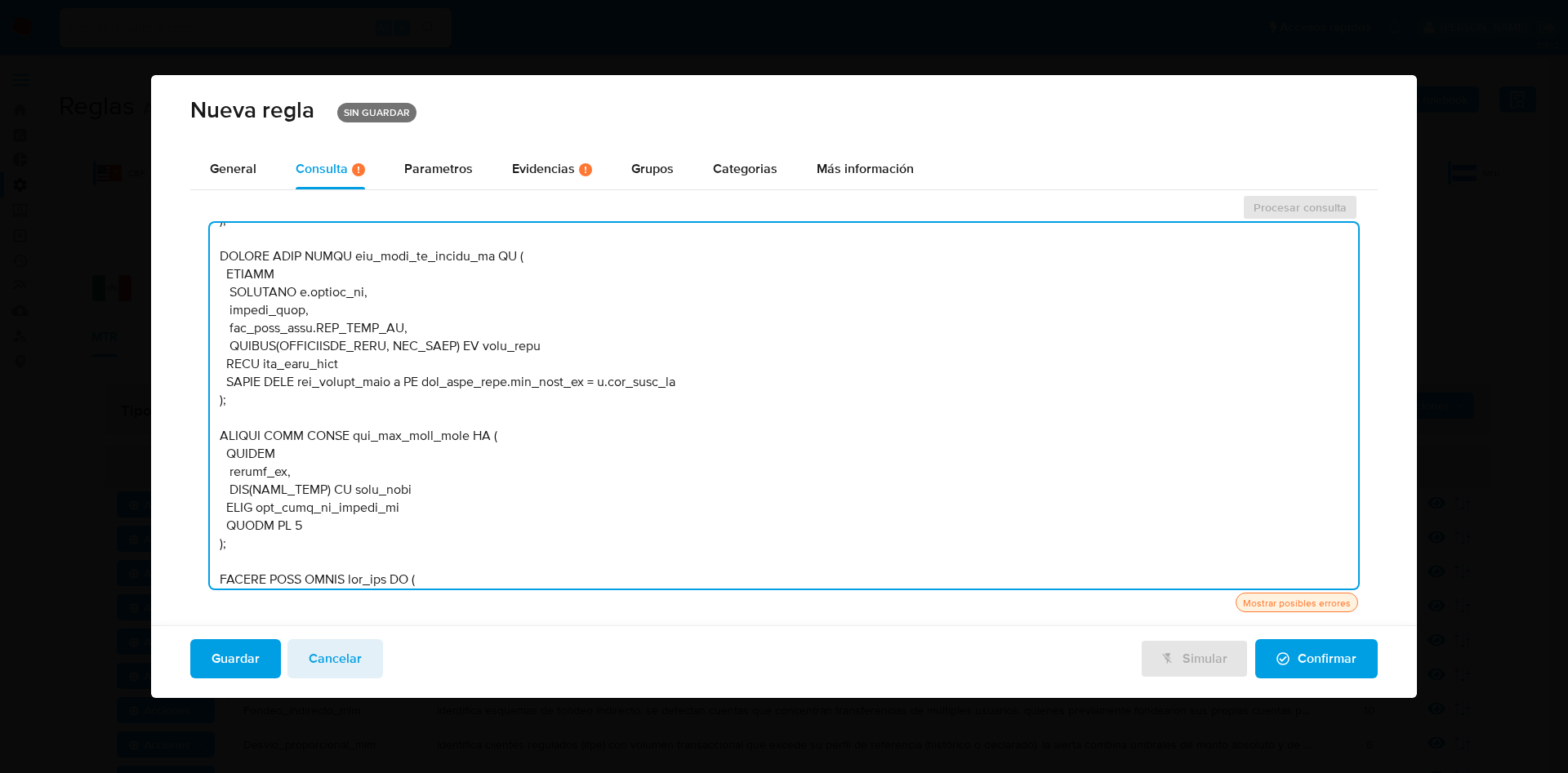
drag, startPoint x: 1354, startPoint y: 329, endPoint x: 1331, endPoint y: 555, distance: 227.2
click at [1331, 555] on textarea at bounding box center [784, 406] width 1148 height 366
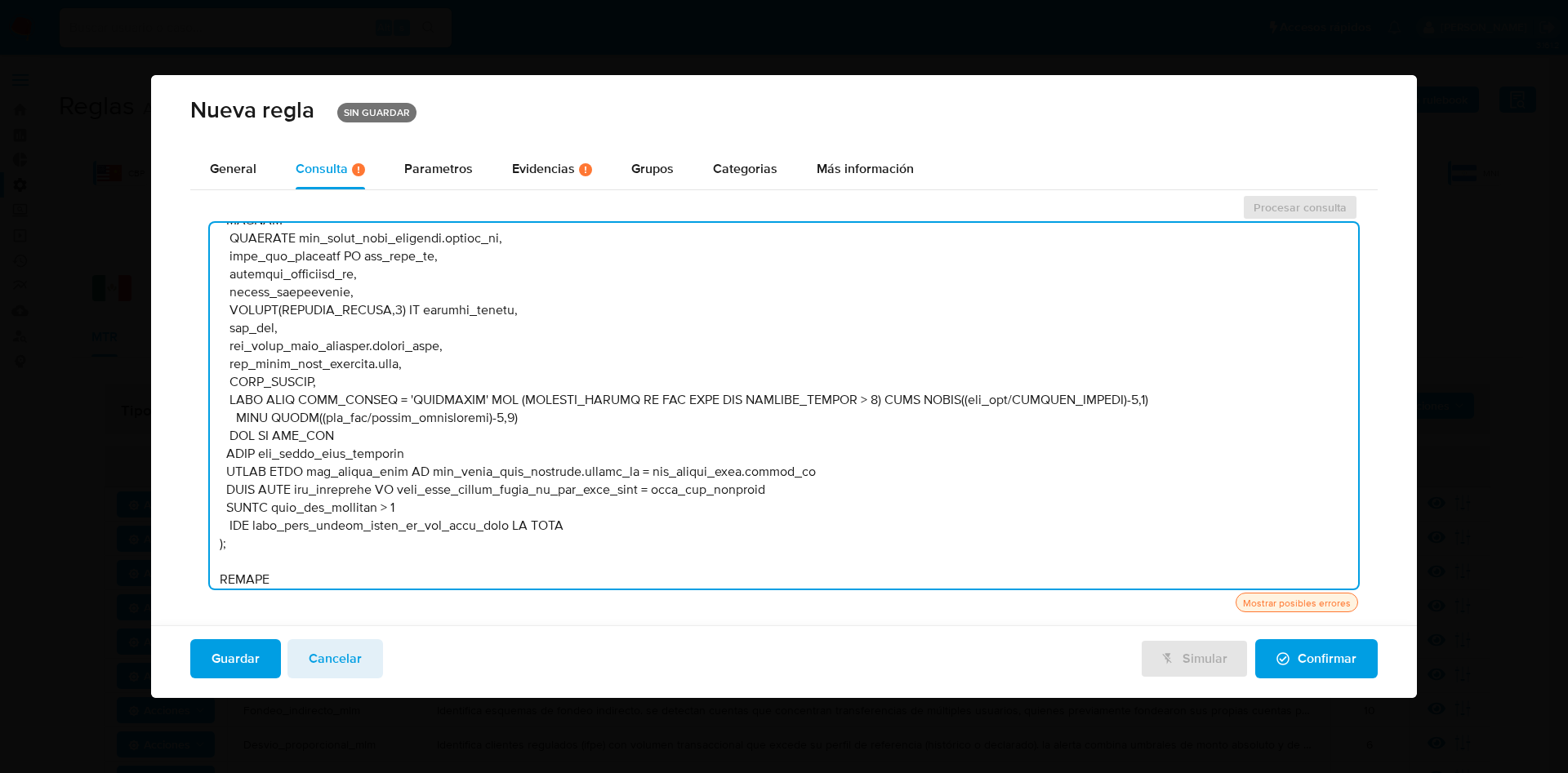
scroll to position [4564, 0]
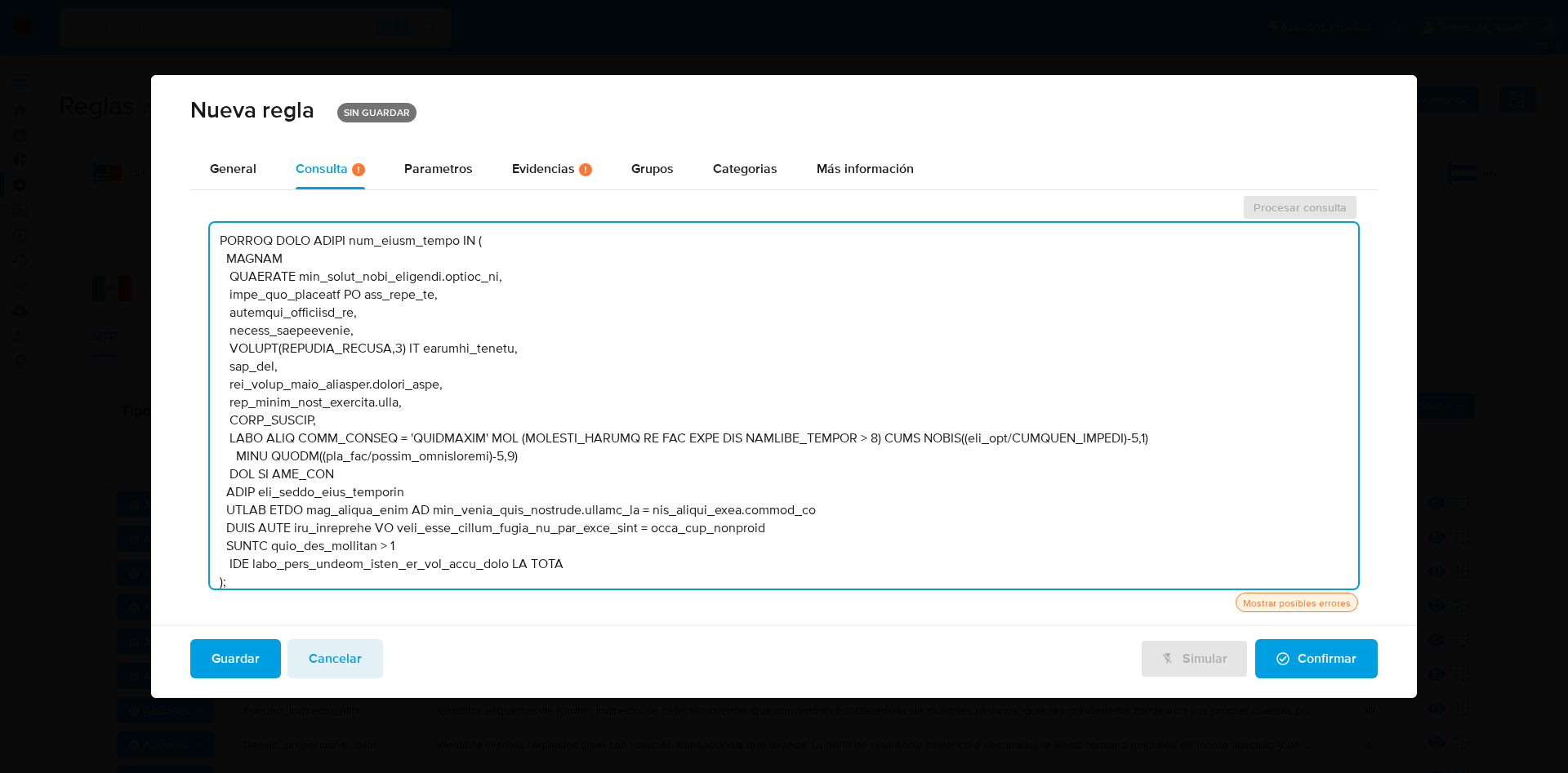
click at [230, 347] on textarea at bounding box center [784, 406] width 1148 height 366
paste textarea "vlt_person_link."
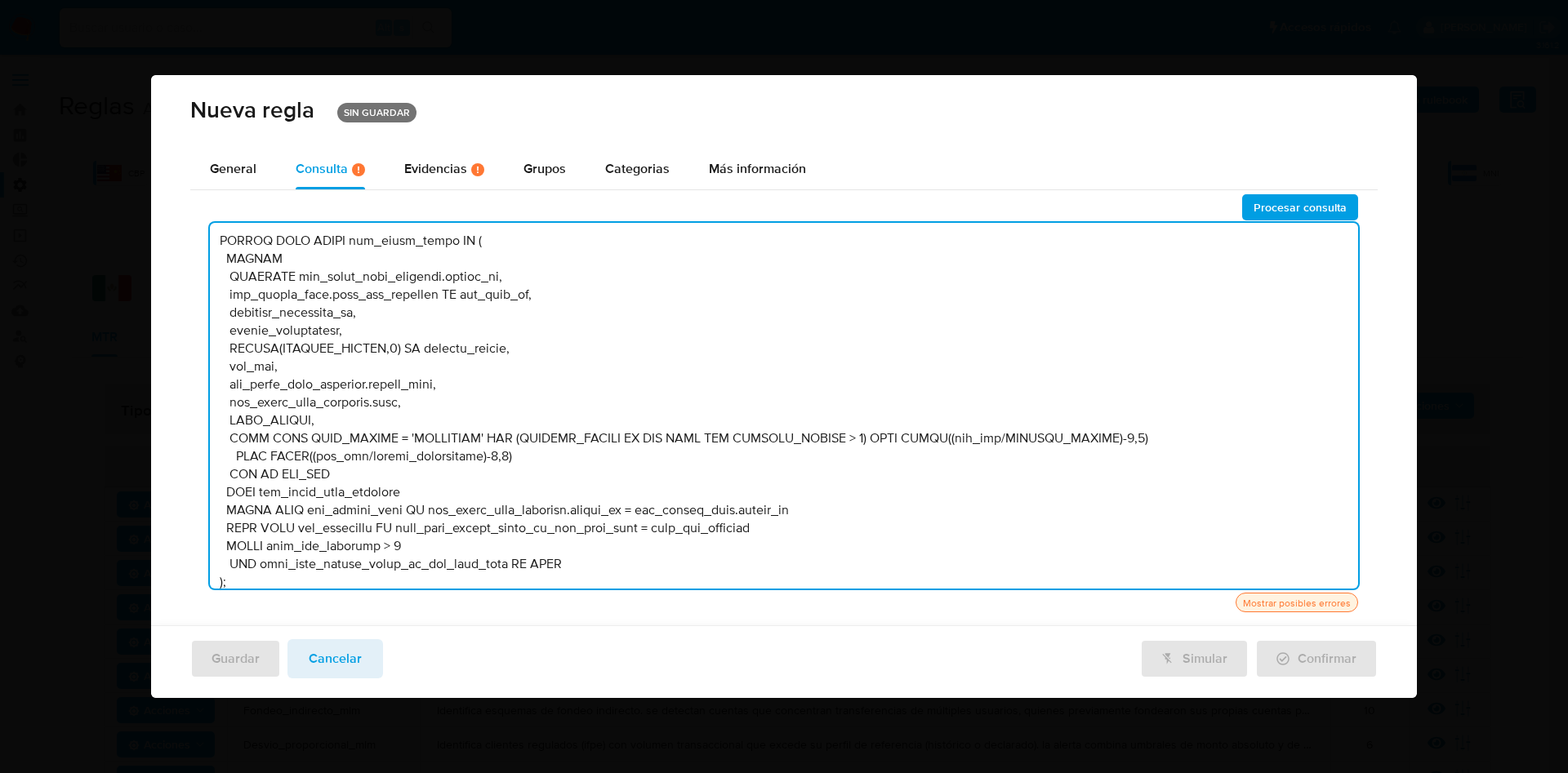
click at [227, 369] on textarea at bounding box center [784, 406] width 1148 height 366
click at [231, 369] on textarea at bounding box center [784, 406] width 1148 height 366
paste textarea "vlt_person_link."
click at [902, 383] on textarea at bounding box center [784, 406] width 1148 height 366
type textarea "DECLARE UMBRAL_AMT_SEL_PER_HIGH NUMERIC DEFAULT :UMBRAL_AMT_SEL_PER_HIGH; DECLA…"
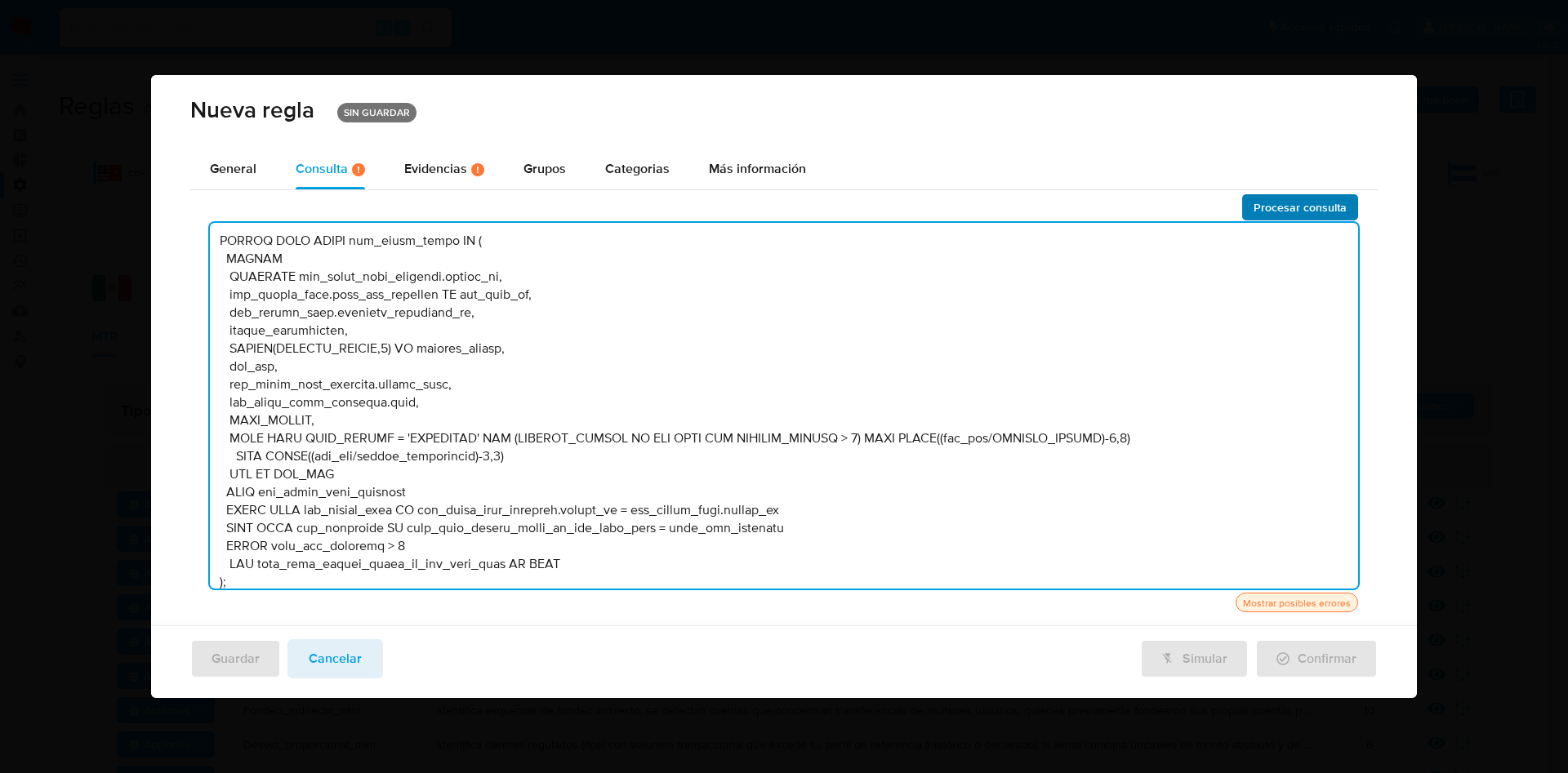
click at [1256, 214] on span "Procesar consulta" at bounding box center [1301, 207] width 93 height 22
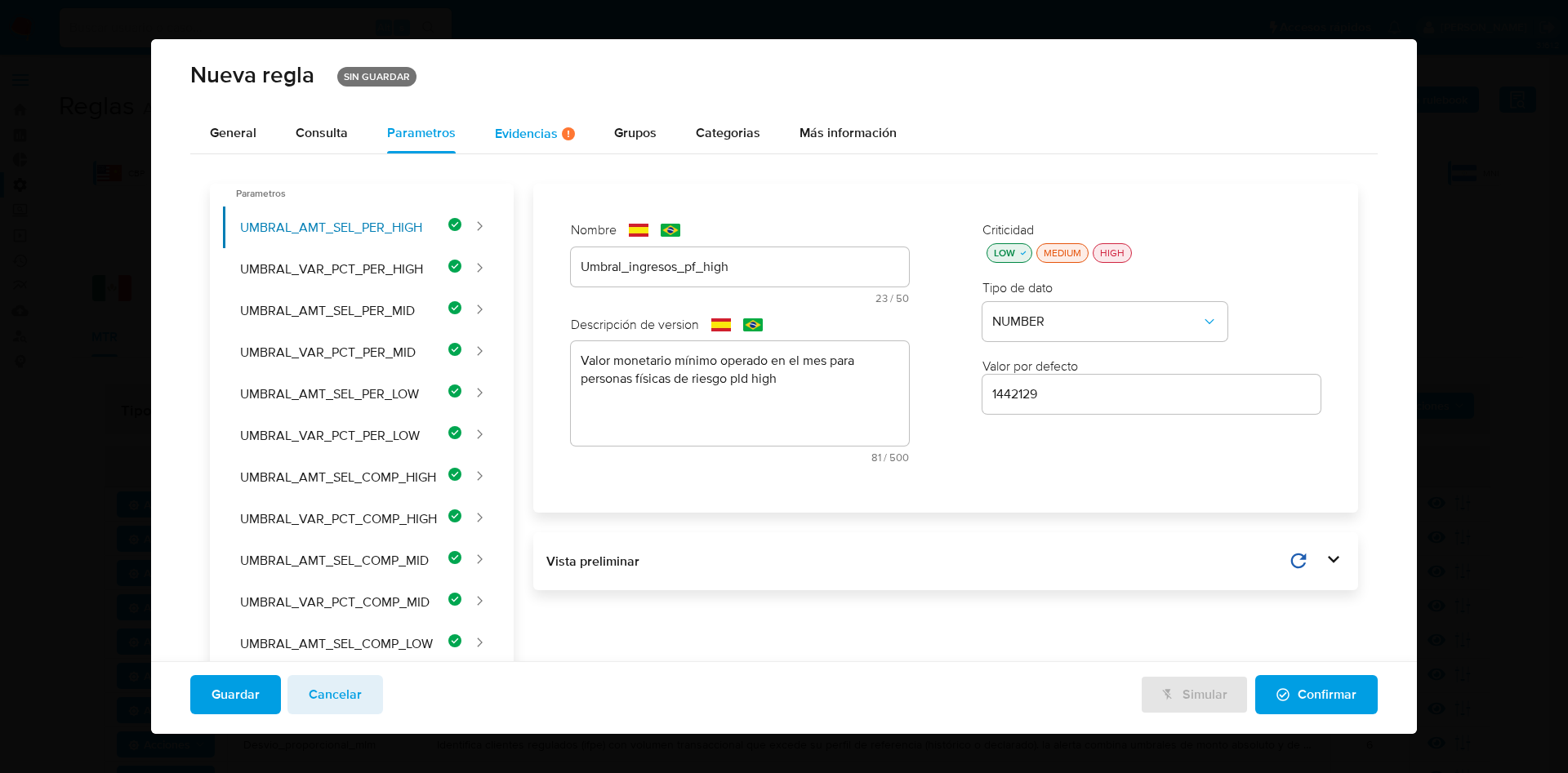
click at [507, 136] on div "Evidencias Hay evidencias faltantes ( 3 )" at bounding box center [535, 133] width 80 height 13
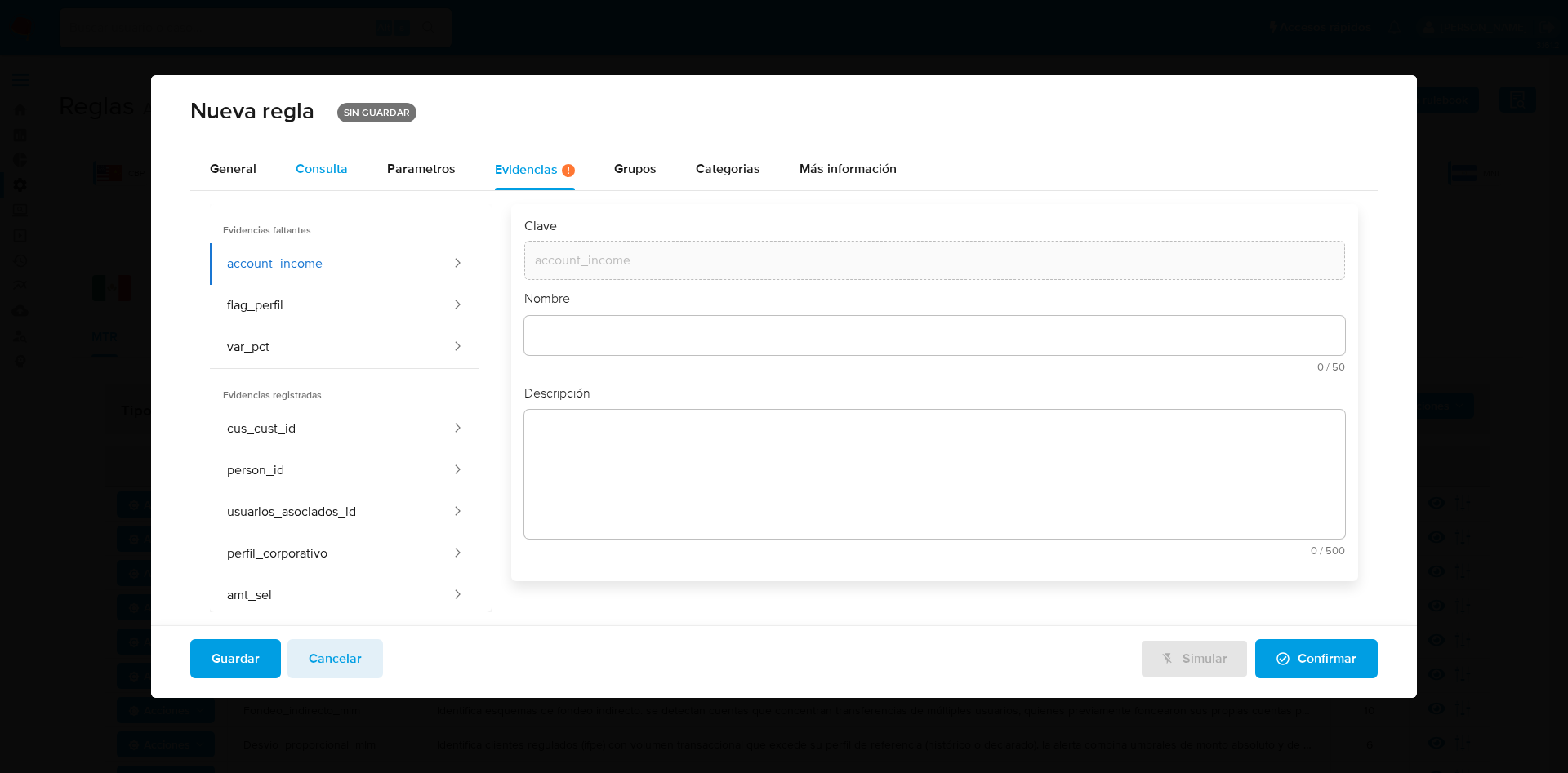
click at [315, 173] on div "Consulta" at bounding box center [322, 169] width 52 height 13
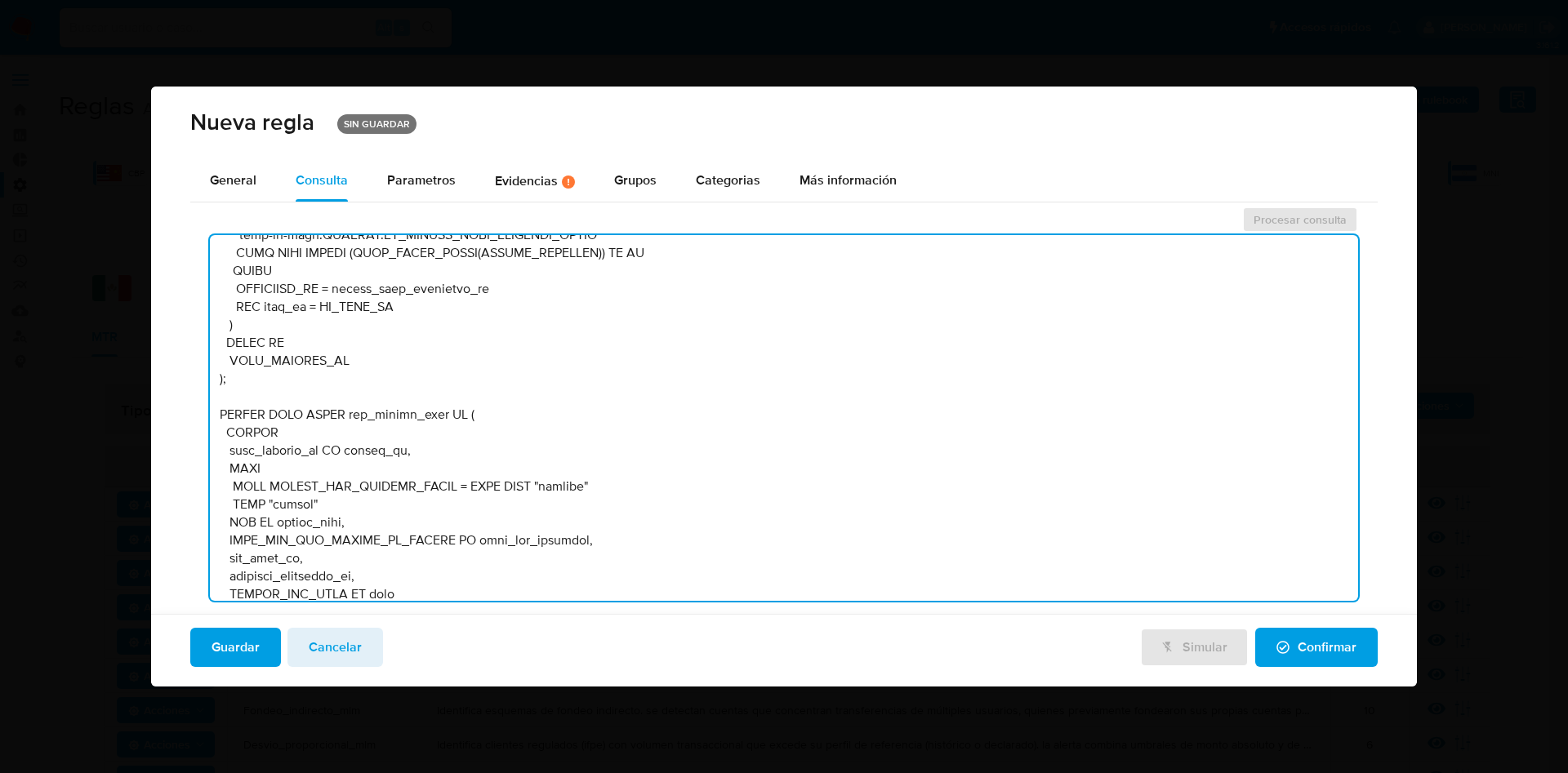
scroll to position [884, 0]
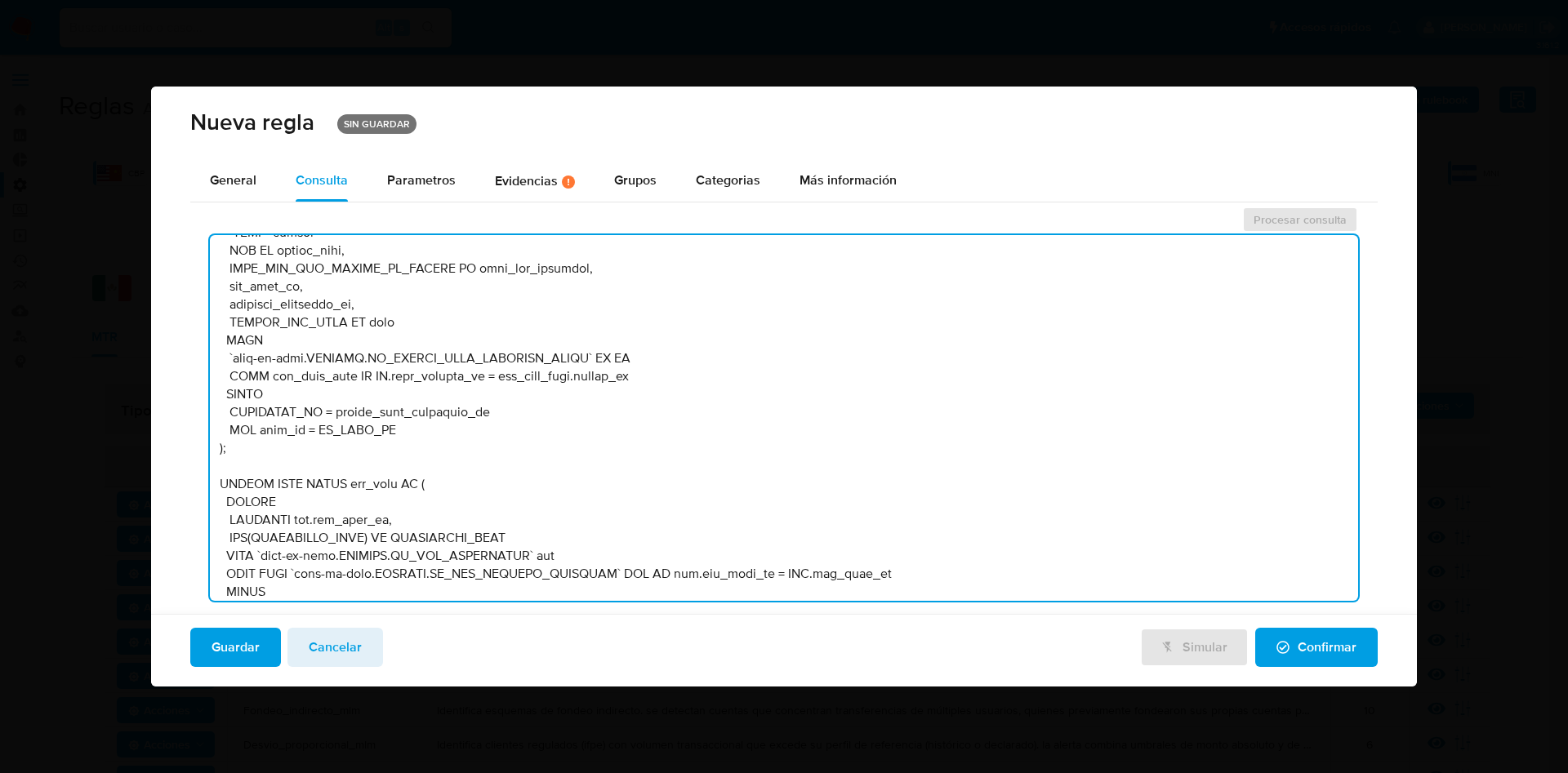
drag, startPoint x: 1347, startPoint y: 299, endPoint x: 1357, endPoint y: 555, distance: 256.2
click at [1357, 561] on textarea at bounding box center [784, 418] width 1148 height 366
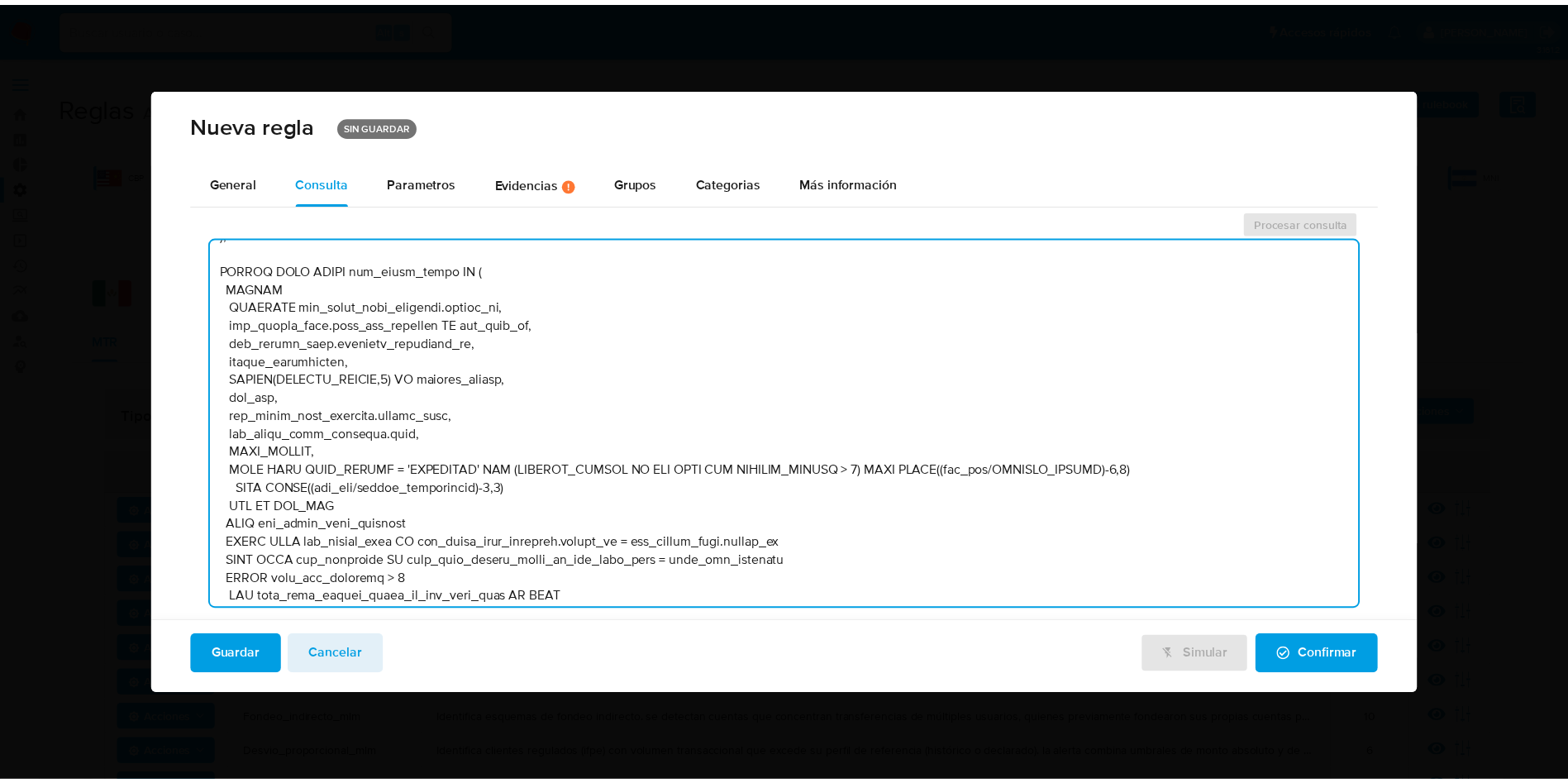
scroll to position [5492, 0]
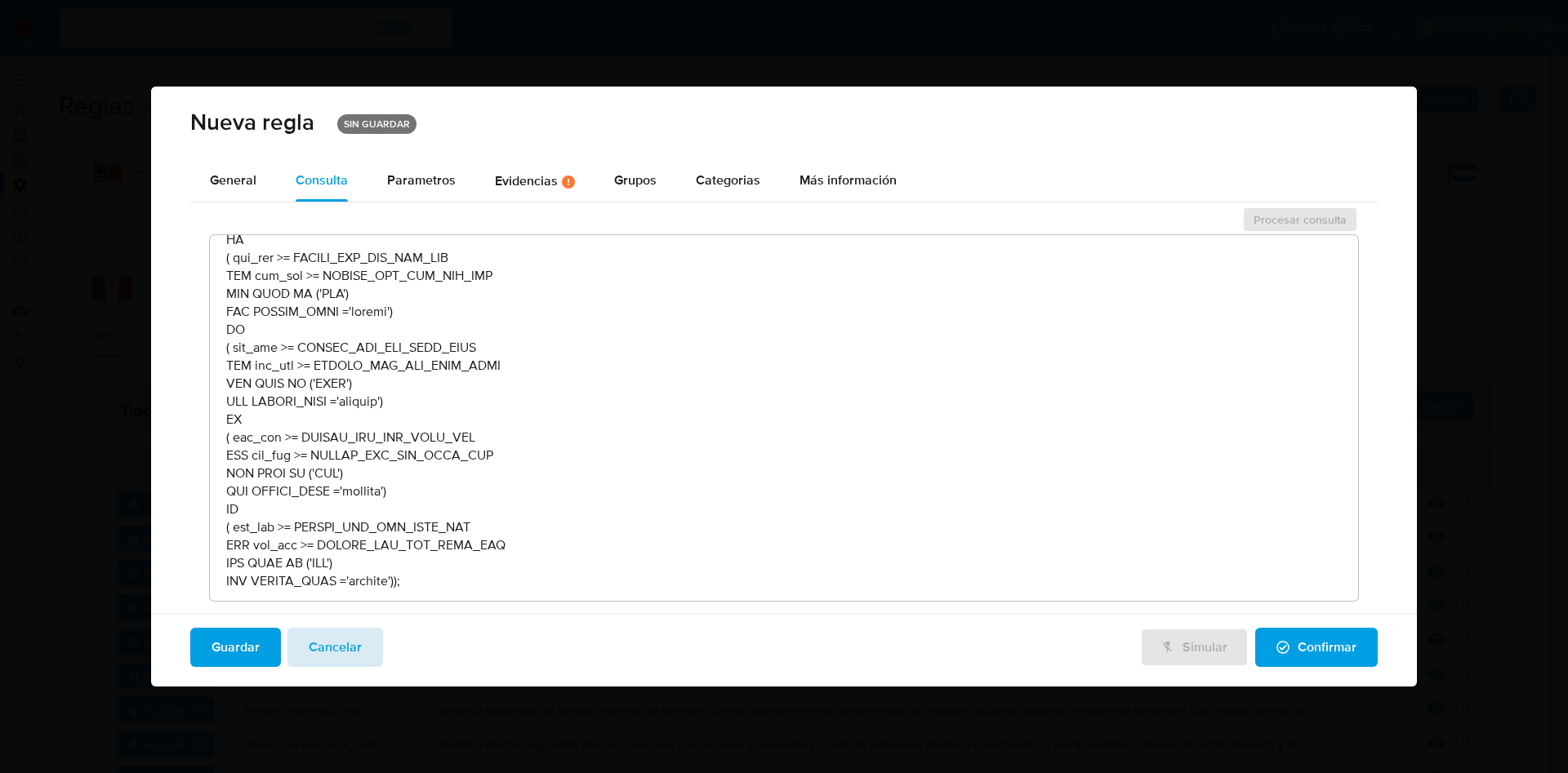
click at [331, 644] on span "Cancelar" at bounding box center [335, 647] width 53 height 36
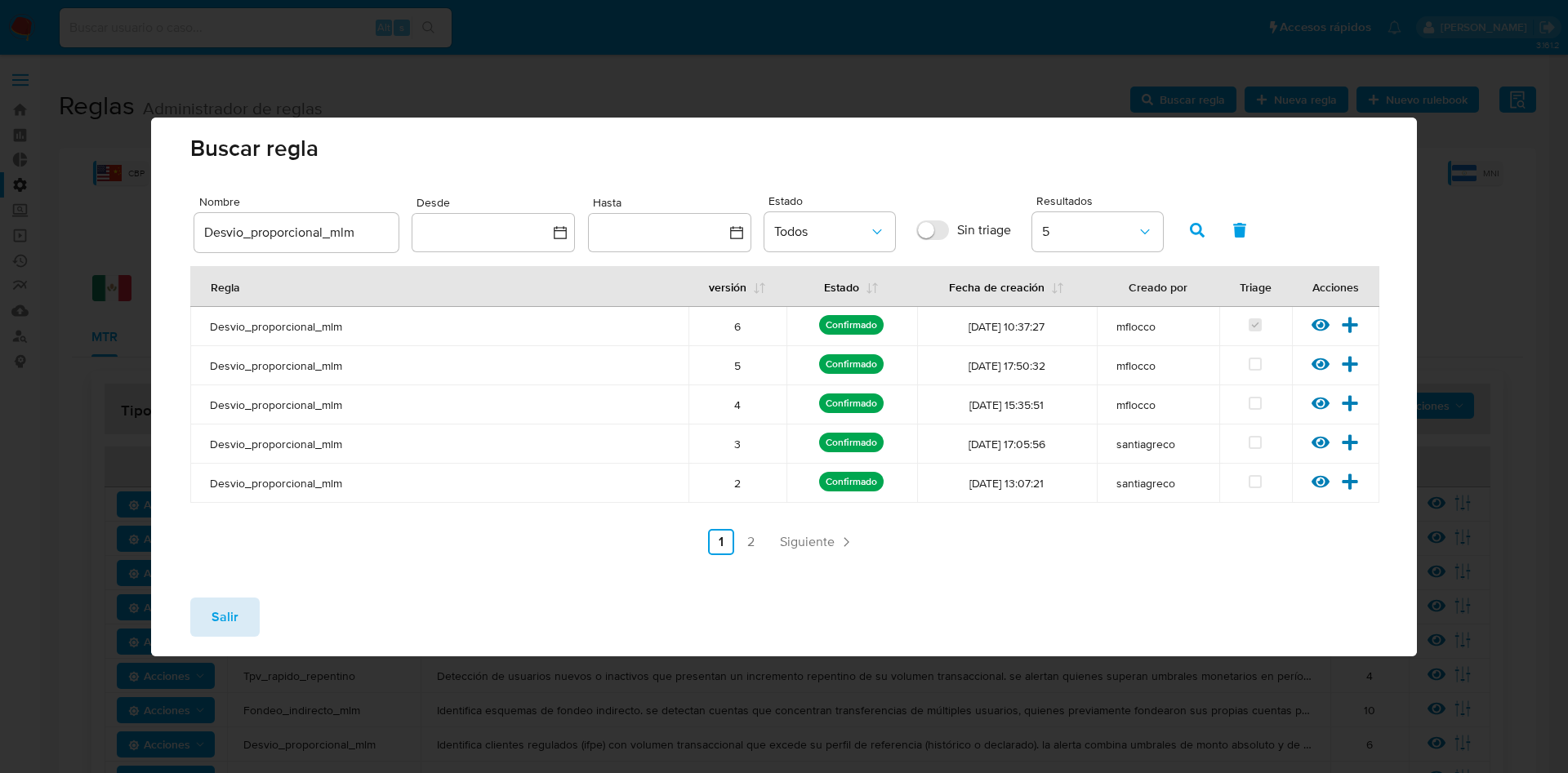
click at [218, 596] on div "Salir" at bounding box center [783, 621] width 1266 height 72
click at [238, 617] on button "Salir" at bounding box center [224, 618] width 69 height 39
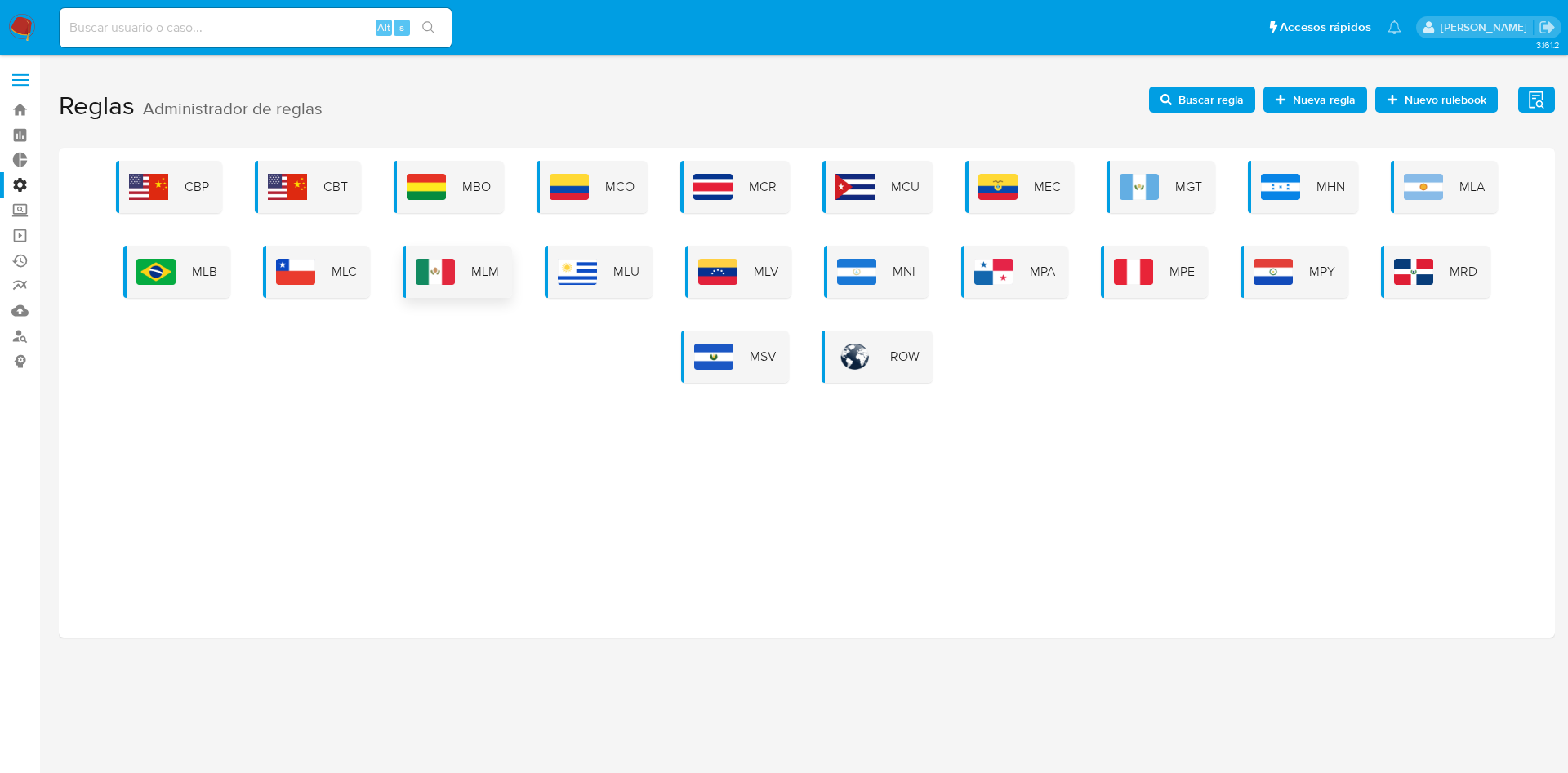
click at [508, 281] on div "MLM" at bounding box center [457, 272] width 109 height 52
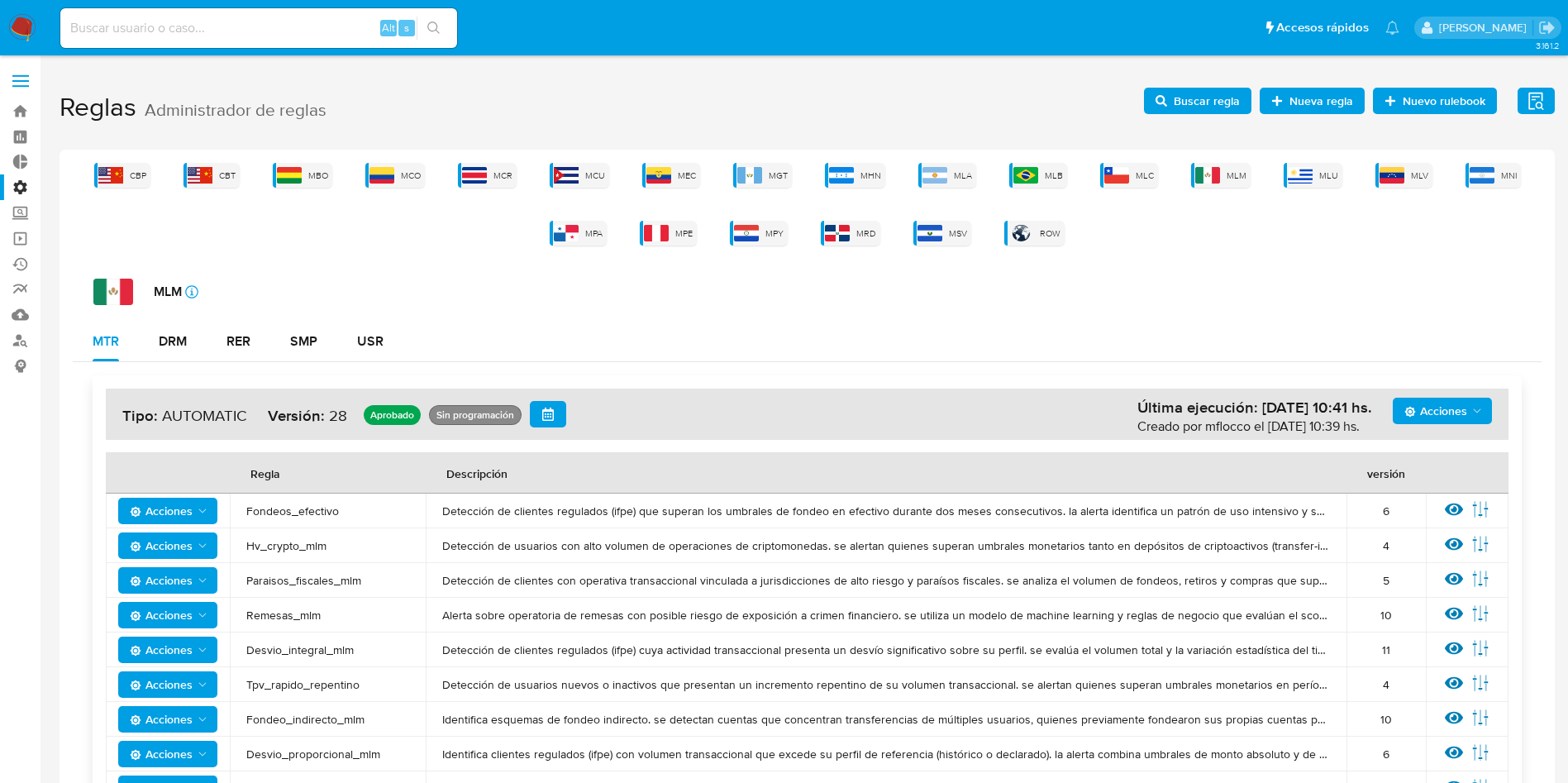
scroll to position [248, 0]
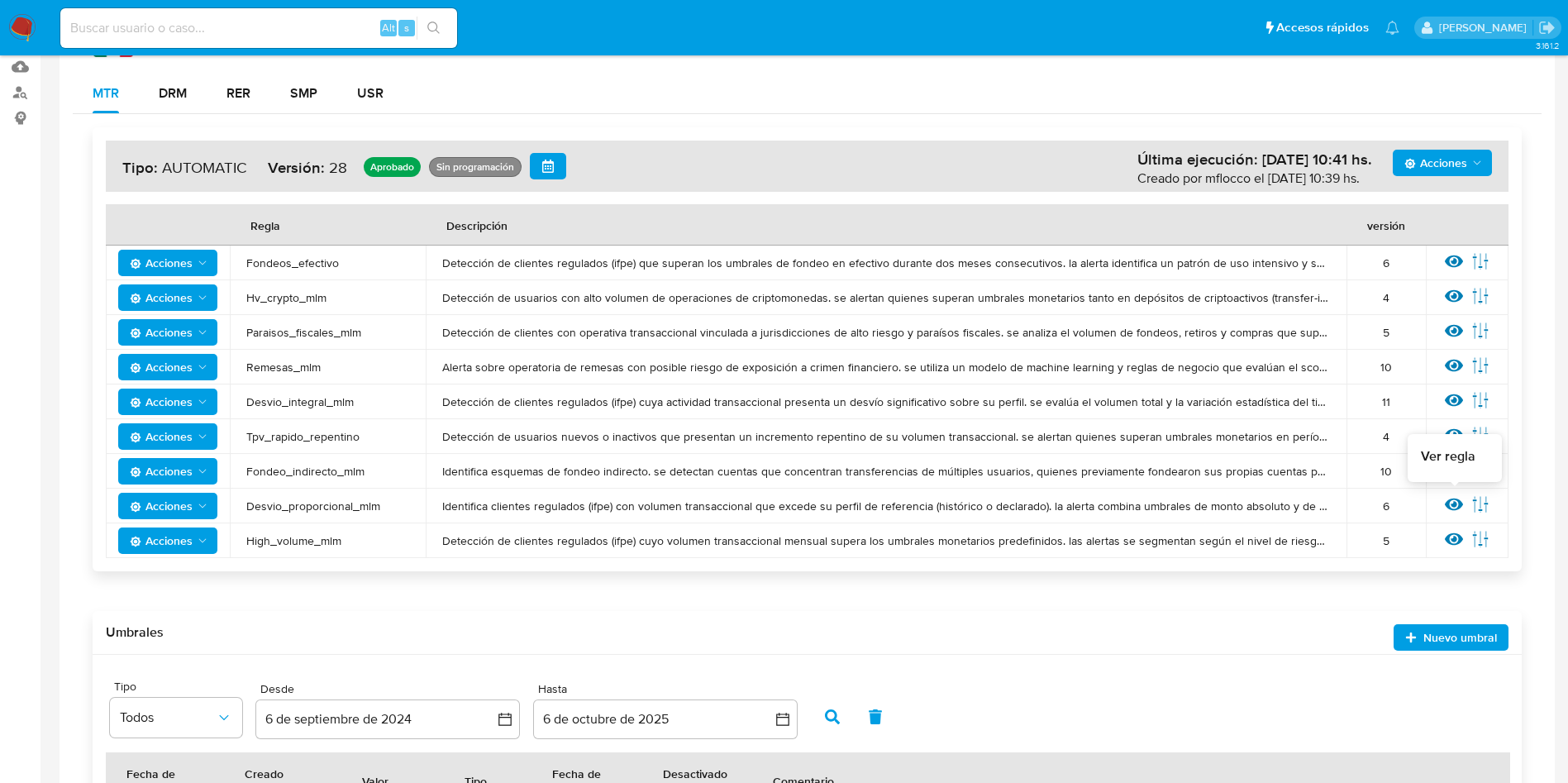
click at [1446, 500] on icon at bounding box center [1455, 504] width 18 height 18
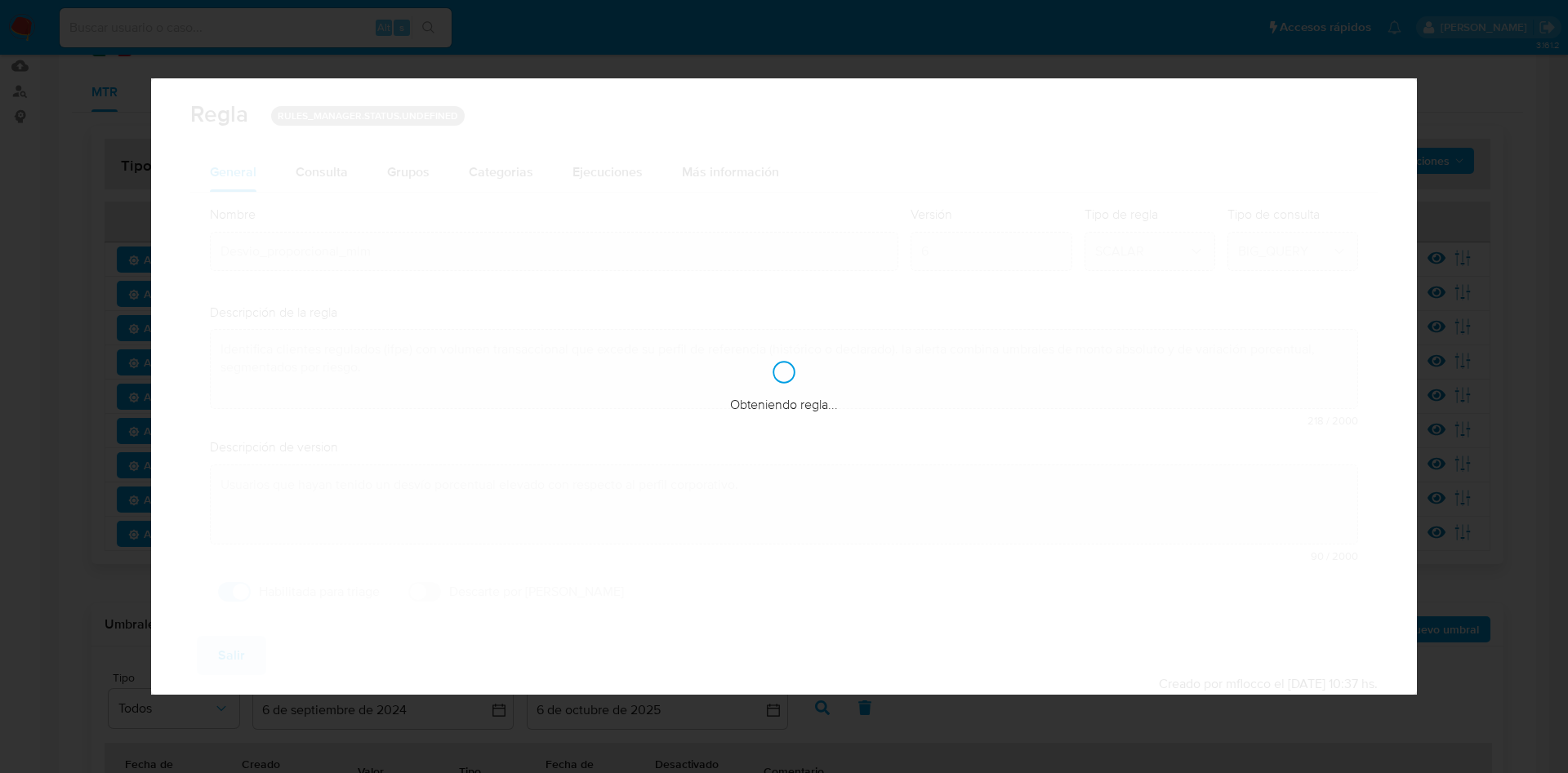
checkbox input "true"
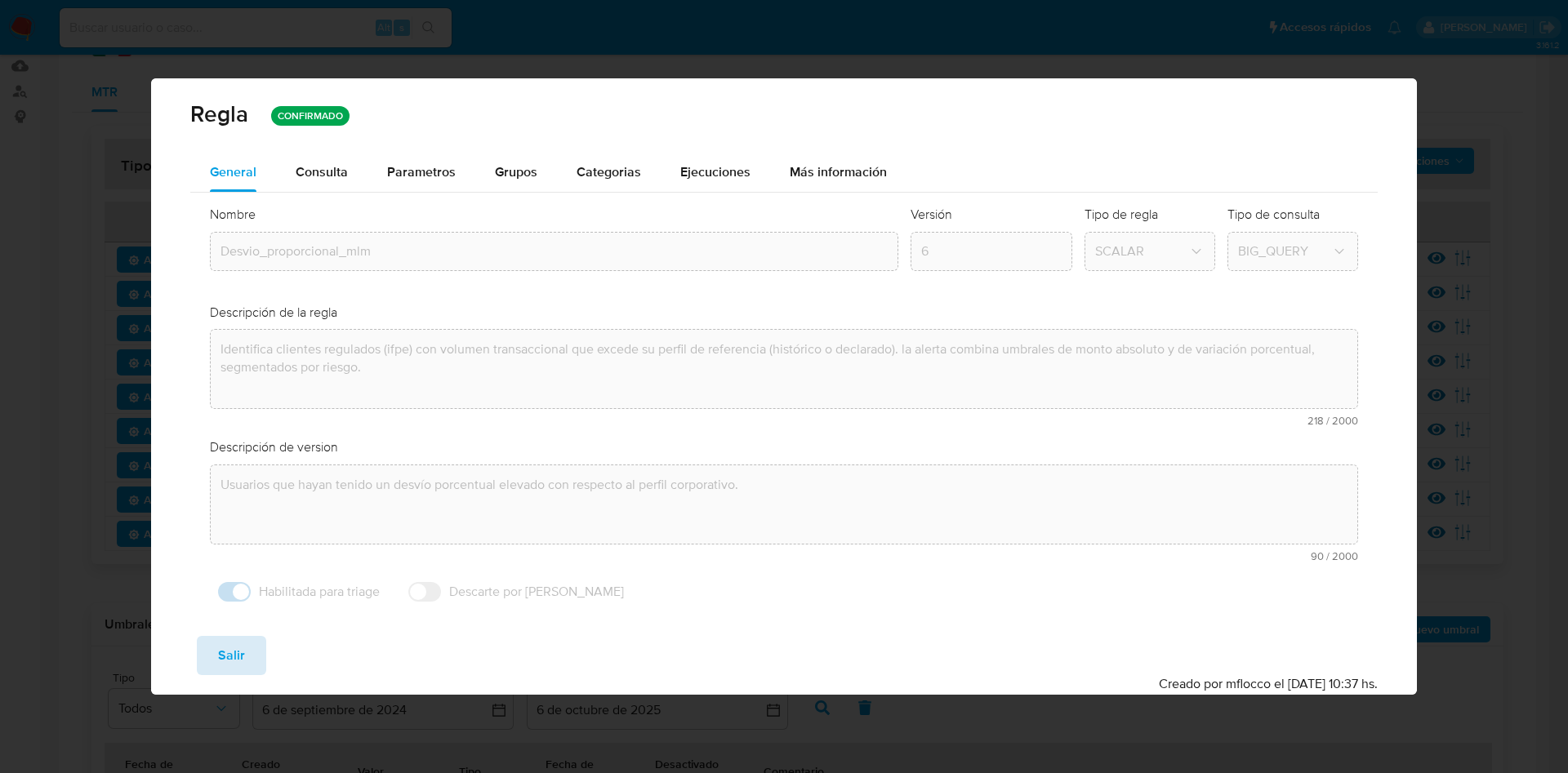
click at [225, 657] on span "Salir" at bounding box center [231, 656] width 27 height 36
type input "1"
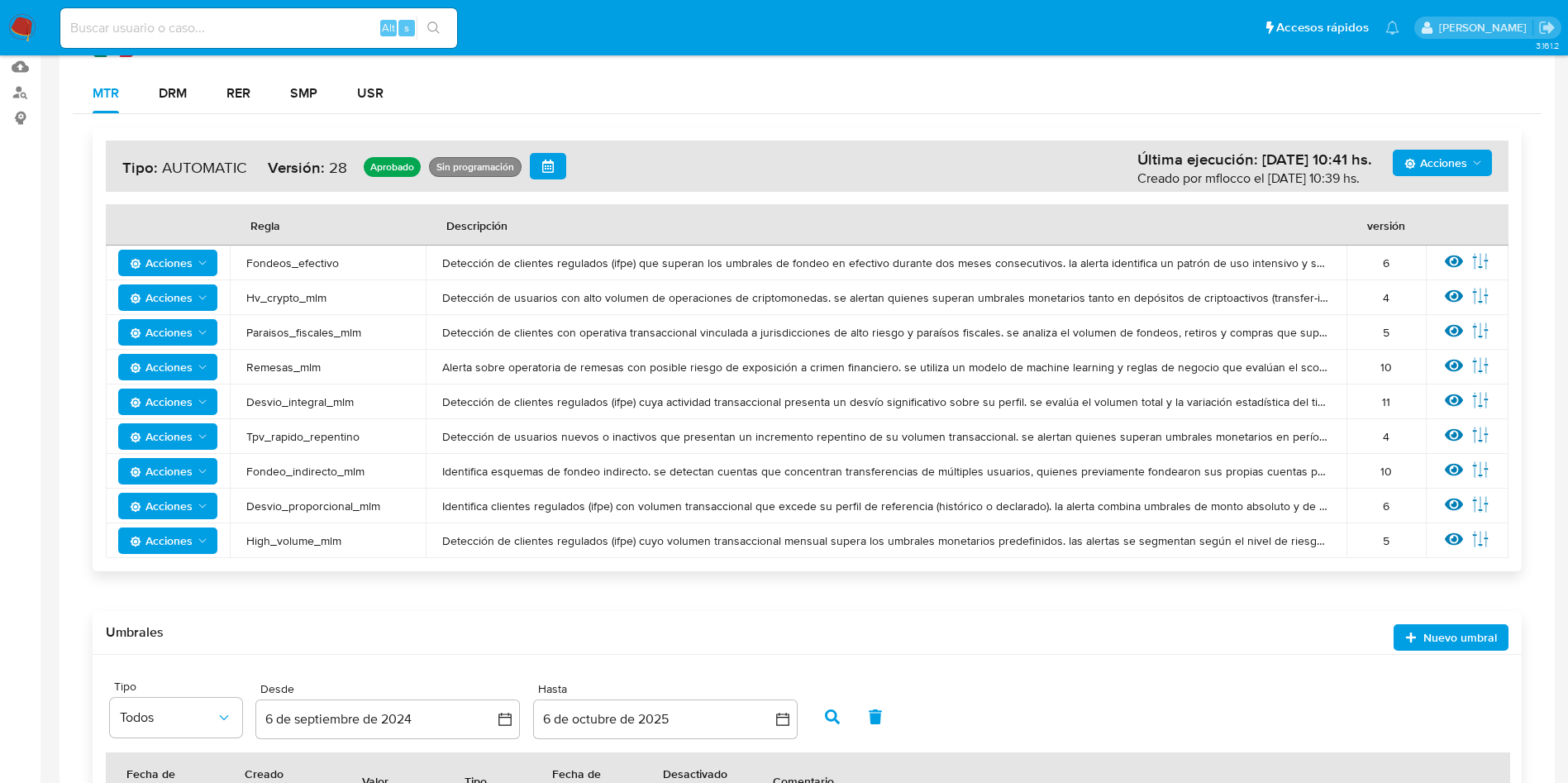
drag, startPoint x: 244, startPoint y: 504, endPoint x: 414, endPoint y: 512, distance: 170.2
click at [414, 512] on td "Desvio_proporcional_mlm" at bounding box center [328, 506] width 196 height 35
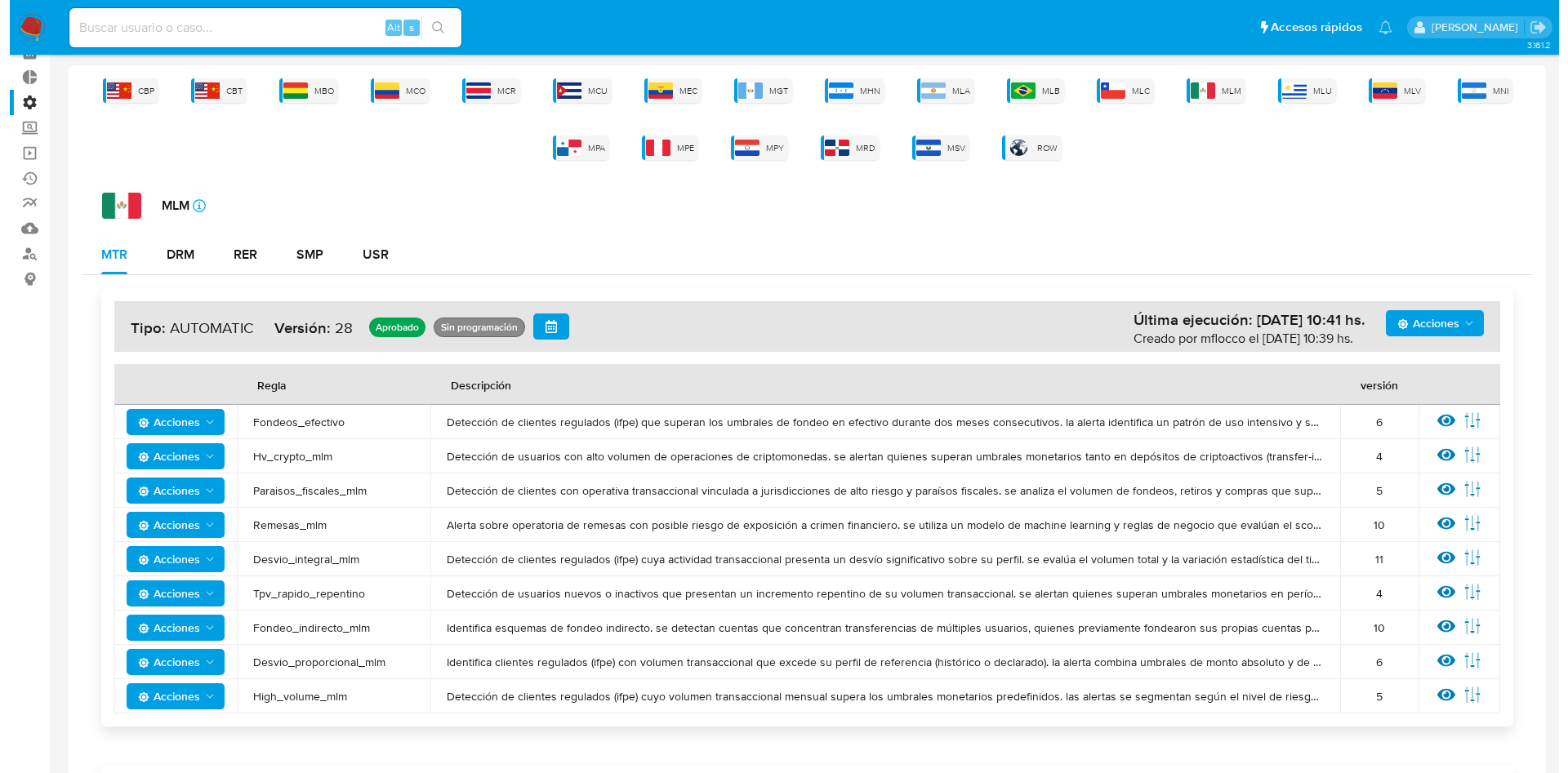
scroll to position [0, 0]
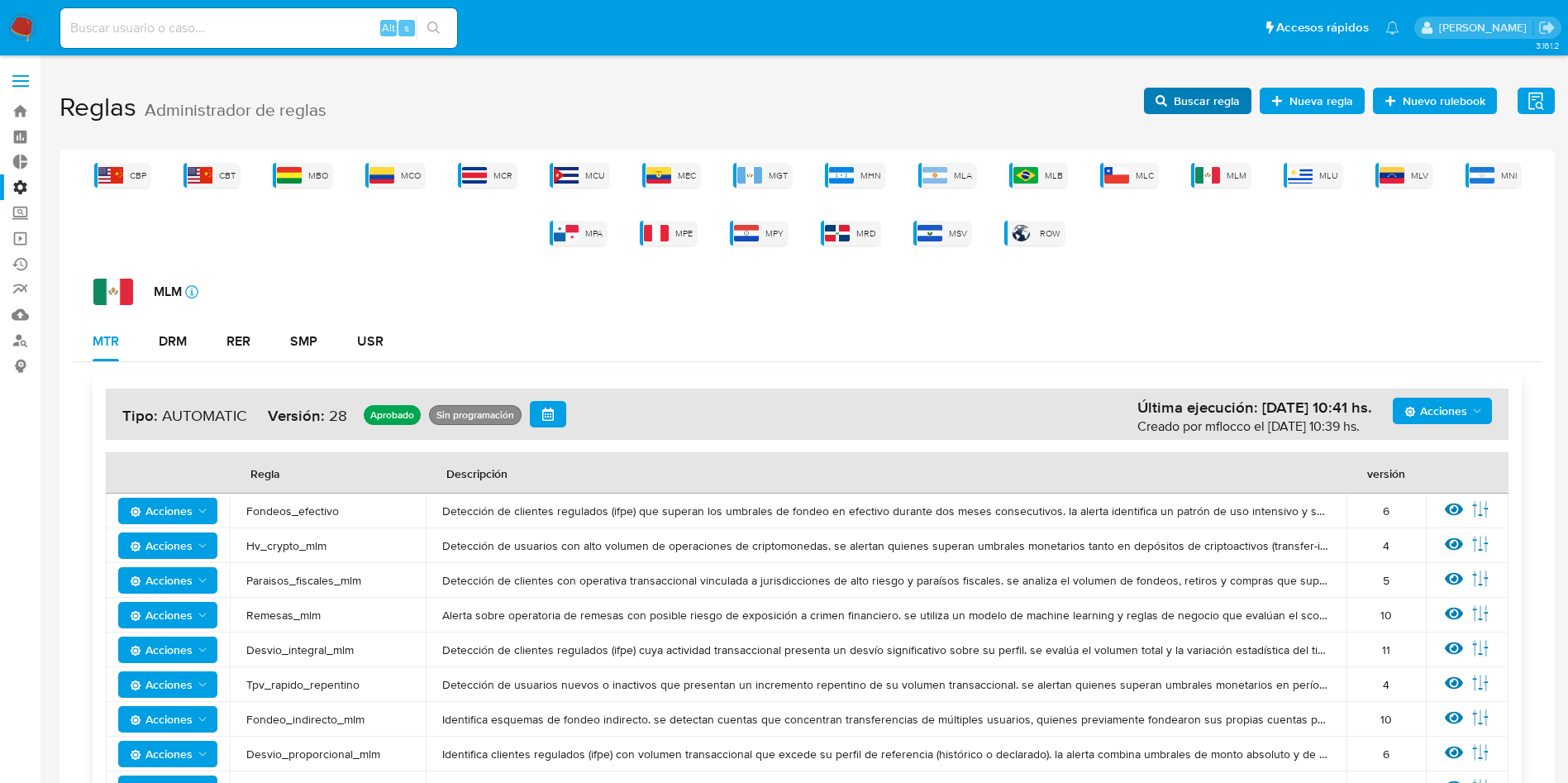
click at [1190, 97] on span "Buscar regla" at bounding box center [1207, 101] width 66 height 26
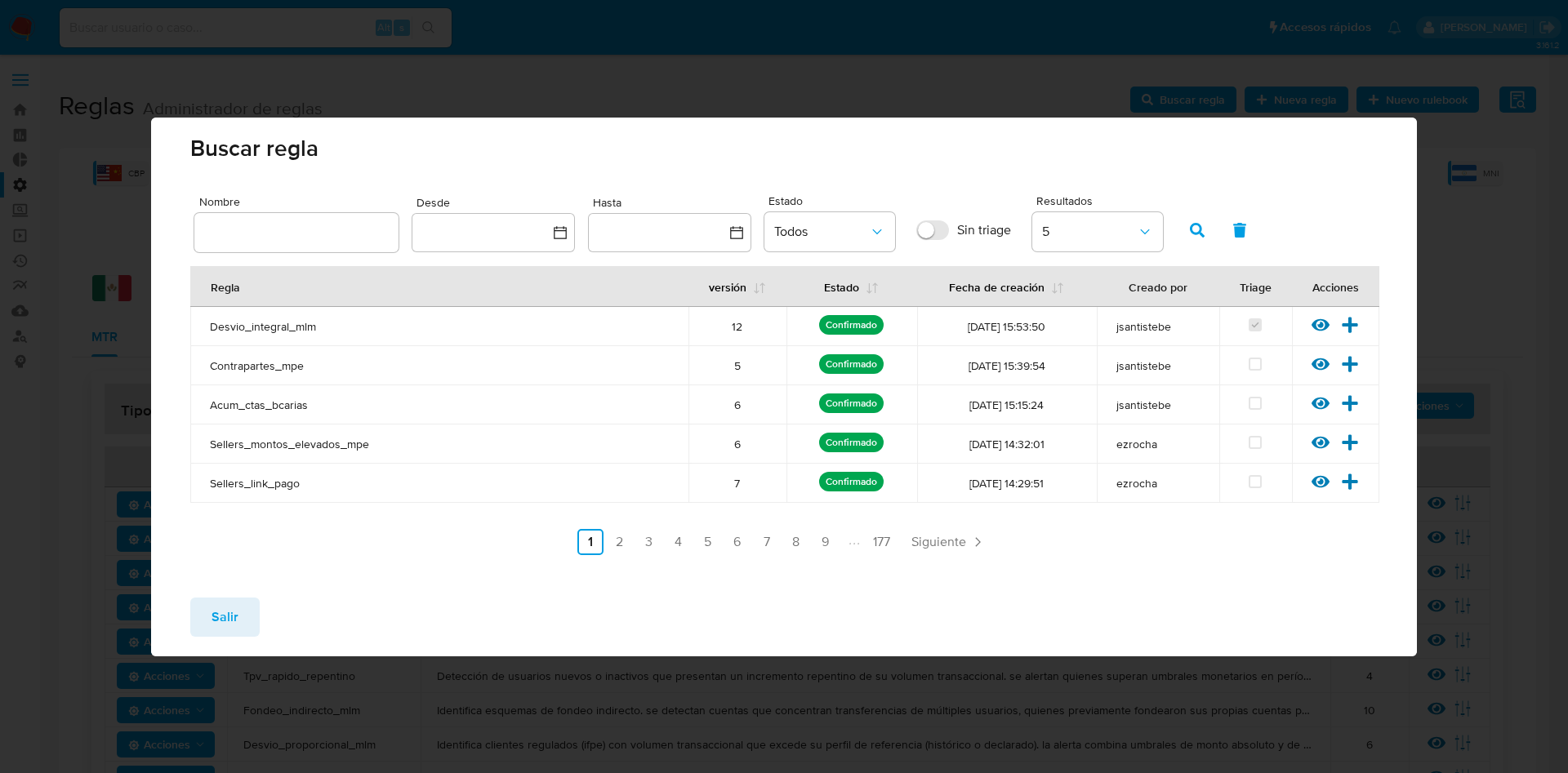
click at [300, 229] on input "text" at bounding box center [297, 233] width 205 height 22
type input "Desvio_proporcional_mlm"
click at [1216, 235] on button "button" at bounding box center [1197, 230] width 42 height 39
click at [1359, 320] on icon at bounding box center [1350, 325] width 18 height 18
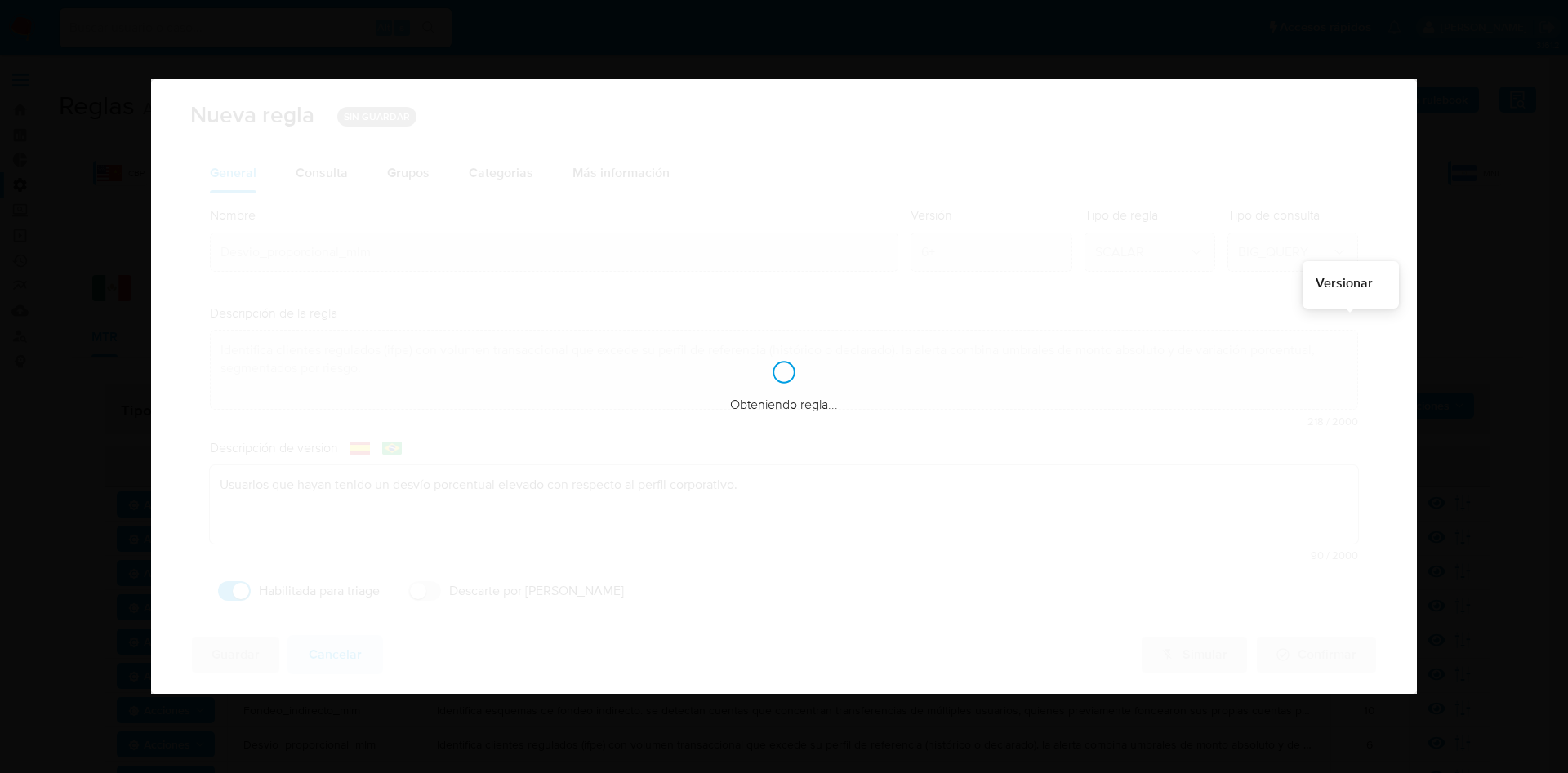
checkbox input "true"
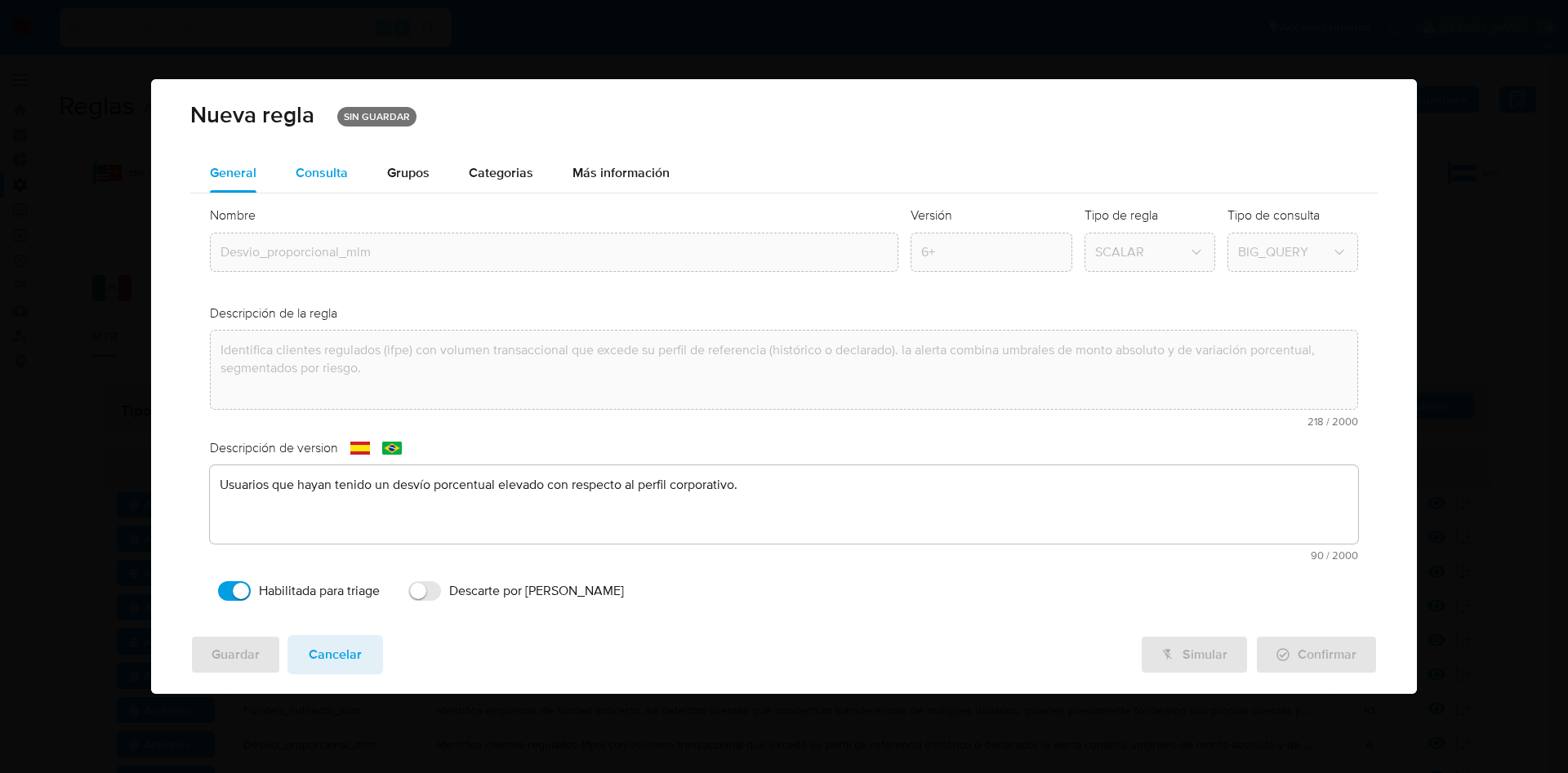
click at [309, 177] on div "Consulta" at bounding box center [322, 173] width 52 height 13
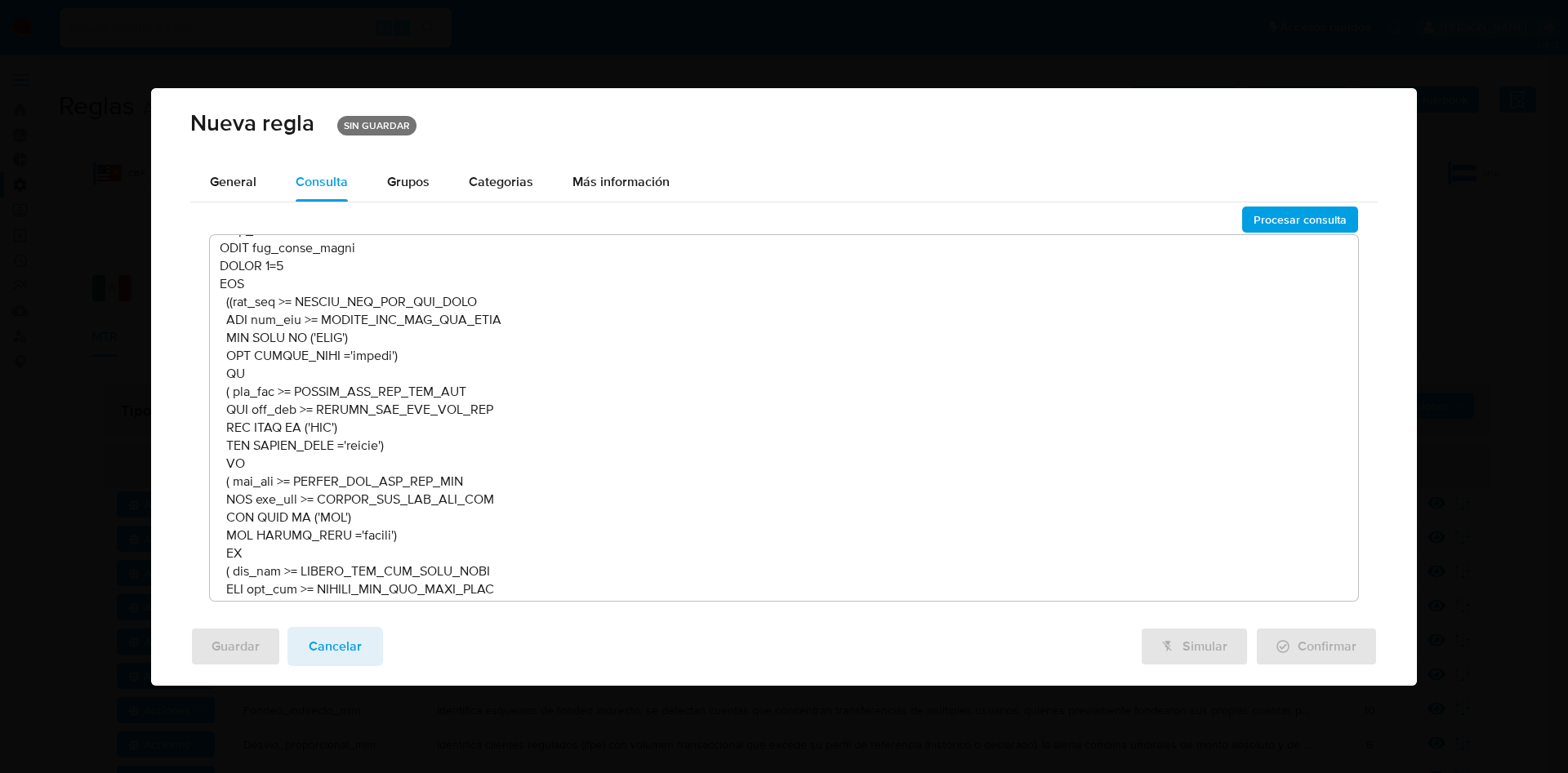
scroll to position [5422, 0]
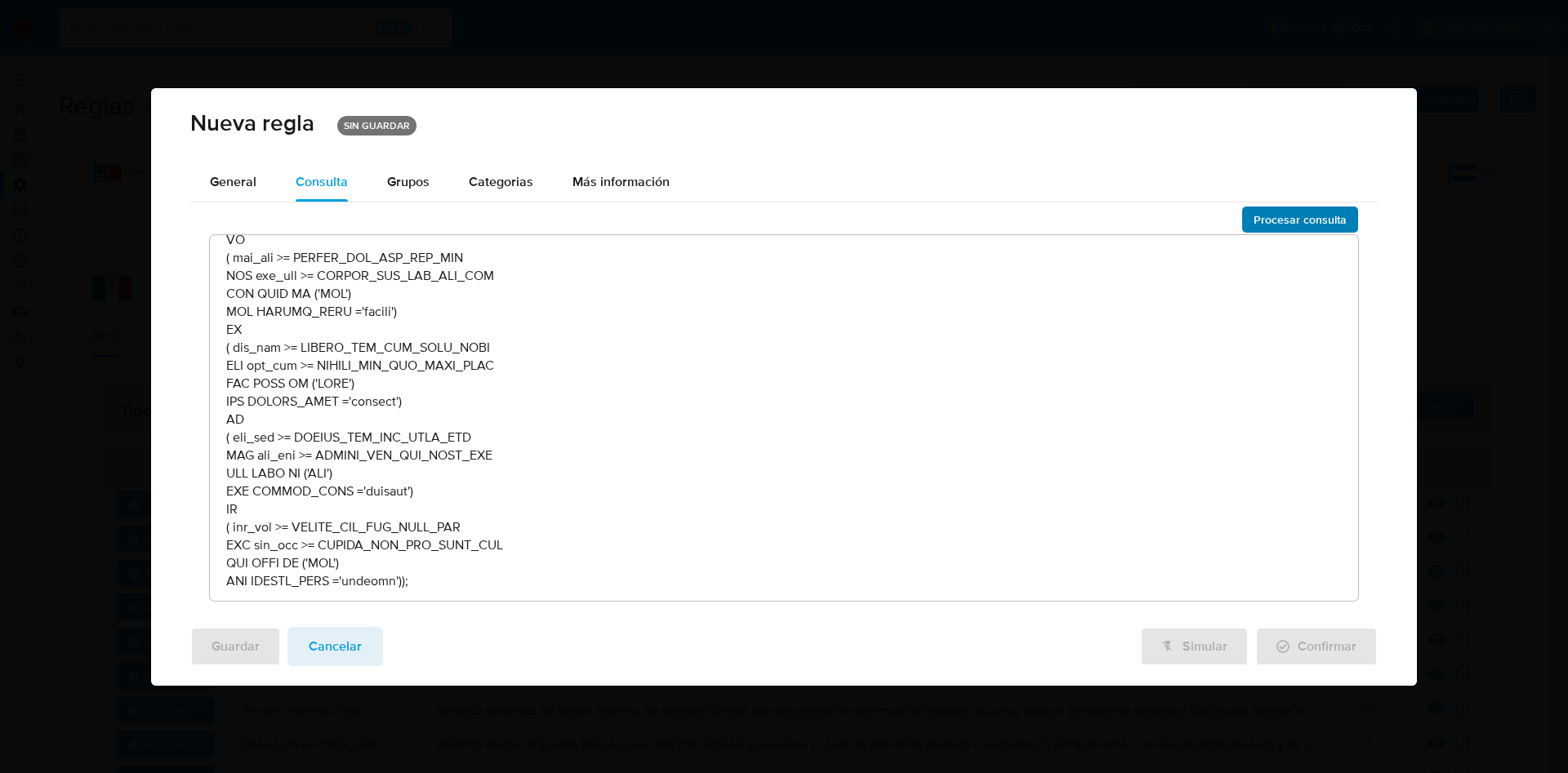
click at [1279, 225] on span "Procesar consulta" at bounding box center [1301, 219] width 93 height 22
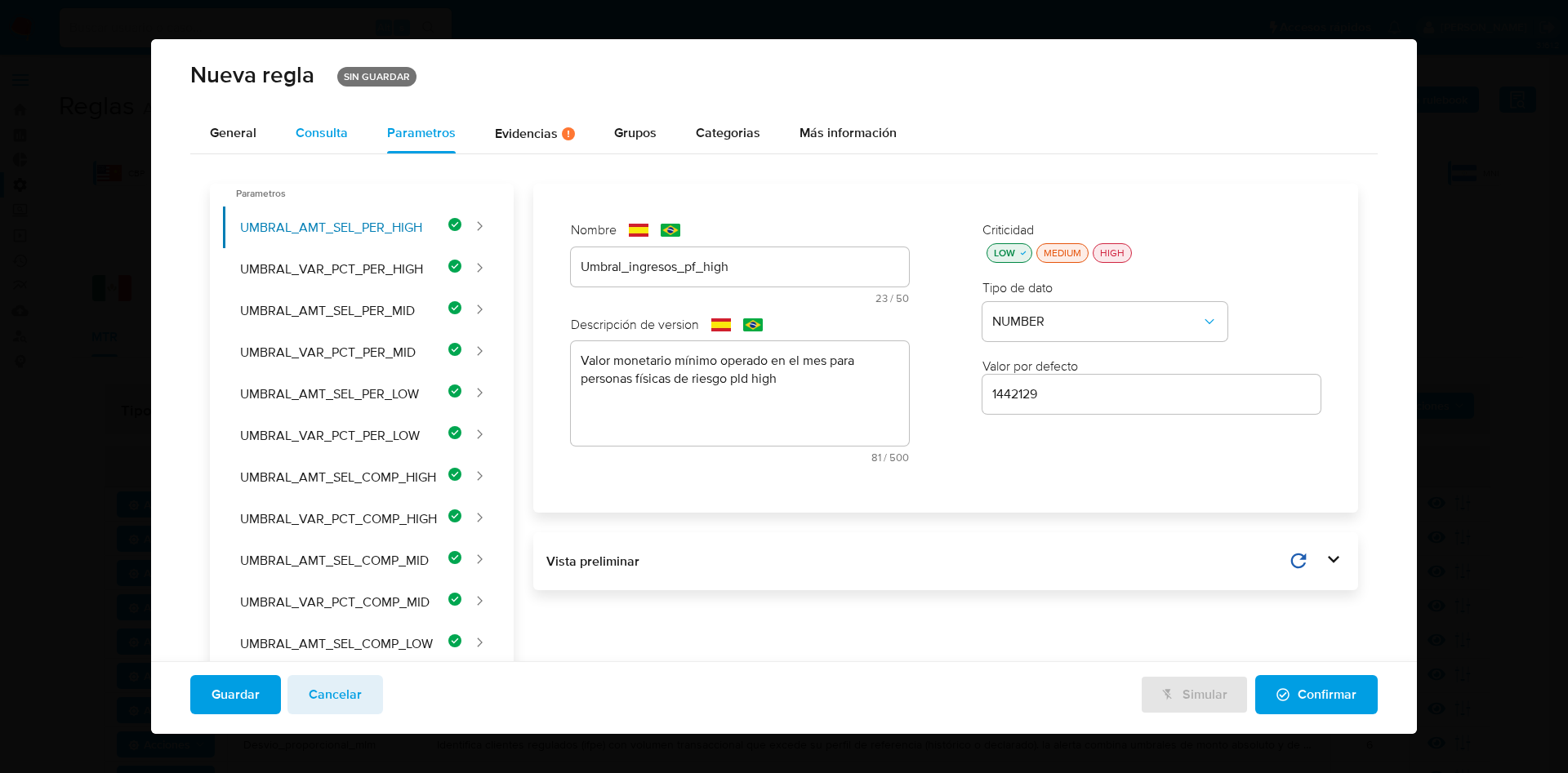
click at [344, 126] on div "Consulta" at bounding box center [322, 133] width 52 height 13
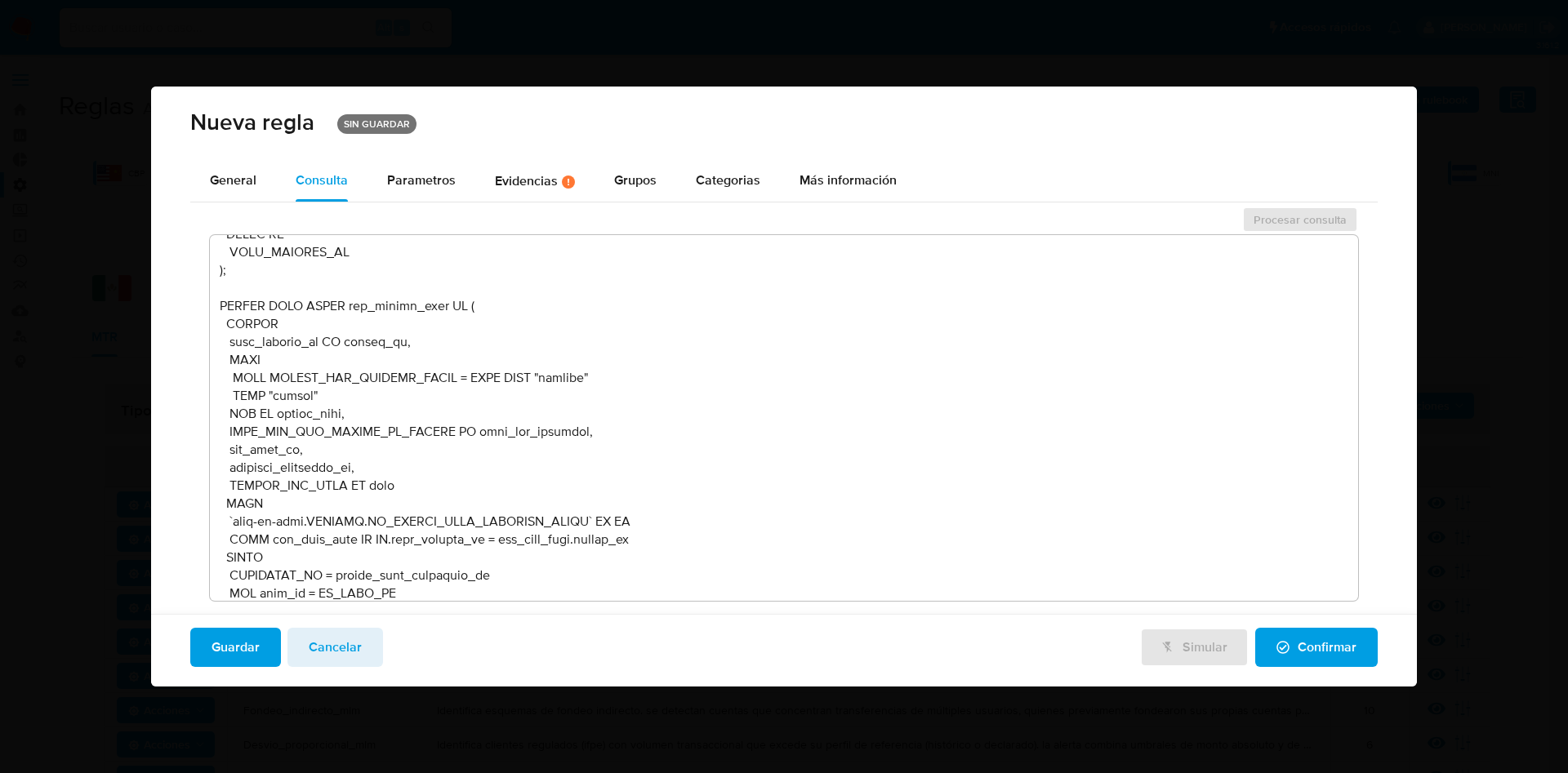
scroll to position [735, 0]
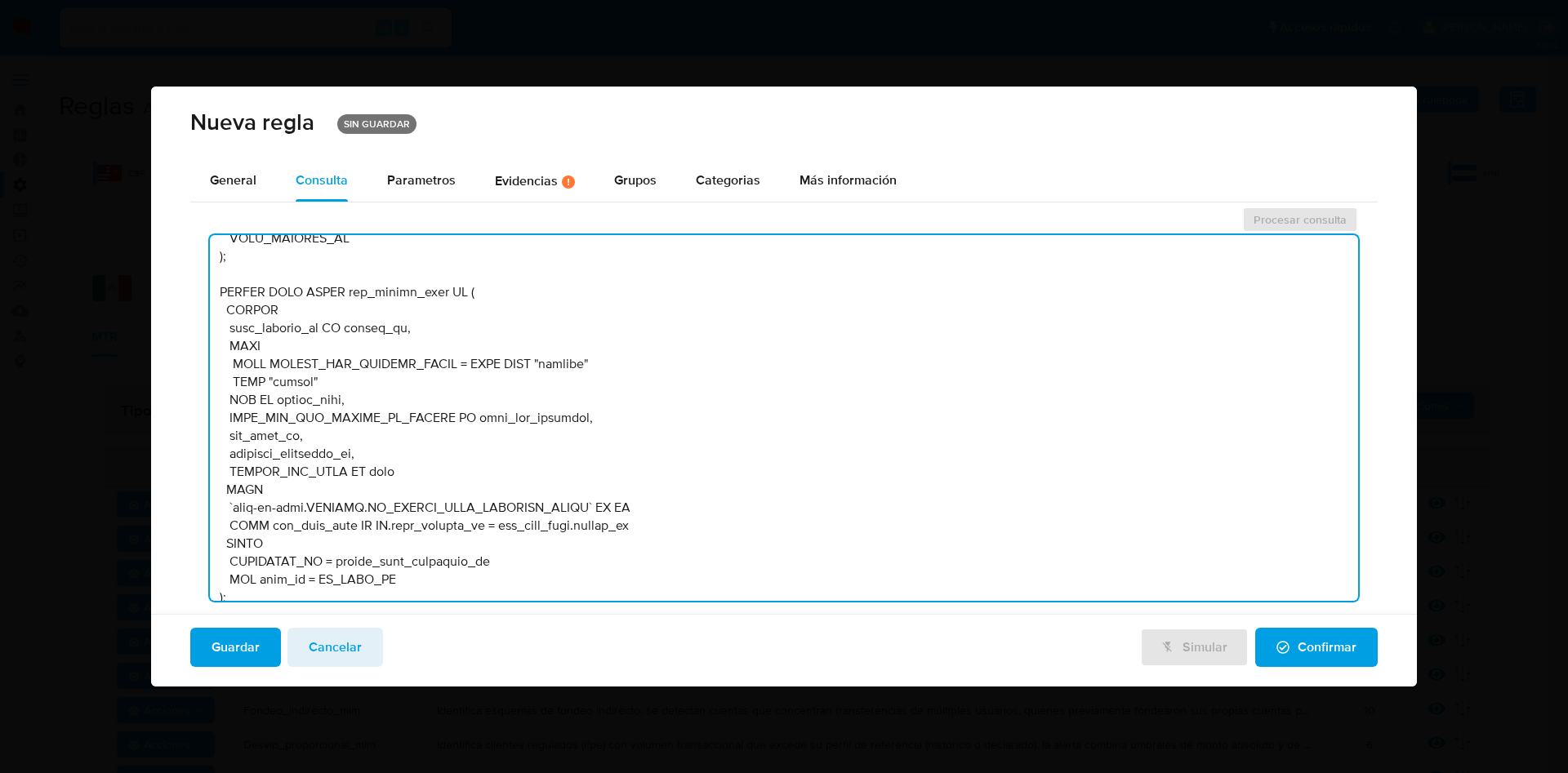
drag, startPoint x: 1347, startPoint y: 305, endPoint x: 1352, endPoint y: 292, distance: 13.9
click at [1357, 226] on div "Procesar consulta" at bounding box center [784, 410] width 1188 height 407
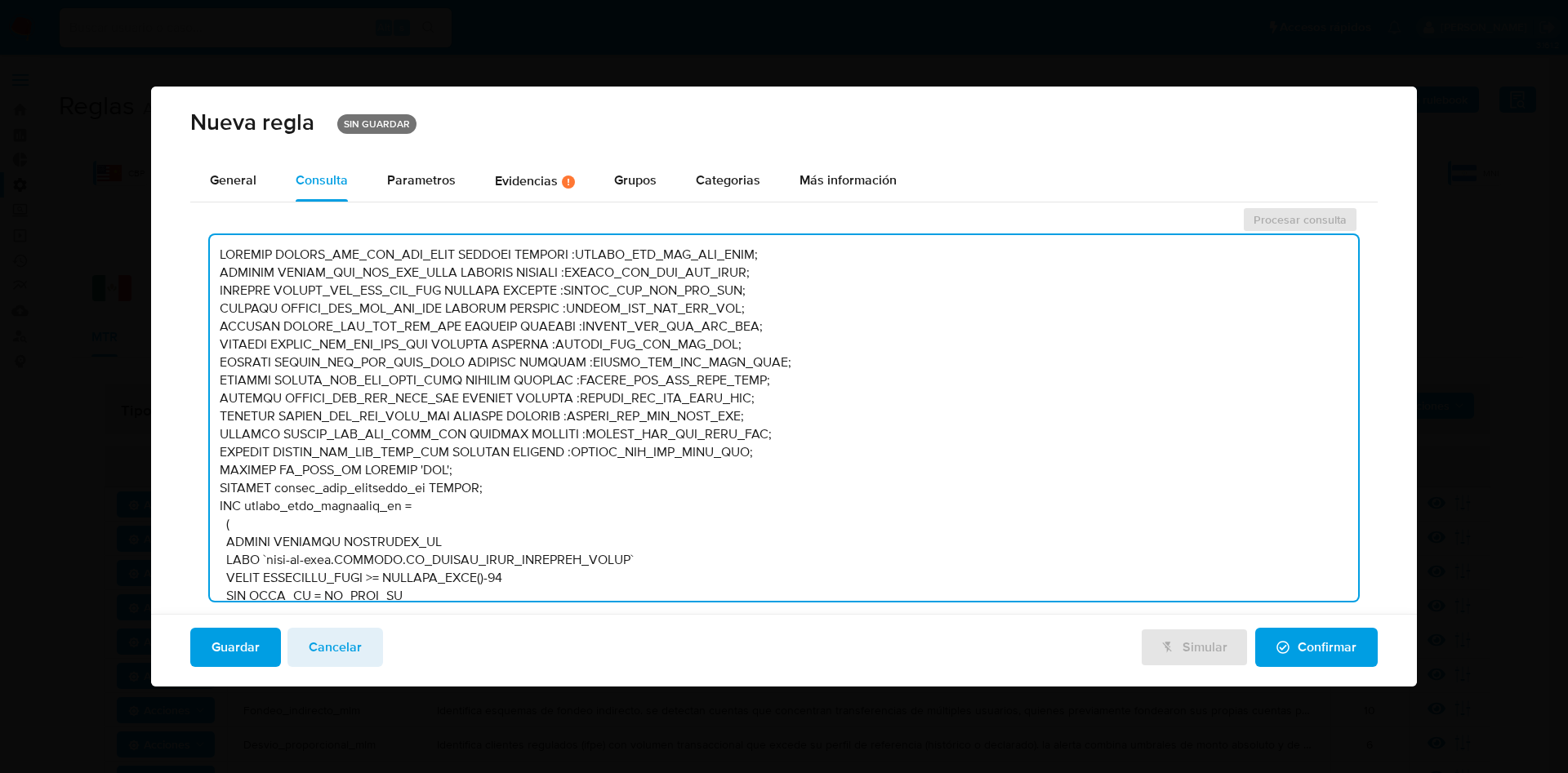
click at [342, 672] on div "Guardar Cancelar Simular Confirmar" at bounding box center [783, 650] width 1266 height 73
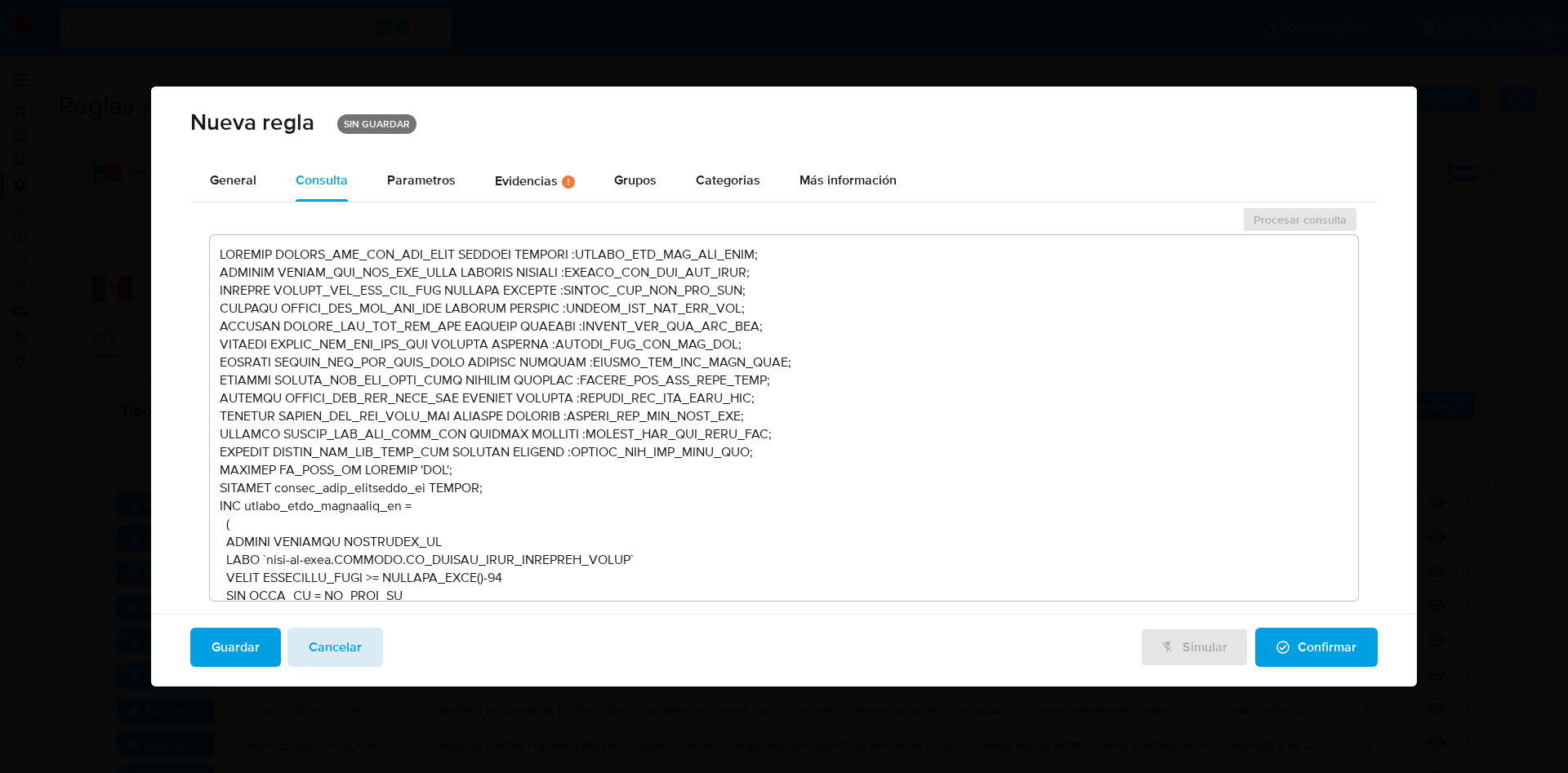
click at [352, 654] on span "Cancelar" at bounding box center [335, 647] width 53 height 36
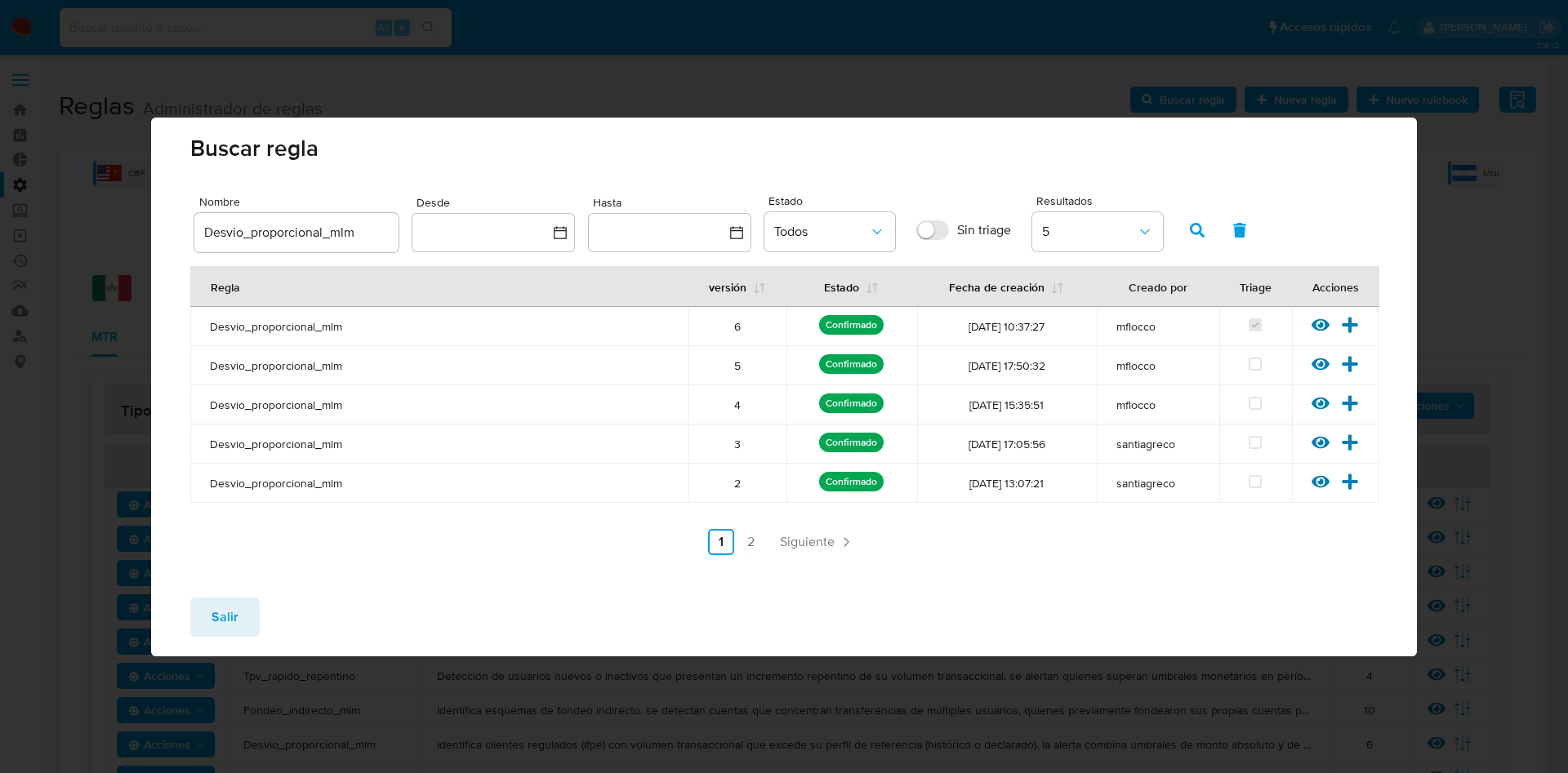
click at [1360, 325] on div "Ver regla Versionar" at bounding box center [1336, 326] width 87 height 22
click at [1356, 326] on icon at bounding box center [1350, 324] width 15 height 15
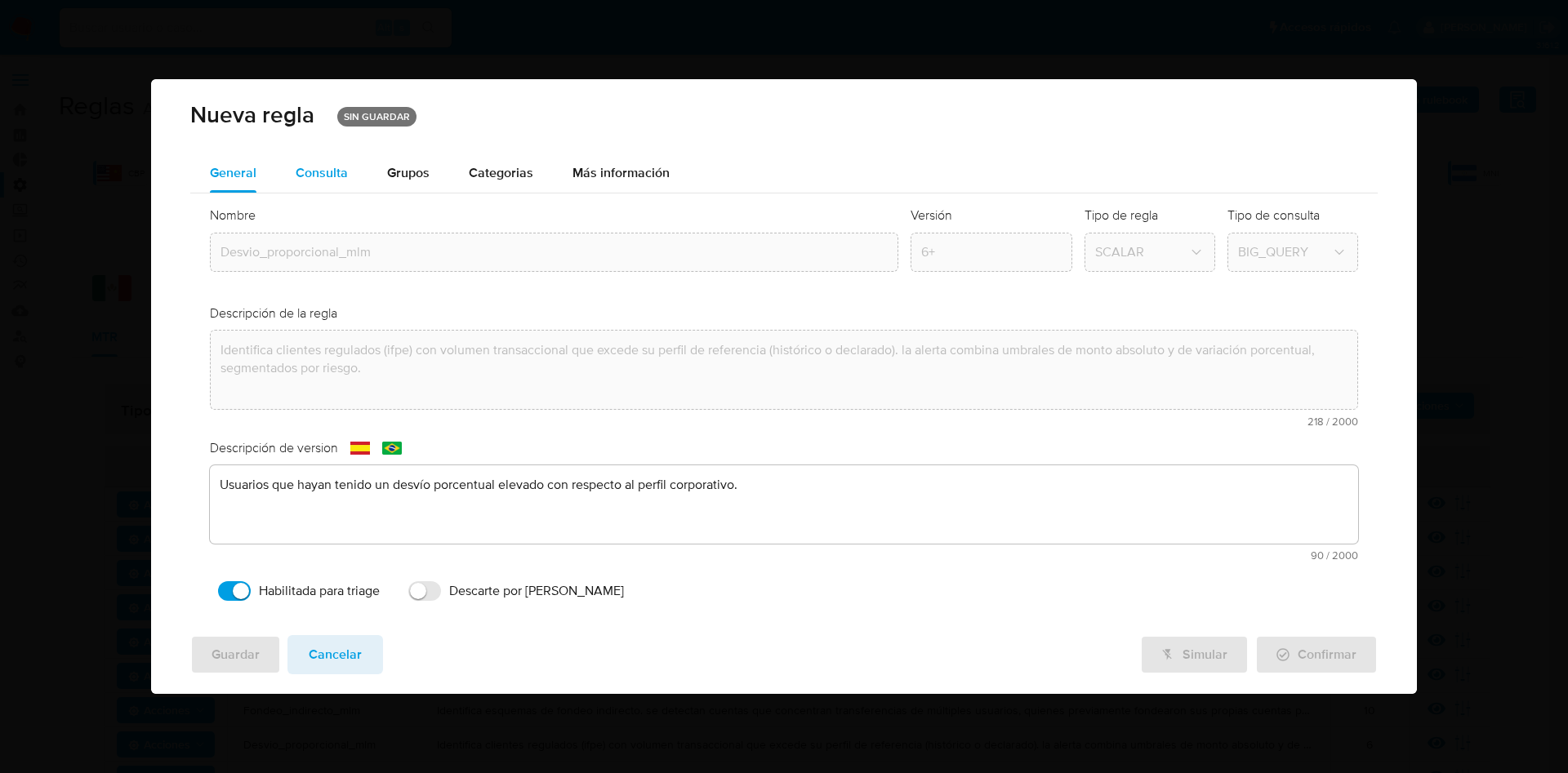
click at [360, 166] on button "Consulta" at bounding box center [322, 173] width 91 height 39
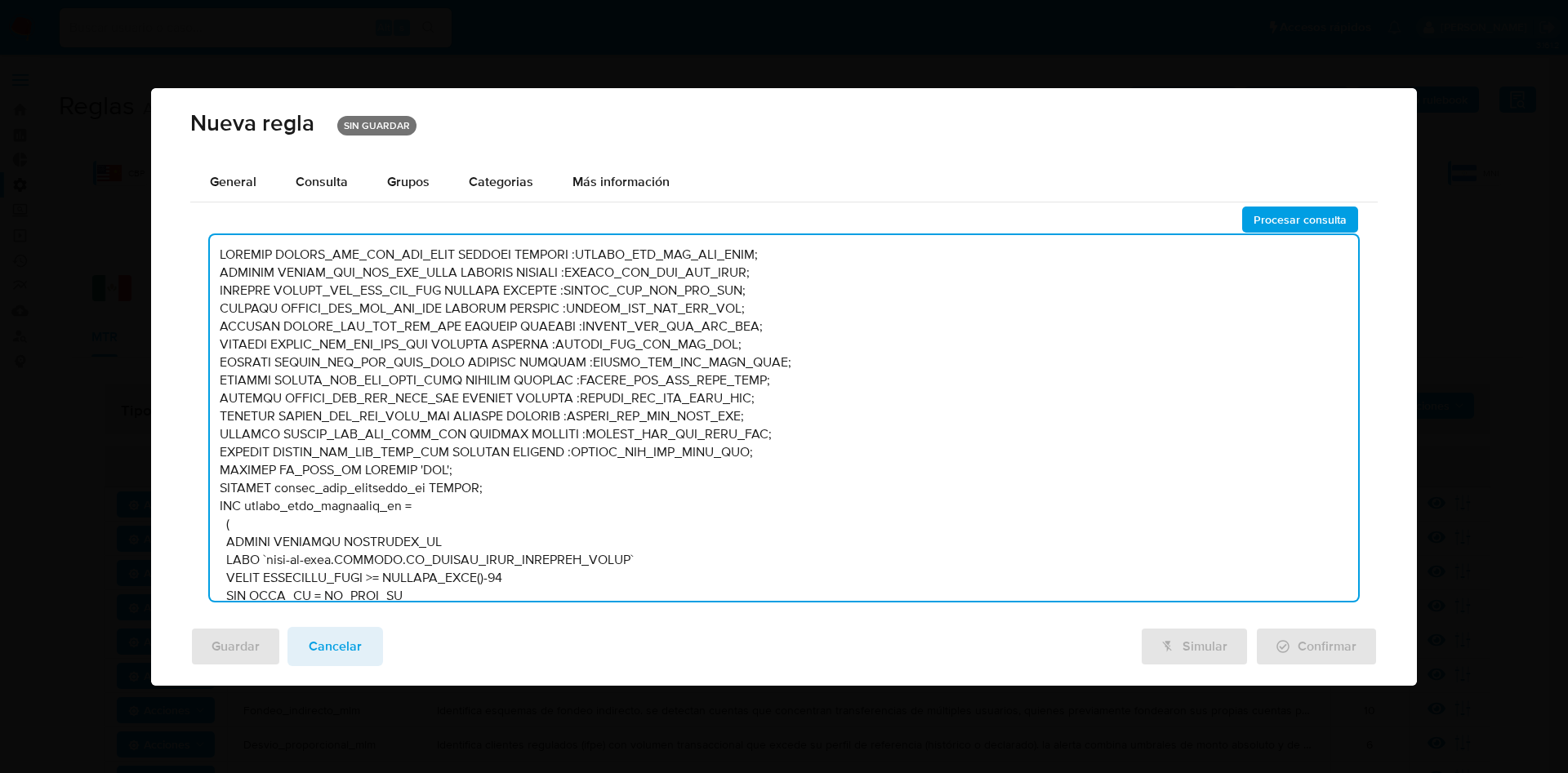
drag, startPoint x: 1348, startPoint y: 265, endPoint x: 1355, endPoint y: 377, distance: 112.2
click at [1355, 377] on textarea at bounding box center [784, 418] width 1148 height 366
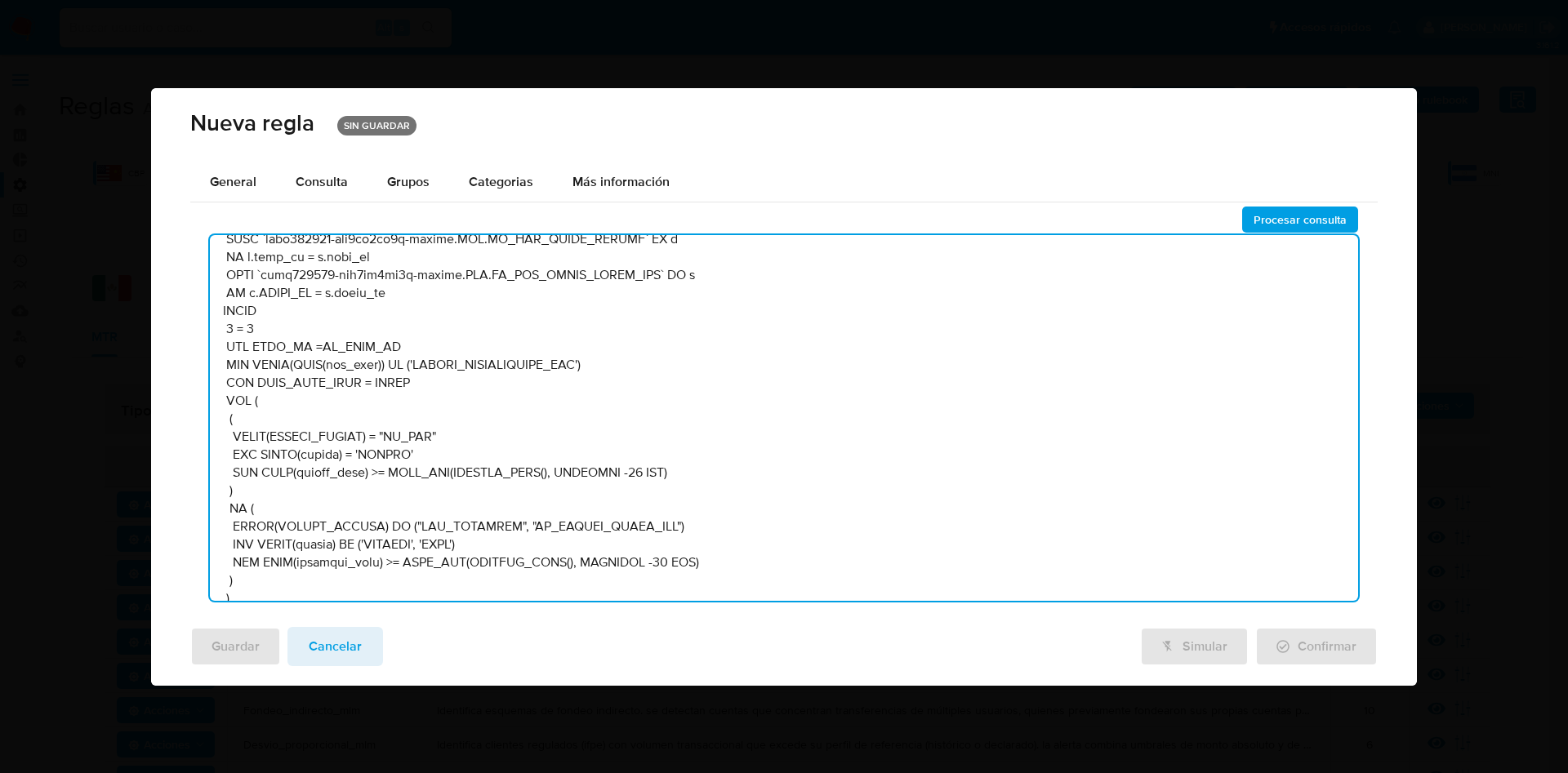
scroll to position [4288, 0]
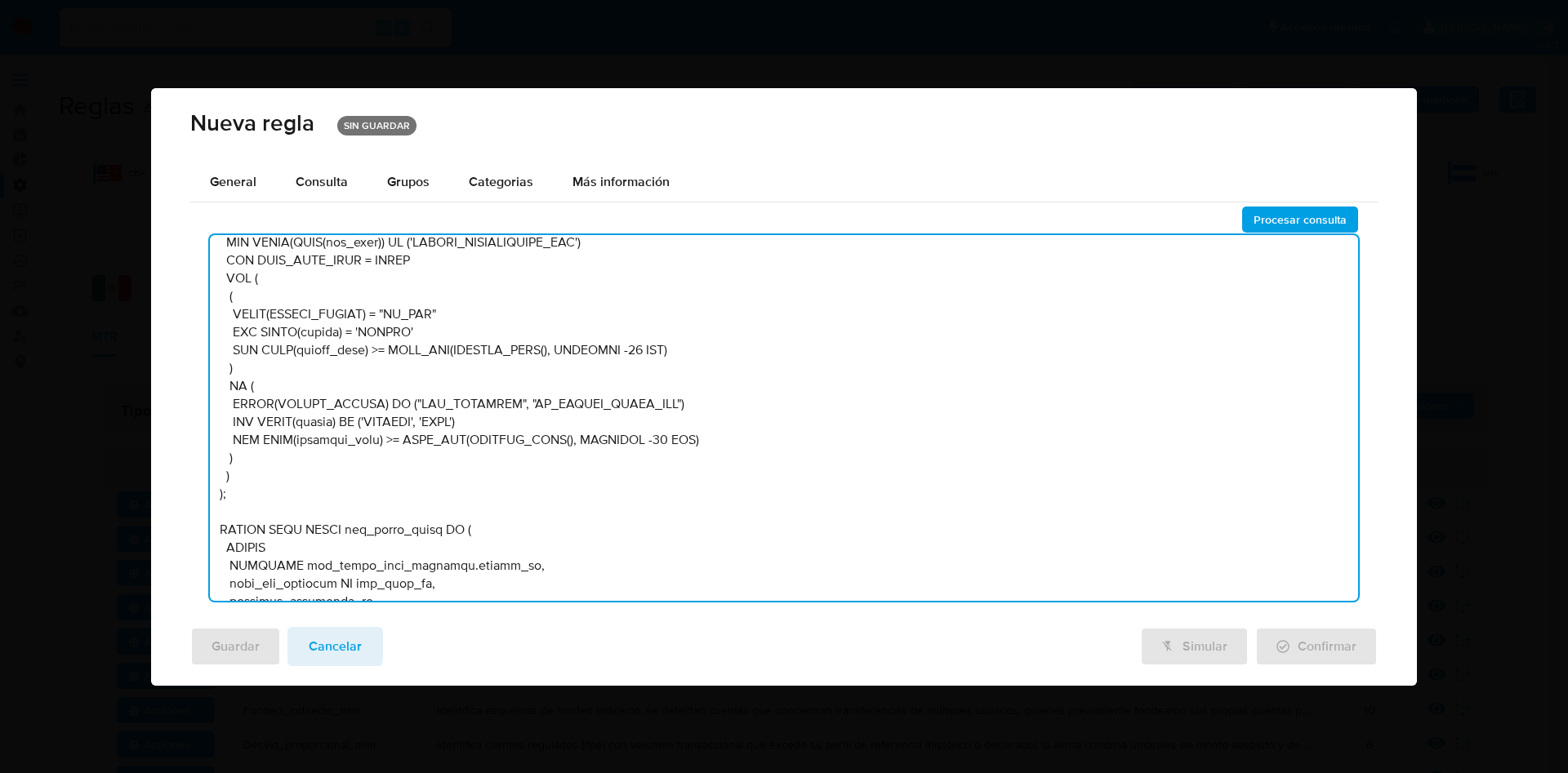
click at [386, 368] on textarea at bounding box center [784, 418] width 1148 height 366
click at [395, 368] on textarea at bounding box center [784, 418] width 1148 height 366
click at [461, 367] on textarea at bounding box center [784, 418] width 1148 height 366
drag, startPoint x: 469, startPoint y: 363, endPoint x: 415, endPoint y: 362, distance: 54.0
click at [399, 366] on textarea at bounding box center [784, 418] width 1148 height 366
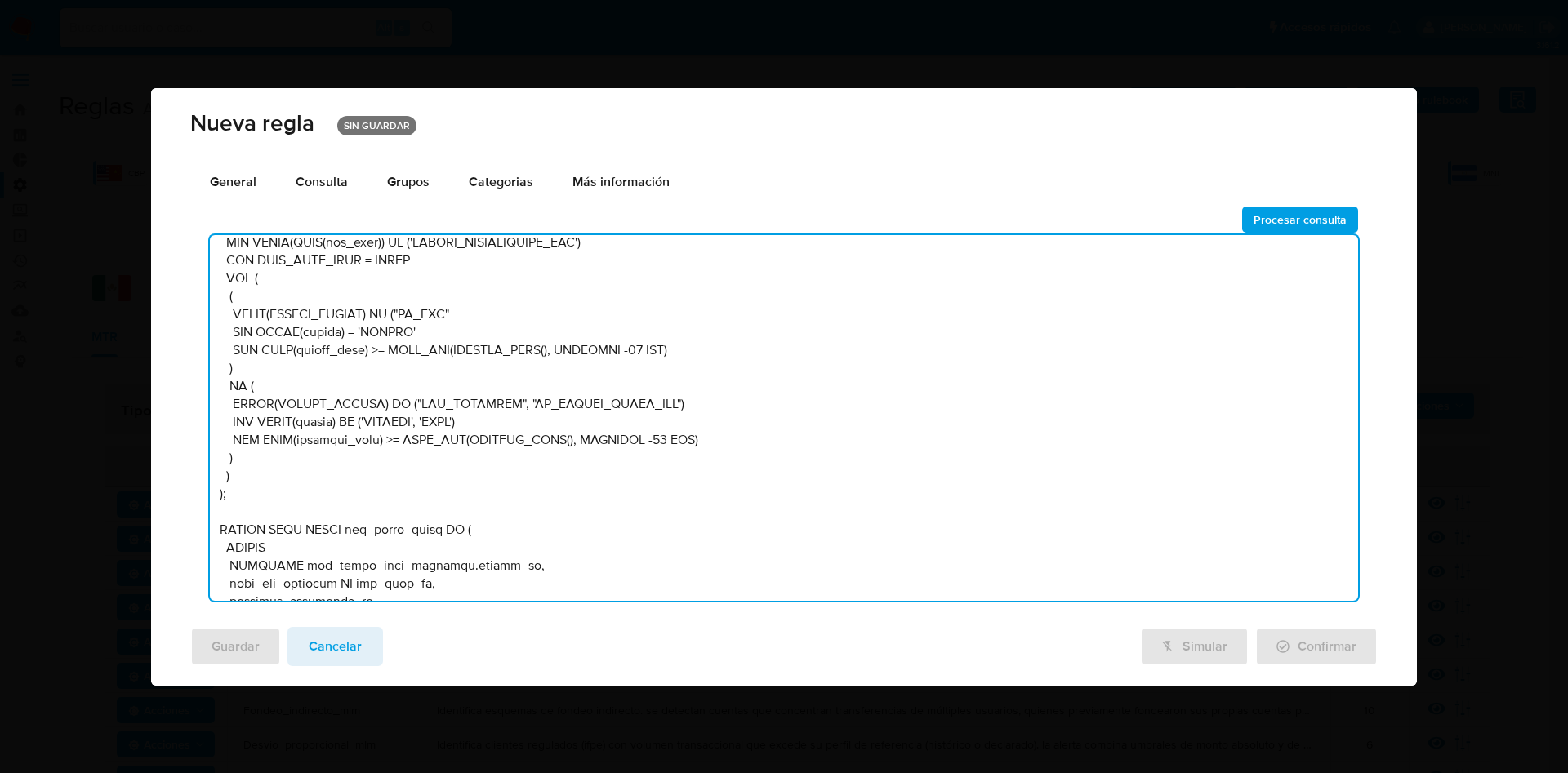
click at [465, 365] on textarea at bounding box center [784, 418] width 1148 height 366
drag, startPoint x: 459, startPoint y: 366, endPoint x: 396, endPoint y: 368, distance: 63.0
click at [396, 368] on textarea at bounding box center [784, 418] width 1148 height 366
click at [483, 363] on textarea at bounding box center [784, 418] width 1148 height 366
click at [508, 369] on textarea at bounding box center [784, 418] width 1148 height 366
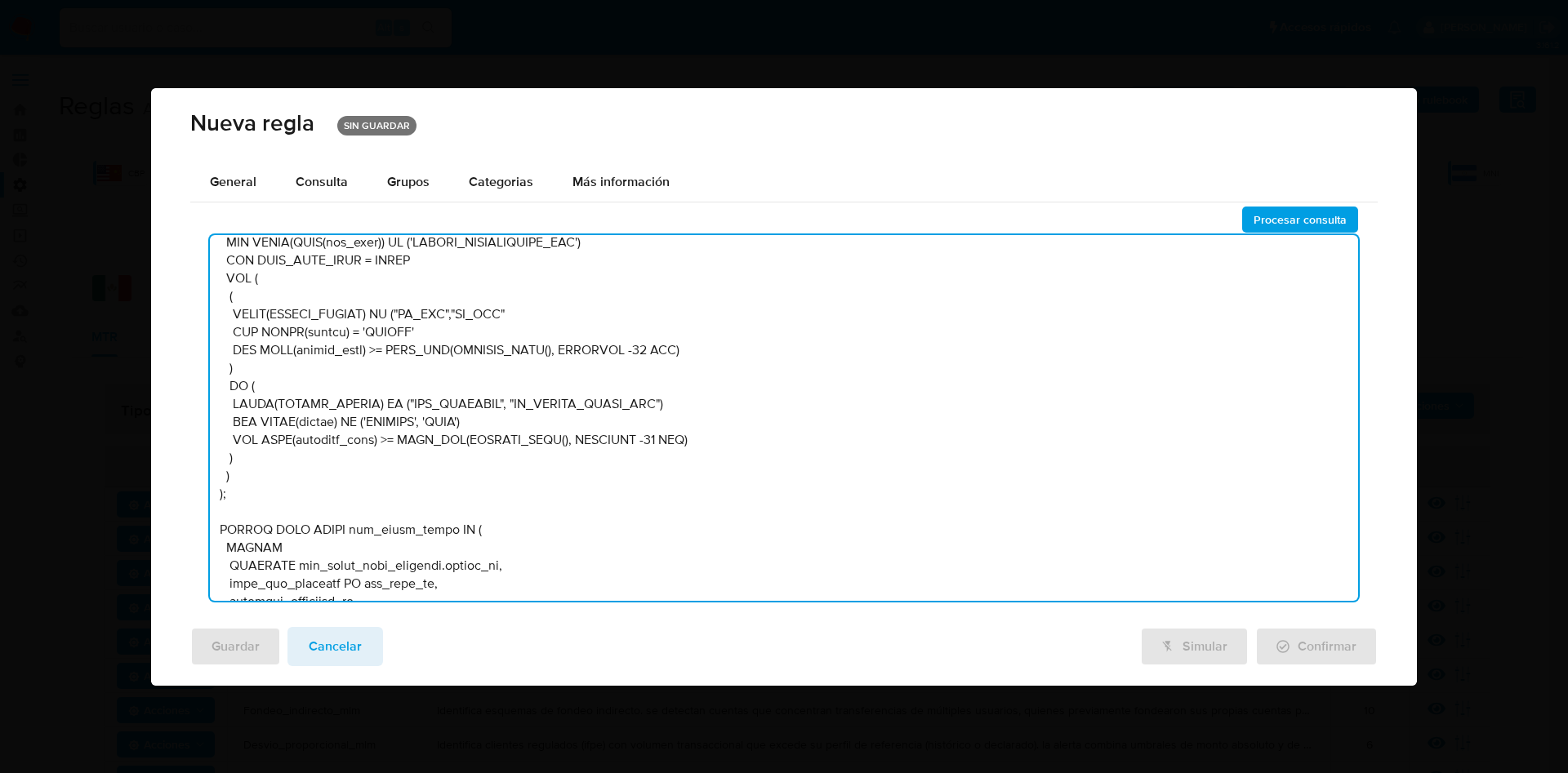
click at [618, 360] on textarea at bounding box center [784, 418] width 1148 height 366
type textarea "DECLARE UMBRAL_AMT_SEL_PER_HIGH NUMERIC DEFAULT :UMBRAL_AMT_SEL_PER_HIGH; DECLA…"
click at [1262, 225] on span "Procesar consulta" at bounding box center [1301, 219] width 93 height 22
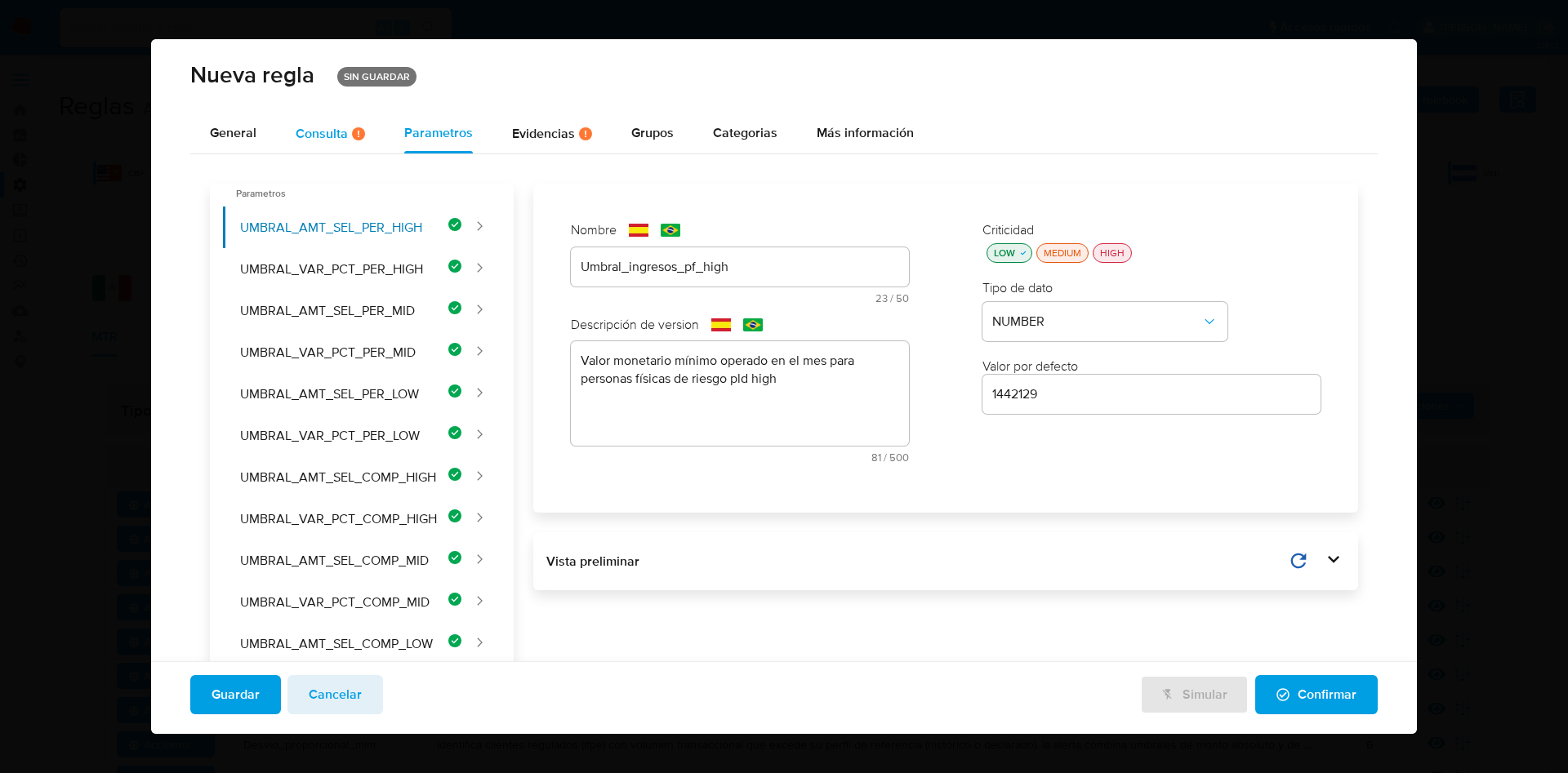
click at [319, 136] on div "Consulta Hay posibles errores en la consulta ( 1 )" at bounding box center [330, 133] width 69 height 13
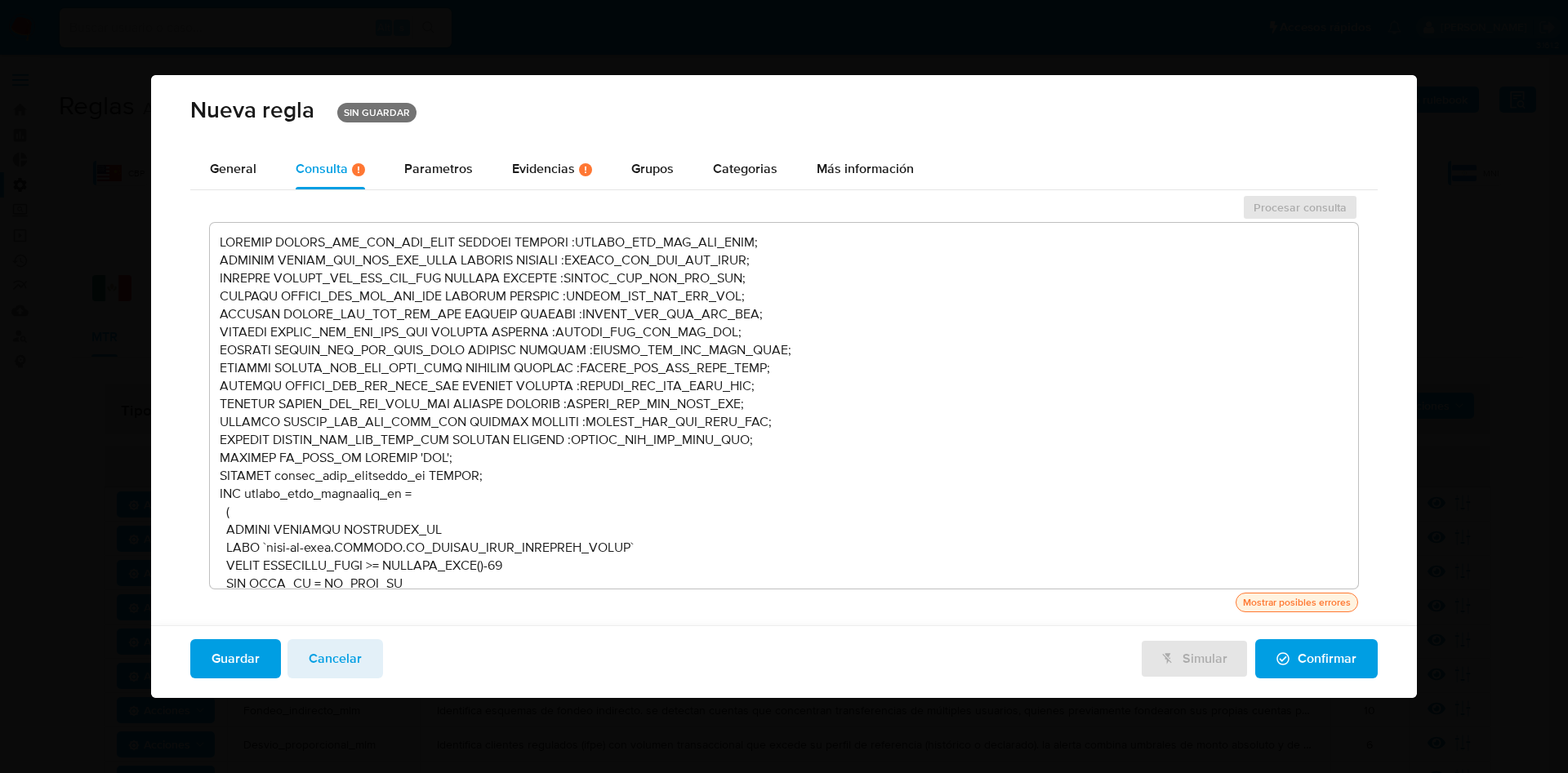
click at [1291, 604] on div "Mostrar posibles errores" at bounding box center [1296, 603] width 114 height 14
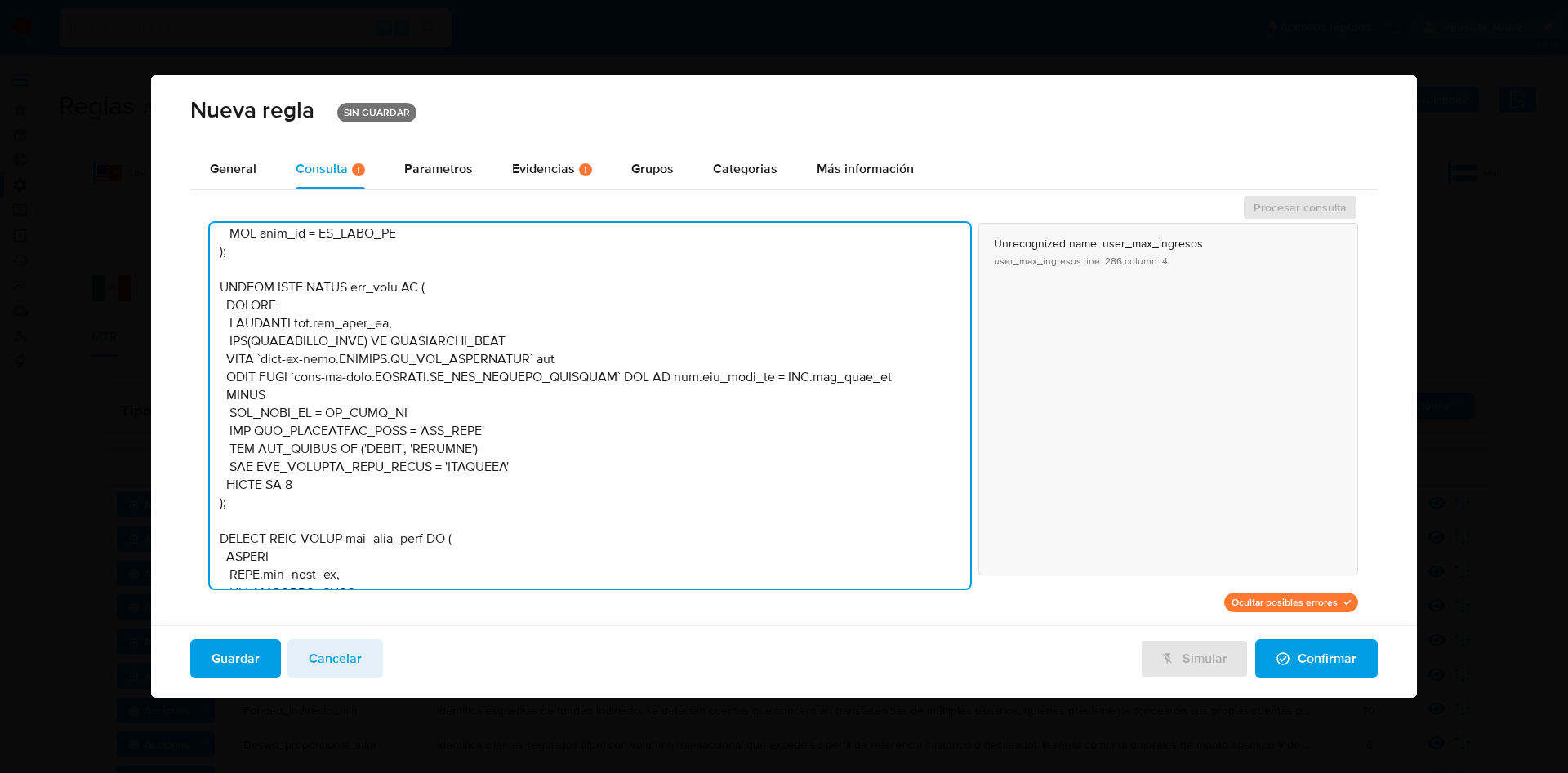
drag, startPoint x: 954, startPoint y: 258, endPoint x: 971, endPoint y: 561, distance: 303.5
click at [971, 561] on div "Unrecognized name: user_max_ingresos user_max_ingresos line: 286 column: 4" at bounding box center [784, 406] width 1148 height 366
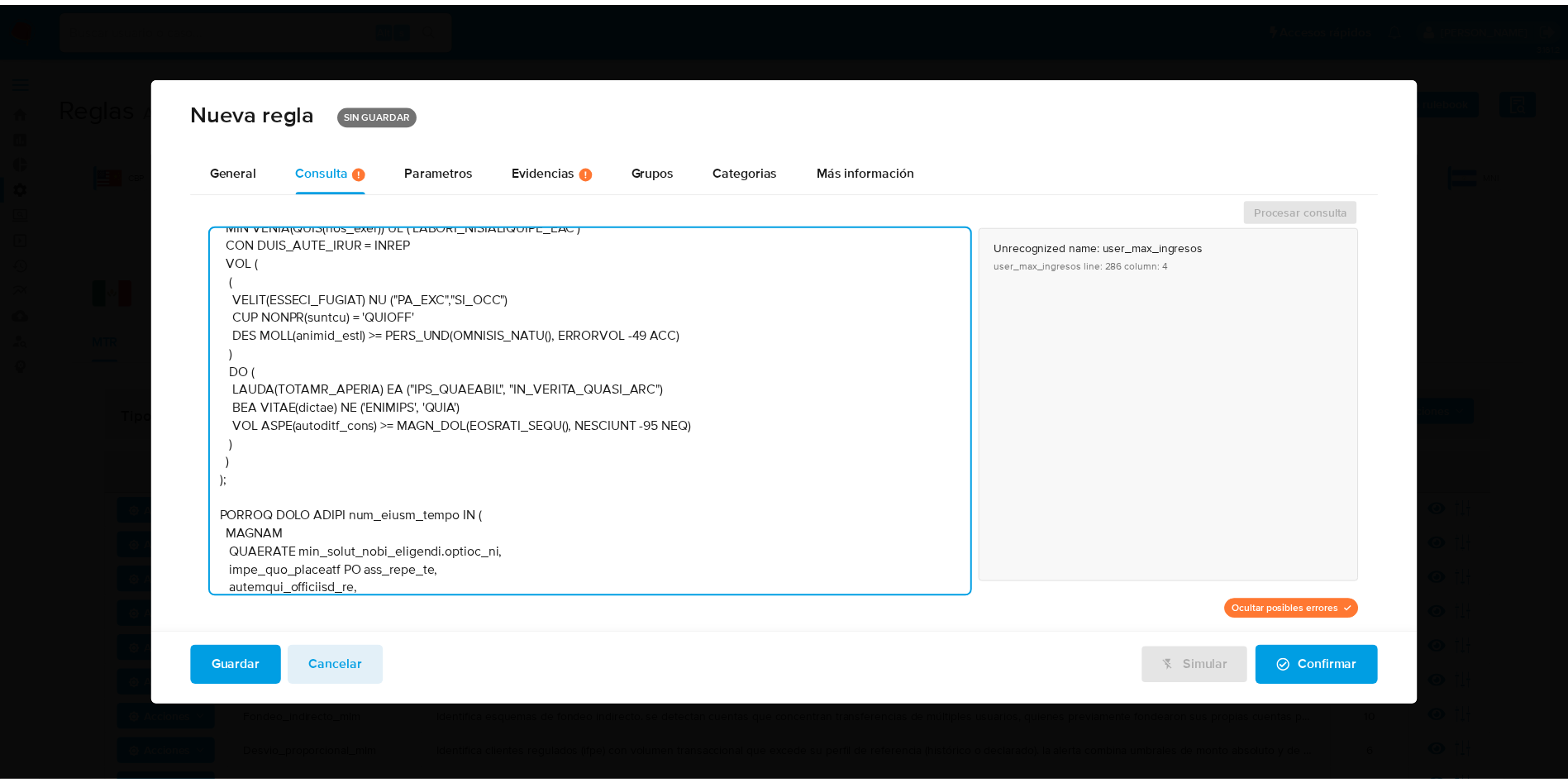
scroll to position [4570, 0]
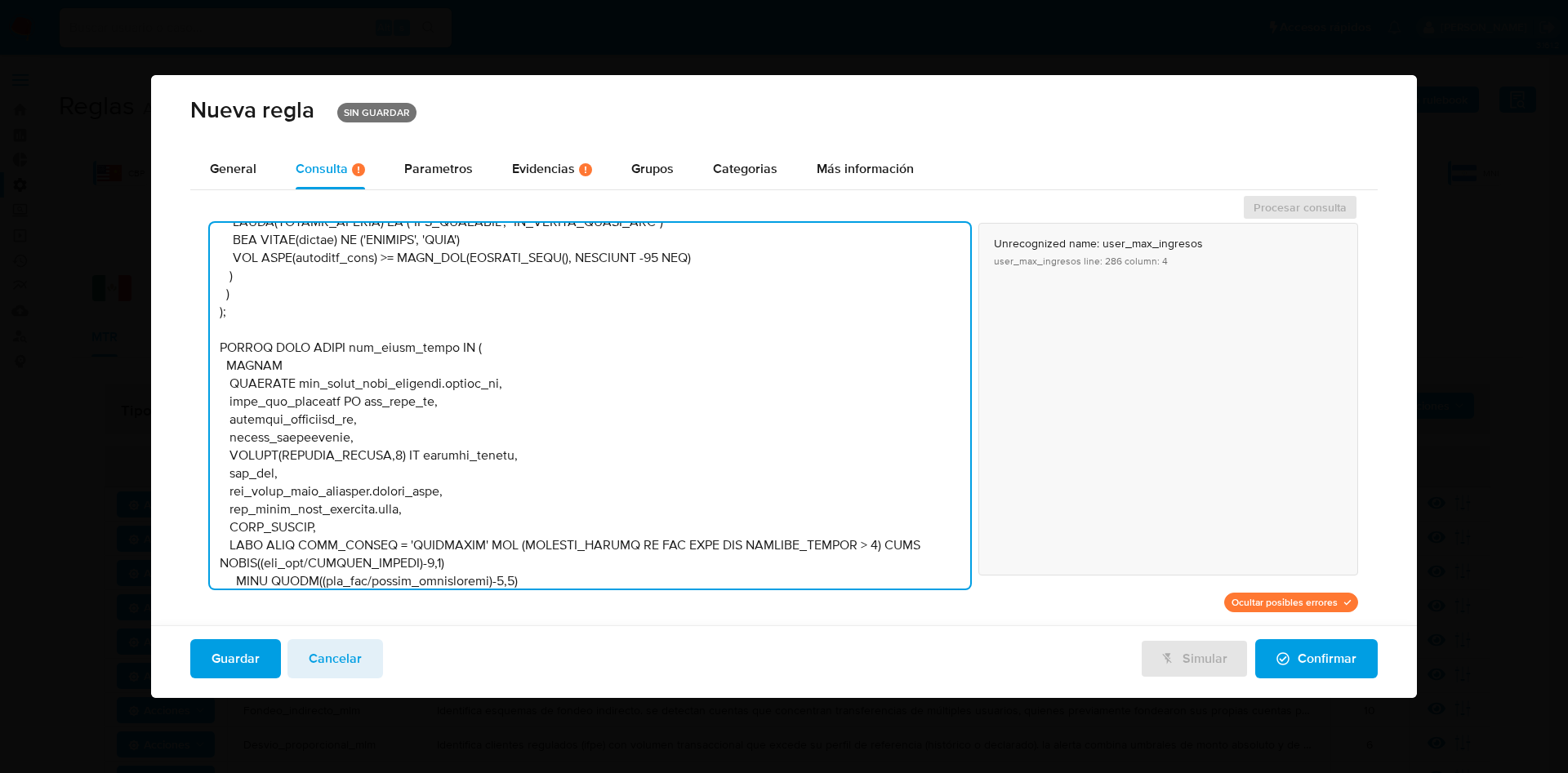
drag, startPoint x: 233, startPoint y: 393, endPoint x: 335, endPoint y: 404, distance: 102.6
click at [335, 404] on textarea at bounding box center [590, 406] width 761 height 366
click at [297, 421] on textarea at bounding box center [590, 406] width 761 height 366
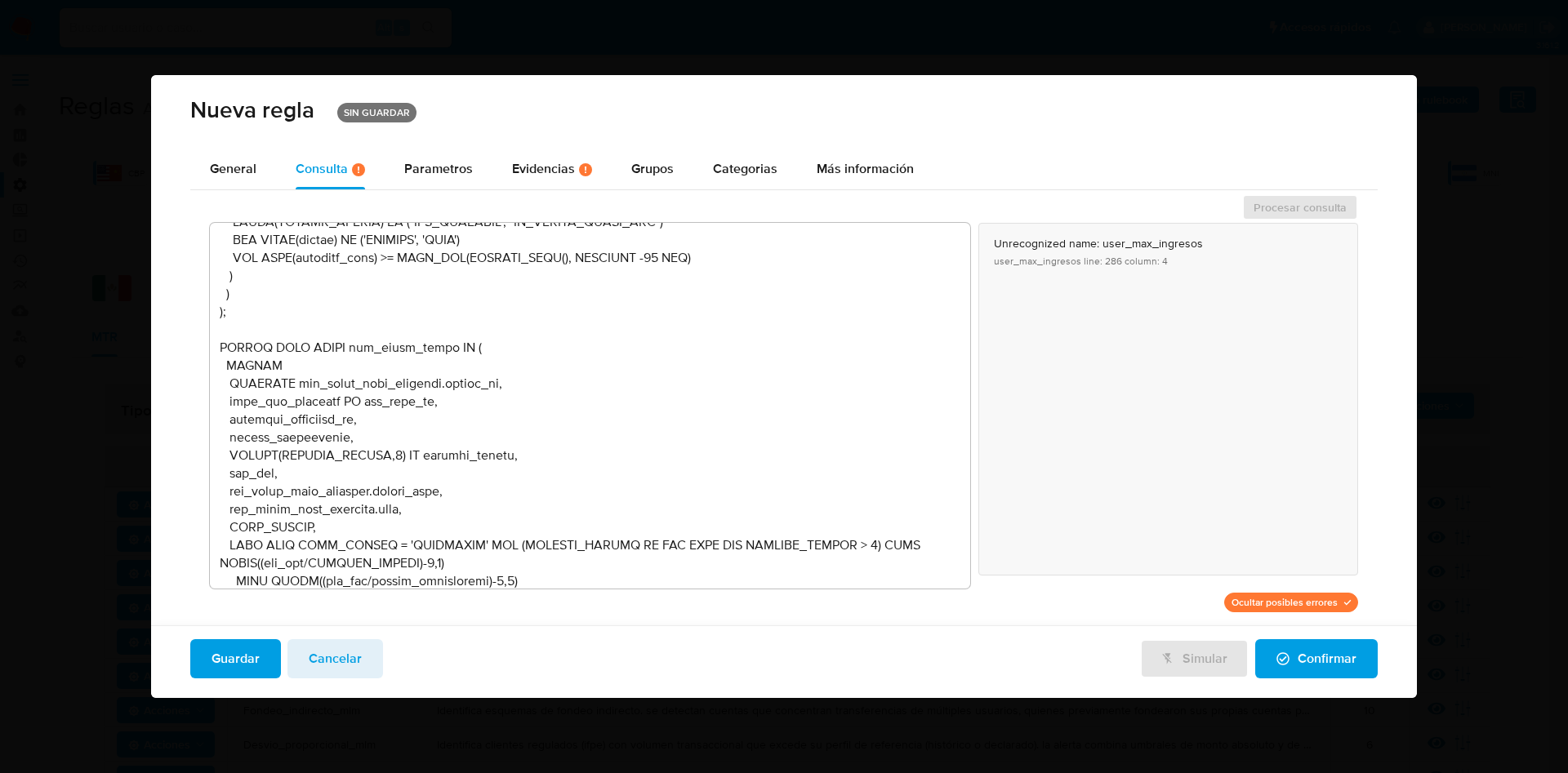
click at [82, 511] on div "Nueva regla SIN GUARDAR General Consulta Hay posibles errores en la consulta ( …" at bounding box center [784, 386] width 1568 height 773
click at [376, 649] on button "Cancelar" at bounding box center [335, 659] width 96 height 39
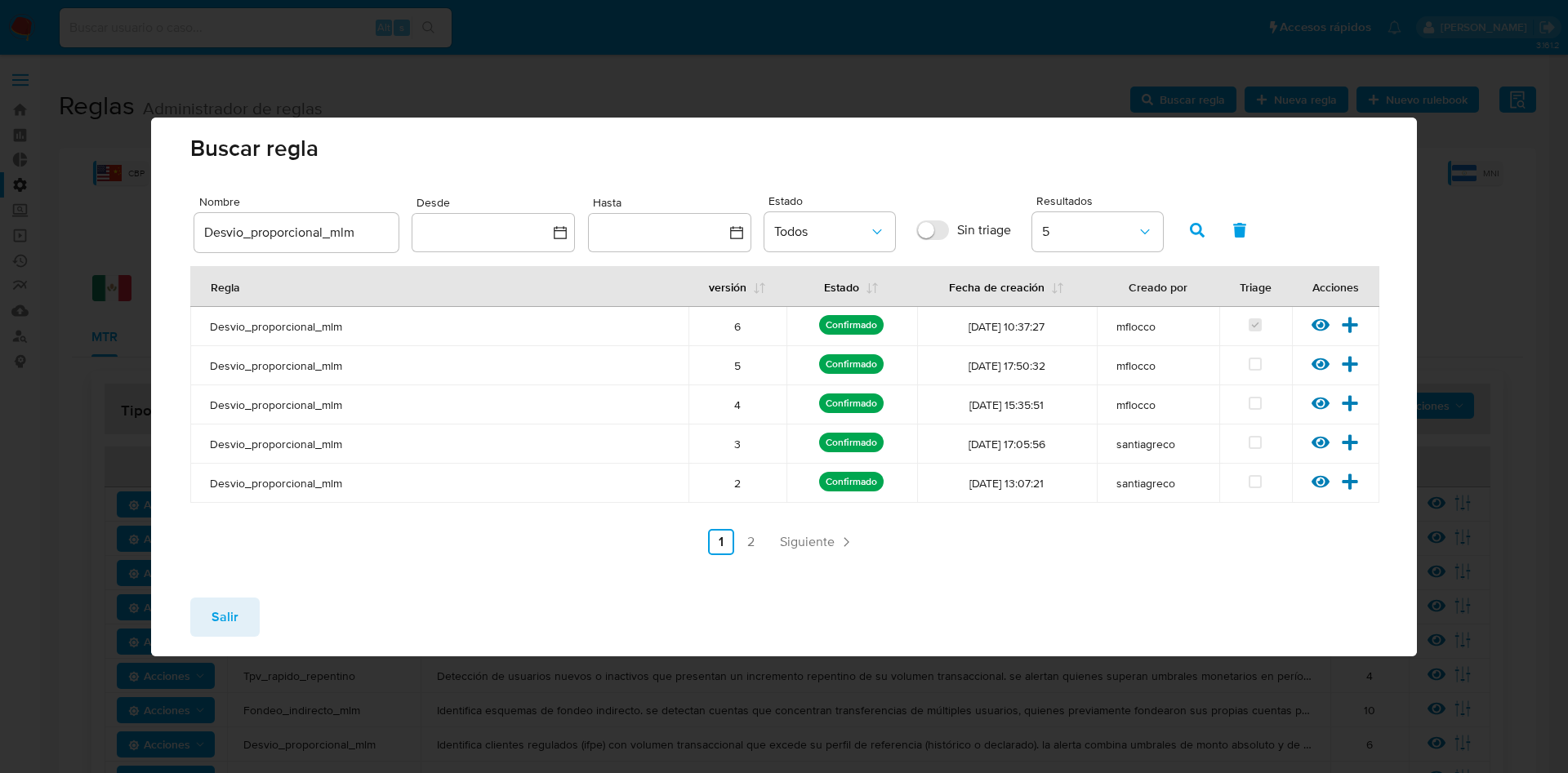
click at [224, 608] on span "Salir" at bounding box center [225, 617] width 27 height 36
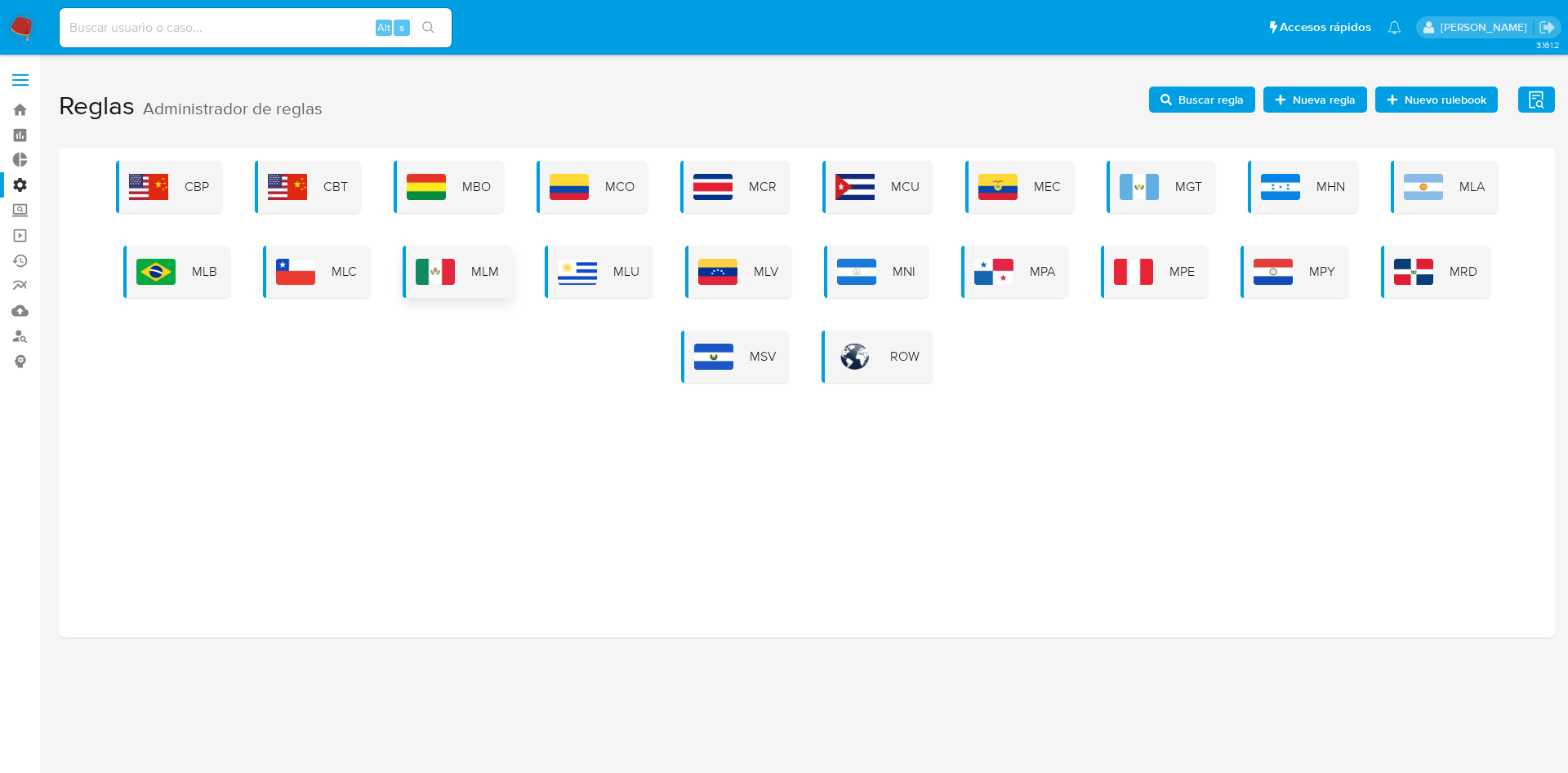
click at [457, 273] on div "MLM" at bounding box center [457, 272] width 109 height 52
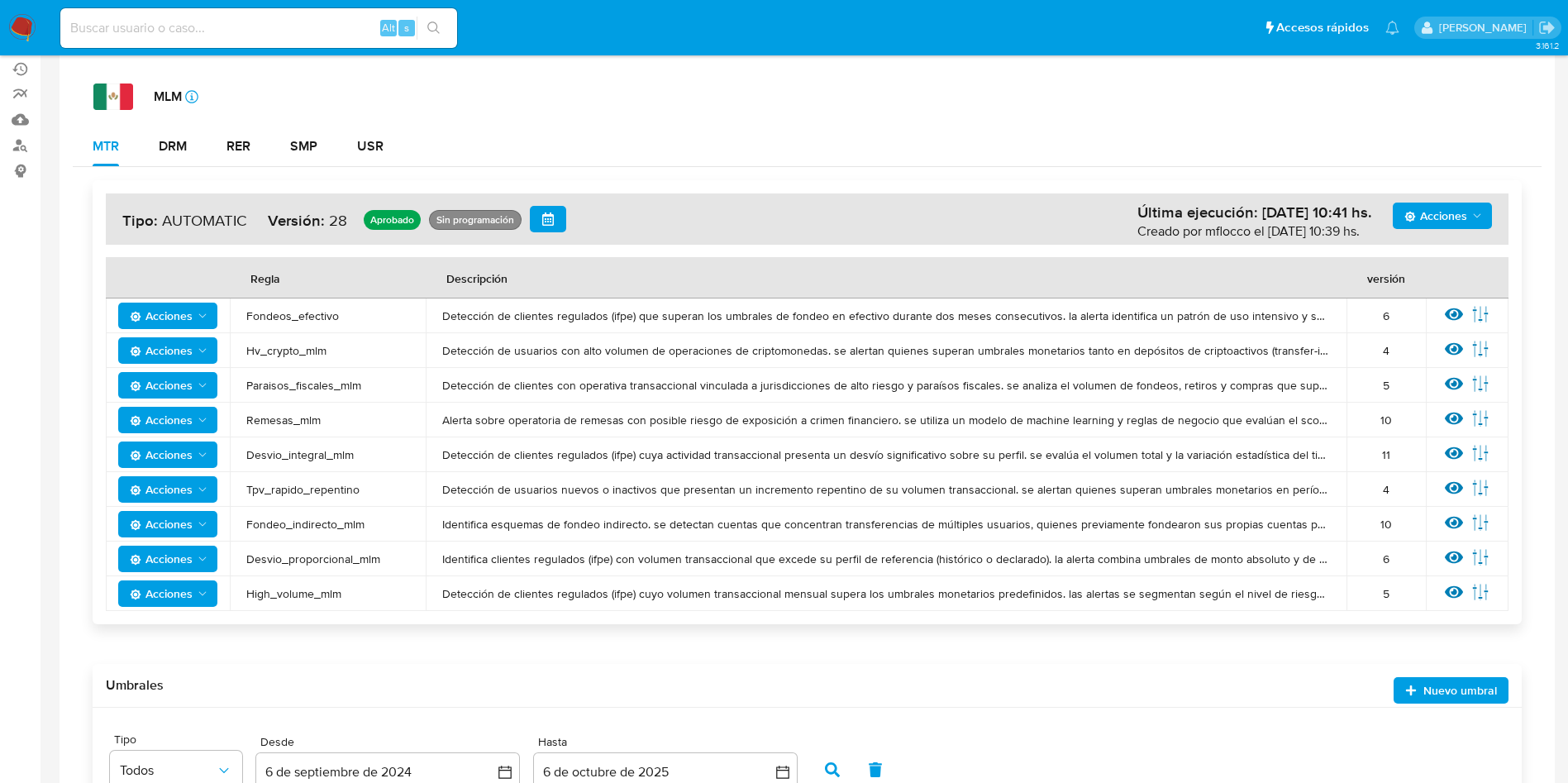
scroll to position [208, 0]
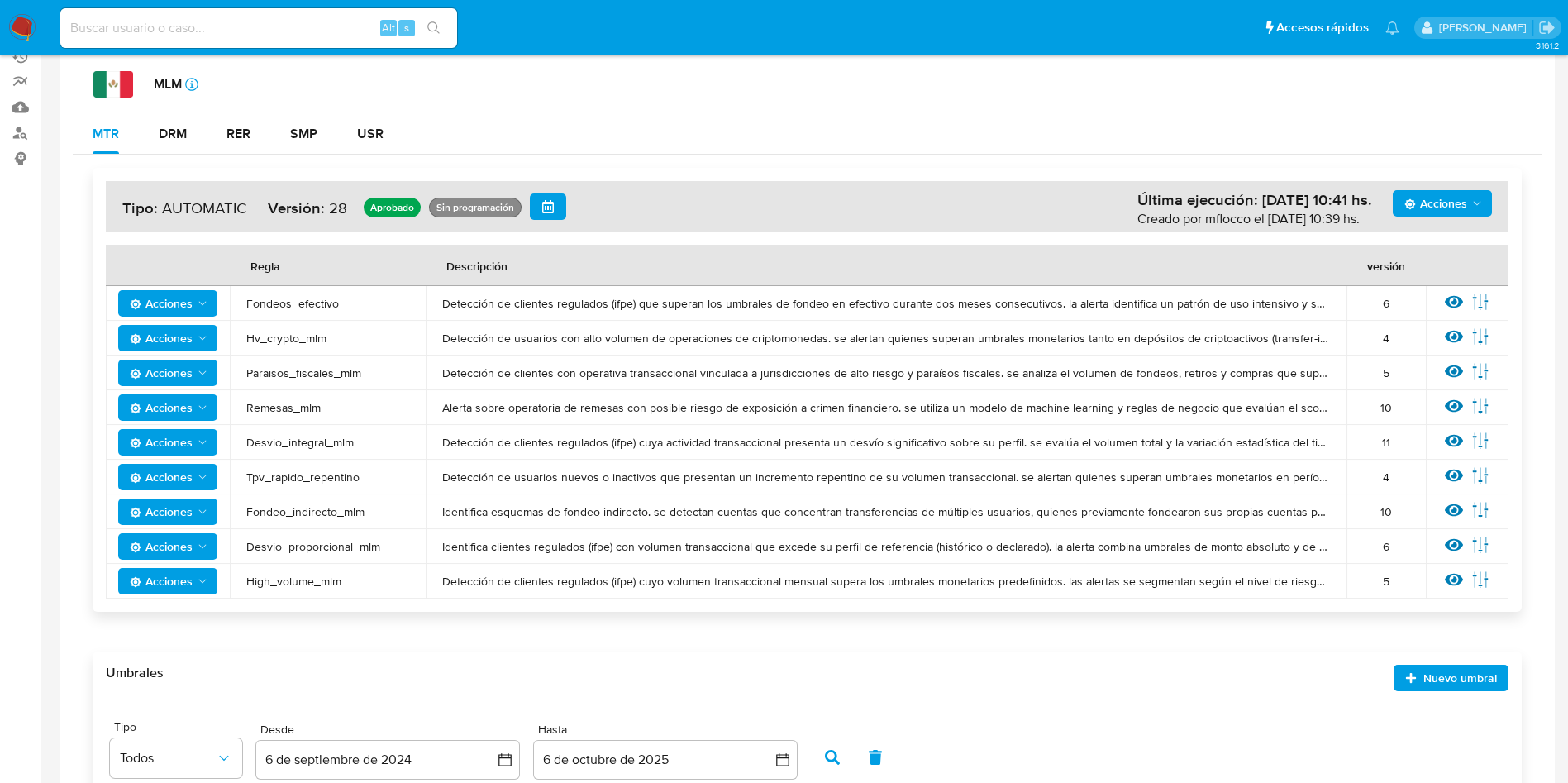
drag, startPoint x: 242, startPoint y: 511, endPoint x: 409, endPoint y: 509, distance: 167.0
click at [409, 509] on td "Fondeo_indirecto_mlm" at bounding box center [328, 512] width 196 height 35
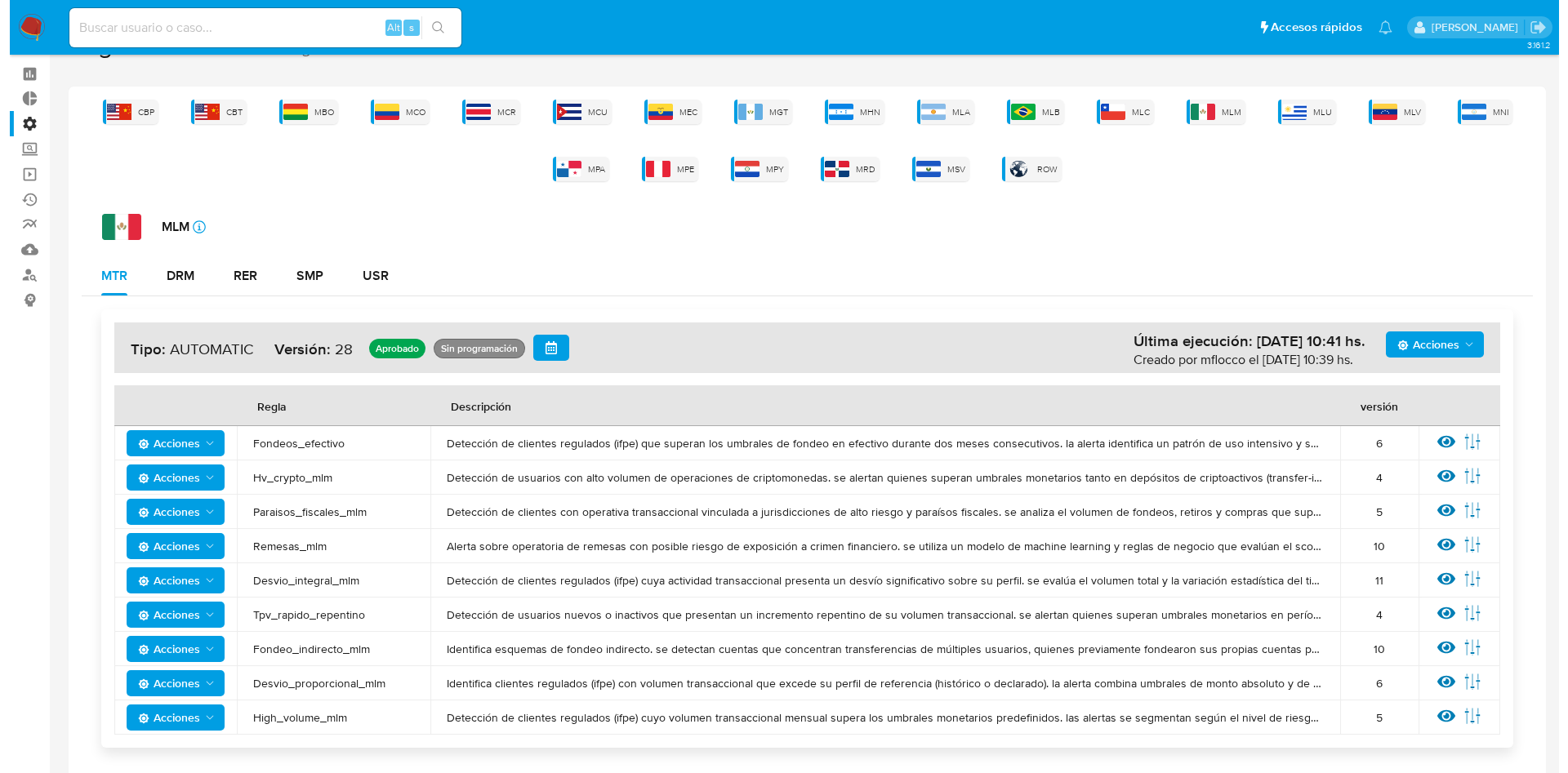
scroll to position [0, 0]
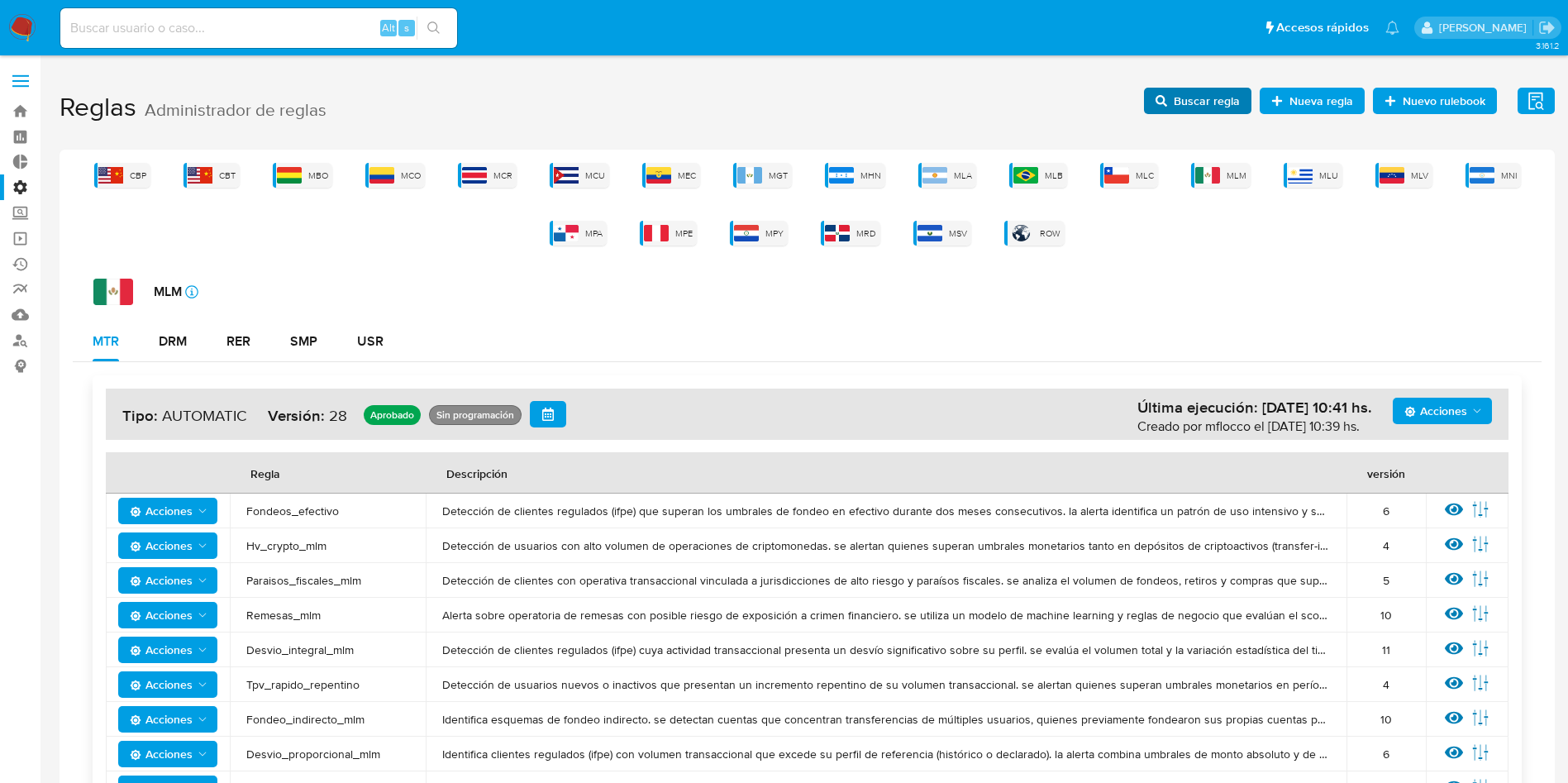
click at [1219, 90] on span "Buscar regla" at bounding box center [1207, 101] width 66 height 26
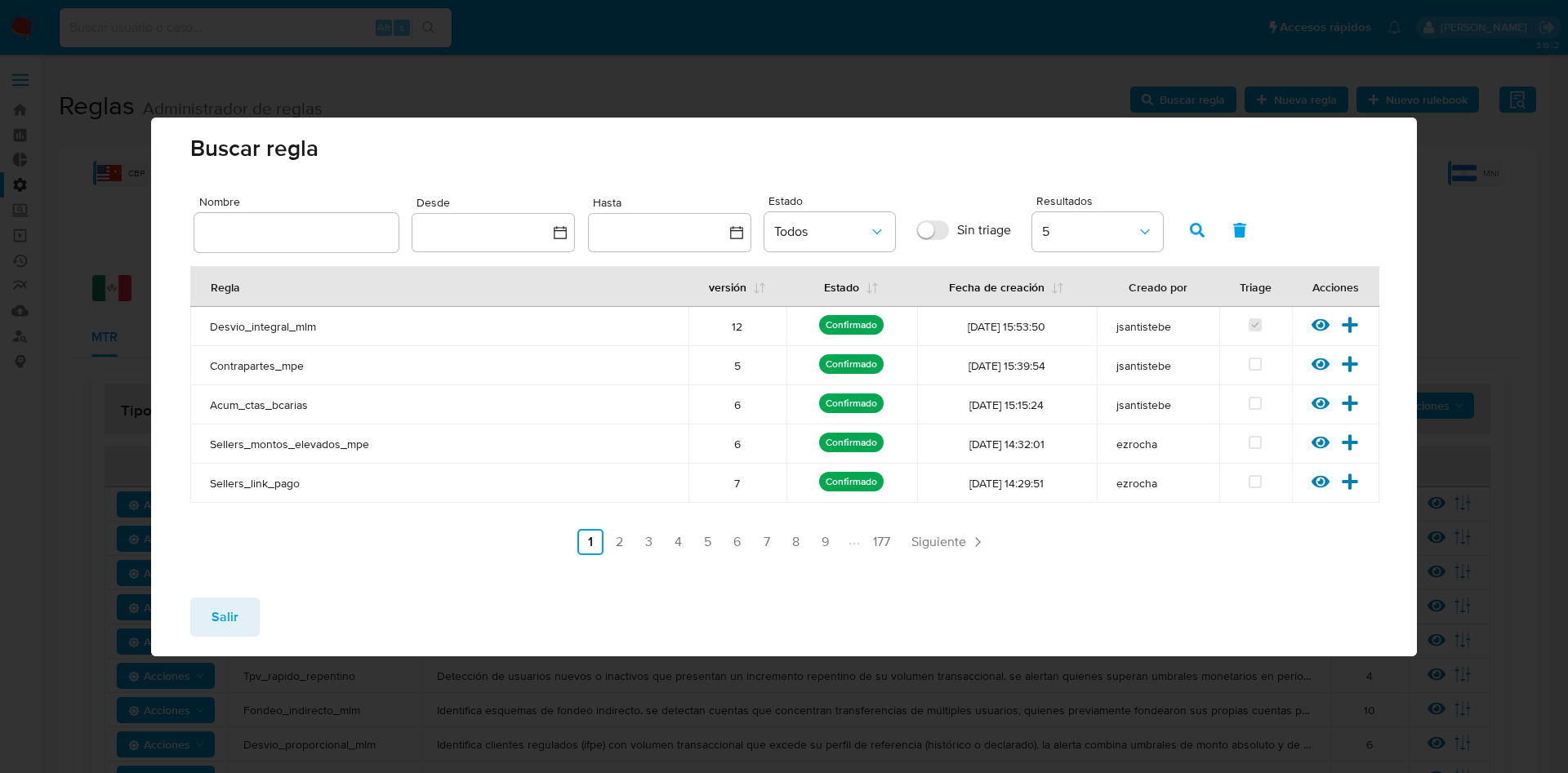
drag, startPoint x: 245, startPoint y: 222, endPoint x: 269, endPoint y: 222, distance: 24.0
click at [245, 222] on input "text" at bounding box center [297, 233] width 205 height 22
type input "Fondeo_indirecto_mlm"
click at [1193, 237] on icon "button" at bounding box center [1198, 230] width 14 height 14
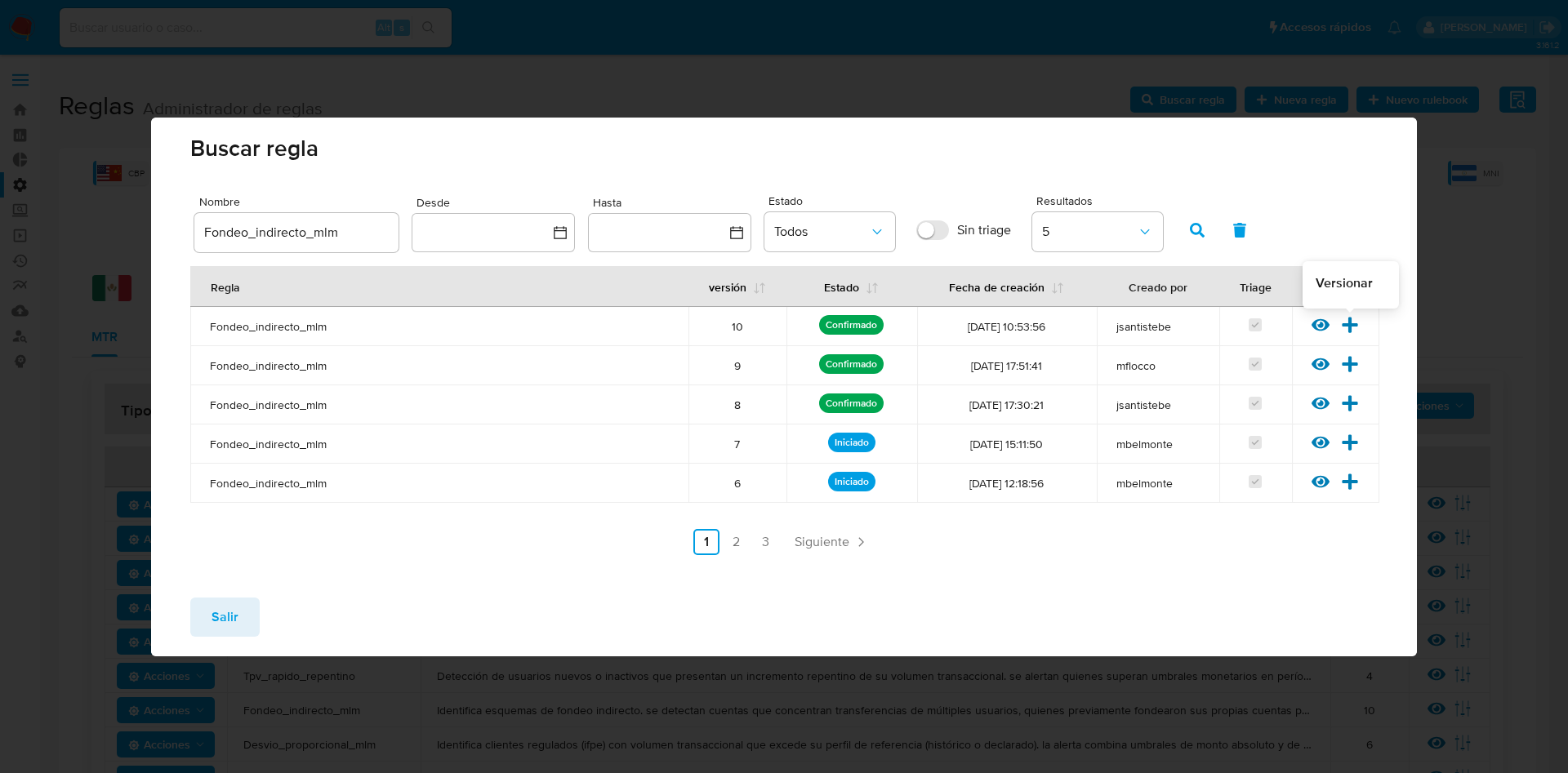
click at [1354, 324] on icon at bounding box center [1350, 324] width 15 height 15
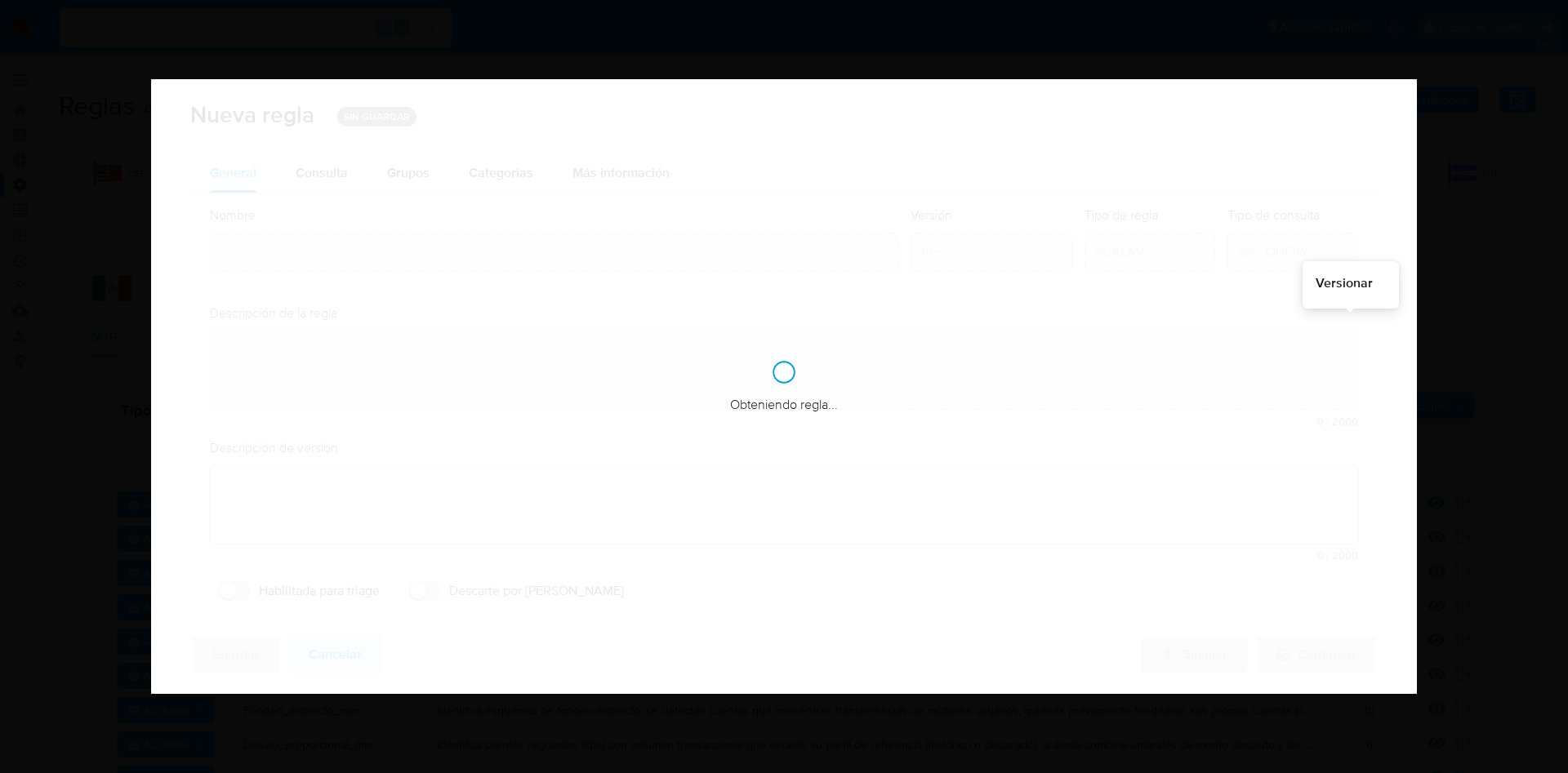
type input "Fondeo_indirecto_mlm"
type textarea "Identifica esquemas de fondeo indirecto. se detectan cuentas que concentran tra…"
type textarea "Informar usuarios que estén rompiendo los umbrales de fondeo recibiendo indirec…"
checkbox input "true"
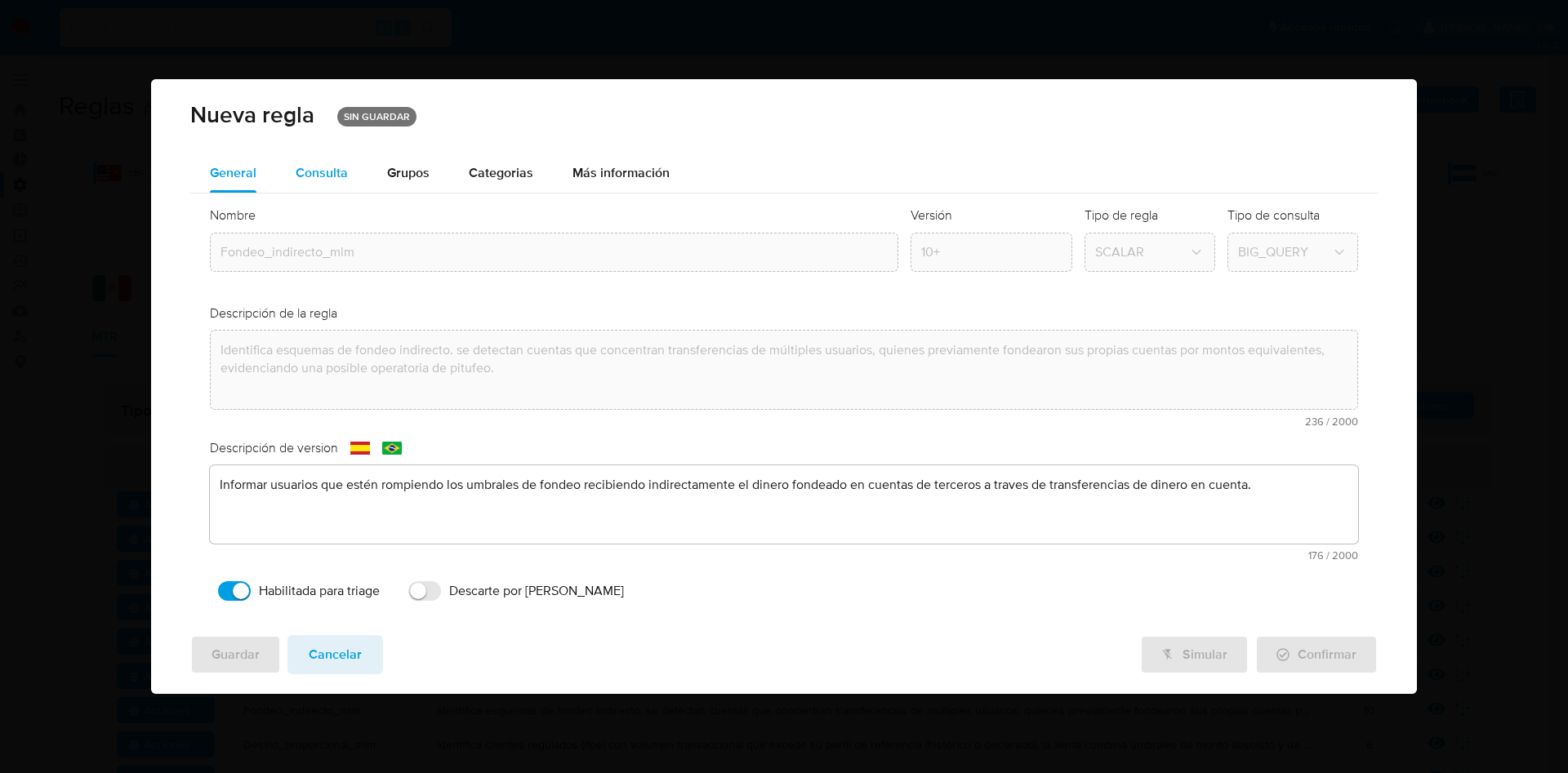
click at [327, 179] on div "Consulta" at bounding box center [322, 173] width 52 height 13
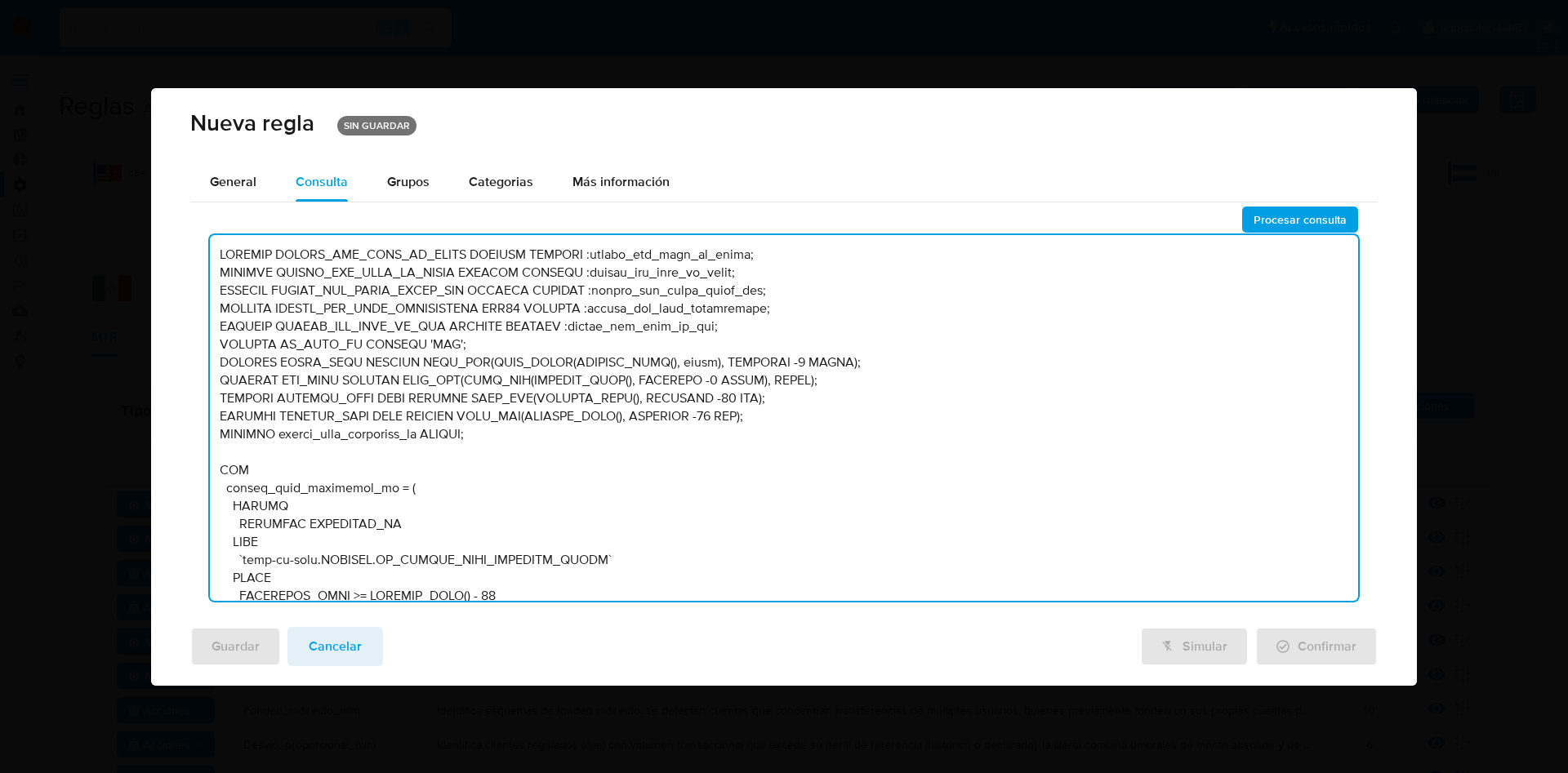
drag, startPoint x: 219, startPoint y: 252, endPoint x: 800, endPoint y: 463, distance: 618.1
click at [800, 463] on textarea at bounding box center [784, 418] width 1148 height 366
drag, startPoint x: 560, startPoint y: 585, endPoint x: 275, endPoint y: 33, distance: 621.2
click at [275, 33] on div "Nueva regla SIN GUARDAR General Consulta Parametros Evidencias Grupos Categoria…" at bounding box center [784, 386] width 1568 height 773
type textarea "DECLARE"
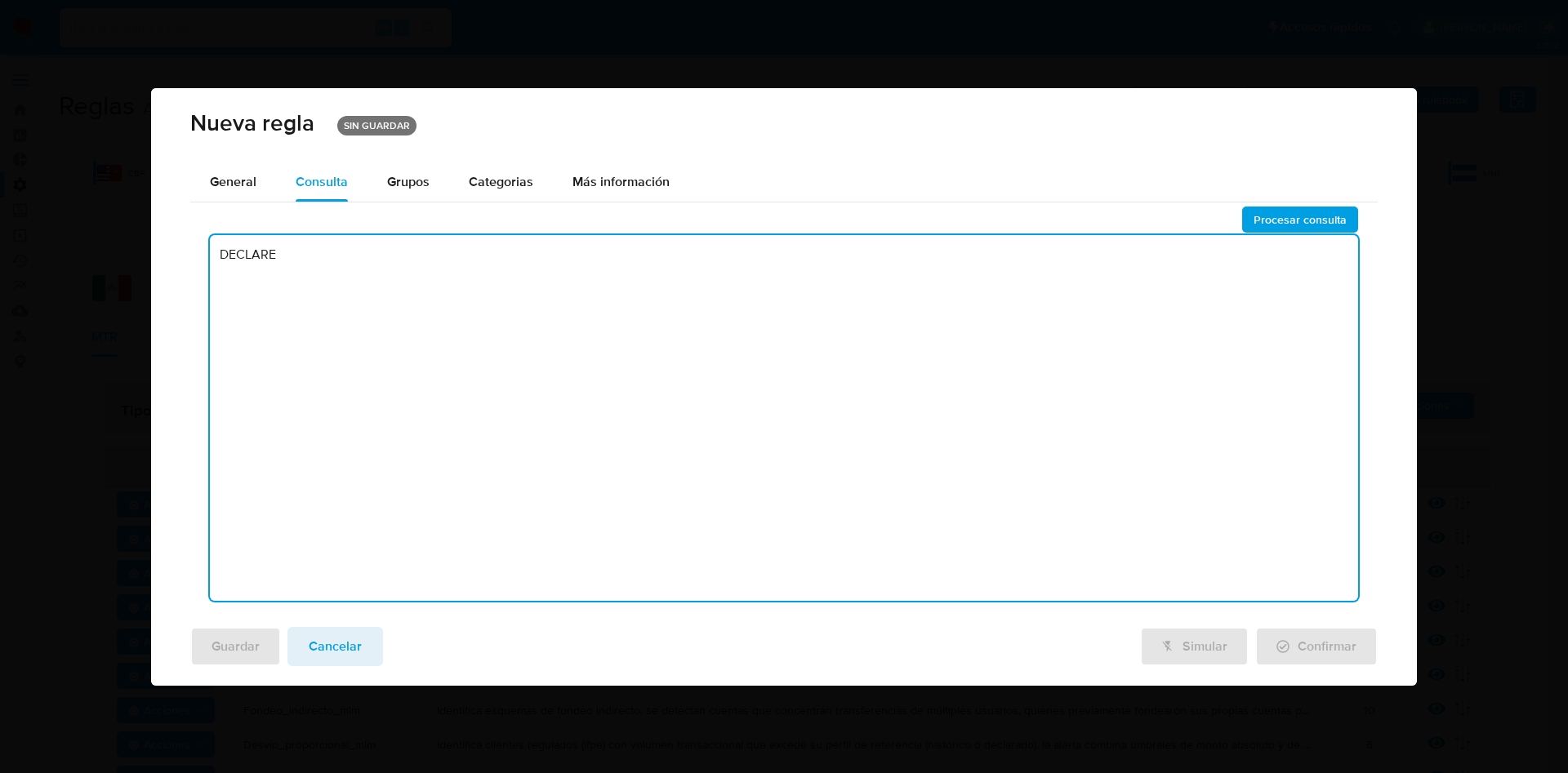
drag, startPoint x: 324, startPoint y: 258, endPoint x: 69, endPoint y: 223, distance: 257.4
click at [69, 223] on div "Nueva regla SIN GUARDAR General Consulta Parametros Evidencias Grupos Categoria…" at bounding box center [784, 386] width 1568 height 773
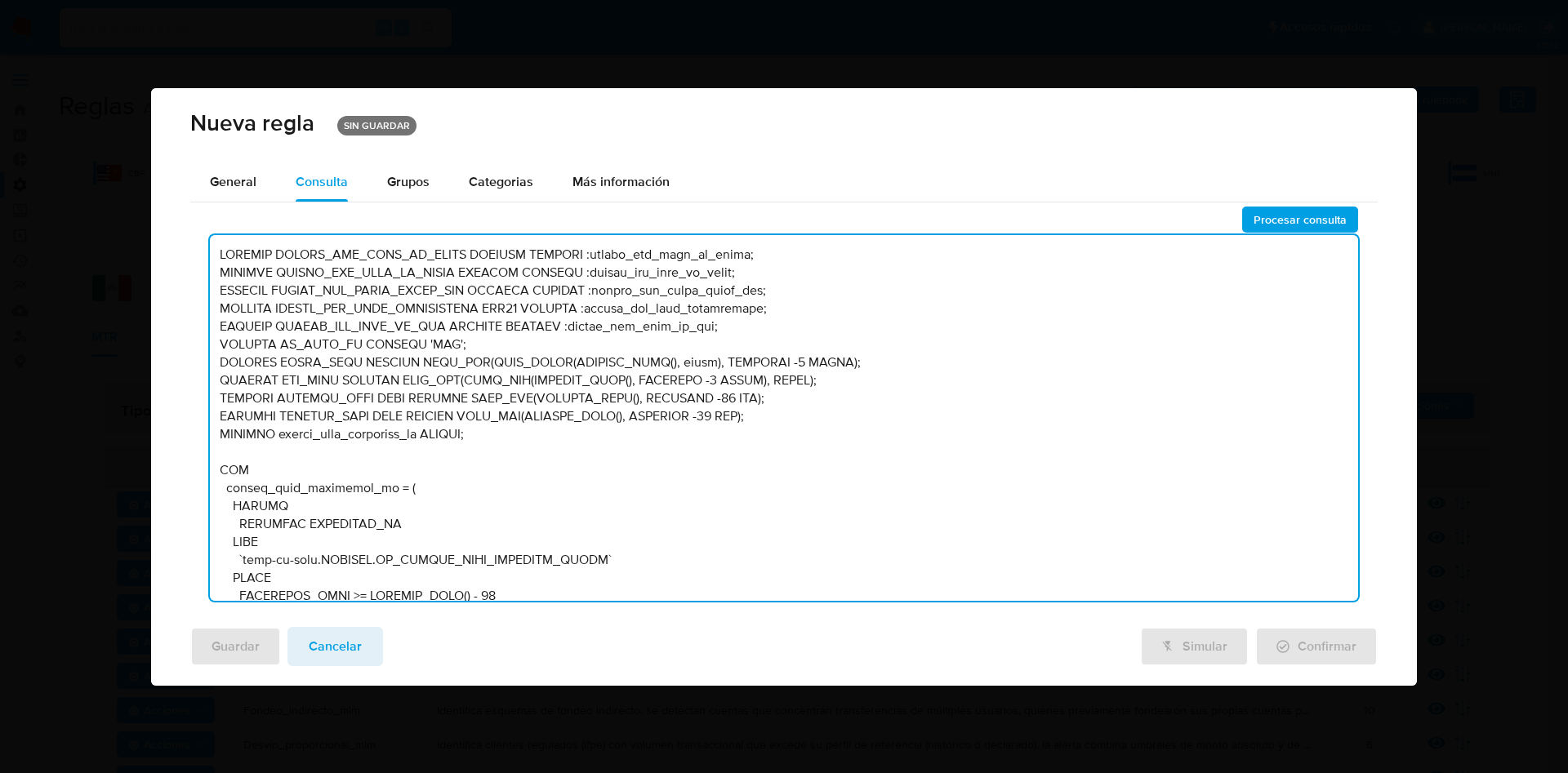
scroll to position [3850, 0]
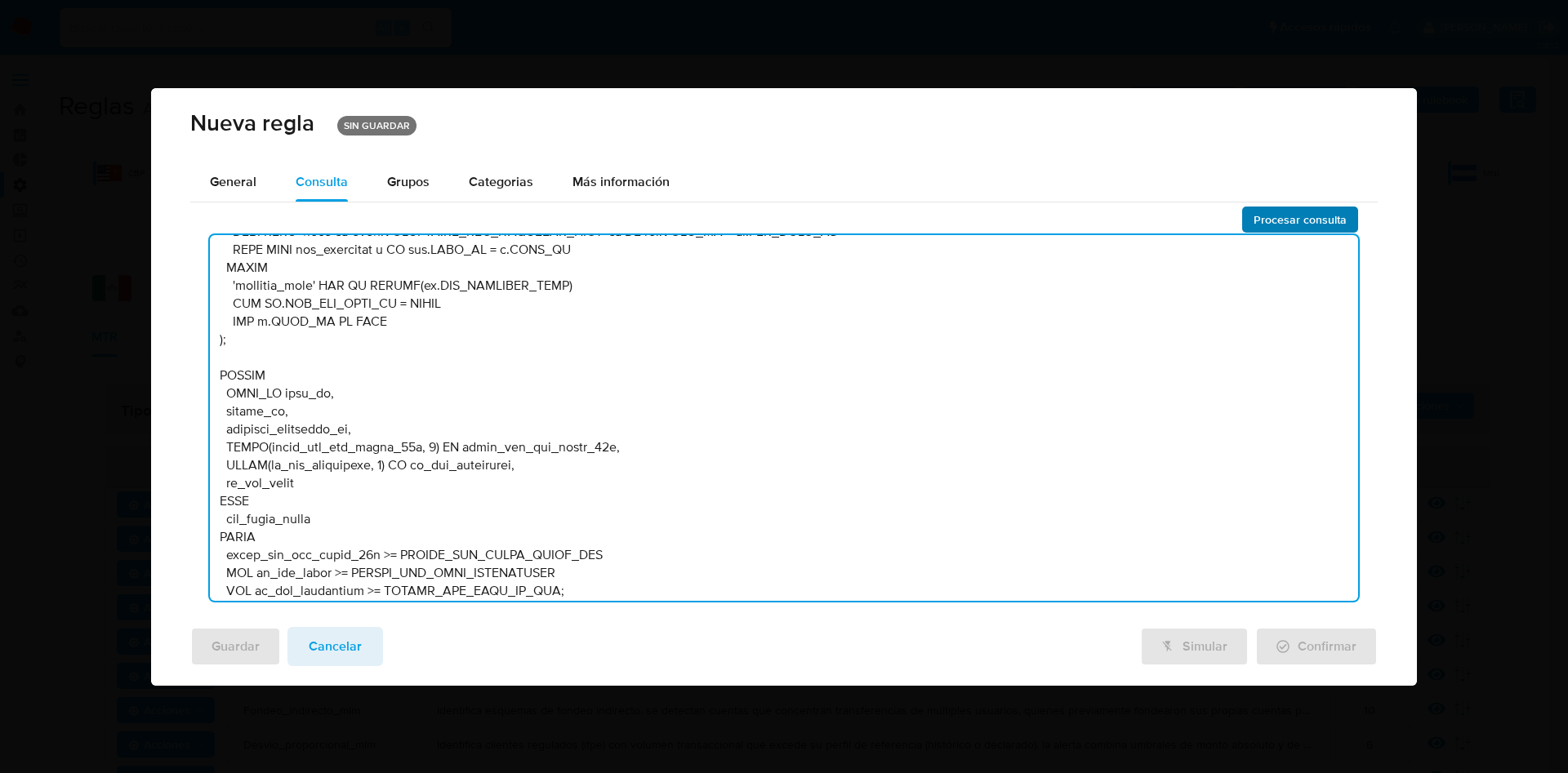
type textarea "DECLARE UMBRAL_MIN_PROP_AF_COLMT NUMERIC DEFAULT :umbral_min_prop_af_colmt; DEC…"
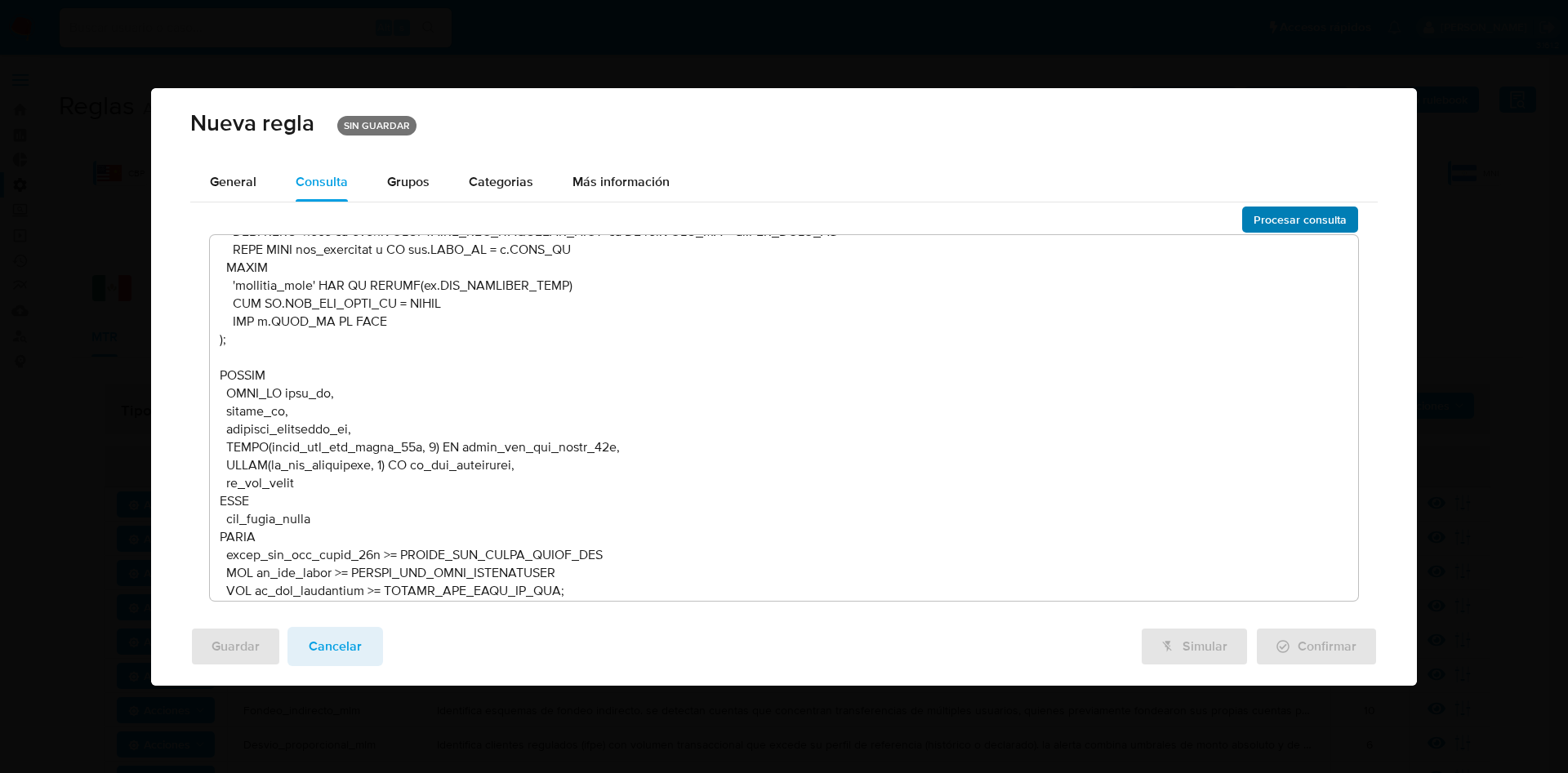
click at [1286, 221] on span "Procesar consulta" at bounding box center [1301, 219] width 93 height 22
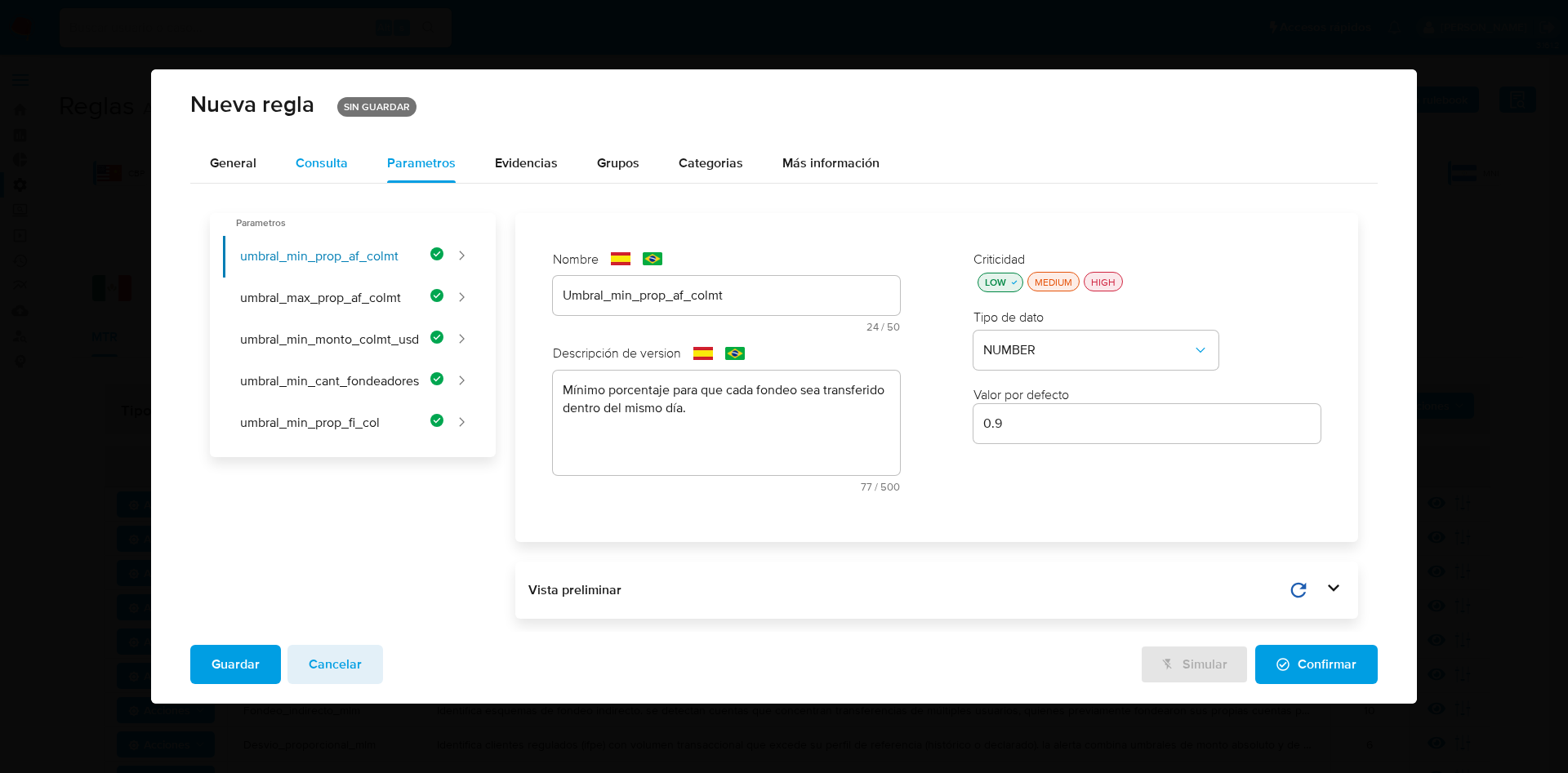
click at [306, 166] on div "Consulta" at bounding box center [322, 163] width 52 height 13
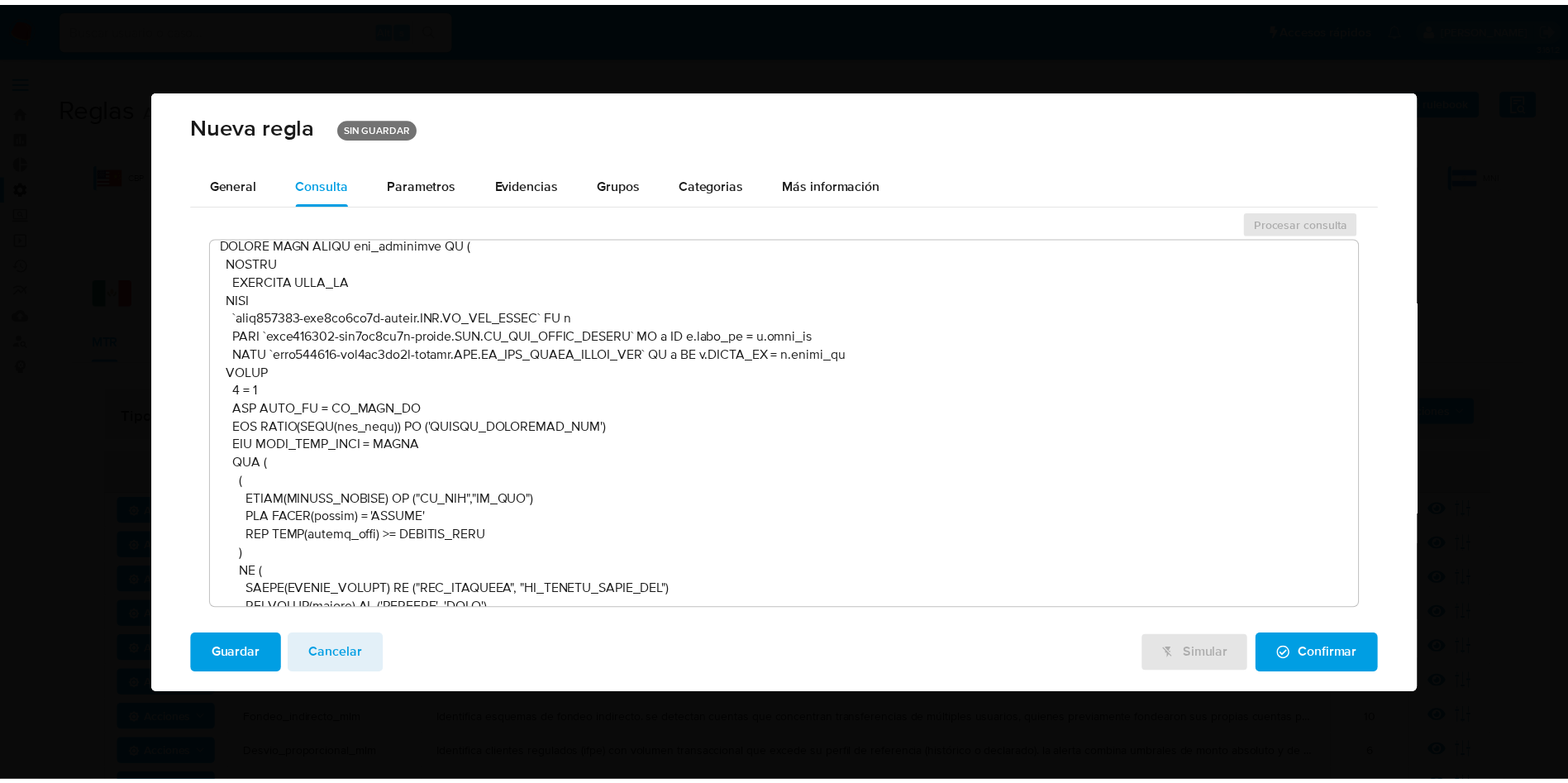
scroll to position [2854, 0]
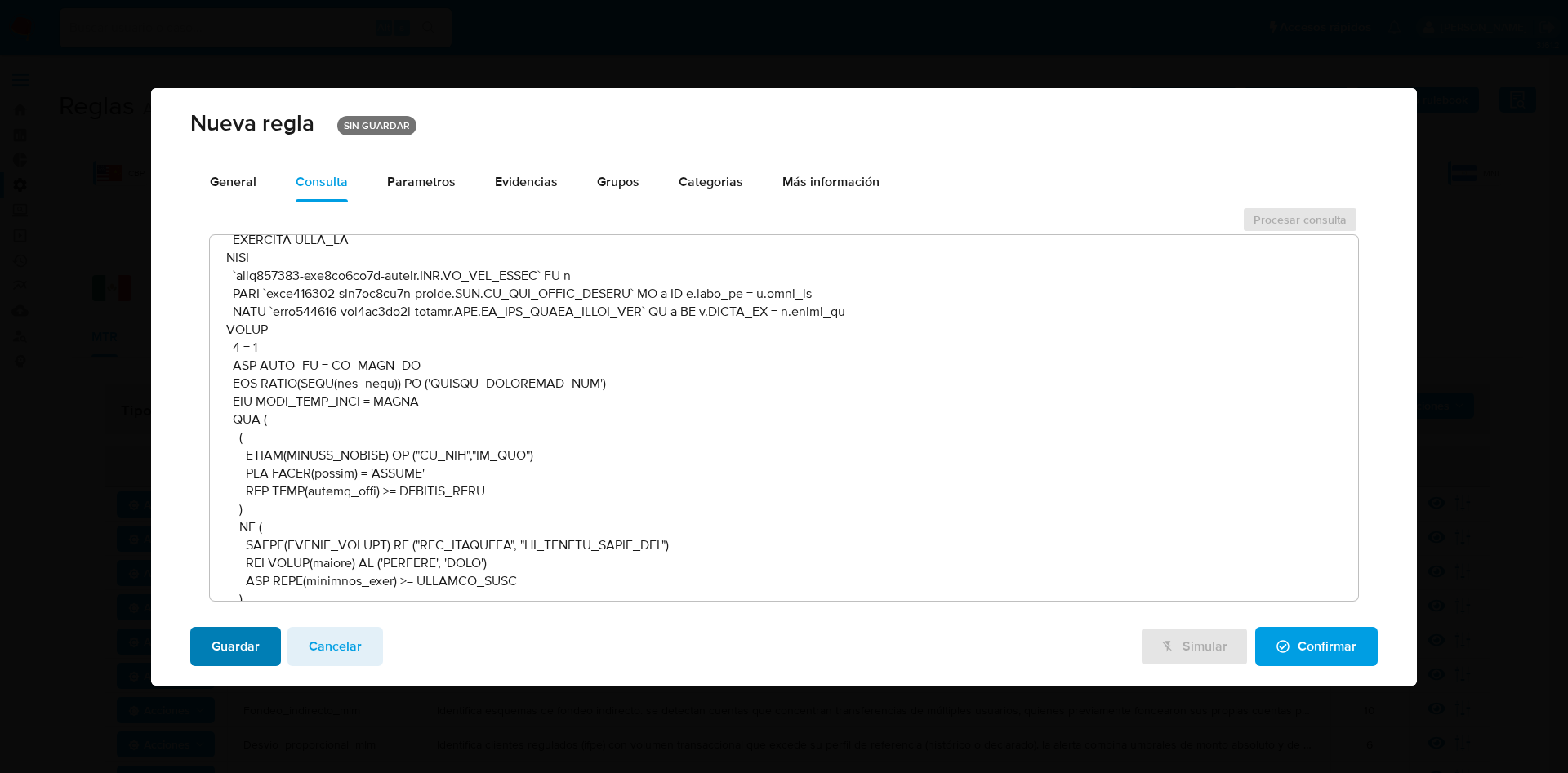
click at [243, 641] on span "Guardar" at bounding box center [236, 647] width 48 height 36
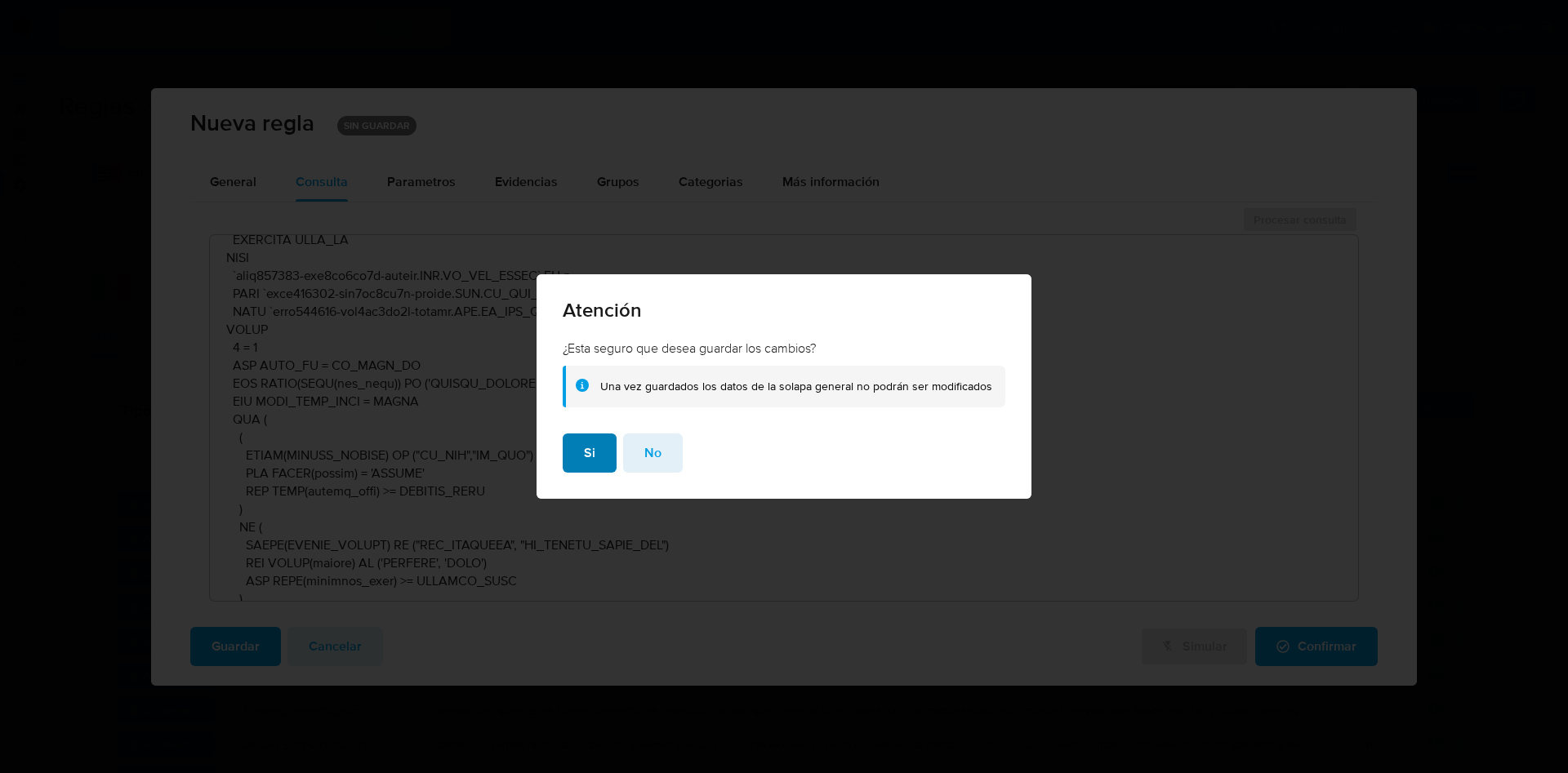
click at [601, 457] on button "Si" at bounding box center [589, 454] width 54 height 39
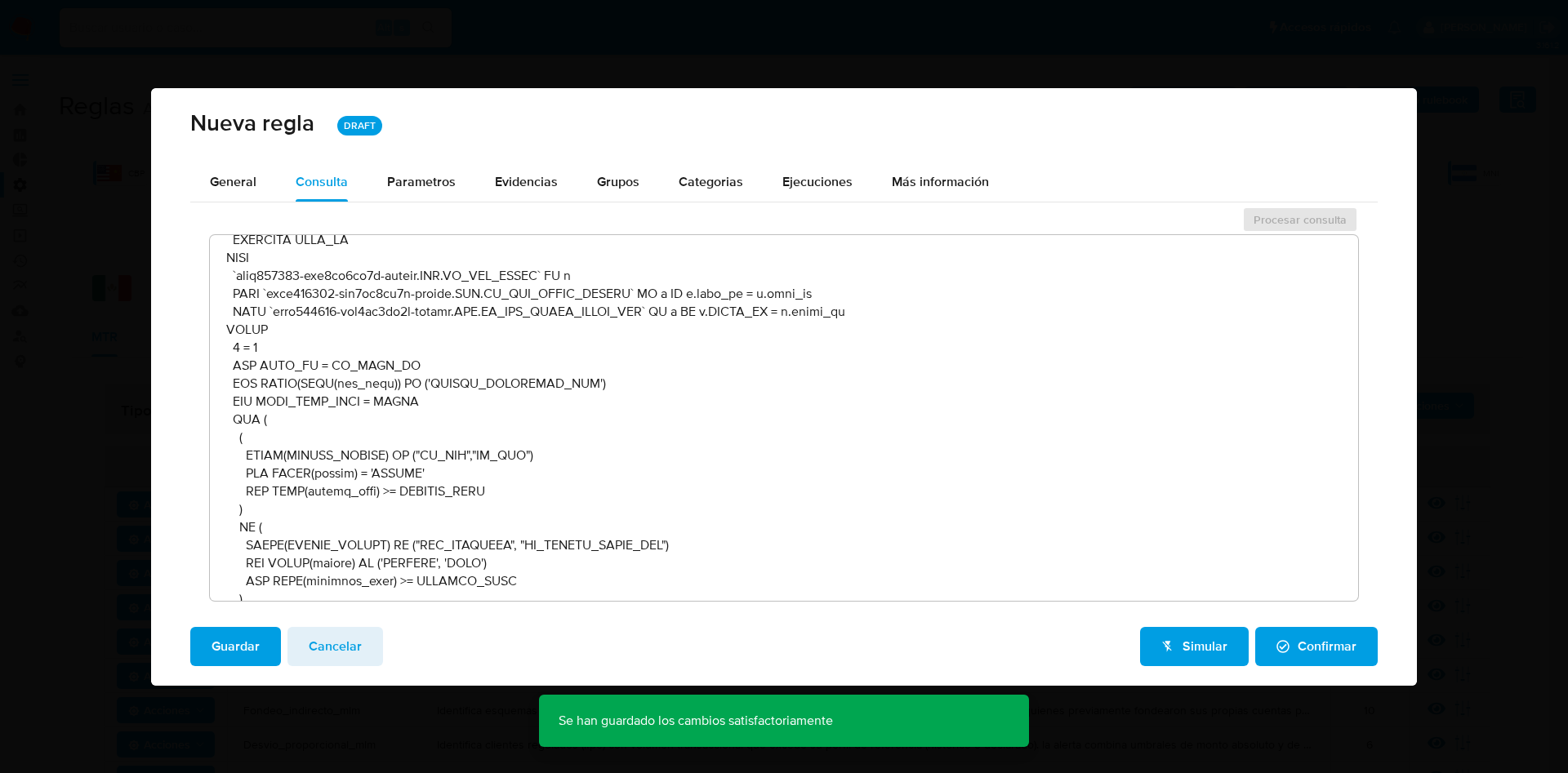
click at [1361, 645] on button "Confirmar" at bounding box center [1317, 647] width 123 height 39
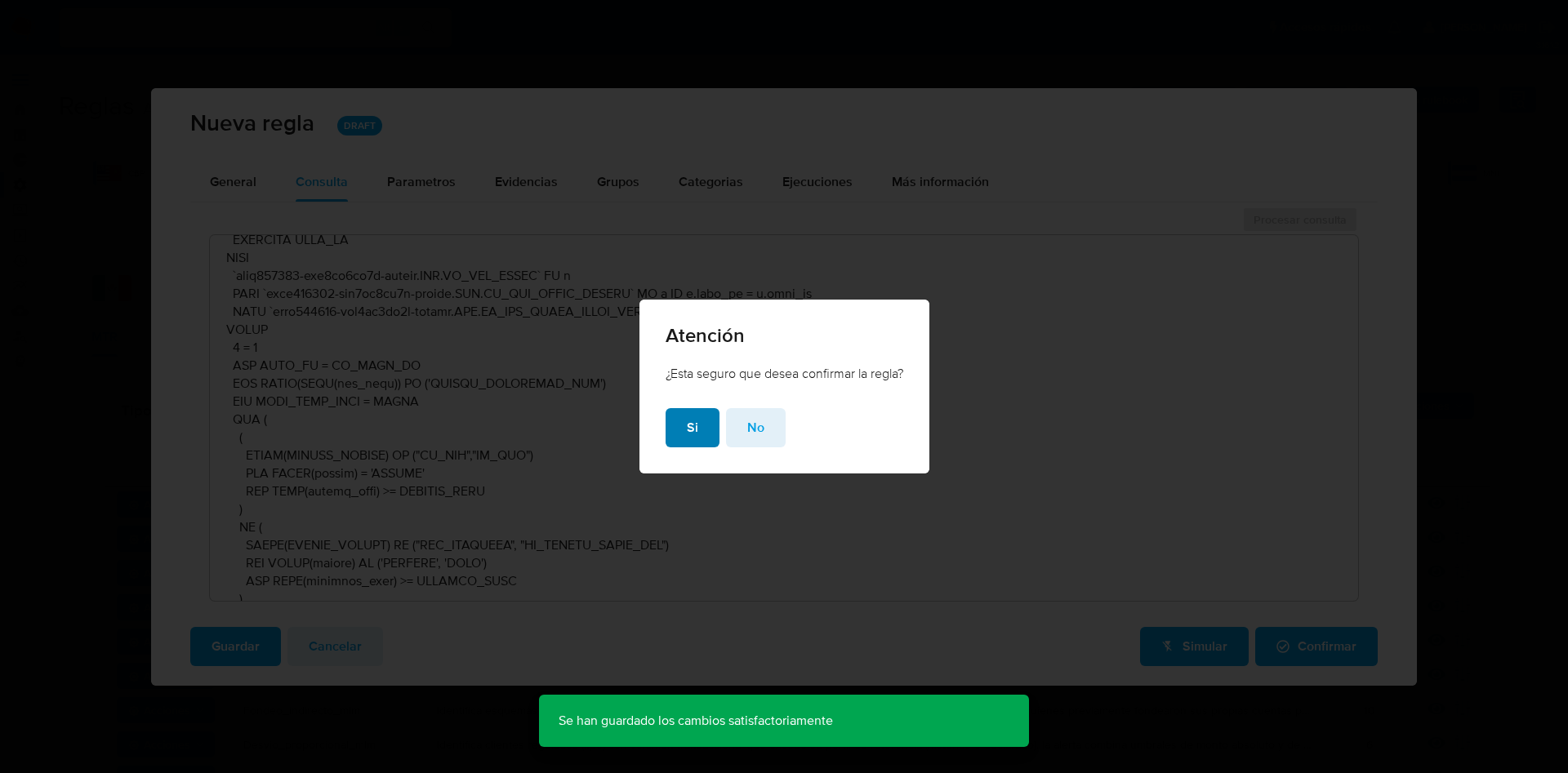
click at [687, 422] on span "Si" at bounding box center [693, 428] width 12 height 36
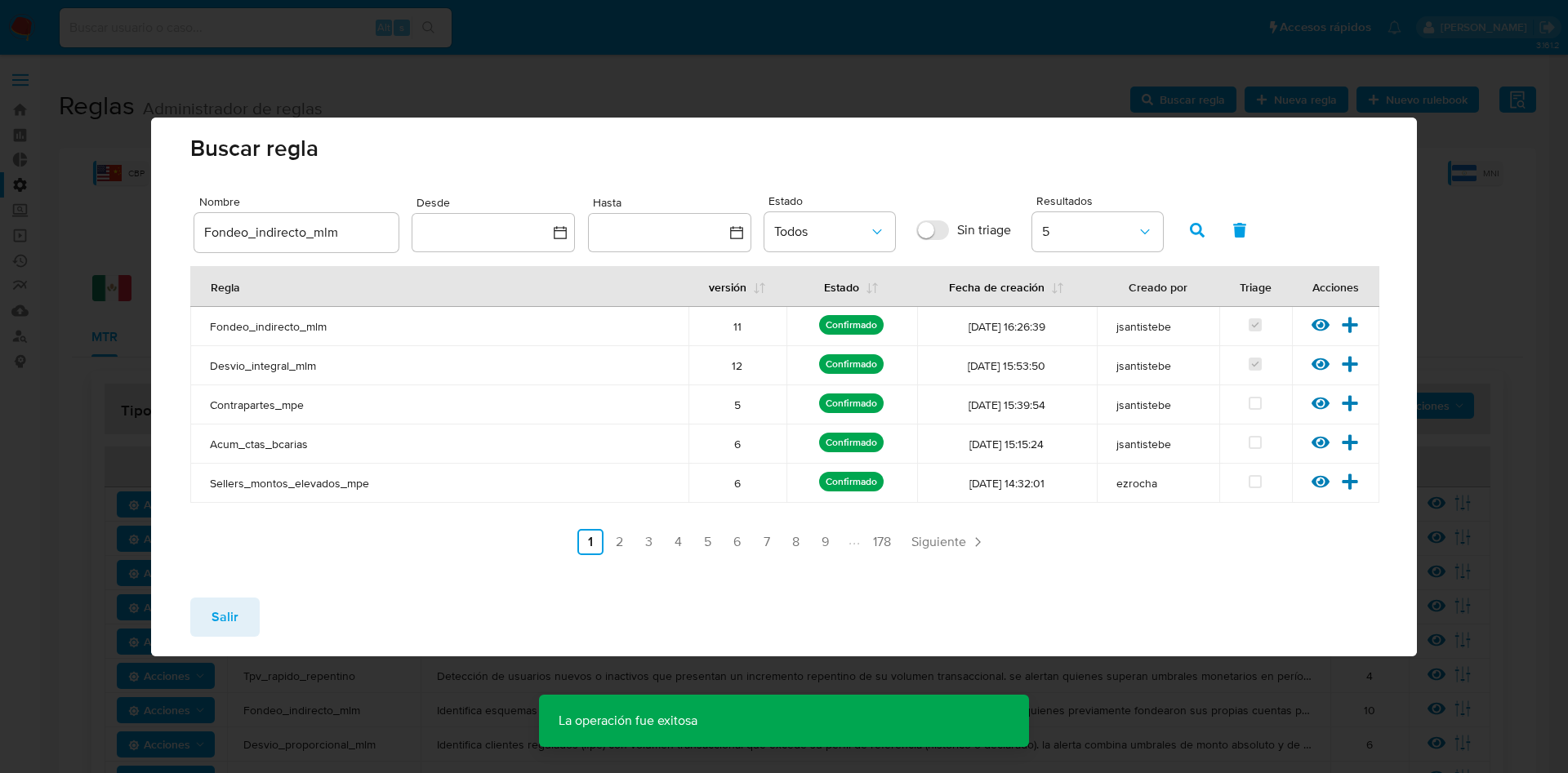
click at [1316, 327] on icon at bounding box center [1320, 325] width 18 height 13
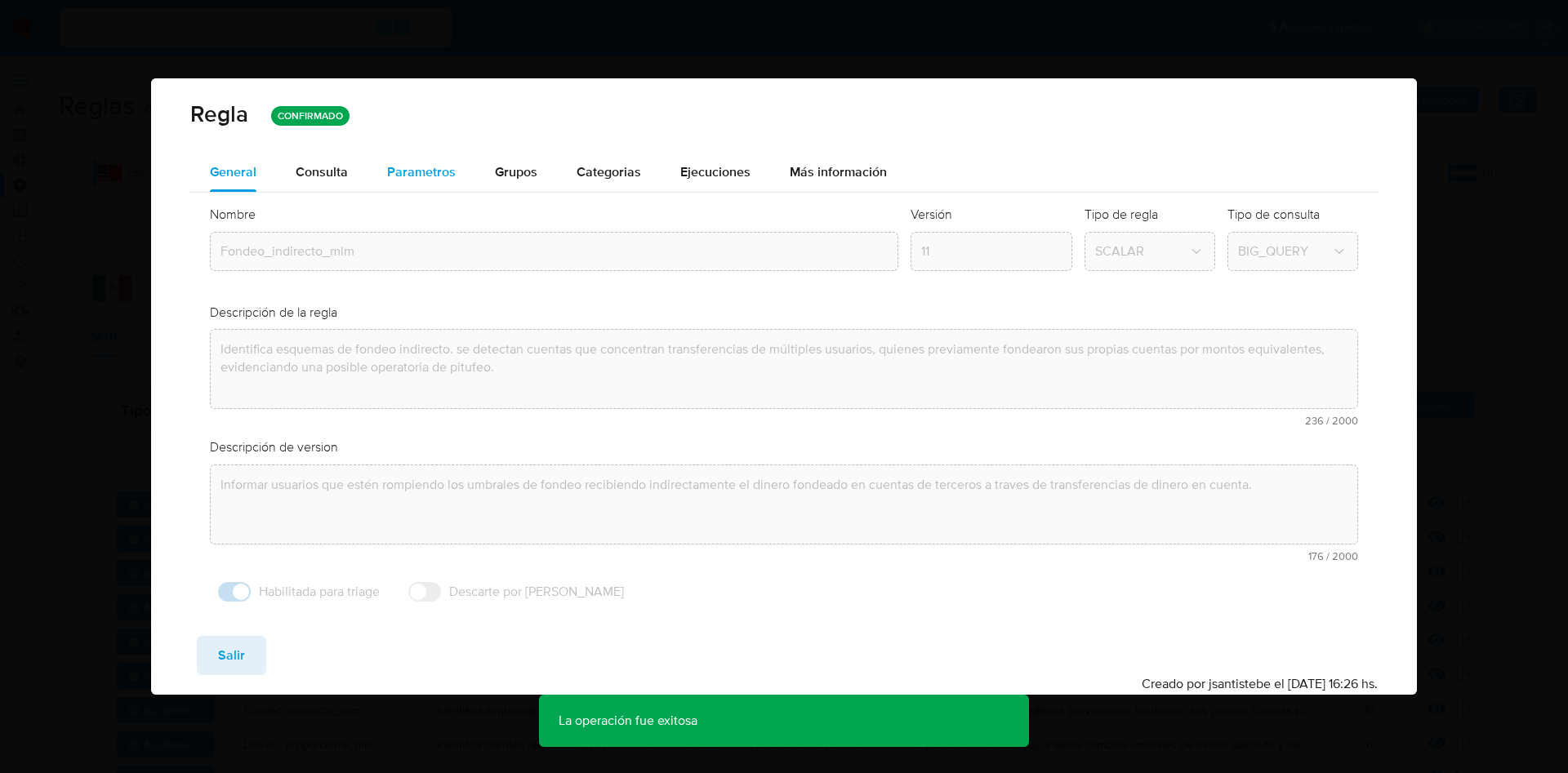
click at [405, 178] on span "Parametros" at bounding box center [422, 171] width 68 height 19
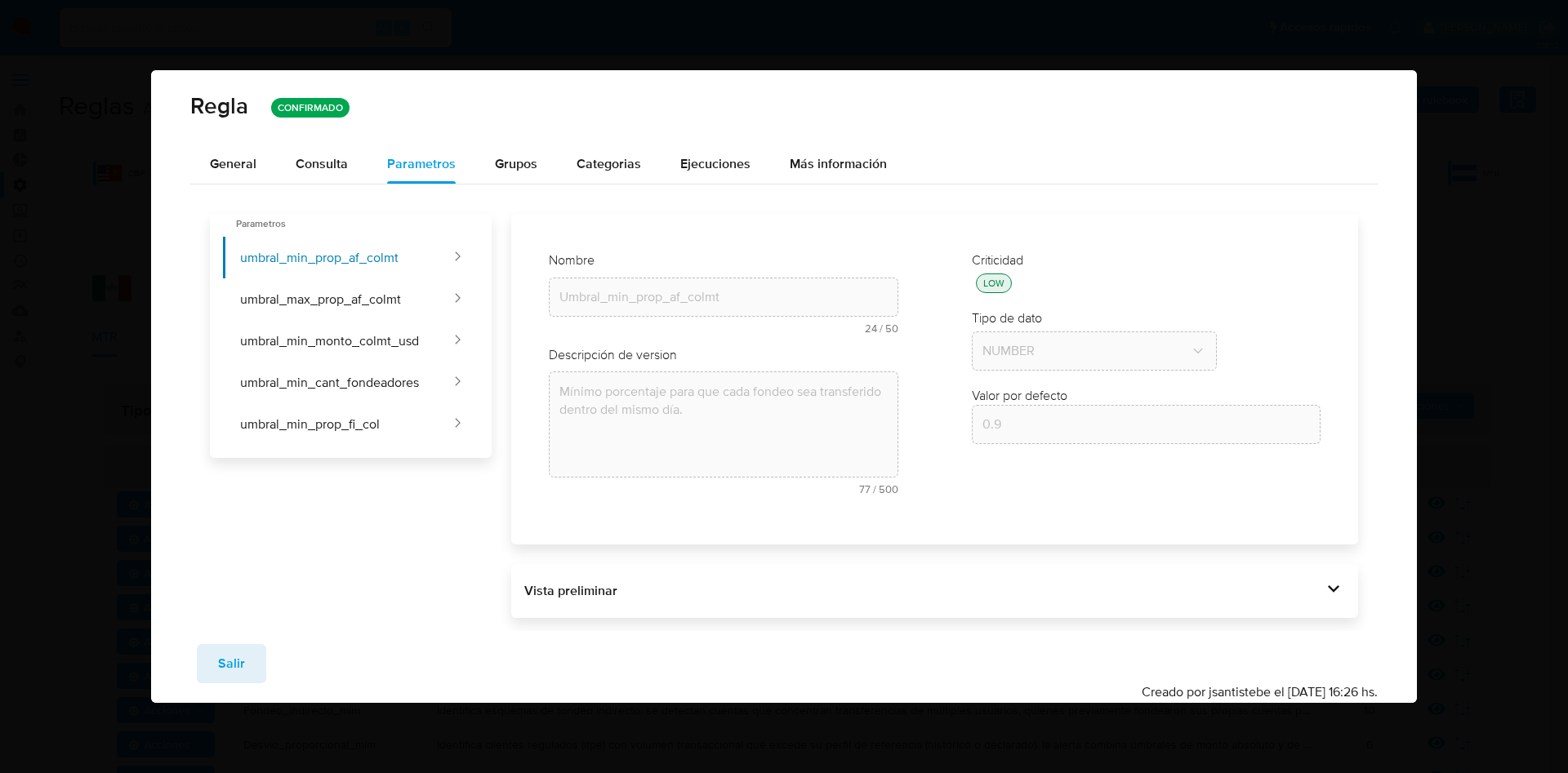
click at [1326, 571] on div "Vista preliminar DECLARE UMBRAL_MIN_PROP_AF_COLMT NUMERIC DEFAULT 0.9 ; DECLARE…" at bounding box center [935, 591] width 847 height 54
click at [1312, 597] on div "Vista preliminar" at bounding box center [924, 591] width 798 height 18
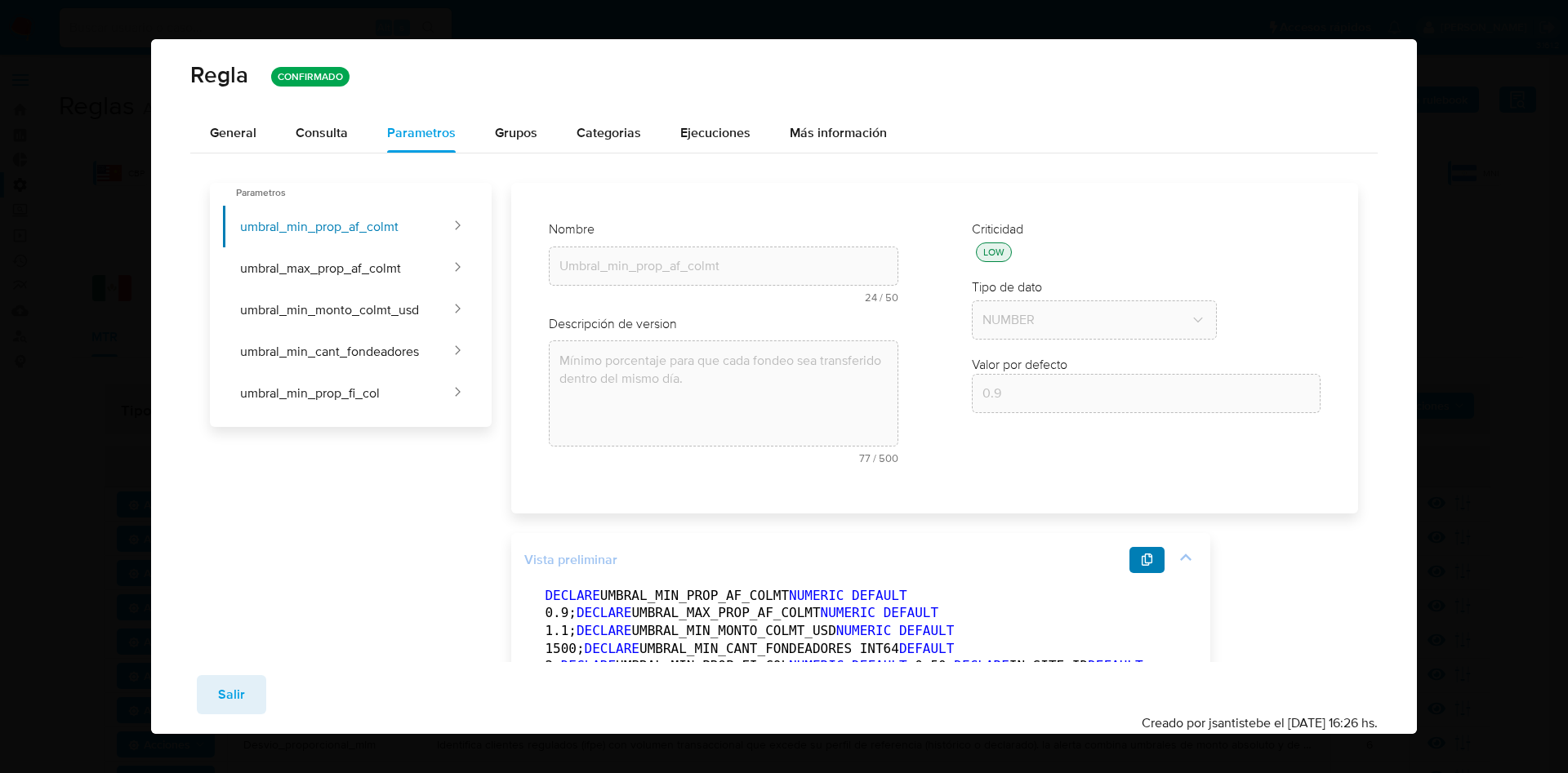
click at [1155, 560] on button "button" at bounding box center [1147, 560] width 36 height 26
click at [241, 690] on span "Salir" at bounding box center [231, 695] width 27 height 36
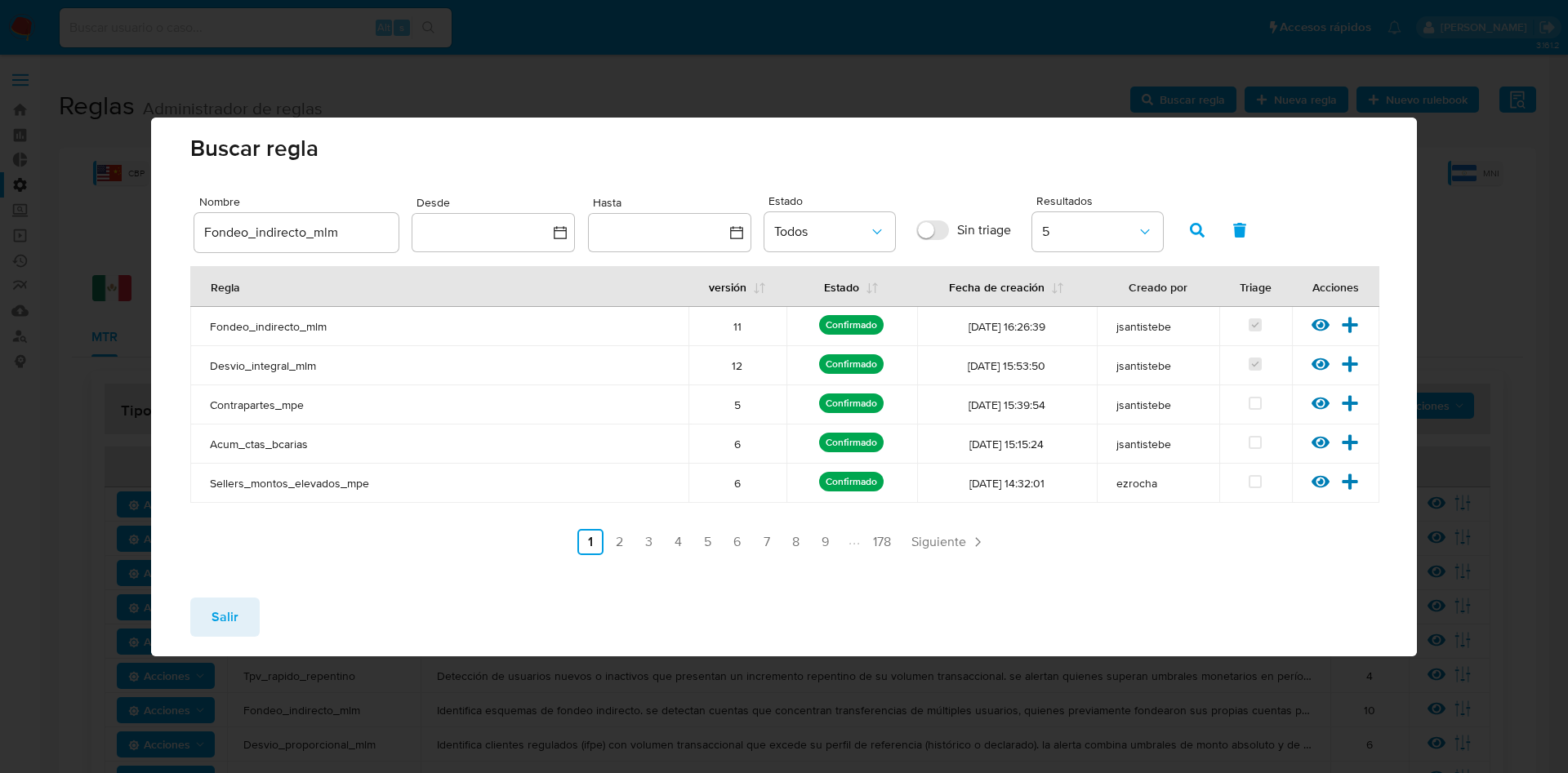
click at [213, 615] on span "Salir" at bounding box center [225, 617] width 27 height 36
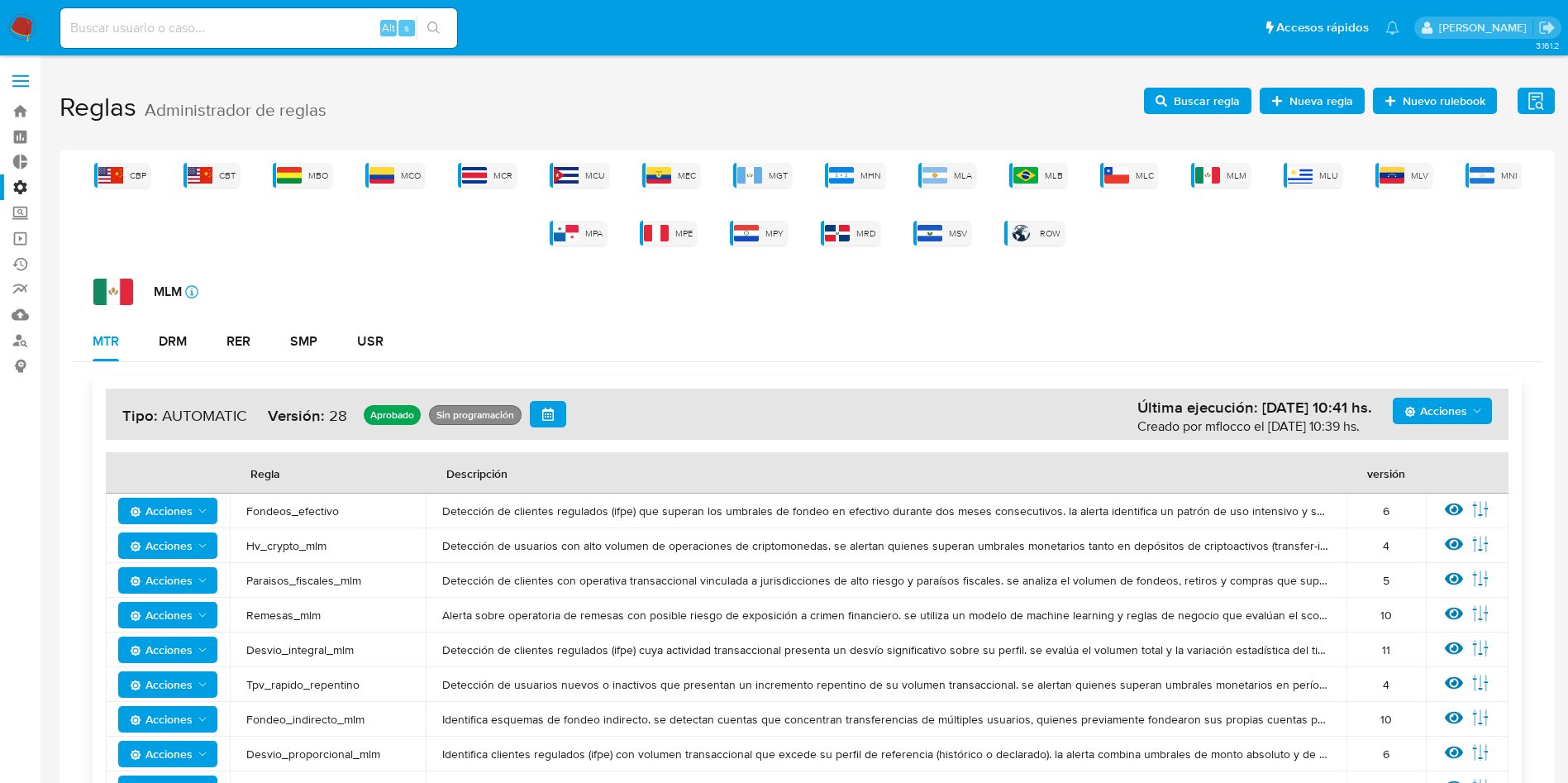
click at [1213, 88] on span "Buscar regla" at bounding box center [1207, 101] width 66 height 26
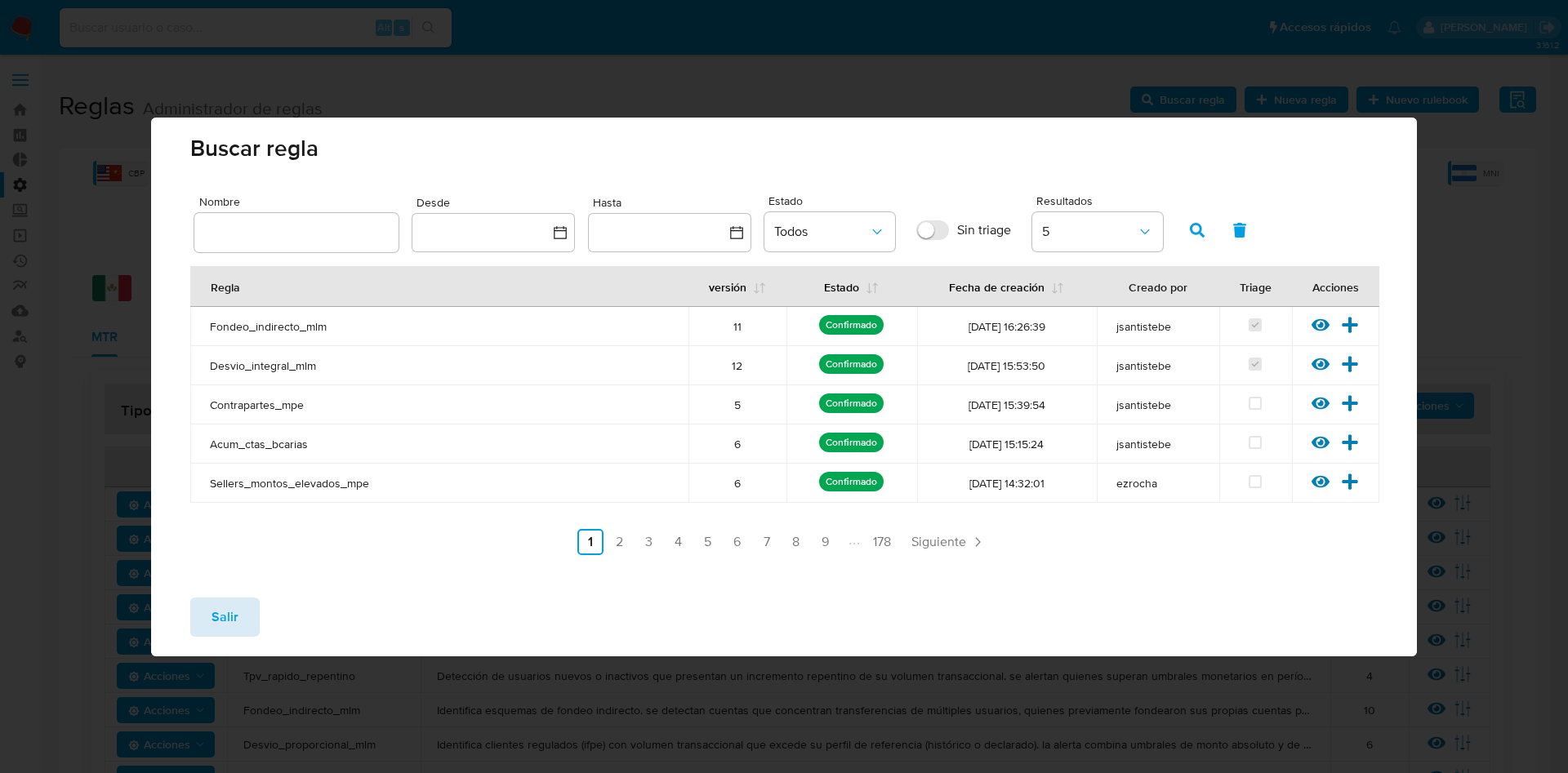
click at [229, 617] on span "Salir" at bounding box center [225, 617] width 27 height 36
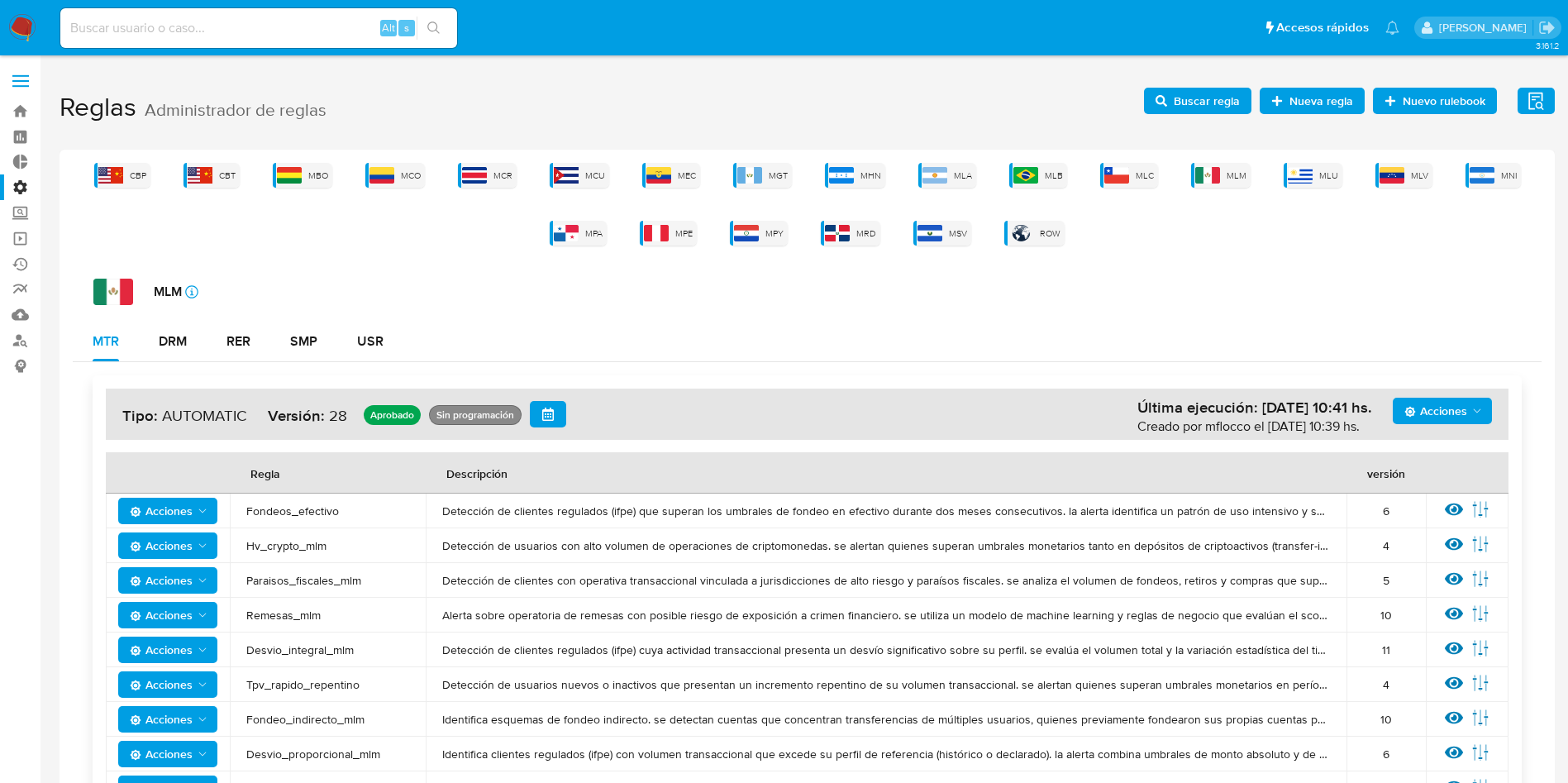
click at [23, 90] on label at bounding box center [21, 81] width 42 height 35
click at [0, 0] on input "checkbox" at bounding box center [0, 0] width 0 height 0
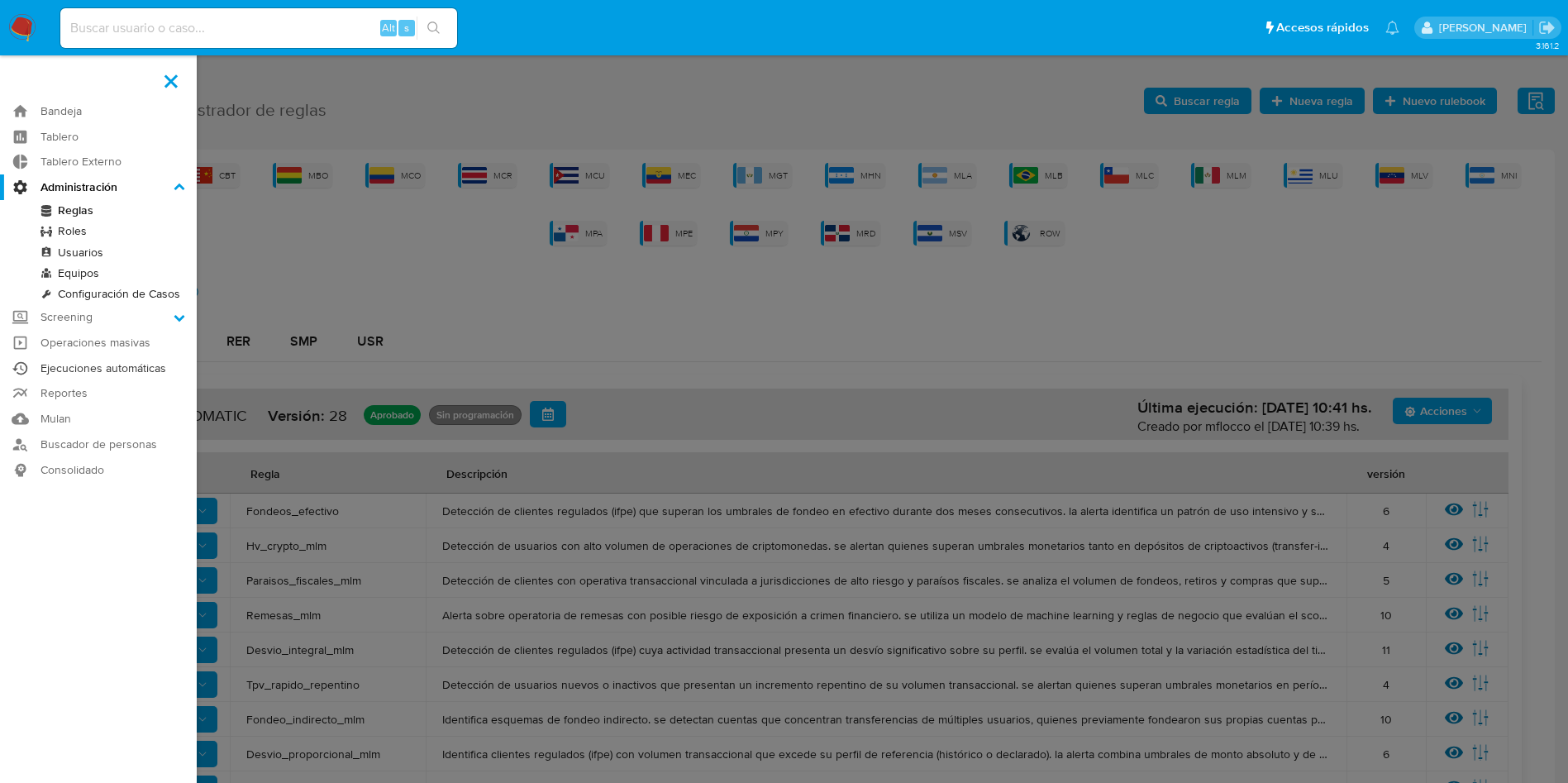
click at [120, 374] on link "Ejecuciones automáticas" at bounding box center [98, 369] width 197 height 25
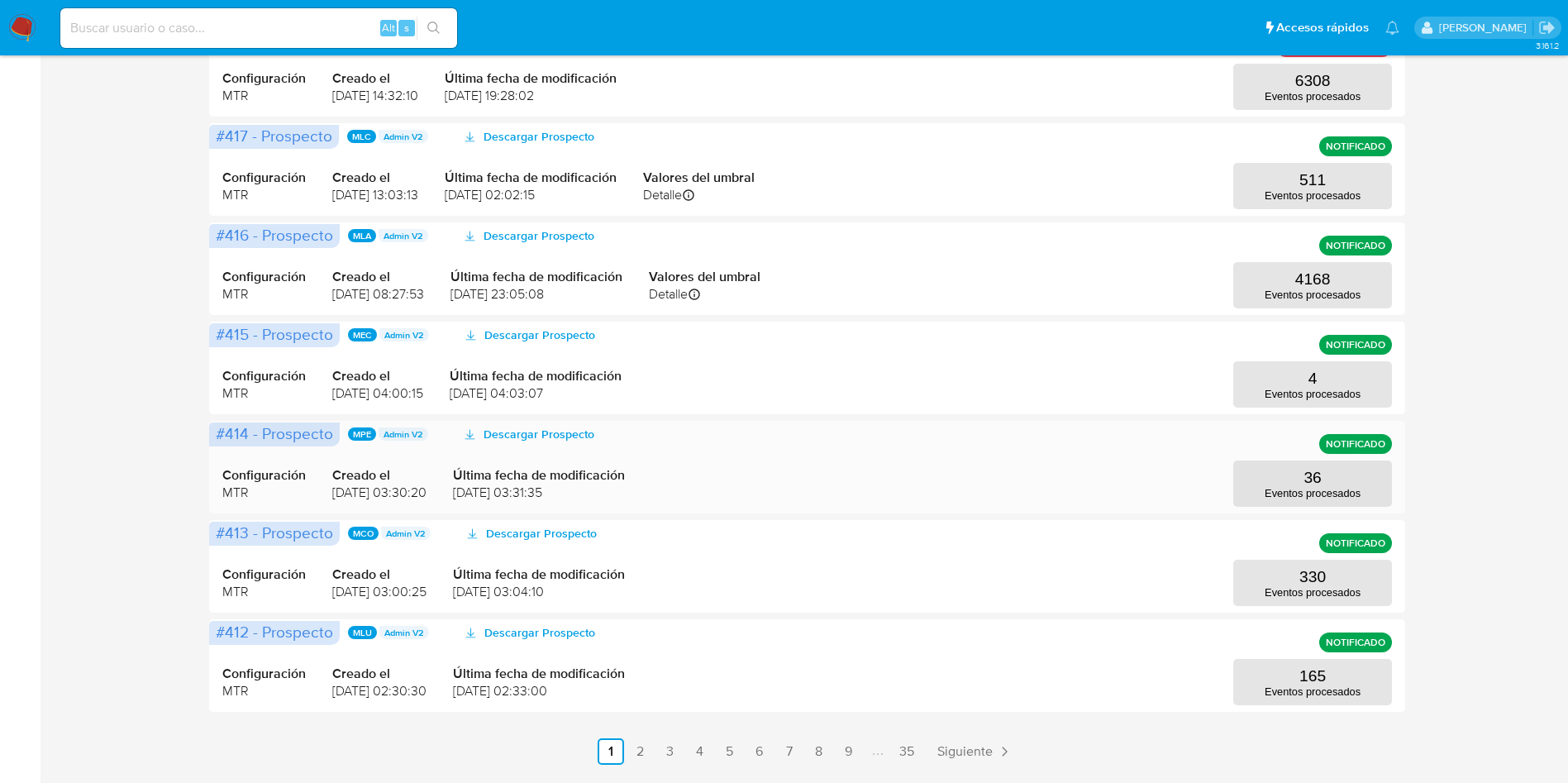
scroll to position [620, 0]
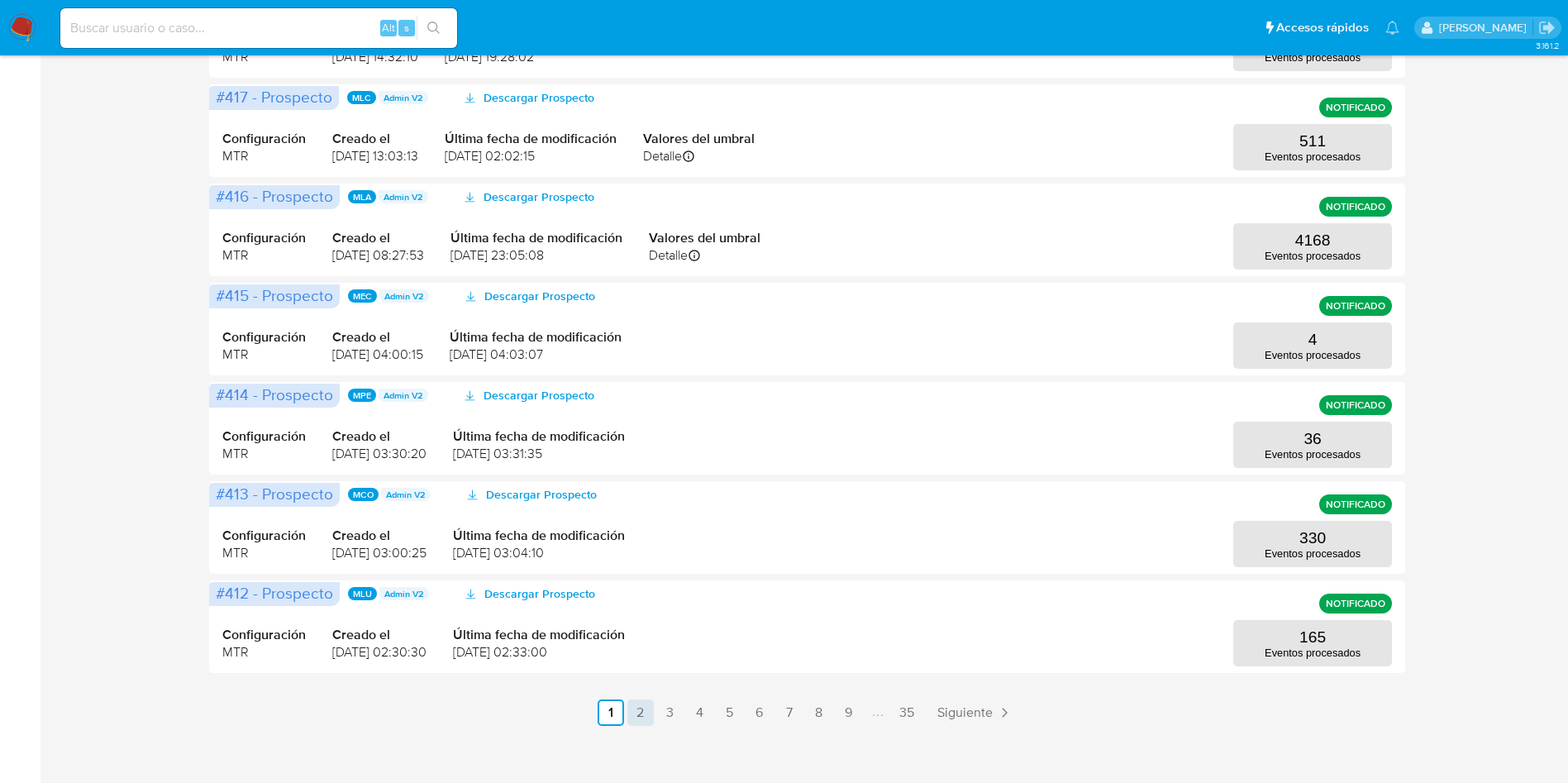
click at [643, 716] on link "2" at bounding box center [640, 712] width 26 height 26
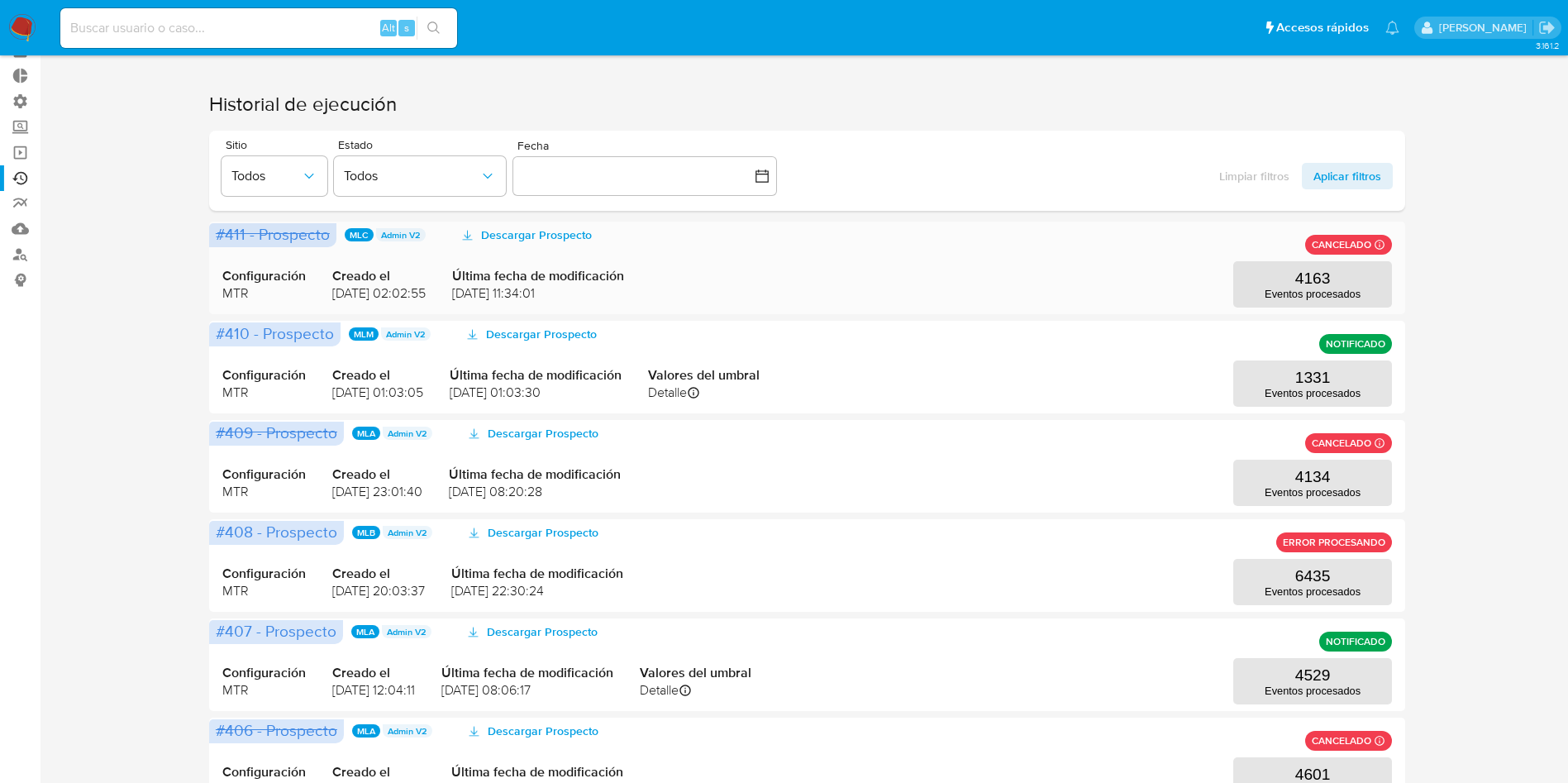
scroll to position [124, 0]
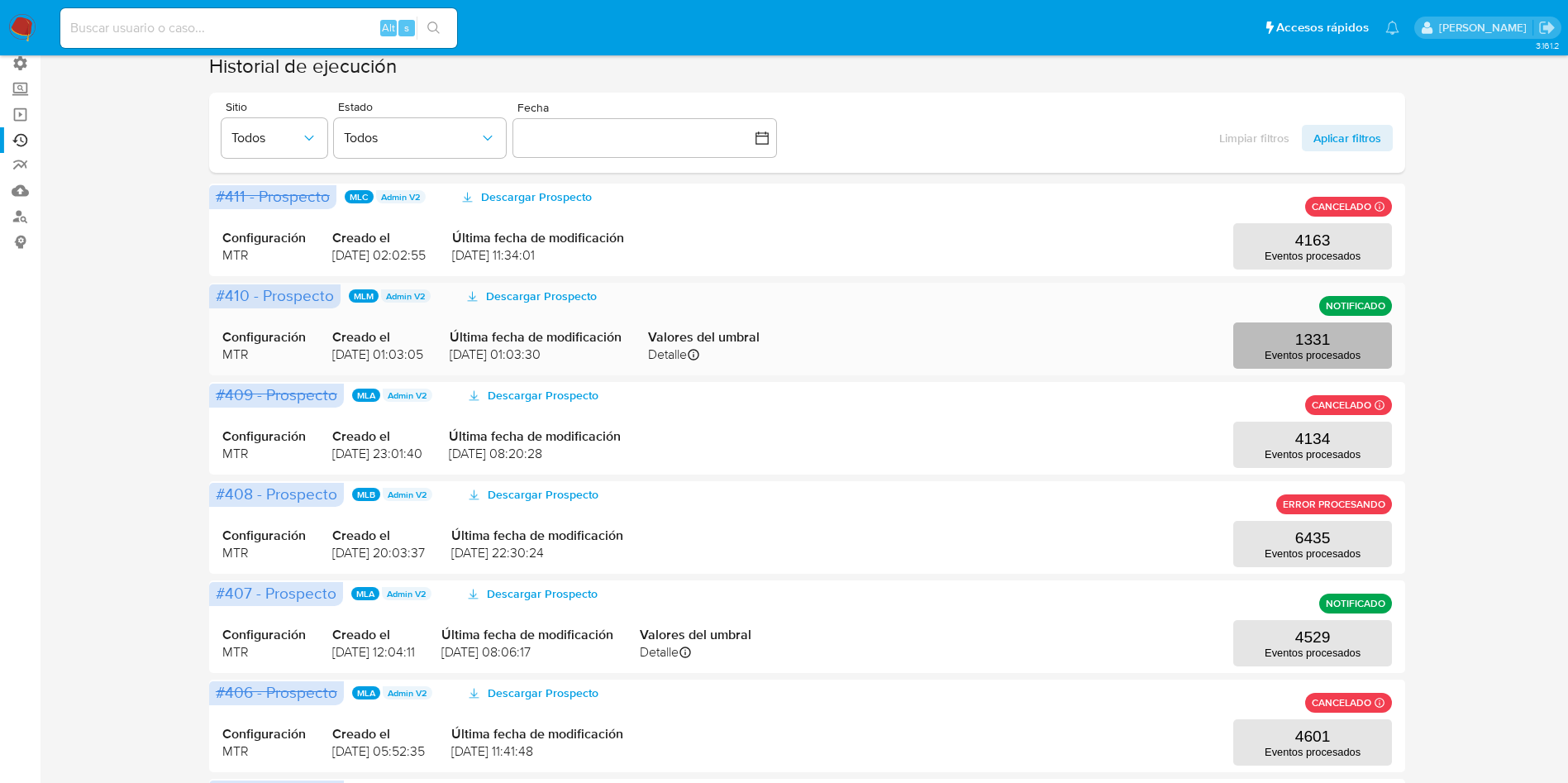
click at [1246, 341] on button "1331 Eventos procesados" at bounding box center [1313, 345] width 159 height 46
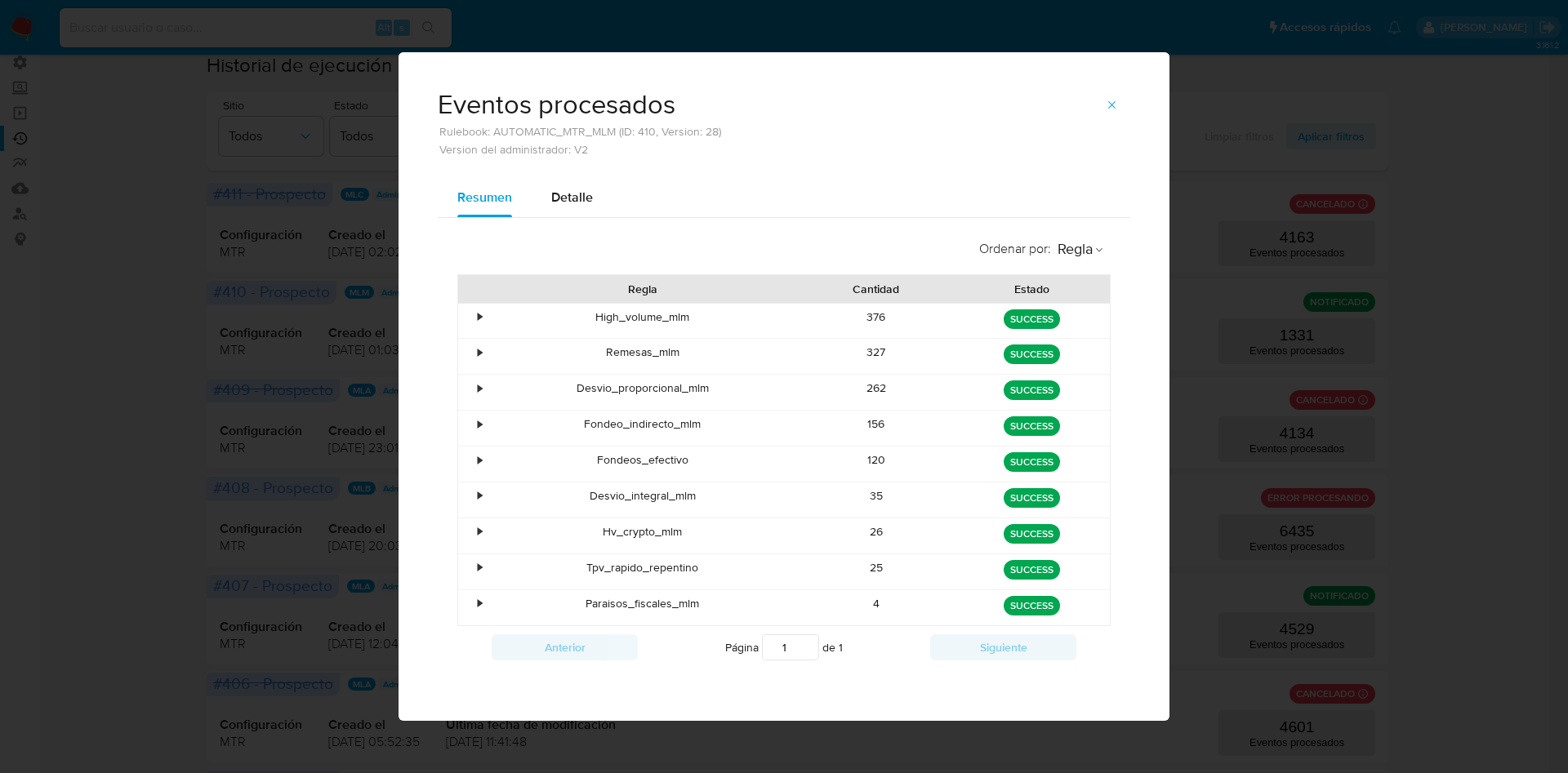
drag, startPoint x: 849, startPoint y: 382, endPoint x: 992, endPoint y: 402, distance: 144.4
click at [992, 402] on div "• Desvio_proporcional_mlm 262 green SUCCESS" at bounding box center [784, 392] width 652 height 35
click at [930, 392] on div "262" at bounding box center [877, 392] width 156 height 35
drag, startPoint x: 824, startPoint y: 491, endPoint x: 963, endPoint y: 499, distance: 139.2
click at [963, 499] on div "• Desvio_integral_mlm 35 green SUCCESS" at bounding box center [784, 499] width 652 height 35
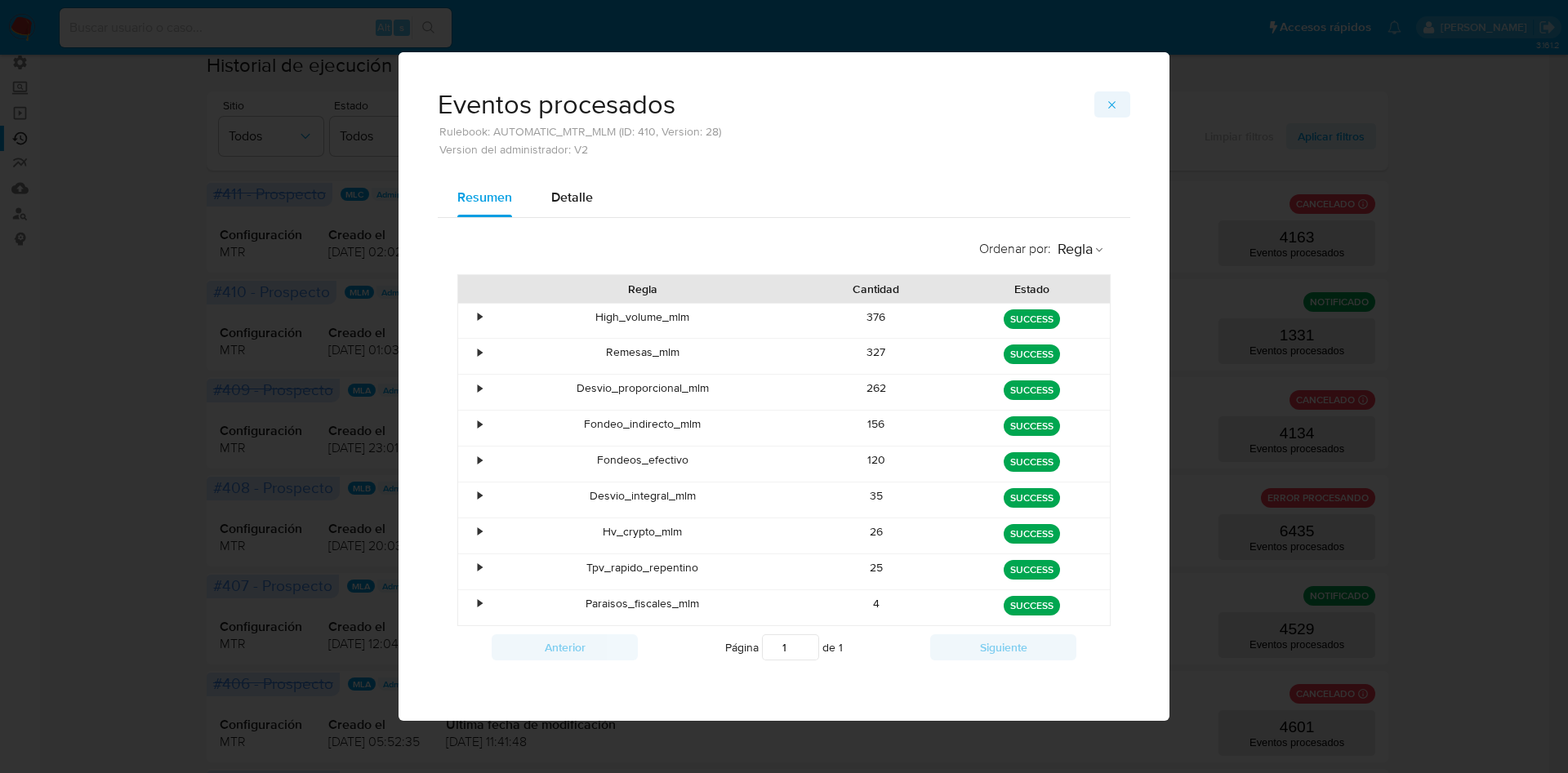
click at [1113, 96] on span "button" at bounding box center [1112, 104] width 13 height 22
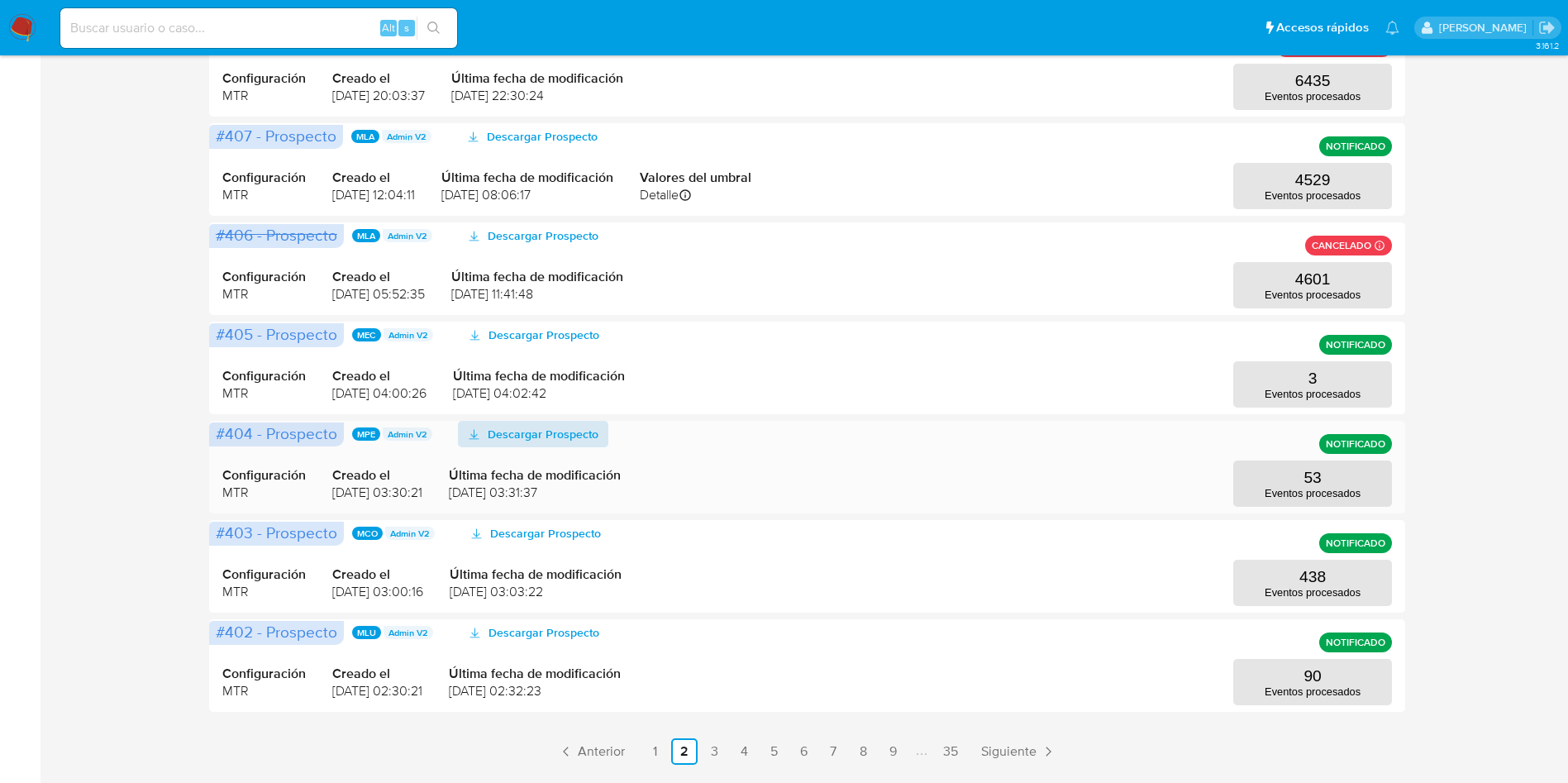
scroll to position [620, 0]
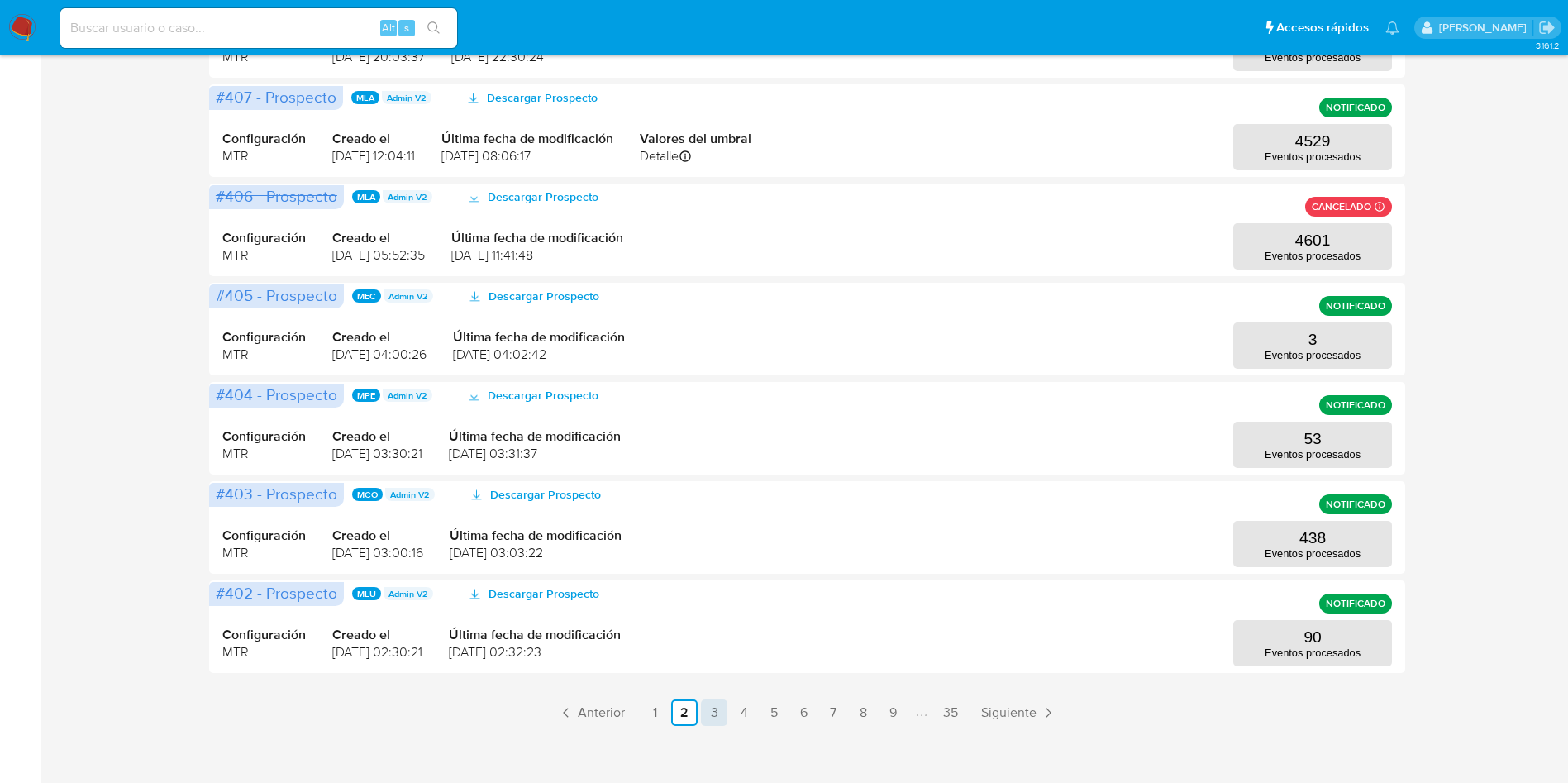
click at [720, 720] on link "3" at bounding box center [714, 712] width 26 height 26
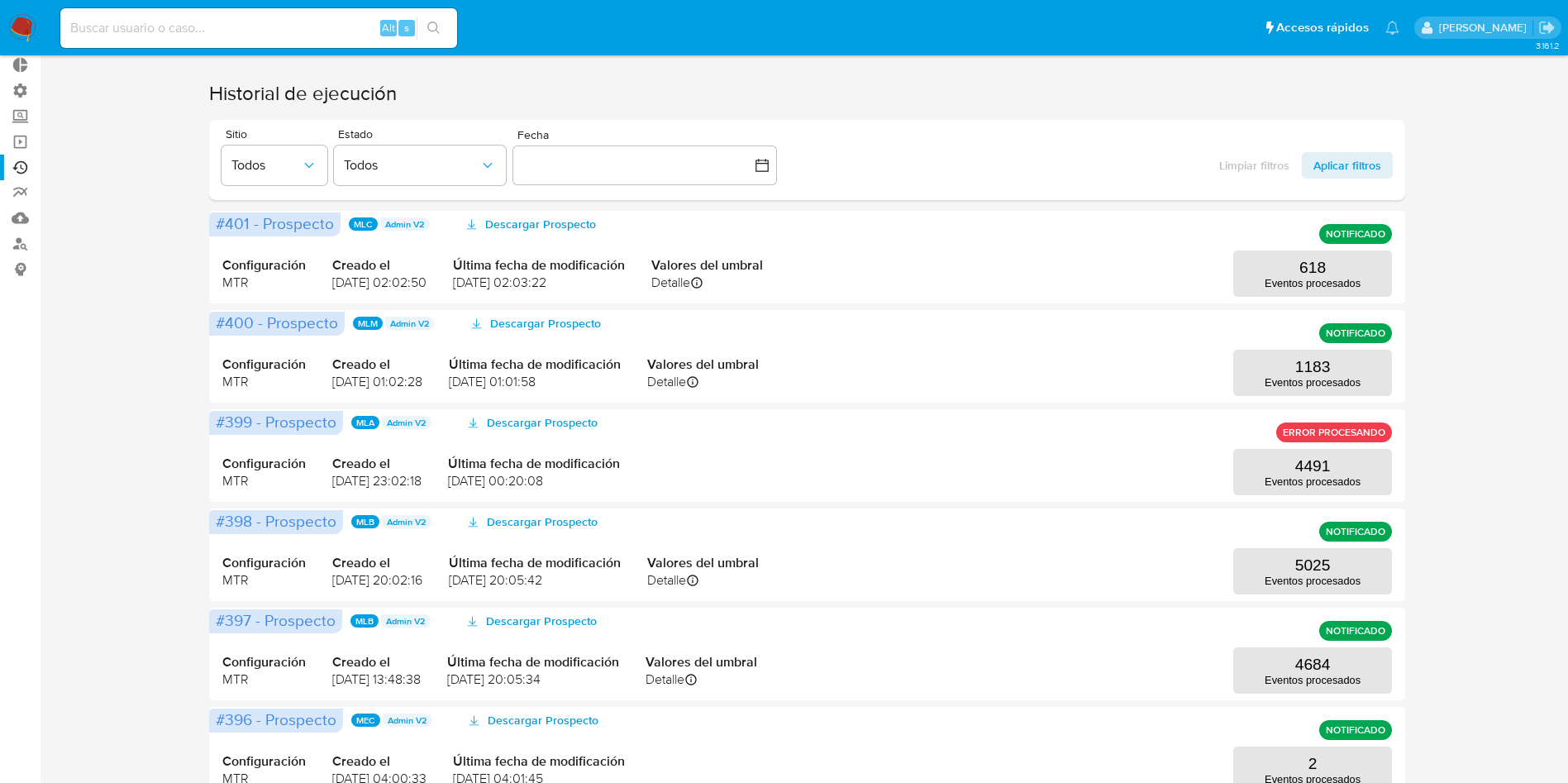
scroll to position [0, 0]
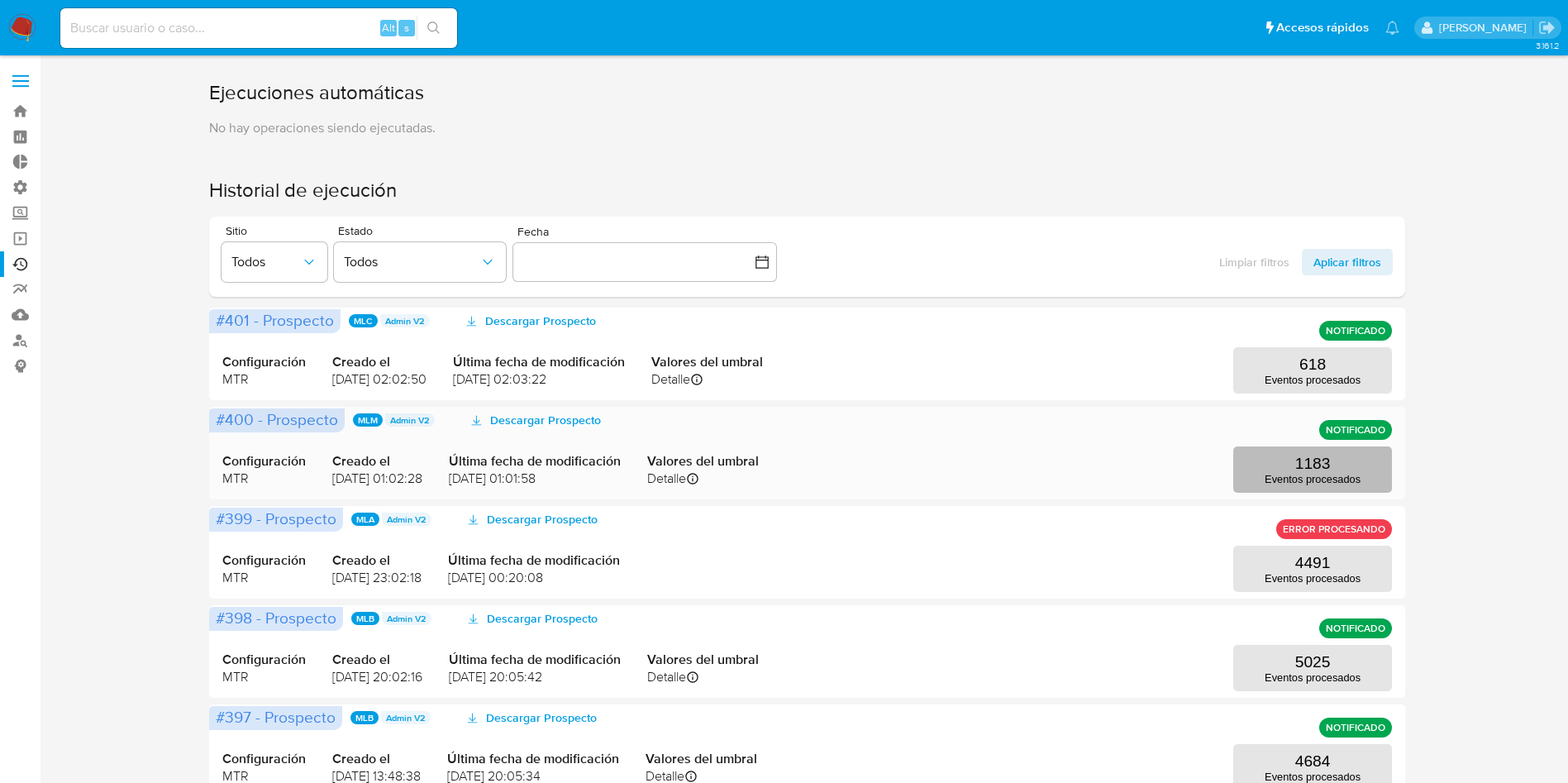
click at [1270, 466] on button "1183 Eventos procesados" at bounding box center [1313, 470] width 159 height 46
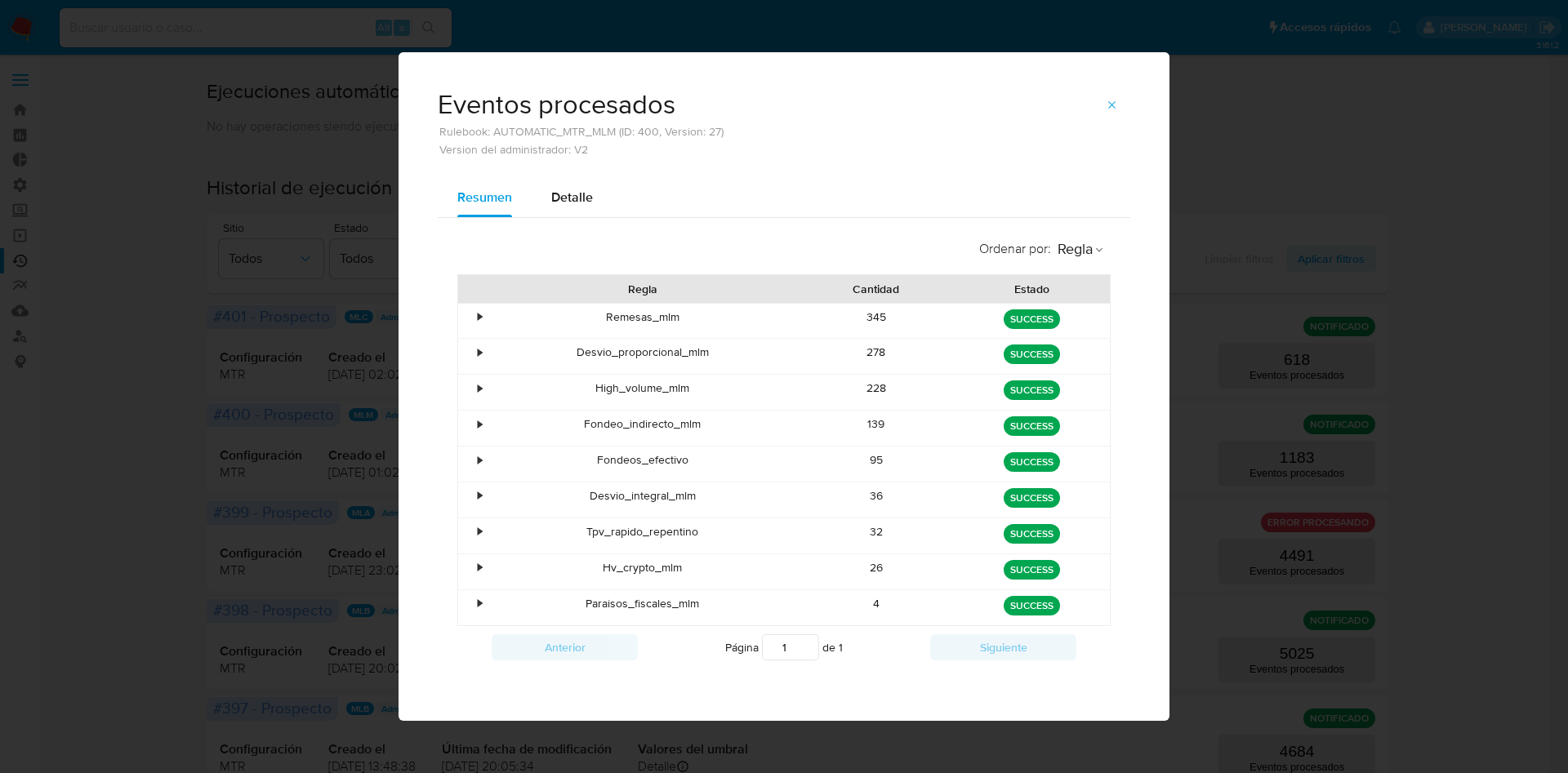
drag, startPoint x: 818, startPoint y: 508, endPoint x: 936, endPoint y: 507, distance: 118.0
click at [936, 507] on div "• Desvio_integral_mlm 36 green SUCCESS" at bounding box center [784, 499] width 652 height 35
click at [1113, 106] on icon "button" at bounding box center [1112, 105] width 13 height 13
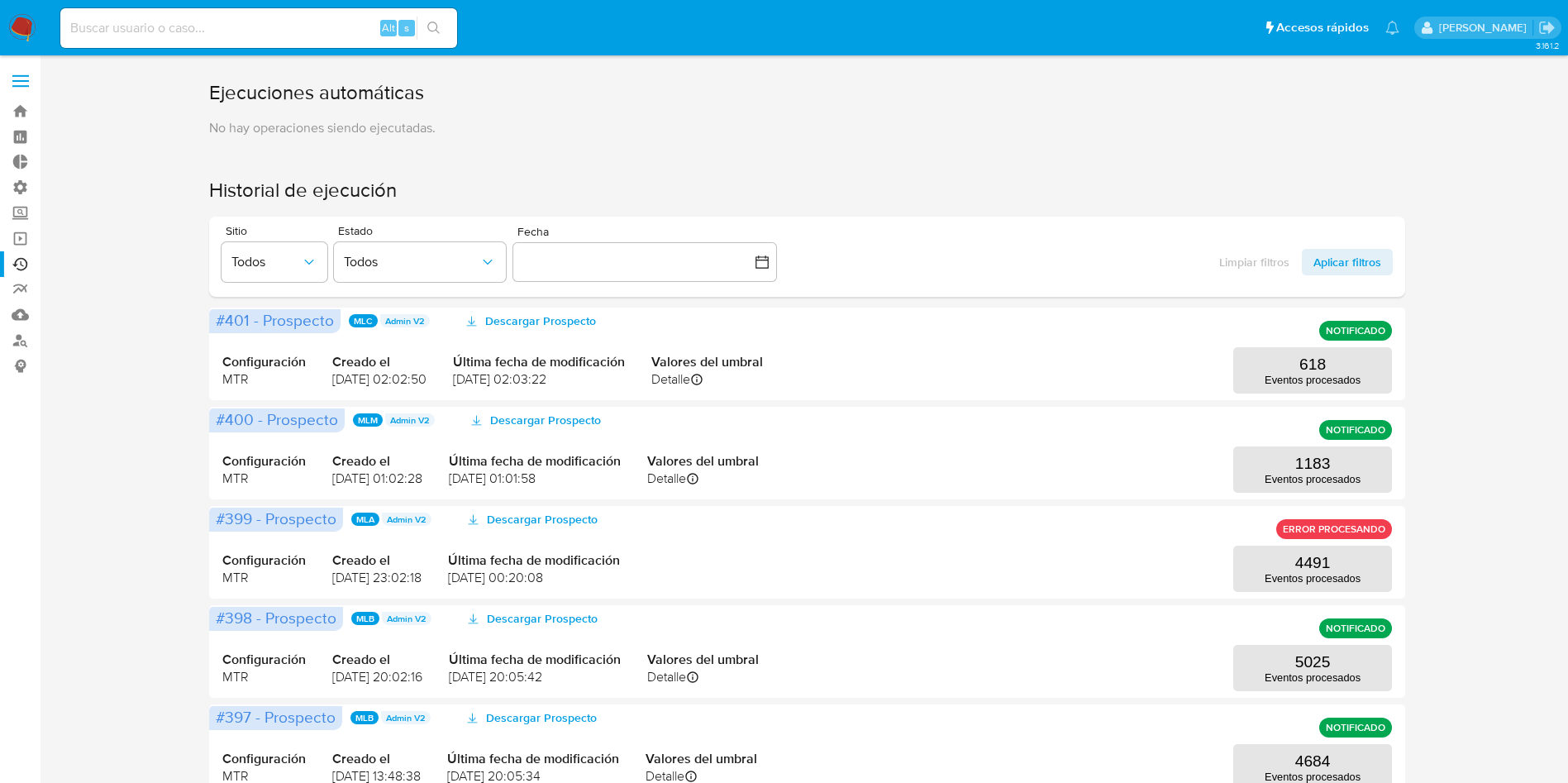
click at [22, 69] on label at bounding box center [21, 81] width 42 height 35
click at [0, 0] on input "checkbox" at bounding box center [0, 0] width 0 height 0
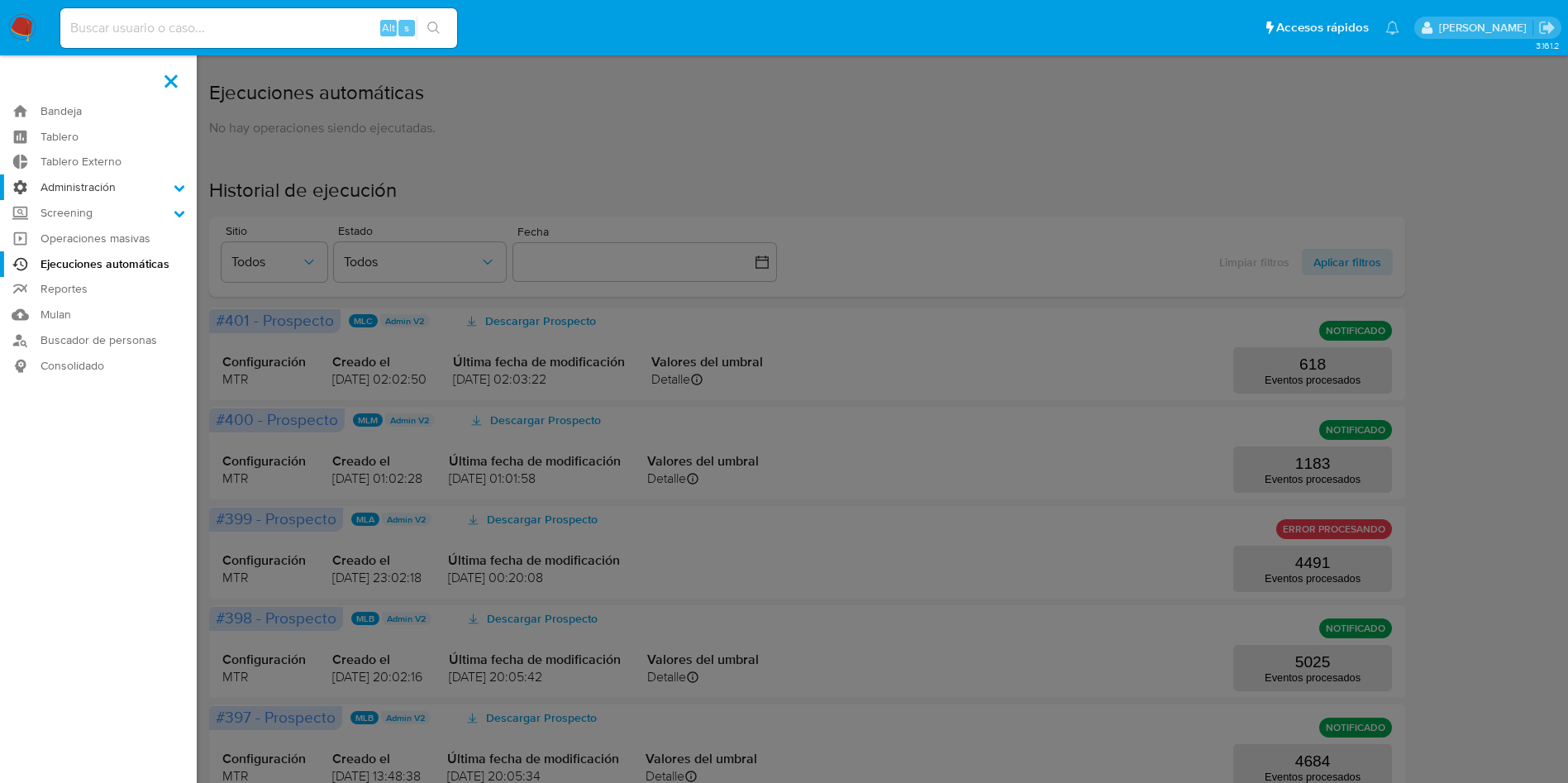
click at [86, 192] on label "Administración" at bounding box center [98, 187] width 197 height 25
click at [0, 0] on input "Administración" at bounding box center [0, 0] width 0 height 0
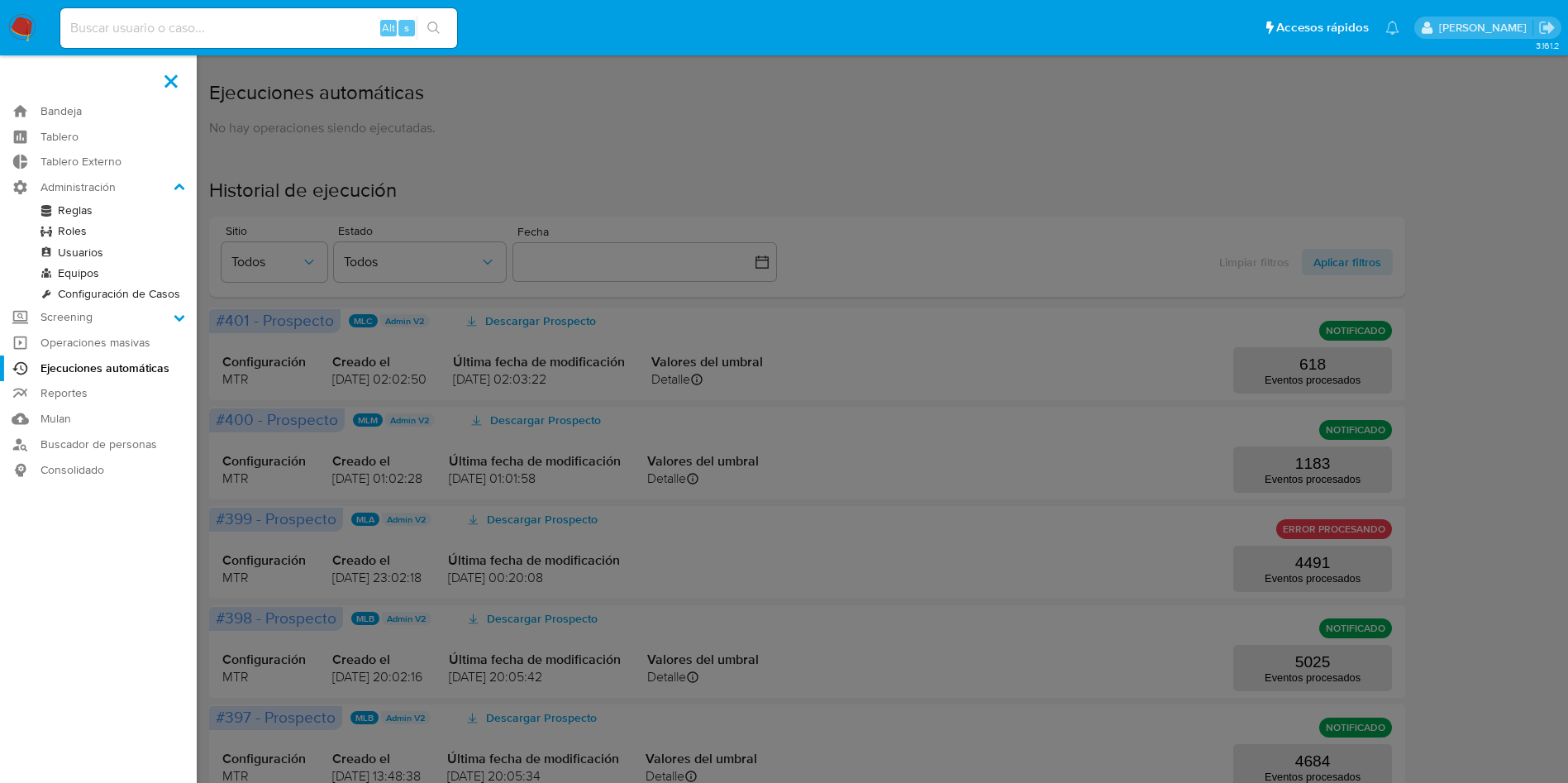
click at [80, 205] on link "Reglas" at bounding box center [98, 210] width 197 height 21
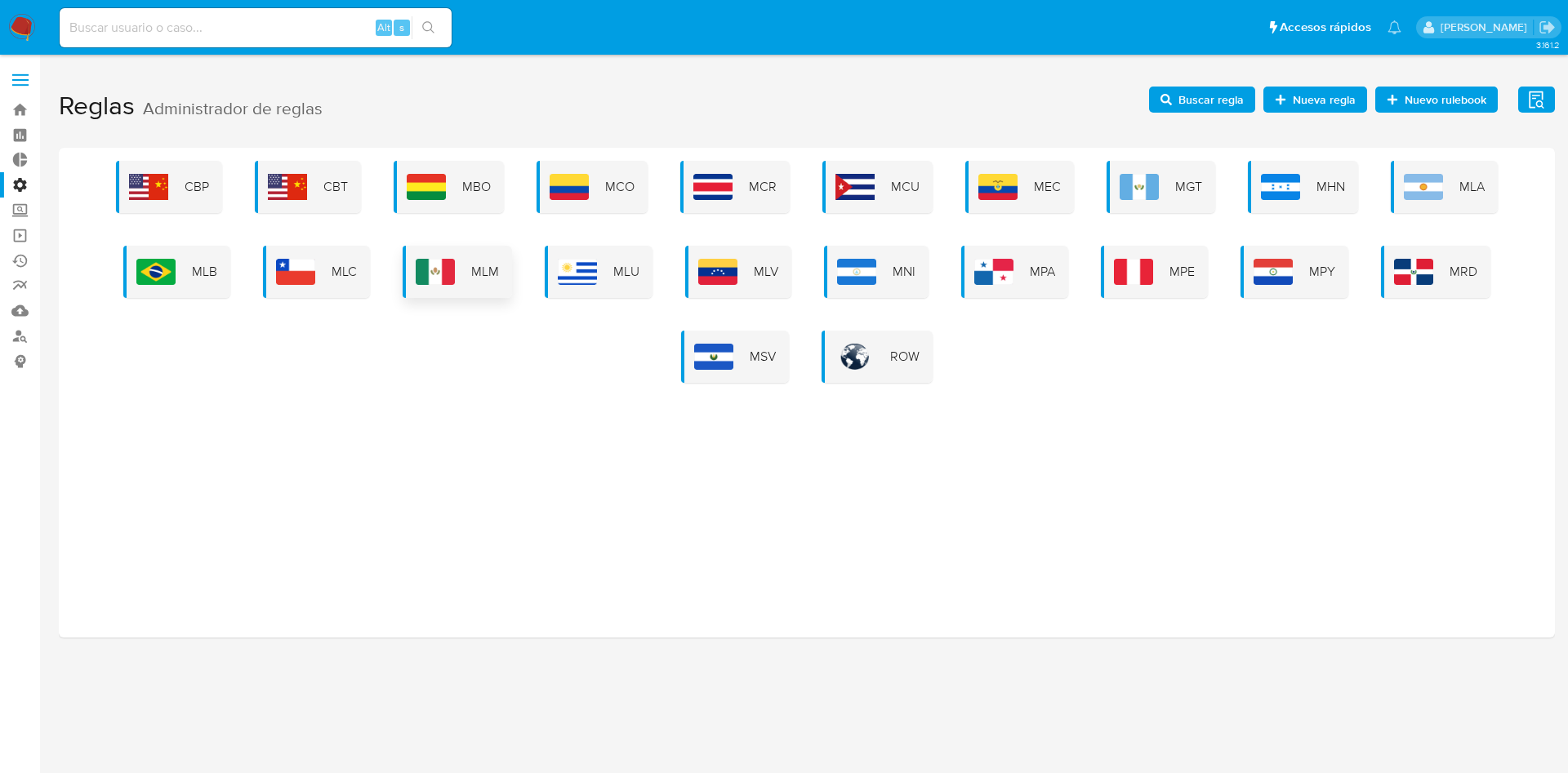
click at [447, 279] on img at bounding box center [435, 272] width 39 height 26
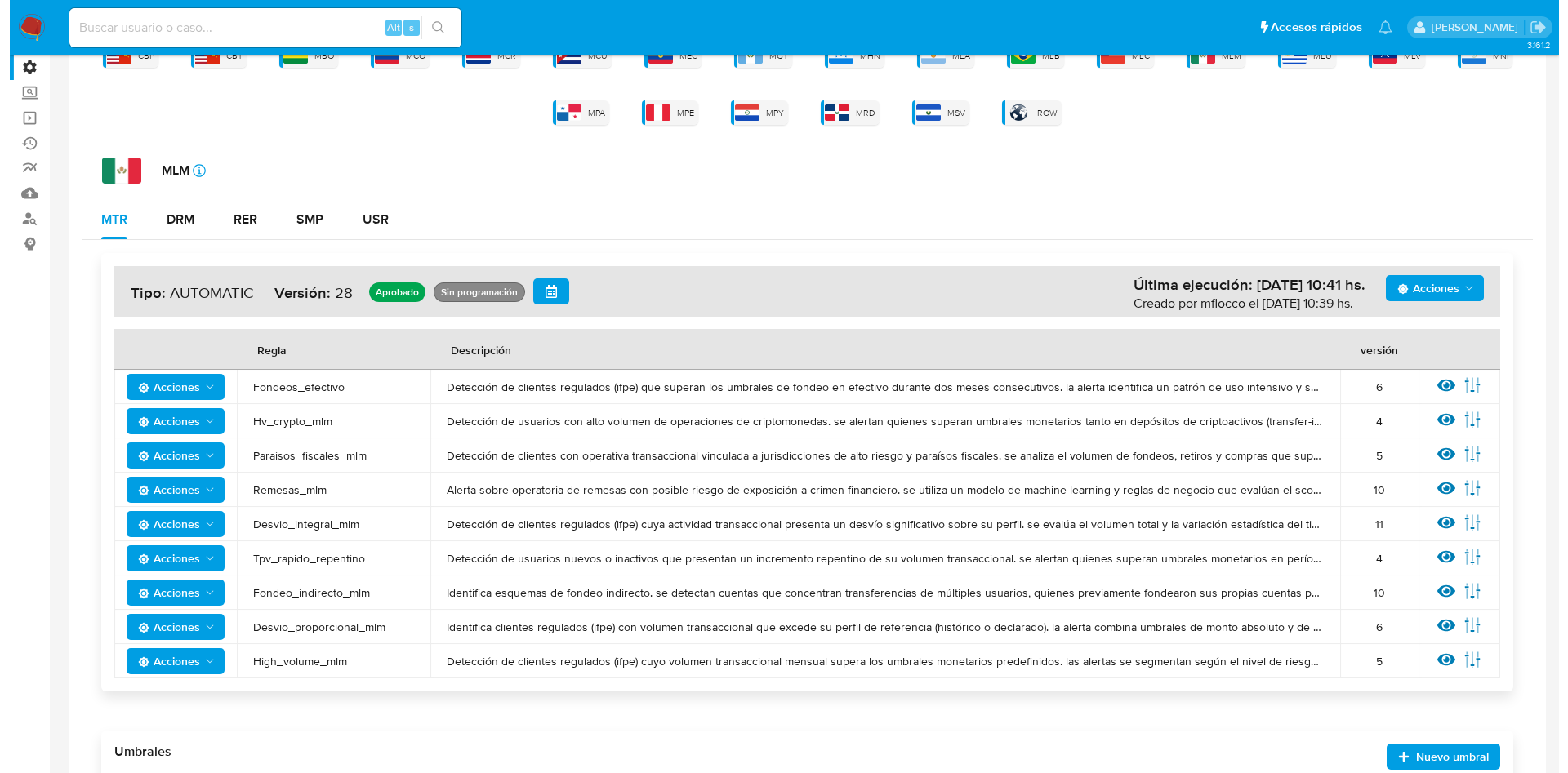
scroll to position [368, 0]
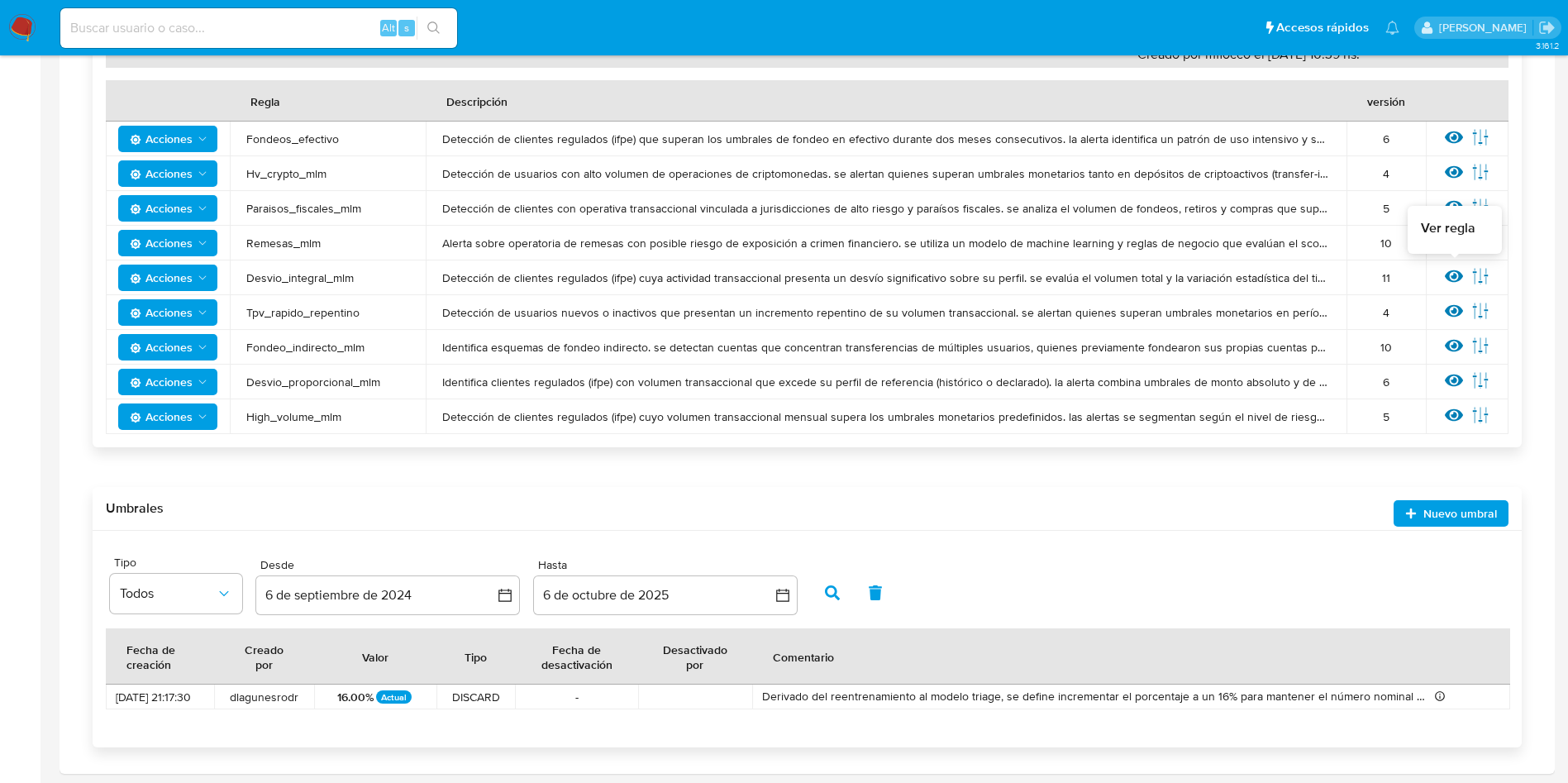
click at [1462, 273] on icon at bounding box center [1455, 277] width 18 height 13
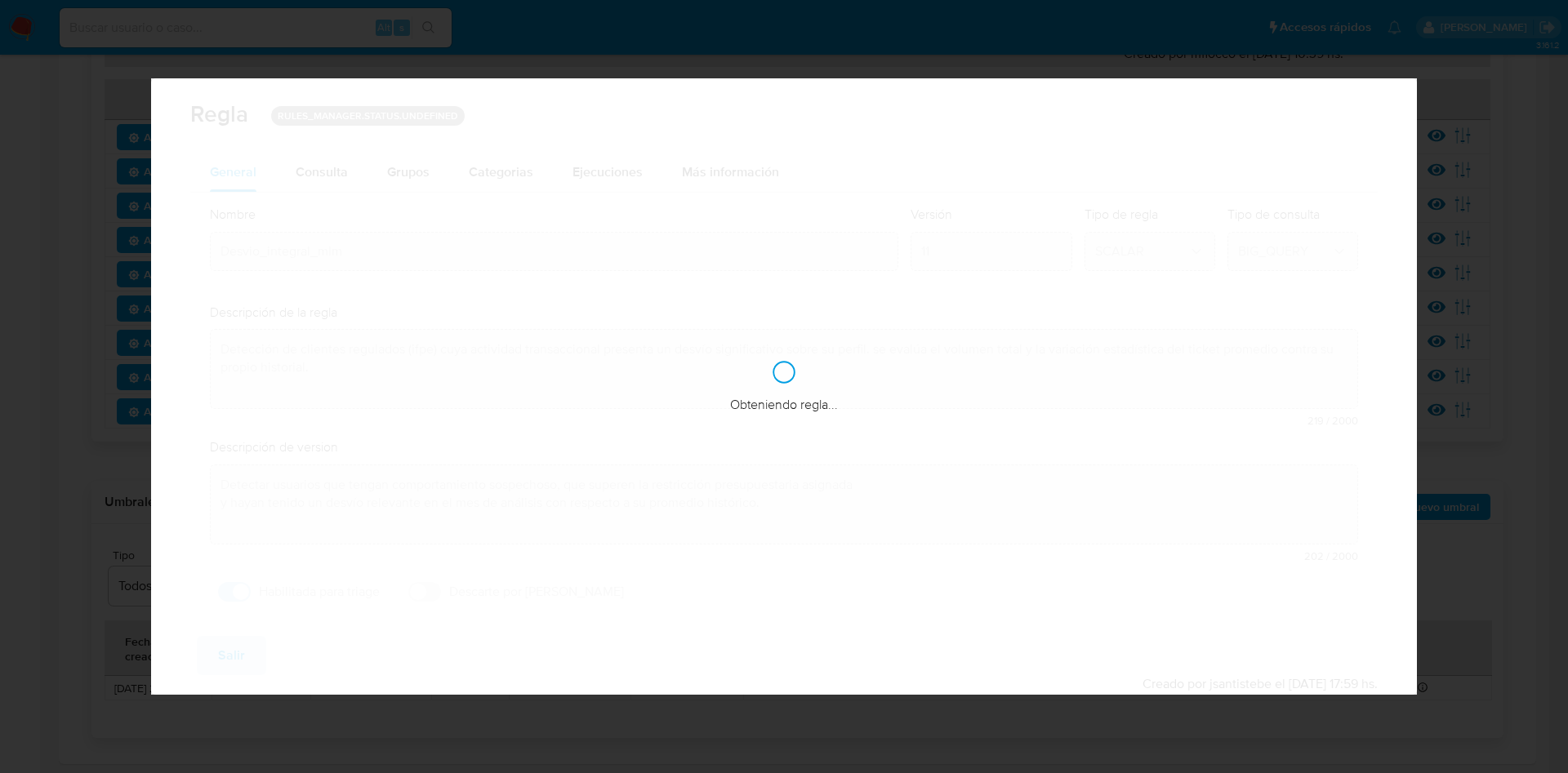
checkbox input "true"
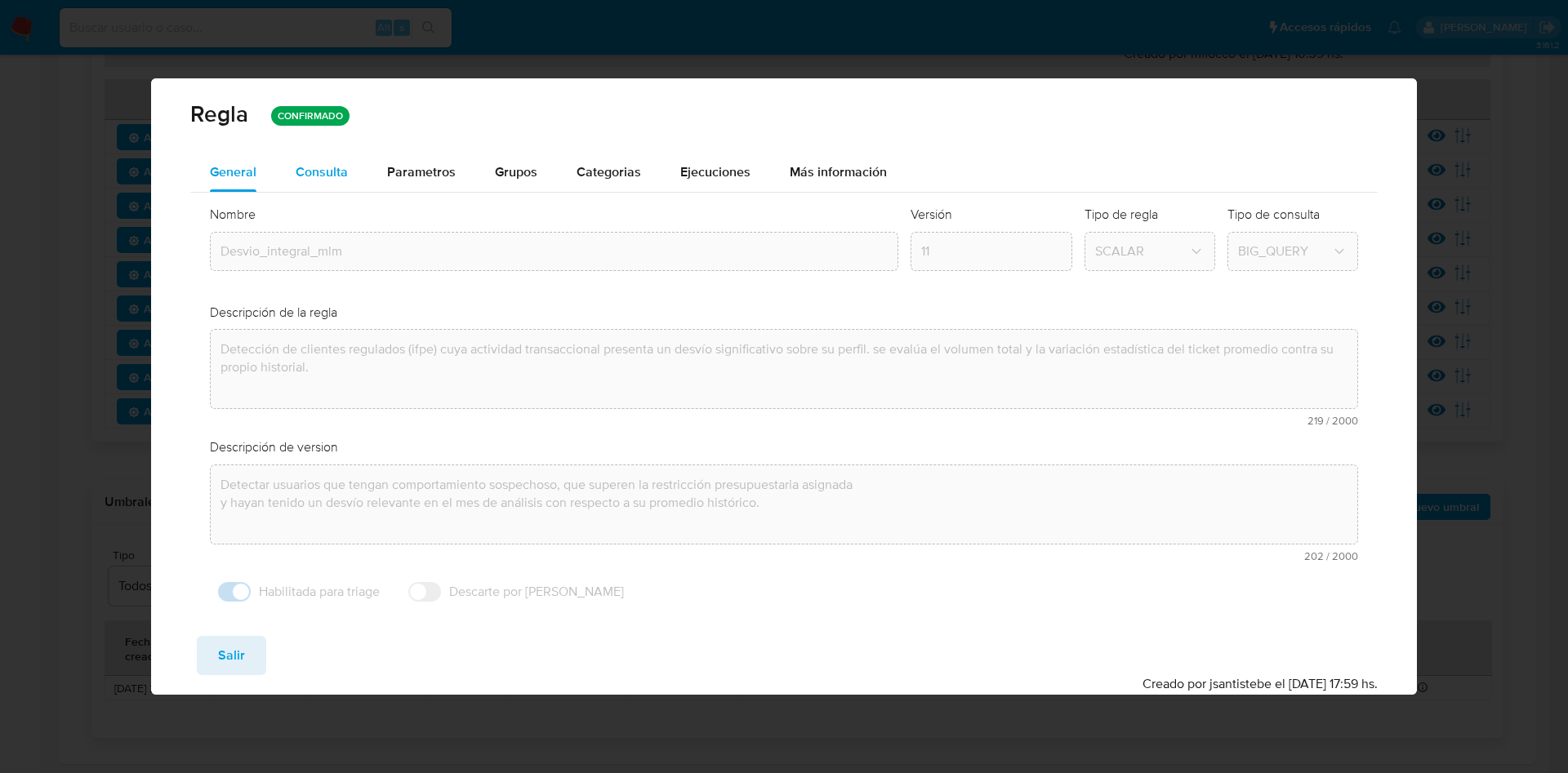
click at [321, 169] on div "Consulta" at bounding box center [322, 172] width 52 height 13
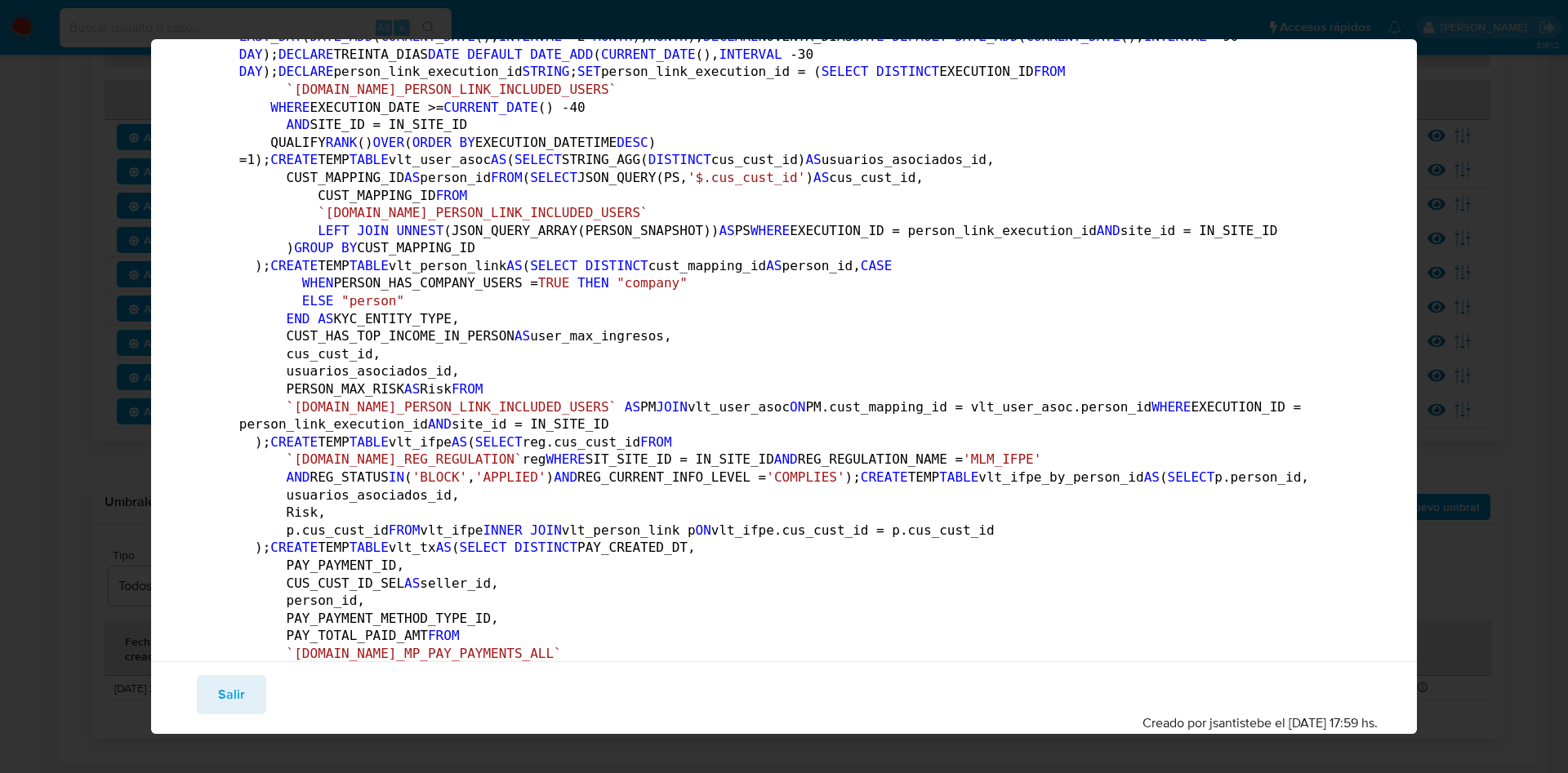
scroll to position [0, 0]
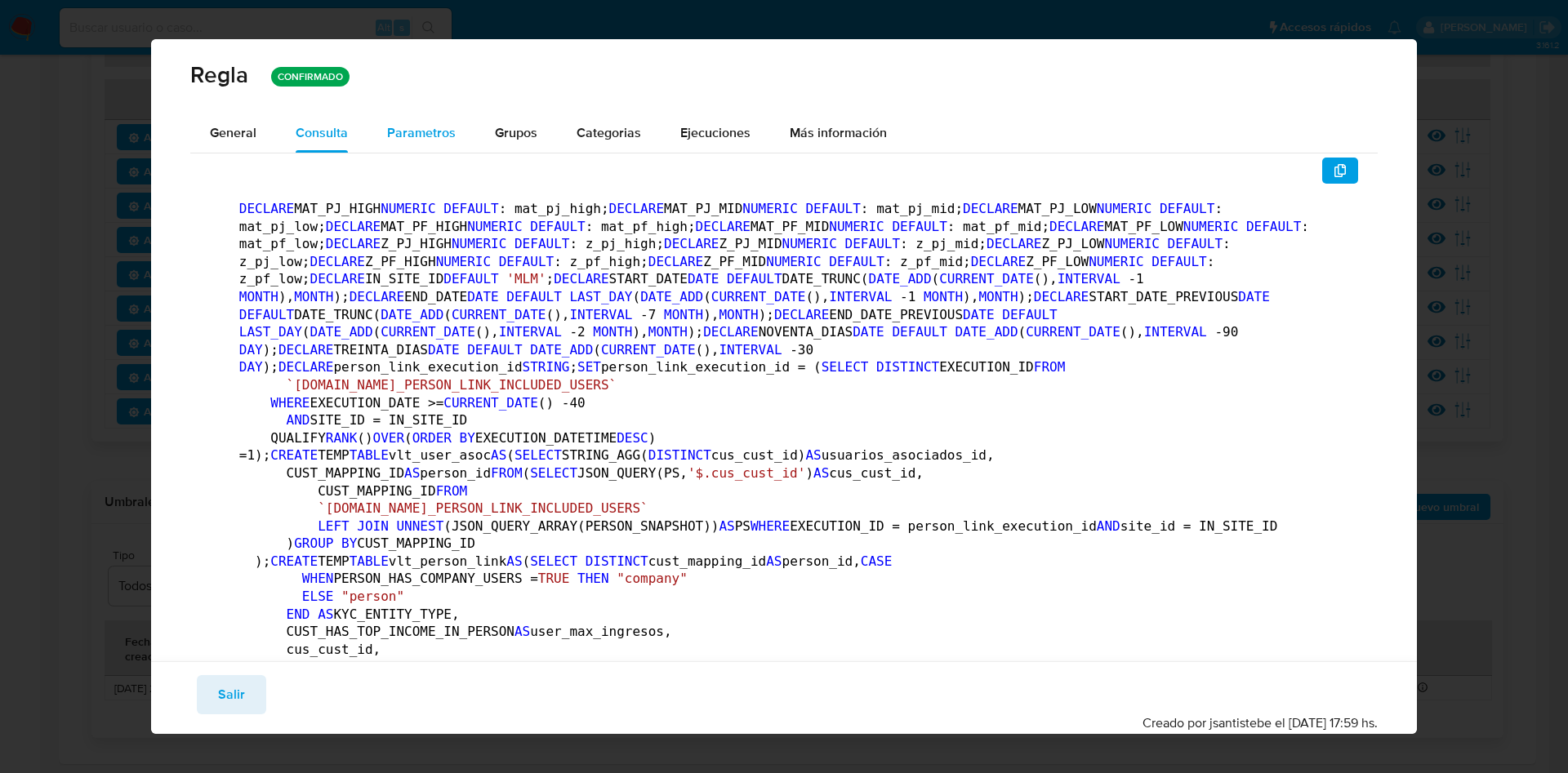
click at [422, 134] on span "Parametros" at bounding box center [422, 132] width 68 height 19
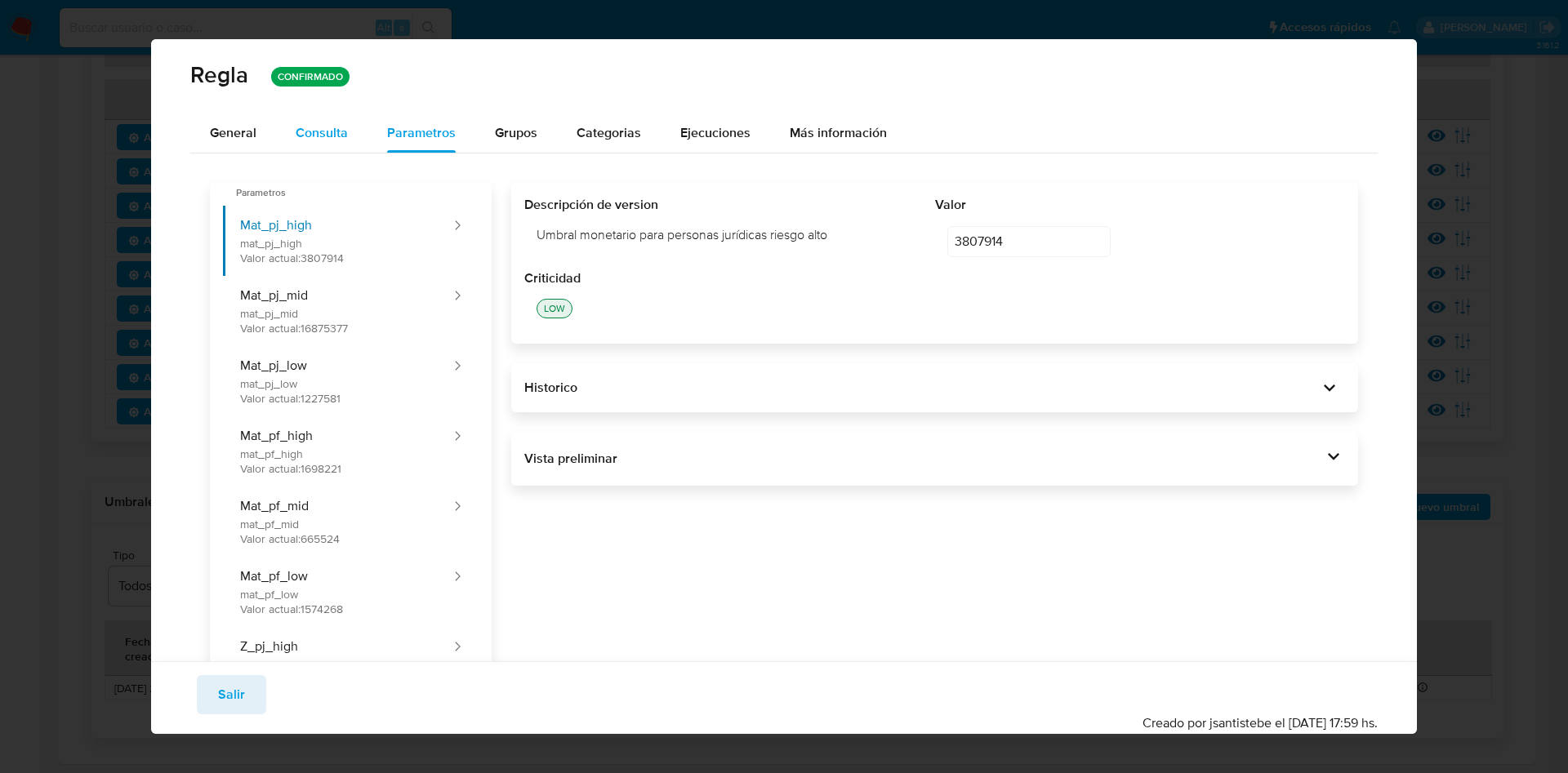
click at [322, 126] on div "Consulta" at bounding box center [322, 133] width 52 height 13
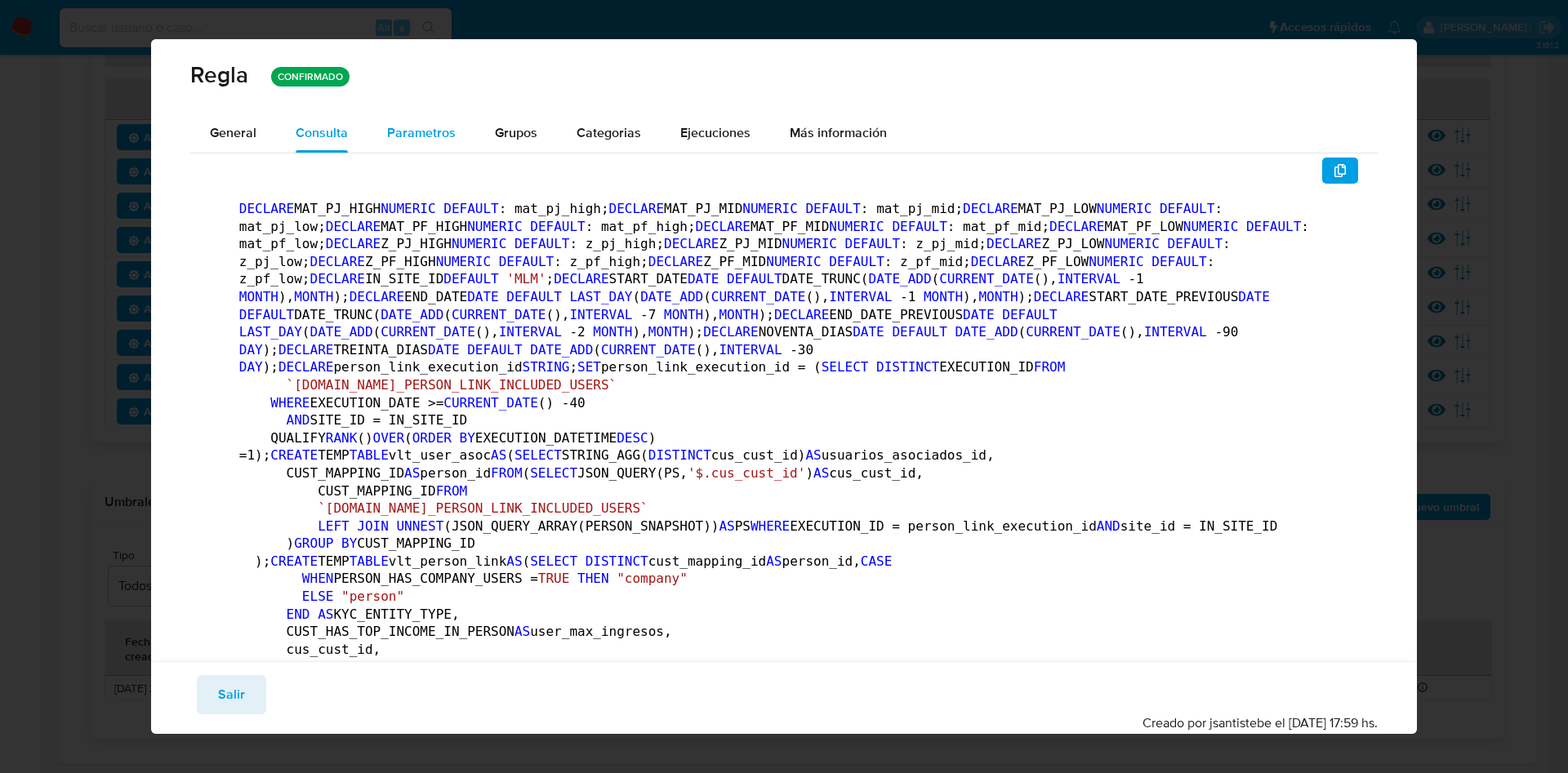
click at [440, 128] on span "Parametros" at bounding box center [422, 132] width 68 height 19
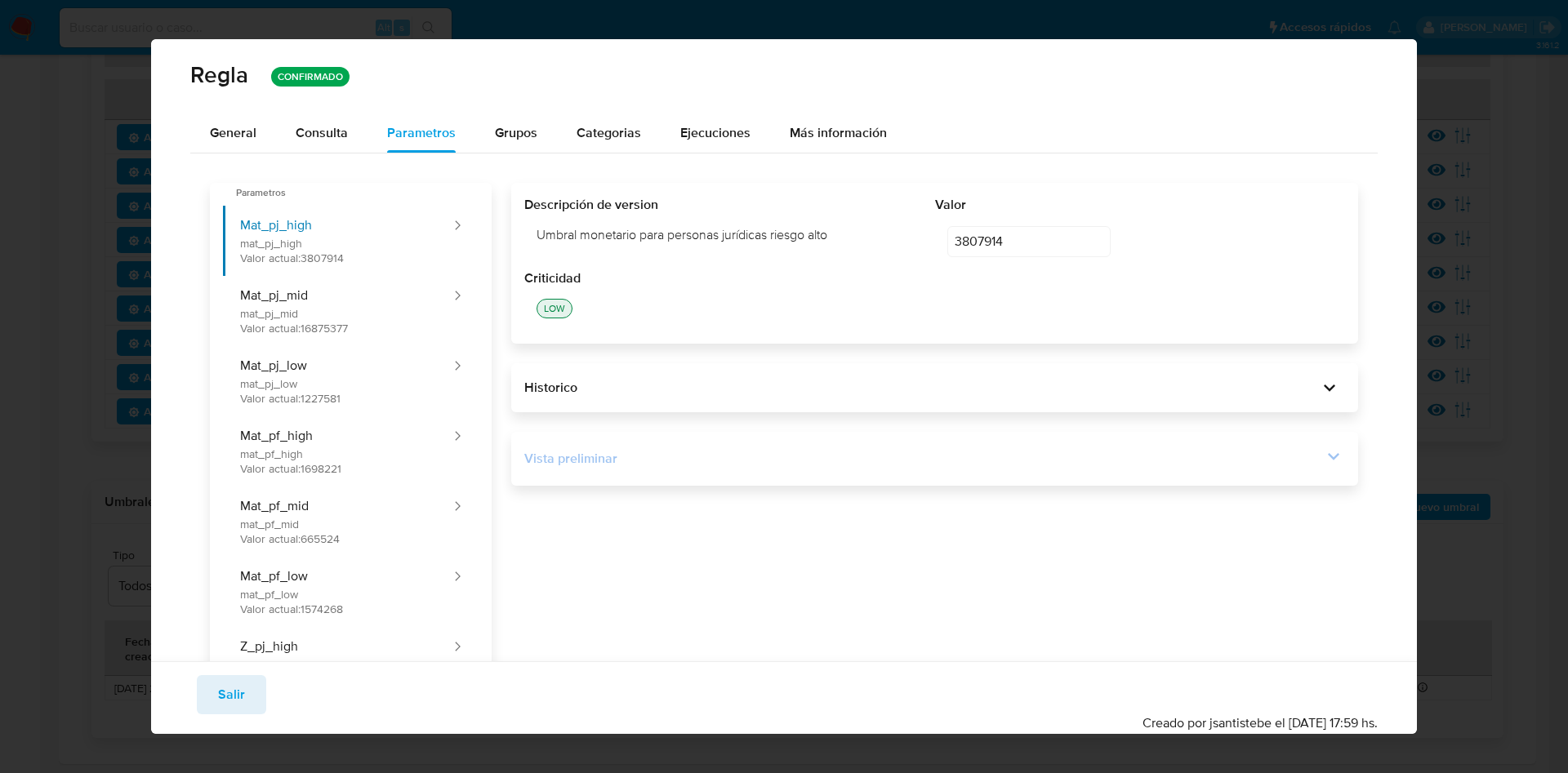
click at [1322, 471] on div at bounding box center [1333, 458] width 22 height 28
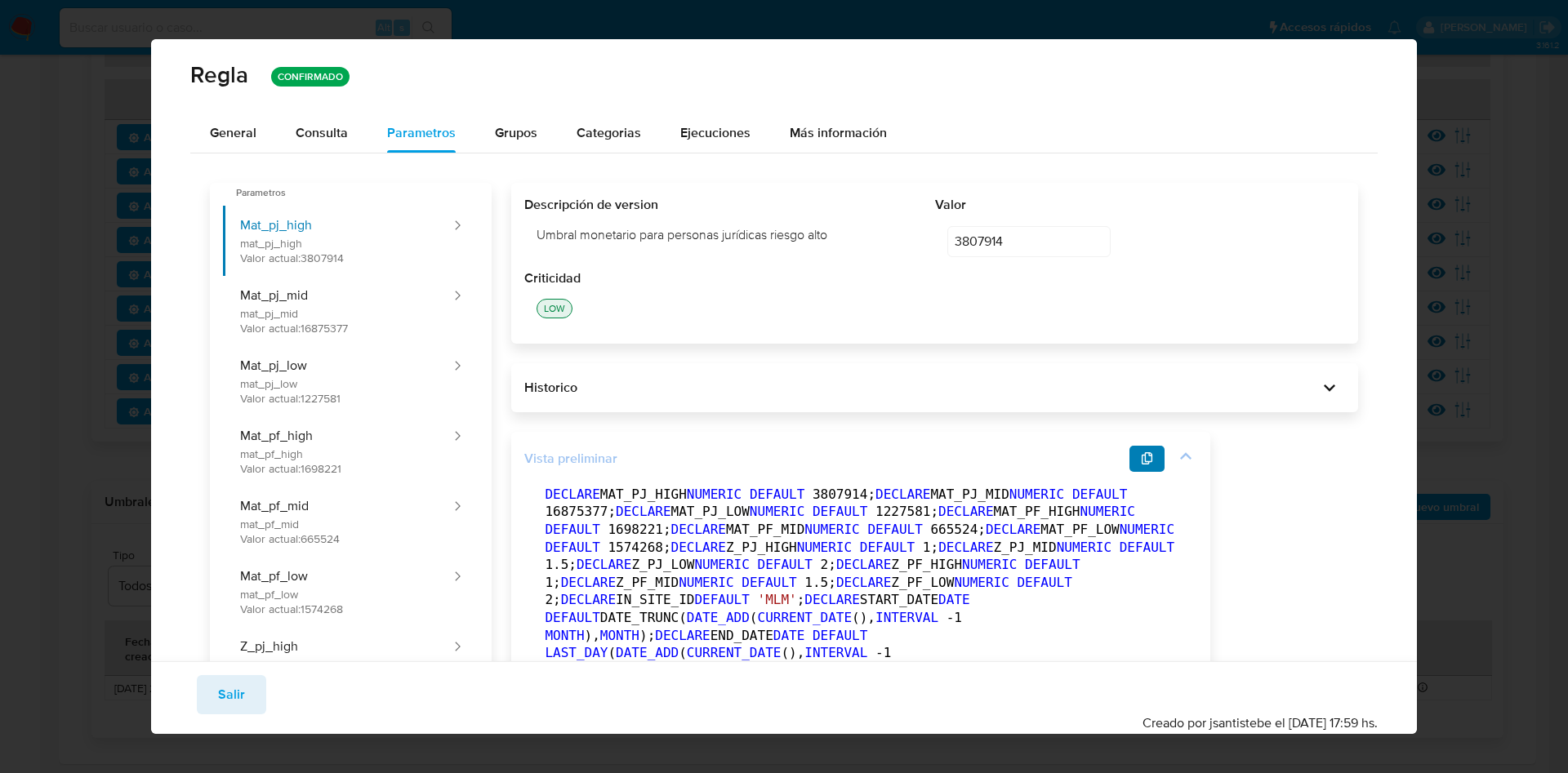
click at [1145, 461] on icon "button" at bounding box center [1147, 458] width 13 height 13
click at [231, 683] on span "Salir" at bounding box center [231, 695] width 27 height 36
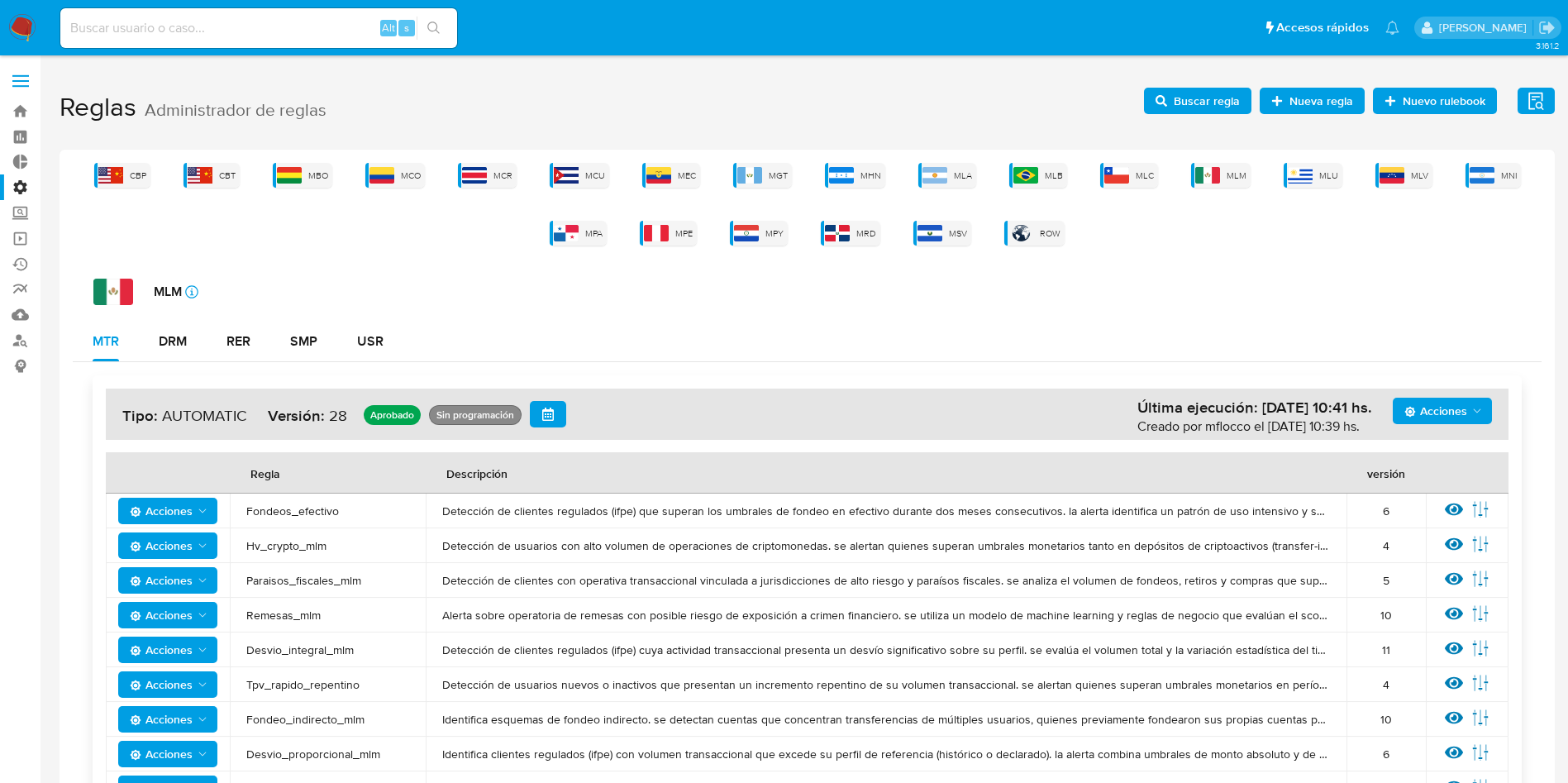
click at [1216, 97] on span "Buscar regla" at bounding box center [1207, 101] width 66 height 26
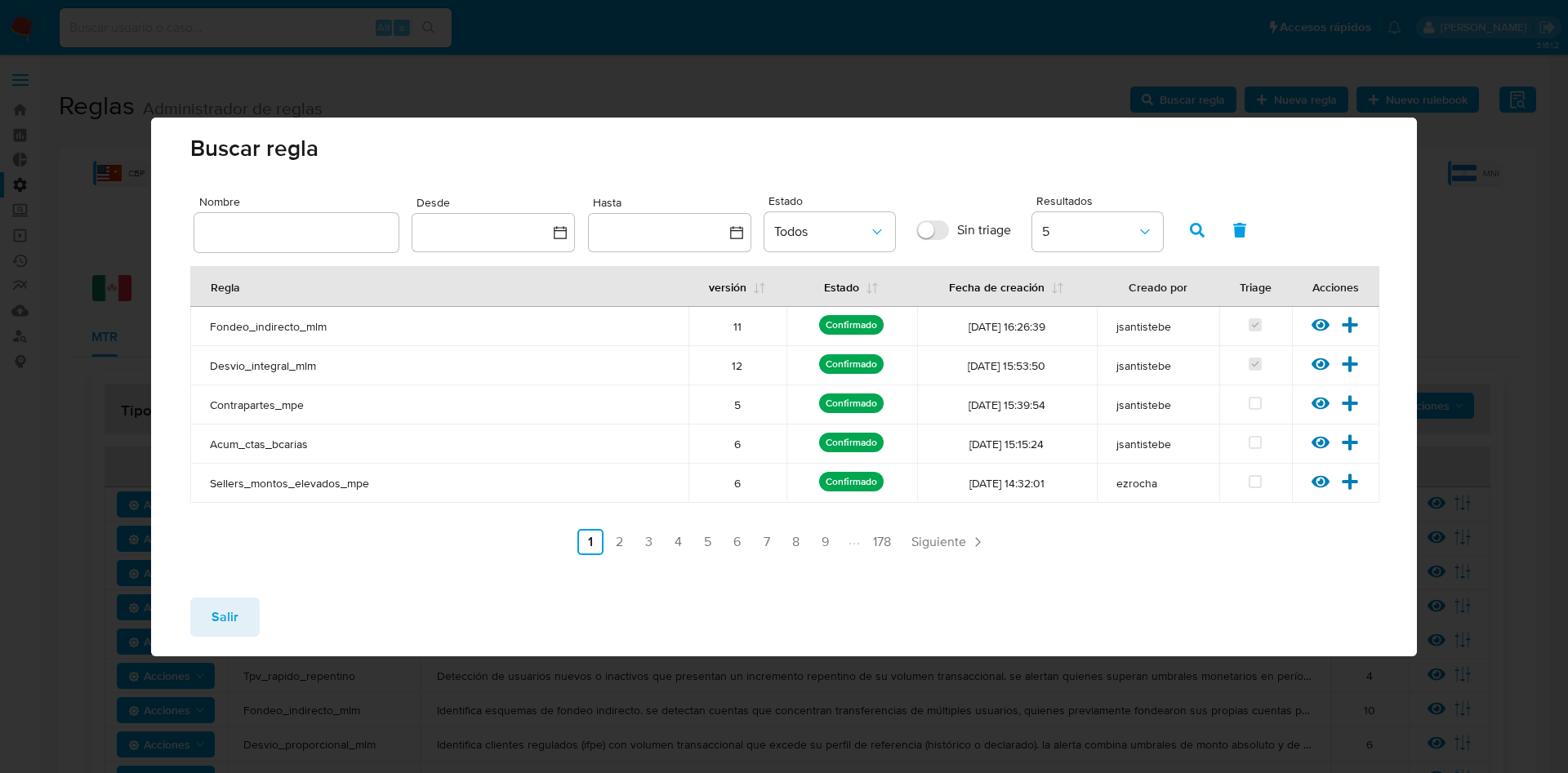
click at [1329, 360] on icon at bounding box center [1320, 364] width 18 height 18
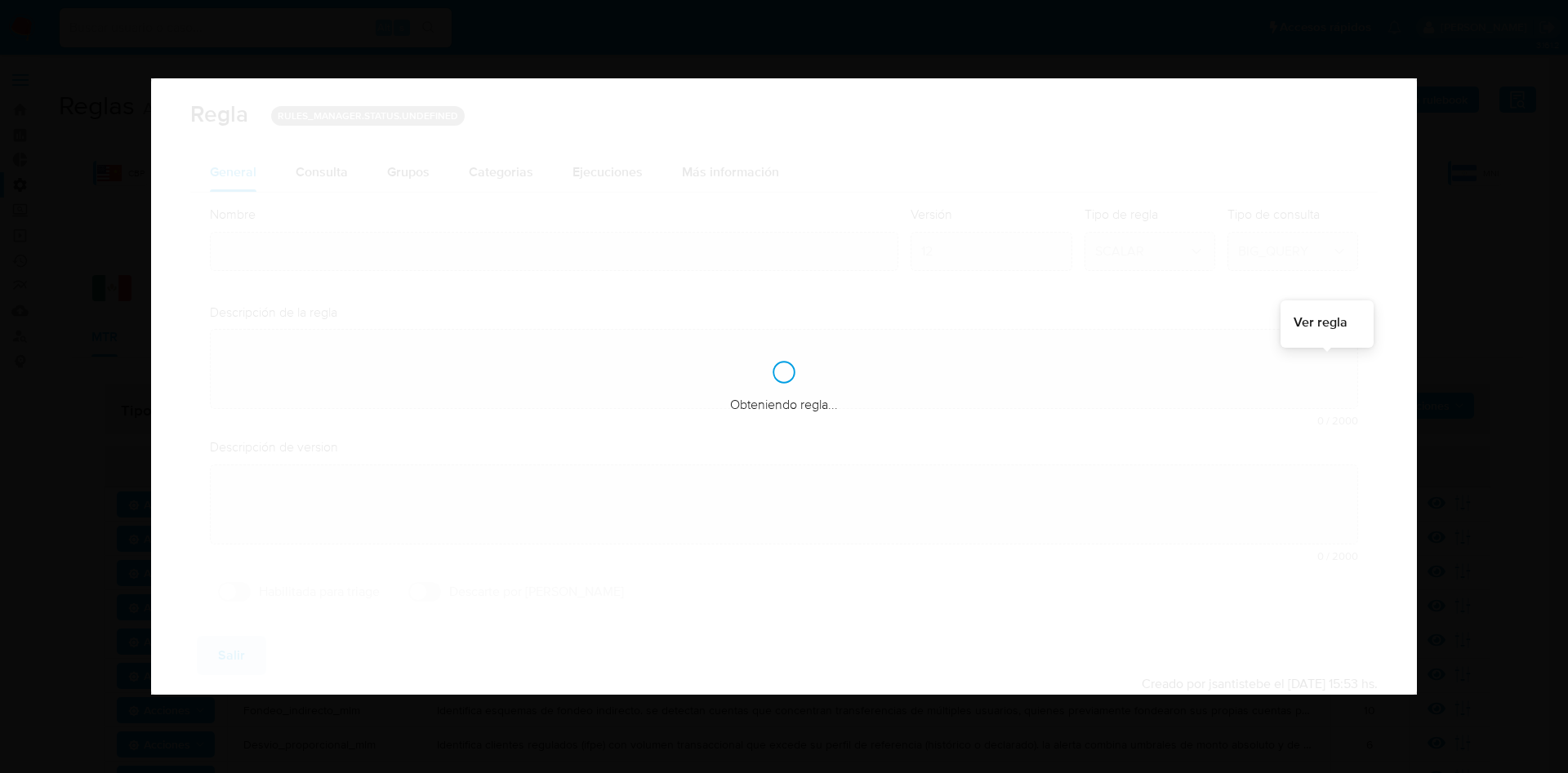
type input "Desvio_integral_mlm"
type textarea "Detección de clientes regulados (ifpe) cuya actividad transaccional presenta un…"
type textarea "Detectar usuarios que tengan comportamiento sospechoso, que superen la restricc…"
checkbox input "true"
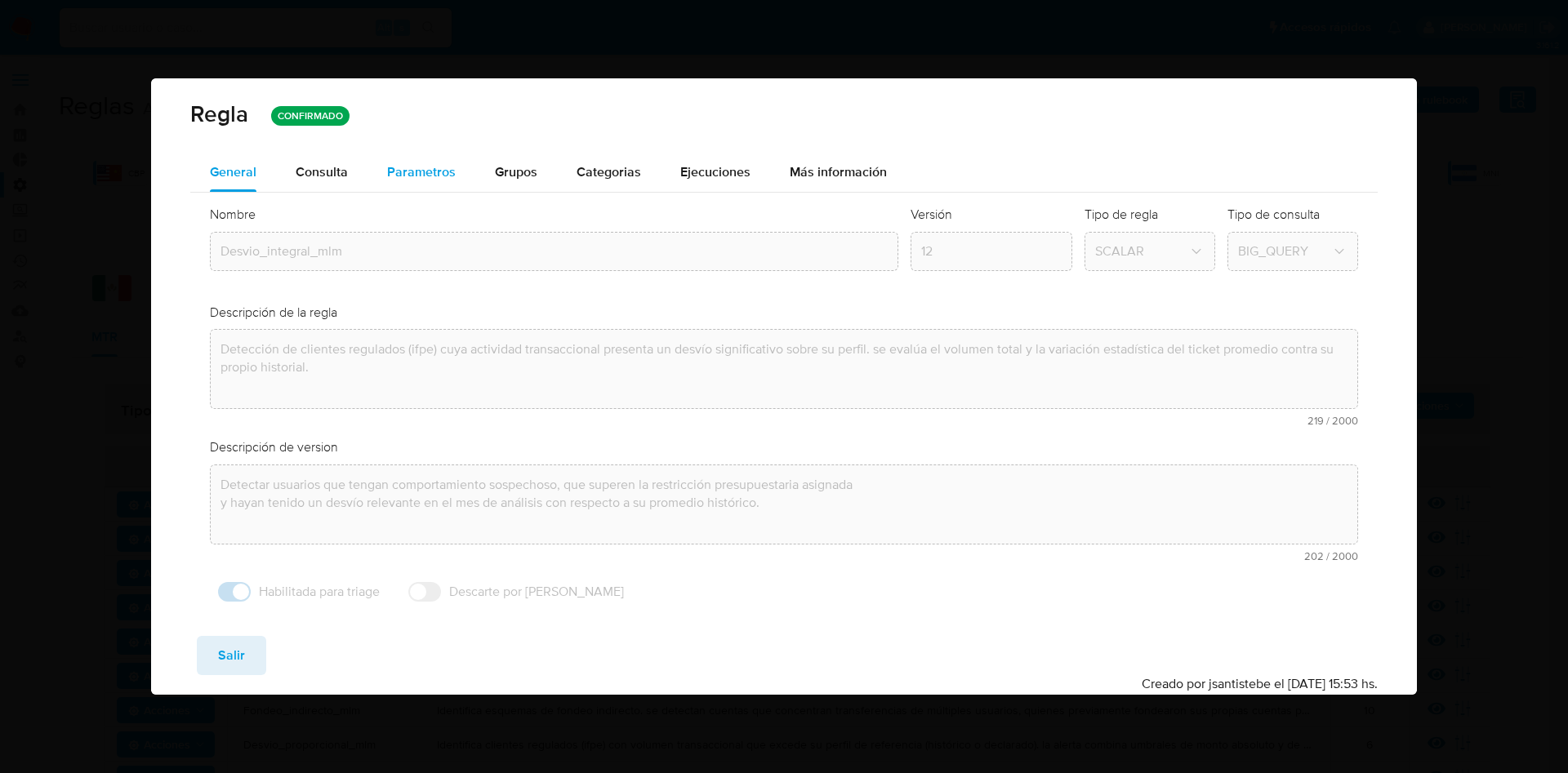
click at [422, 162] on span "Parametros" at bounding box center [422, 171] width 68 height 19
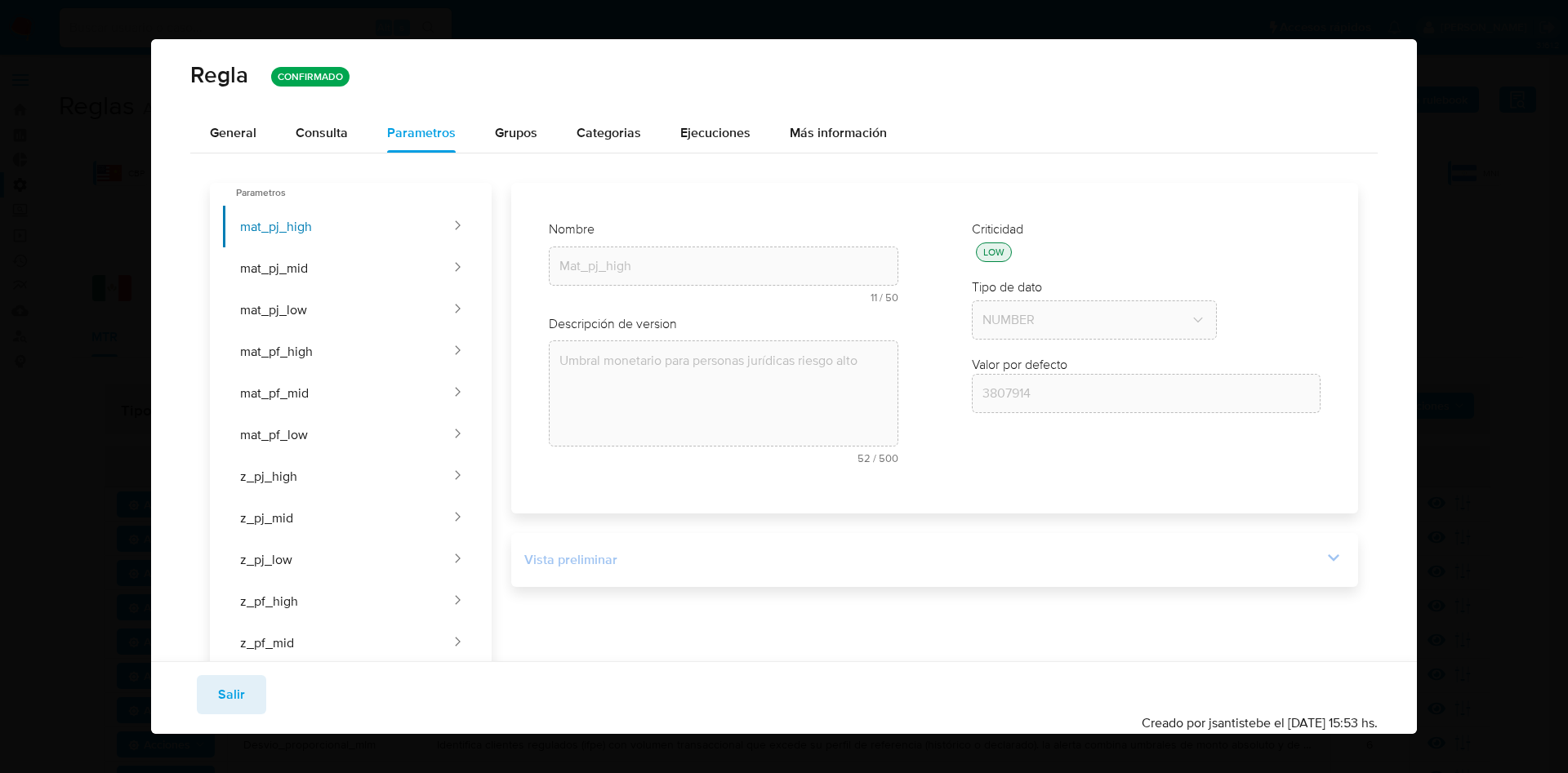
click at [1322, 562] on icon at bounding box center [1333, 557] width 22 height 22
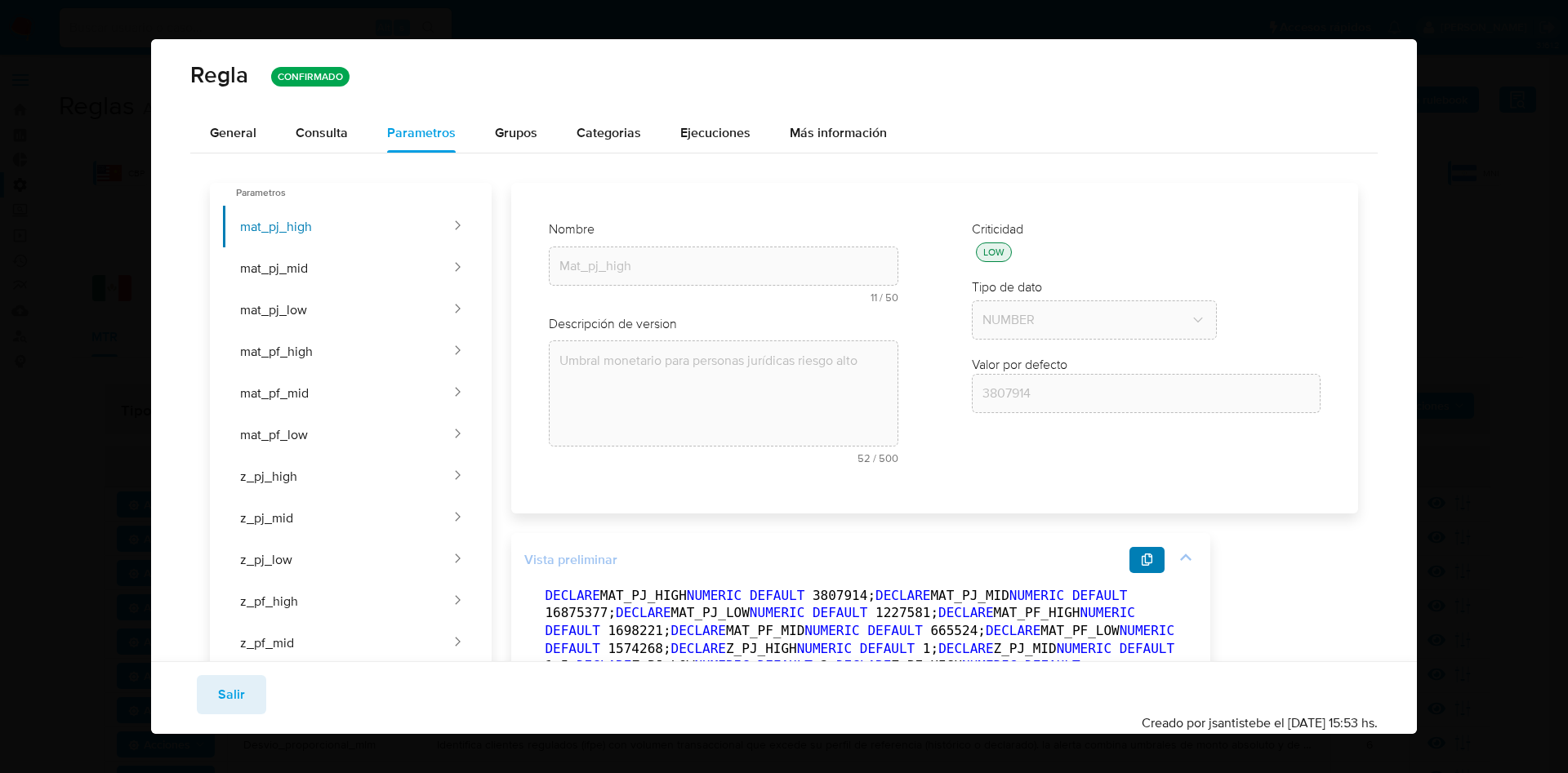
click at [1143, 561] on icon "button" at bounding box center [1147, 560] width 13 height 13
click at [222, 696] on span "Salir" at bounding box center [231, 695] width 27 height 36
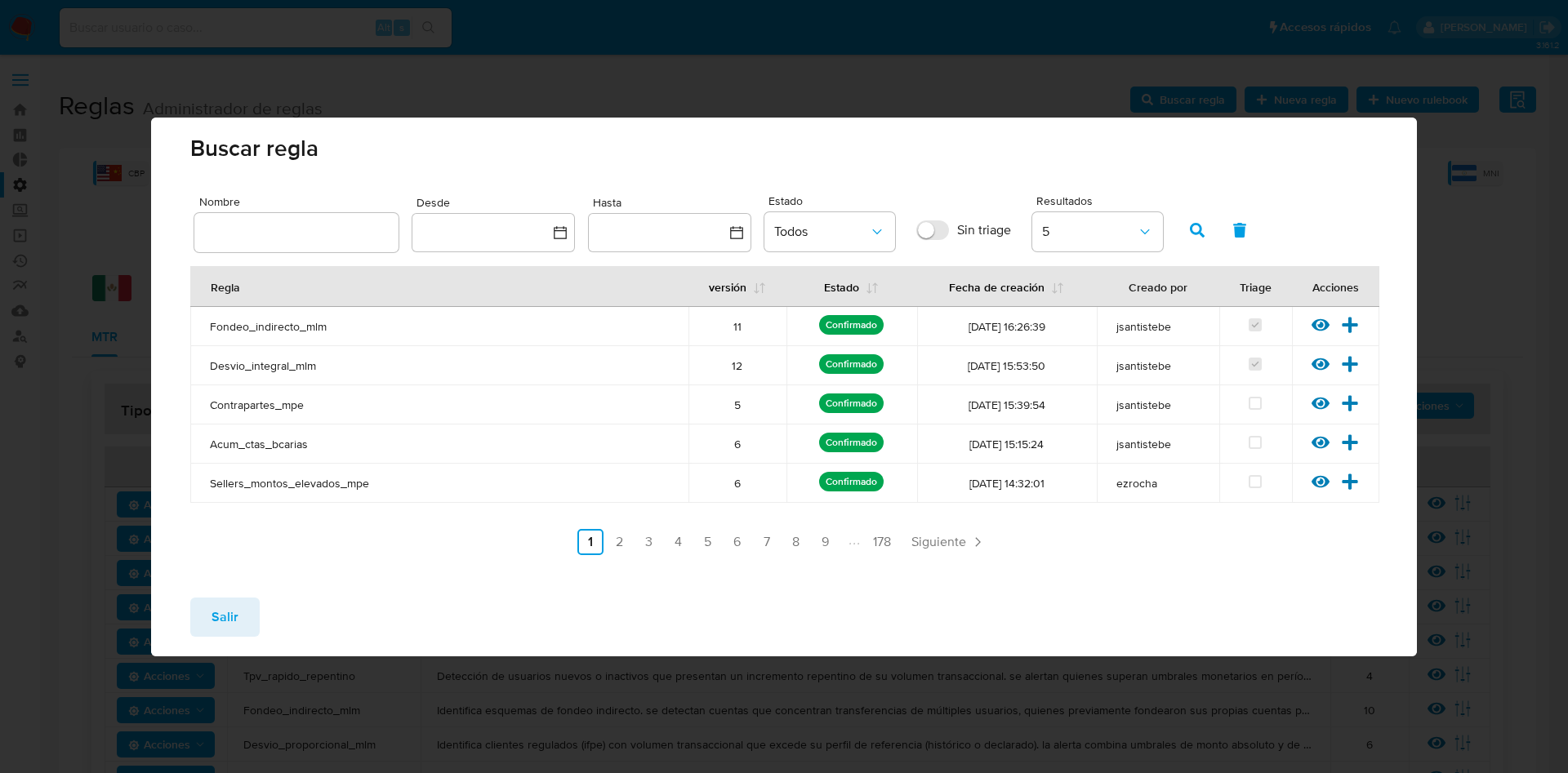
click at [1311, 328] on icon at bounding box center [1320, 325] width 18 height 18
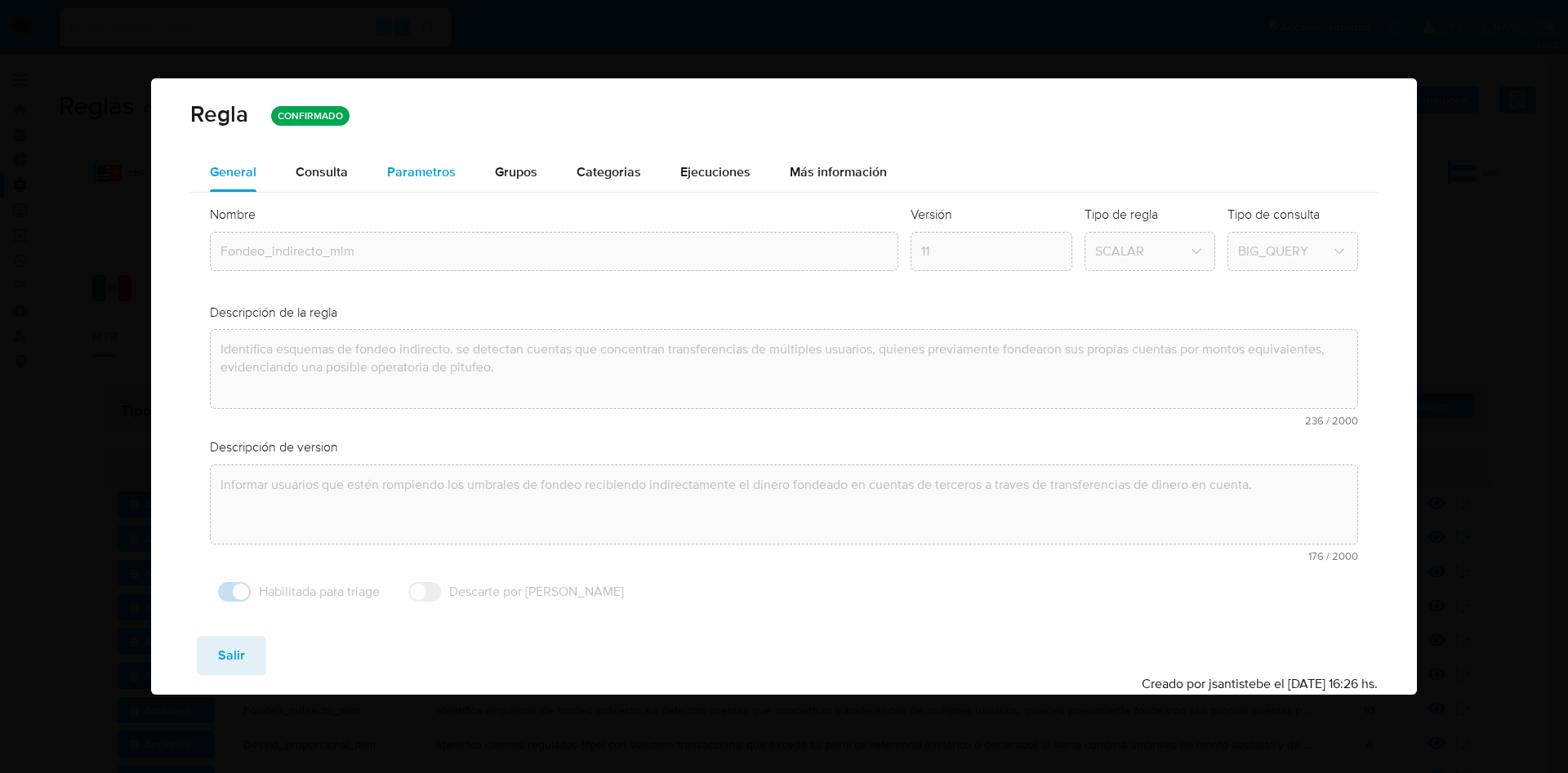
click at [429, 181] on div "Parametros" at bounding box center [422, 172] width 68 height 39
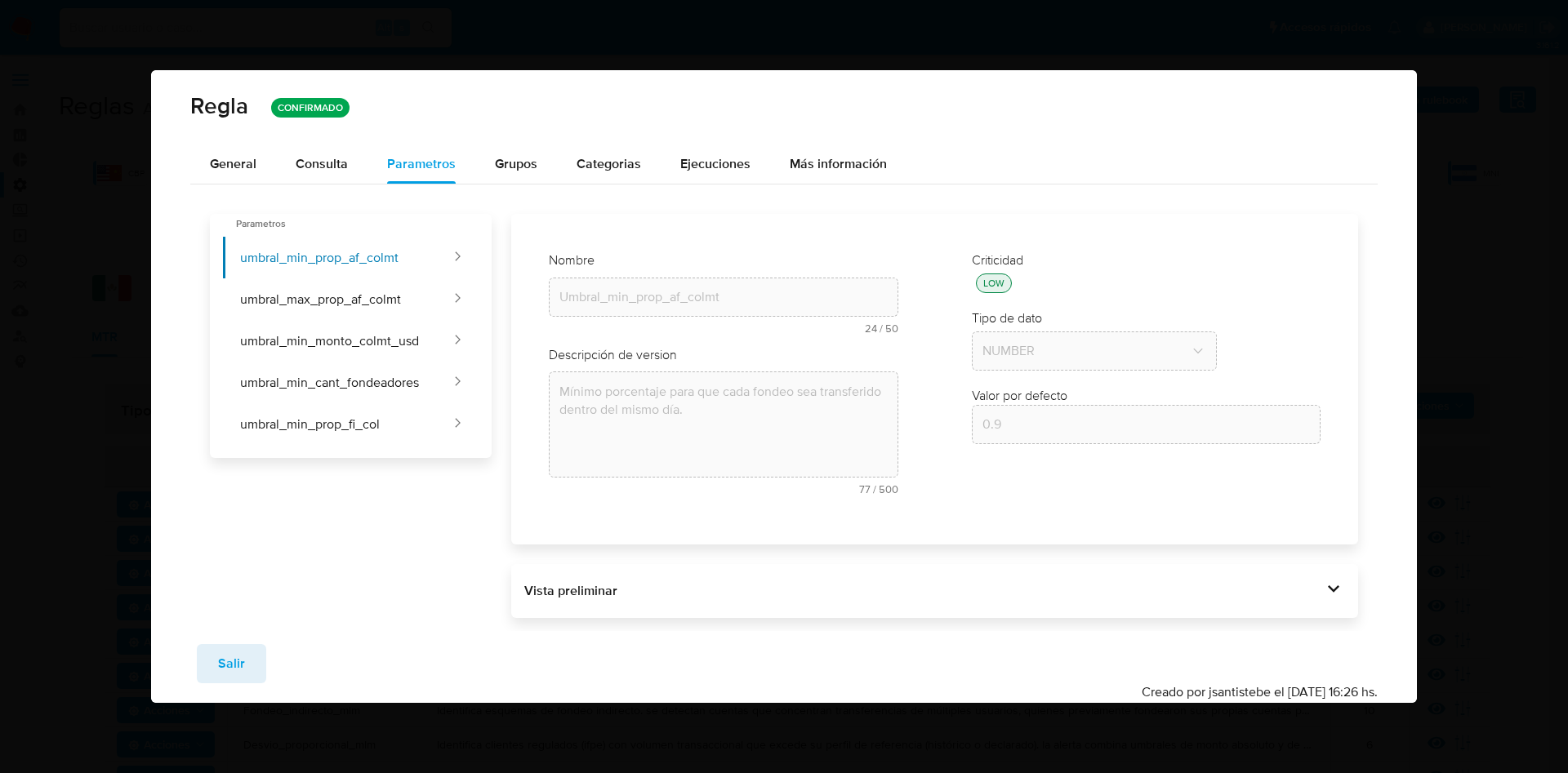
click at [1334, 603] on div at bounding box center [1333, 591] width 22 height 28
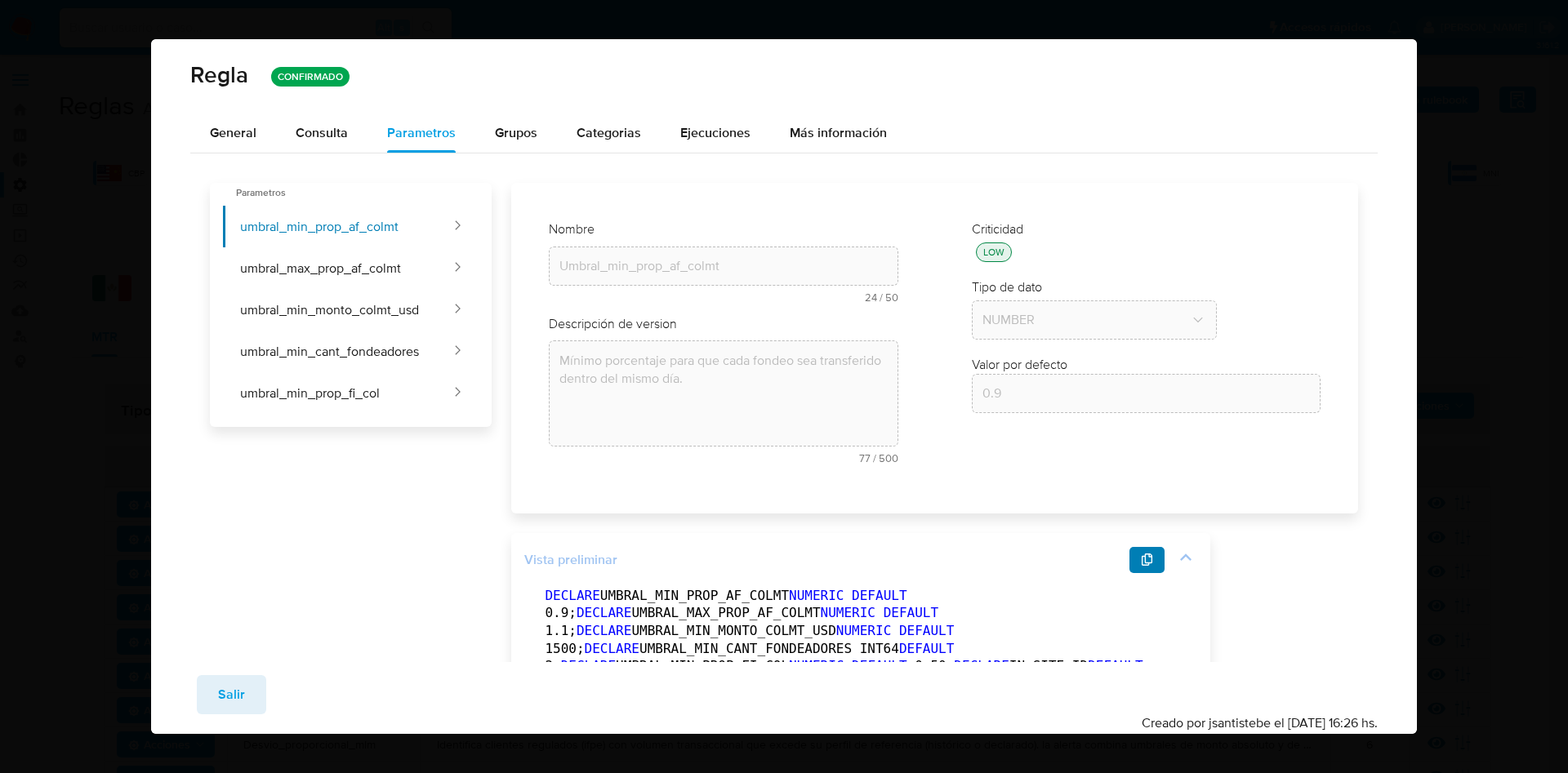
click at [1150, 565] on button "button" at bounding box center [1147, 560] width 36 height 26
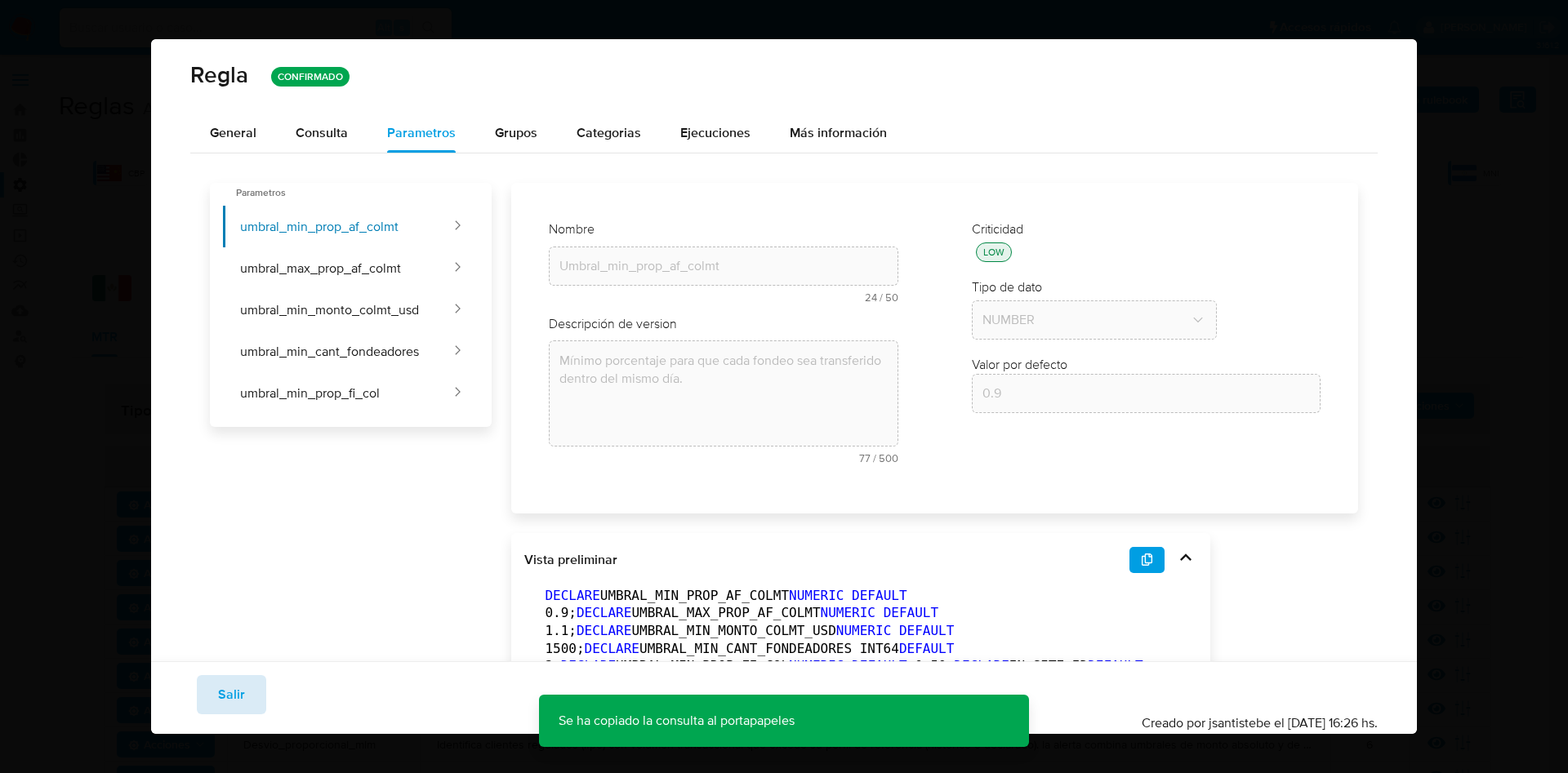
click at [224, 678] on span "Salir" at bounding box center [231, 695] width 27 height 36
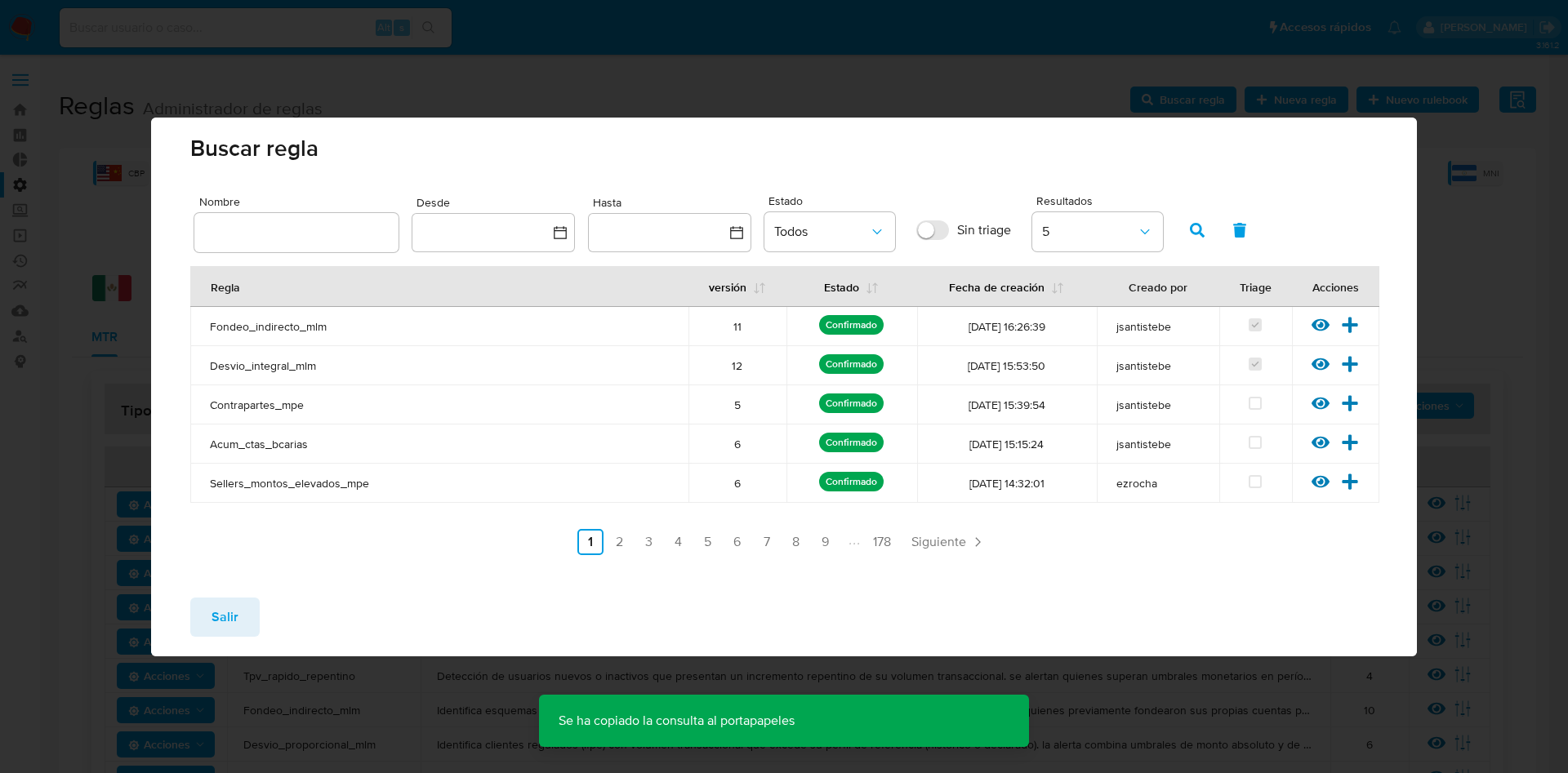
click at [207, 620] on button "Salir" at bounding box center [224, 618] width 69 height 39
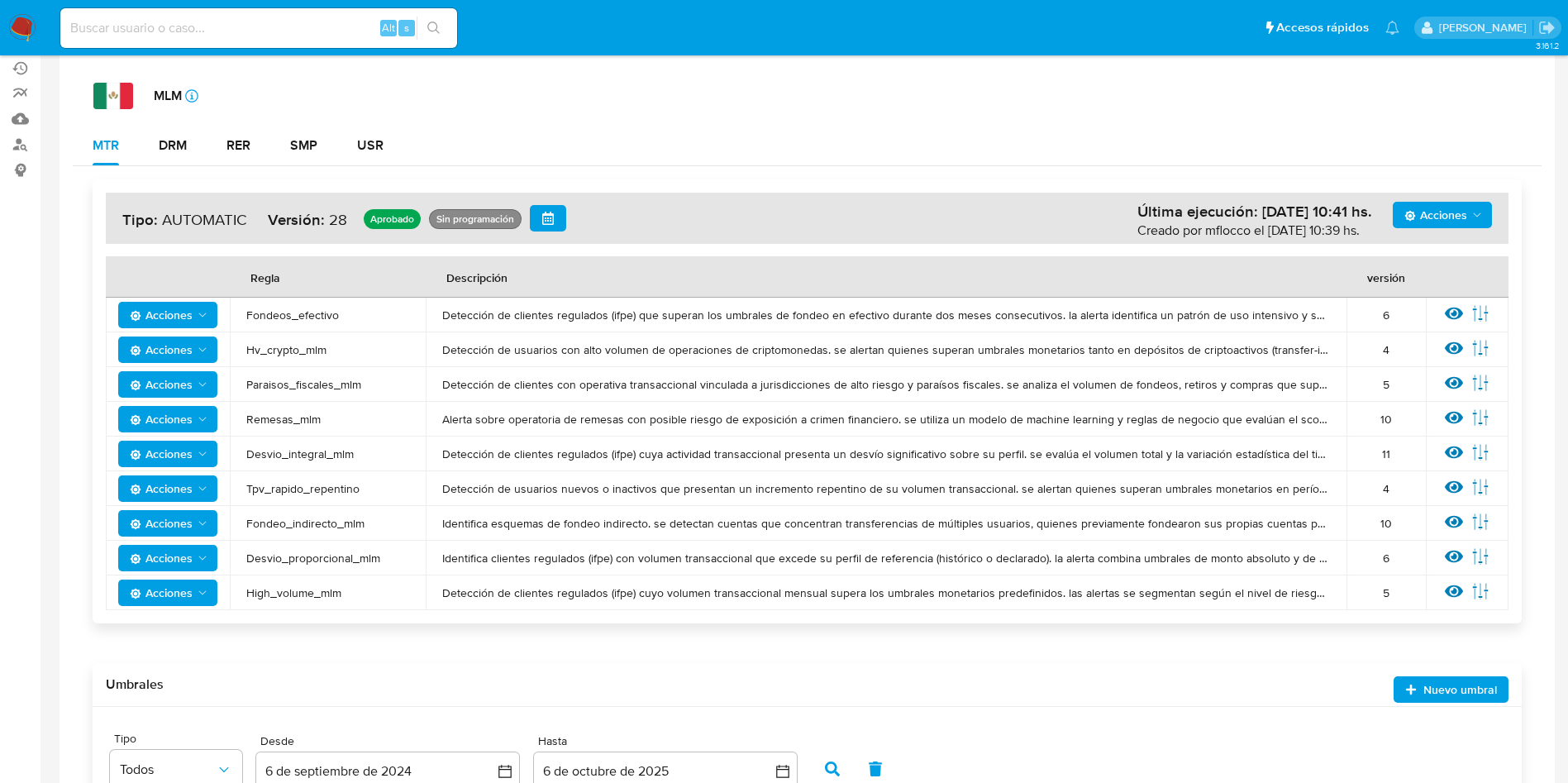
scroll to position [372, 0]
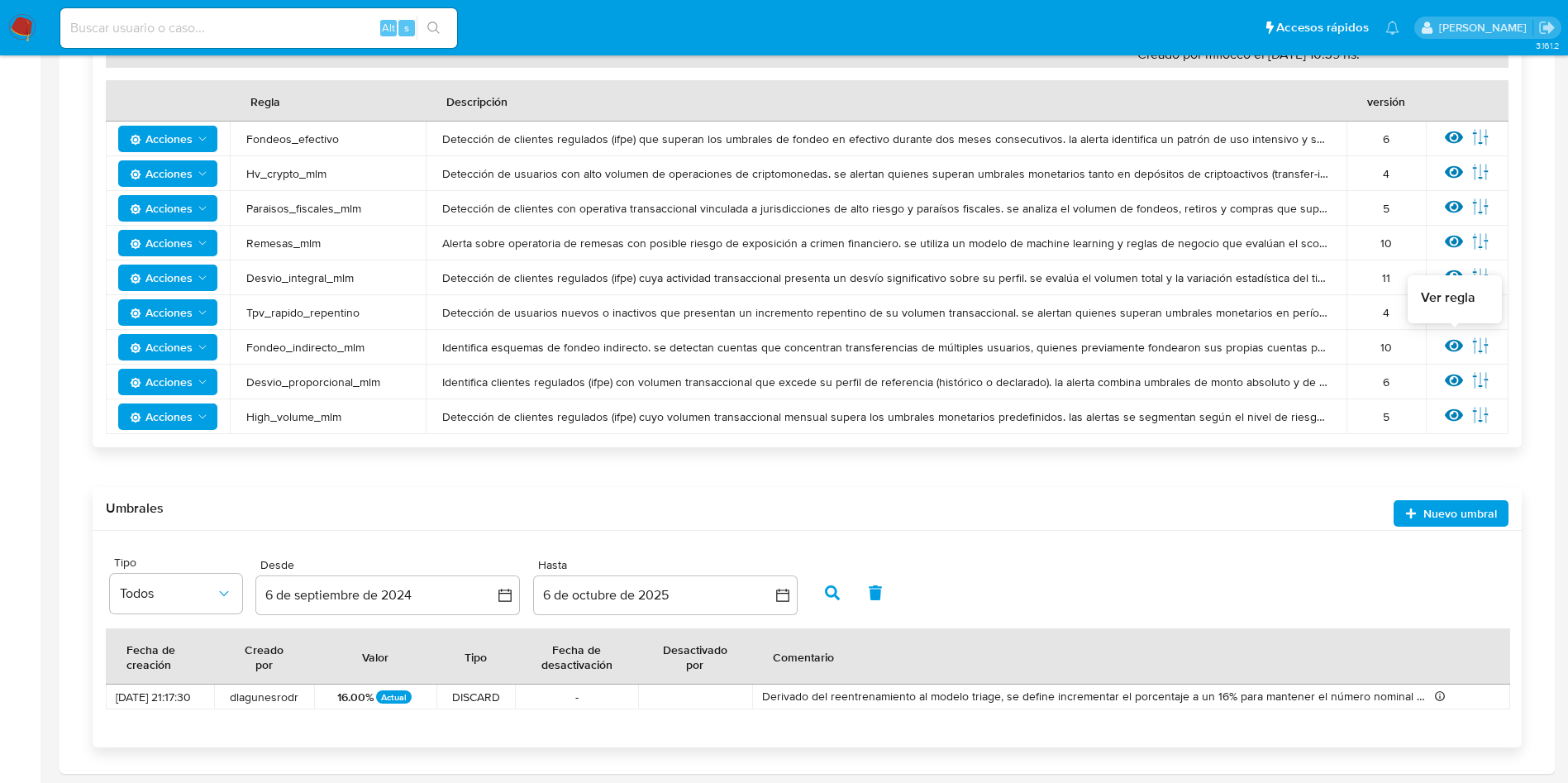
click at [1451, 342] on icon at bounding box center [1455, 346] width 18 height 13
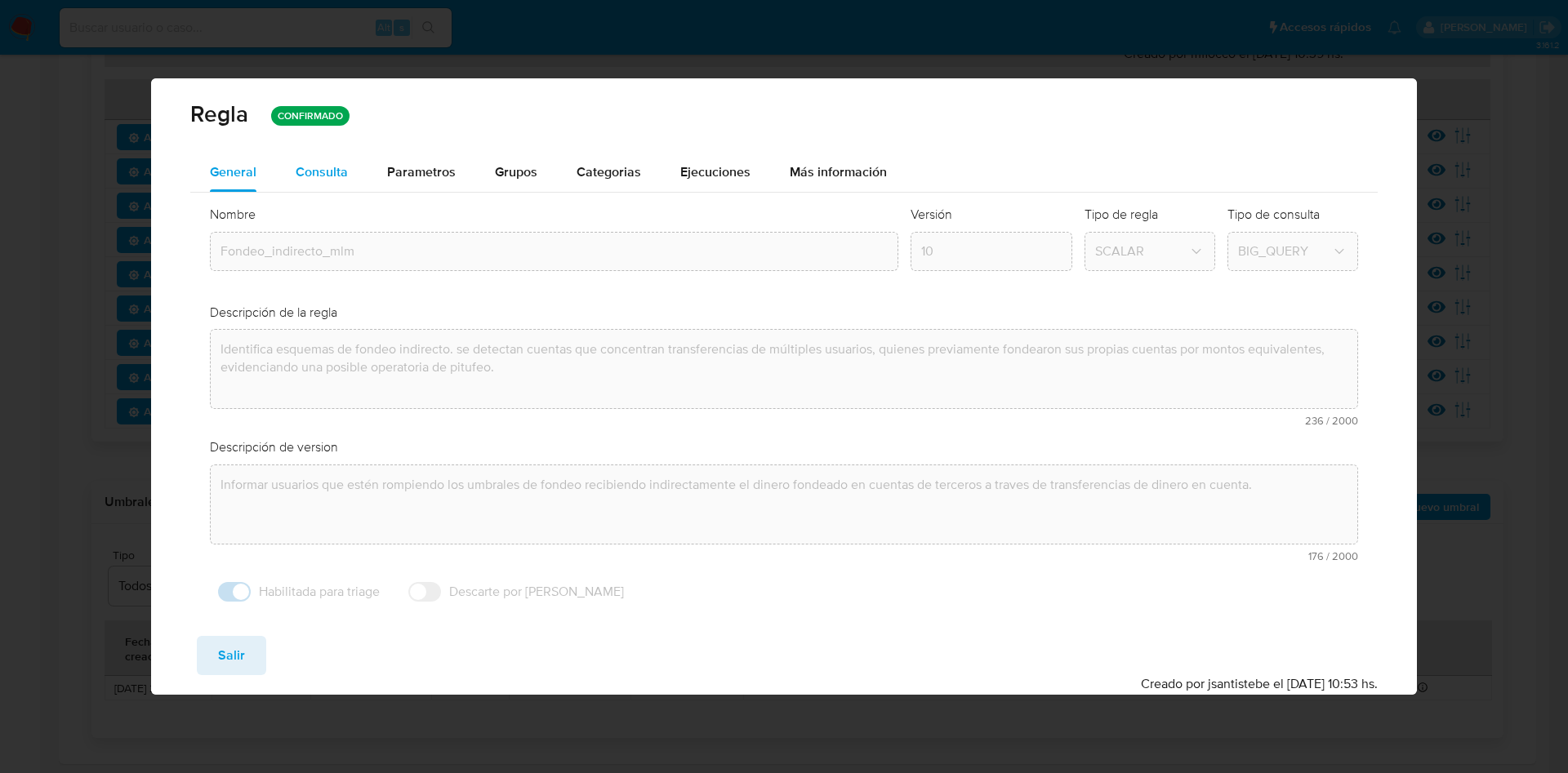
click at [353, 169] on button "Consulta" at bounding box center [322, 172] width 91 height 39
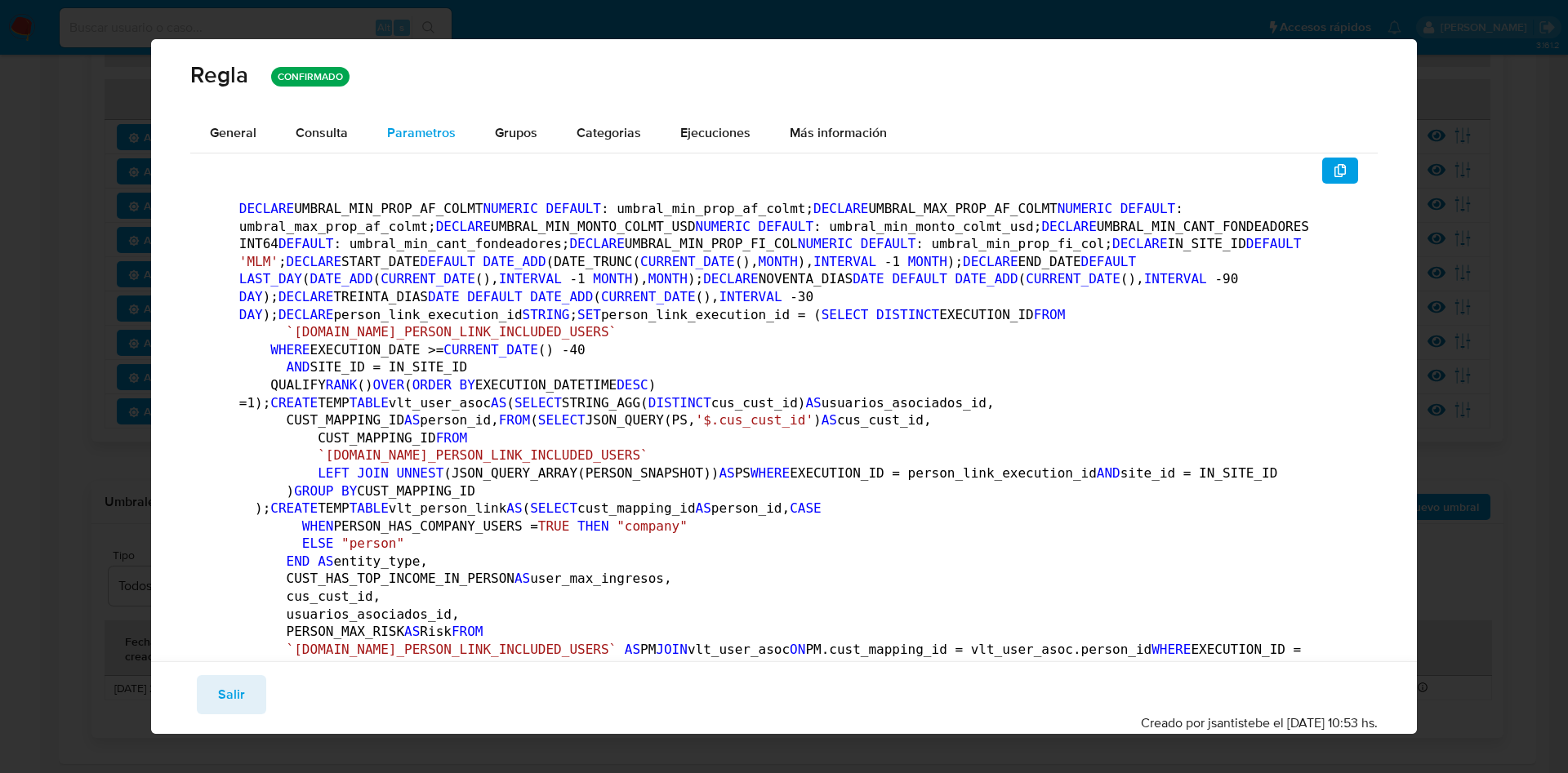
click at [438, 137] on span "Parametros" at bounding box center [422, 132] width 68 height 19
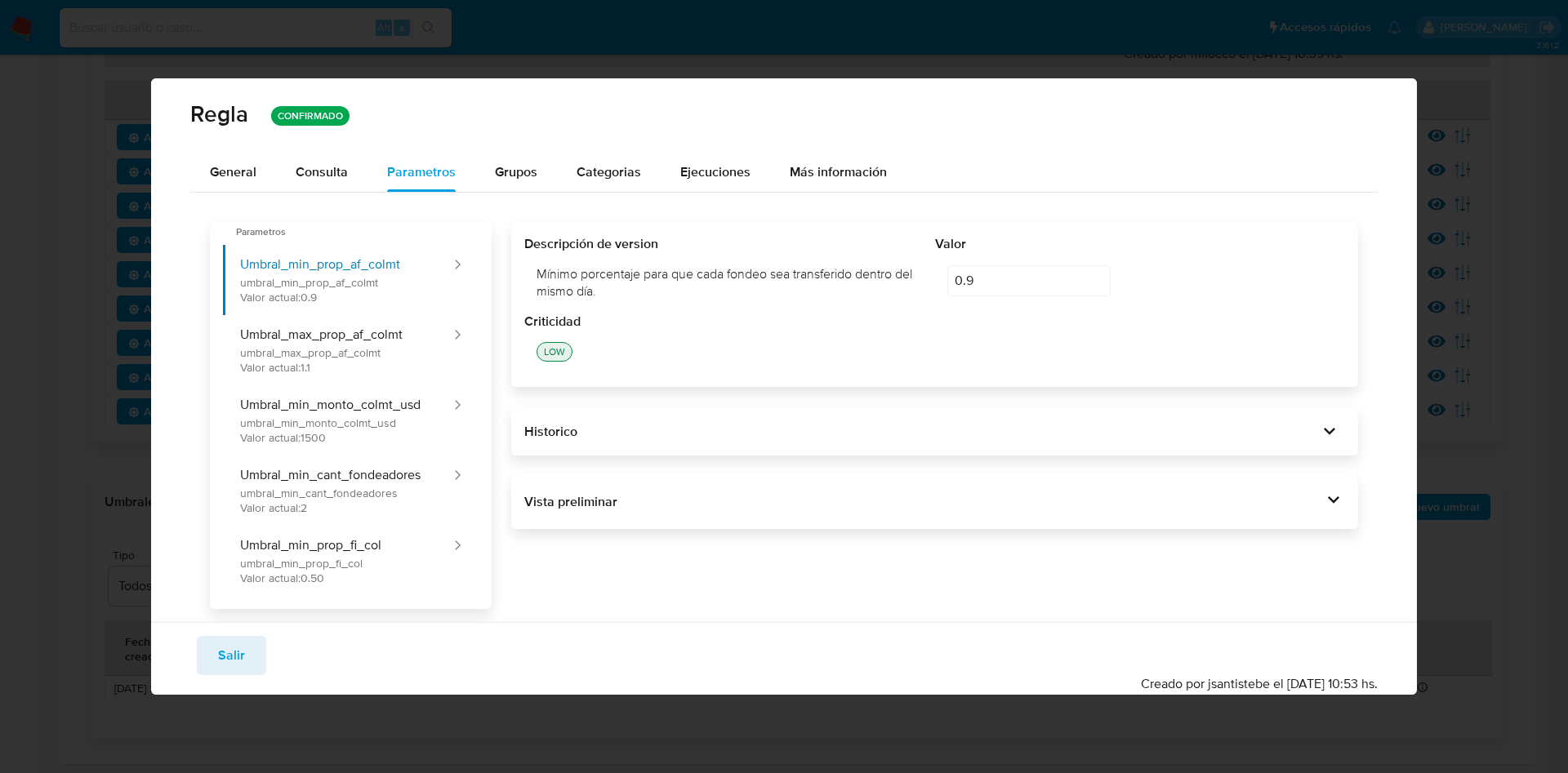
drag, startPoint x: 1348, startPoint y: 501, endPoint x: 1328, endPoint y: 539, distance: 42.9
click at [1350, 501] on div "Vista preliminar DECLARE UMBRAL_MIN_PROP_AF_COLMT NUMERIC DEFAULT 0.9 ; DECLARE…" at bounding box center [935, 502] width 847 height 54
click at [1322, 506] on icon at bounding box center [1333, 499] width 22 height 22
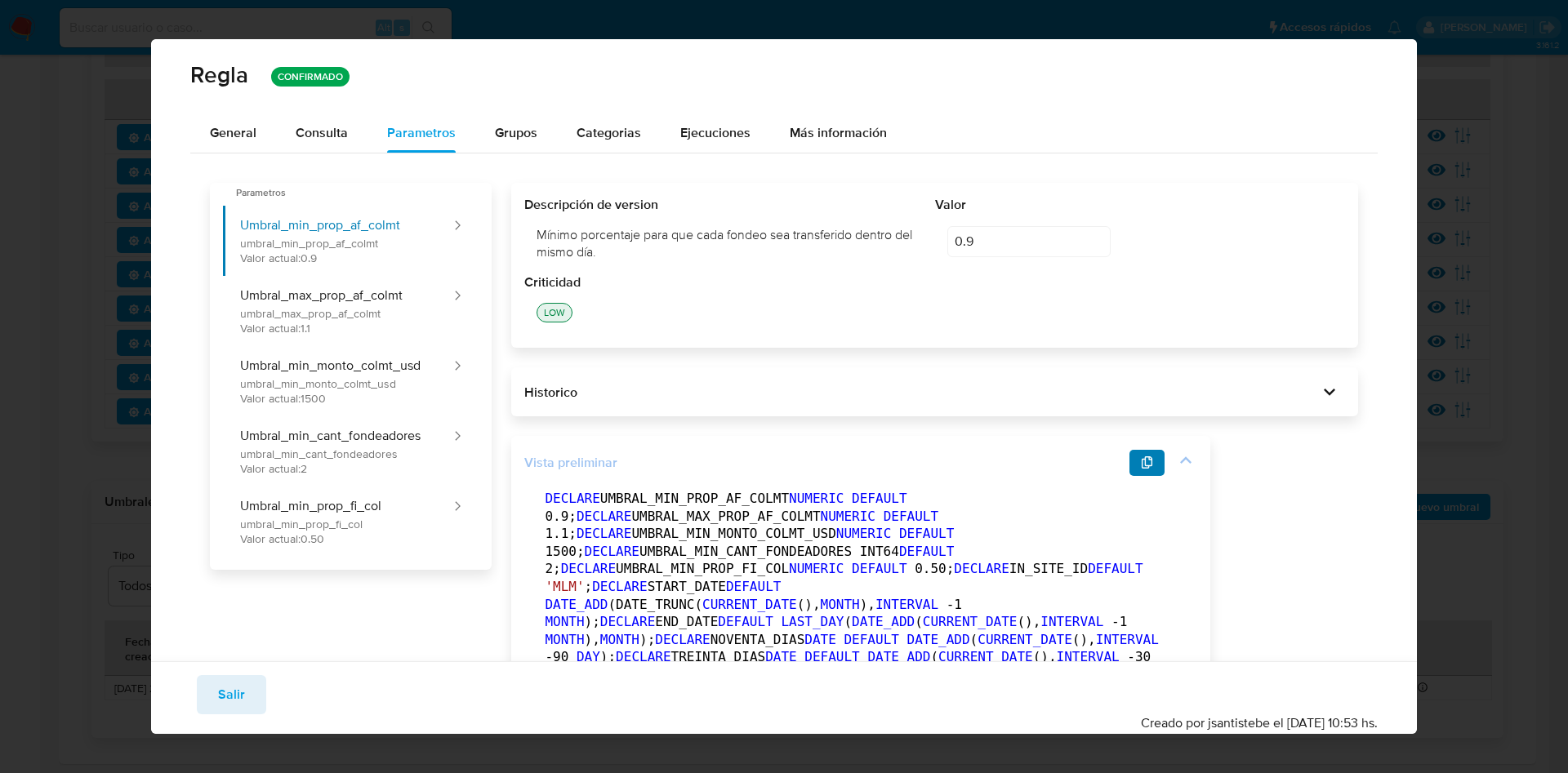
click at [1141, 468] on icon "button" at bounding box center [1147, 463] width 13 height 13
click at [239, 693] on span "Salir" at bounding box center [231, 695] width 27 height 36
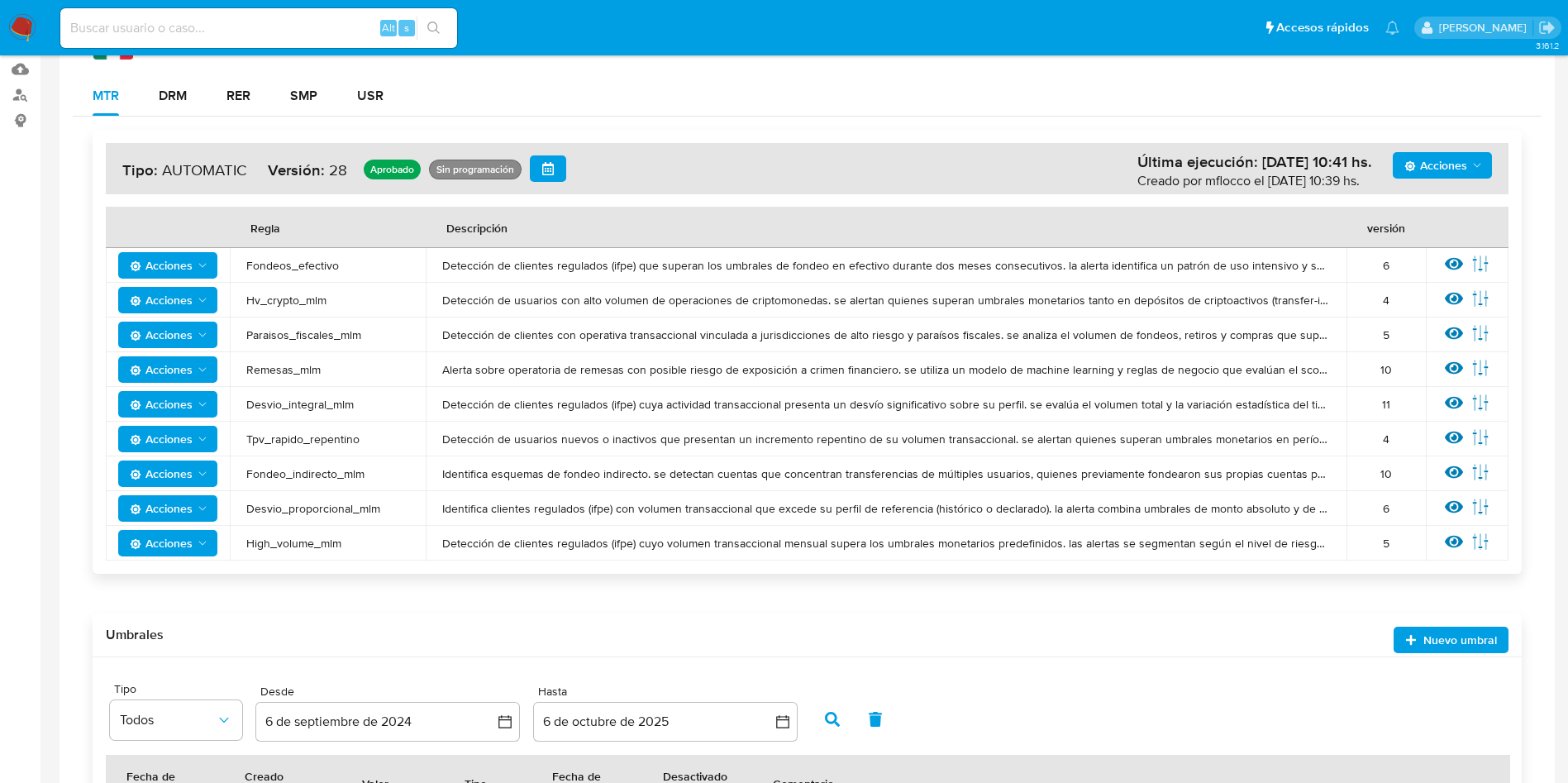
scroll to position [433, 0]
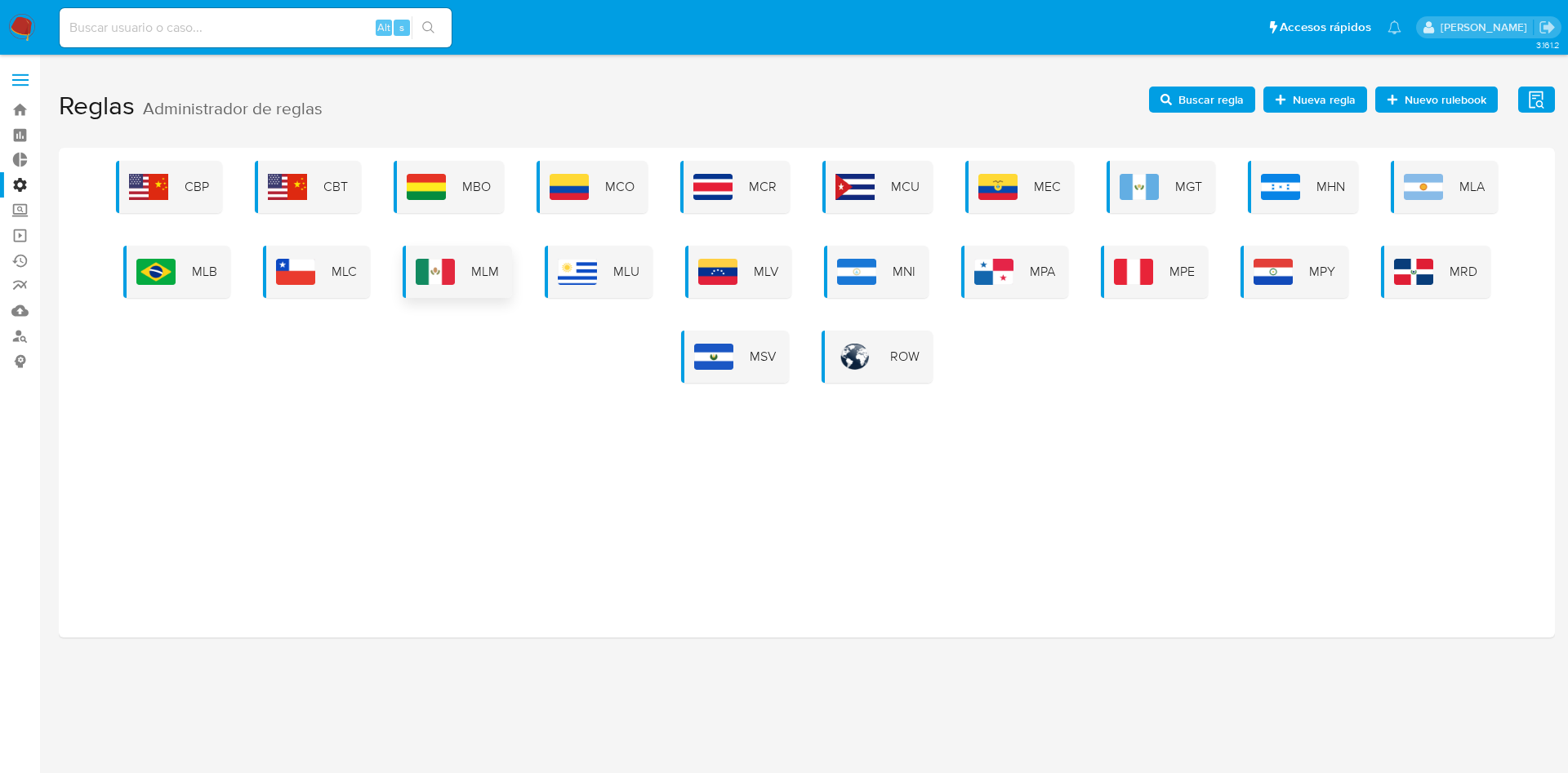
click at [480, 268] on span "MLM" at bounding box center [484, 272] width 28 height 18
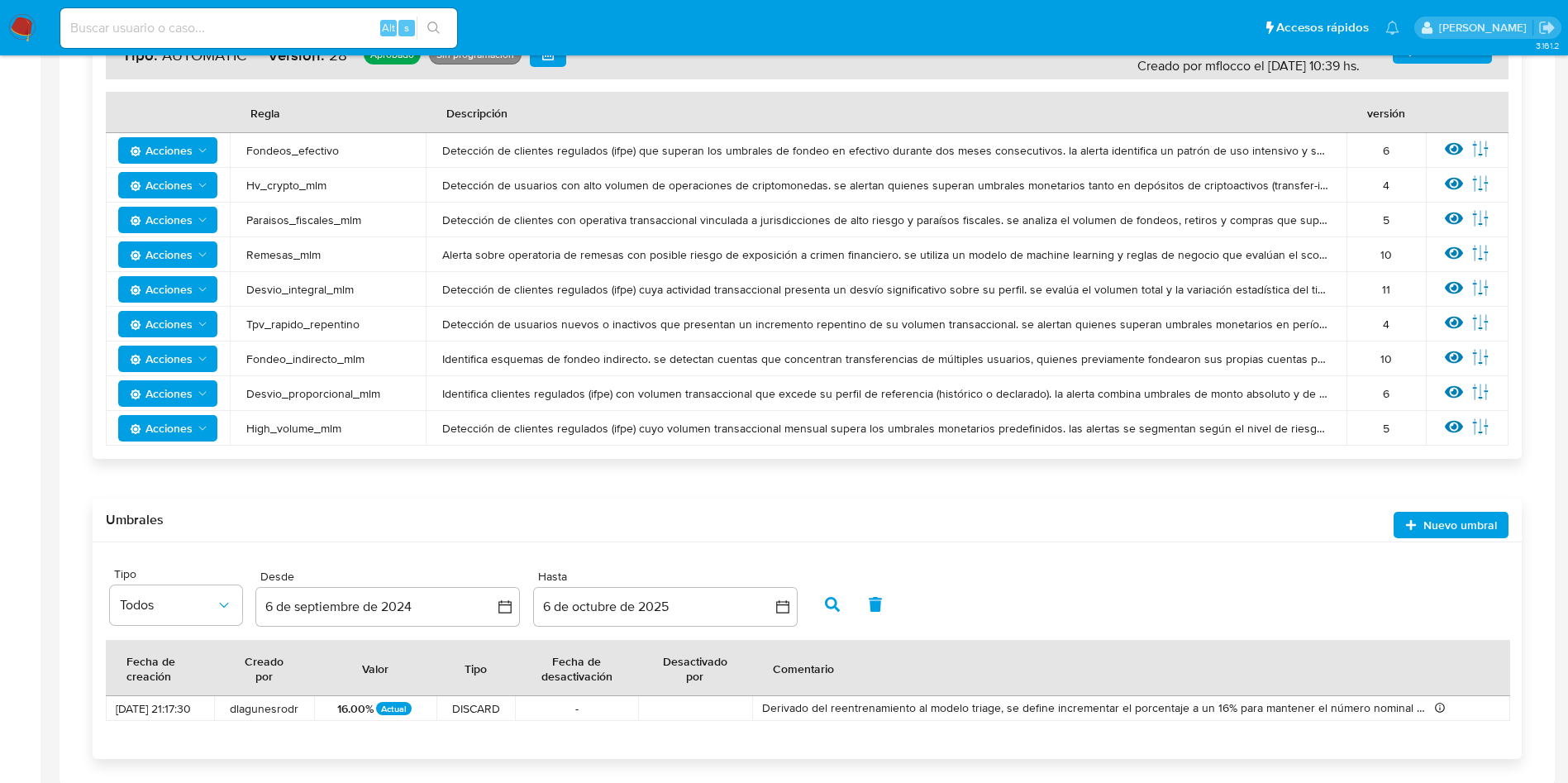
scroll to position [372, 0]
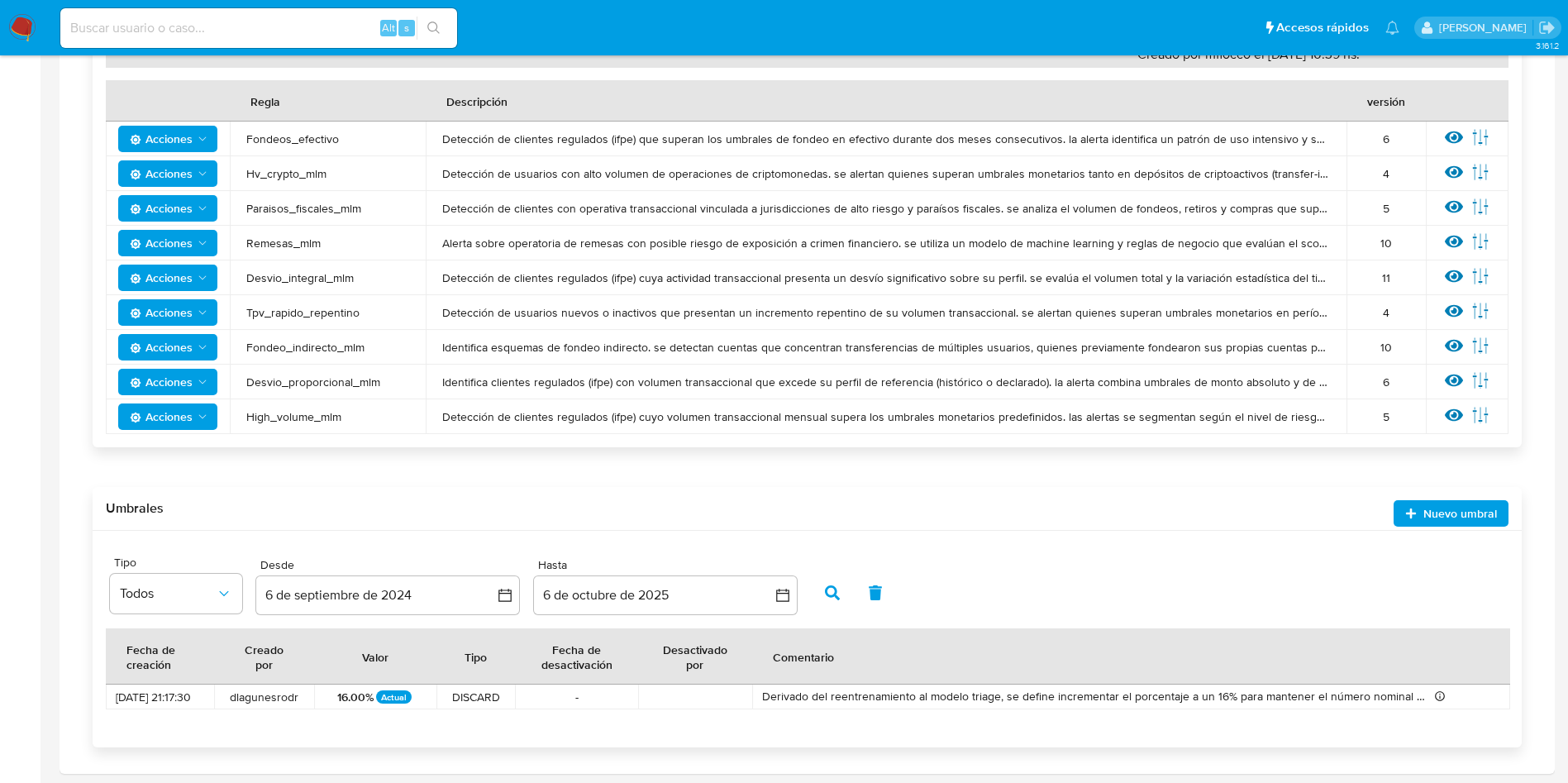
drag, startPoint x: 377, startPoint y: 388, endPoint x: 237, endPoint y: 384, distance: 140.1
click at [237, 384] on td "Desvio_proporcional_mlm" at bounding box center [328, 382] width 196 height 35
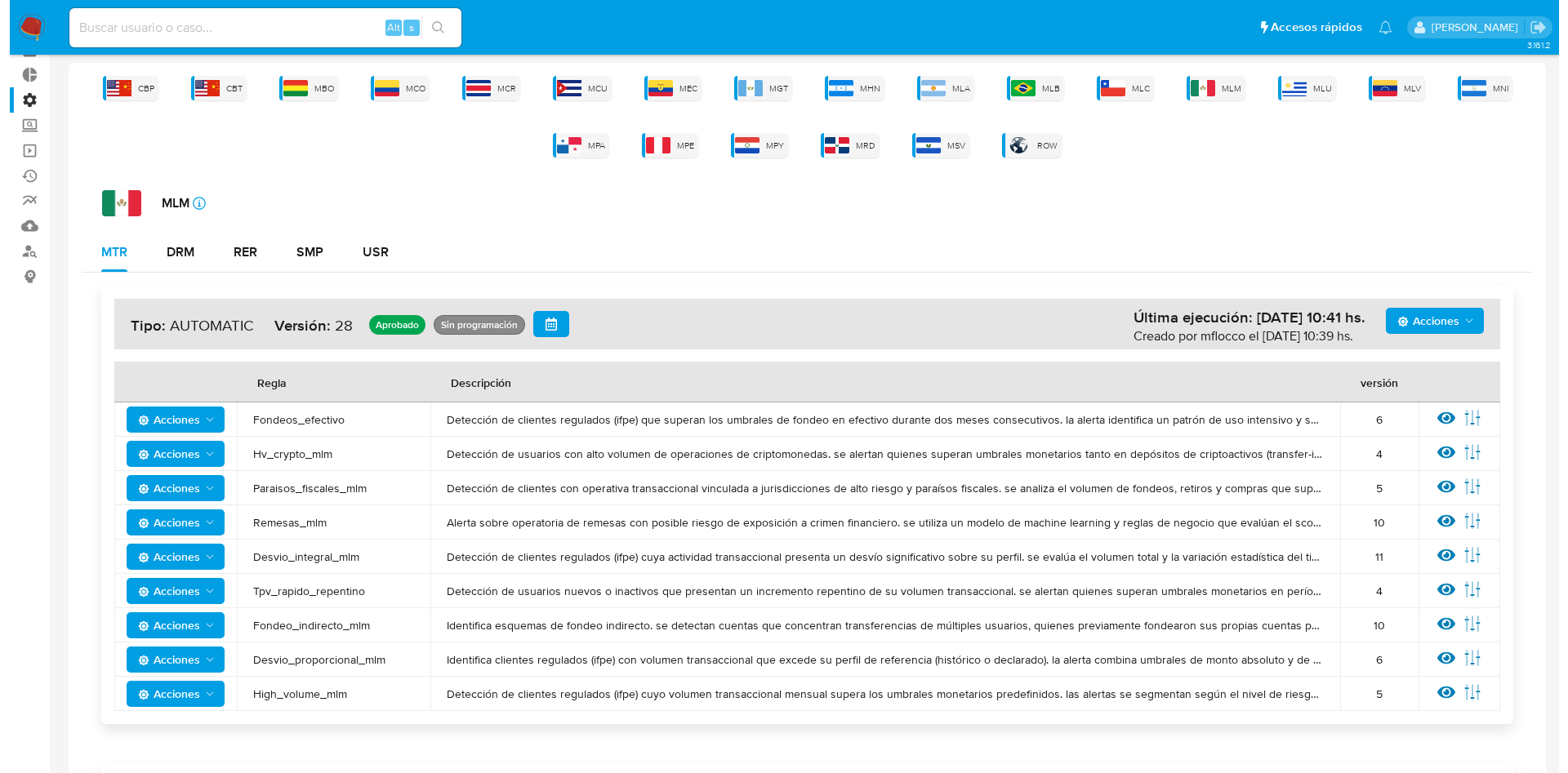
scroll to position [0, 0]
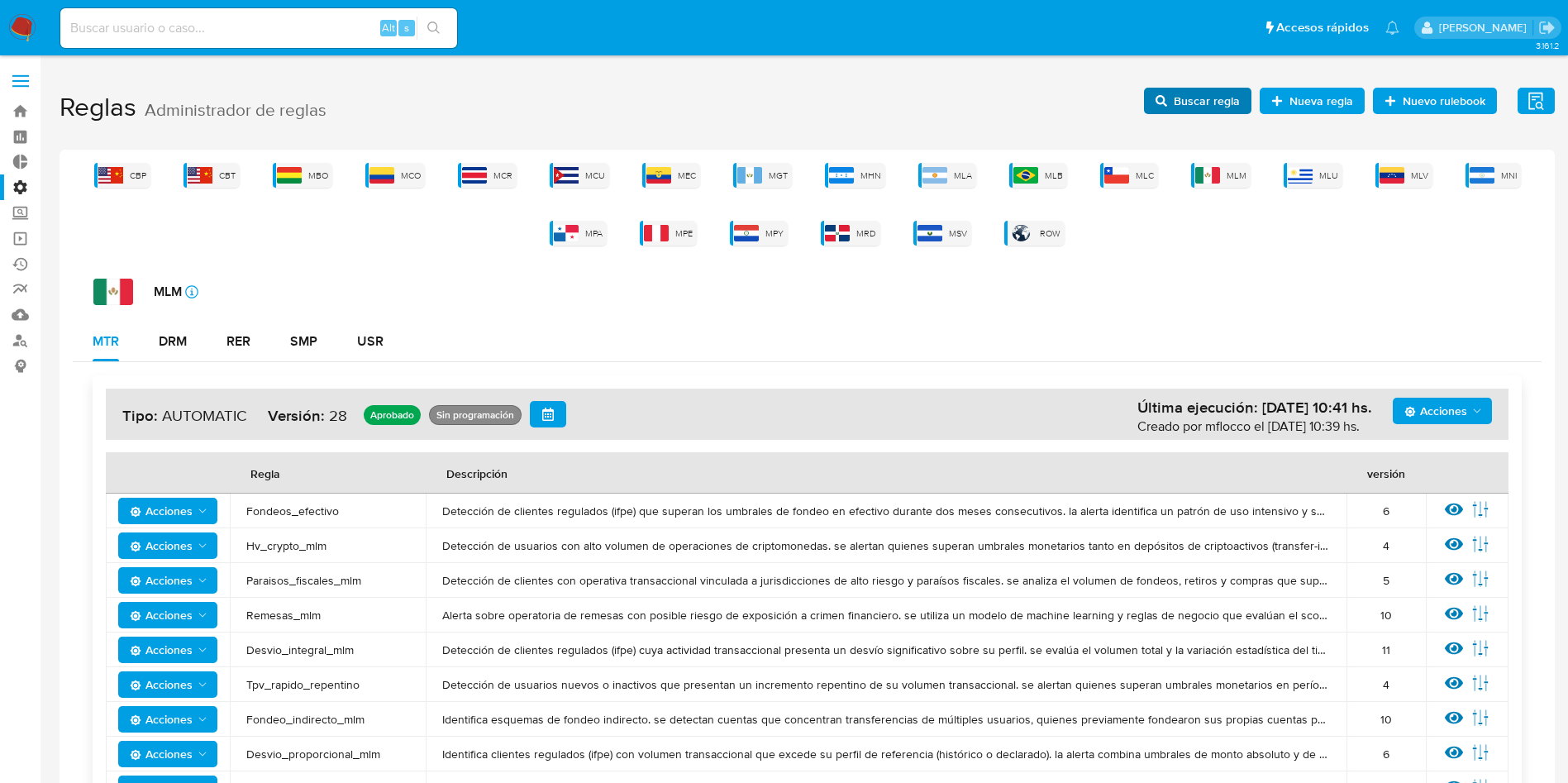
click at [1209, 104] on span "Buscar regla" at bounding box center [1207, 101] width 66 height 26
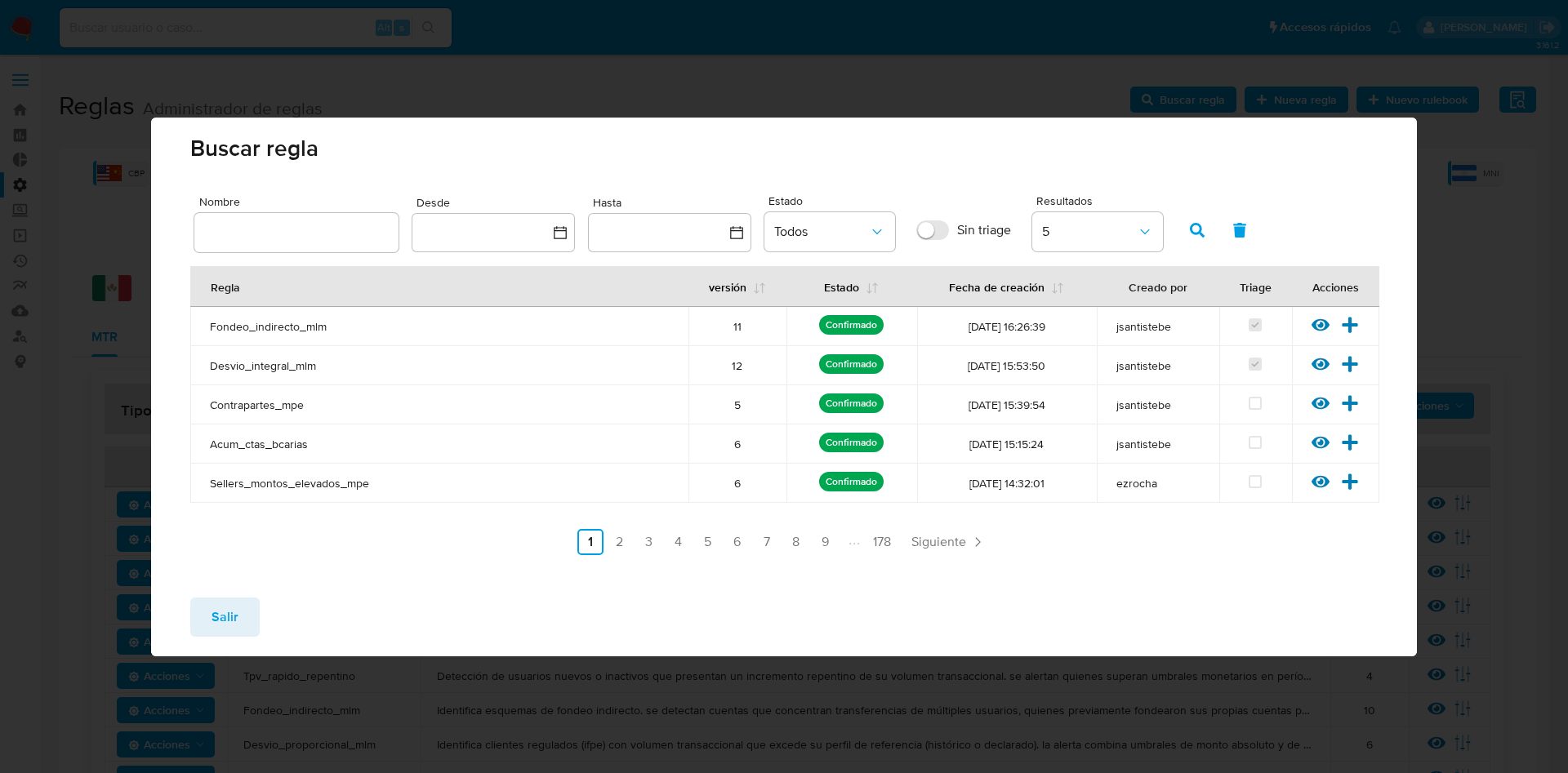
click at [312, 244] on div at bounding box center [297, 233] width 205 height 39
click at [362, 222] on input "text" at bounding box center [297, 233] width 205 height 22
type input "Desvio_proporcional_mlm"
click at [1201, 230] on icon "button" at bounding box center [1198, 230] width 14 height 14
click at [1347, 319] on icon at bounding box center [1350, 325] width 18 height 18
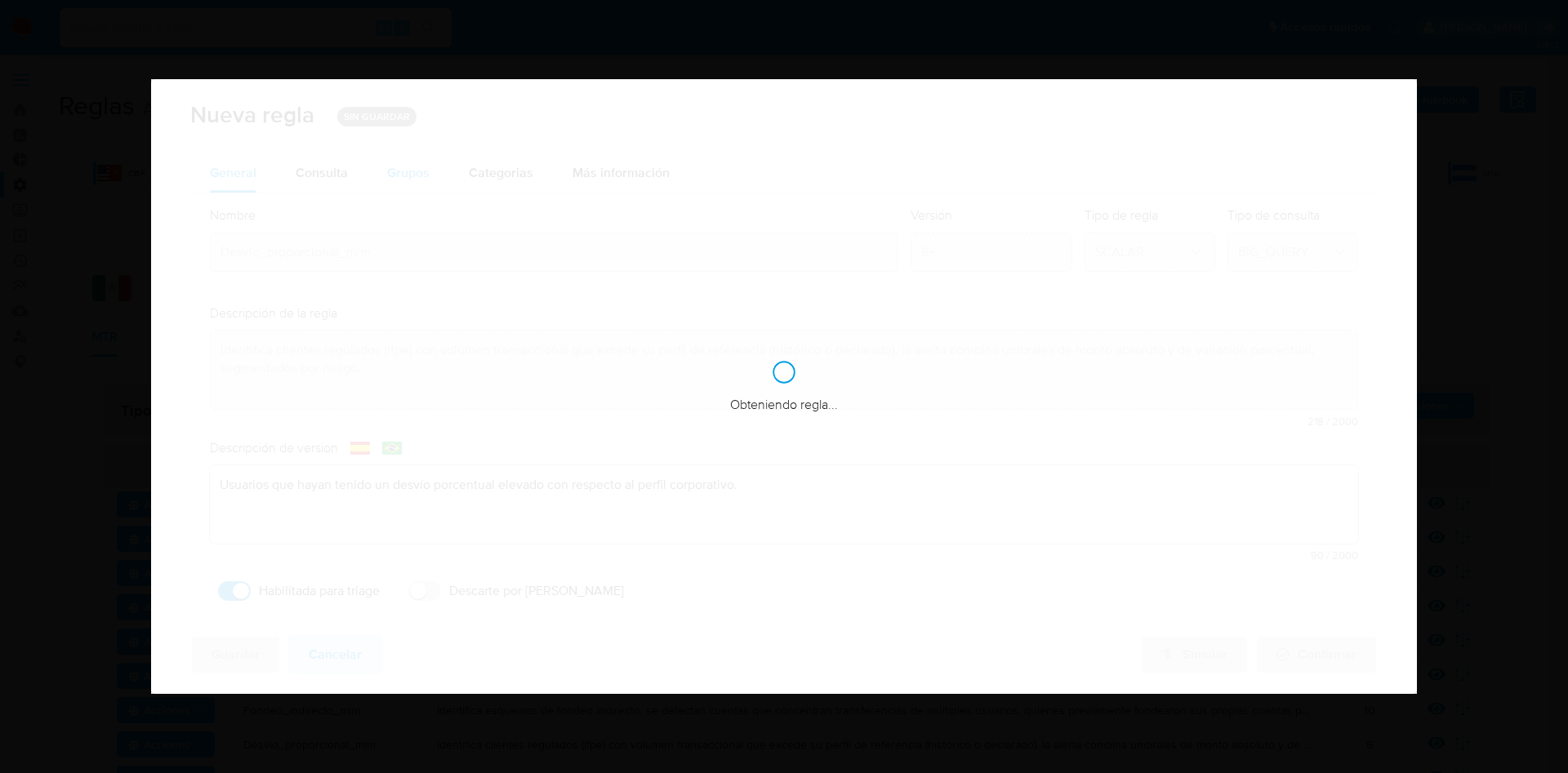
checkbox input "true"
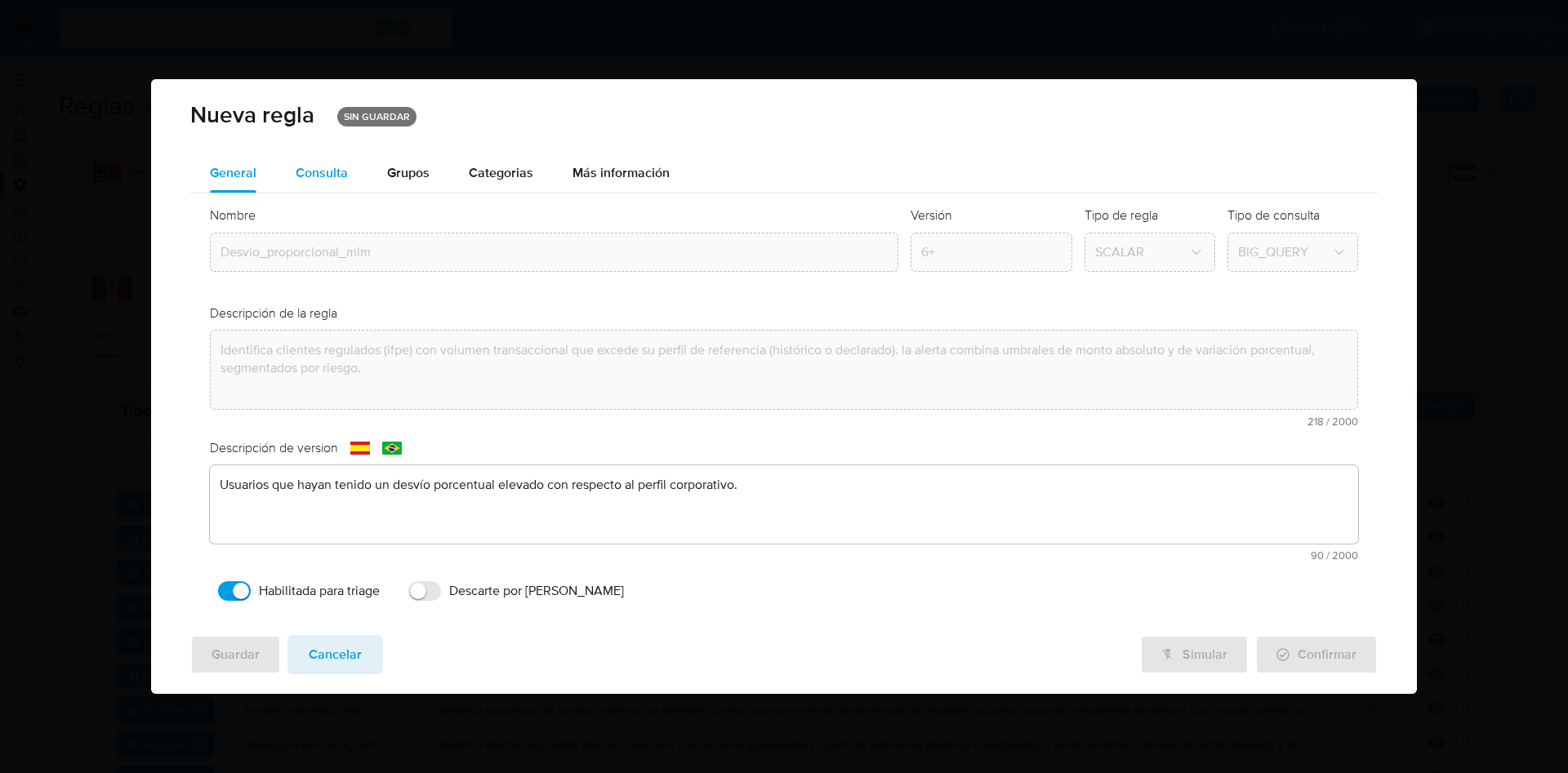
click at [334, 167] on div "Consulta" at bounding box center [322, 173] width 52 height 13
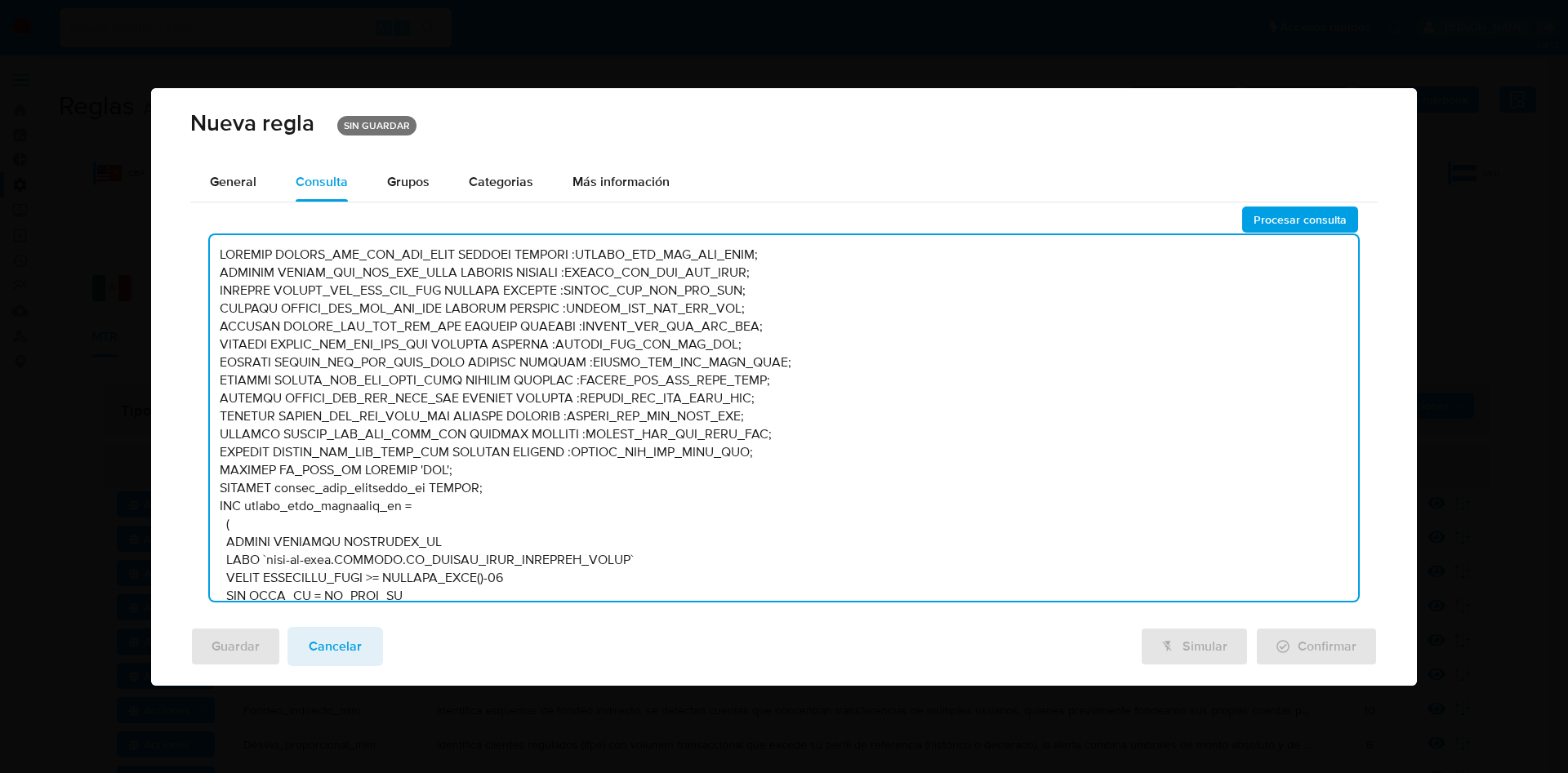
scroll to position [1228, 0]
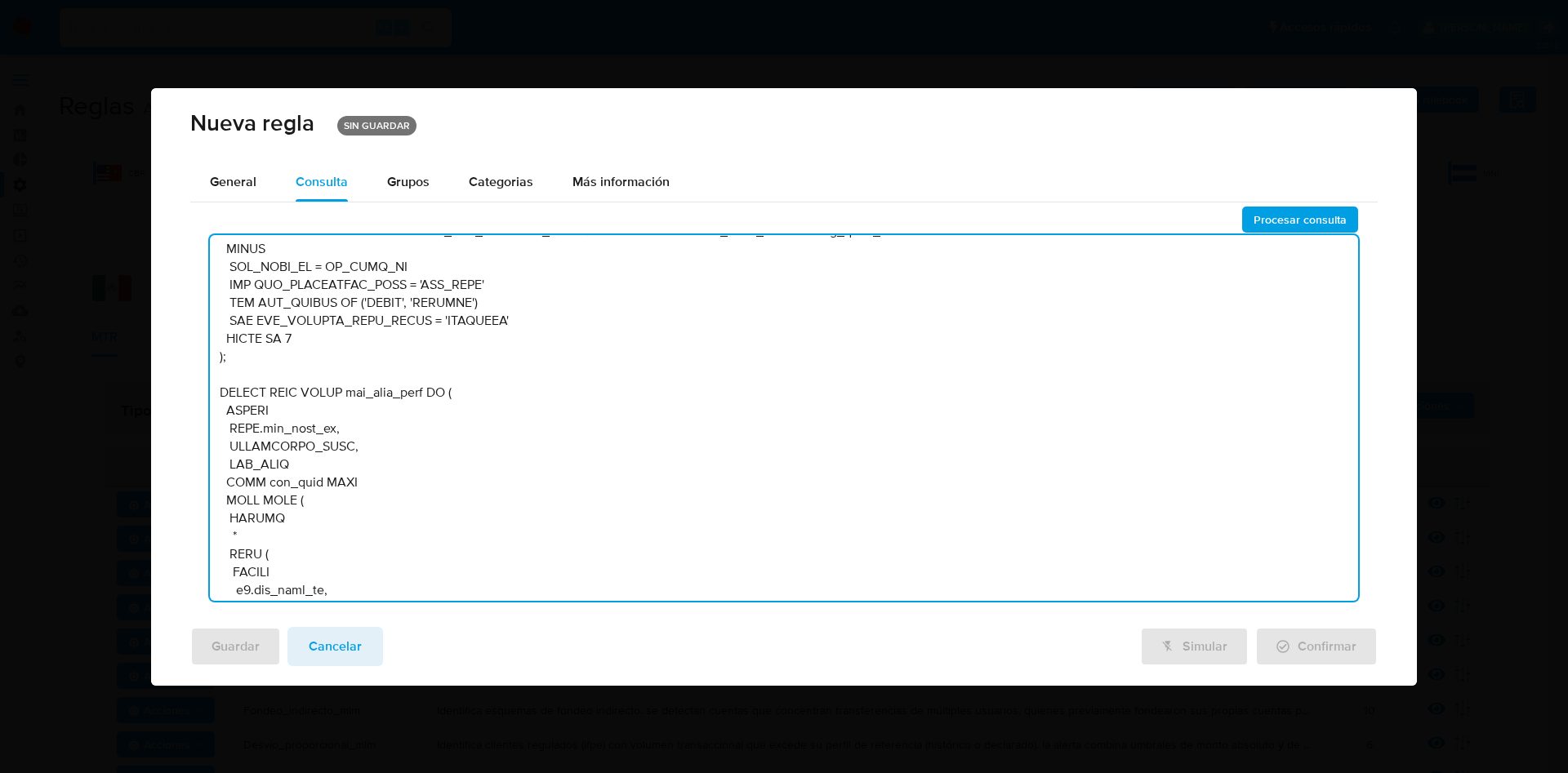
drag, startPoint x: 1343, startPoint y: 268, endPoint x: 1344, endPoint y: 488, distance: 220.0
click at [1344, 488] on textarea at bounding box center [784, 418] width 1148 height 366
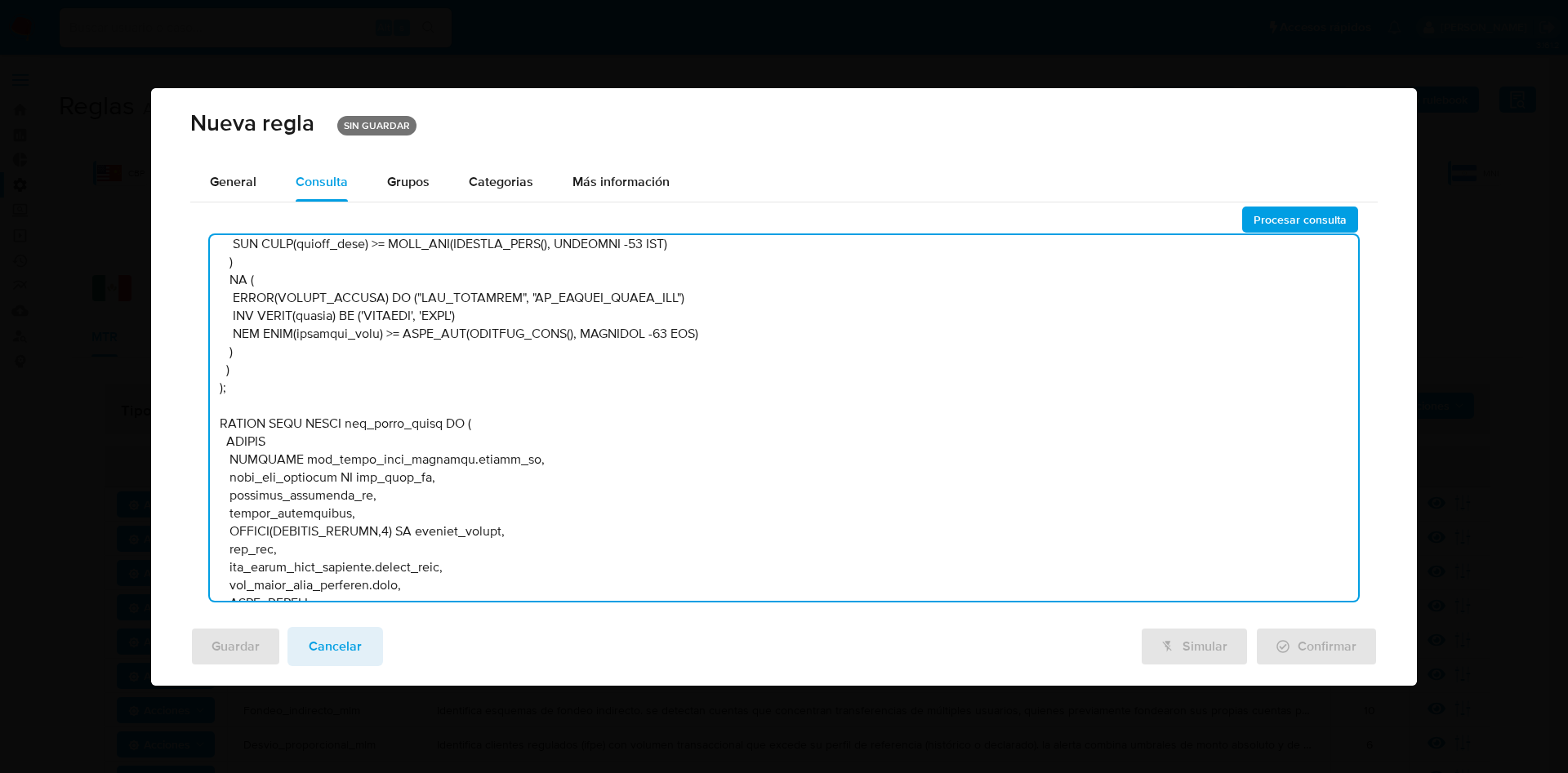
scroll to position [4203, 0]
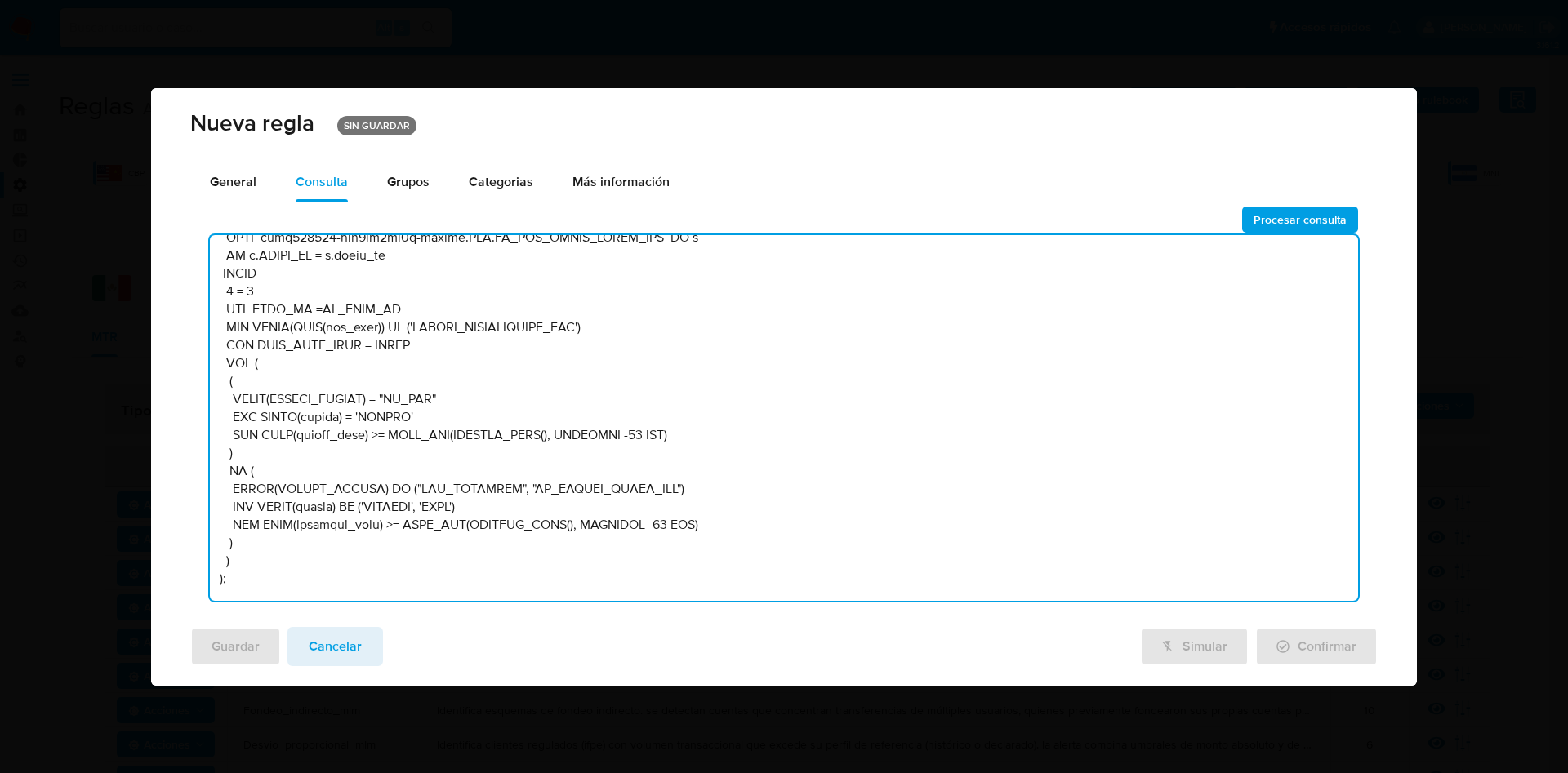
click at [386, 453] on textarea at bounding box center [784, 418] width 1148 height 366
click at [391, 454] on textarea at bounding box center [784, 418] width 1148 height 366
click at [396, 452] on textarea at bounding box center [784, 418] width 1148 height 366
drag, startPoint x: 456, startPoint y: 452, endPoint x: 397, endPoint y: 451, distance: 59.0
click at [397, 451] on textarea at bounding box center [784, 418] width 1148 height 366
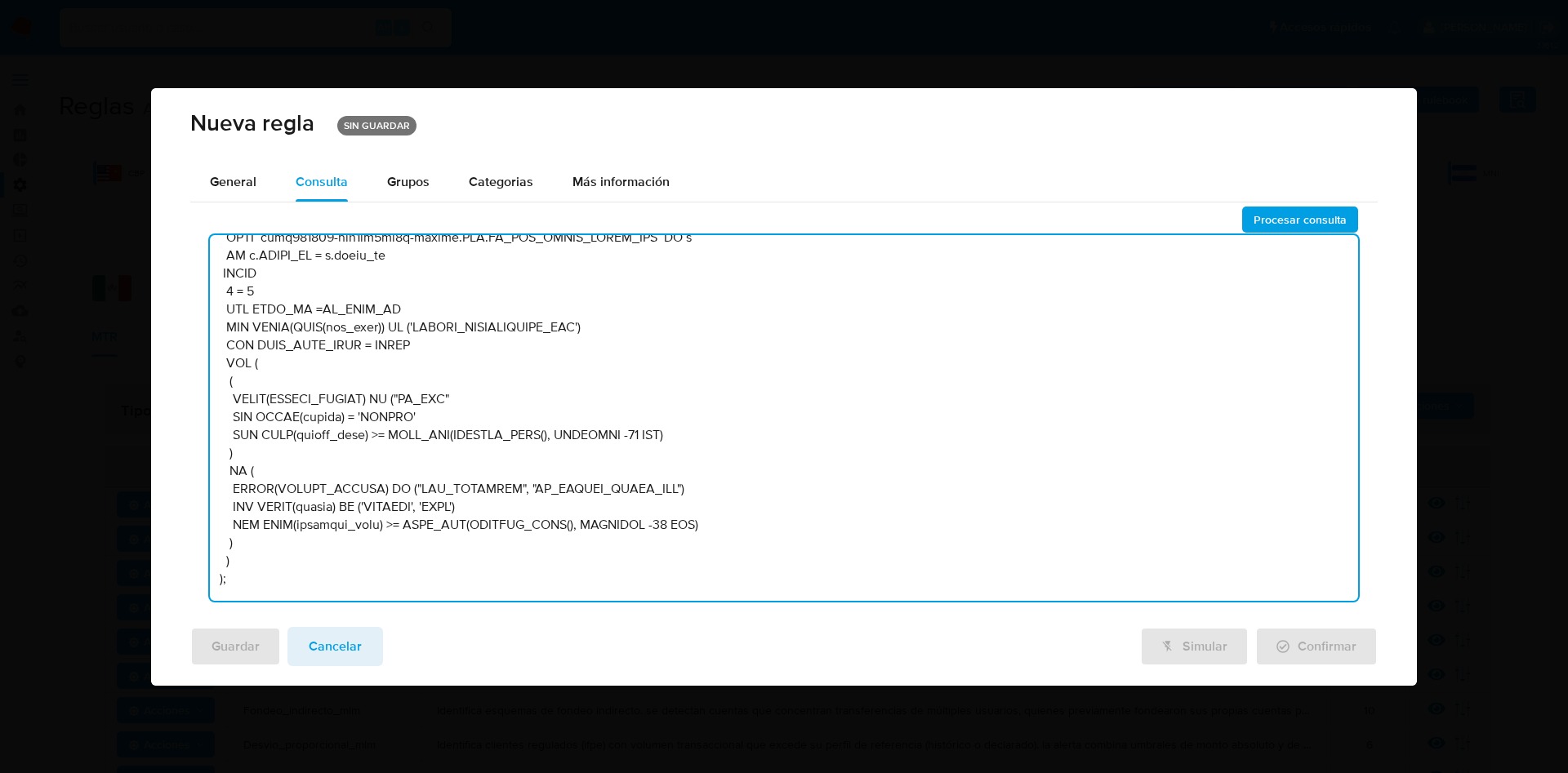
click at [475, 453] on textarea at bounding box center [784, 418] width 1148 height 366
click at [551, 460] on textarea at bounding box center [784, 418] width 1148 height 366
type textarea "DECLARE UMBRAL_AMT_SEL_PER_HIGH NUMERIC DEFAULT :UMBRAL_AMT_SEL_PER_HIGH; DECLA…"
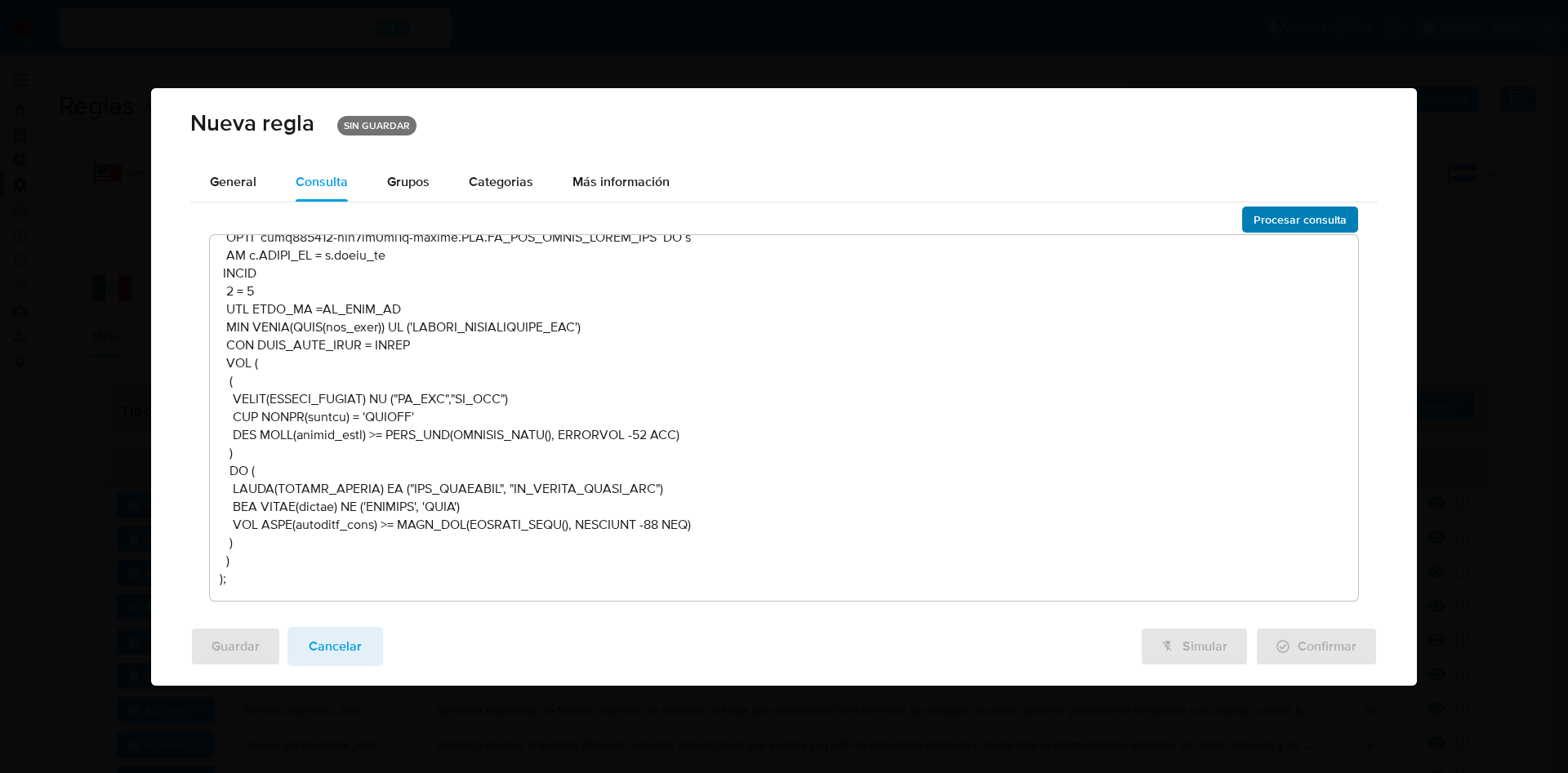
click at [1308, 220] on span "Procesar consulta" at bounding box center [1301, 219] width 93 height 22
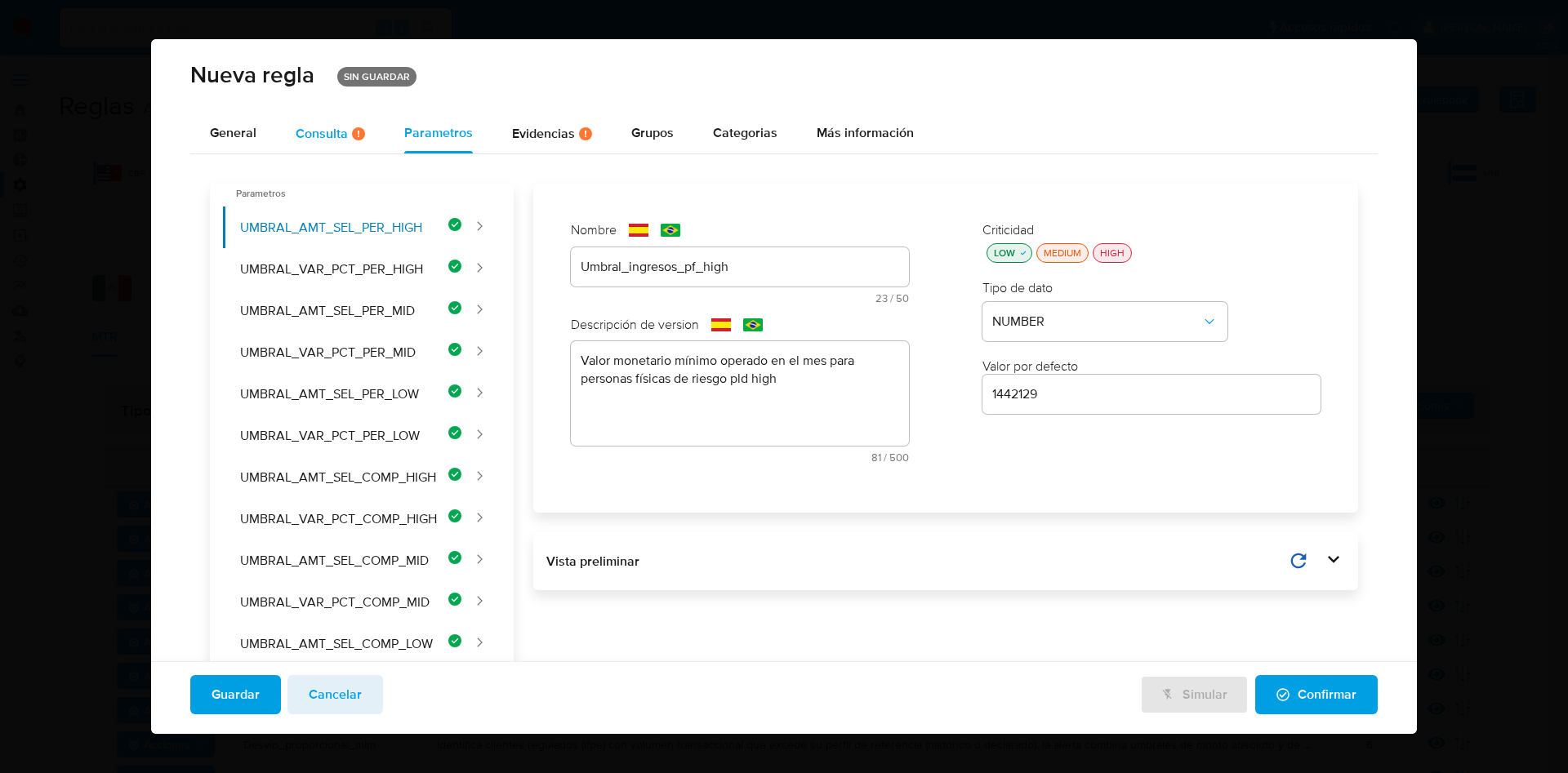
click at [342, 122] on div "Consulta Hay posibles errores en la consulta ( 1 )" at bounding box center [330, 134] width 69 height 40
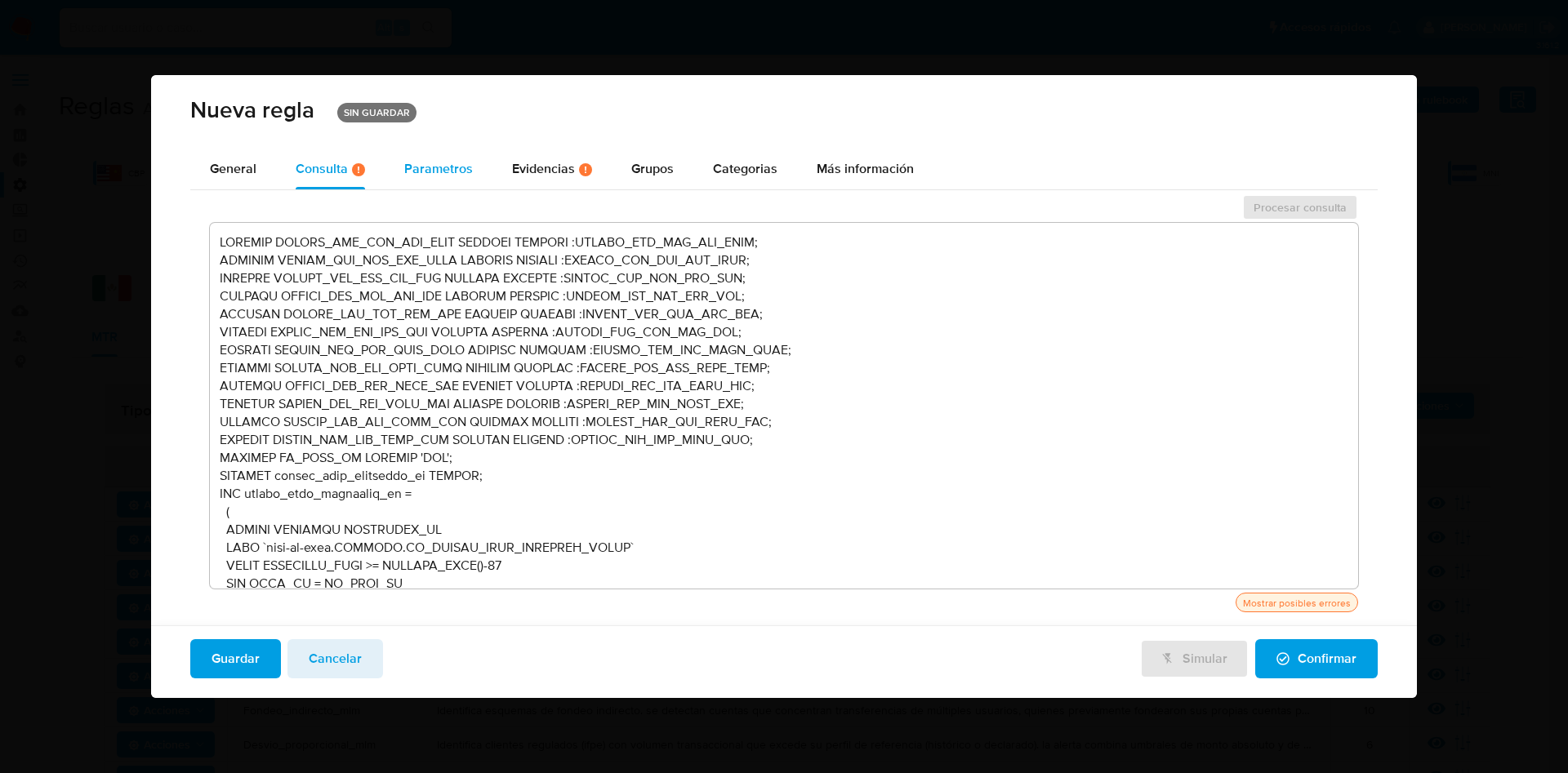
click at [433, 178] on span "Parametros" at bounding box center [439, 169] width 68 height 19
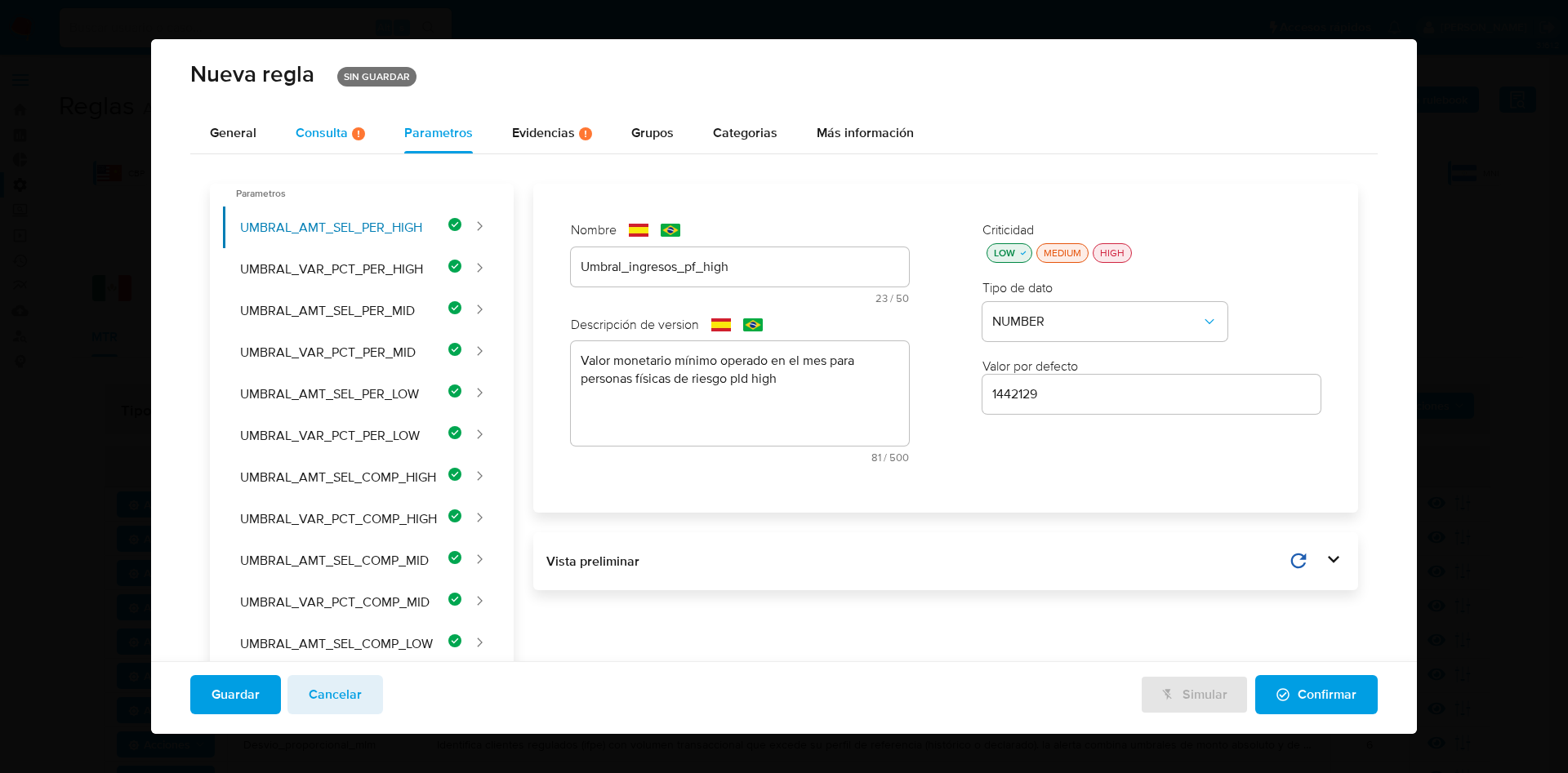
click at [326, 141] on div "Consulta Hay posibles errores en la consulta ( 1 )" at bounding box center [330, 133] width 69 height 13
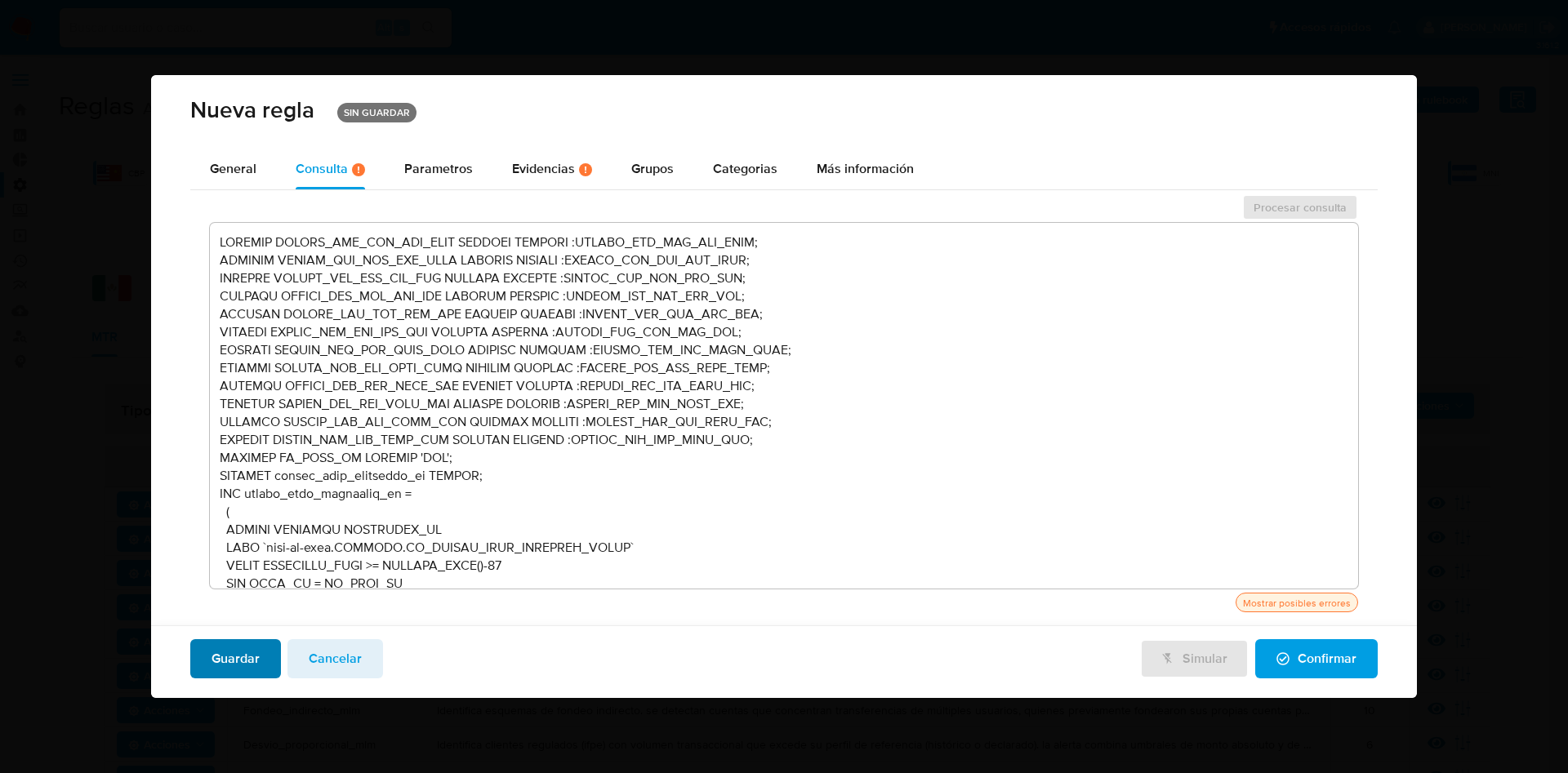
click at [245, 654] on span "Guardar" at bounding box center [236, 659] width 48 height 36
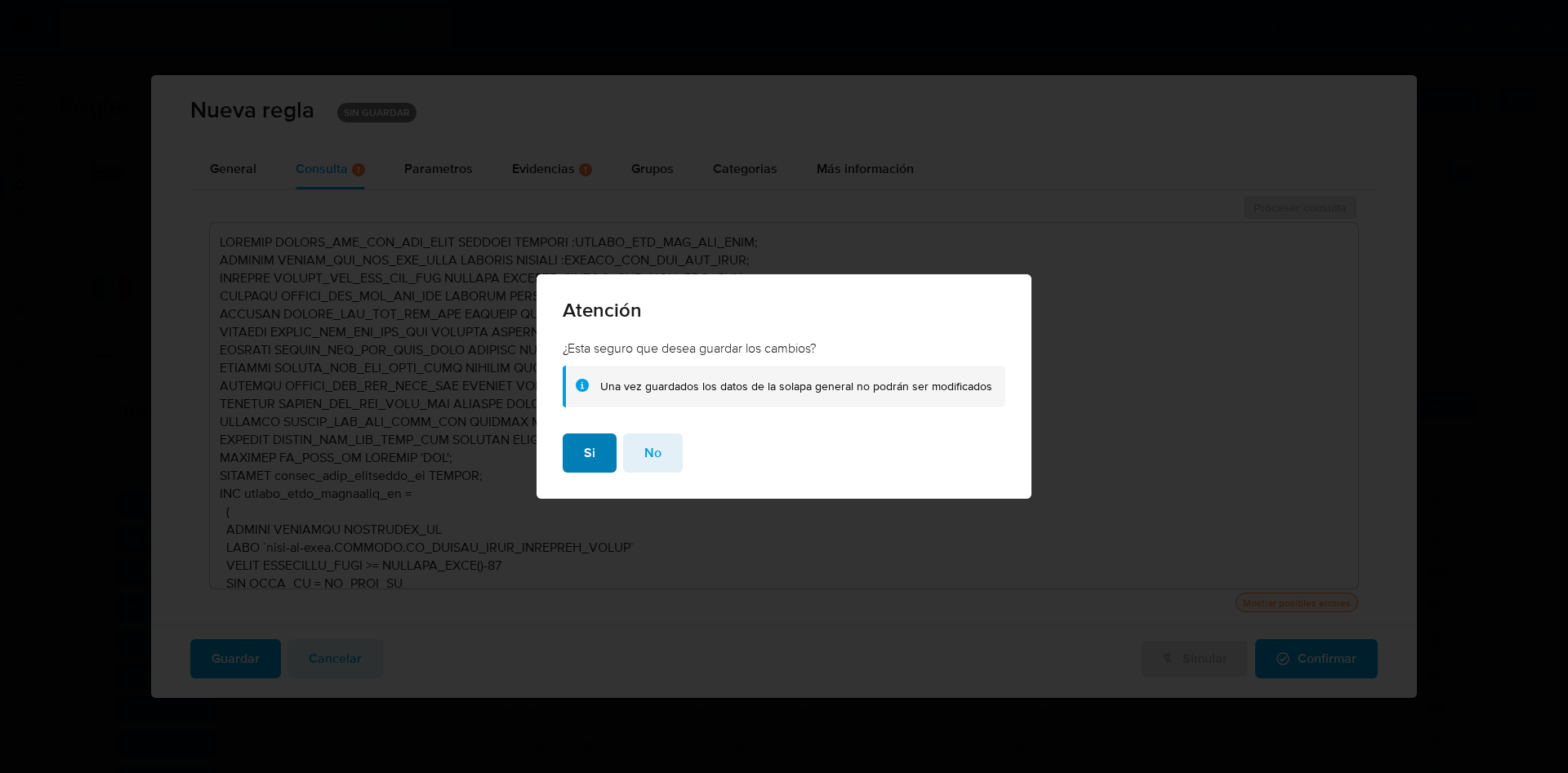
click at [573, 452] on button "Si" at bounding box center [589, 454] width 54 height 39
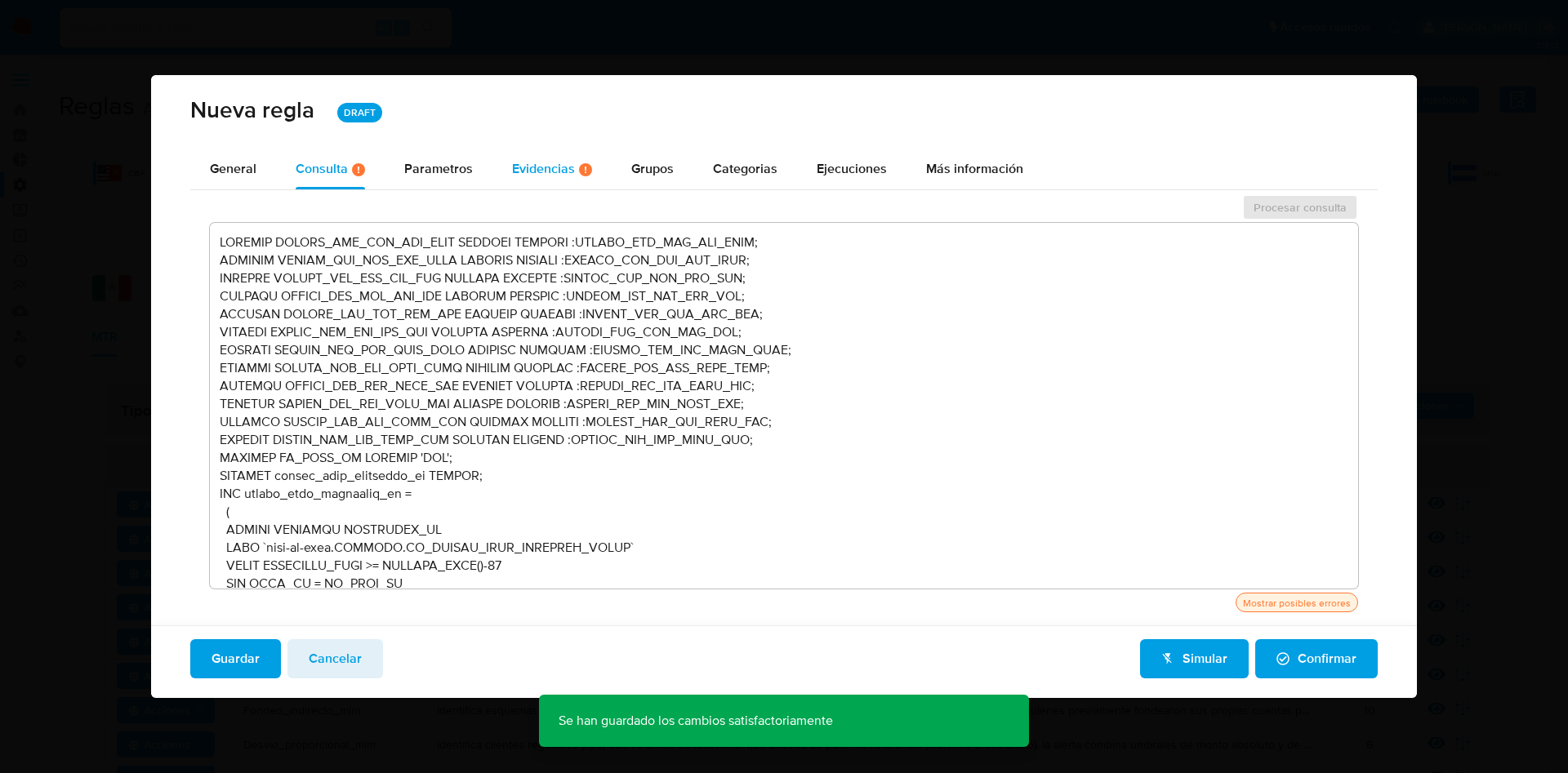
click at [550, 171] on div "Evidencias Hay evidencias faltantes ( 3 )" at bounding box center [552, 169] width 80 height 13
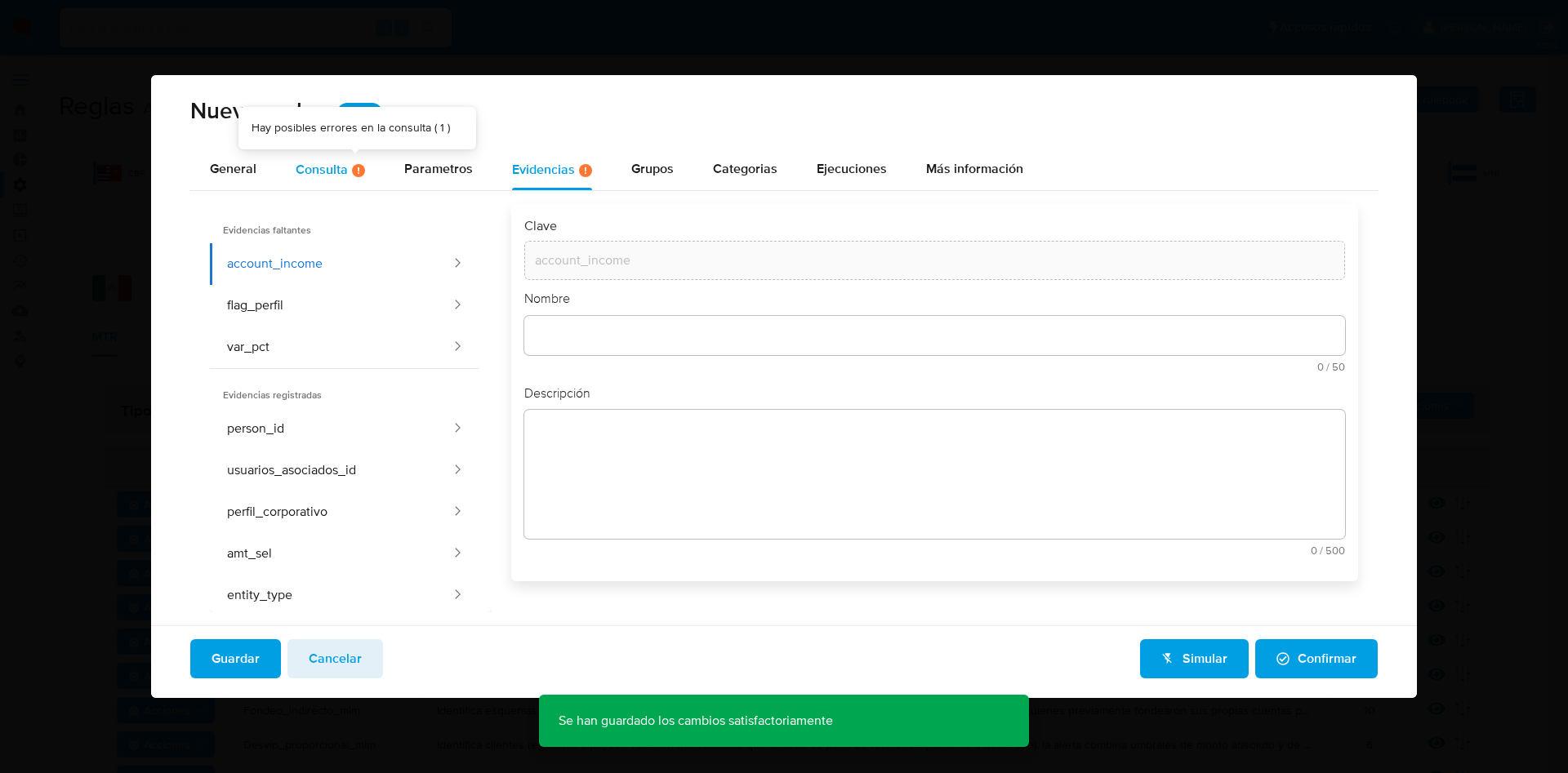
click at [340, 165] on div "Consulta Hay posibles errores en la consulta ( 1 )" at bounding box center [330, 169] width 69 height 13
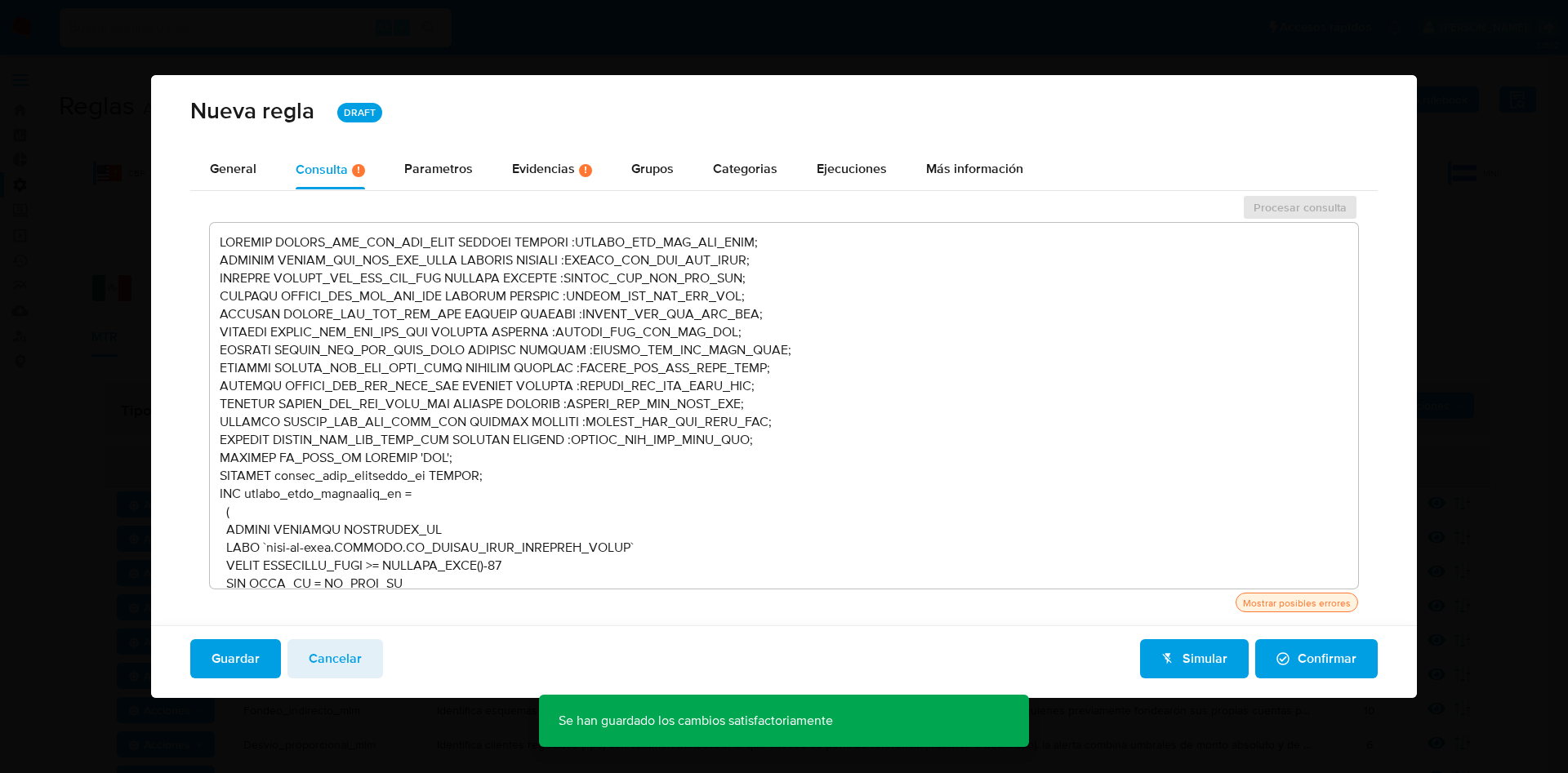
click at [796, 438] on textarea at bounding box center [784, 406] width 1148 height 366
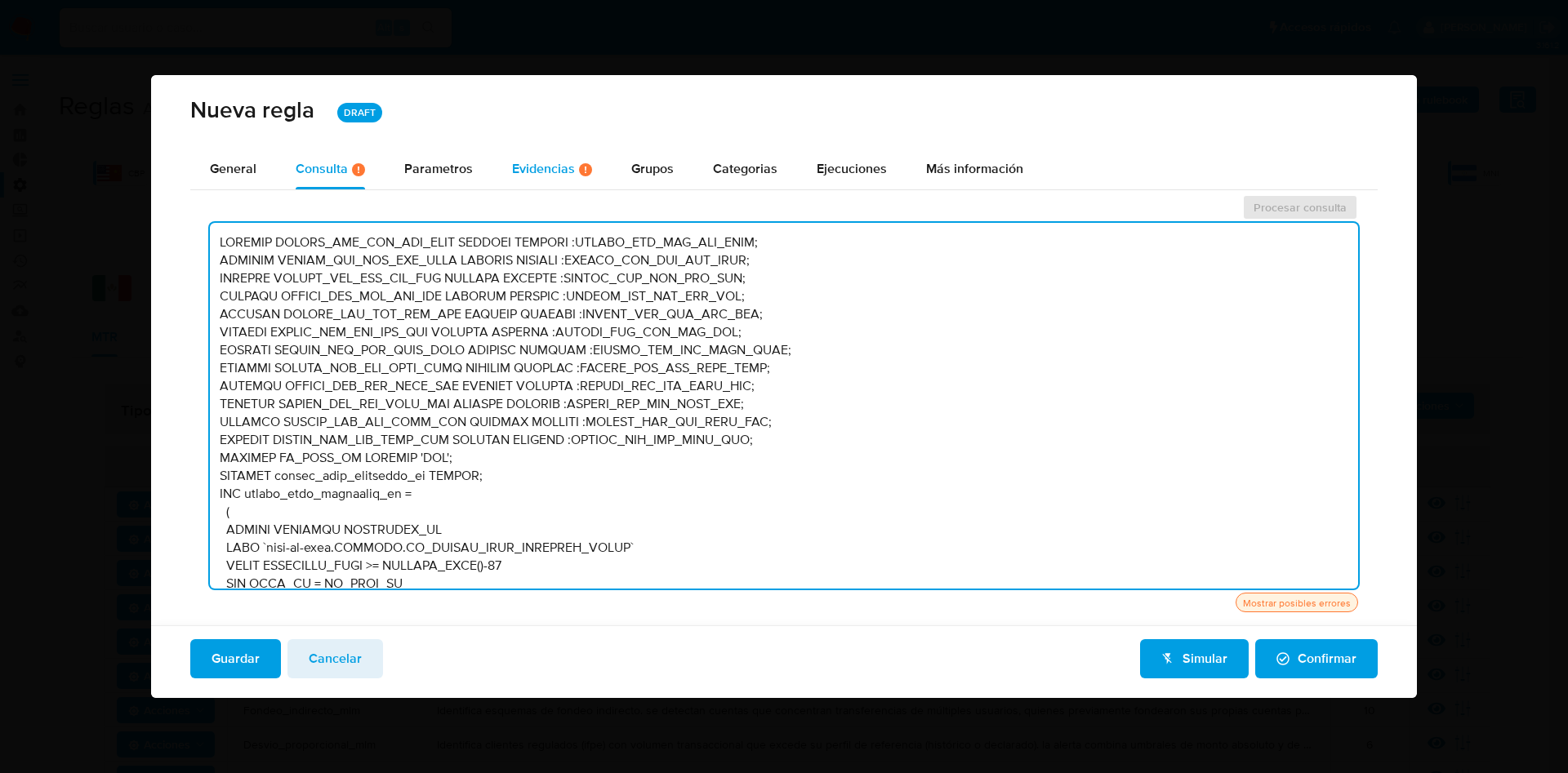
click at [569, 156] on div "Evidencias Hay evidencias faltantes ( 3 )" at bounding box center [552, 169] width 80 height 40
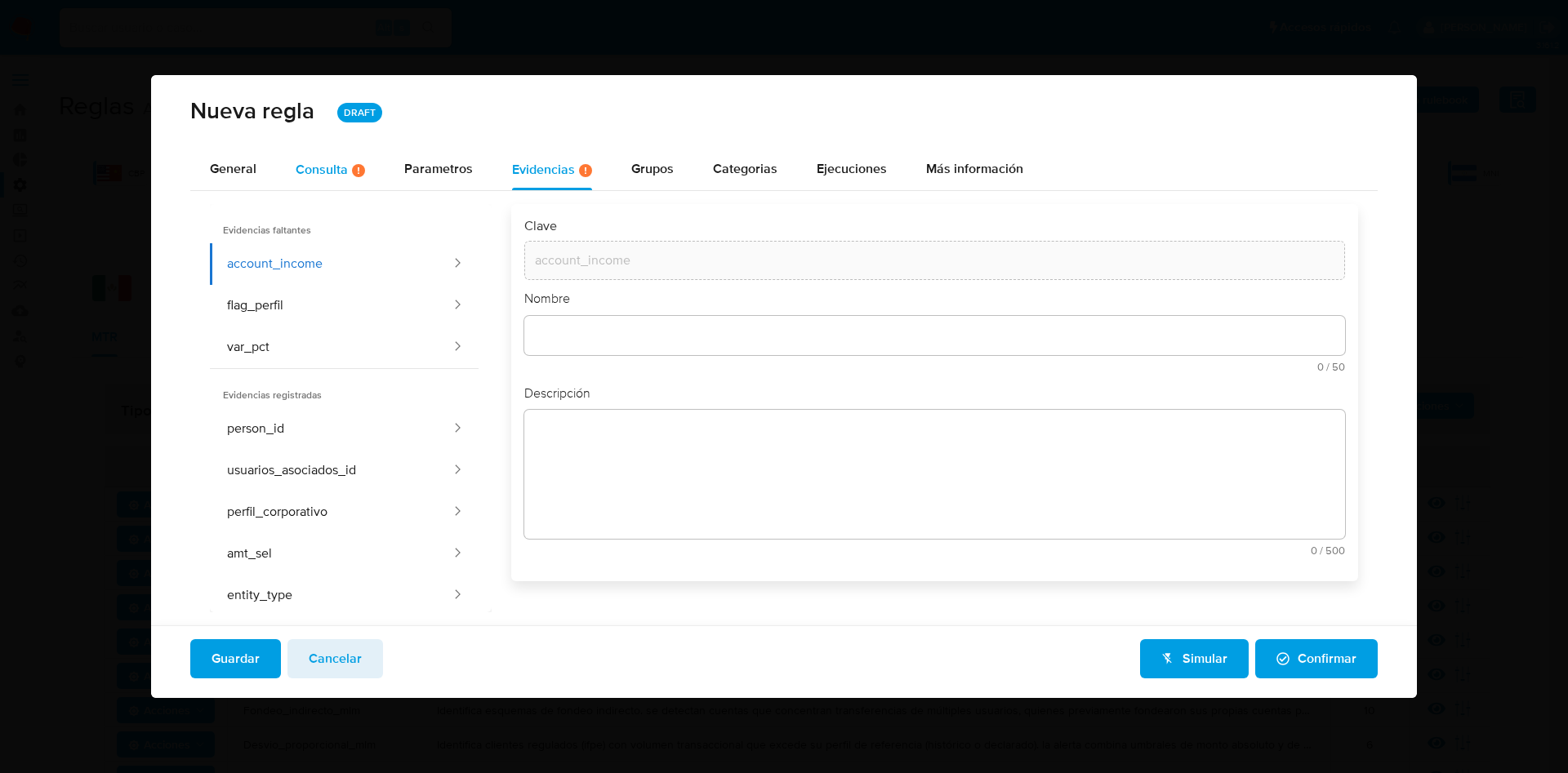
click at [292, 162] on button "Consulta Hay posibles errores en la consulta ( 1 )" at bounding box center [330, 169] width 109 height 40
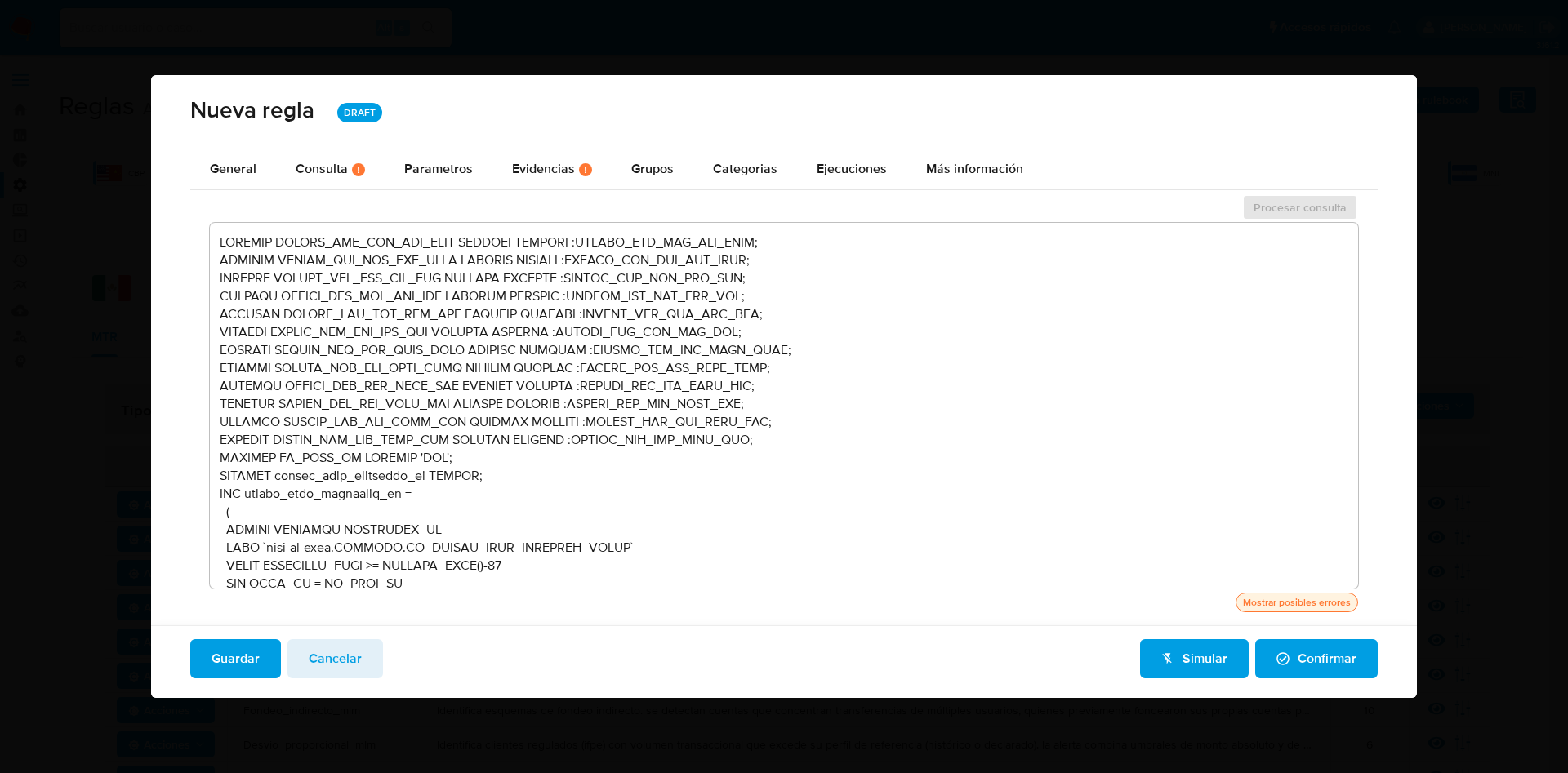
click at [1267, 604] on div "Mostrar posibles errores" at bounding box center [1296, 603] width 114 height 14
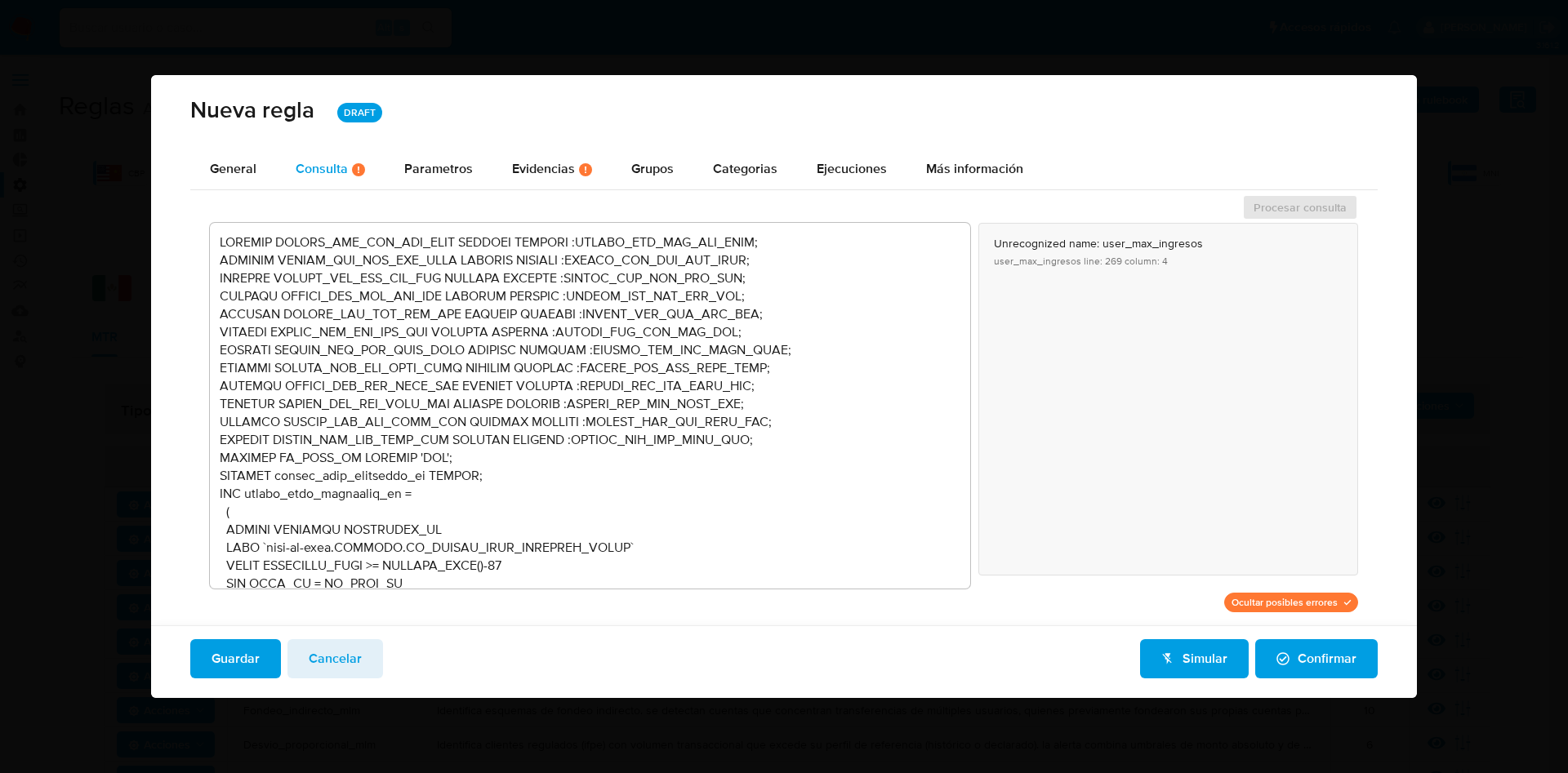
click at [323, 152] on div "Consulta Hay posibles errores en la consulta ( 1 )" at bounding box center [330, 169] width 69 height 40
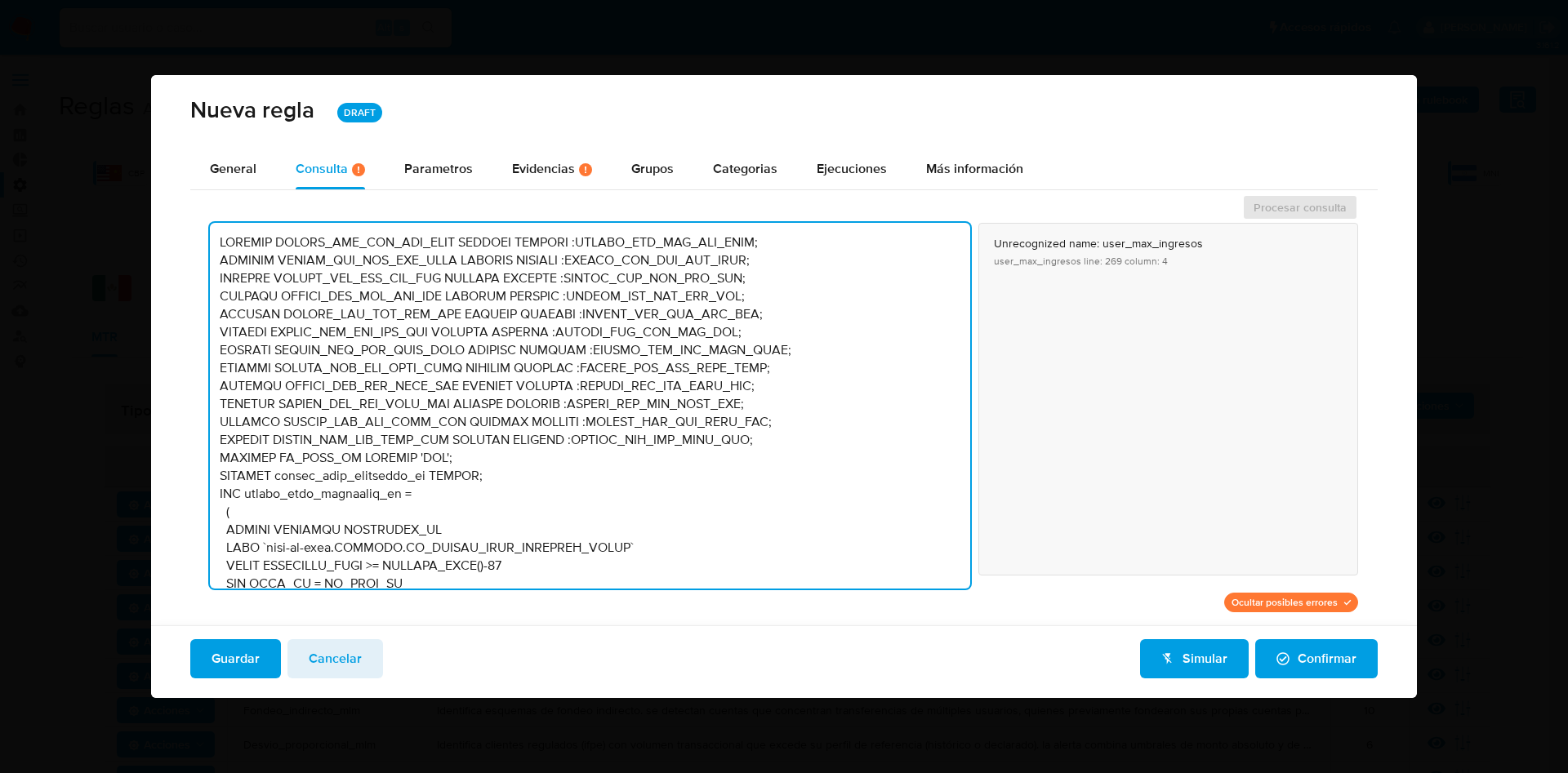
scroll to position [597, 0]
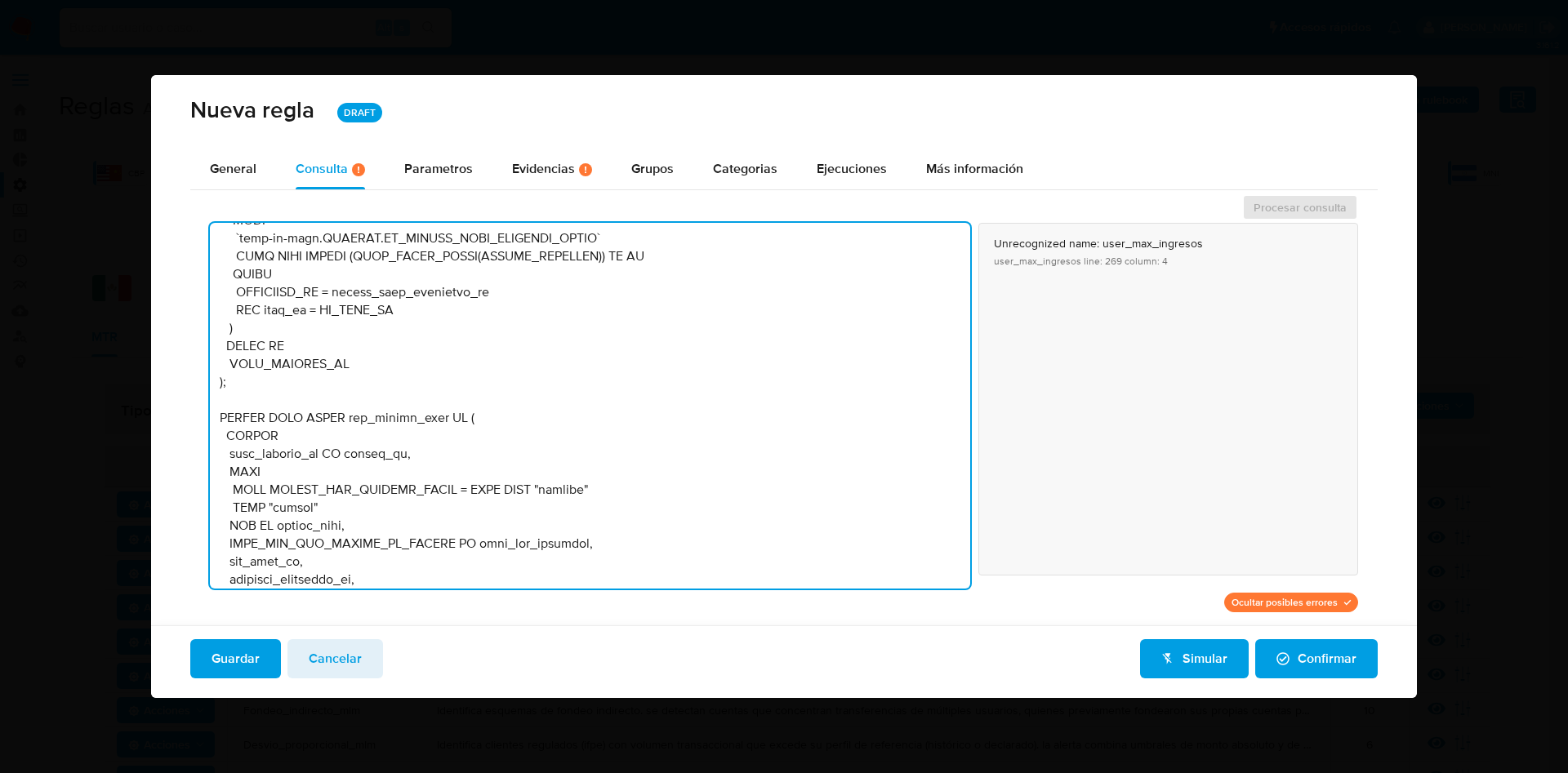
drag, startPoint x: 959, startPoint y: 253, endPoint x: 958, endPoint y: 402, distance: 149.0
click at [958, 402] on textarea at bounding box center [590, 406] width 761 height 366
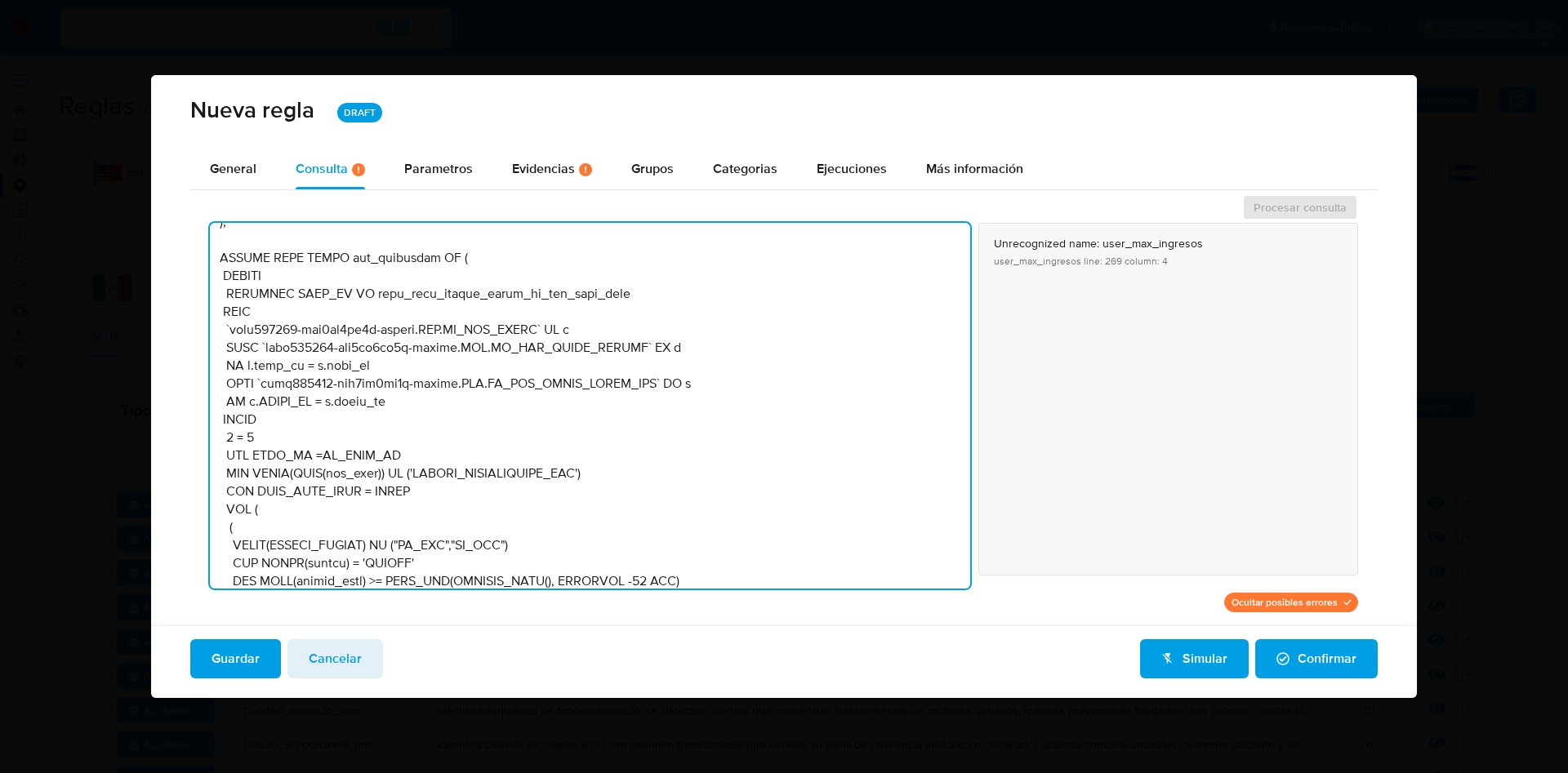
scroll to position [4128, 0]
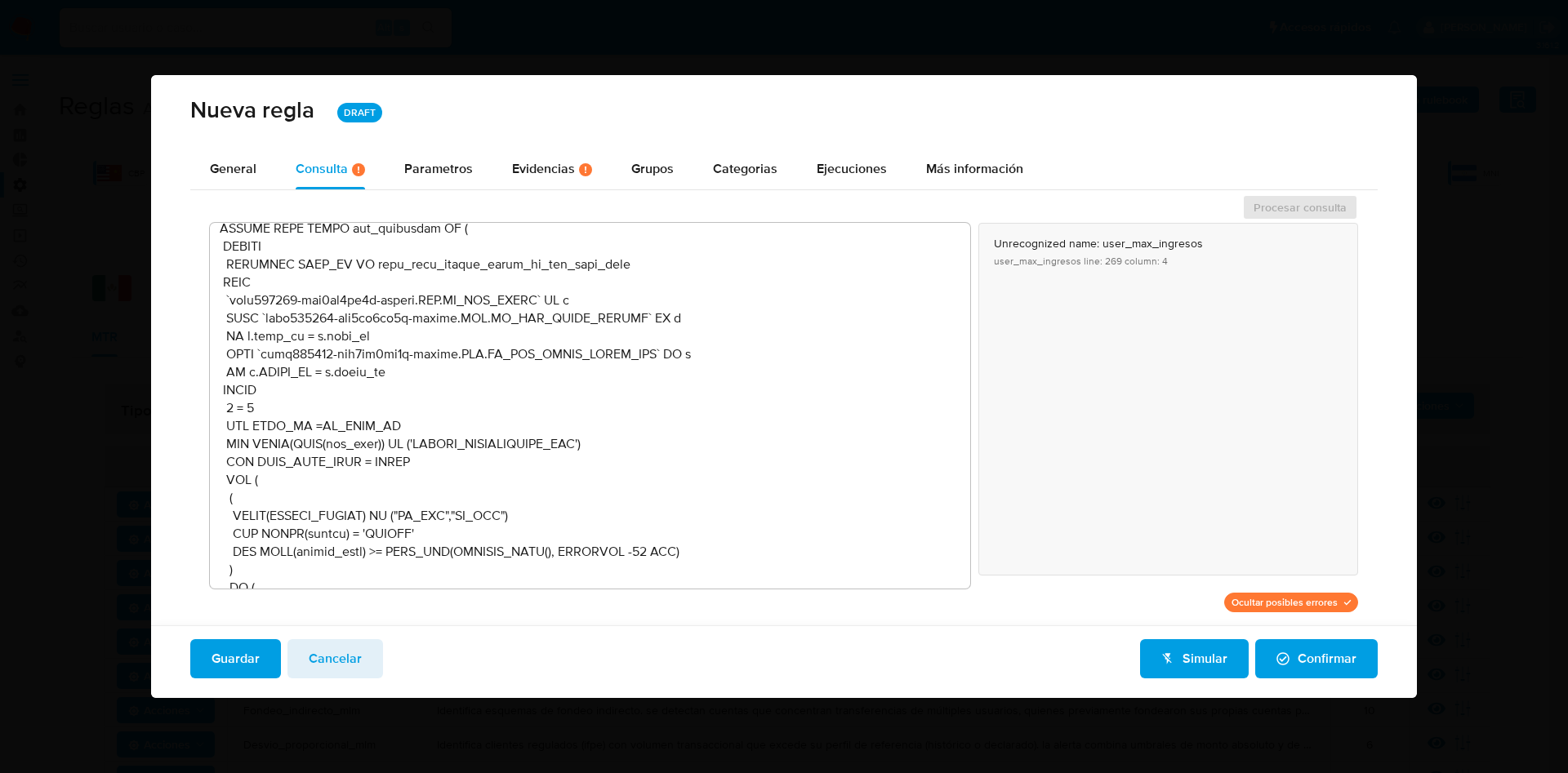
drag, startPoint x: 539, startPoint y: 160, endPoint x: 538, endPoint y: 142, distance: 18.0
click at [544, 162] on div "Evidencias Hay evidencias faltantes ( 3 )" at bounding box center [552, 169] width 80 height 13
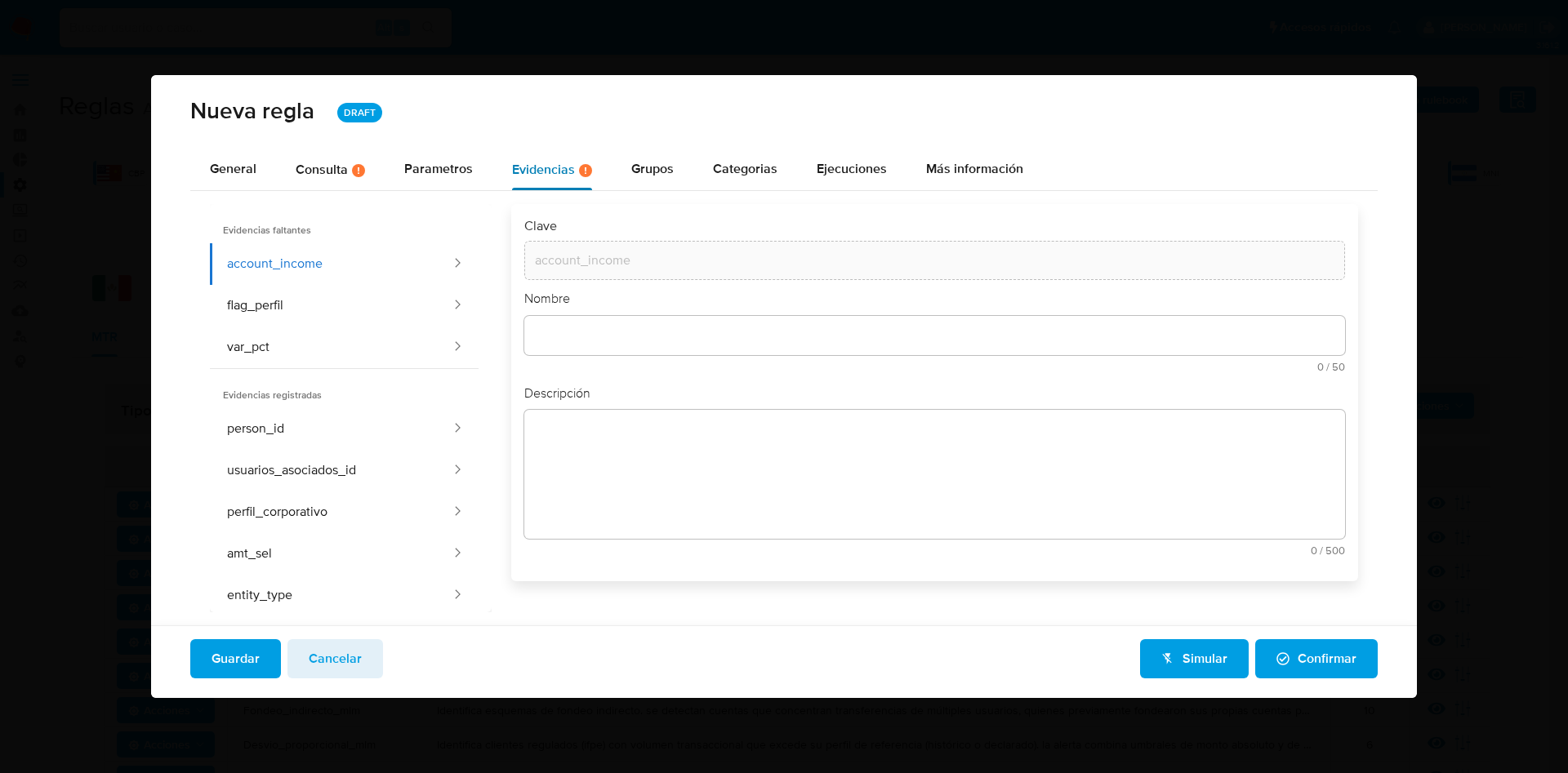
click at [548, 170] on div "Evidencias Hay evidencias faltantes ( 3 )" at bounding box center [552, 169] width 80 height 13
click at [615, 313] on div "Nombre text-es 0 / 50 50 caracteres restantes text-pt 0 / 50 50 caracteres rest…" at bounding box center [935, 337] width 821 height 95
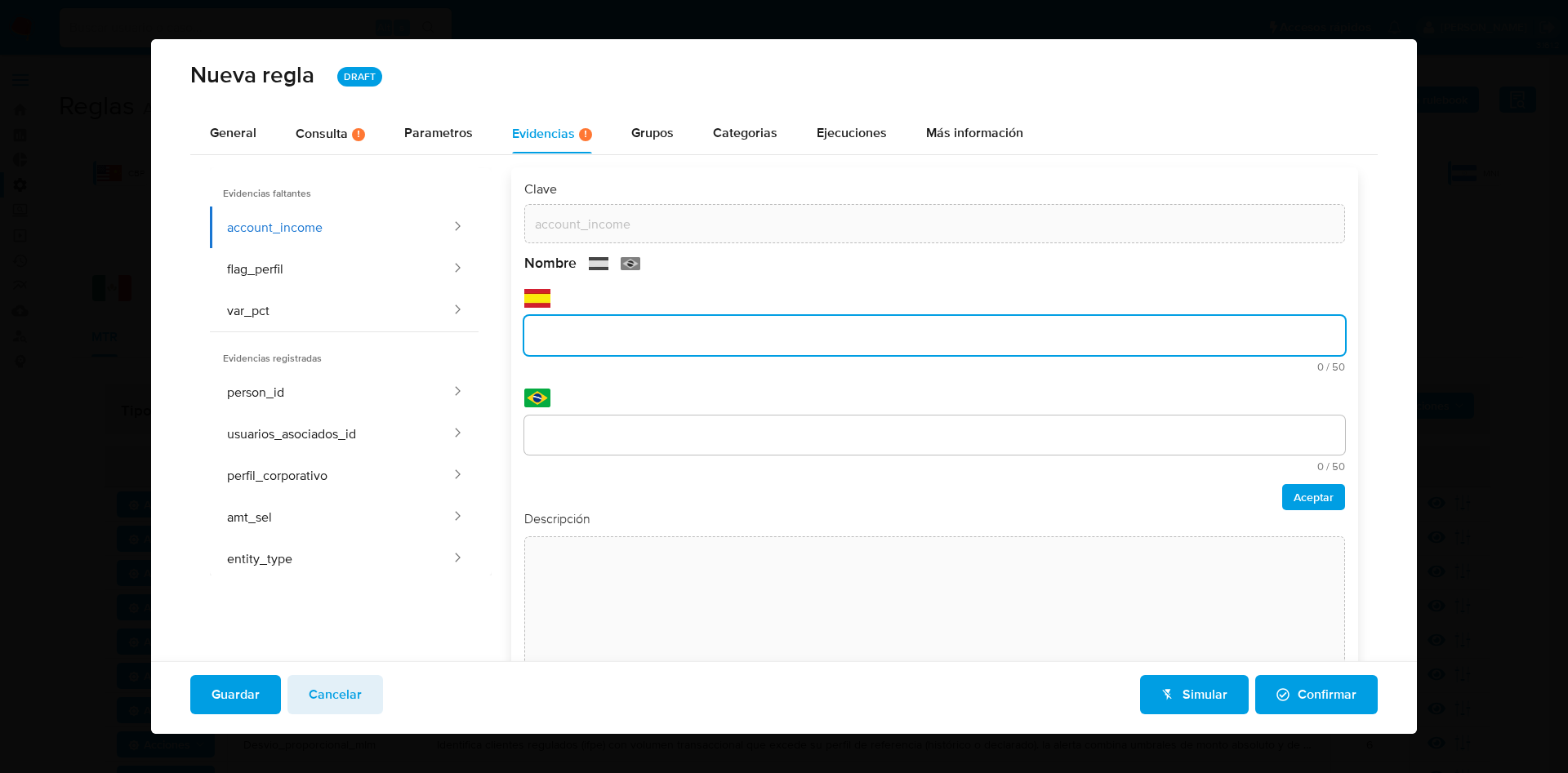
click at [619, 334] on input "text" at bounding box center [935, 335] width 821 height 22
drag, startPoint x: 719, startPoint y: 334, endPoint x: 642, endPoint y: 311, distance: 80.4
click at [492, 328] on div "Clave account_income Nombre text-es Ingreso mensual declarado 25 / 50 25 caract…" at bounding box center [925, 439] width 867 height 543
type input "Ingreso mensual declarado"
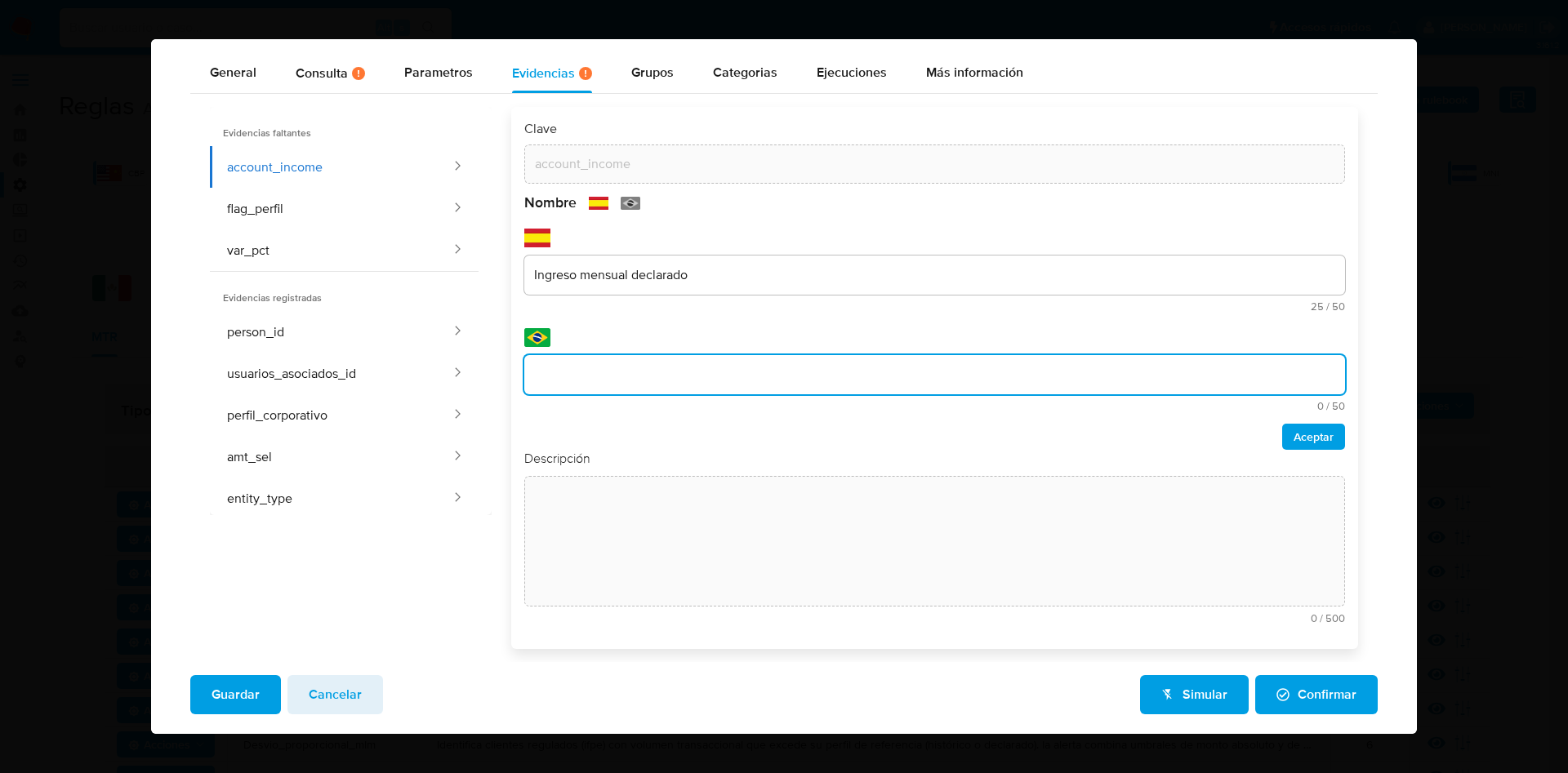
click at [589, 381] on input "text" at bounding box center [935, 375] width 821 height 22
type input "Renda mensal declarada"
click at [1311, 439] on span "Aceptar" at bounding box center [1313, 436] width 40 height 22
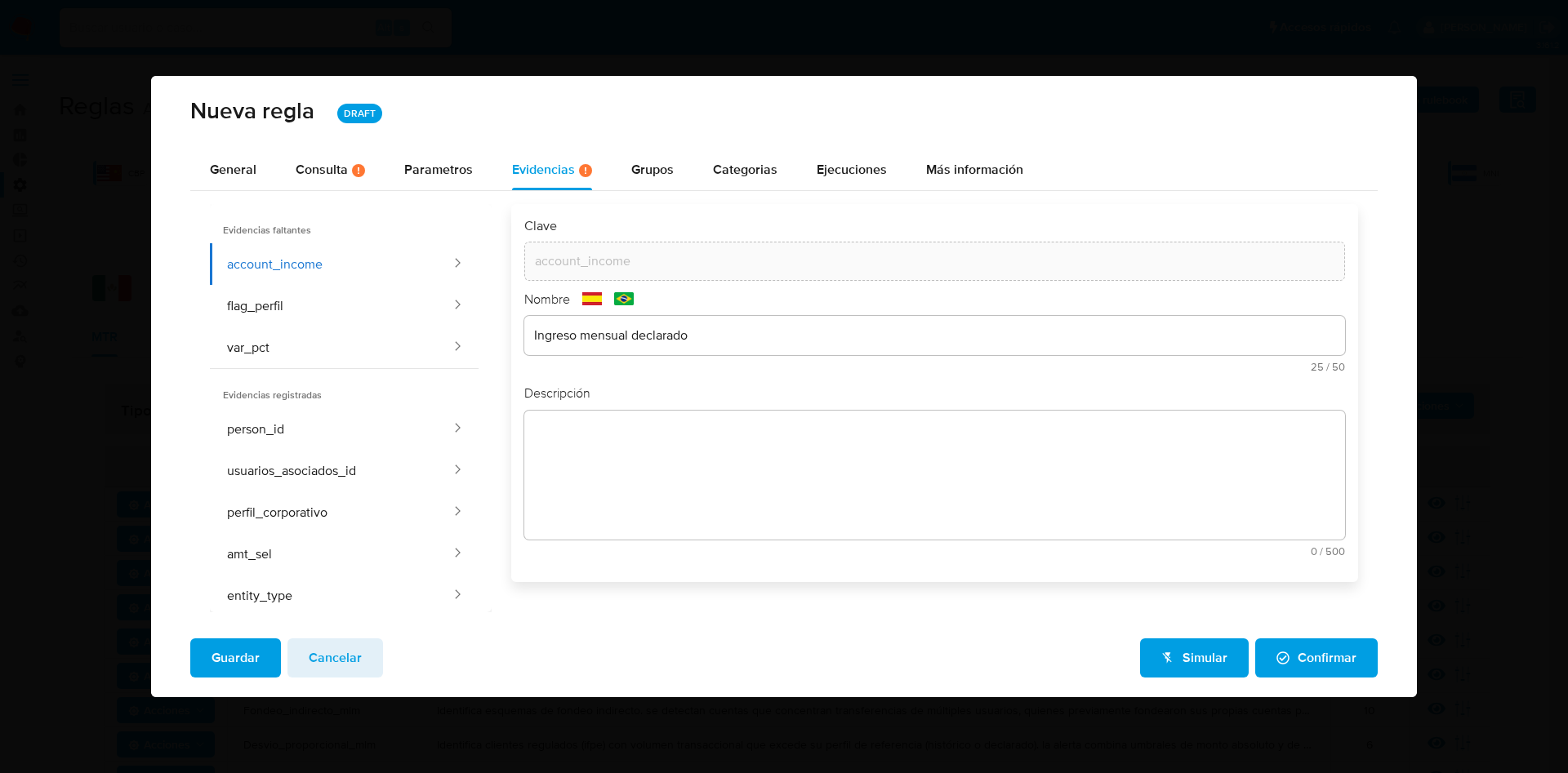
click at [733, 451] on textarea at bounding box center [935, 475] width 821 height 129
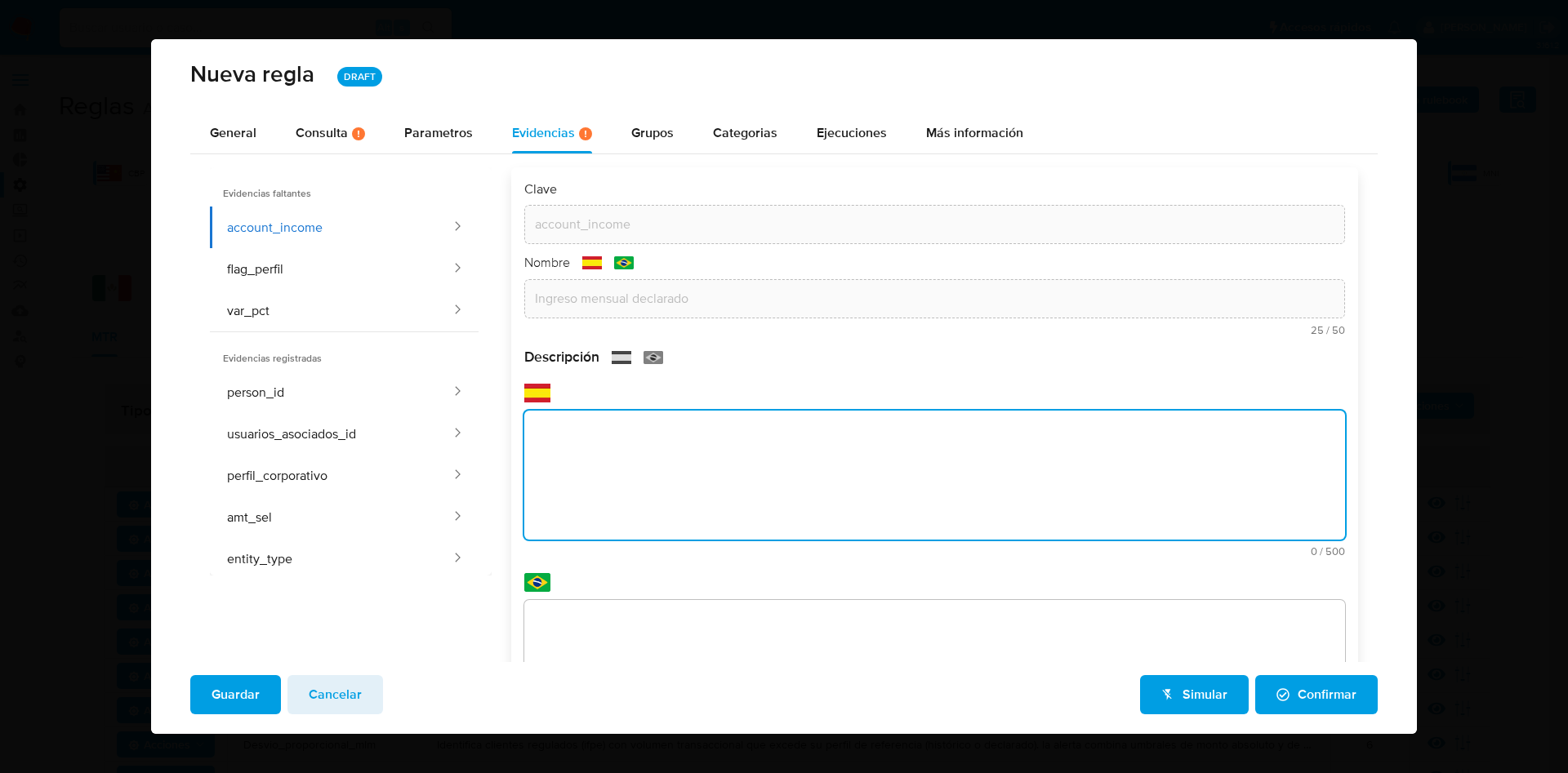
paste textarea "Ingreso mensual declarado por el usuario en el proceso de Conoce a tu Cliente (…"
type textarea "Ingreso mensual declarado por el usuario en el proceso de Conoce a tu Cliente (…"
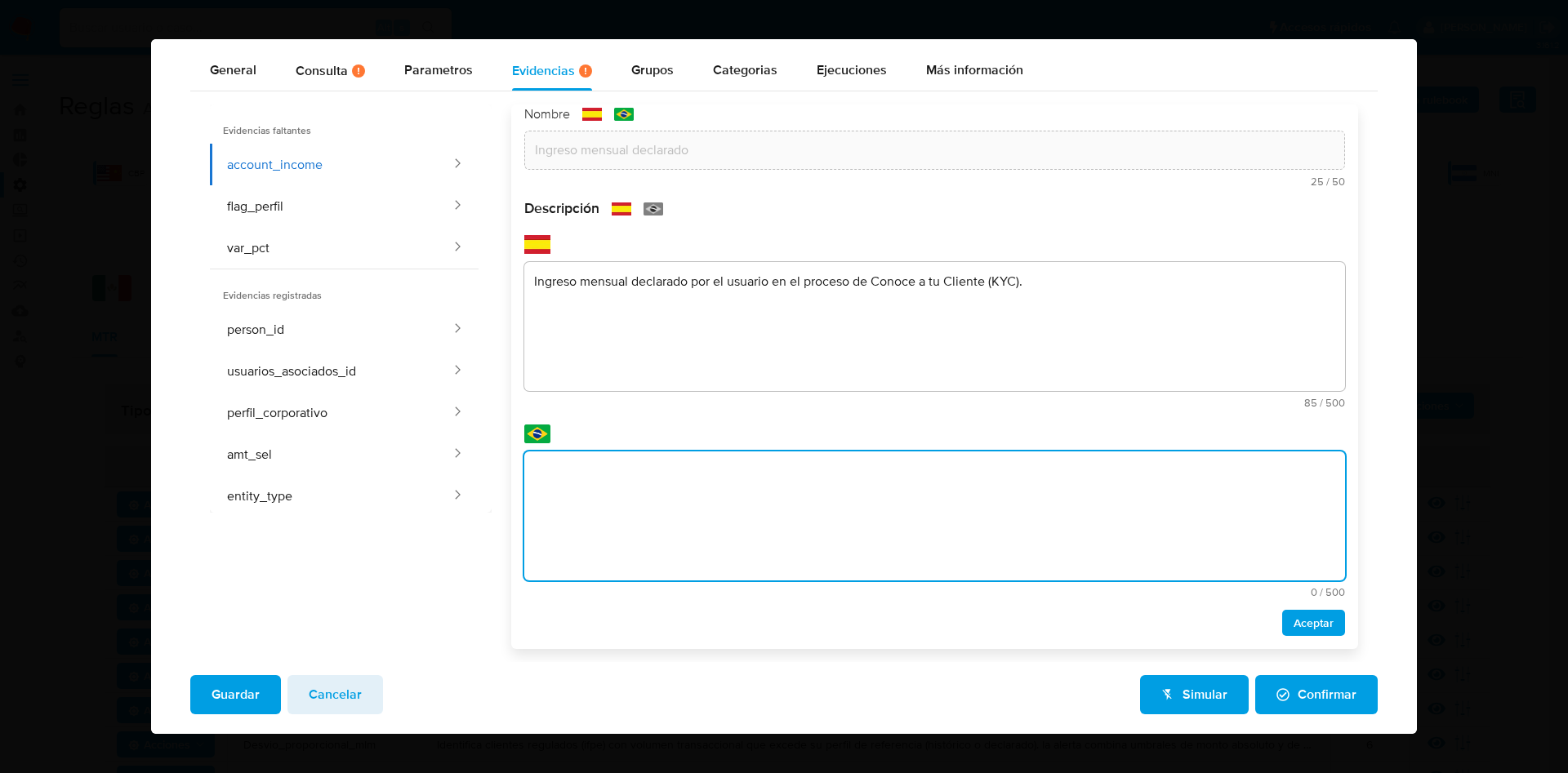
click at [589, 508] on textarea at bounding box center [935, 517] width 821 height 129
type textarea "Renda mensal declarada pelo usuário no processo de Conheça seu Cliente (KYC)."
click at [1294, 621] on span "Aceptar" at bounding box center [1313, 622] width 40 height 22
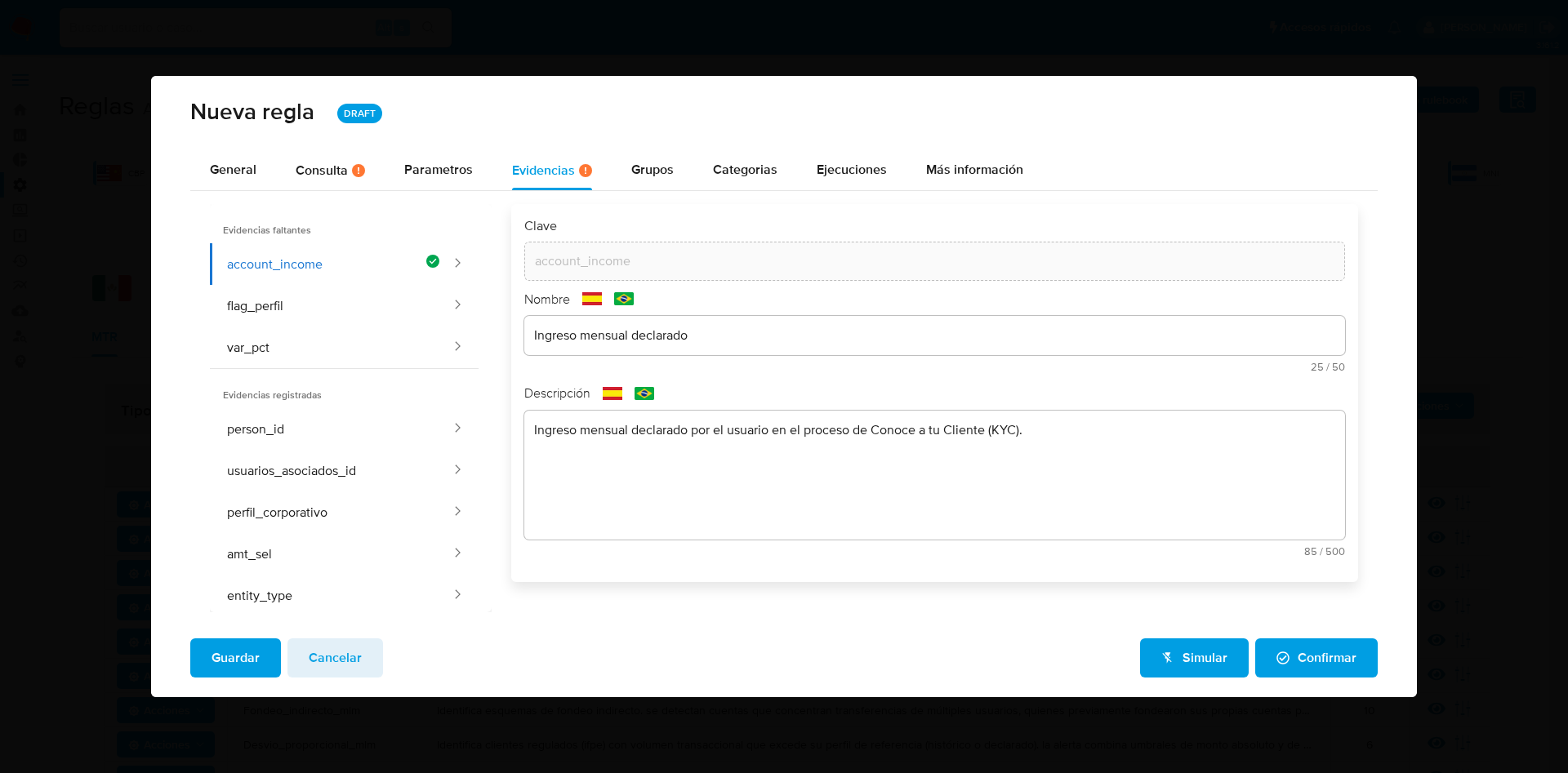
scroll to position [0, 0]
click at [321, 299] on button "flag_perfil" at bounding box center [331, 306] width 243 height 41
type input "flag_perfil"
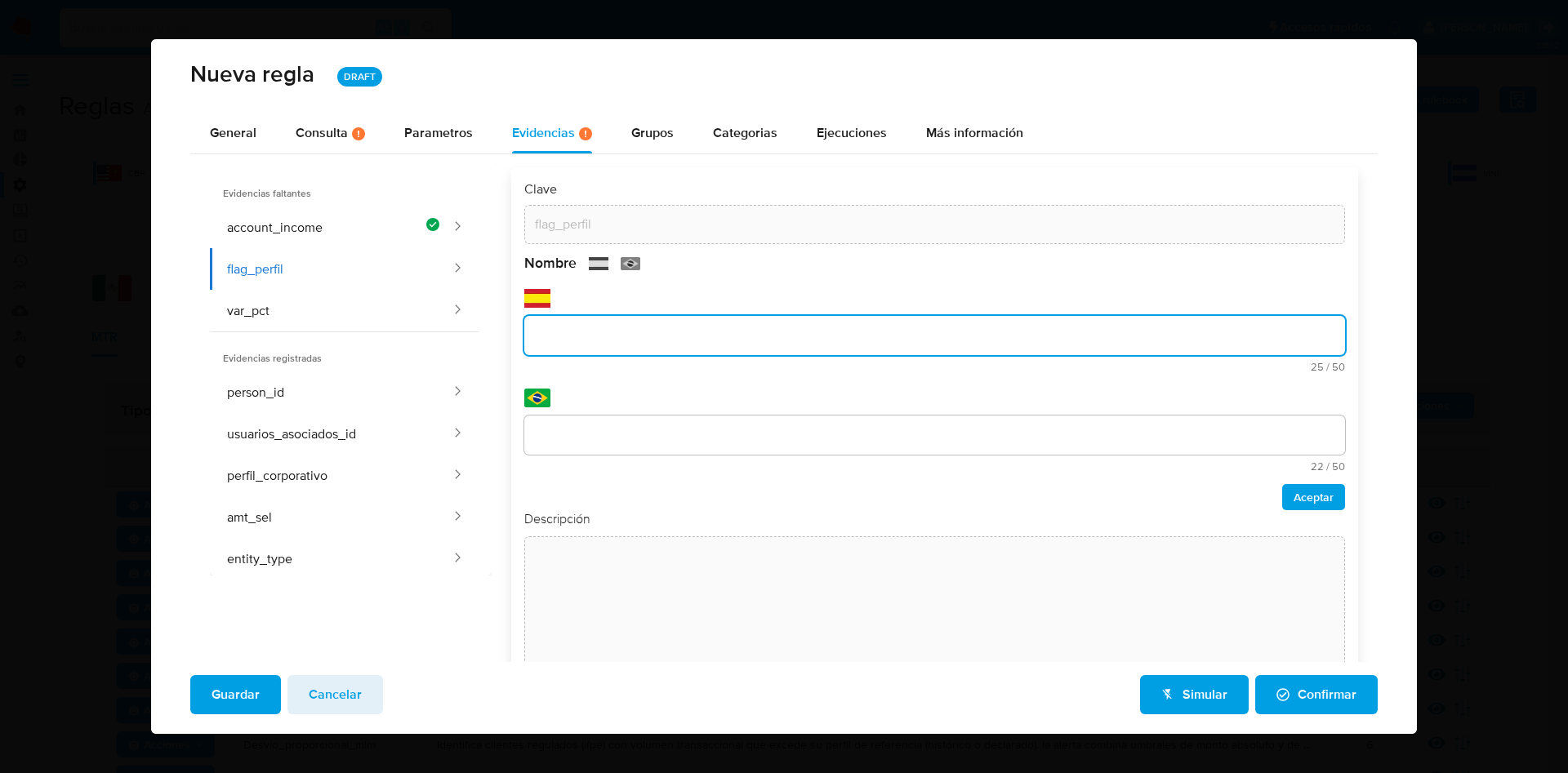
click at [581, 343] on input "text" at bounding box center [935, 335] width 821 height 22
drag, startPoint x: 537, startPoint y: 334, endPoint x: 571, endPoint y: 325, distance: 35.2
click at [498, 331] on div "Clave flag_perfil Nombre text-es define si el ingreso actual se compara contra …" at bounding box center [925, 439] width 867 height 543
type input "Define si el ingreso actual se compara contra el p"
click at [846, 331] on input "Define si el ingreso actual se compara contra el p" at bounding box center [935, 335] width 821 height 22
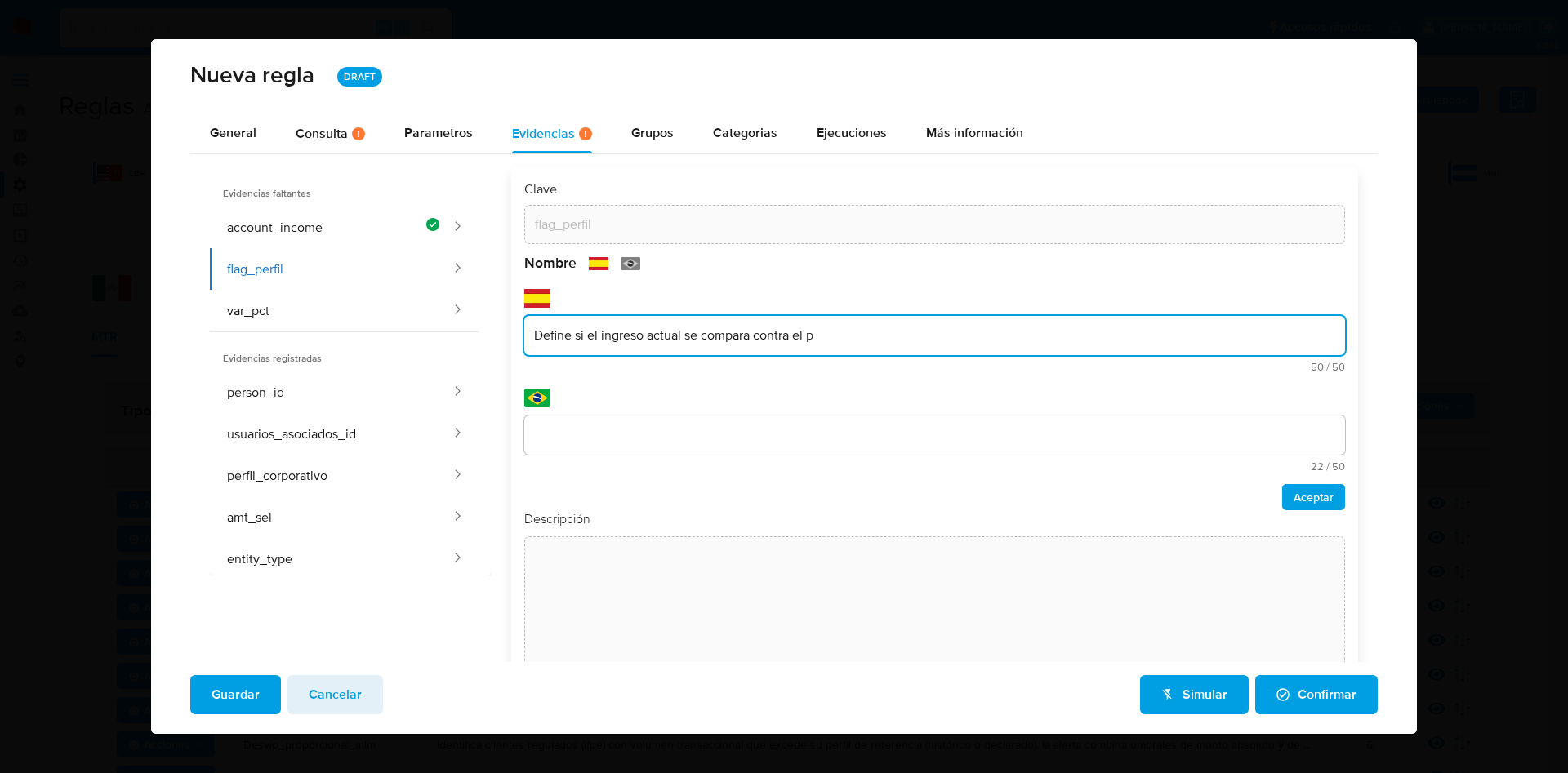
drag, startPoint x: 845, startPoint y: 331, endPoint x: 507, endPoint y: 336, distance: 338.0
click at [501, 334] on div "Clave flag_perfil Nombre text-es Define si el ingreso actual se compara contra …" at bounding box center [925, 439] width 867 height 543
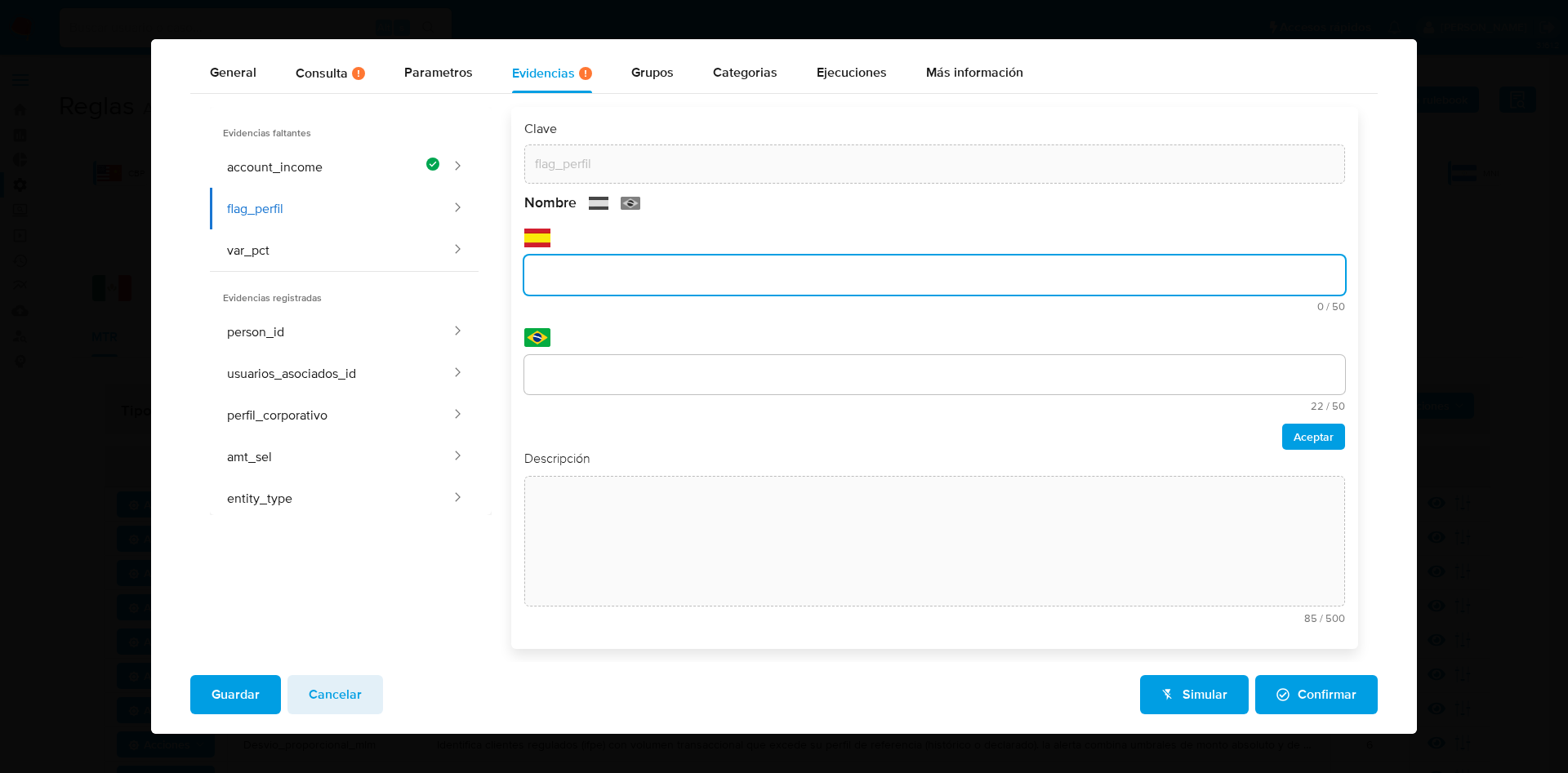
paste input "compara contra el perfil histórico ('CORPORATIVO')"
type input "compara contra el perfil histórico ('CORPORATIVO')"
drag, startPoint x: 843, startPoint y: 278, endPoint x: 494, endPoint y: 250, distance: 350.1
click at [494, 250] on div "Clave flag_perfil Nombre text-es compara contra el perfil histórico ('CORPORATI…" at bounding box center [925, 378] width 867 height 543
paste input "compara contra el perfil histórico ('CORPORATIVO')"
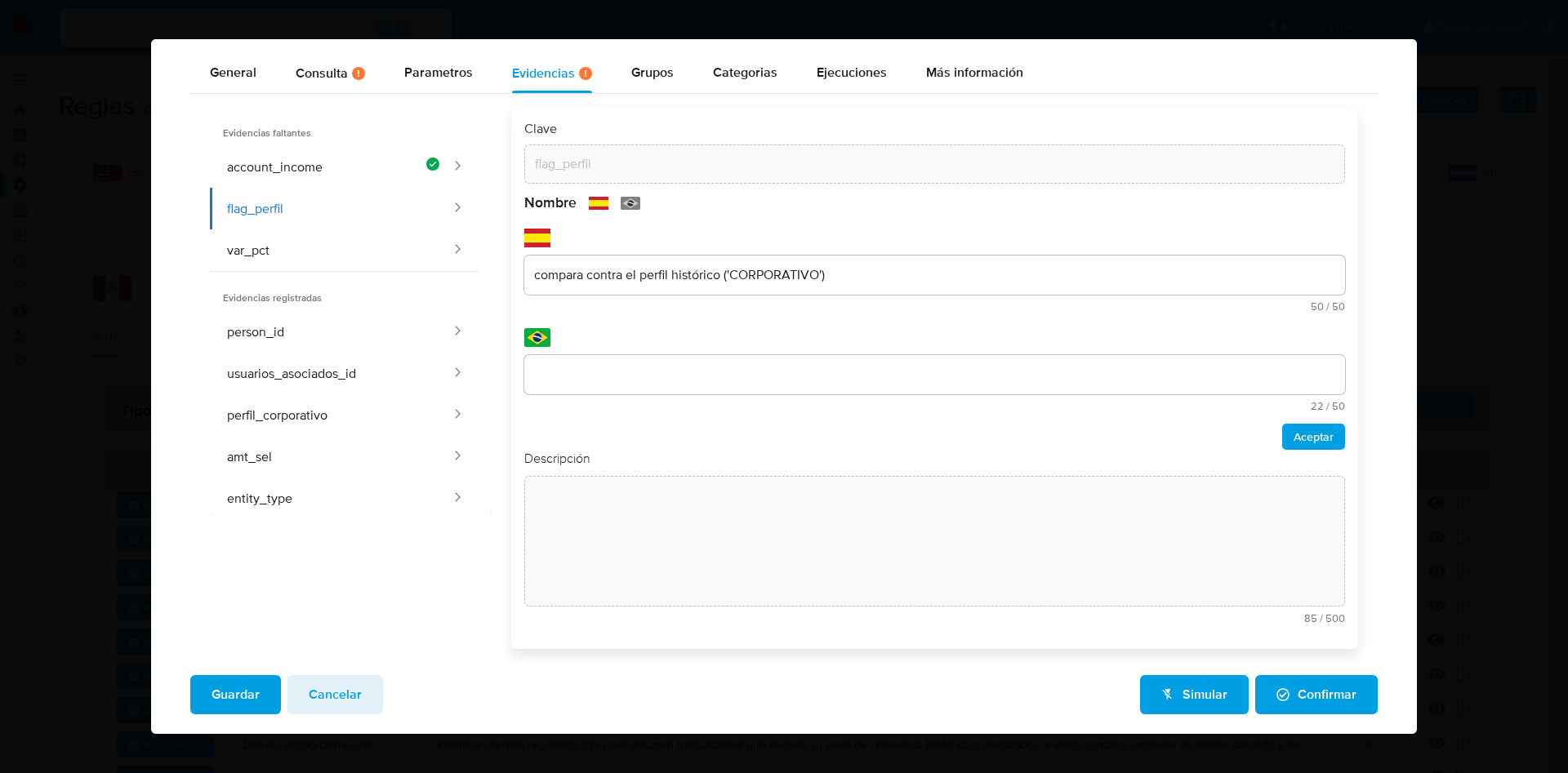
drag, startPoint x: 854, startPoint y: 263, endPoint x: 721, endPoint y: 272, distance: 133.3
click at [721, 272] on div "compara contra el perfil histórico ('CORPORATIVO')" at bounding box center [935, 275] width 821 height 39
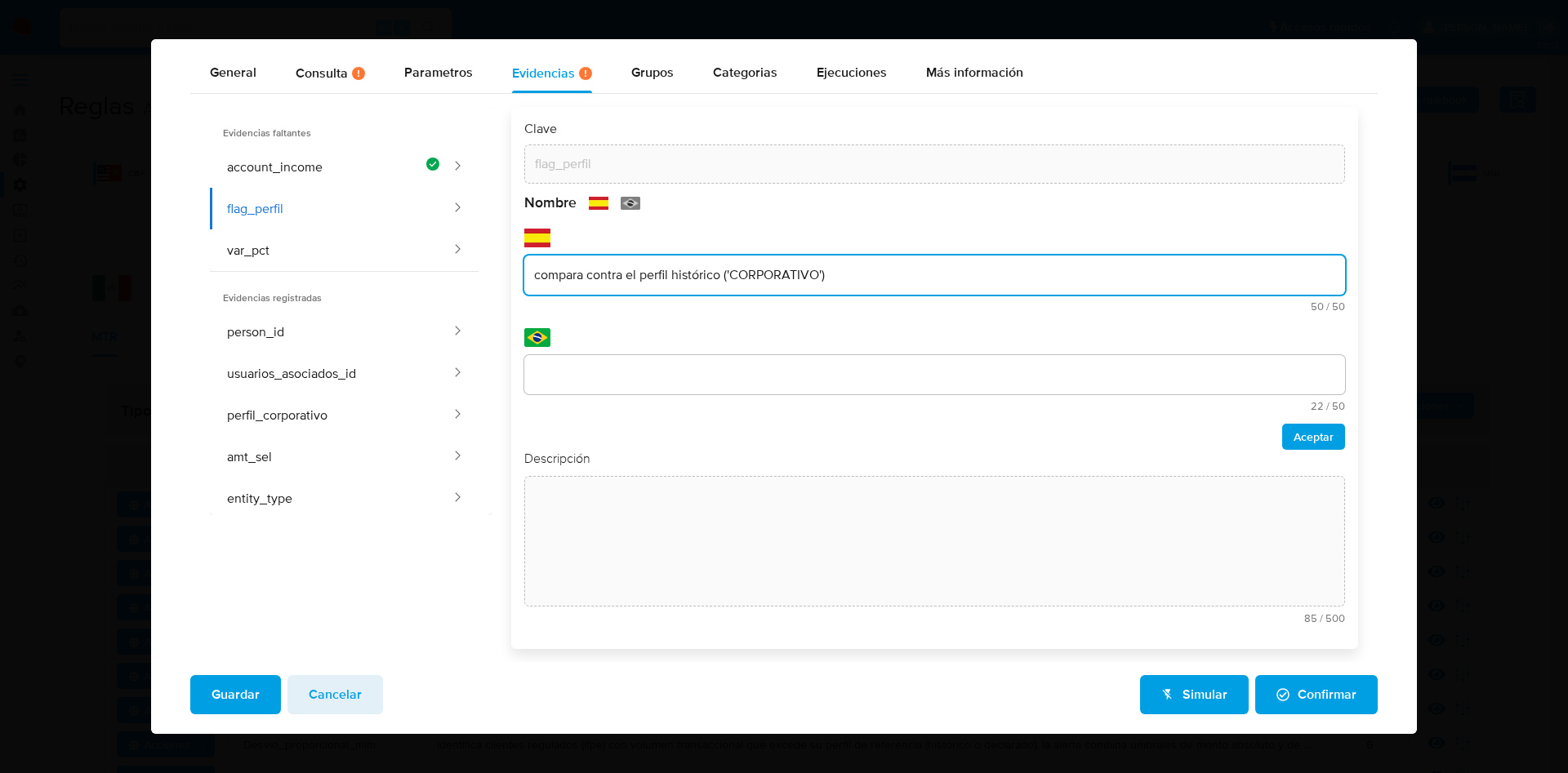
drag, startPoint x: 721, startPoint y: 275, endPoint x: 982, endPoint y: 279, distance: 261.0
click at [968, 282] on input "compara contra el perfil histórico ('CORPORATIVO')" at bounding box center [935, 275] width 821 height 22
paste input "o el declarado"
click at [525, 274] on input "compara contra el perfil histórico o el declarado" at bounding box center [935, 275] width 821 height 22
click at [537, 274] on input "compara contra el perfil histórico o el declarado" at bounding box center [935, 275] width 821 height 22
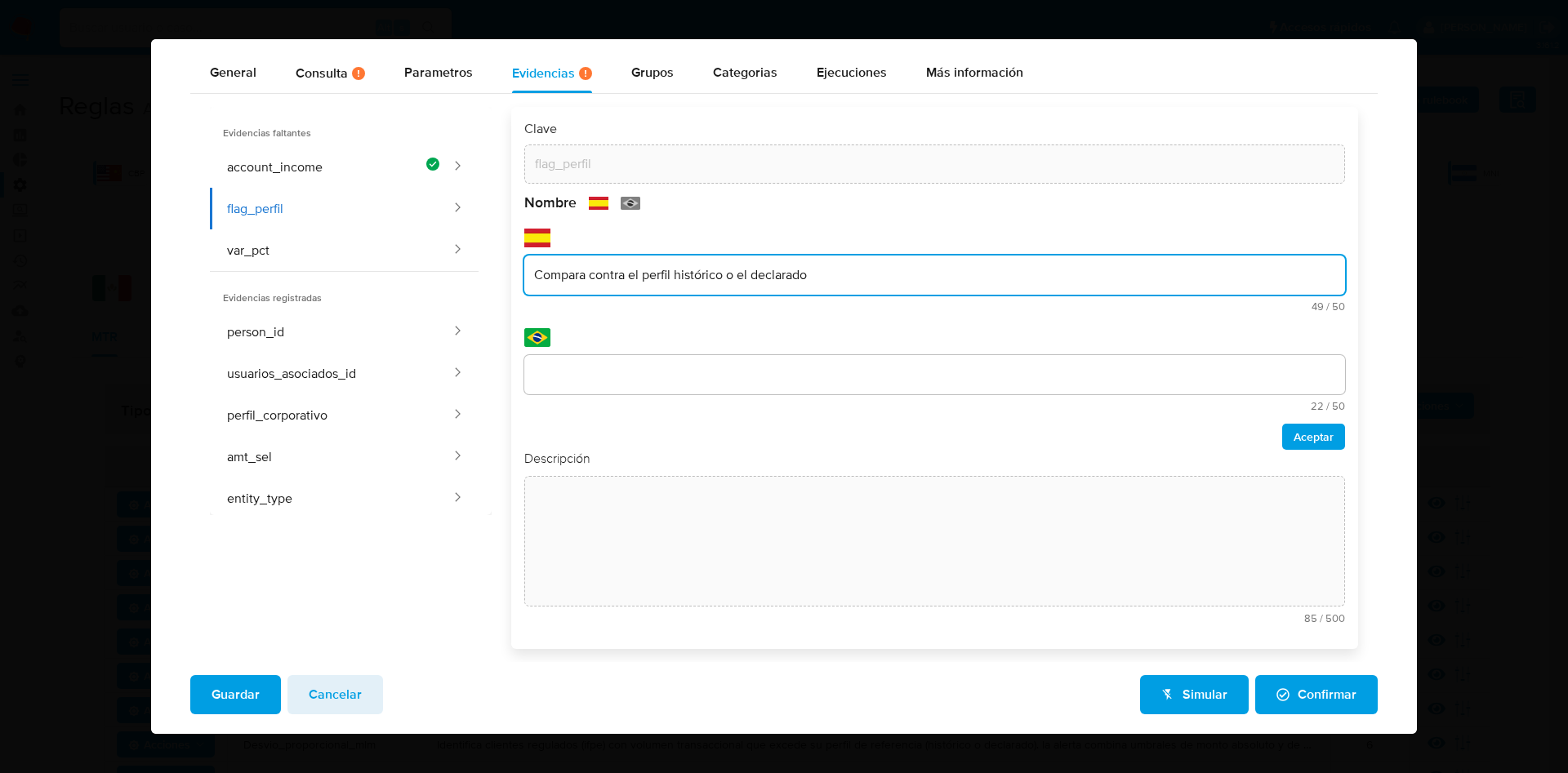
drag, startPoint x: 818, startPoint y: 282, endPoint x: 495, endPoint y: 258, distance: 323.9
click at [495, 258] on div "Clave flag_perfil Nombre text-es Compara contra el perfil histórico o el declar…" at bounding box center [925, 378] width 867 height 543
type input "Compara contra el perfil histórico o el declarado"
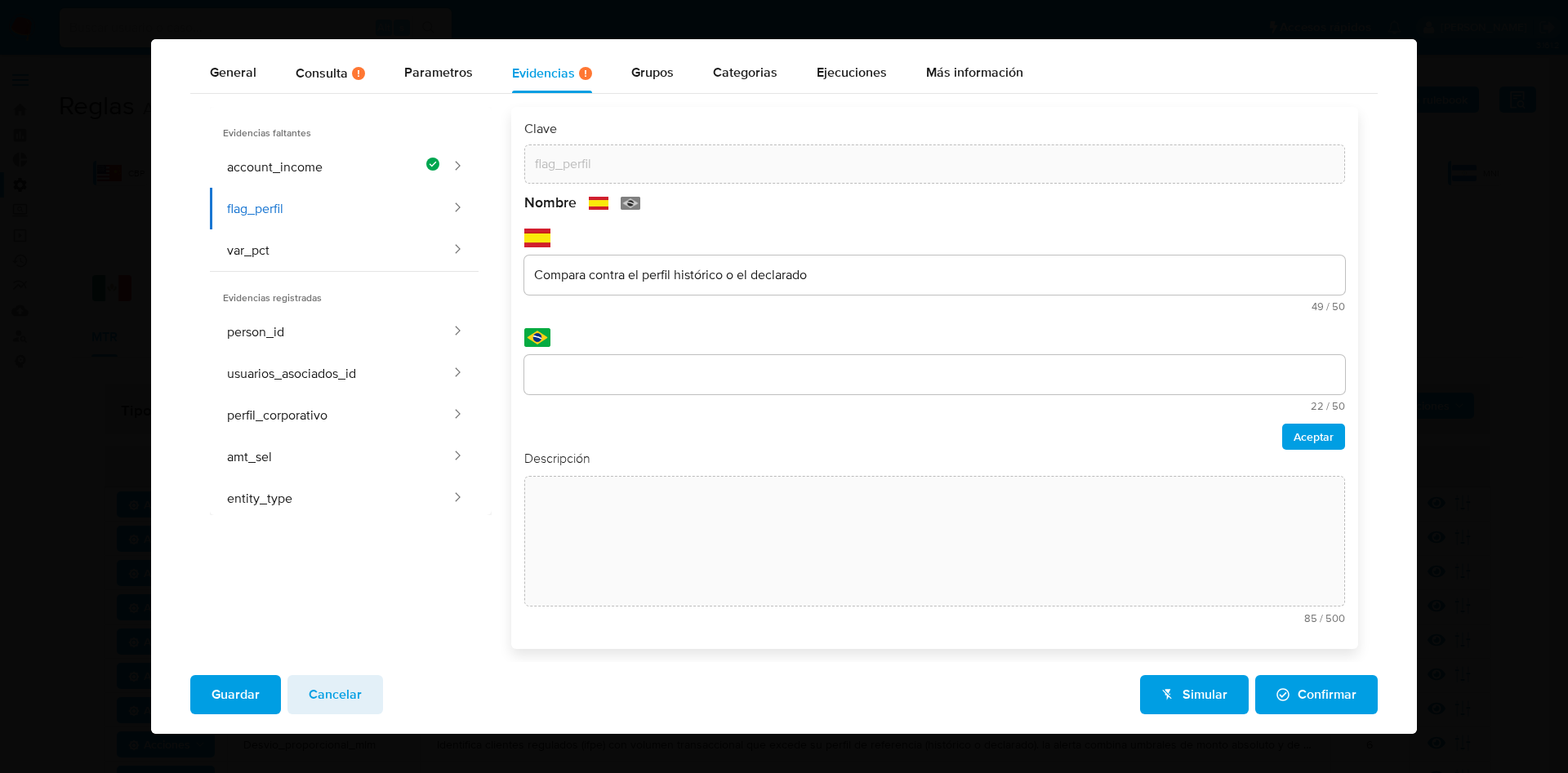
click at [651, 360] on div at bounding box center [935, 375] width 821 height 39
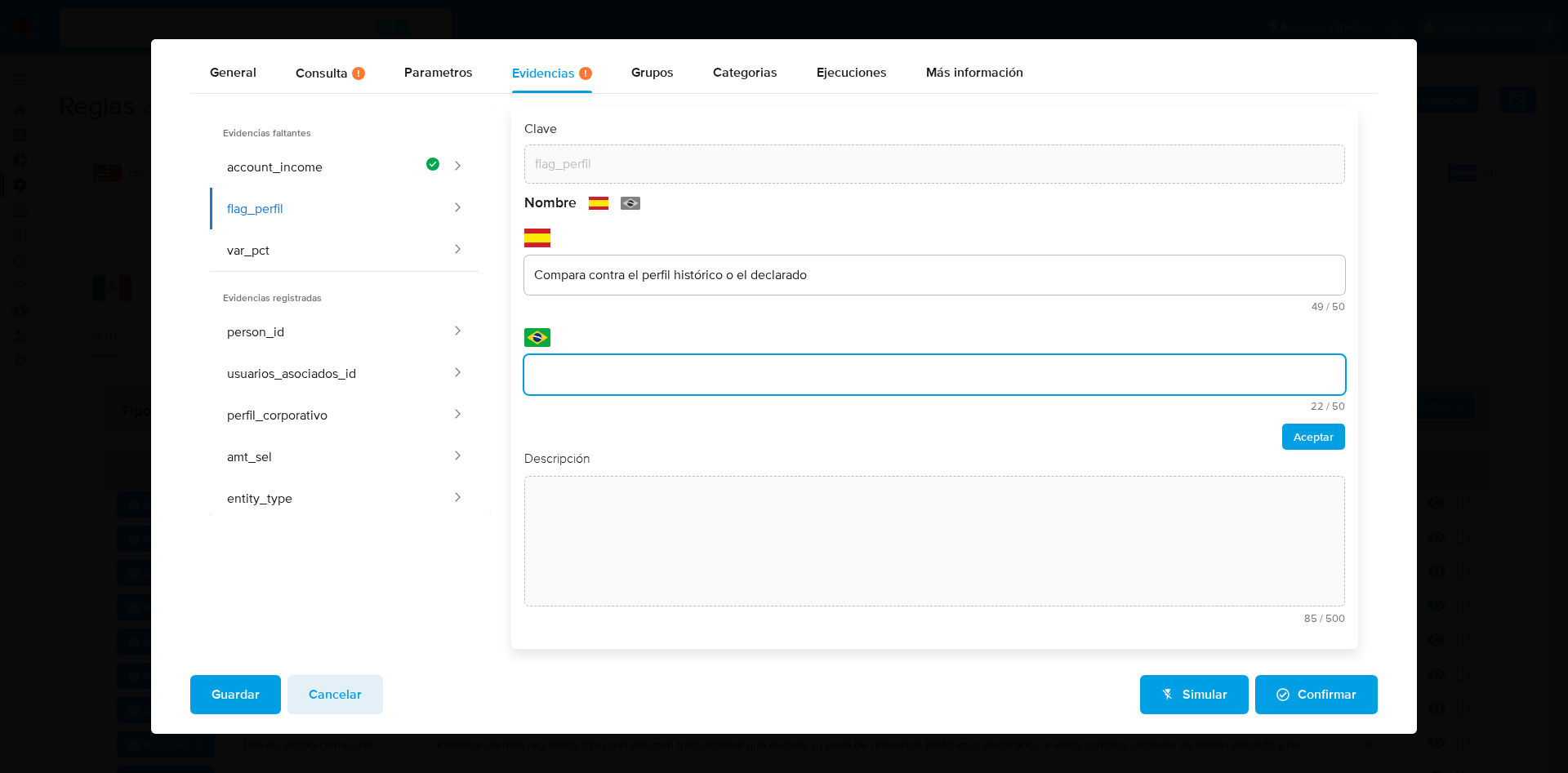
drag, startPoint x: 648, startPoint y: 376, endPoint x: 659, endPoint y: 381, distance: 12.1
click at [648, 376] on input "text" at bounding box center [935, 375] width 821 height 22
type input "Compare com o perfil histórico ou declarado"
click at [1294, 443] on span "Aceptar" at bounding box center [1313, 436] width 40 height 22
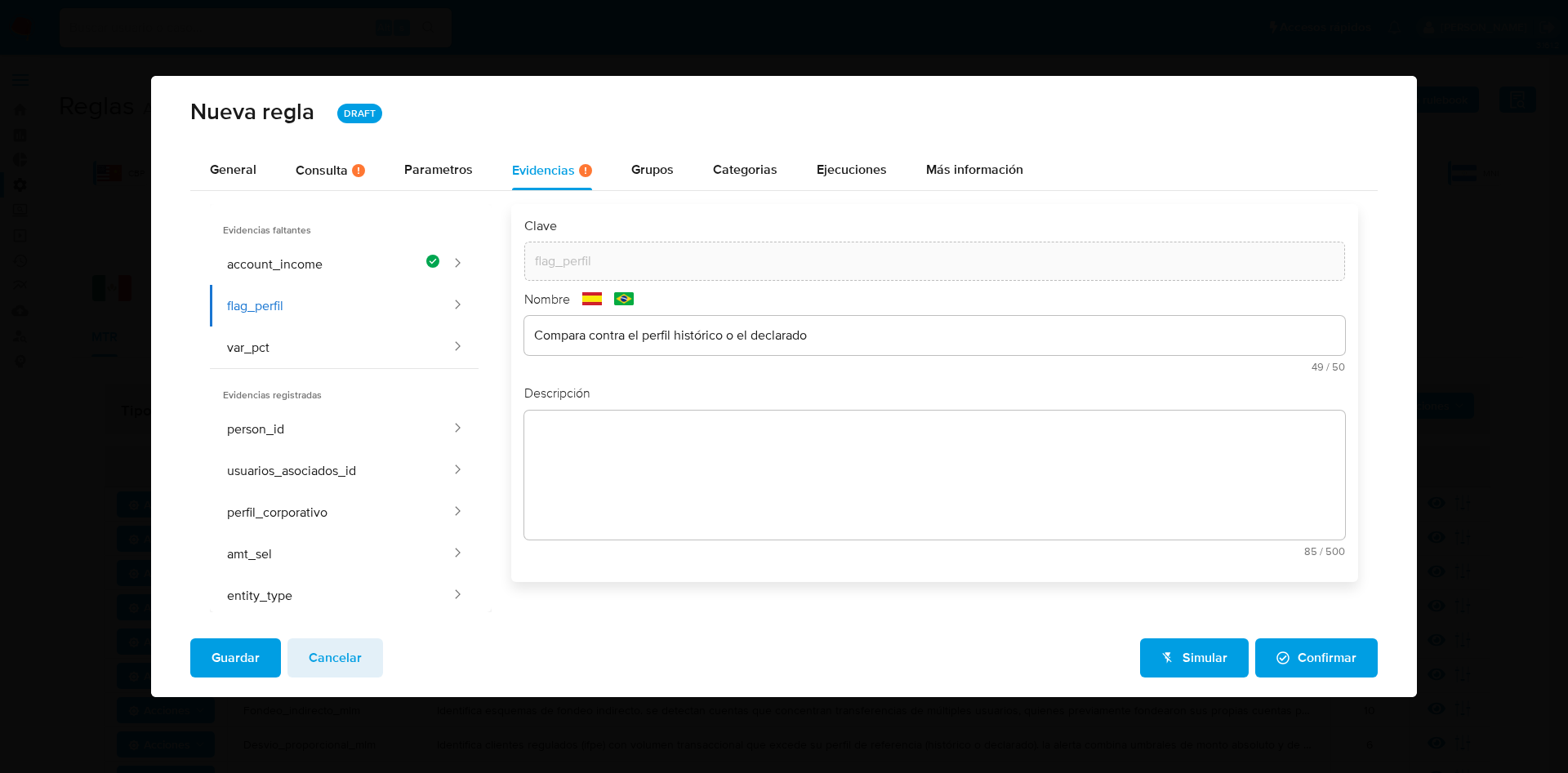
scroll to position [0, 0]
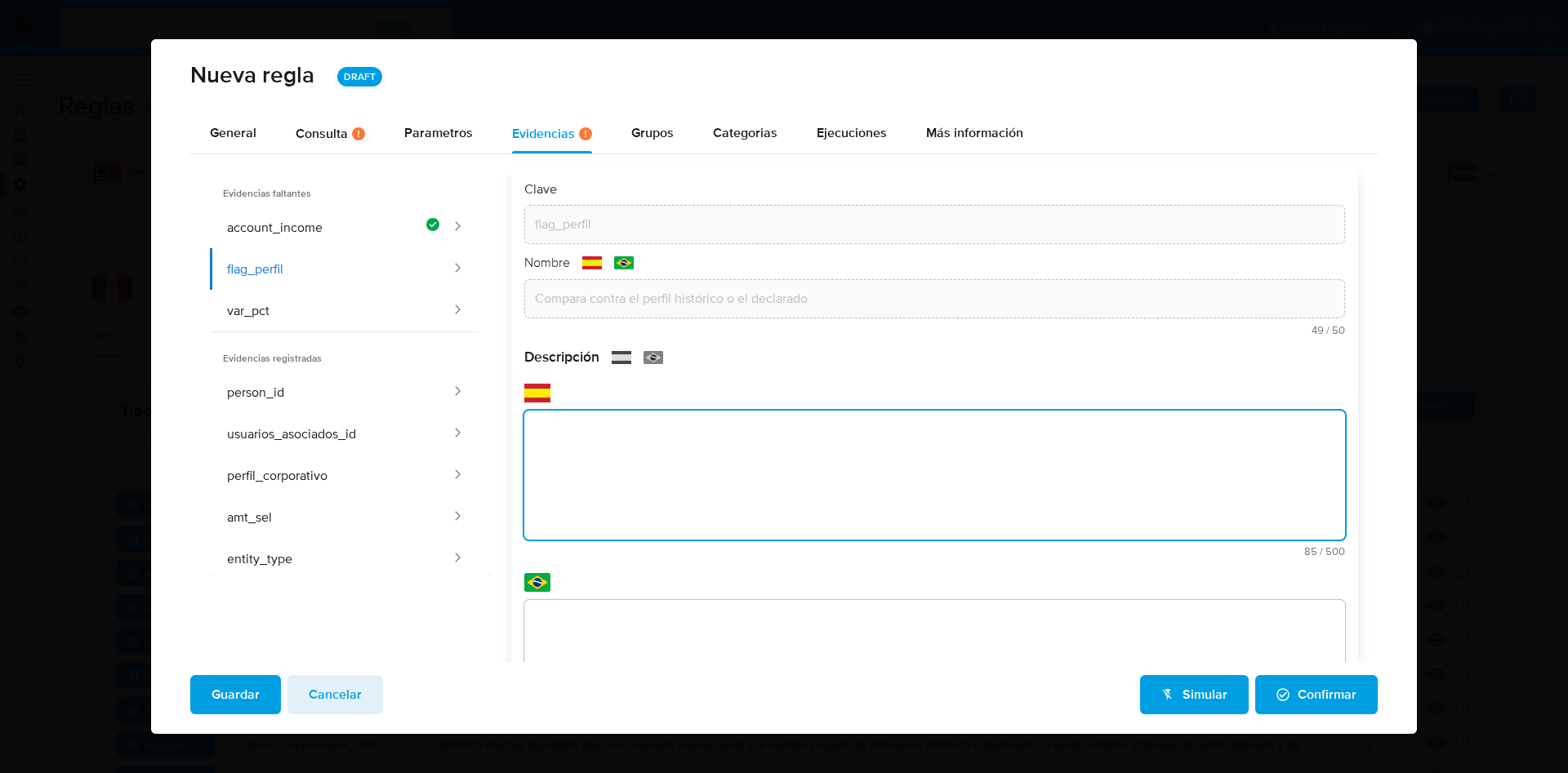
click at [704, 470] on textarea at bounding box center [935, 475] width 821 height 129
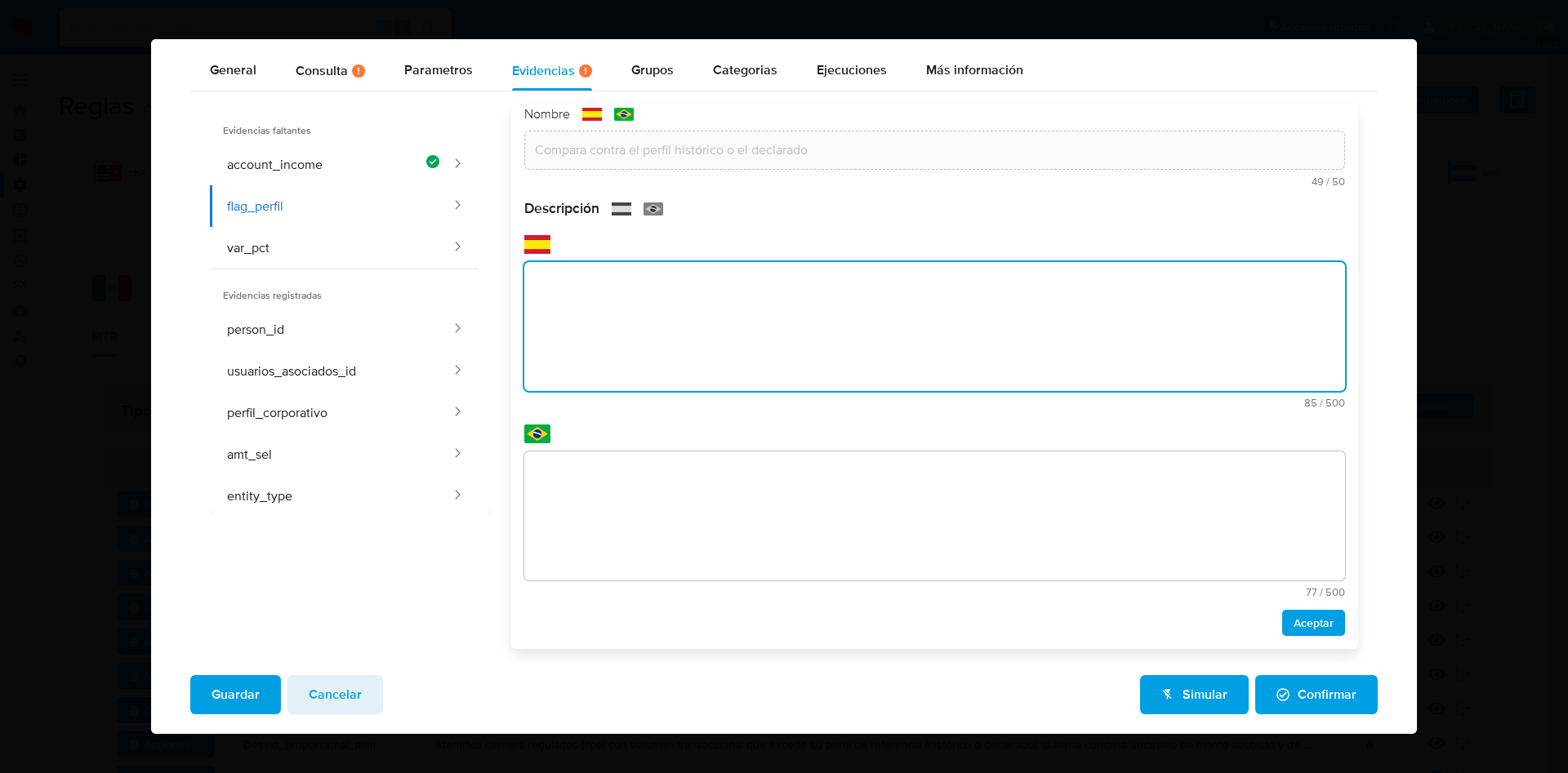
paste textarea "Indicador que define si el ingreso actual se compara contra el perfil histórico…"
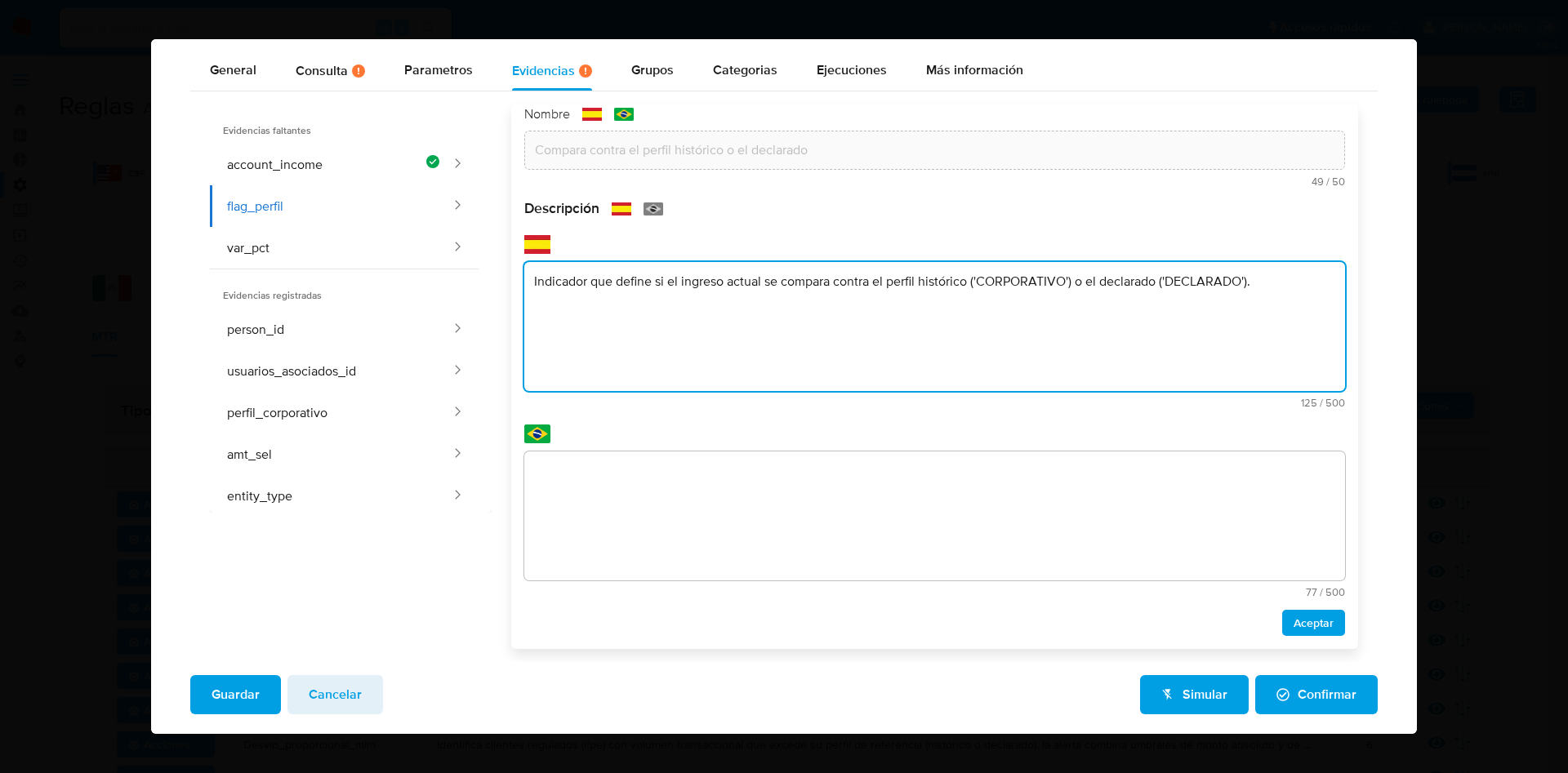
type textarea "Indicador que define si el ingreso actual se compara contra el perfil histórico…"
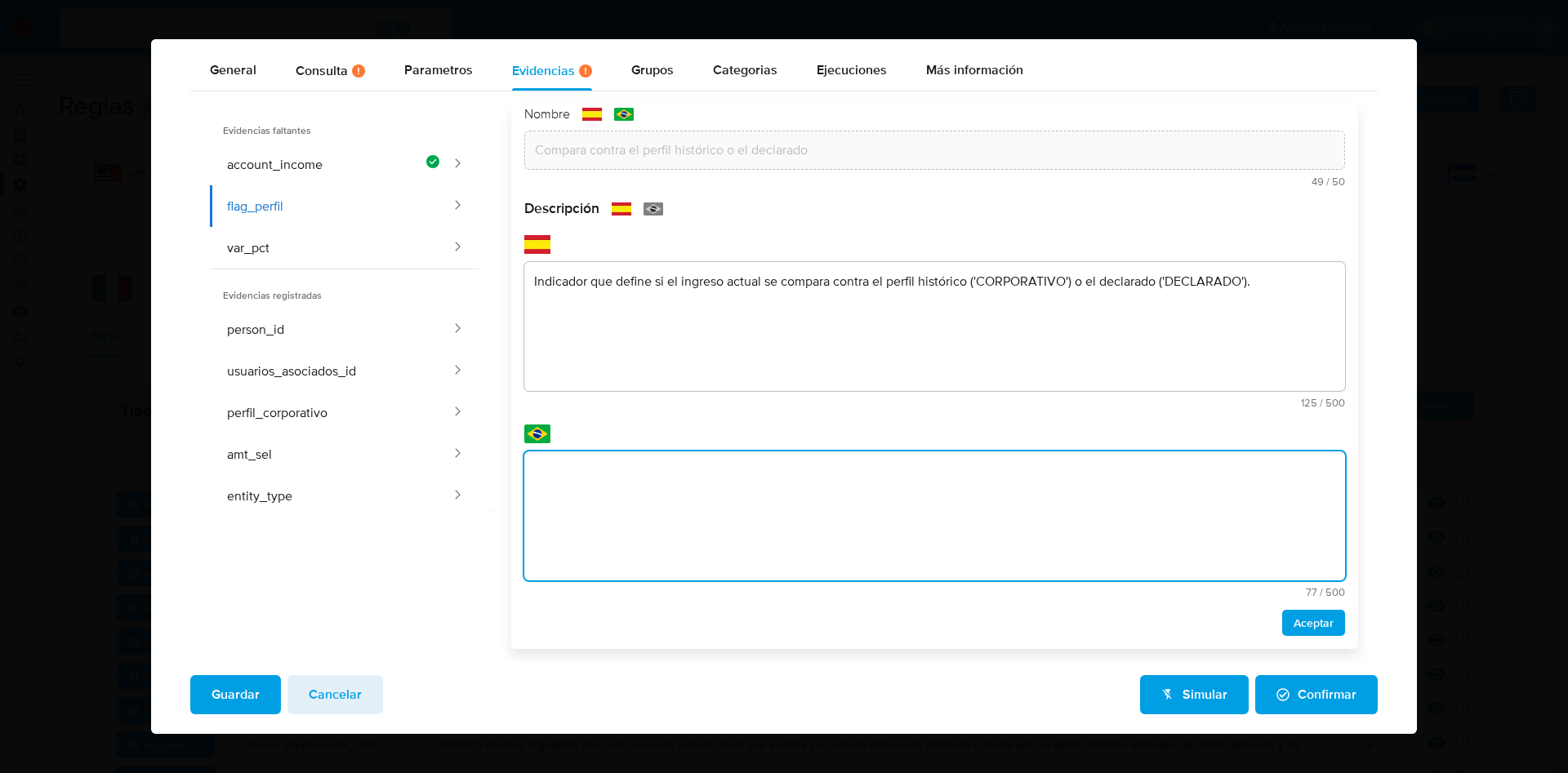
click at [597, 493] on textarea at bounding box center [935, 517] width 821 height 129
type textarea "Indicador que define se a receita atual é comparada com o perfil histórico ('CO…"
click at [1294, 617] on span "Aceptar" at bounding box center [1313, 622] width 40 height 22
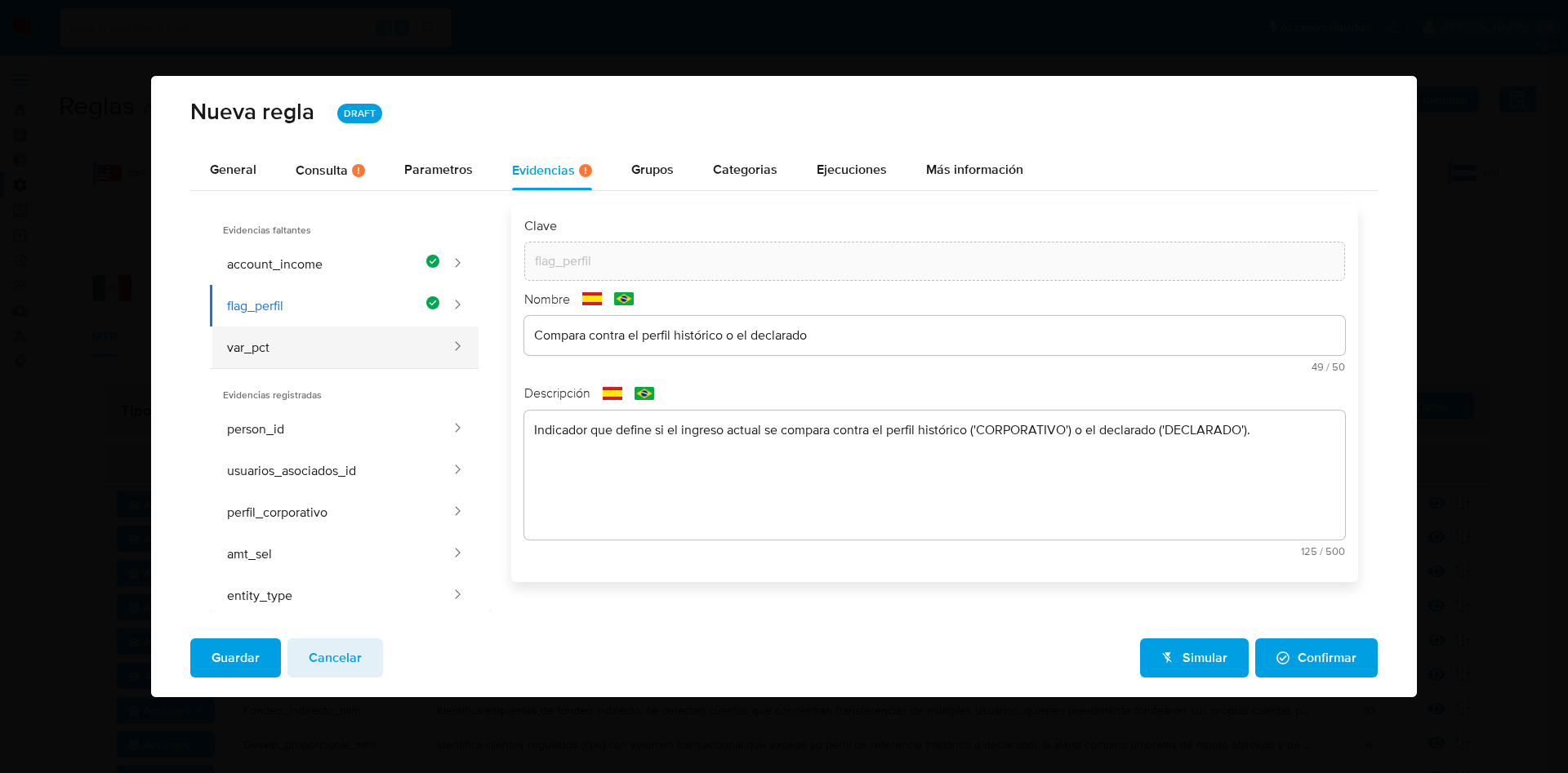
click at [300, 343] on button "var_pct" at bounding box center [331, 347] width 243 height 41
type input "var_pct"
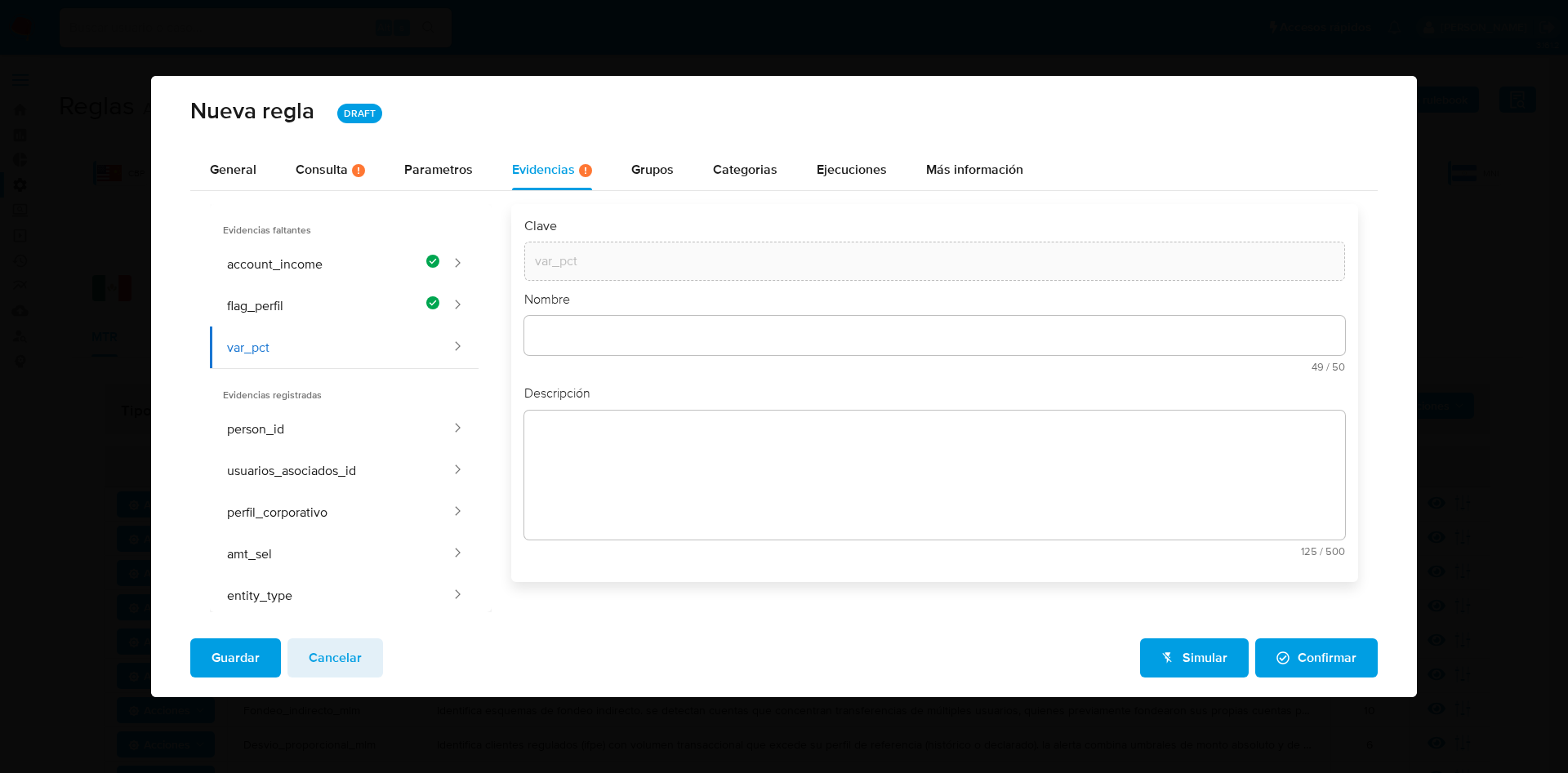
click at [580, 347] on div at bounding box center [935, 335] width 821 height 39
click at [597, 332] on input "text" at bounding box center [935, 335] width 821 height 22
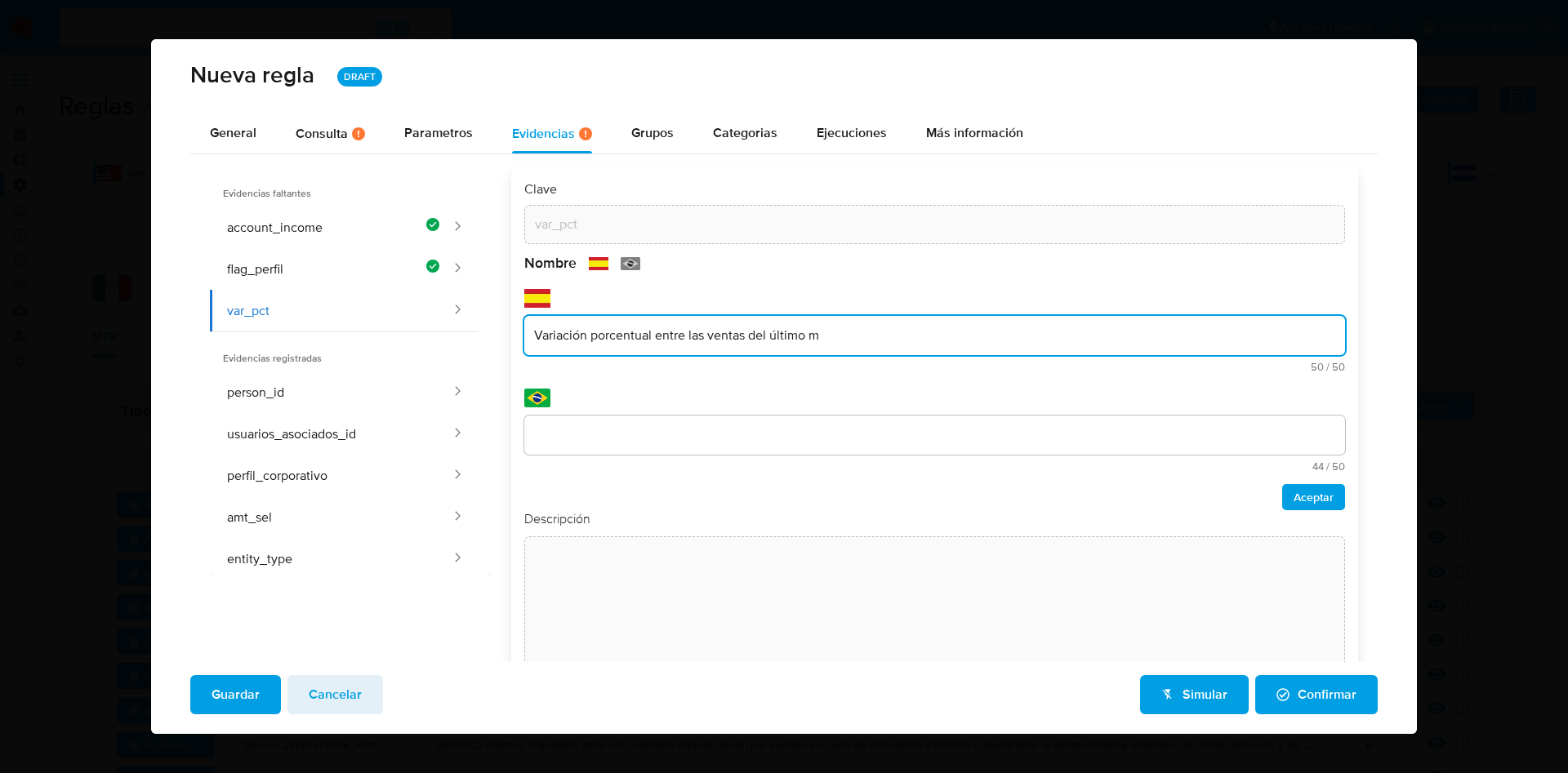
drag, startPoint x: 882, startPoint y: 339, endPoint x: 647, endPoint y: 337, distance: 235.0
click at [647, 337] on input "Variación porcentual entre las ventas del último m" at bounding box center [935, 335] width 821 height 22
type input "Variación porcentual"
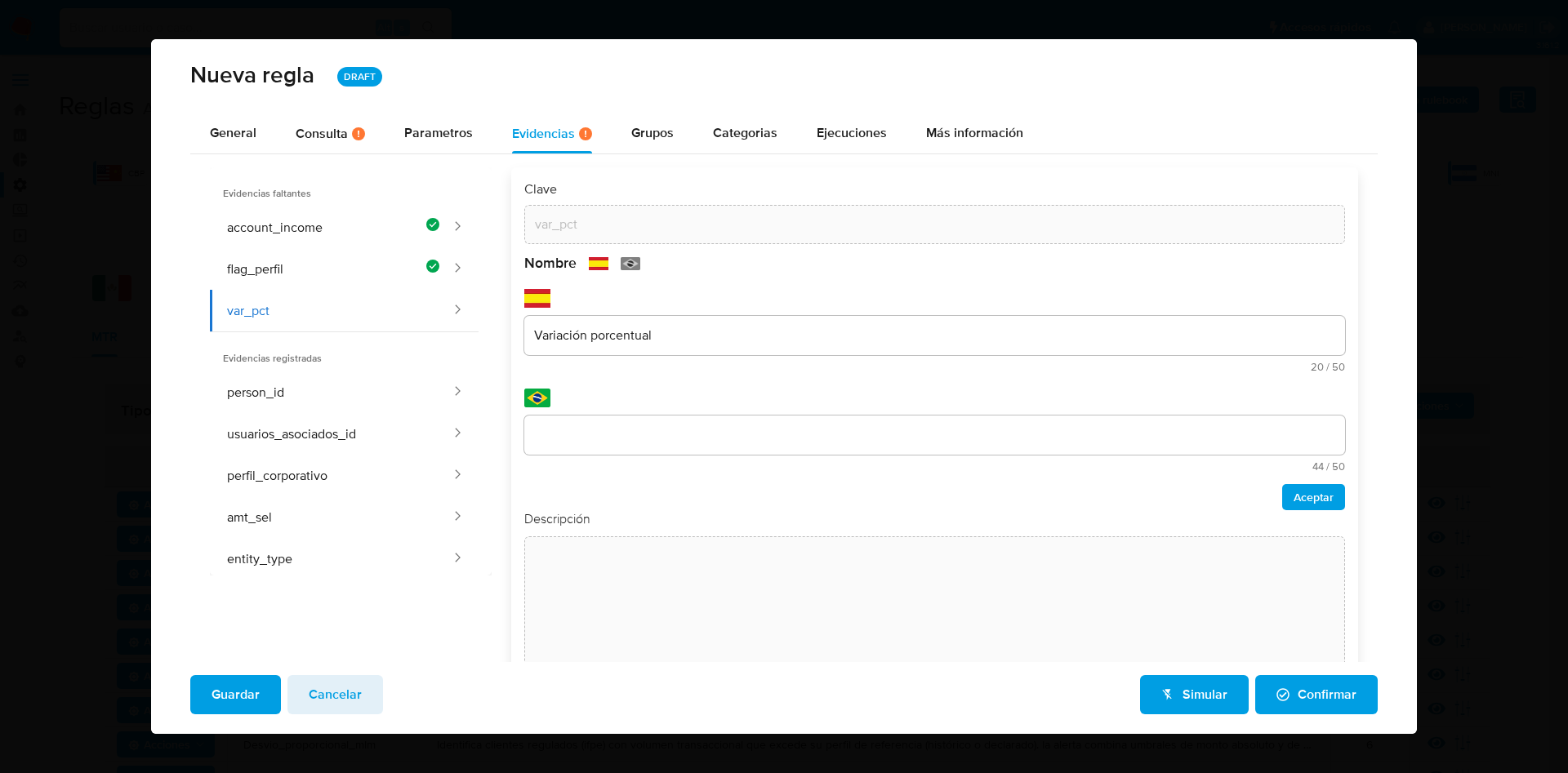
drag, startPoint x: 707, startPoint y: 348, endPoint x: 530, endPoint y: 325, distance: 178.5
click at [530, 325] on div "Variación porcentual" at bounding box center [935, 335] width 821 height 39
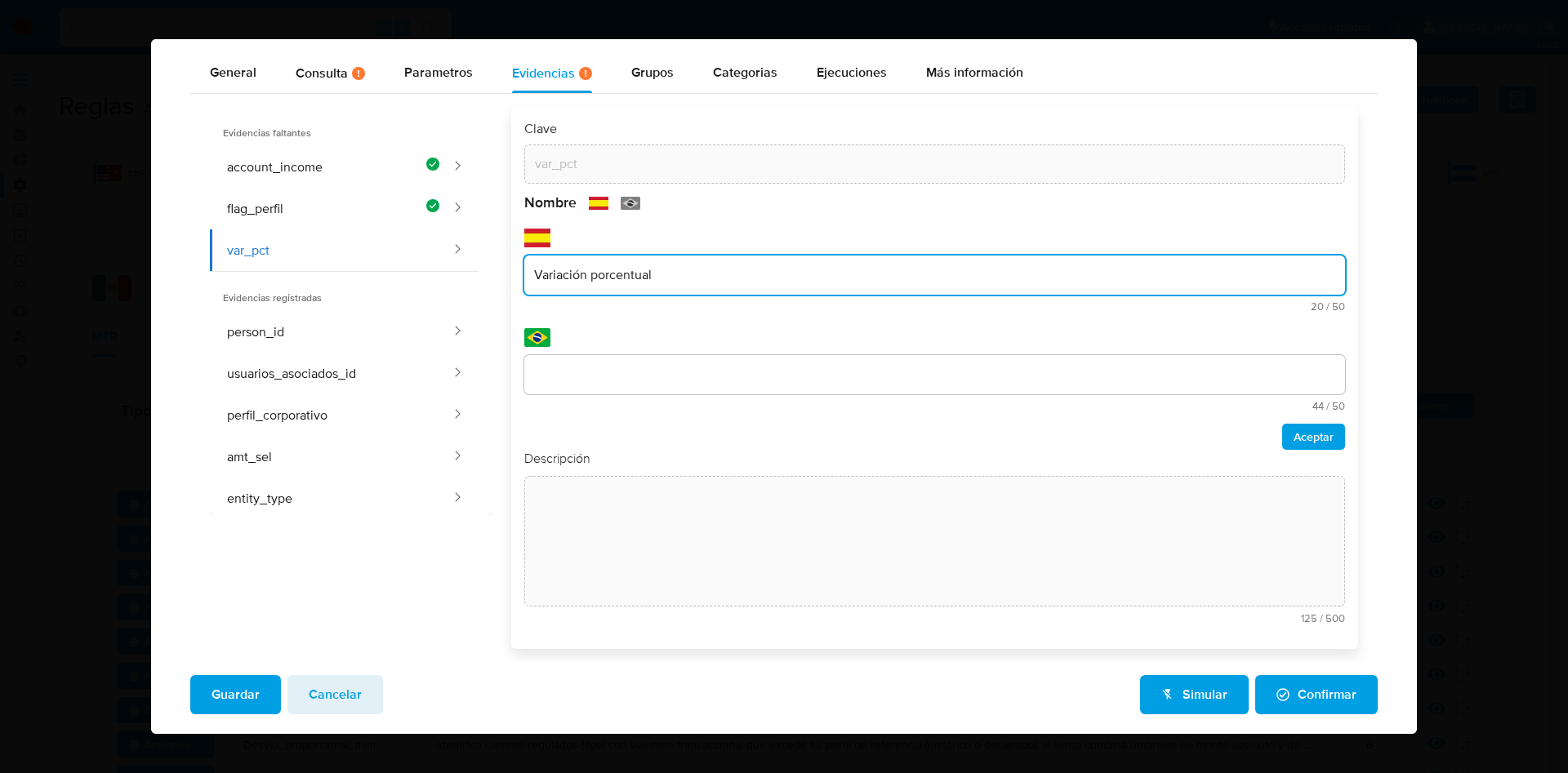
drag, startPoint x: 679, startPoint y: 329, endPoint x: 664, endPoint y: 296, distance: 36.2
click at [569, 334] on div "Nombre text-es Variación porcentual 20 / 50 30 caracteres restantes text-pt 44 …" at bounding box center [935, 322] width 821 height 256
click at [678, 283] on input "Variación porcentual" at bounding box center [935, 275] width 821 height 22
drag, startPoint x: 689, startPoint y: 274, endPoint x: 530, endPoint y: 250, distance: 160.8
click at [548, 267] on input "Variación porcentual" at bounding box center [935, 275] width 821 height 22
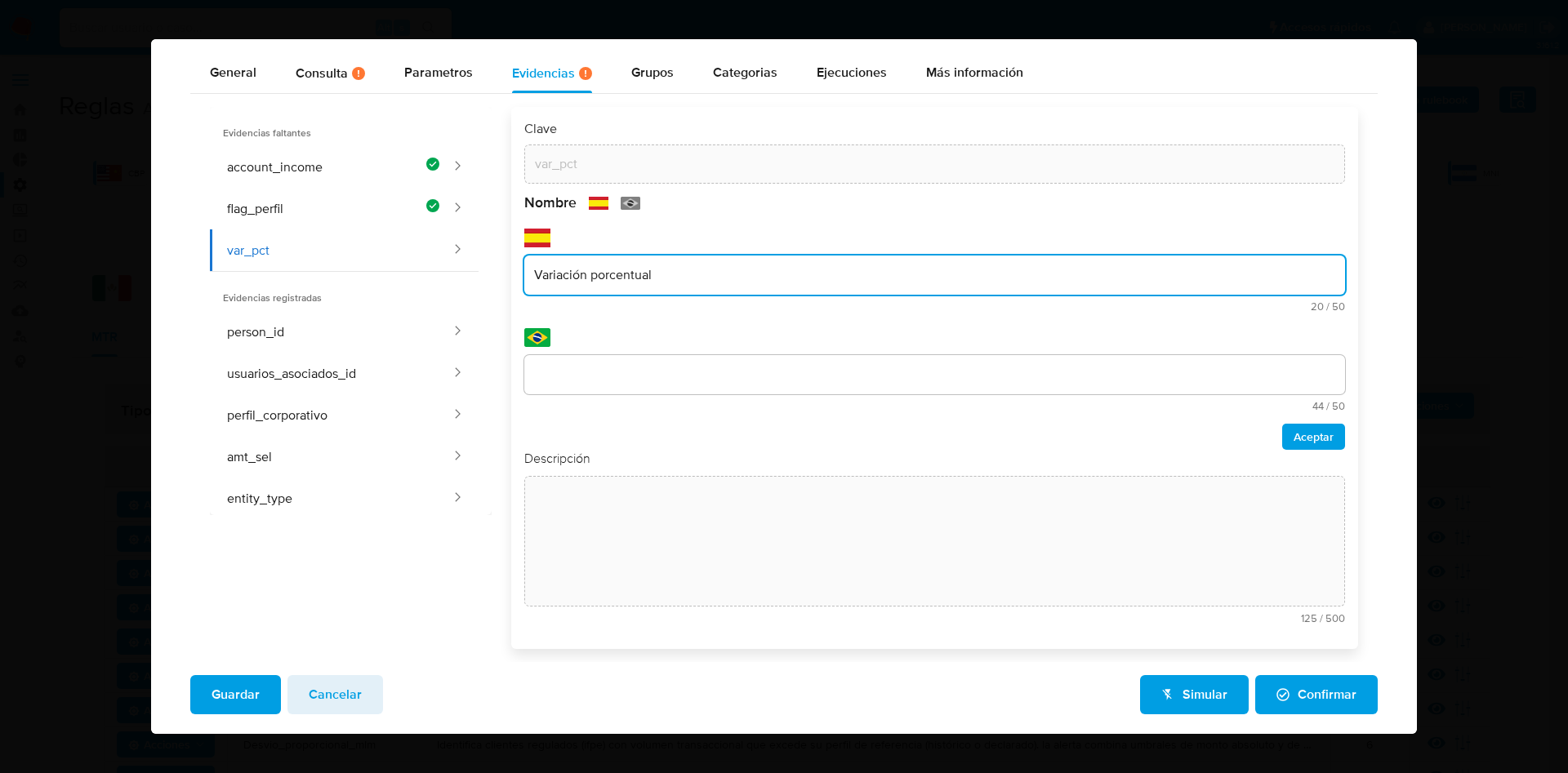
drag, startPoint x: 533, startPoint y: 269, endPoint x: 726, endPoint y: 274, distance: 193.1
click at [726, 274] on input "Variación porcentual" at bounding box center [935, 275] width 821 height 22
click at [614, 366] on input "text" at bounding box center [935, 375] width 821 height 22
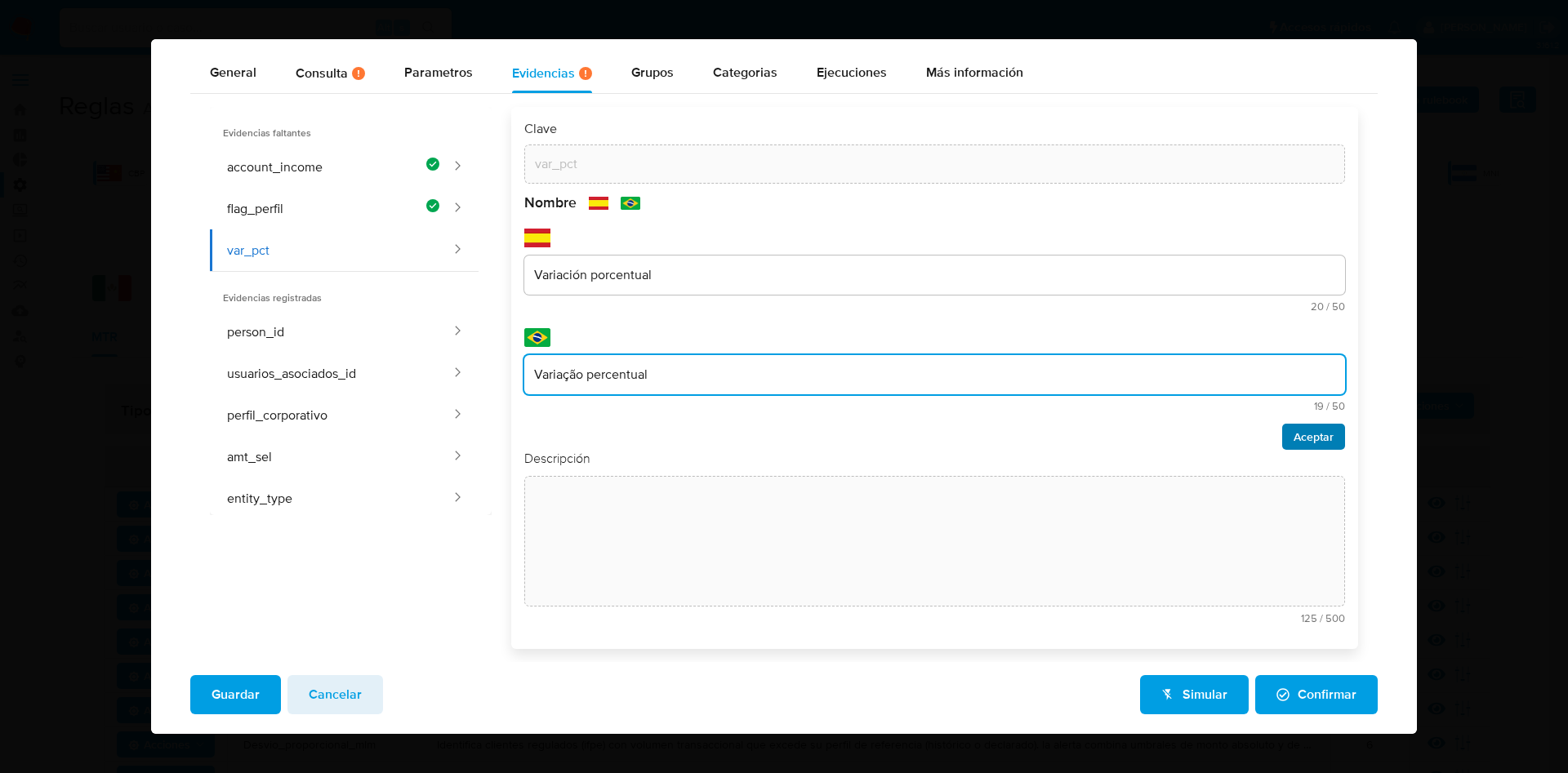
type input "Variação percentual"
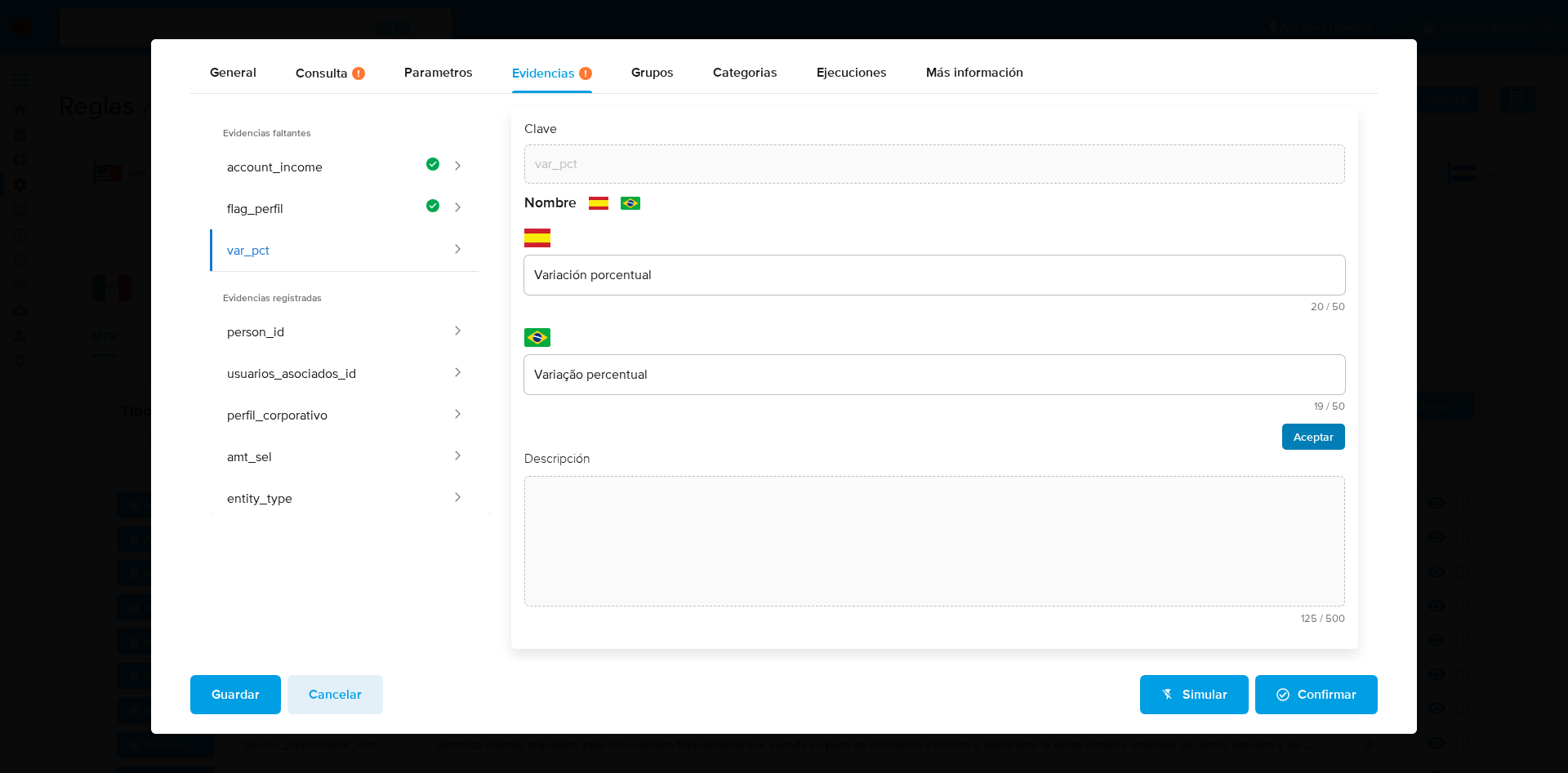
click at [1294, 442] on span "Aceptar" at bounding box center [1313, 436] width 40 height 22
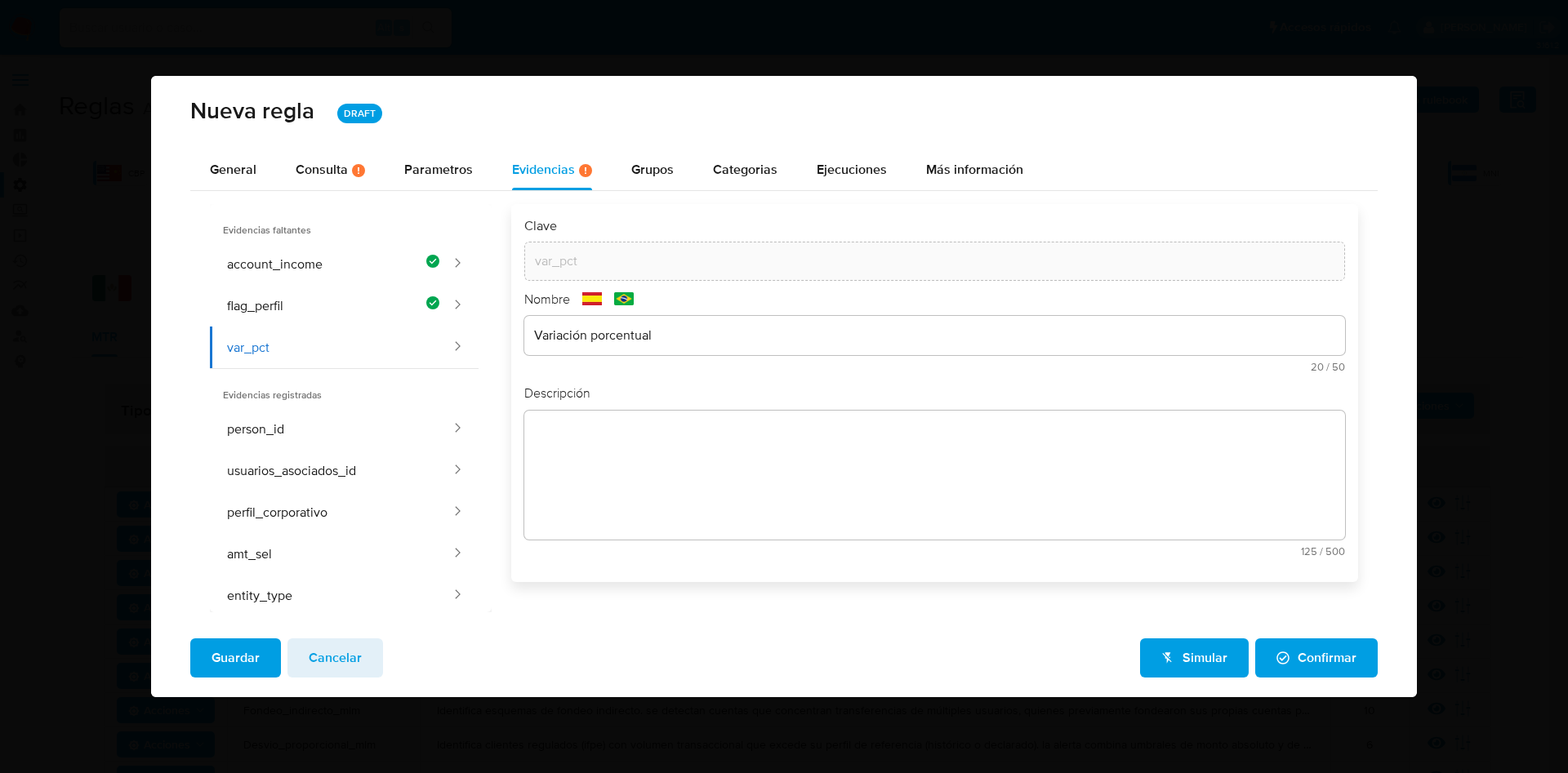
click at [622, 443] on textarea at bounding box center [935, 475] width 821 height 129
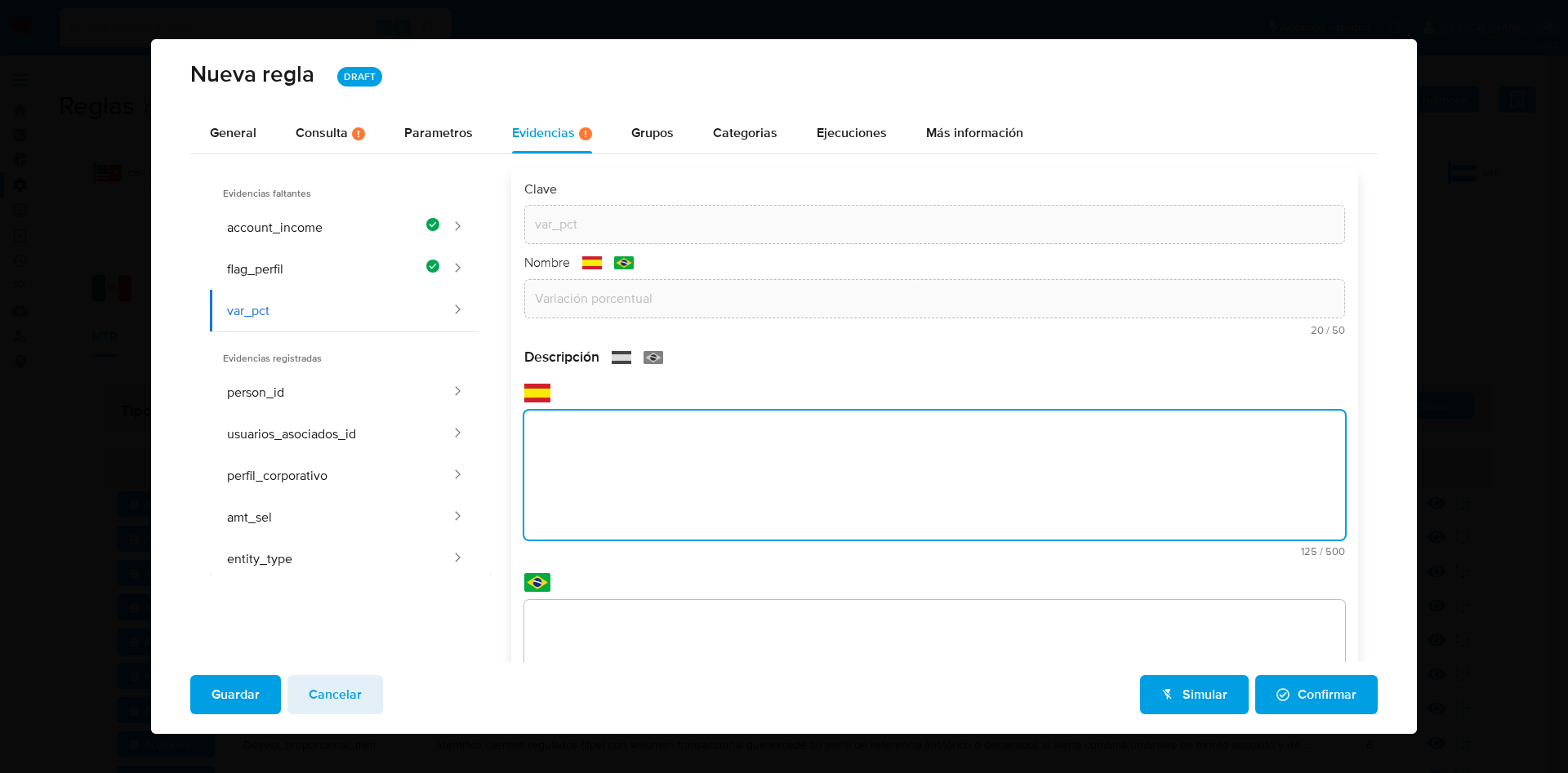
paste textarea "Variación porcentual entre las ventas del último mes (amt_sel) y el perfil de r…"
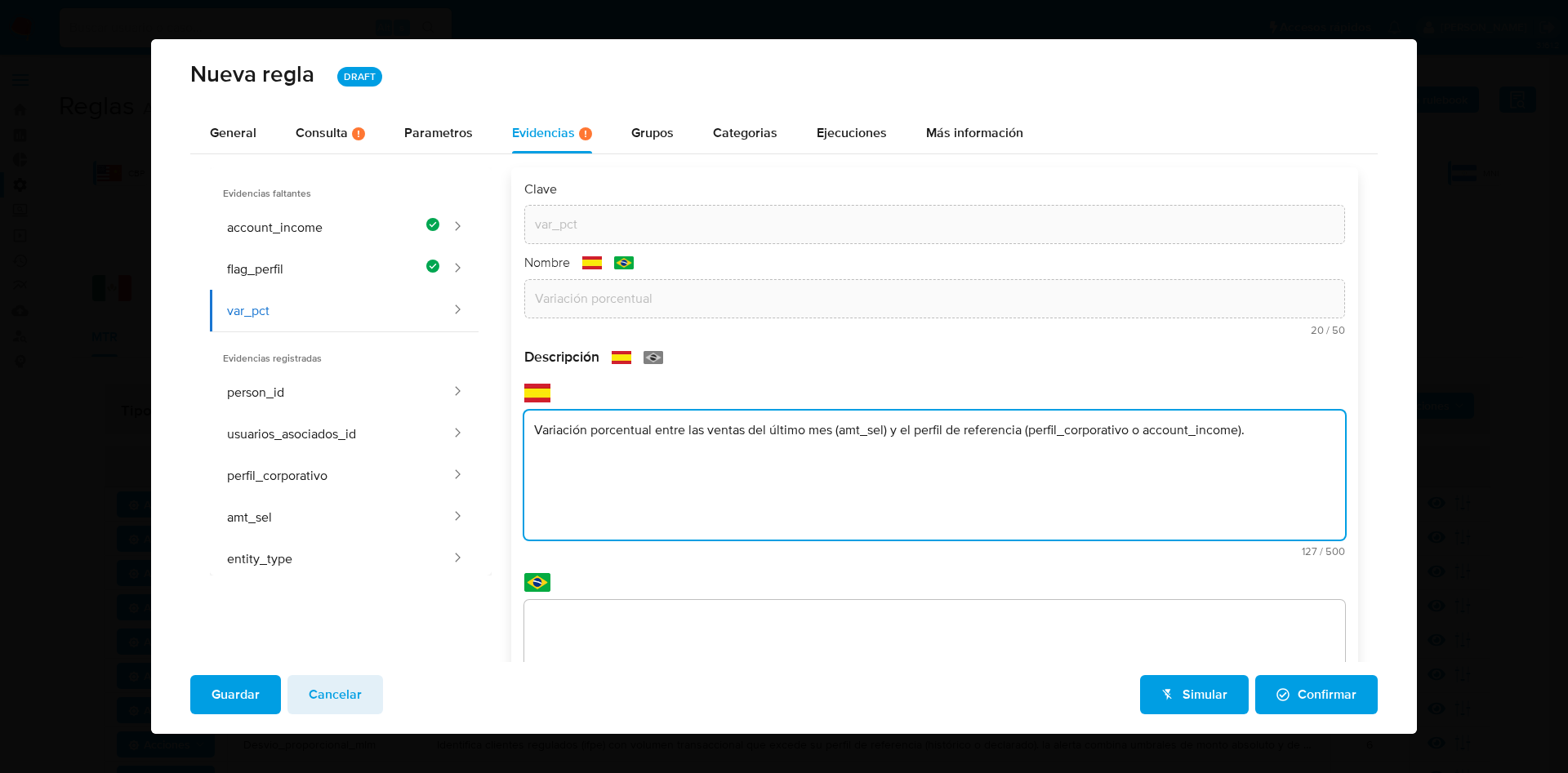
type textarea "Variación porcentual entre las ventas del último mes (amt_sel) y el perfil de r…"
click at [616, 612] on div "Descripción text-es Variación porcentual entre las ventas del último mes (amt_s…" at bounding box center [935, 566] width 821 height 436
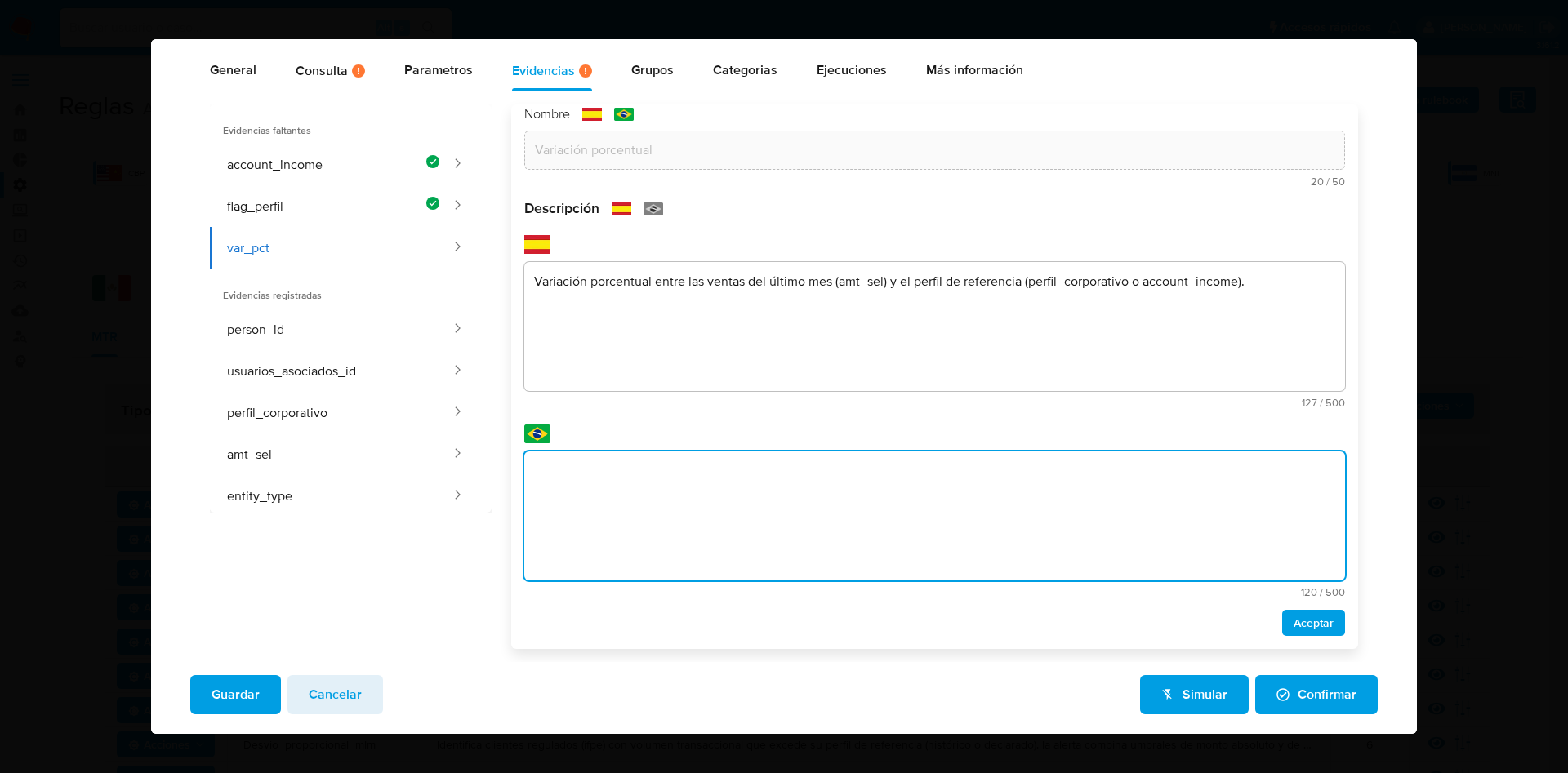
click at [617, 480] on textarea at bounding box center [935, 517] width 821 height 129
paste textarea "Variação percentual entre as vendas do último mês (amt_sel) e o perfil de refer…"
type textarea "Variação percentual entre as vendas do último mês (amt_sel) e o perfil de refer…"
click at [1294, 622] on span "Aceptar" at bounding box center [1313, 622] width 40 height 22
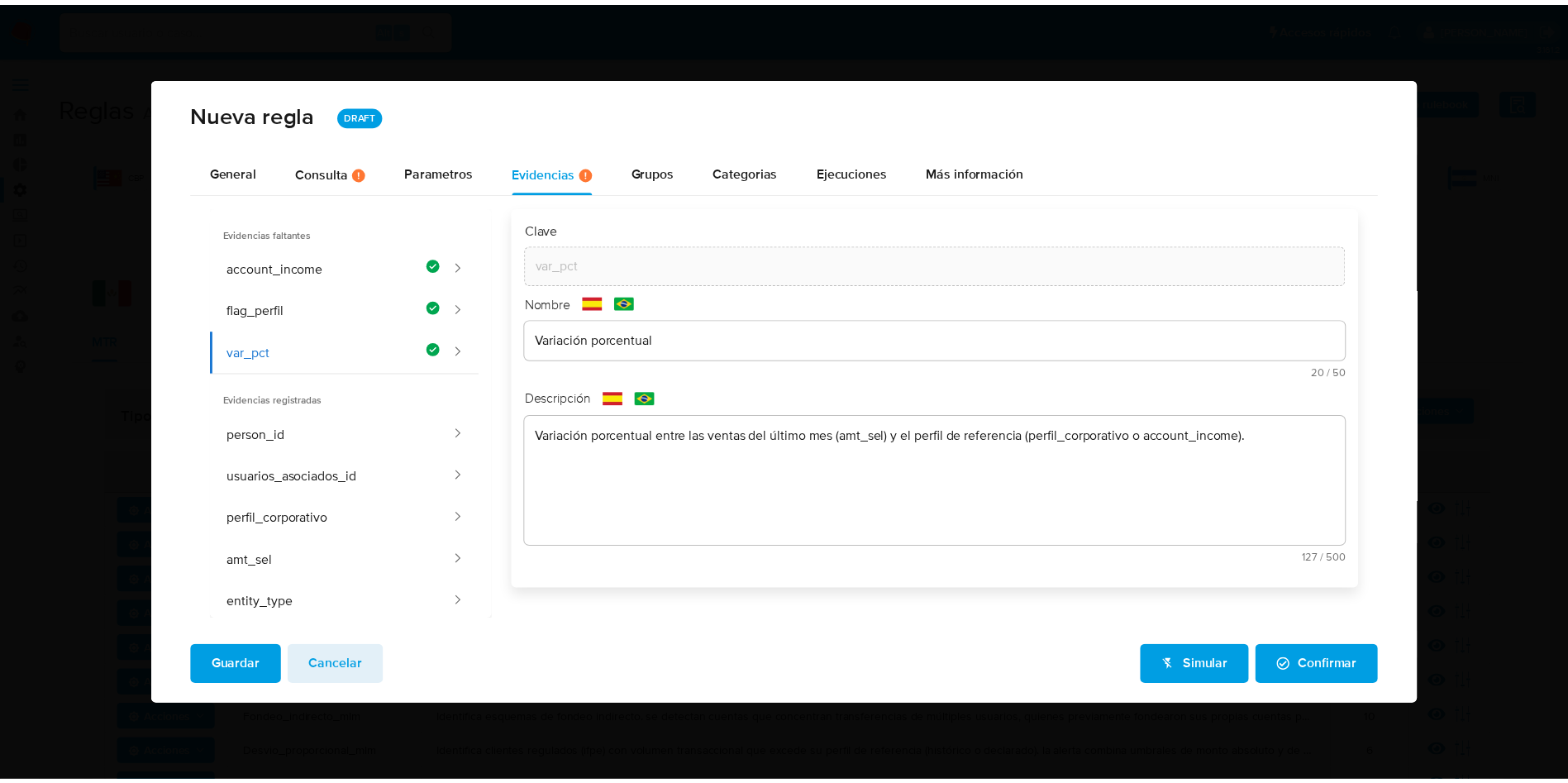
scroll to position [0, 0]
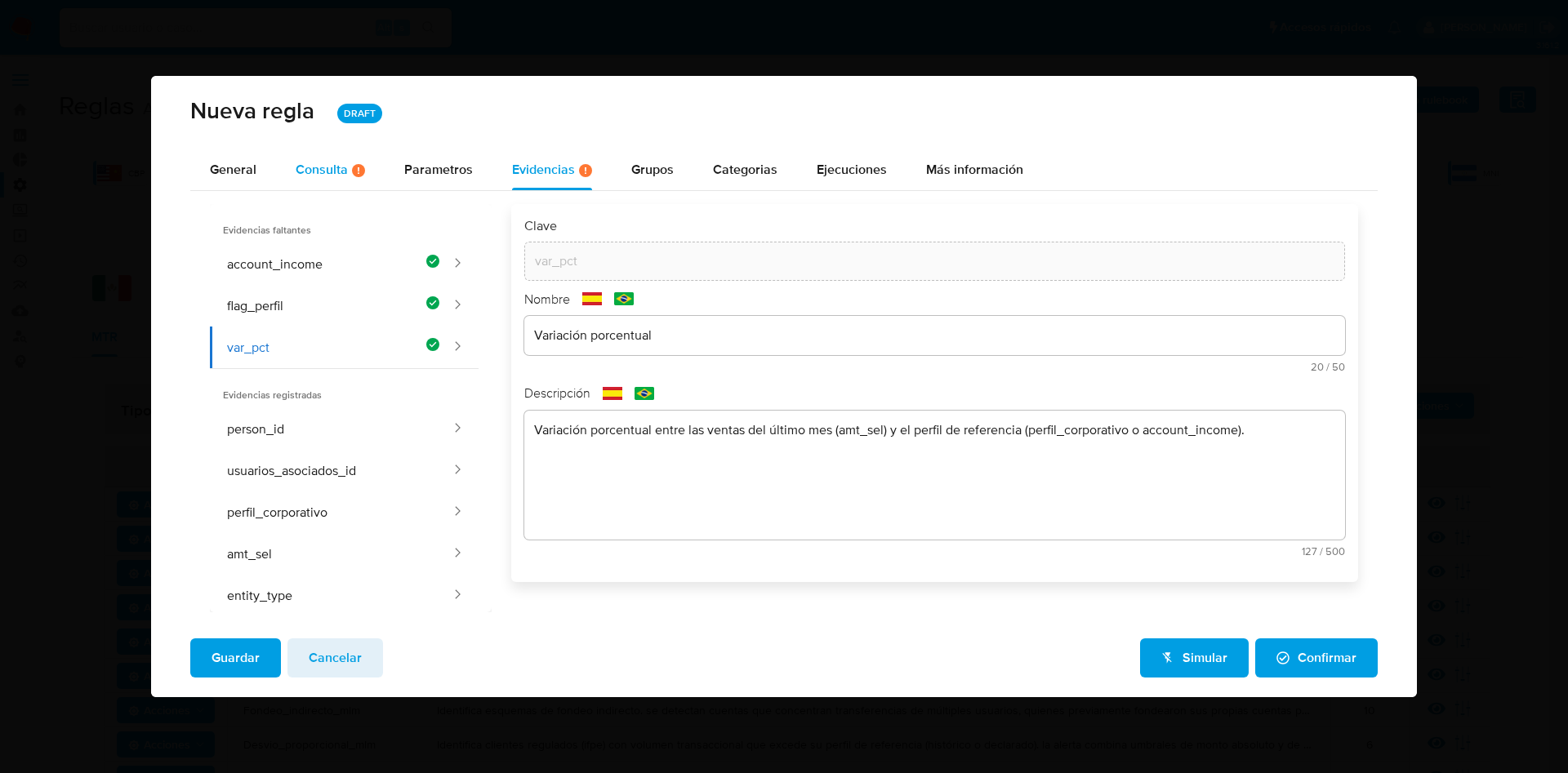
click at [299, 177] on div "Consulta Hay posibles errores en la consulta ( 1 )" at bounding box center [330, 169] width 69 height 13
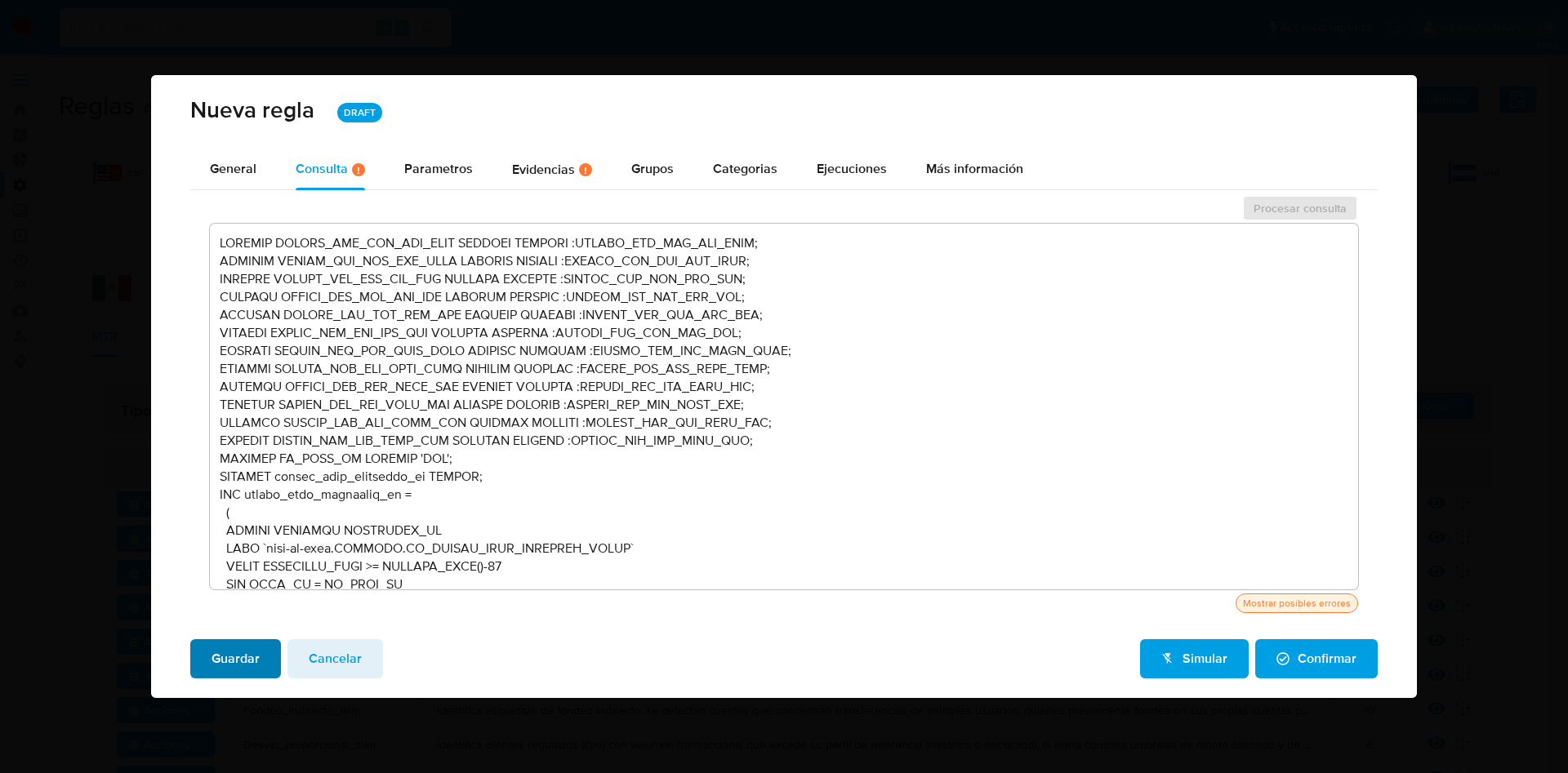
click at [218, 664] on span "Guardar" at bounding box center [236, 659] width 48 height 36
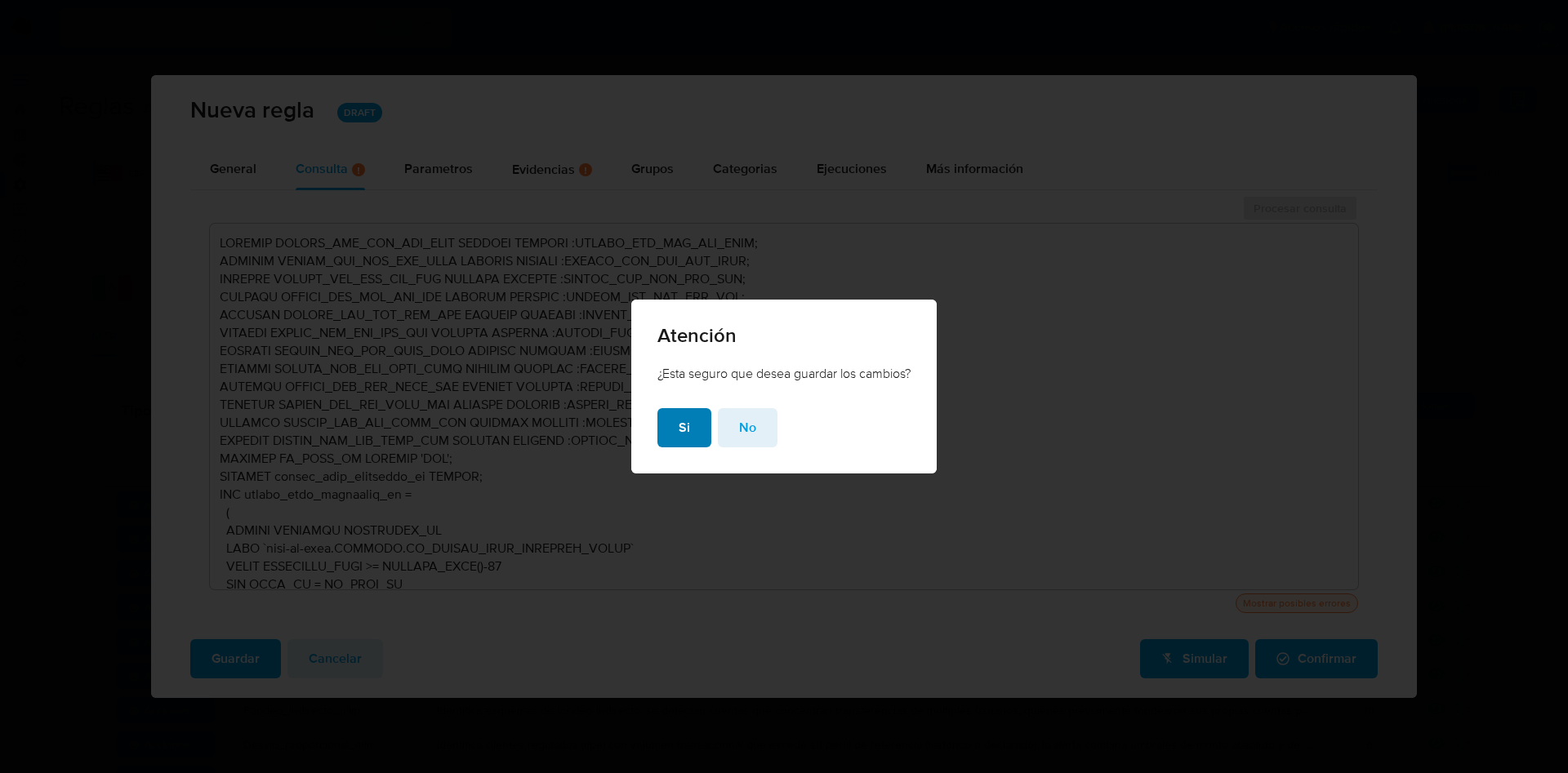
click at [679, 426] on span "Si" at bounding box center [684, 428] width 12 height 36
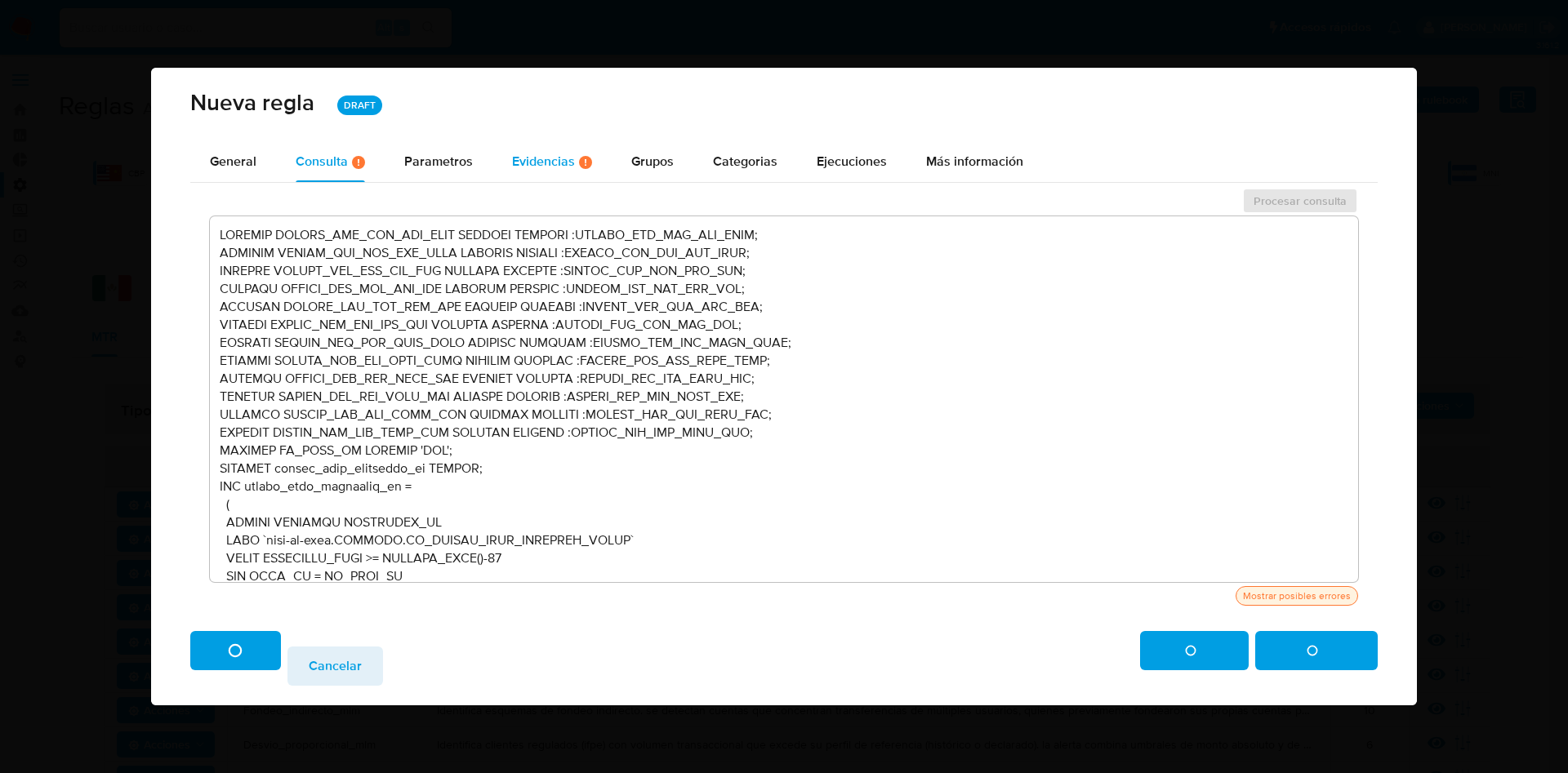
click at [518, 158] on div "Evidencias Hay evidencias faltantes ( 3 )" at bounding box center [552, 161] width 80 height 13
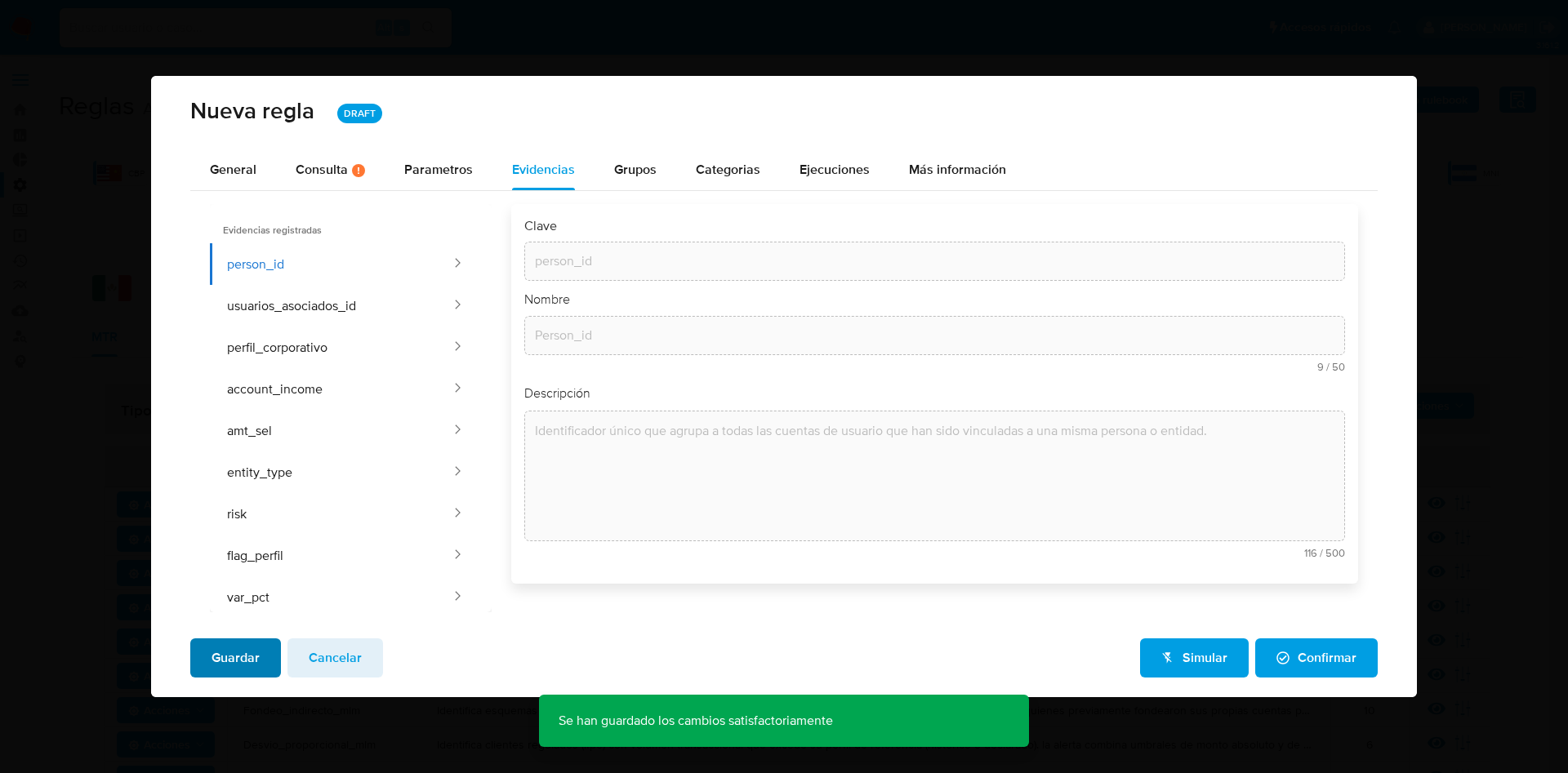
click at [230, 664] on span "Guardar" at bounding box center [236, 658] width 48 height 36
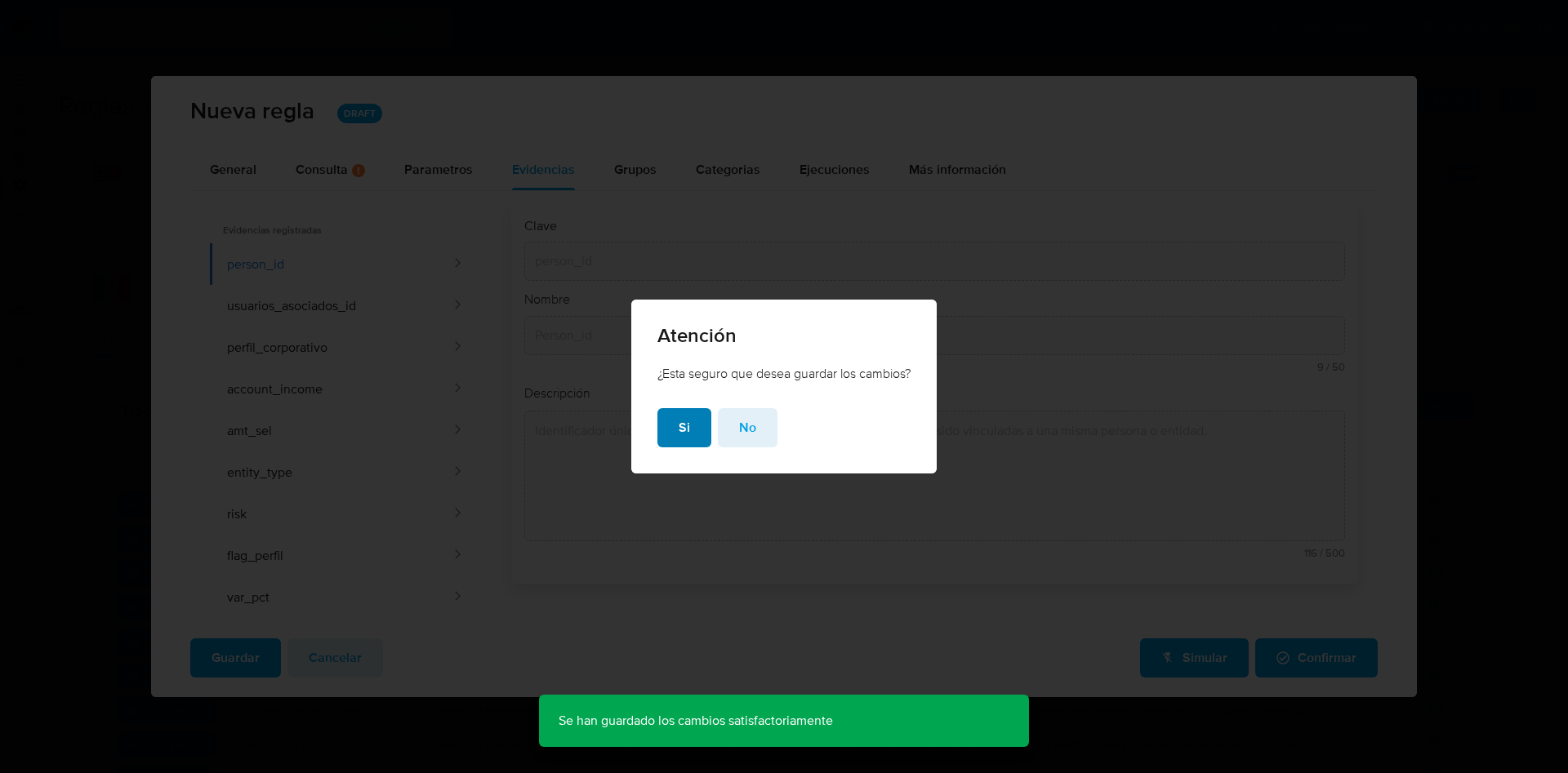
click at [674, 430] on button "Si" at bounding box center [684, 428] width 54 height 39
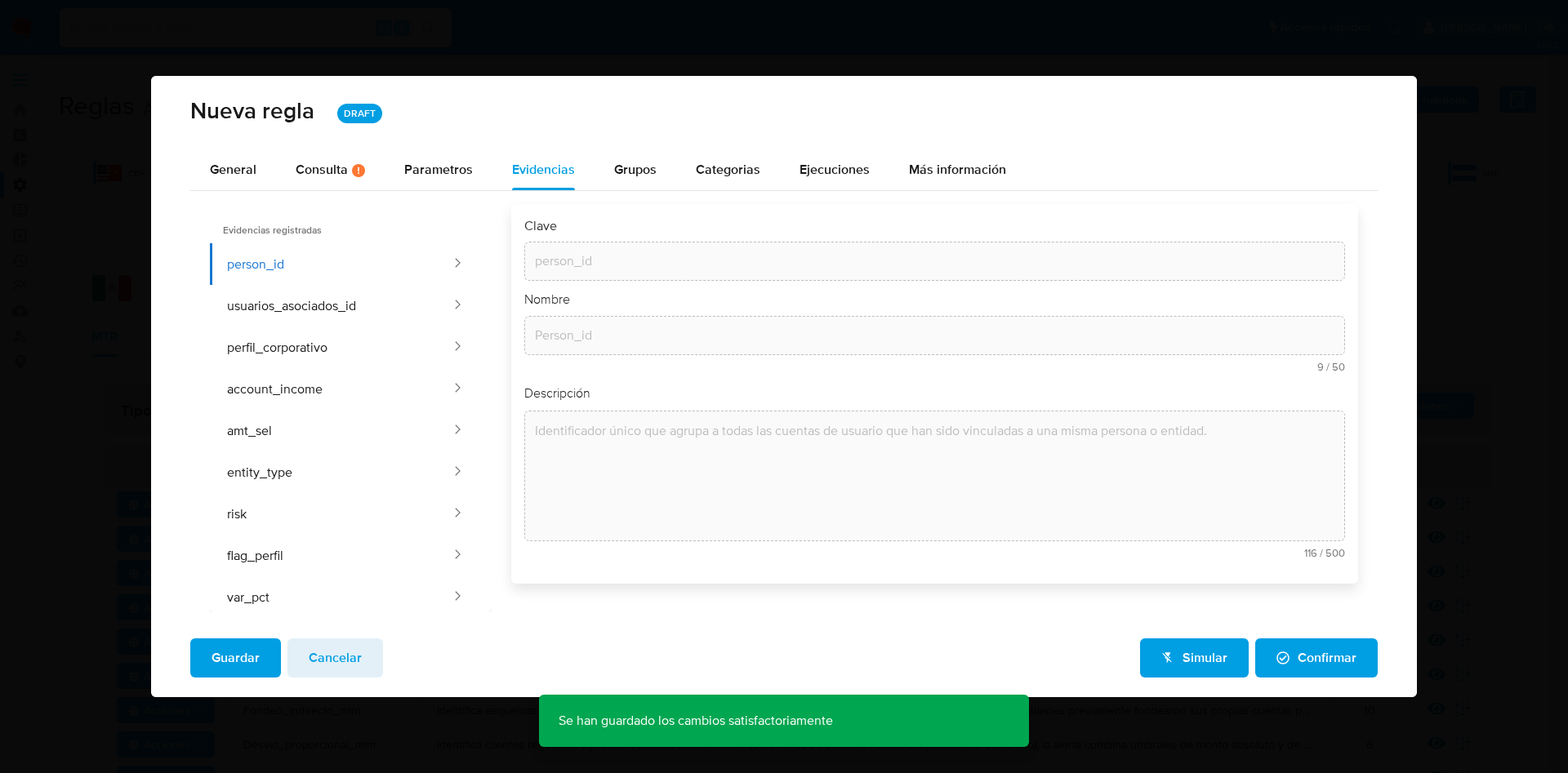
click at [1293, 664] on span "Confirmar" at bounding box center [1316, 658] width 80 height 36
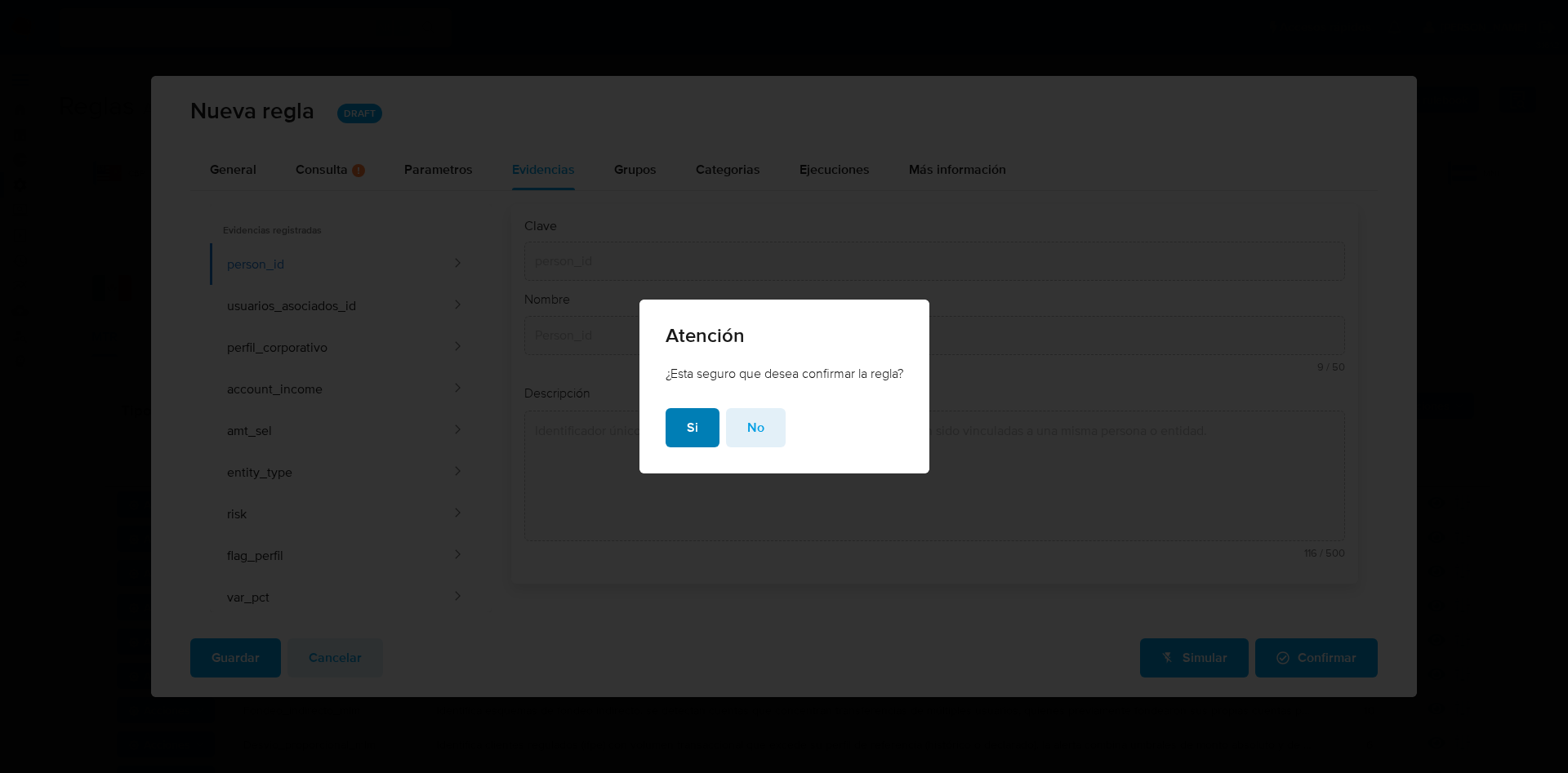
click at [749, 430] on span "No" at bounding box center [755, 428] width 17 height 36
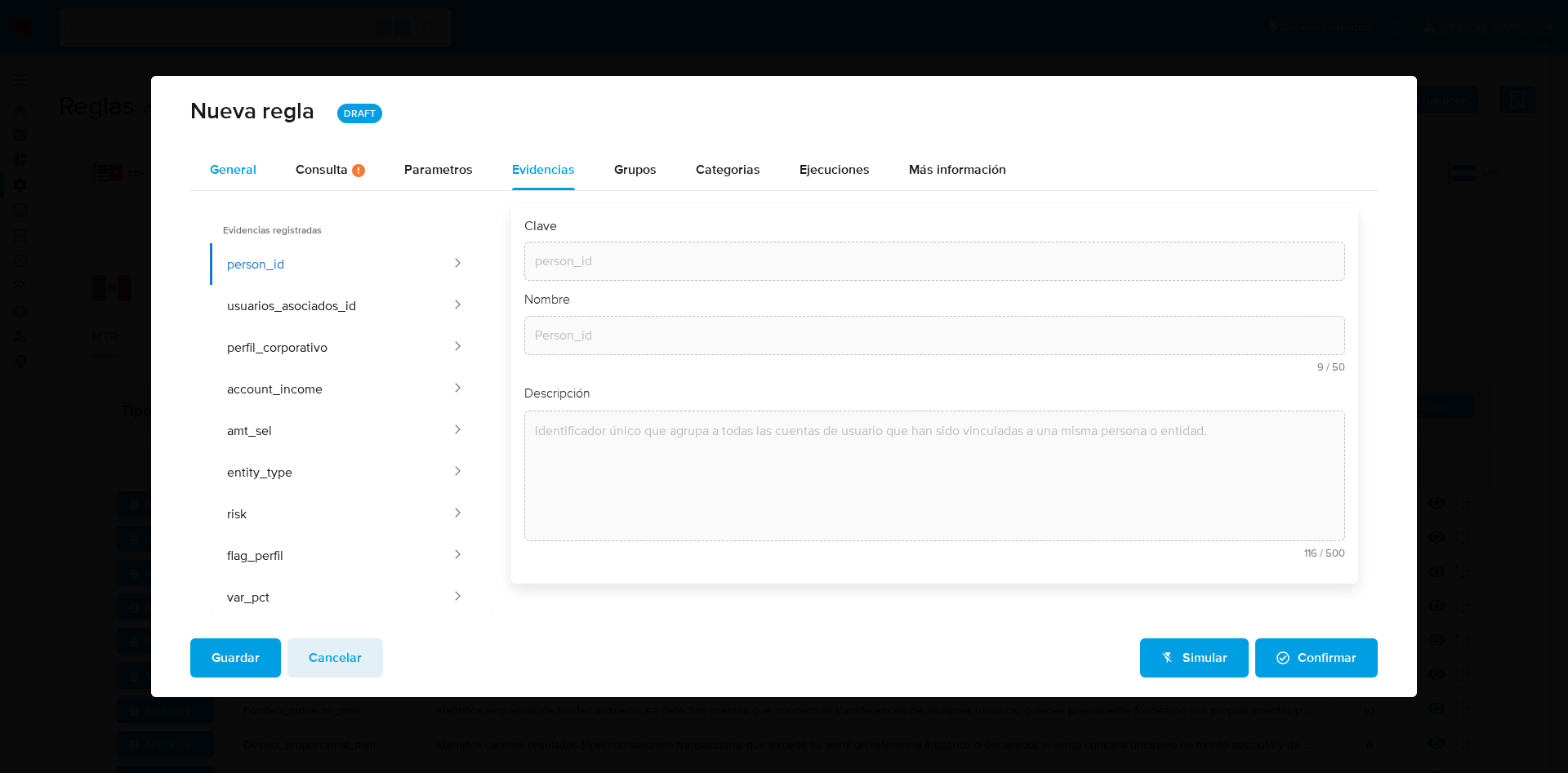
click at [224, 169] on span "General" at bounding box center [233, 169] width 47 height 19
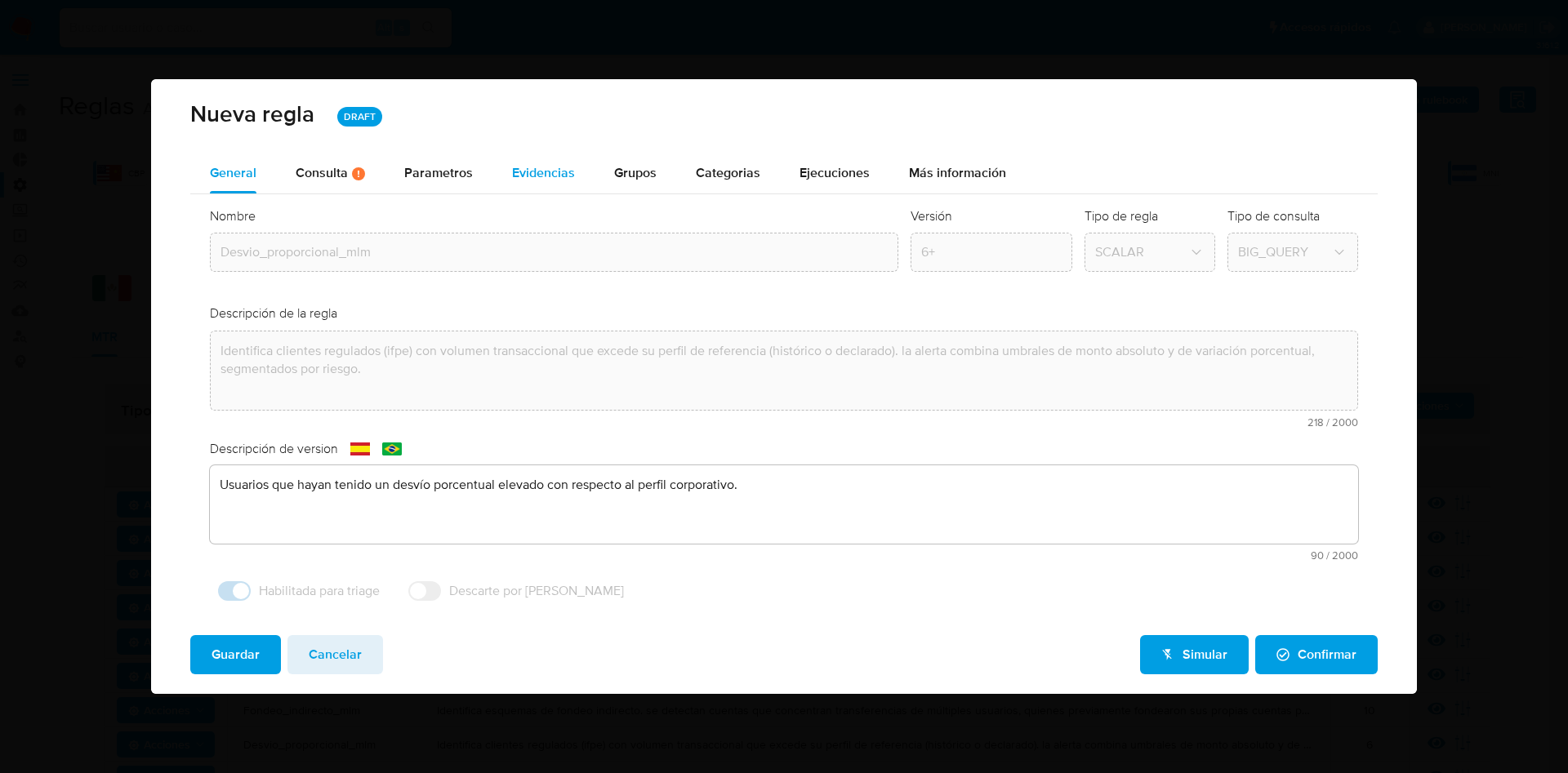
click at [545, 169] on div "Evidencias" at bounding box center [544, 173] width 63 height 13
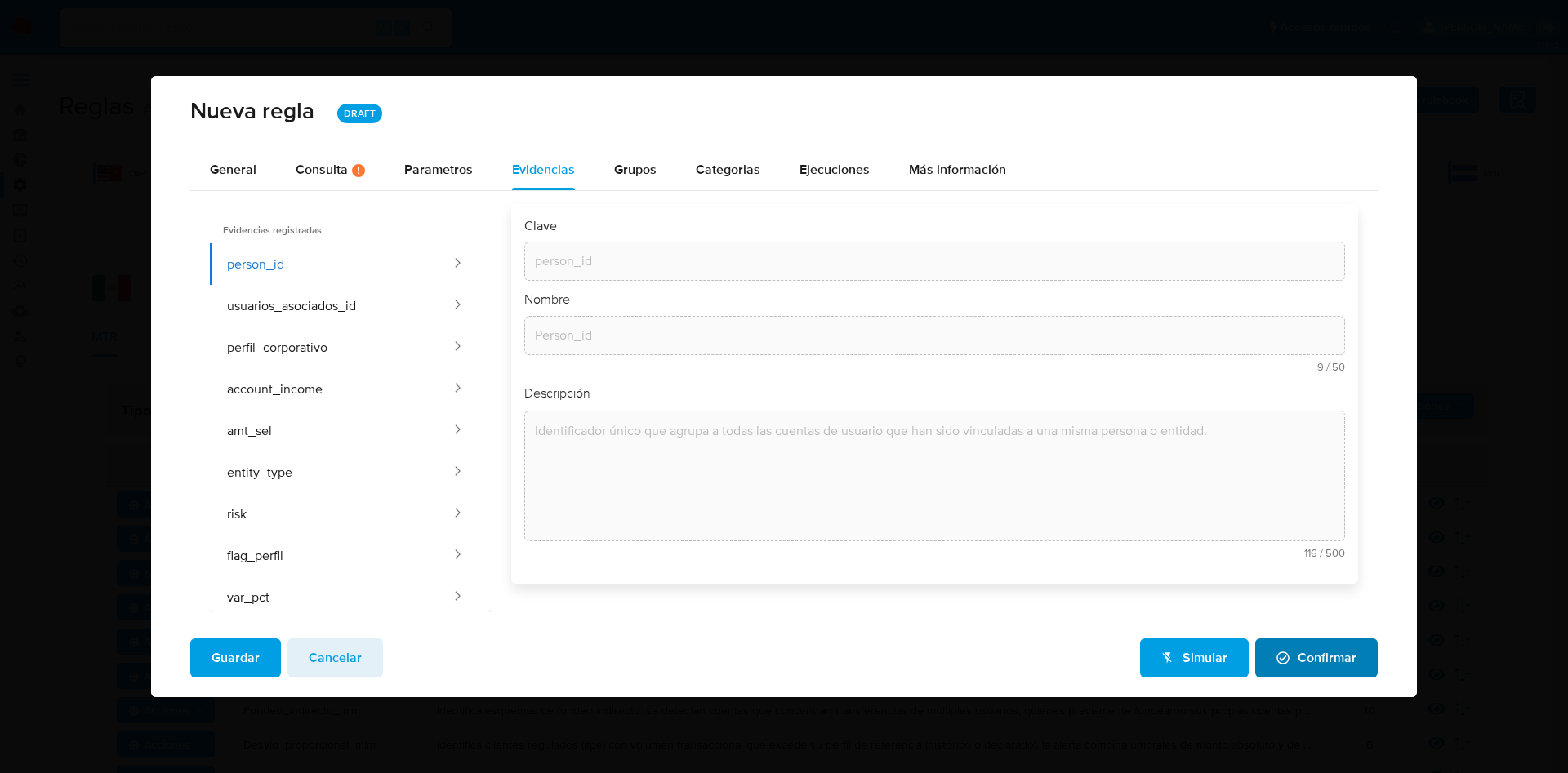
click at [1306, 654] on span "Confirmar" at bounding box center [1316, 658] width 80 height 36
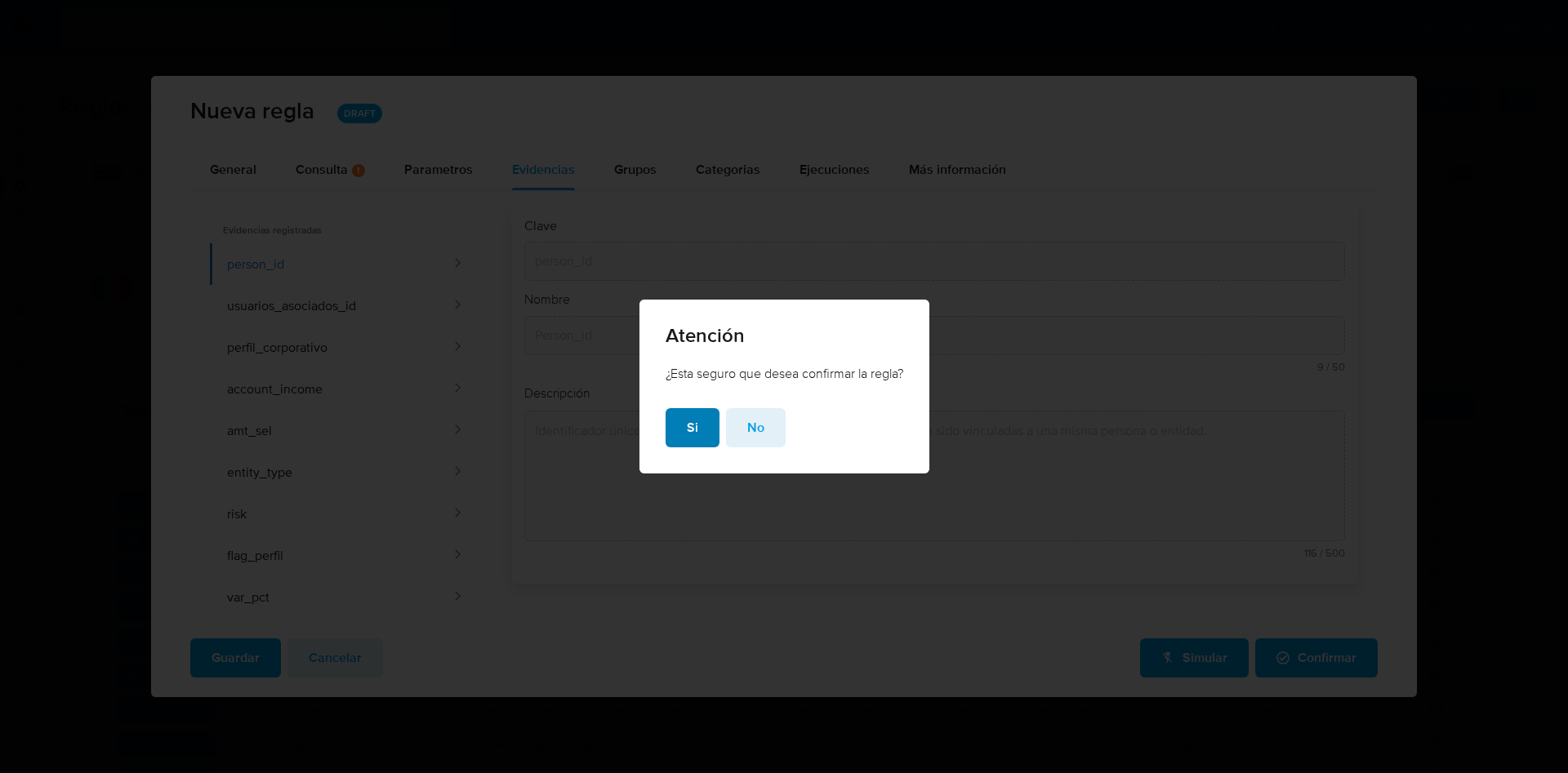
click at [687, 433] on span "Si" at bounding box center [693, 428] width 12 height 36
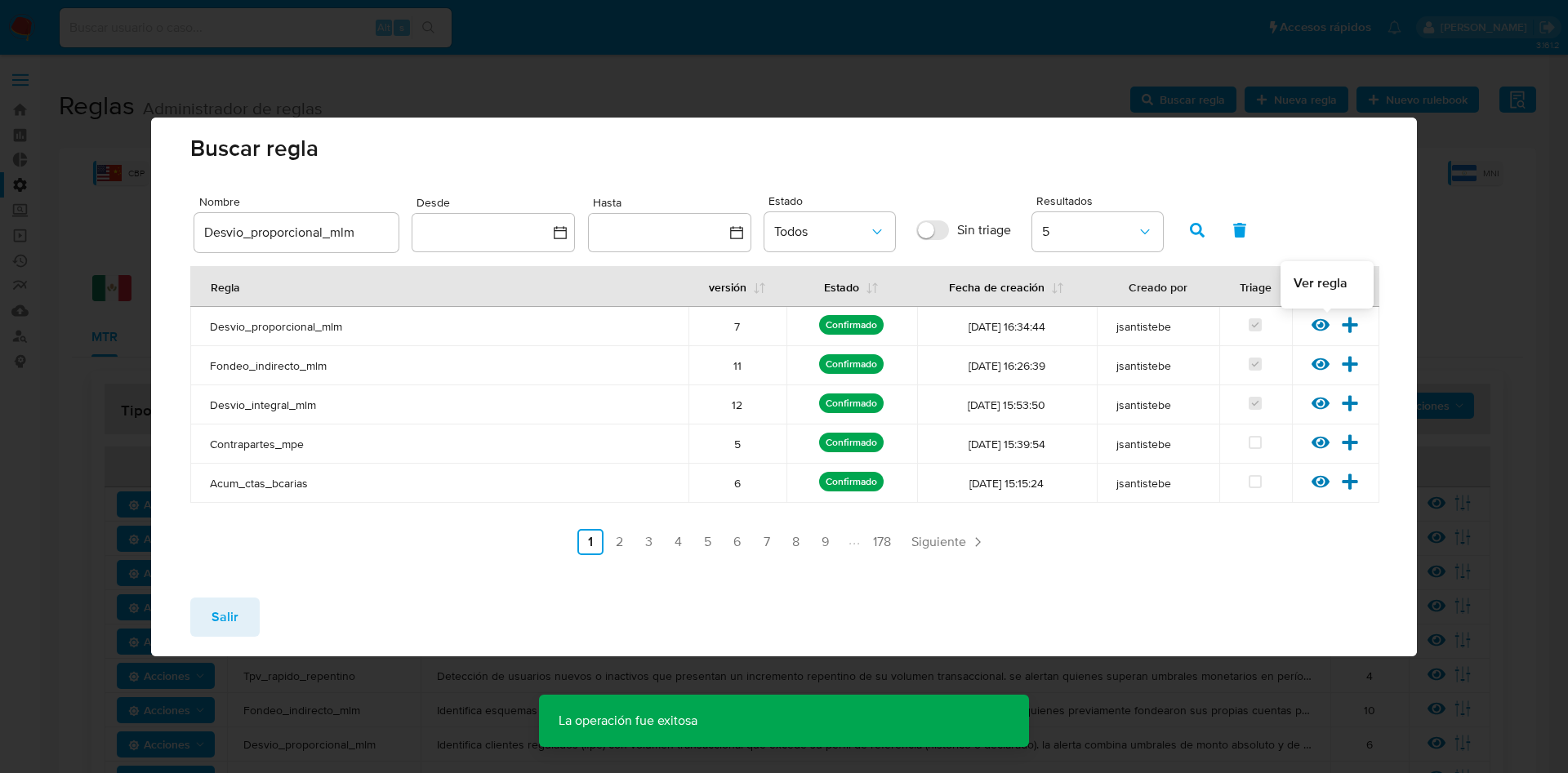
click at [1312, 327] on icon at bounding box center [1320, 325] width 18 height 18
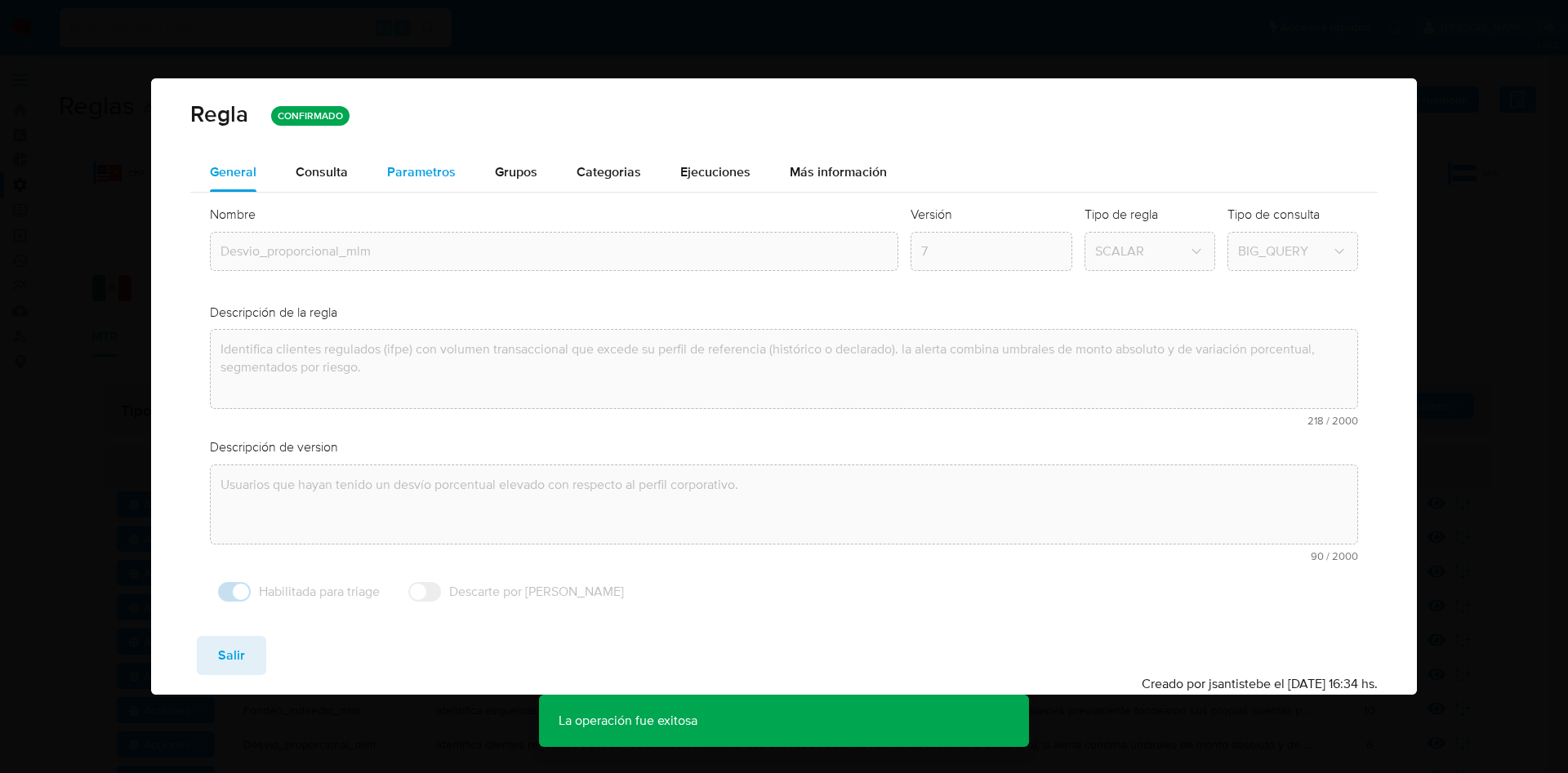
click at [404, 182] on div "Parametros" at bounding box center [422, 172] width 68 height 39
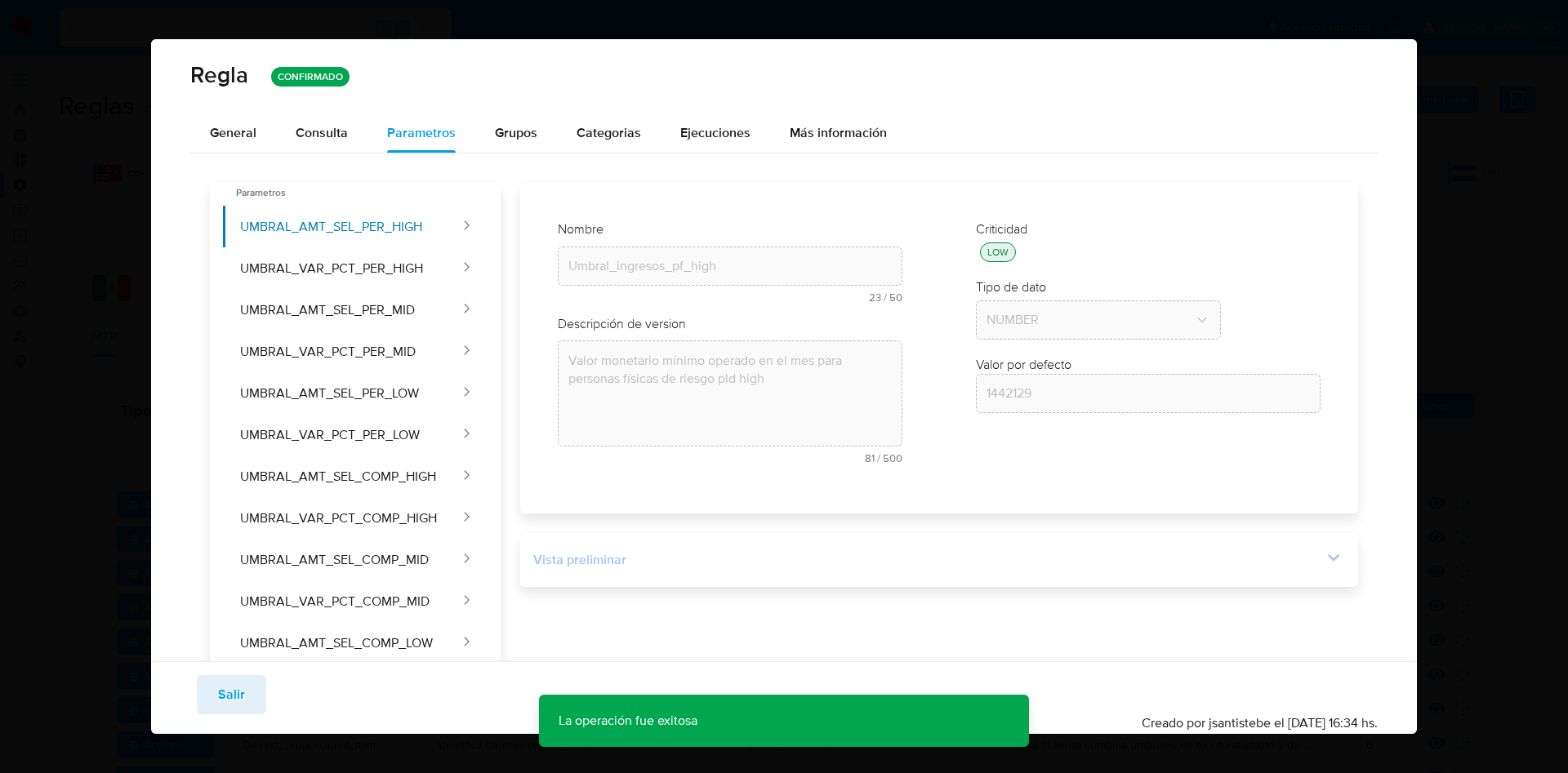
click at [1282, 544] on div "Vista preliminar DECLARE UMBRAL_AMT_SEL_PER_HIGH NUMERIC DEFAULT 1442129 ; DECL…" at bounding box center [939, 560] width 838 height 54
click at [1325, 554] on icon at bounding box center [1333, 557] width 22 height 22
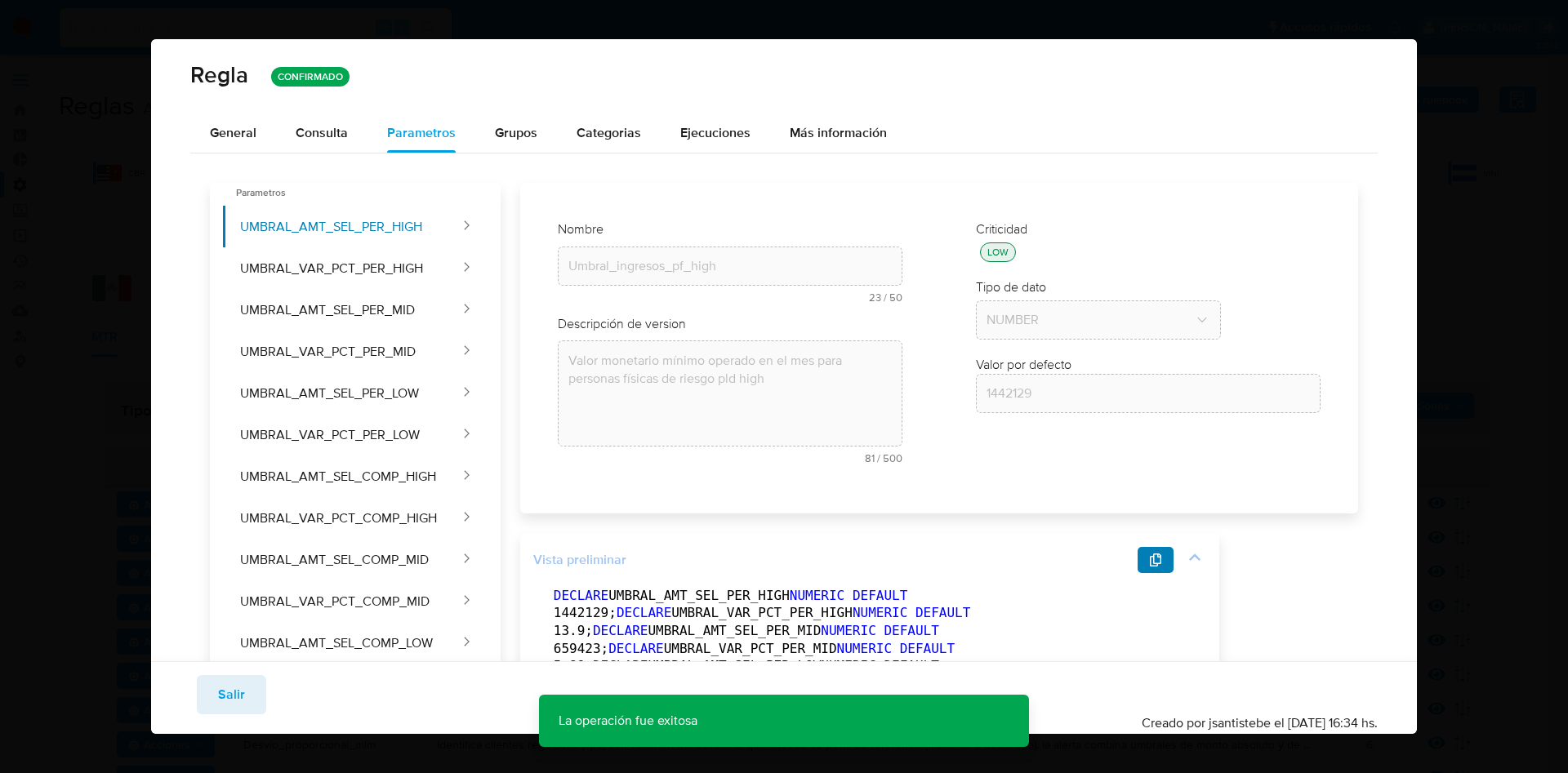
click at [1147, 563] on button "button" at bounding box center [1155, 560] width 36 height 26
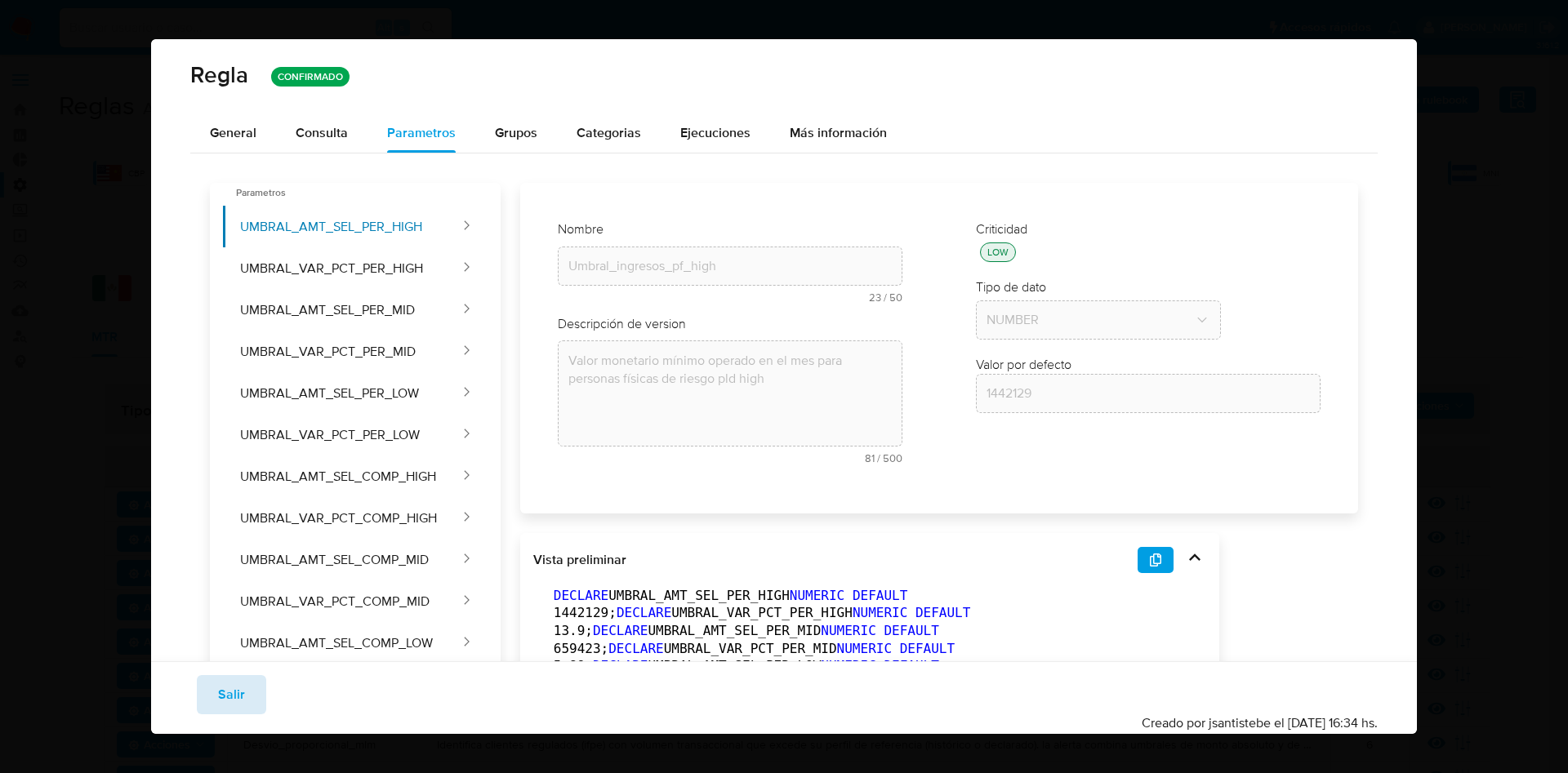
click at [224, 690] on span "Salir" at bounding box center [231, 695] width 27 height 36
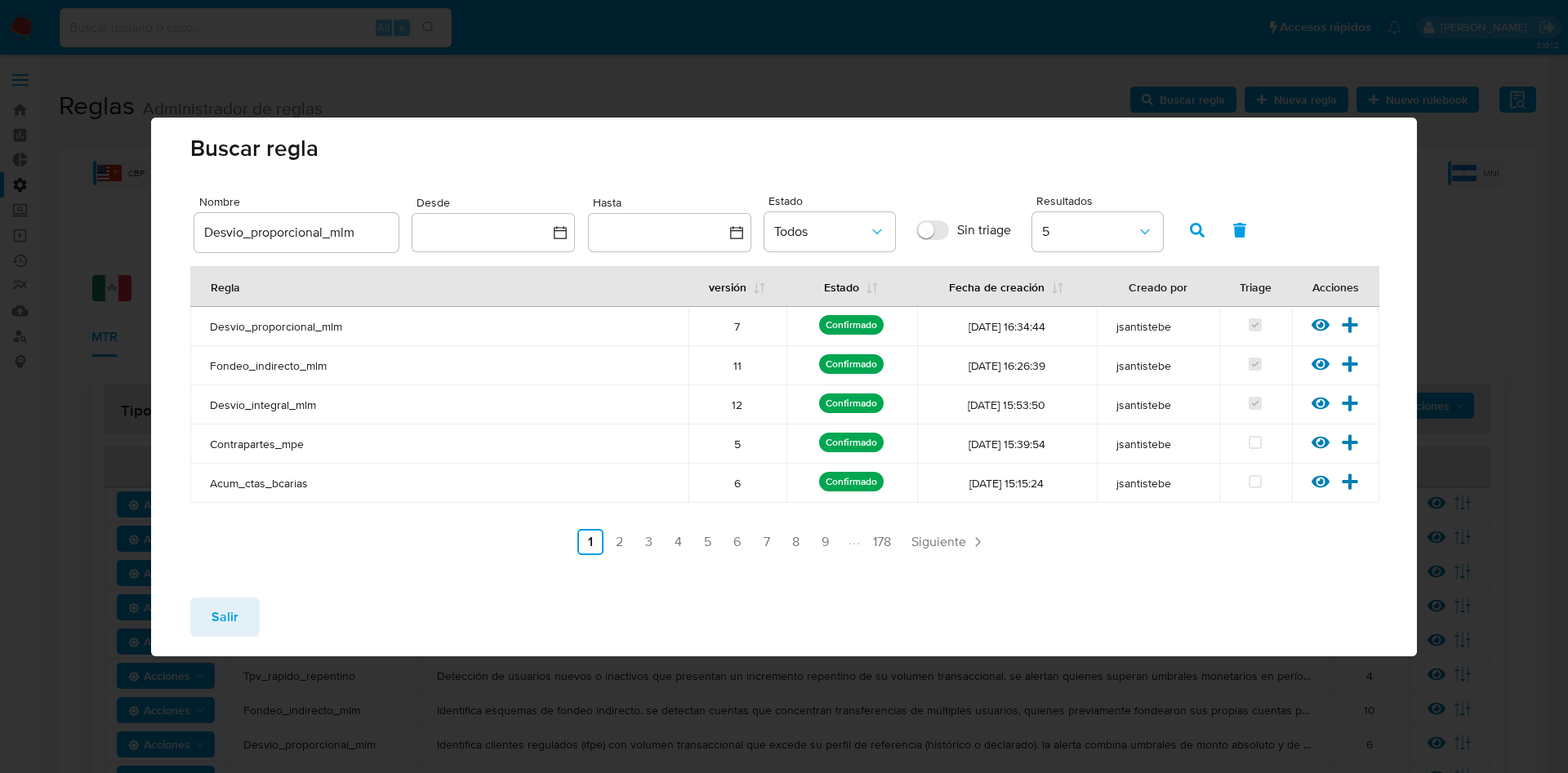
click at [244, 608] on button "Salir" at bounding box center [224, 618] width 69 height 39
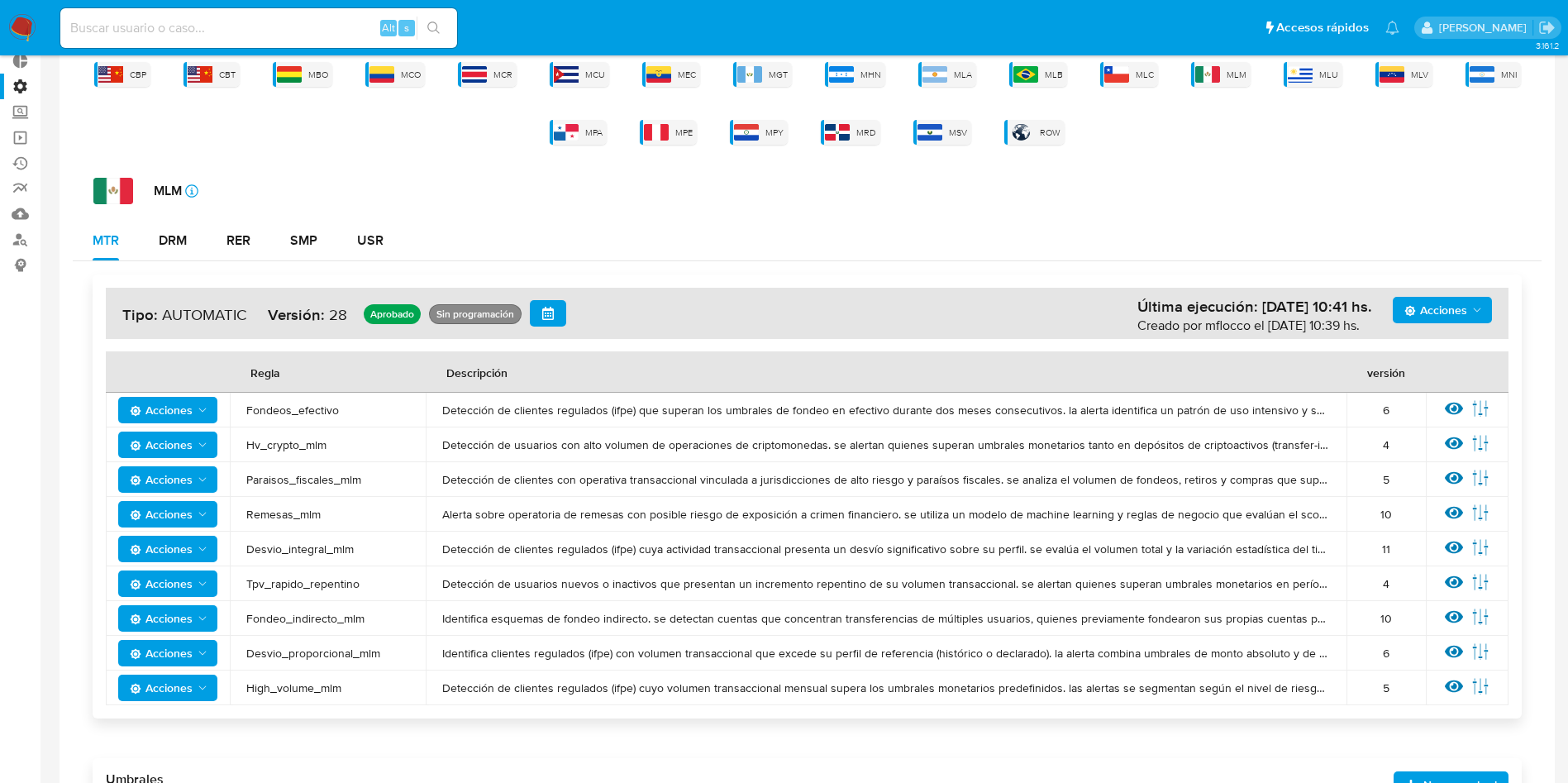
scroll to position [372, 0]
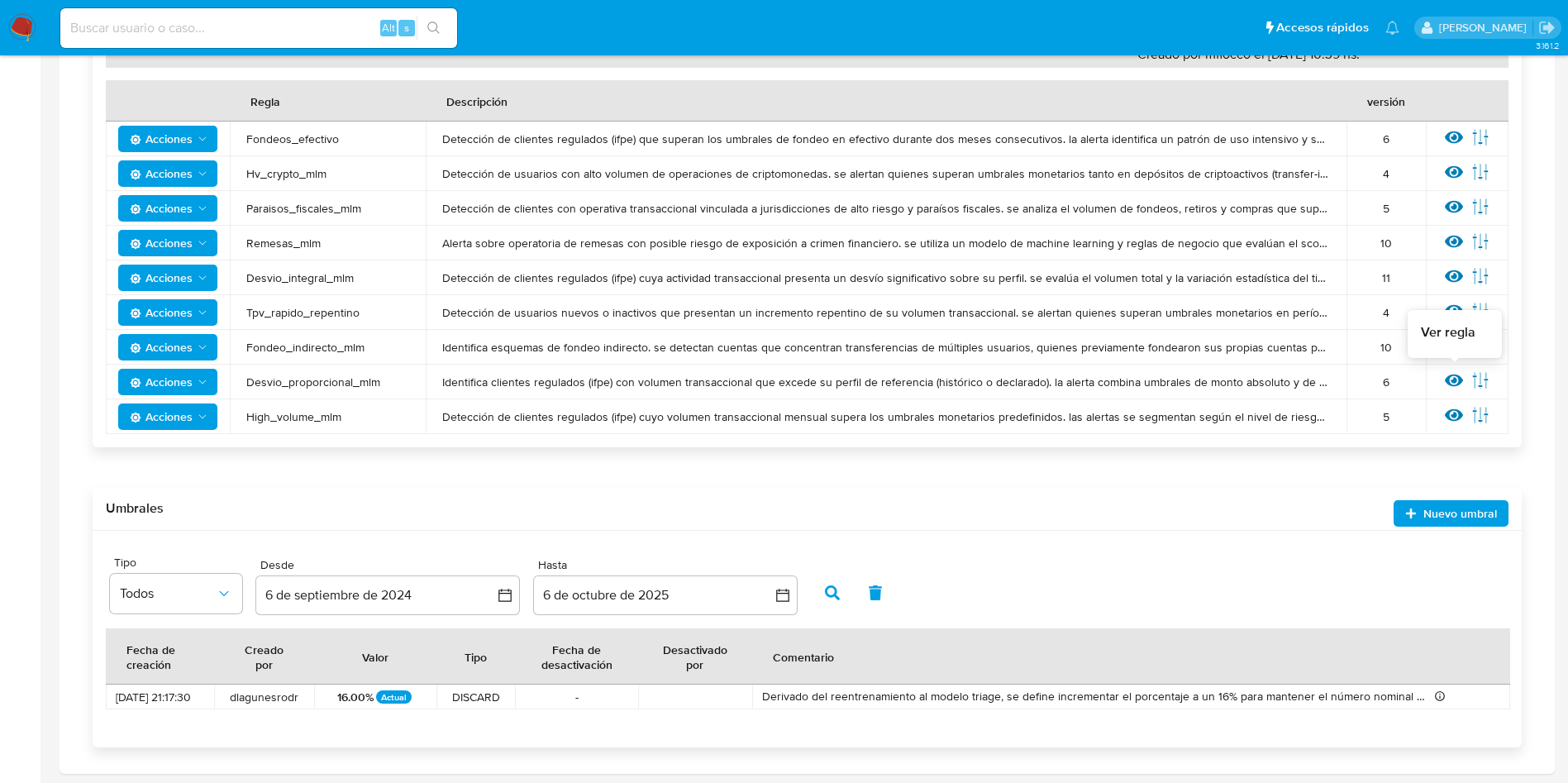
click at [1460, 372] on icon at bounding box center [1455, 381] width 18 height 18
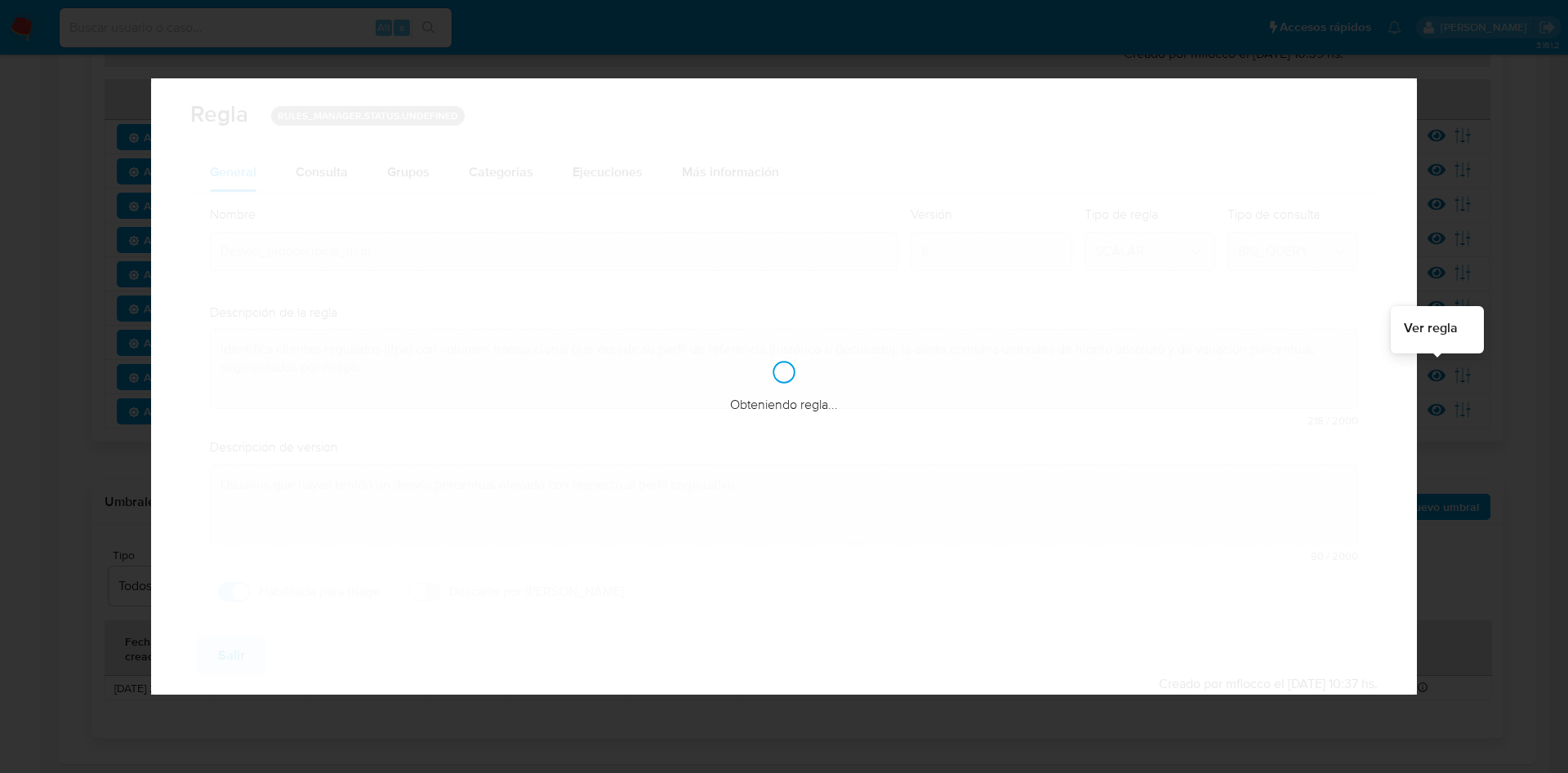
checkbox input "true"
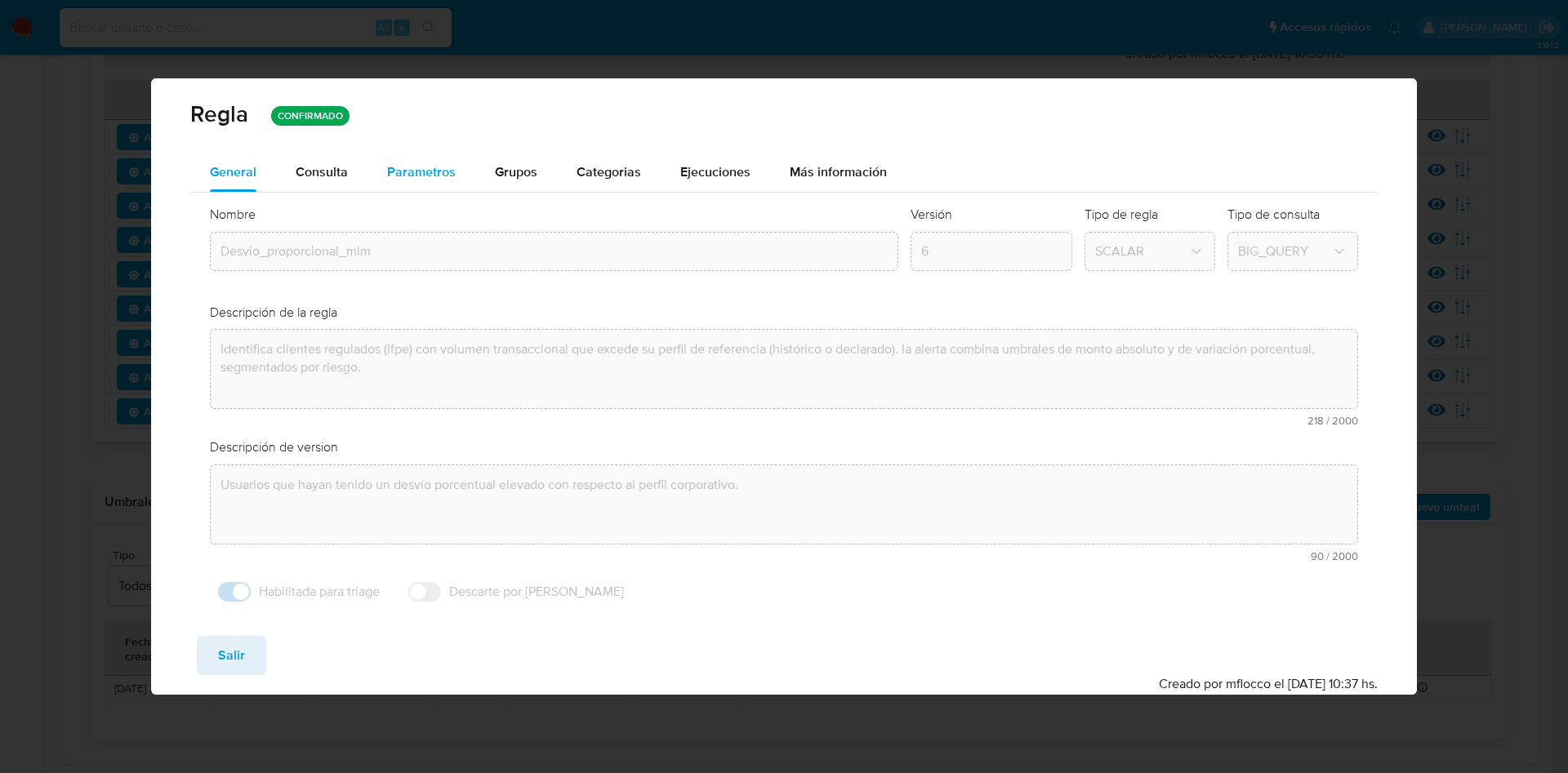
click at [430, 178] on span "Parametros" at bounding box center [422, 171] width 68 height 19
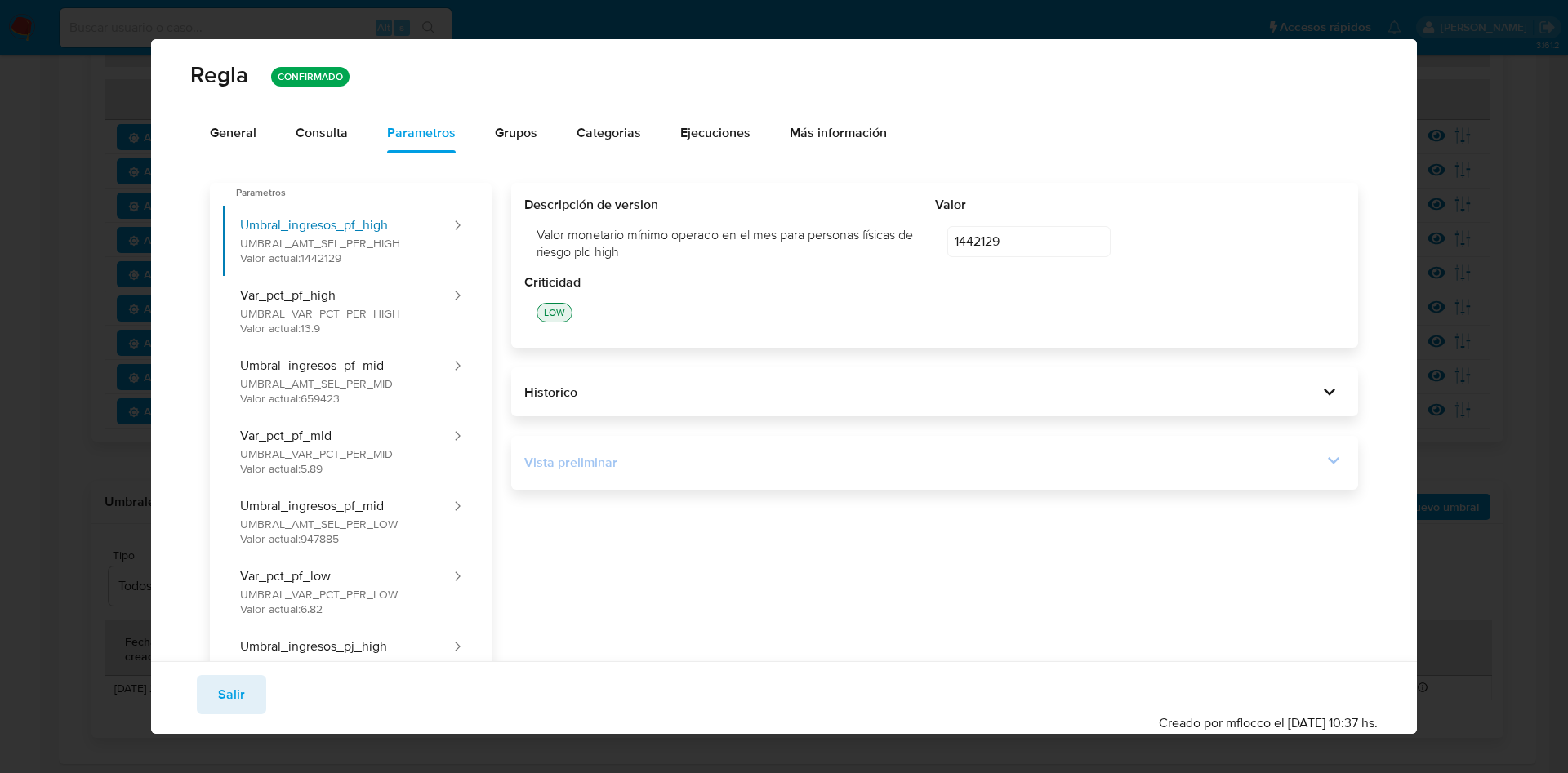
click at [1301, 465] on div "Vista preliminar" at bounding box center [924, 463] width 798 height 18
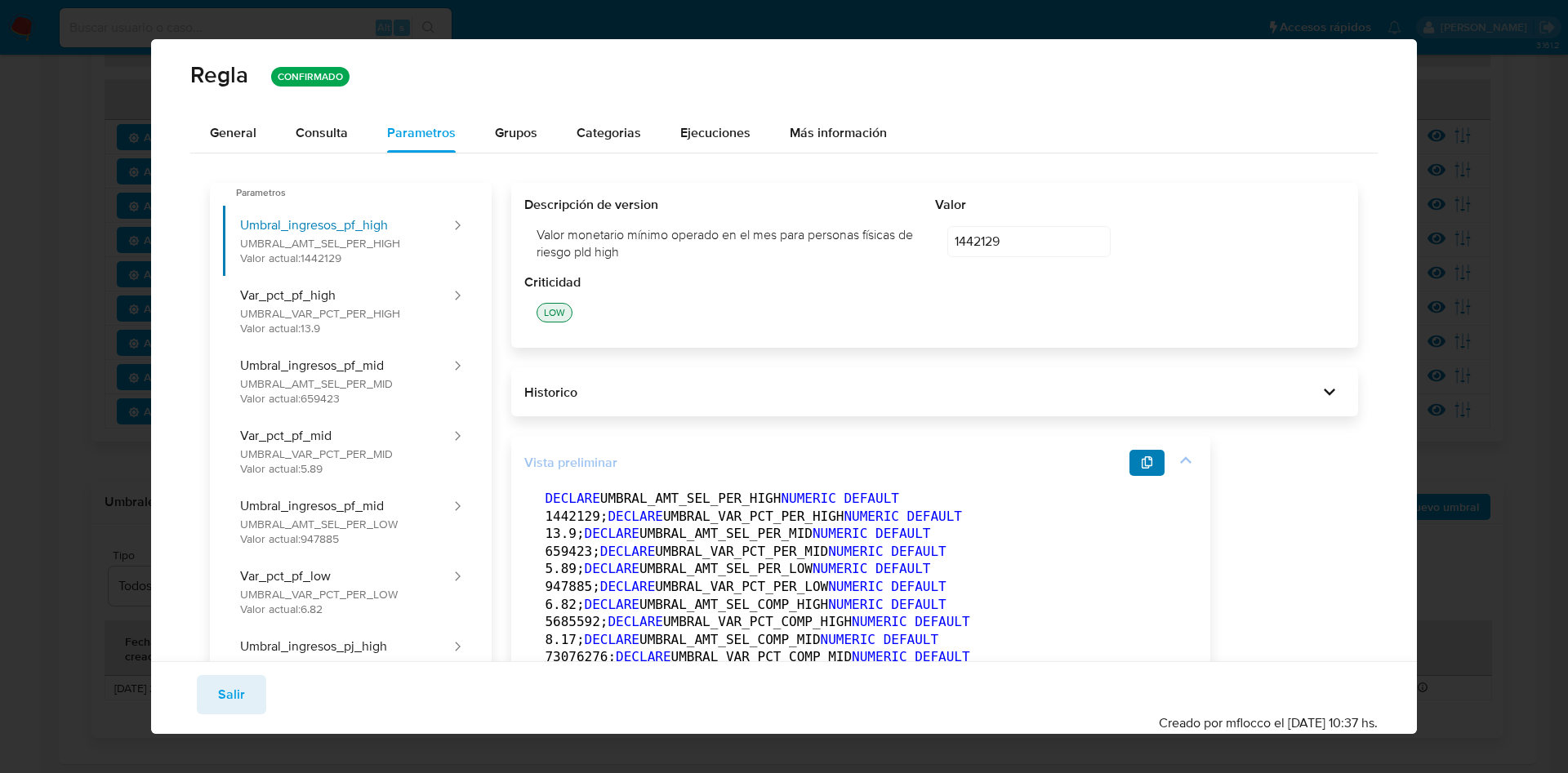
click at [1141, 452] on span "button" at bounding box center [1147, 463] width 13 height 22
click at [207, 702] on button "Salir" at bounding box center [231, 695] width 69 height 39
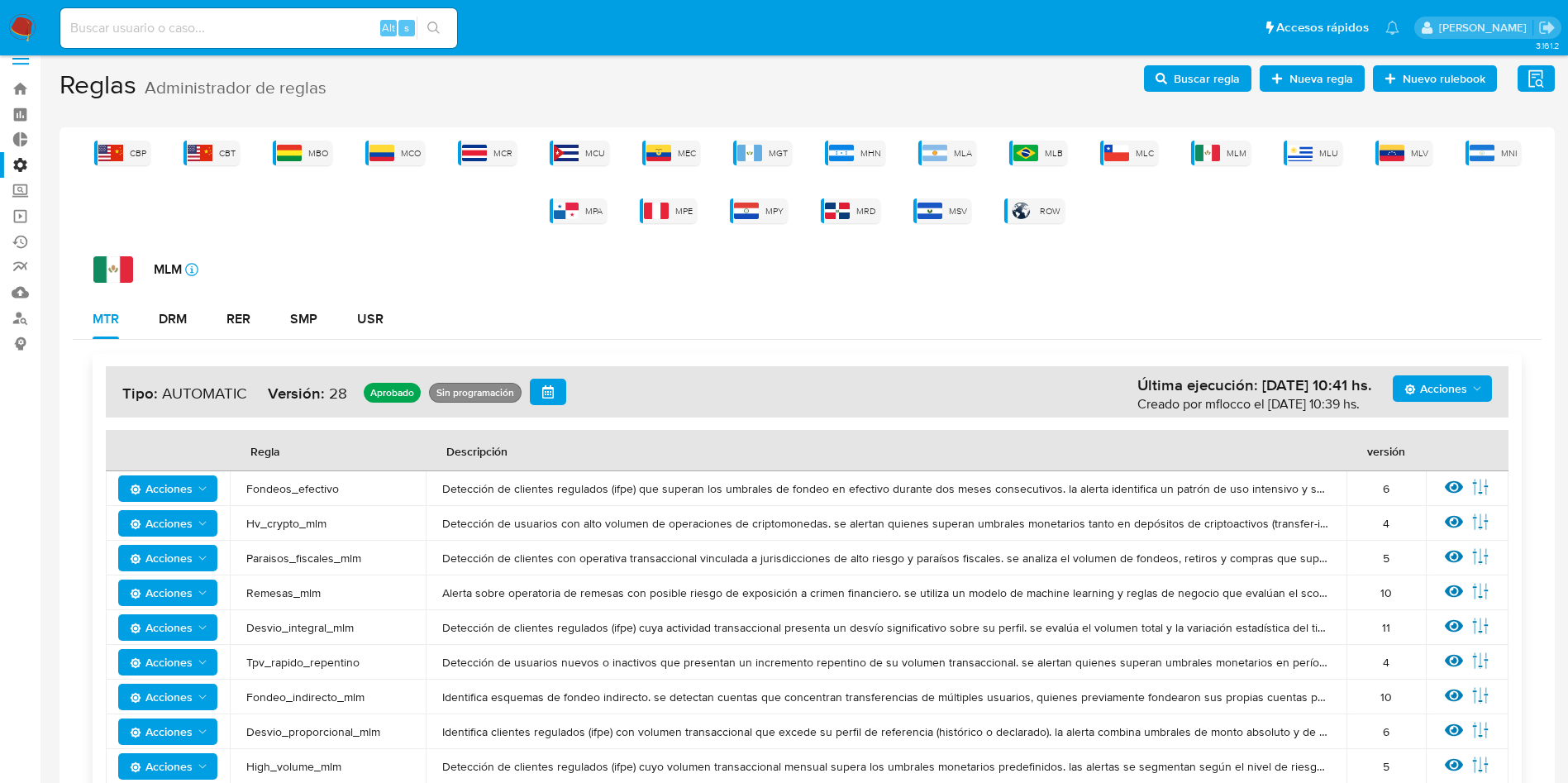
scroll to position [0, 0]
